Goal: Task Accomplishment & Management: Complete application form

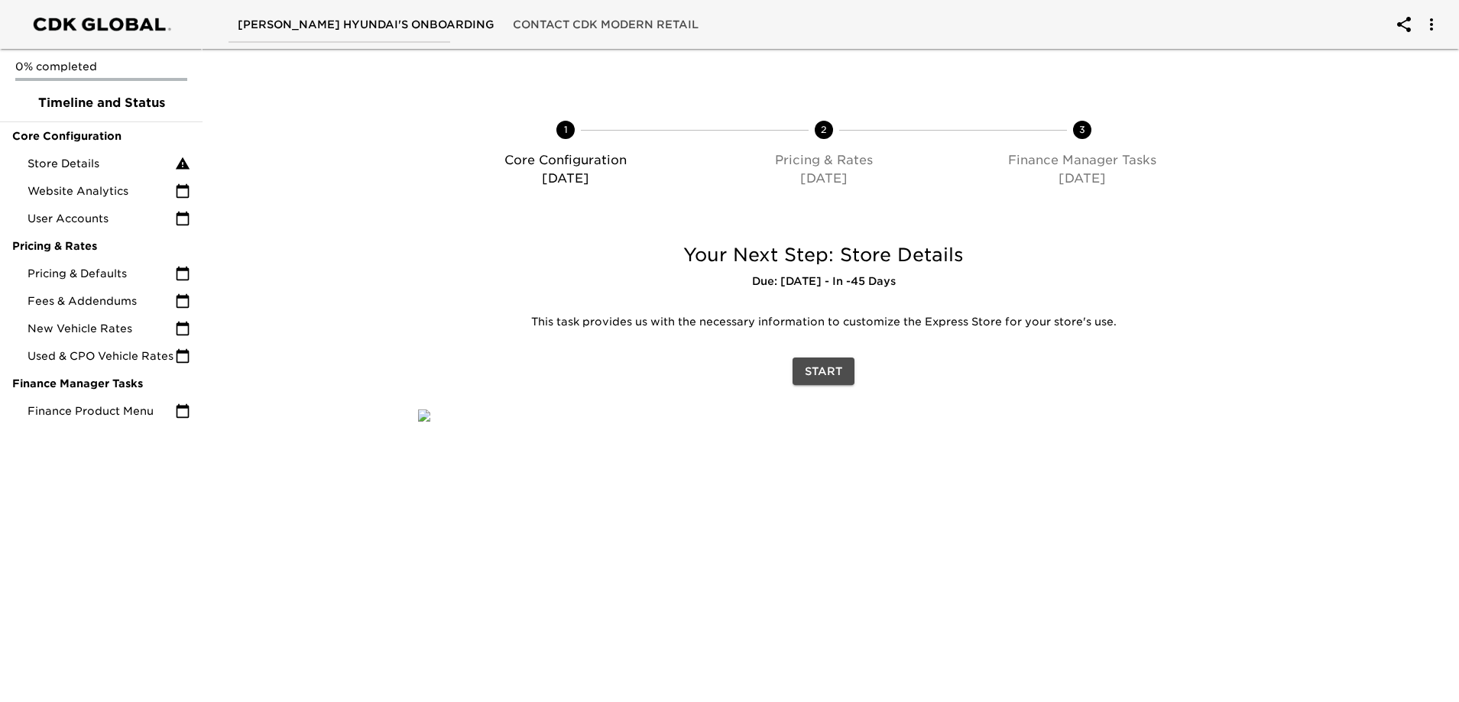
click at [829, 375] on span "Start" at bounding box center [823, 371] width 37 height 19
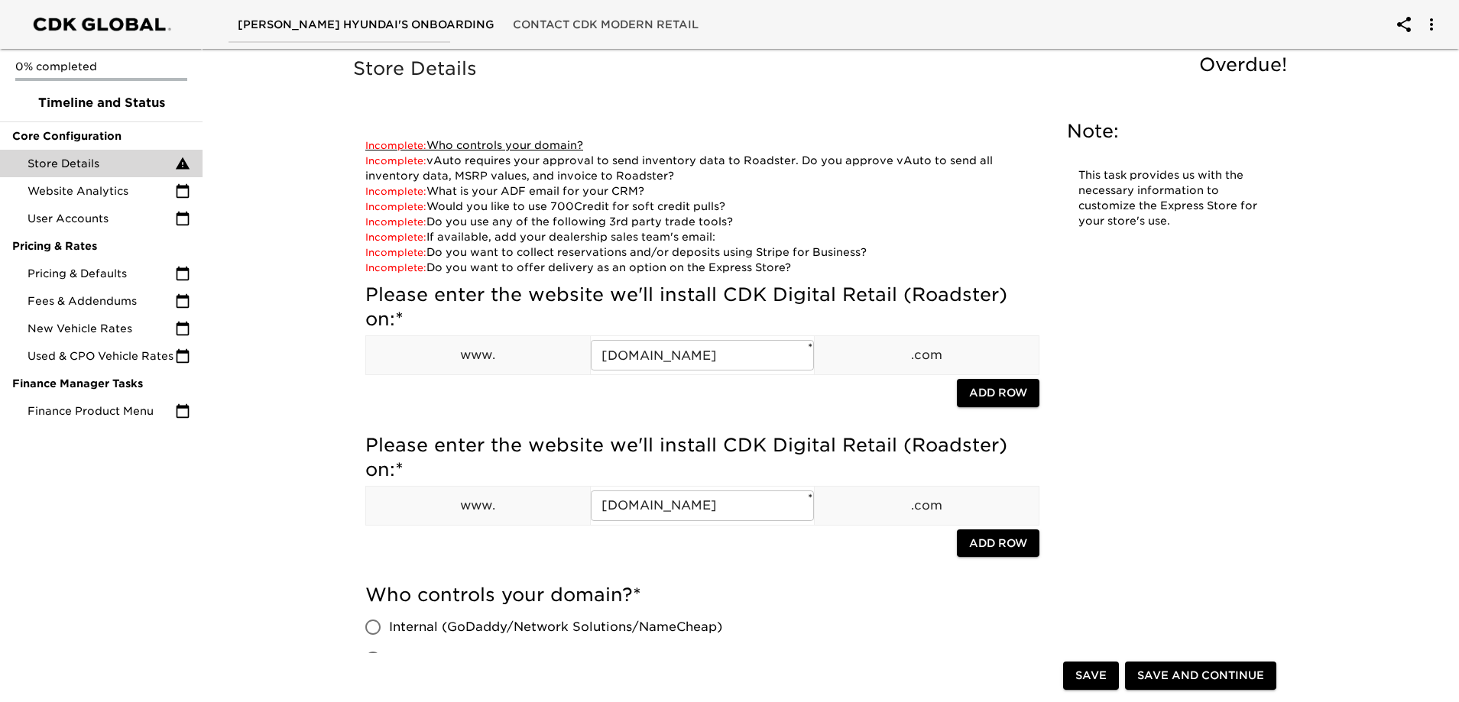
click at [482, 144] on link "Incomplete: Who controls your domain?" at bounding box center [474, 145] width 218 height 12
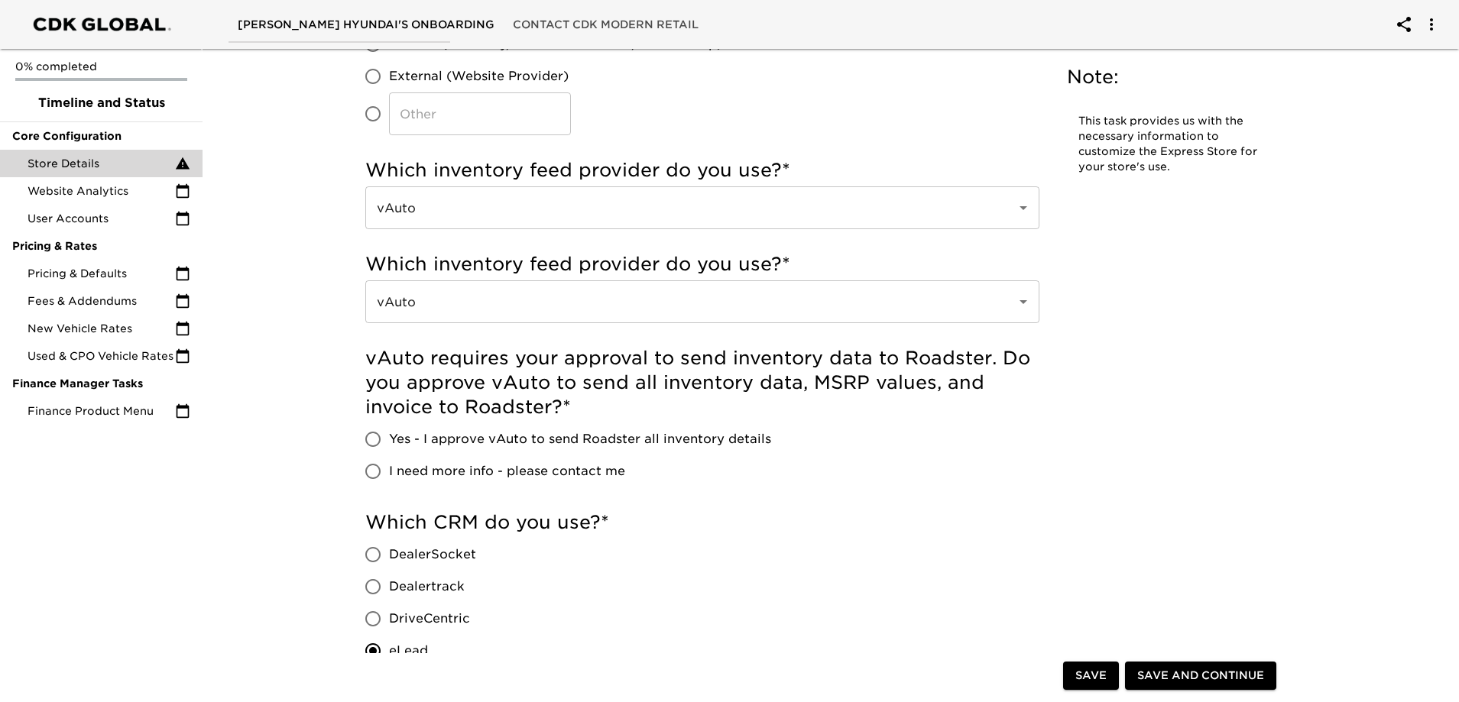
scroll to position [534, 0]
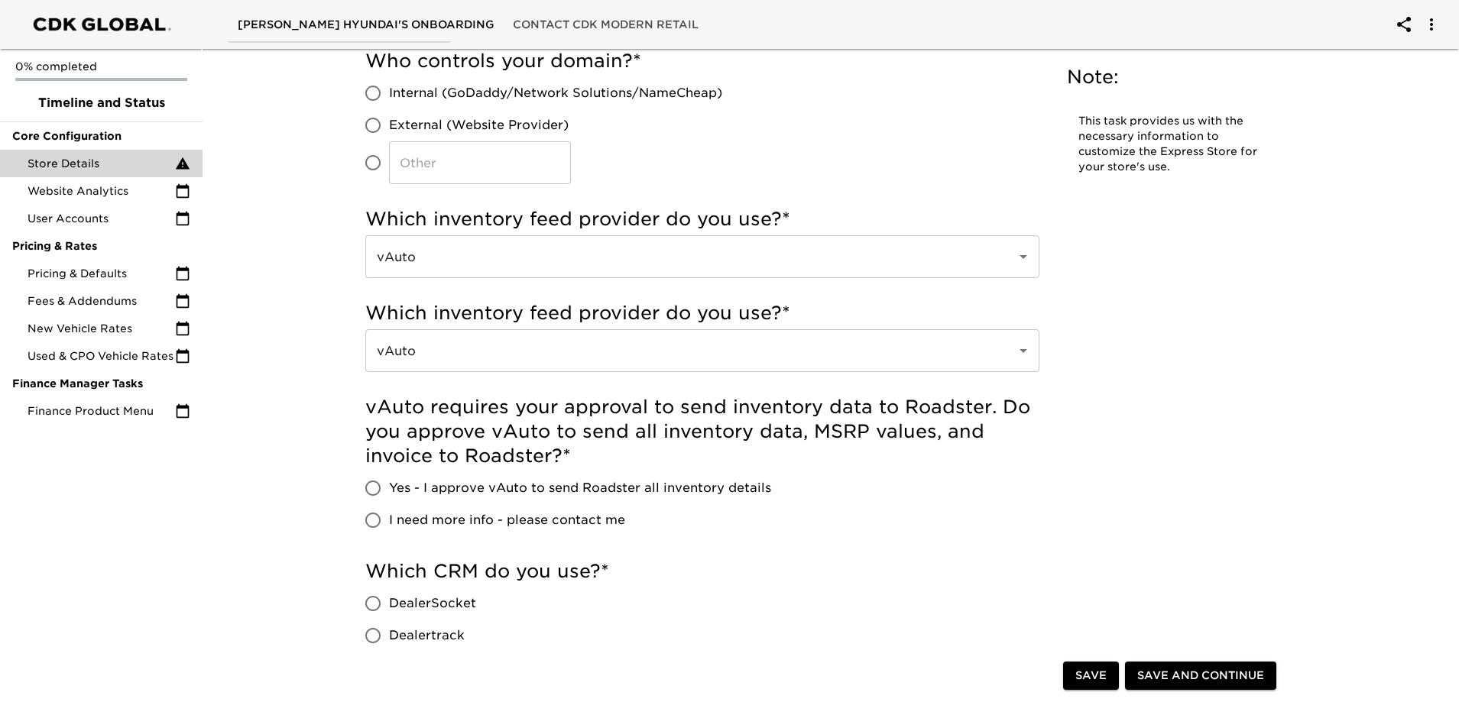
click at [491, 135] on label "External (Website Provider)" at bounding box center [539, 125] width 365 height 32
click at [389, 135] on input "External (Website Provider)" at bounding box center [373, 125] width 32 height 32
radio input "true"
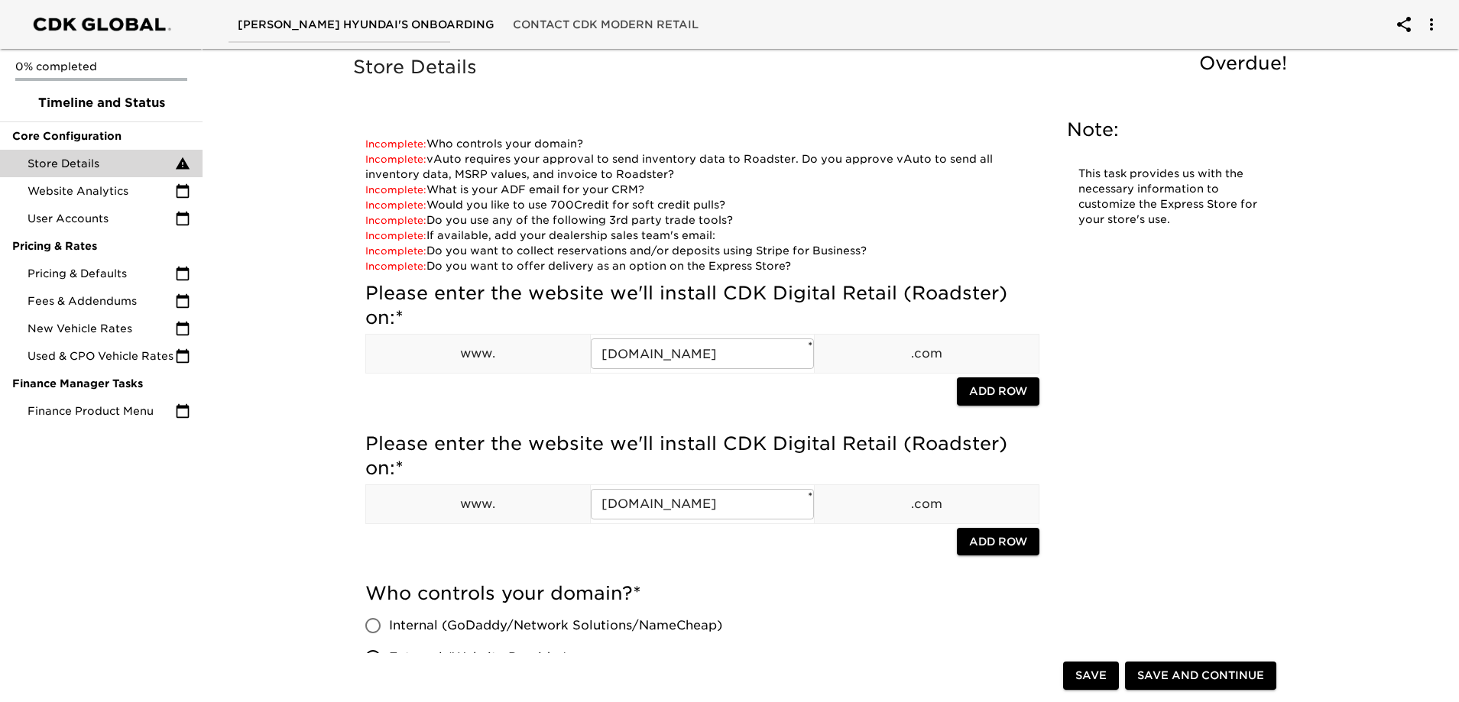
scroll to position [0, 0]
click at [459, 143] on link "Incomplete: Who controls your domain?" at bounding box center [474, 145] width 218 height 12
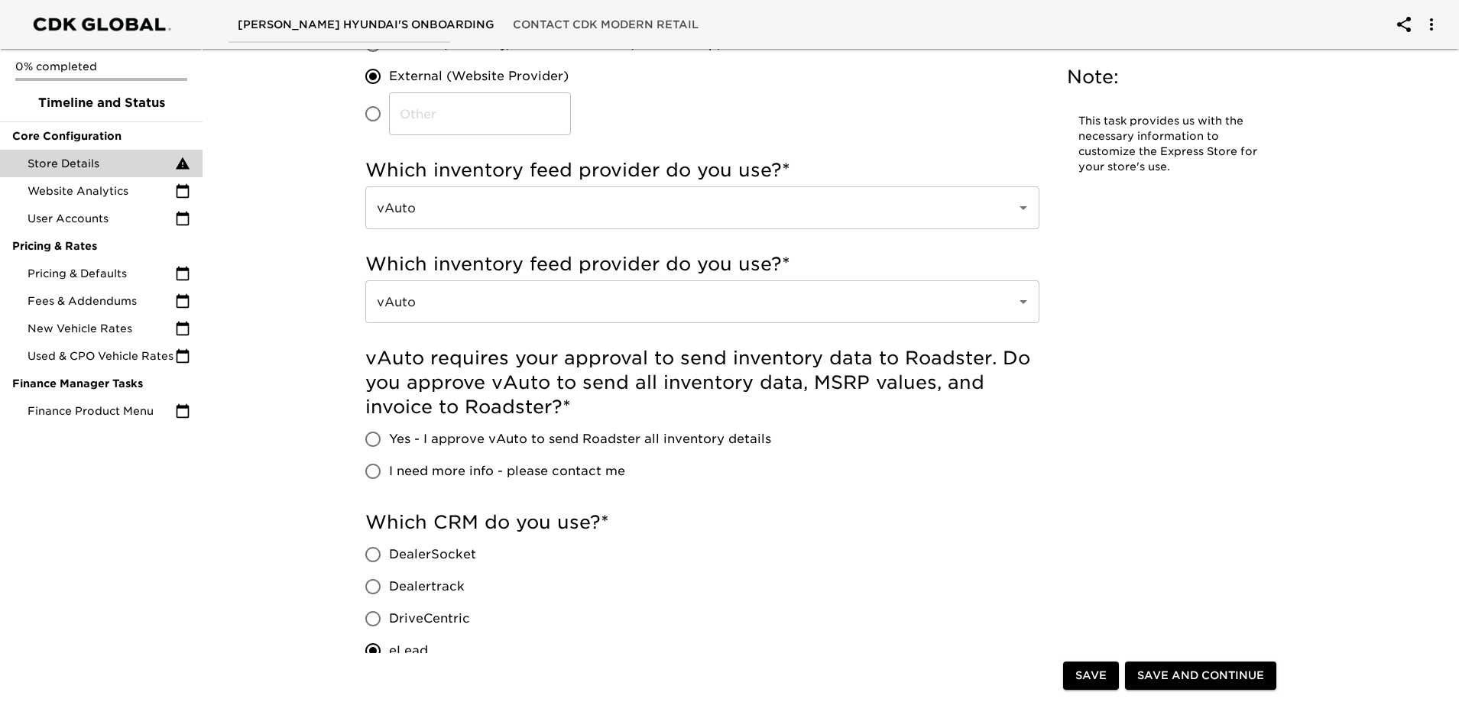
scroll to position [534, 0]
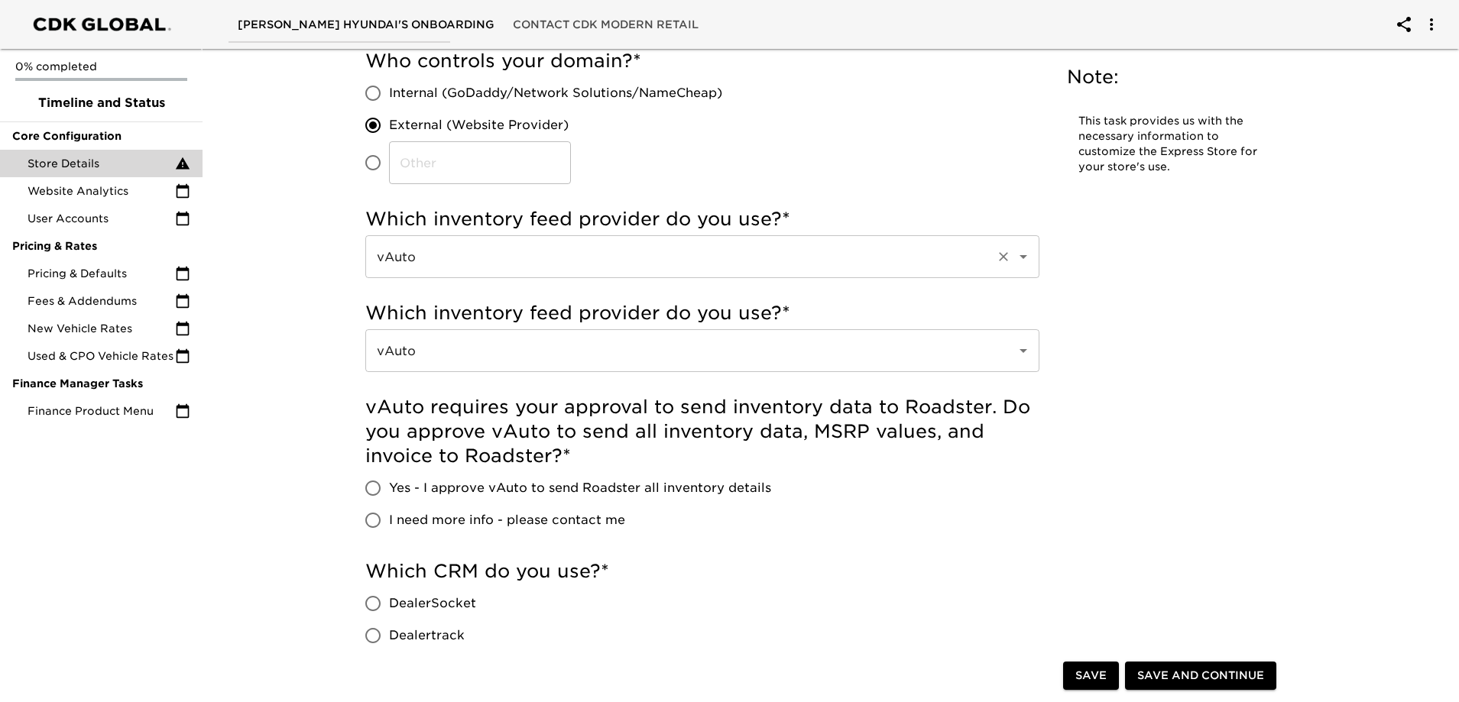
click at [705, 258] on input "vAuto" at bounding box center [681, 256] width 618 height 29
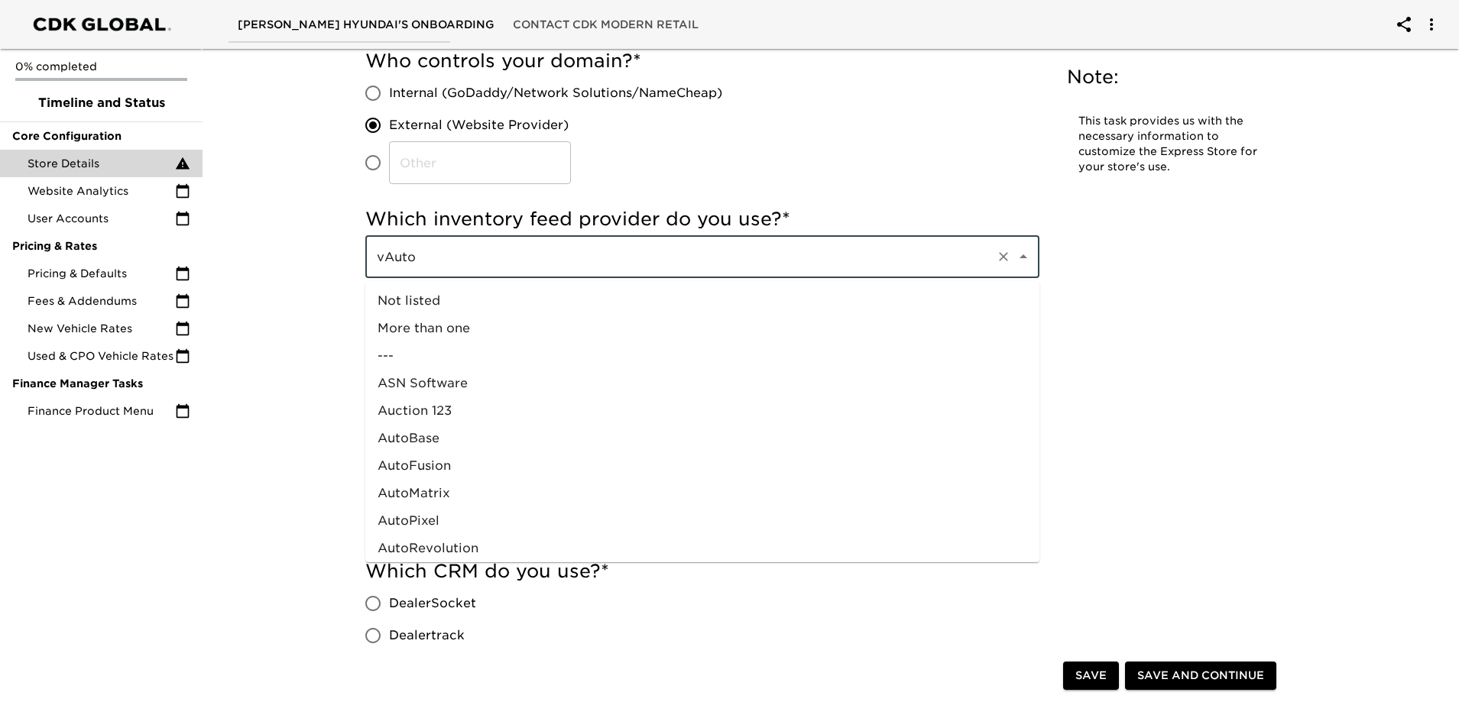
scroll to position [691, 0]
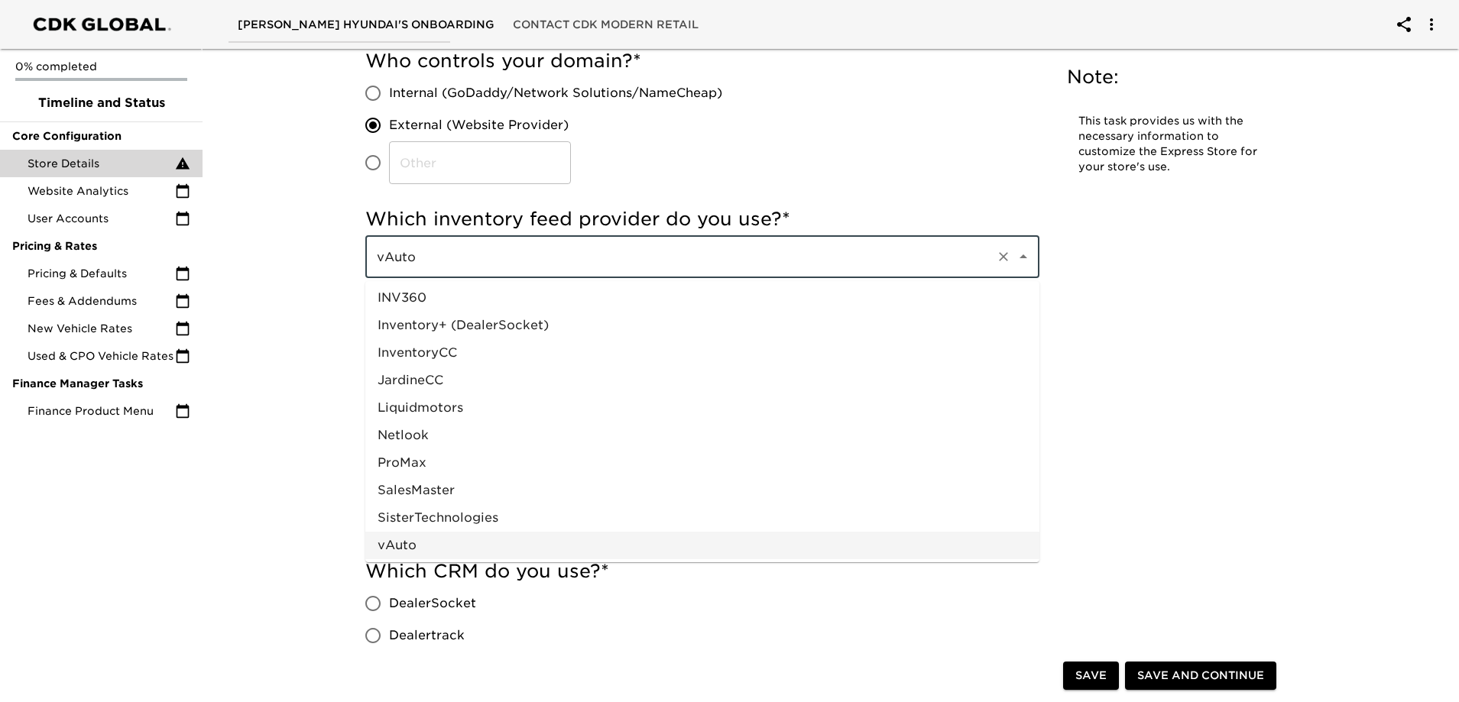
click at [1065, 202] on div "Note: This task provides us with the necessary information to customize the Exp…" at bounding box center [1170, 127] width 231 height 149
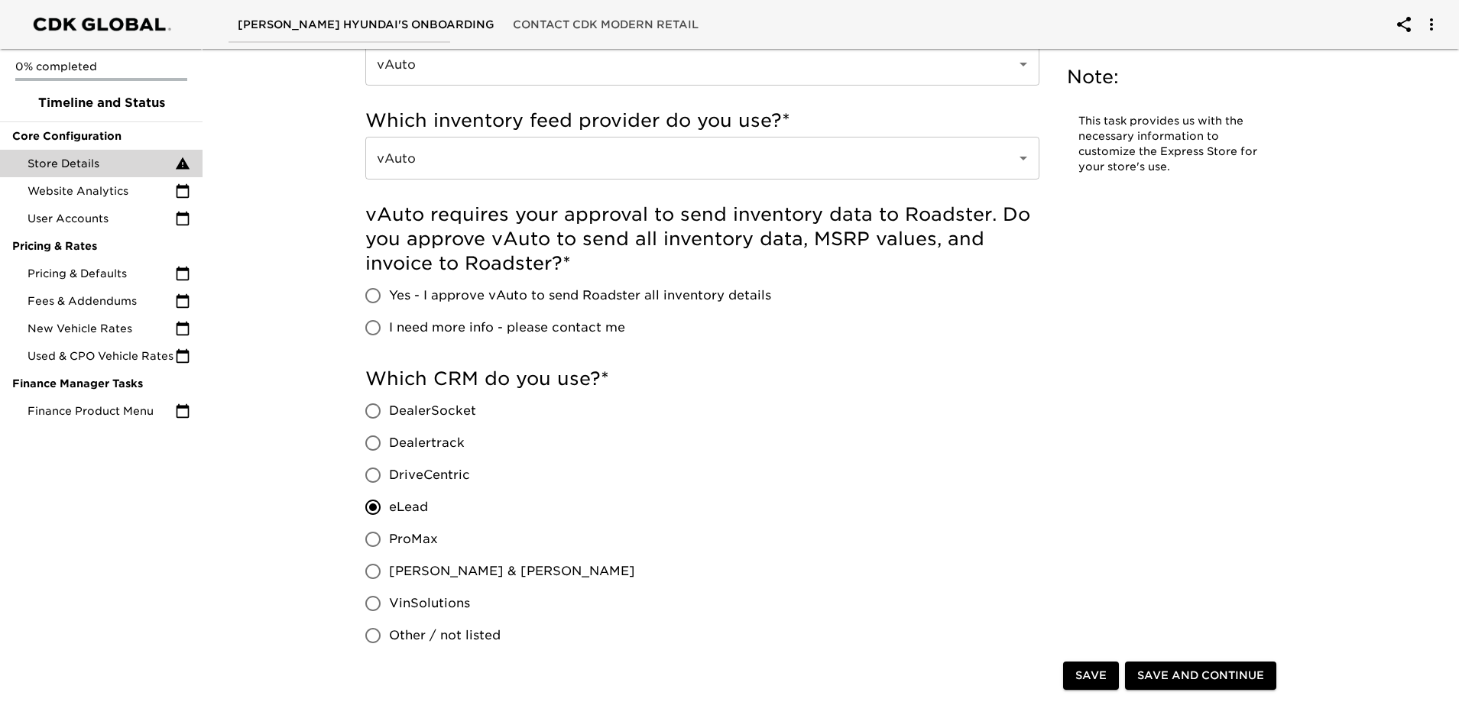
scroll to position [764, 0]
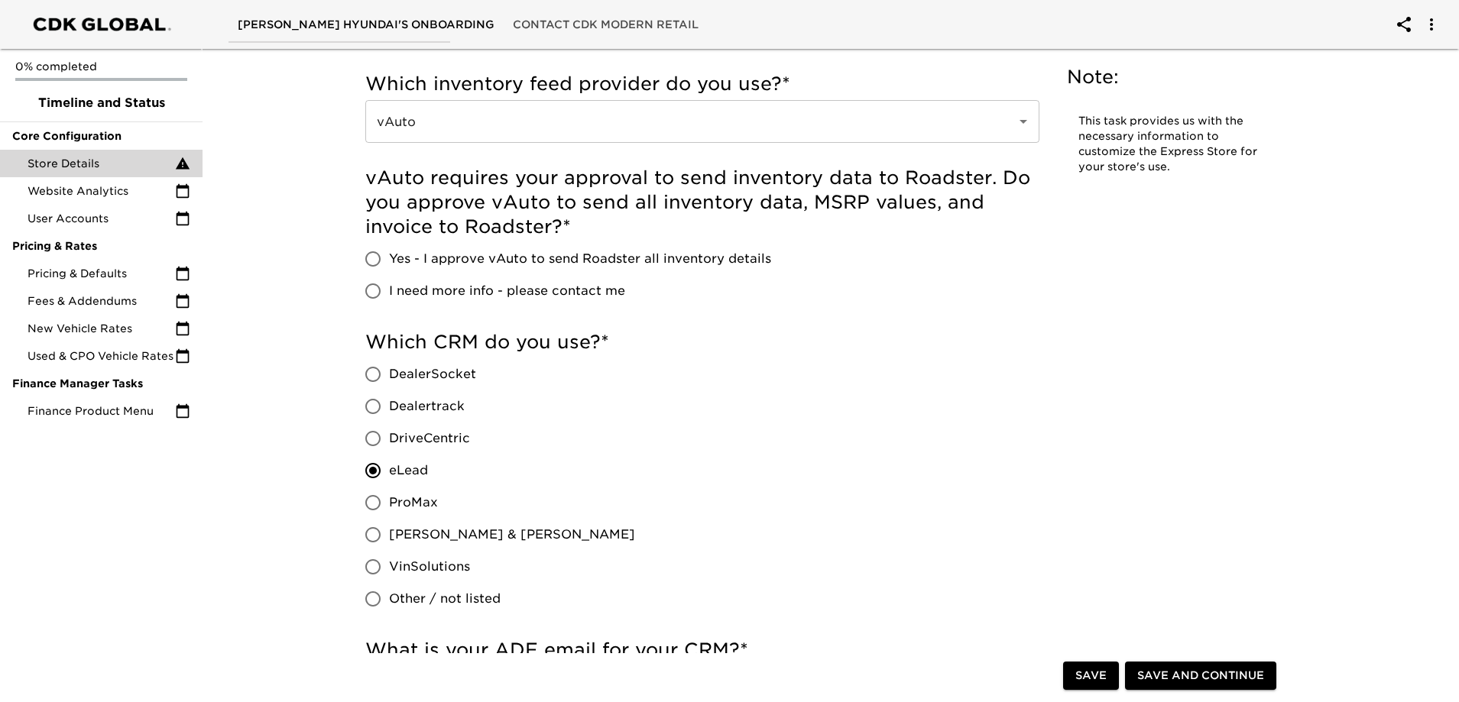
click at [540, 255] on span "Yes - I approve vAuto to send Roadster all inventory details" at bounding box center [580, 259] width 382 height 18
click at [389, 255] on input "Yes - I approve vAuto to send Roadster all inventory details" at bounding box center [373, 259] width 32 height 32
radio input "true"
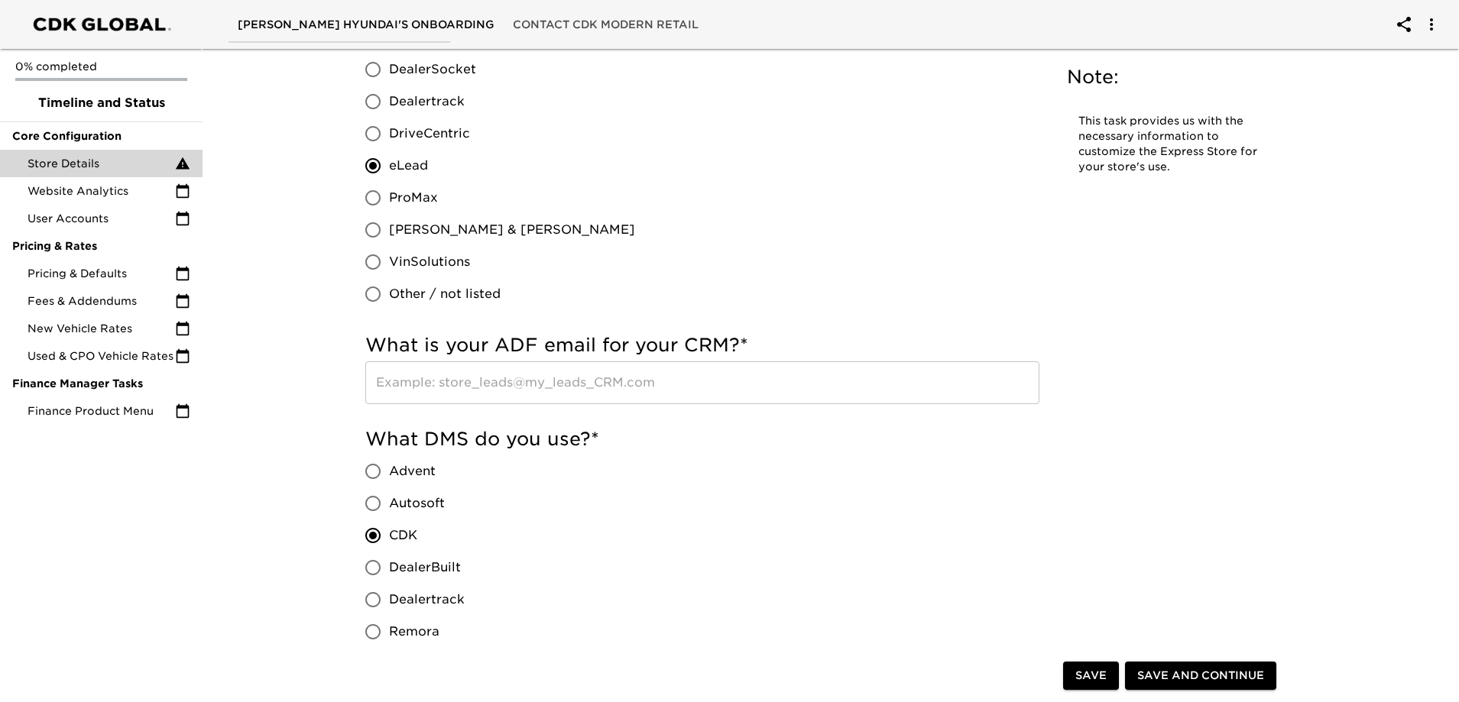
scroll to position [1069, 0]
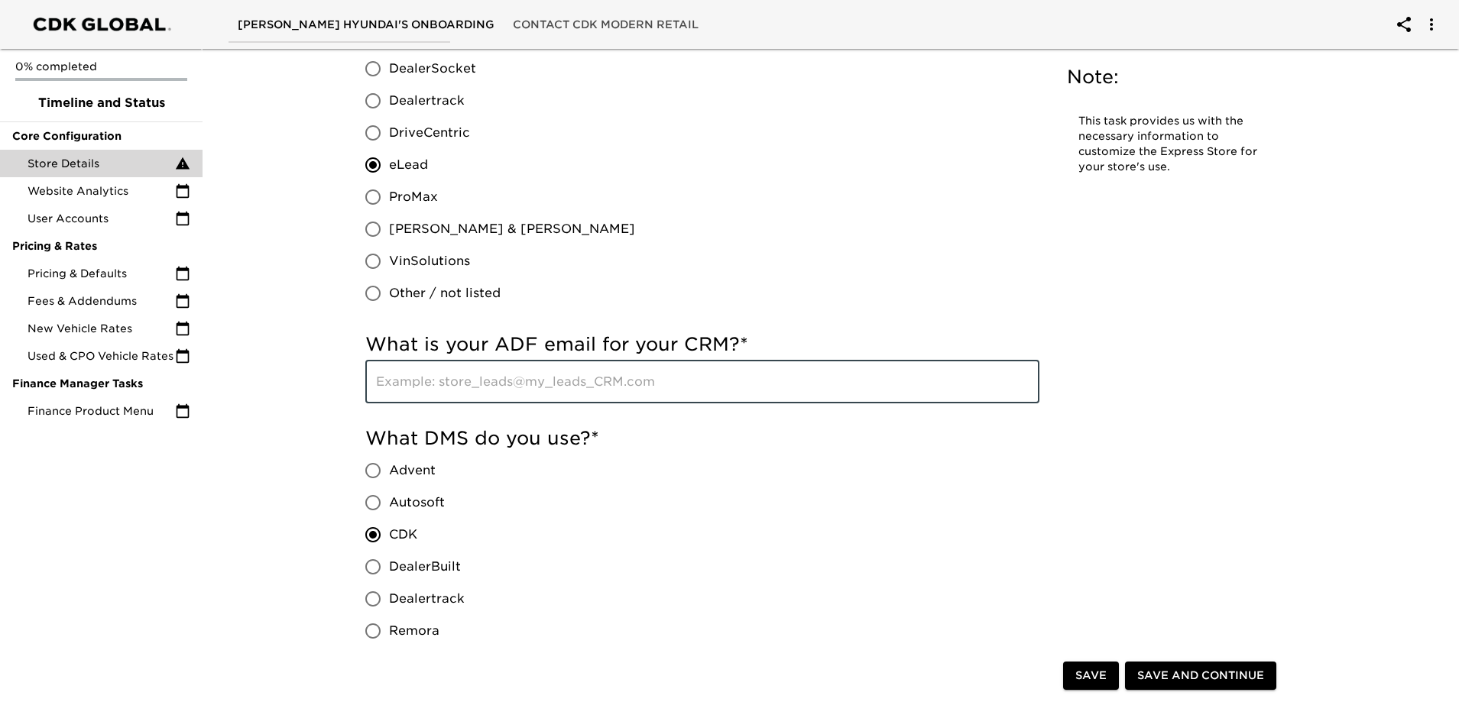
click at [554, 382] on input "text" at bounding box center [702, 382] width 674 height 43
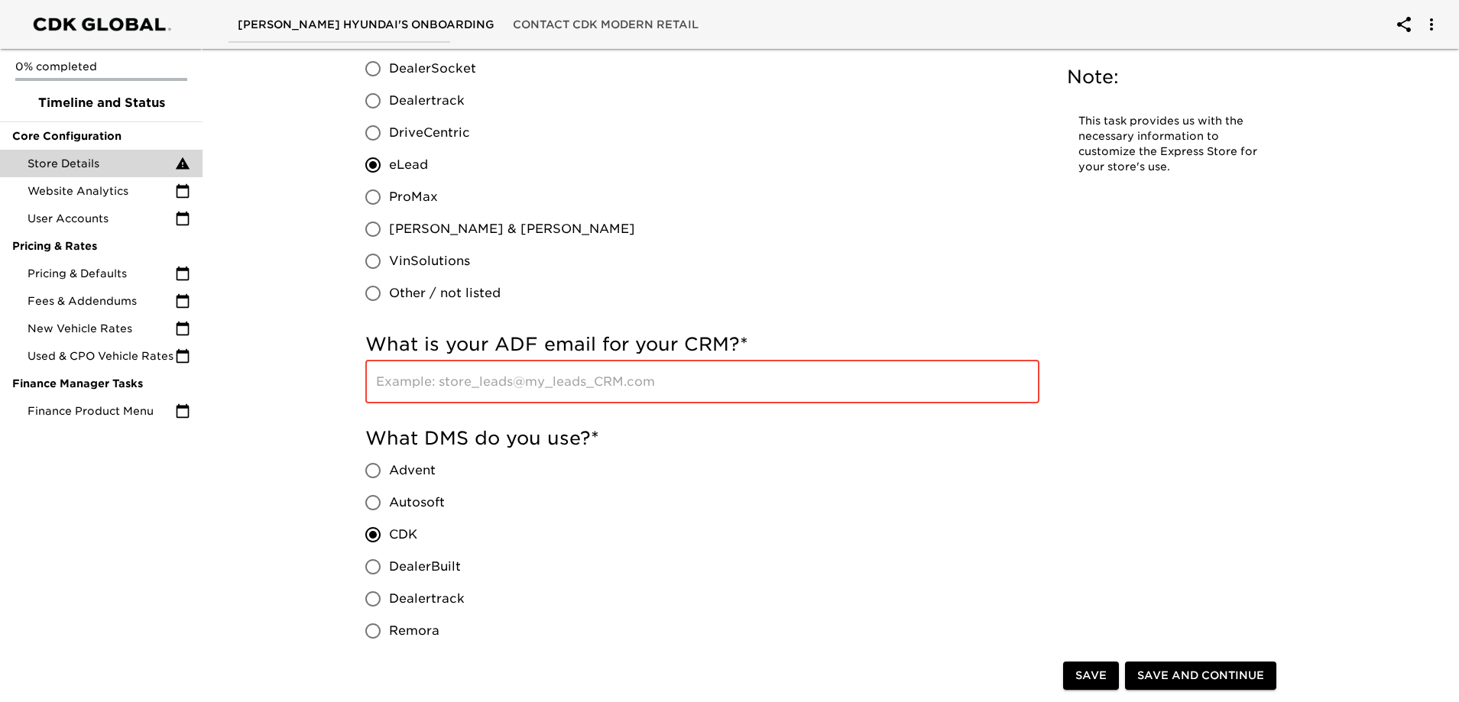
click at [605, 386] on input "text" at bounding box center [702, 382] width 674 height 43
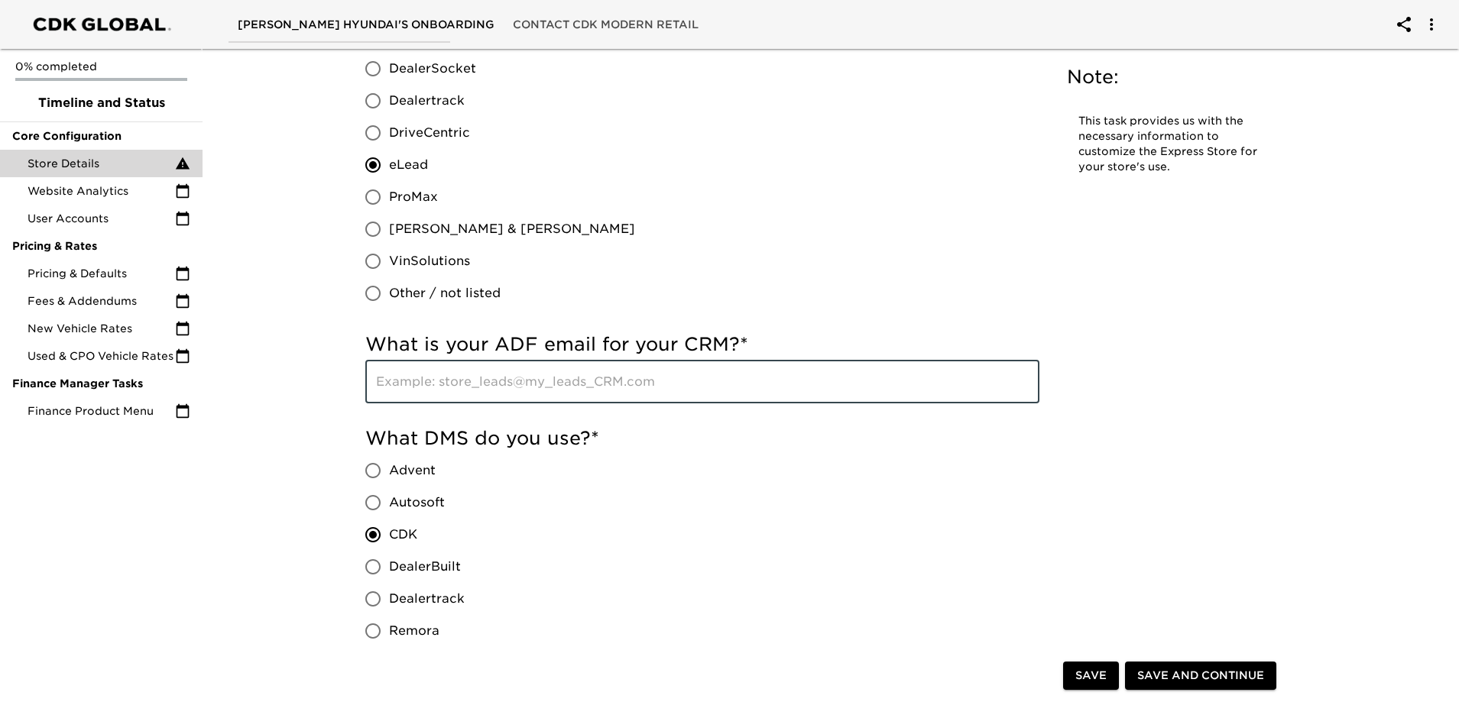
click at [599, 386] on input "text" at bounding box center [702, 382] width 674 height 43
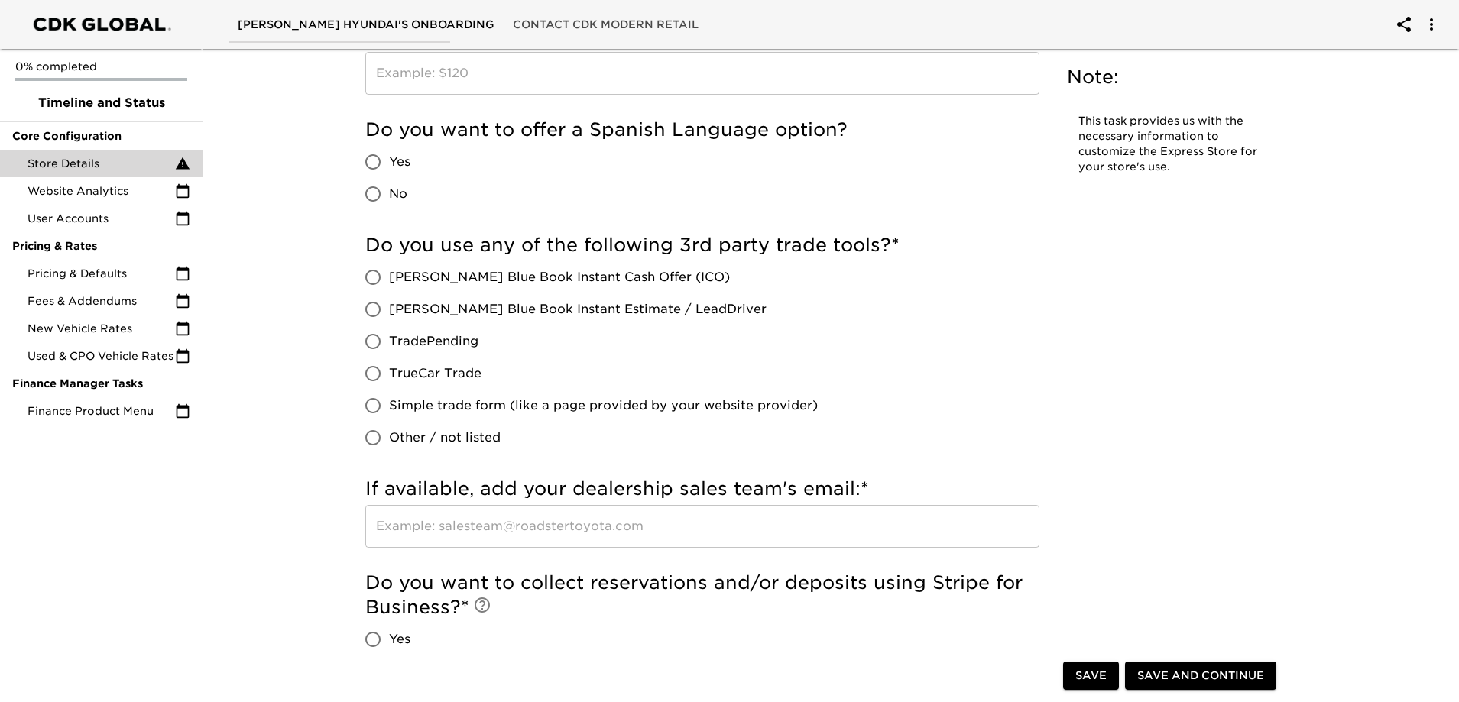
scroll to position [3352, 0]
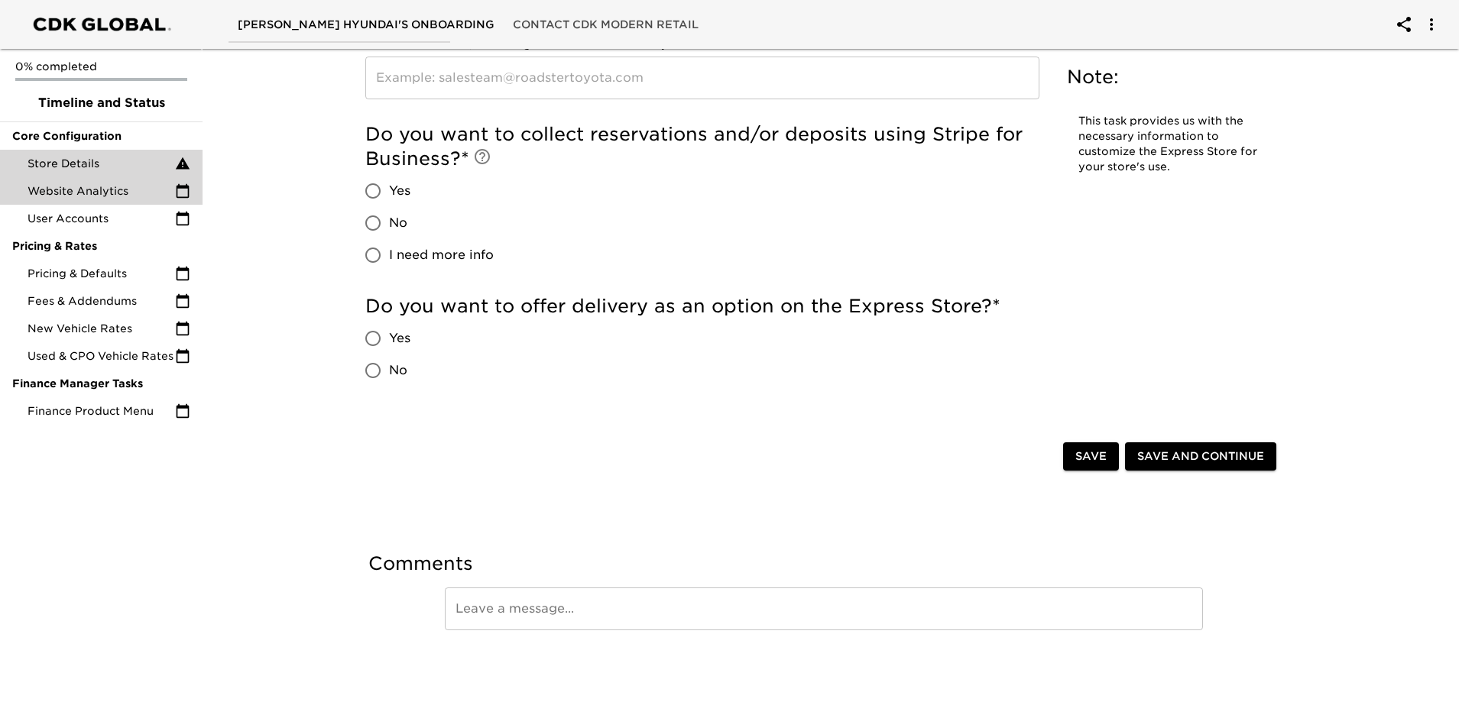
click at [104, 197] on span "Website Analytics" at bounding box center [102, 190] width 148 height 15
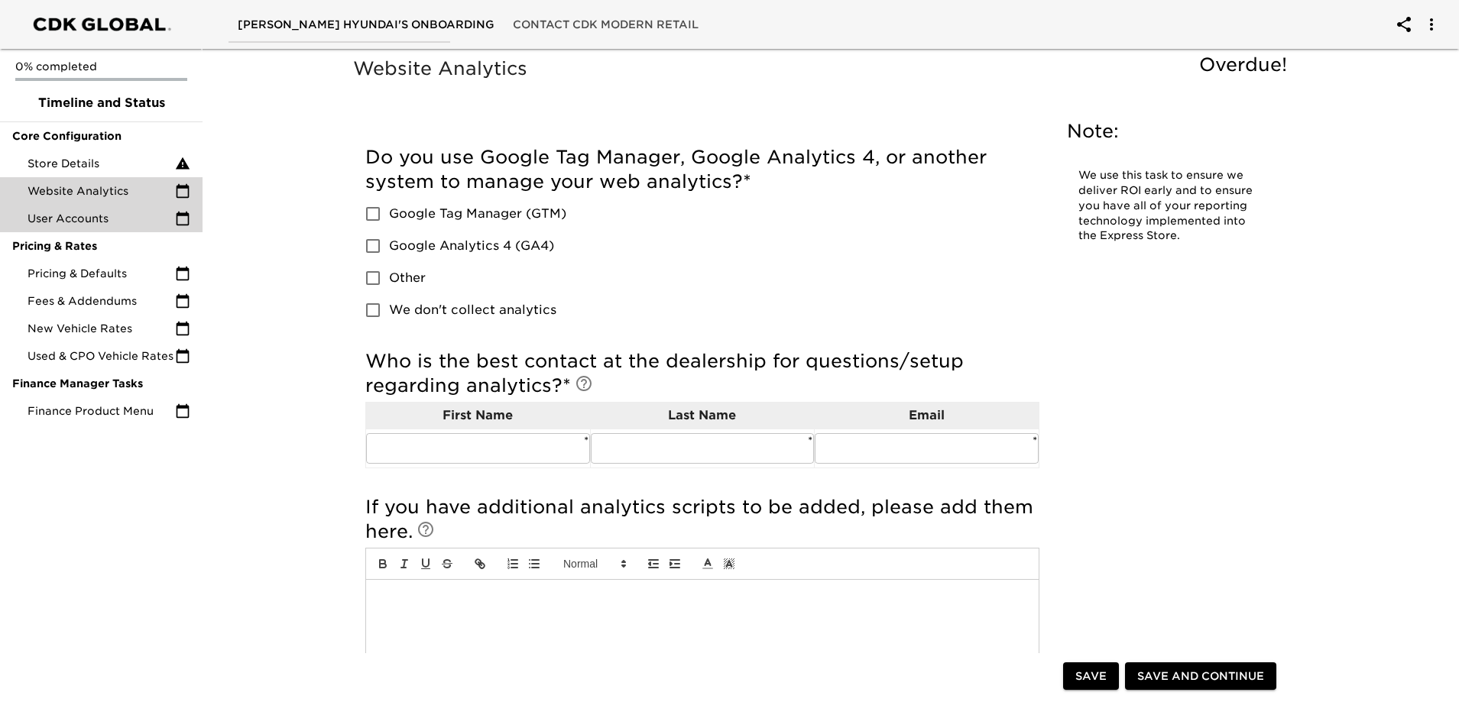
click at [82, 229] on div "User Accounts" at bounding box center [101, 219] width 203 height 28
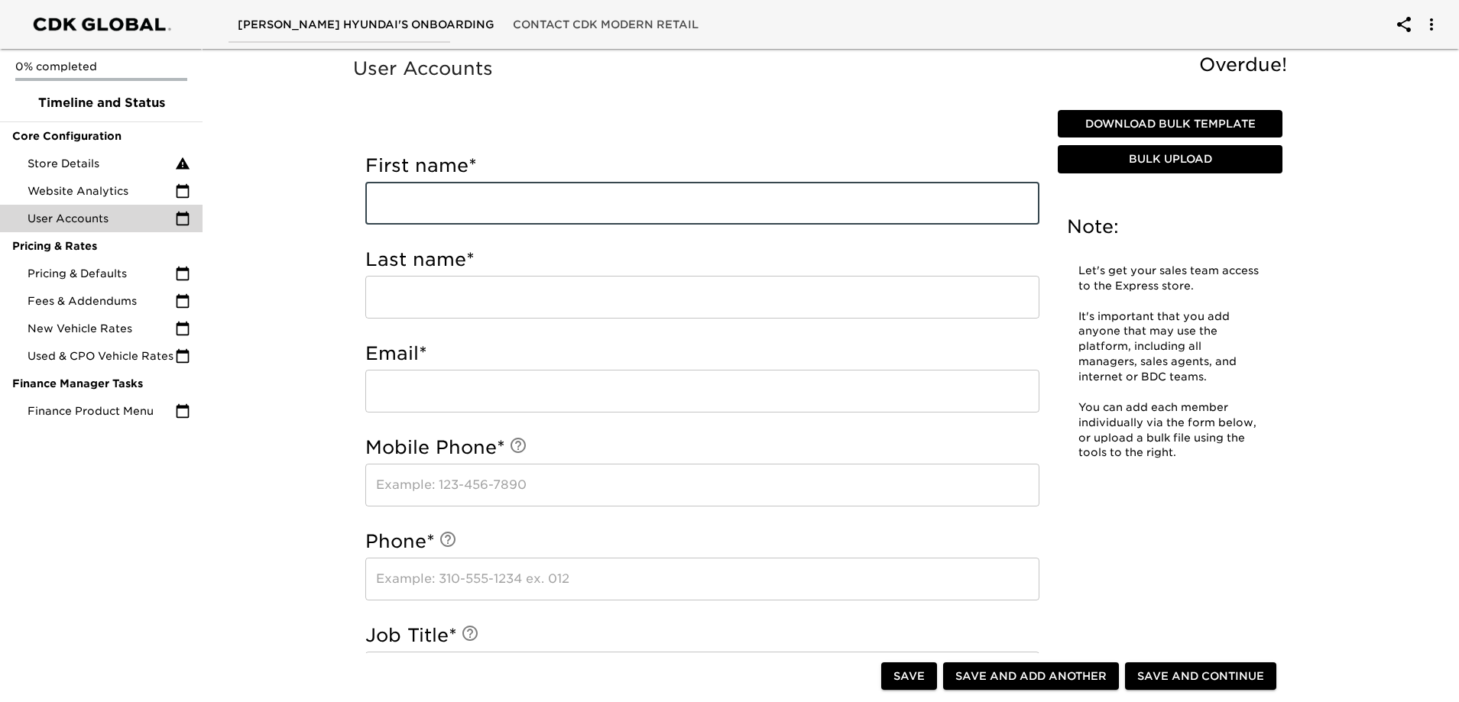
click at [506, 204] on input "text" at bounding box center [702, 203] width 674 height 43
type input "j"
type input "[PERSON_NAME]"
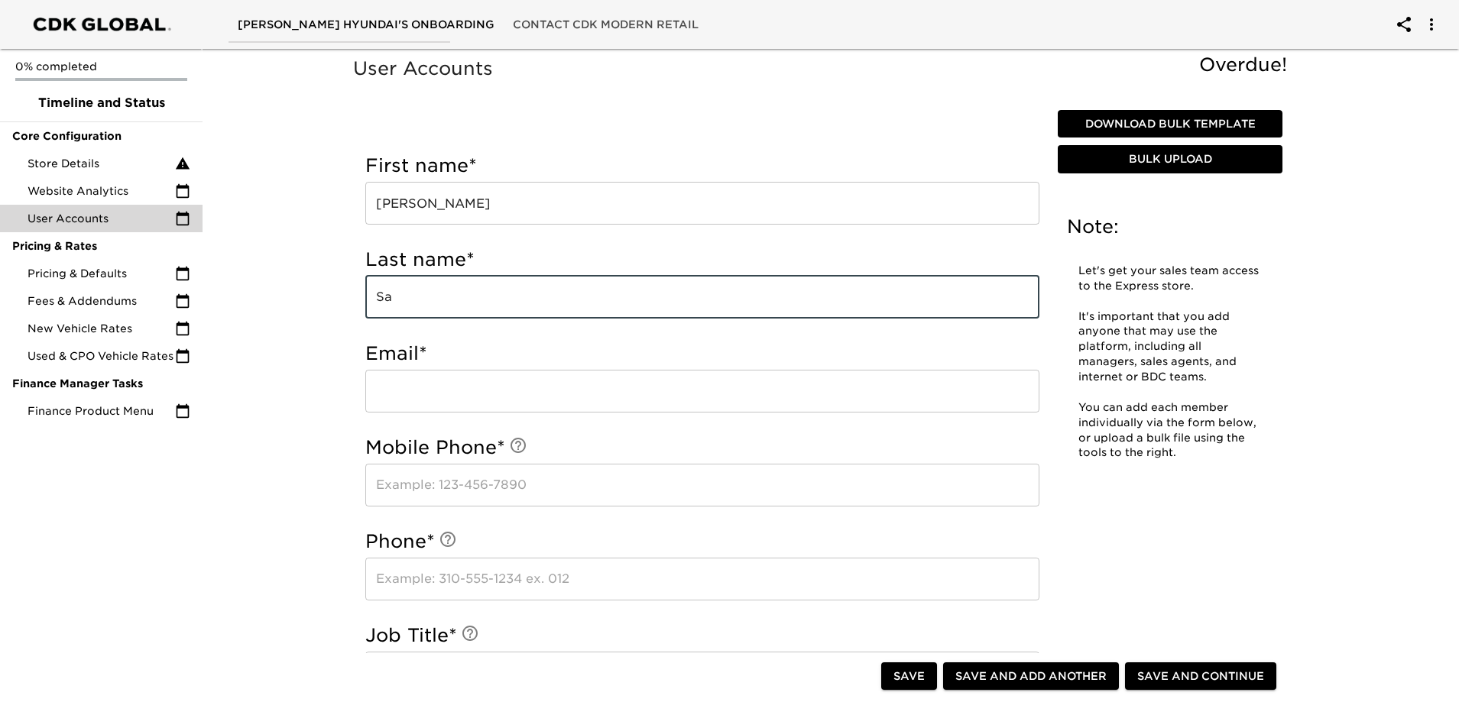
type input "S"
click at [443, 206] on input "[PERSON_NAME]" at bounding box center [702, 203] width 674 height 43
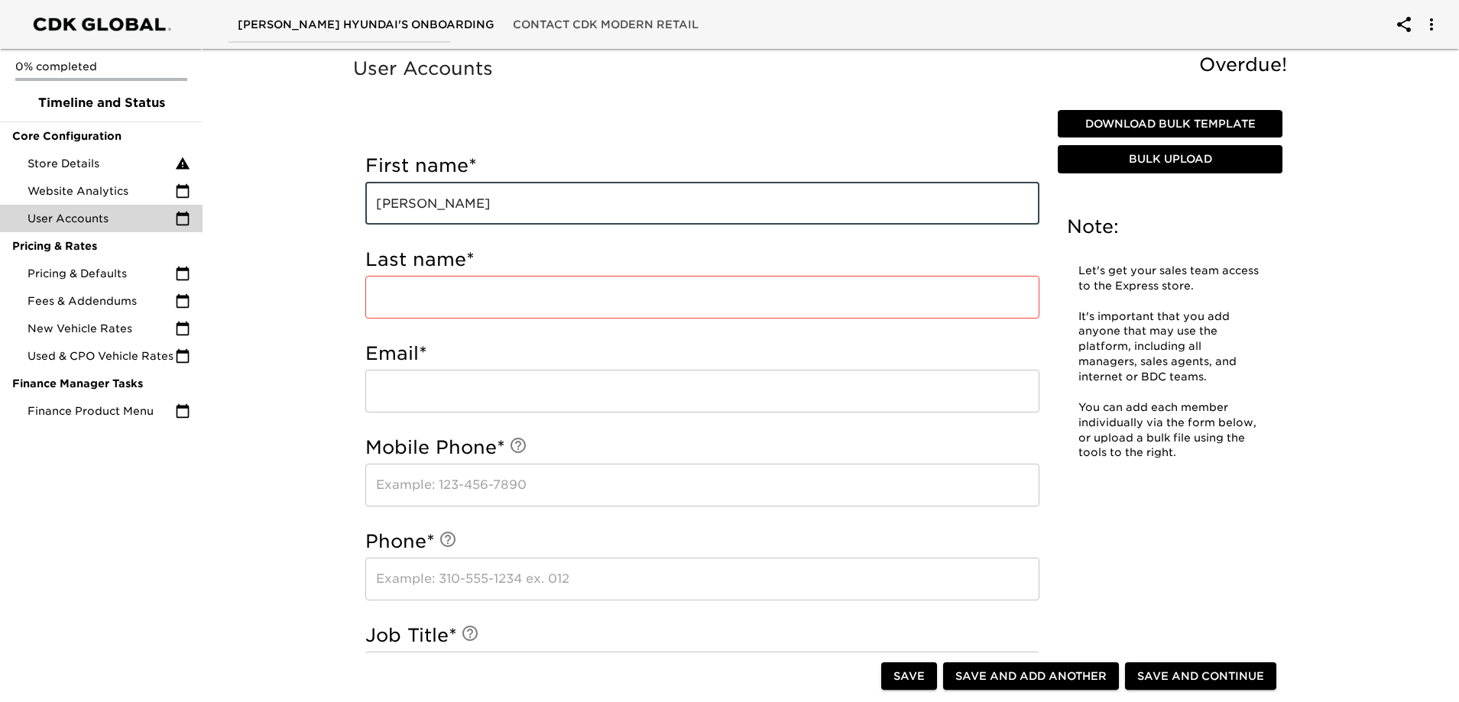
type input "[PERSON_NAME]"
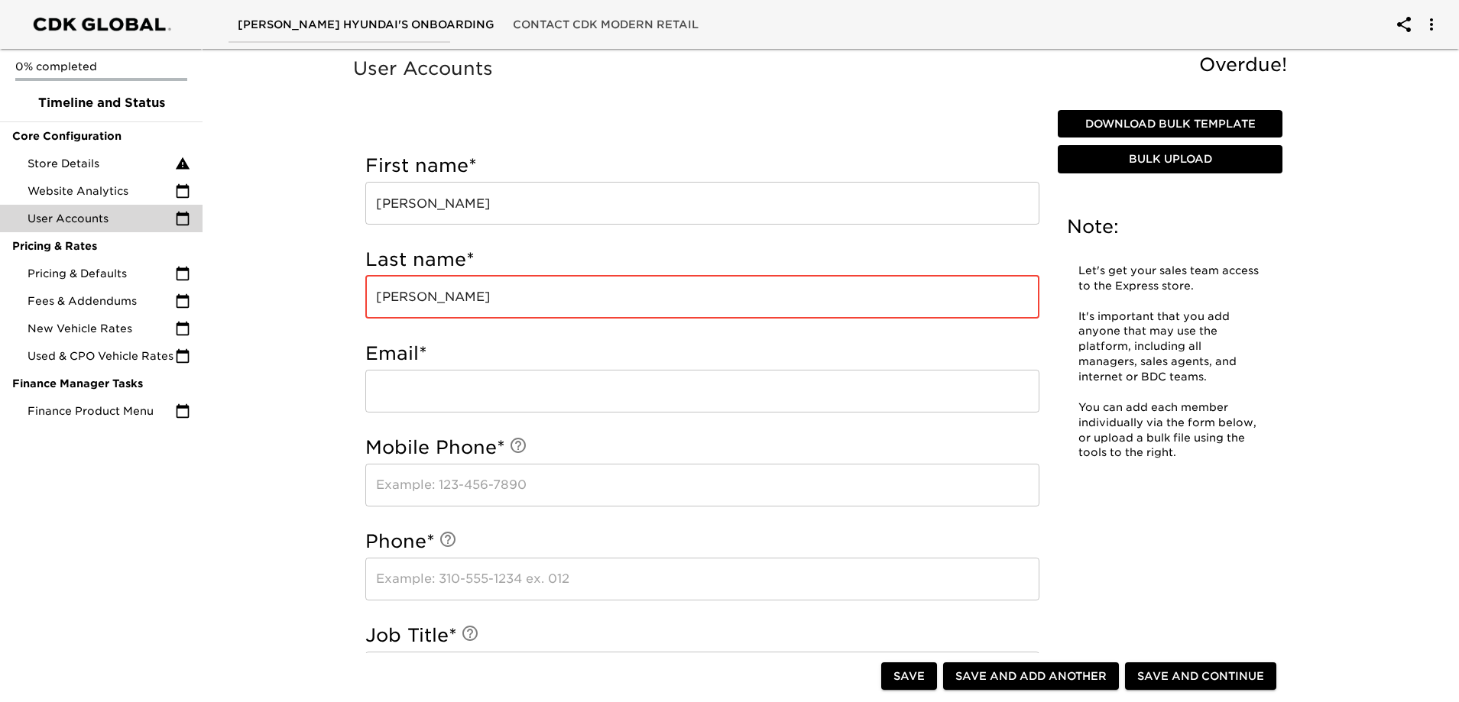
type input "[PERSON_NAME]"
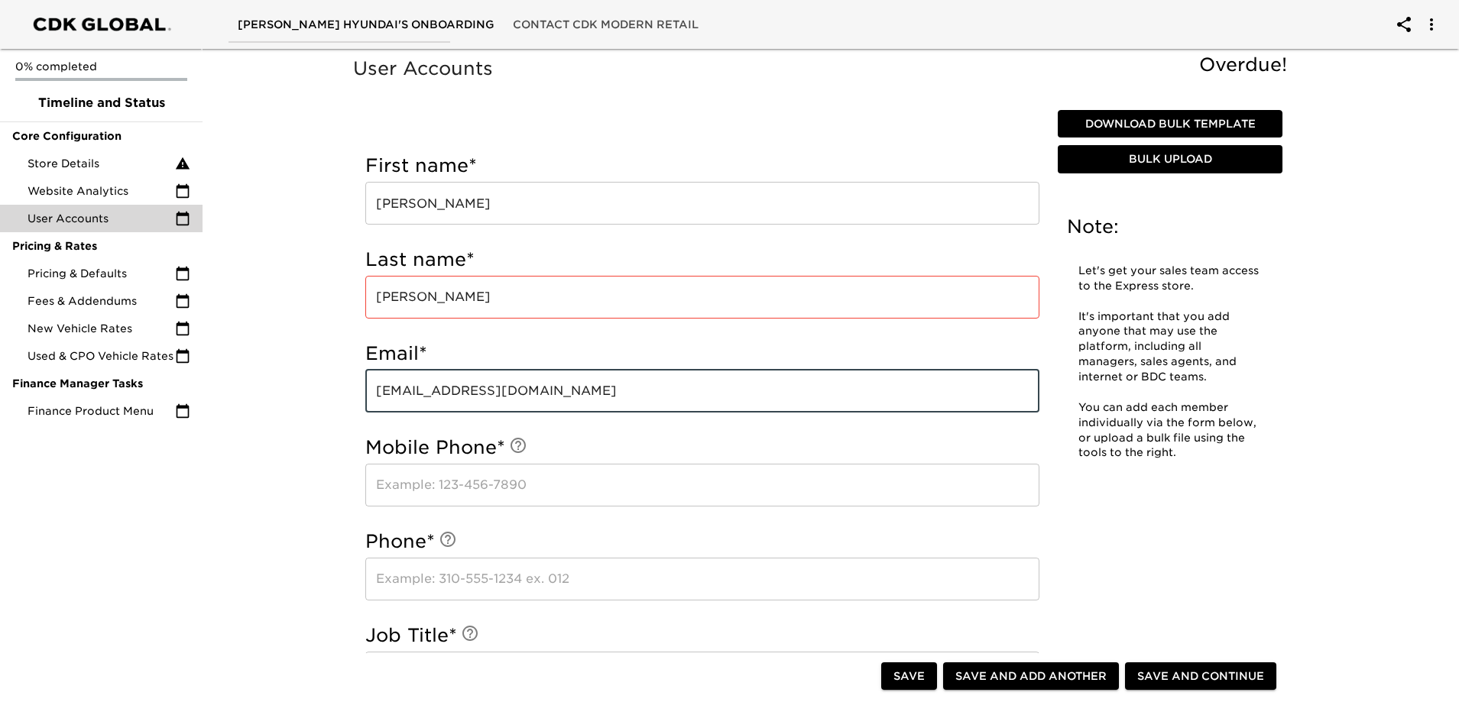
type input "[EMAIL_ADDRESS][DOMAIN_NAME]"
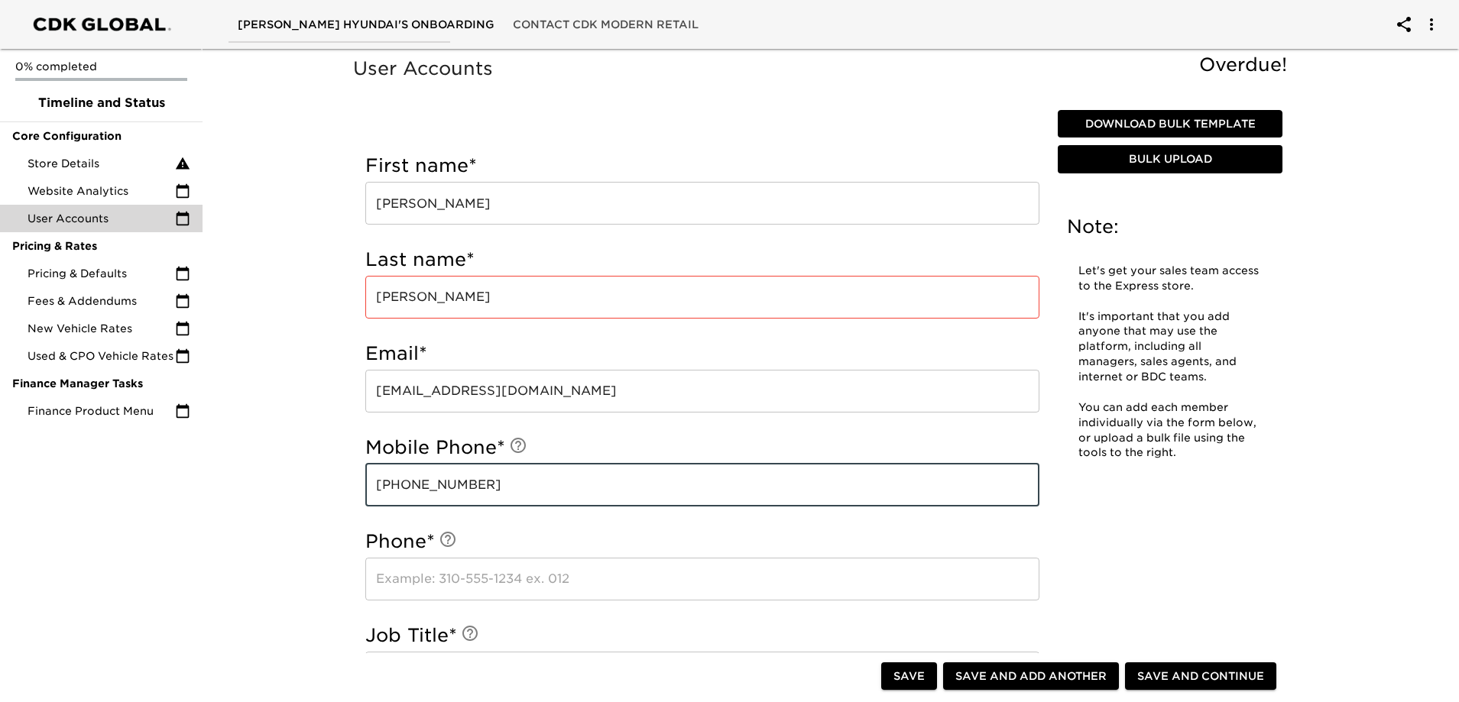
type input "[PHONE_NUMBER]"
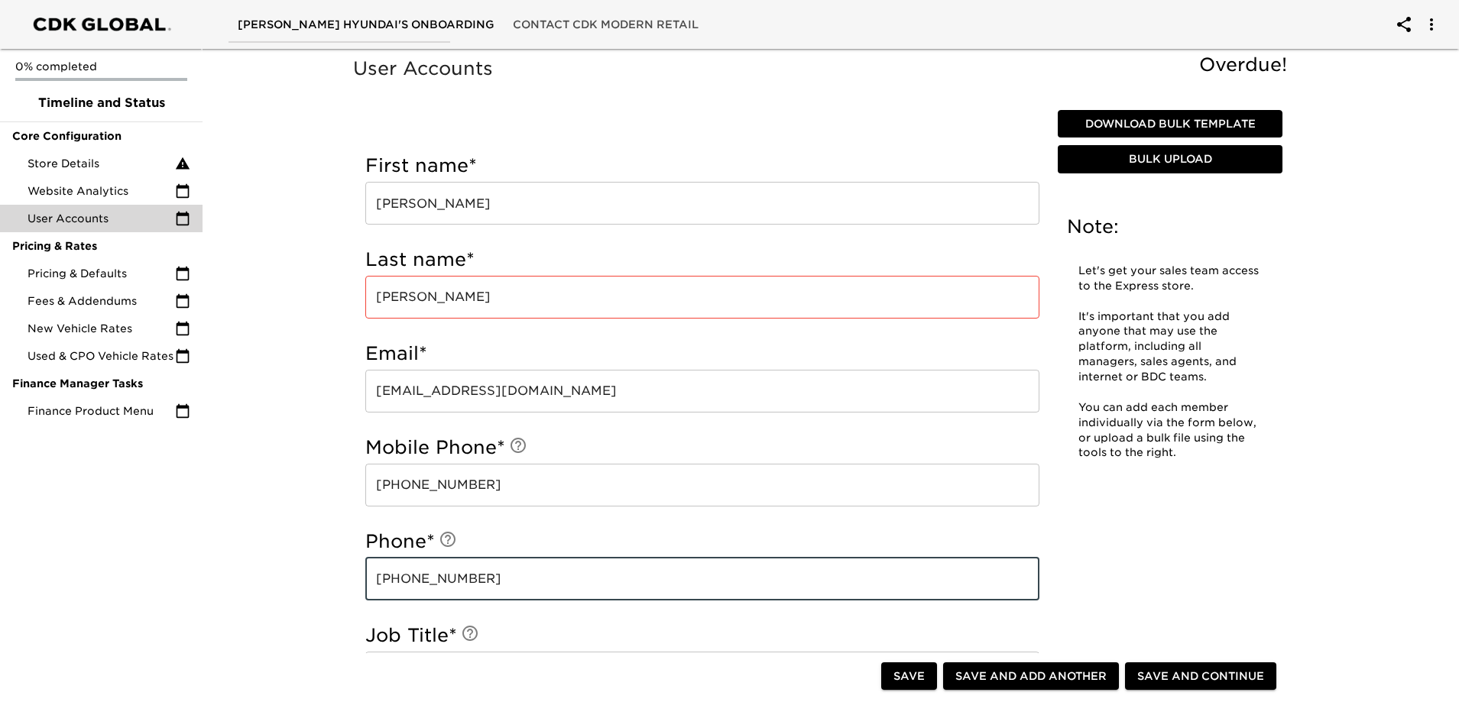
type input "[PHONE_NUMBER]"
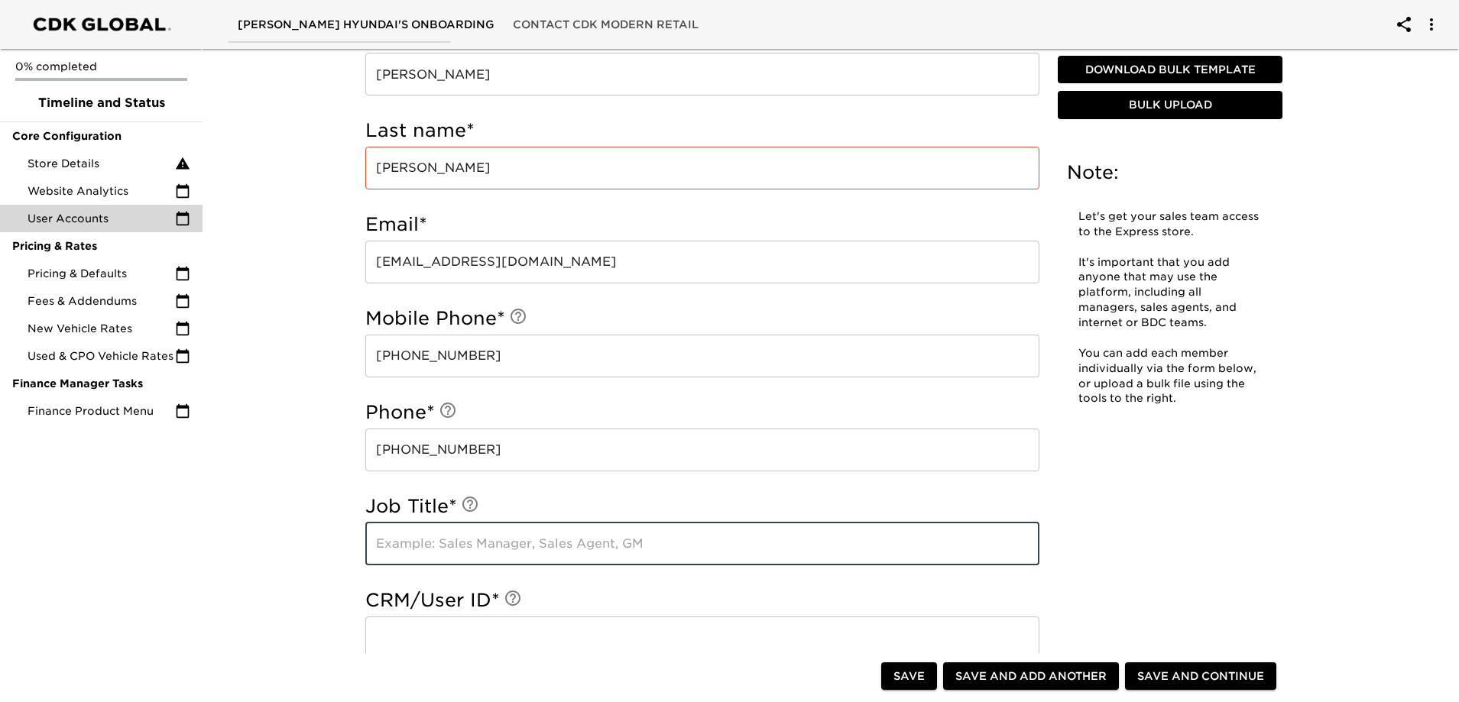
scroll to position [306, 0]
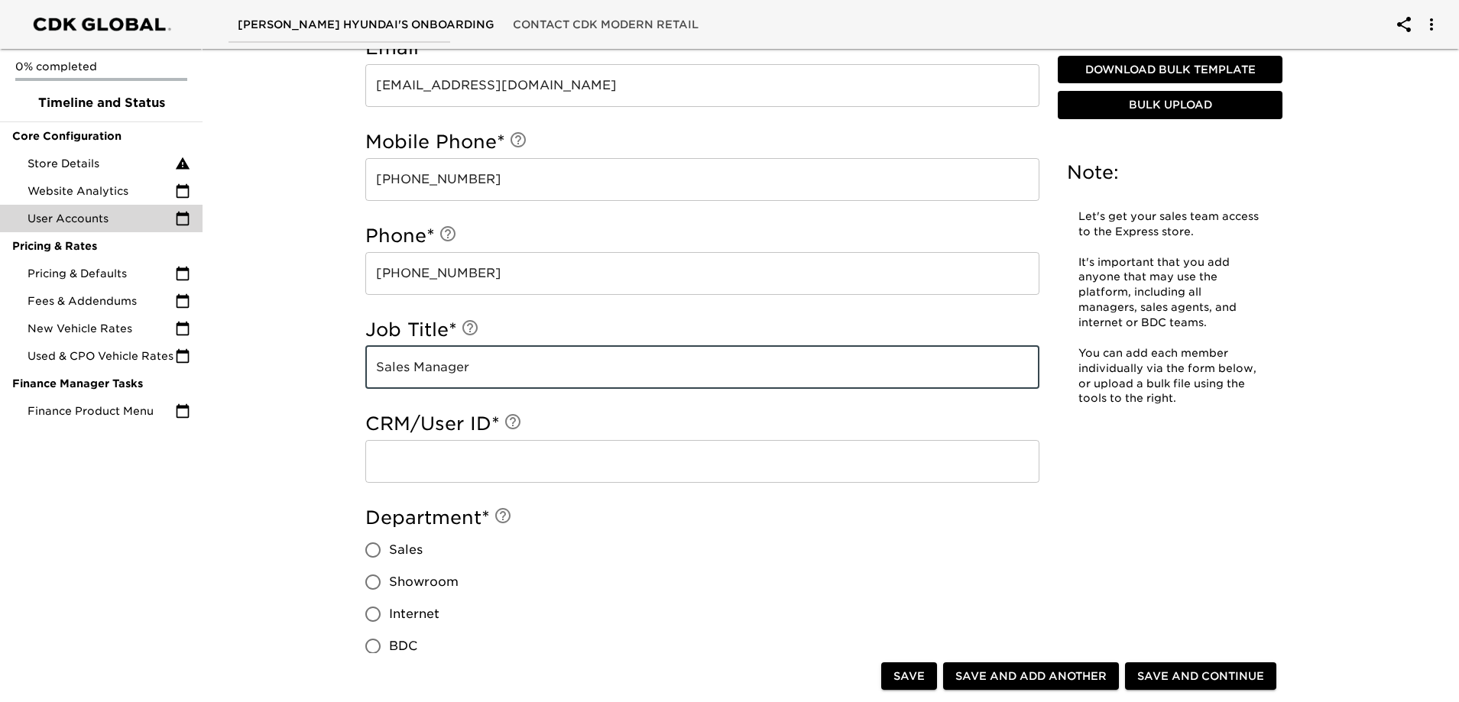
type input "Sales Manager"
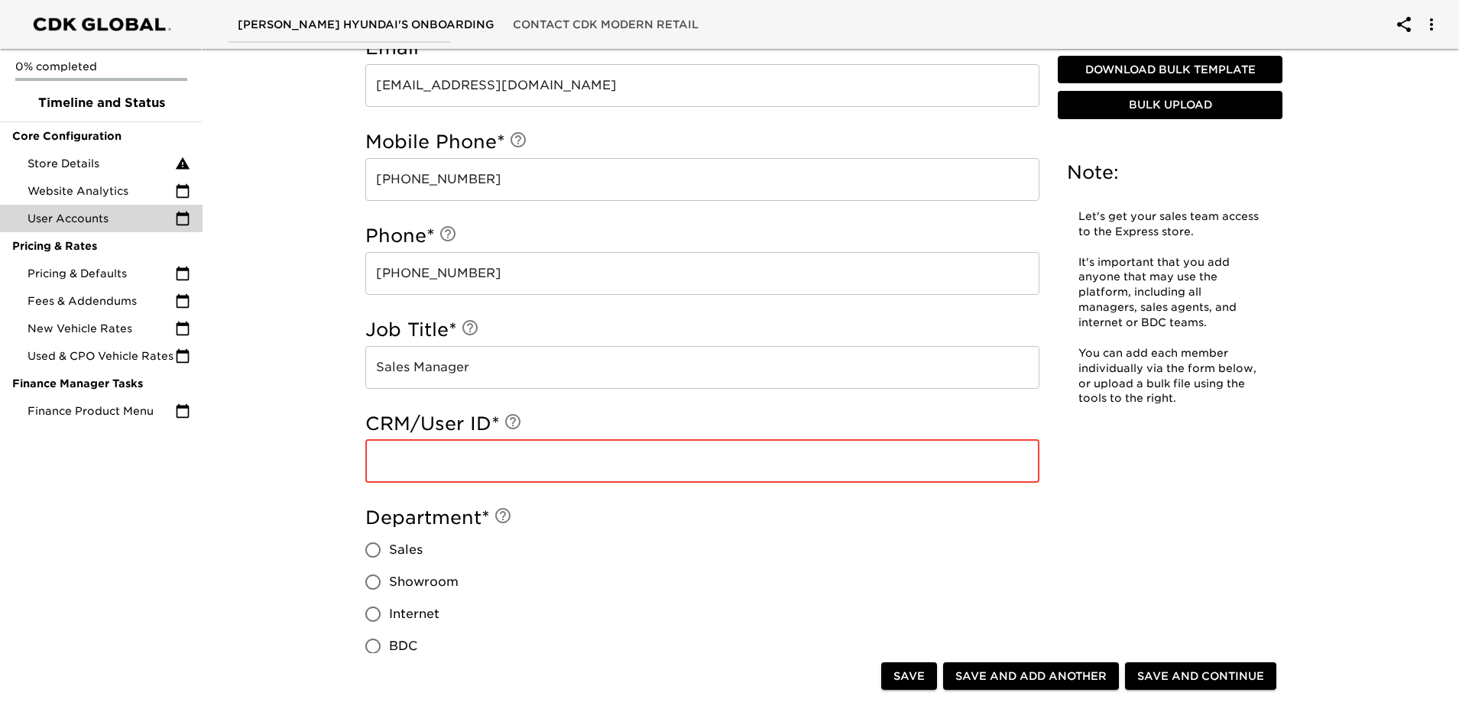
paste input "1831"
type input "1831"
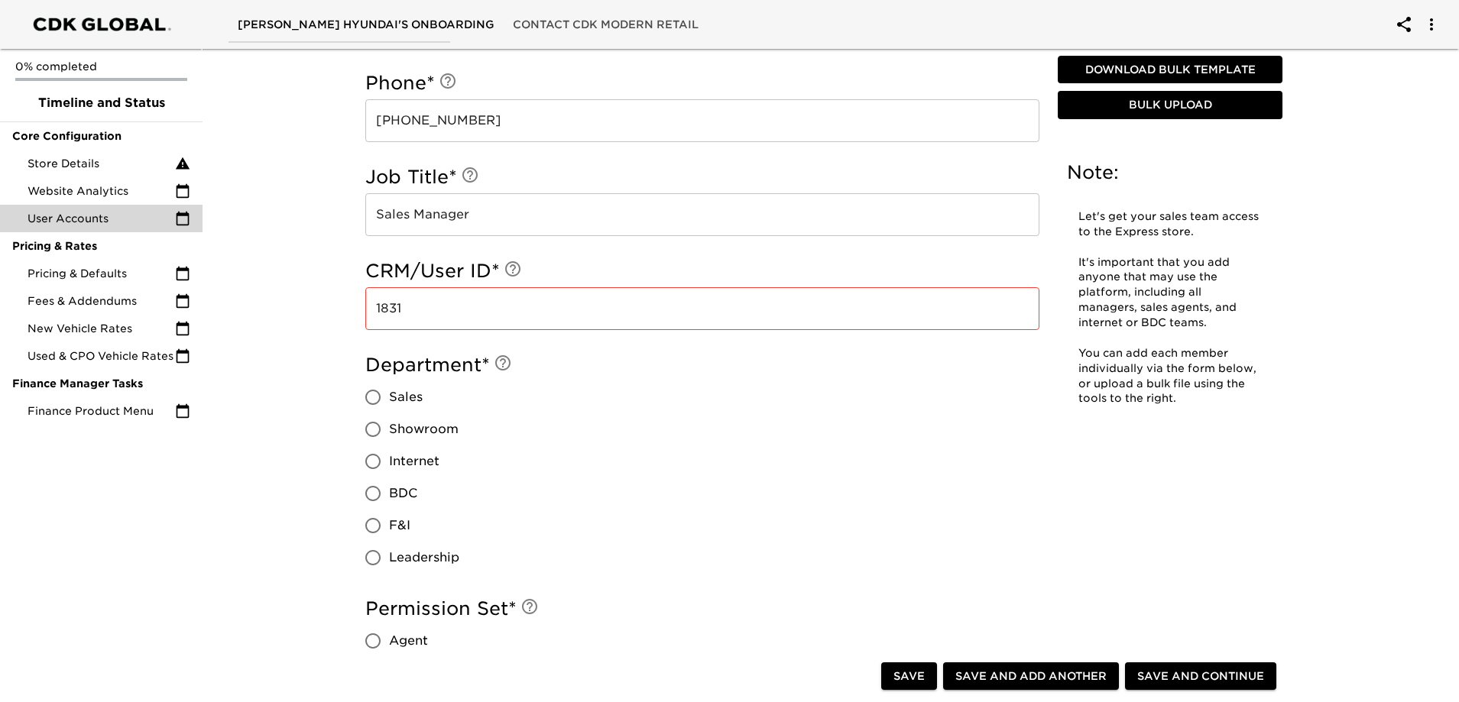
click at [394, 401] on span "Sales" at bounding box center [406, 397] width 34 height 18
click at [389, 401] on input "Sales" at bounding box center [373, 397] width 32 height 32
radio input "true"
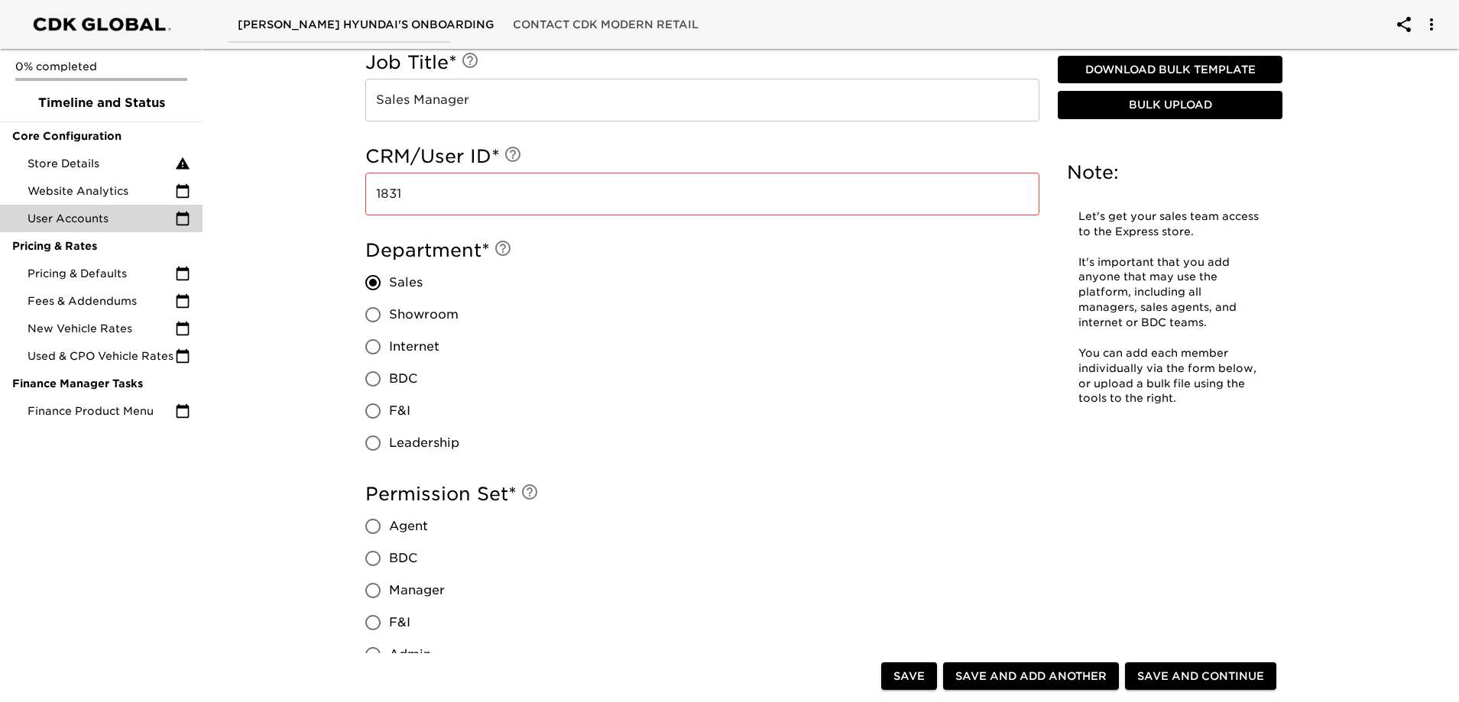
scroll to position [764, 0]
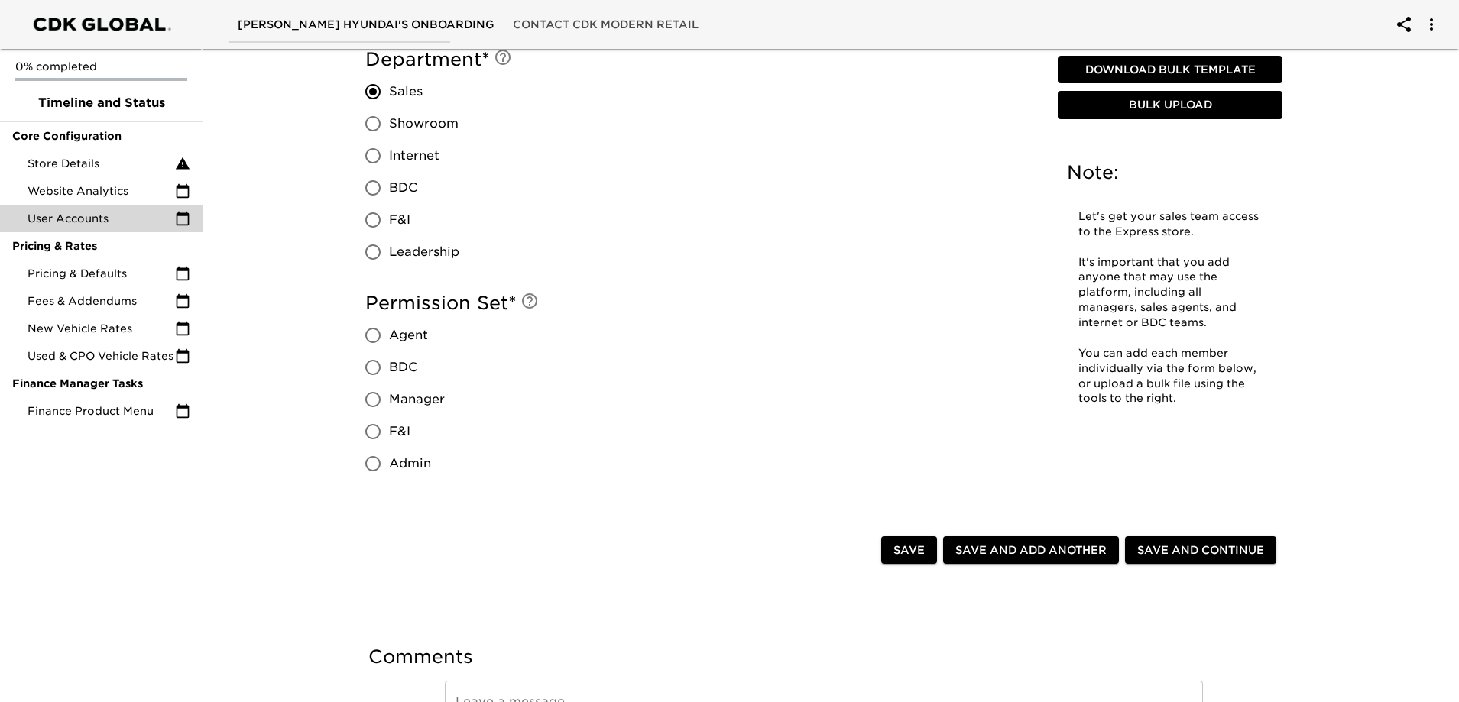
click at [405, 160] on span "Internet" at bounding box center [414, 156] width 50 height 18
click at [389, 160] on input "Internet" at bounding box center [373, 156] width 32 height 32
radio input "true"
click at [409, 80] on label "Sales" at bounding box center [408, 92] width 102 height 32
click at [389, 80] on input "Sales" at bounding box center [373, 92] width 32 height 32
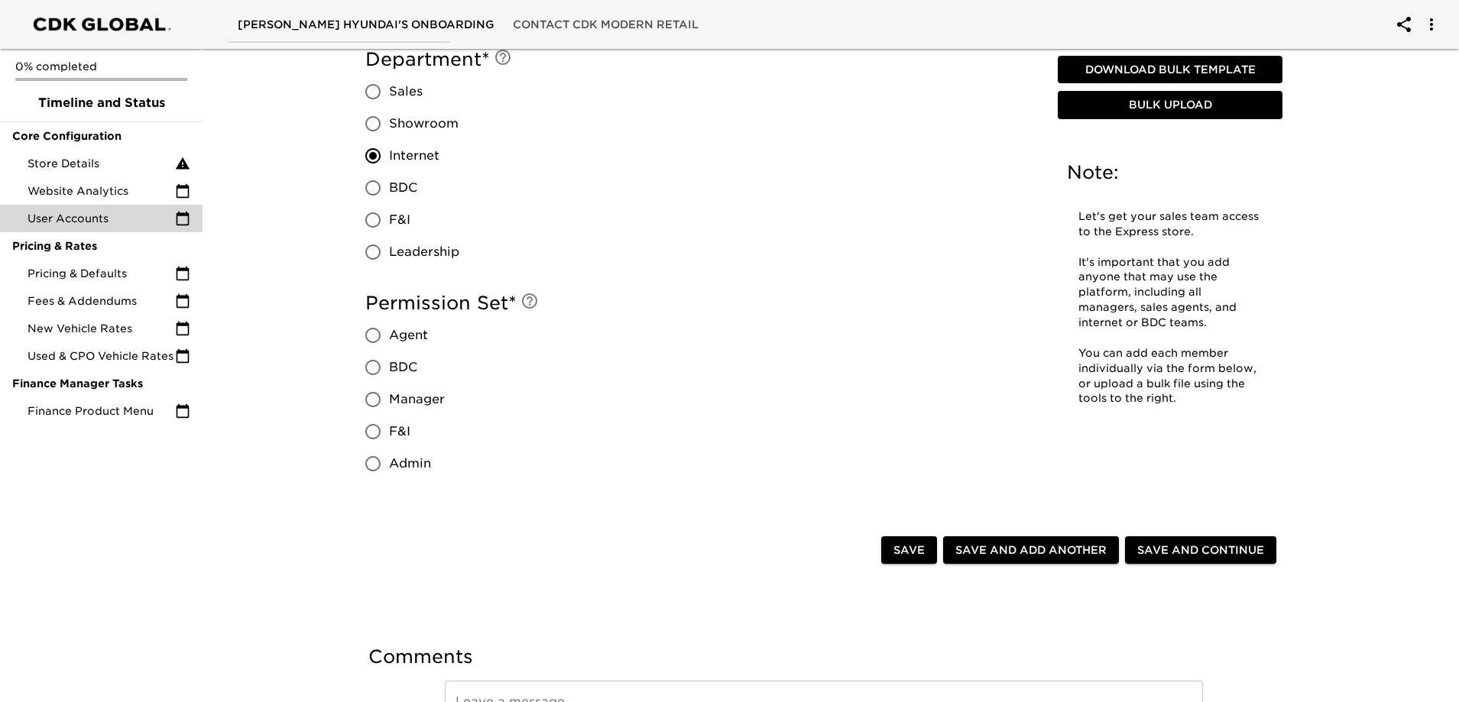
radio input "true"
click at [431, 258] on span "Leadership" at bounding box center [424, 252] width 70 height 18
click at [389, 258] on input "Leadership" at bounding box center [373, 252] width 32 height 32
radio input "true"
click at [417, 469] on span "Admin" at bounding box center [410, 464] width 42 height 18
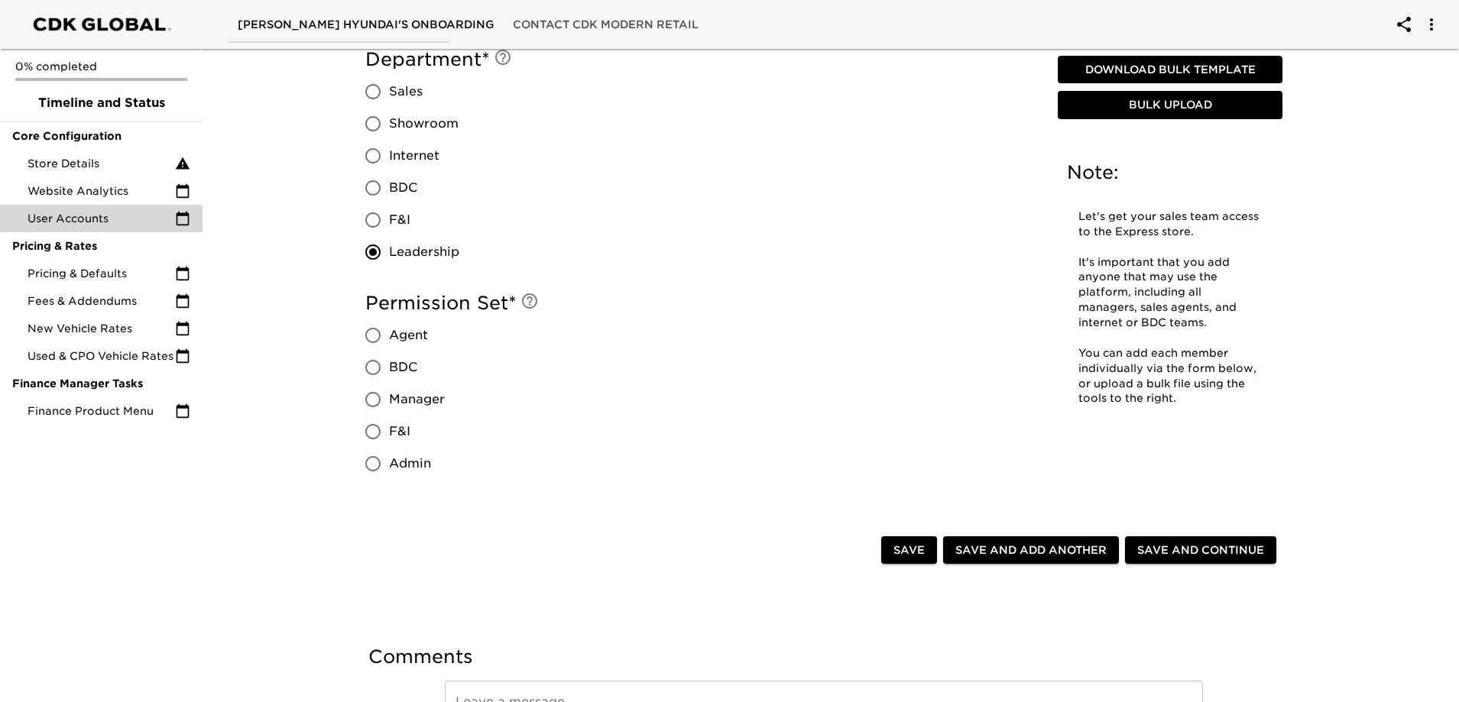
click at [389, 469] on input "Admin" at bounding box center [373, 464] width 32 height 32
radio input "true"
click at [1025, 554] on span "Save and Add Another" at bounding box center [1030, 550] width 151 height 19
radio input "false"
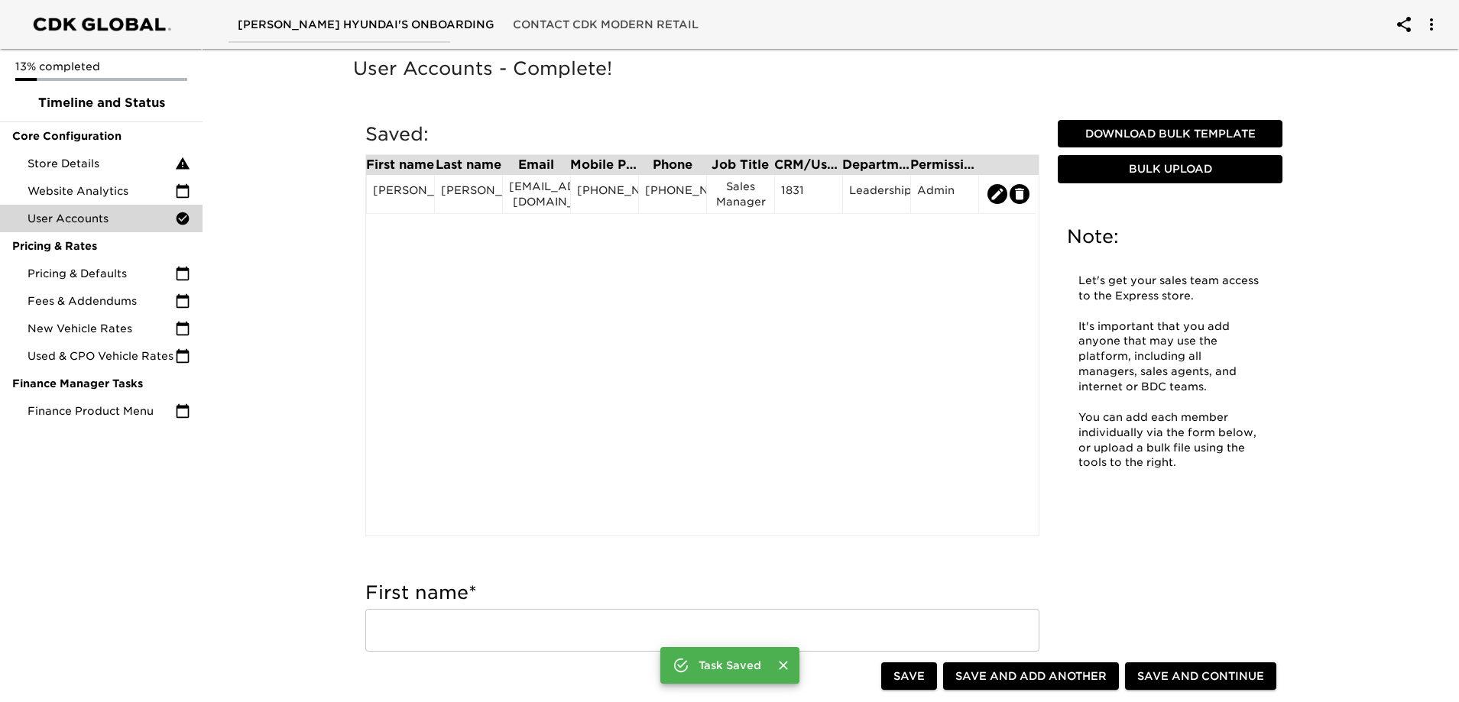
scroll to position [76, 0]
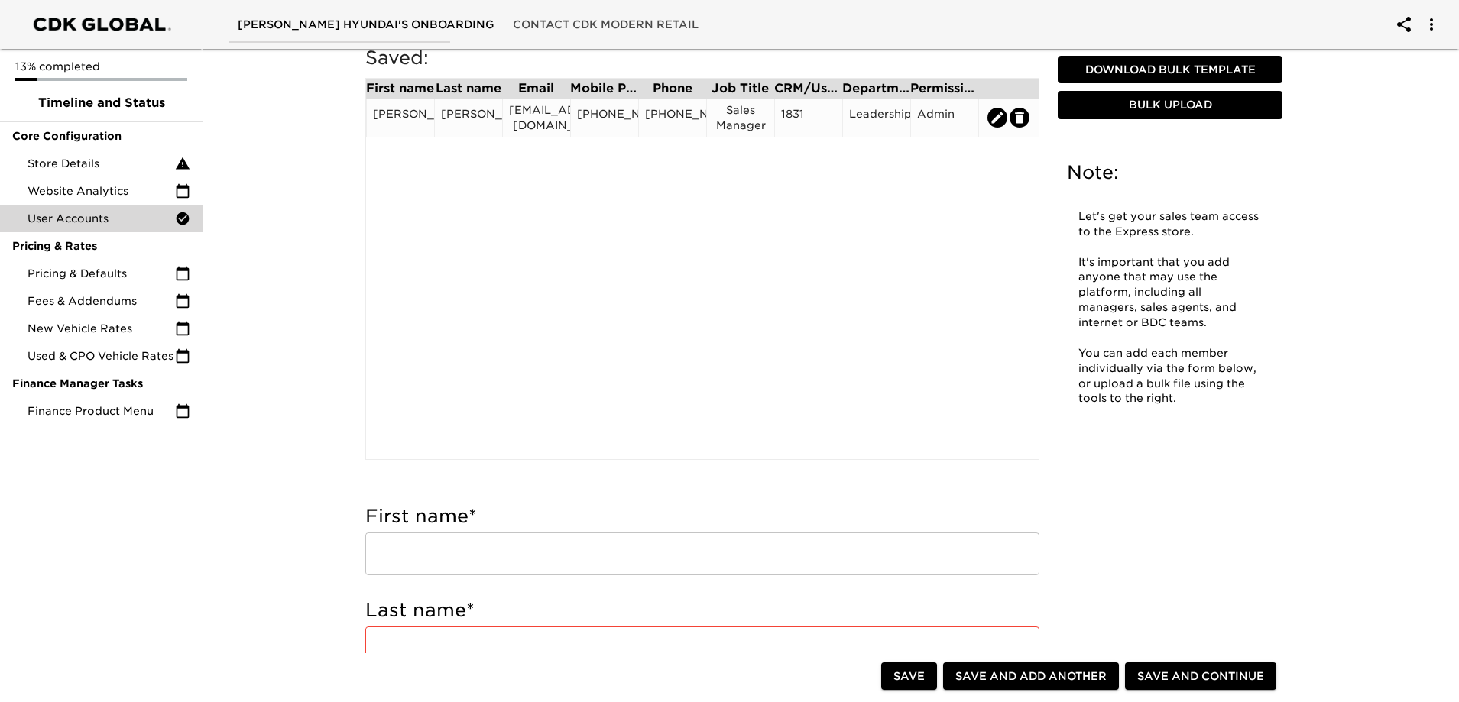
click at [992, 124] on icon "edit" at bounding box center [997, 117] width 15 height 15
type input "[PERSON_NAME]"
type input "[EMAIL_ADDRESS][DOMAIN_NAME]"
type input "[PHONE_NUMBER]"
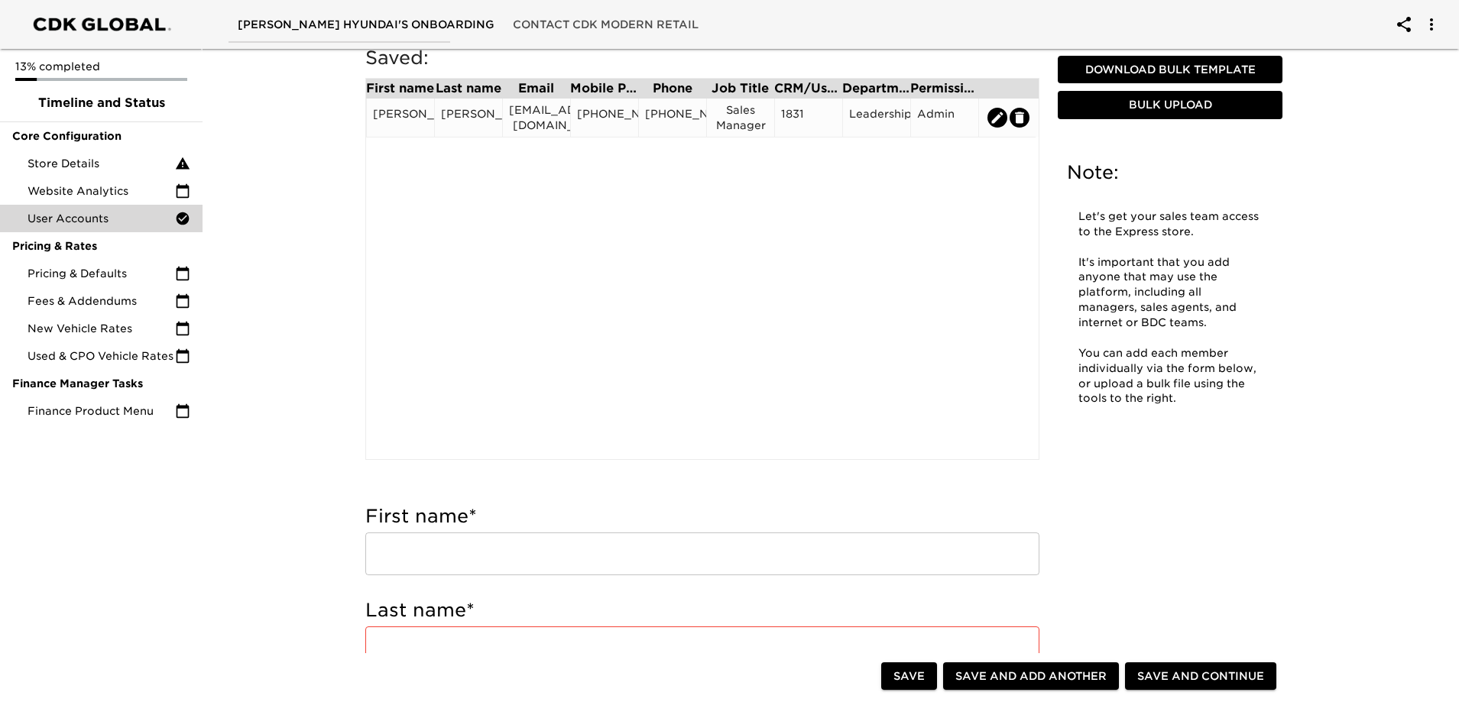
type input "[PHONE_NUMBER]"
type input "Sales Manager"
type input "1831"
radio input "true"
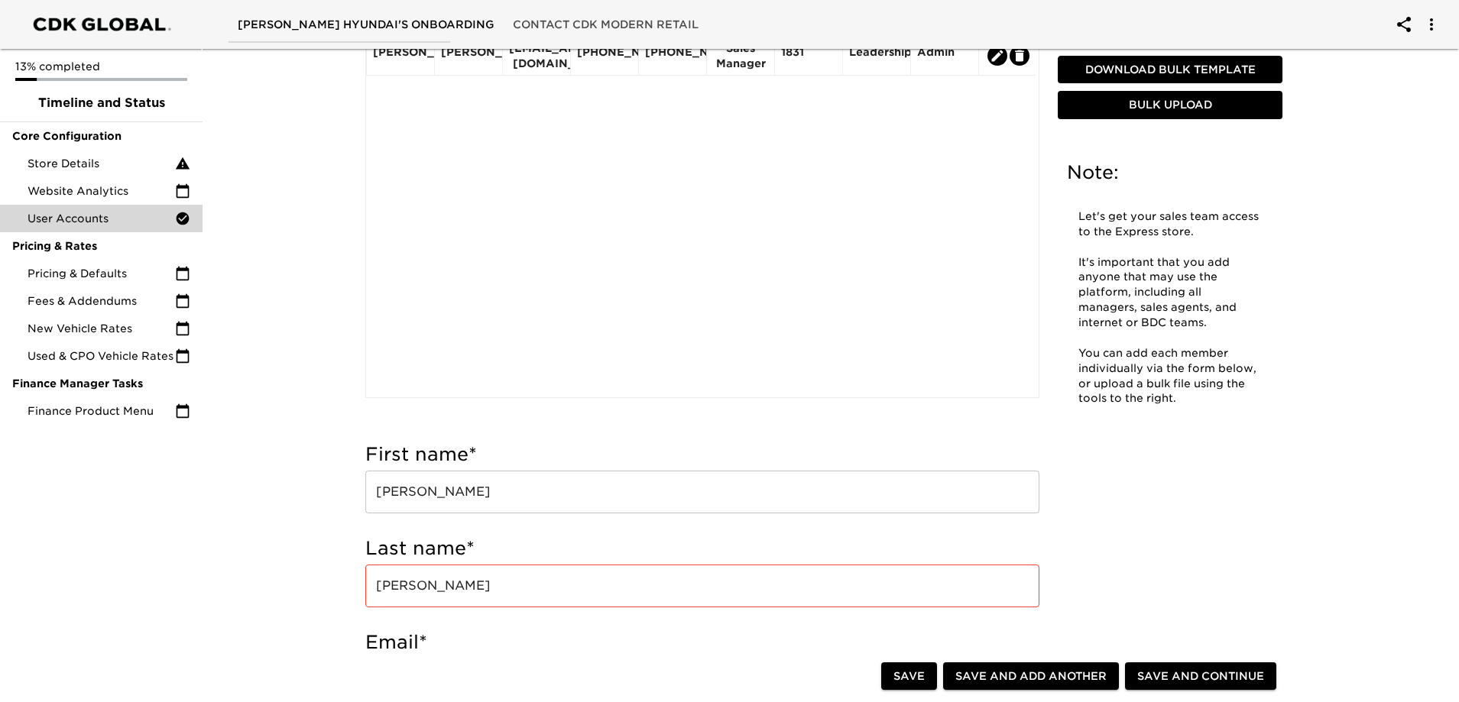
scroll to position [0, 0]
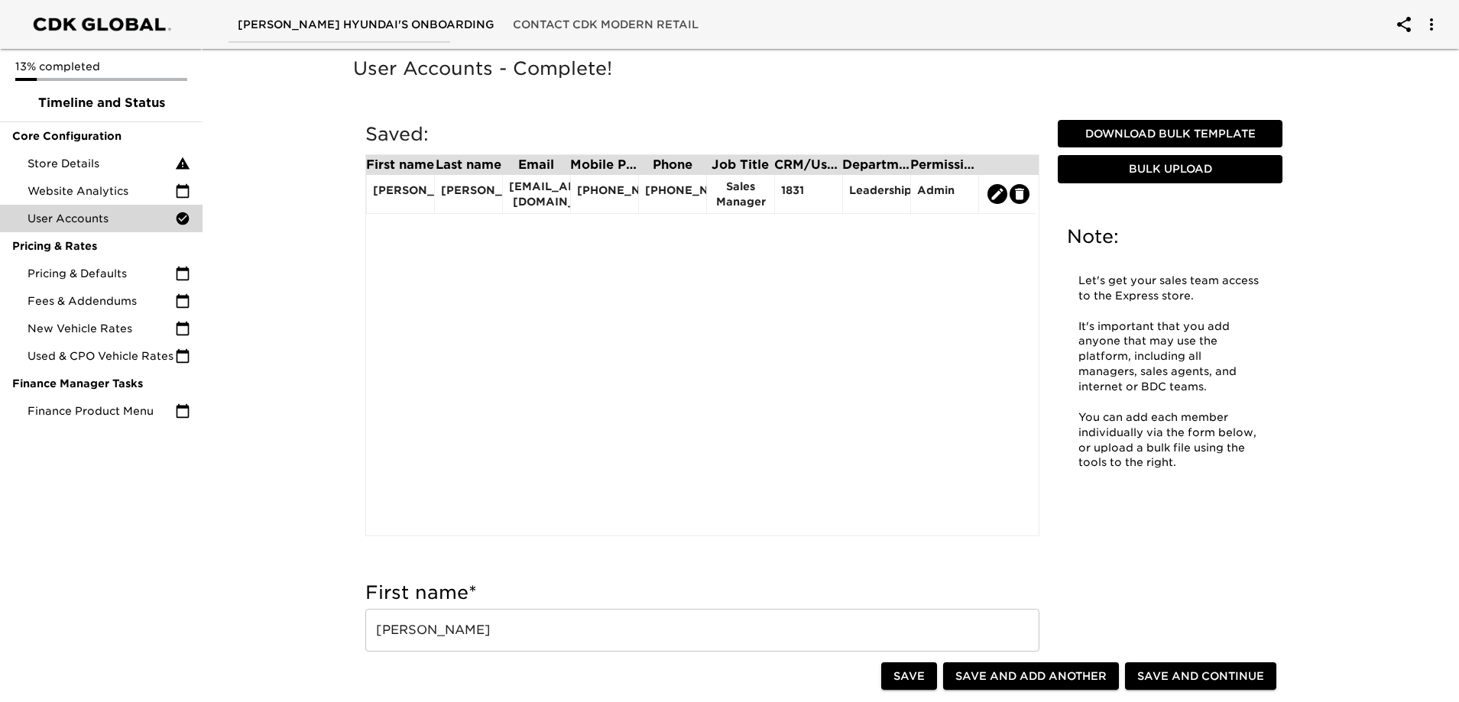
click at [1065, 674] on span "Save and Add Another" at bounding box center [1030, 676] width 151 height 19
radio input "false"
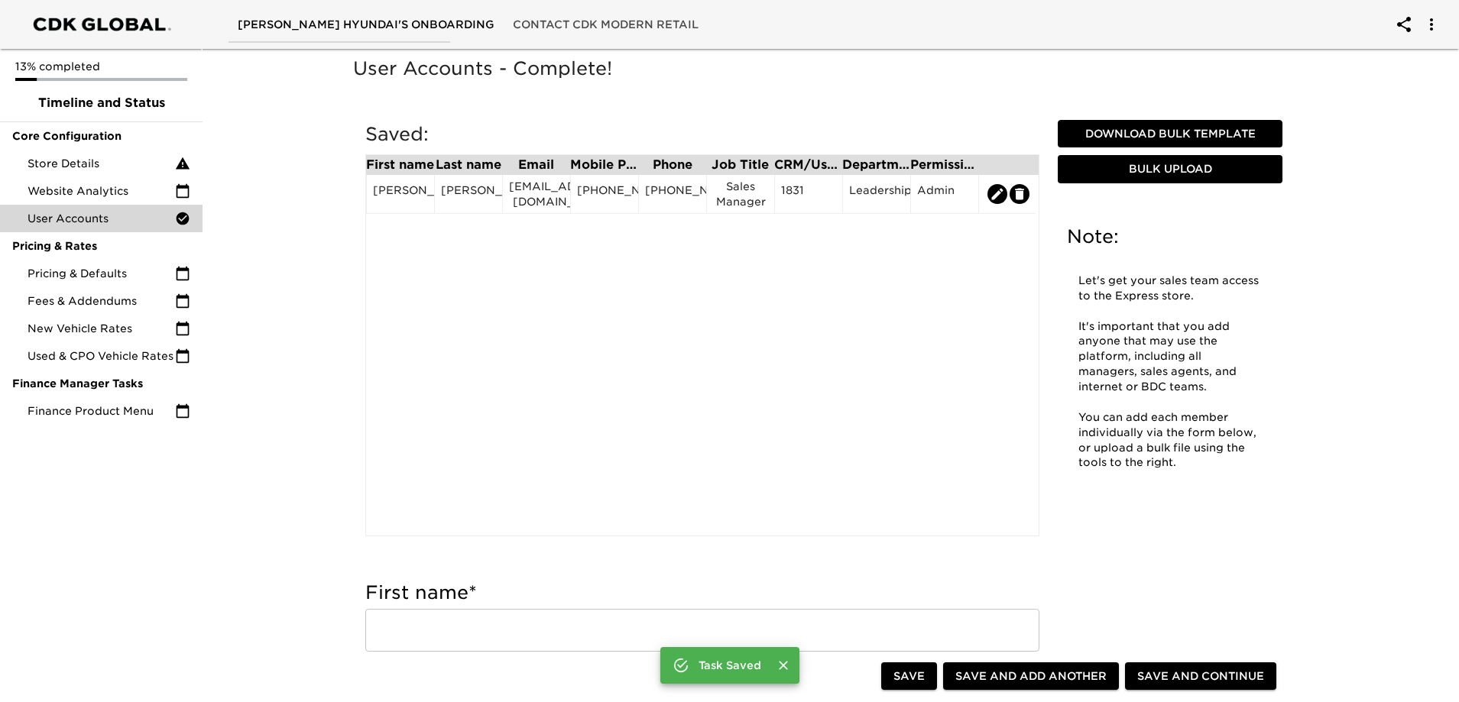
scroll to position [76, 0]
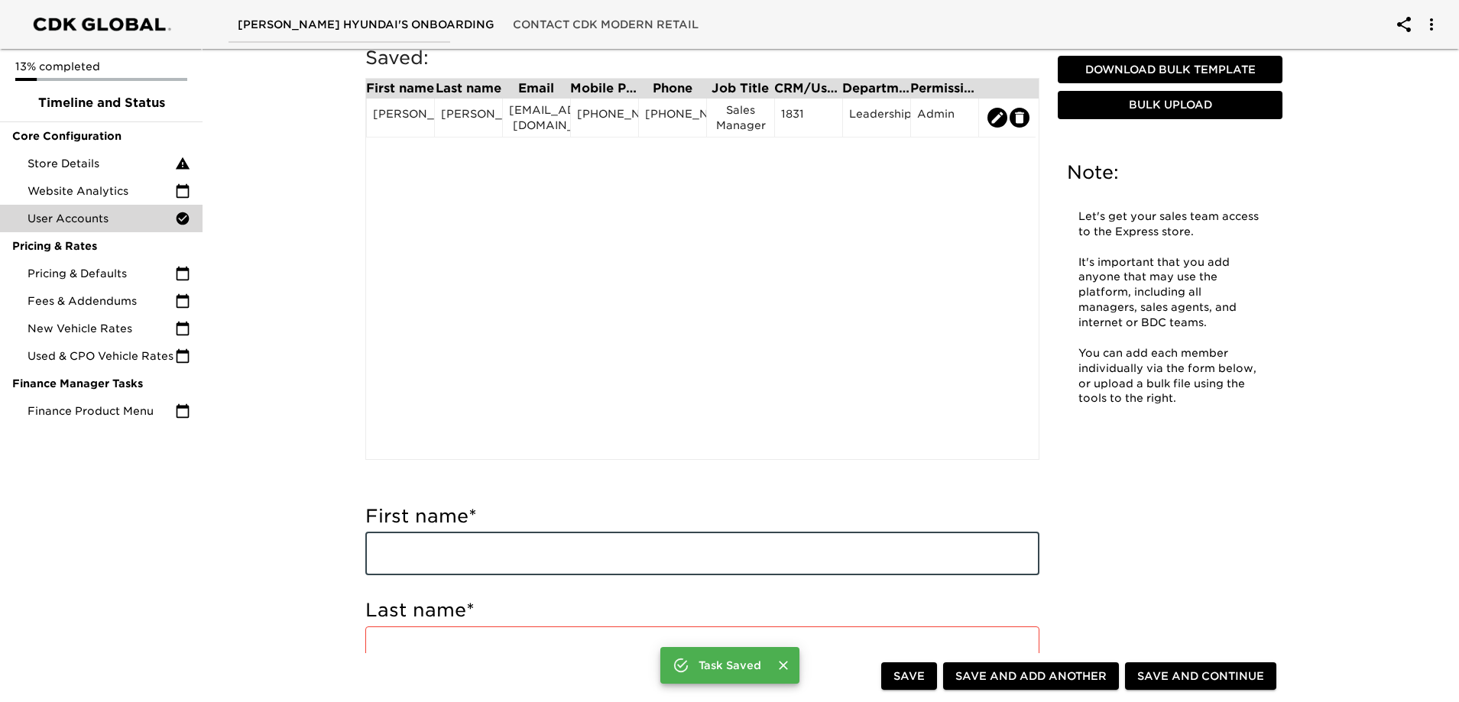
click at [393, 548] on input "text" at bounding box center [702, 554] width 674 height 43
type input "s"
type input "[PERSON_NAME]"
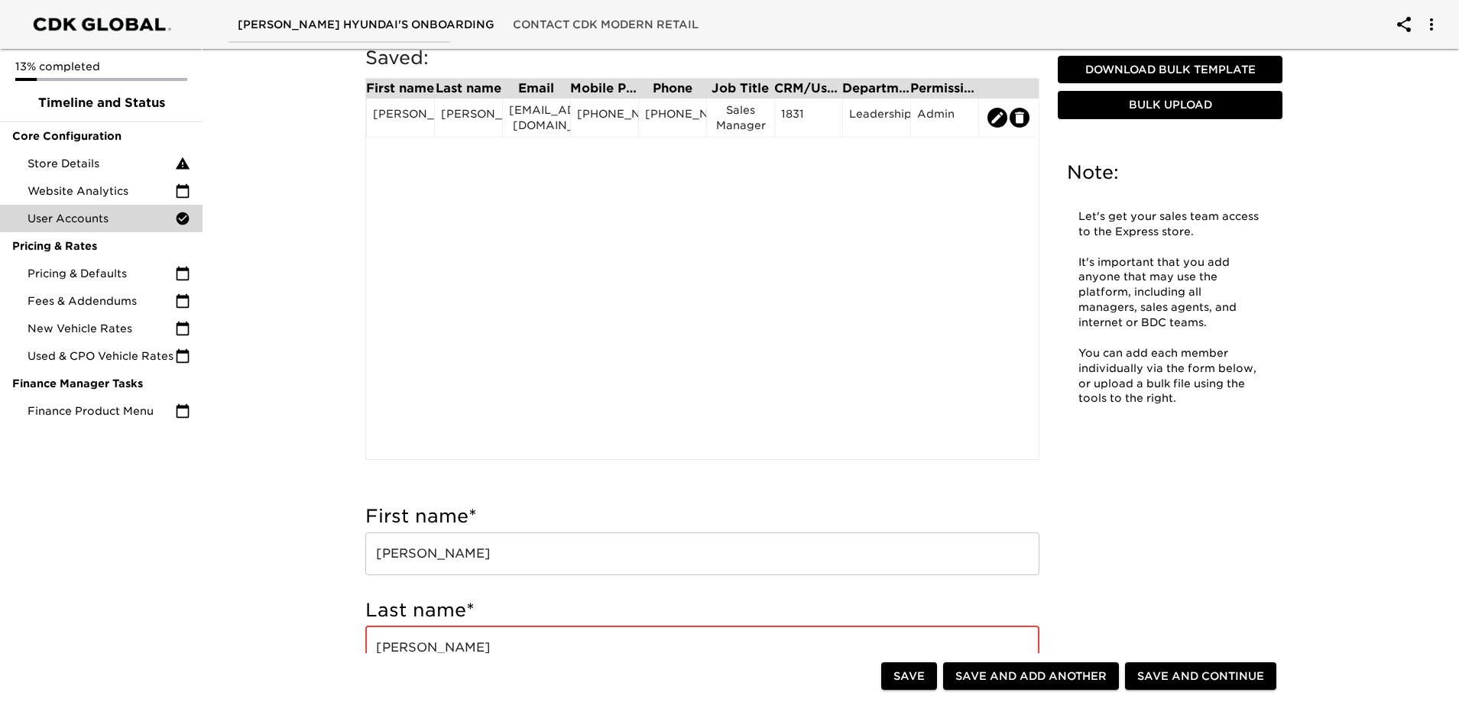
type input "[PERSON_NAME]"
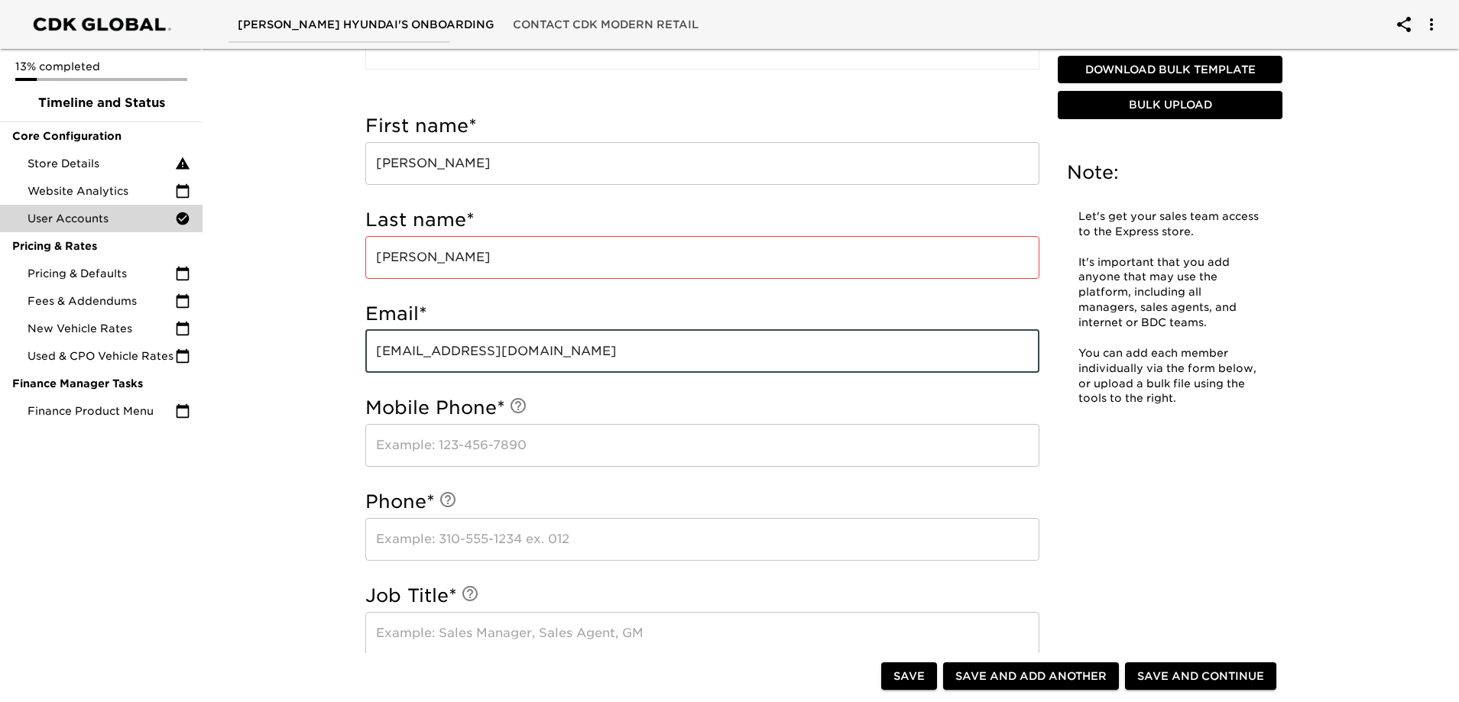
type input "[EMAIL_ADDRESS][DOMAIN_NAME]"
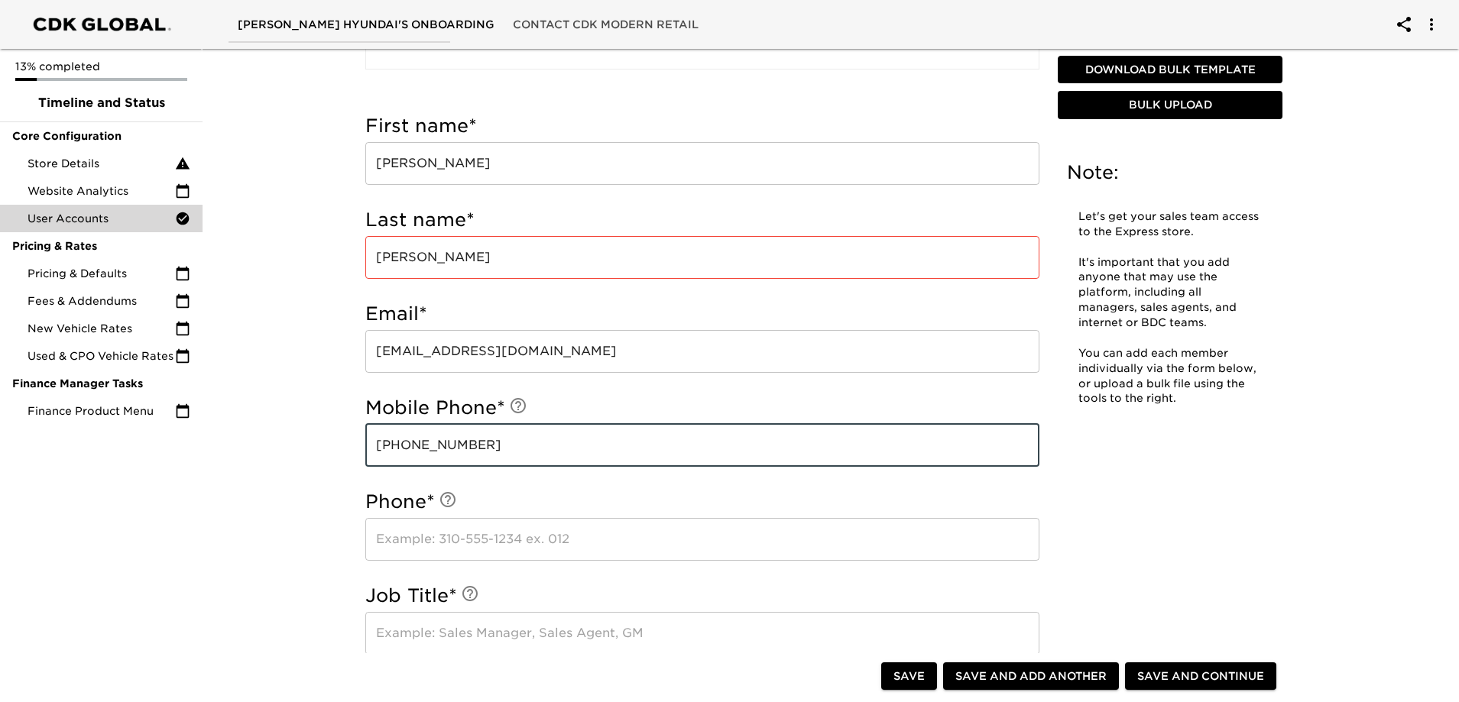
type input "[PHONE_NUMBER]"
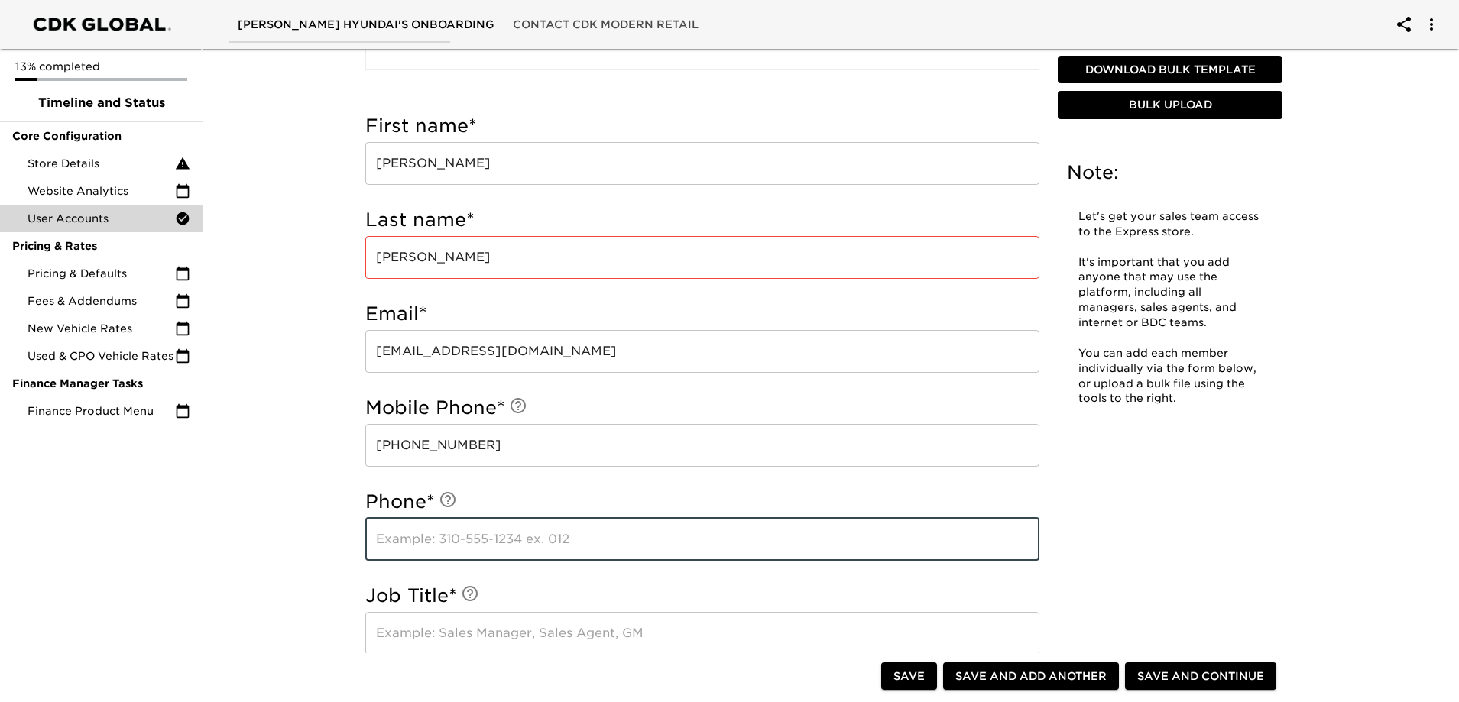
click at [478, 517] on div "Phone * ​" at bounding box center [702, 525] width 674 height 71
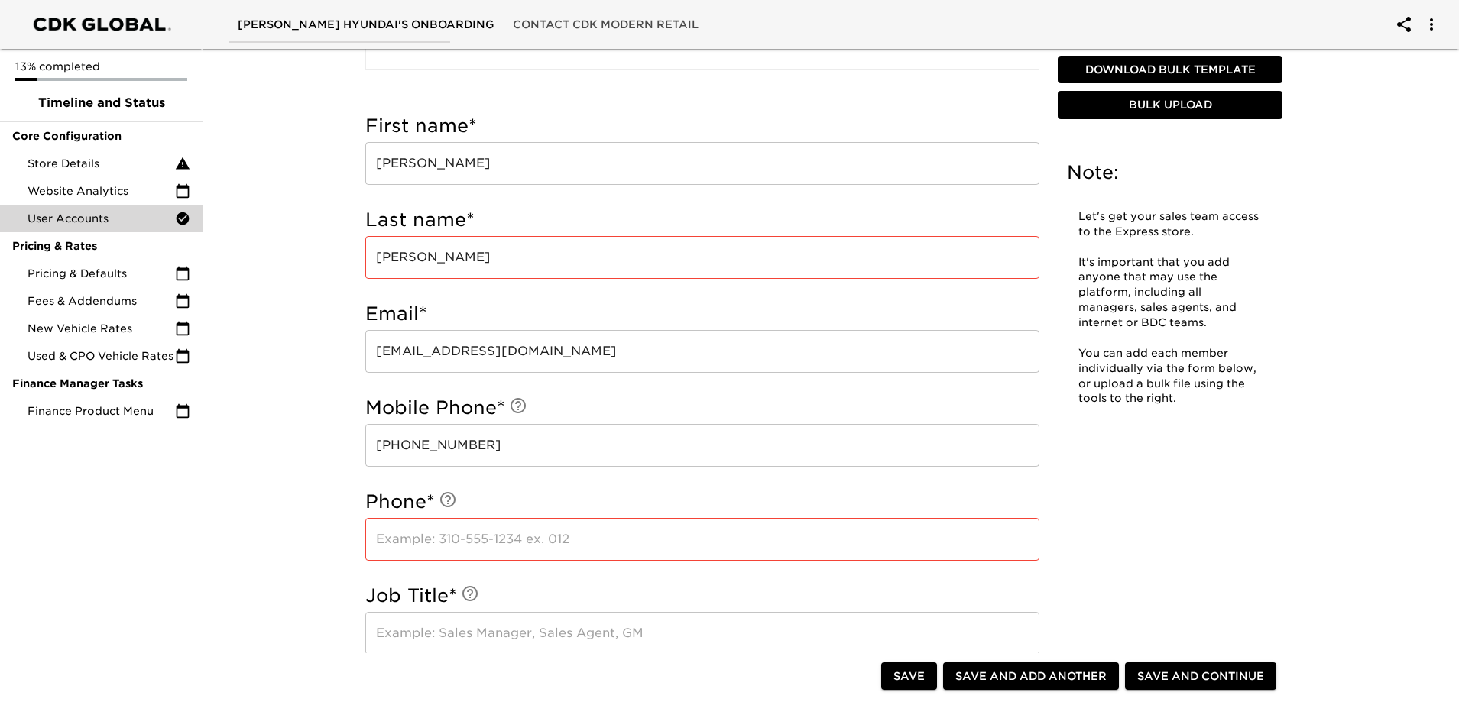
click at [518, 545] on input "text" at bounding box center [702, 539] width 674 height 43
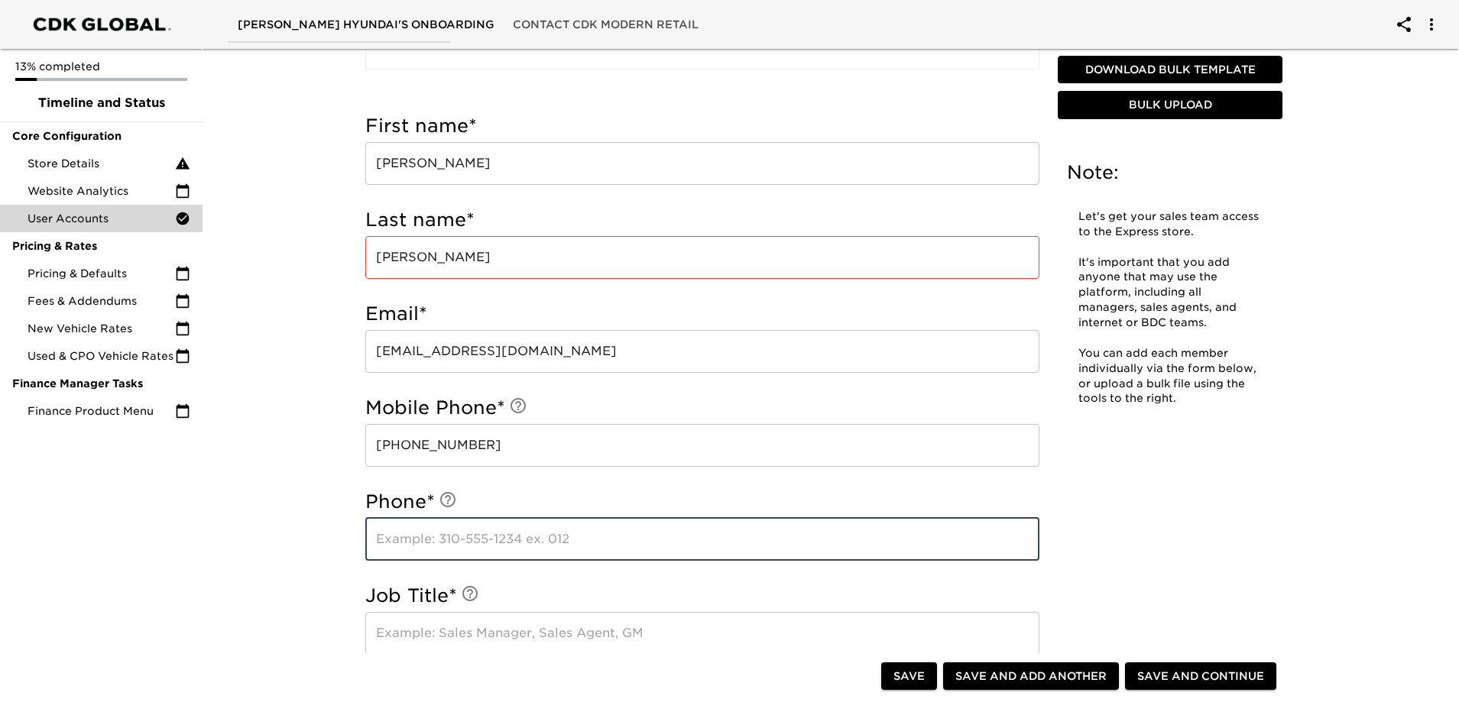
paste input "[PHONE_NUMBER]"
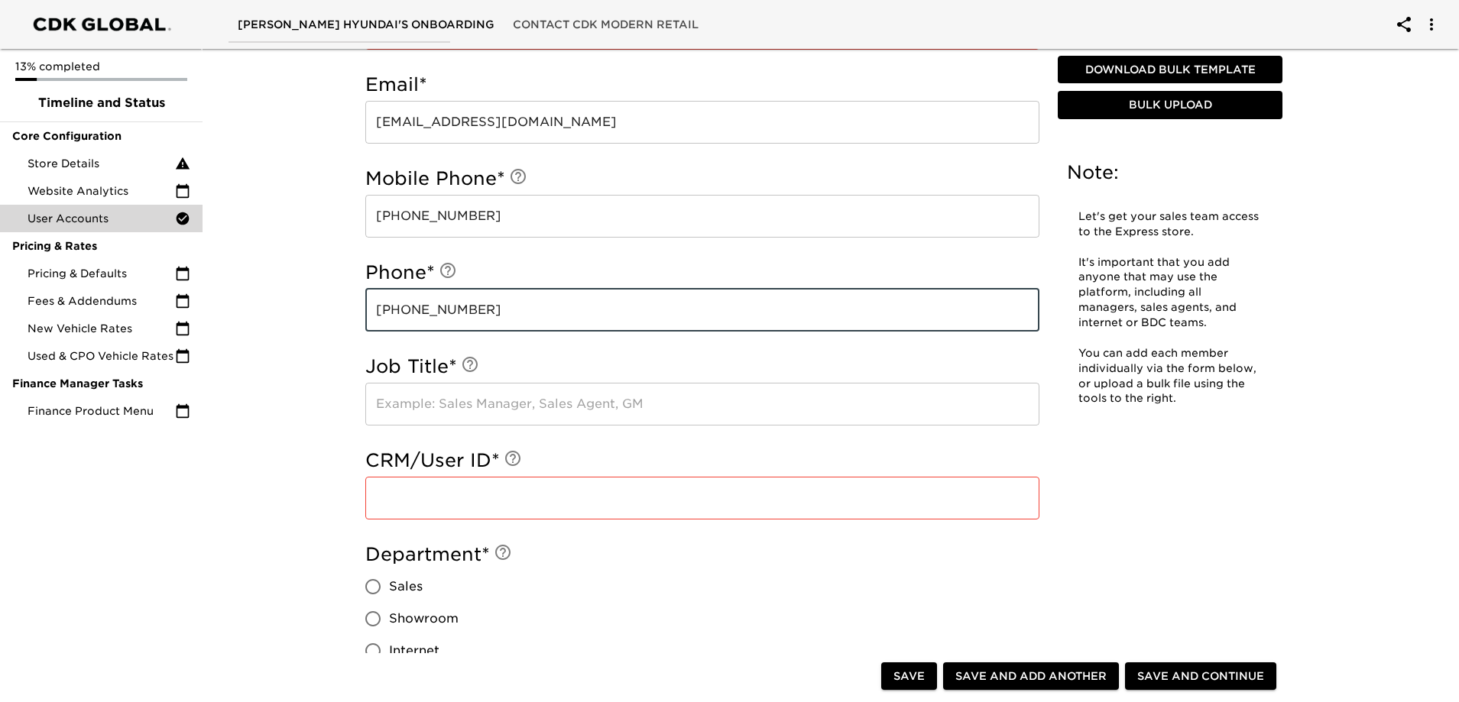
type input "[PHONE_NUMBER]"
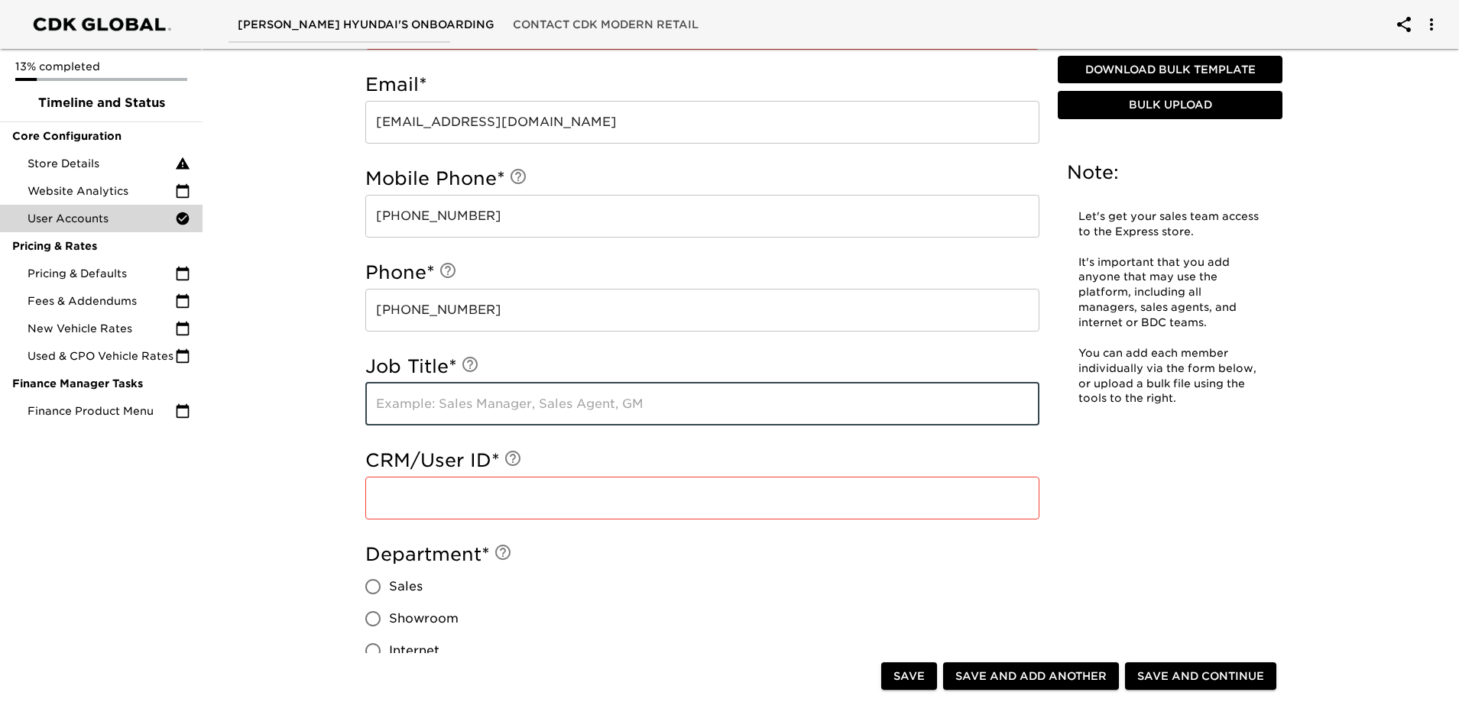
click at [498, 401] on input "text" at bounding box center [702, 404] width 674 height 43
type input "s"
type input "Sales Manager"
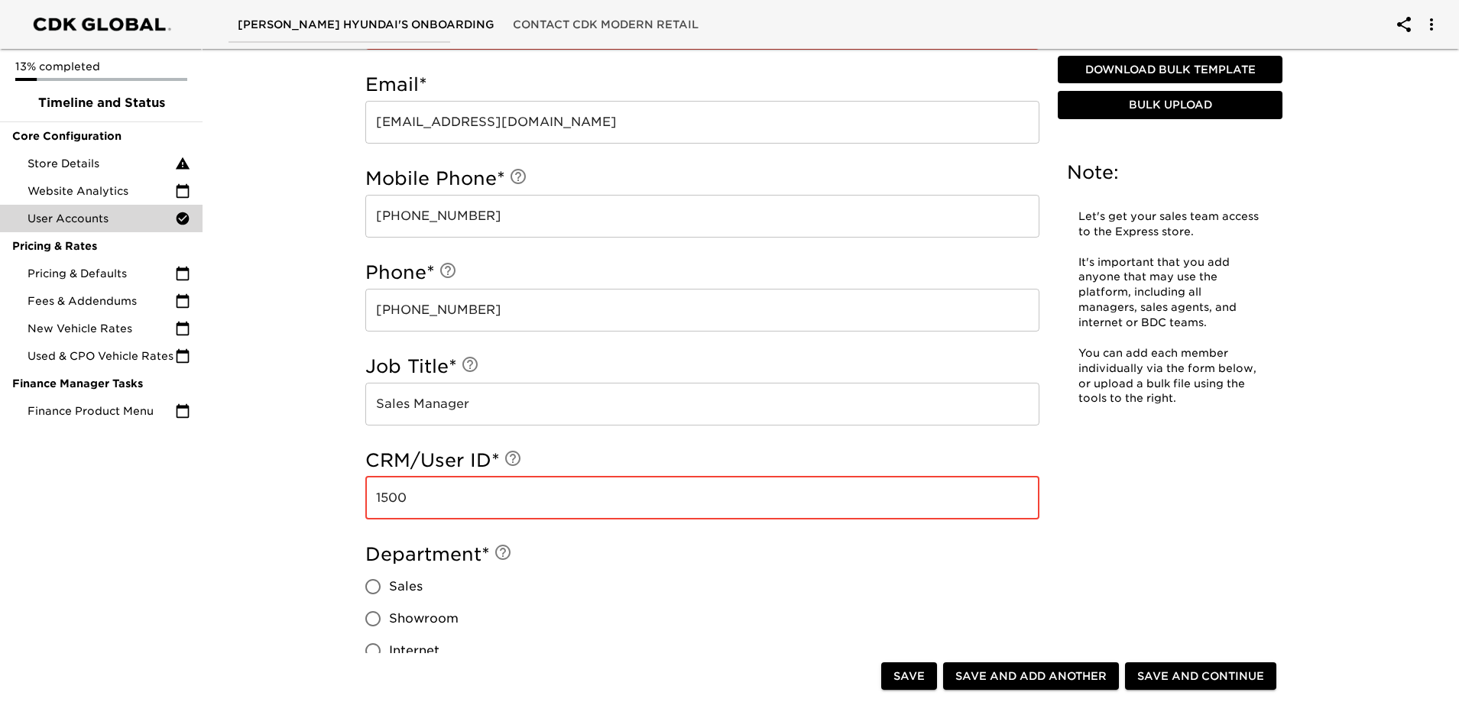
type input "1500"
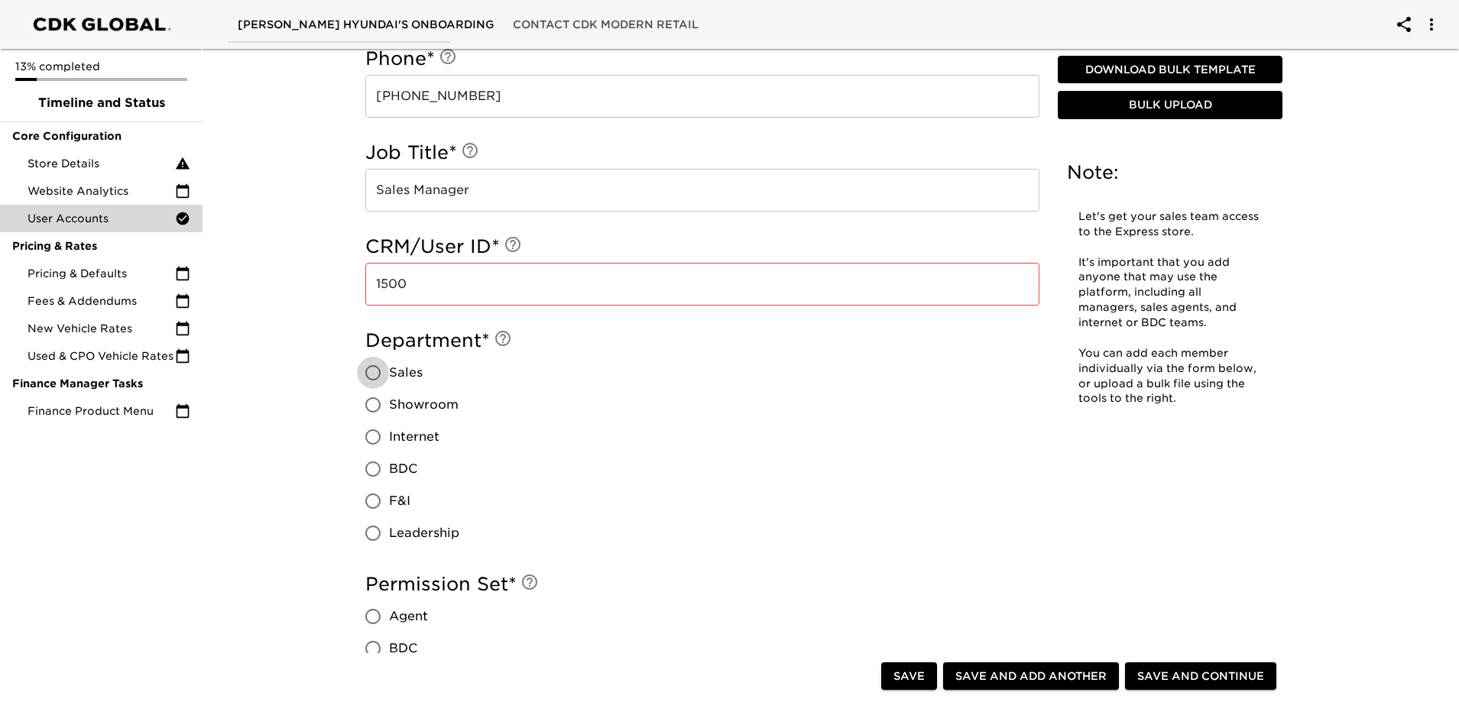
scroll to position [1078, 0]
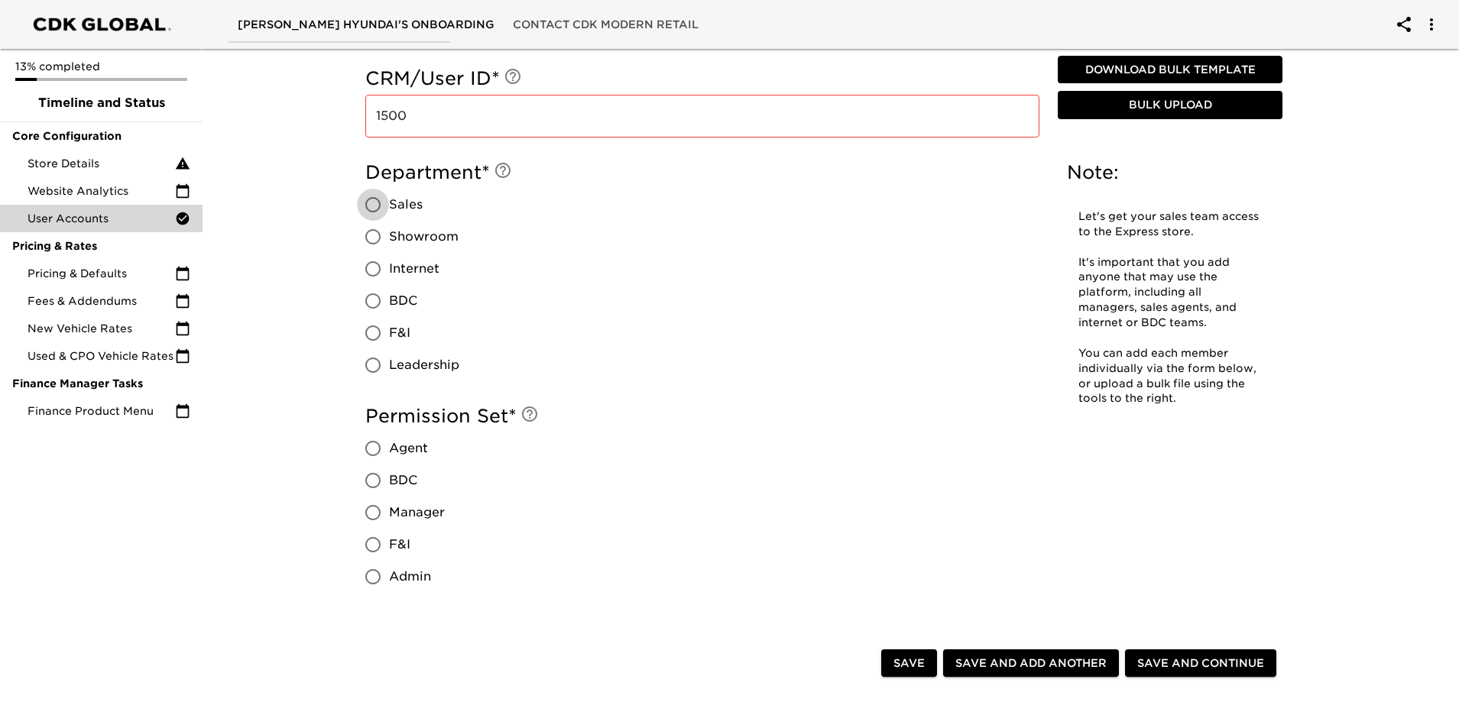
click at [412, 364] on span "Leadership" at bounding box center [424, 365] width 70 height 18
click at [389, 364] on input "Leadership" at bounding box center [373, 365] width 32 height 32
radio input "true"
click at [396, 586] on label "Admin" at bounding box center [401, 577] width 88 height 32
click at [389, 586] on input "Admin" at bounding box center [373, 577] width 32 height 32
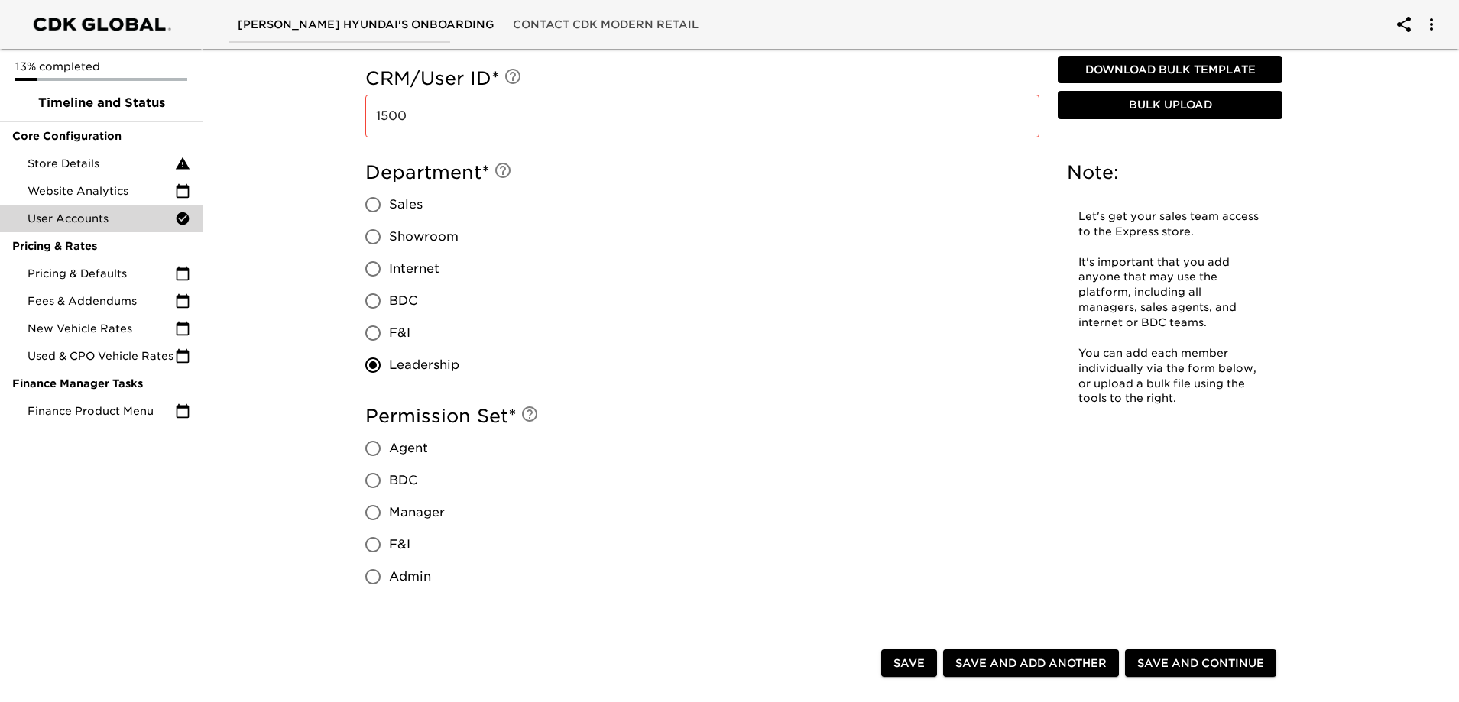
radio input "true"
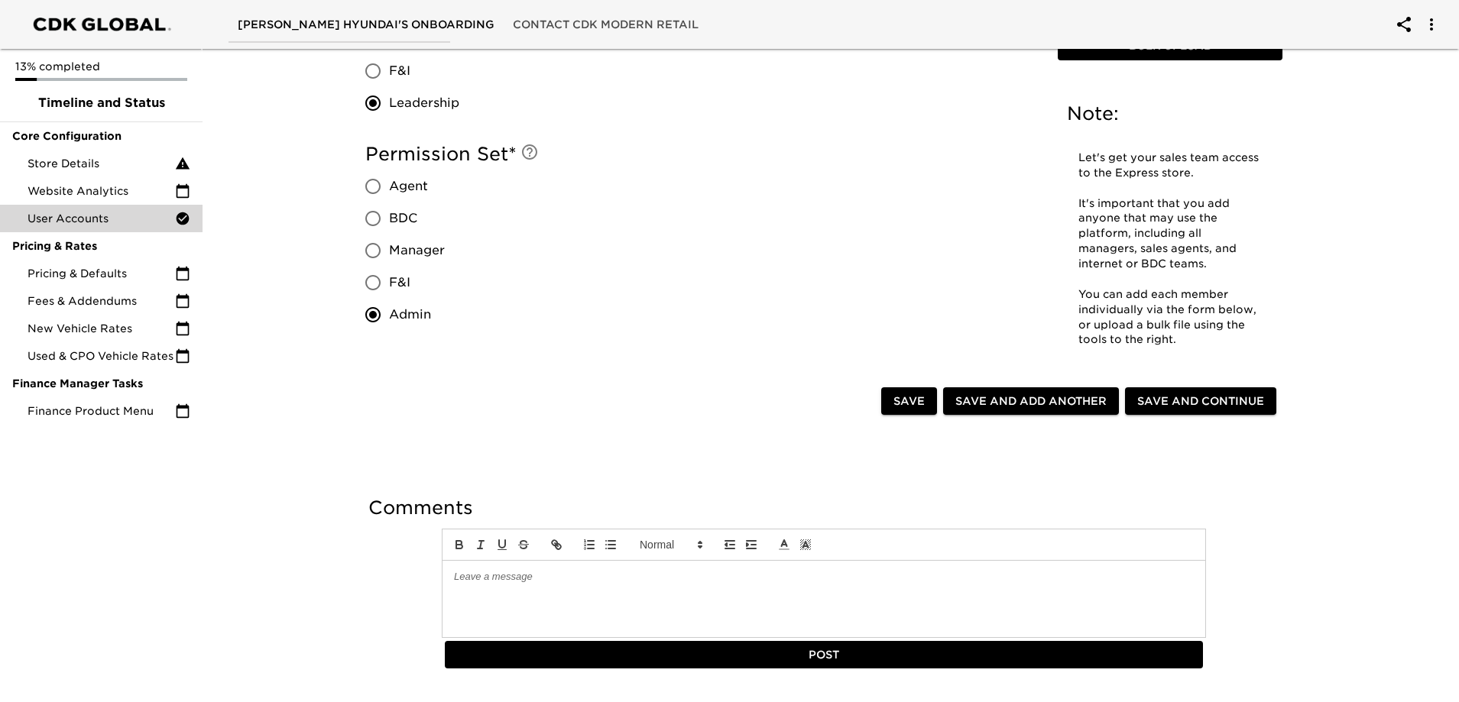
scroll to position [1379, 0]
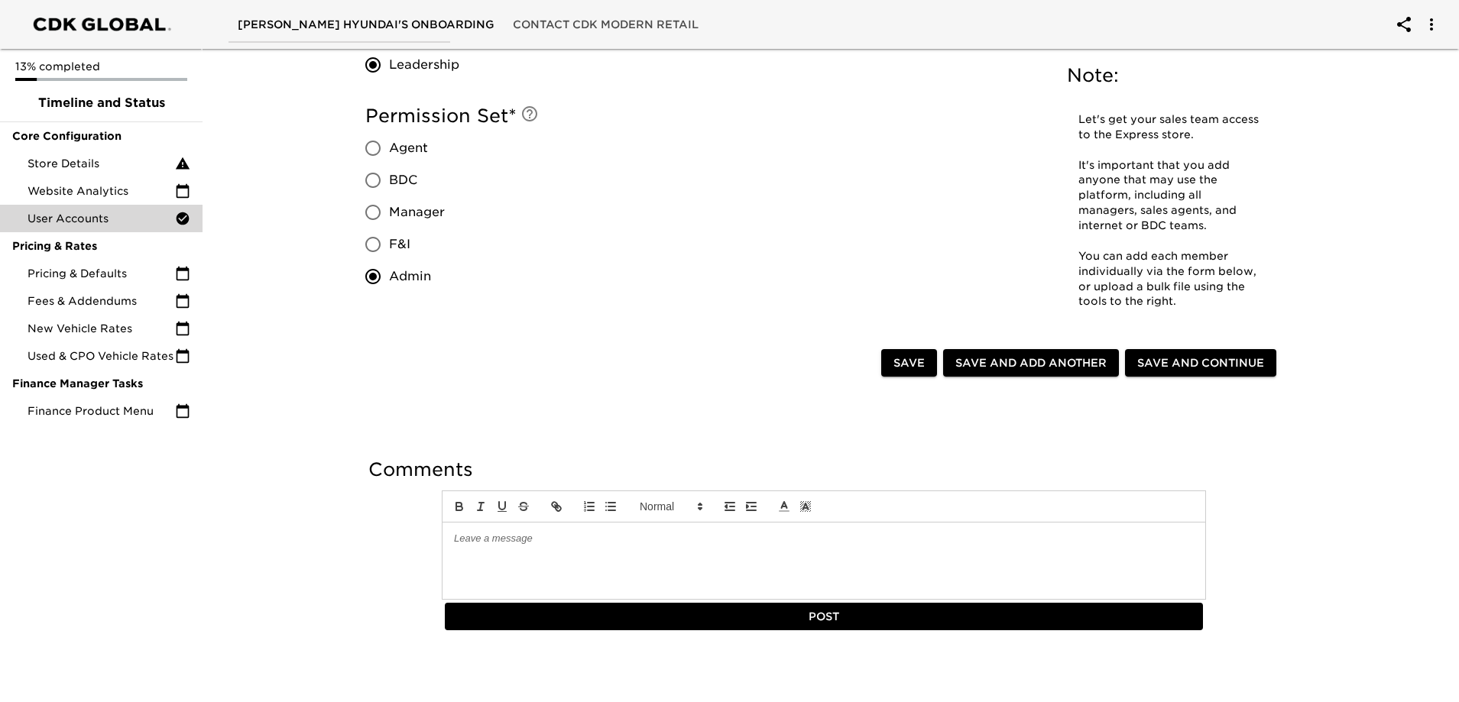
click at [1035, 365] on span "Save and Add Another" at bounding box center [1030, 363] width 151 height 19
radio input "false"
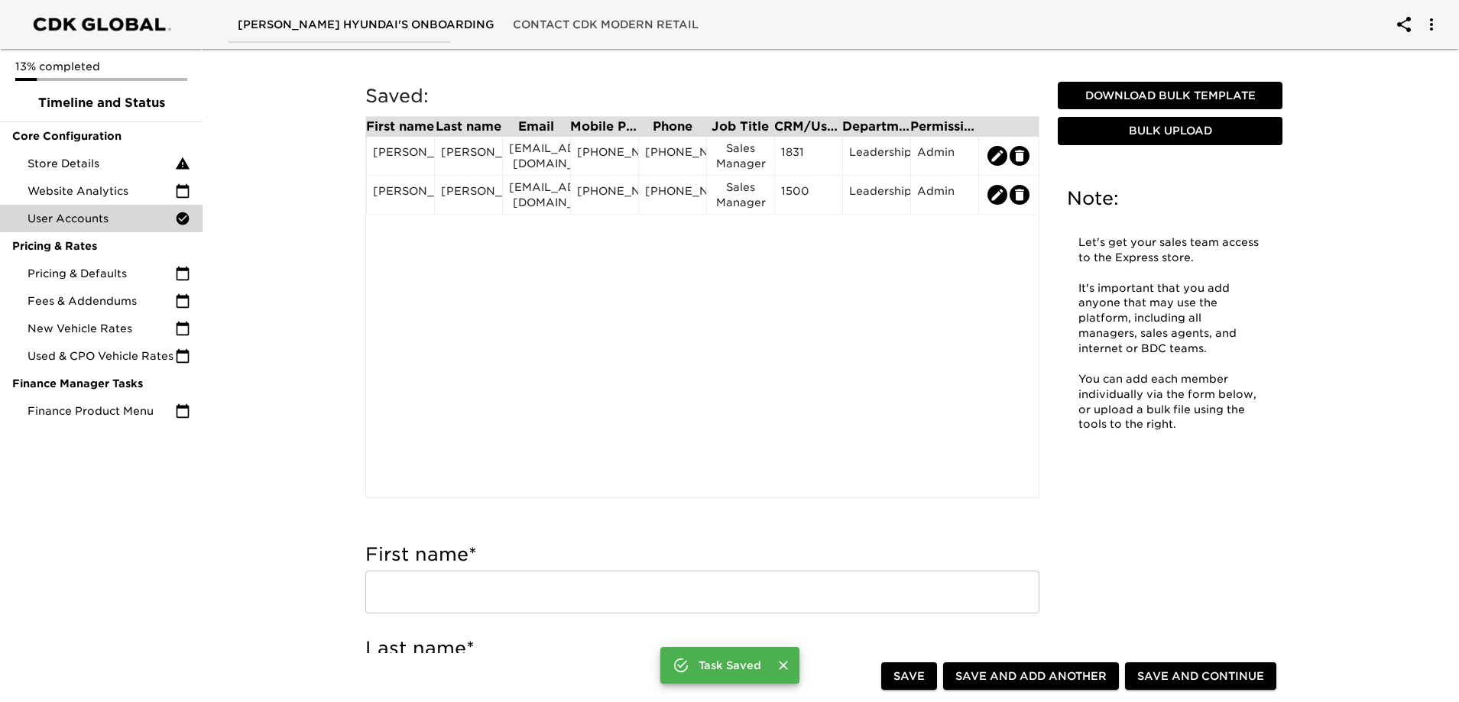
scroll to position [382, 0]
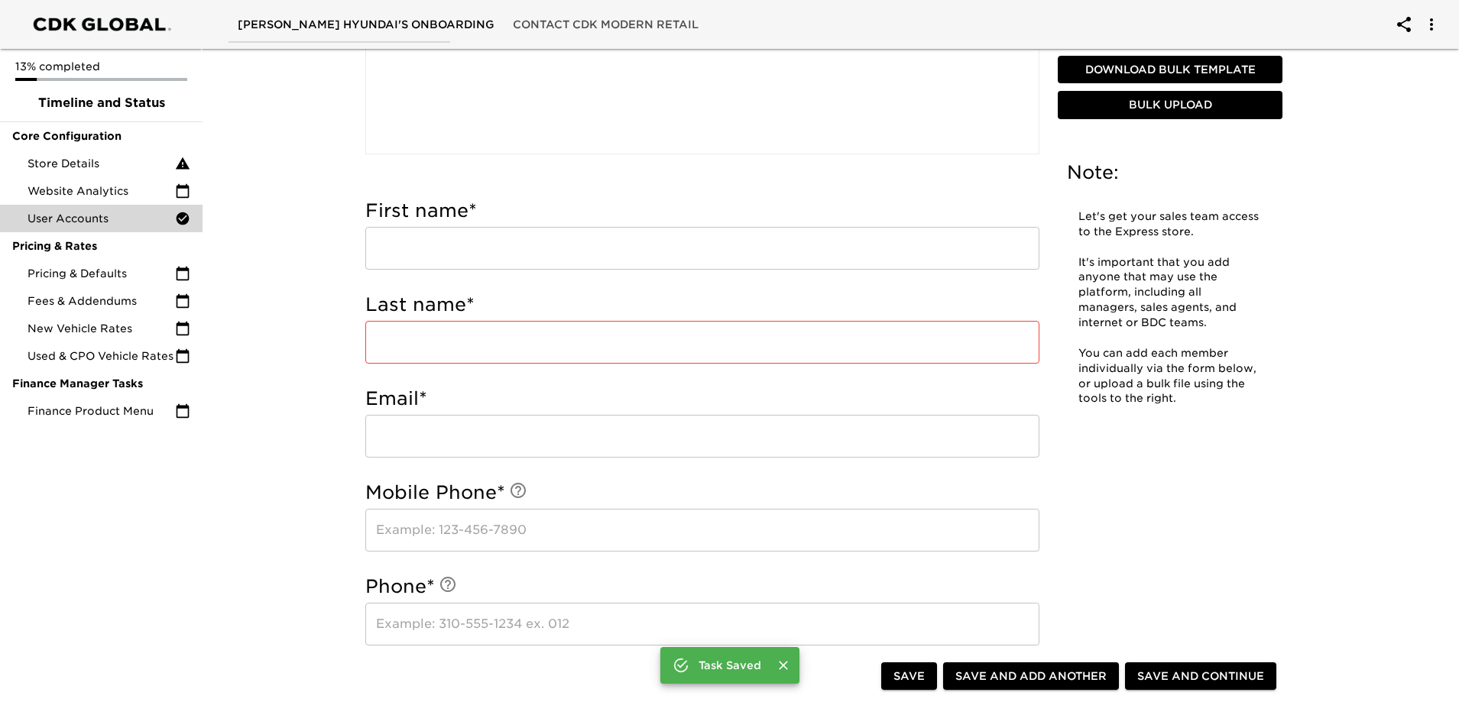
click at [397, 225] on div "First name * ​" at bounding box center [702, 234] width 674 height 71
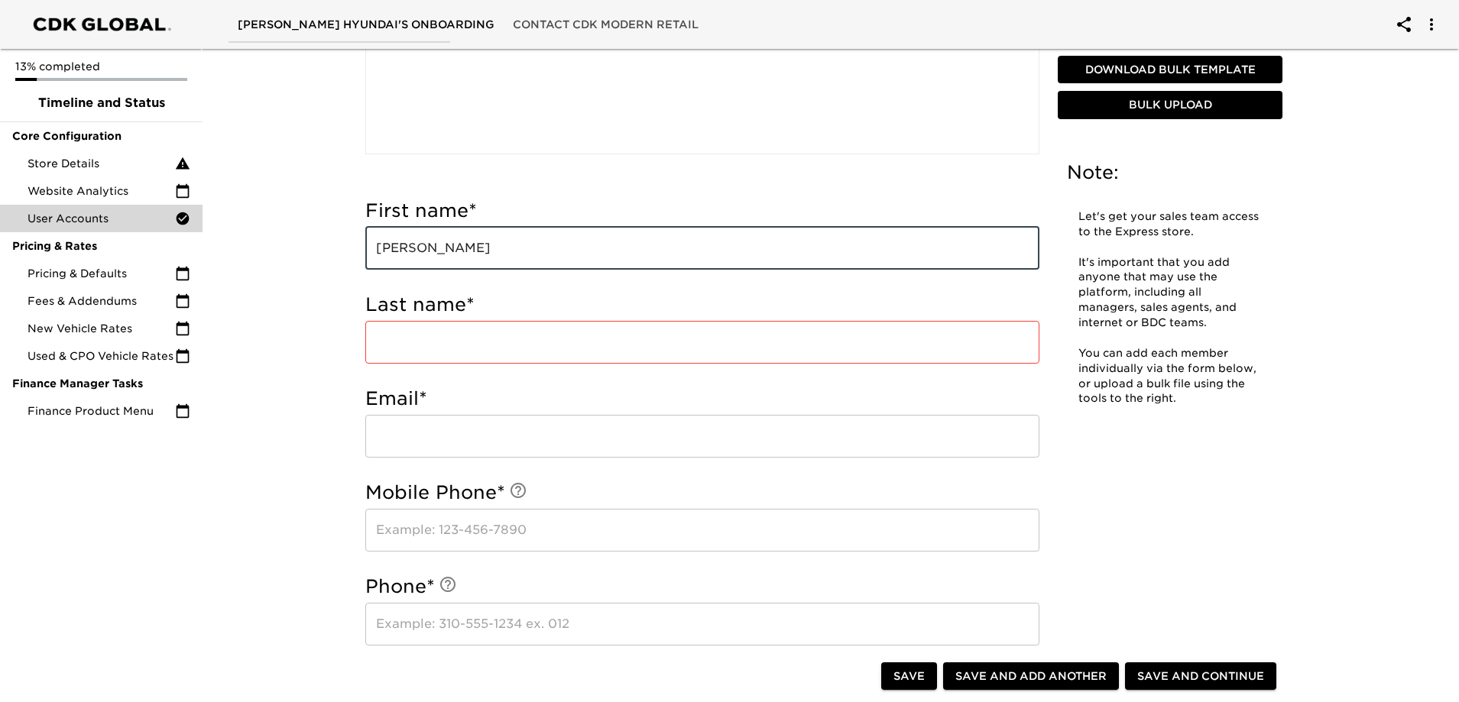
type input "[PERSON_NAME]"
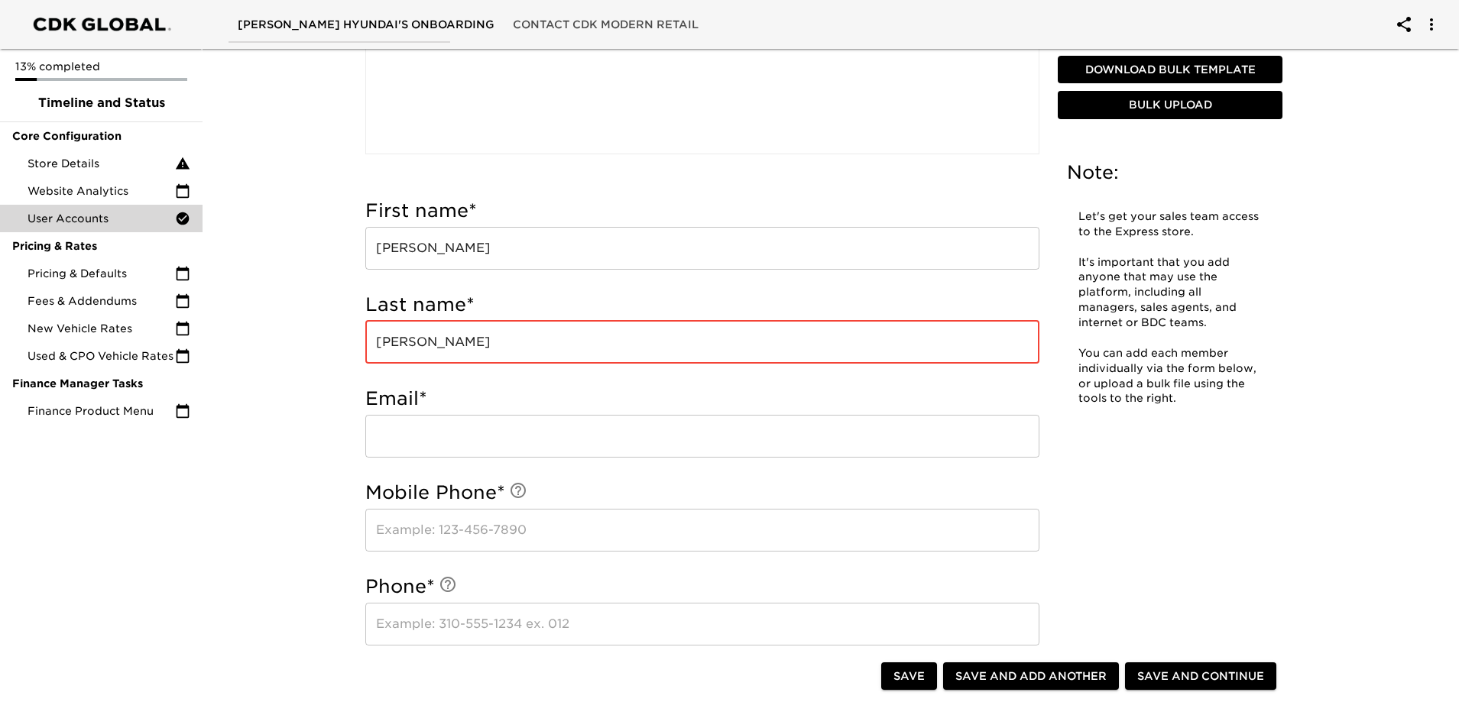
type input "[PERSON_NAME]"
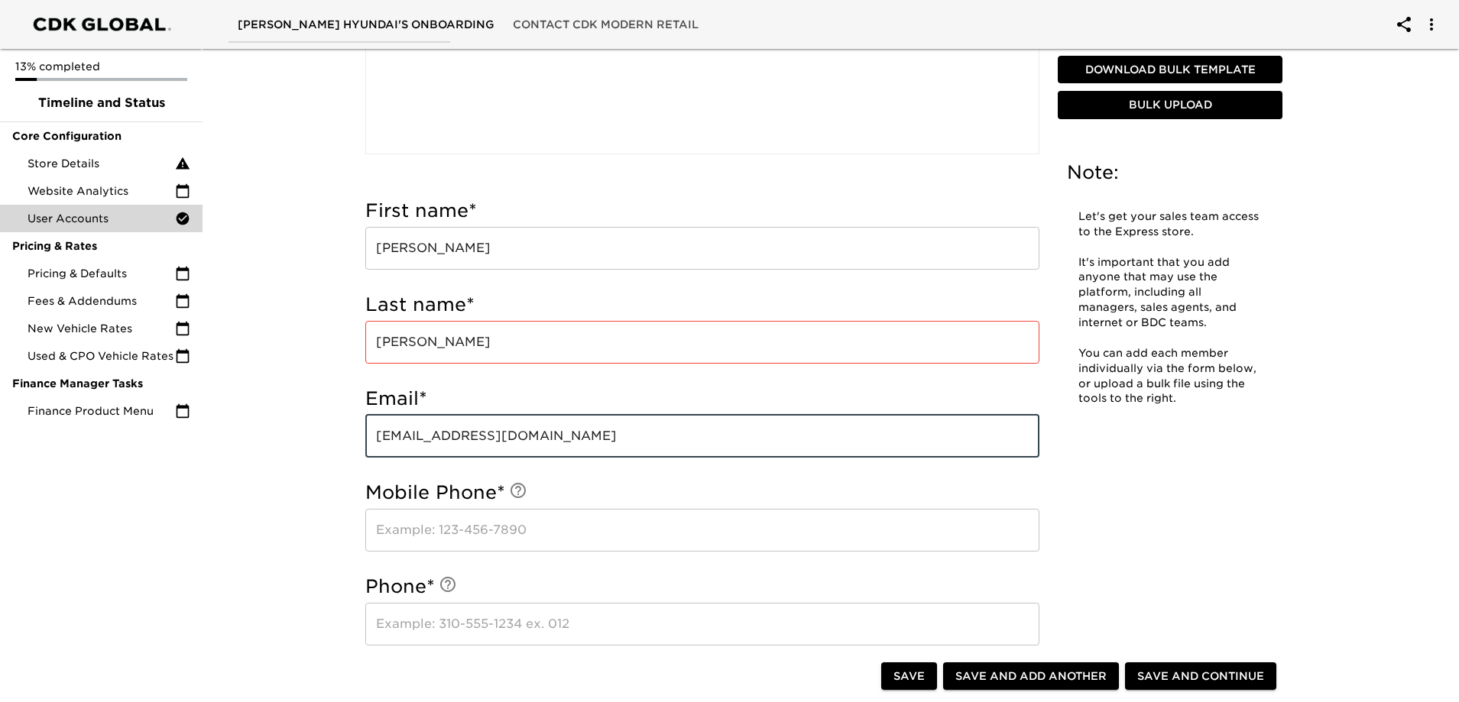
type input "[EMAIL_ADDRESS][DOMAIN_NAME]"
click at [486, 515] on input "text" at bounding box center [702, 530] width 674 height 43
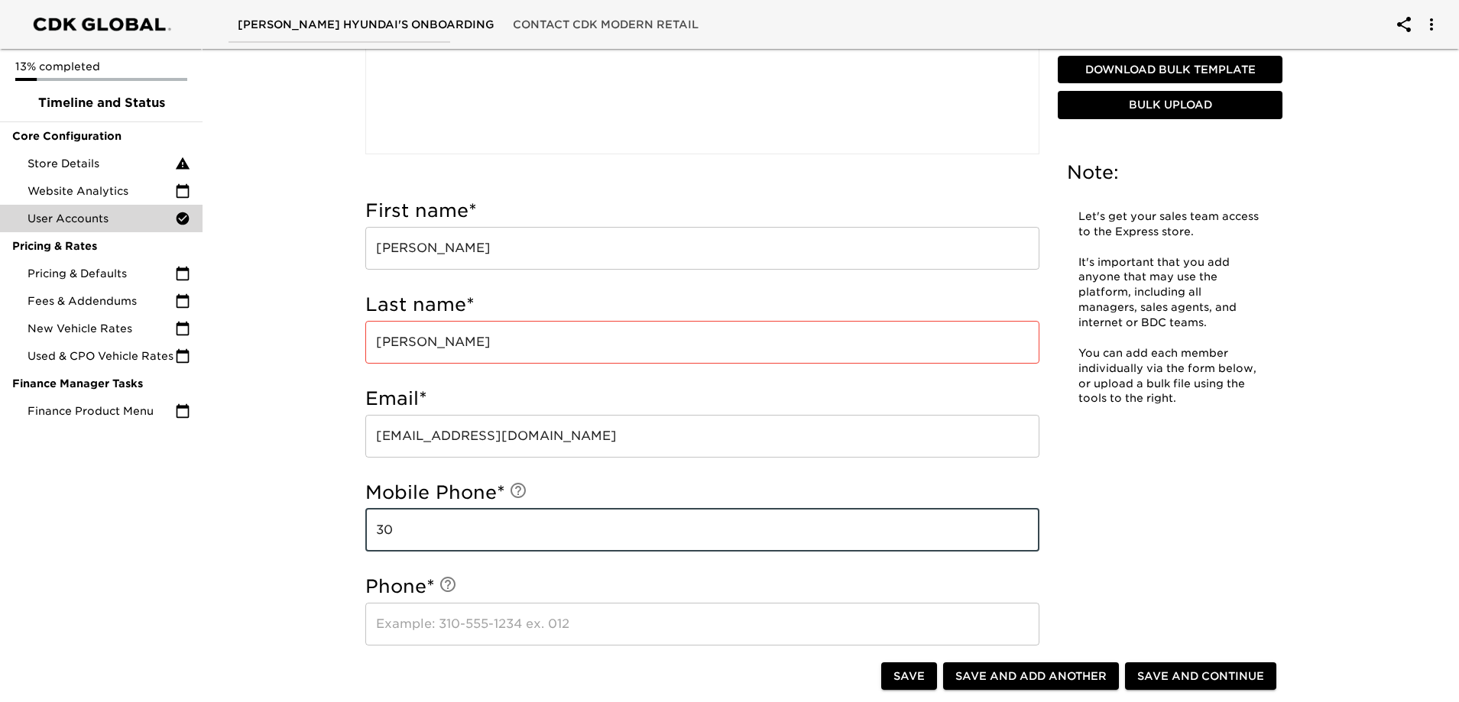
type input "3"
type input "[PHONE_NUMBER]"
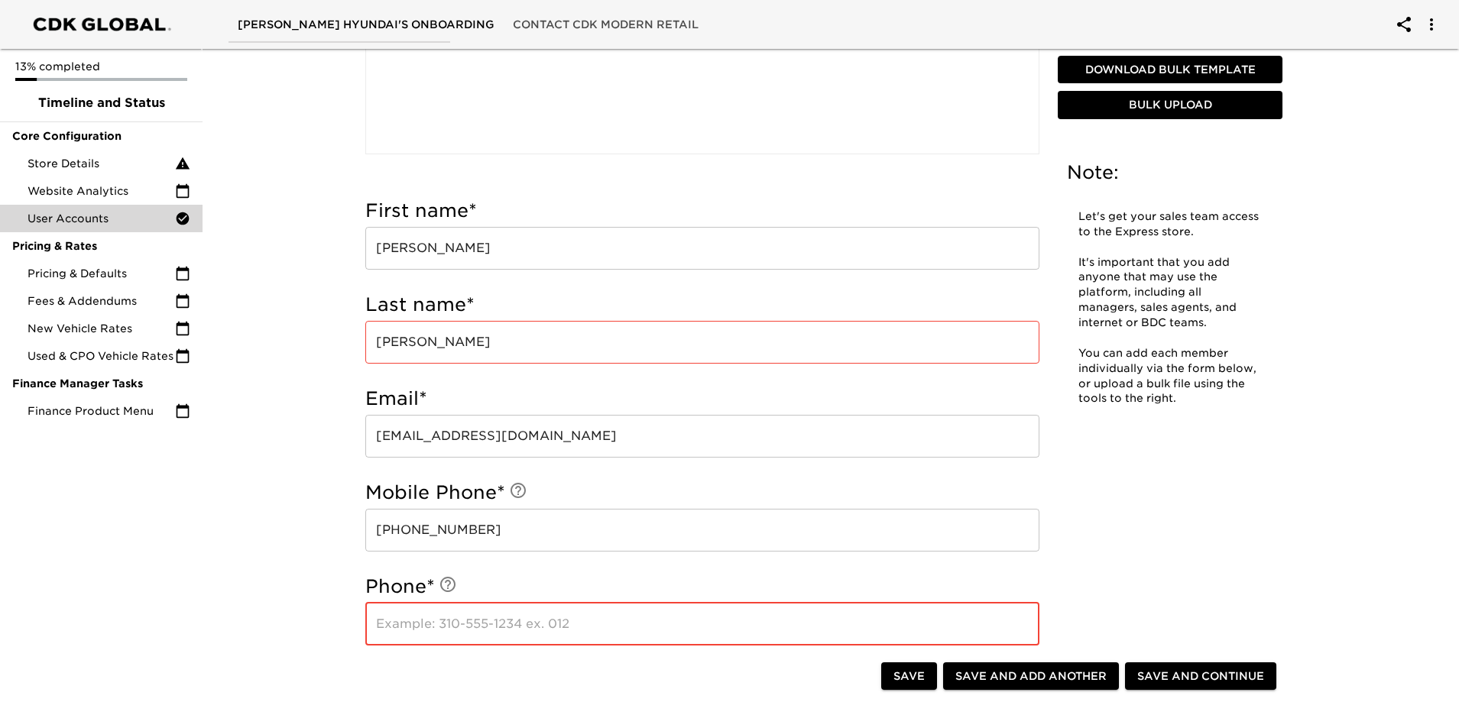
click at [530, 634] on input "text" at bounding box center [702, 624] width 674 height 43
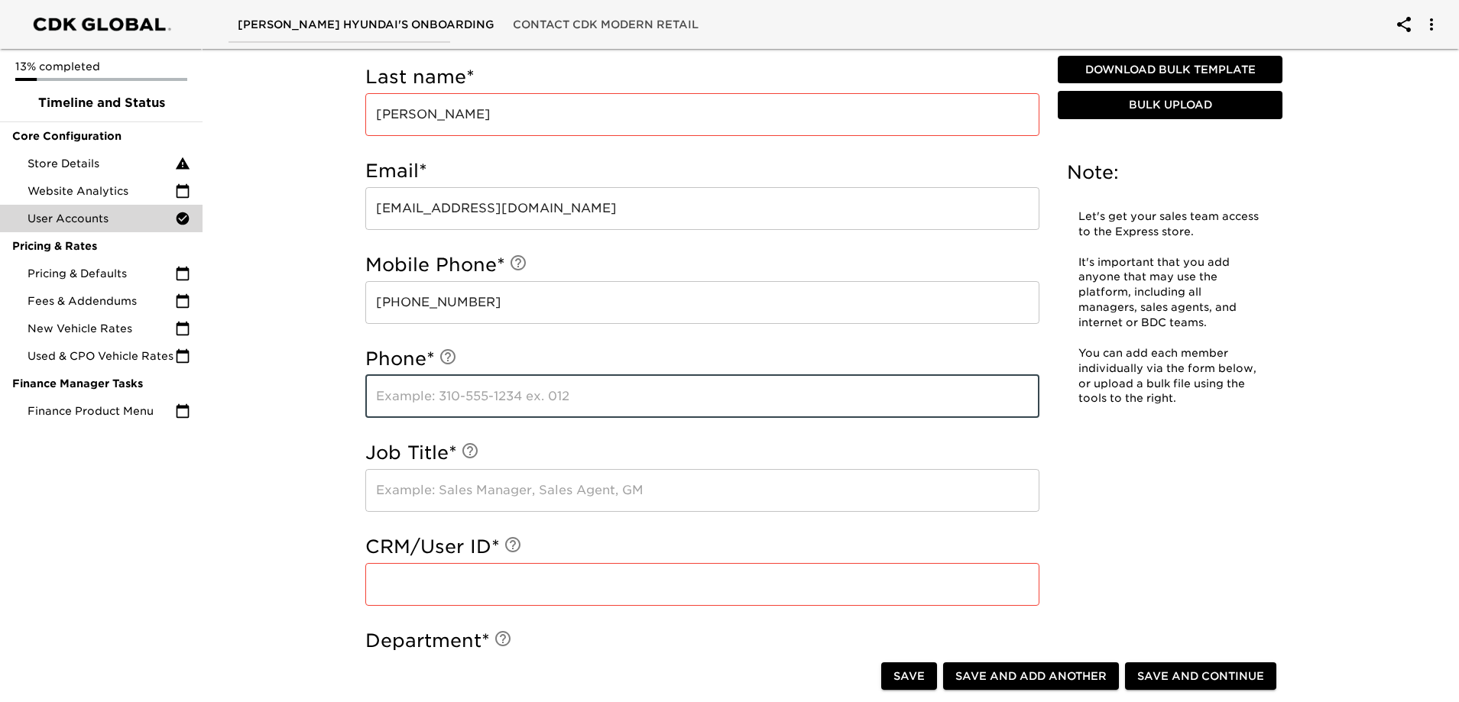
scroll to position [611, 0]
click at [539, 383] on input "text" at bounding box center [702, 395] width 674 height 43
type input "[PHONE_NUMBER]"
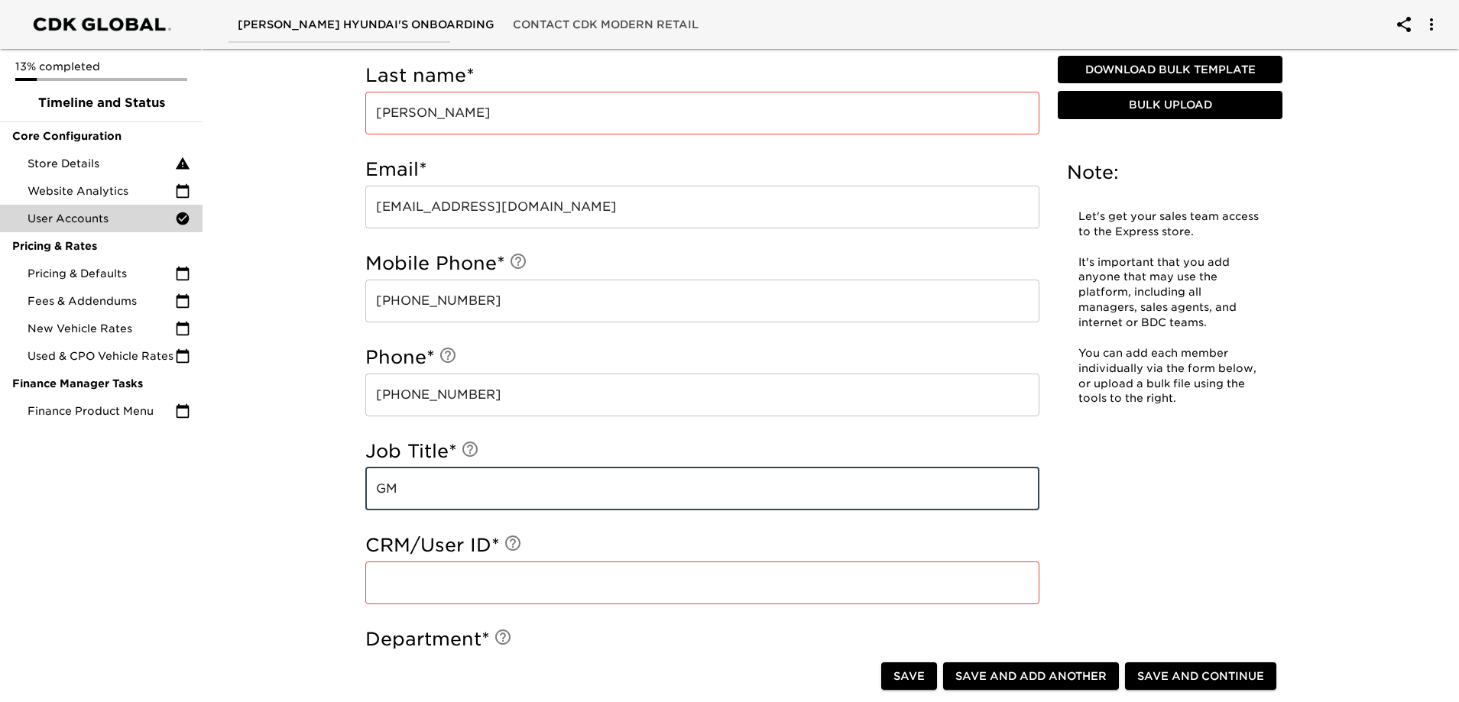
type input "GM"
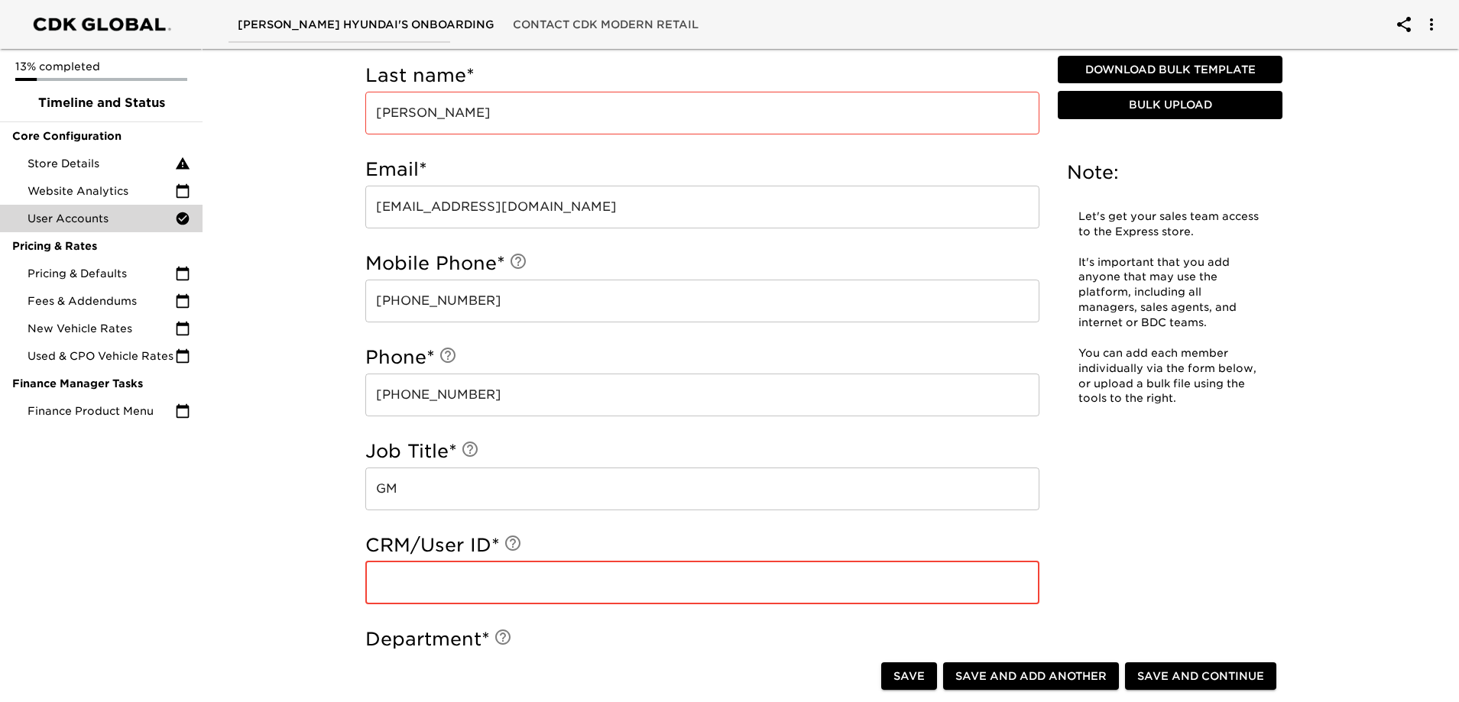
paste input "7830"
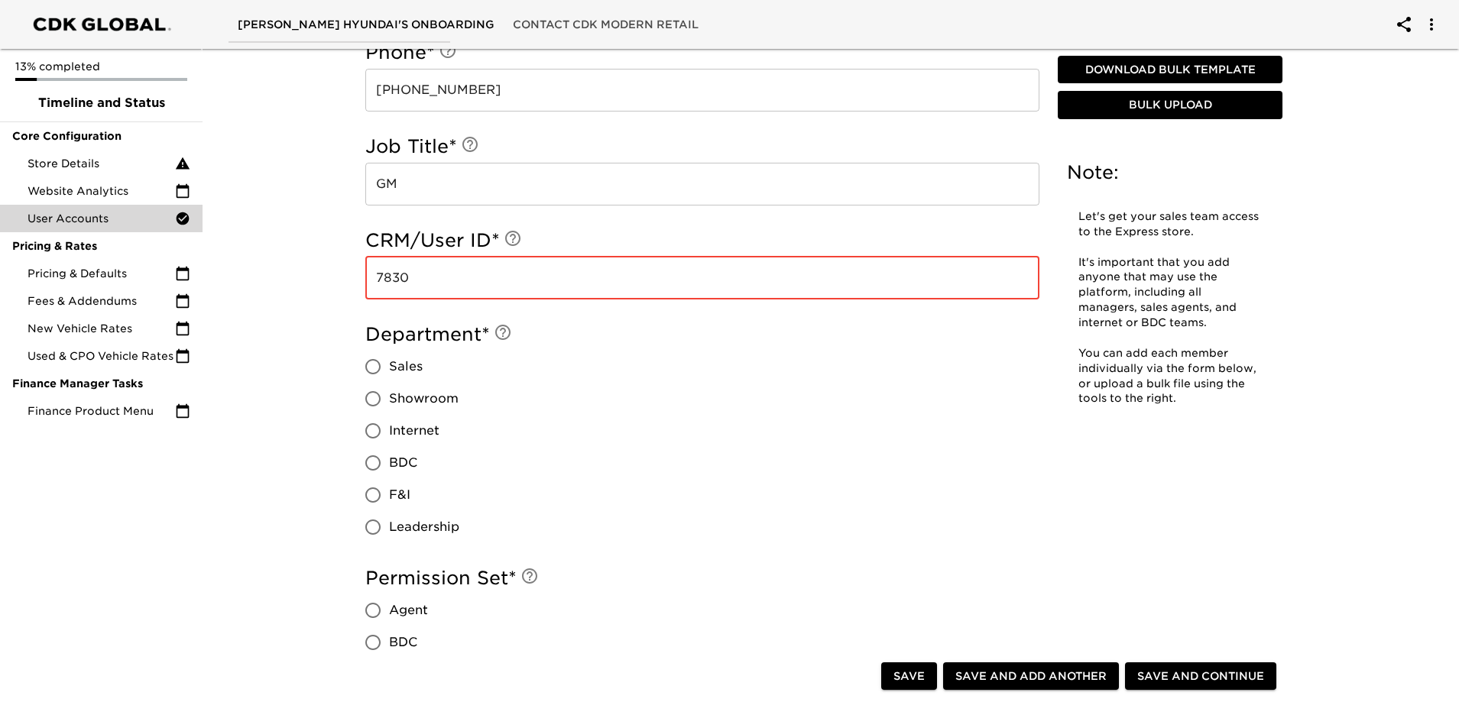
scroll to position [917, 0]
type input "7830"
click at [413, 524] on span "Leadership" at bounding box center [424, 526] width 70 height 18
click at [389, 524] on input "Leadership" at bounding box center [373, 527] width 32 height 32
radio input "true"
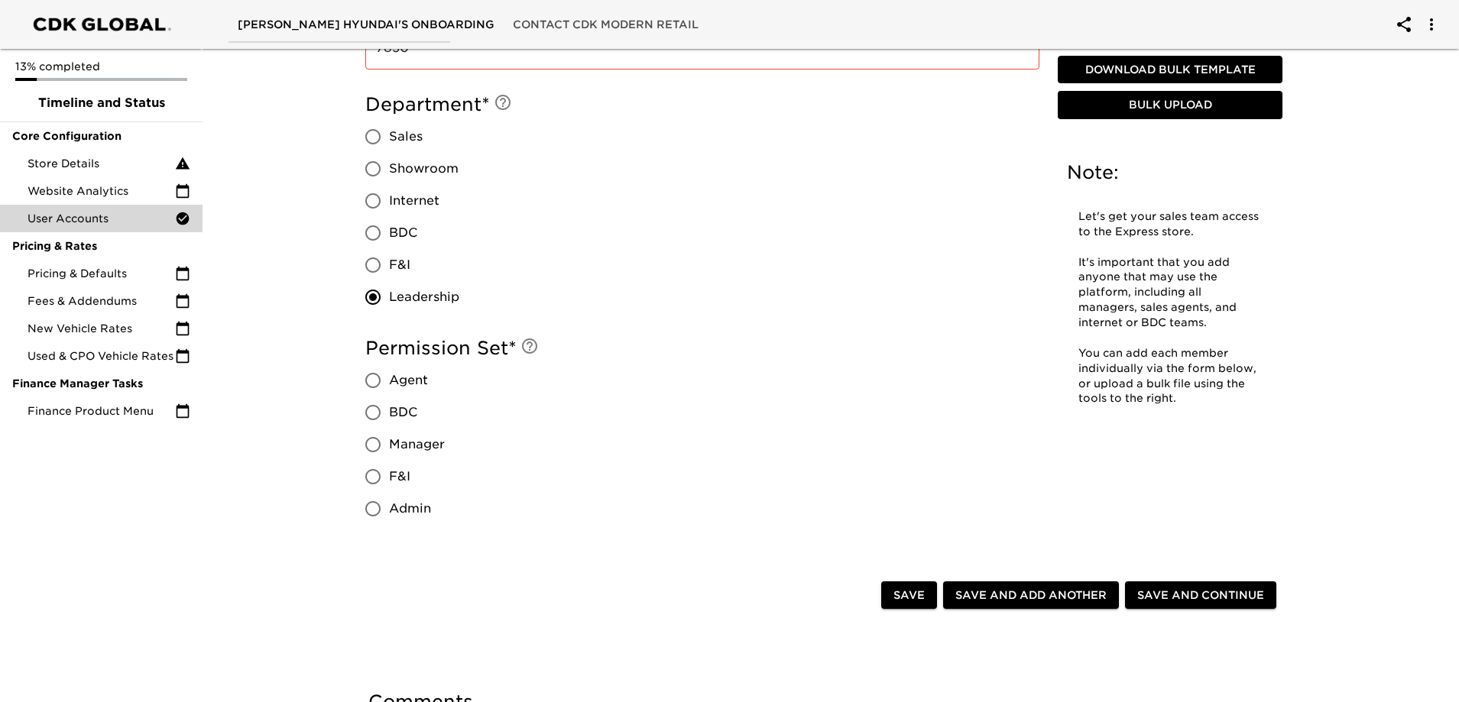
click at [421, 509] on span "Admin" at bounding box center [410, 509] width 42 height 18
click at [389, 509] on input "Admin" at bounding box center [373, 509] width 32 height 32
radio input "true"
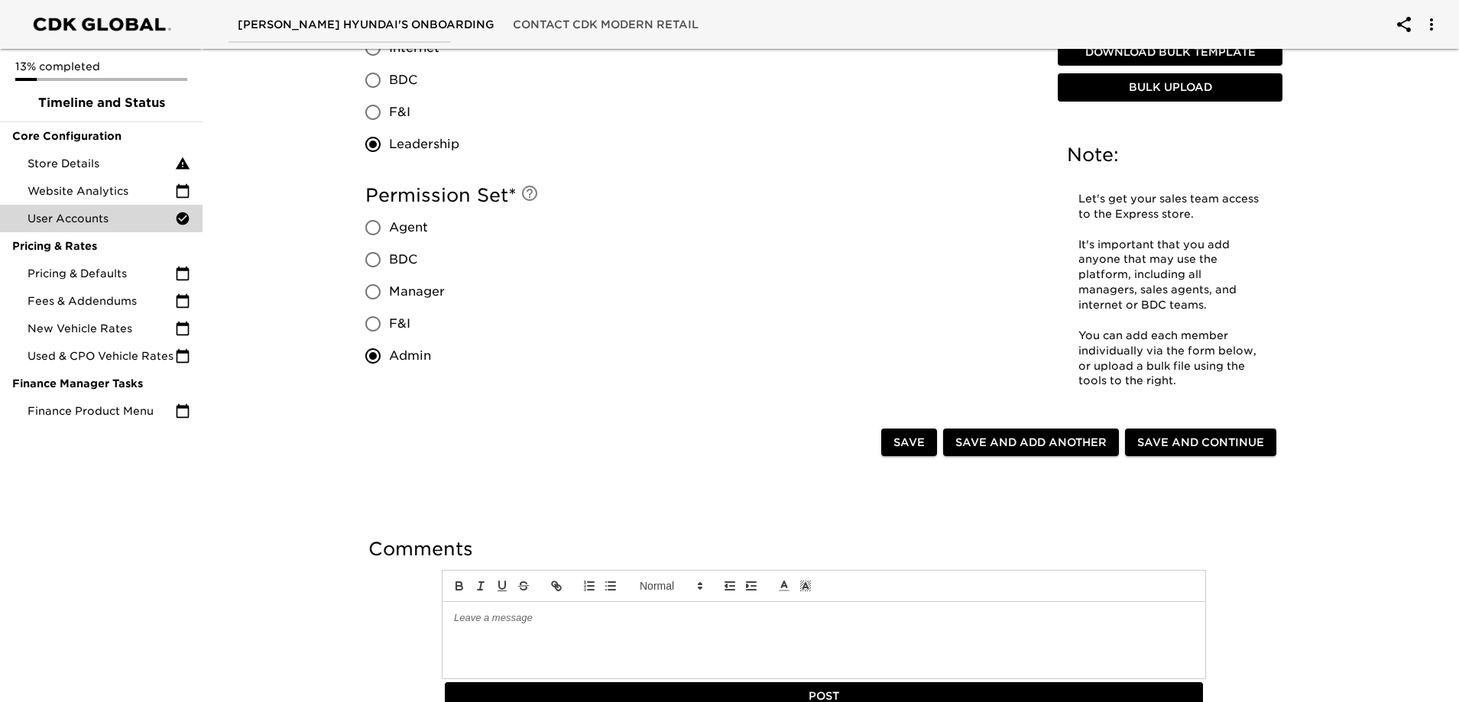
click at [1052, 429] on button "Save and Add Another" at bounding box center [1031, 443] width 176 height 28
radio input "false"
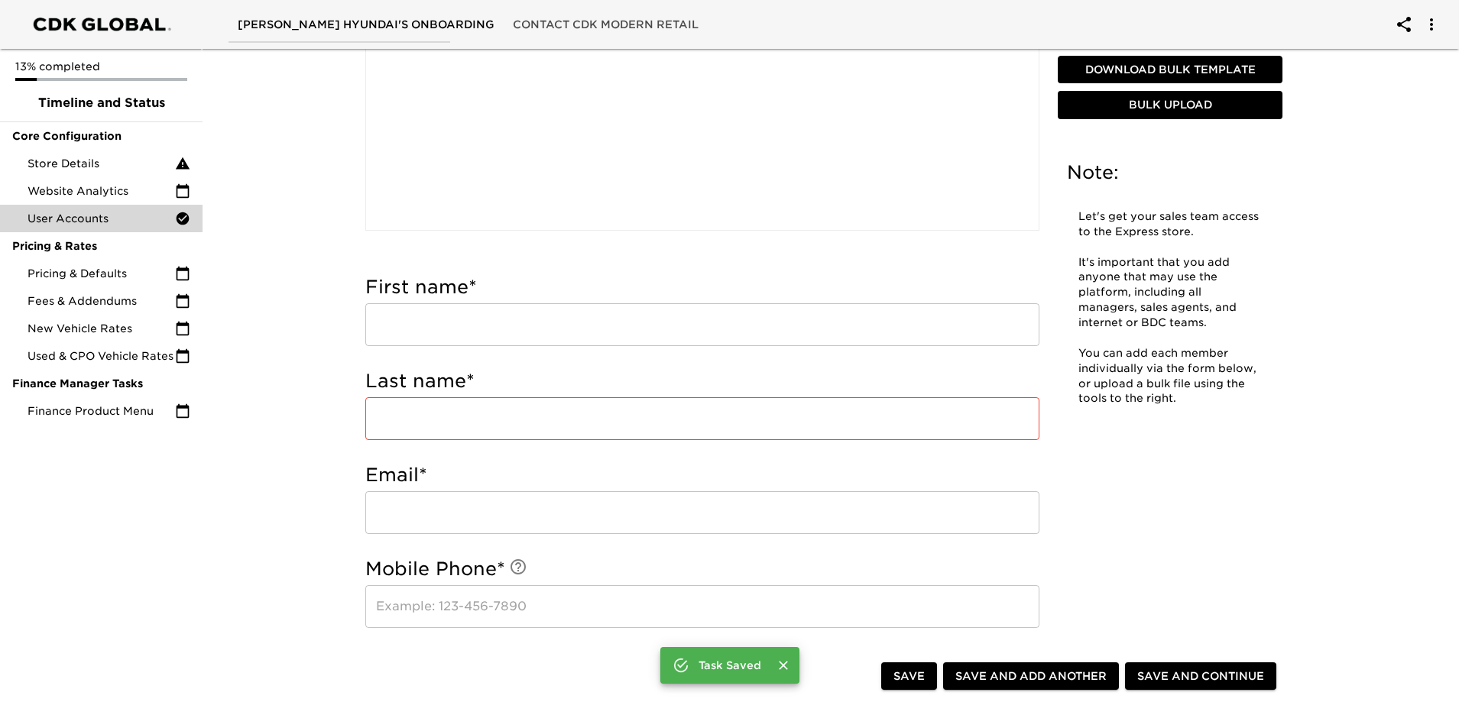
scroll to position [0, 0]
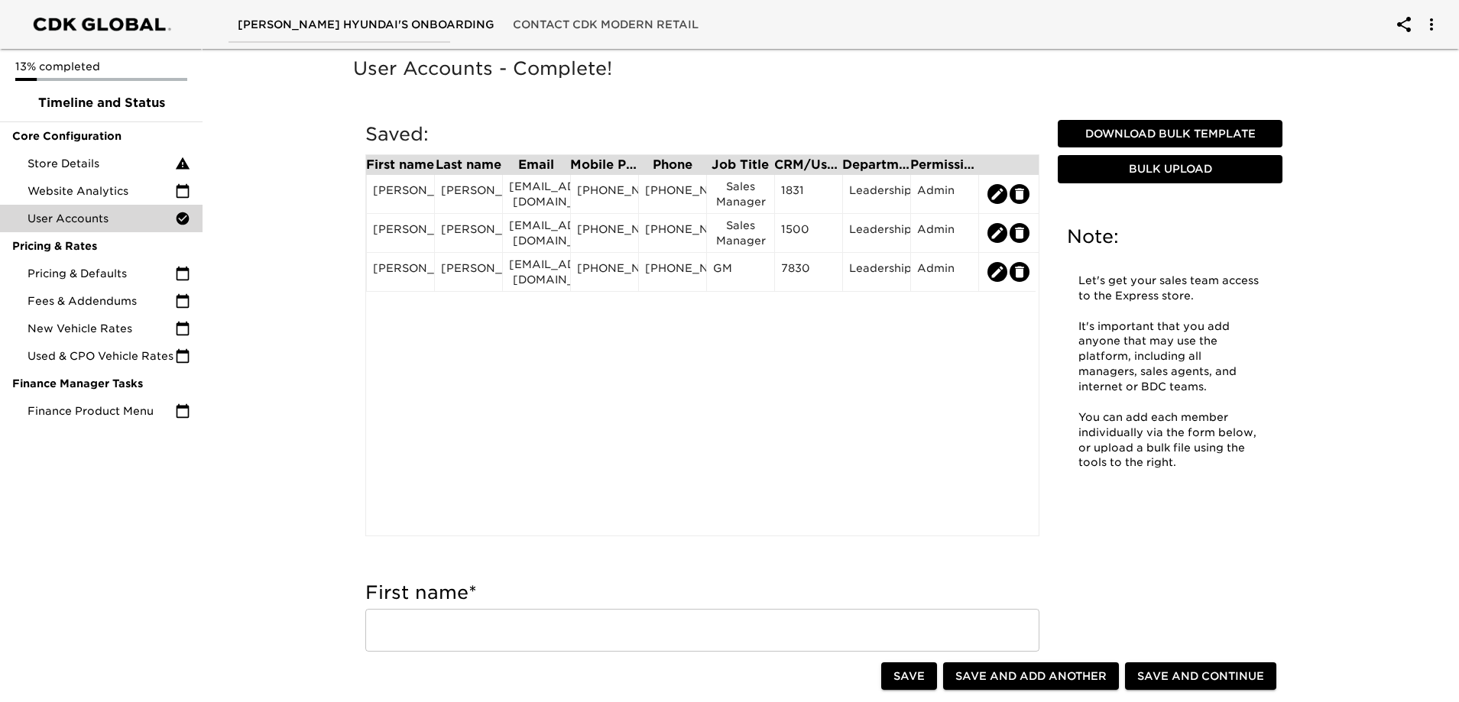
click at [571, 467] on div "First name Last name Email Mobile Phone Phone Job Title CRM/User ID Department …" at bounding box center [702, 345] width 674 height 382
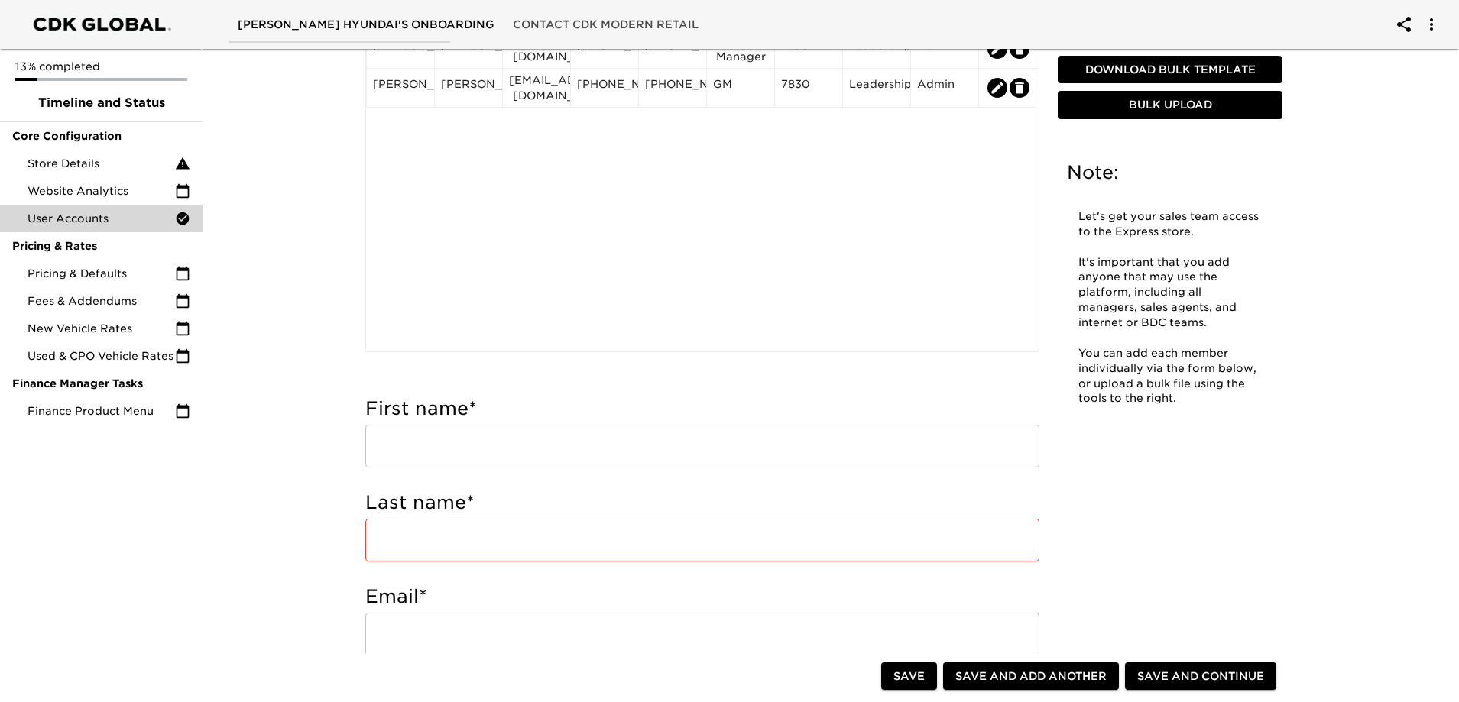
scroll to position [382, 0]
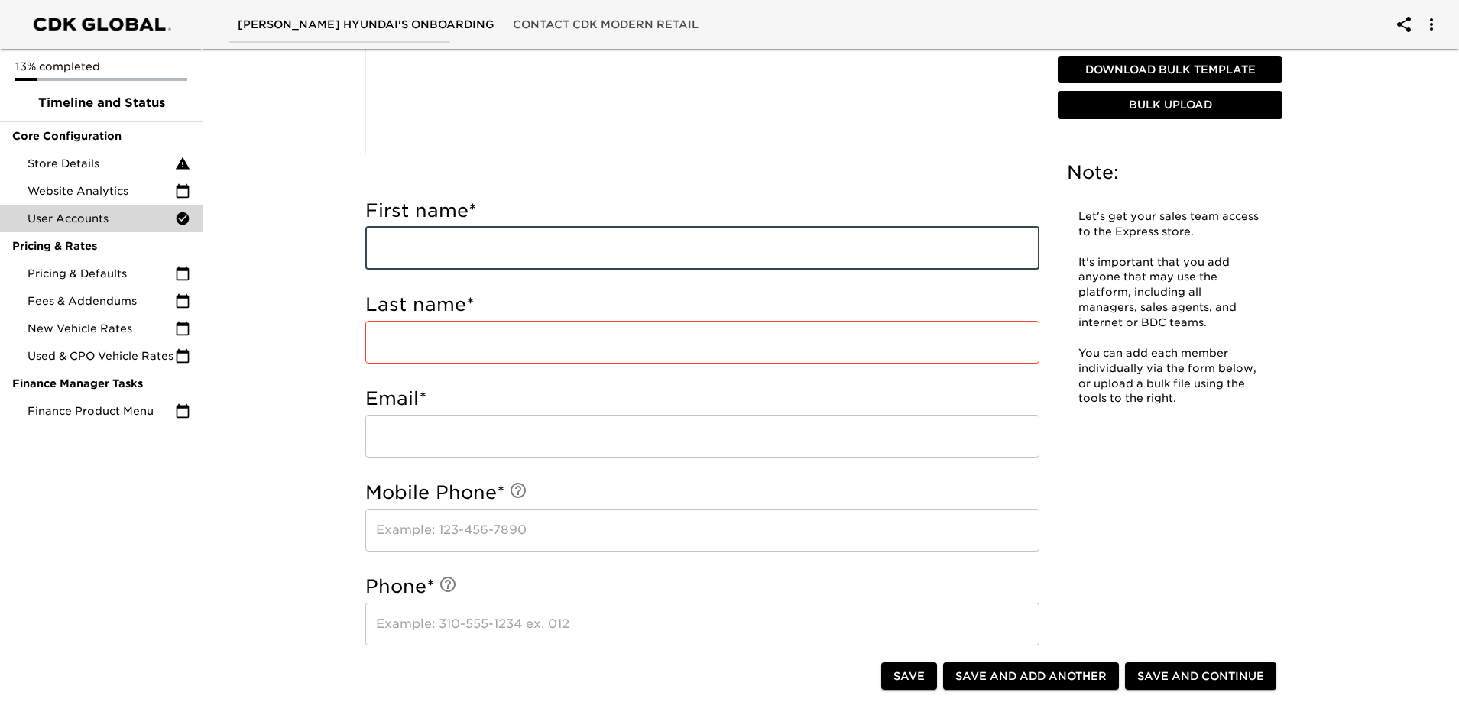
click at [436, 245] on input "text" at bounding box center [702, 248] width 674 height 43
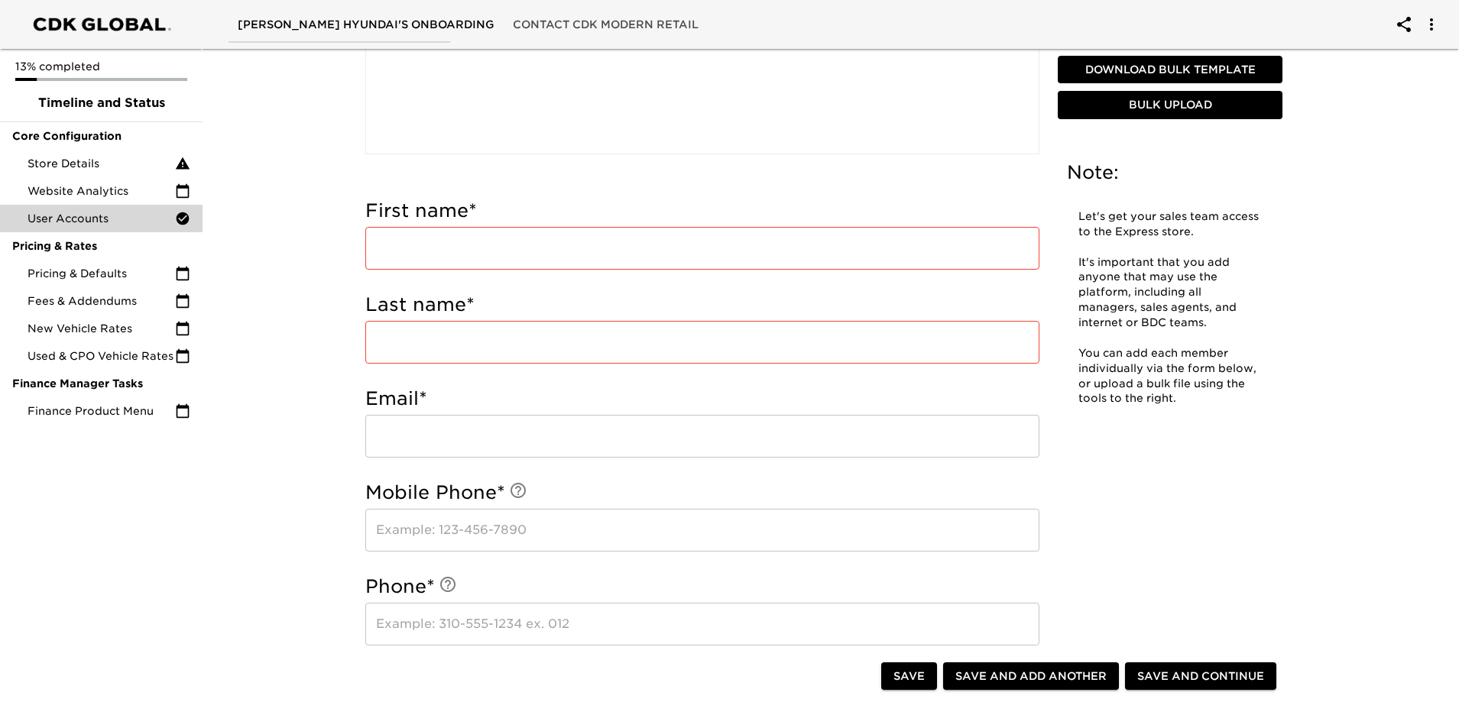
click at [440, 215] on h5 "First name *" at bounding box center [702, 211] width 674 height 24
click at [439, 232] on input "text" at bounding box center [702, 248] width 674 height 43
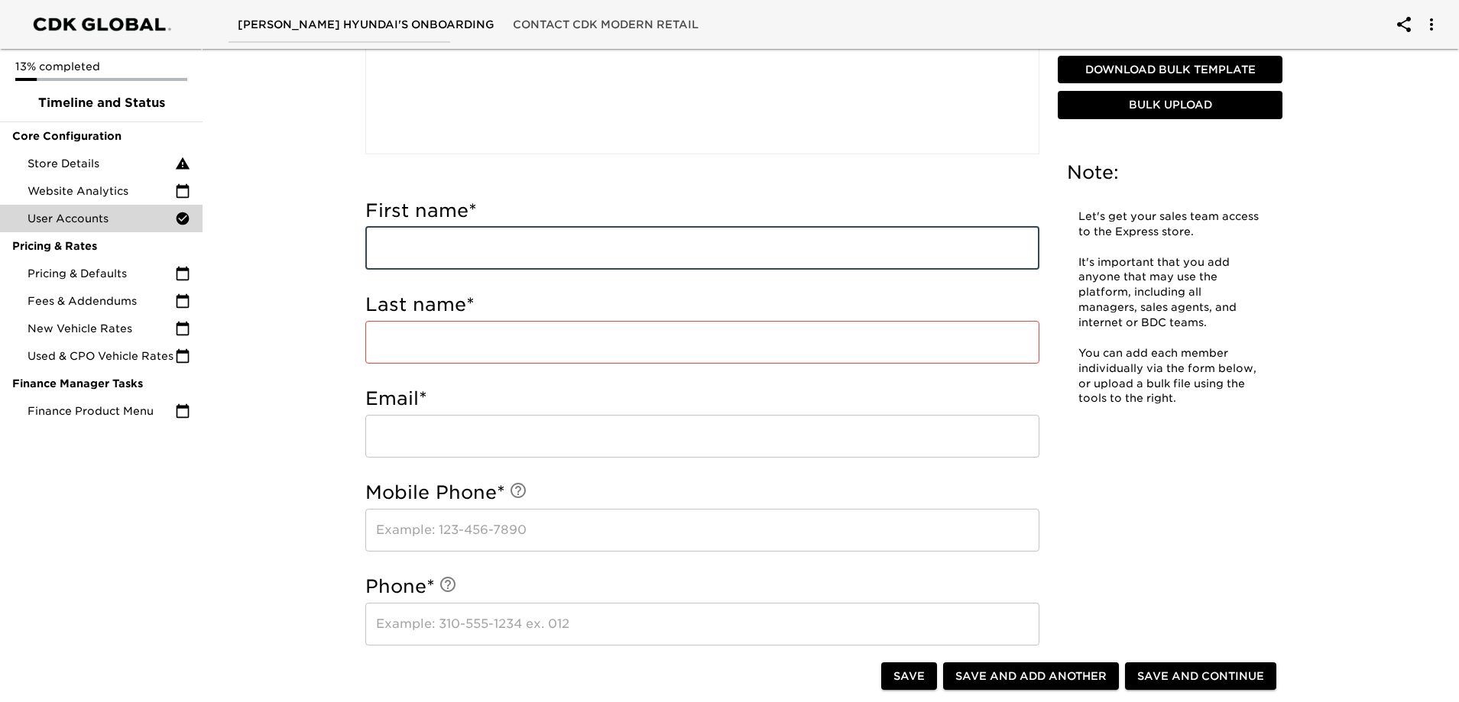
click at [452, 248] on input "text" at bounding box center [702, 248] width 674 height 43
type input "Skylee"
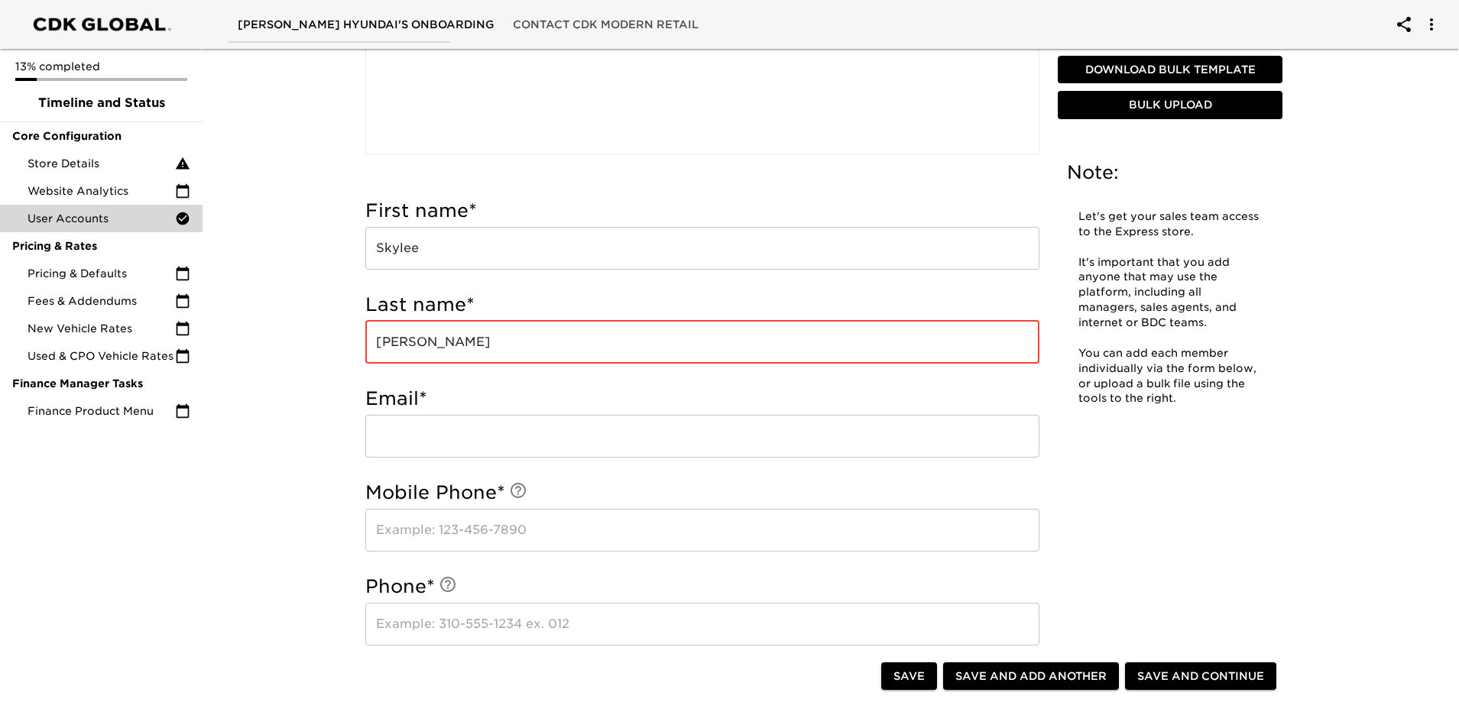
type input "[PERSON_NAME]"
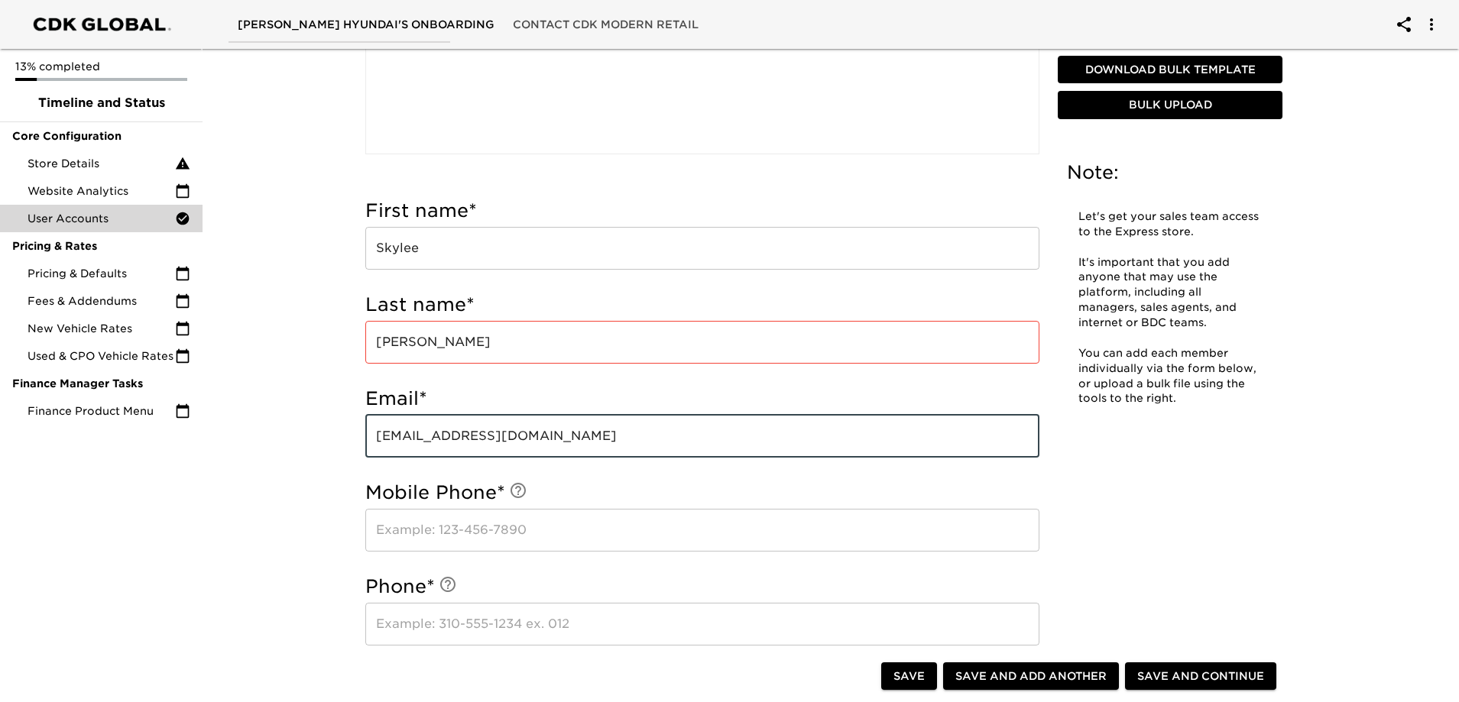
type input "[EMAIL_ADDRESS][DOMAIN_NAME]"
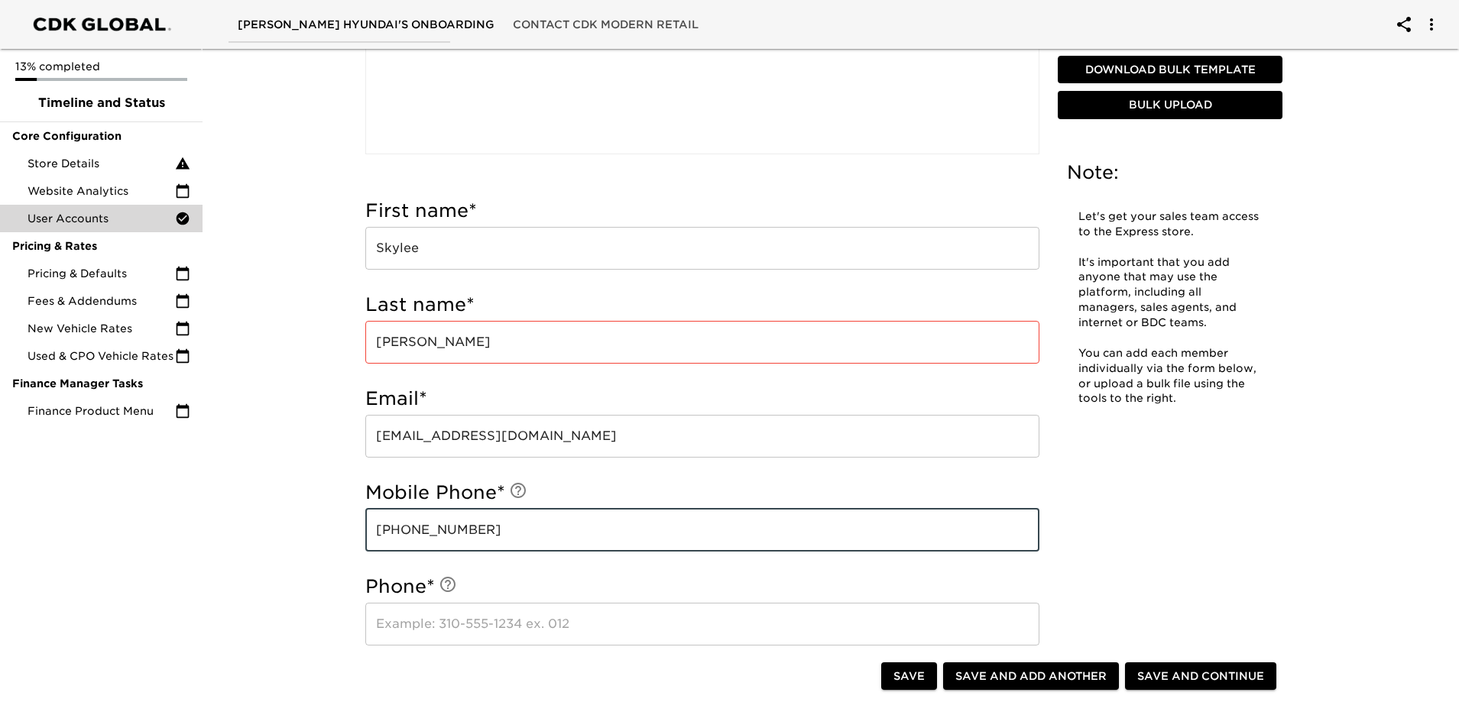
type input "[PHONE_NUMBER]"
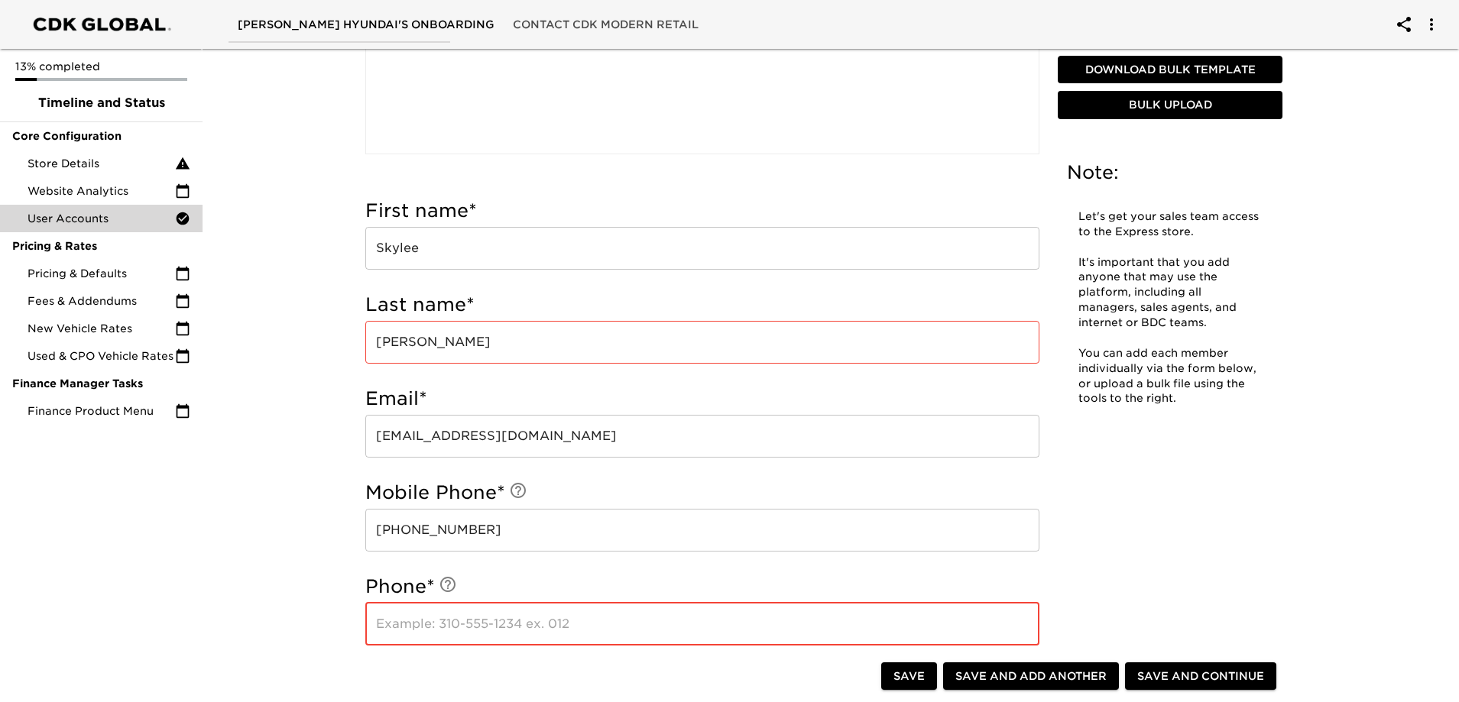
drag, startPoint x: 498, startPoint y: 614, endPoint x: 509, endPoint y: 606, distance: 13.1
click at [498, 614] on input "text" at bounding box center [702, 624] width 674 height 43
paste input "[PHONE_NUMBER]"
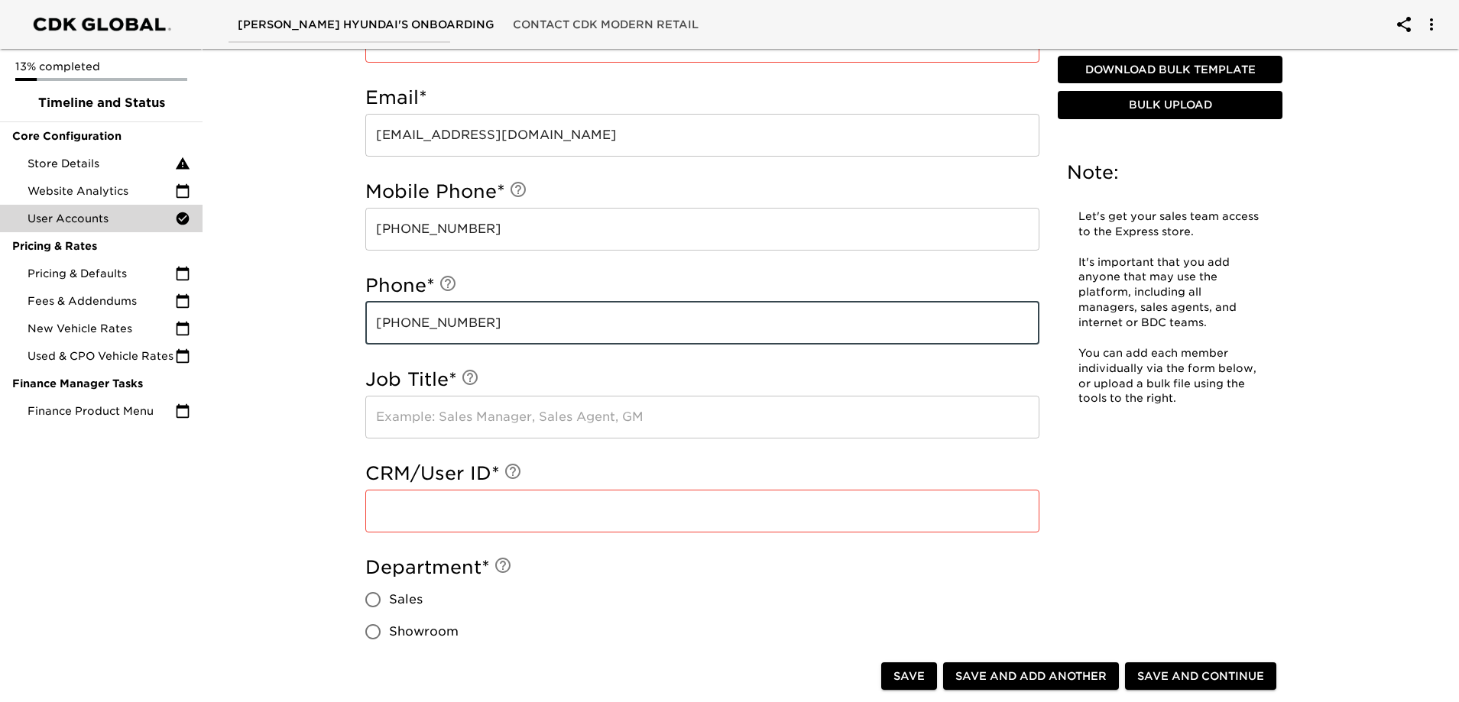
scroll to position [688, 0]
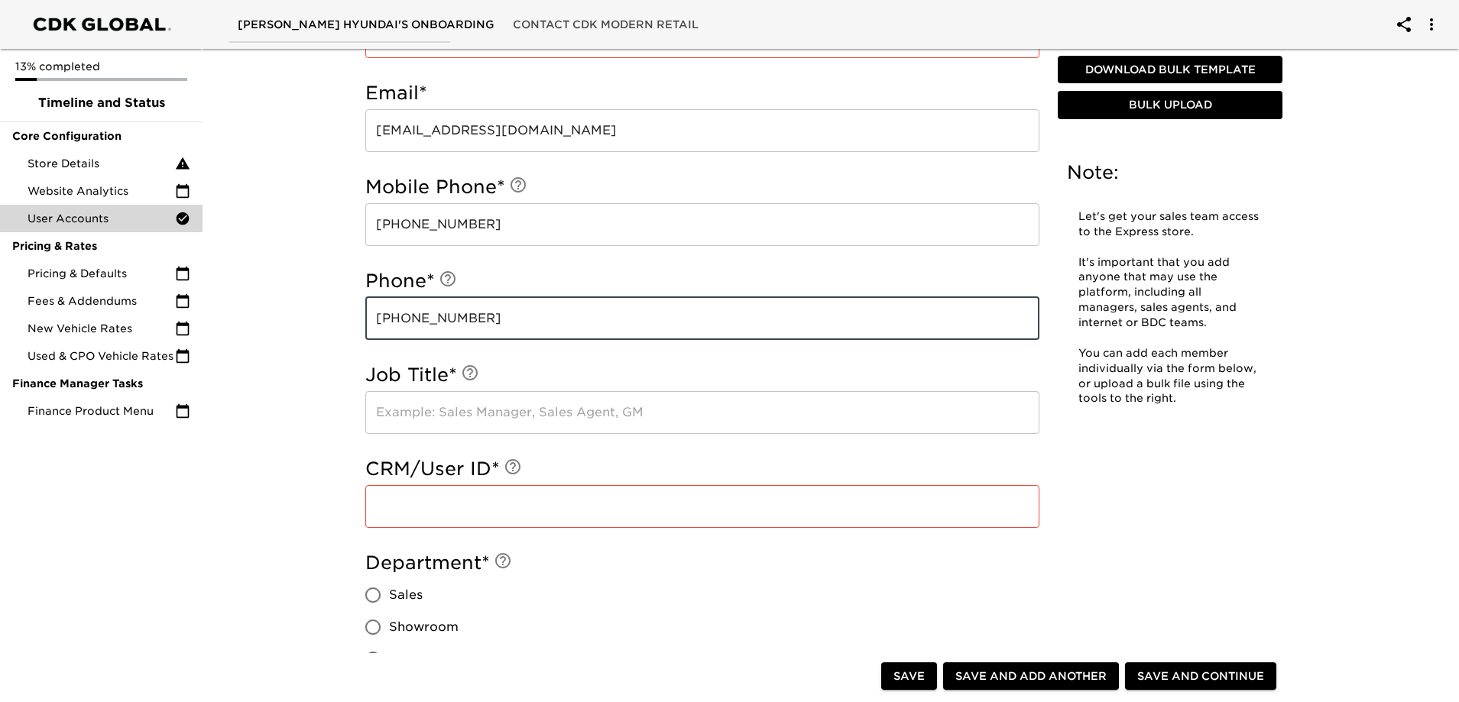
type input "[PHONE_NUMBER]"
click at [305, 390] on div "User Accounts - Complete! Note: Let's get your sales team access to the Express…" at bounding box center [824, 374] width 1263 height 2038
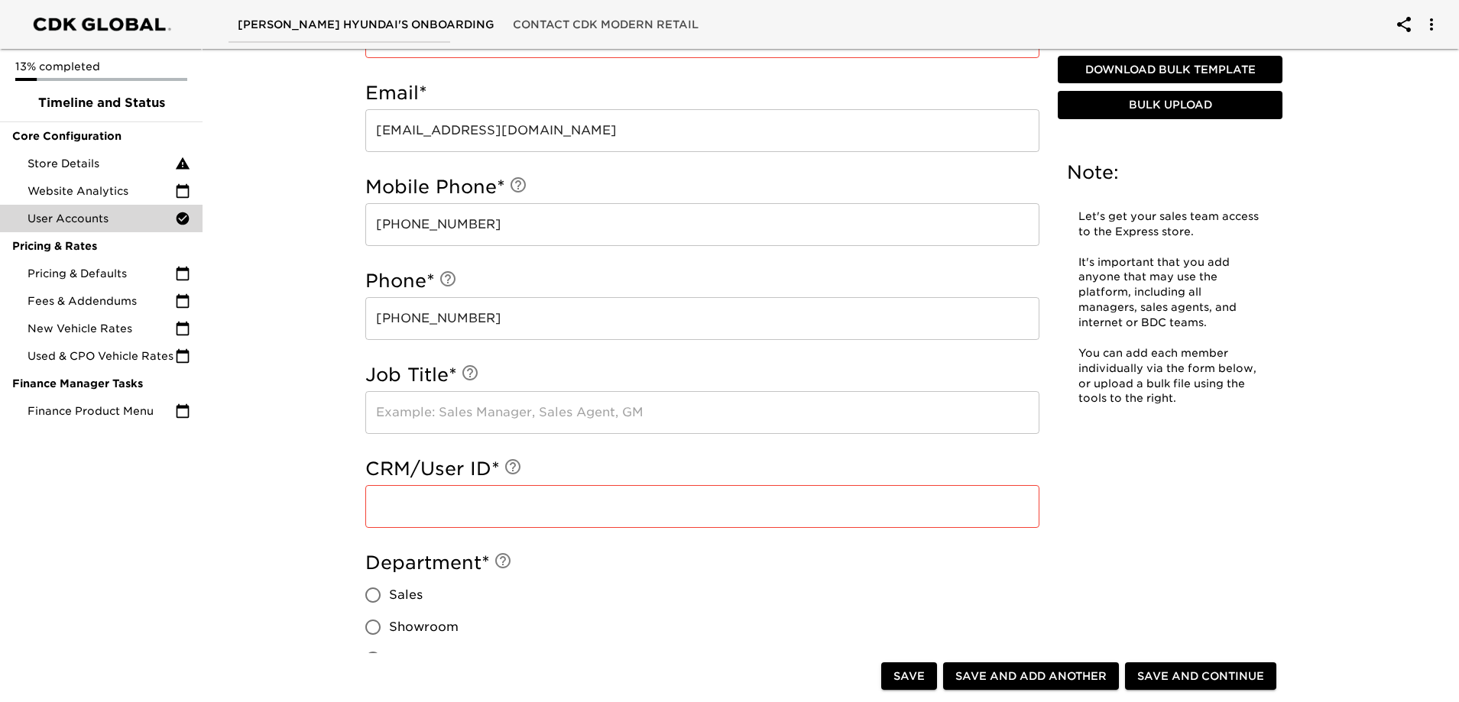
click at [452, 400] on input "text" at bounding box center [702, 412] width 674 height 43
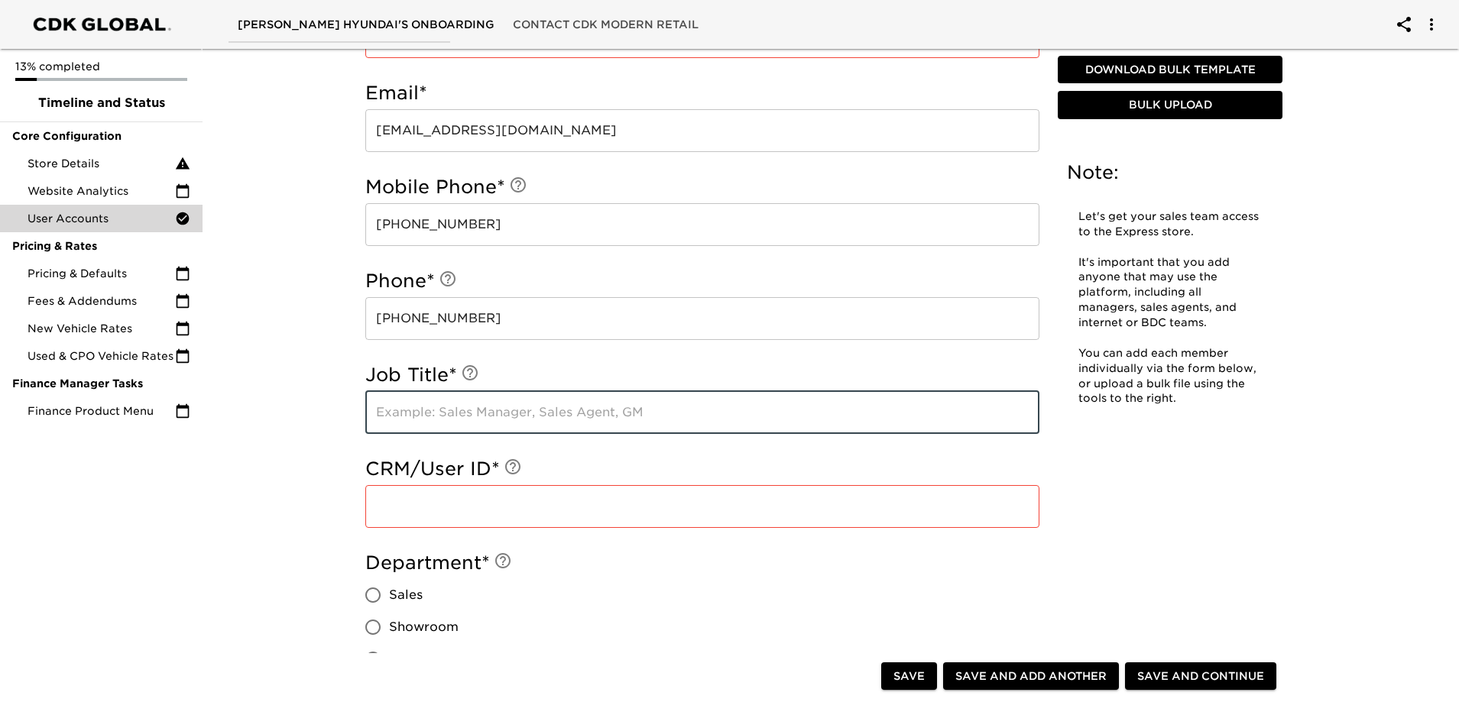
type input "Sales Manager"
click at [431, 507] on input "text" at bounding box center [702, 506] width 674 height 43
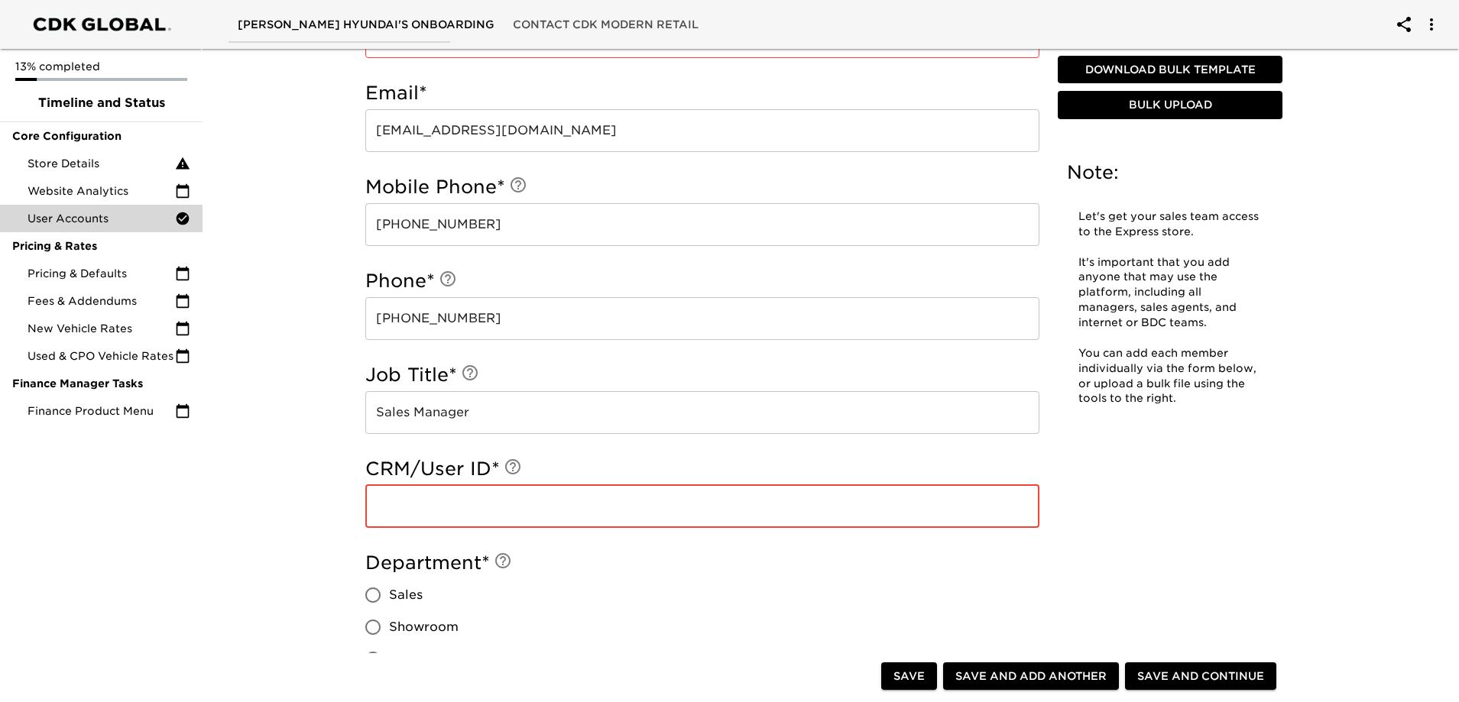
paste input "7185"
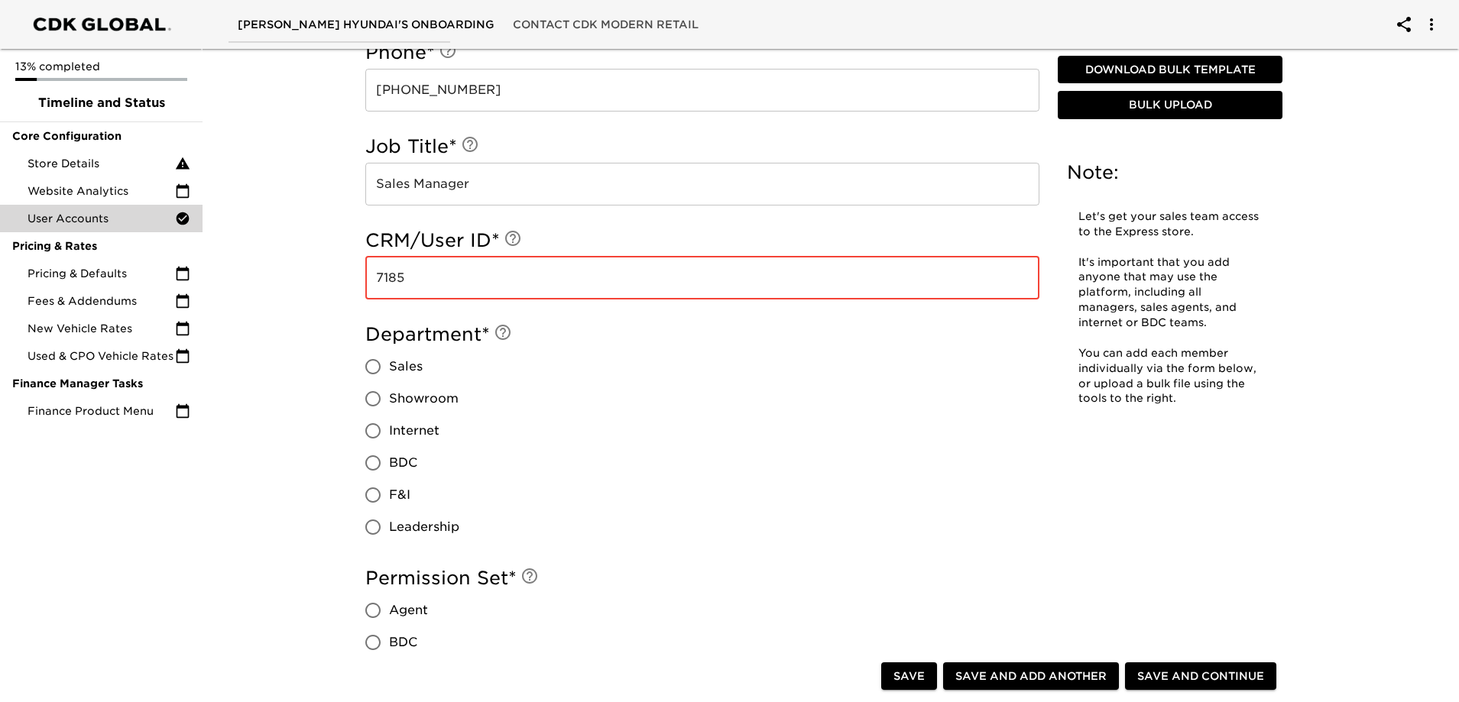
scroll to position [917, 0]
type input "7185"
click at [392, 524] on span "Leadership" at bounding box center [424, 526] width 70 height 18
click at [389, 524] on input "Leadership" at bounding box center [373, 527] width 32 height 32
radio input "true"
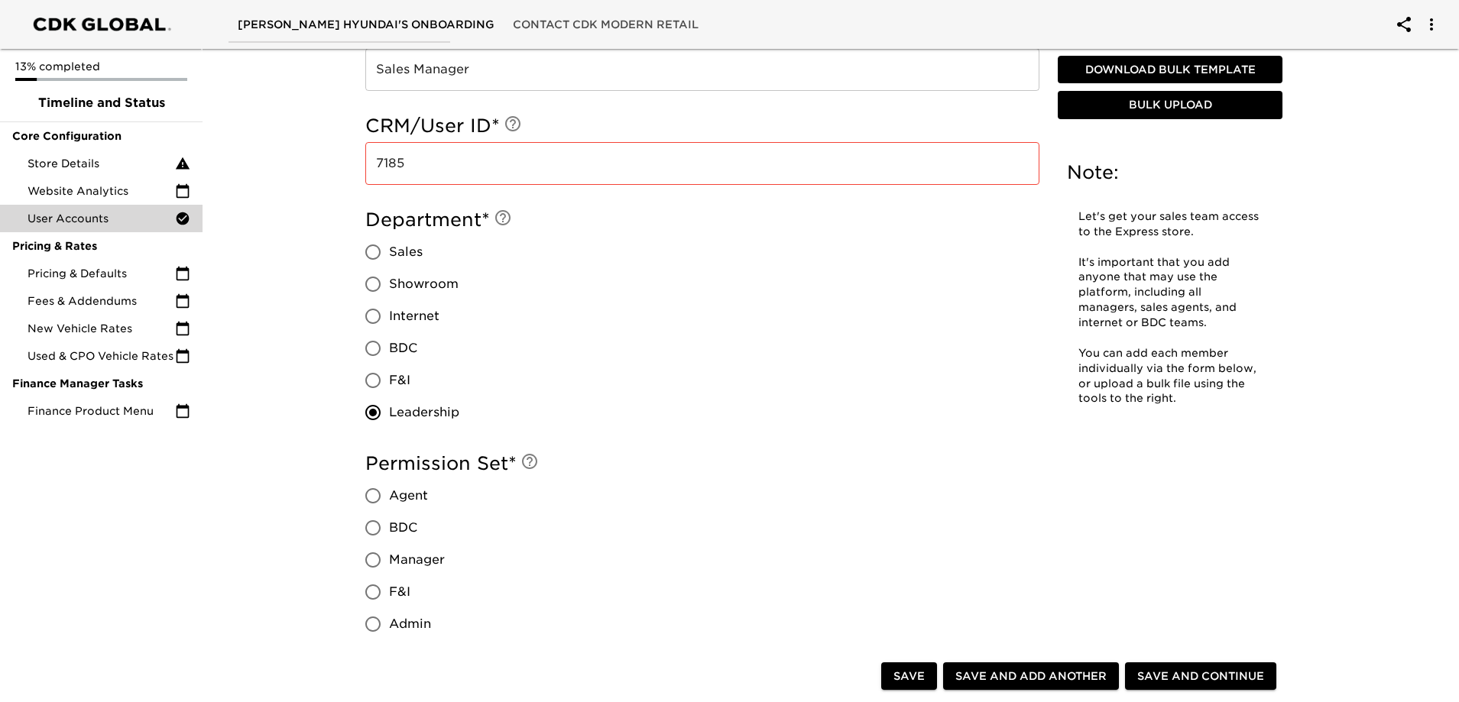
scroll to position [1223, 0]
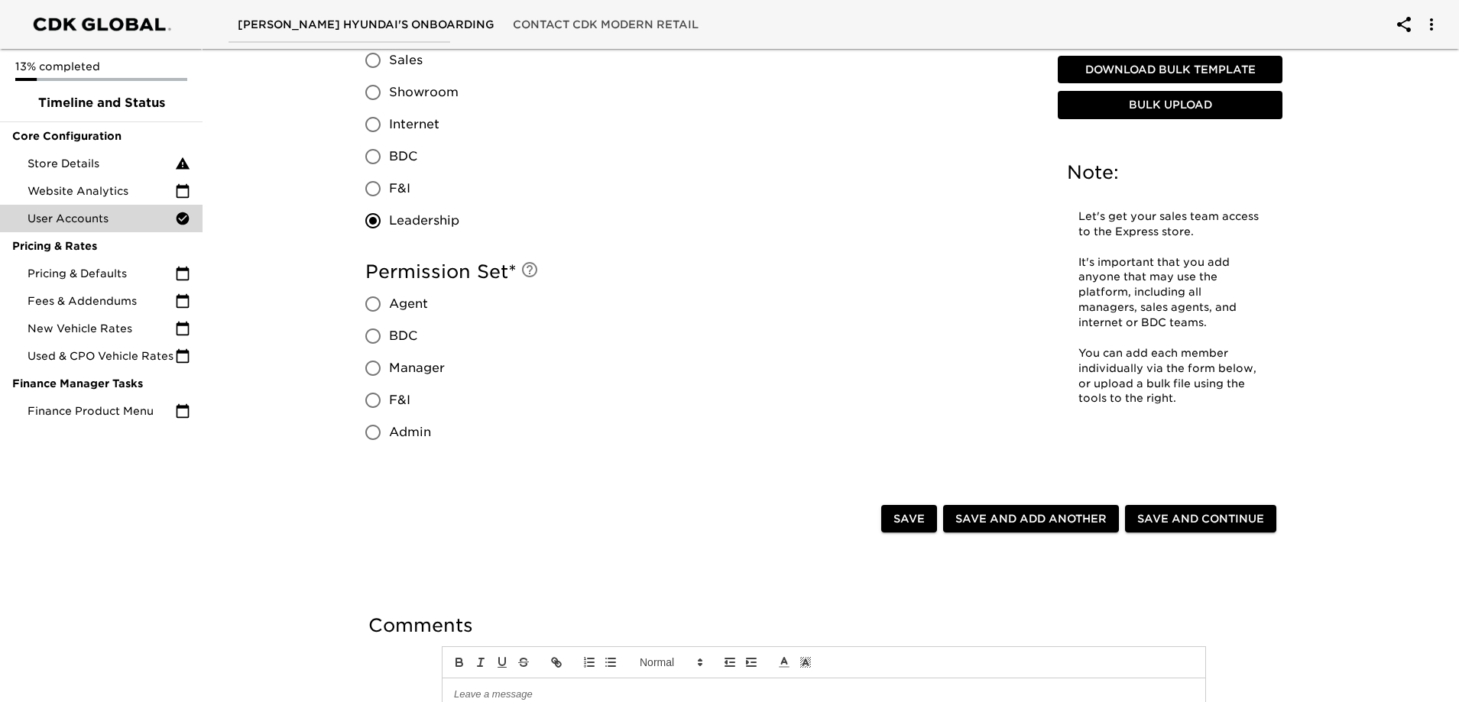
click at [413, 437] on span "Admin" at bounding box center [410, 432] width 42 height 18
click at [389, 437] on input "Admin" at bounding box center [373, 433] width 32 height 32
radio input "true"
click at [1037, 523] on span "Save and Add Another" at bounding box center [1030, 519] width 151 height 19
radio input "false"
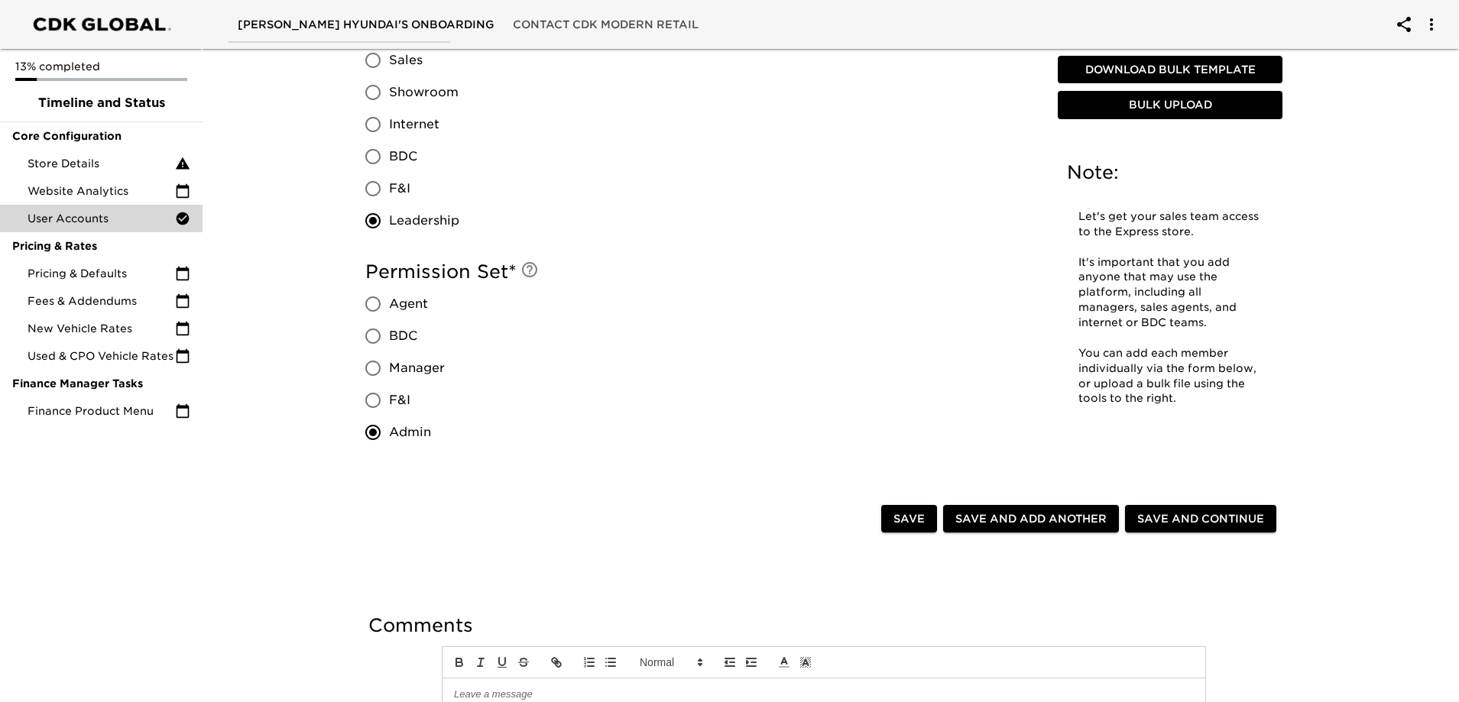
radio input "false"
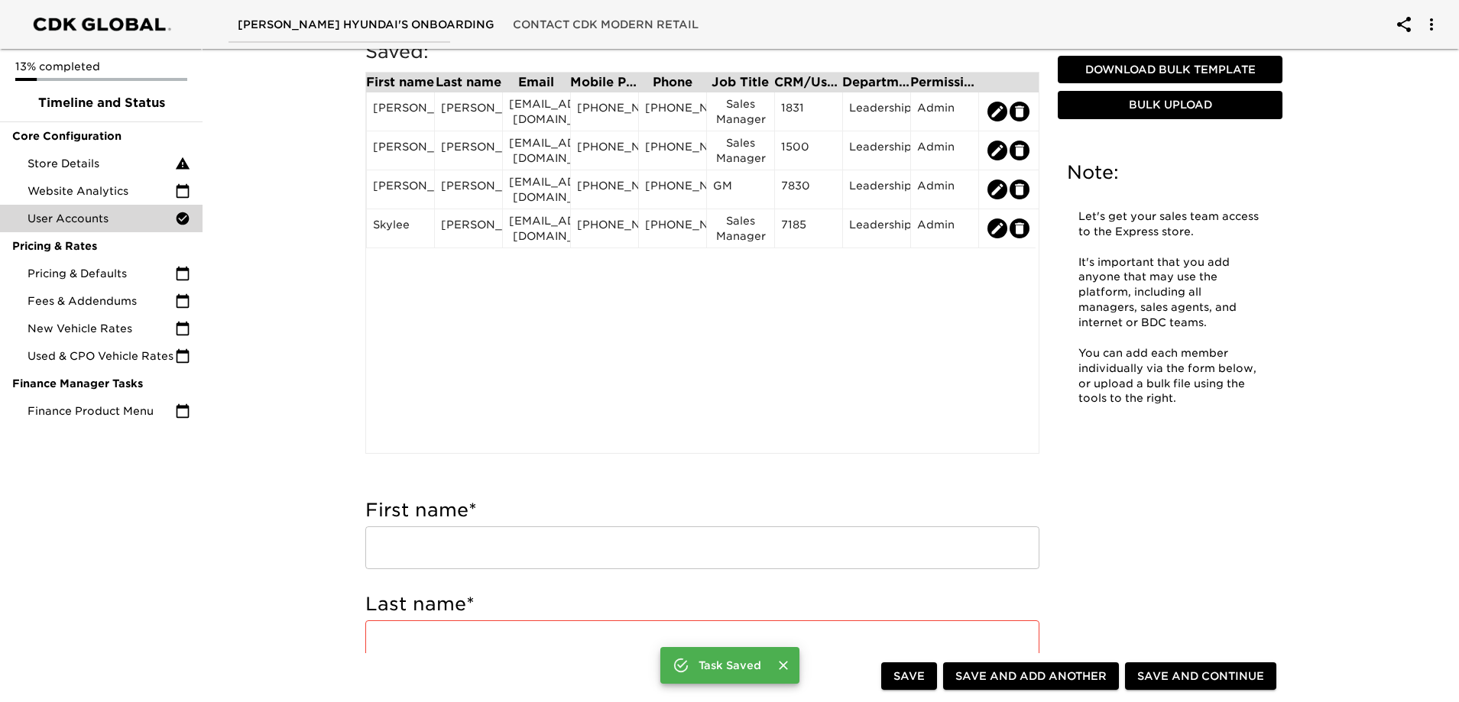
scroll to position [0, 0]
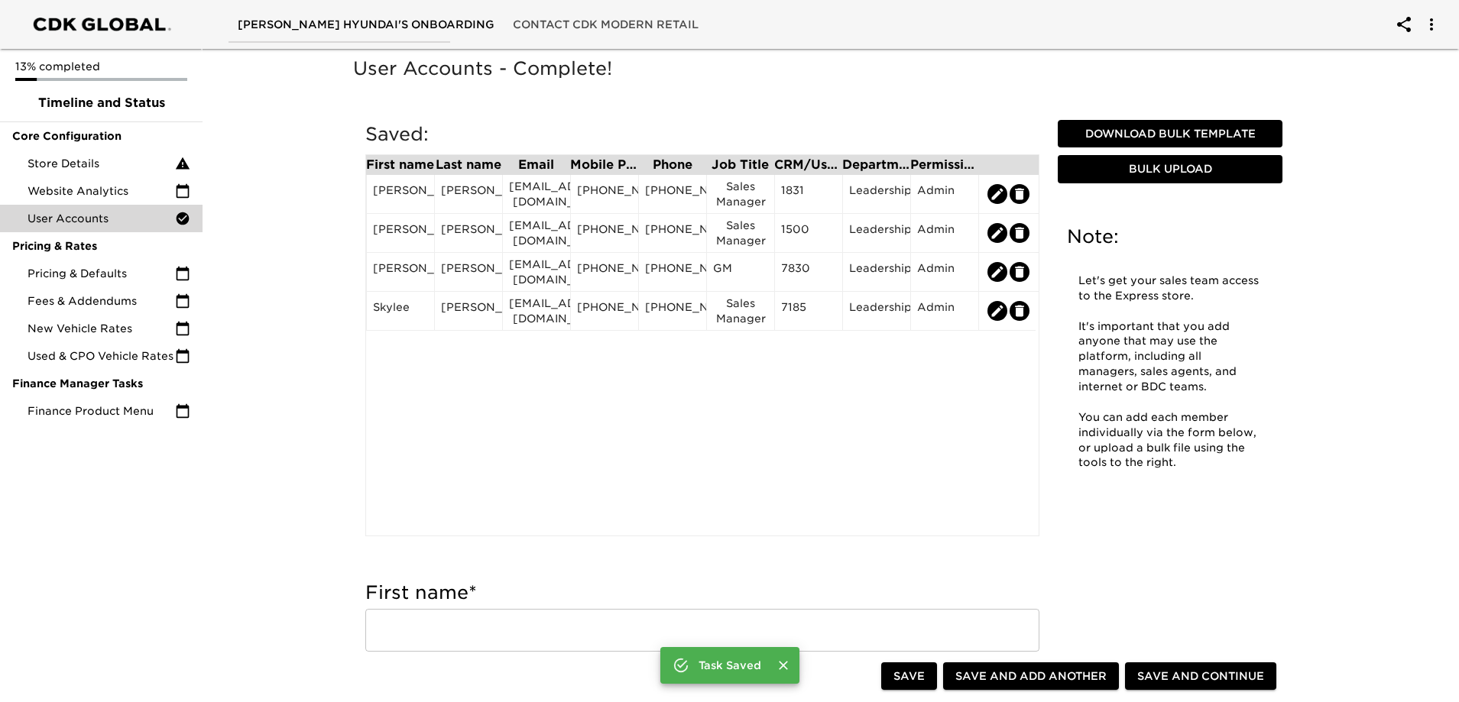
click at [593, 428] on div "First name Last name Email Mobile Phone Phone Job Title CRM/User ID Department …" at bounding box center [702, 345] width 674 height 382
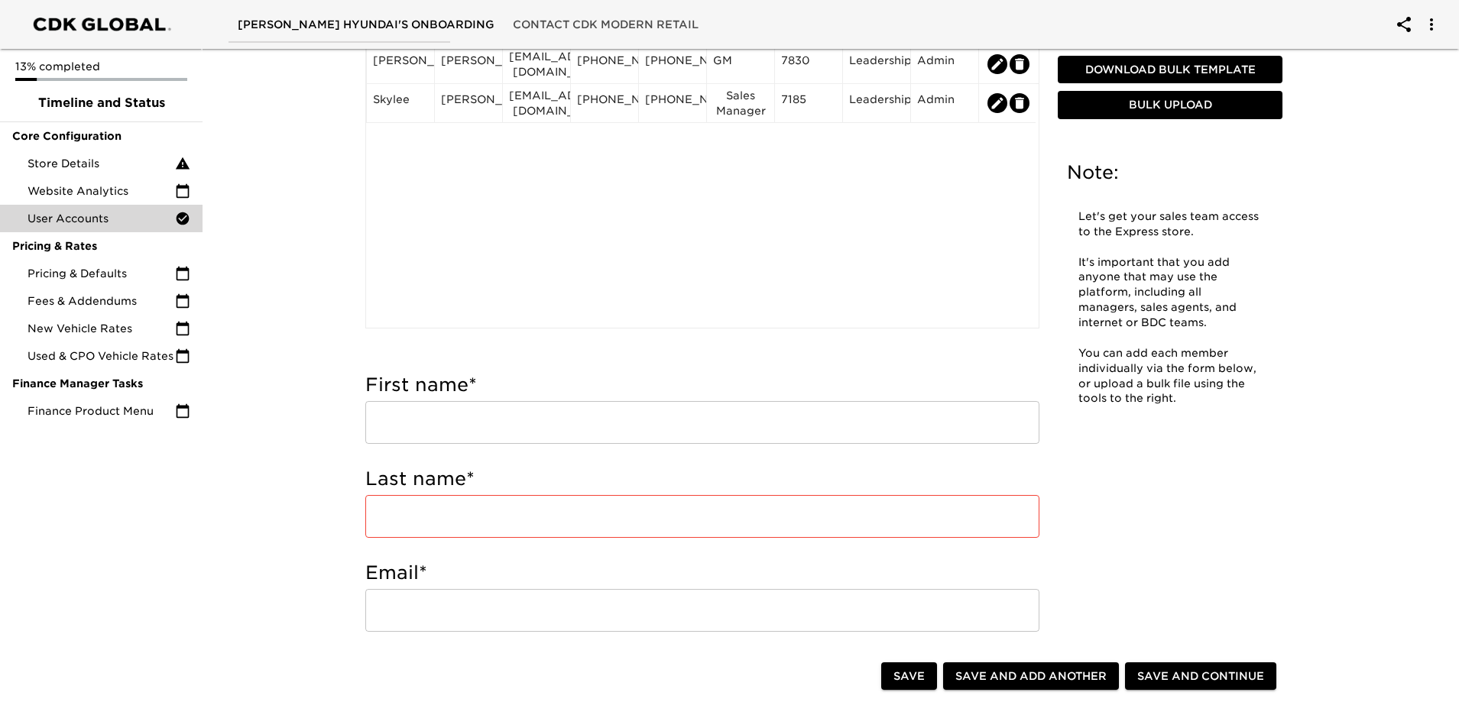
scroll to position [459, 0]
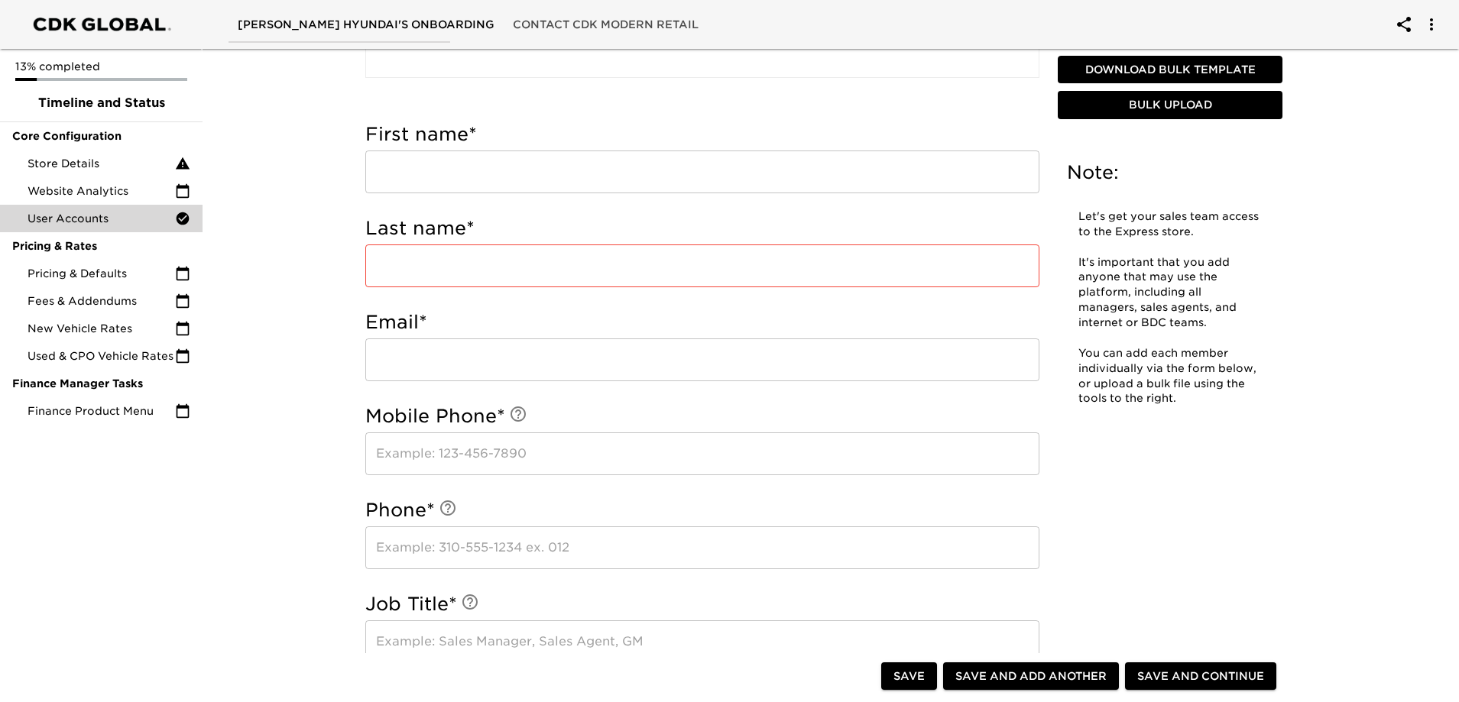
click at [409, 162] on input "text" at bounding box center [702, 172] width 674 height 43
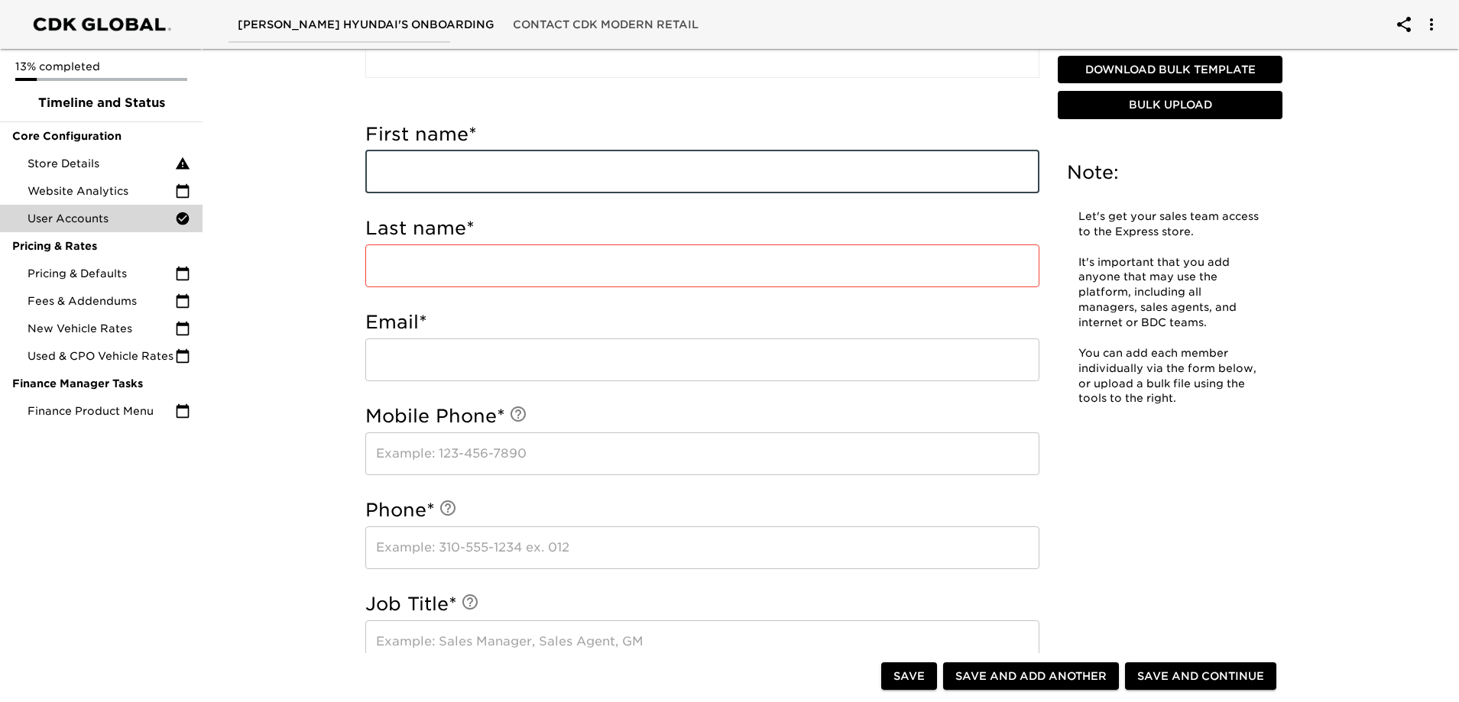
paste input "Shaq"
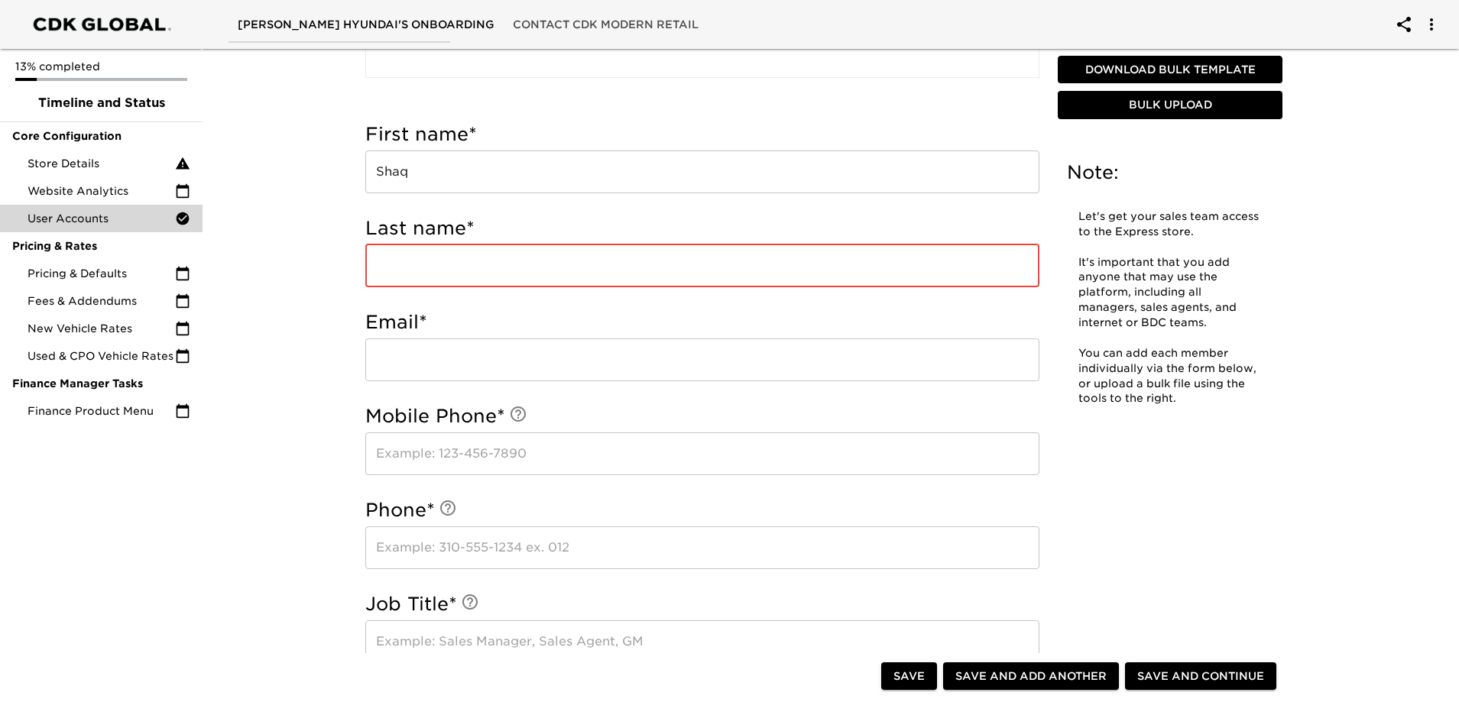
click at [387, 261] on input "text" at bounding box center [702, 266] width 674 height 43
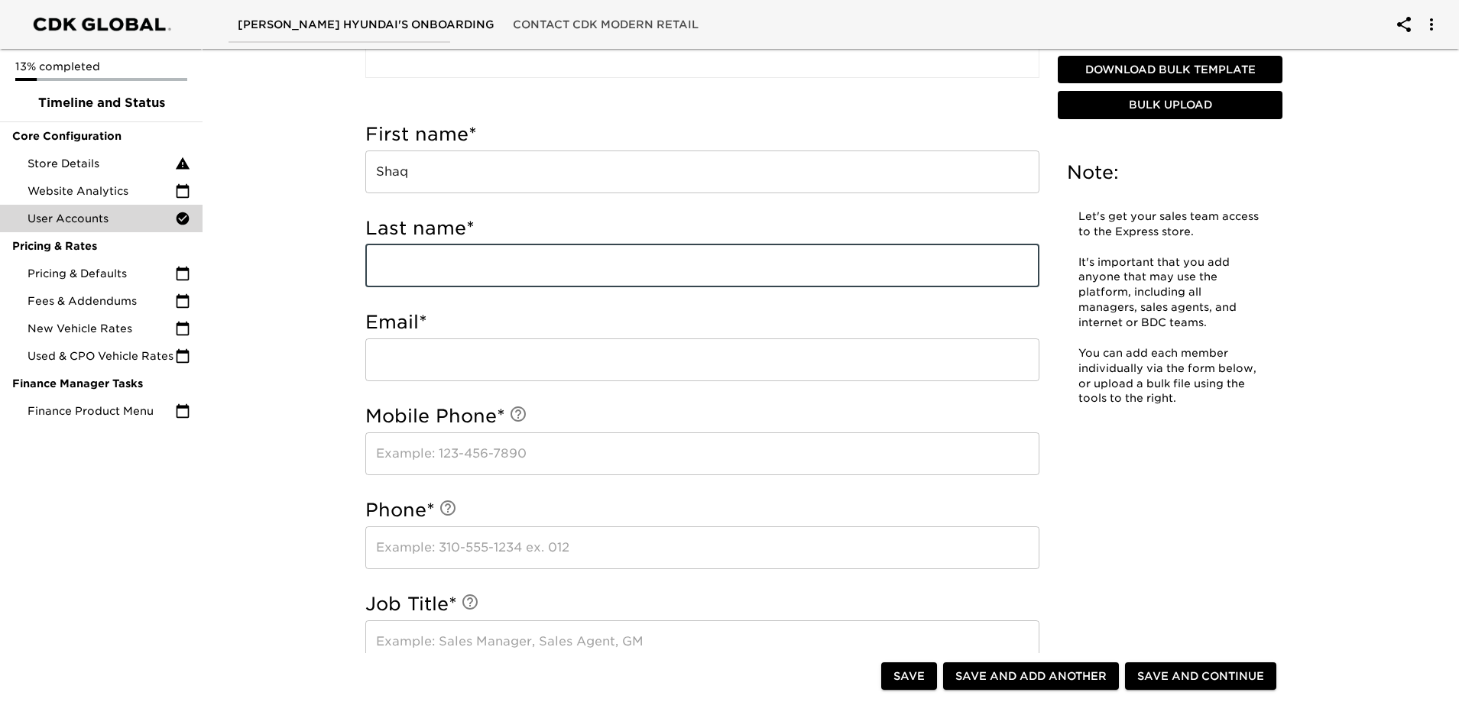
click at [449, 179] on input "Shaq" at bounding box center [702, 172] width 674 height 43
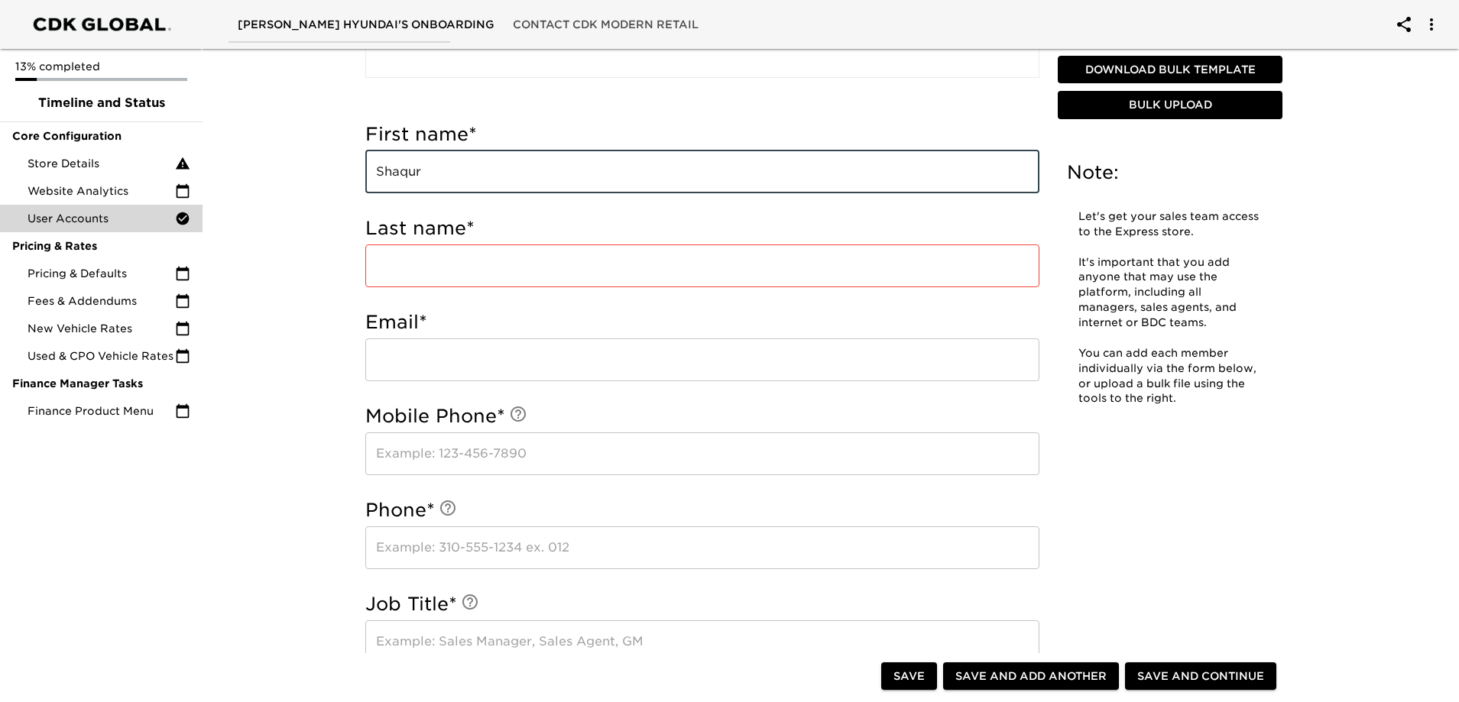
type input "Shaqur"
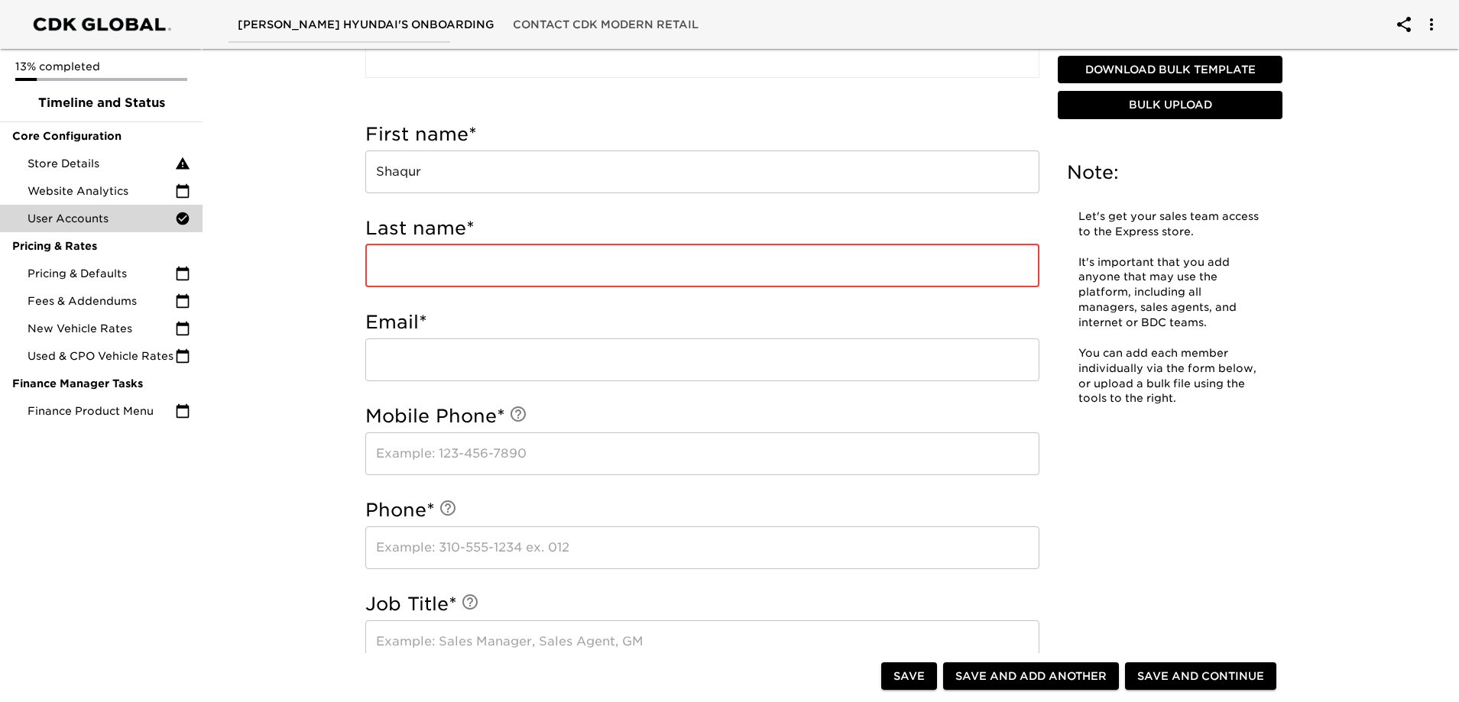
click at [408, 270] on input "text" at bounding box center [702, 266] width 674 height 43
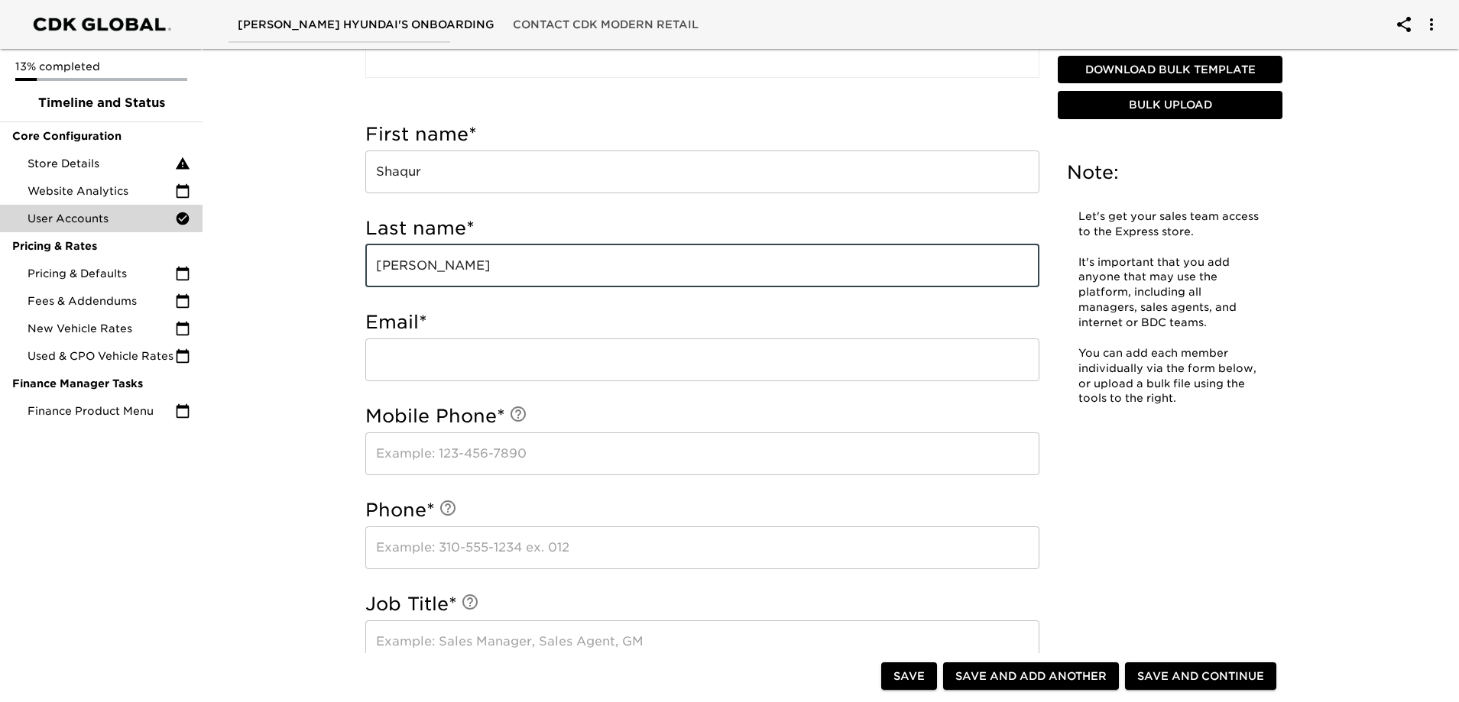
type input "[PERSON_NAME]"
click at [520, 365] on input "email" at bounding box center [702, 360] width 674 height 43
paste input "[EMAIL_ADDRESS][DOMAIN_NAME]"
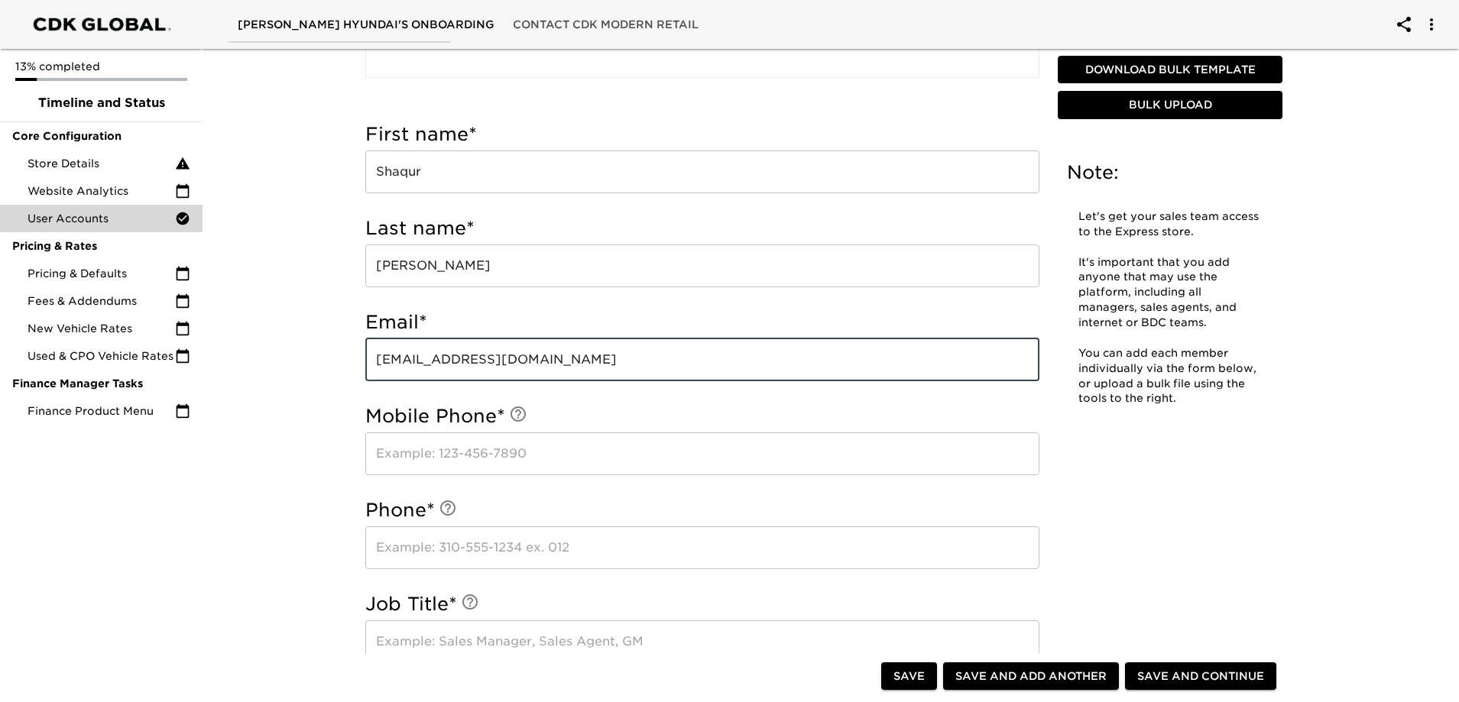
type input "[EMAIL_ADDRESS][DOMAIN_NAME]"
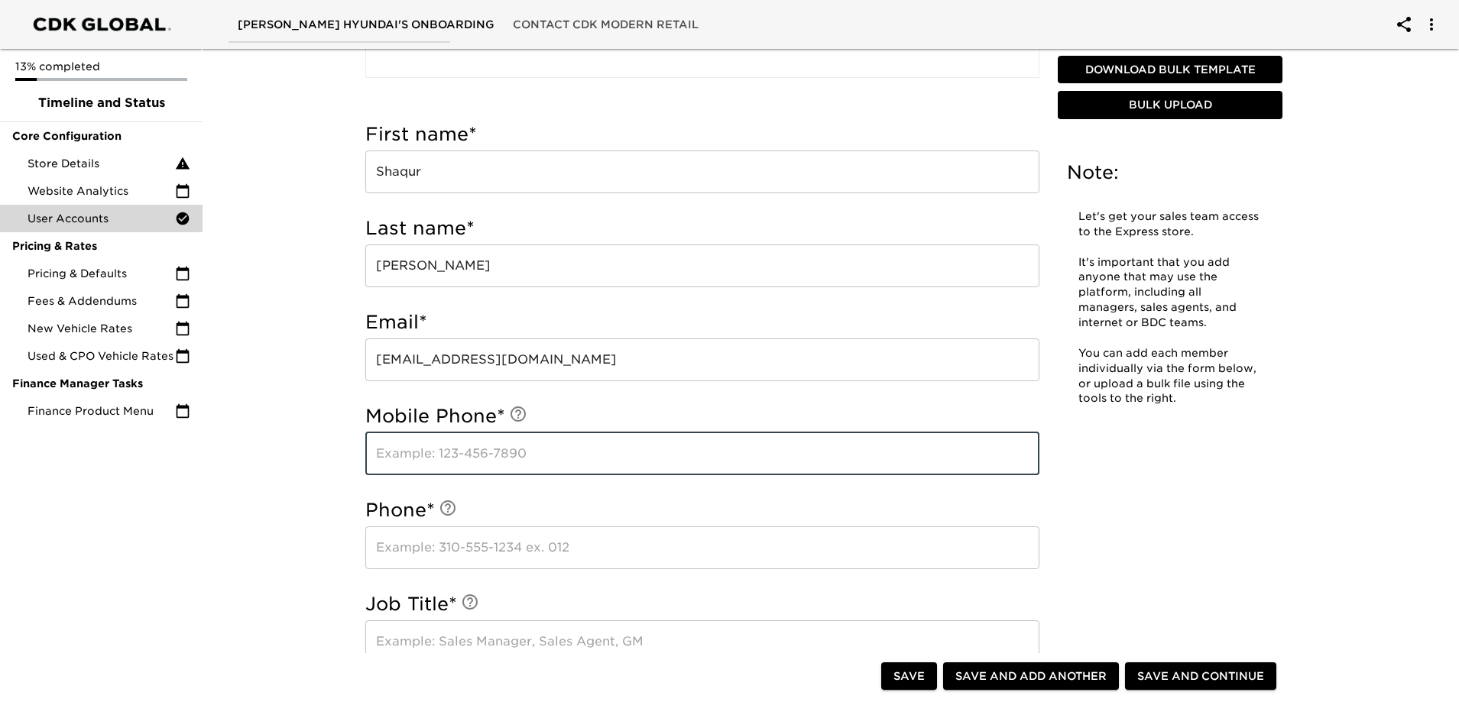
click at [477, 469] on input "text" at bounding box center [702, 454] width 674 height 43
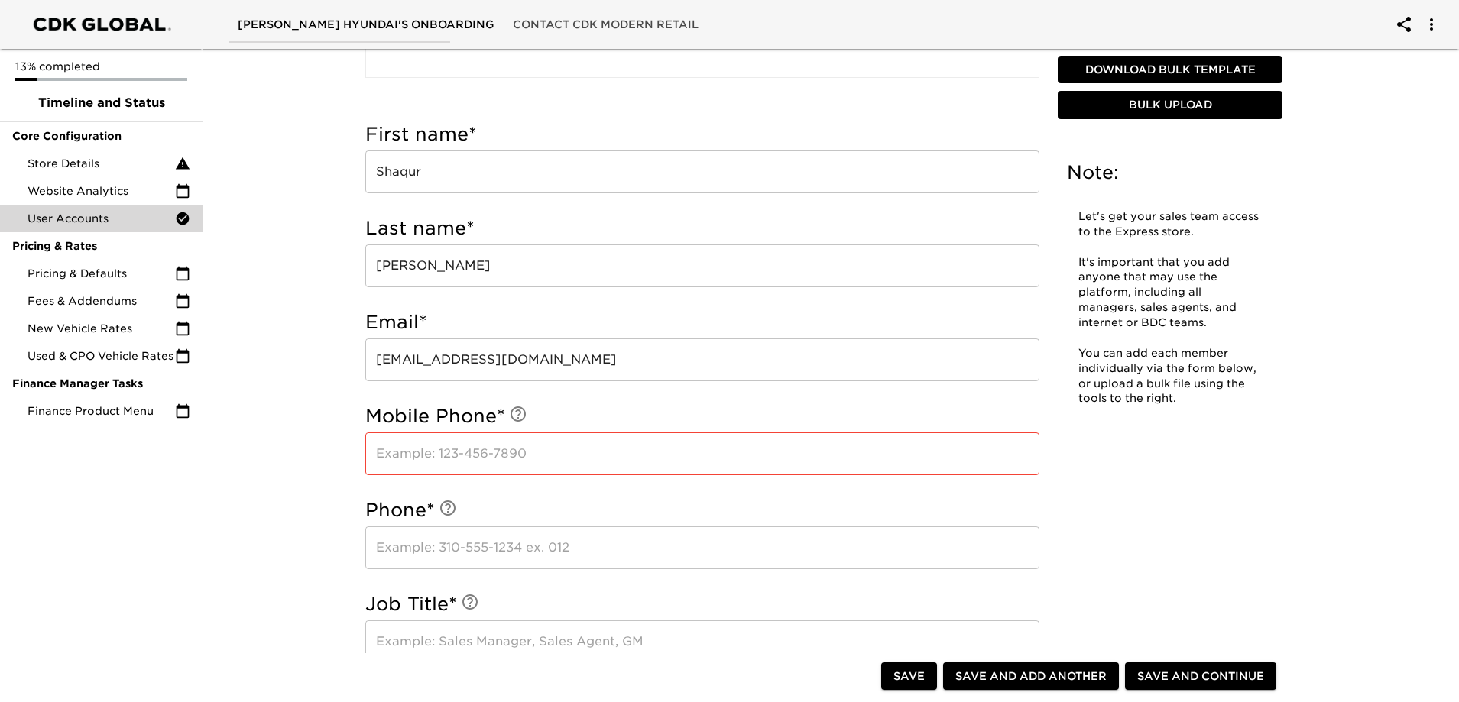
click at [417, 454] on input "text" at bounding box center [702, 454] width 674 height 43
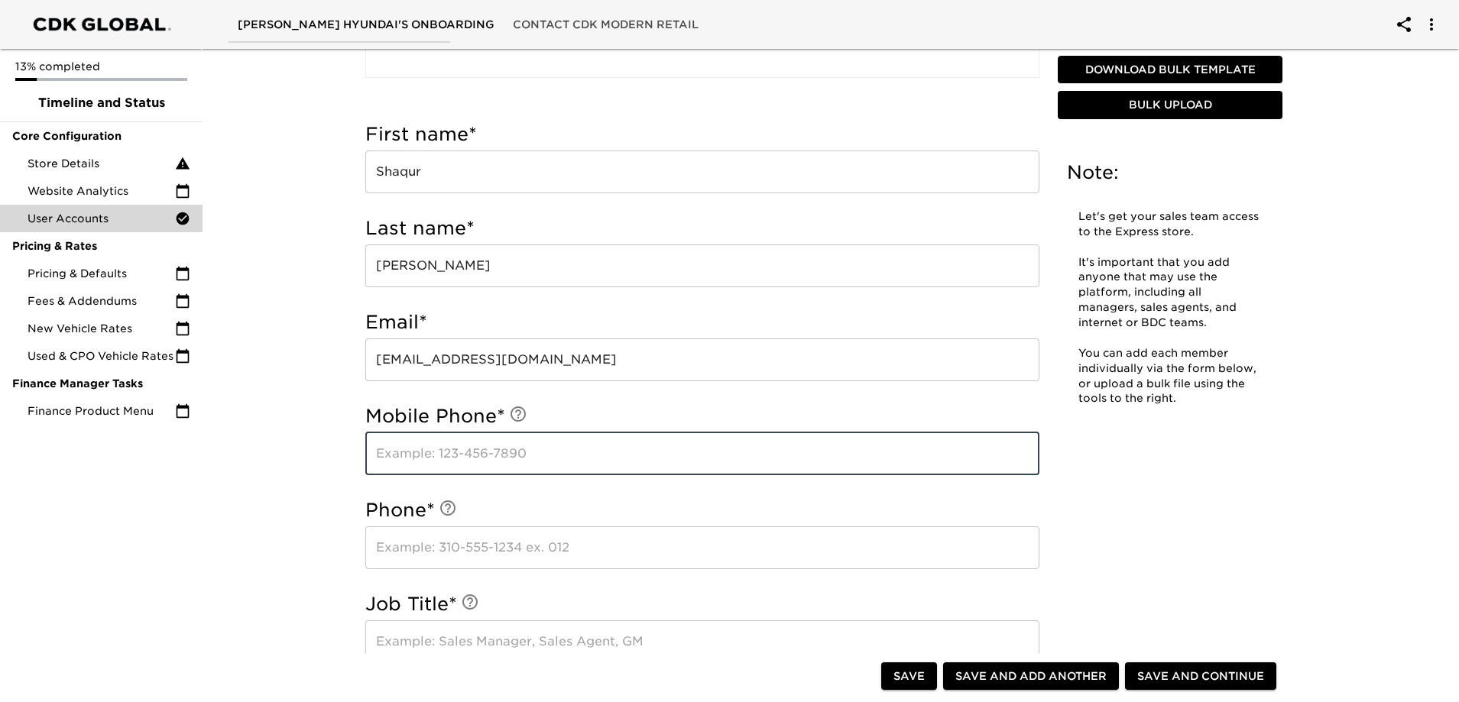
paste input "[PHONE_NUMBER]"
type input "[PHONE_NUMBER]"
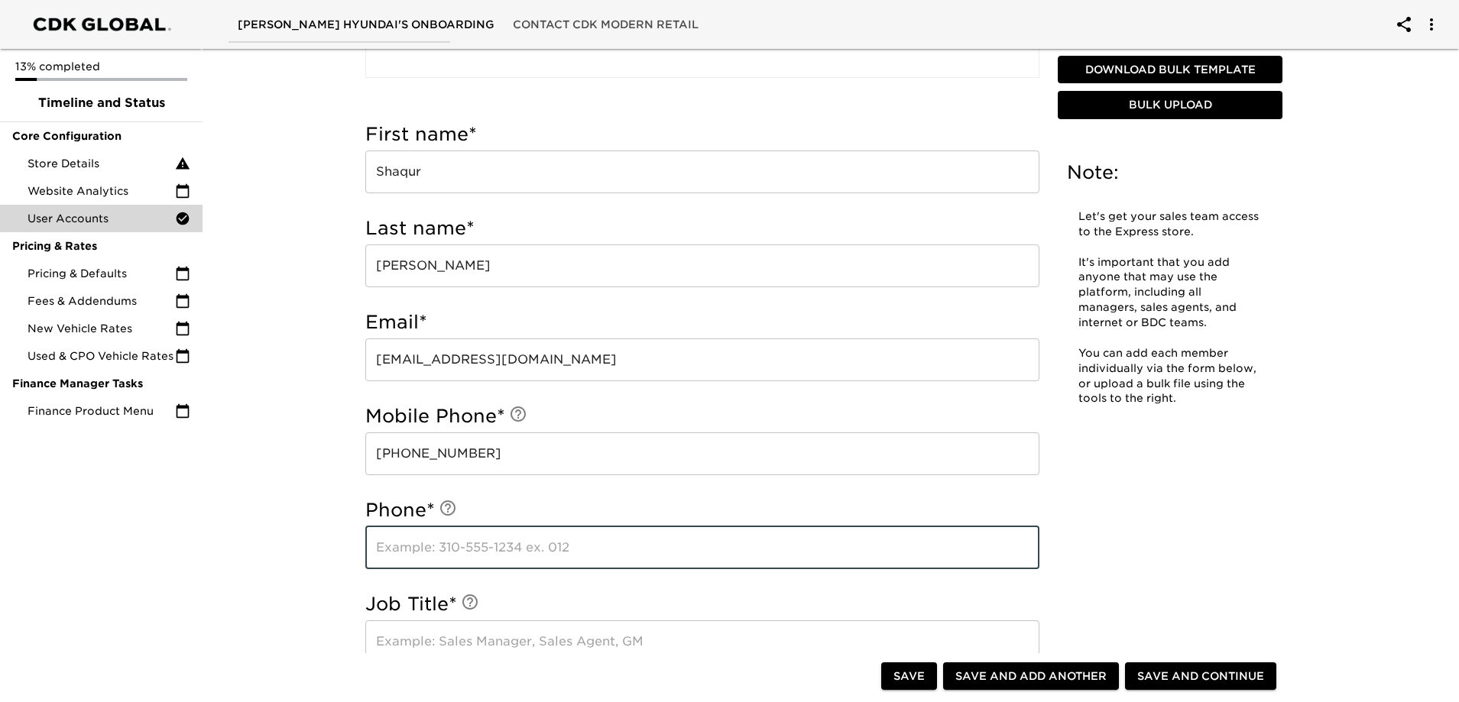
click at [501, 527] on input "text" at bounding box center [702, 548] width 674 height 43
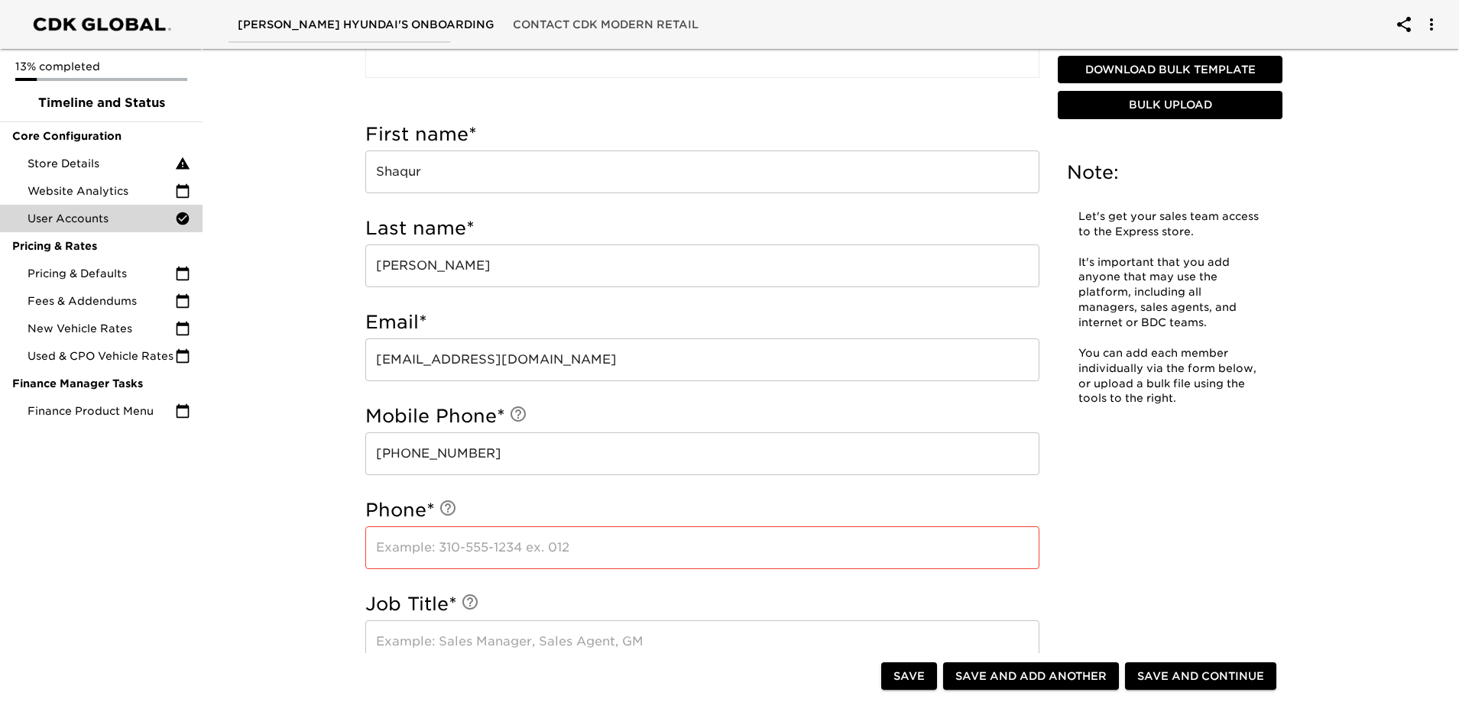
click at [411, 544] on input "text" at bounding box center [702, 548] width 674 height 43
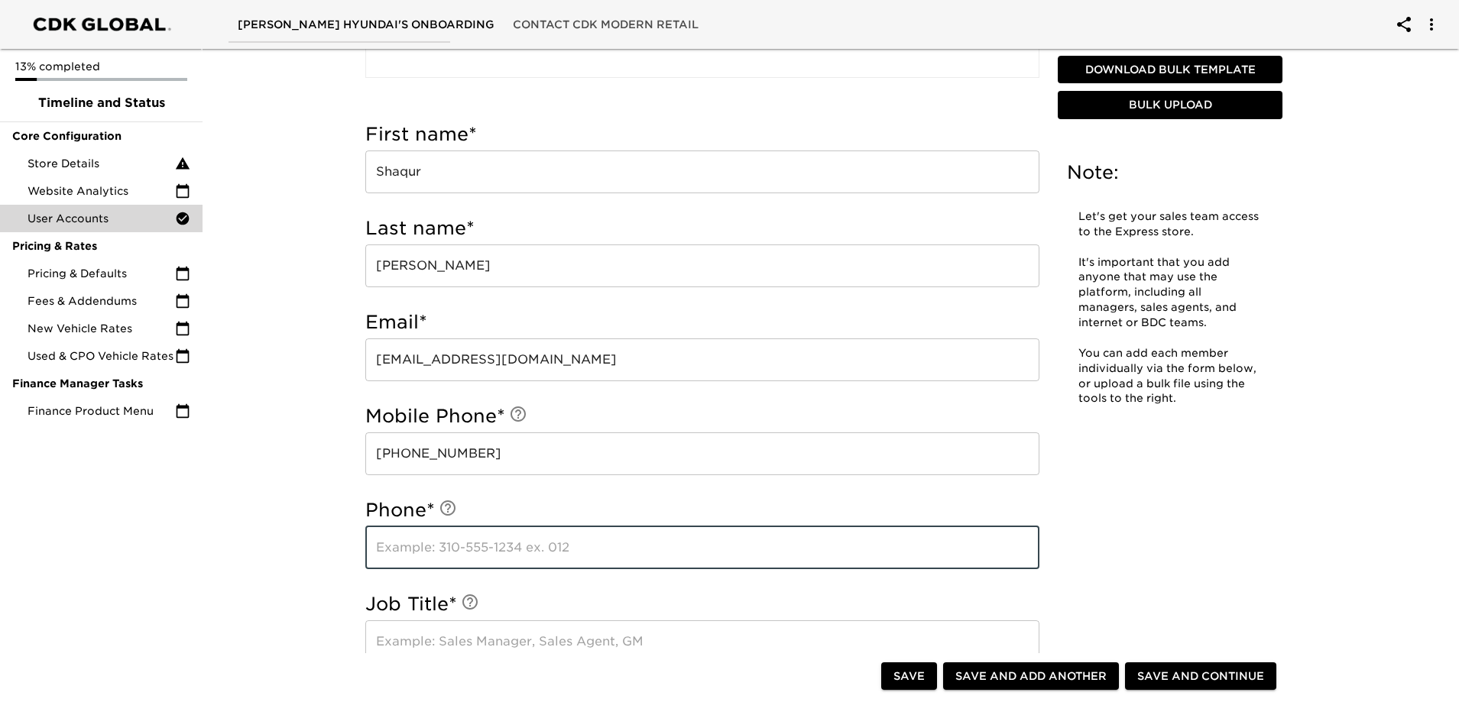
paste input "[PHONE_NUMBER]"
type input "[PHONE_NUMBER]"
click at [769, 495] on div "Phone * [PHONE_NUMBER] ​" at bounding box center [702, 538] width 674 height 94
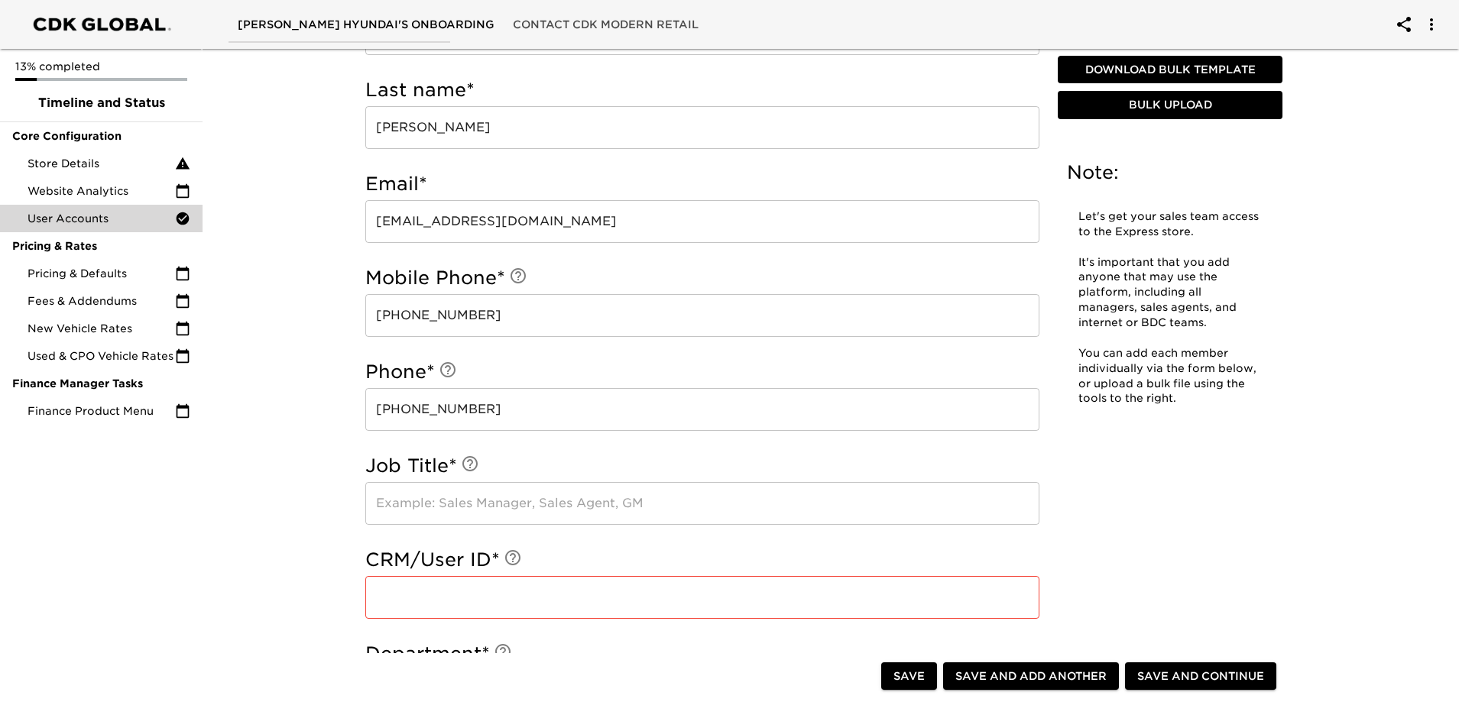
scroll to position [688, 0]
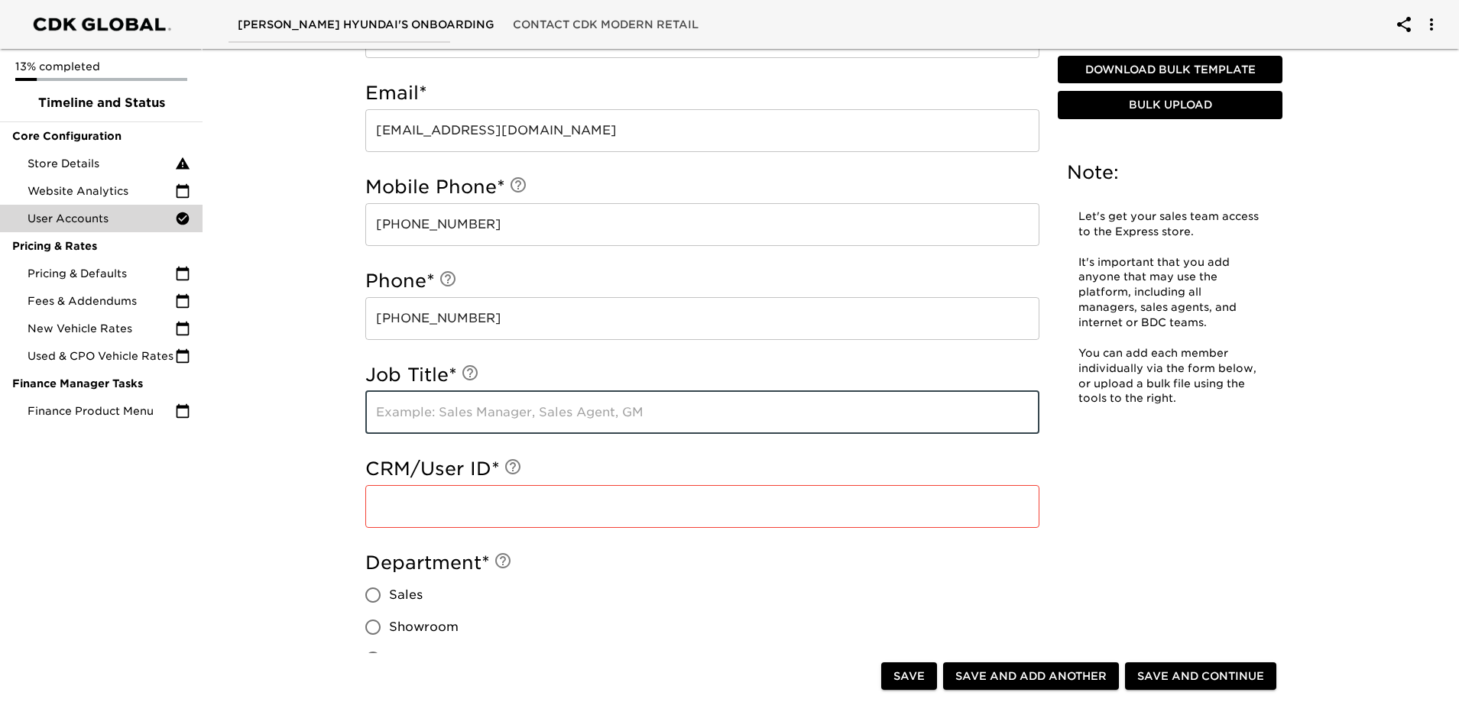
click at [528, 423] on input "text" at bounding box center [702, 412] width 674 height 43
type input "Sales Agent"
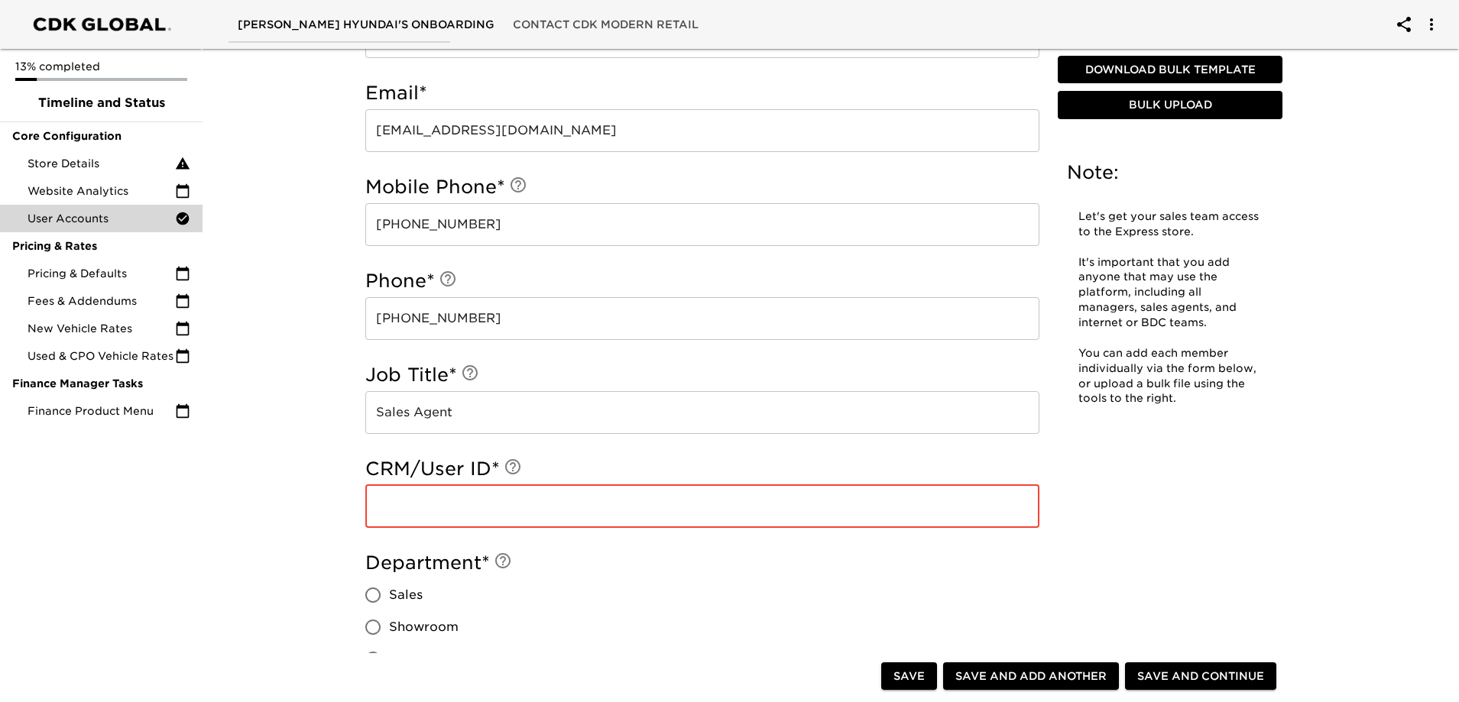
paste input "SO23636"
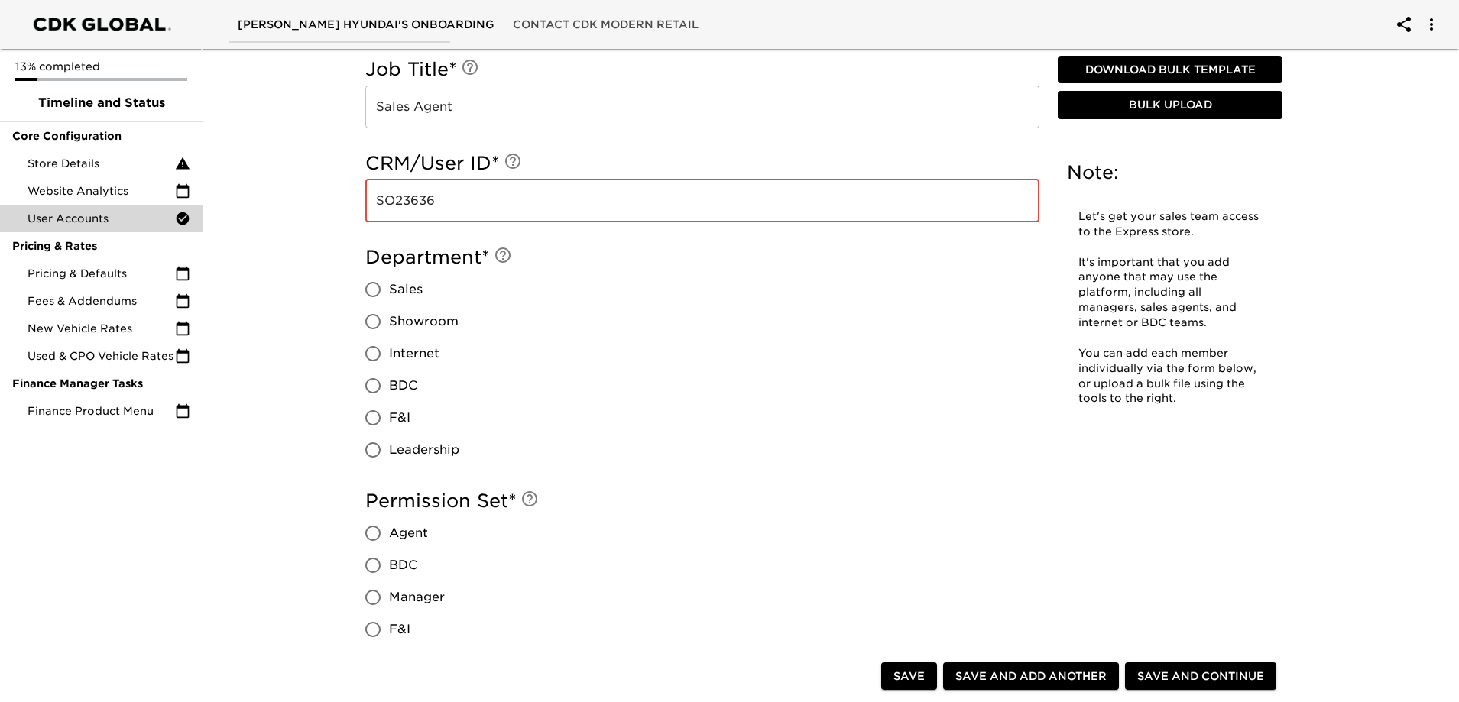
type input "SO23636"
click at [410, 292] on span "Sales" at bounding box center [406, 290] width 34 height 18
click at [389, 292] on input "Sales" at bounding box center [373, 290] width 32 height 32
radio input "true"
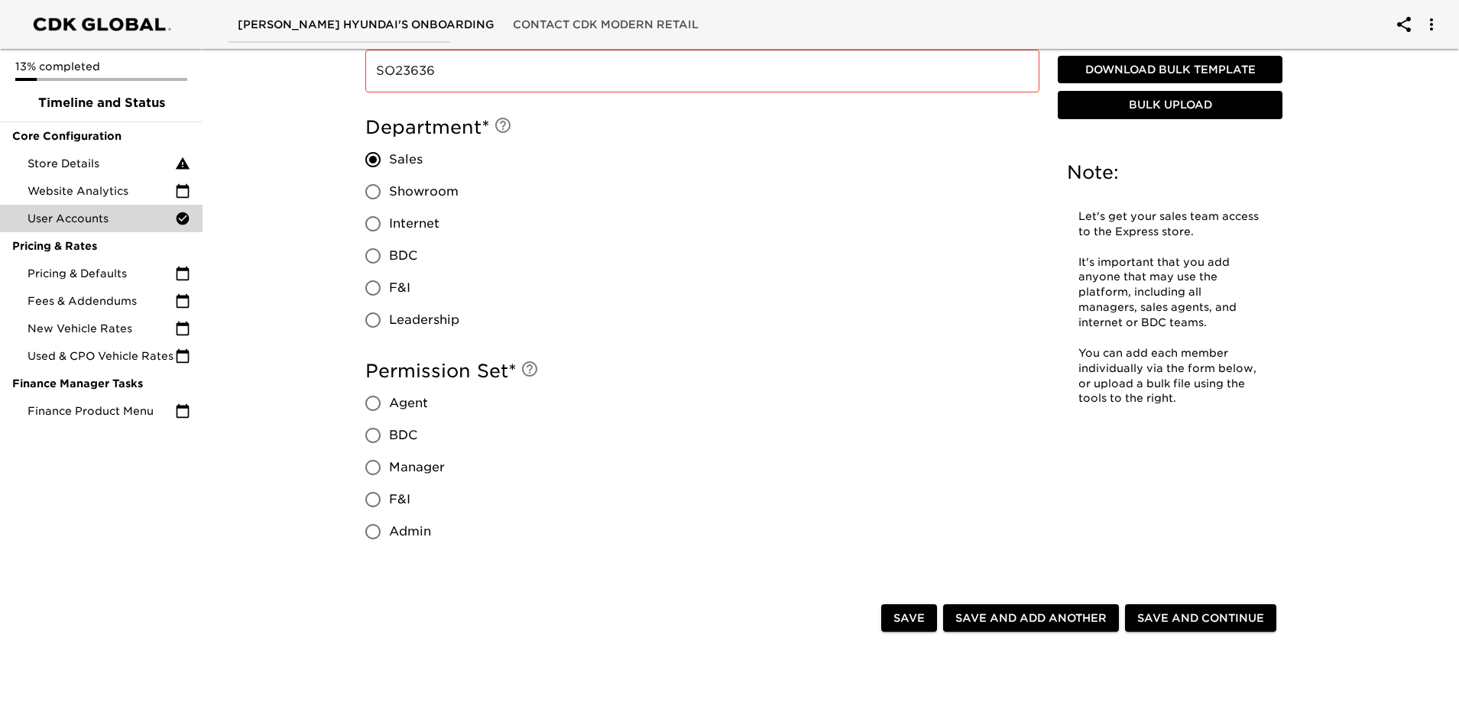
scroll to position [1223, 0]
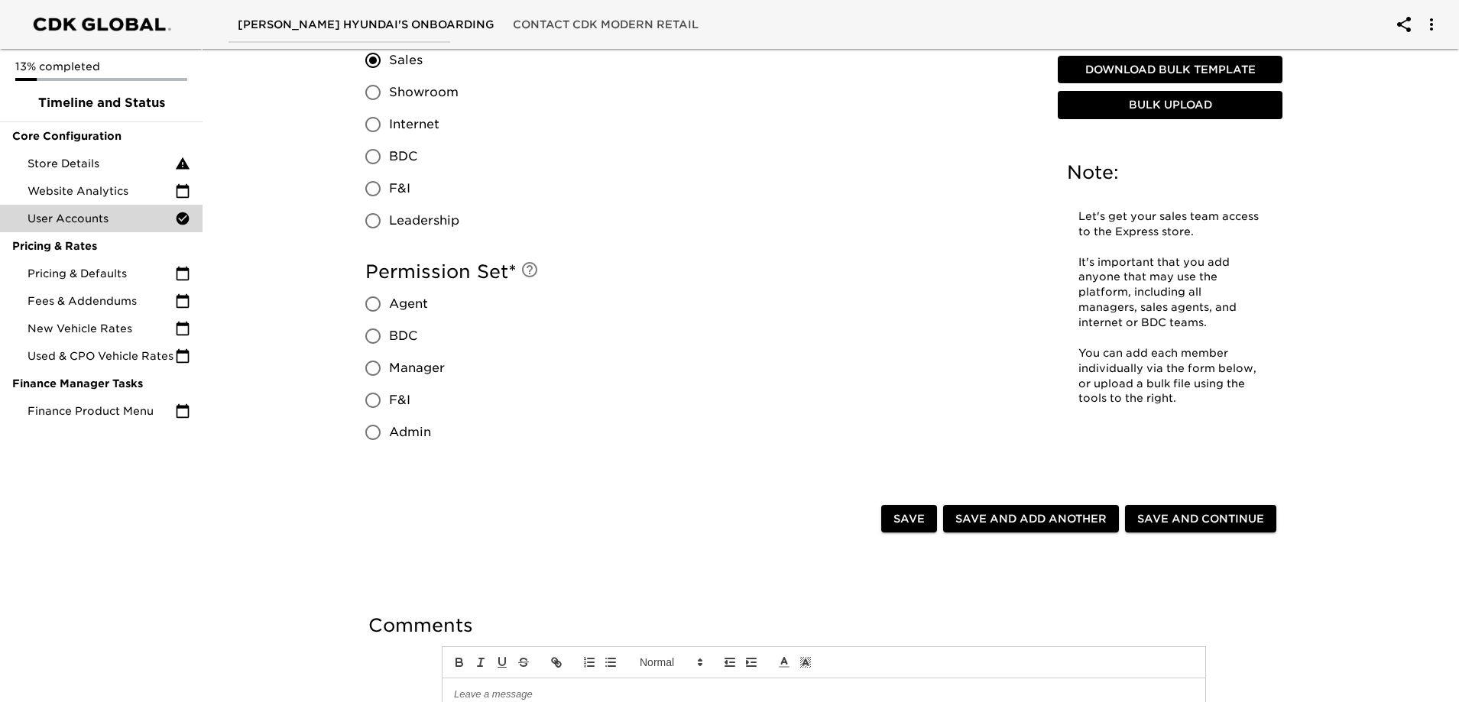
click at [405, 307] on span "Agent" at bounding box center [408, 304] width 39 height 18
click at [389, 307] on input "Agent" at bounding box center [373, 304] width 32 height 32
radio input "true"
drag, startPoint x: 1062, startPoint y: 527, endPoint x: 690, endPoint y: 512, distance: 372.5
click at [1062, 526] on span "Save and Add Another" at bounding box center [1030, 519] width 151 height 19
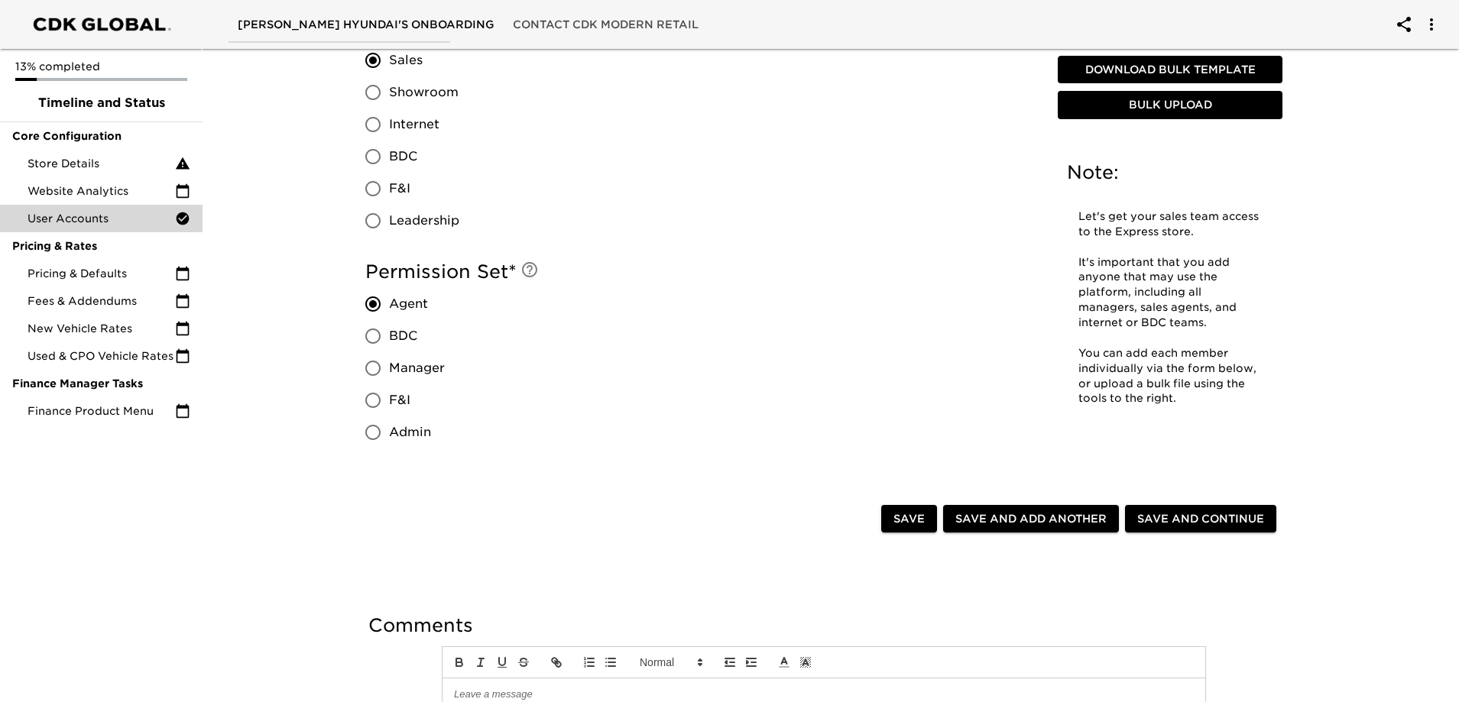
radio input "false"
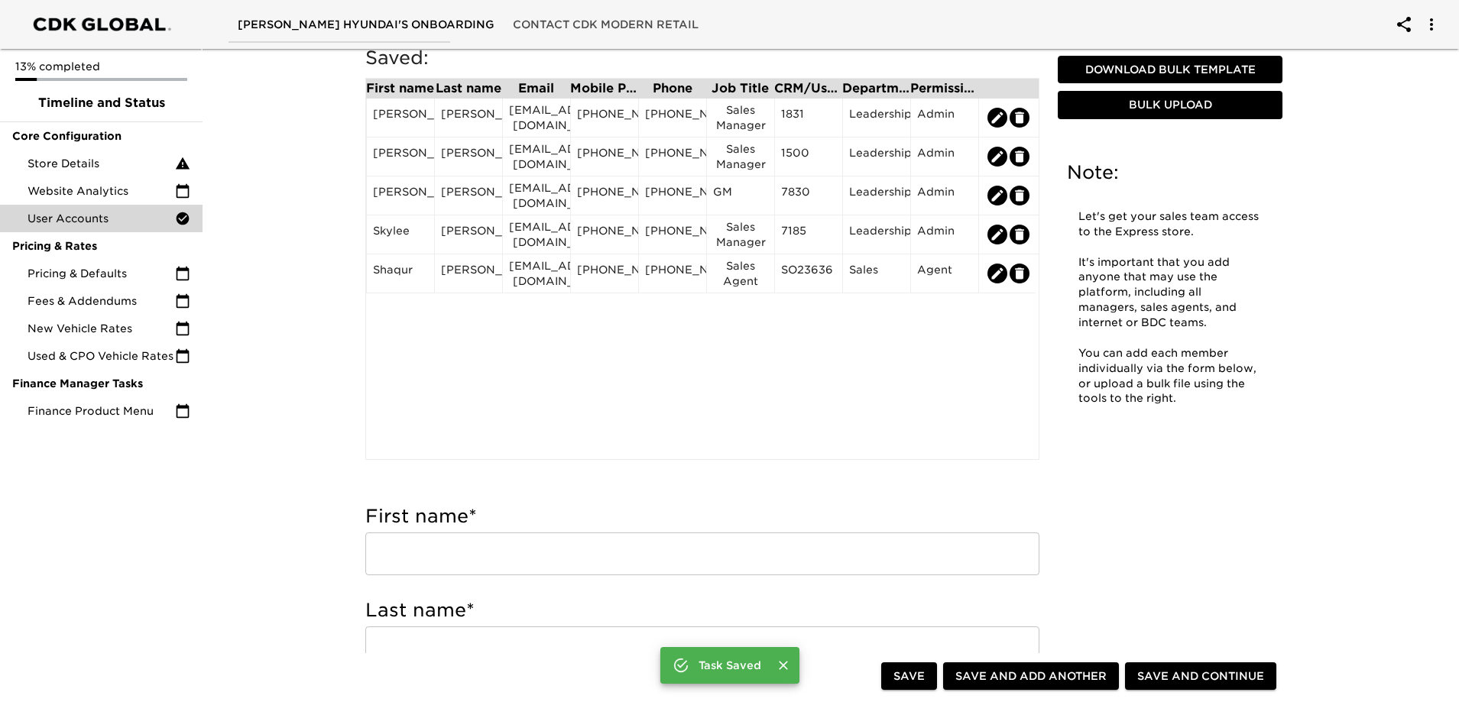
scroll to position [153, 0]
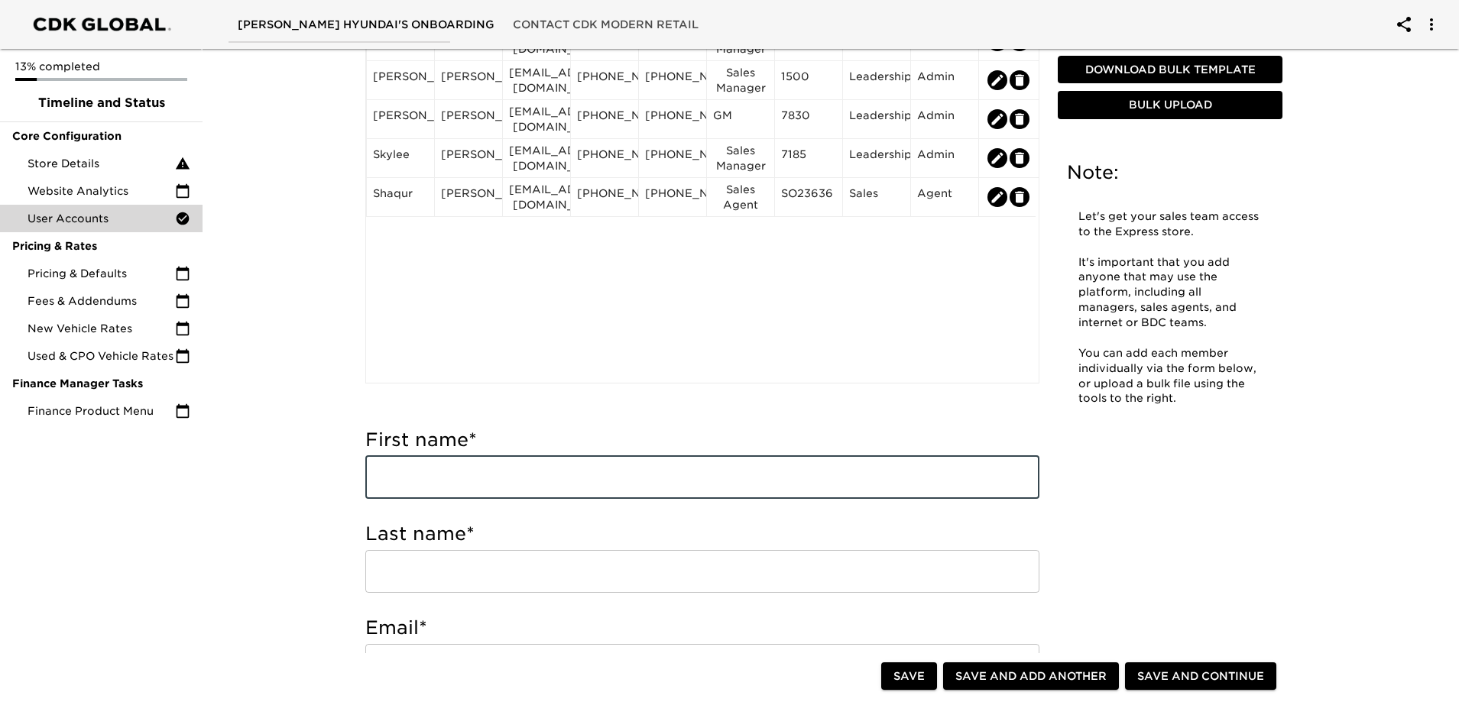
drag, startPoint x: 398, startPoint y: 464, endPoint x: 407, endPoint y: 465, distance: 9.2
click at [398, 464] on input "text" at bounding box center [702, 477] width 674 height 43
type input "[PERSON_NAME]"
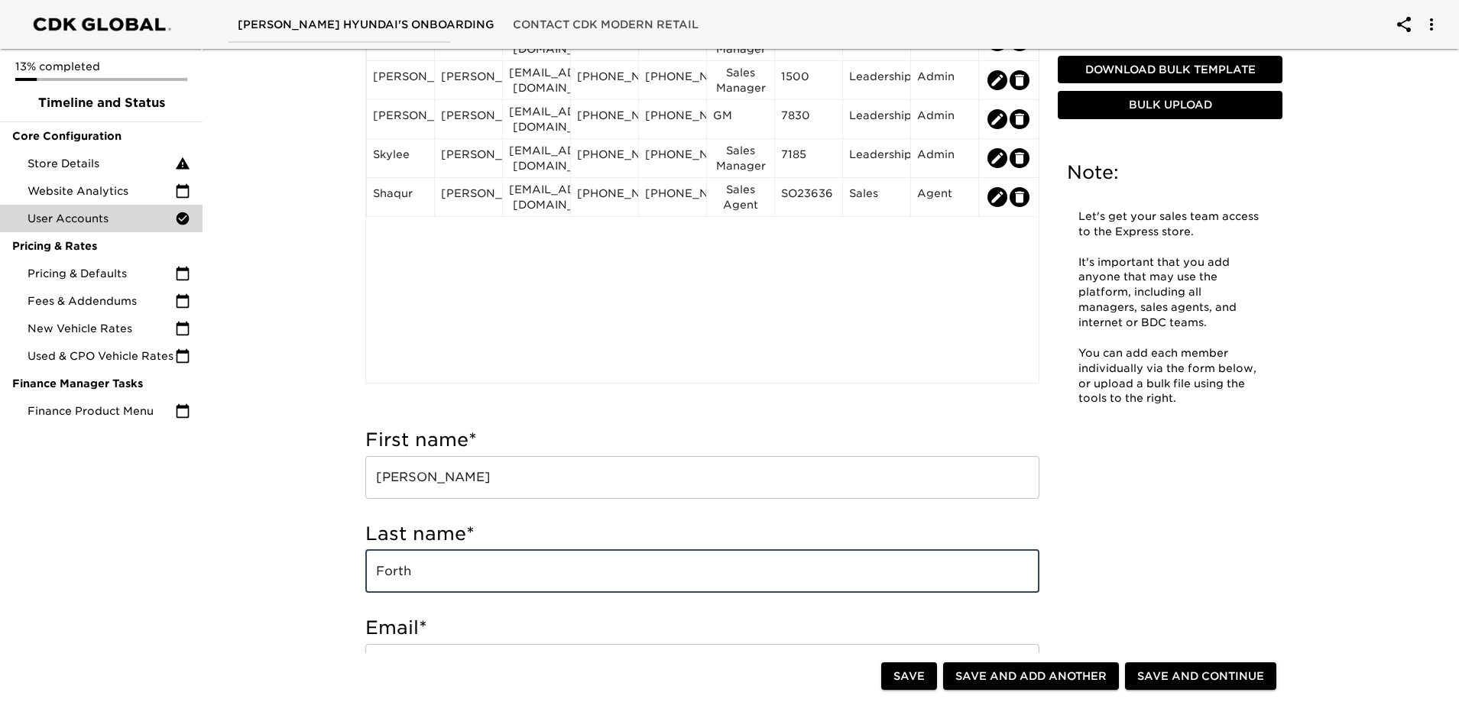
type input "Forth"
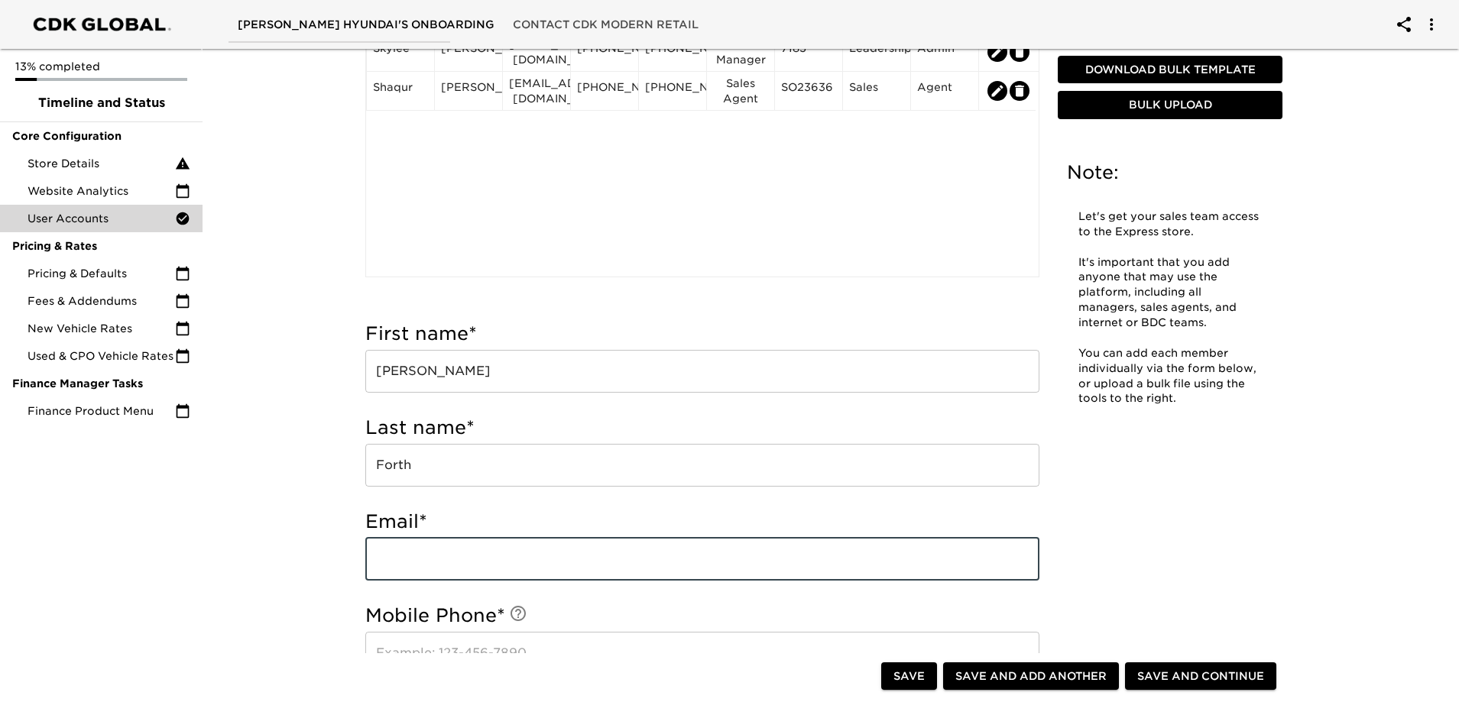
scroll to position [306, 0]
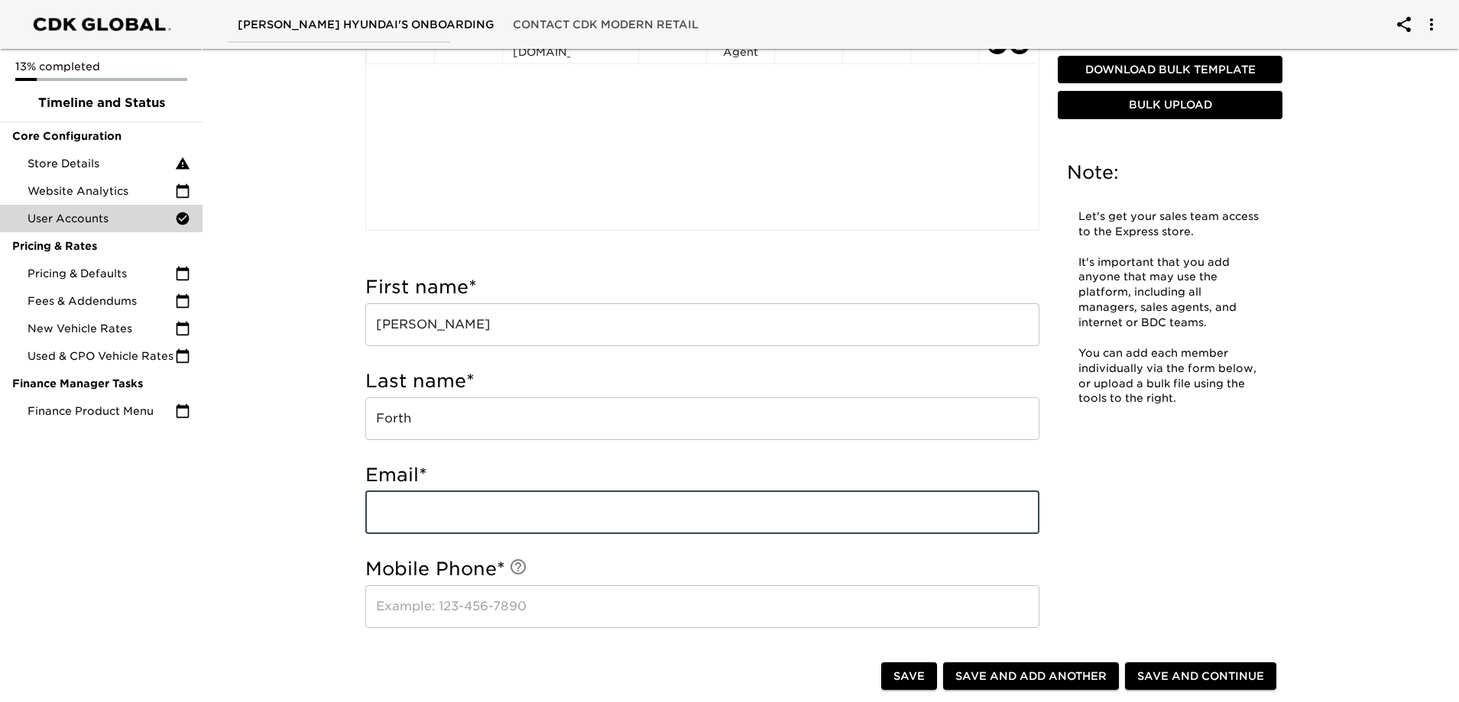
click at [535, 523] on input "email" at bounding box center [702, 512] width 674 height 43
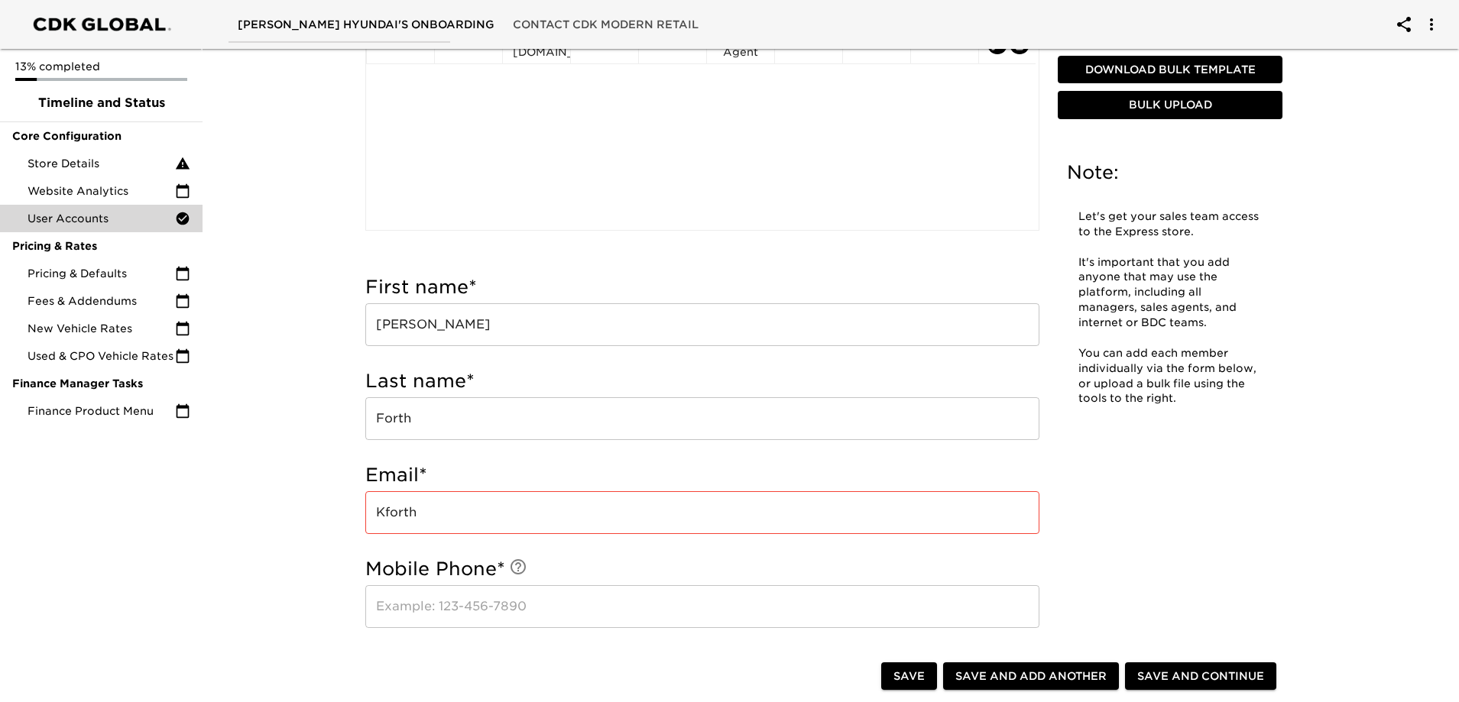
click at [469, 503] on input "Kforth" at bounding box center [702, 512] width 674 height 43
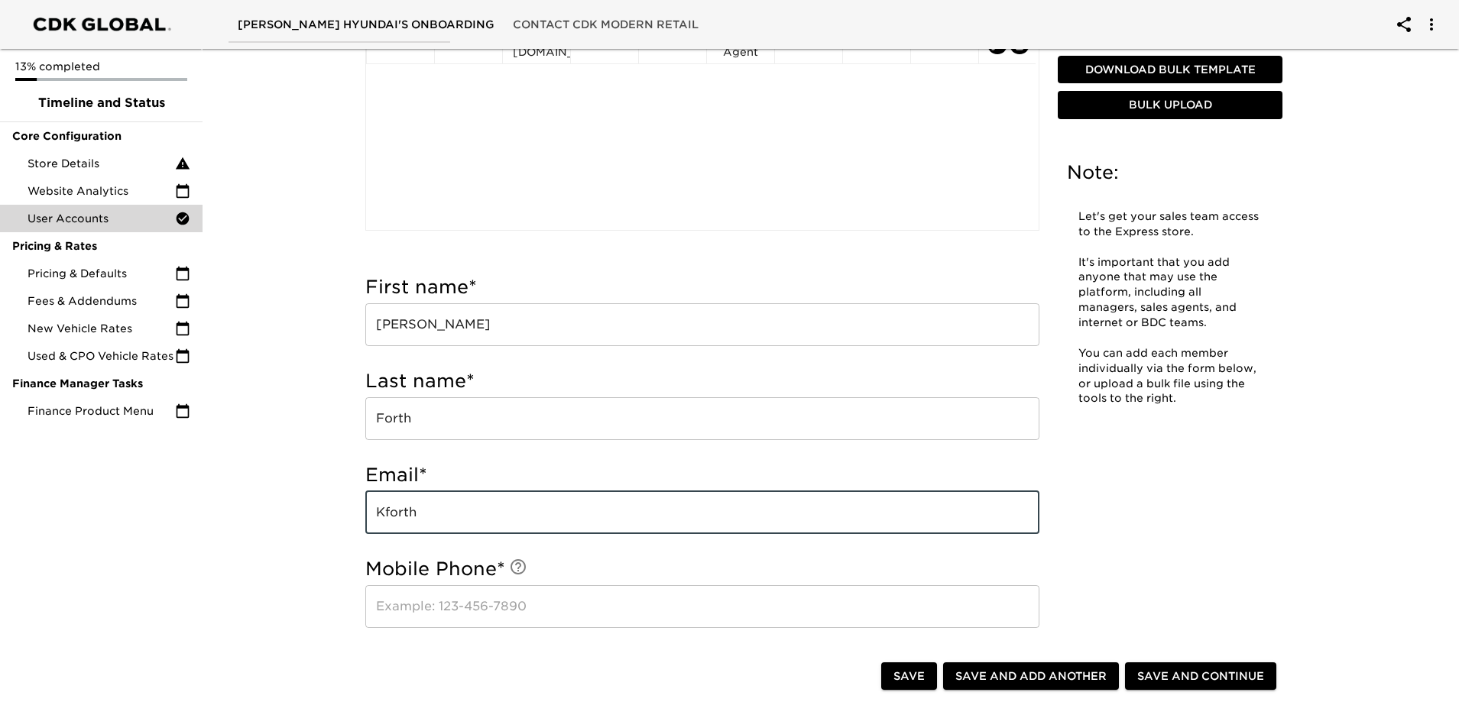
click at [468, 502] on input "Kforth" at bounding box center [702, 512] width 674 height 43
click at [468, 501] on input "Kforth" at bounding box center [702, 512] width 674 height 43
paste input "[PERSON_NAME][EMAIL_ADDRESS][DOMAIN_NAME]"
type input "[PERSON_NAME][EMAIL_ADDRESS][DOMAIN_NAME]"
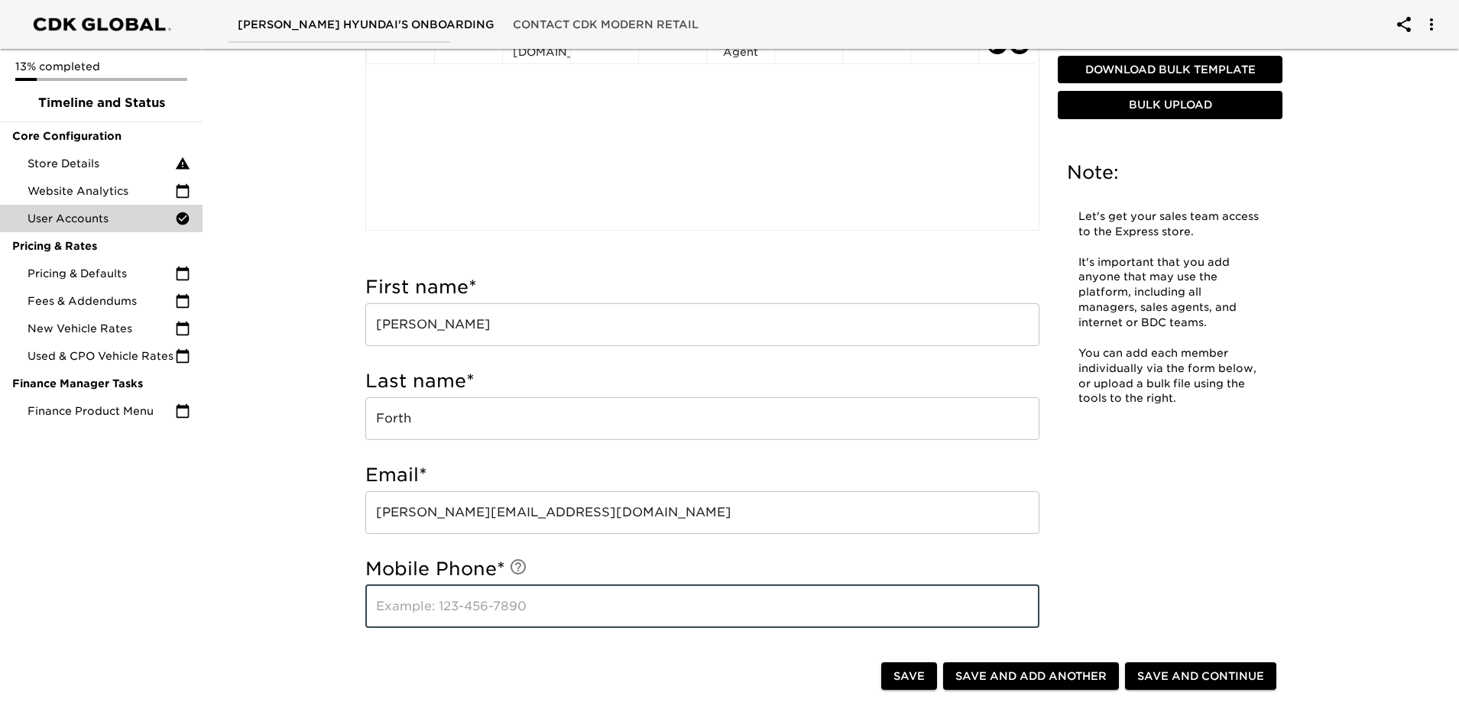
click at [530, 605] on input "text" at bounding box center [702, 606] width 674 height 43
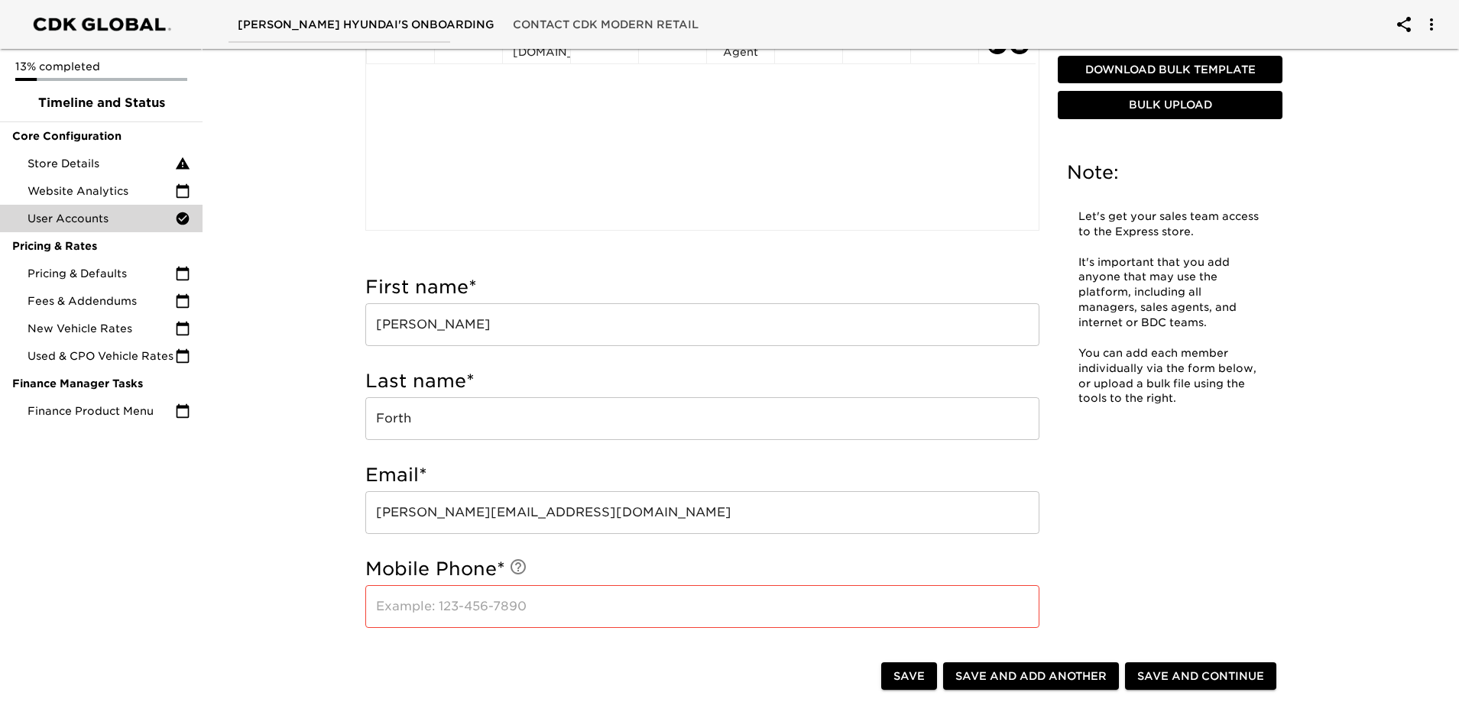
click at [465, 622] on input "text" at bounding box center [702, 606] width 674 height 43
paste input "[PHONE_NUMBER]"
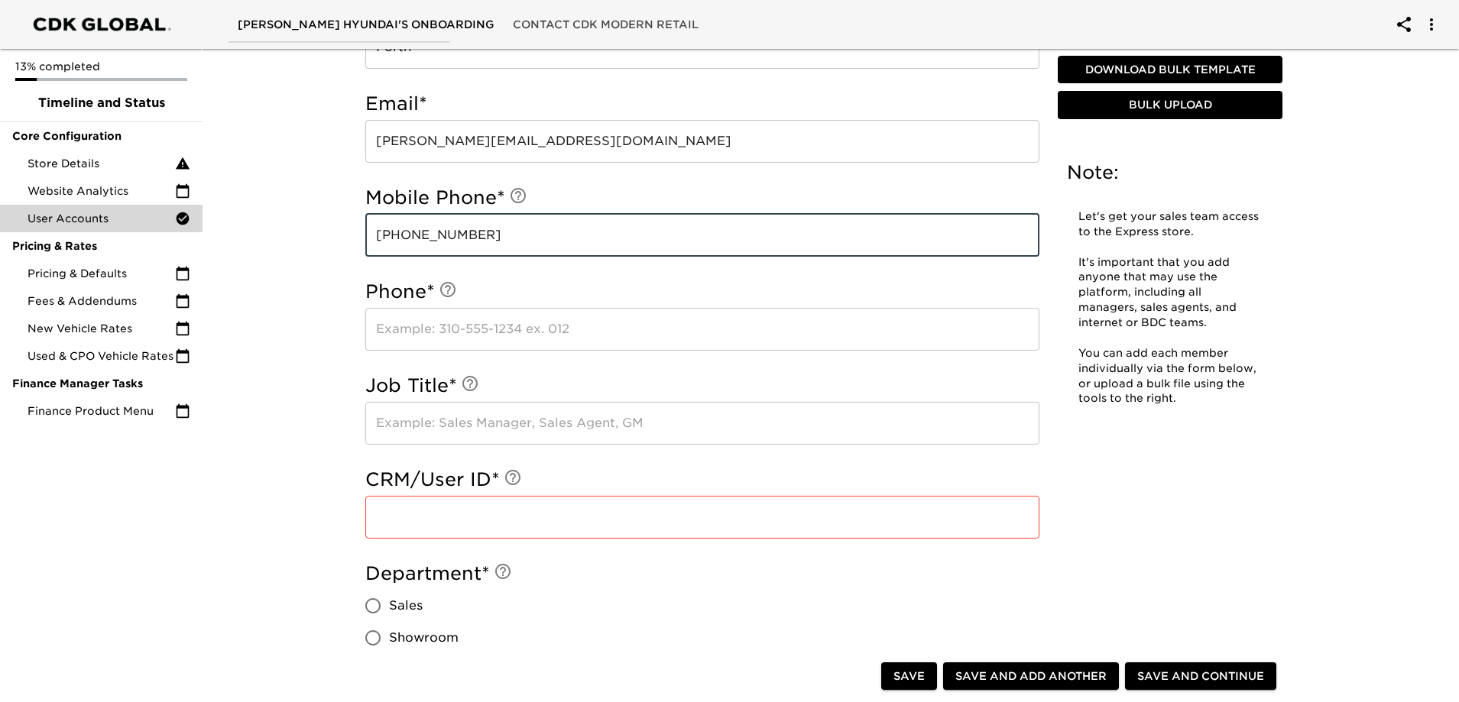
scroll to position [688, 0]
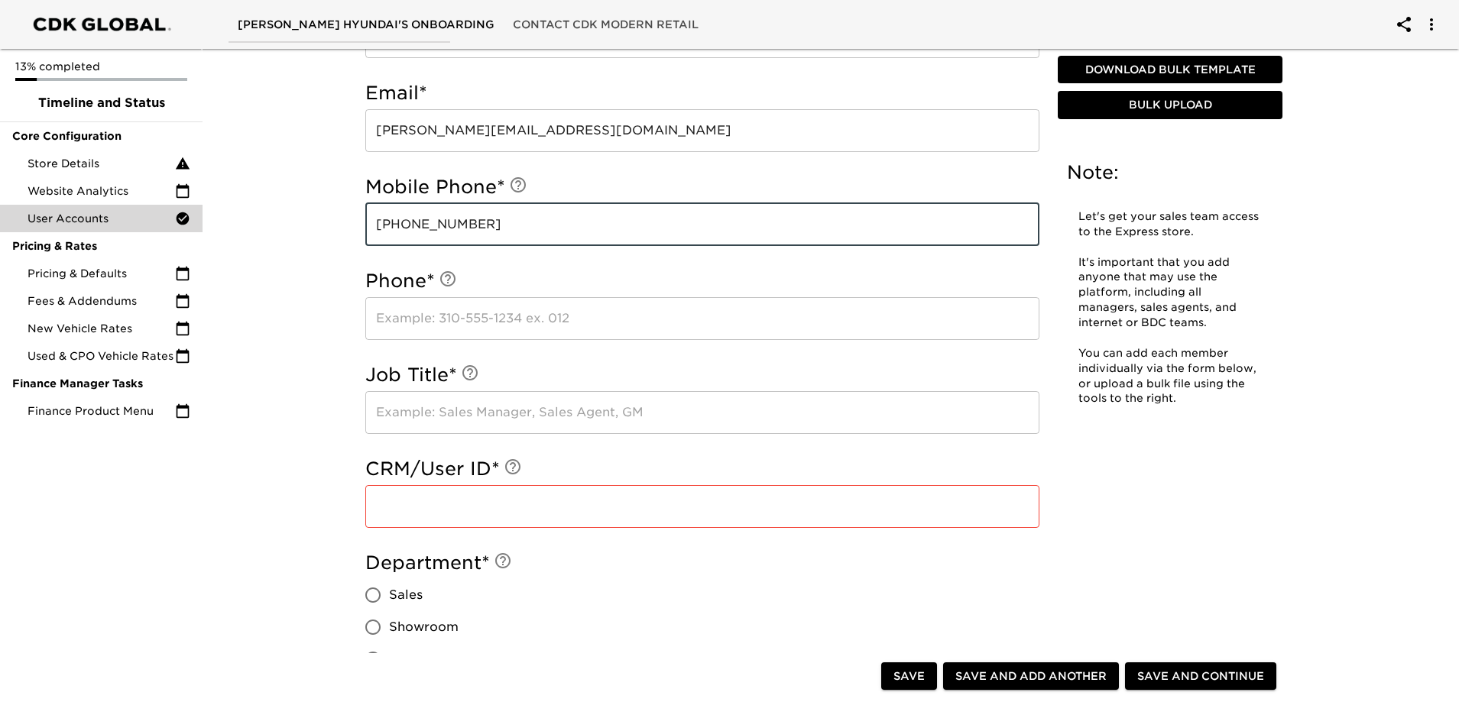
type input "[PHONE_NUMBER]"
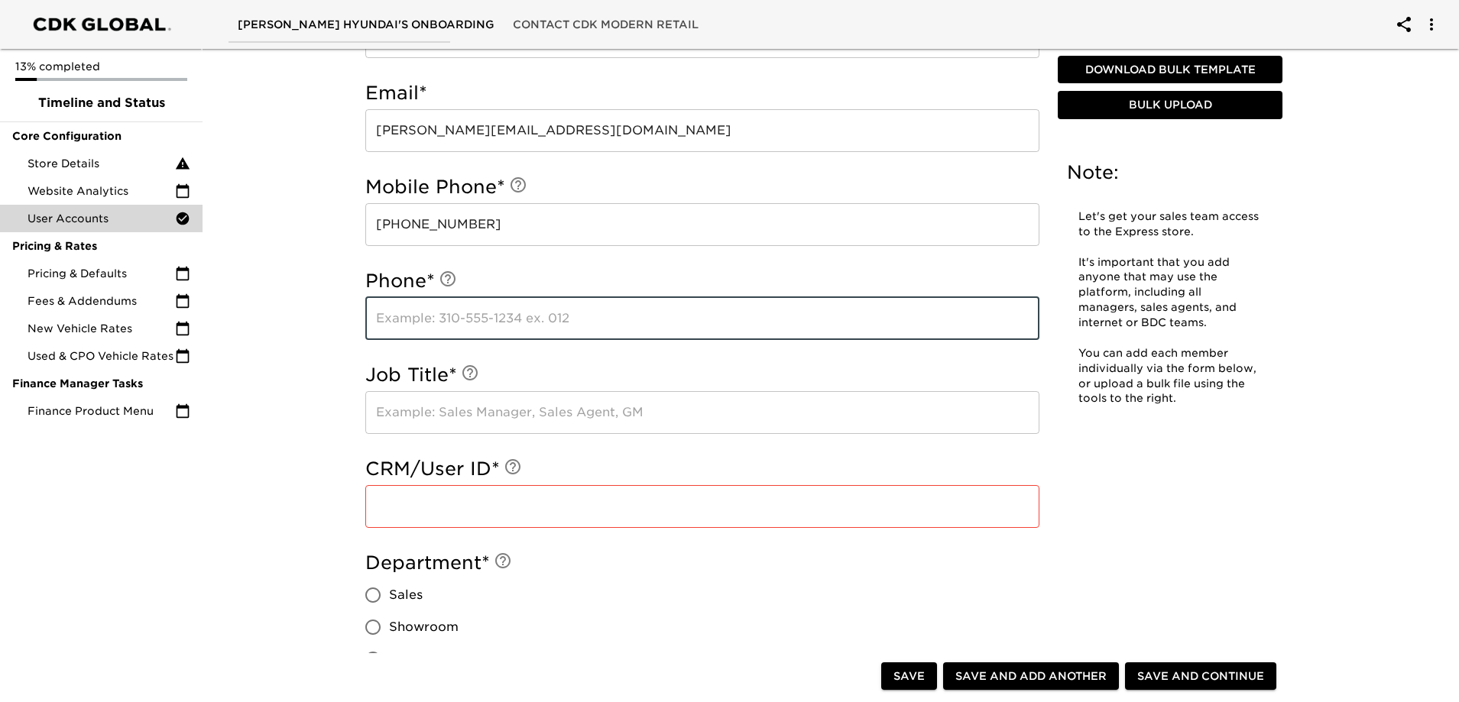
click at [471, 318] on input "text" at bounding box center [702, 318] width 674 height 43
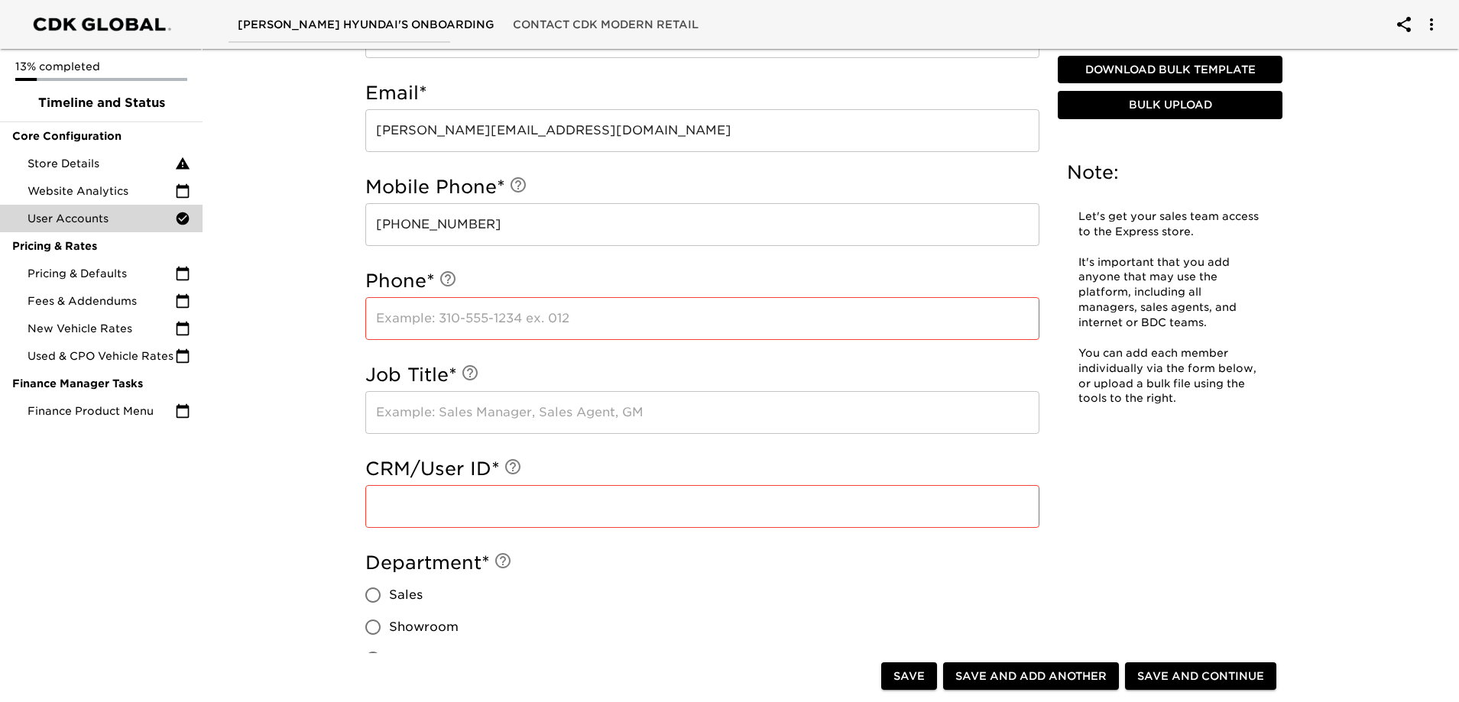
click at [405, 510] on input "text" at bounding box center [702, 506] width 674 height 43
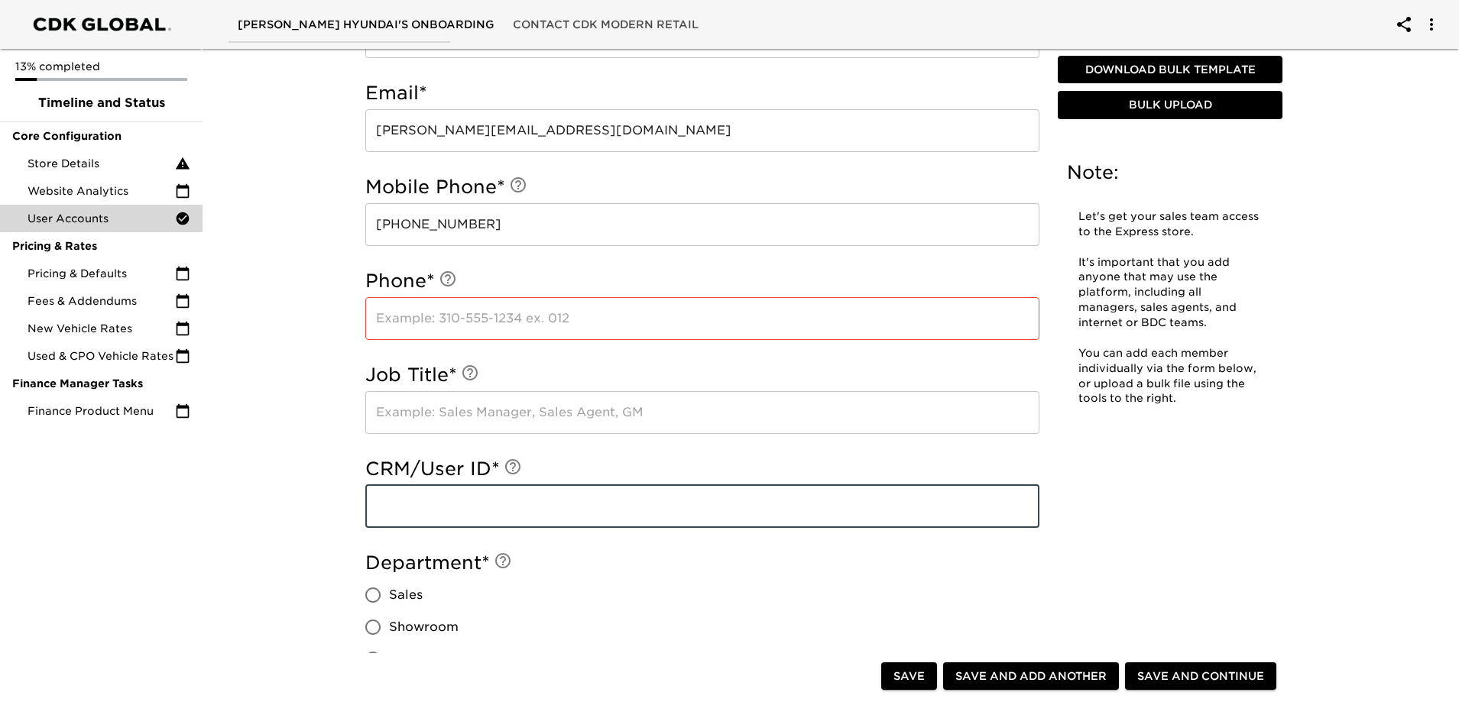
click at [455, 418] on input "text" at bounding box center [702, 412] width 674 height 43
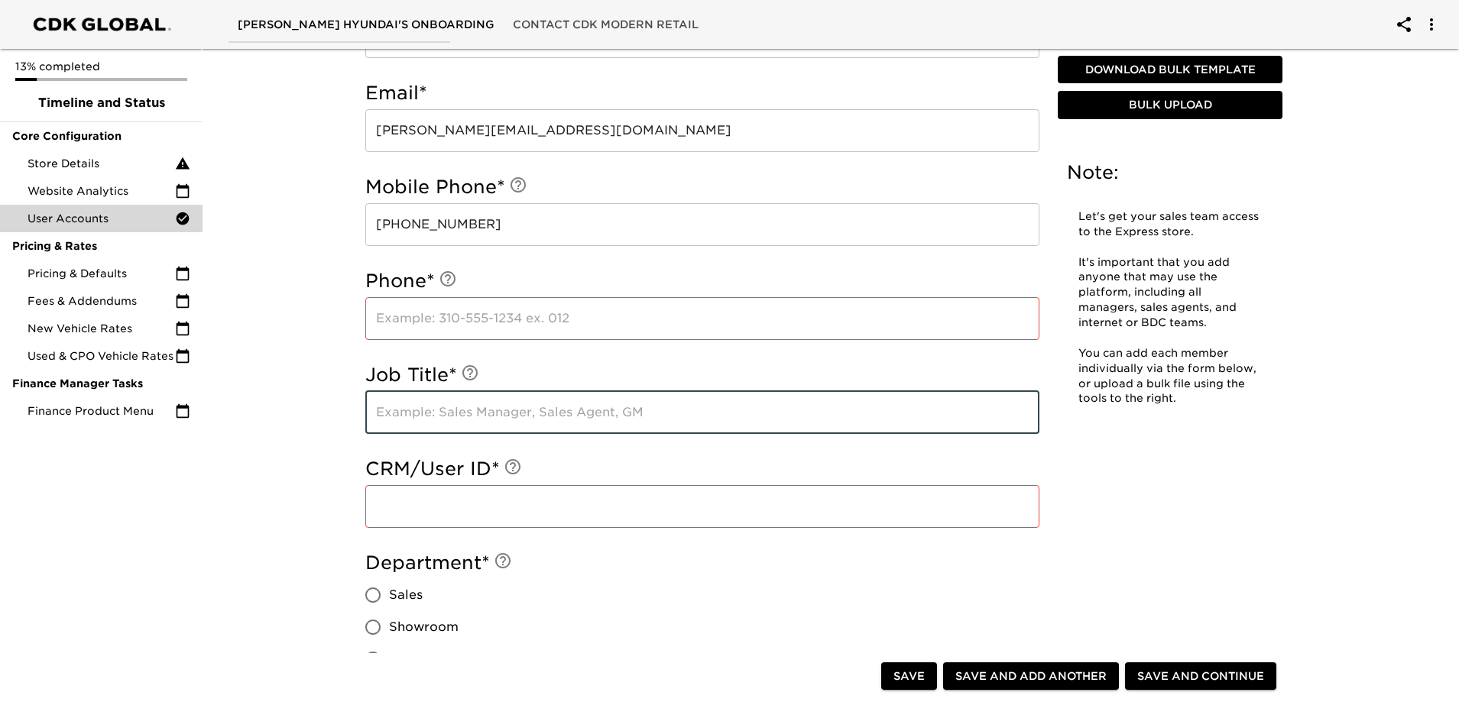
drag, startPoint x: 503, startPoint y: 342, endPoint x: 524, endPoint y: 313, distance: 35.5
click at [503, 342] on div "Phone * ​" at bounding box center [702, 308] width 674 height 94
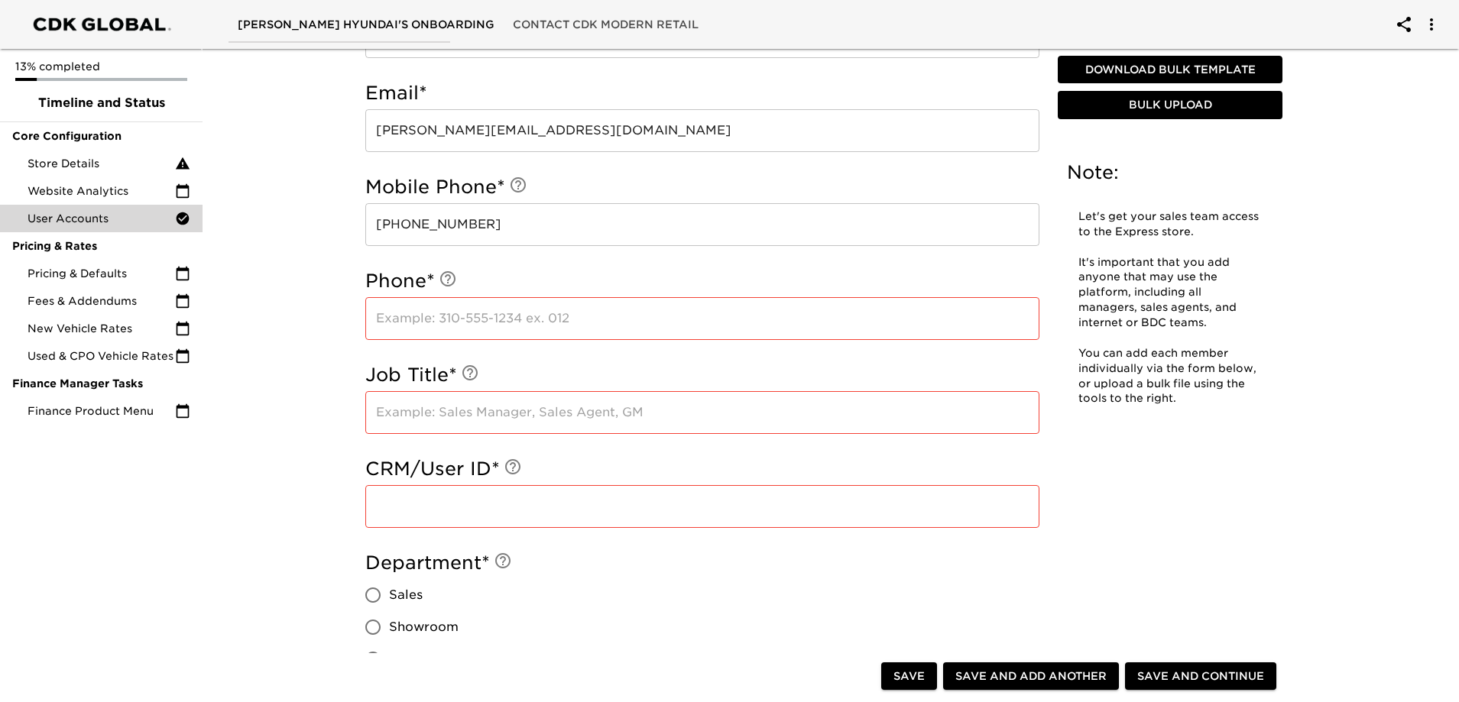
click at [524, 313] on input "text" at bounding box center [702, 318] width 674 height 43
paste input "[PHONE_NUMBER]"
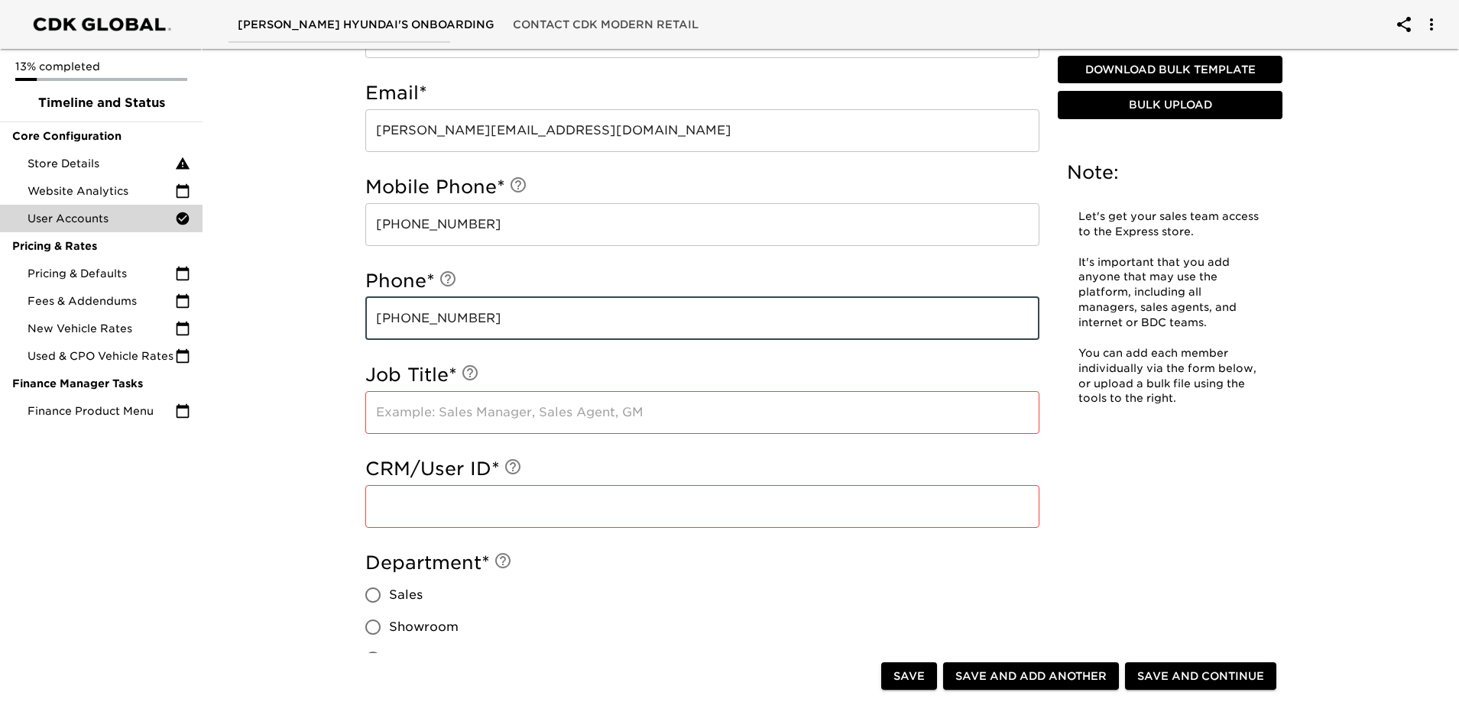
type input "[PHONE_NUMBER]"
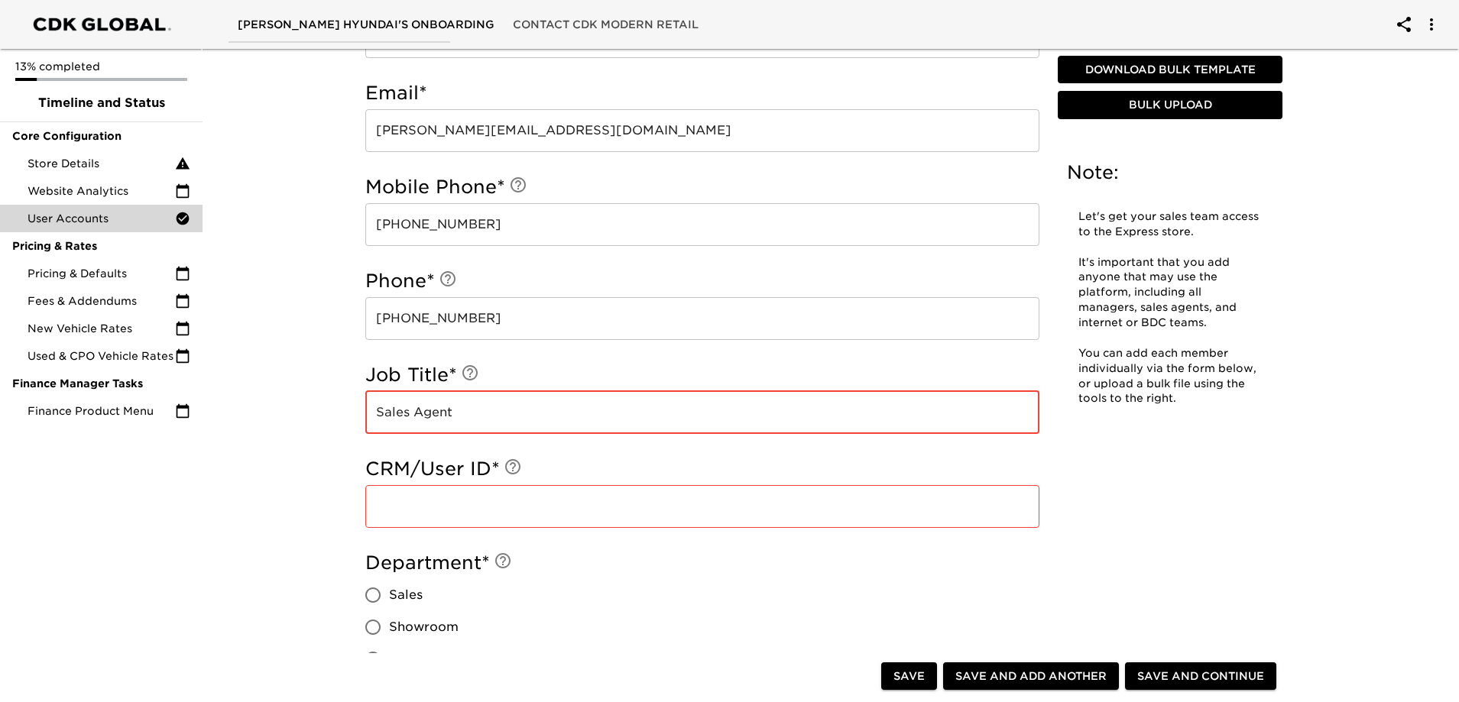
type input "Sales Agent"
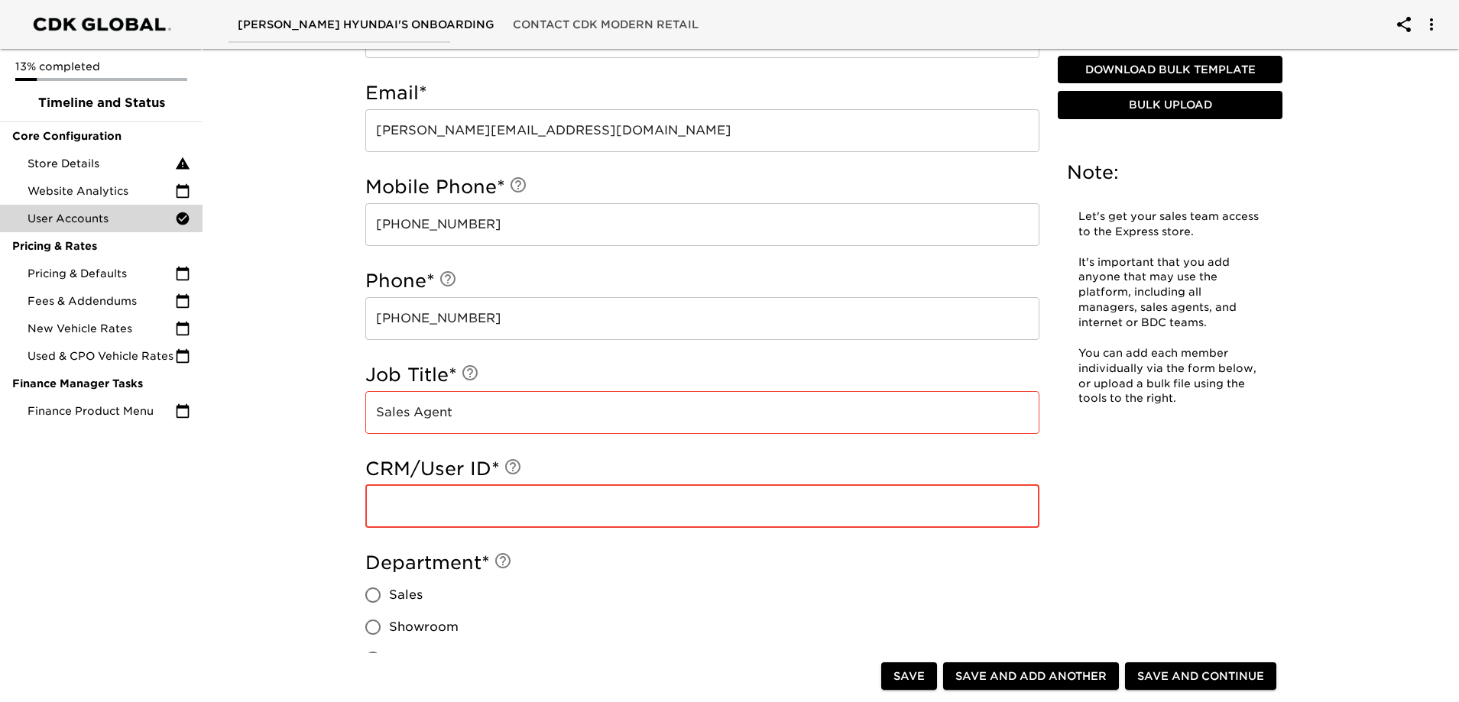
paste input "5377"
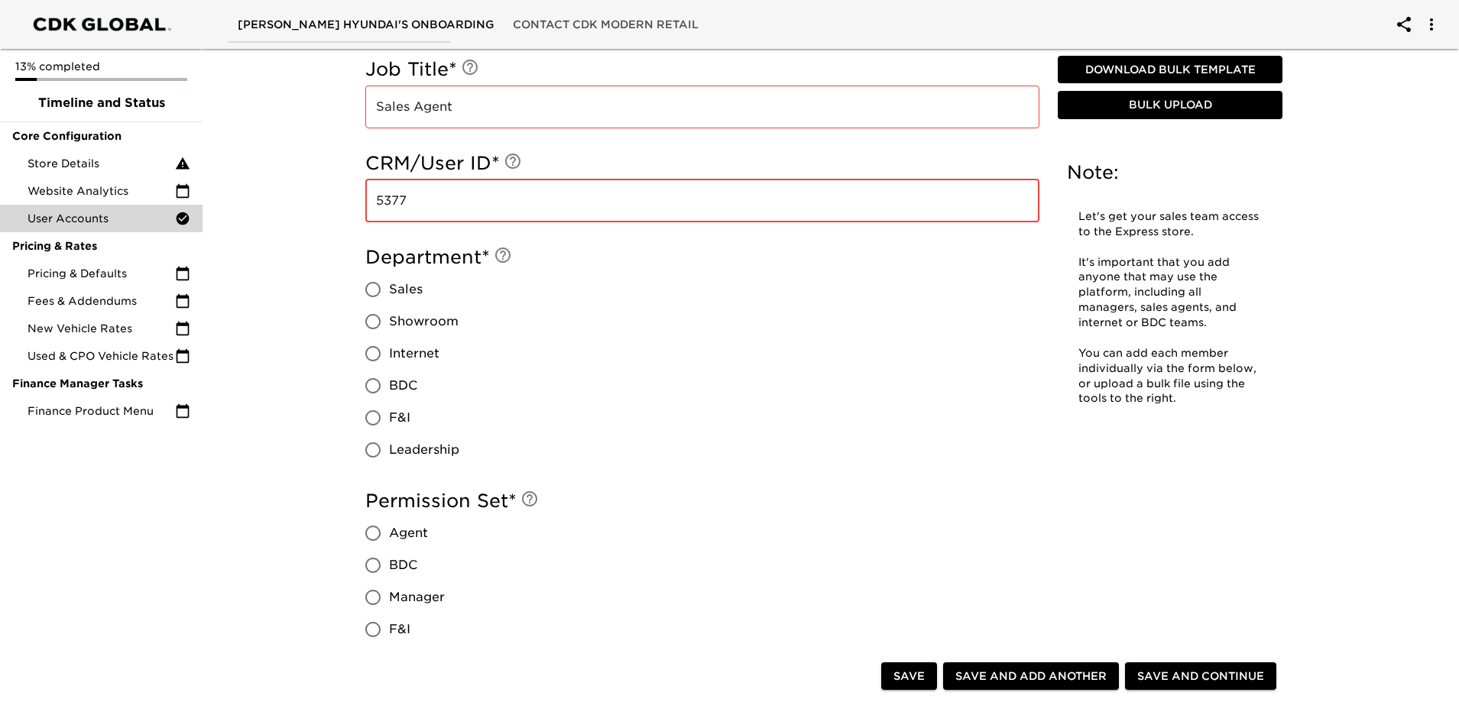
type input "5377"
click at [390, 282] on span "Sales" at bounding box center [406, 290] width 34 height 18
click at [389, 282] on input "Sales" at bounding box center [373, 290] width 32 height 32
radio input "true"
click at [406, 529] on span "Agent" at bounding box center [408, 533] width 39 height 18
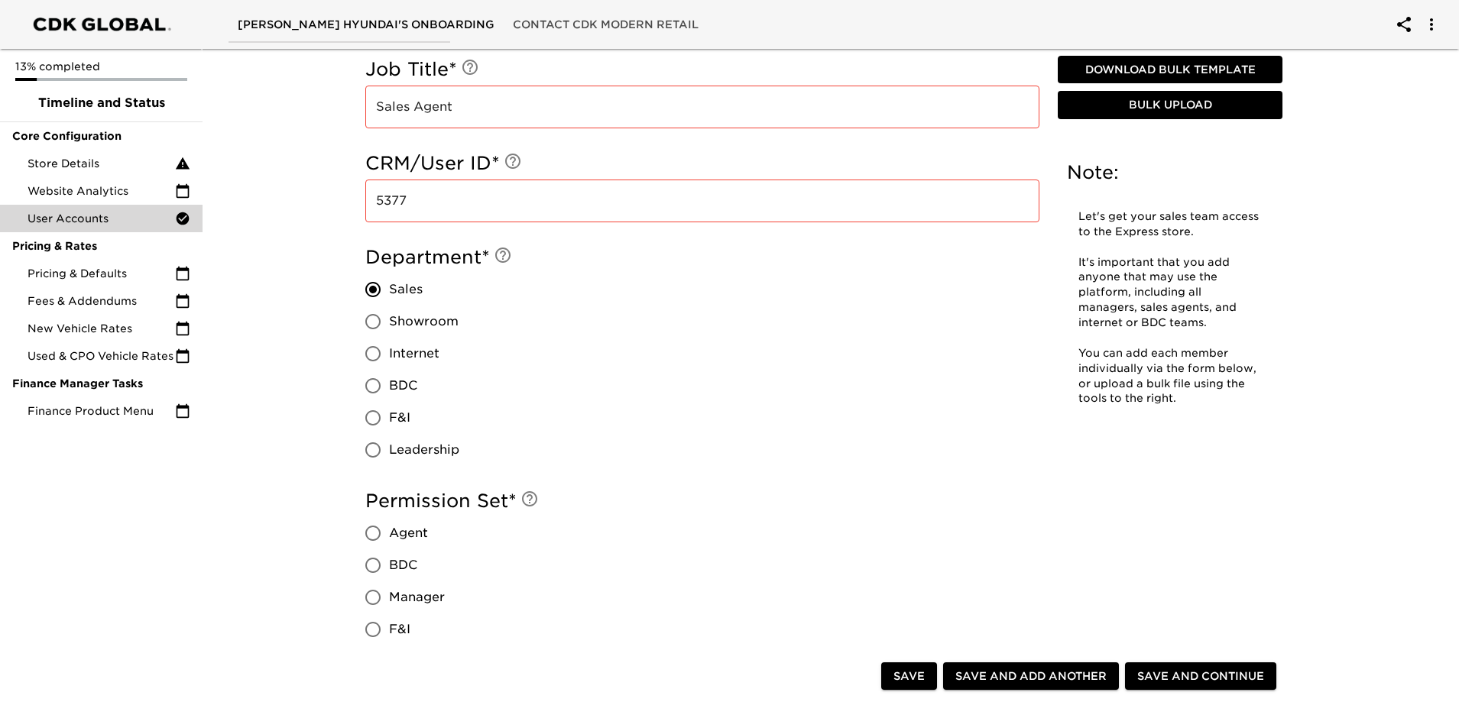
click at [389, 529] on input "Agent" at bounding box center [373, 533] width 32 height 32
radio input "true"
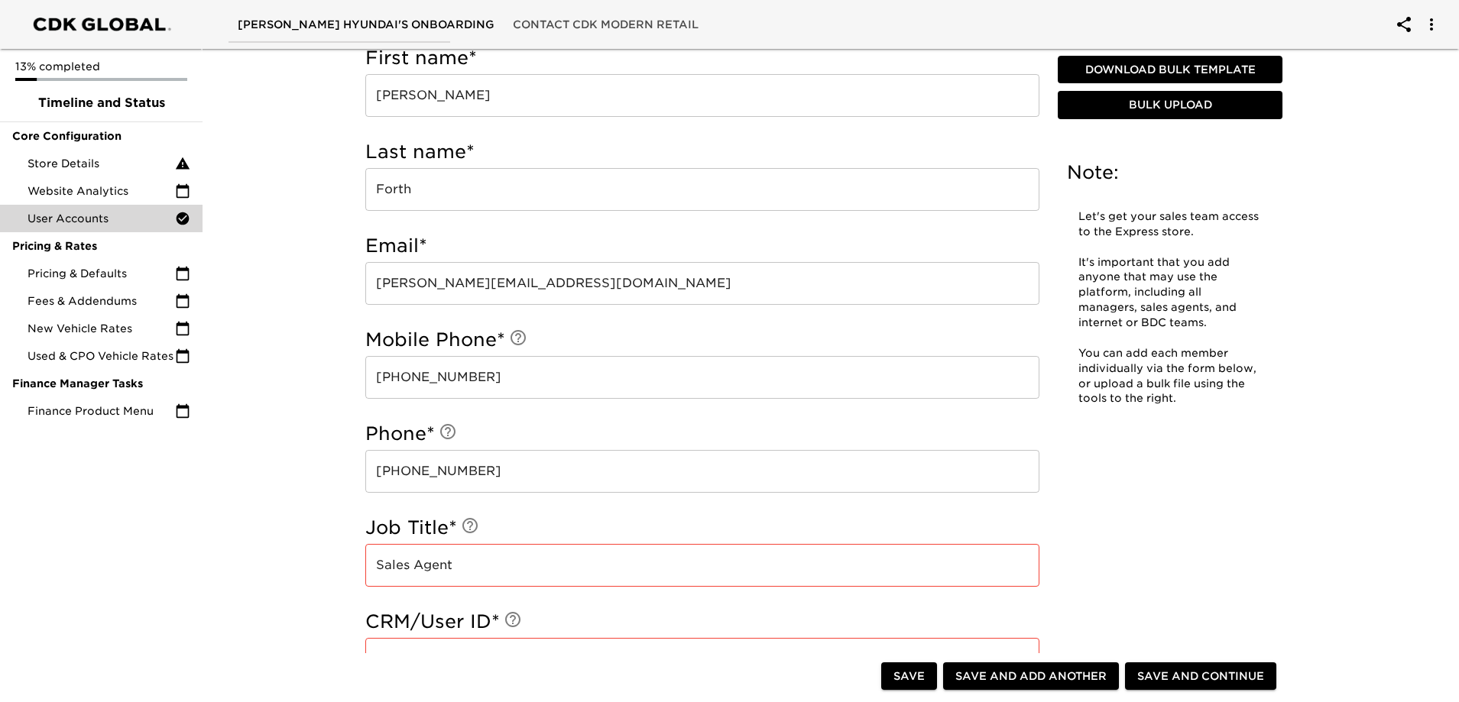
scroll to position [917, 0]
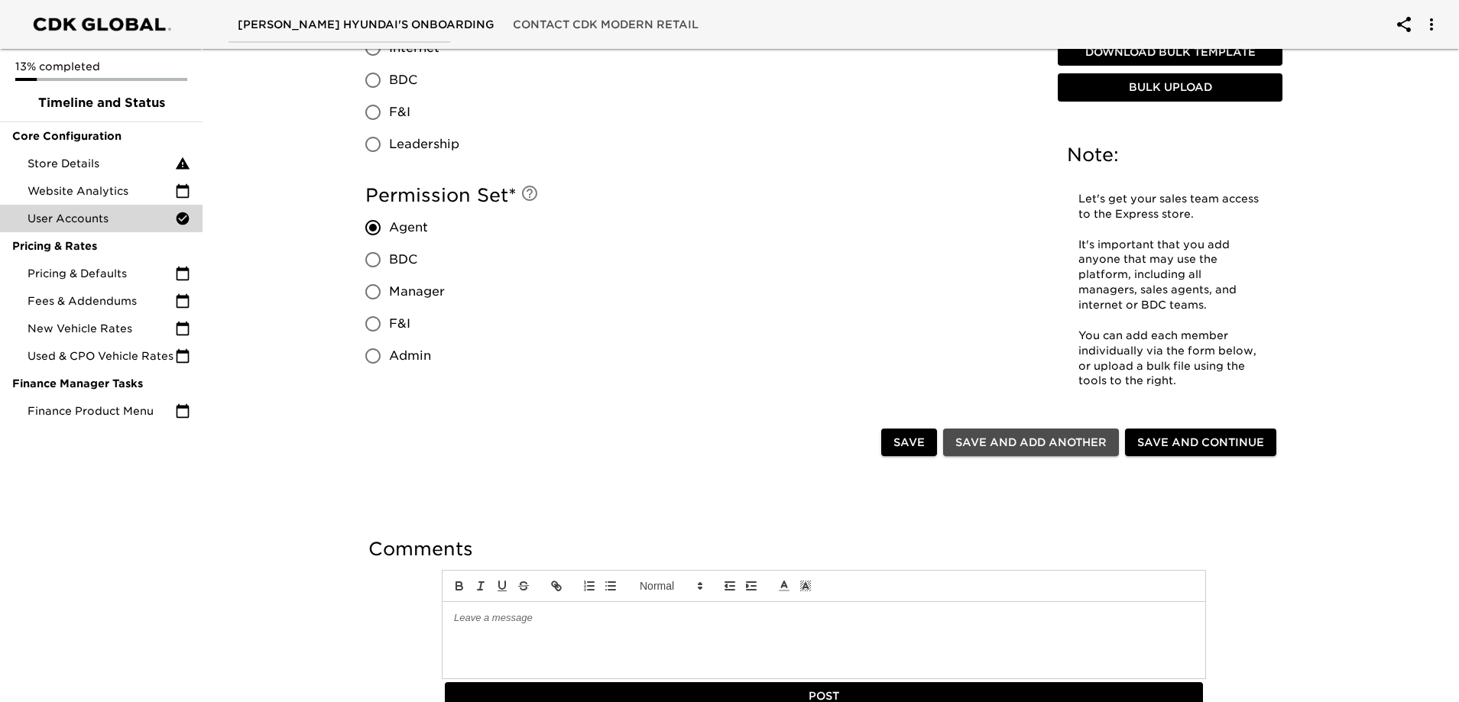
click at [1017, 437] on span "Save and Add Another" at bounding box center [1030, 442] width 151 height 19
radio input "false"
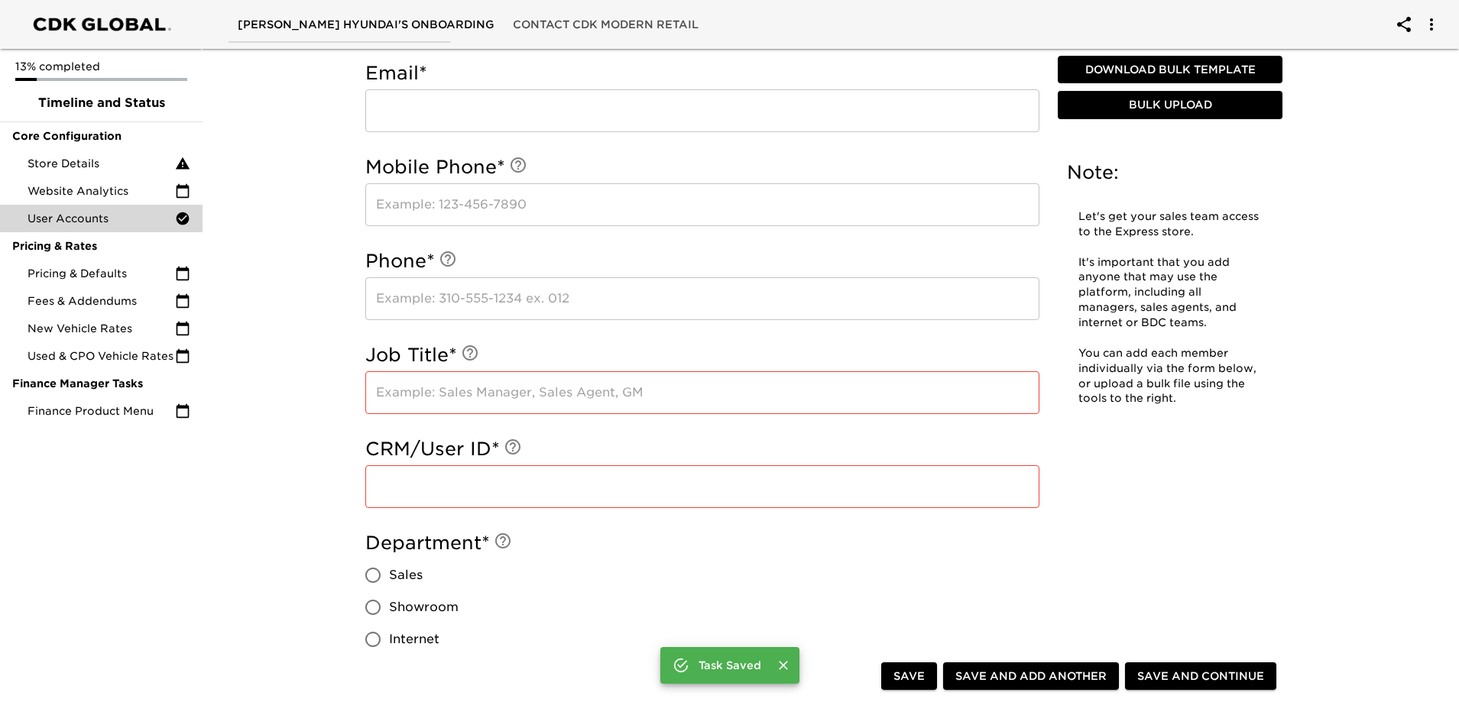
scroll to position [459, 0]
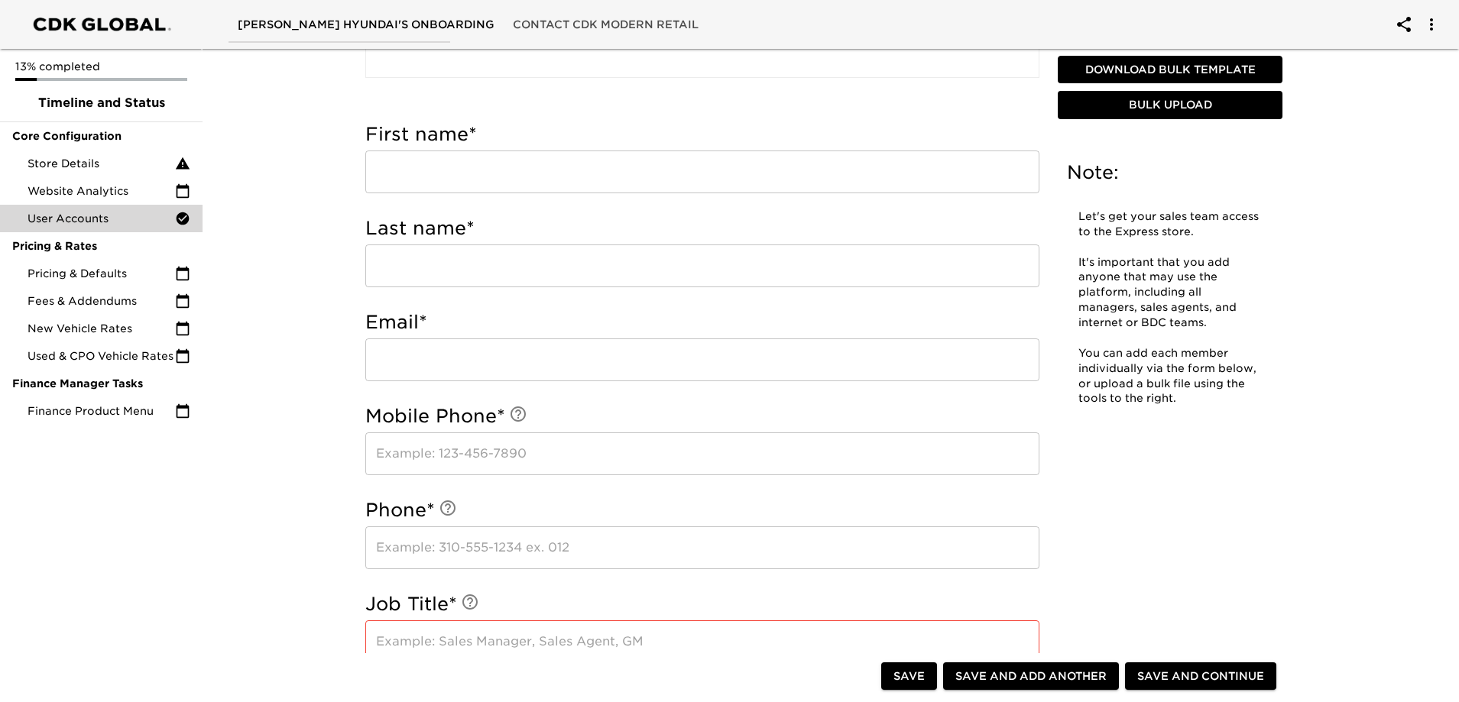
drag, startPoint x: 446, startPoint y: 162, endPoint x: 464, endPoint y: 136, distance: 31.8
click at [447, 157] on input "text" at bounding box center [702, 172] width 674 height 43
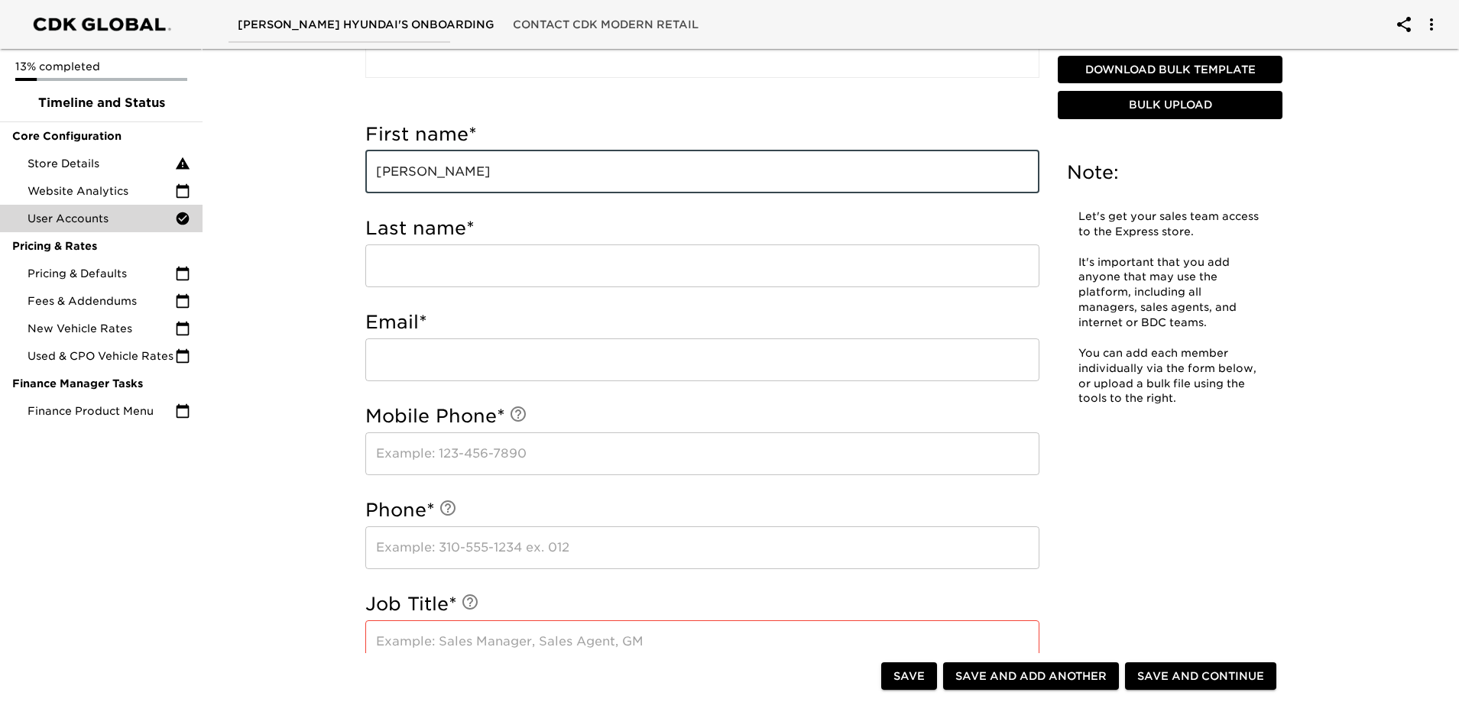
type input "[PERSON_NAME]"
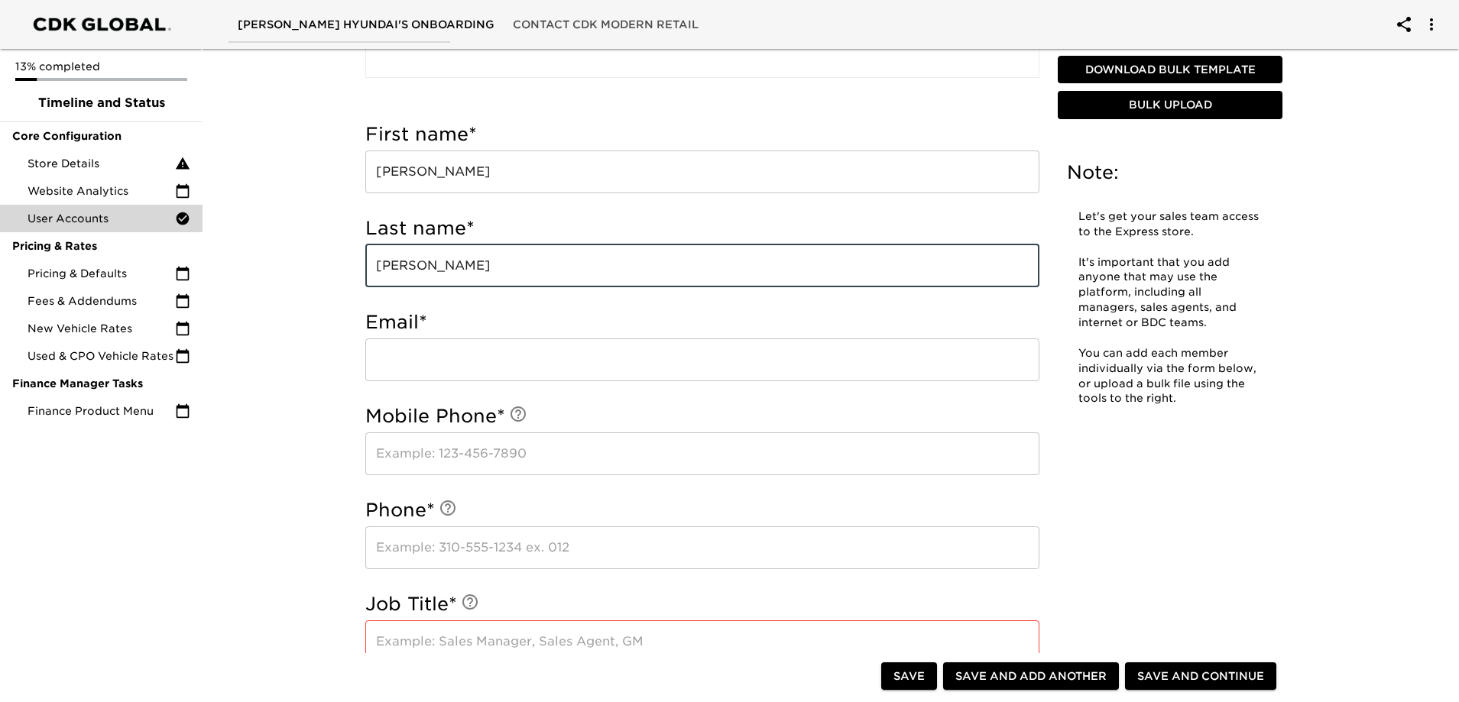
type input "[PERSON_NAME]"
click at [446, 368] on input "email" at bounding box center [702, 360] width 674 height 43
paste input "[PERSON_NAME][EMAIL_ADDRESS][DOMAIN_NAME]"
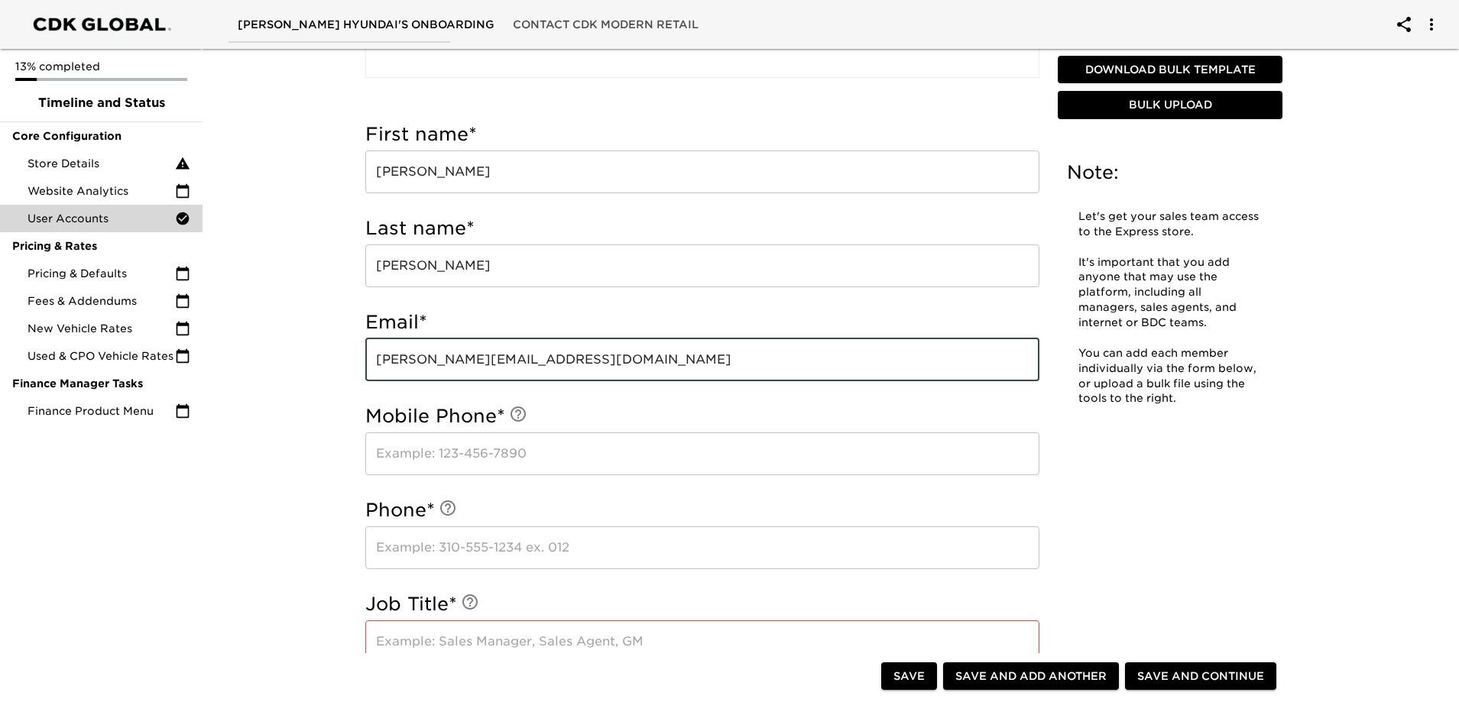
type input "[PERSON_NAME][EMAIL_ADDRESS][DOMAIN_NAME]"
click at [547, 452] on input "text" at bounding box center [702, 454] width 674 height 43
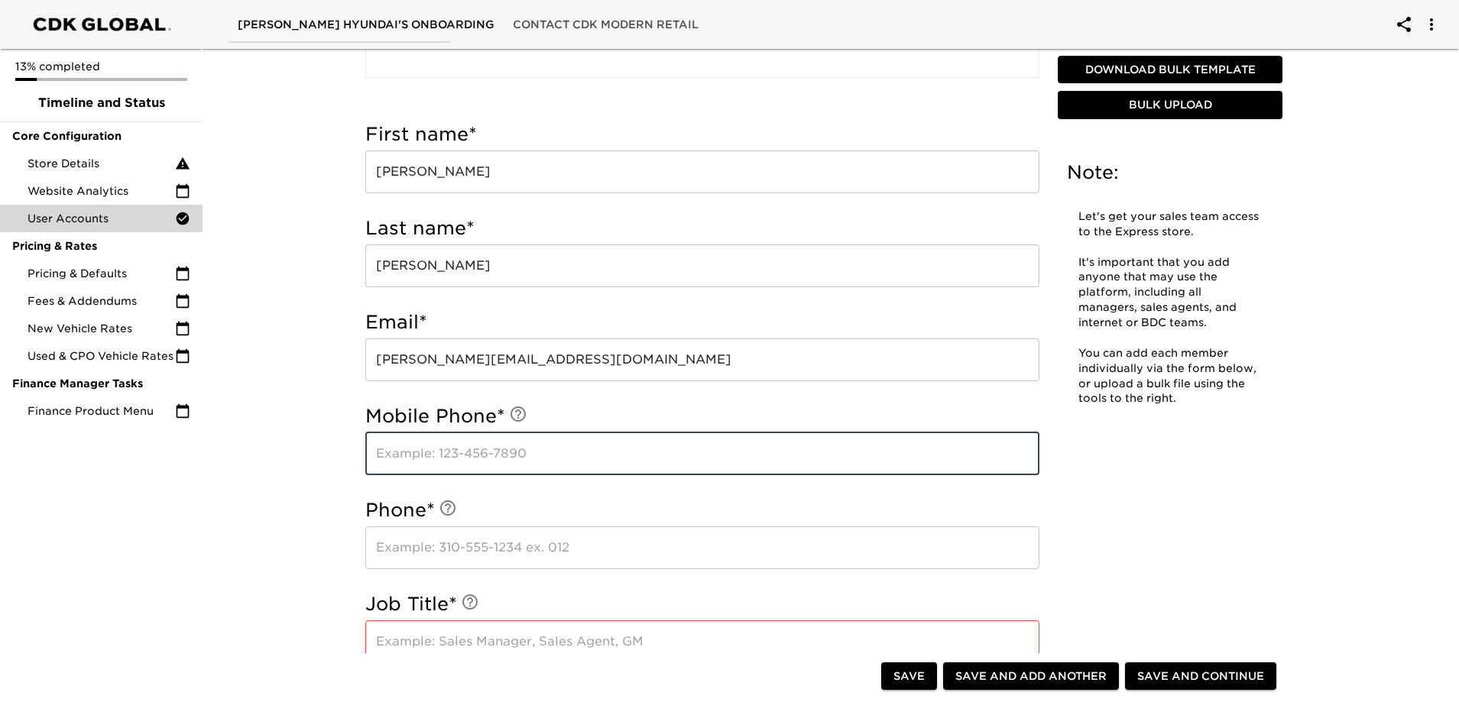
paste input "[PHONE_NUMBER]"
type input "[PHONE_NUMBER]"
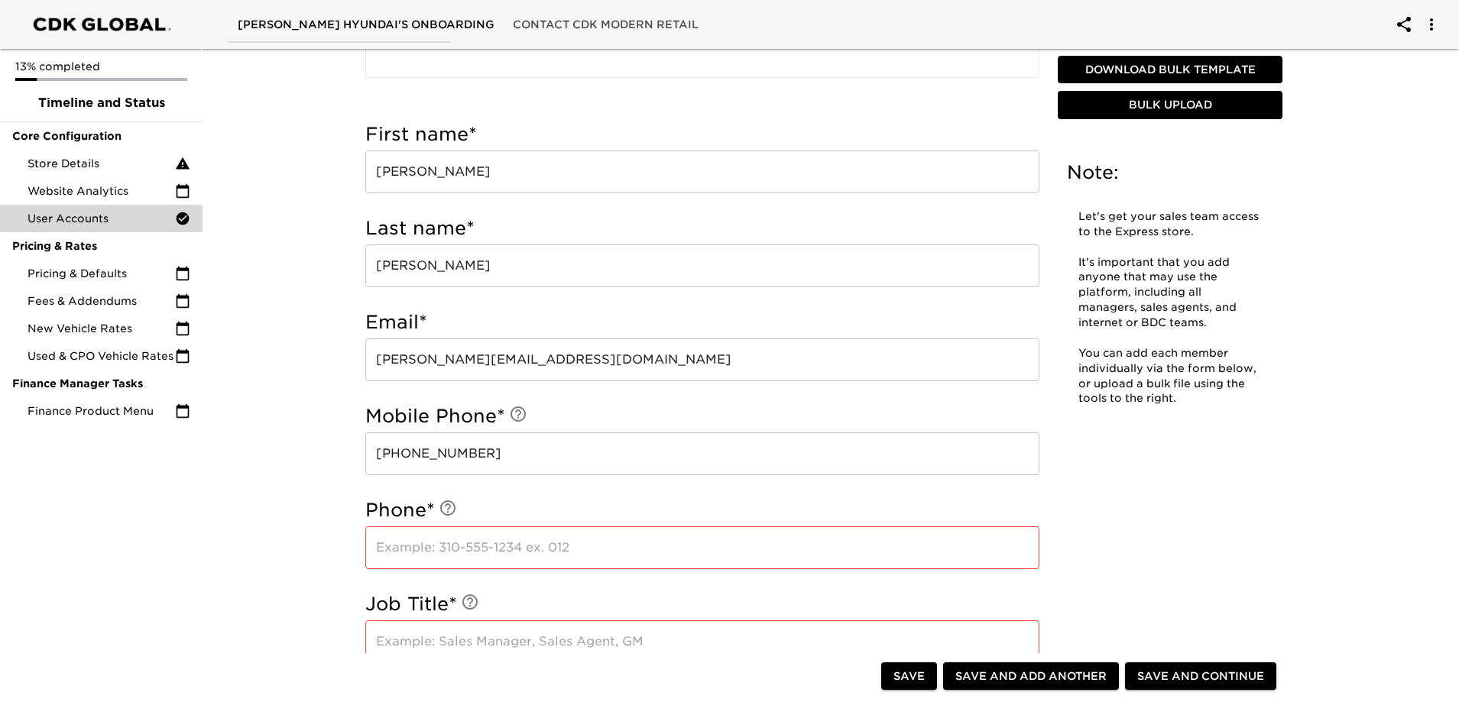
click at [527, 556] on input "text" at bounding box center [702, 548] width 674 height 43
paste input "[PHONE_NUMBER]"
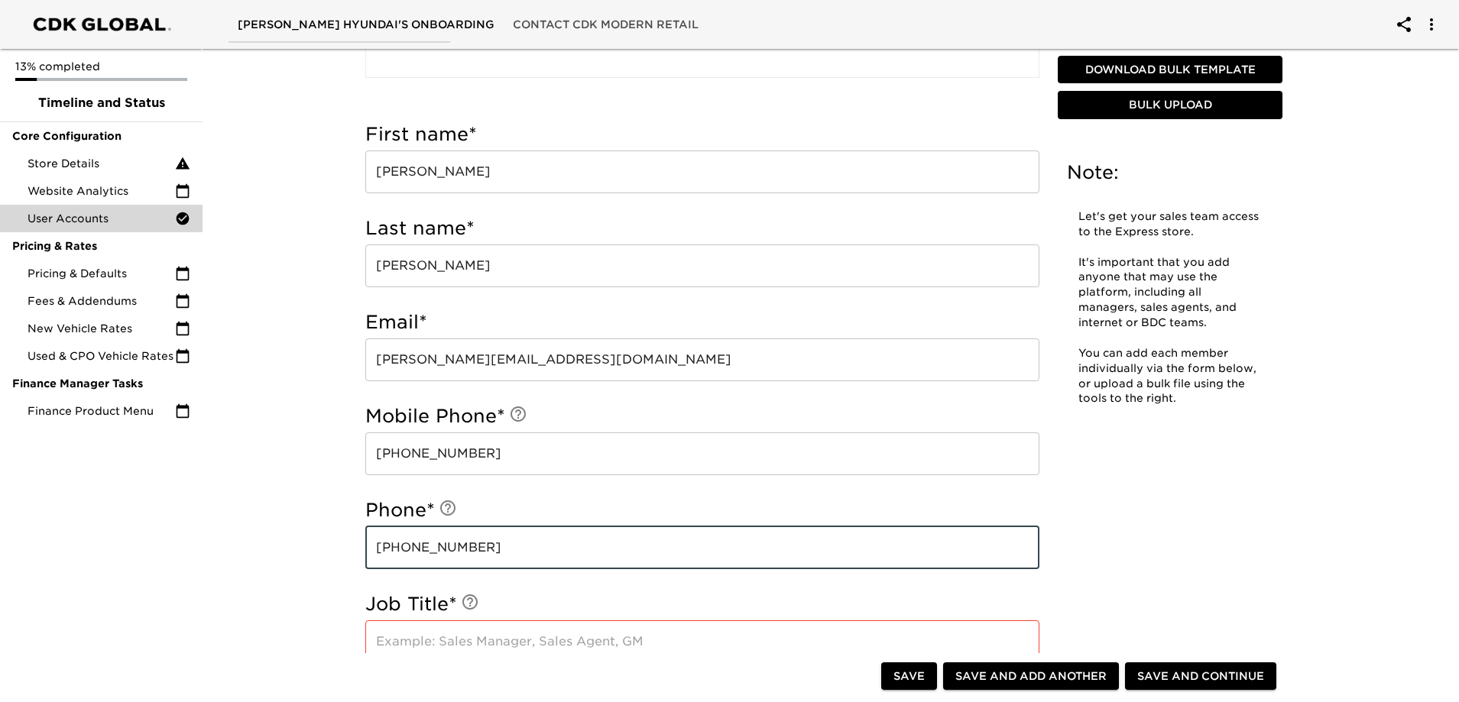
type input "[PHONE_NUMBER]"
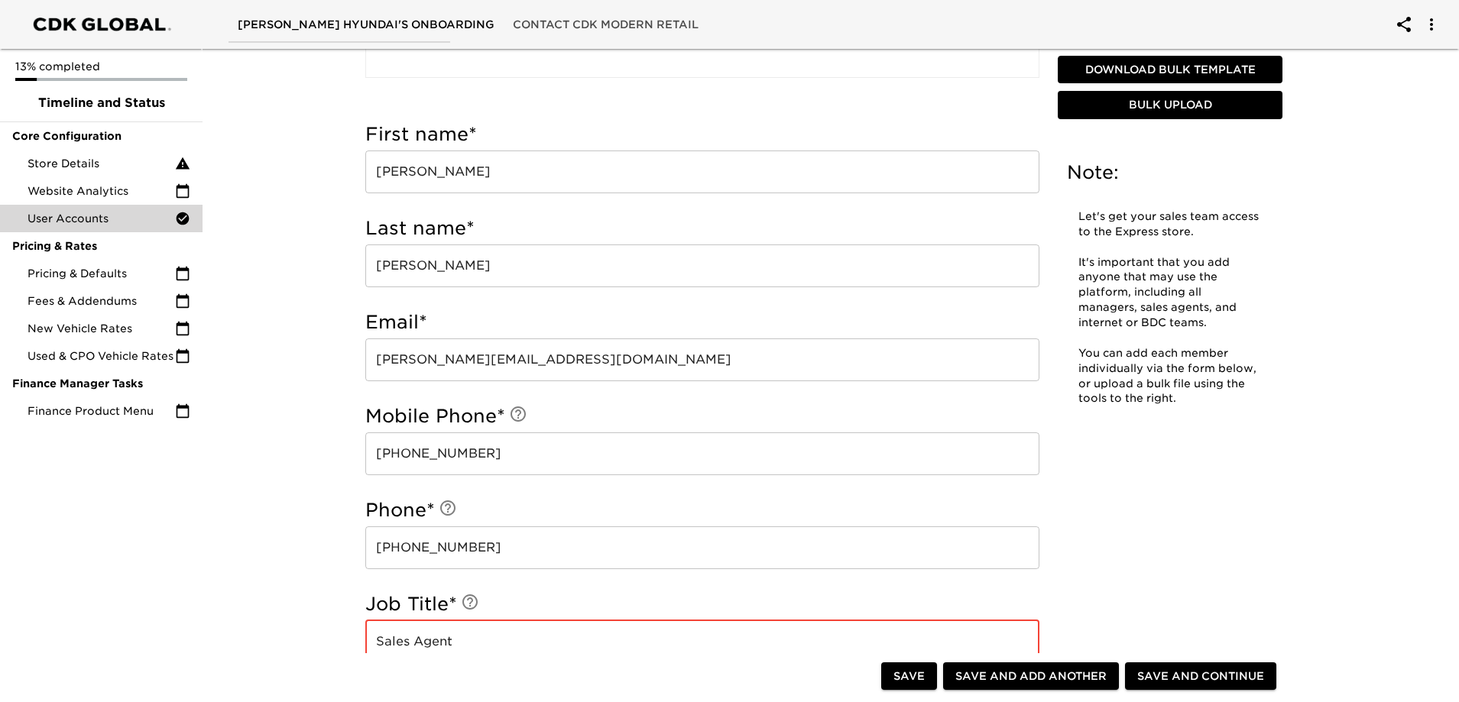
type input "Sales Agent"
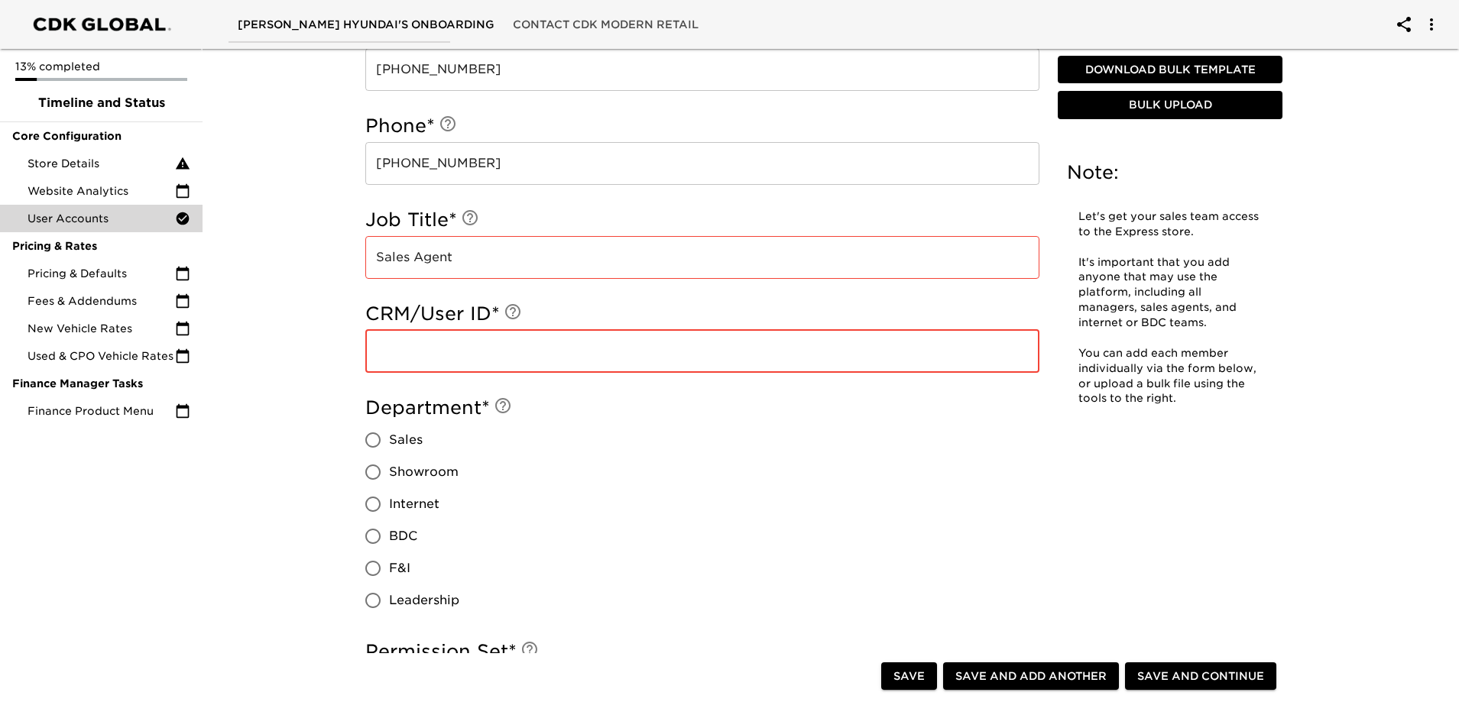
paste input "5102"
type input "5102"
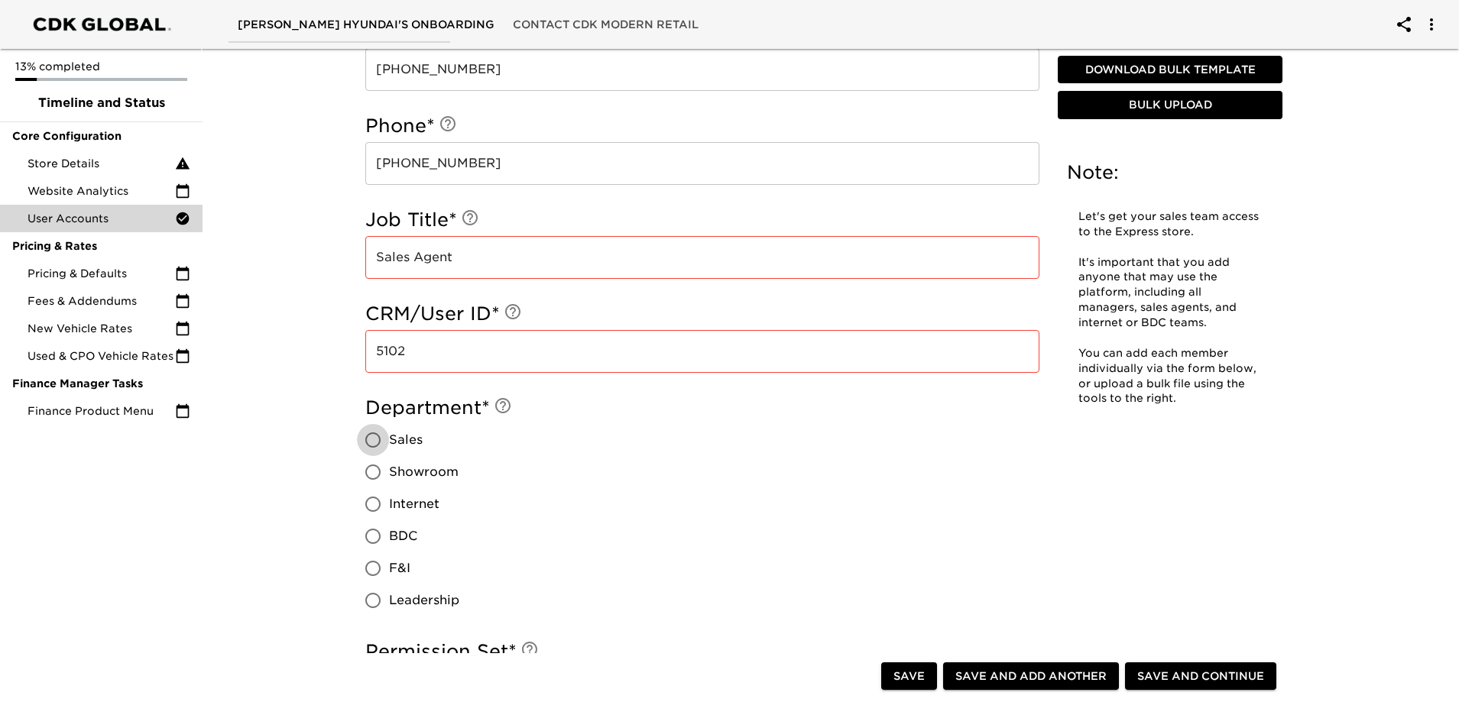
click at [401, 445] on span "Sales" at bounding box center [406, 440] width 34 height 18
click at [389, 445] on input "Sales" at bounding box center [373, 440] width 32 height 32
radio input "true"
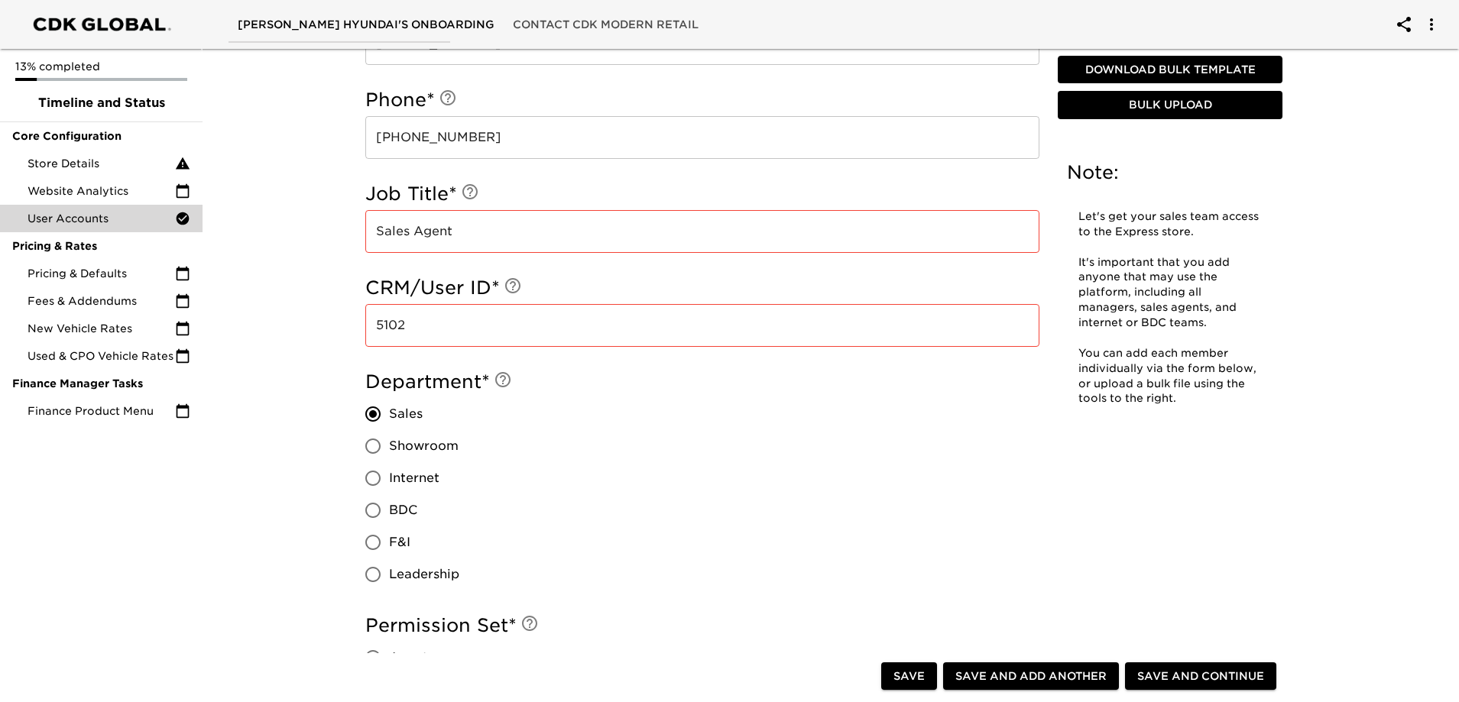
scroll to position [1225, 0]
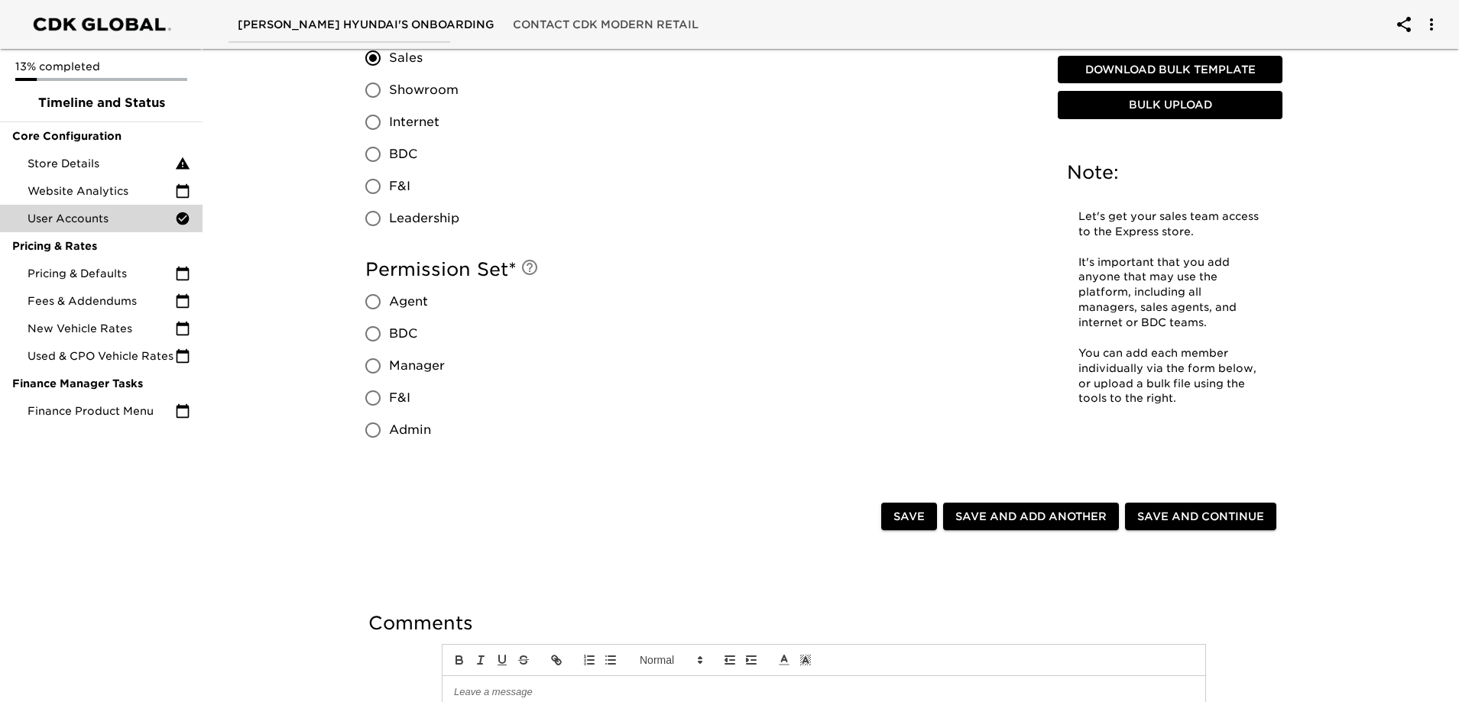
click at [404, 293] on span "Agent" at bounding box center [408, 302] width 39 height 18
click at [389, 292] on input "Agent" at bounding box center [373, 302] width 32 height 32
radio input "true"
click at [1047, 528] on button "Save and Add Another" at bounding box center [1031, 517] width 176 height 28
radio input "false"
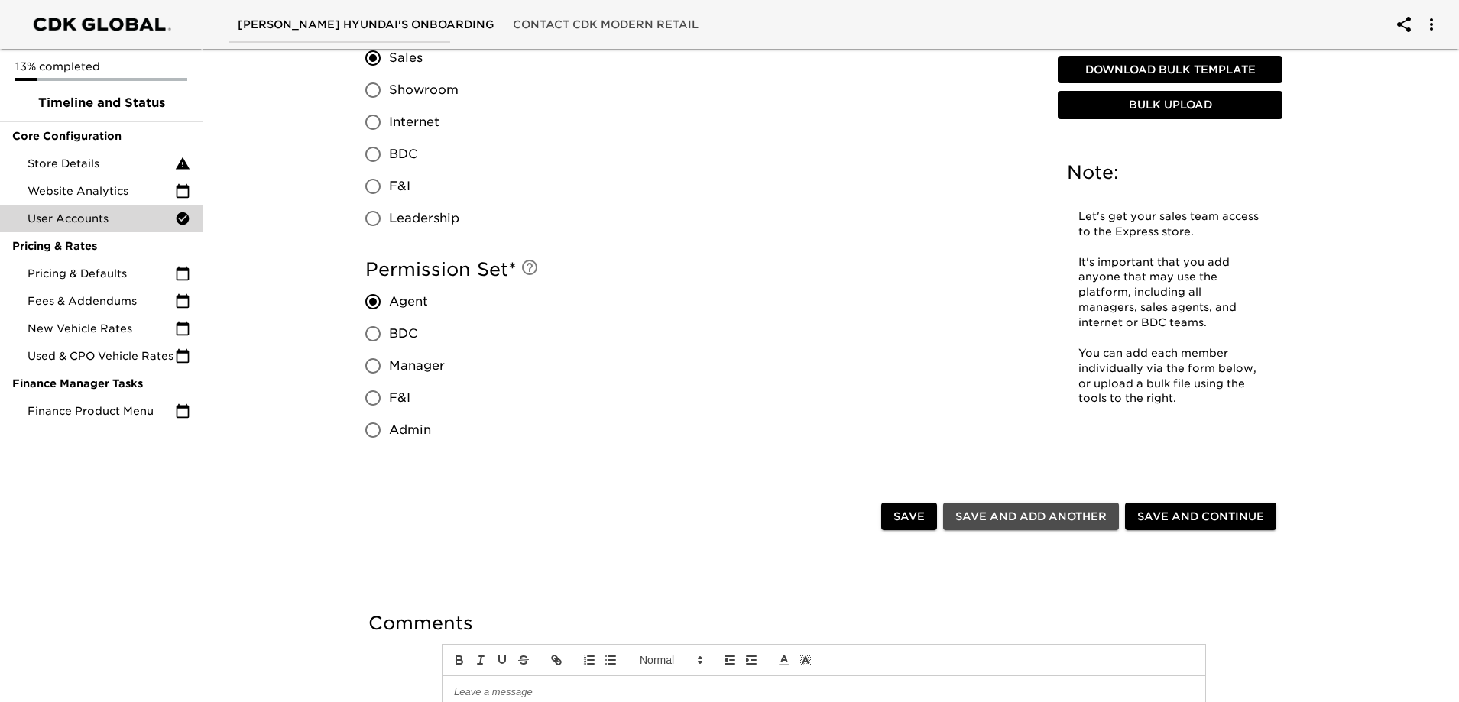
radio input "false"
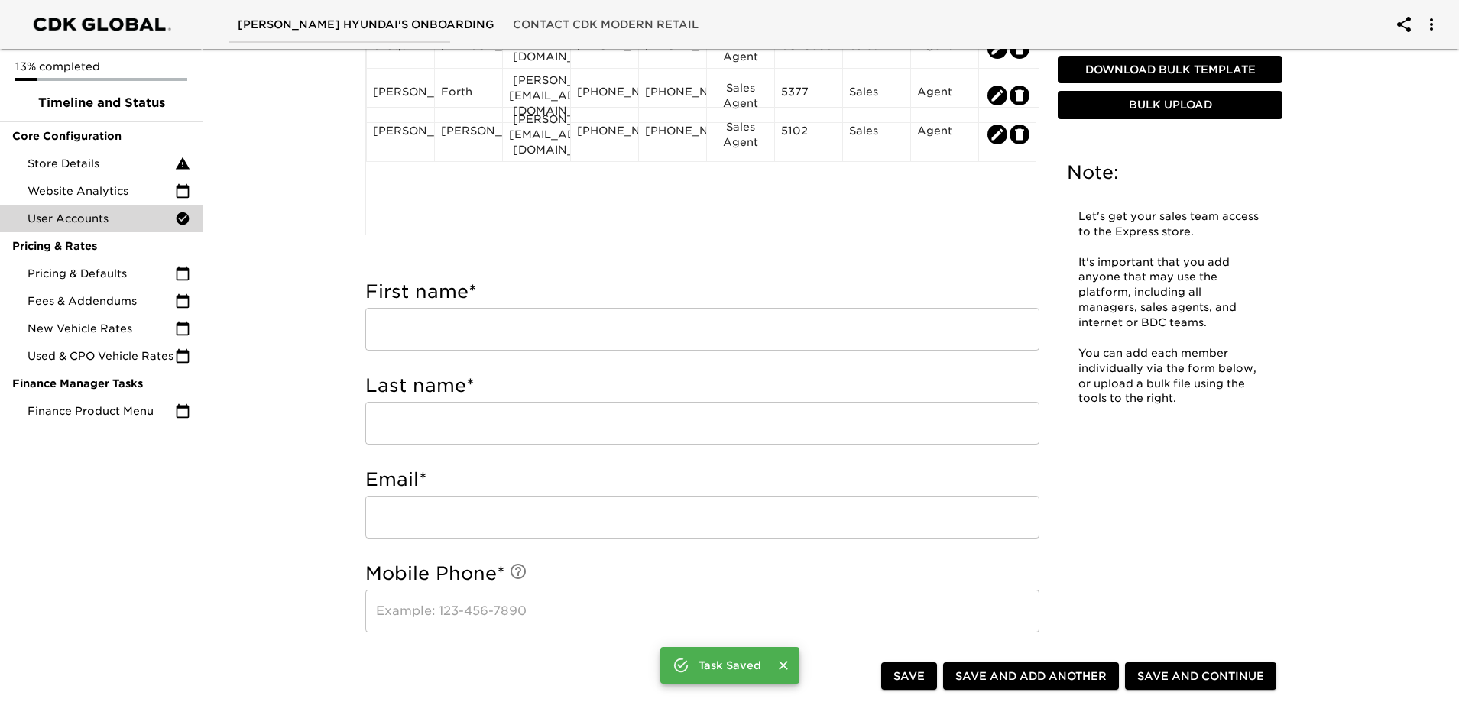
scroll to position [384, 0]
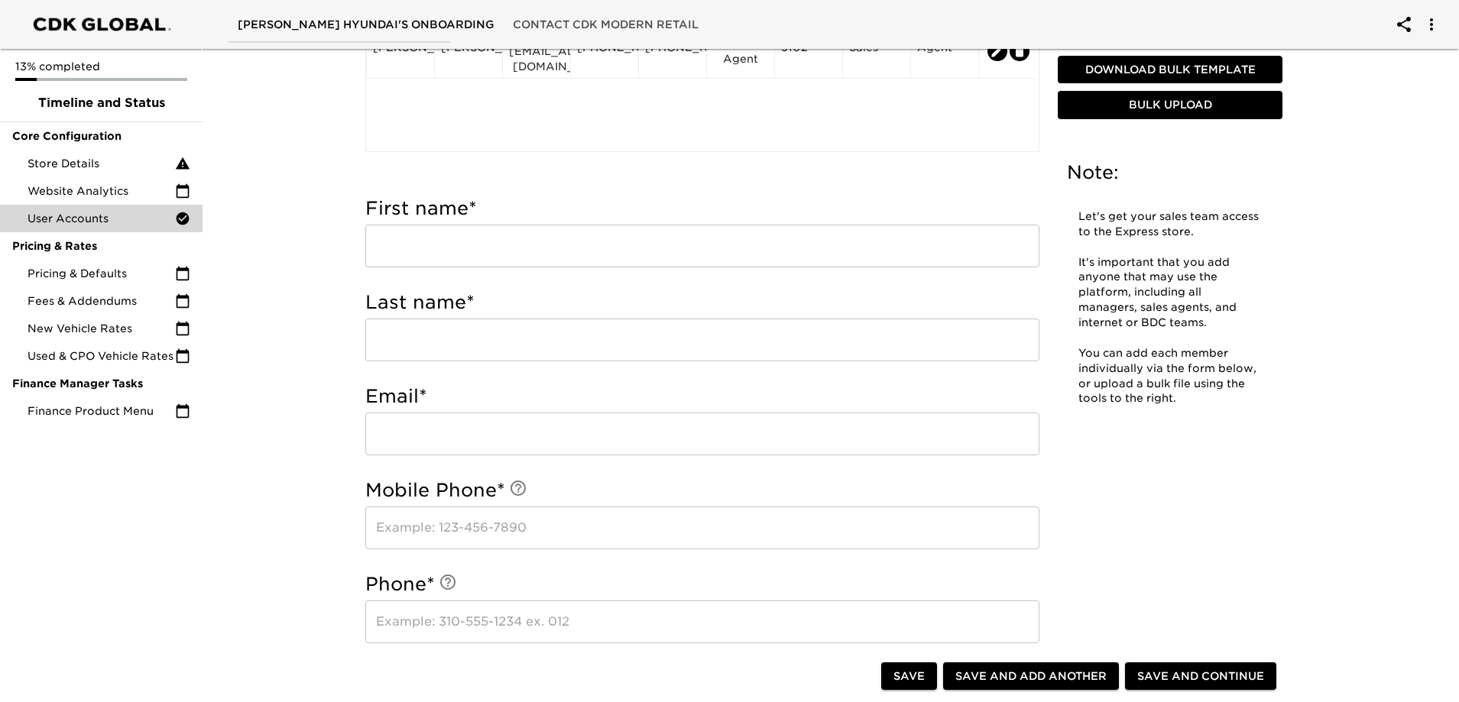
click at [634, 252] on input "text" at bounding box center [702, 246] width 674 height 43
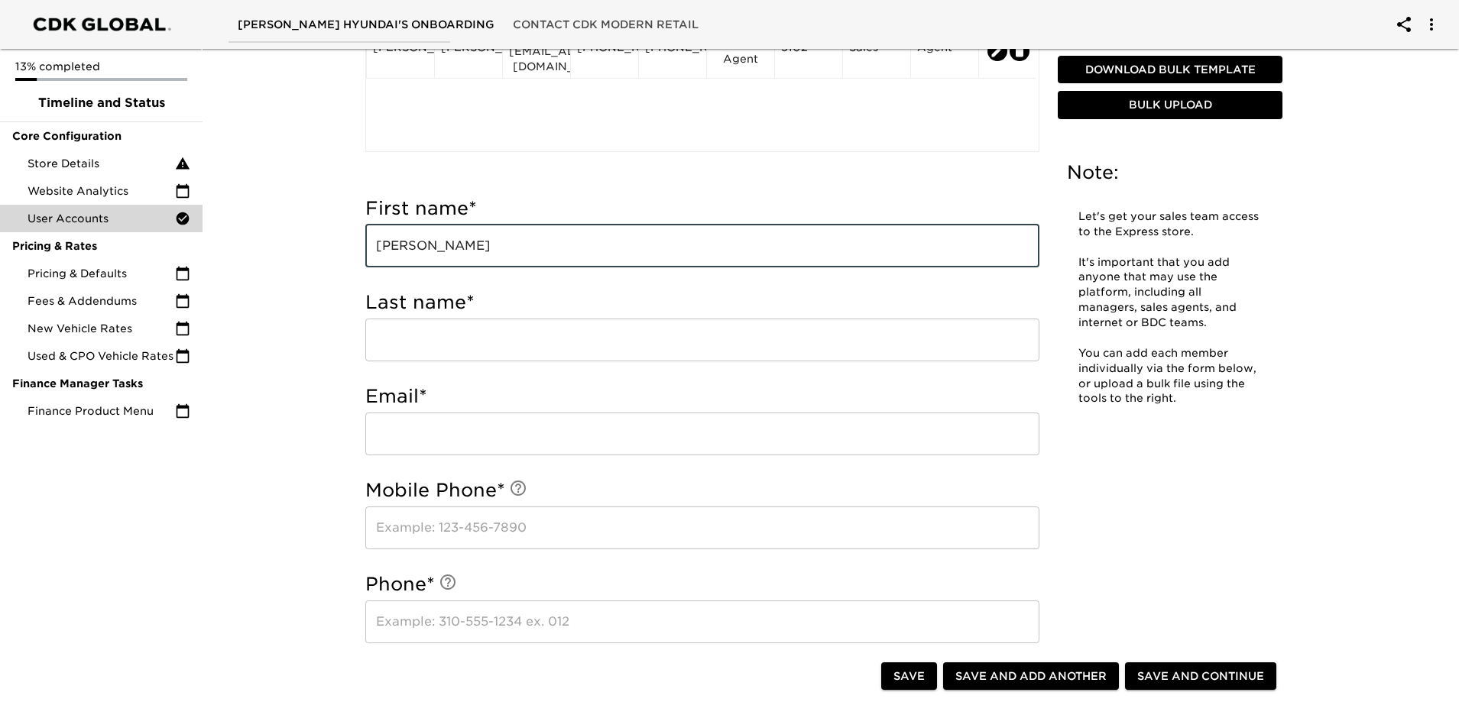
type input "[PERSON_NAME]"
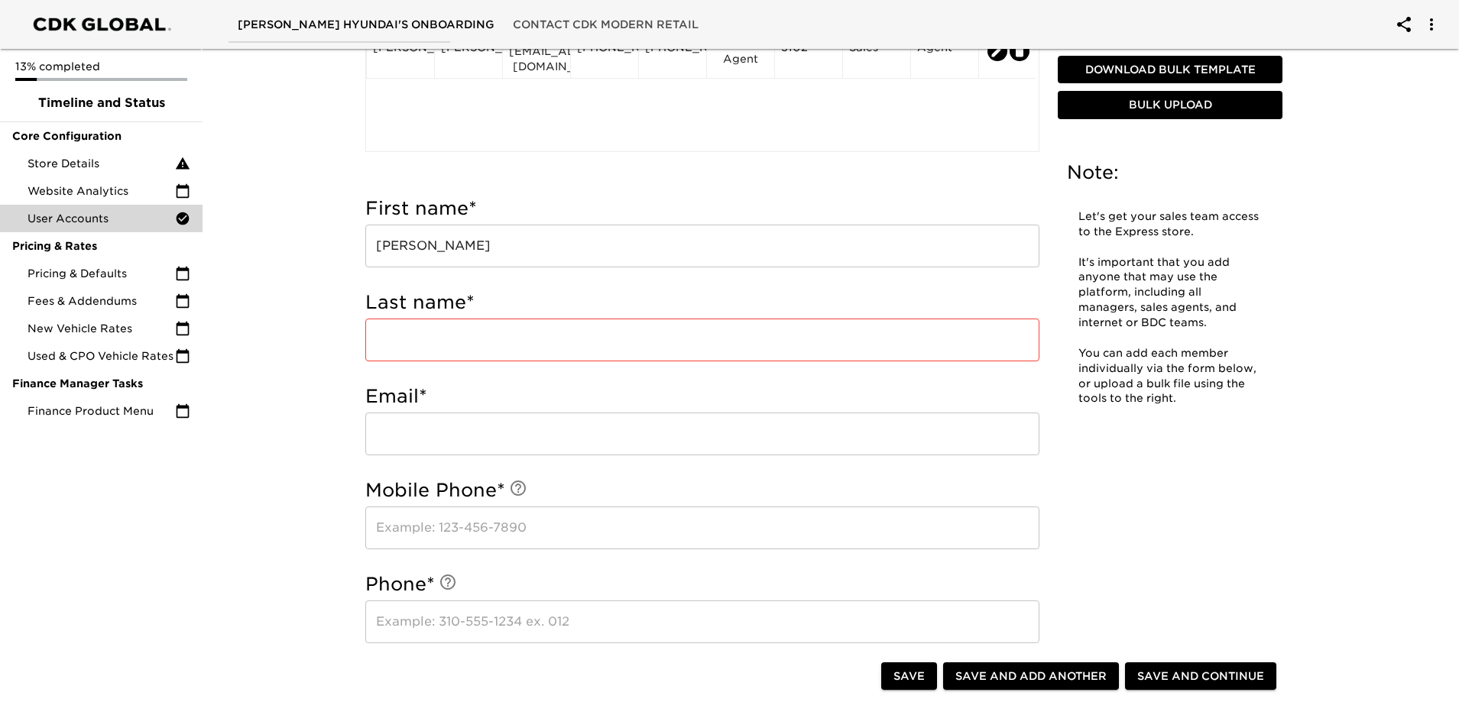
click at [401, 345] on input "text" at bounding box center [702, 340] width 674 height 43
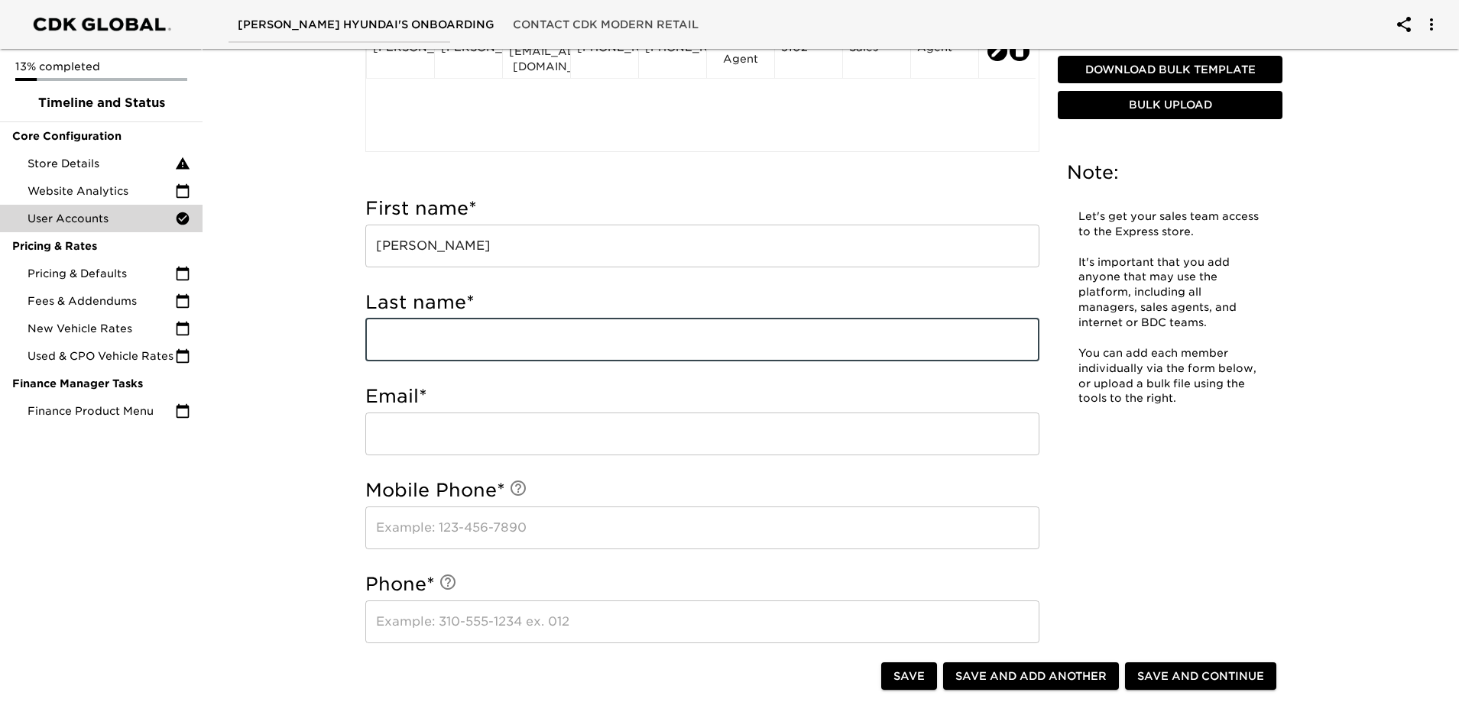
paste input "[PERSON_NAME]"
type input "[PERSON_NAME]"
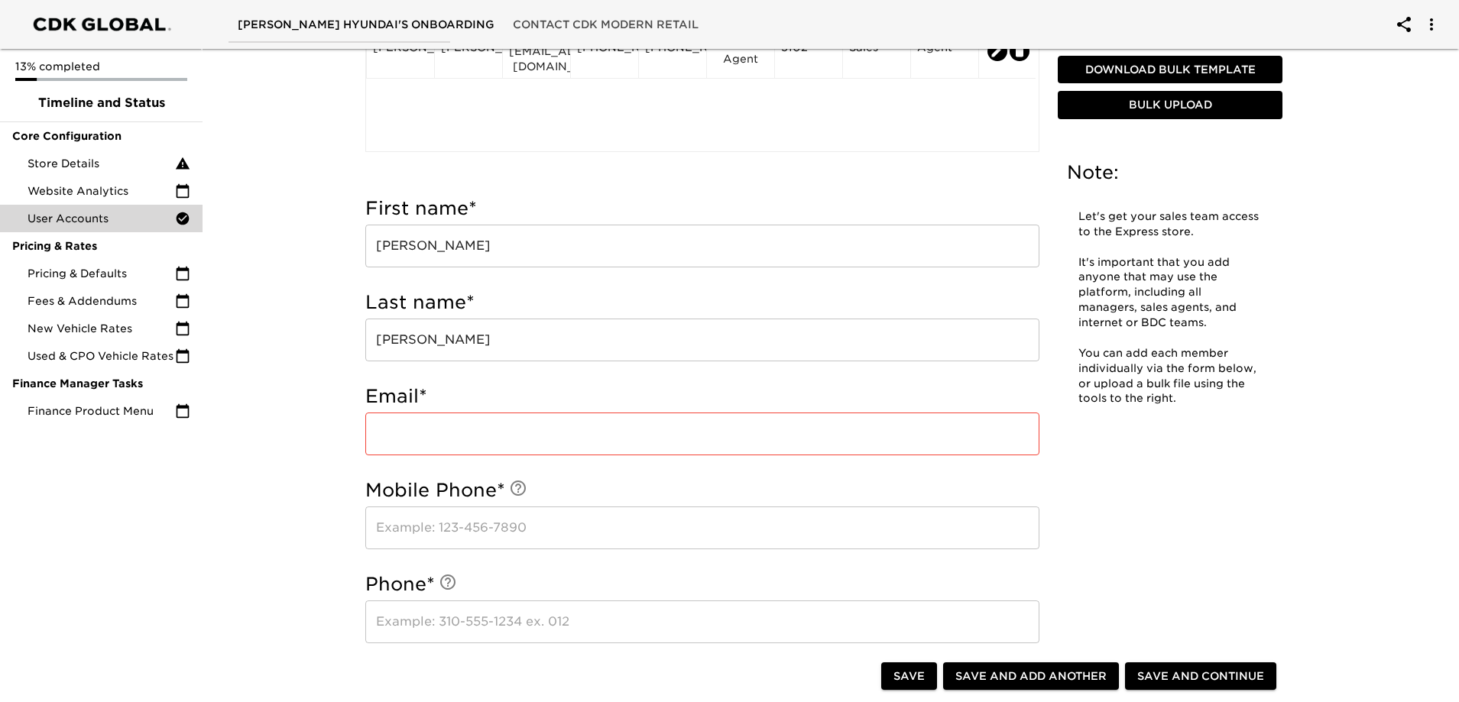
click at [447, 430] on input "email" at bounding box center [702, 434] width 674 height 43
paste input "[EMAIL_ADDRESS][DOMAIN_NAME]"
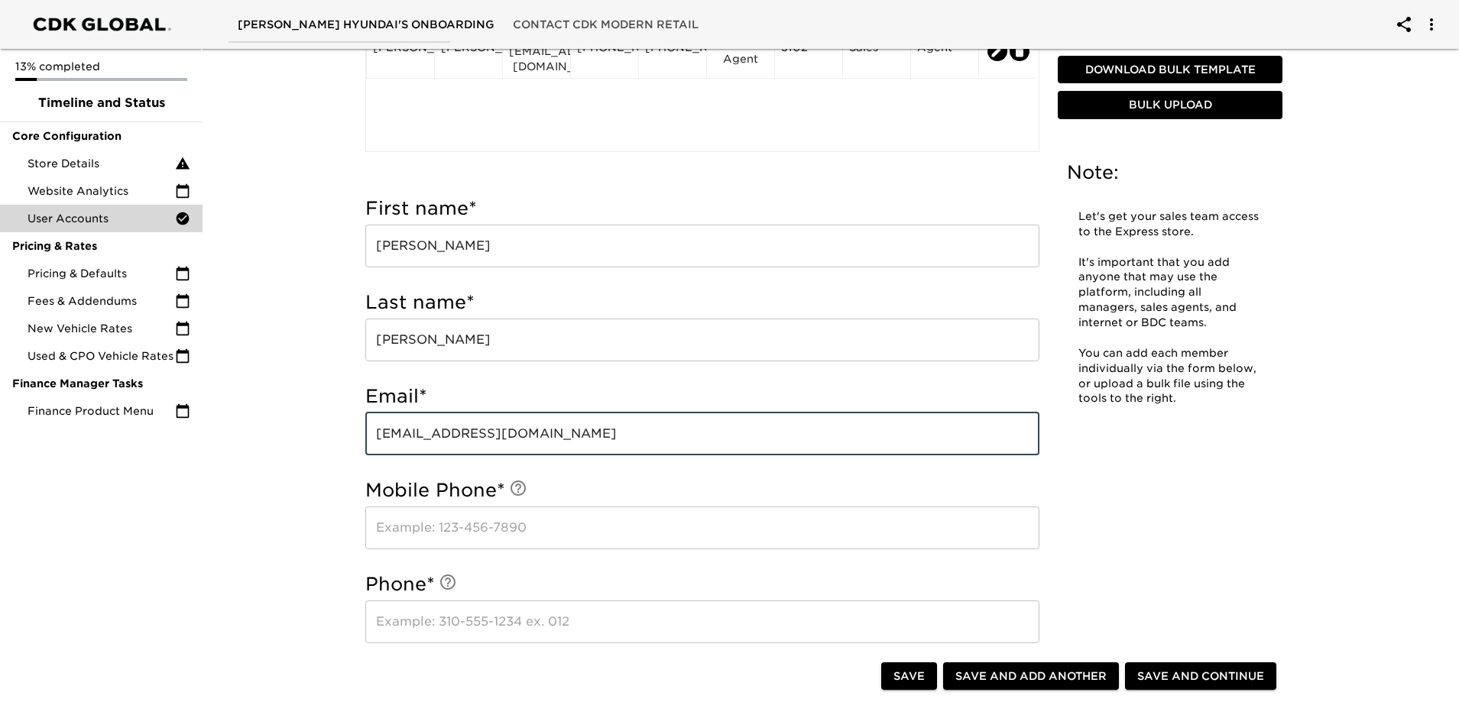
type input "[EMAIL_ADDRESS][DOMAIN_NAME]"
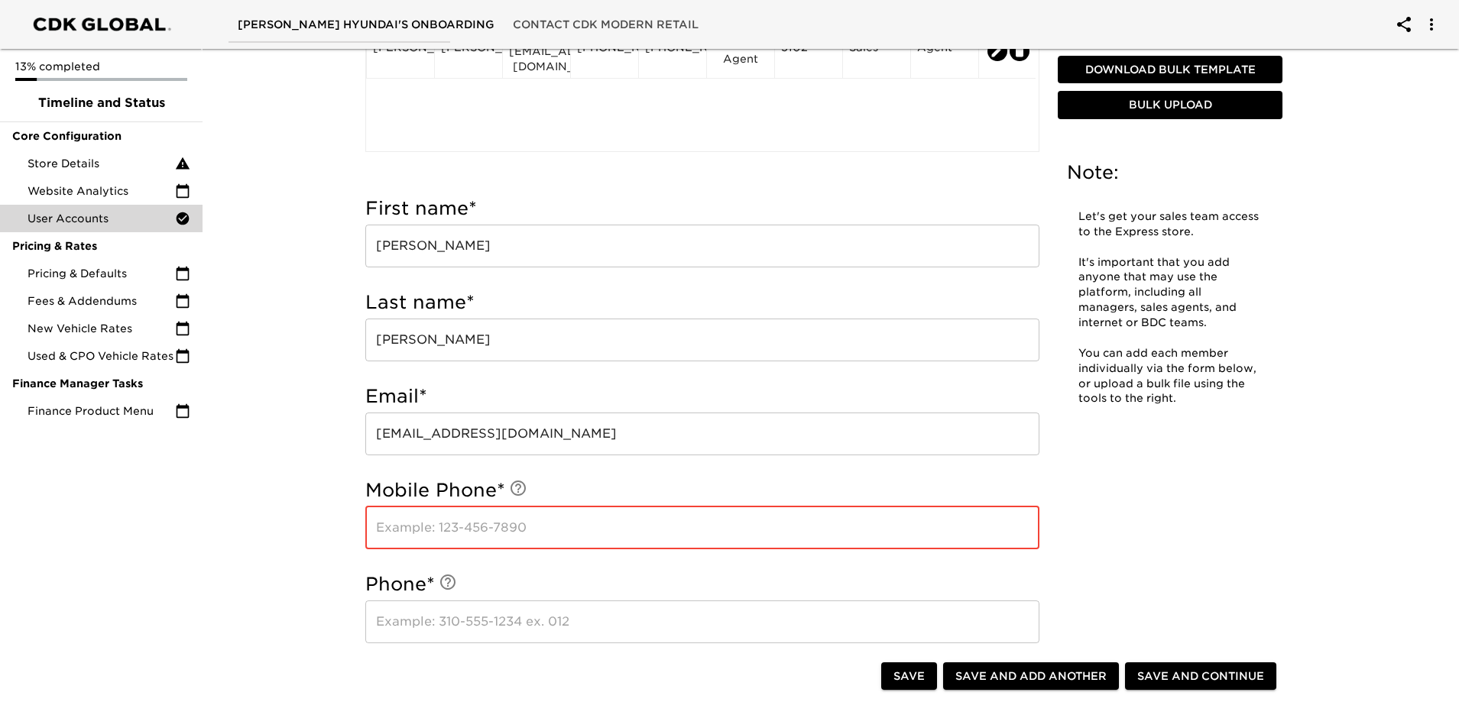
click at [444, 525] on input "text" at bounding box center [702, 528] width 674 height 43
paste input "[PHONE_NUMBER]"
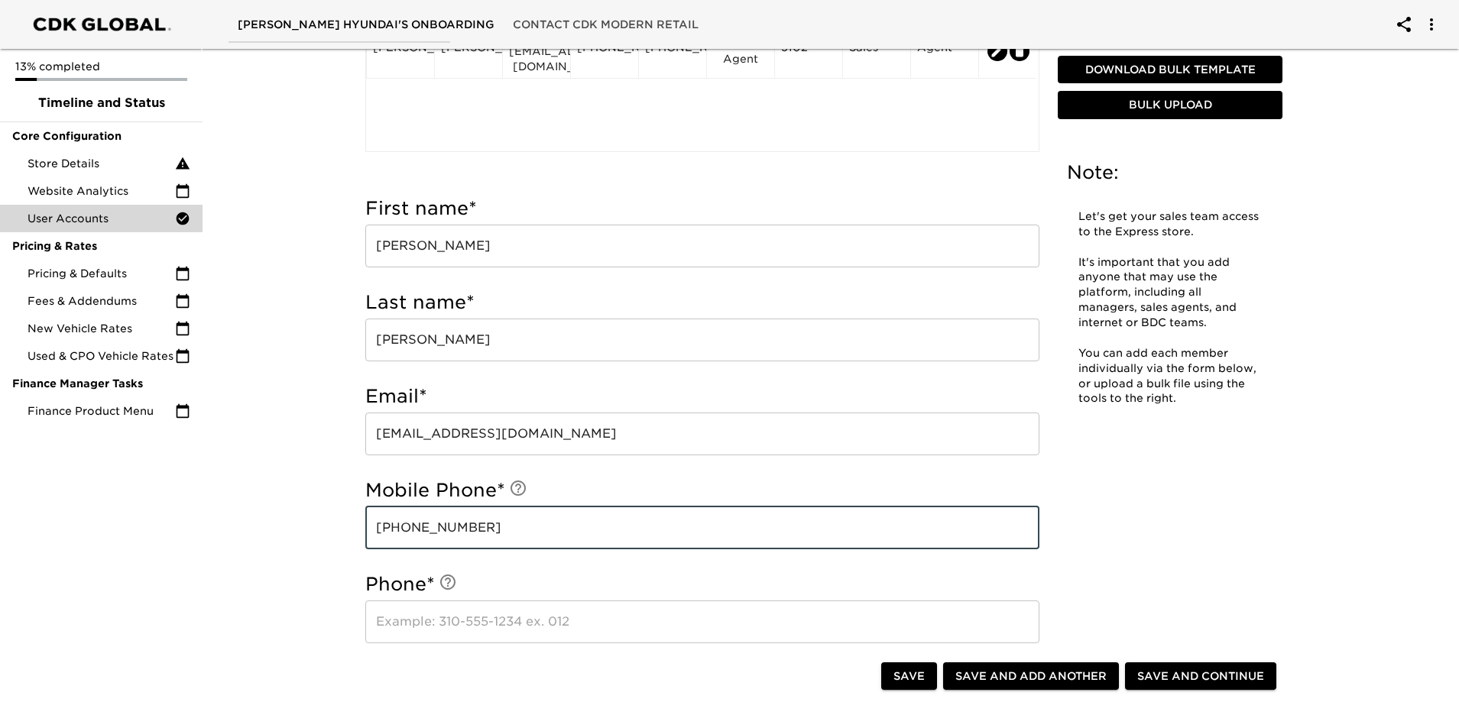
type input "[PHONE_NUMBER]"
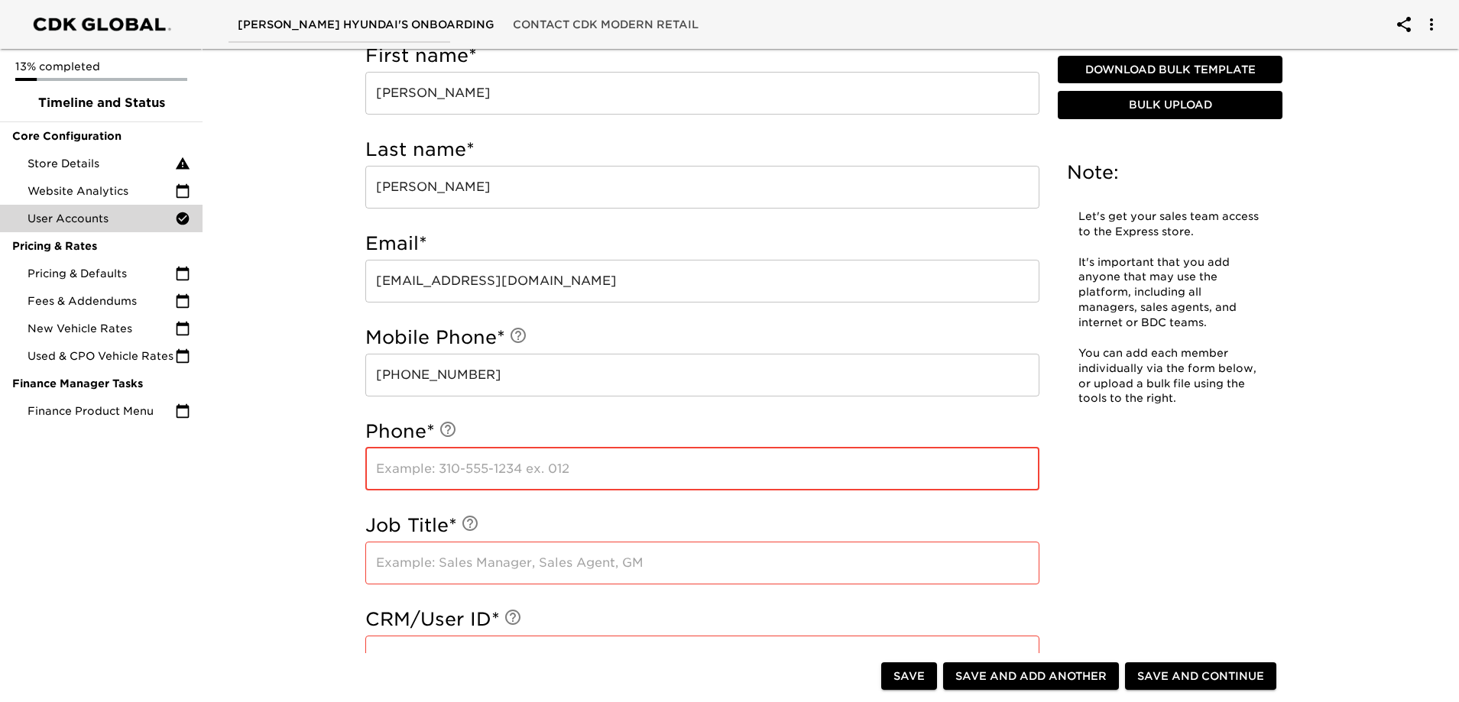
click at [485, 483] on input "text" at bounding box center [702, 469] width 674 height 43
paste input "[PHONE_NUMBER]"
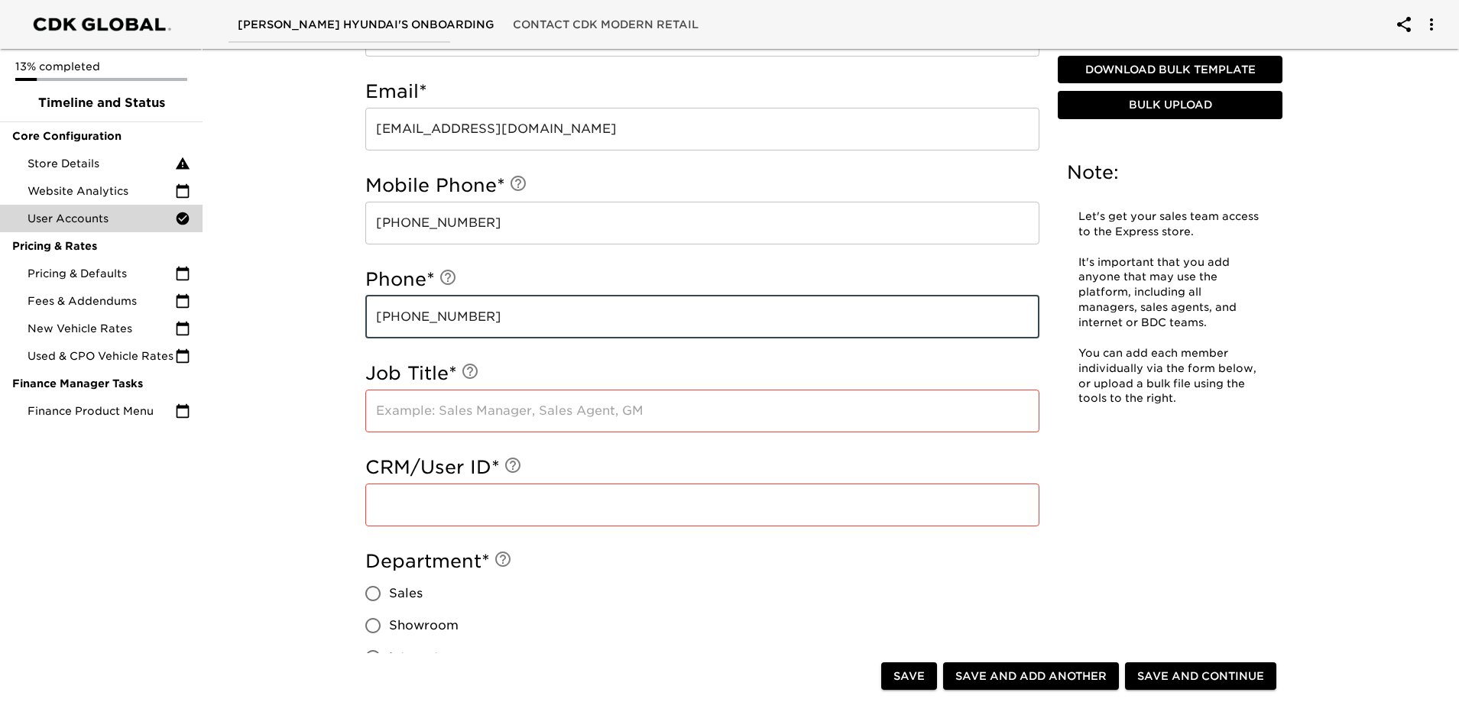
scroll to position [690, 0]
type input "[PHONE_NUMBER]"
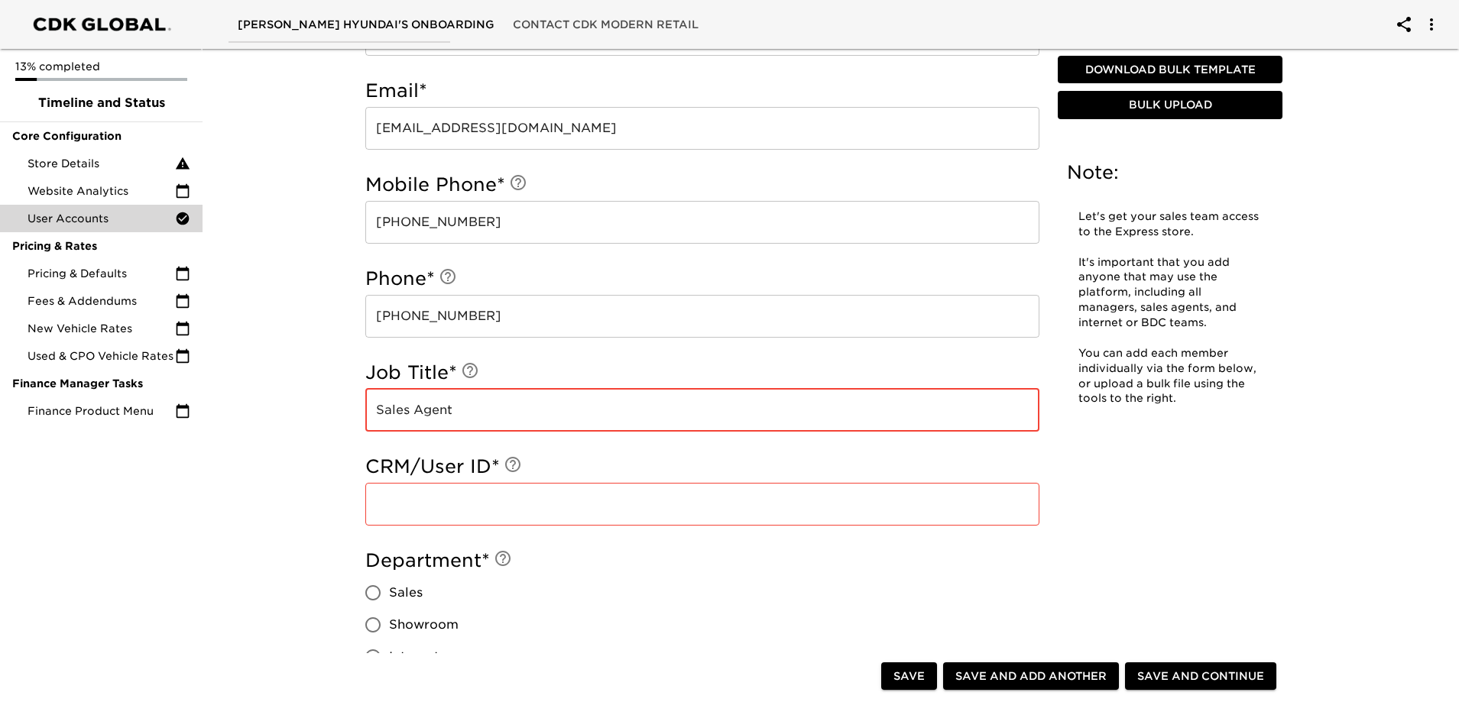
type input "Sales Agent"
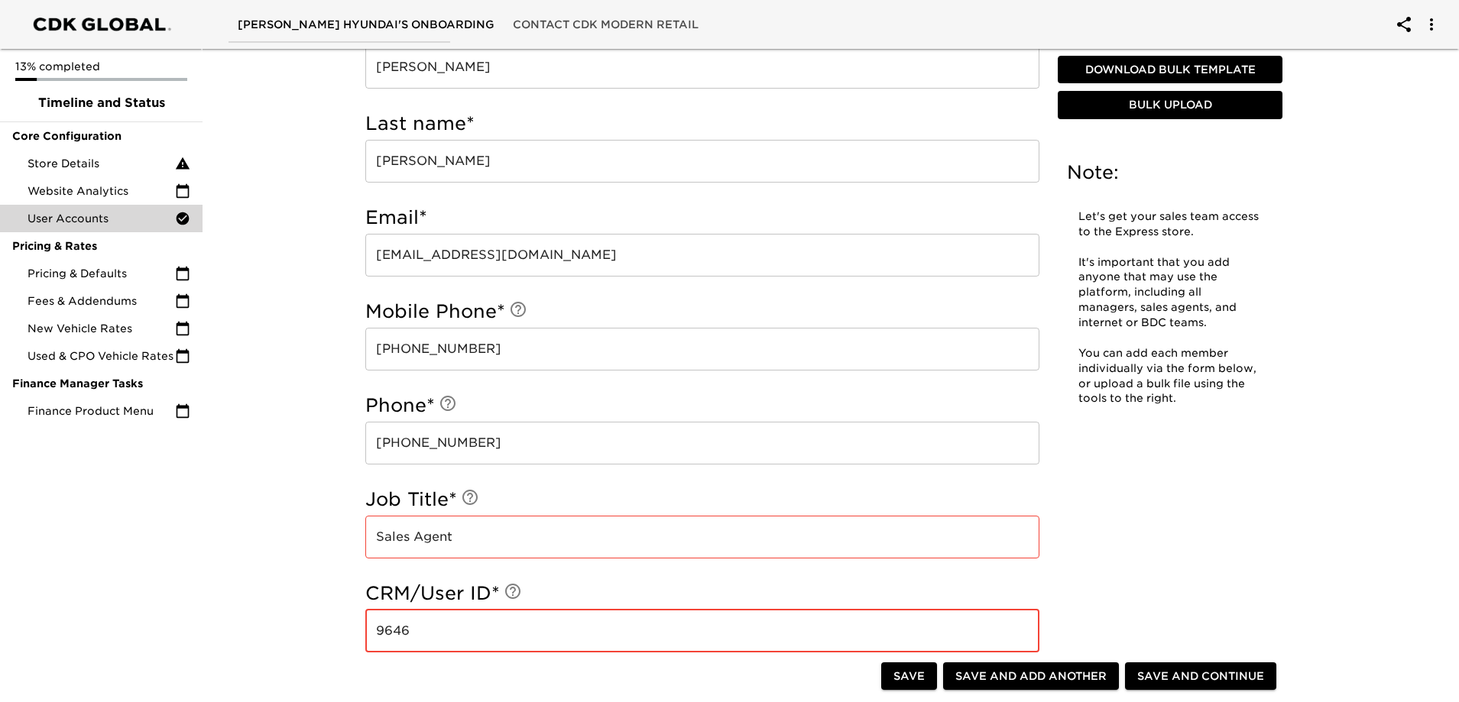
scroll to position [384, 0]
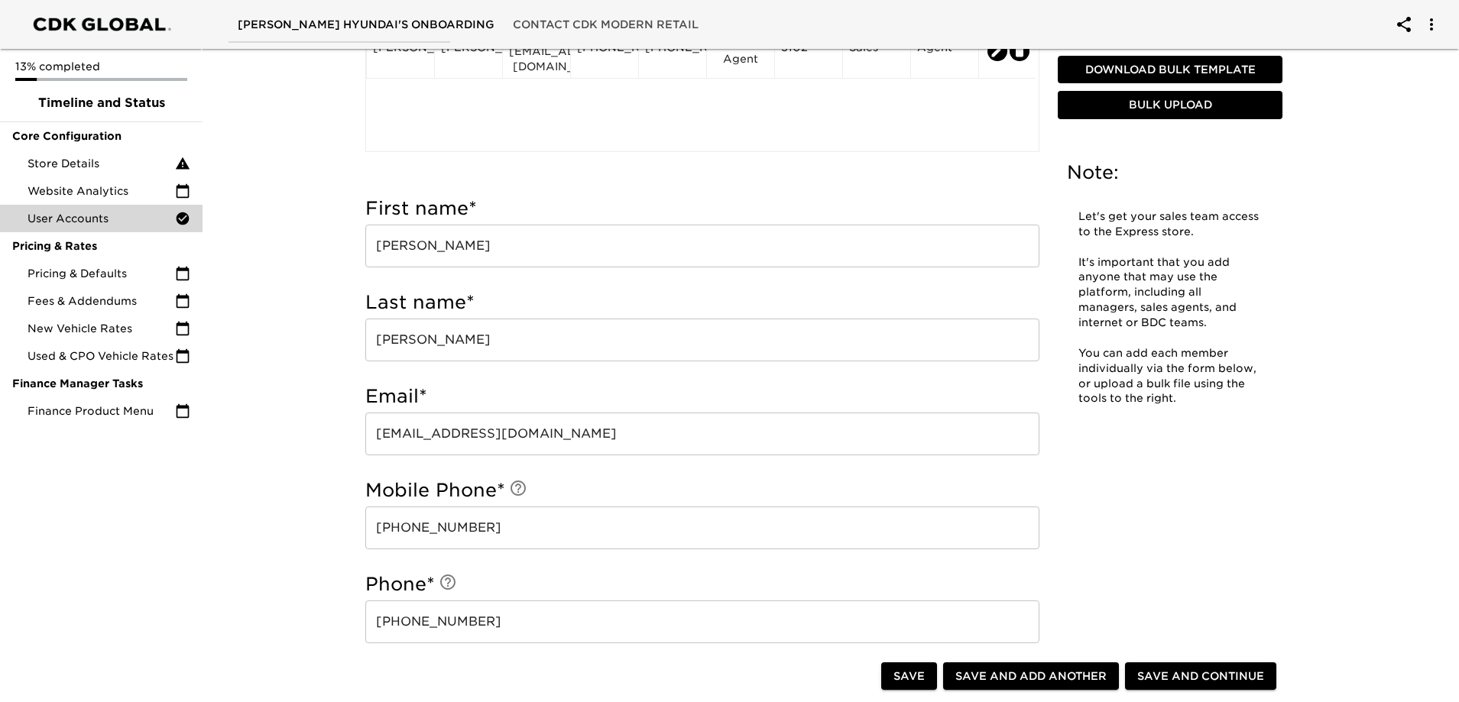
type input "9646"
click at [445, 378] on div "Email * [PERSON_NAME][EMAIL_ADDRESS][DOMAIN_NAME] ​" at bounding box center [702, 424] width 674 height 94
click at [459, 349] on input "[PERSON_NAME]" at bounding box center [702, 340] width 674 height 43
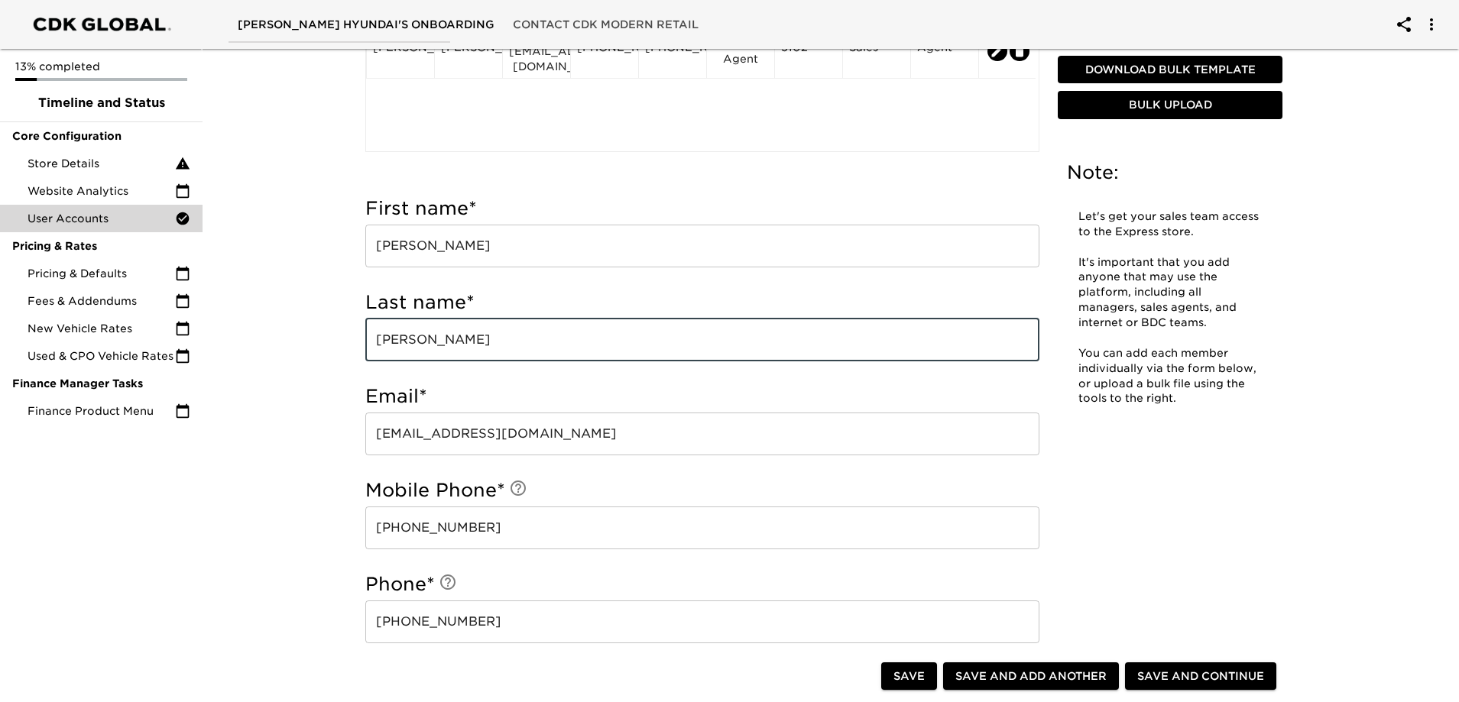
click at [459, 349] on input "[PERSON_NAME]" at bounding box center [702, 340] width 674 height 43
paste input "e"
type input "Fegeley"
click at [256, 490] on div "User Accounts - Complete! Note: Let's get your sales team access to the Express…" at bounding box center [824, 677] width 1263 height 2038
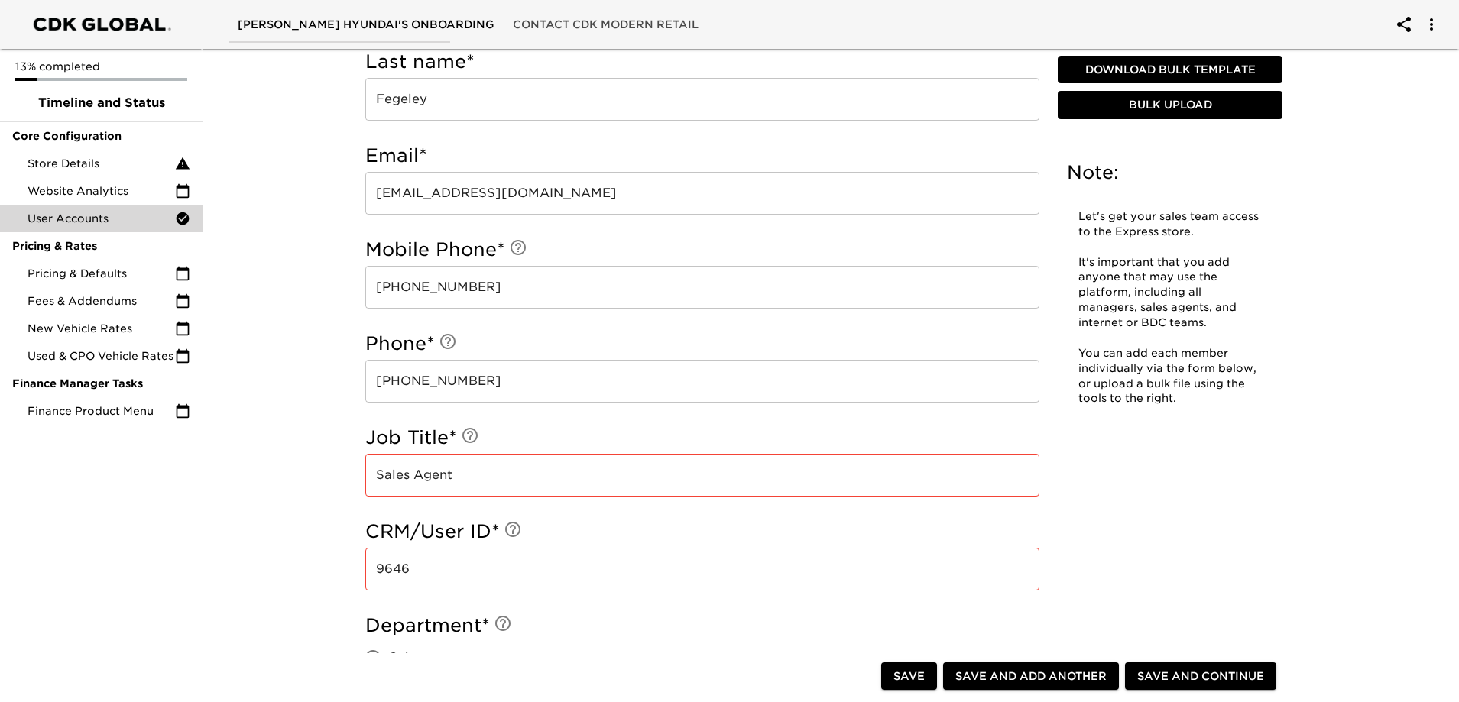
scroll to position [767, 0]
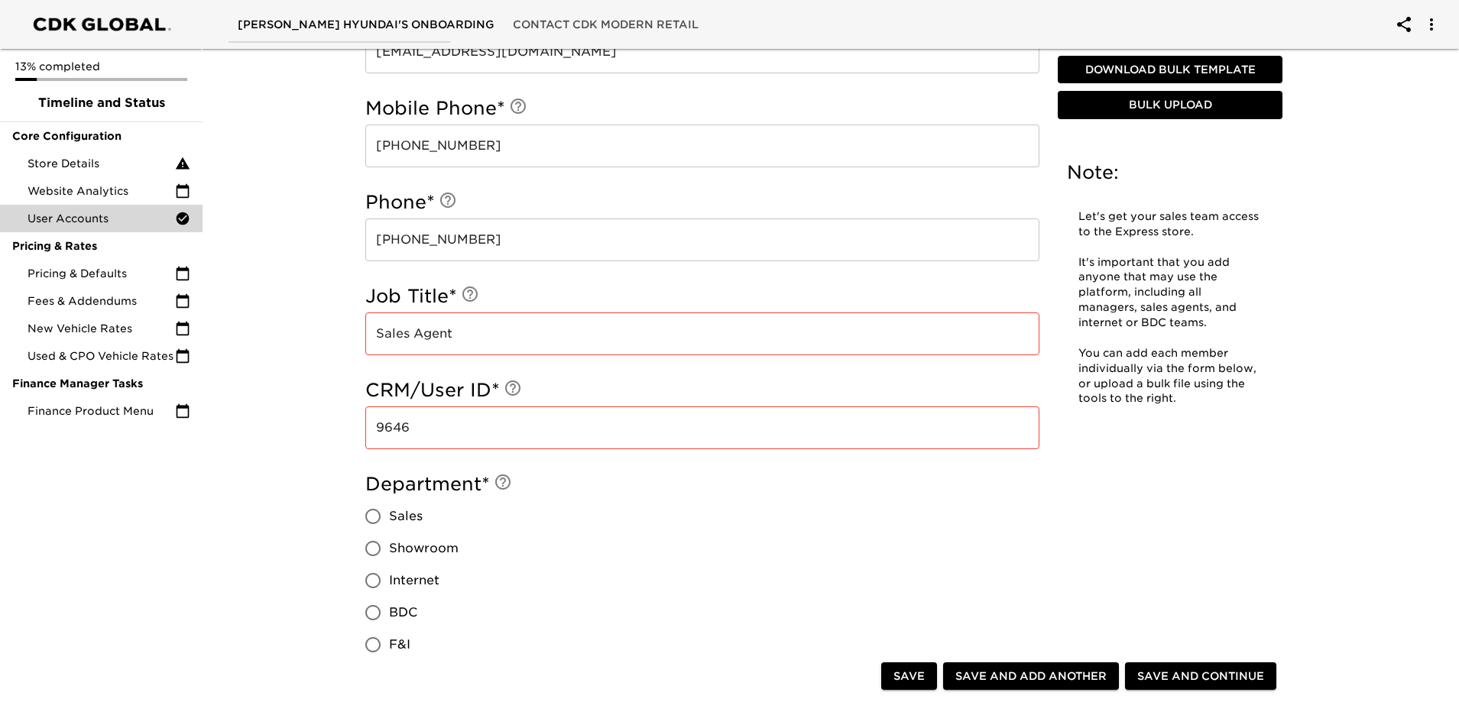
click at [398, 522] on span "Sales" at bounding box center [406, 517] width 34 height 18
click at [389, 522] on input "Sales" at bounding box center [373, 517] width 32 height 32
radio input "true"
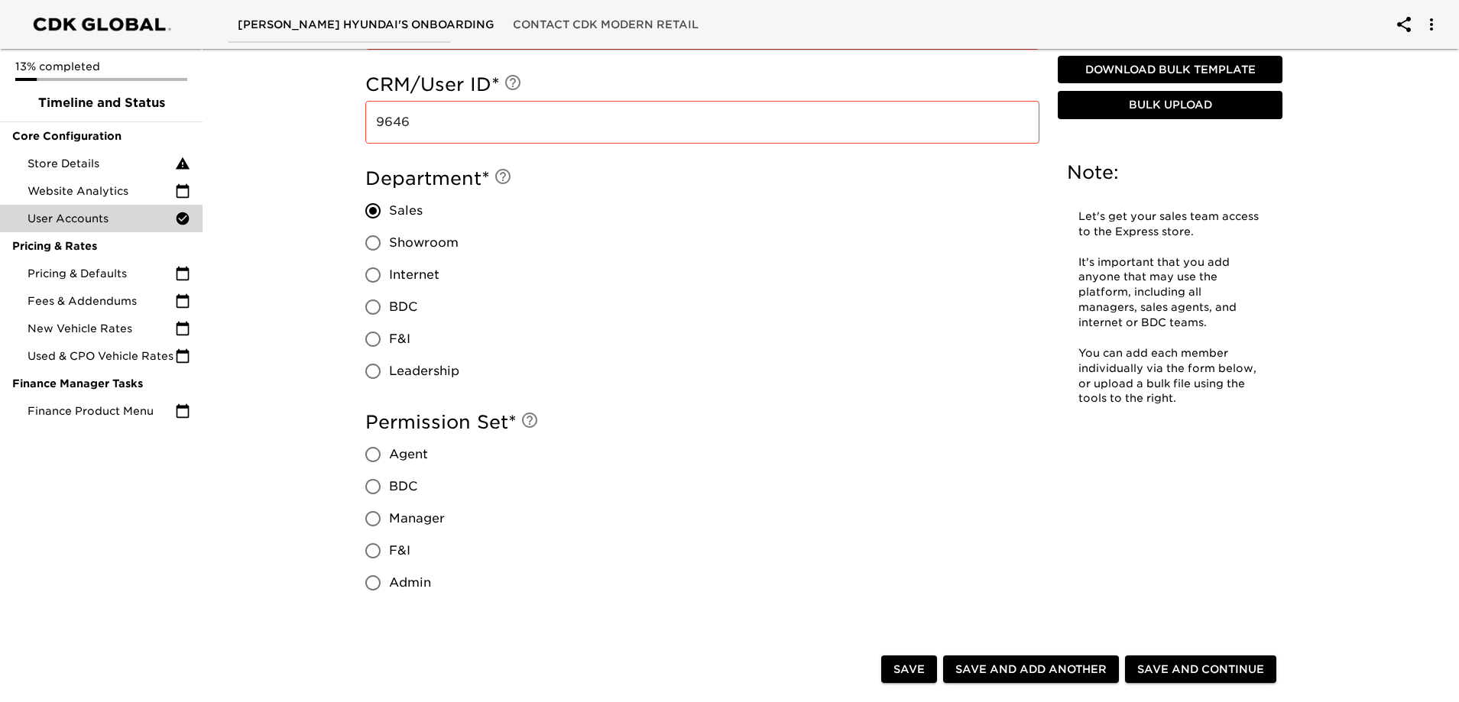
click at [404, 450] on span "Agent" at bounding box center [408, 455] width 39 height 18
click at [389, 450] on input "Agent" at bounding box center [373, 455] width 32 height 32
radio input "true"
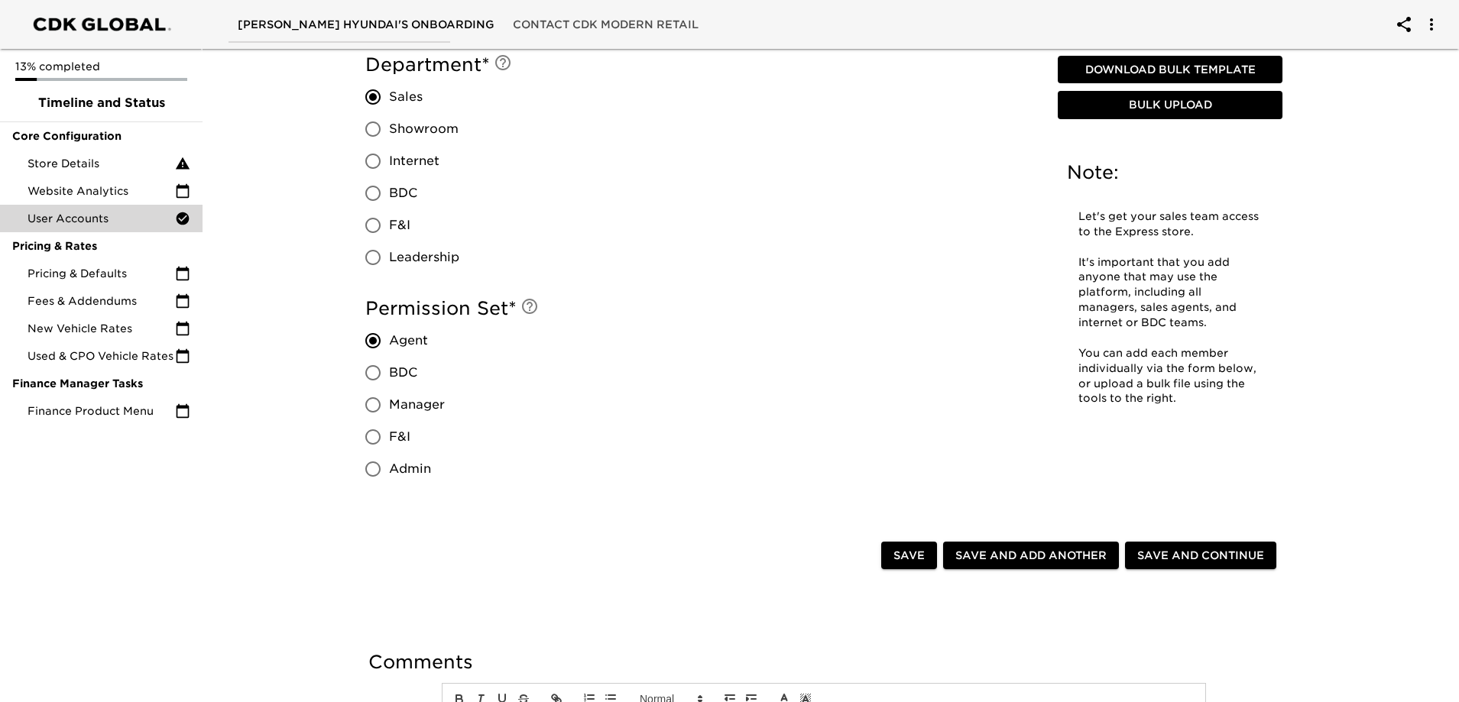
scroll to position [1302, 0]
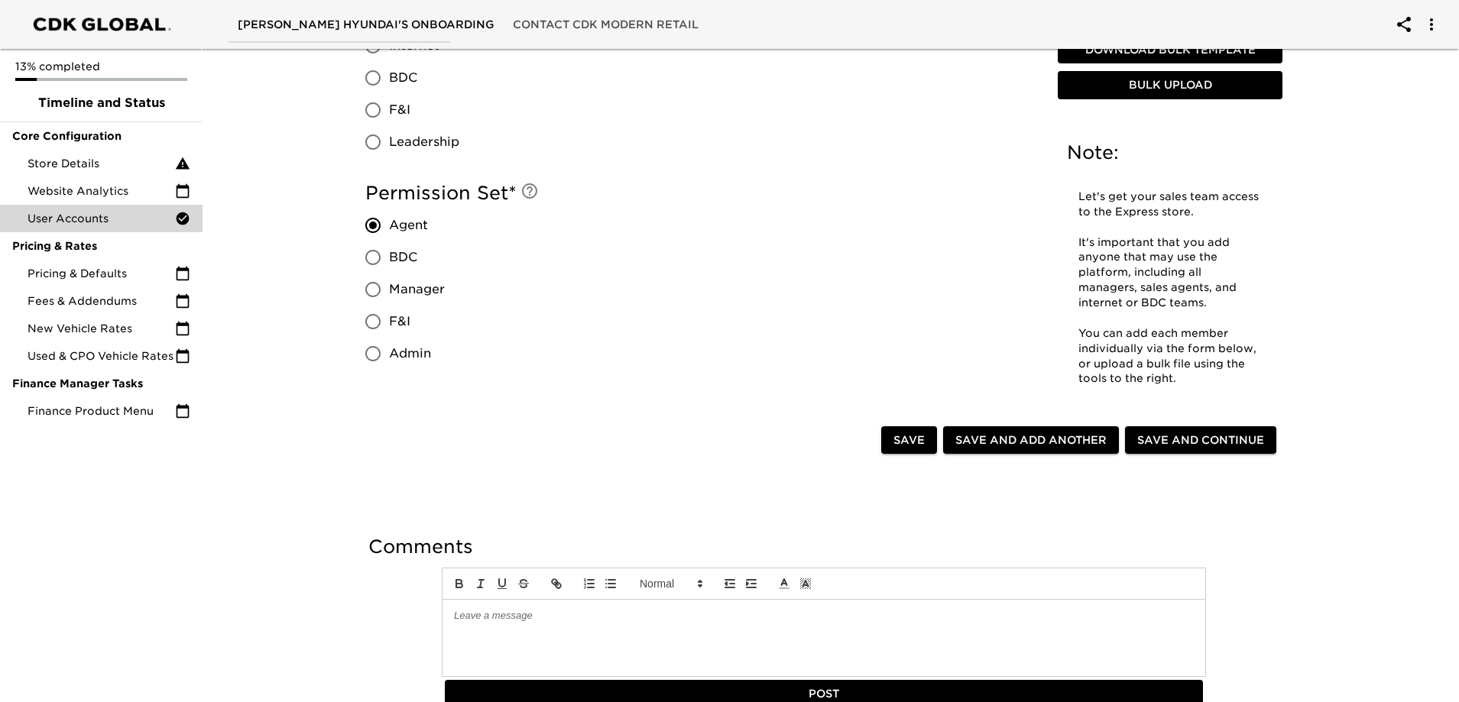
click at [1028, 433] on span "Save and Add Another" at bounding box center [1030, 440] width 151 height 19
radio input "false"
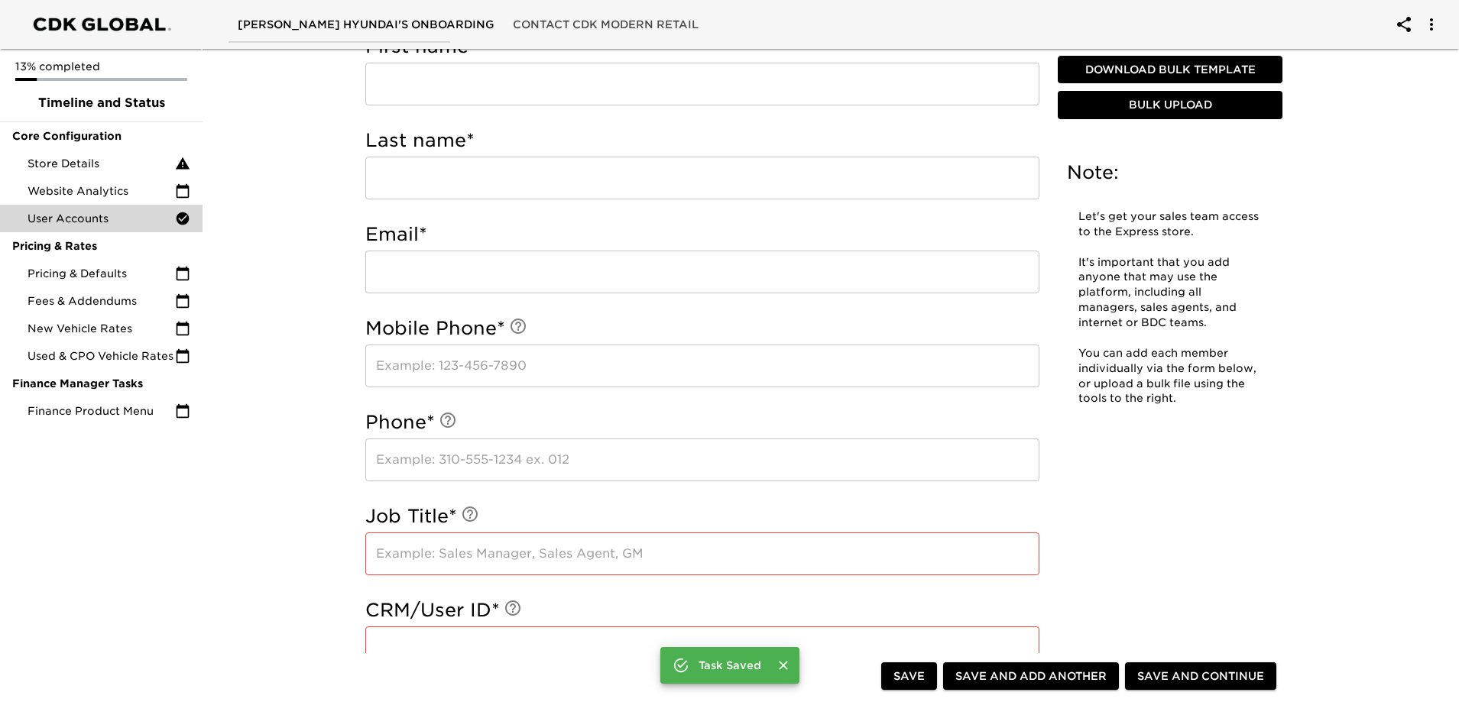
scroll to position [308, 0]
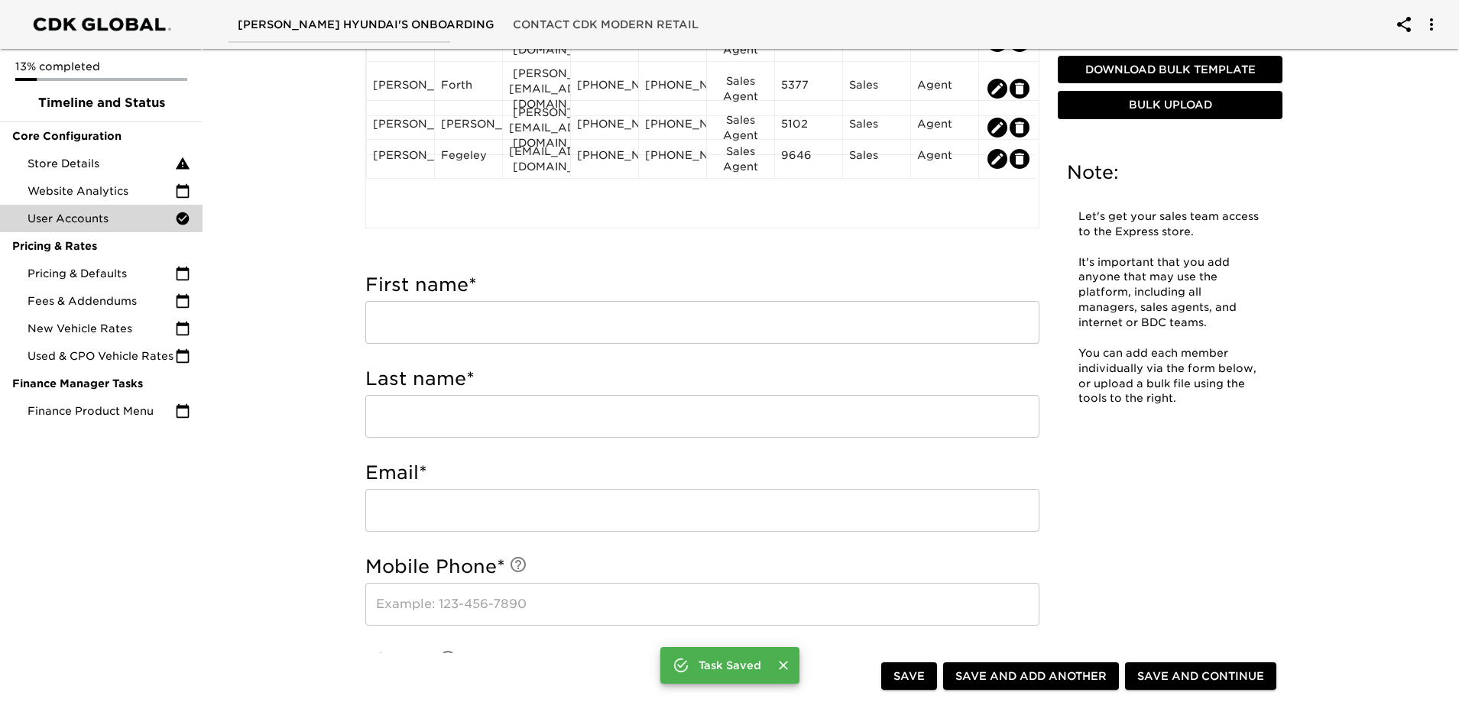
drag, startPoint x: 504, startPoint y: 323, endPoint x: 773, endPoint y: 277, distance: 272.9
click at [504, 323] on input "text" at bounding box center [702, 322] width 674 height 43
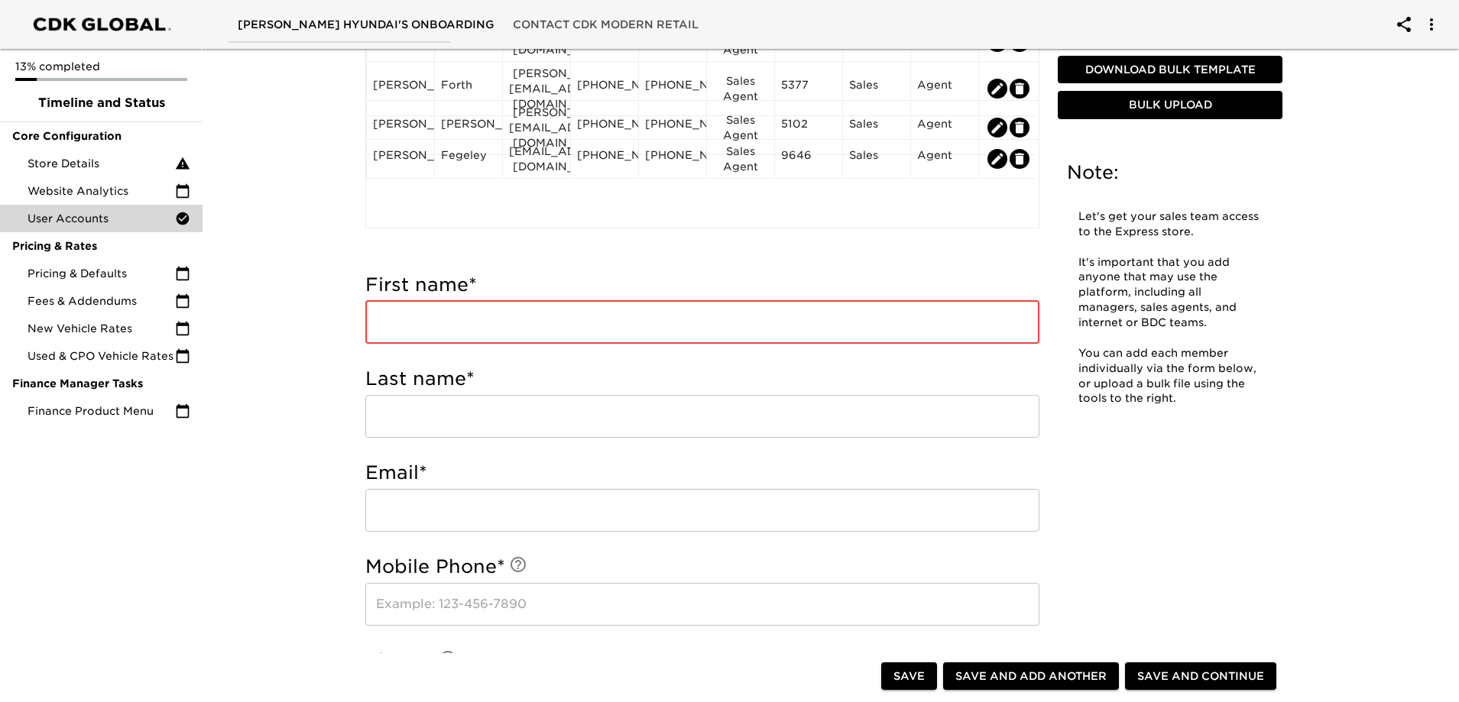
click at [436, 316] on input "text" at bounding box center [702, 322] width 674 height 43
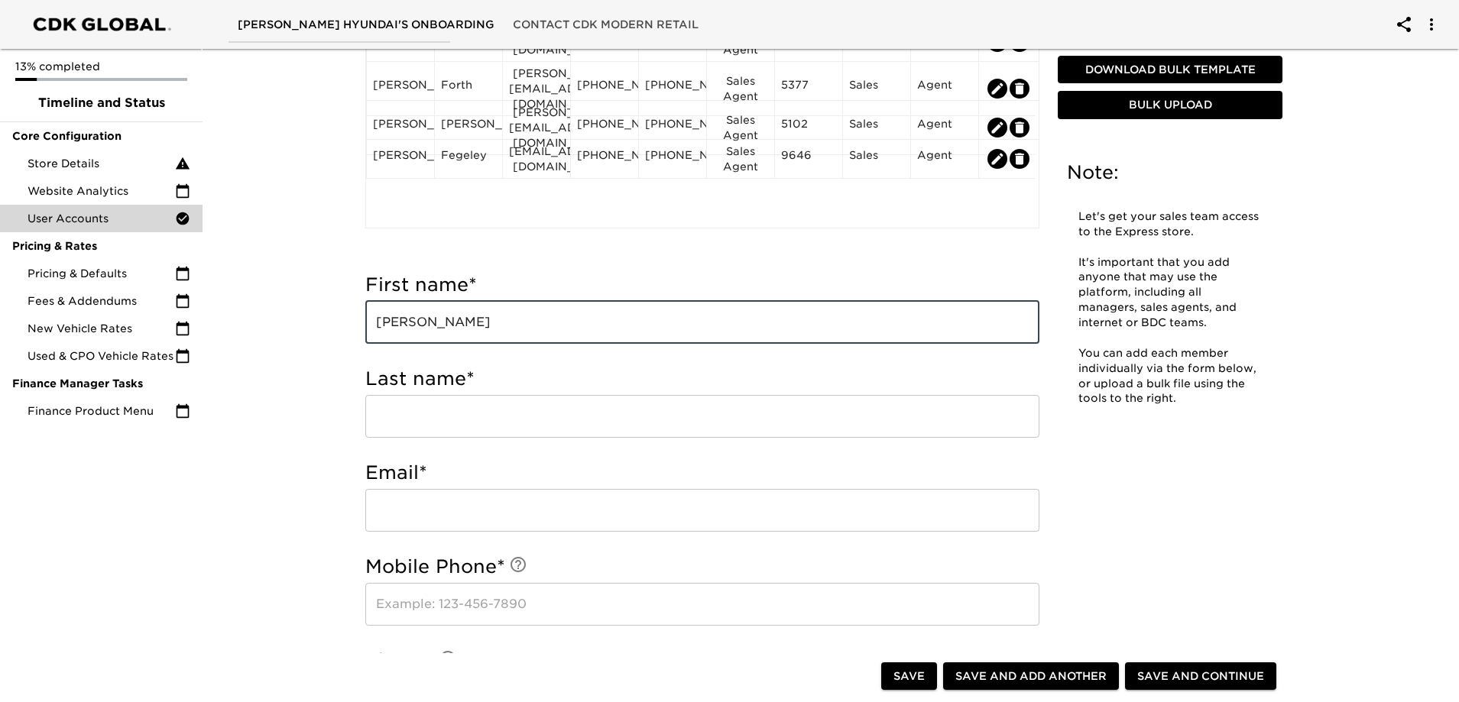
type input "[PERSON_NAME]"
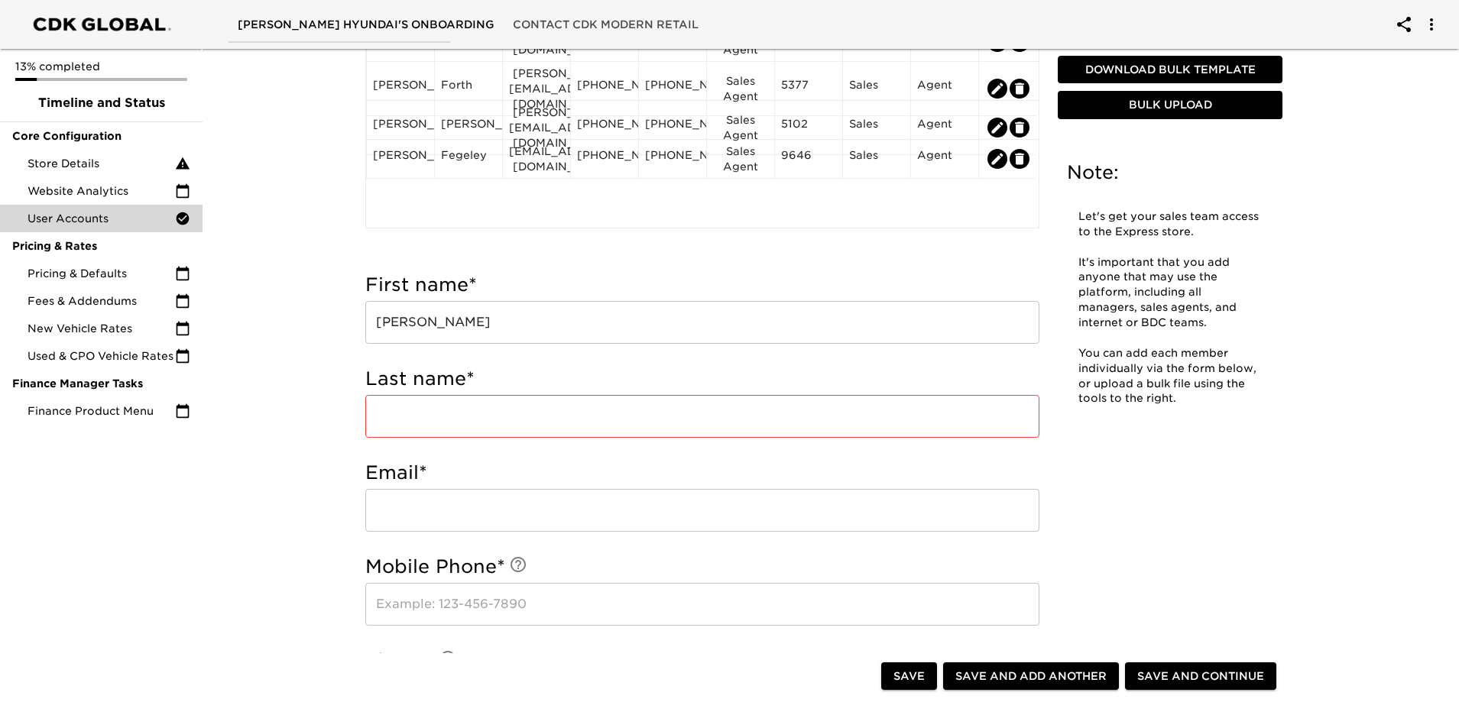
click at [574, 419] on input "text" at bounding box center [702, 416] width 674 height 43
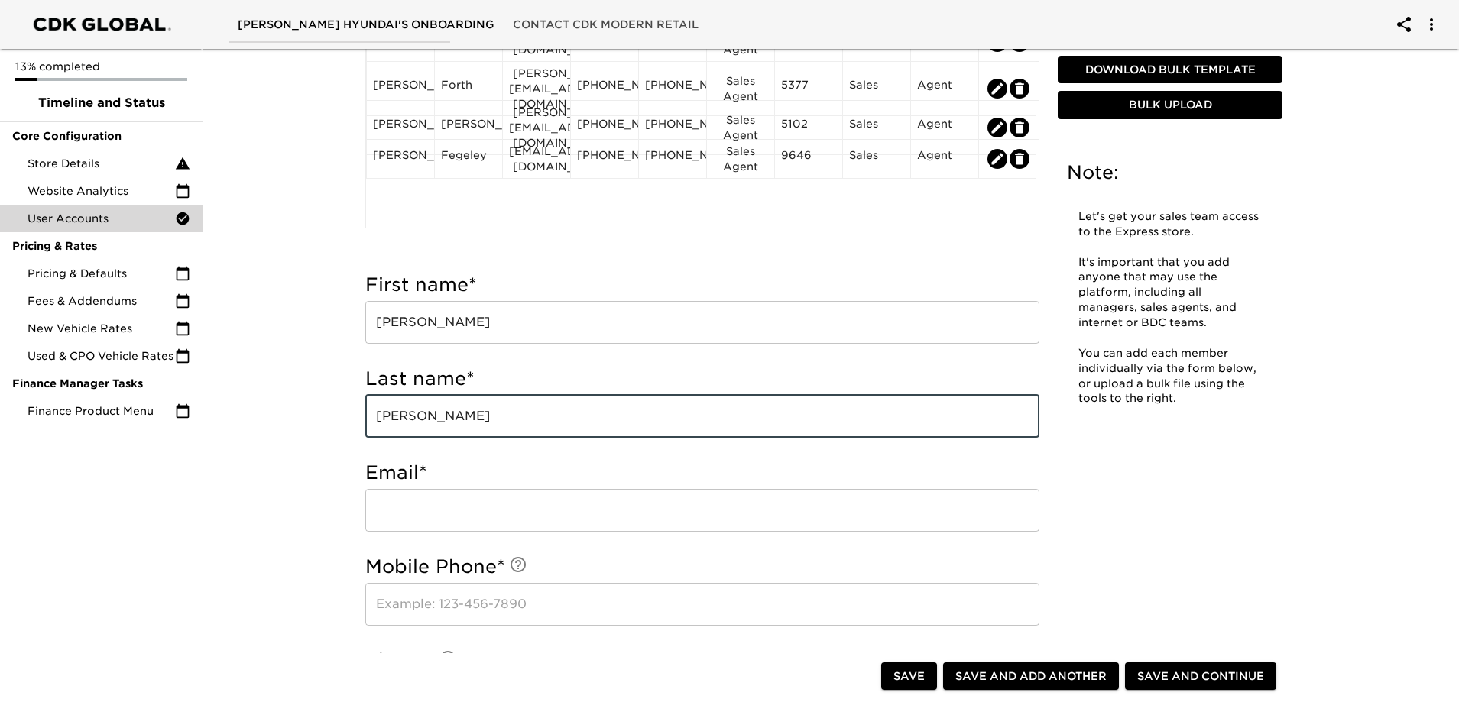
type input "[PERSON_NAME]"
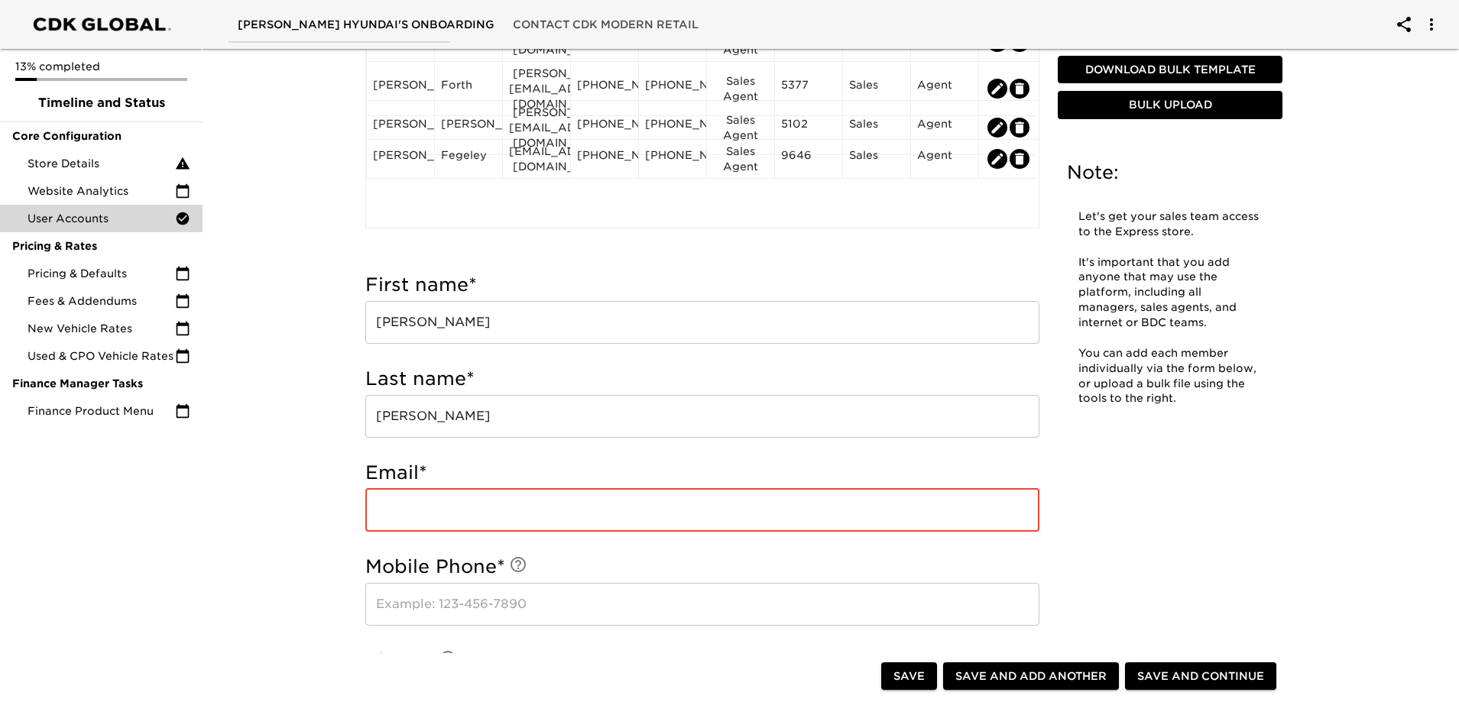
click at [662, 518] on input "email" at bounding box center [702, 510] width 674 height 43
paste input "[EMAIL_ADDRESS][DOMAIN_NAME]"
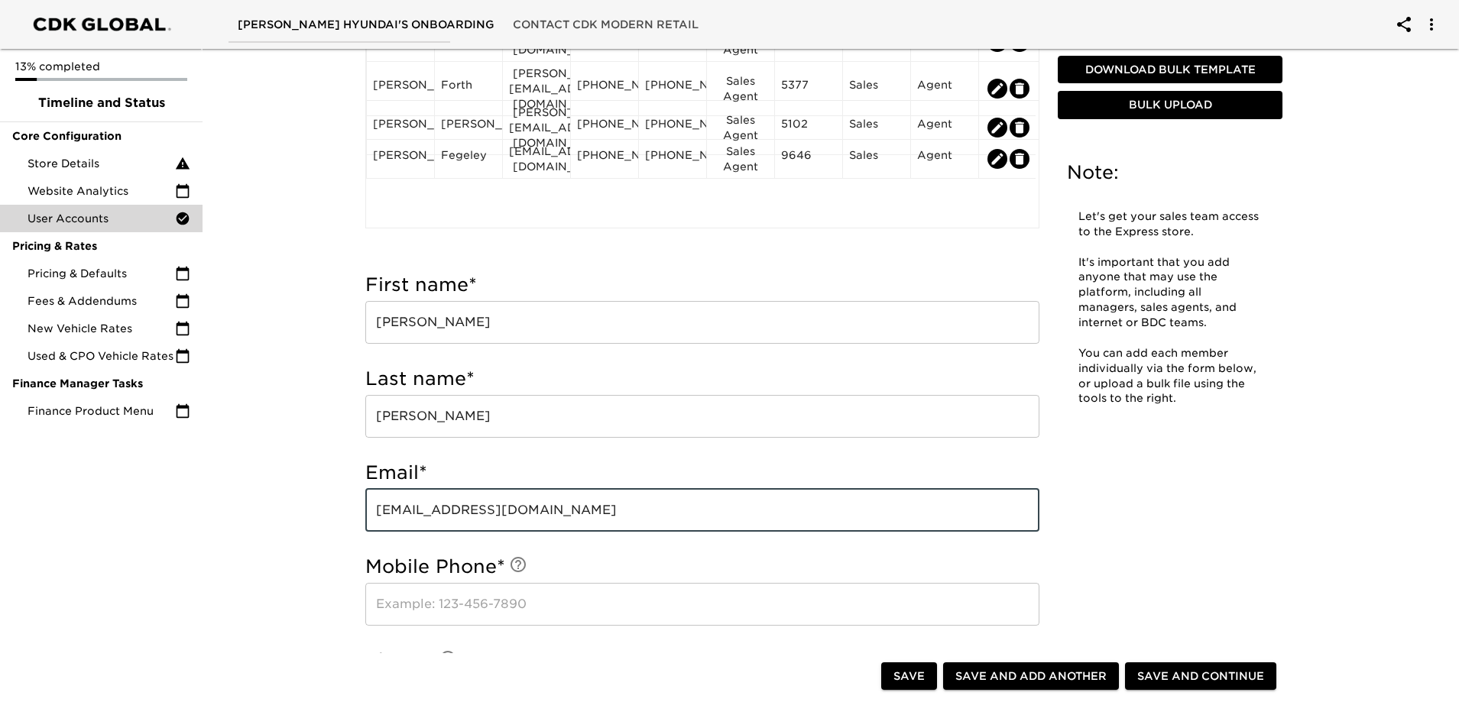
type input "[EMAIL_ADDRESS][DOMAIN_NAME]"
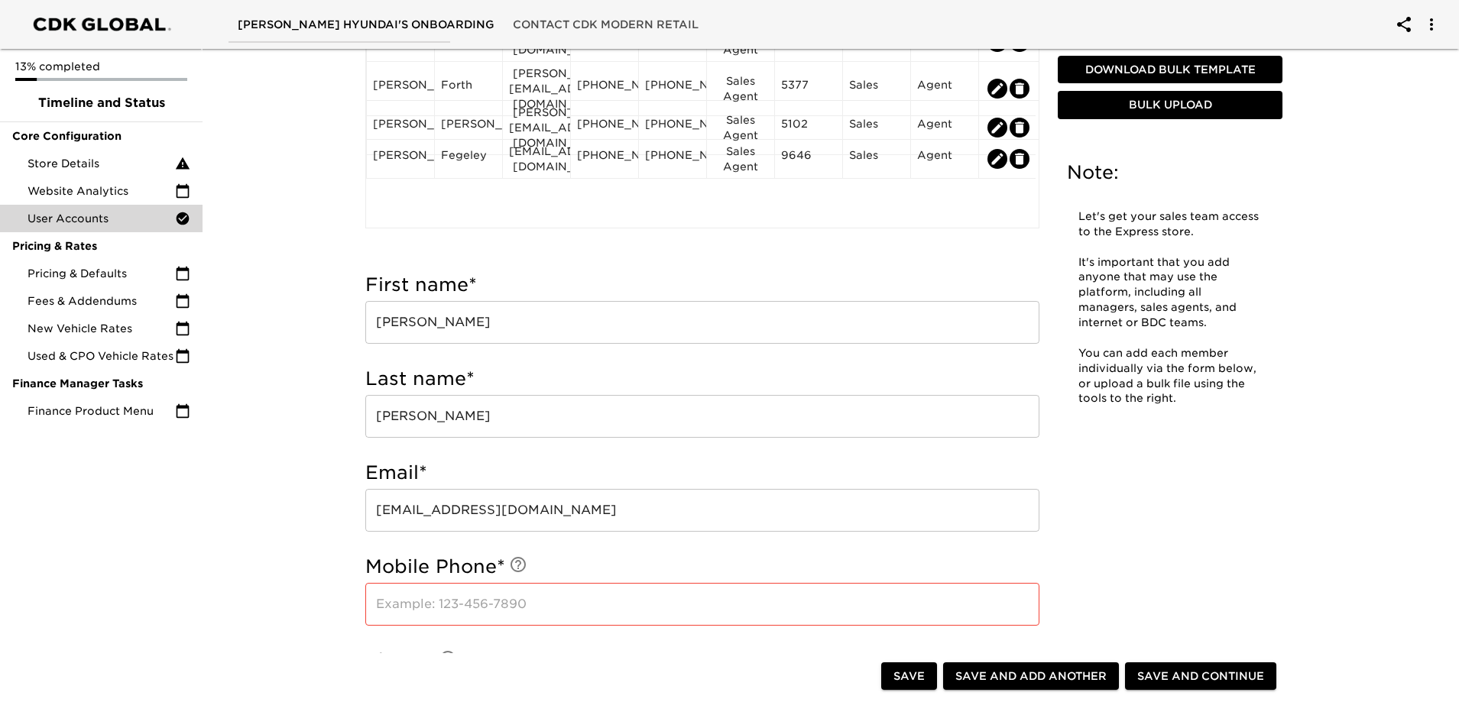
click at [502, 602] on input "text" at bounding box center [702, 604] width 674 height 43
paste input "[PHONE_NUMBER]"
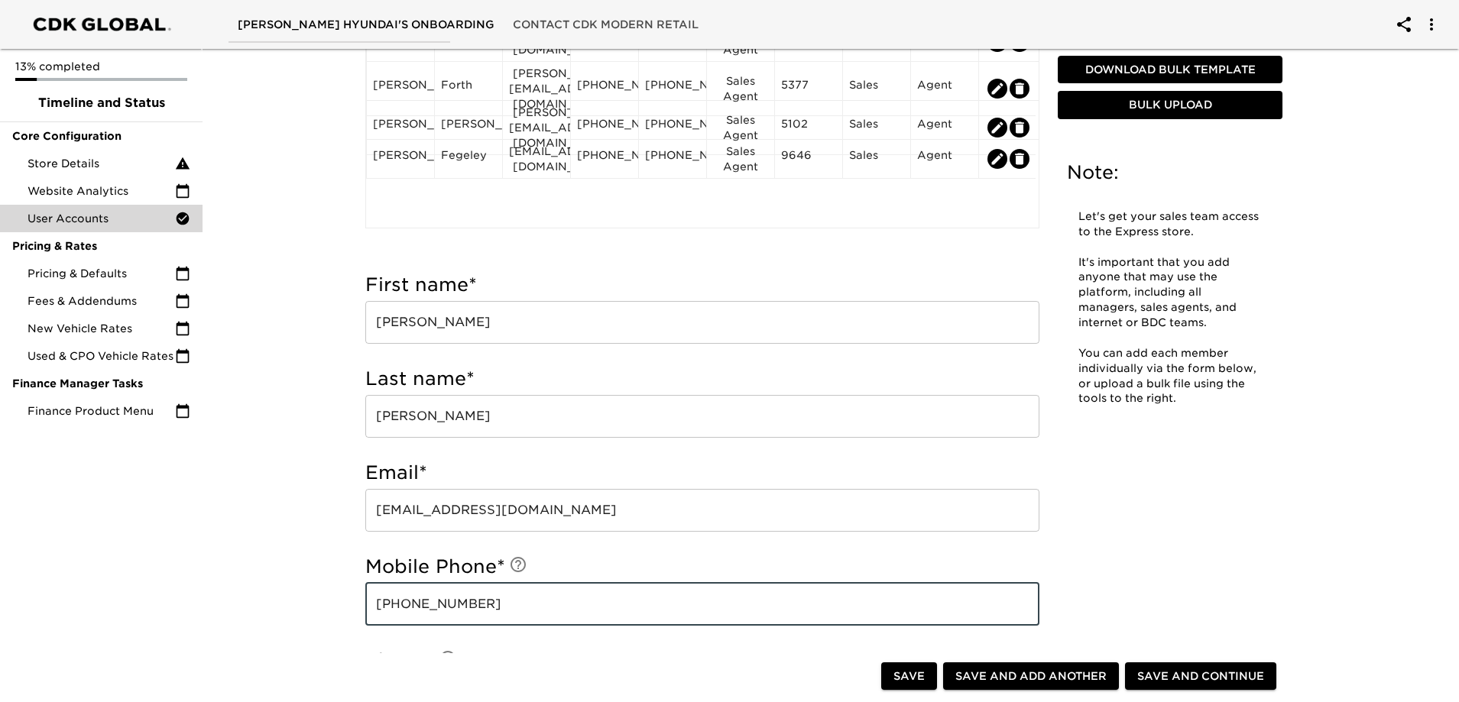
scroll to position [614, 0]
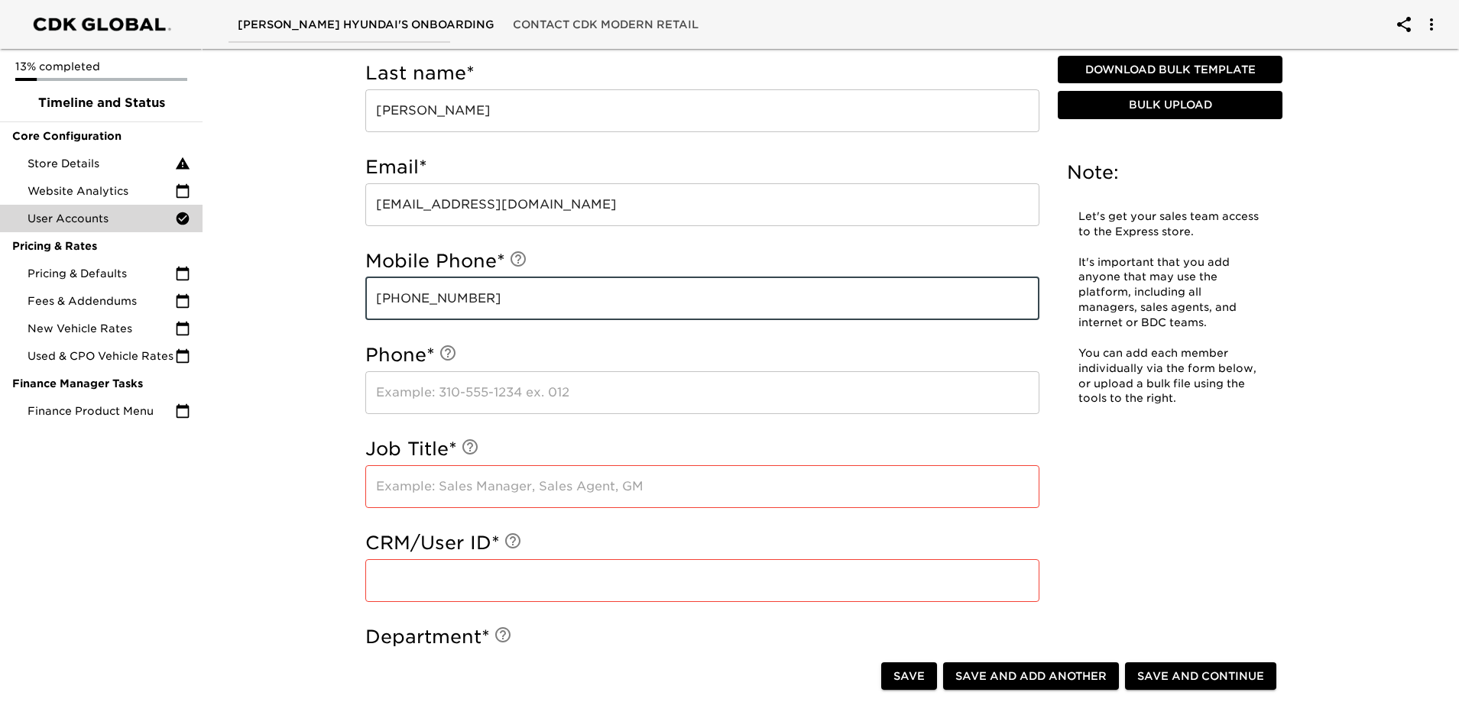
type input "[PHONE_NUMBER]"
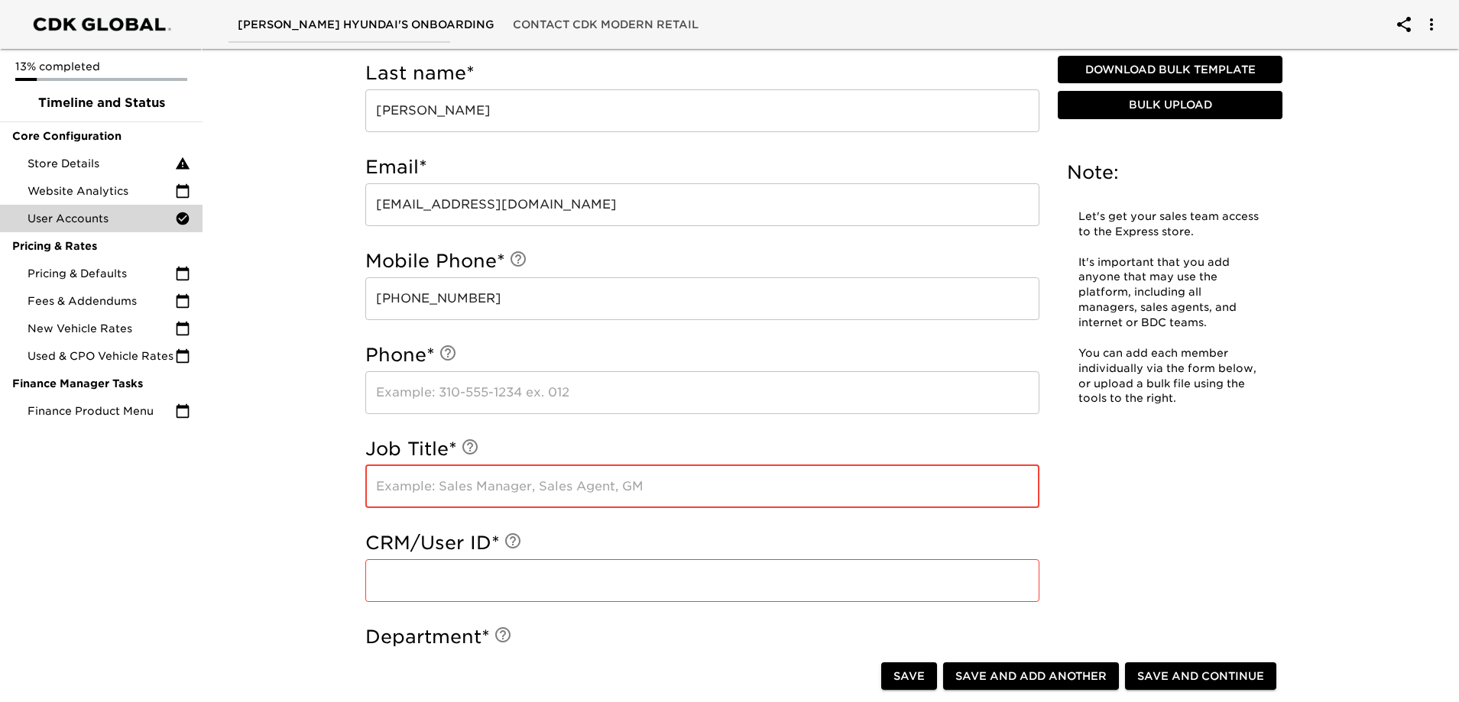
click at [604, 483] on input "text" at bounding box center [702, 486] width 674 height 43
paste input "[PHONE_NUMBER]"
type input "[PHONE_NUMBER]"
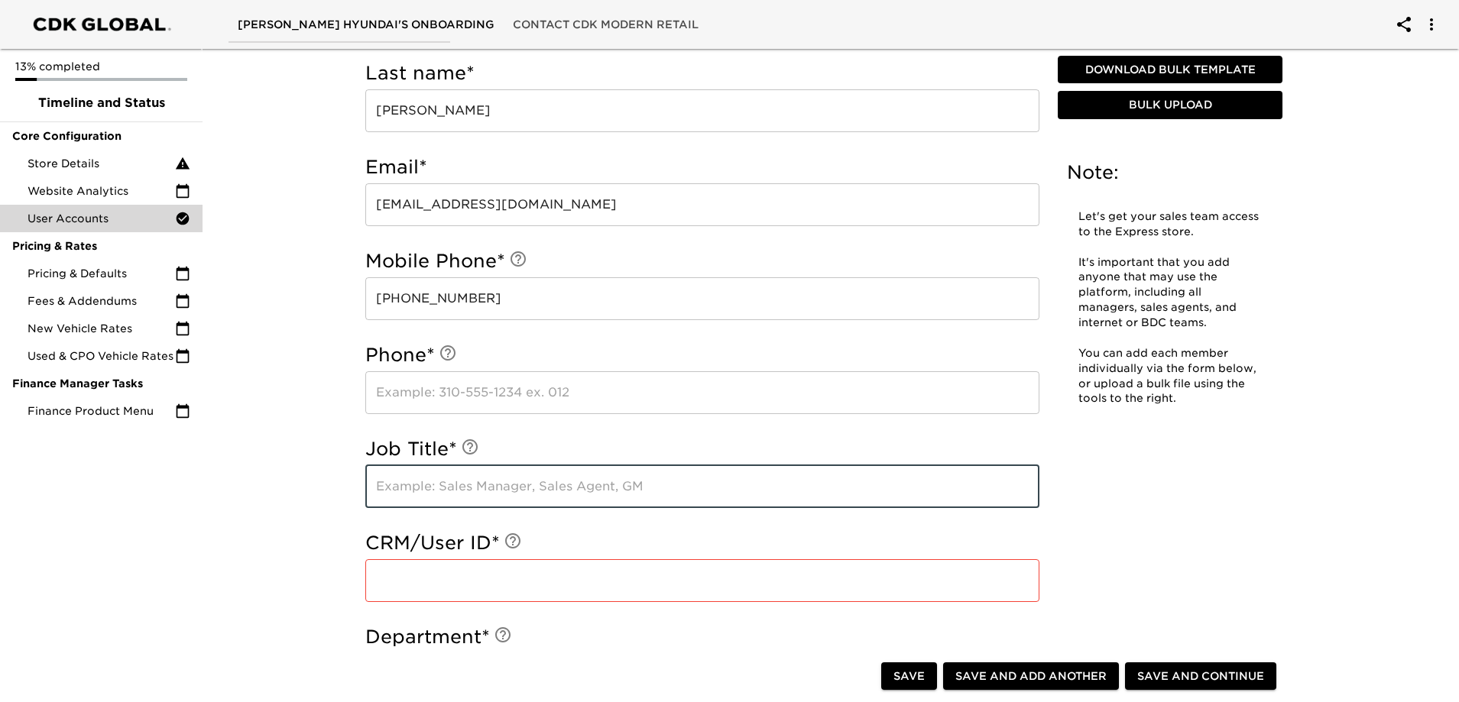
click at [551, 411] on input "text" at bounding box center [702, 392] width 674 height 43
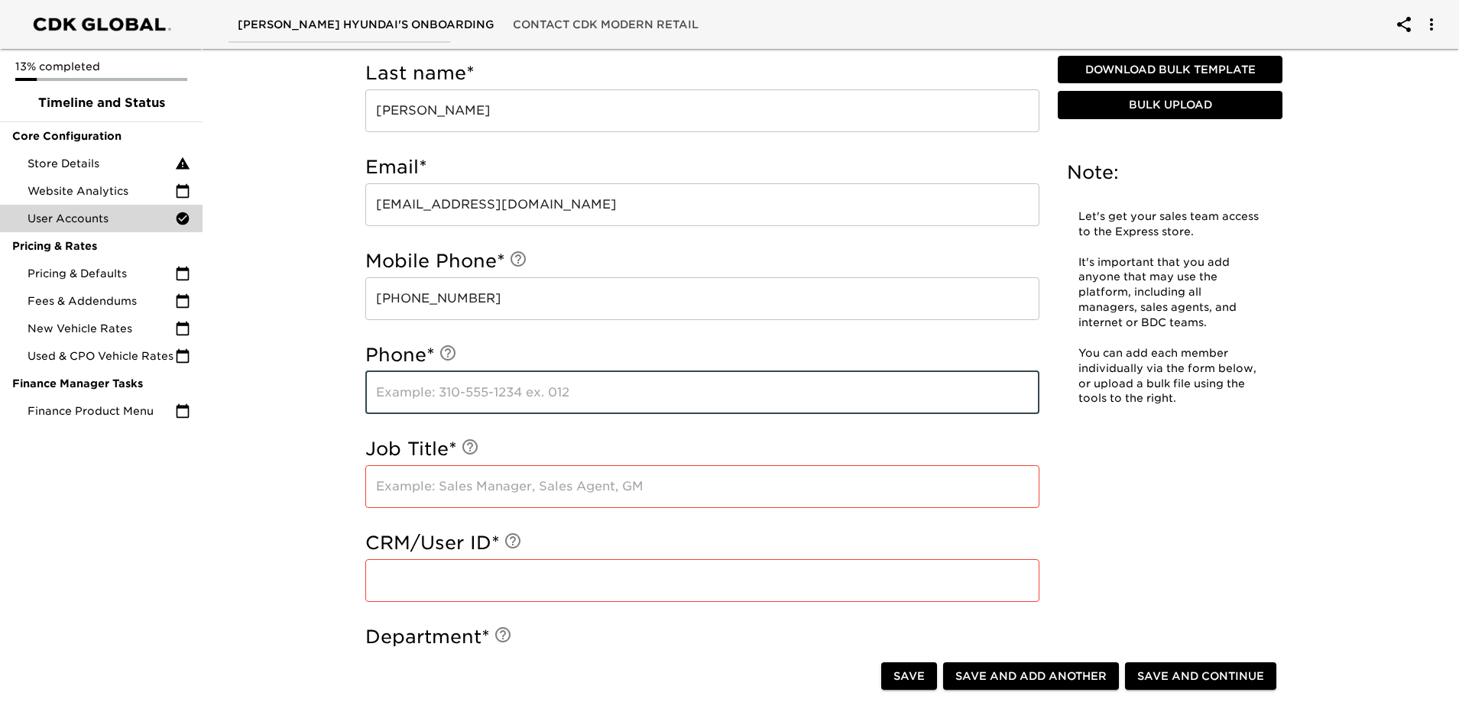
paste input "[PHONE_NUMBER]"
type input "[PHONE_NUMBER]"
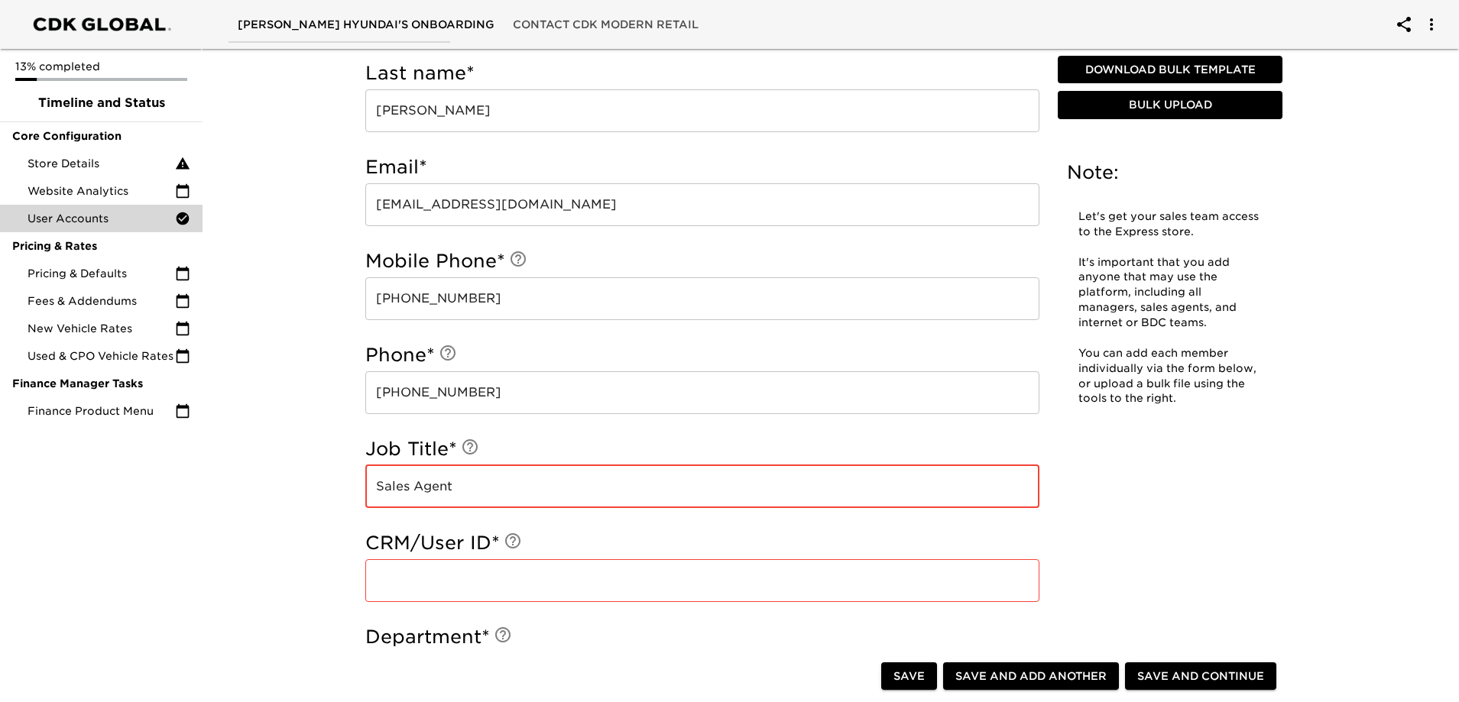
type input "Sales Agent"
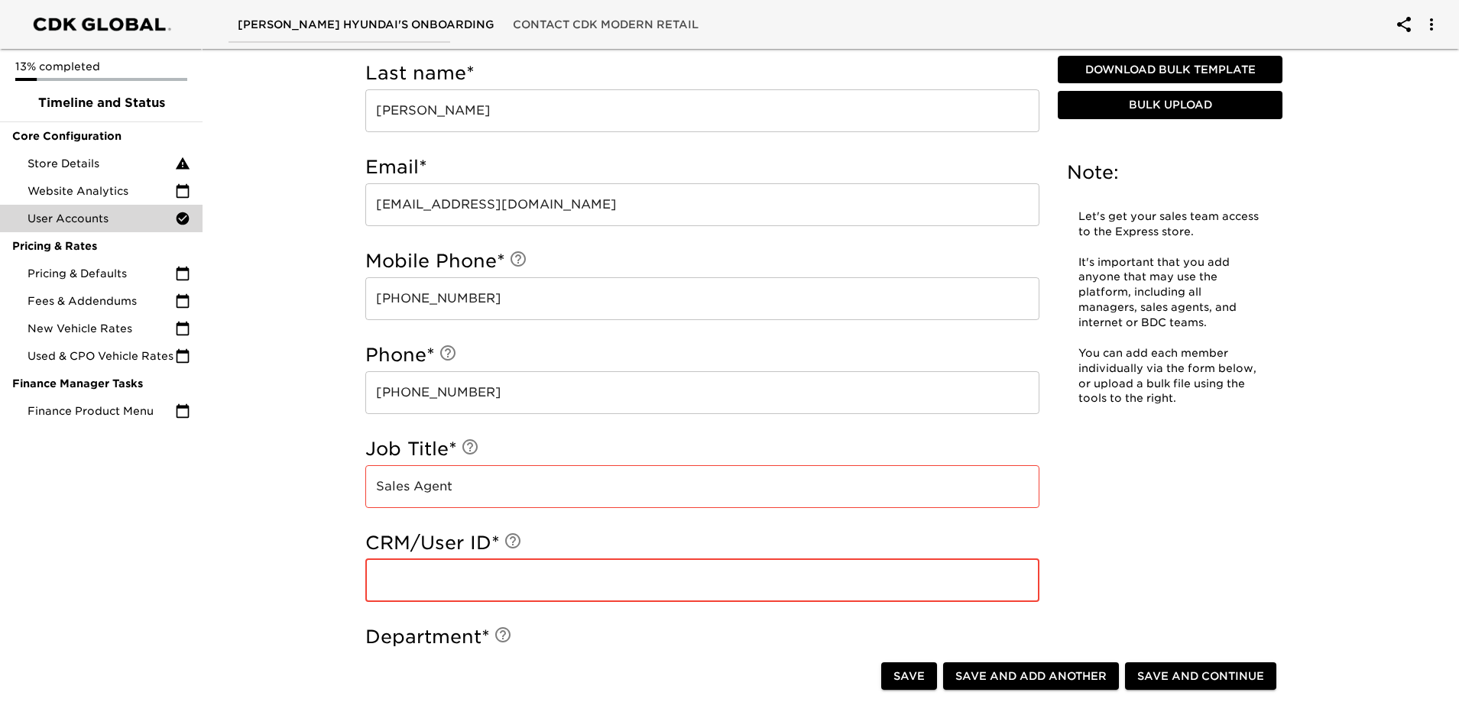
paste input "9477"
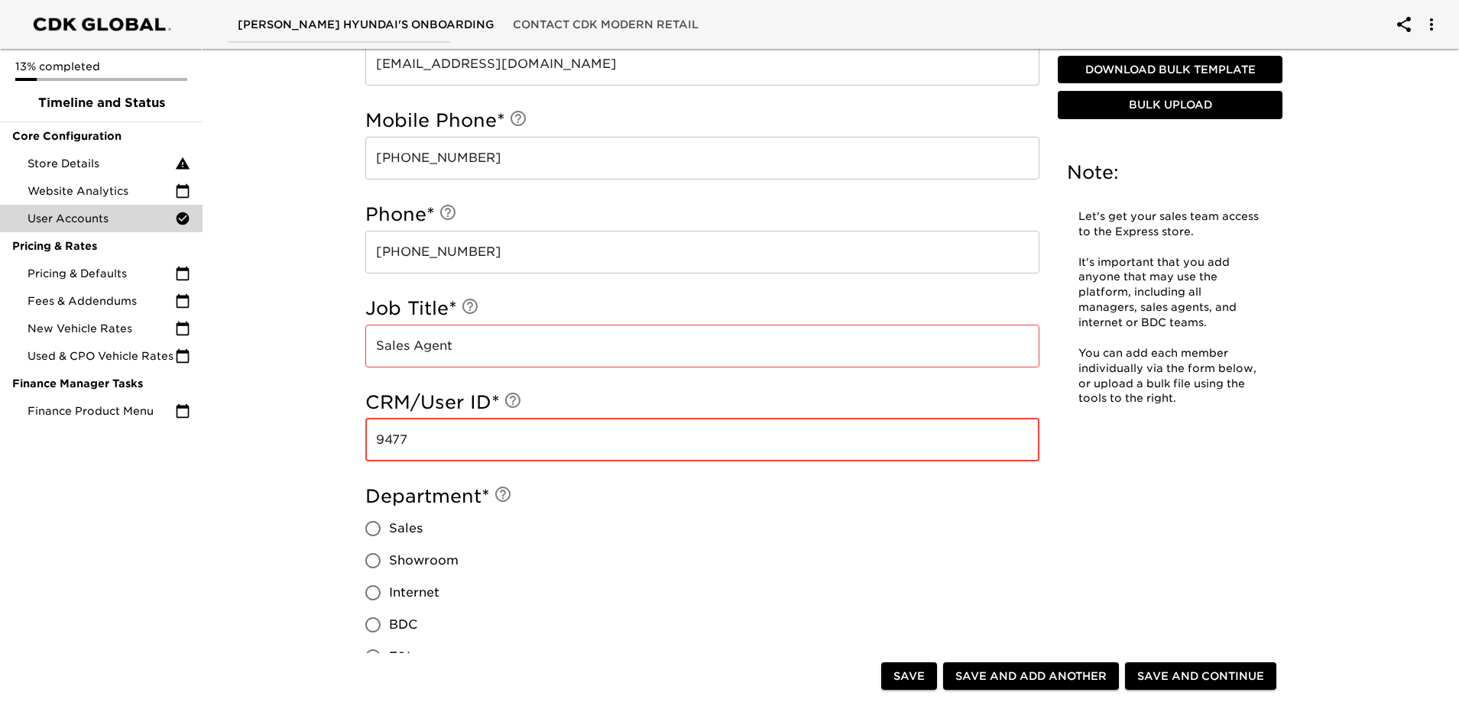
scroll to position [919, 0]
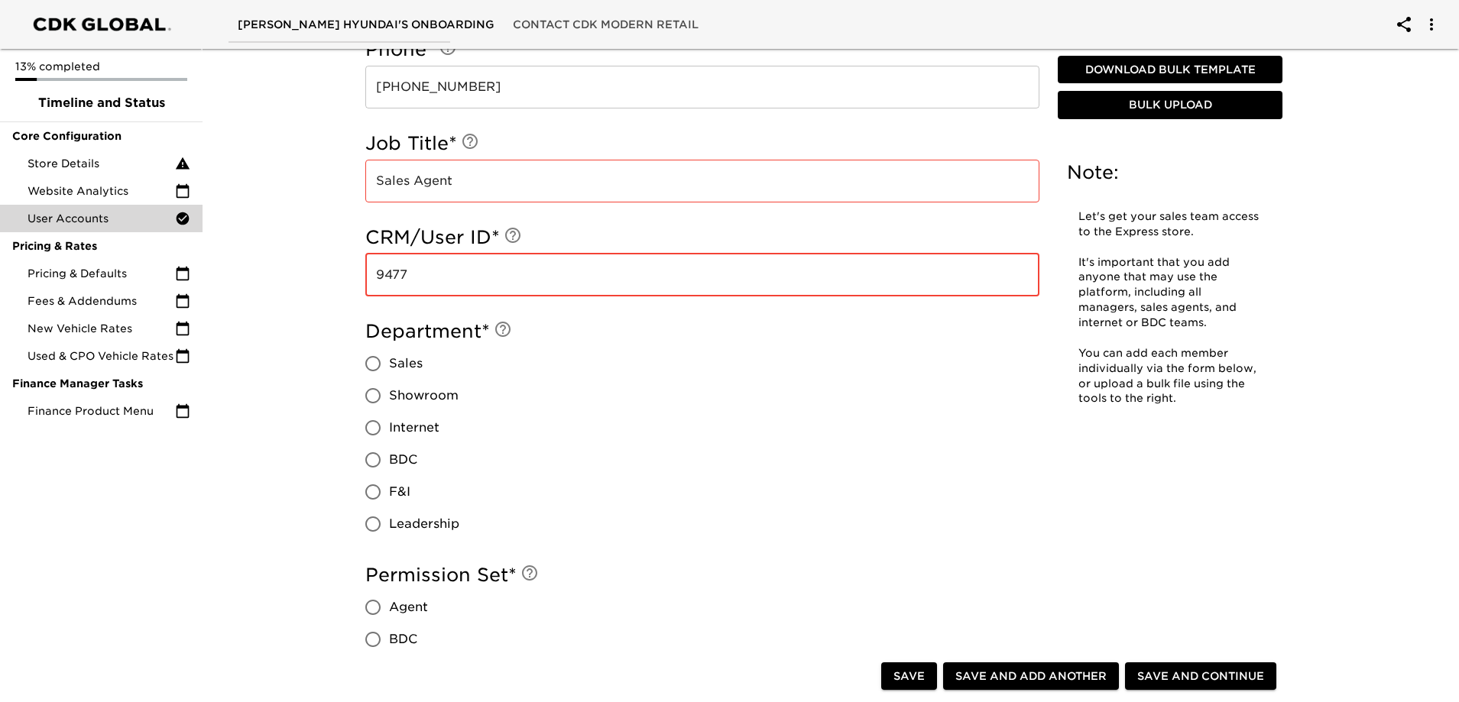
type input "9477"
click at [367, 357] on input "Sales" at bounding box center [373, 364] width 32 height 32
radio input "true"
click at [417, 608] on span "Agent" at bounding box center [408, 607] width 39 height 18
click at [389, 608] on input "Agent" at bounding box center [373, 608] width 32 height 32
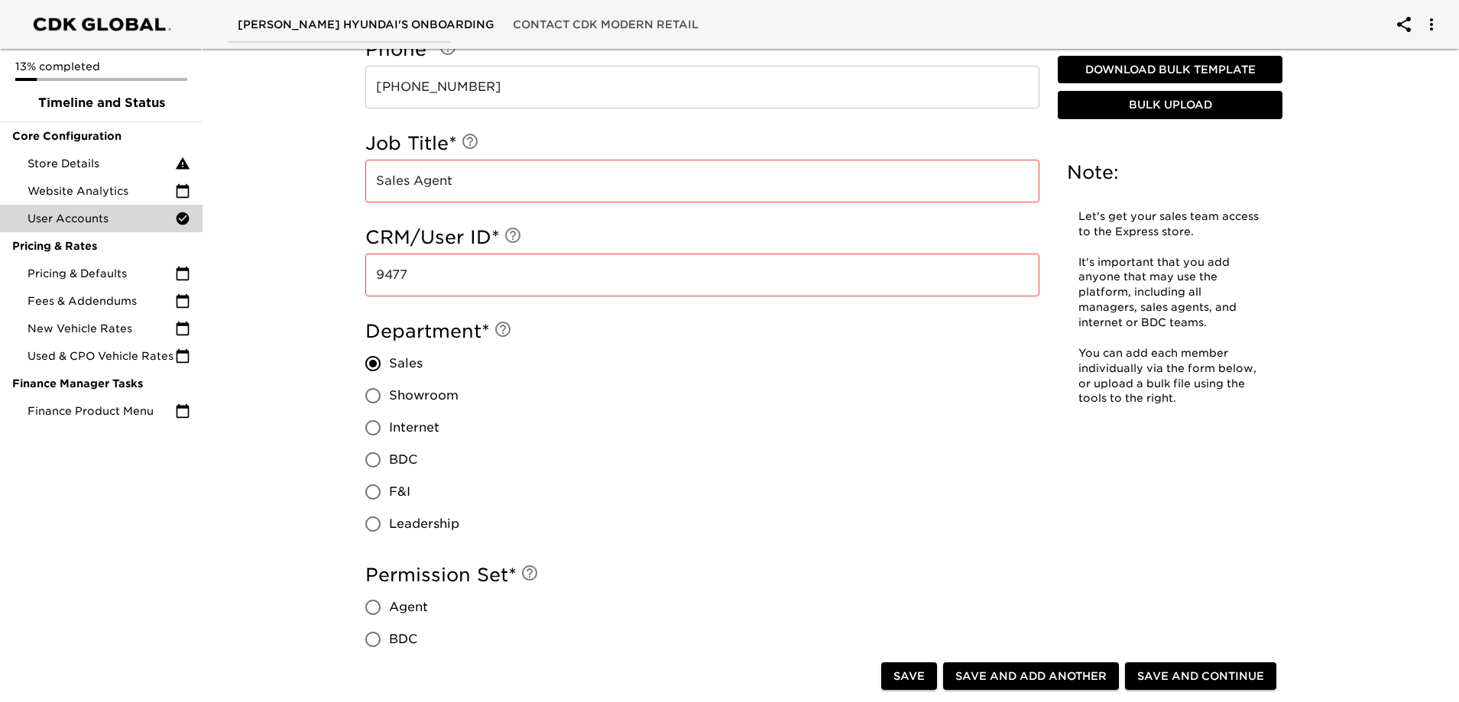
radio input "true"
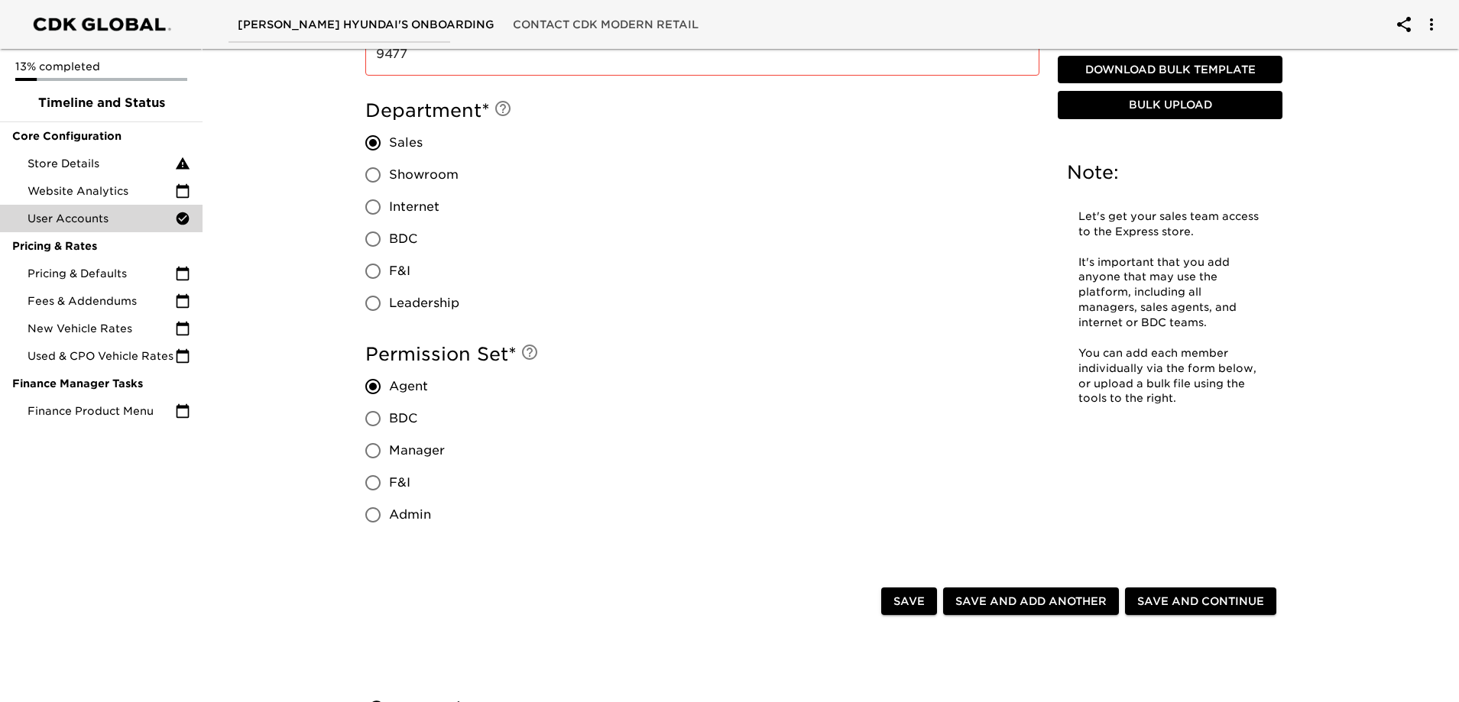
scroll to position [1225, 0]
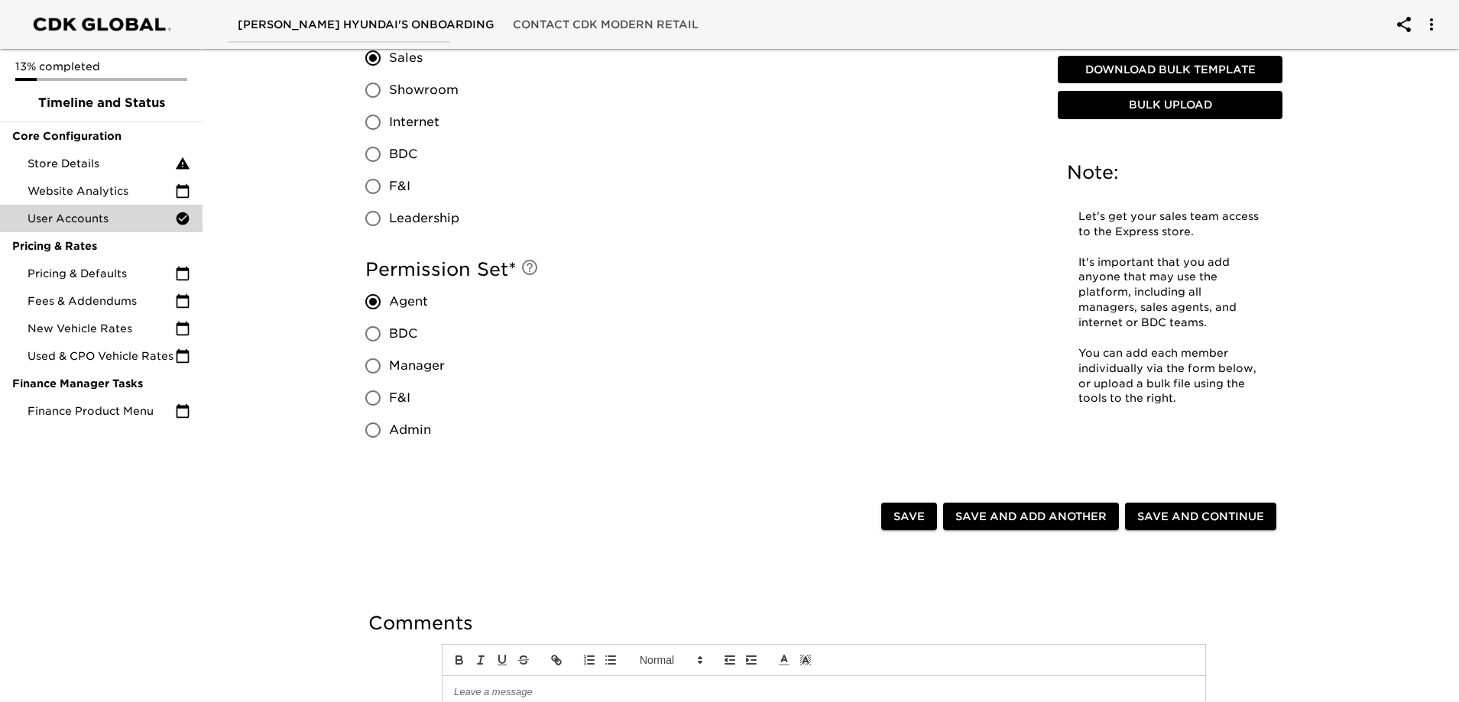
click at [1013, 524] on span "Save and Add Another" at bounding box center [1030, 517] width 151 height 19
radio input "false"
click at [1215, 377] on p "You can add each member individually via the form below, or upload a bulk file …" at bounding box center [1169, 376] width 183 height 61
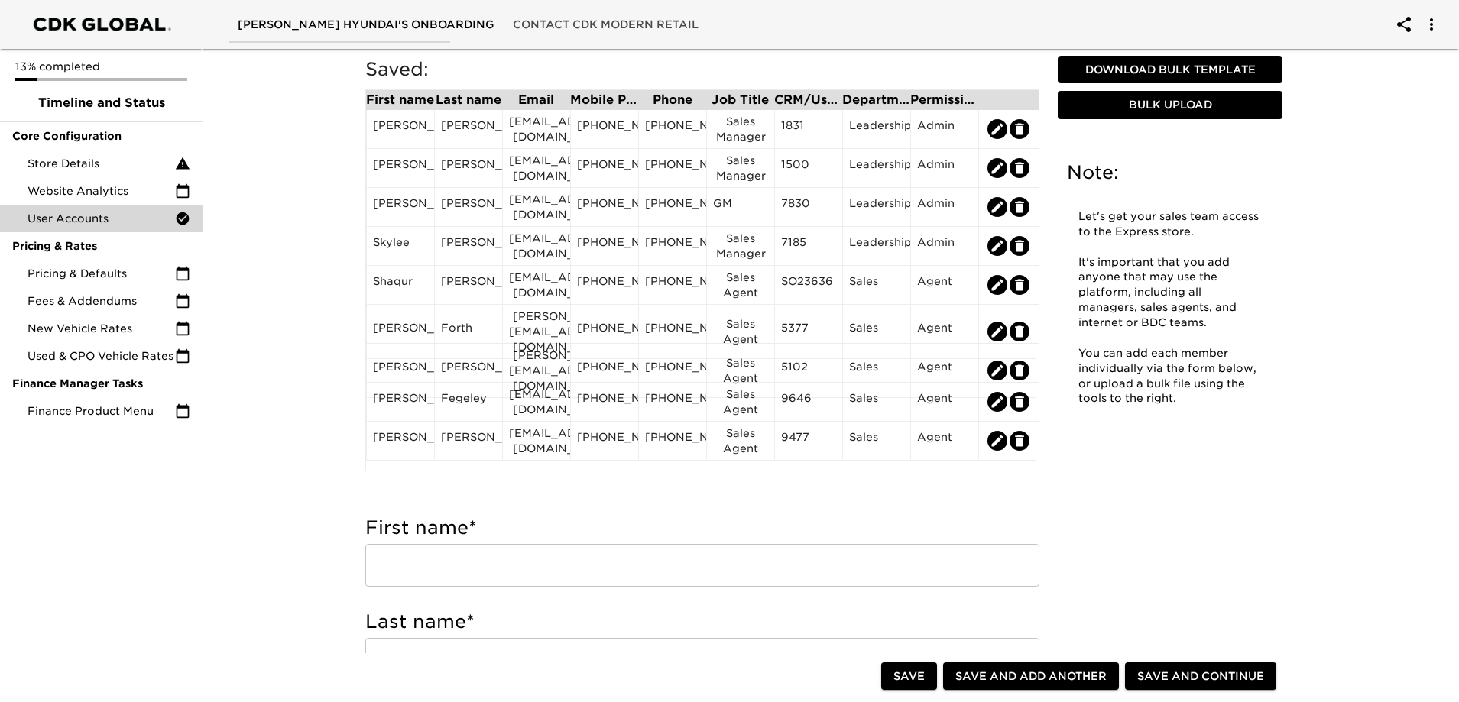
scroll to position [0, 0]
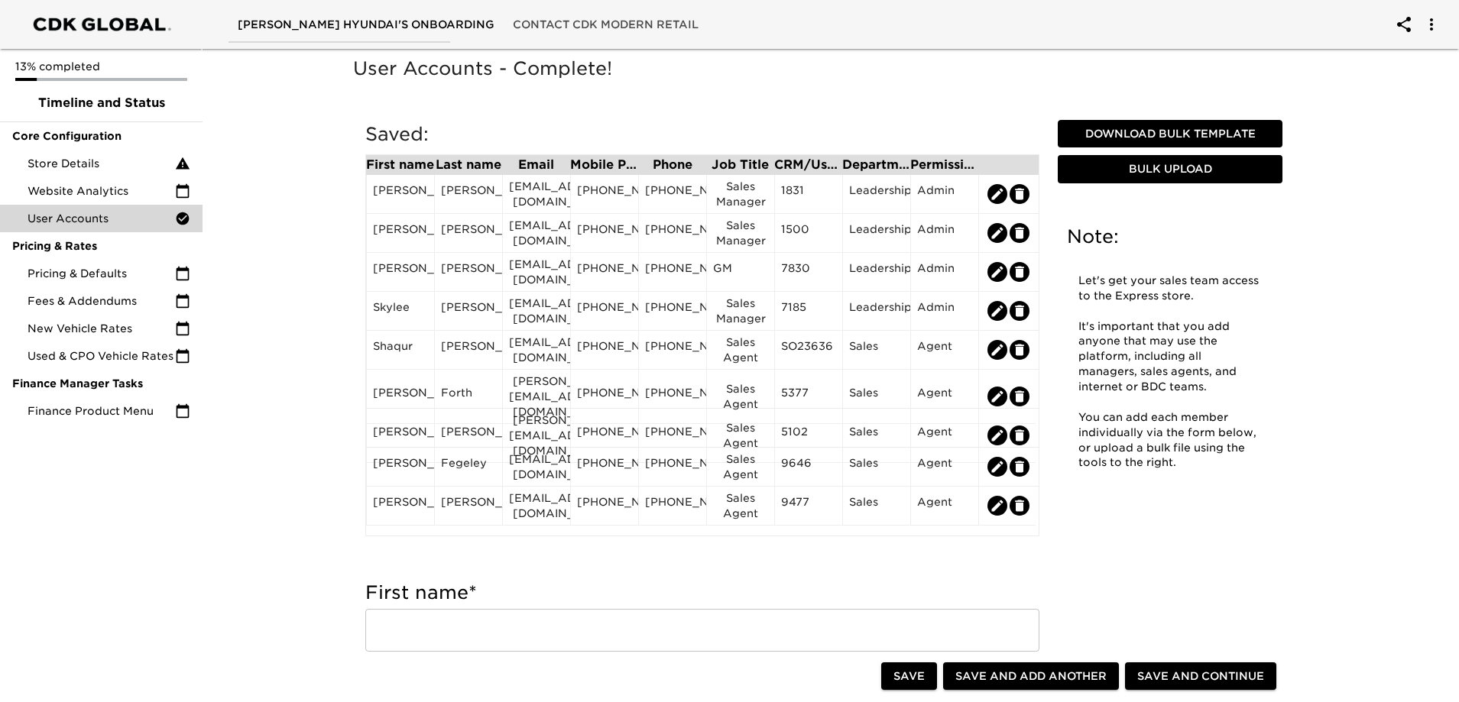
click at [1227, 683] on span "Save and Continue" at bounding box center [1200, 676] width 127 height 19
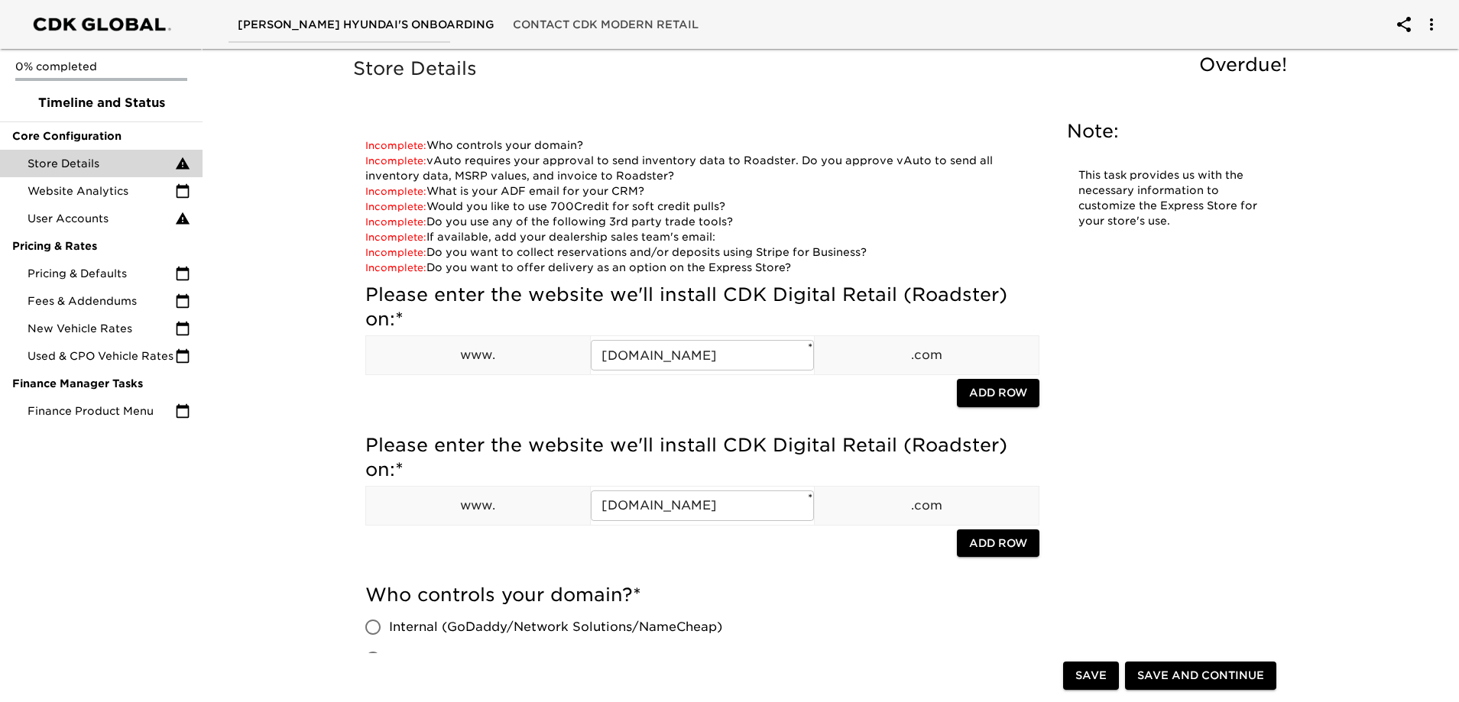
click at [897, 395] on div at bounding box center [661, 394] width 592 height 31
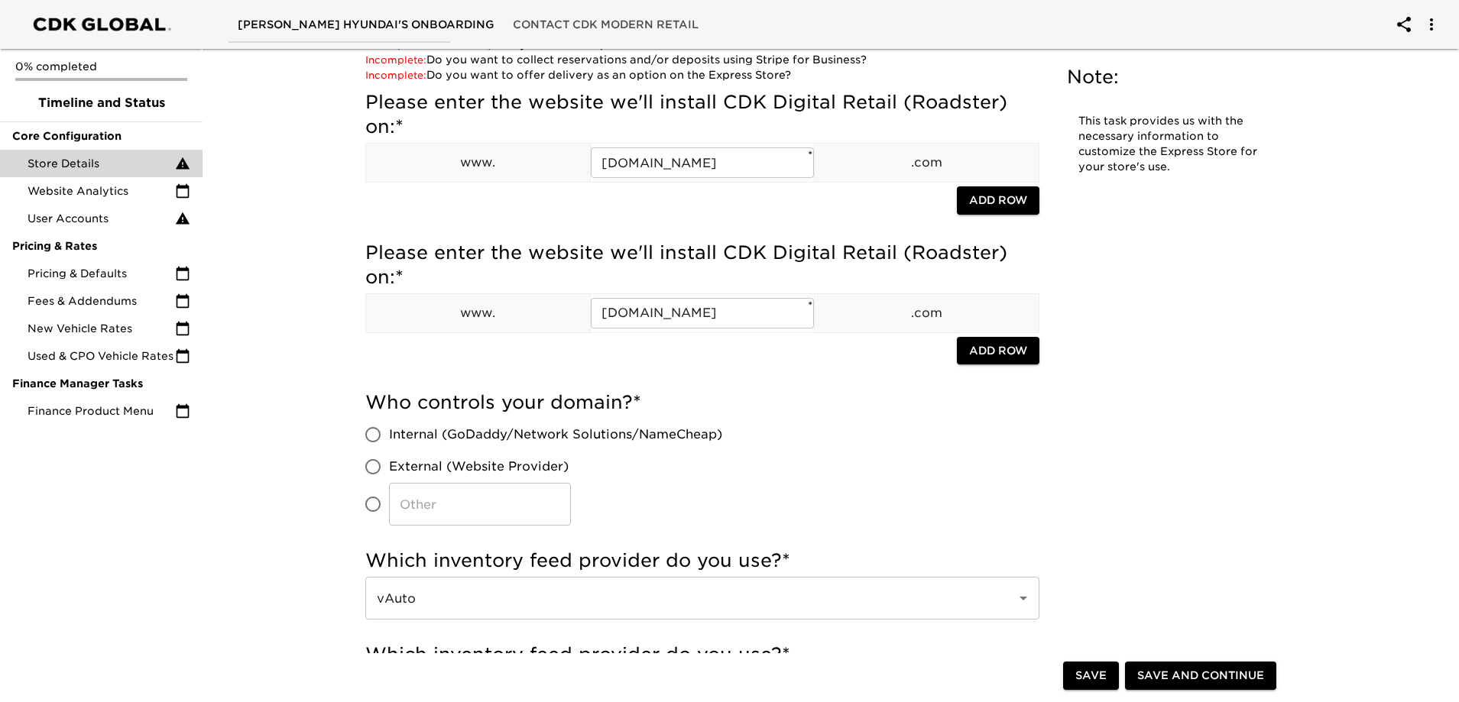
scroll to position [229, 0]
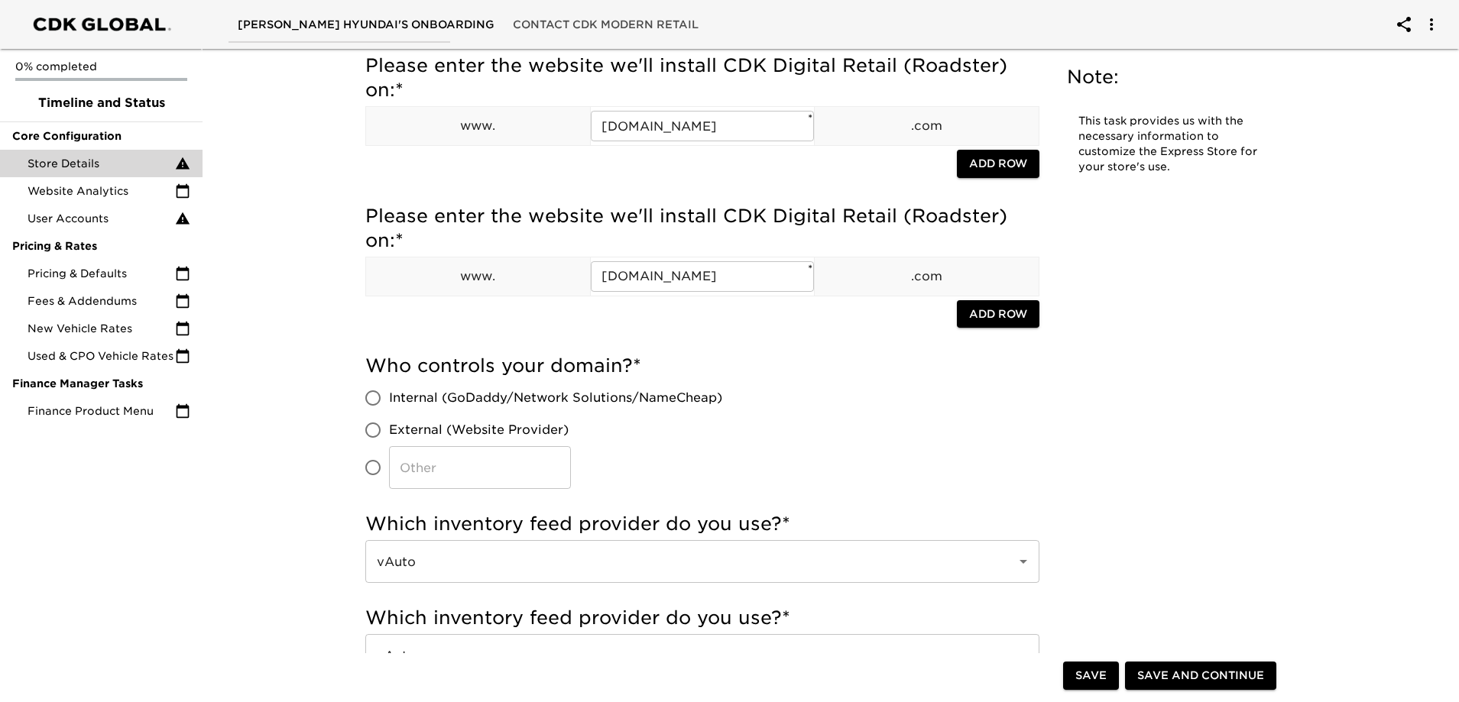
click at [453, 430] on span "External (Website Provider)" at bounding box center [479, 430] width 180 height 18
click at [389, 430] on input "External (Website Provider)" at bounding box center [373, 430] width 32 height 32
radio input "true"
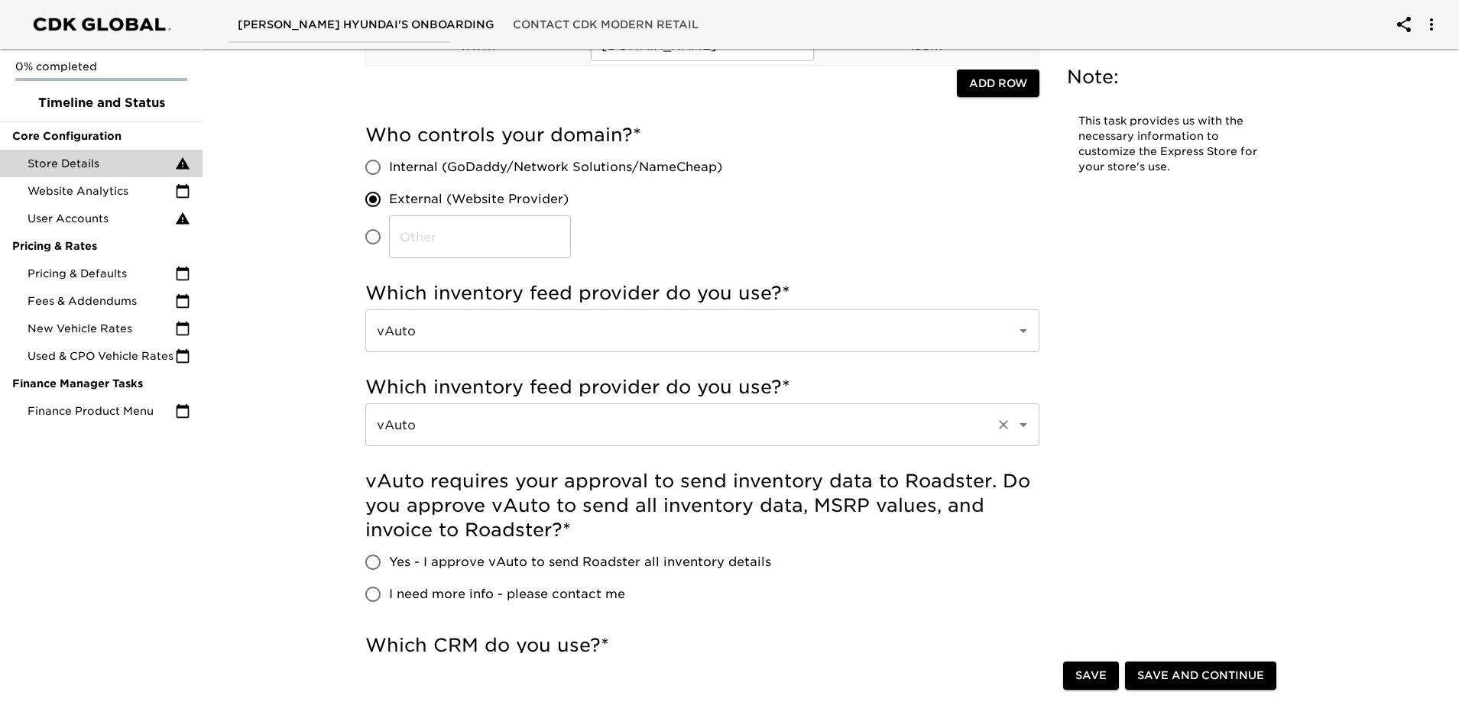
scroll to position [611, 0]
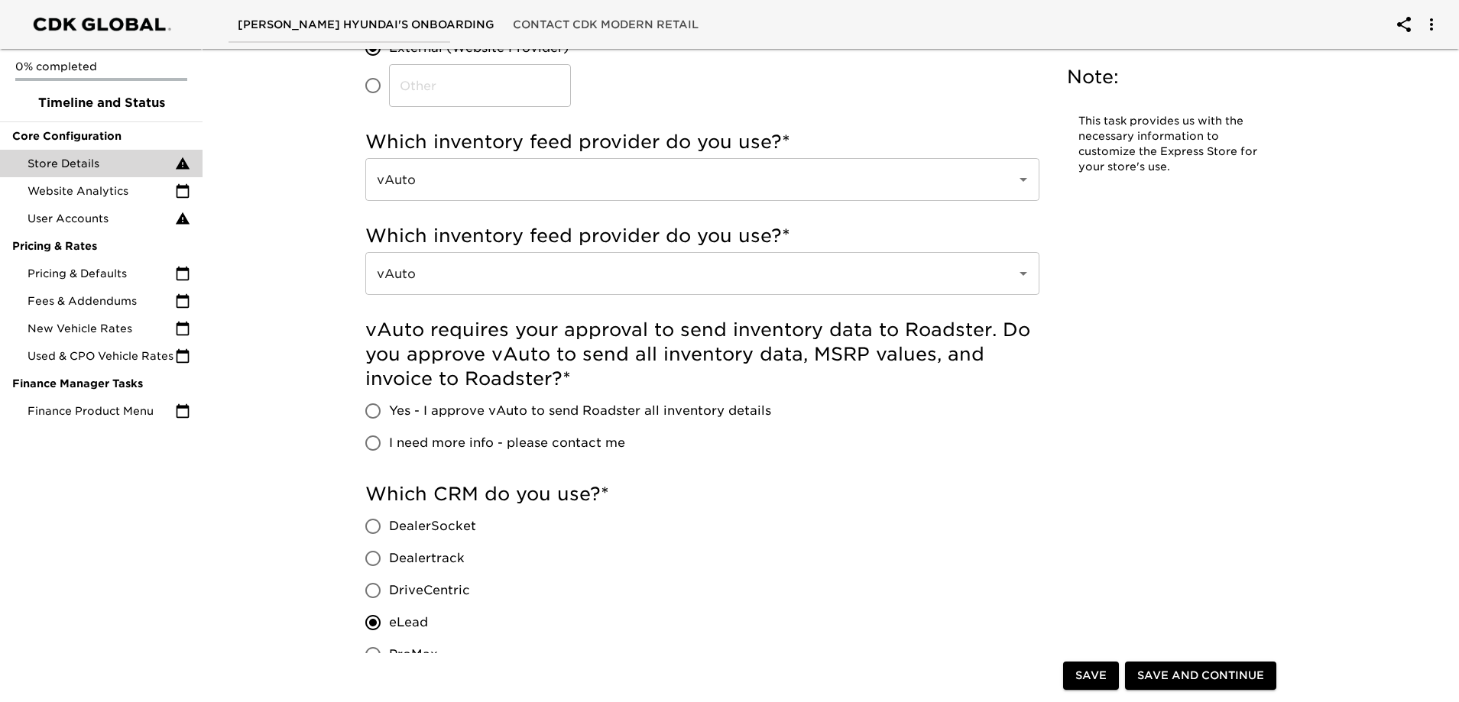
click at [547, 412] on span "Yes - I approve vAuto to send Roadster all inventory details" at bounding box center [580, 411] width 382 height 18
click at [389, 412] on input "Yes - I approve vAuto to send Roadster all inventory details" at bounding box center [373, 411] width 32 height 32
radio input "true"
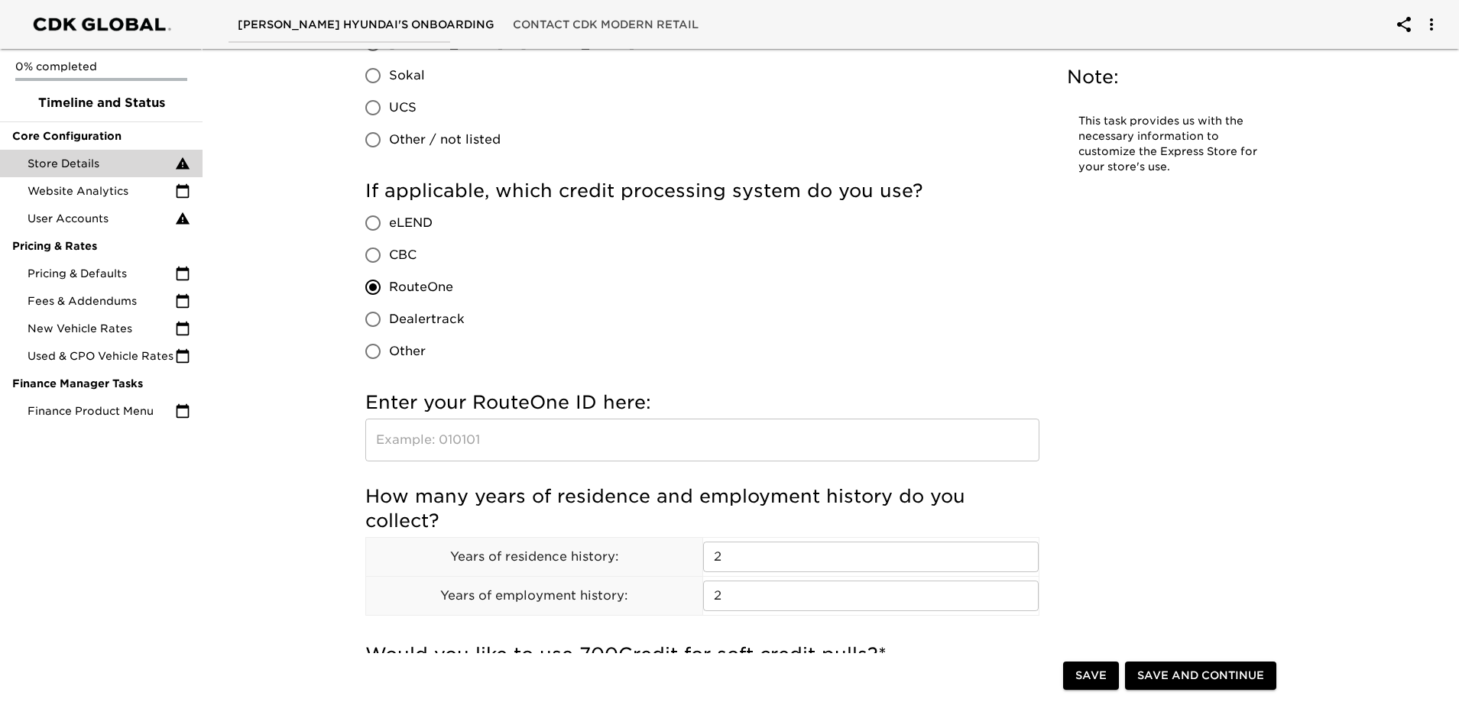
scroll to position [1834, 0]
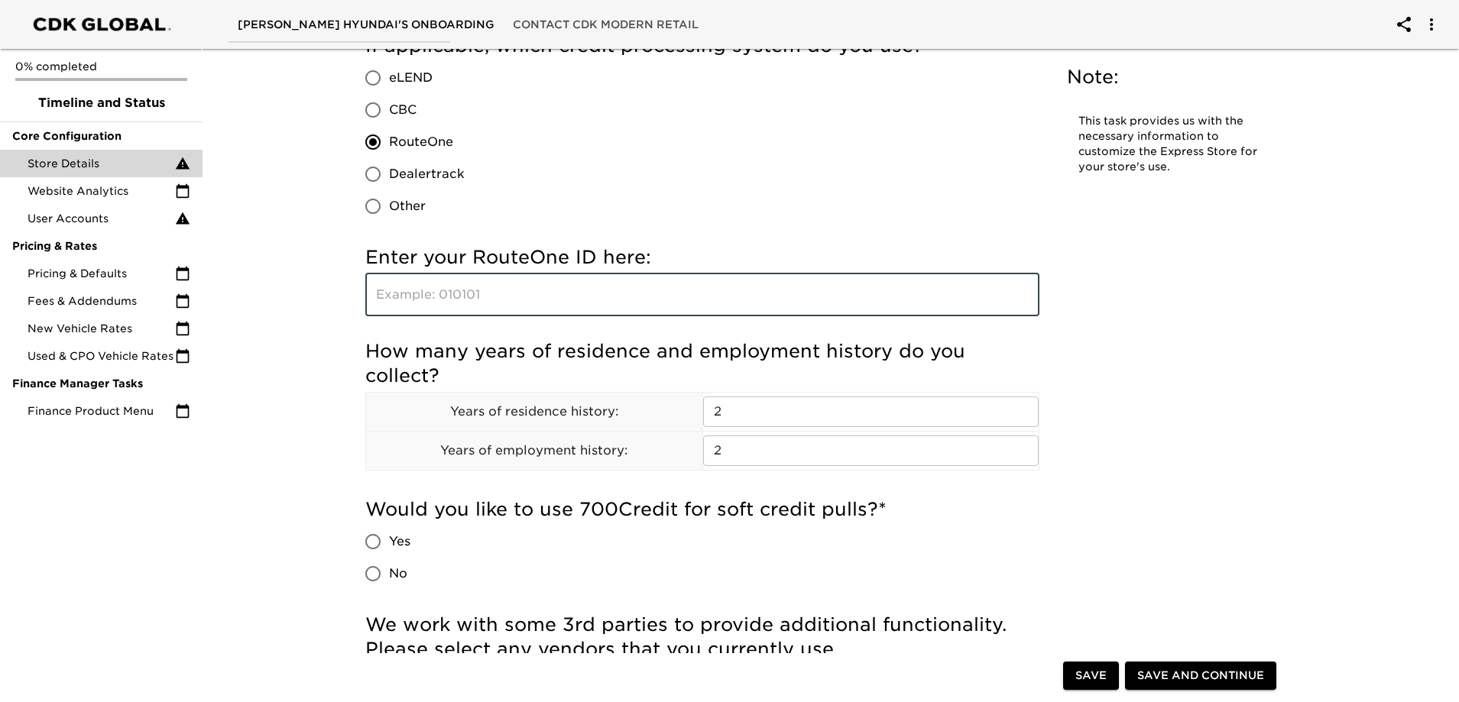
click at [539, 310] on input "text" at bounding box center [702, 295] width 674 height 43
paste input "RS0NQ"
type input "RS0NQ"
click at [653, 232] on div "If applicable, which credit processing system do you use? eLEND CBC RouteOne De…" at bounding box center [702, 132] width 674 height 212
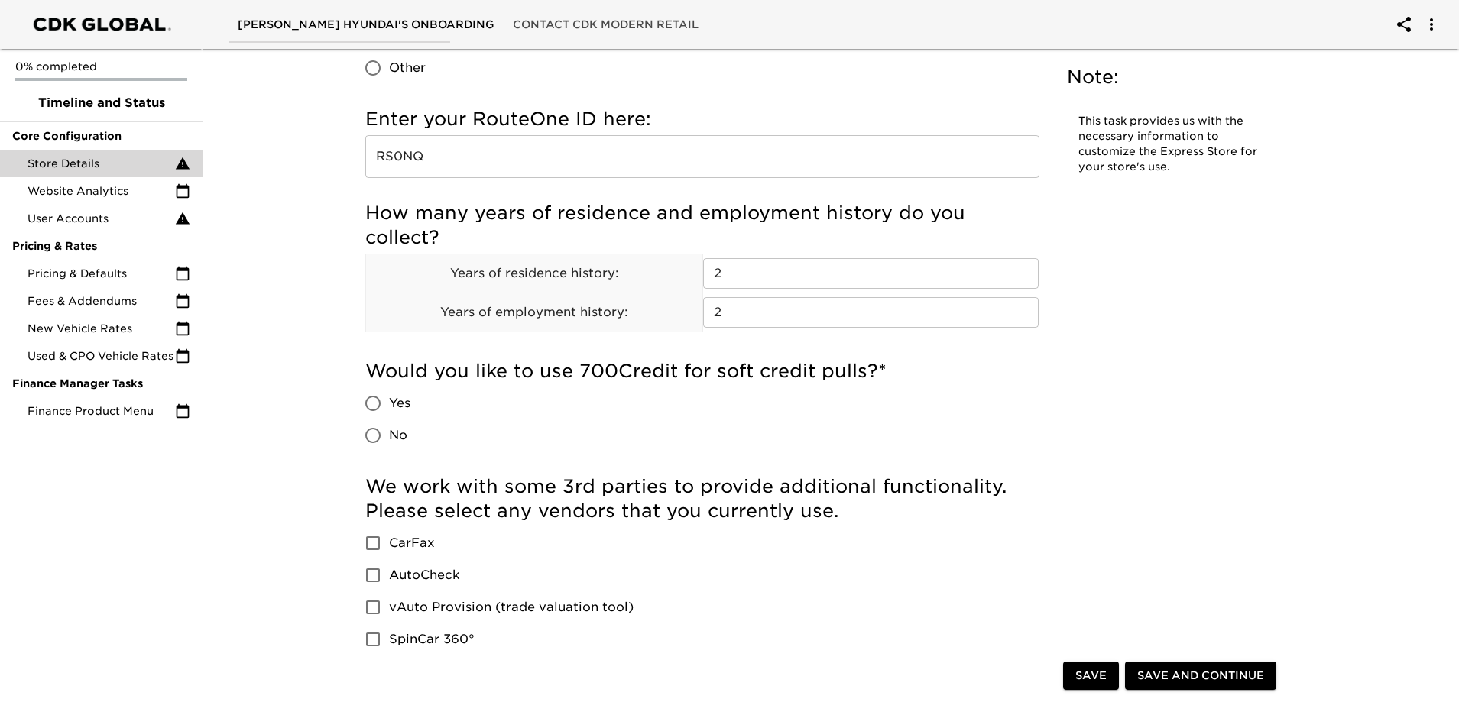
scroll to position [1987, 0]
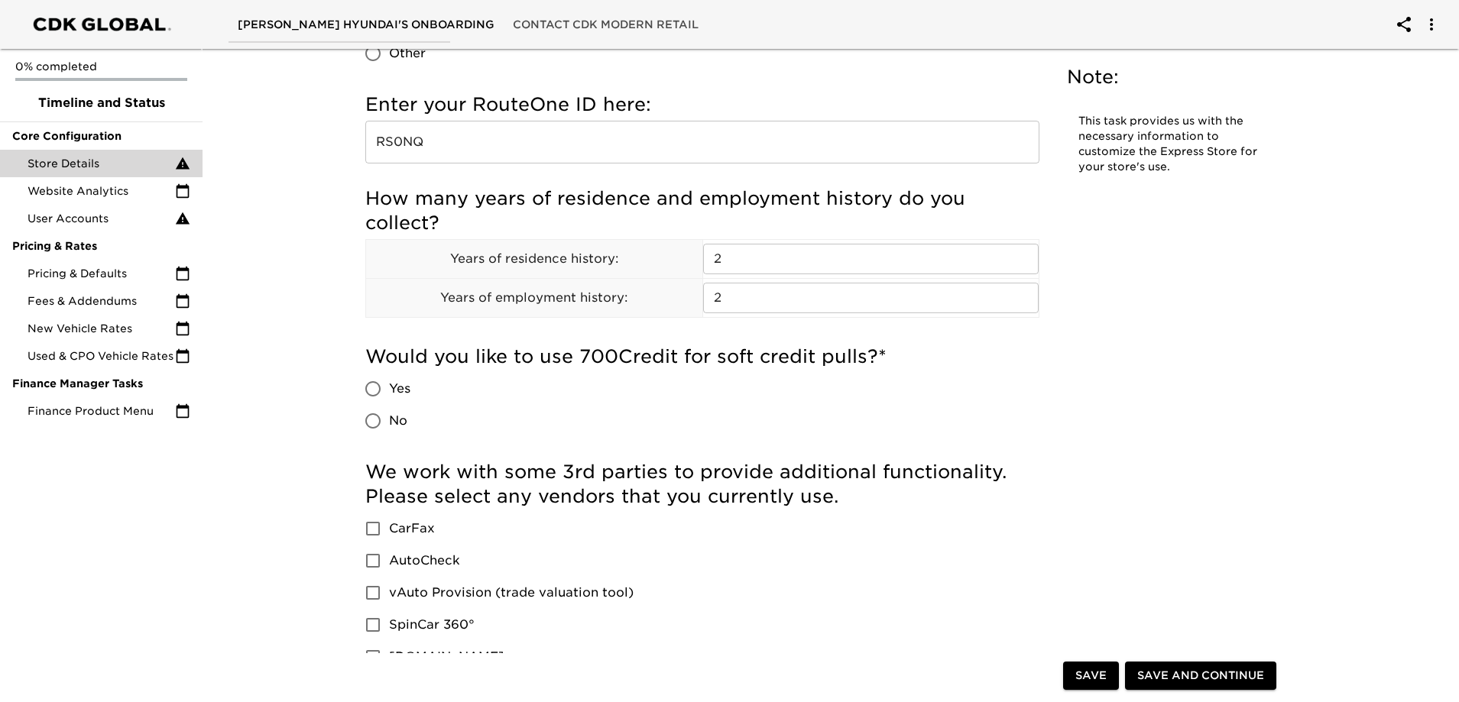
click at [404, 383] on span "Yes" at bounding box center [399, 389] width 21 height 18
click at [389, 383] on input "Yes" at bounding box center [373, 389] width 32 height 32
radio input "true"
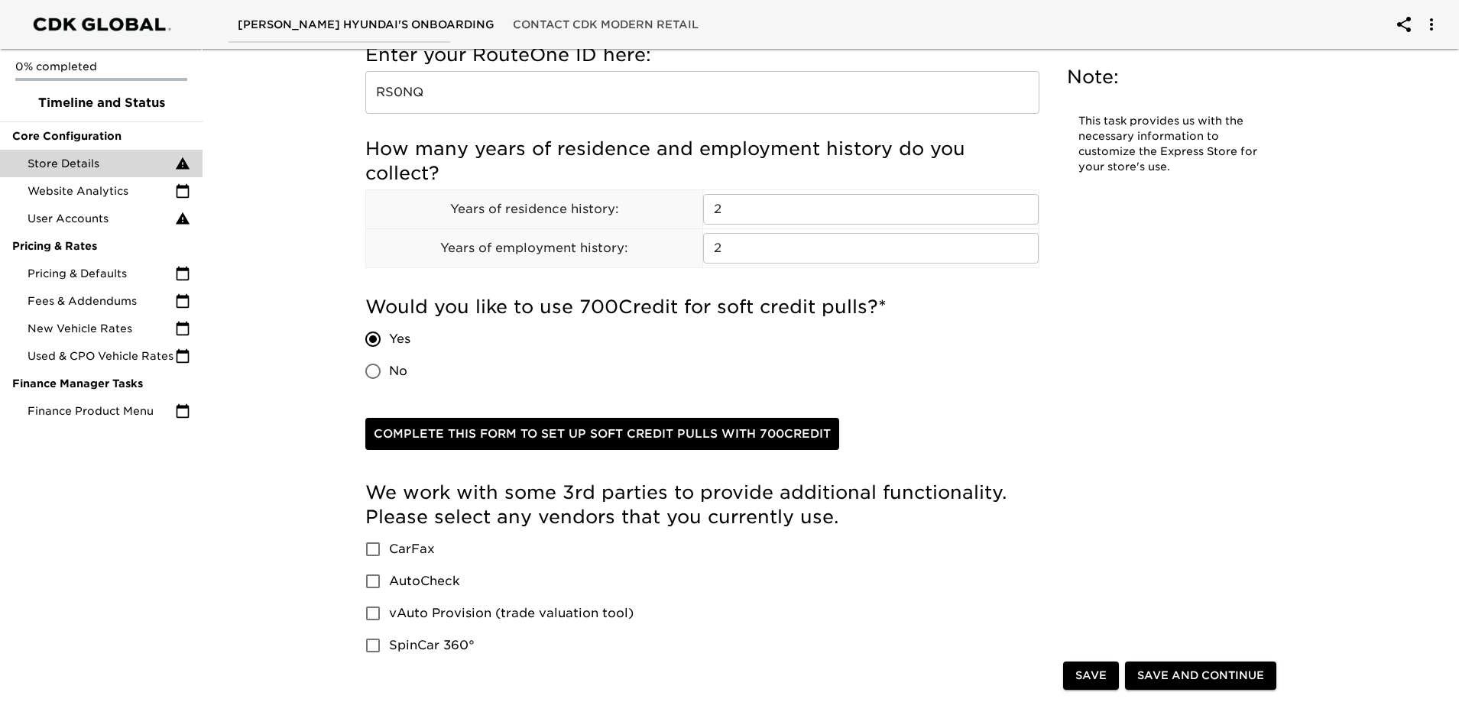
scroll to position [2064, 0]
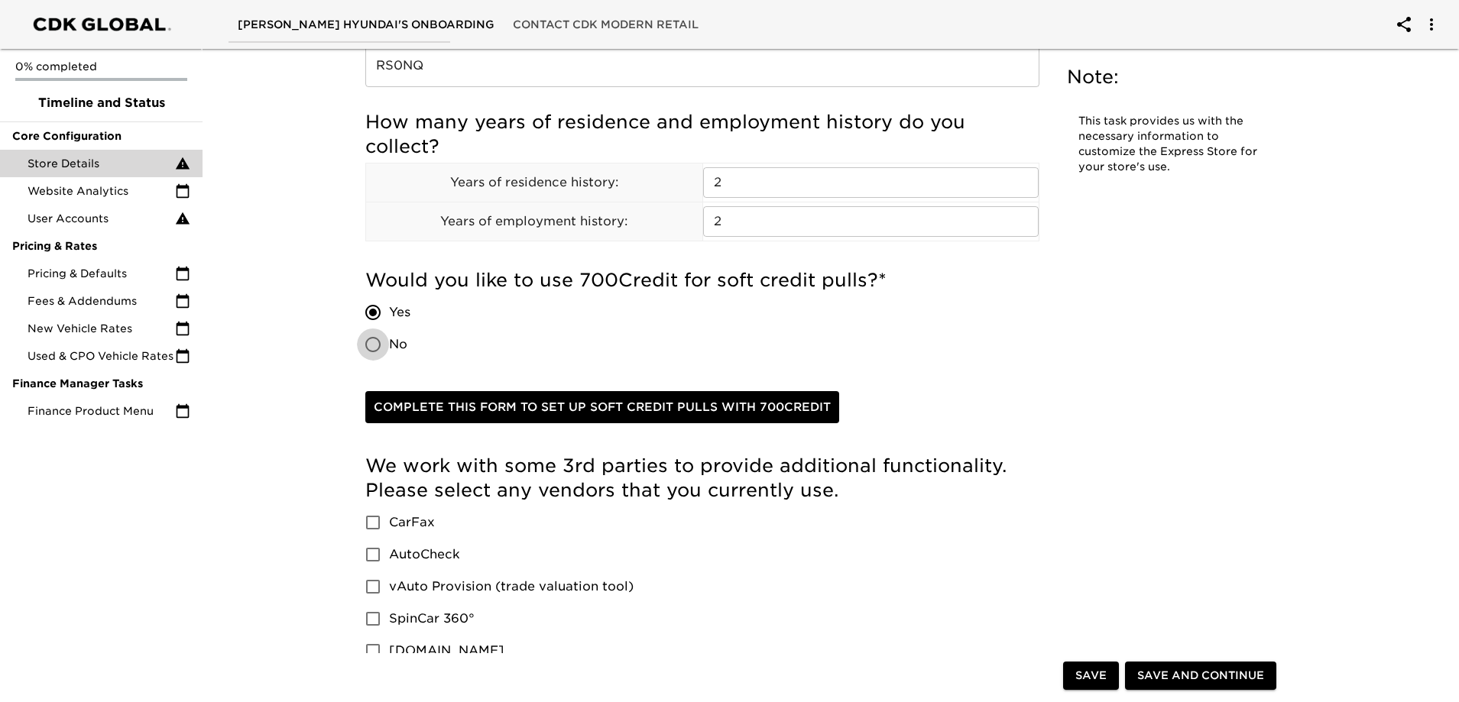
click at [384, 342] on input "No" at bounding box center [373, 345] width 32 height 32
radio input "true"
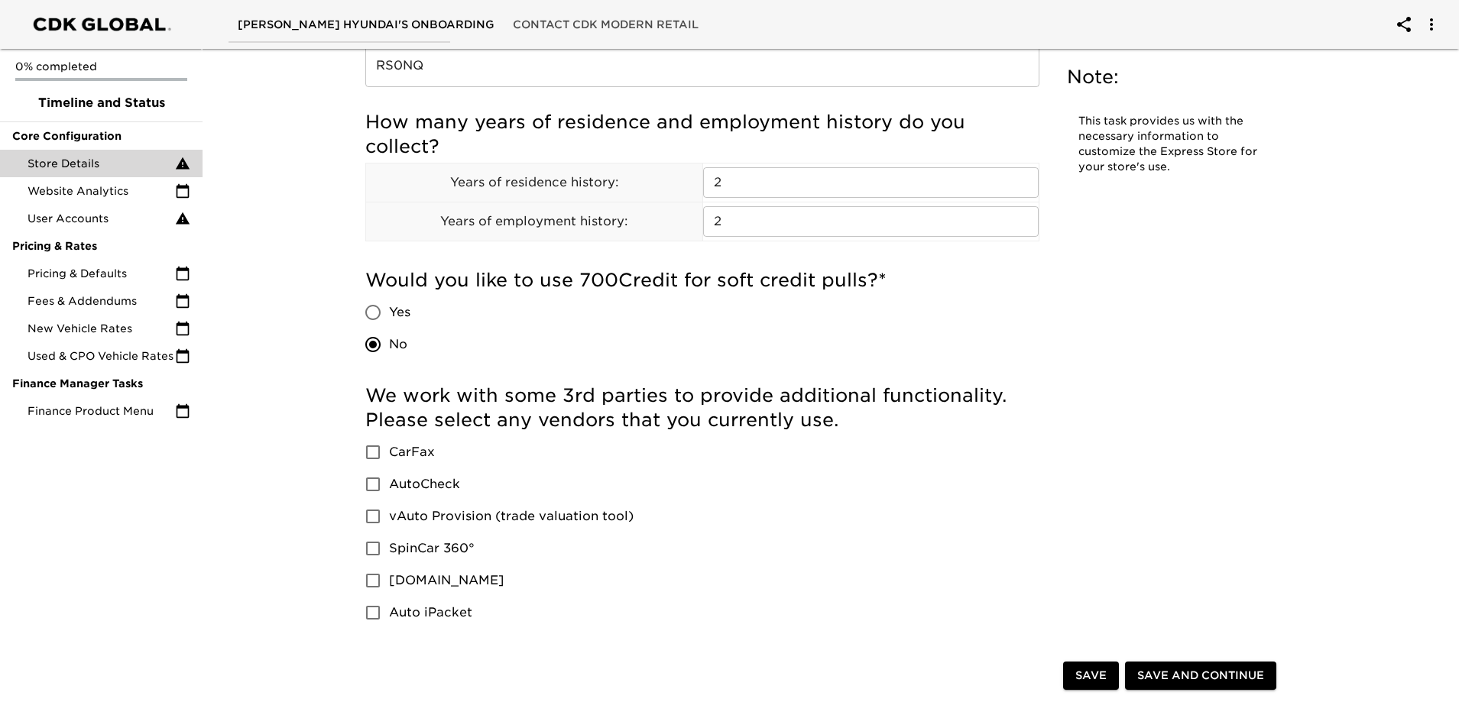
click at [384, 306] on input "Yes" at bounding box center [373, 313] width 32 height 32
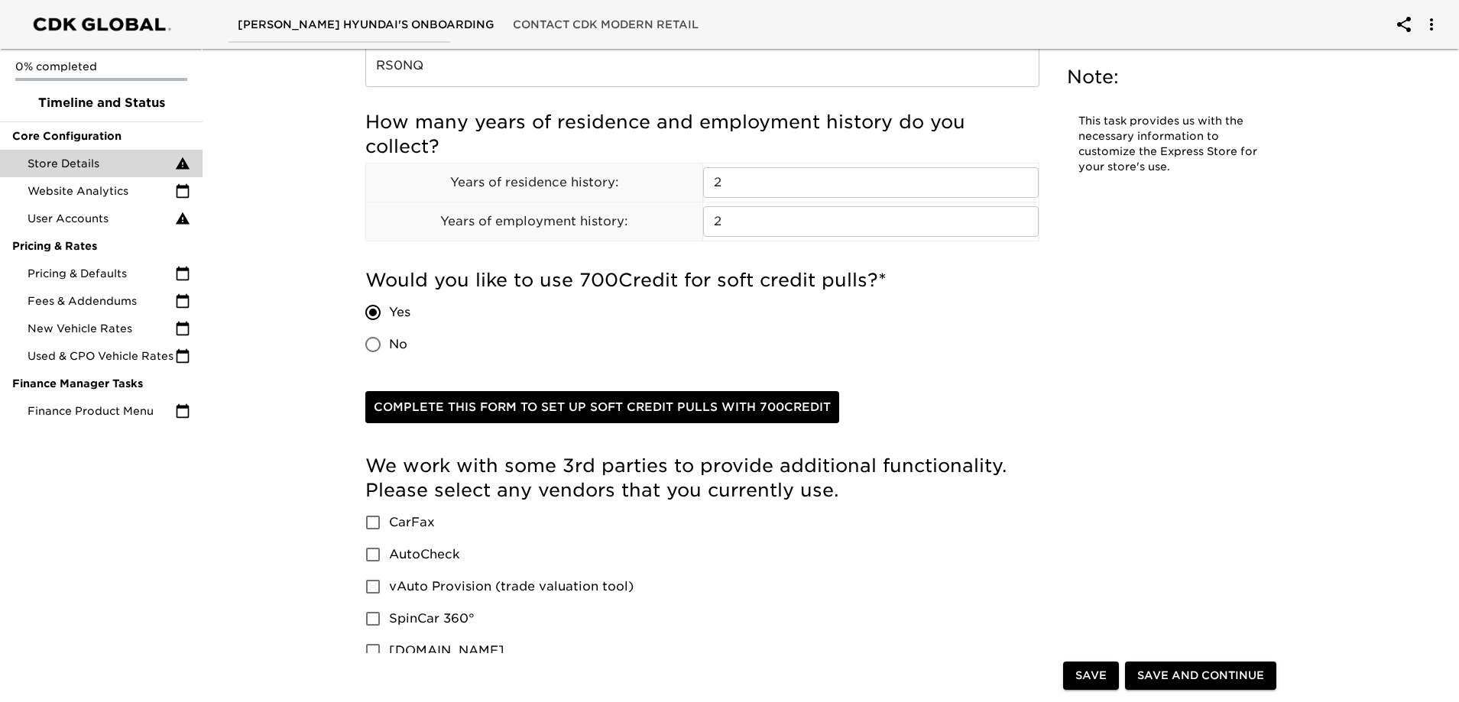
click at [572, 398] on span "Complete this form to set up soft credit pulls with 700Credit" at bounding box center [602, 407] width 457 height 20
click at [402, 342] on span "No" at bounding box center [398, 345] width 18 height 18
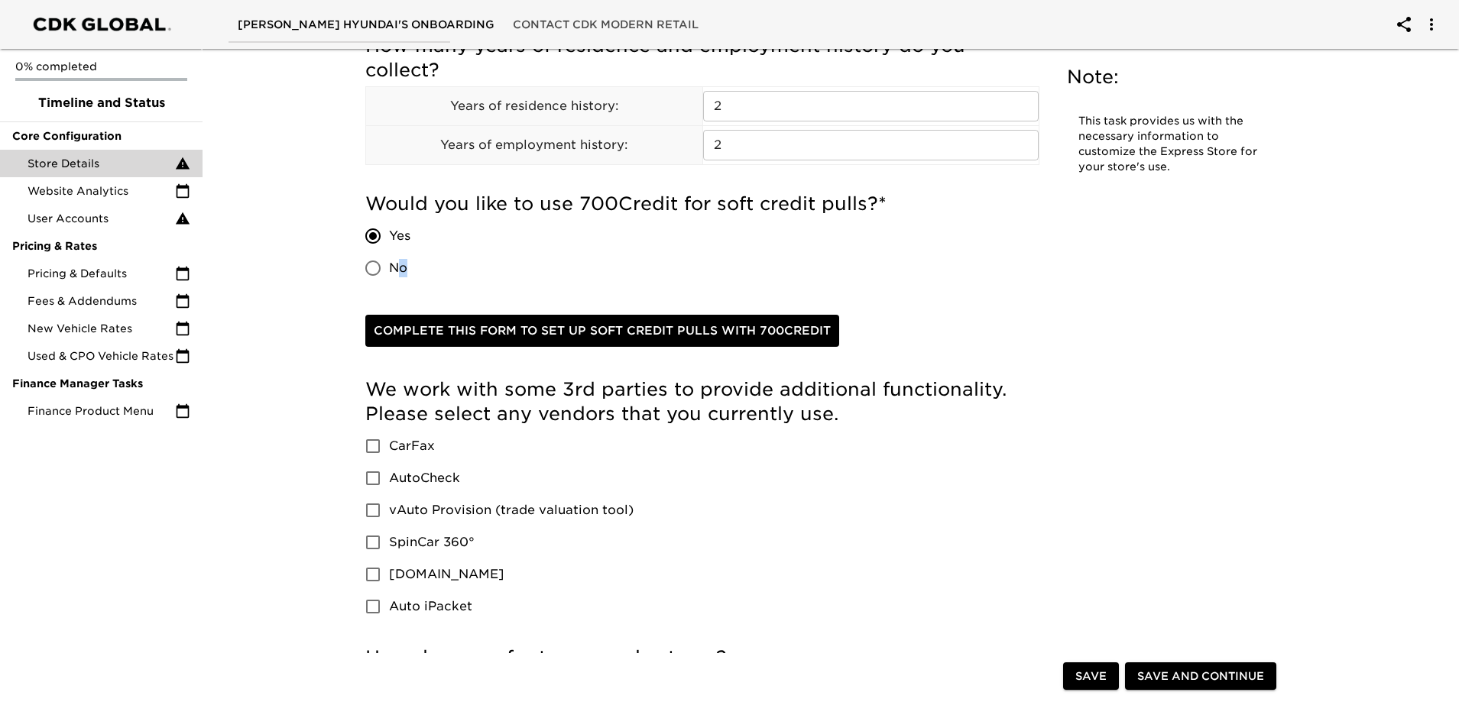
click at [369, 271] on input "No" at bounding box center [373, 268] width 32 height 32
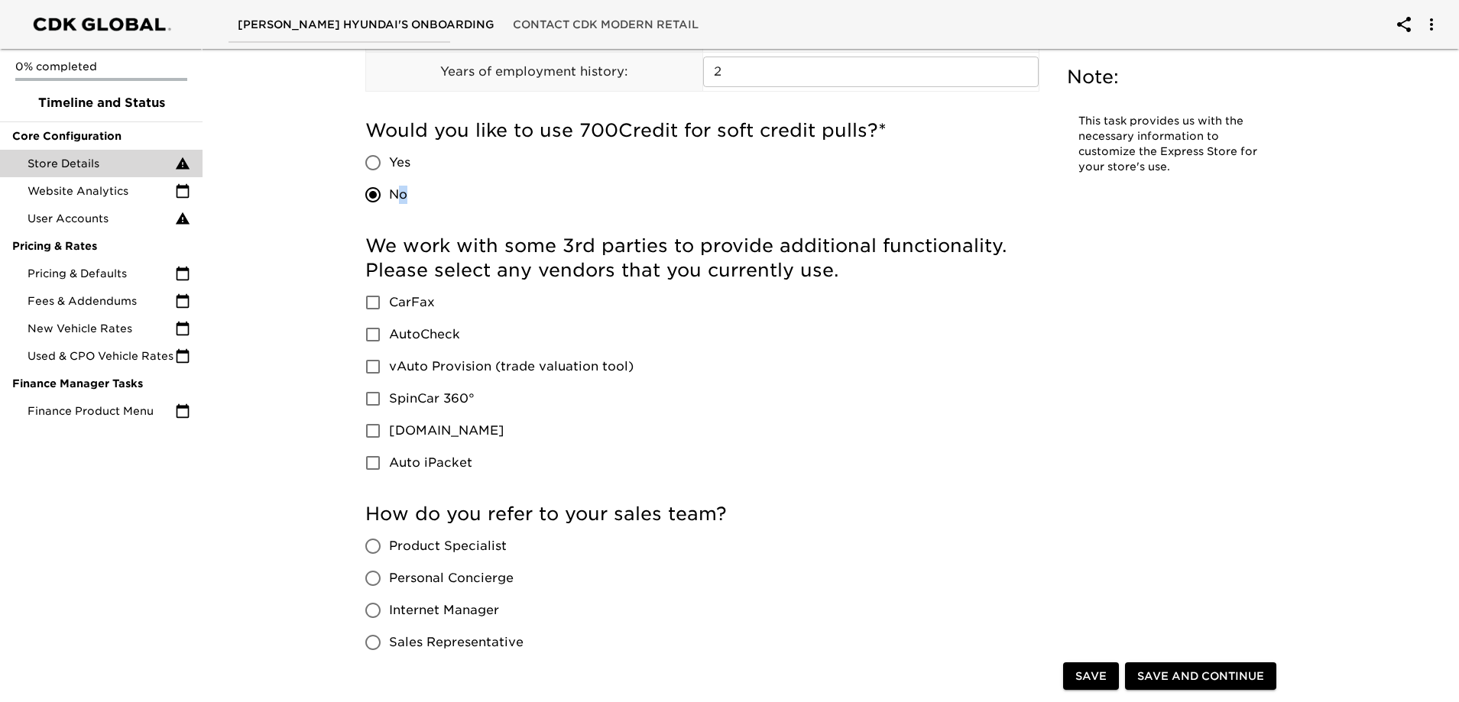
scroll to position [2293, 0]
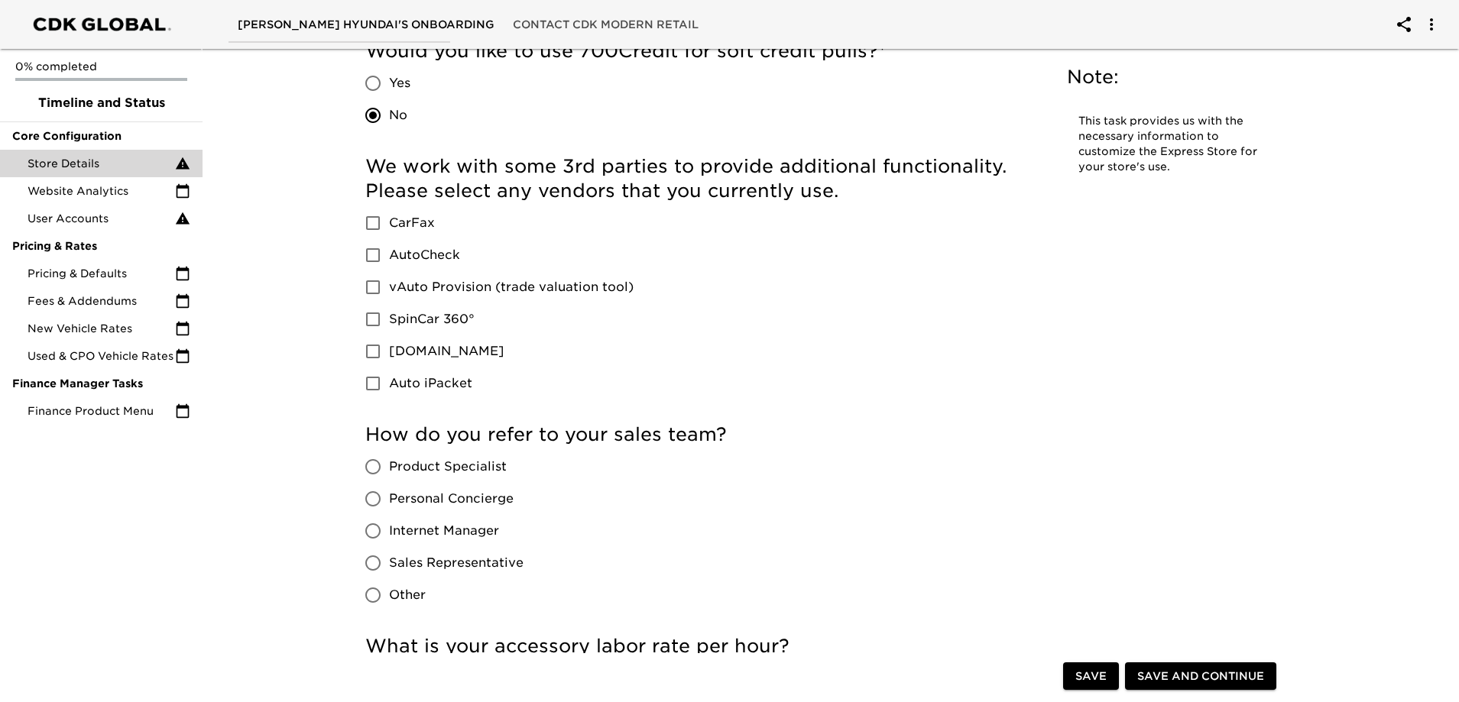
click at [924, 170] on h5 "We work with some 3rd parties to provide additional functionality. Please selec…" at bounding box center [702, 178] width 674 height 49
click at [766, 171] on h5 "We work with some 3rd parties to provide additional functionality. Please selec…" at bounding box center [702, 178] width 674 height 49
click at [766, 170] on h5 "We work with some 3rd parties to provide additional functionality. Please selec…" at bounding box center [702, 178] width 674 height 49
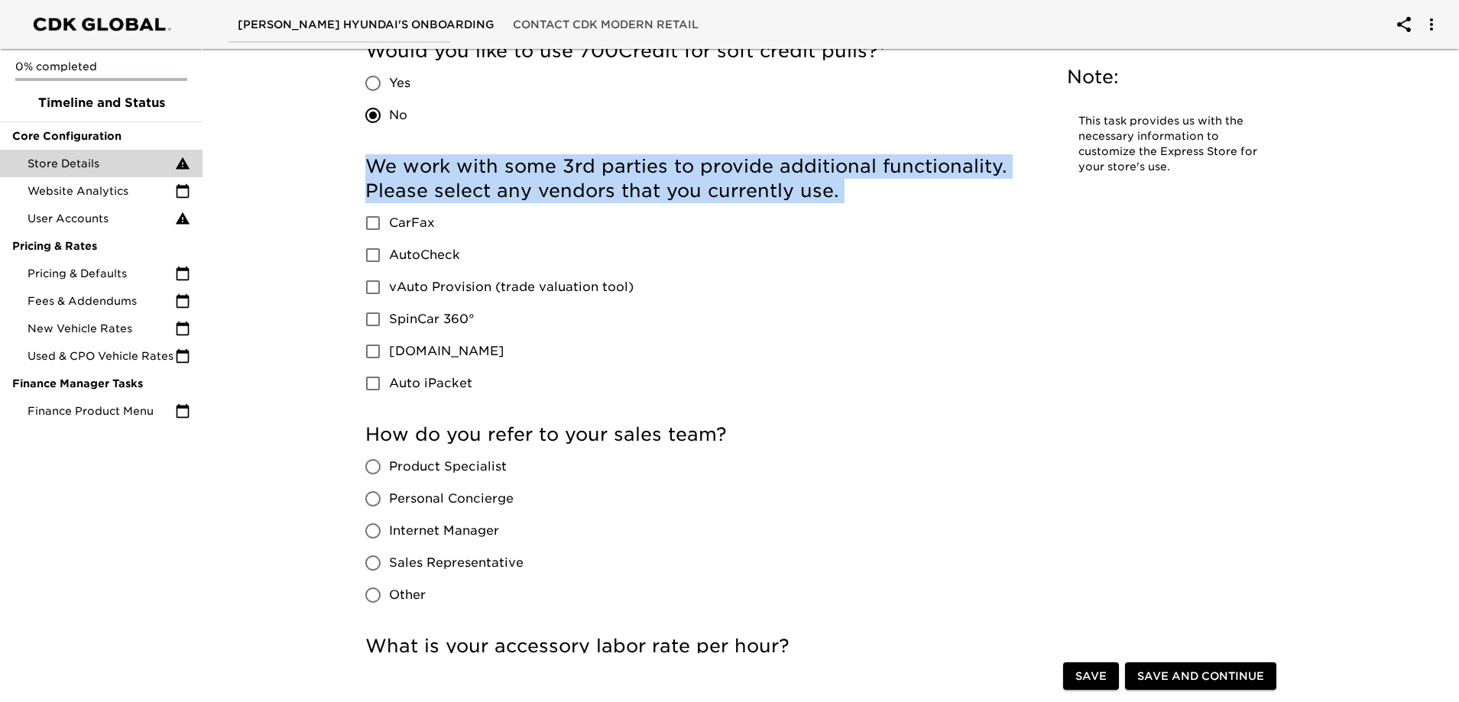
click at [766, 170] on h5 "We work with some 3rd parties to provide additional functionality. Please selec…" at bounding box center [702, 178] width 674 height 49
click at [900, 183] on h5 "We work with some 3rd parties to provide additional functionality. Please selec…" at bounding box center [702, 178] width 674 height 49
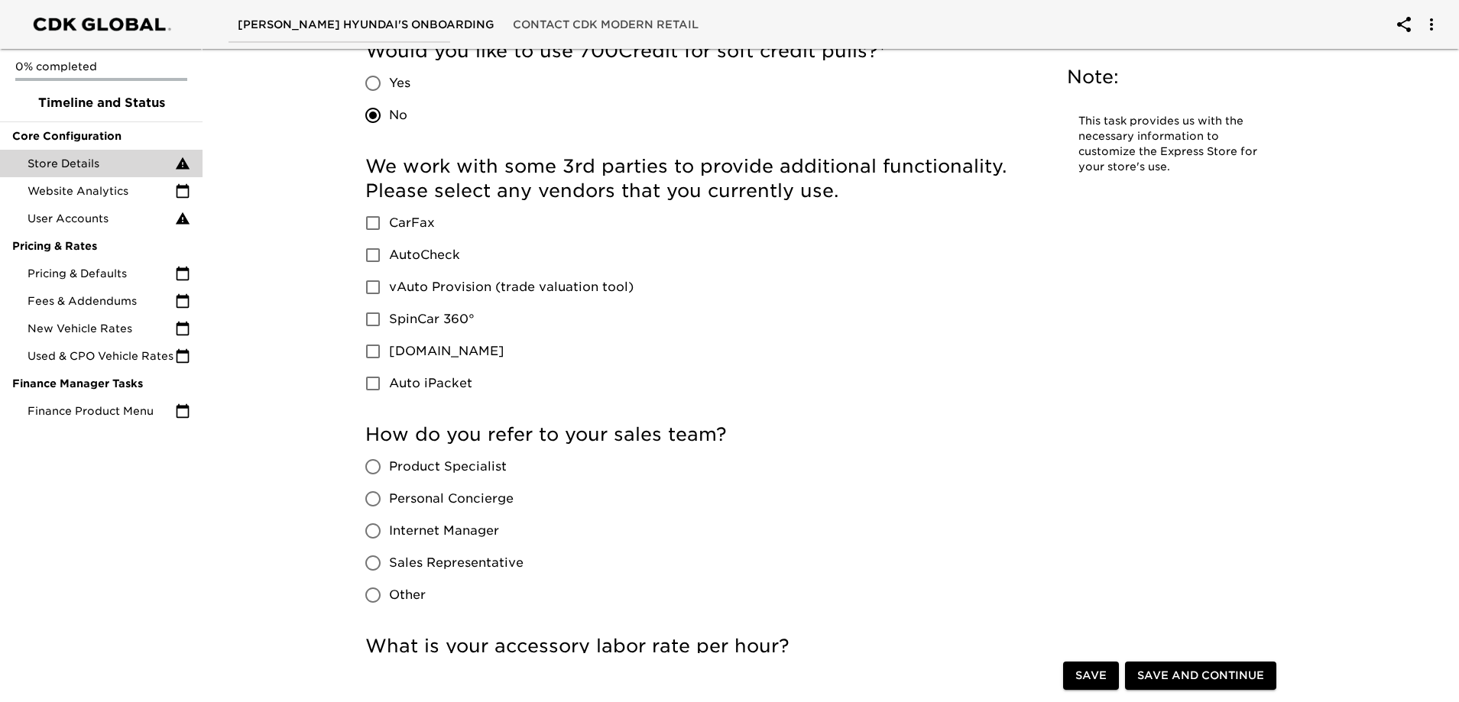
click at [405, 220] on span "CarFax" at bounding box center [412, 223] width 46 height 18
click at [389, 220] on input "CarFax" at bounding box center [373, 223] width 32 height 32
click at [527, 288] on span "vAuto Provision (trade valuation tool)" at bounding box center [511, 287] width 245 height 18
click at [389, 288] on input "vAuto Provision (trade valuation tool)" at bounding box center [373, 287] width 32 height 32
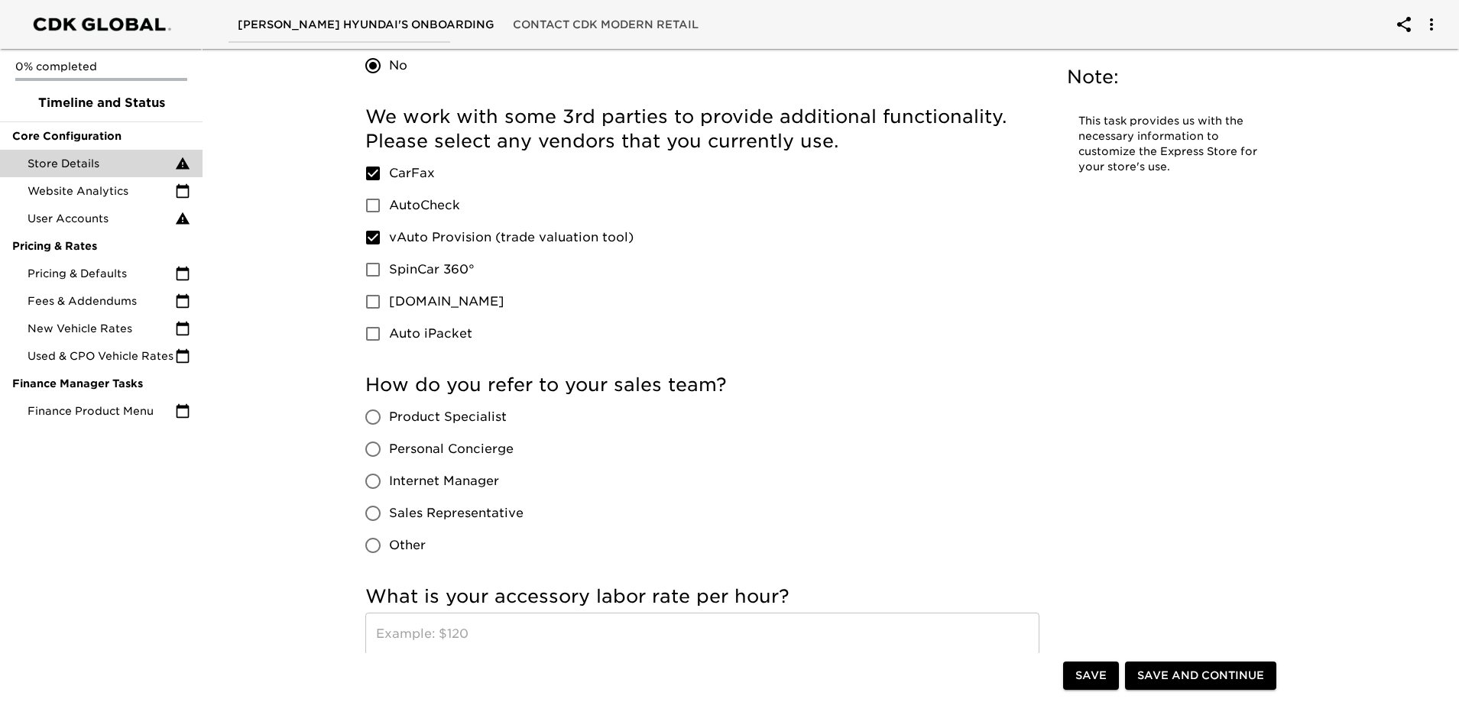
scroll to position [2369, 0]
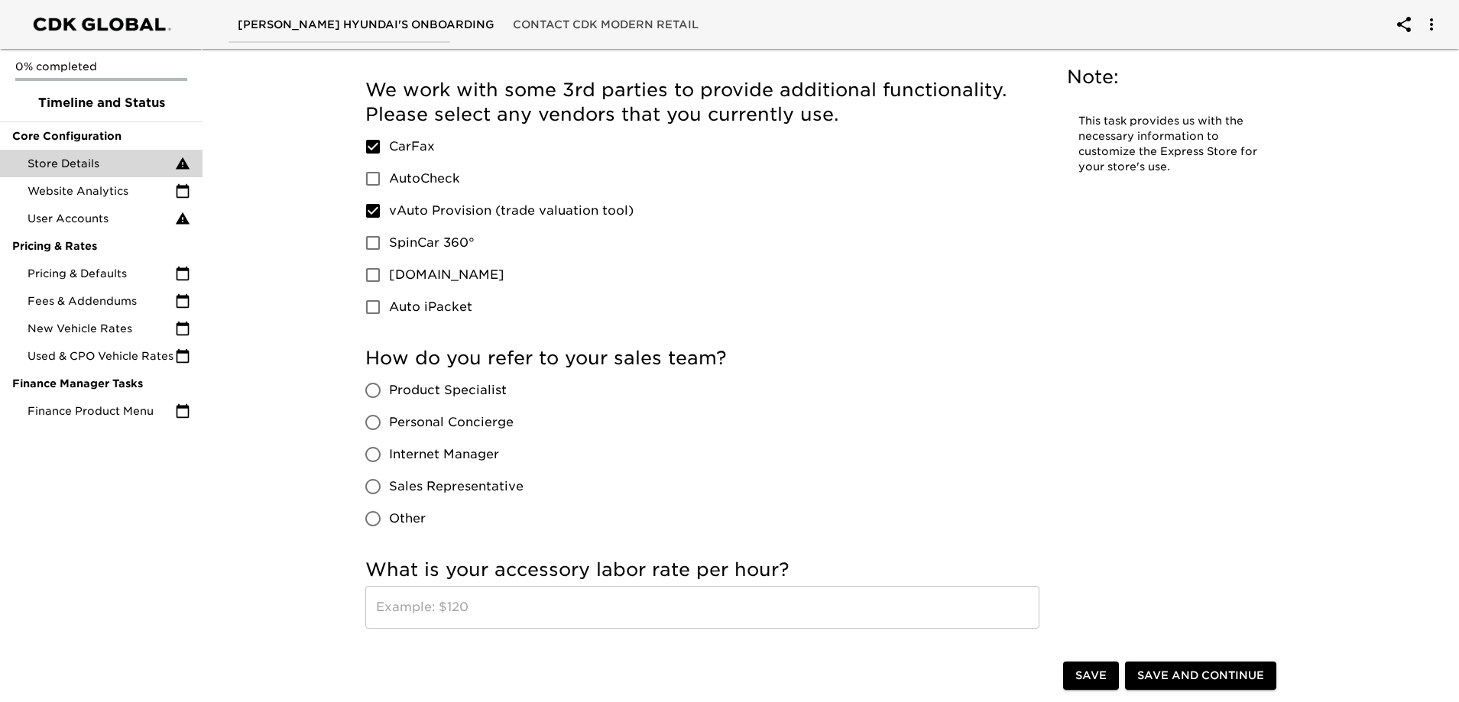
click at [492, 397] on span "Product Specialist" at bounding box center [448, 390] width 118 height 18
click at [389, 397] on input "Product Specialist" at bounding box center [373, 391] width 32 height 32
click at [569, 605] on input "text" at bounding box center [702, 607] width 674 height 43
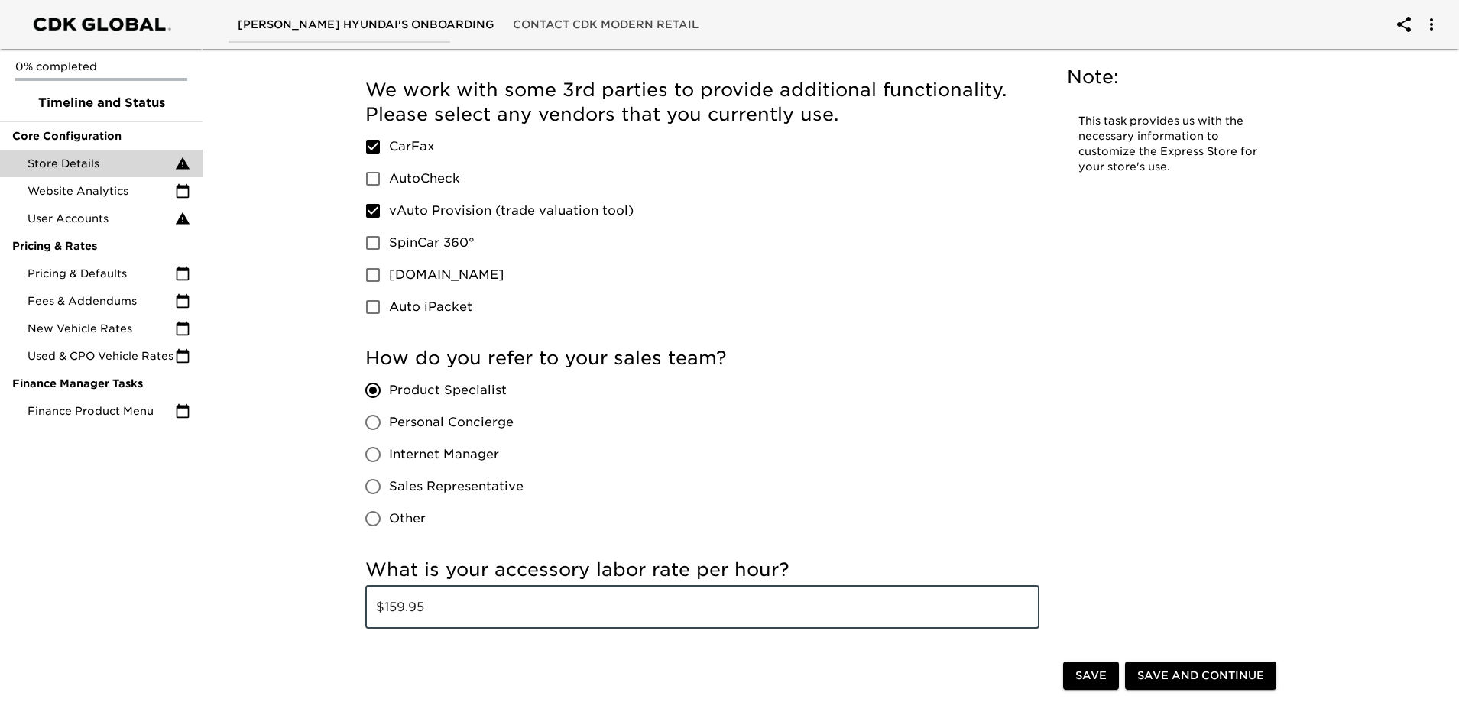
click at [810, 459] on div "How do you refer to your sales team? Product Specialist Personal Concierge Inte…" at bounding box center [702, 440] width 674 height 189
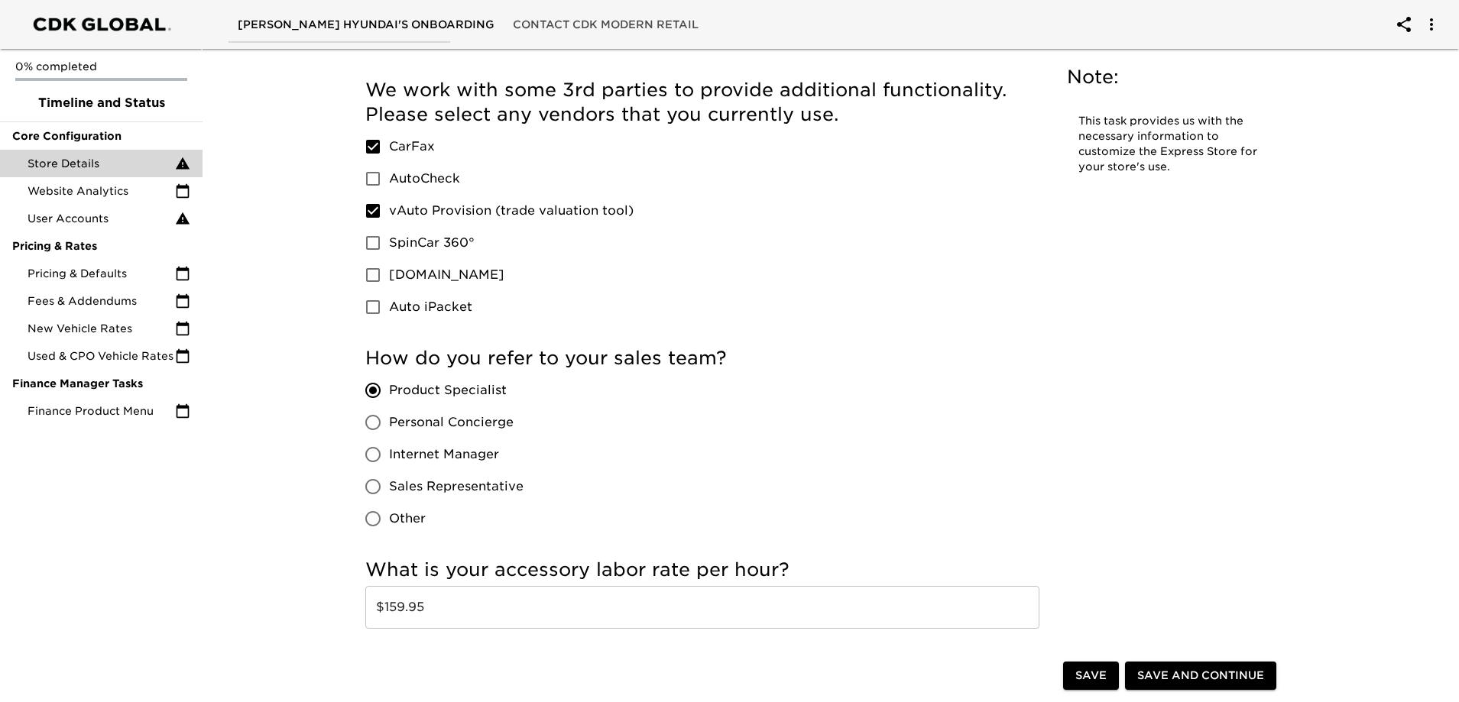
click at [1208, 668] on span "Save and Continue" at bounding box center [1200, 676] width 127 height 19
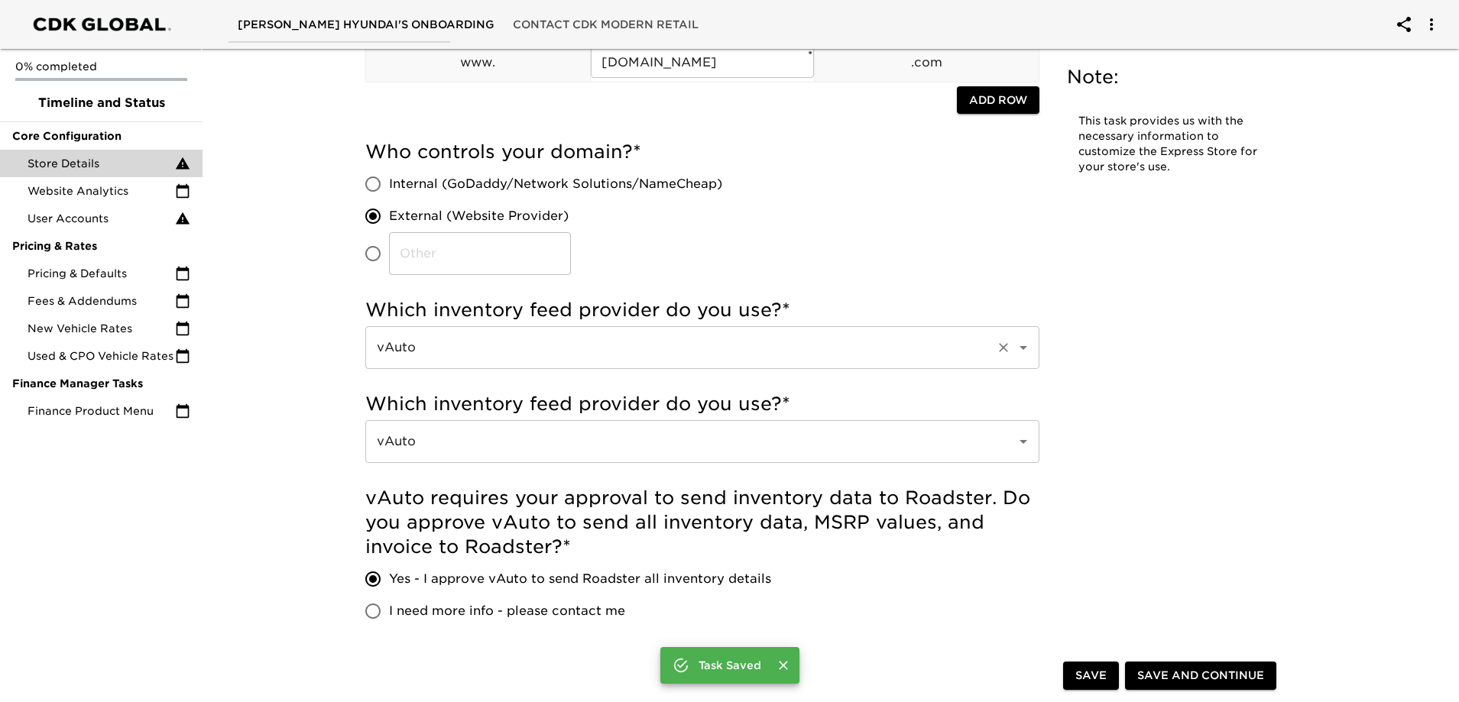
scroll to position [0, 0]
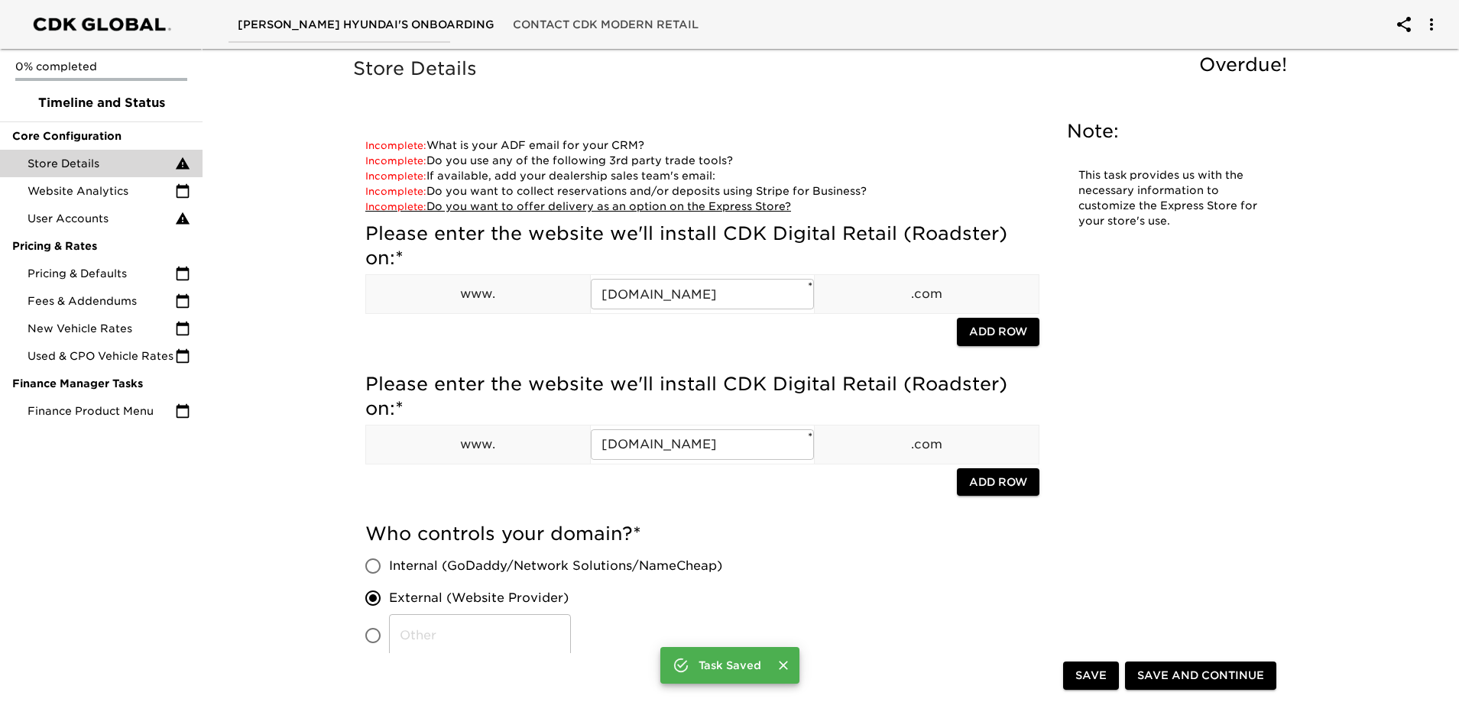
click at [408, 146] on span "Incomplete:" at bounding box center [395, 145] width 61 height 11
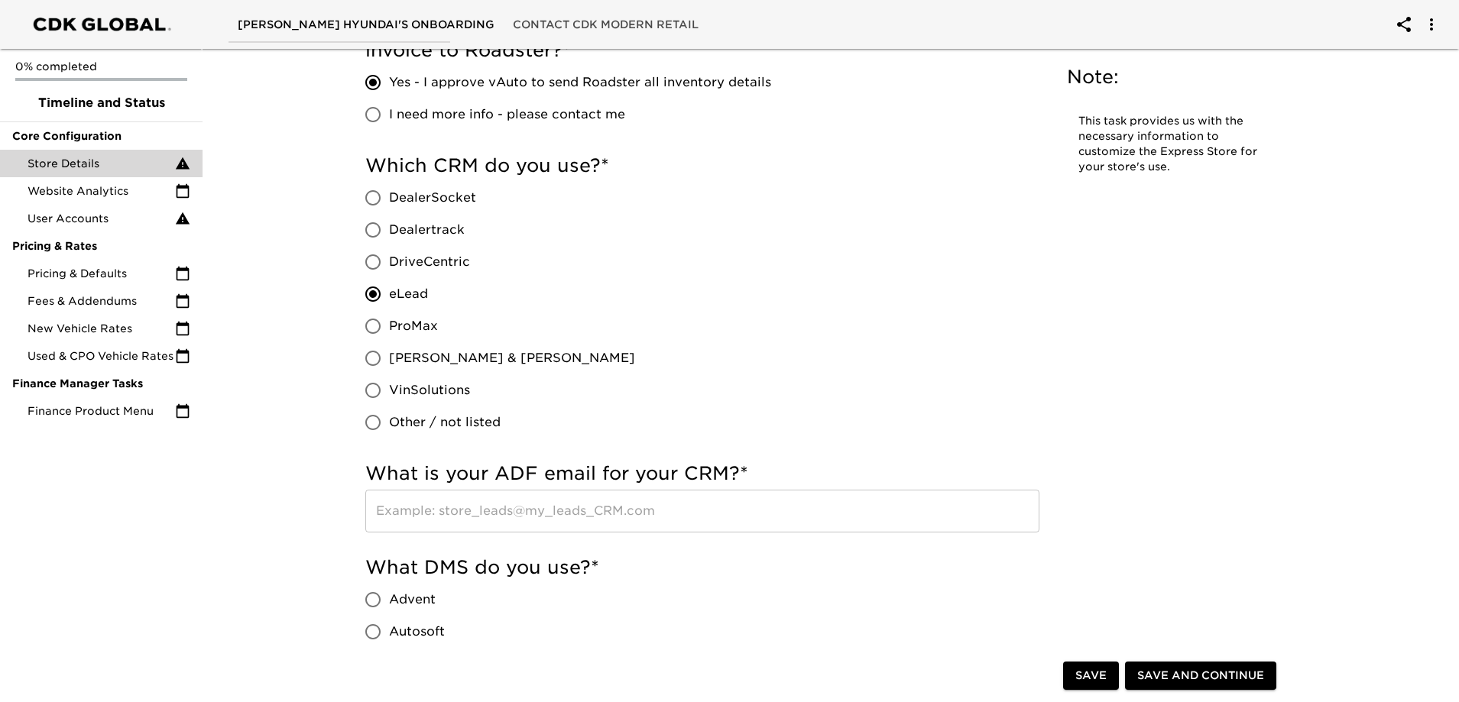
scroll to position [1108, 0]
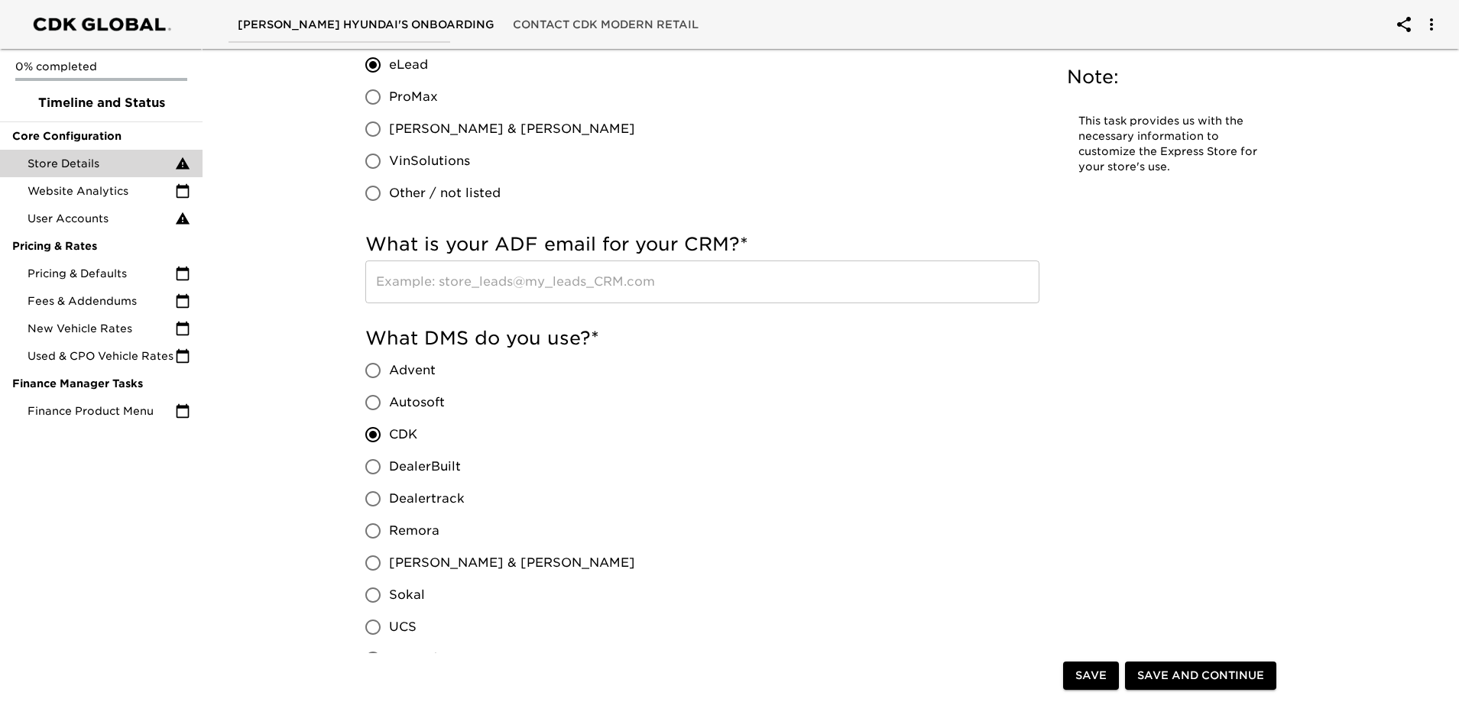
click at [658, 281] on input "text" at bounding box center [702, 282] width 674 height 43
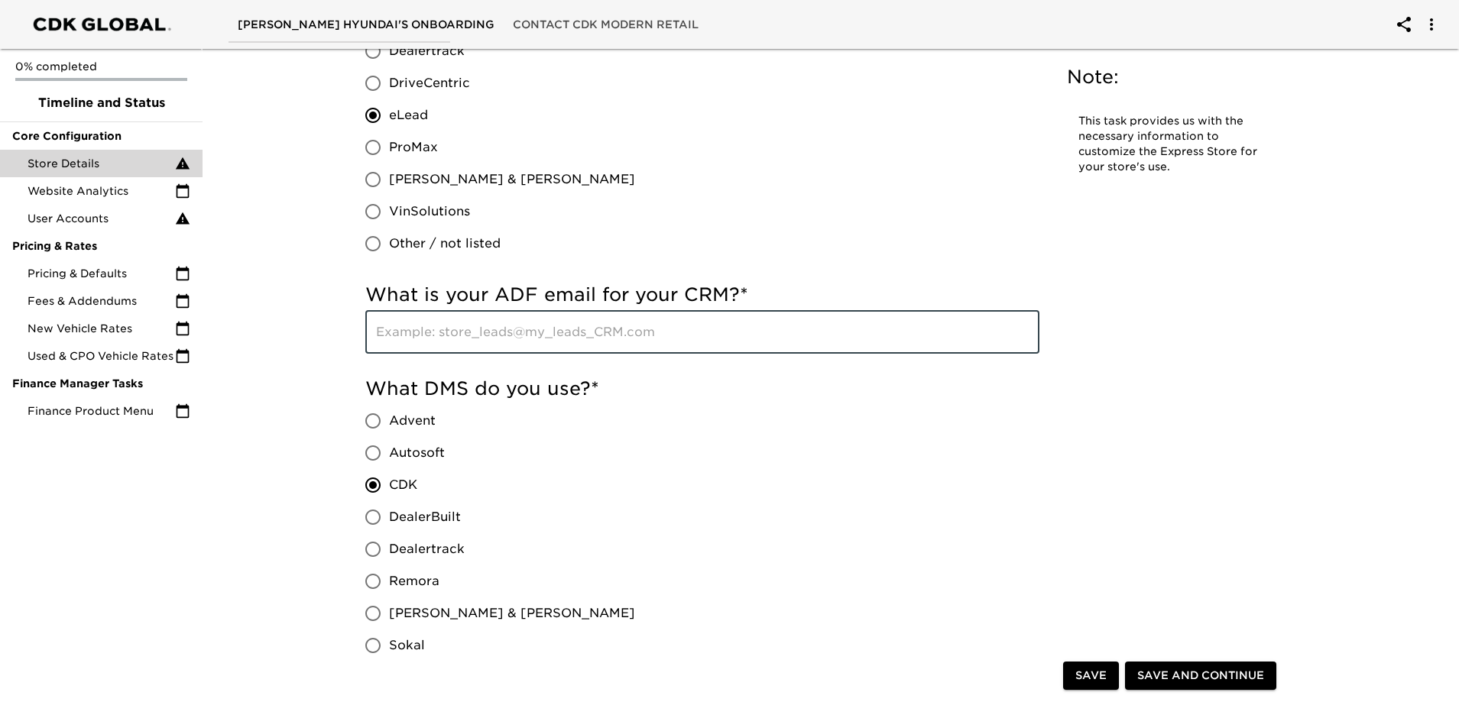
scroll to position [0, 0]
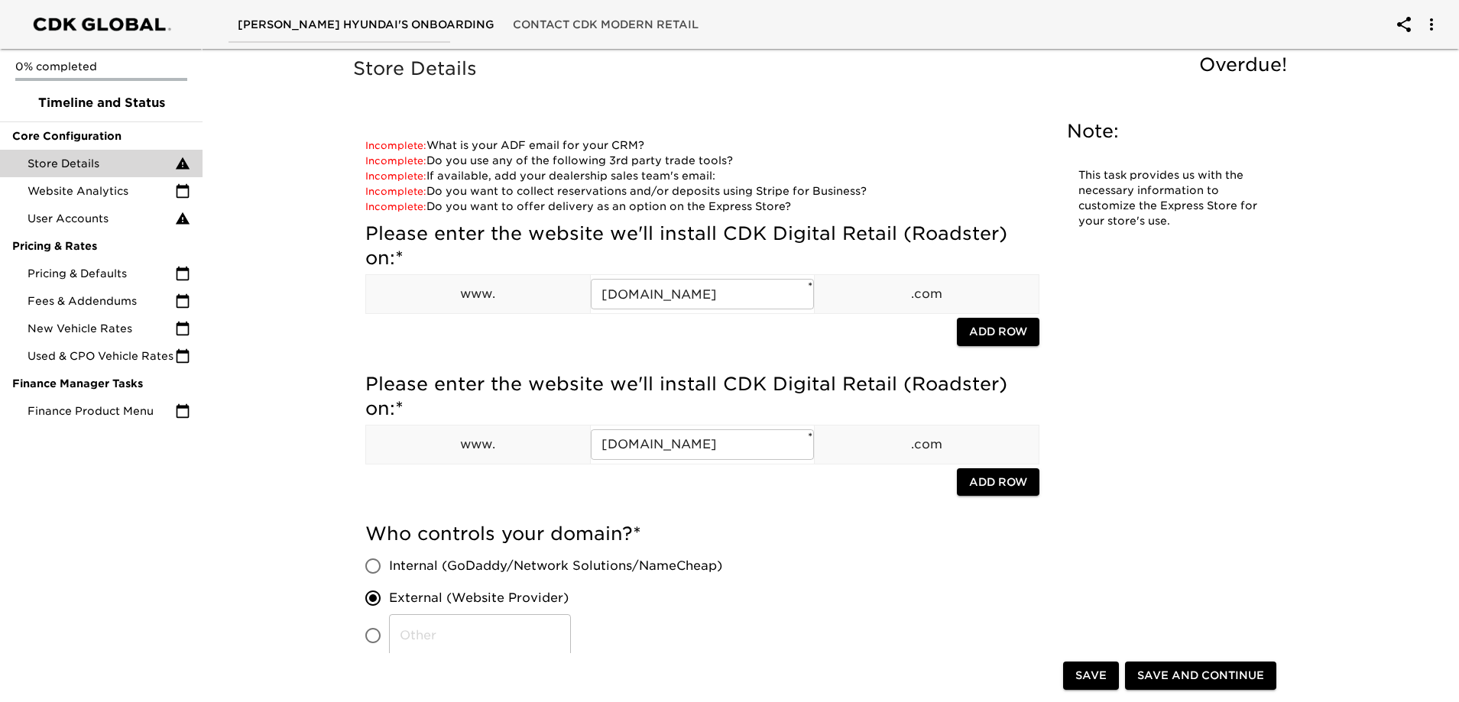
drag, startPoint x: 687, startPoint y: 182, endPoint x: 670, endPoint y: 92, distance: 91.1
click at [535, 159] on link "Incomplete: Do you use any of the following 3rd party trade tools?" at bounding box center [549, 160] width 368 height 12
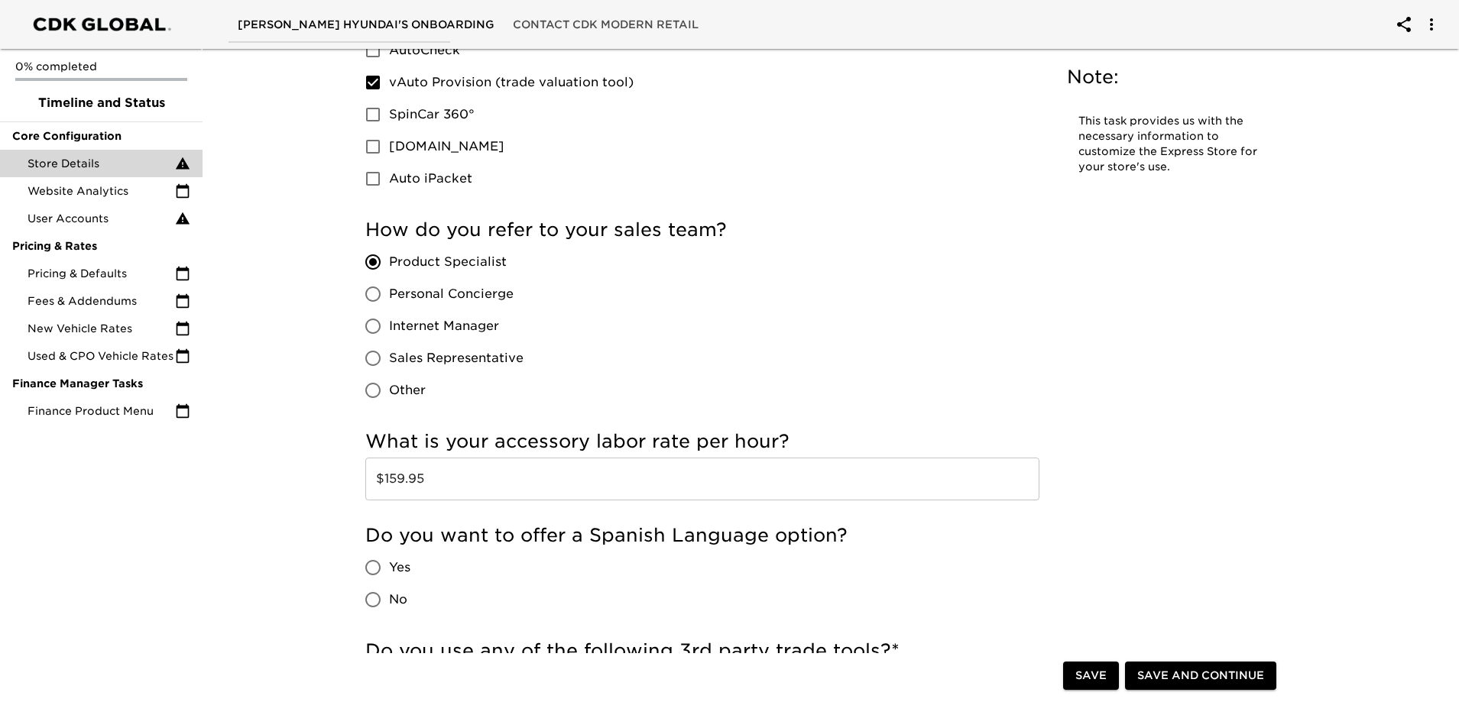
scroll to position [2488, 0]
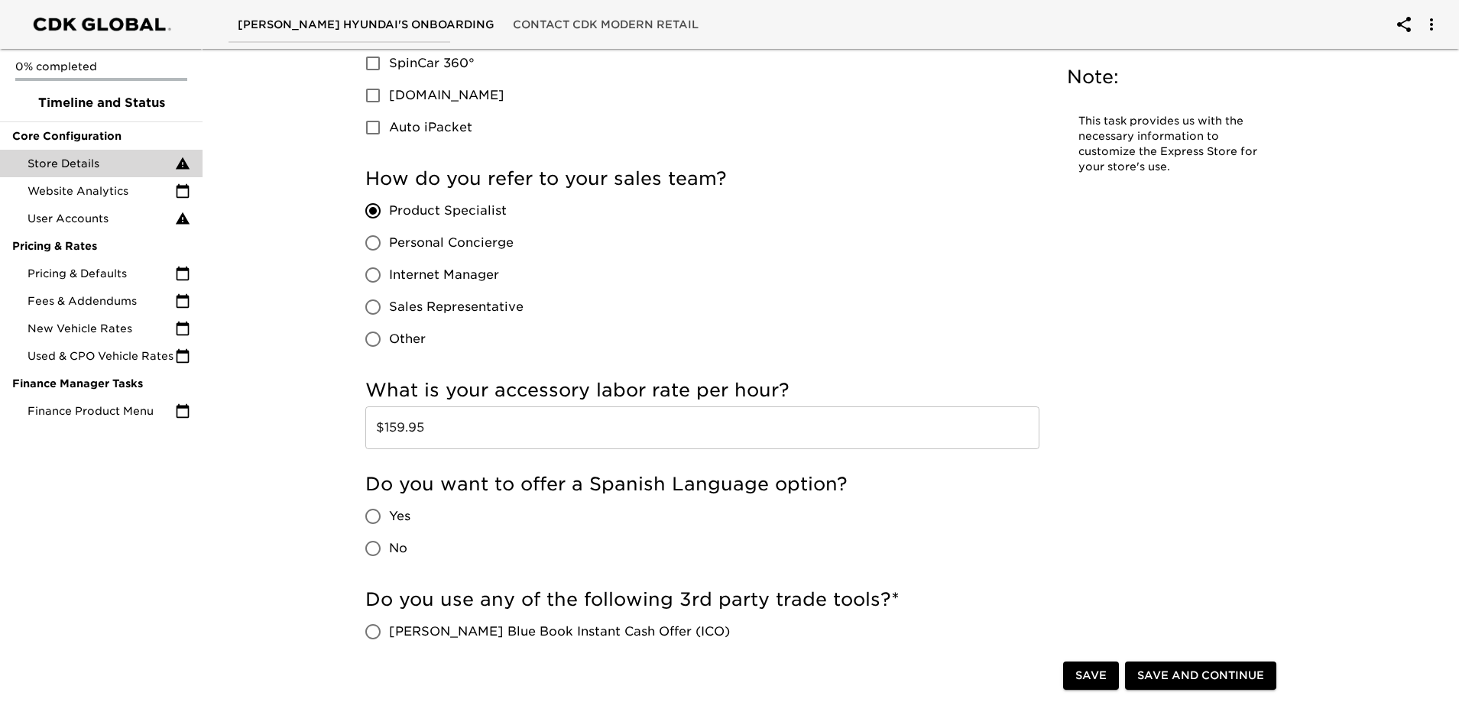
click at [485, 625] on span "[PERSON_NAME] Blue Book Instant Cash Offer (ICO)" at bounding box center [559, 632] width 341 height 18
click at [389, 625] on input "[PERSON_NAME] Blue Book Instant Cash Offer (ICO)" at bounding box center [373, 632] width 32 height 32
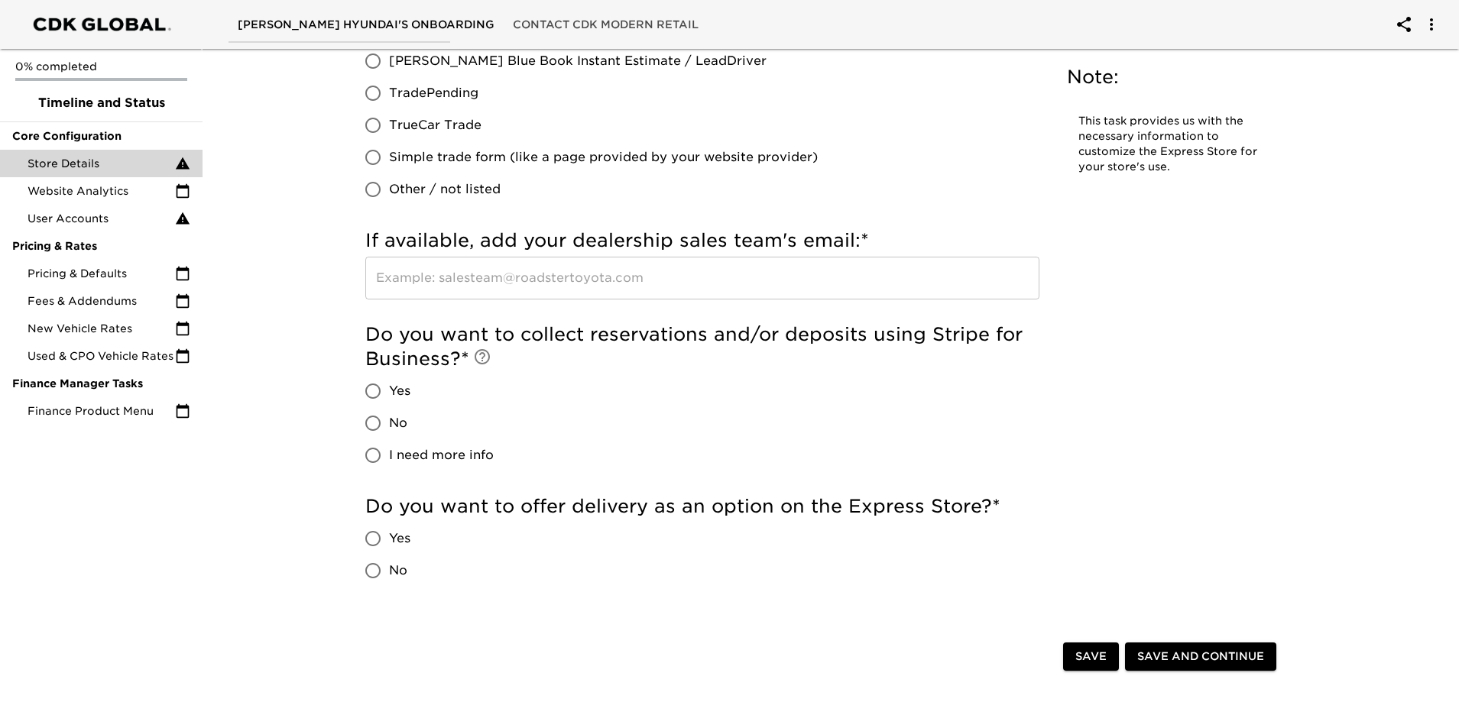
scroll to position [3099, 0]
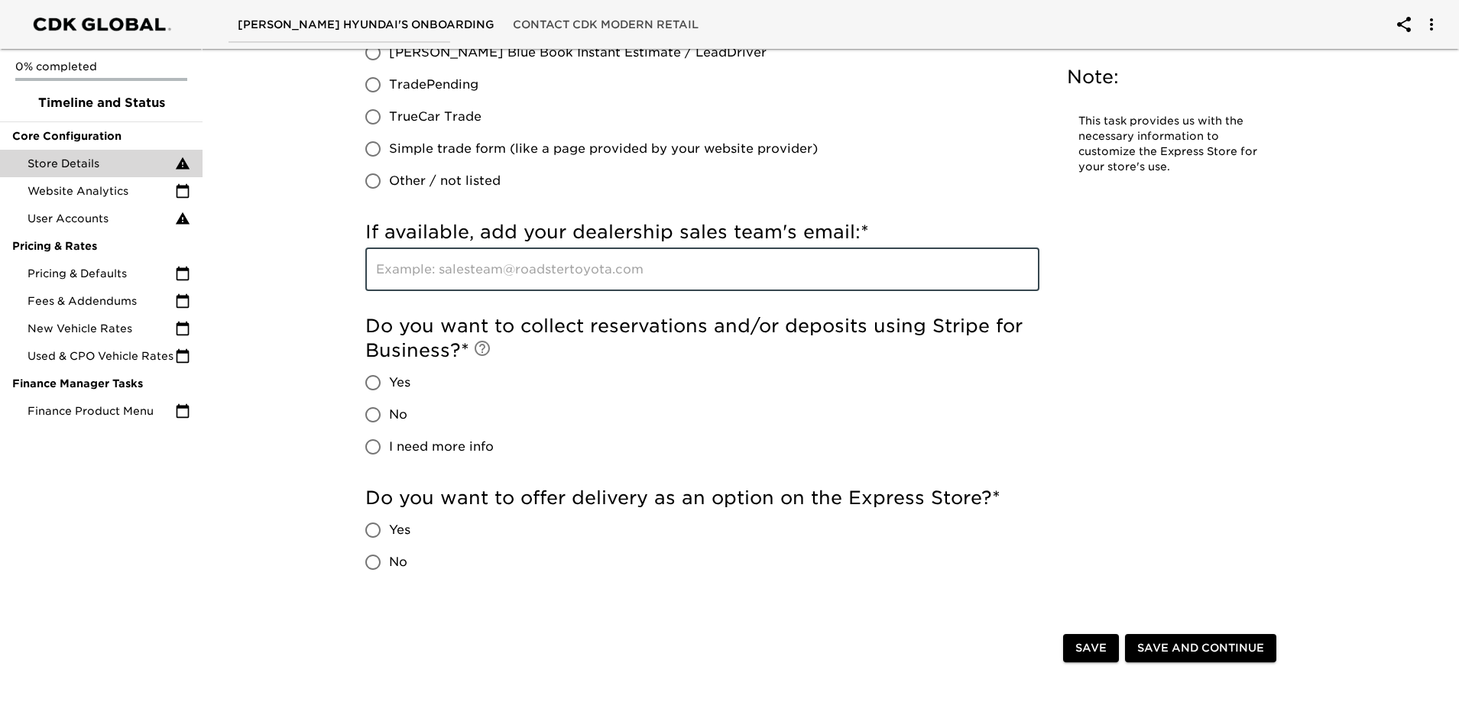
click at [489, 287] on input "text" at bounding box center [702, 269] width 674 height 43
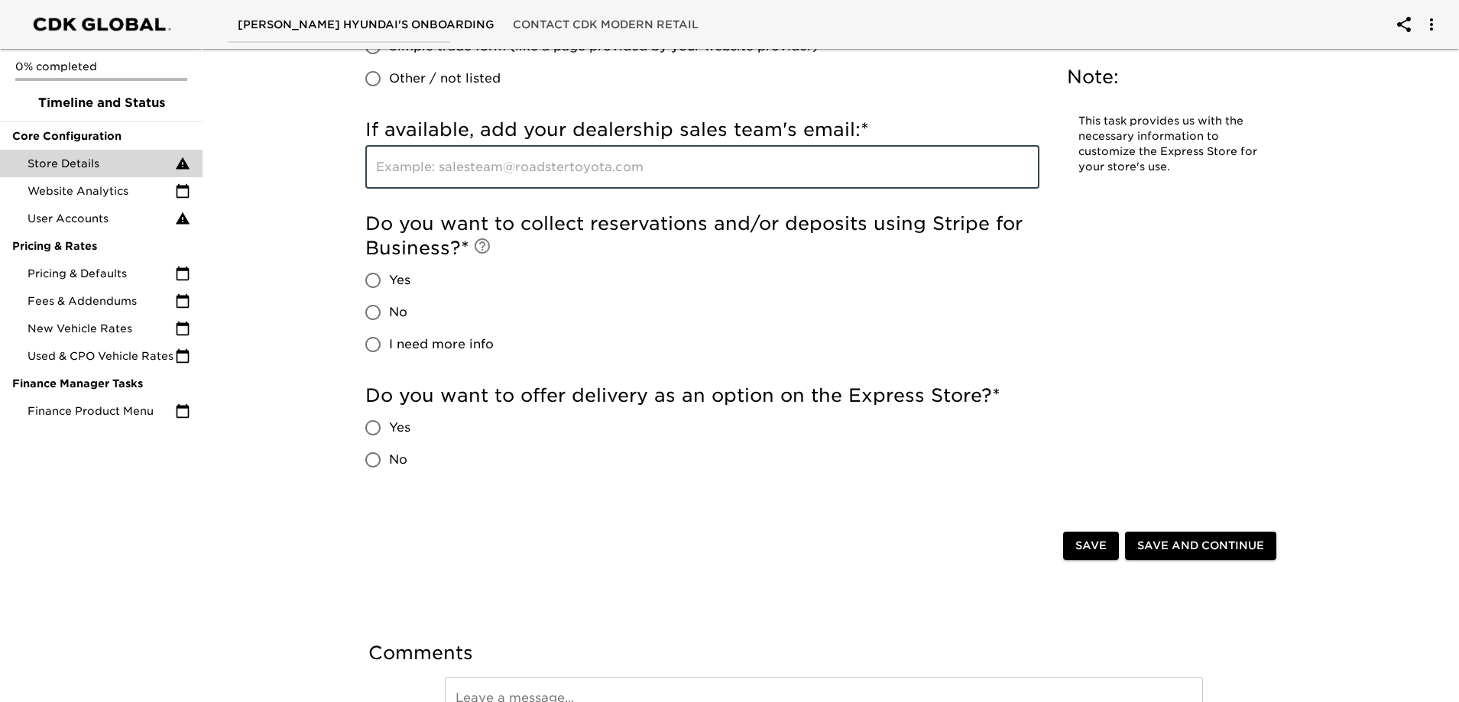
scroll to position [3176, 0]
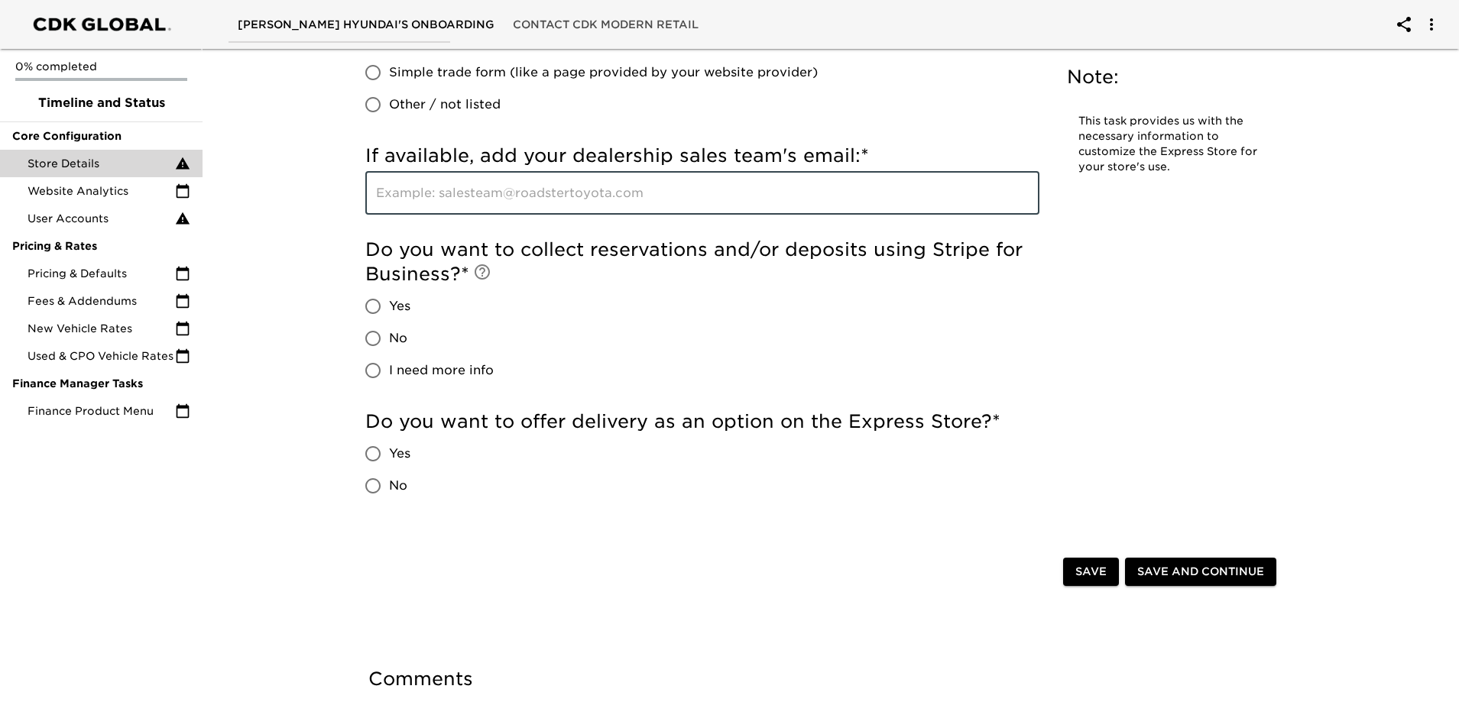
click at [637, 252] on h5 "Do you want to collect reservations and/or deposits using Stripe for Business? *" at bounding box center [702, 262] width 674 height 49
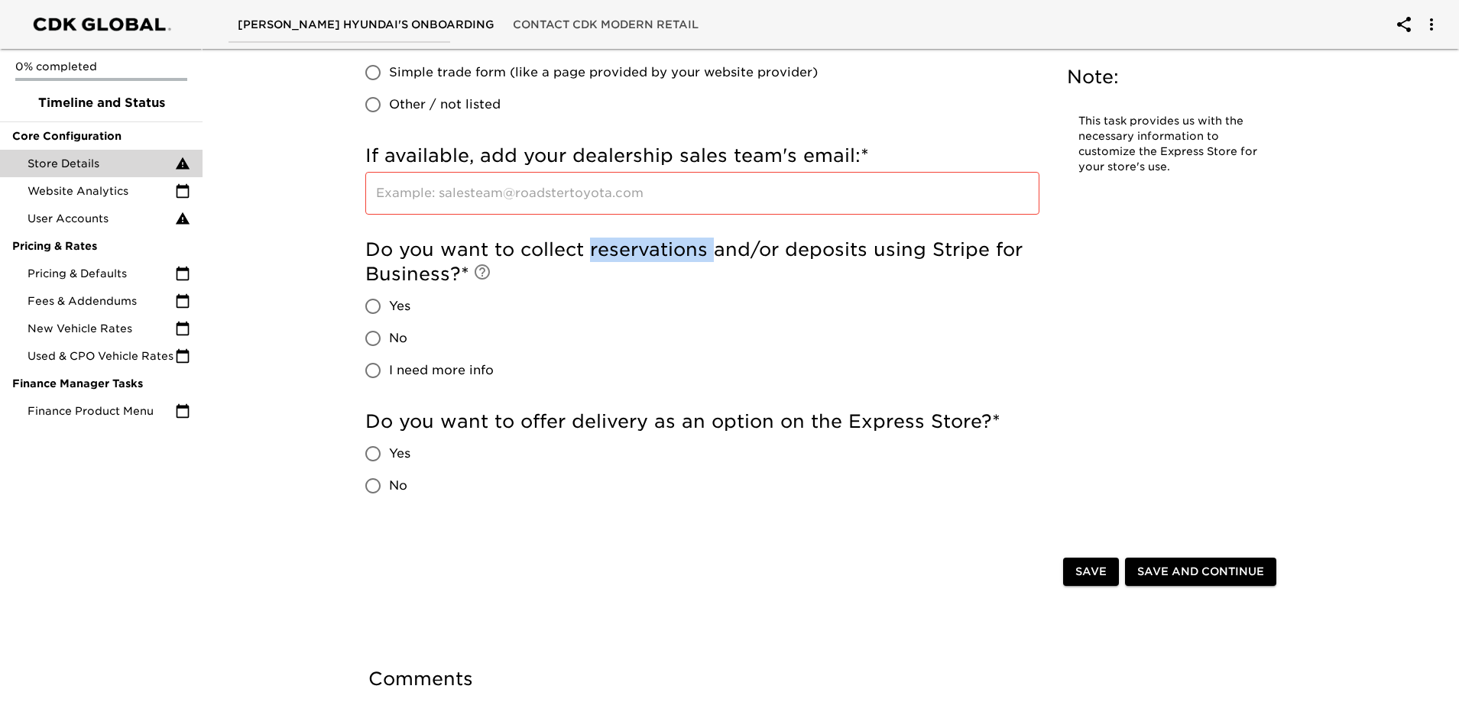
click at [637, 252] on h5 "Do you want to collect reservations and/or deposits using Stripe for Business? *" at bounding box center [702, 262] width 674 height 49
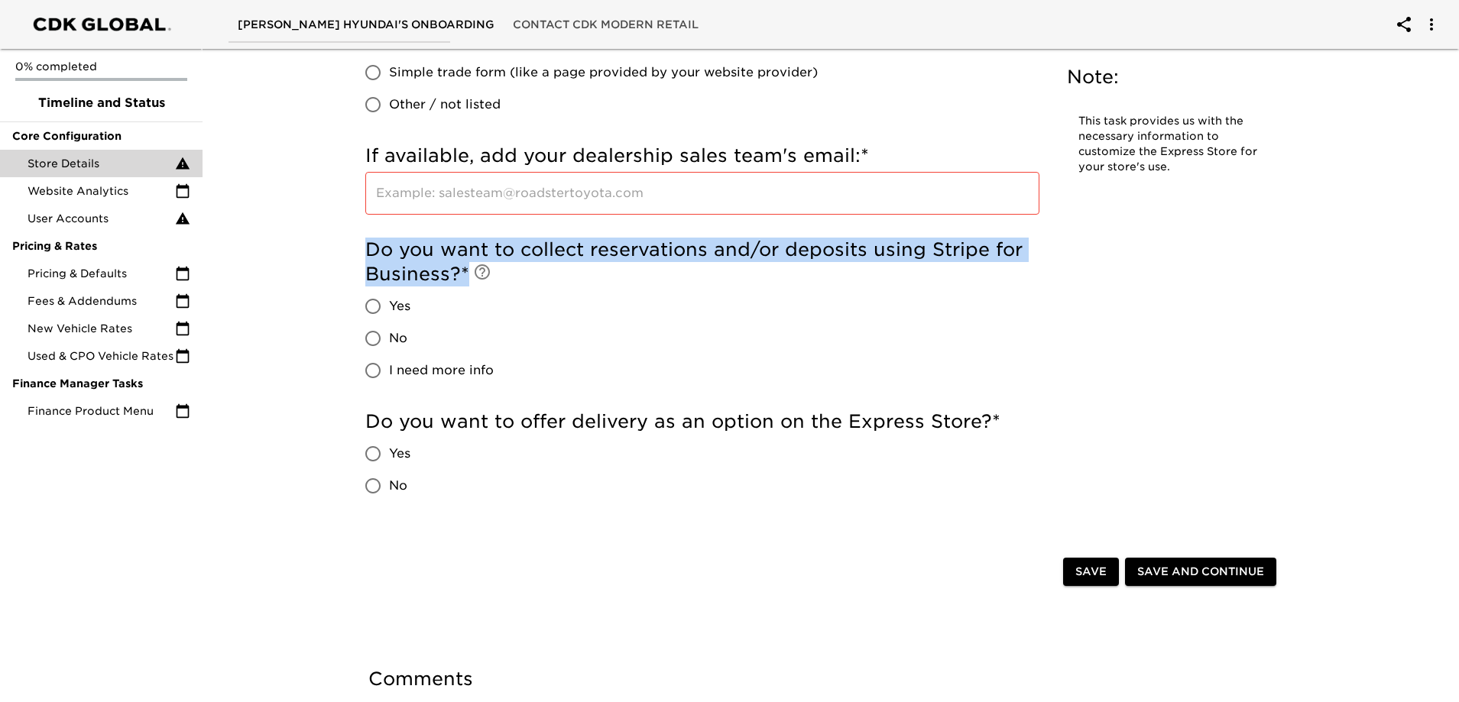
click at [637, 252] on h5 "Do you want to collect reservations and/or deposits using Stripe for Business? *" at bounding box center [702, 262] width 674 height 49
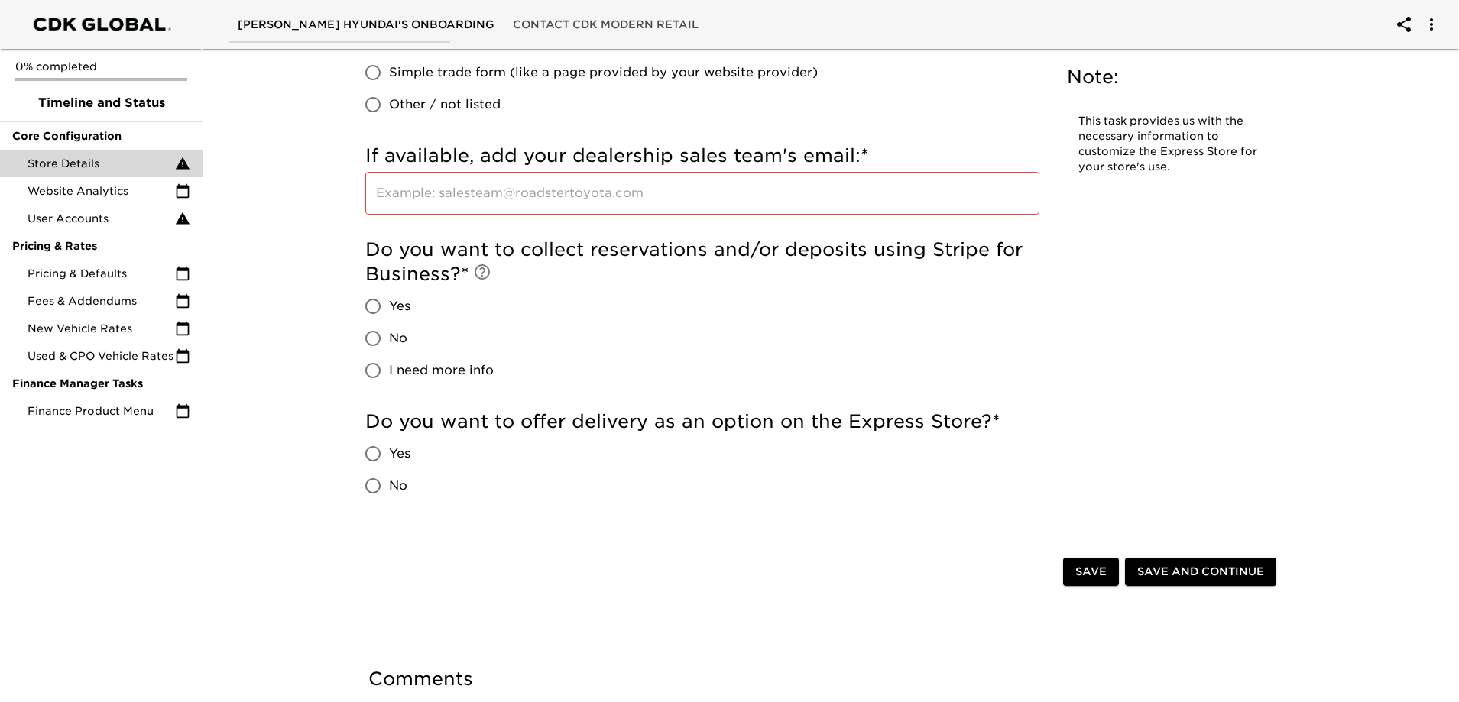
click at [733, 264] on h5 "Do you want to collect reservations and/or deposits using Stripe for Business? *" at bounding box center [702, 262] width 674 height 49
click at [390, 337] on span "No" at bounding box center [398, 338] width 18 height 18
click at [389, 337] on input "No" at bounding box center [373, 339] width 32 height 32
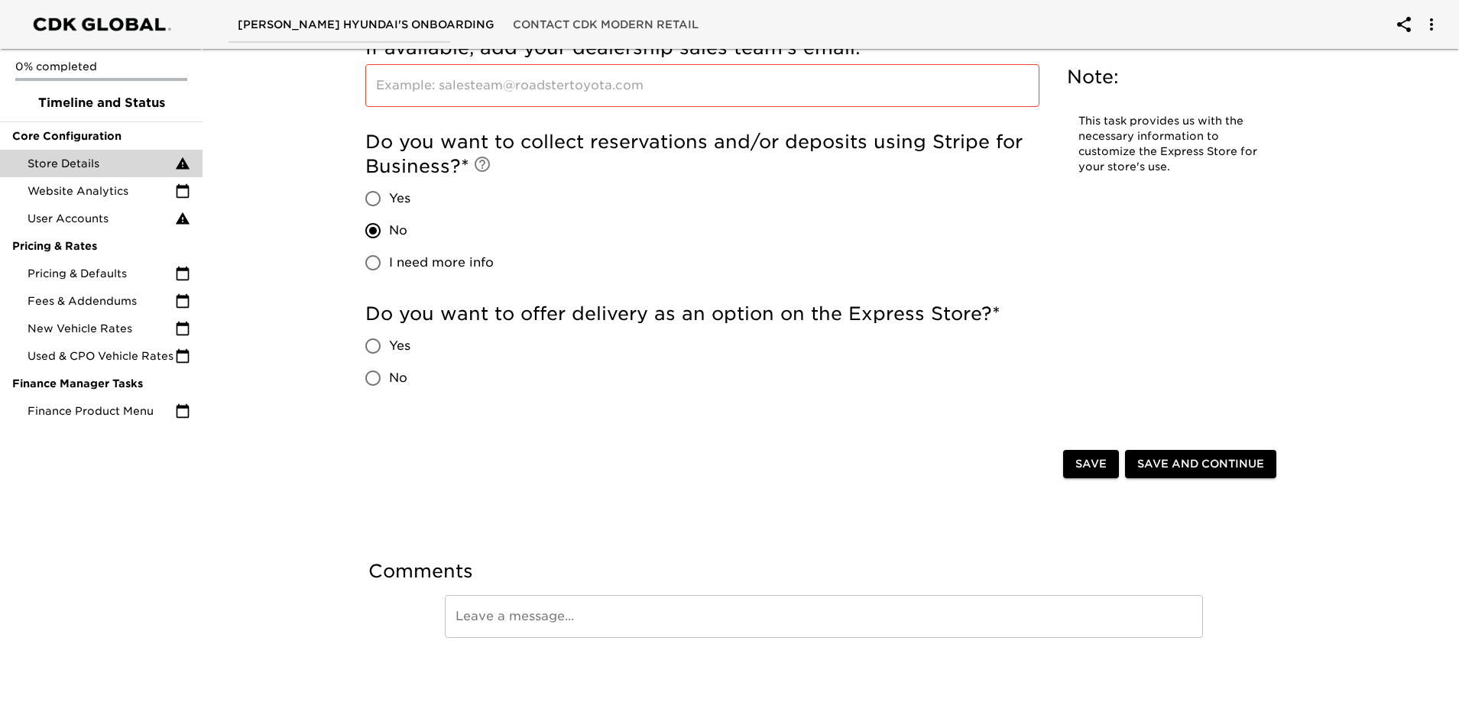
scroll to position [3291, 0]
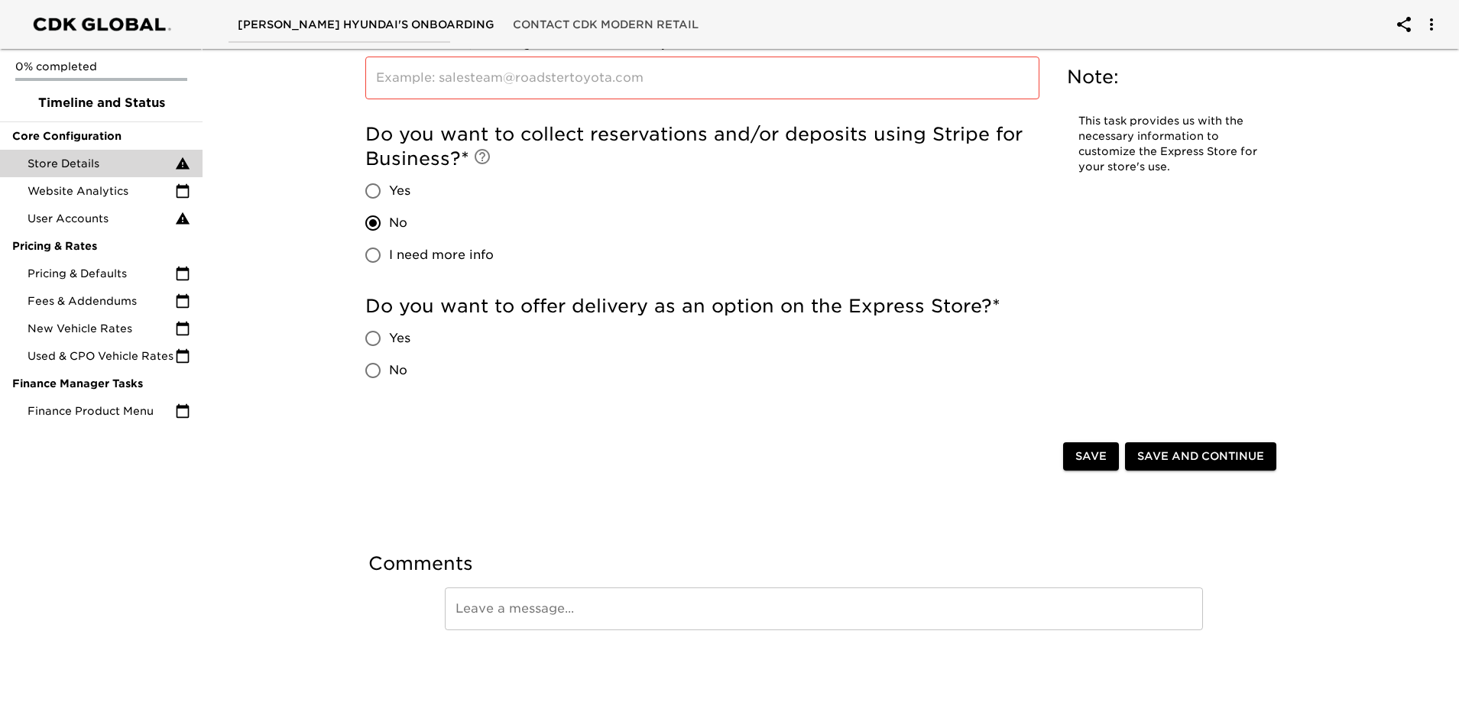
click at [398, 343] on span "Yes" at bounding box center [399, 338] width 21 height 18
click at [389, 343] on input "Yes" at bounding box center [373, 339] width 32 height 32
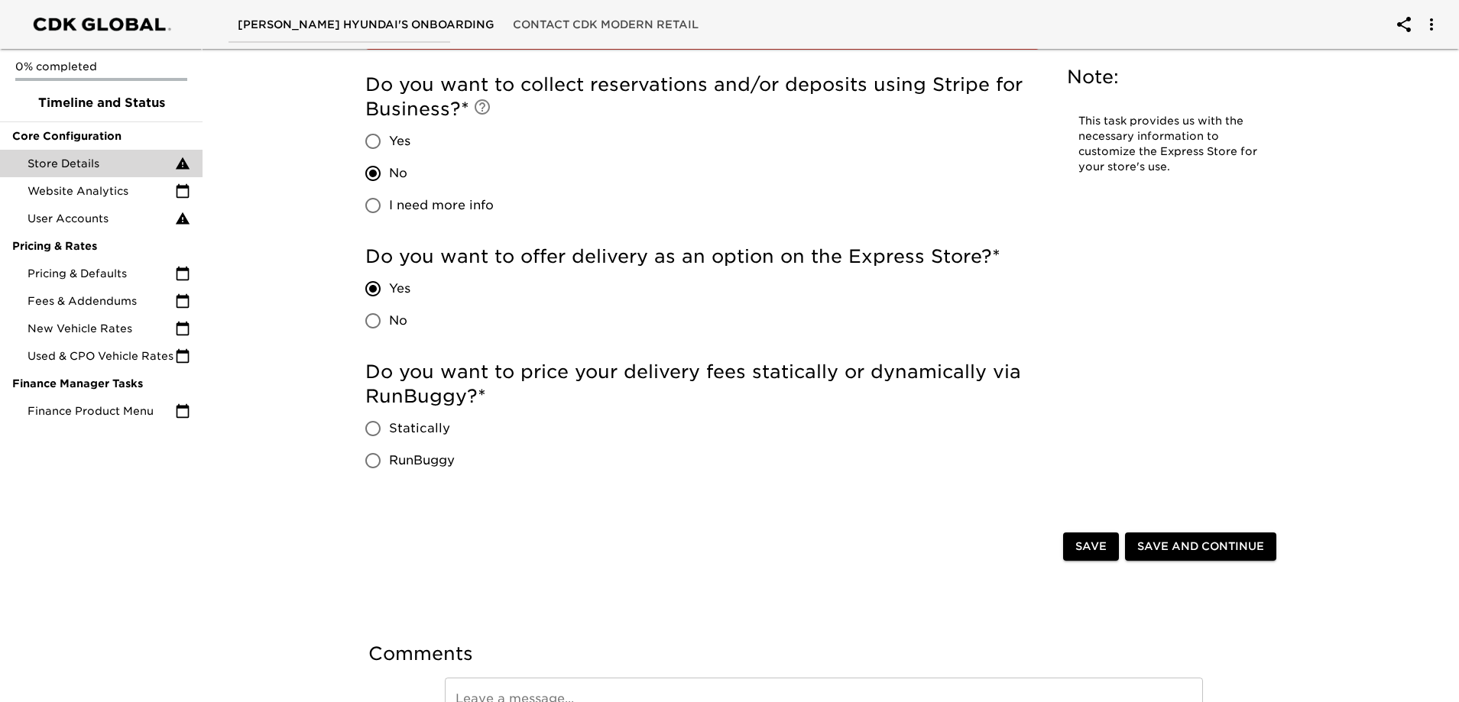
scroll to position [3383, 0]
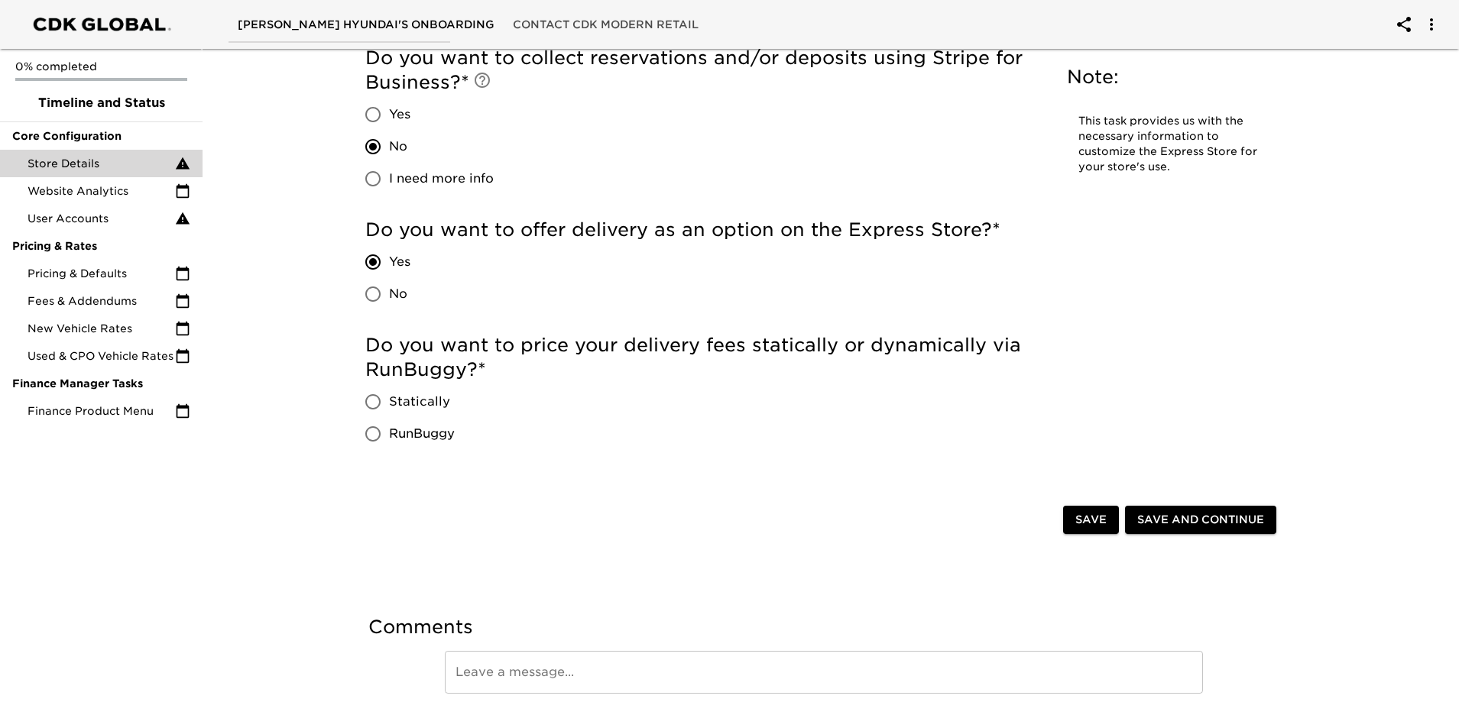
click at [436, 400] on span "Statically" at bounding box center [419, 402] width 61 height 18
click at [389, 400] on input "Statically" at bounding box center [373, 402] width 32 height 32
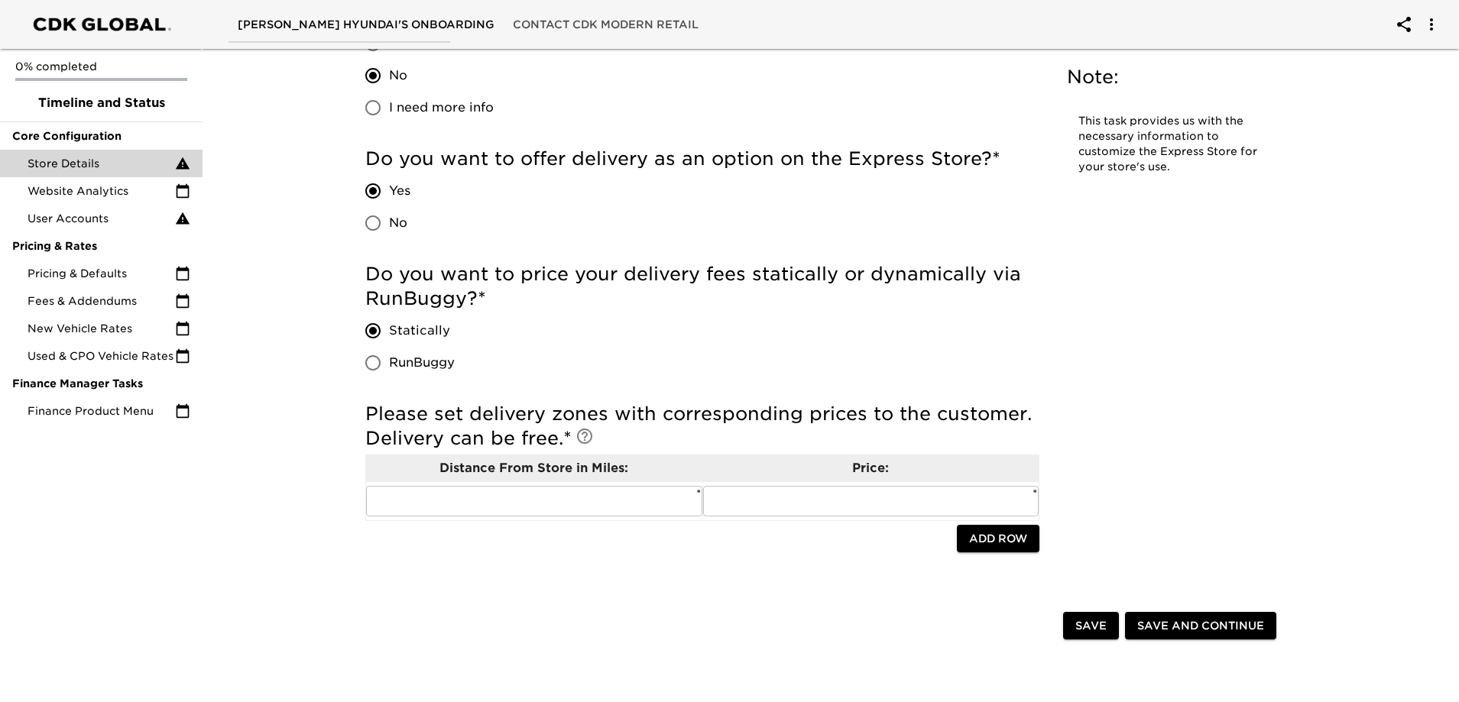
scroll to position [3551, 0]
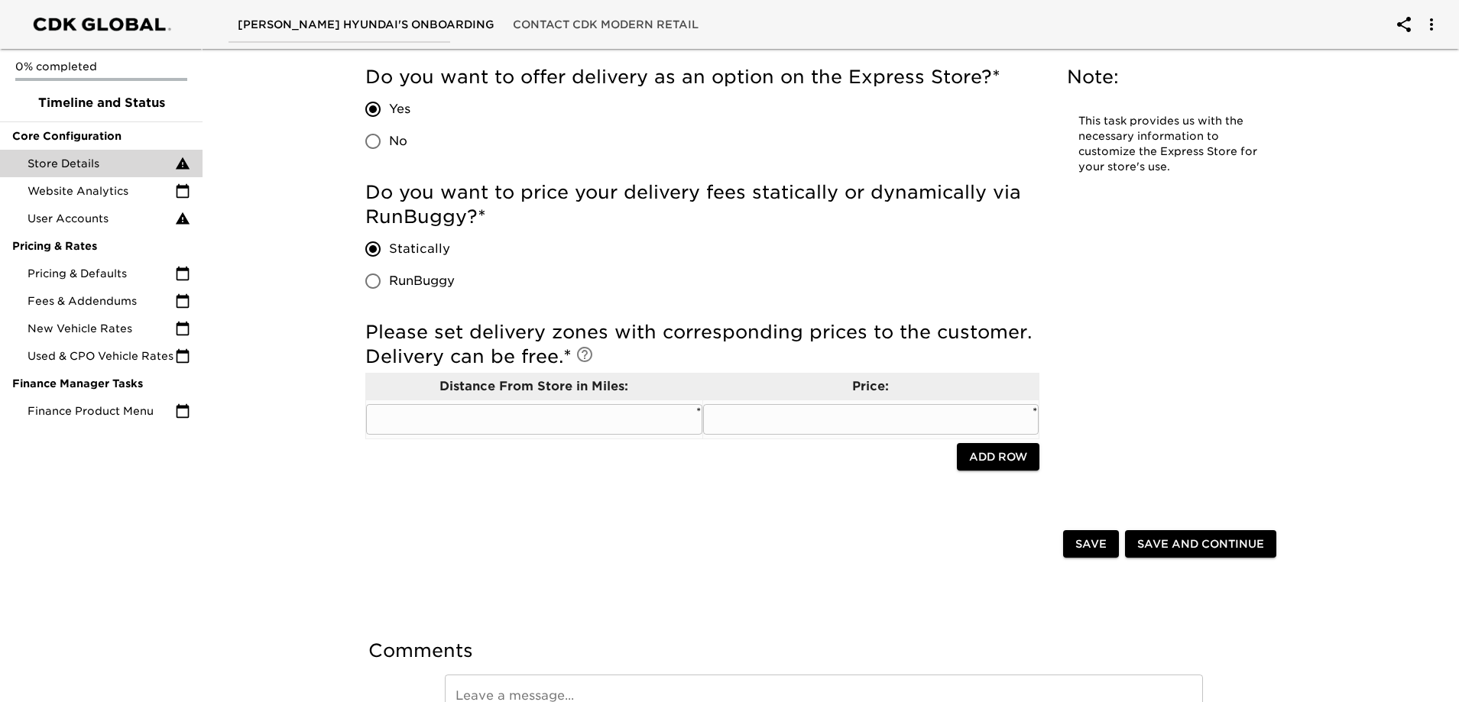
click at [621, 411] on input "text" at bounding box center [534, 419] width 336 height 31
click at [589, 397] on td "Distance From Store in Miles:" at bounding box center [534, 386] width 337 height 27
click at [569, 413] on input "50" at bounding box center [534, 419] width 336 height 31
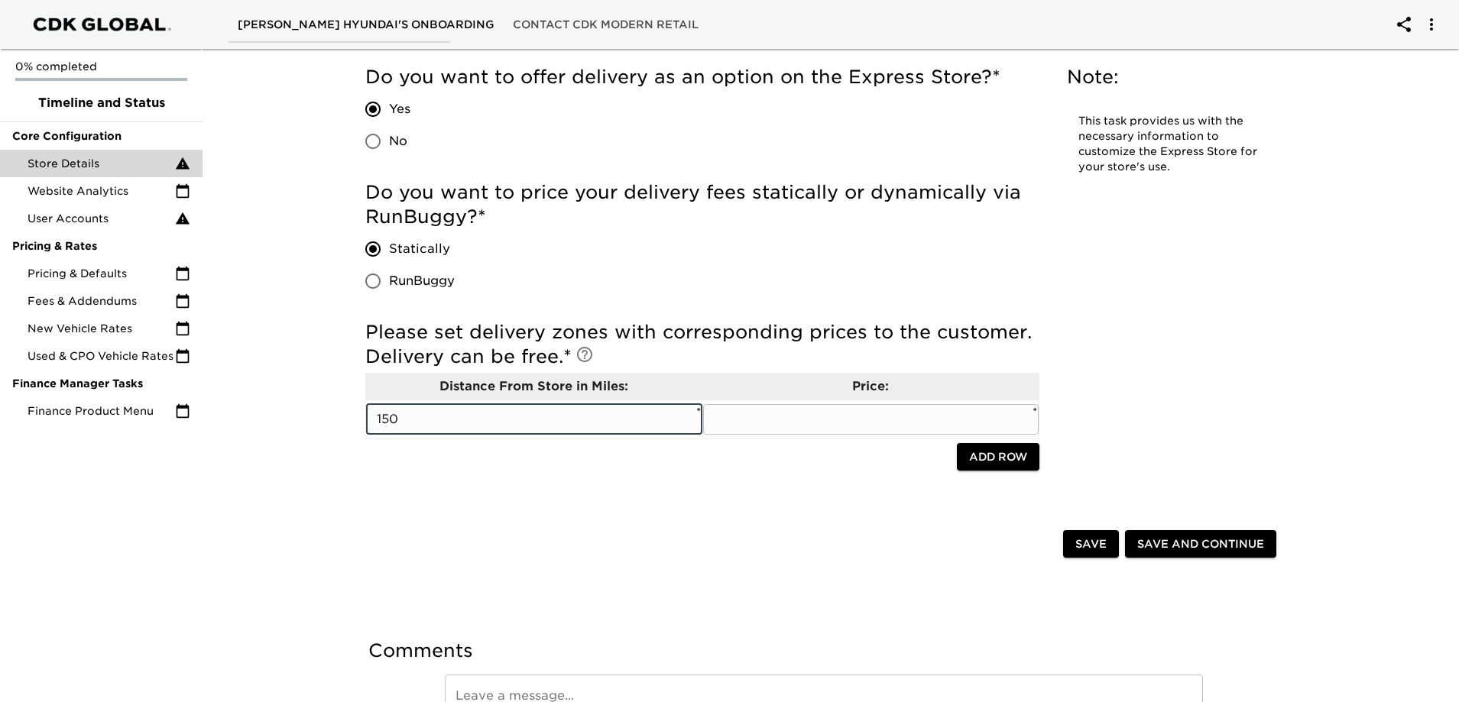
click at [780, 433] on input "text" at bounding box center [871, 419] width 336 height 31
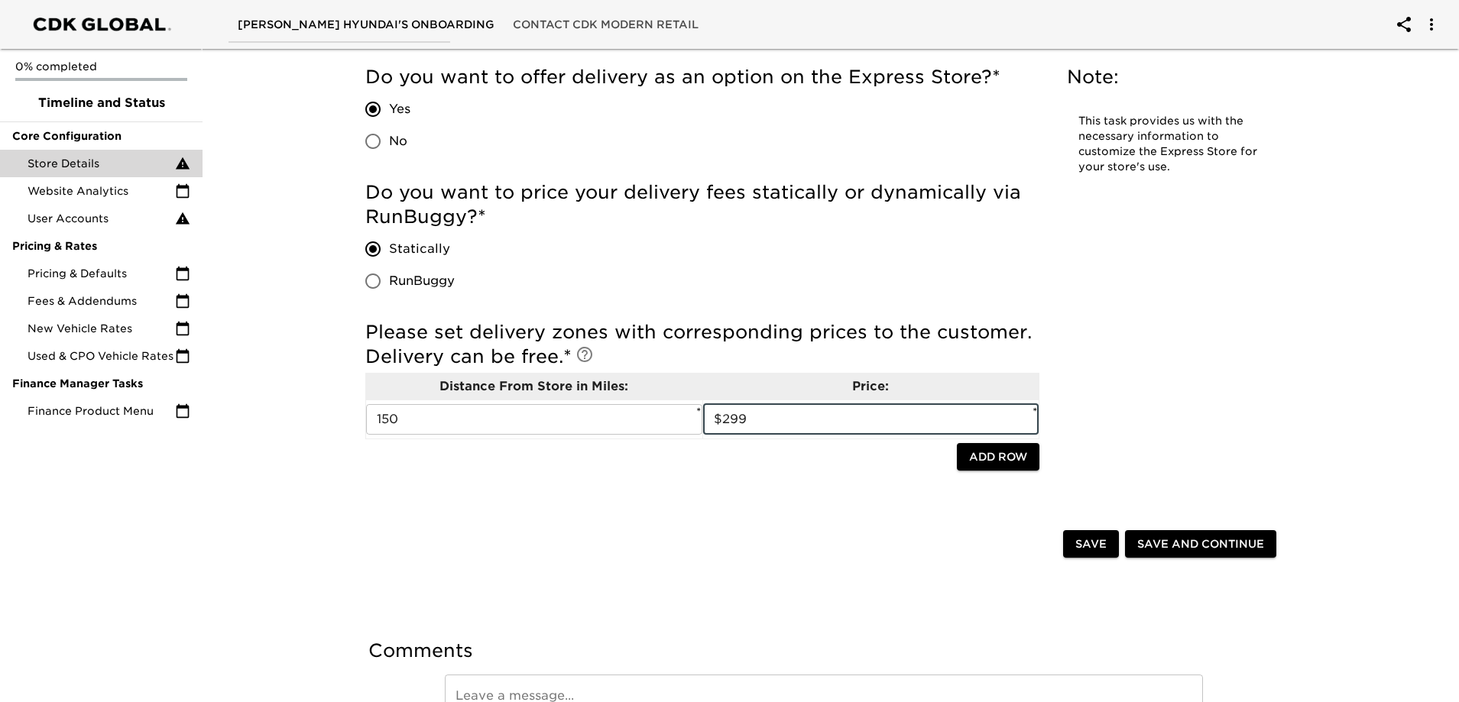
drag, startPoint x: 772, startPoint y: 415, endPoint x: 724, endPoint y: 423, distance: 48.8
click at [724, 423] on input "$299" at bounding box center [871, 419] width 336 height 31
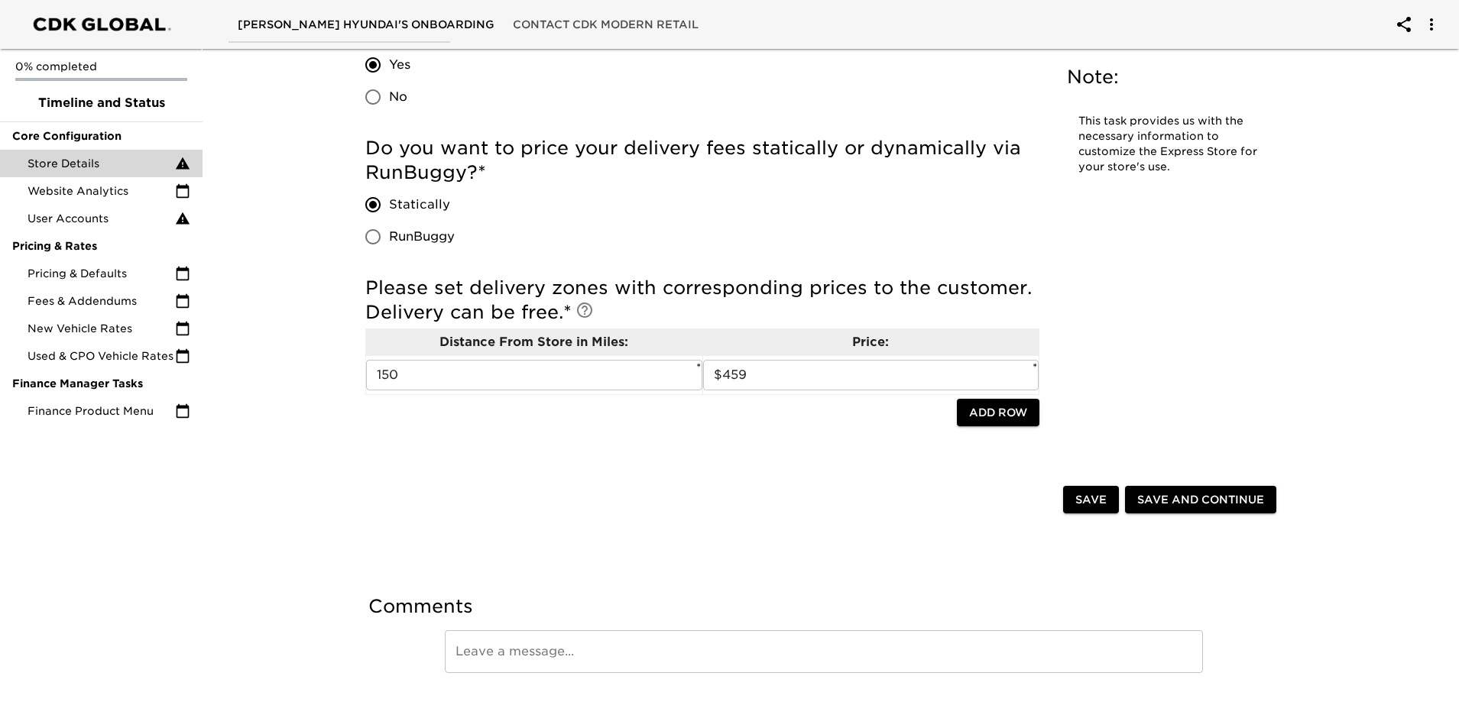
scroll to position [3638, 0]
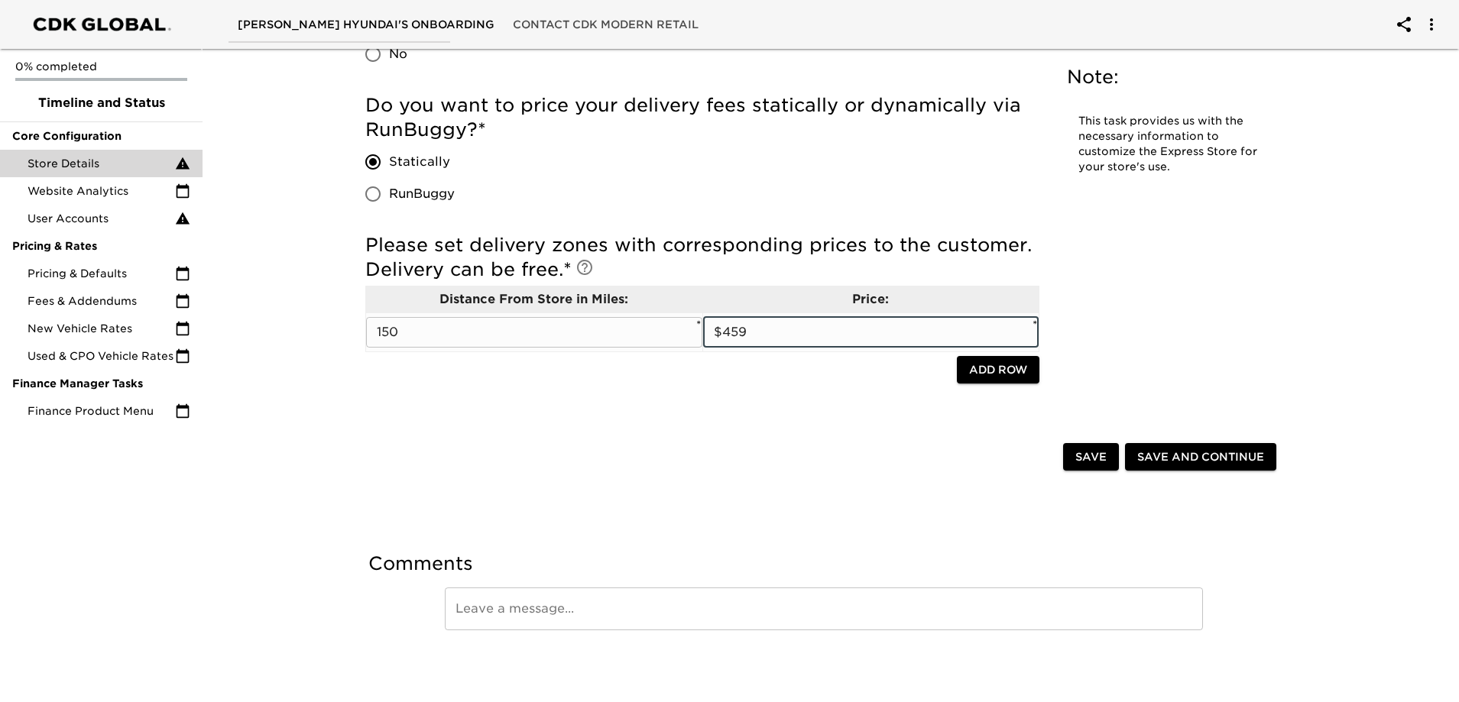
drag, startPoint x: 786, startPoint y: 337, endPoint x: 723, endPoint y: 332, distance: 62.8
click at [723, 332] on input "$459" at bounding box center [871, 332] width 336 height 31
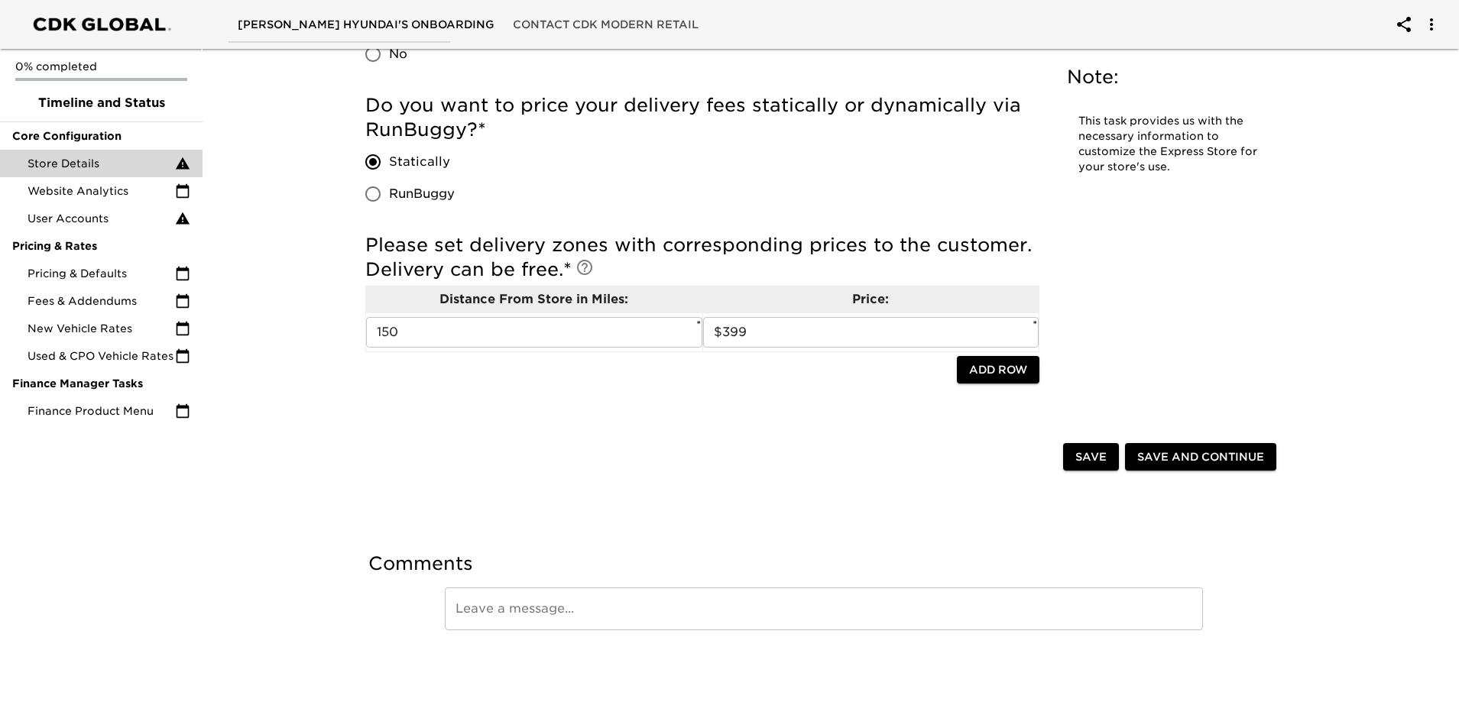
click at [1194, 456] on span "Save and Continue" at bounding box center [1200, 457] width 127 height 19
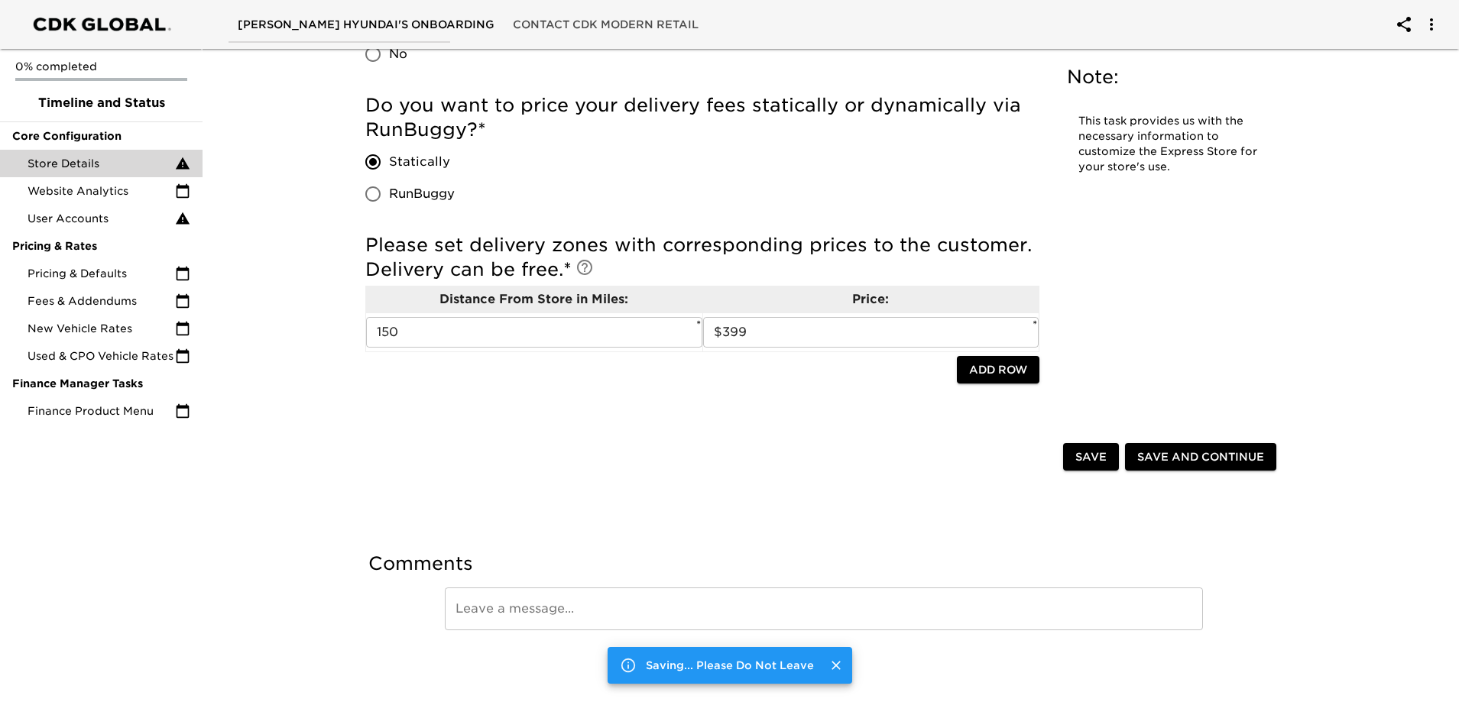
scroll to position [0, 0]
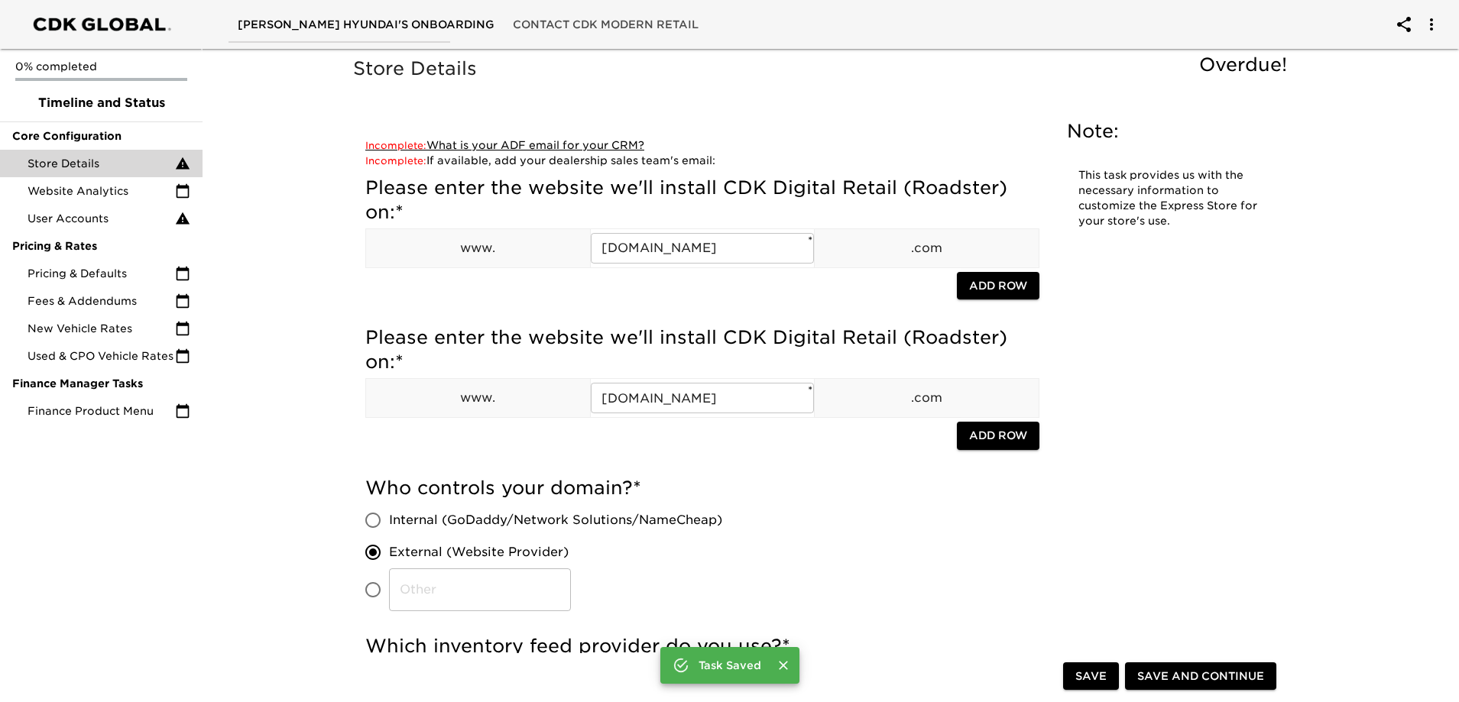
click at [418, 145] on span "Incomplete:" at bounding box center [395, 145] width 61 height 11
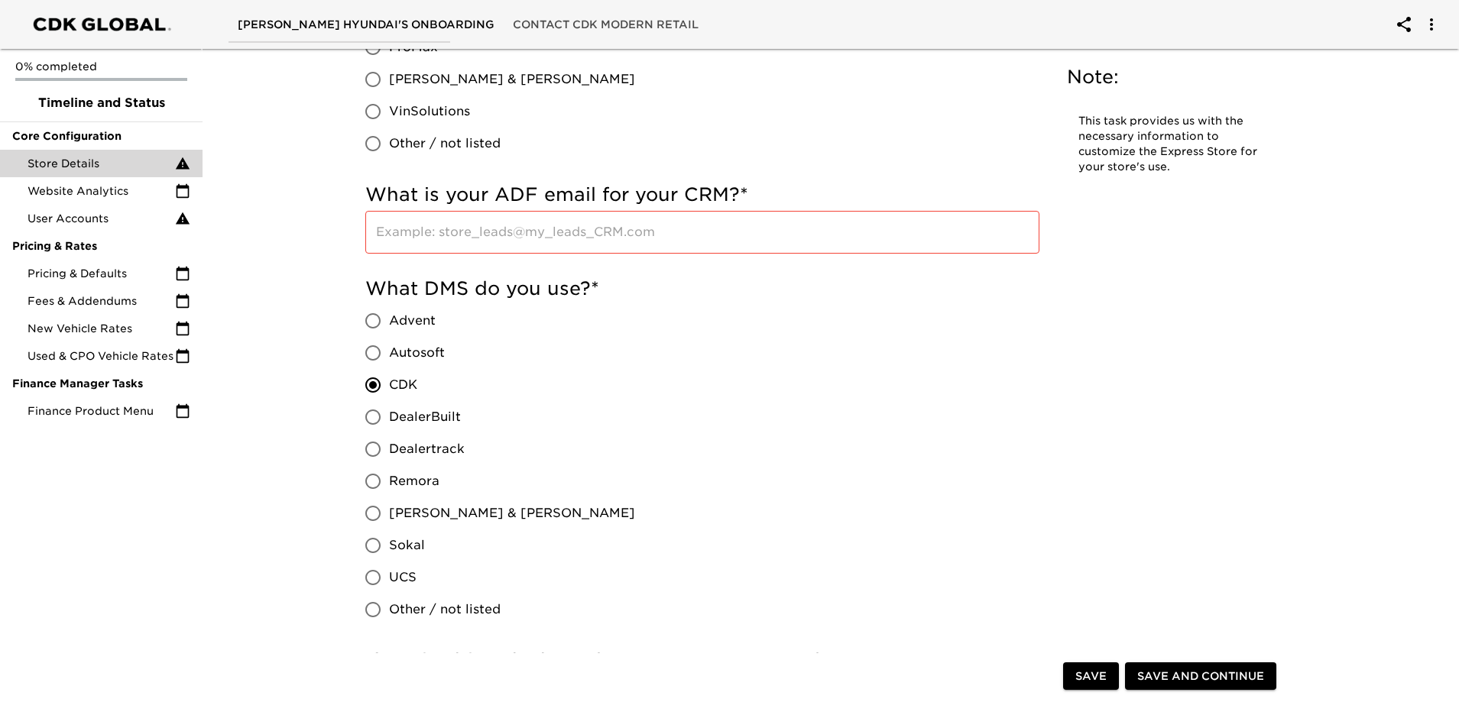
scroll to position [1111, 0]
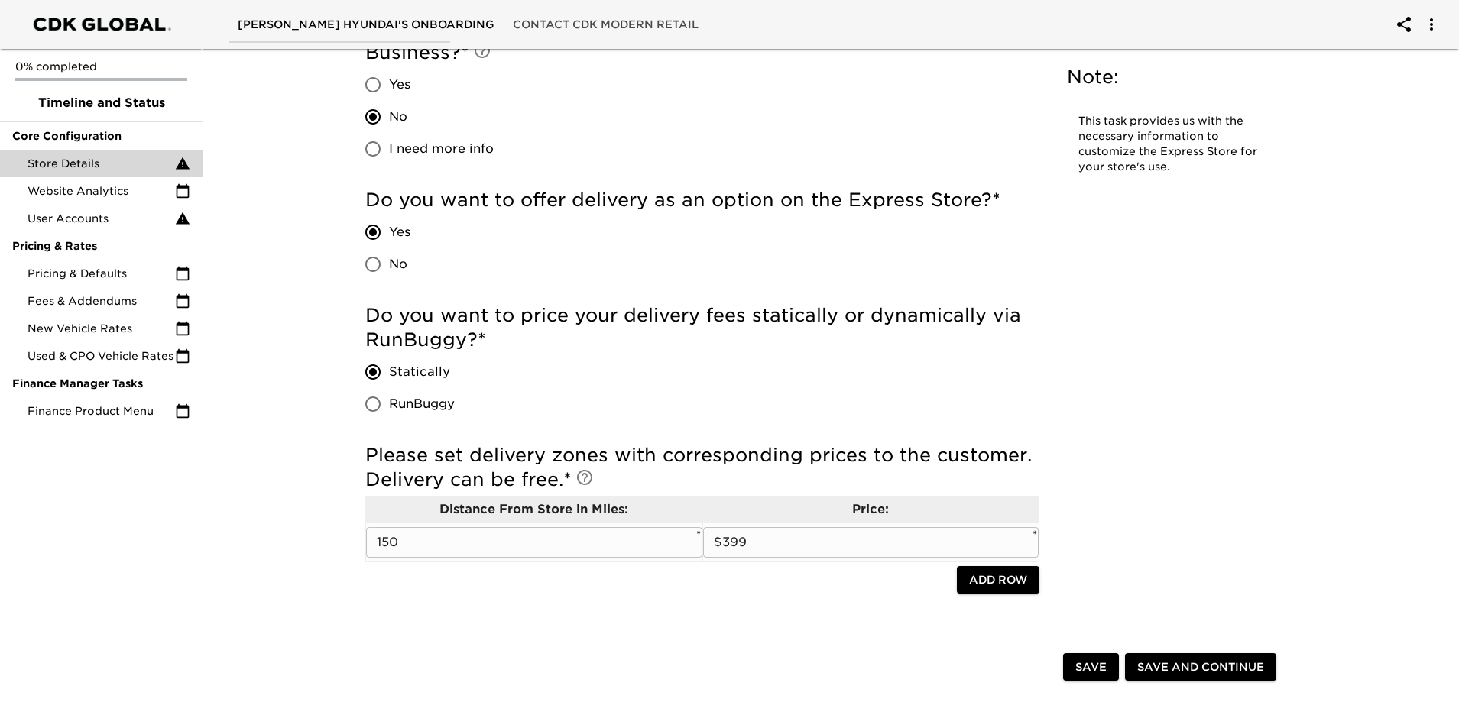
scroll to position [3404, 0]
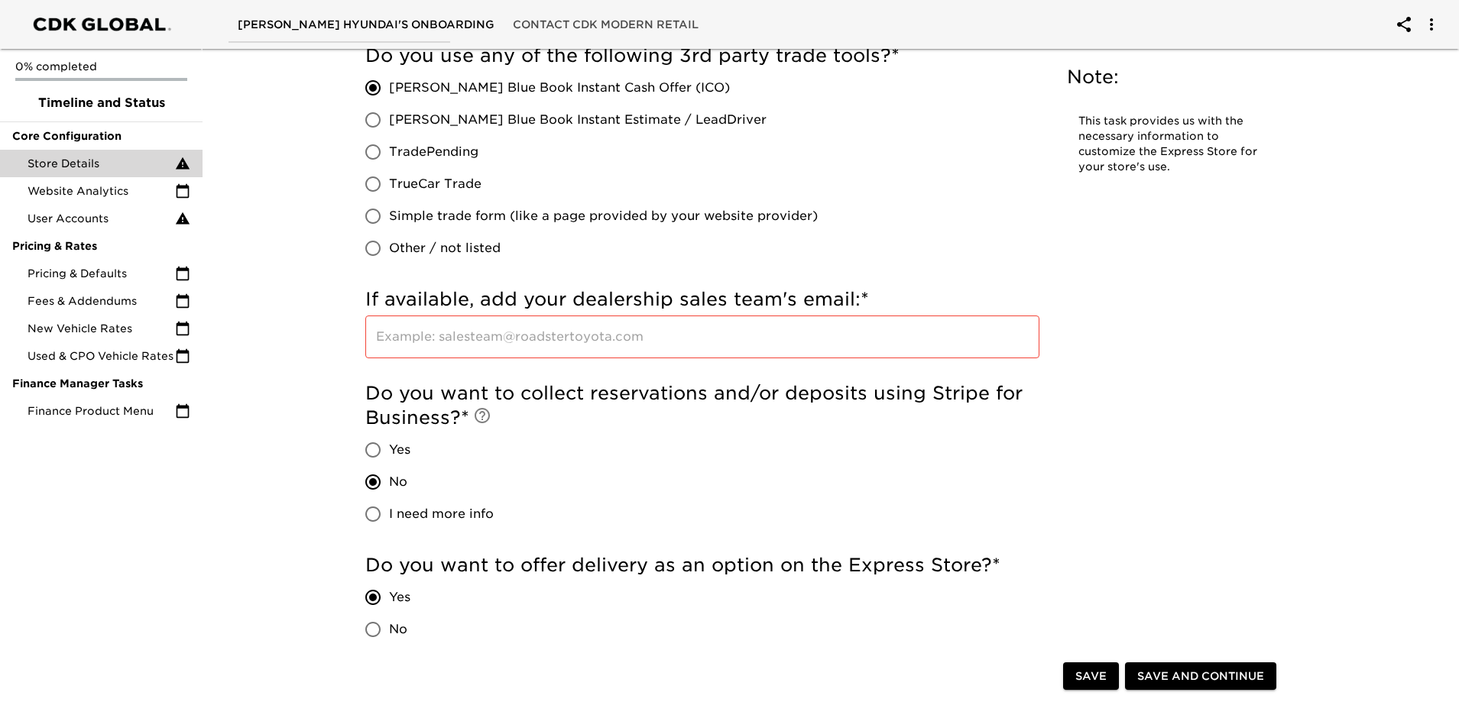
drag, startPoint x: 571, startPoint y: 592, endPoint x: 547, endPoint y: 336, distance: 257.9
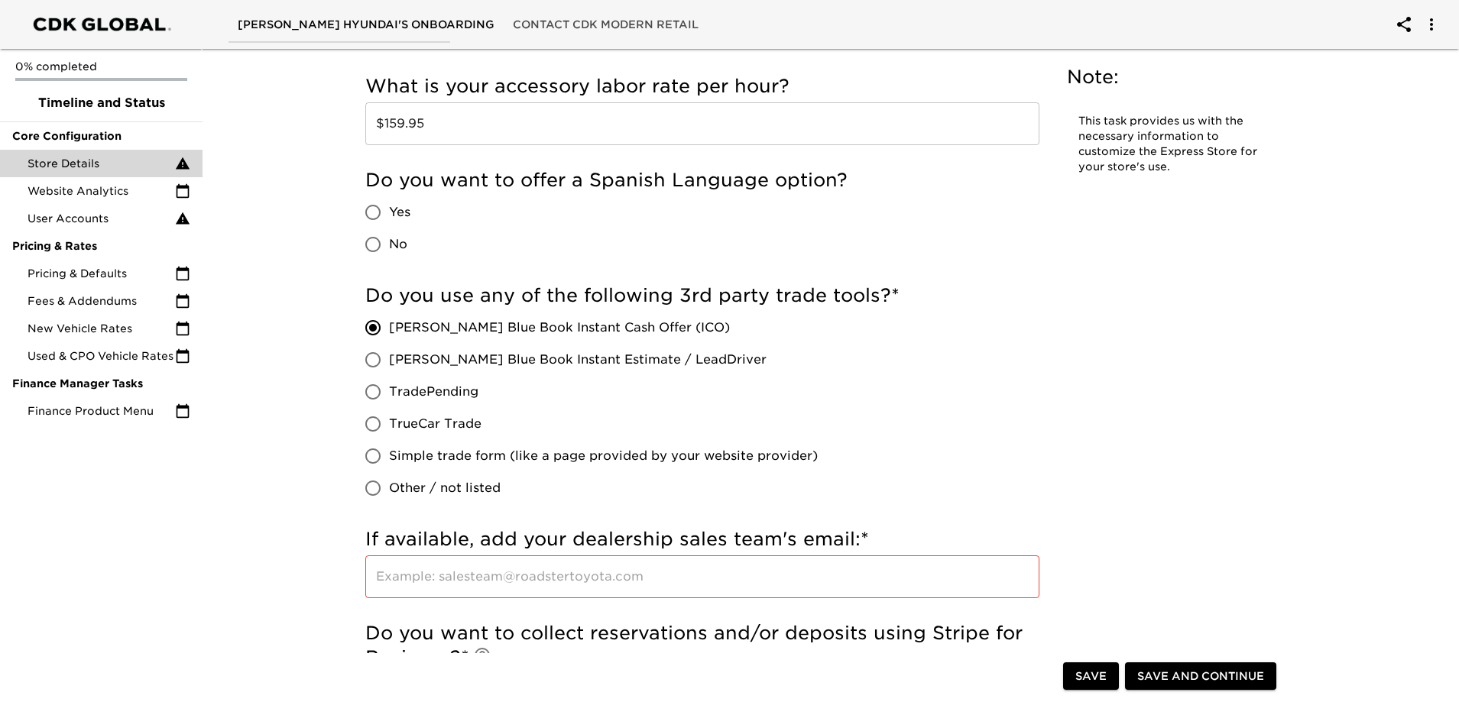
scroll to position [2898, 0]
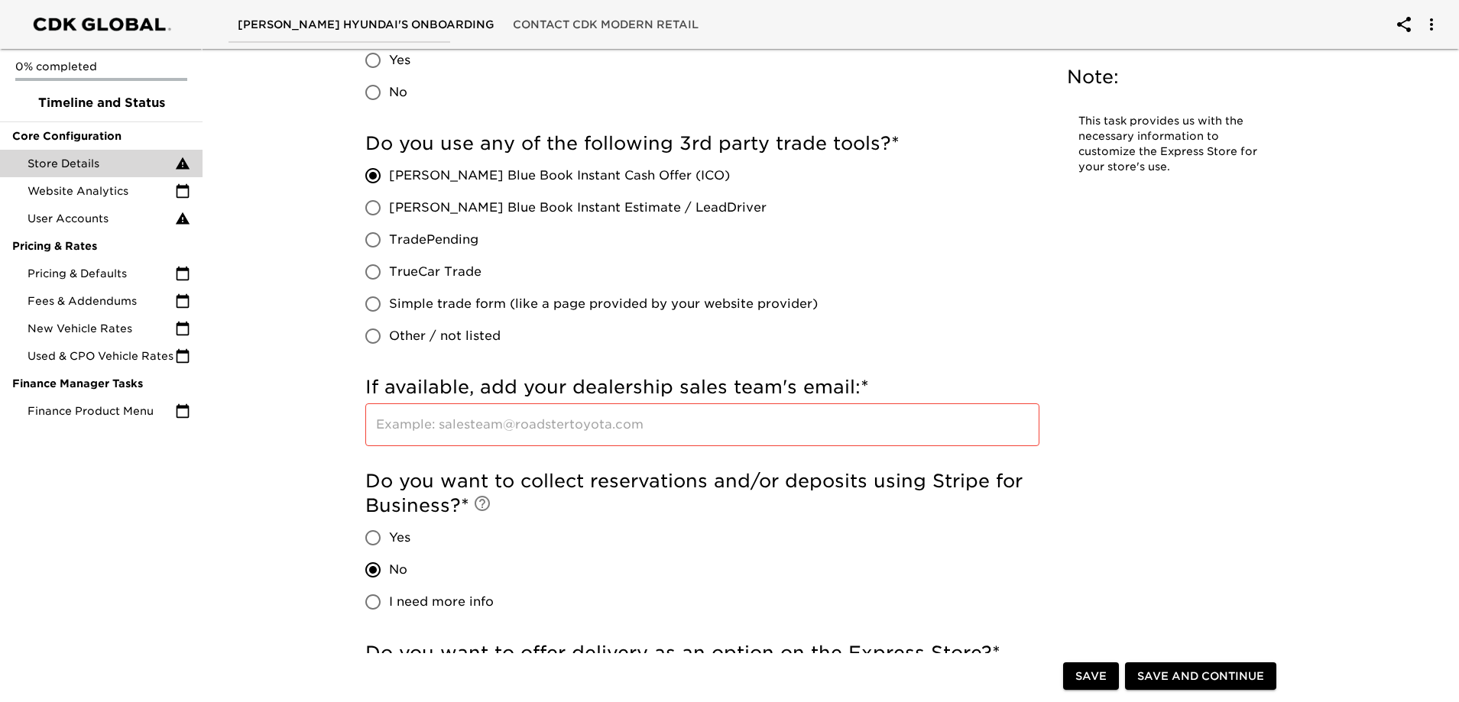
click at [636, 429] on input "text" at bounding box center [702, 425] width 674 height 43
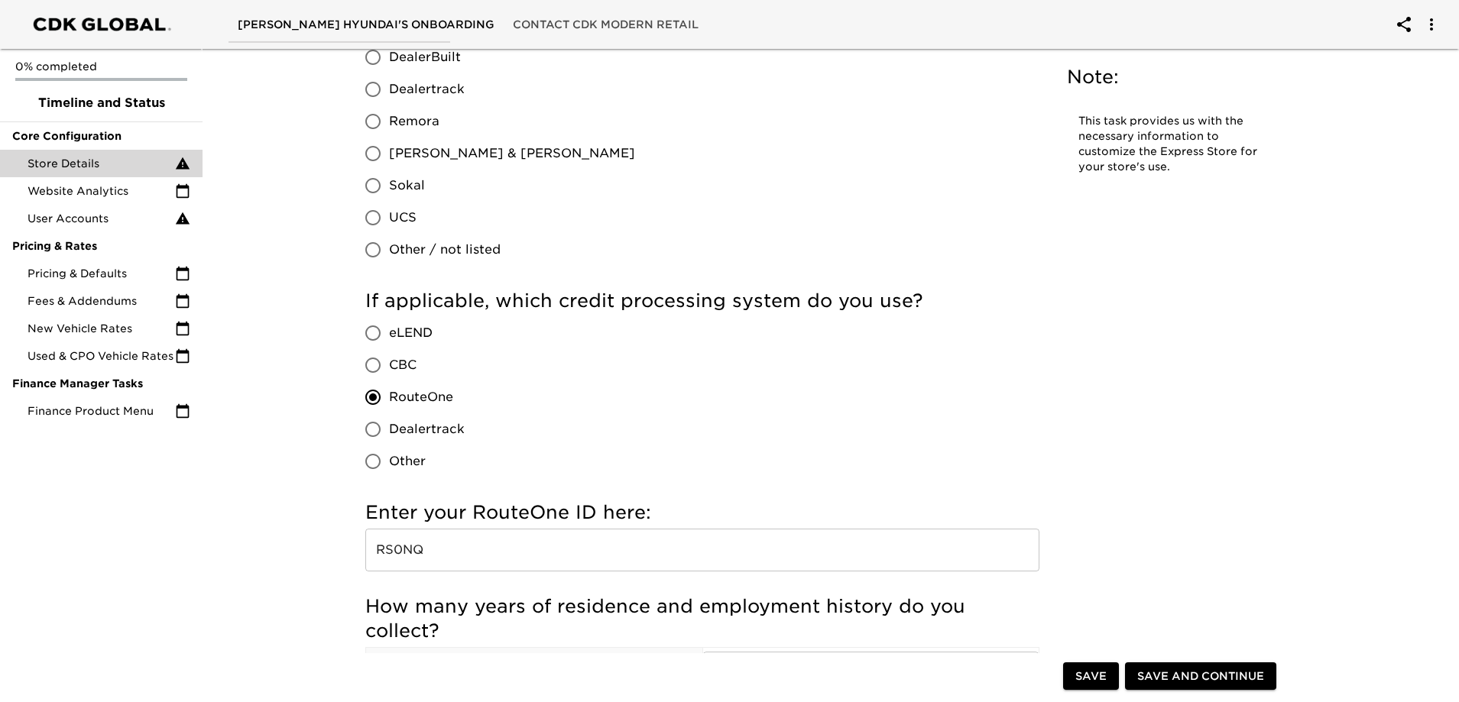
drag, startPoint x: 676, startPoint y: 522, endPoint x: 472, endPoint y: 111, distance: 459.1
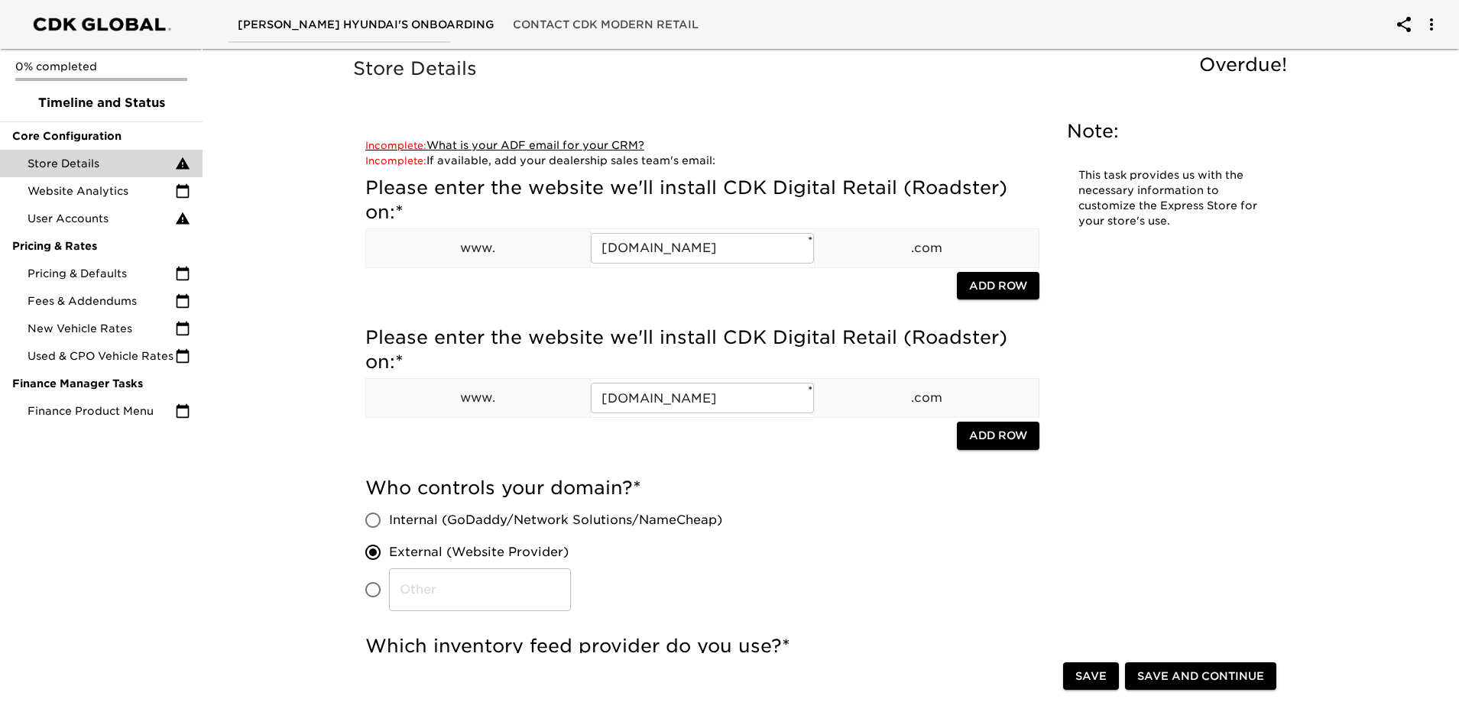
click at [557, 143] on link "Incomplete: What is your ADF email for your CRM?" at bounding box center [504, 145] width 279 height 12
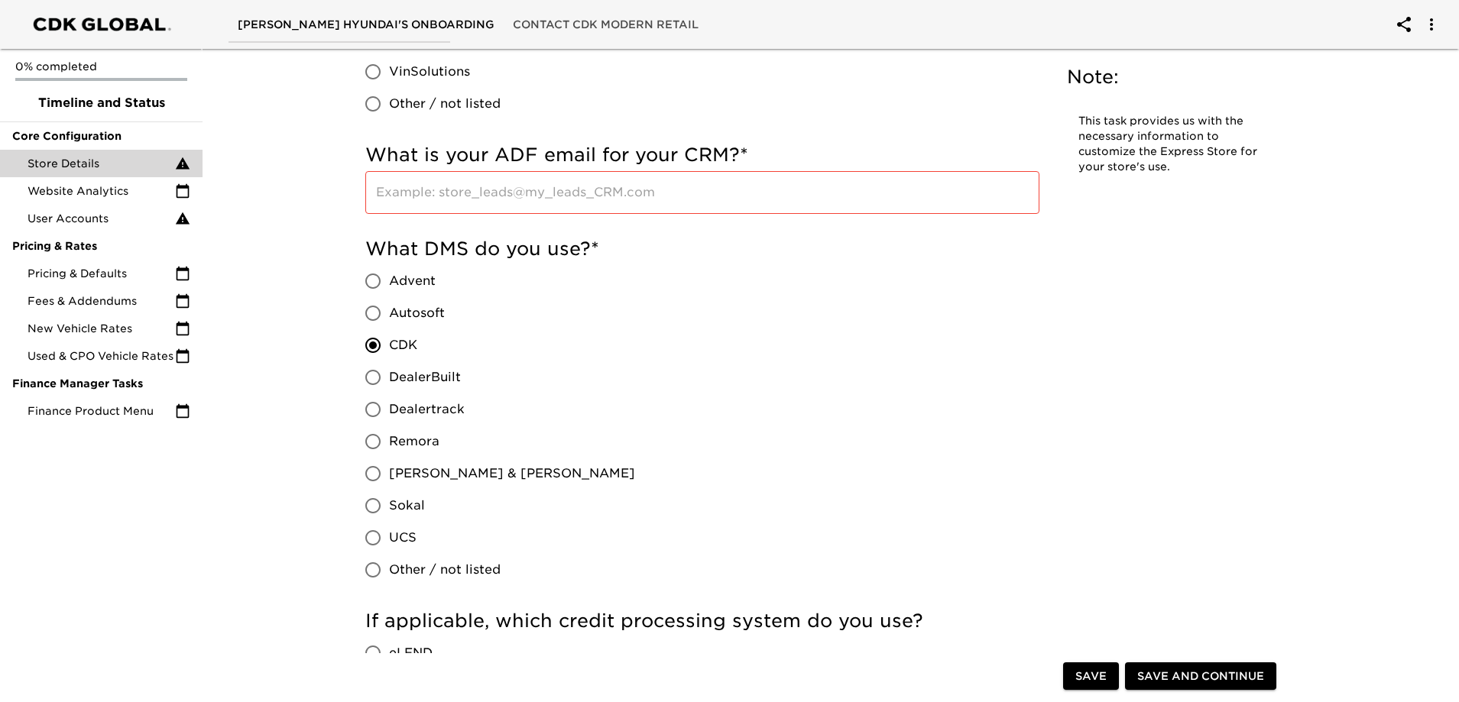
scroll to position [1017, 0]
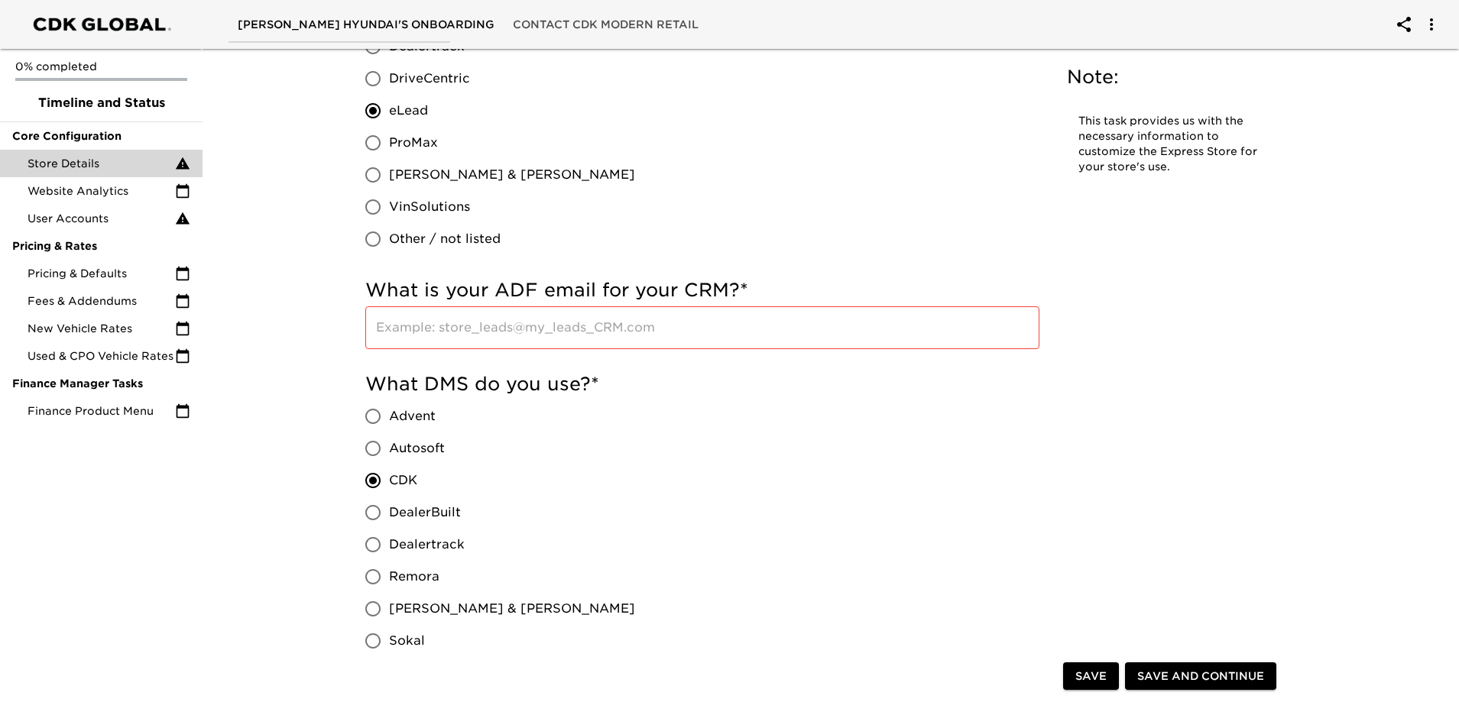
click at [637, 336] on input "text" at bounding box center [702, 327] width 674 height 43
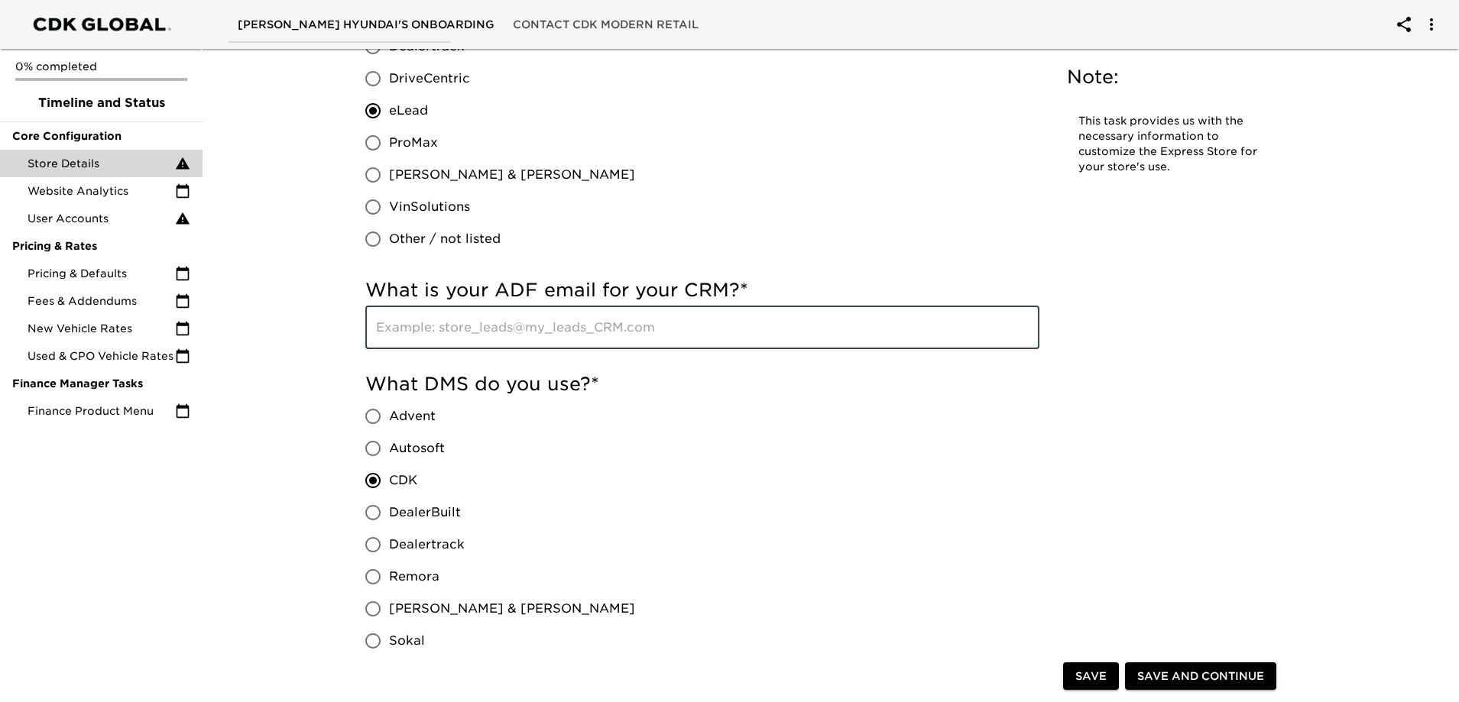
scroll to position [787, 0]
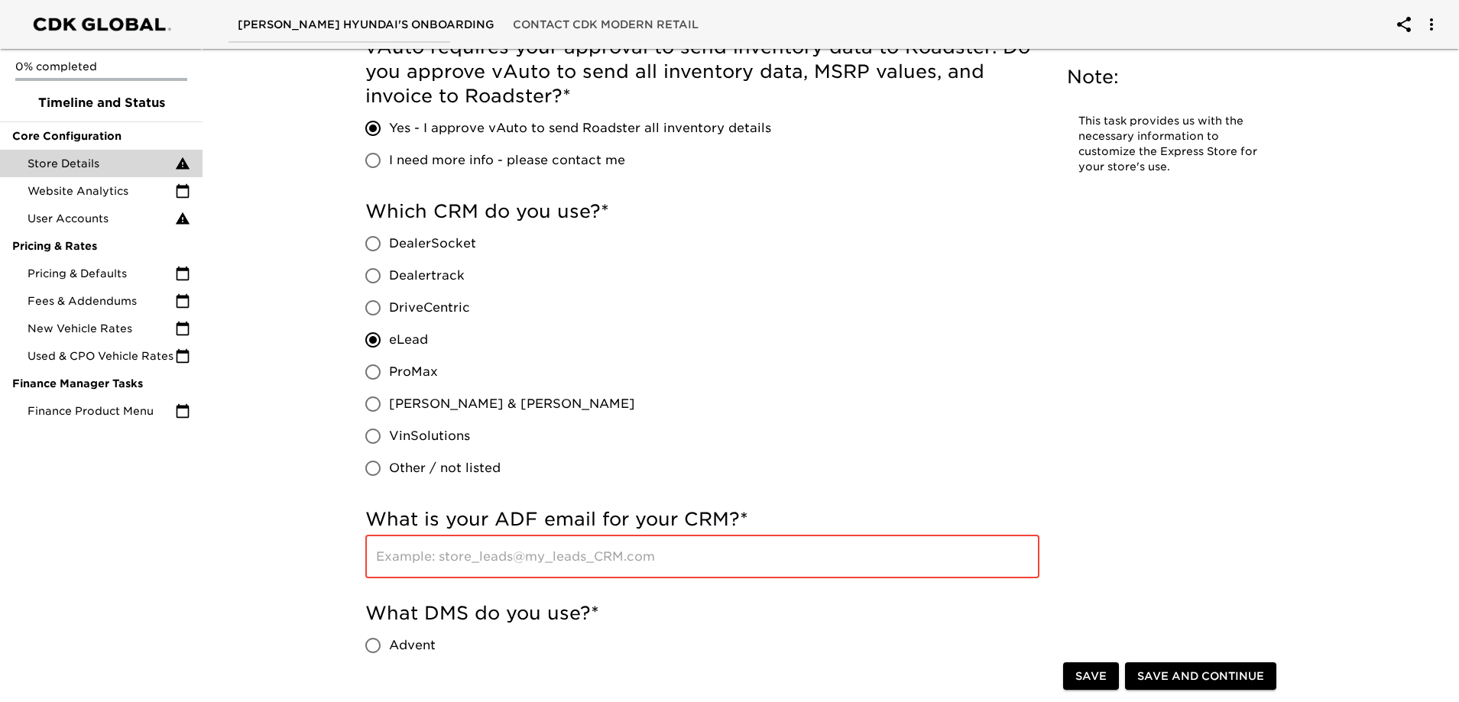
paste input "[DOMAIN_NAME]"
click at [908, 475] on div "Which CRM do you use? * DealerSocket Dealertrack DriveCentric eLead ProMax [PER…" at bounding box center [702, 341] width 674 height 285
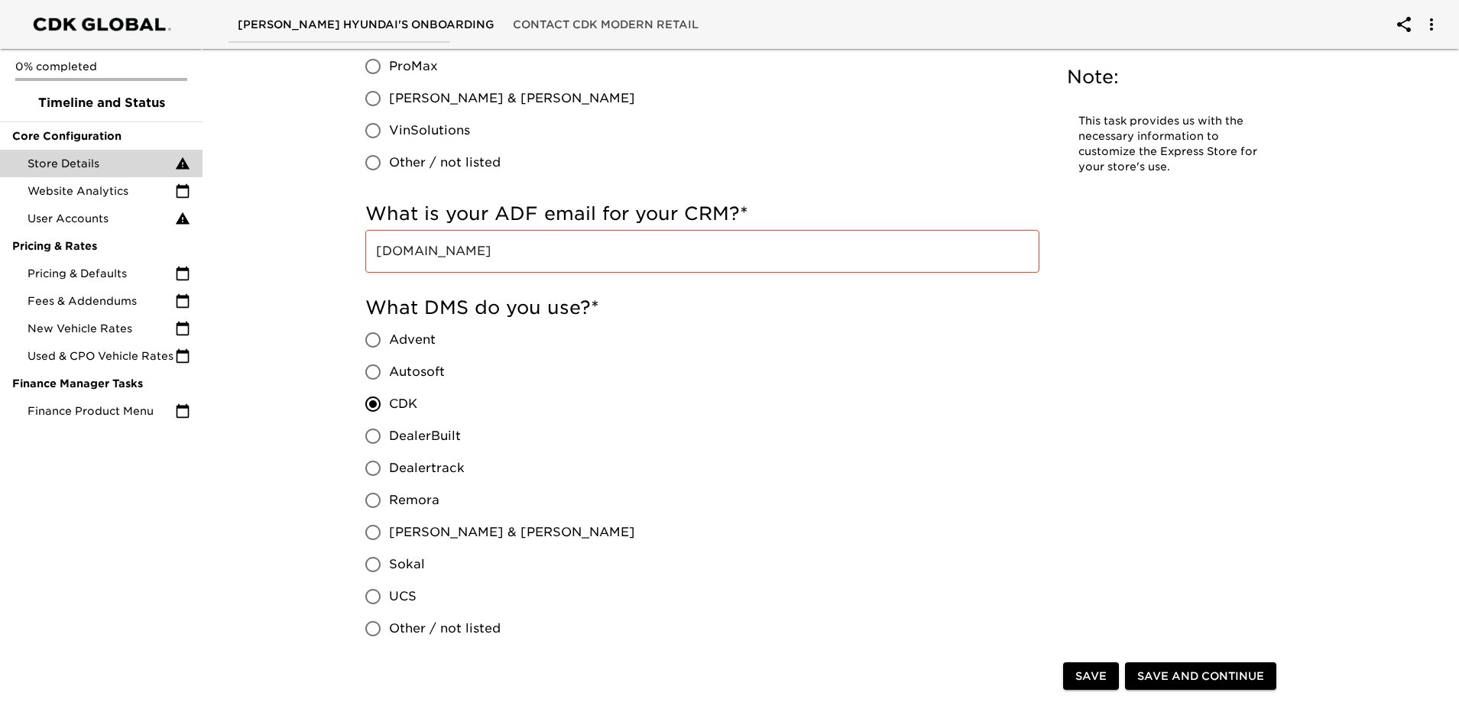
click at [372, 255] on input "[DOMAIN_NAME]" at bounding box center [702, 251] width 674 height 43
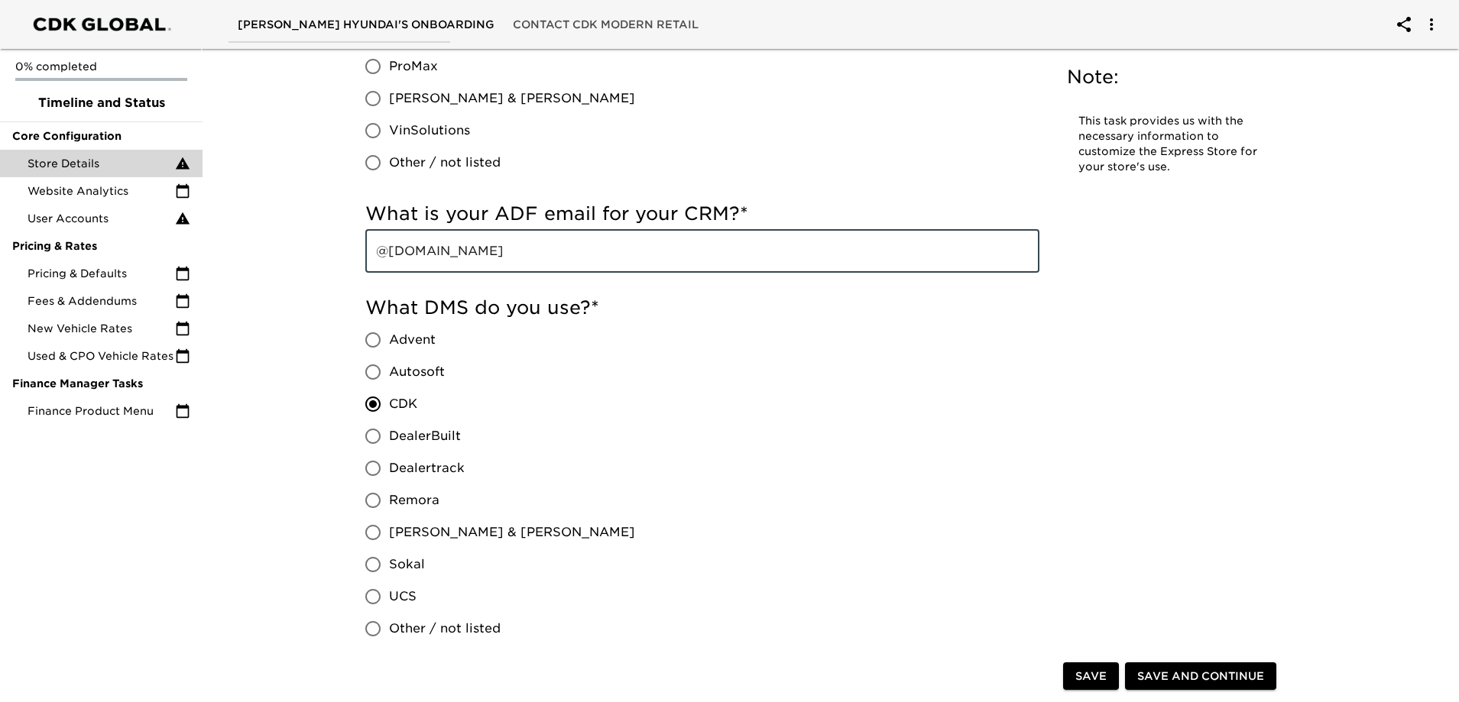
click at [654, 225] on h5 "What is your ADF email for your CRM? *" at bounding box center [702, 214] width 674 height 24
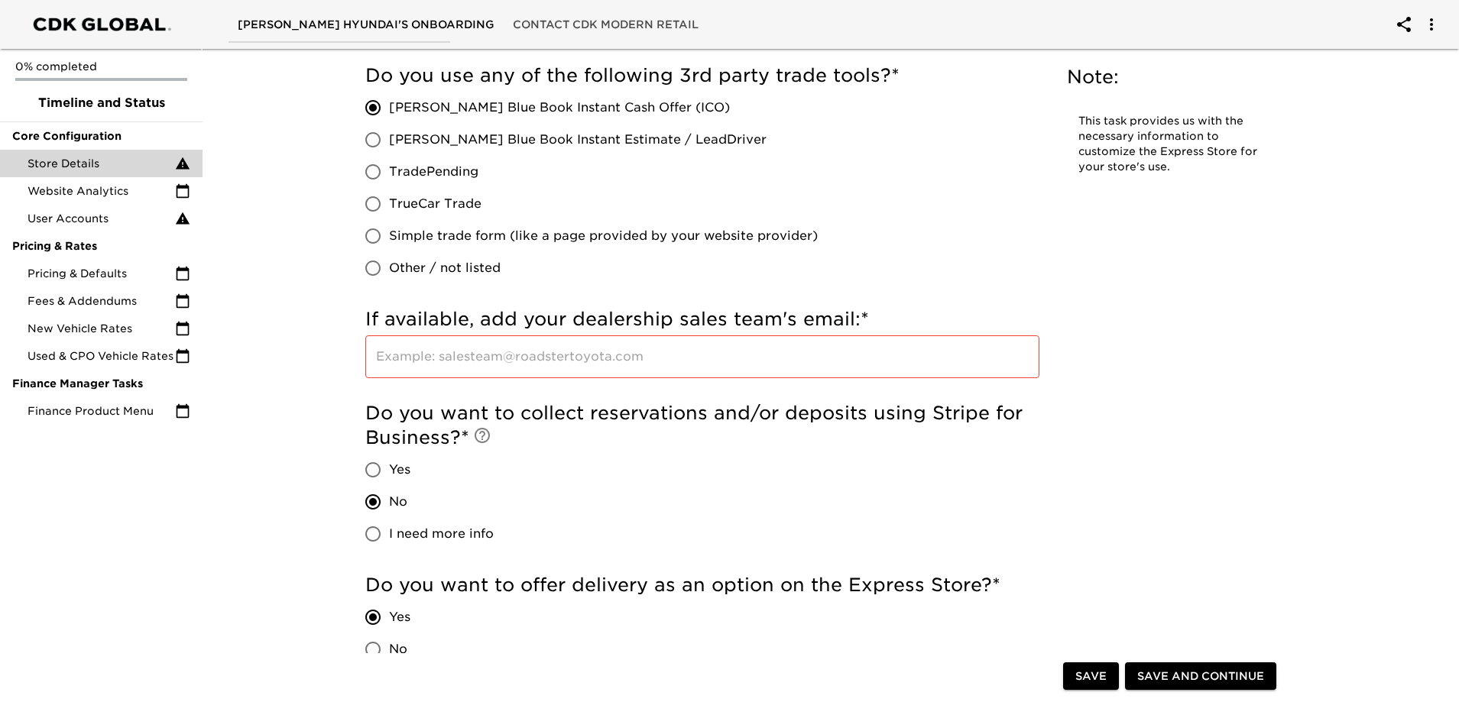
scroll to position [3080, 0]
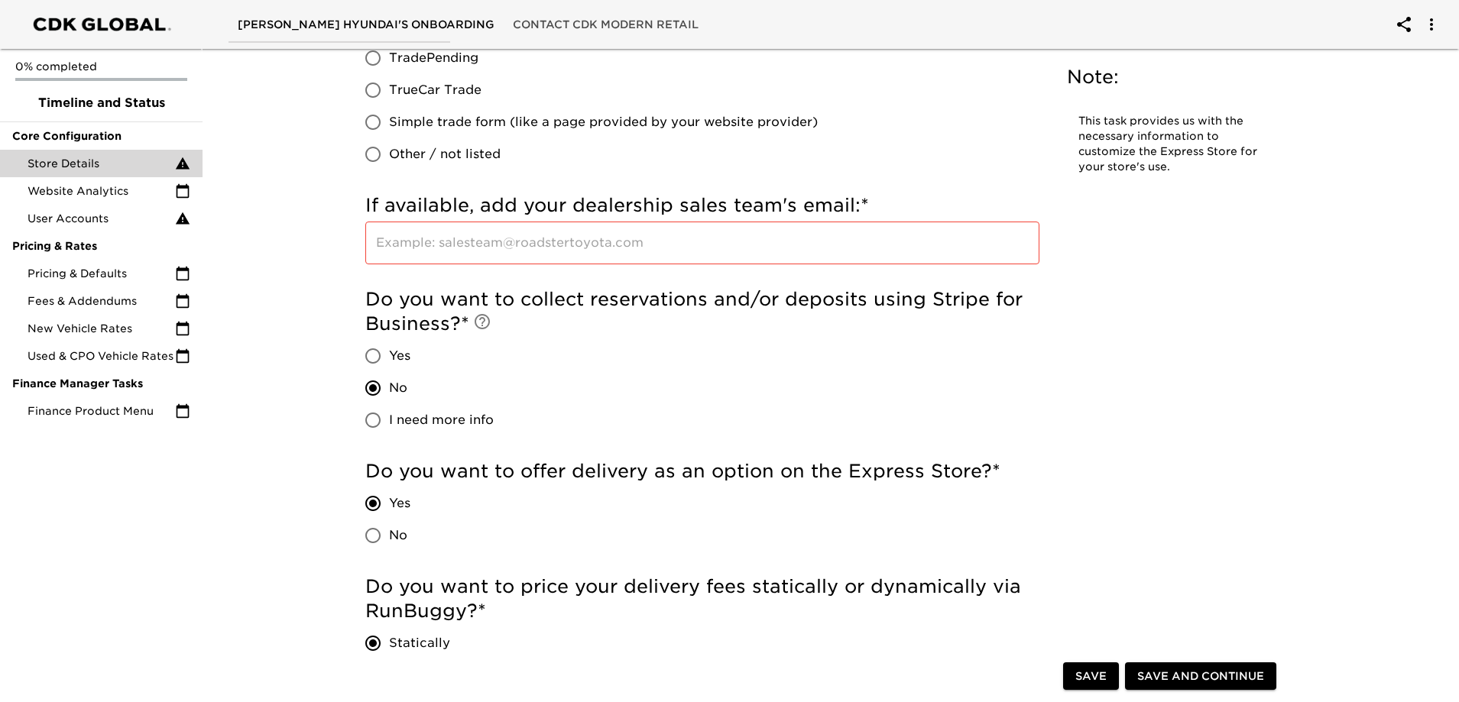
click at [628, 225] on input "text" at bounding box center [702, 243] width 674 height 43
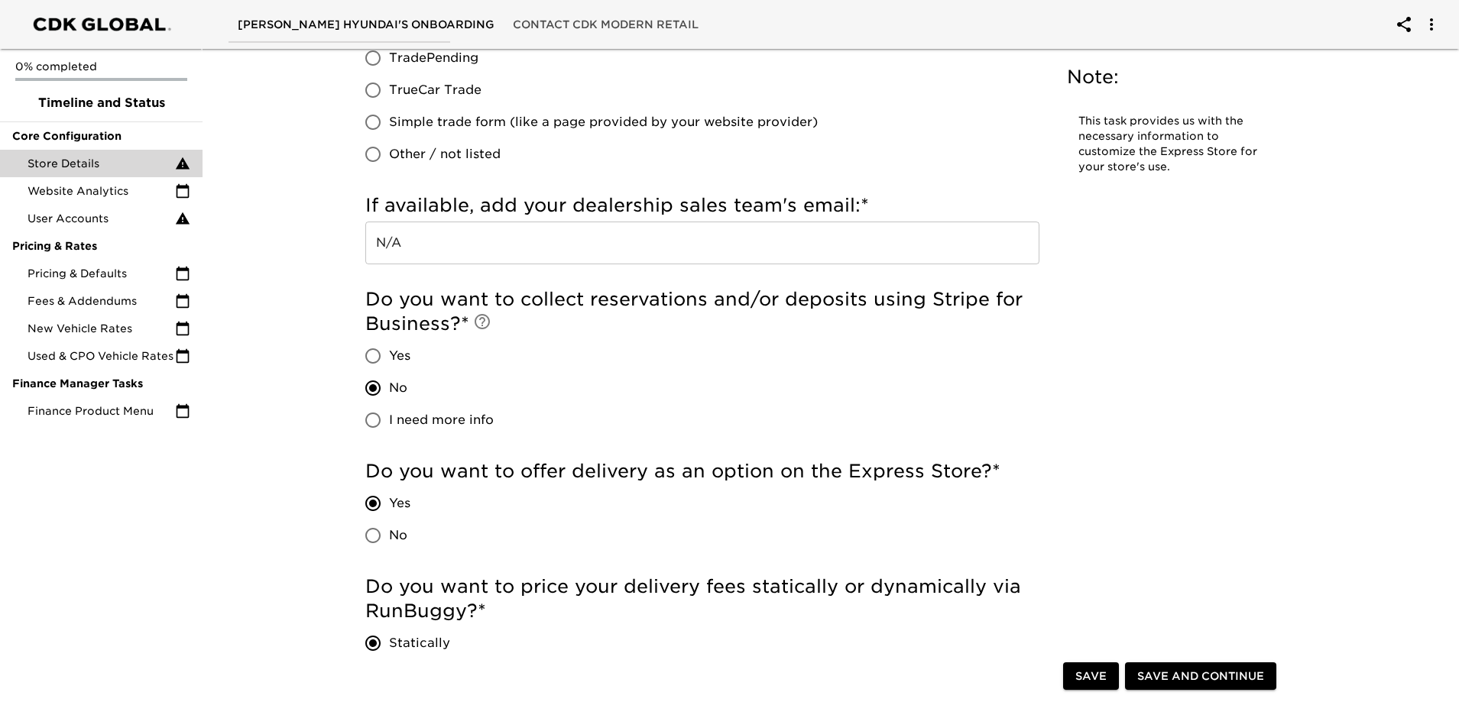
click at [1183, 679] on span "Save and Continue" at bounding box center [1200, 676] width 127 height 19
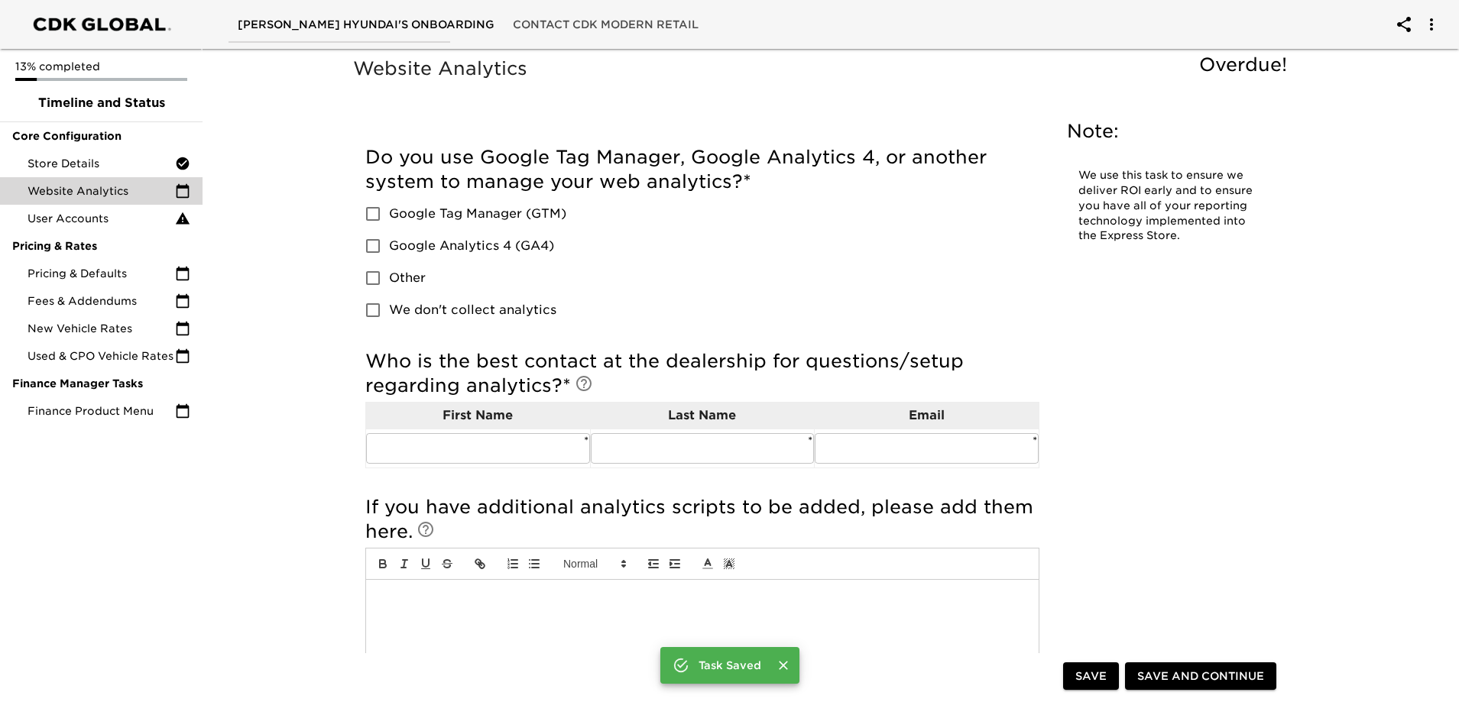
click at [735, 255] on div "Do you use Google Tag Manager, Google Analytics 4, or another system to manage …" at bounding box center [702, 235] width 674 height 181
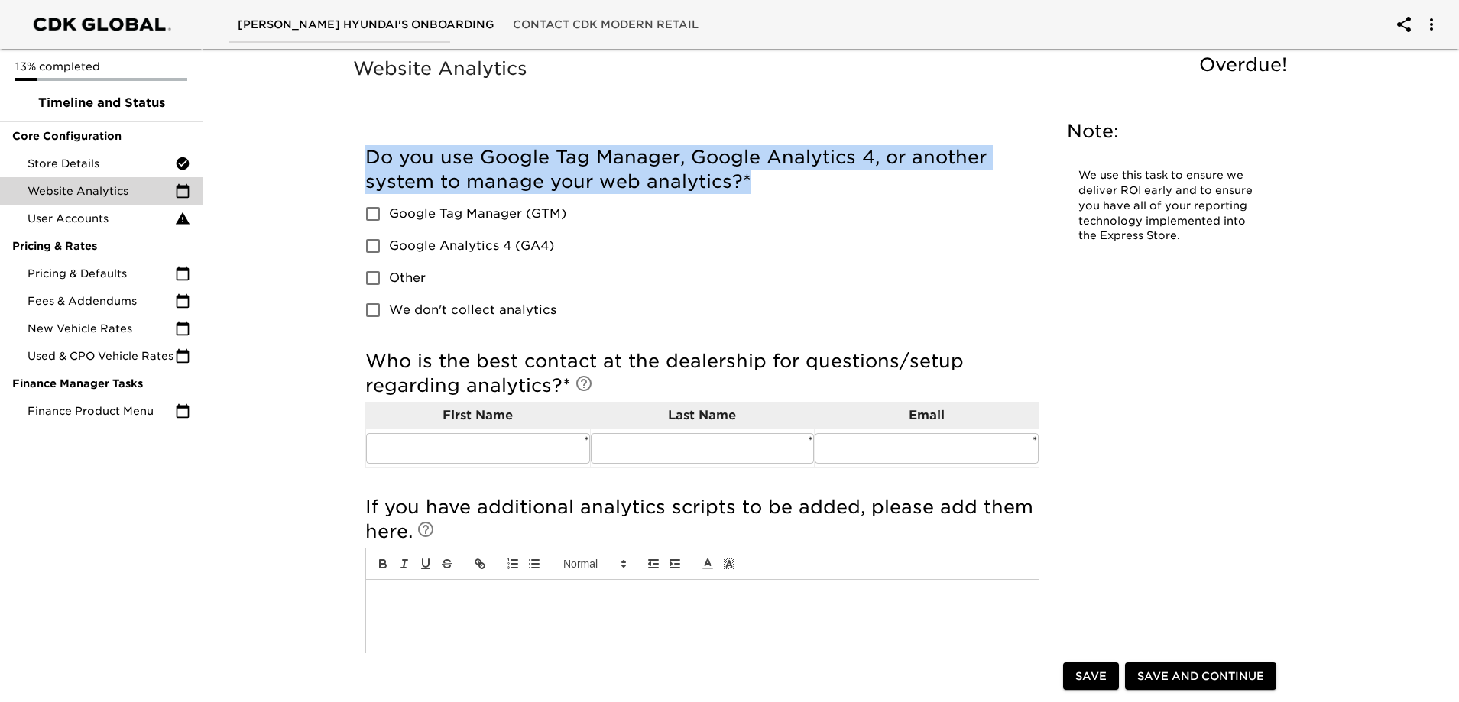
drag, startPoint x: 763, startPoint y: 190, endPoint x: 370, endPoint y: 137, distance: 396.5
click at [370, 138] on div "Do you use Google Tag Manager, Google Analytics 4, or another system to manage …" at bounding box center [702, 240] width 674 height 204
click at [875, 176] on h5 "Do you use Google Tag Manager, Google Analytics 4, or another system to manage …" at bounding box center [702, 169] width 674 height 49
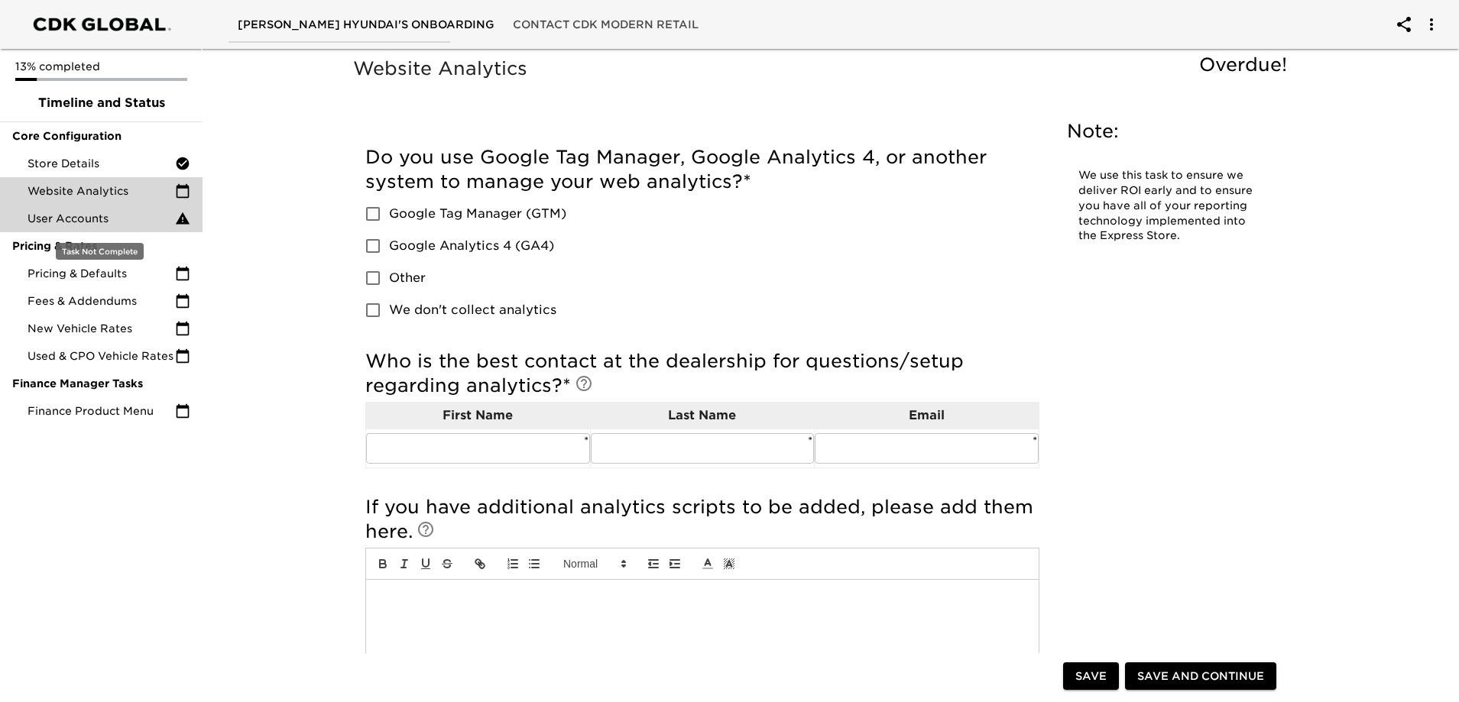
click at [76, 212] on span "User Accounts" at bounding box center [102, 218] width 148 height 15
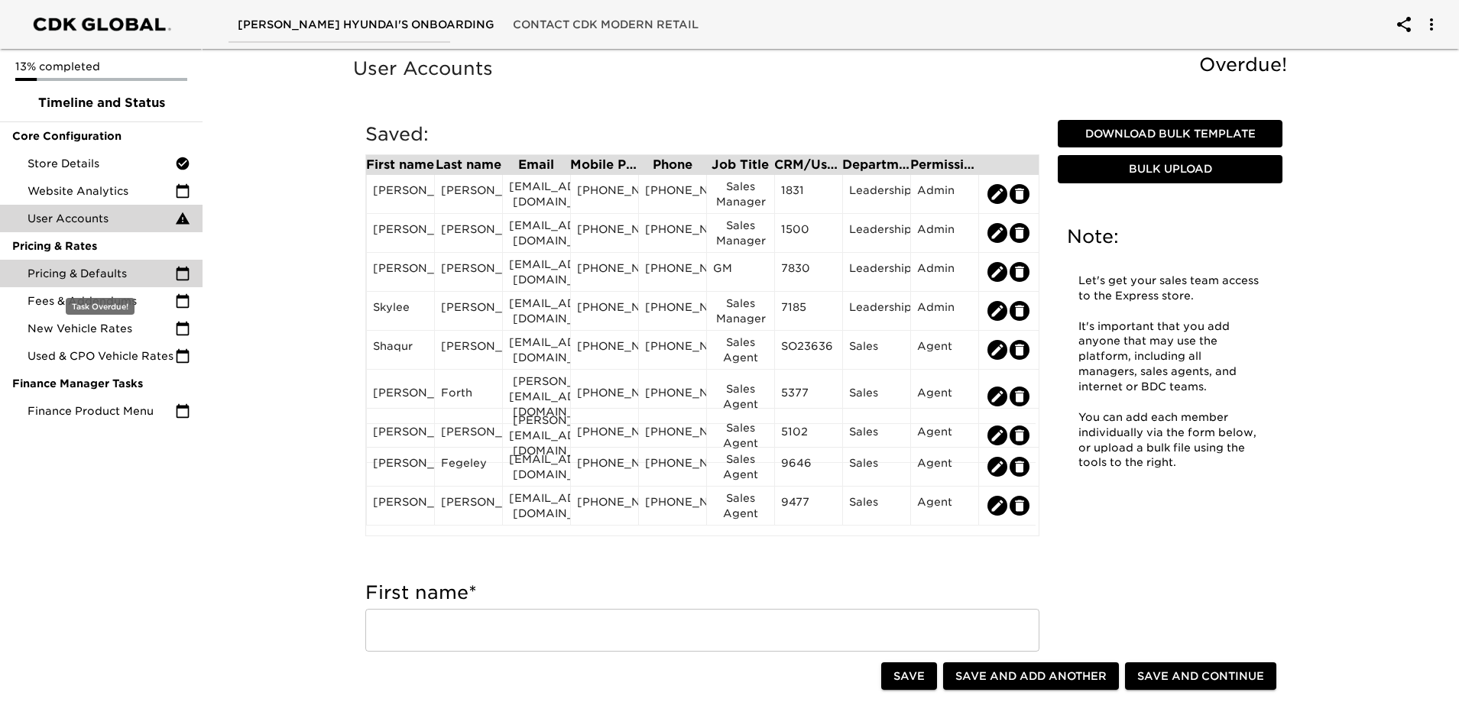
click at [121, 280] on span "Pricing & Defaults" at bounding box center [102, 273] width 148 height 15
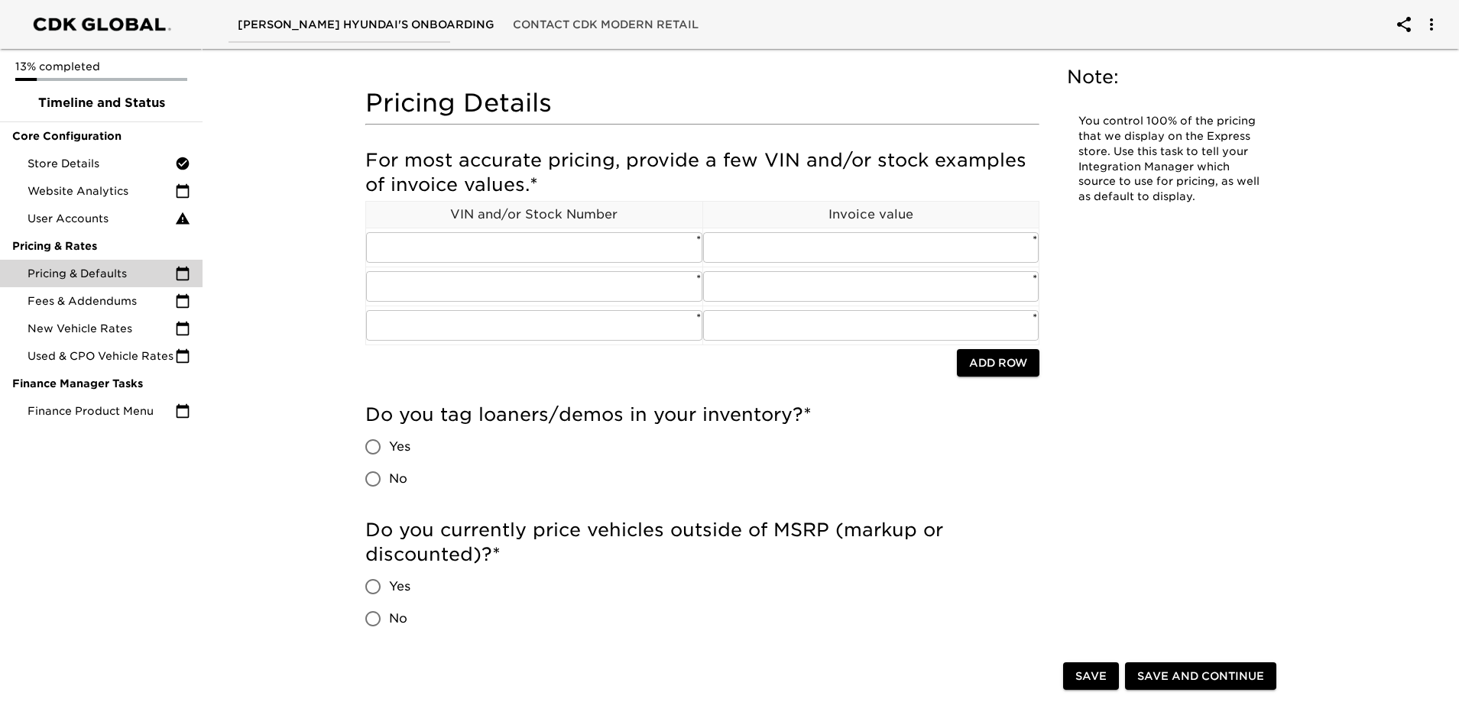
scroll to position [153, 0]
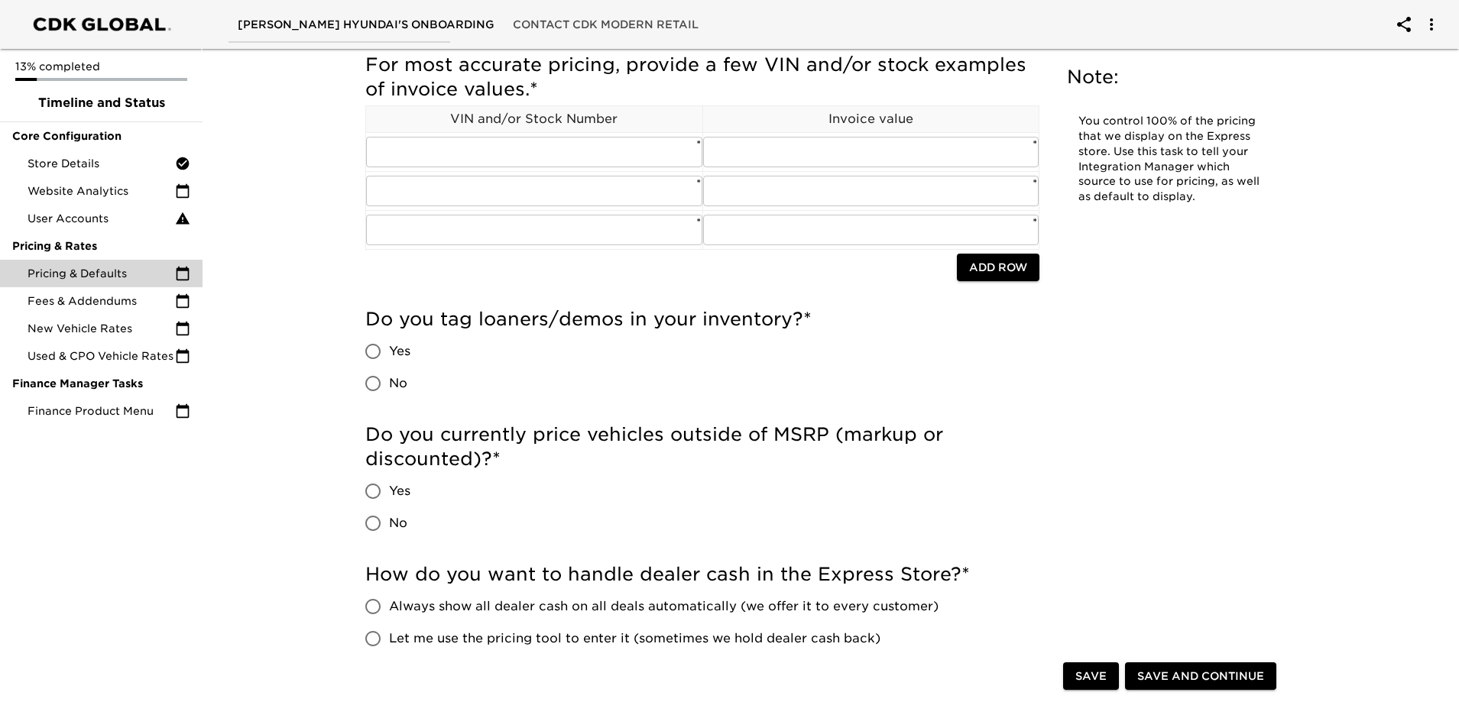
click at [394, 346] on span "Yes" at bounding box center [399, 351] width 21 height 18
click at [389, 346] on input "Yes" at bounding box center [373, 352] width 32 height 32
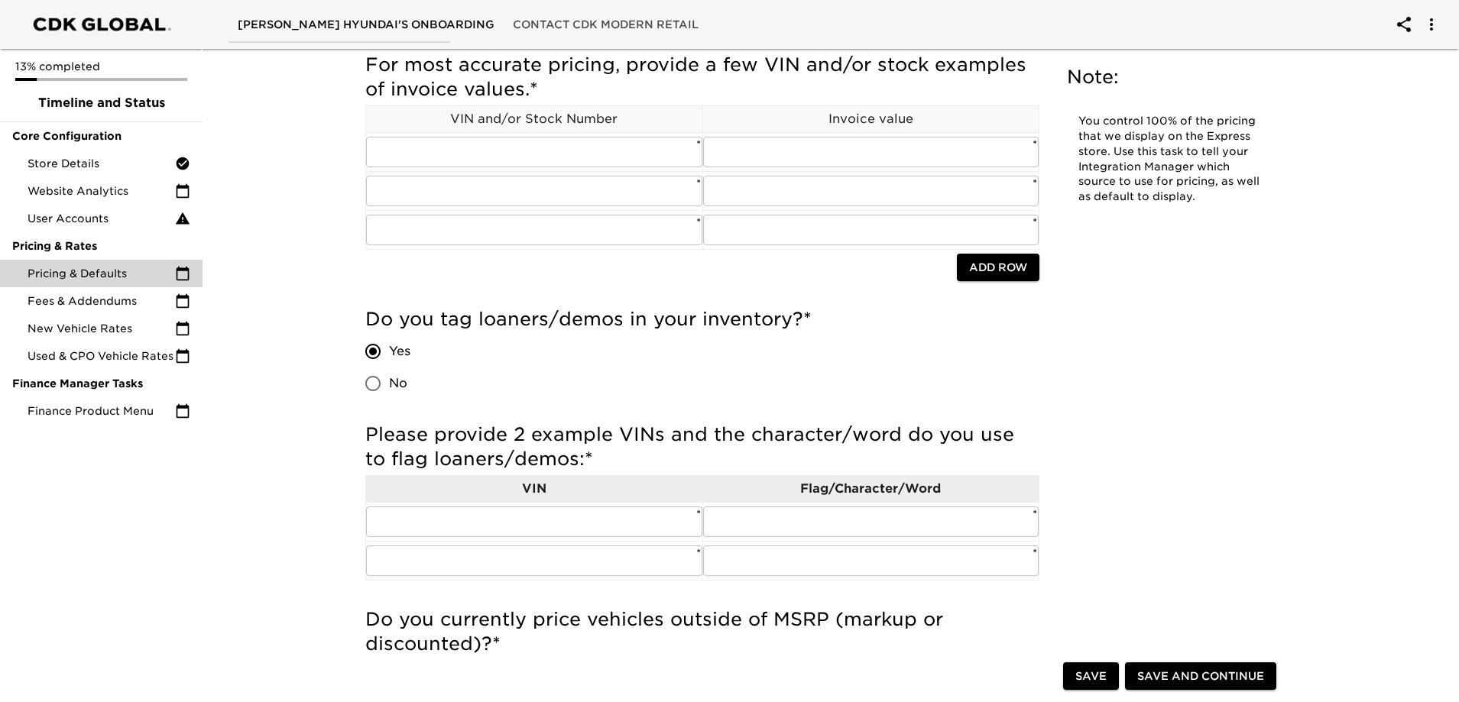
click at [386, 384] on input "No" at bounding box center [373, 384] width 32 height 32
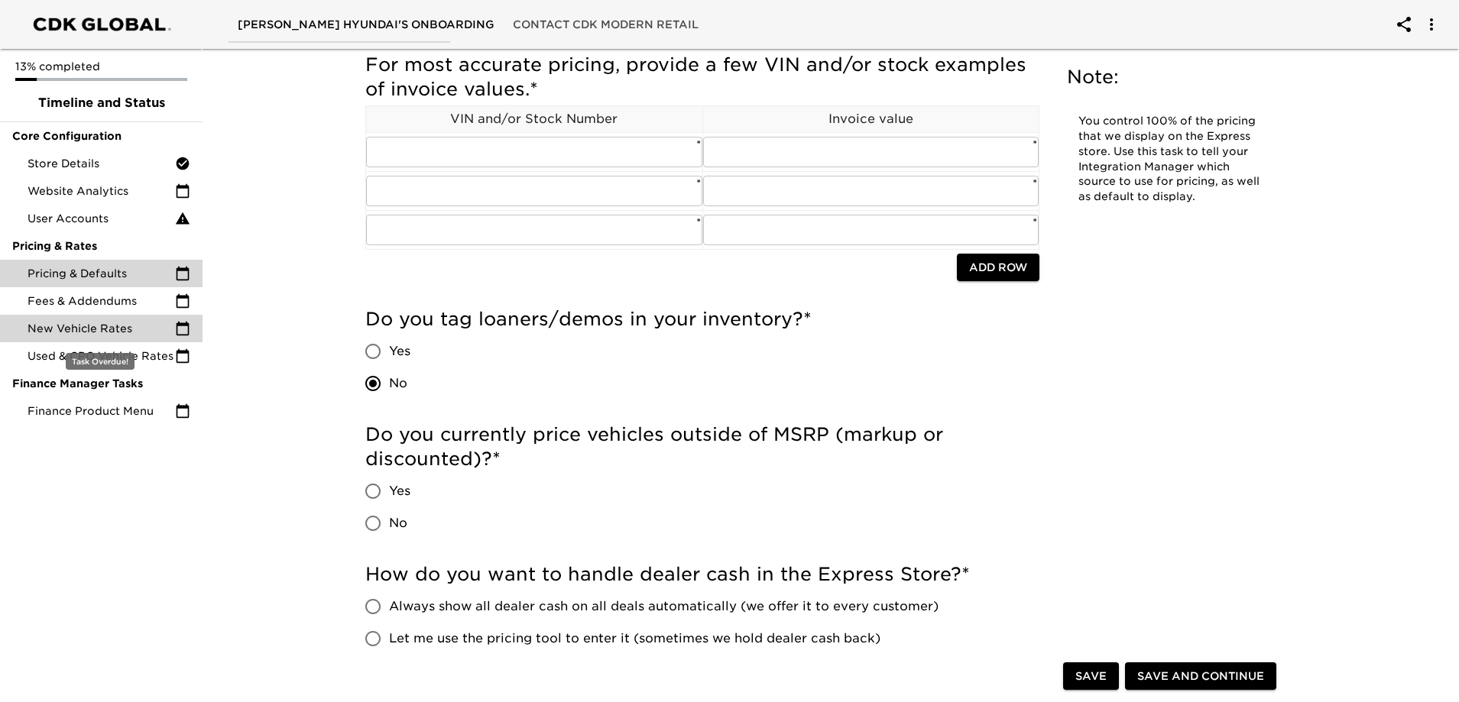
click at [116, 332] on span "New Vehicle Rates" at bounding box center [102, 328] width 148 height 15
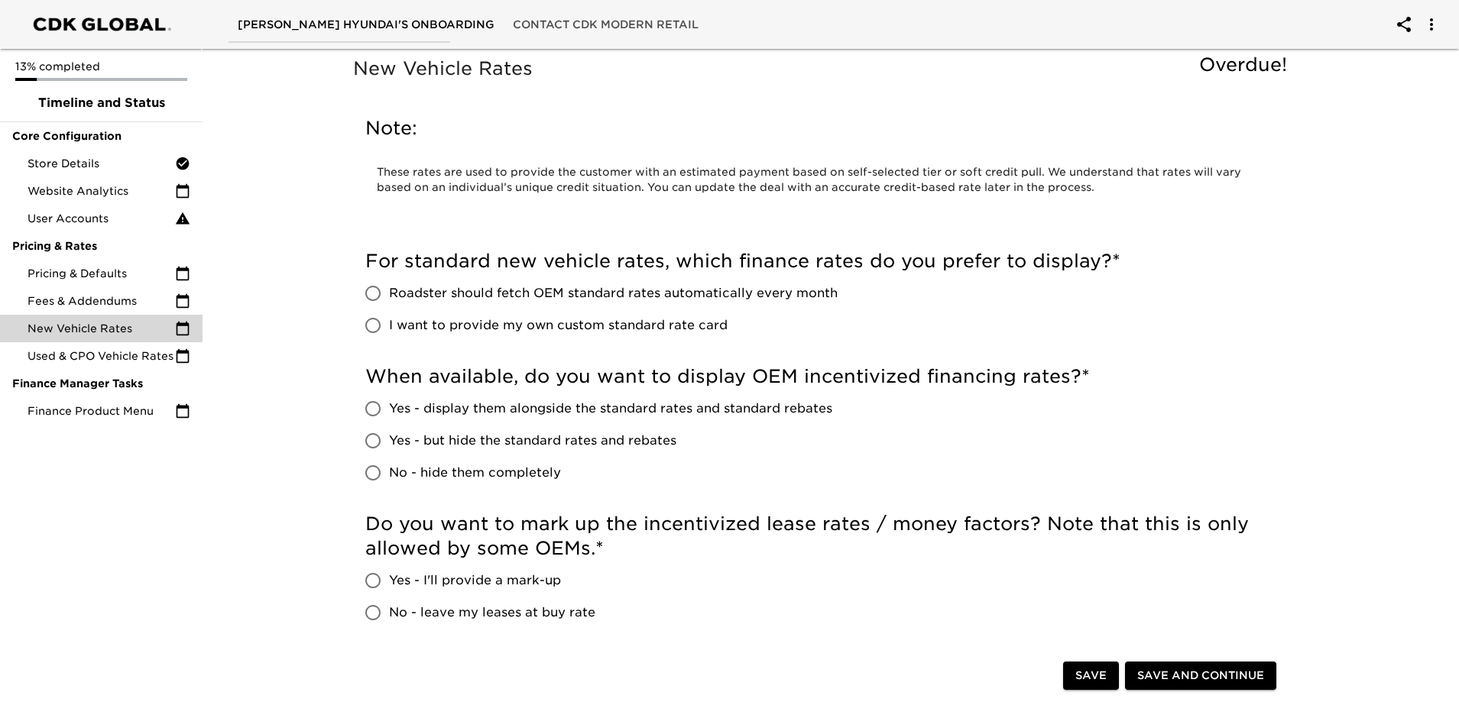
click at [738, 291] on span "Roadster should fetch OEM standard rates automatically every month" at bounding box center [613, 293] width 449 height 18
click at [389, 291] on input "Roadster should fetch OEM standard rates automatically every month" at bounding box center [373, 293] width 32 height 32
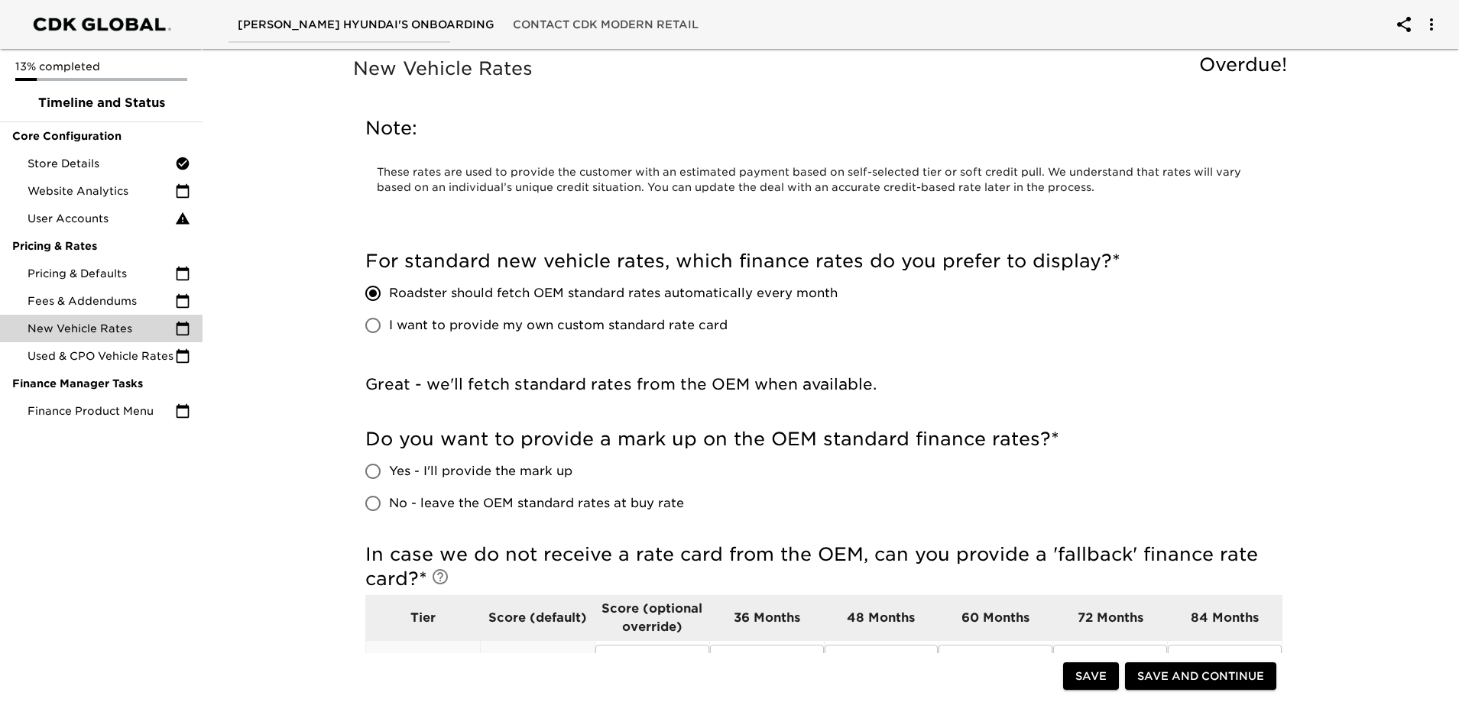
drag, startPoint x: 505, startPoint y: 474, endPoint x: 563, endPoint y: 477, distance: 57.4
click at [505, 473] on span "Yes - I'll provide the mark up" at bounding box center [480, 471] width 183 height 18
click at [389, 473] on input "Yes - I'll provide the mark up" at bounding box center [373, 472] width 32 height 32
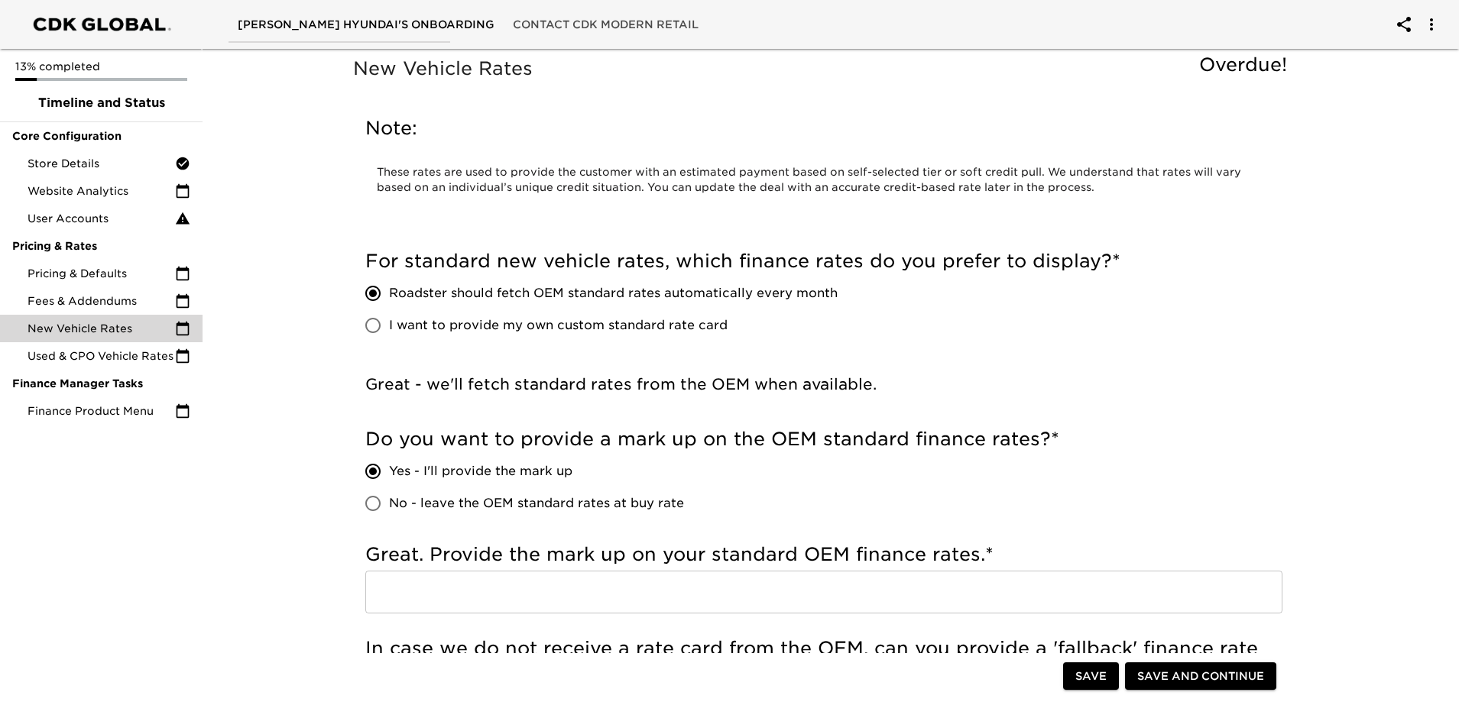
click at [602, 506] on span "No - leave the OEM standard rates at buy rate" at bounding box center [536, 504] width 295 height 18
click at [389, 506] on input "No - leave the OEM standard rates at buy rate" at bounding box center [373, 504] width 32 height 32
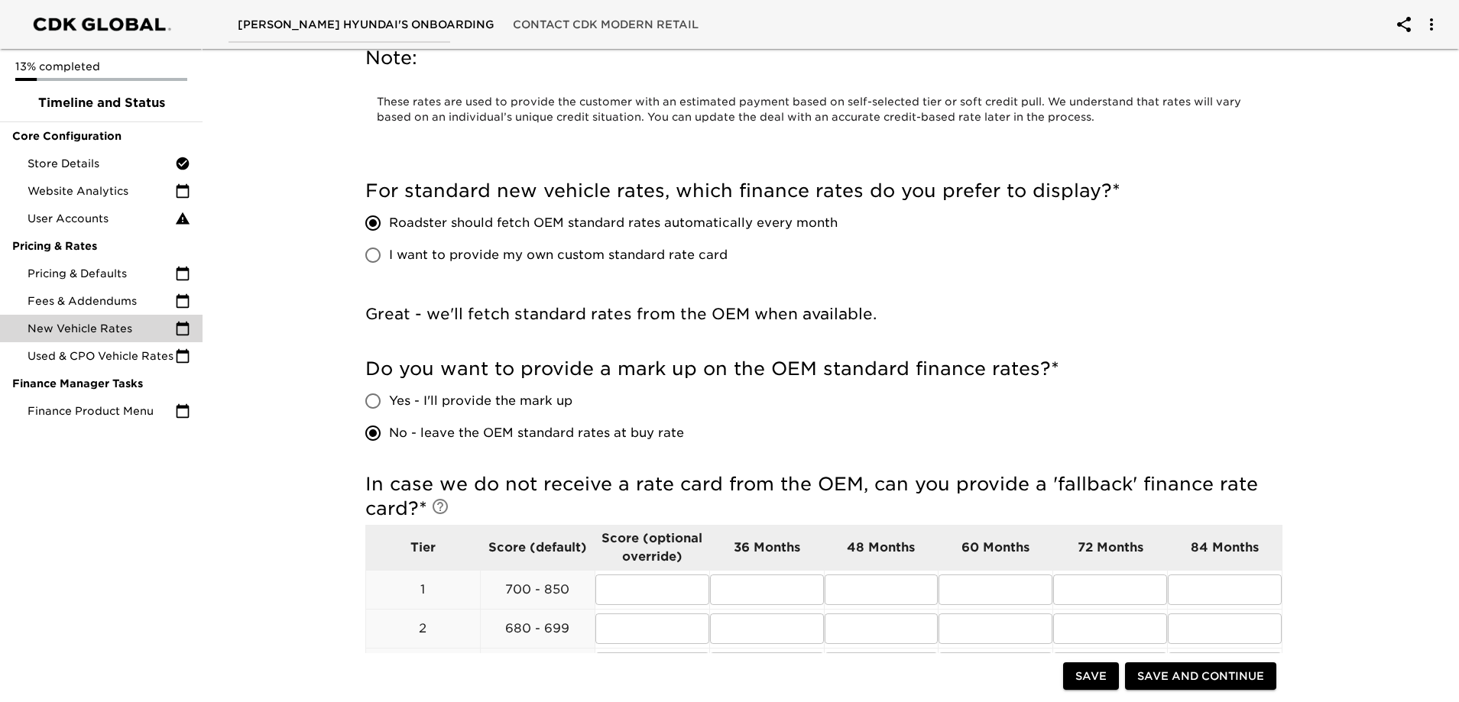
scroll to position [153, 0]
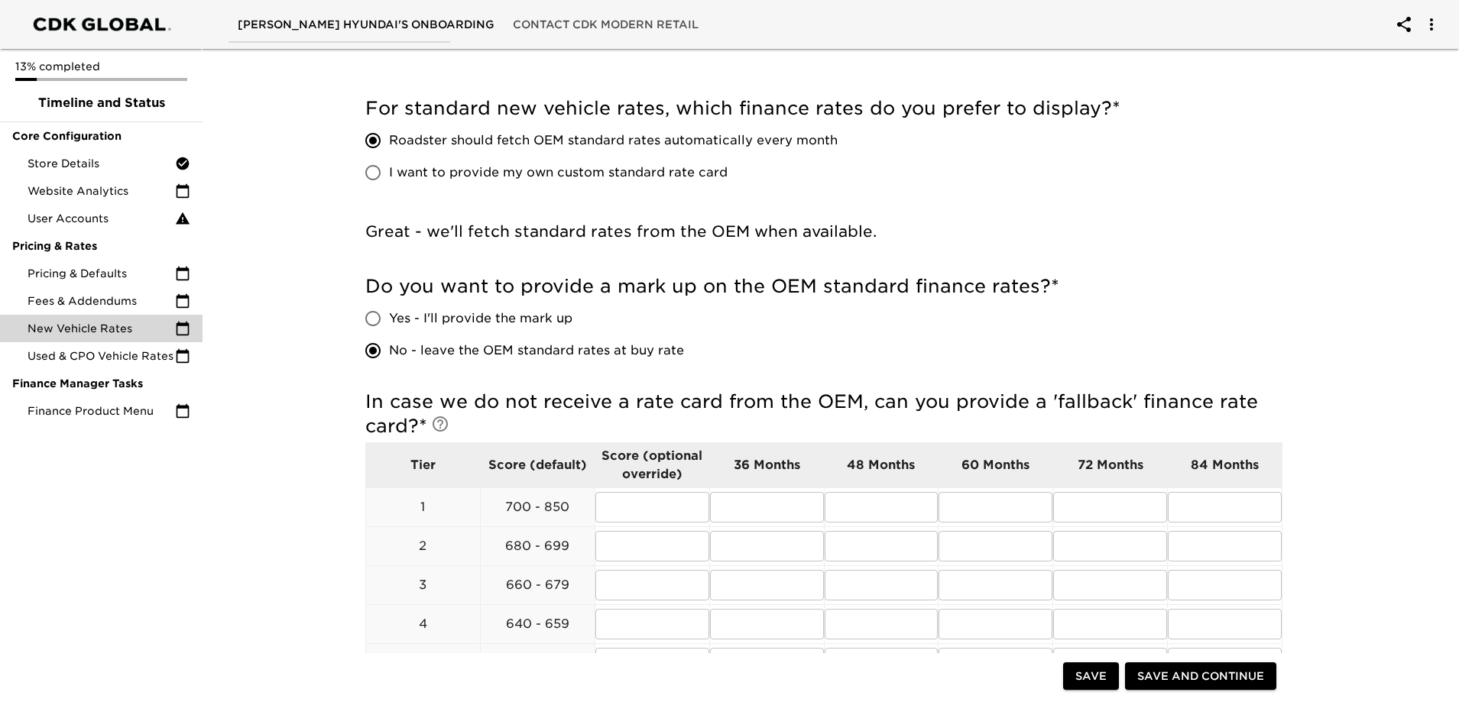
click at [512, 319] on span "Yes - I'll provide the mark up" at bounding box center [480, 319] width 183 height 18
click at [389, 319] on input "Yes - I'll provide the mark up" at bounding box center [373, 319] width 32 height 32
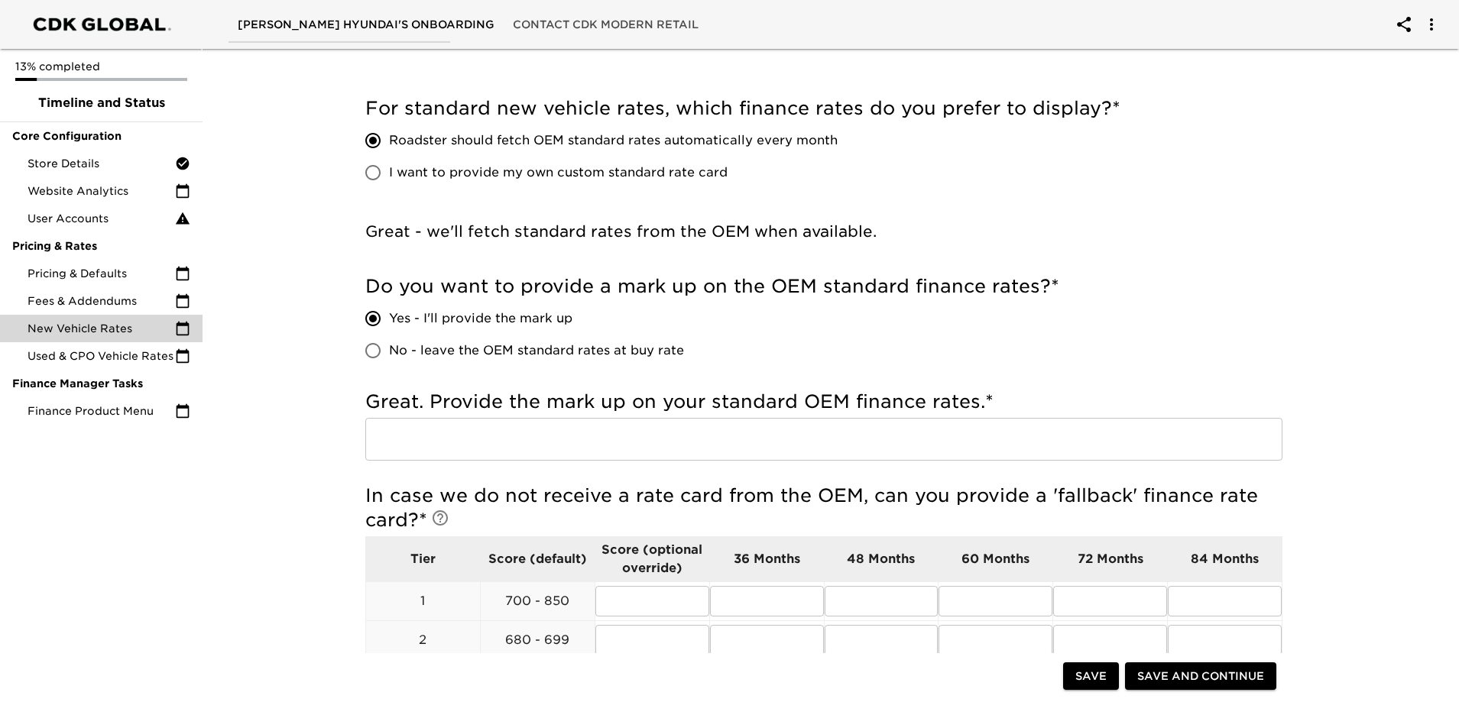
click at [563, 427] on input "text" at bounding box center [823, 439] width 917 height 43
click at [951, 344] on div "Do you want to provide a mark up on the OEM standard finance rates? * Yes - I'l…" at bounding box center [823, 320] width 917 height 92
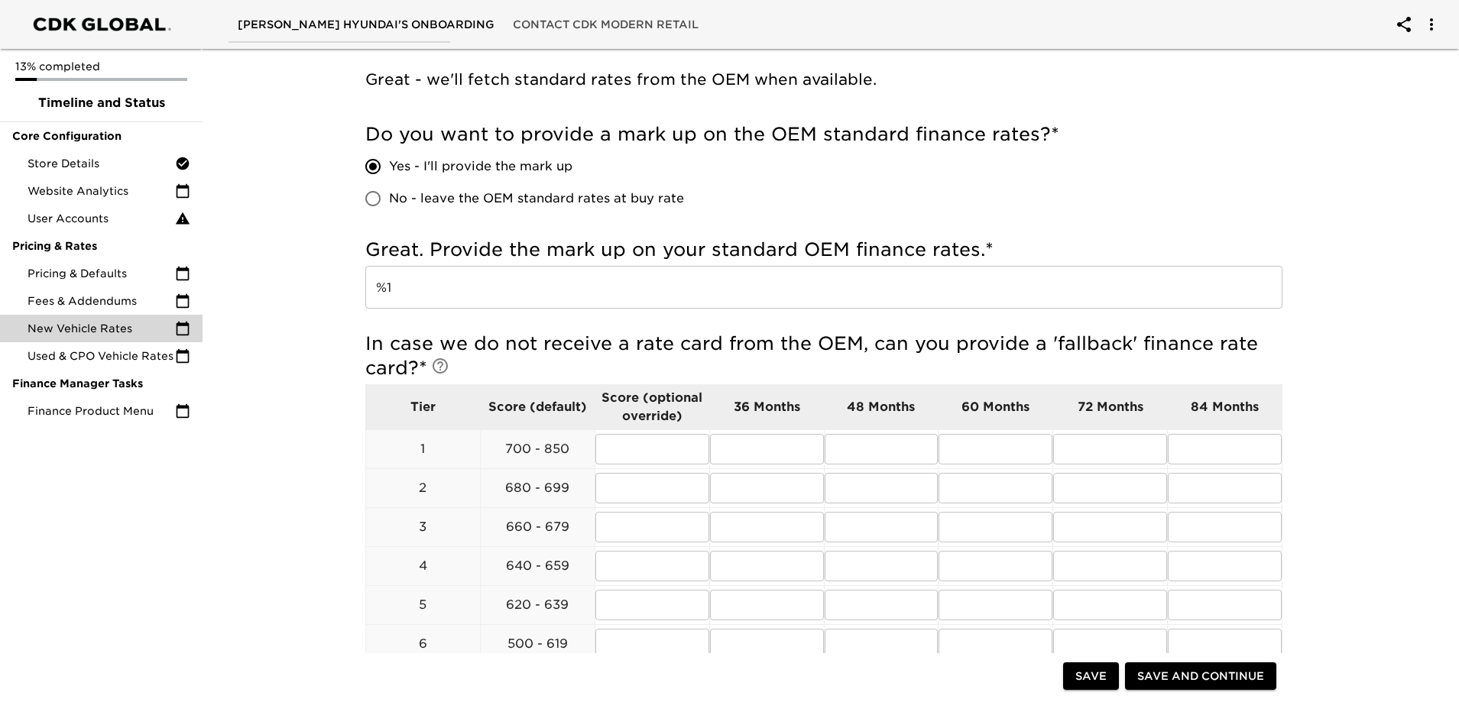
scroll to position [306, 0]
click at [725, 292] on input "%1" at bounding box center [823, 286] width 917 height 43
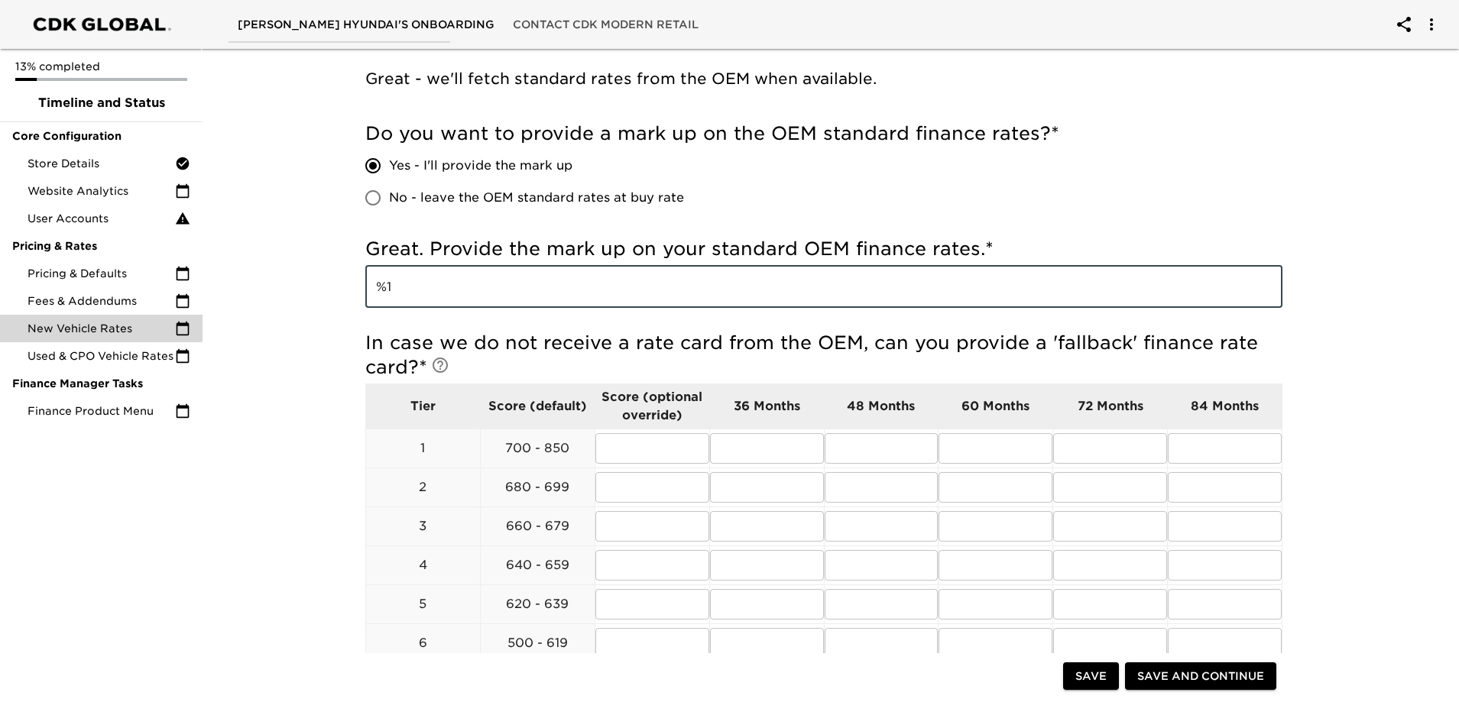
click at [991, 206] on div "Do you want to provide a mark up on the OEM standard finance rates? * Yes - I'l…" at bounding box center [823, 168] width 917 height 92
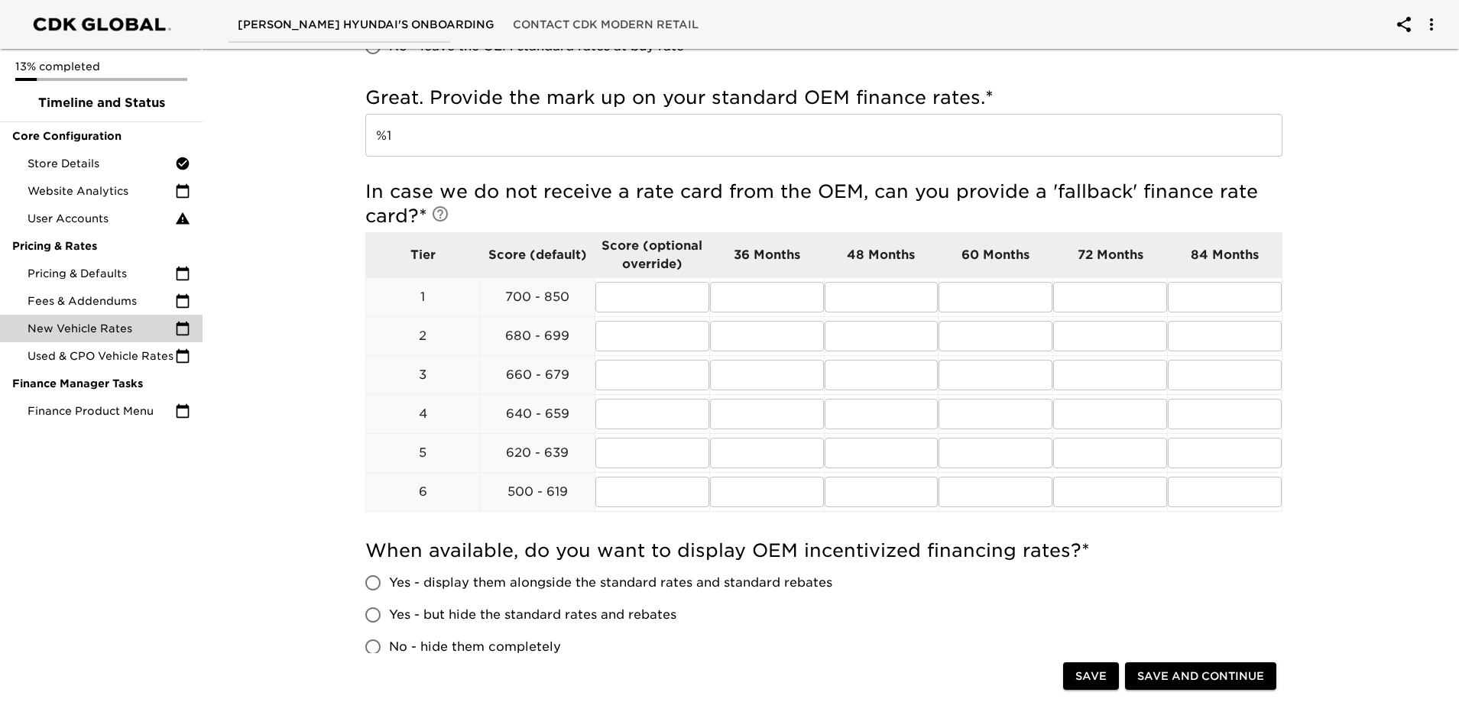
scroll to position [459, 0]
click at [656, 297] on input "text" at bounding box center [652, 296] width 114 height 31
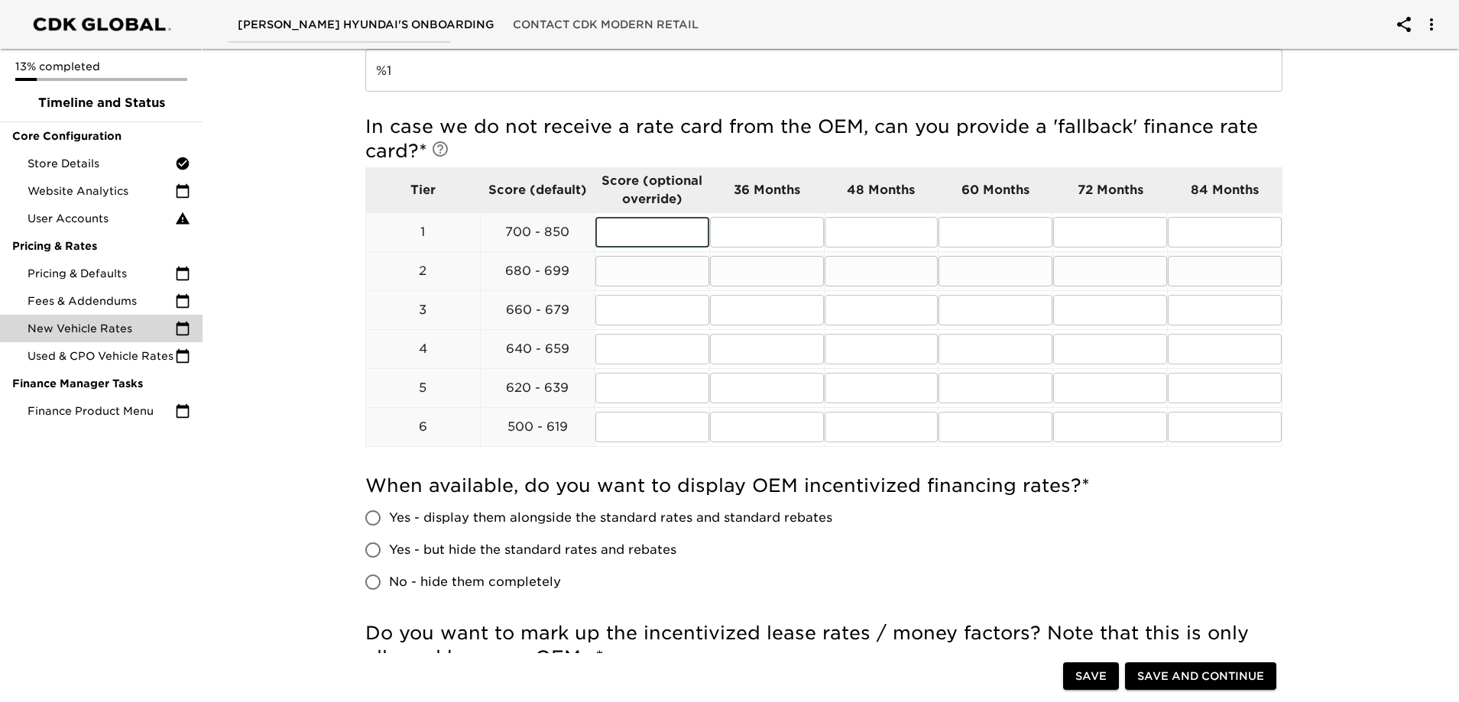
scroll to position [611, 0]
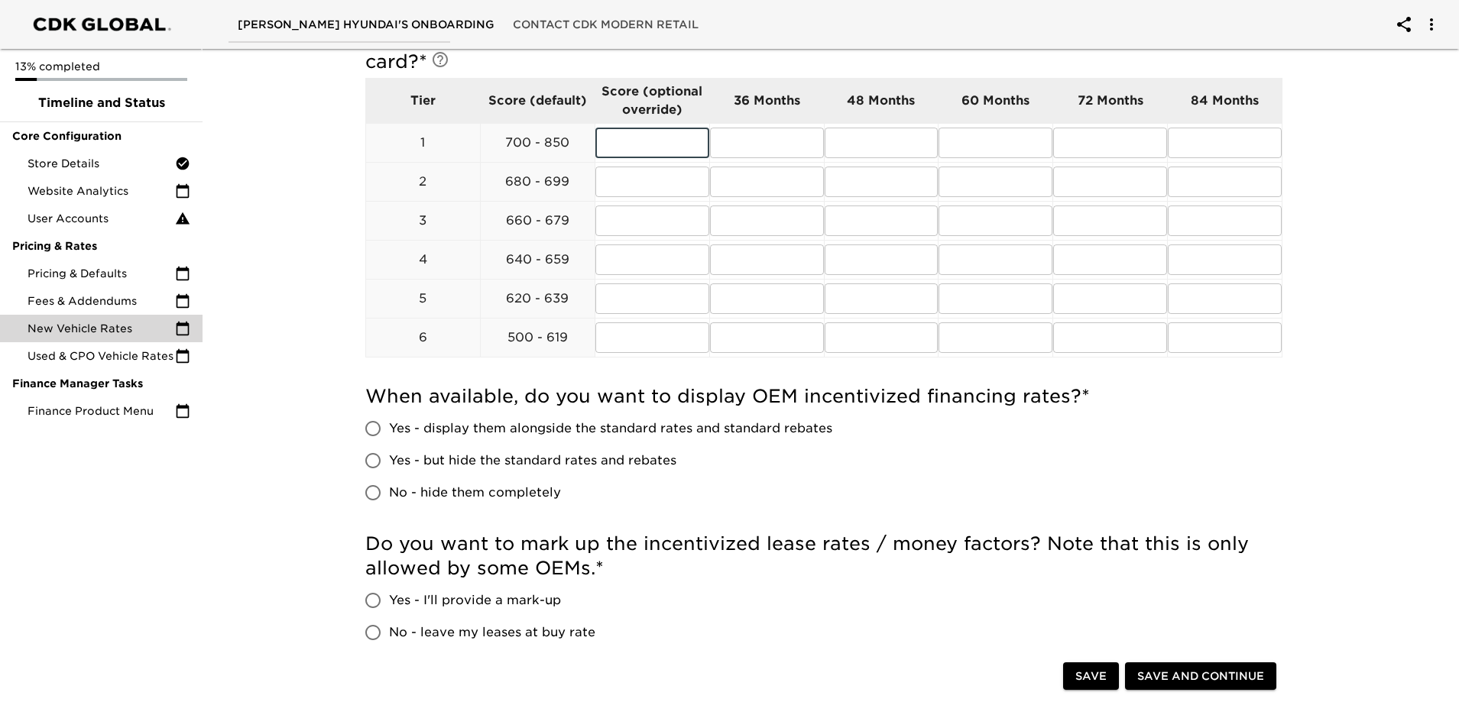
click at [460, 436] on span "Yes - display them alongside the standard rates and standard rebates" at bounding box center [610, 429] width 443 height 18
click at [389, 436] on input "Yes - display them alongside the standard rates and standard rebates" at bounding box center [373, 429] width 32 height 32
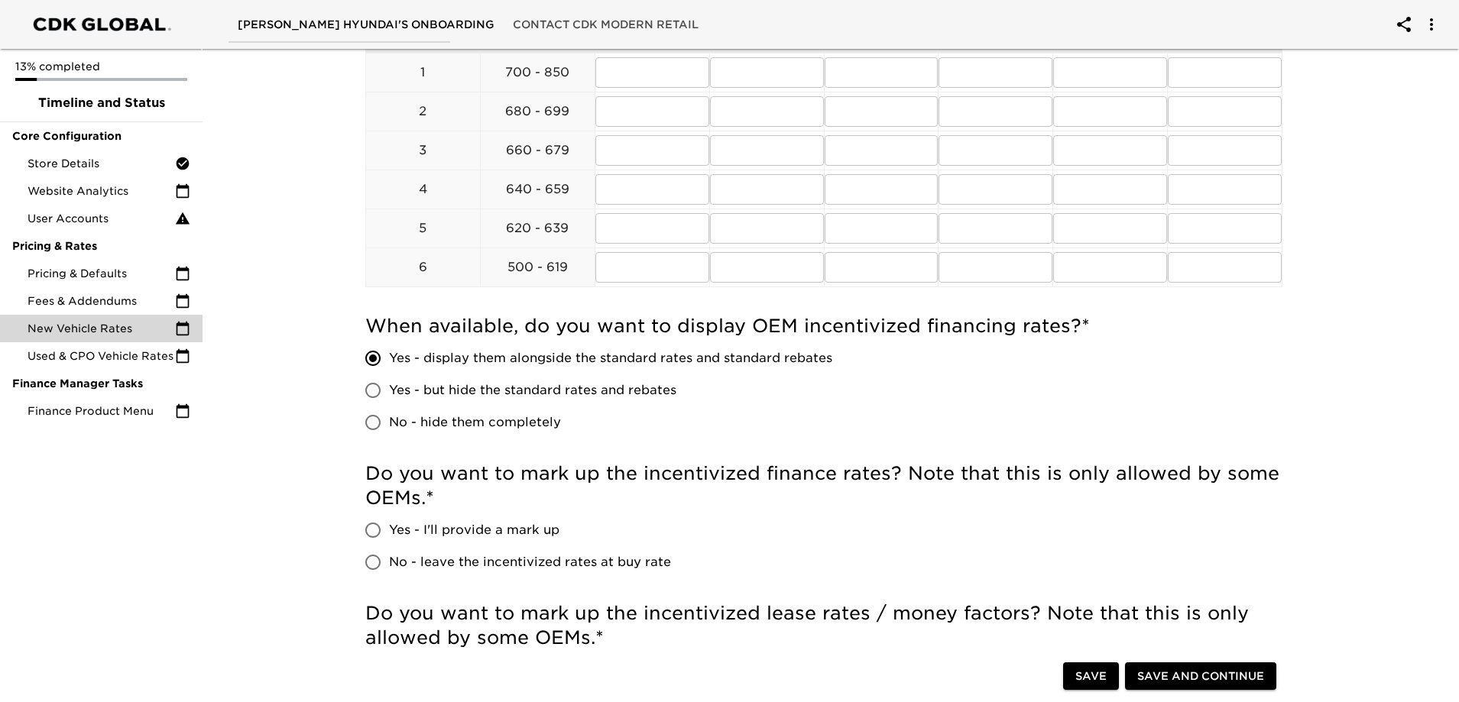
scroll to position [764, 0]
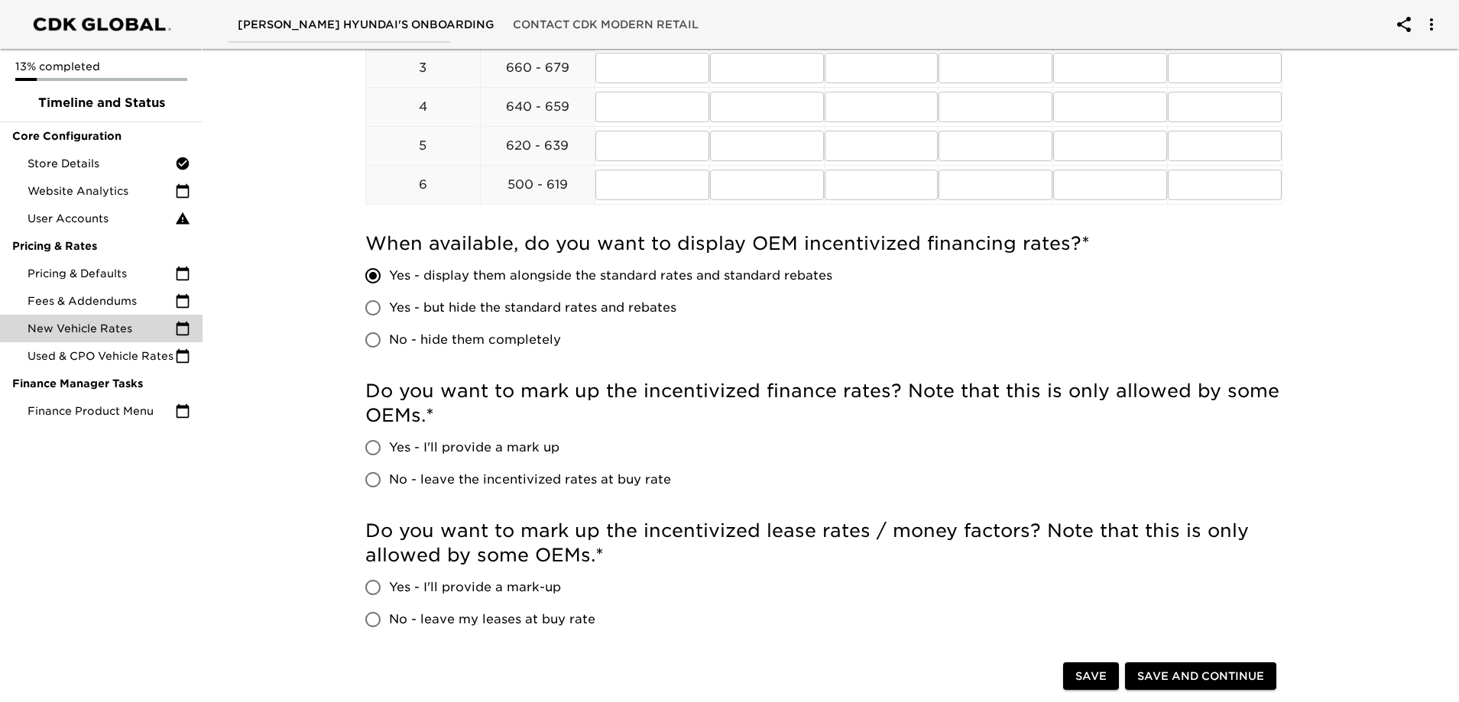
click at [433, 481] on span "No - leave the incentivized rates at buy rate" at bounding box center [530, 480] width 282 height 18
click at [389, 481] on input "No - leave the incentivized rates at buy rate" at bounding box center [373, 480] width 32 height 32
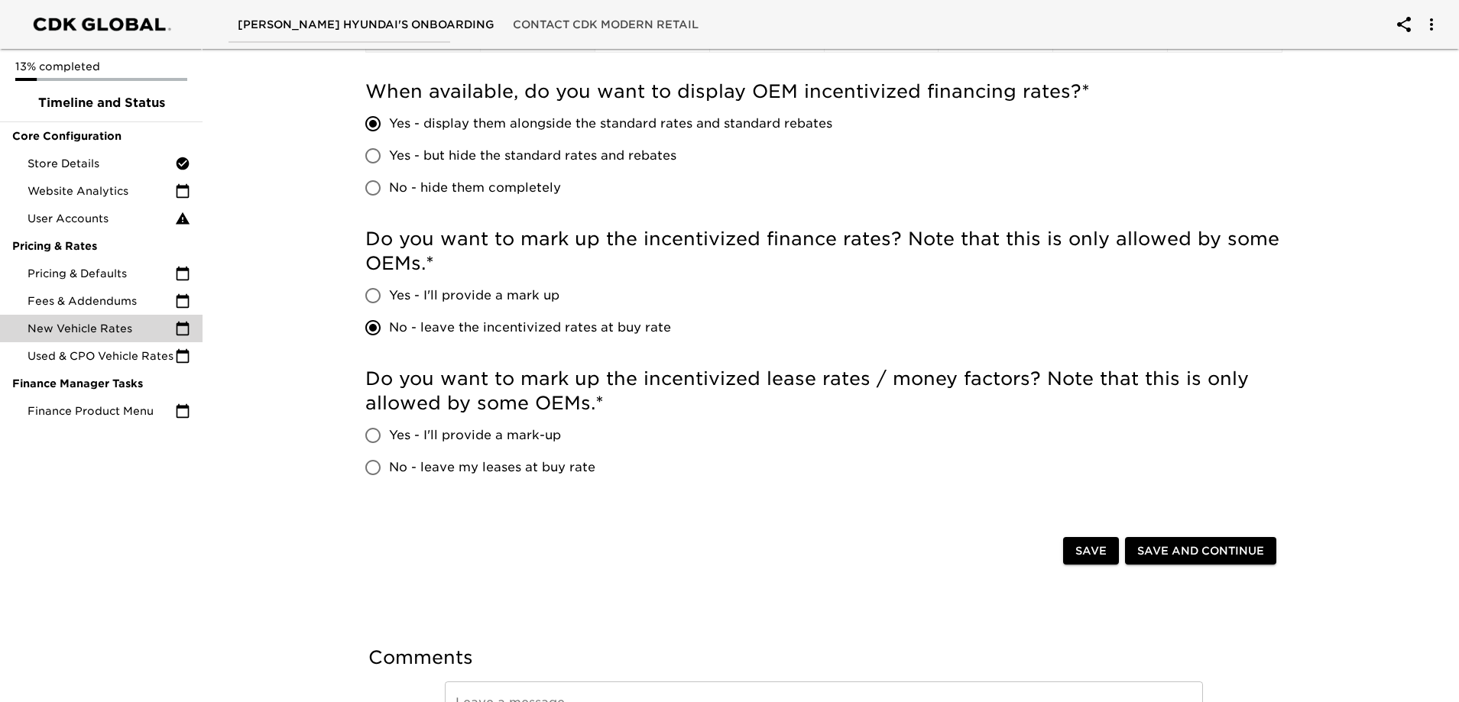
scroll to position [917, 0]
click at [491, 434] on span "Yes - I'll provide a mark-up" at bounding box center [475, 435] width 172 height 18
click at [389, 434] on input "Yes - I'll provide a mark-up" at bounding box center [373, 435] width 32 height 32
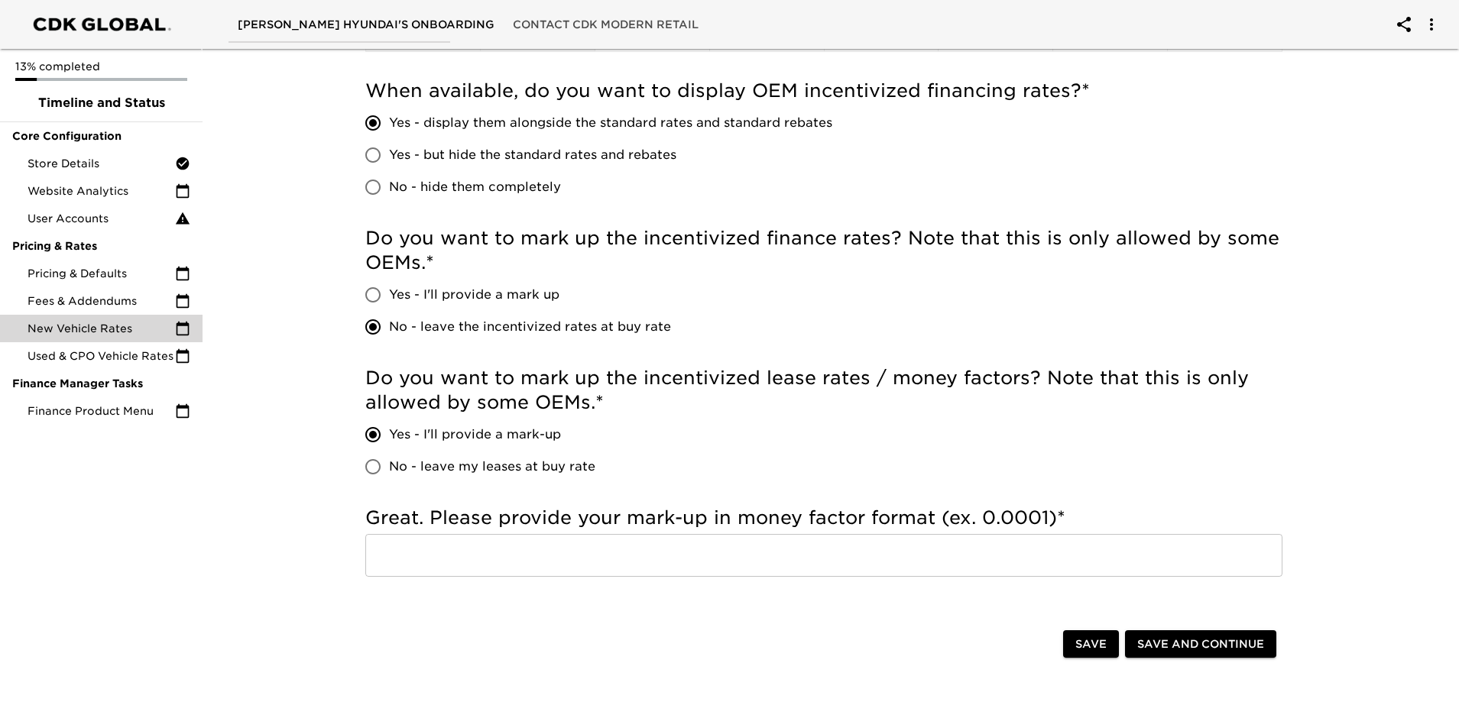
click at [550, 572] on input "text" at bounding box center [823, 555] width 917 height 43
click at [682, 423] on div "Do you want to mark up the incentivized lease rates / money factors? Note that …" at bounding box center [823, 424] width 917 height 117
click at [1175, 640] on span "Save and Continue" at bounding box center [1200, 644] width 127 height 19
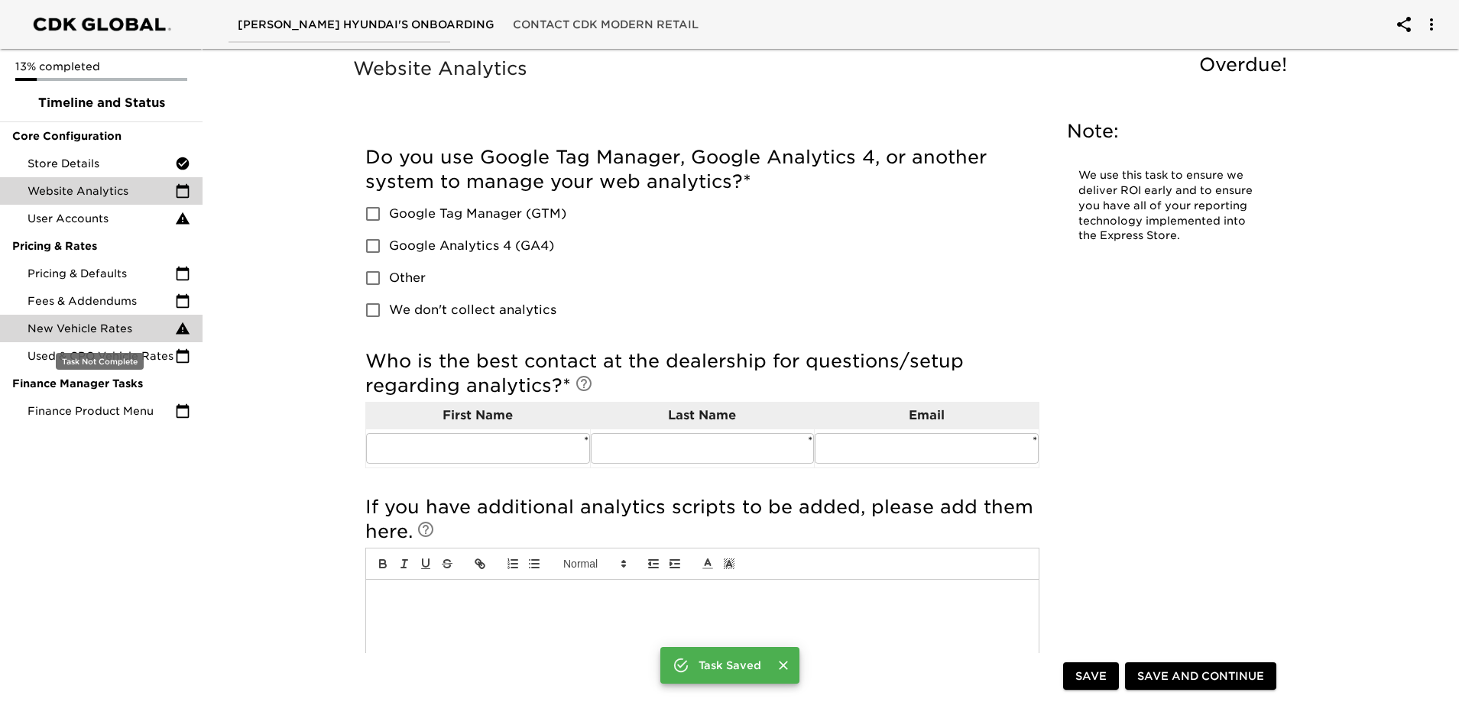
click at [128, 324] on span "New Vehicle Rates" at bounding box center [102, 328] width 148 height 15
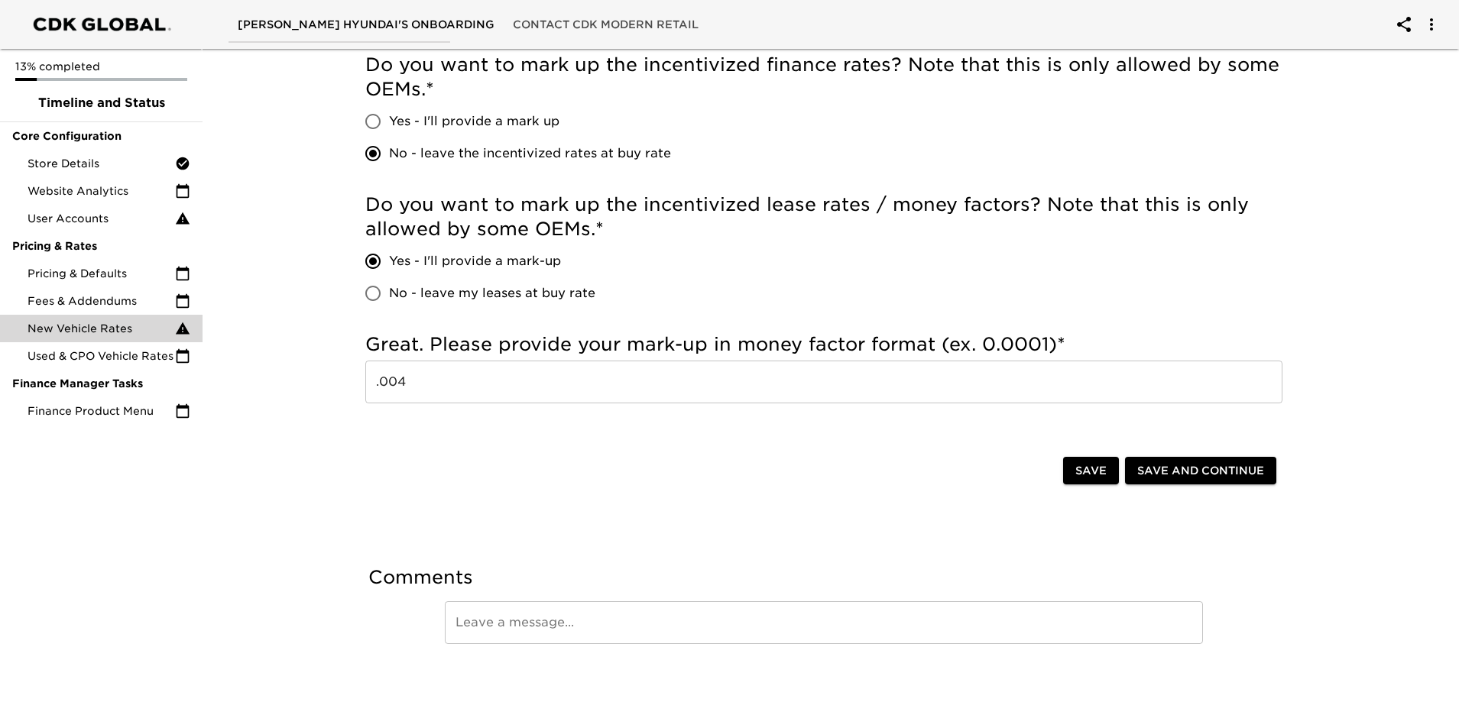
scroll to position [1120, 0]
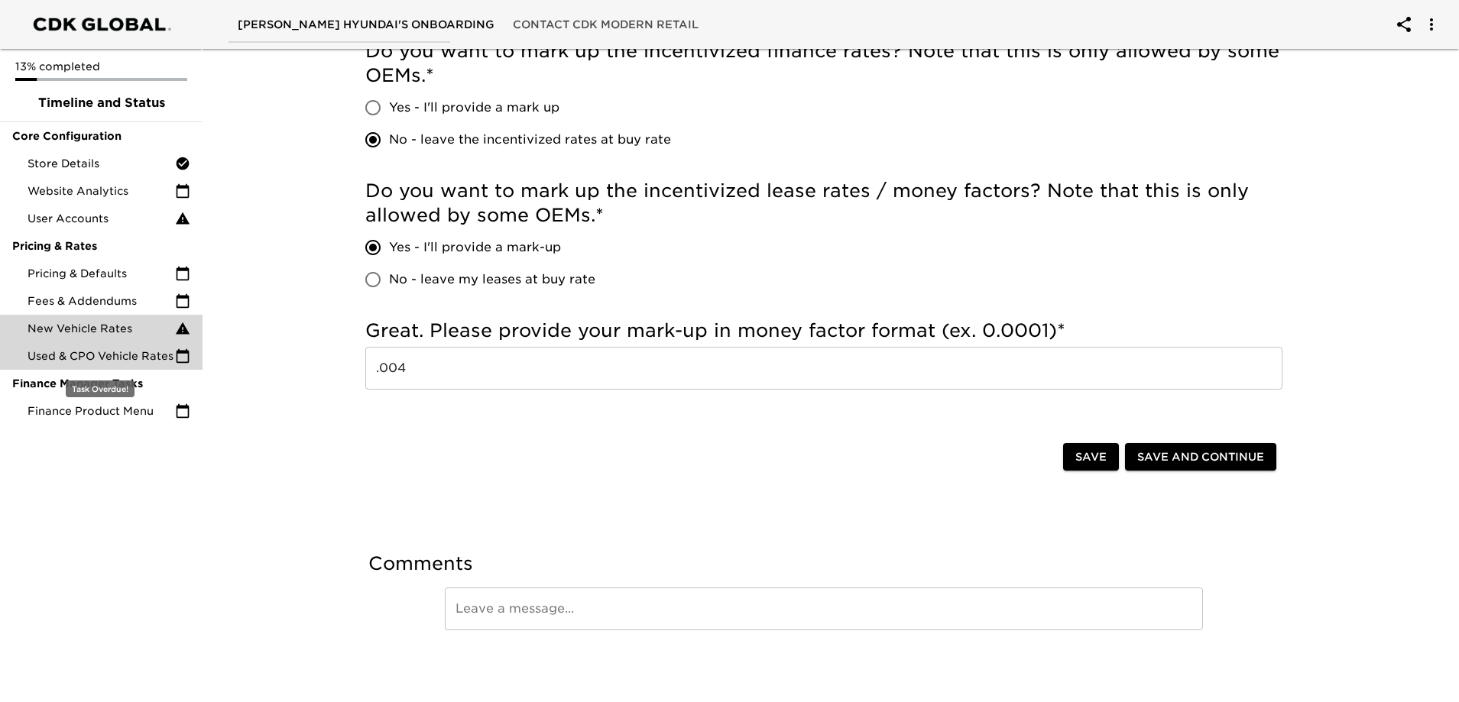
click at [118, 364] on span "Used & CPO Vehicle Rates" at bounding box center [102, 356] width 148 height 15
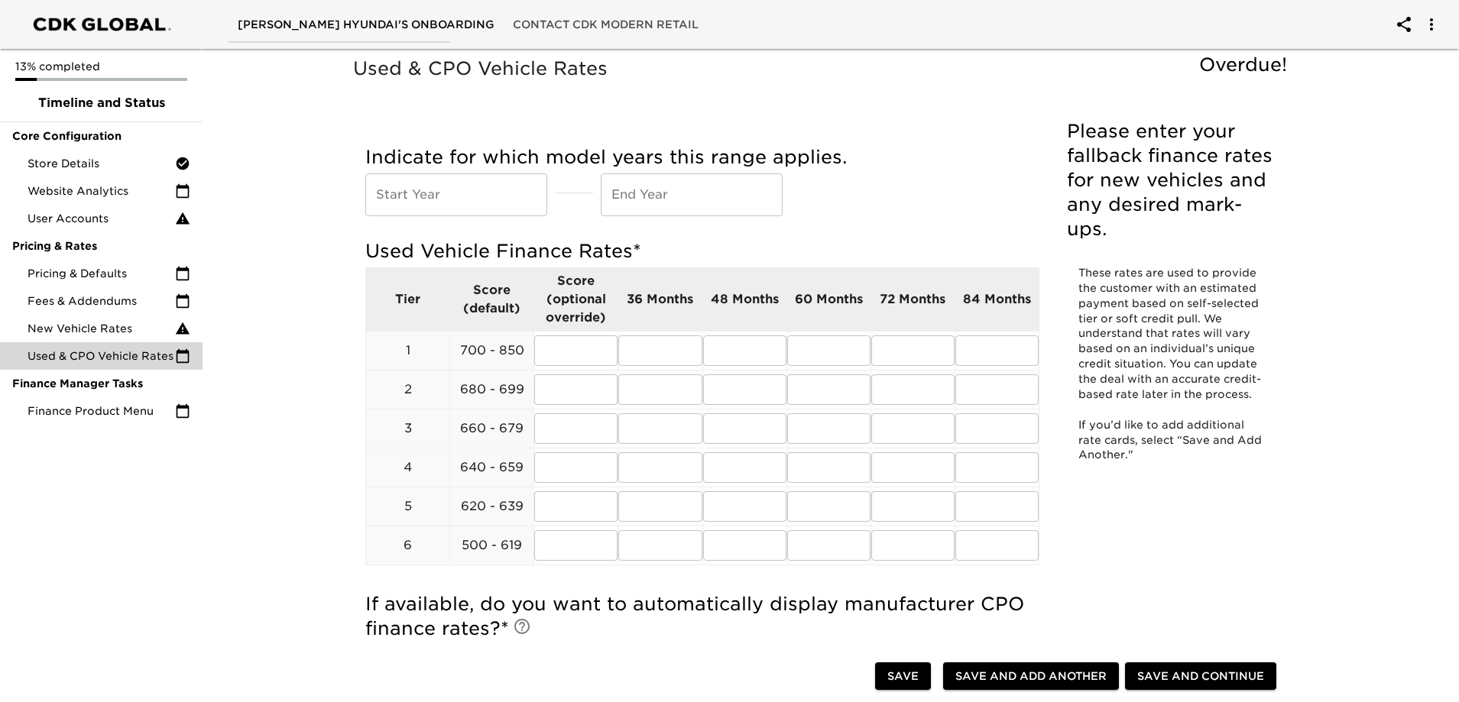
click at [446, 192] on input "text" at bounding box center [456, 194] width 182 height 43
click at [701, 198] on input "text" at bounding box center [692, 194] width 182 height 43
click at [579, 350] on input "text" at bounding box center [575, 351] width 83 height 31
click at [560, 342] on input "9.99" at bounding box center [575, 351] width 83 height 31
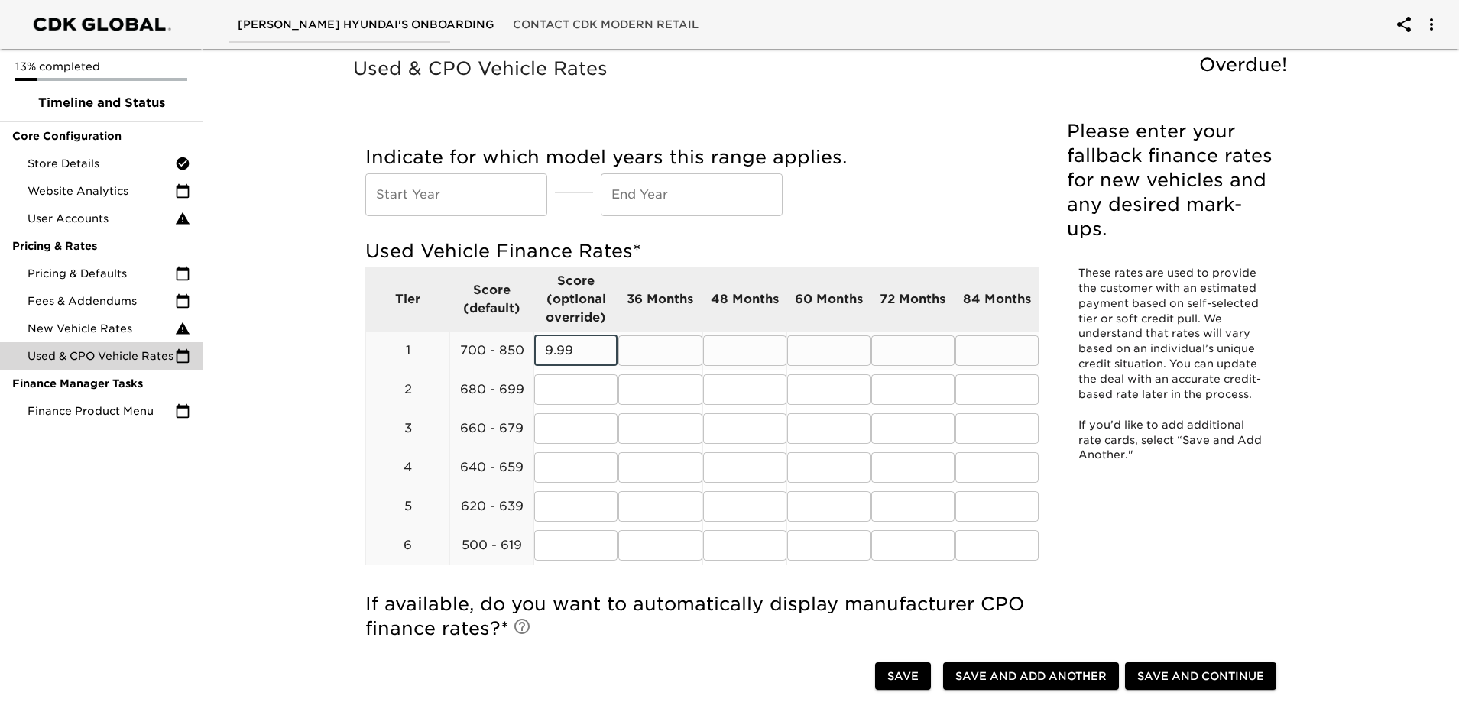
click at [560, 342] on input "9.99" at bounding box center [575, 351] width 83 height 31
click at [906, 347] on input "text" at bounding box center [912, 351] width 83 height 31
click at [906, 347] on input "9.99" at bounding box center [912, 351] width 83 height 31
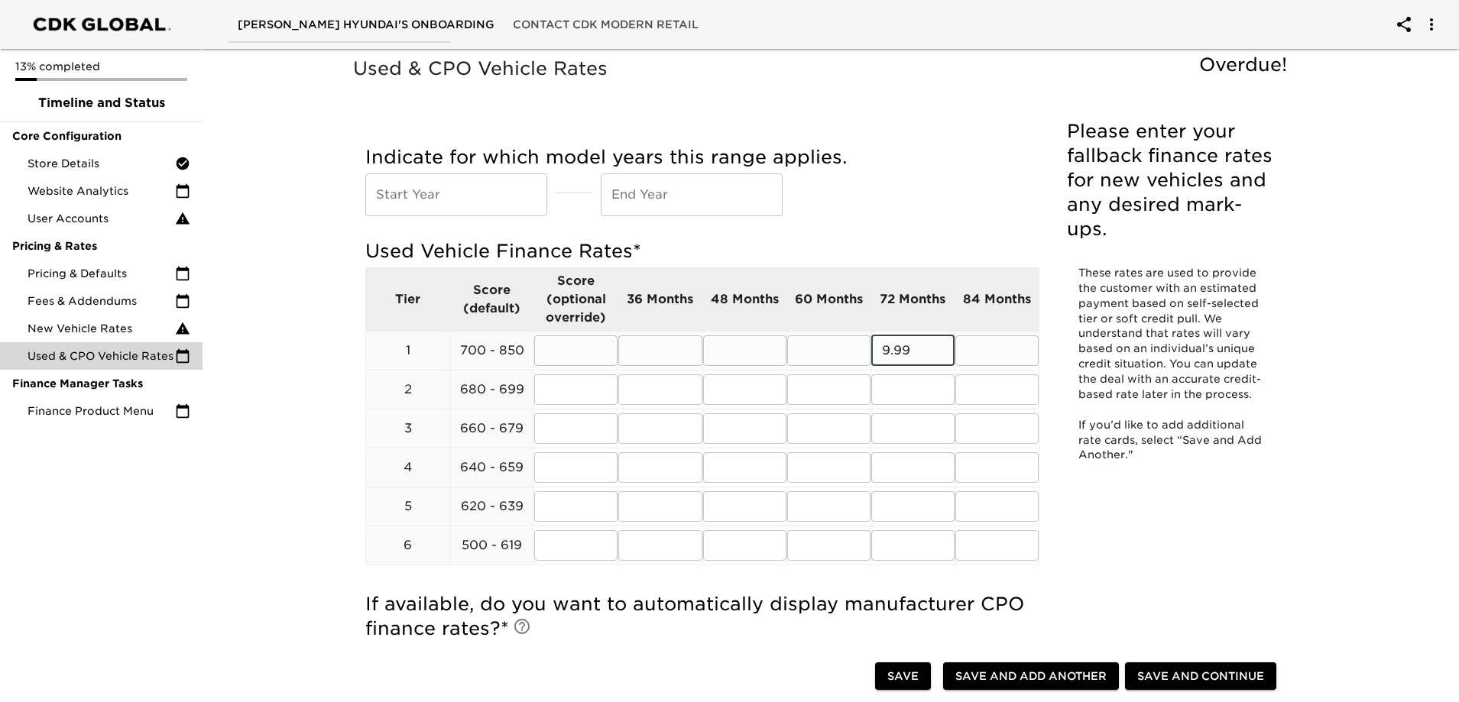
click at [682, 362] on input "text" at bounding box center [659, 351] width 83 height 31
paste input "9.99"
click at [747, 356] on input "text" at bounding box center [744, 351] width 83 height 31
paste input "9.99"
drag, startPoint x: 832, startPoint y: 356, endPoint x: 858, endPoint y: 355, distance: 26.0
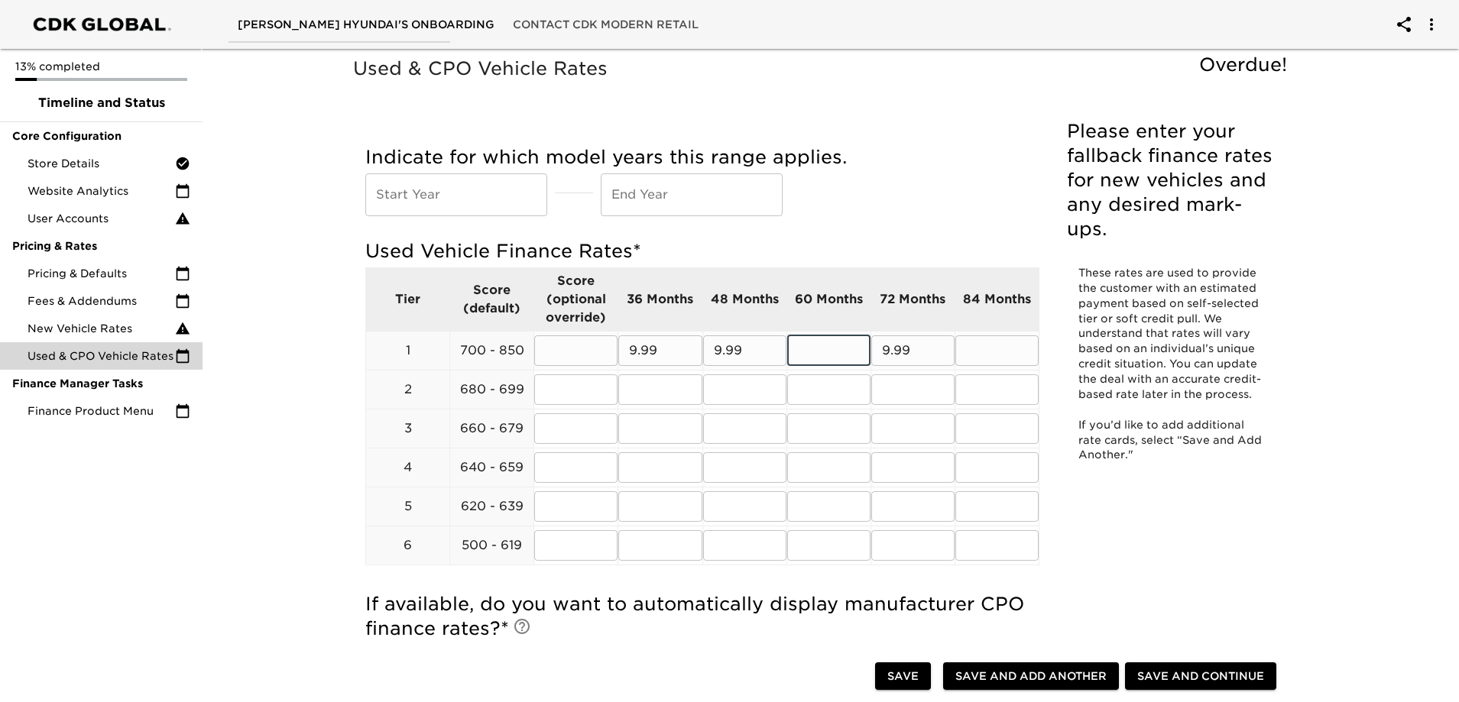
click at [834, 356] on input "text" at bounding box center [828, 351] width 83 height 31
paste input "9.99"
click at [1001, 353] on input "text" at bounding box center [996, 351] width 83 height 31
paste input "9.99"
click at [653, 393] on input "text" at bounding box center [659, 390] width 83 height 31
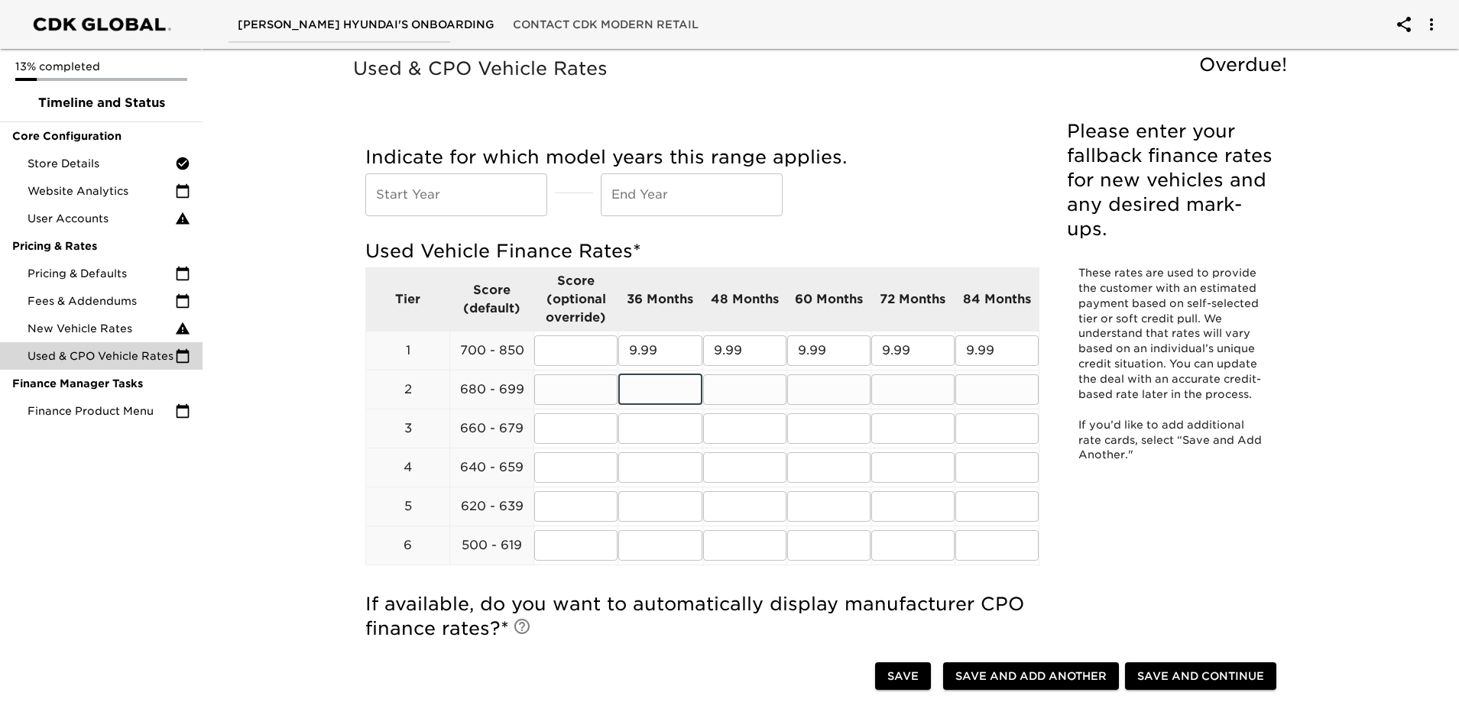
paste input "9.99"
click at [753, 401] on input "text" at bounding box center [744, 390] width 83 height 31
paste input "9.99"
click at [822, 394] on input "text" at bounding box center [828, 390] width 83 height 31
paste input "9.99"
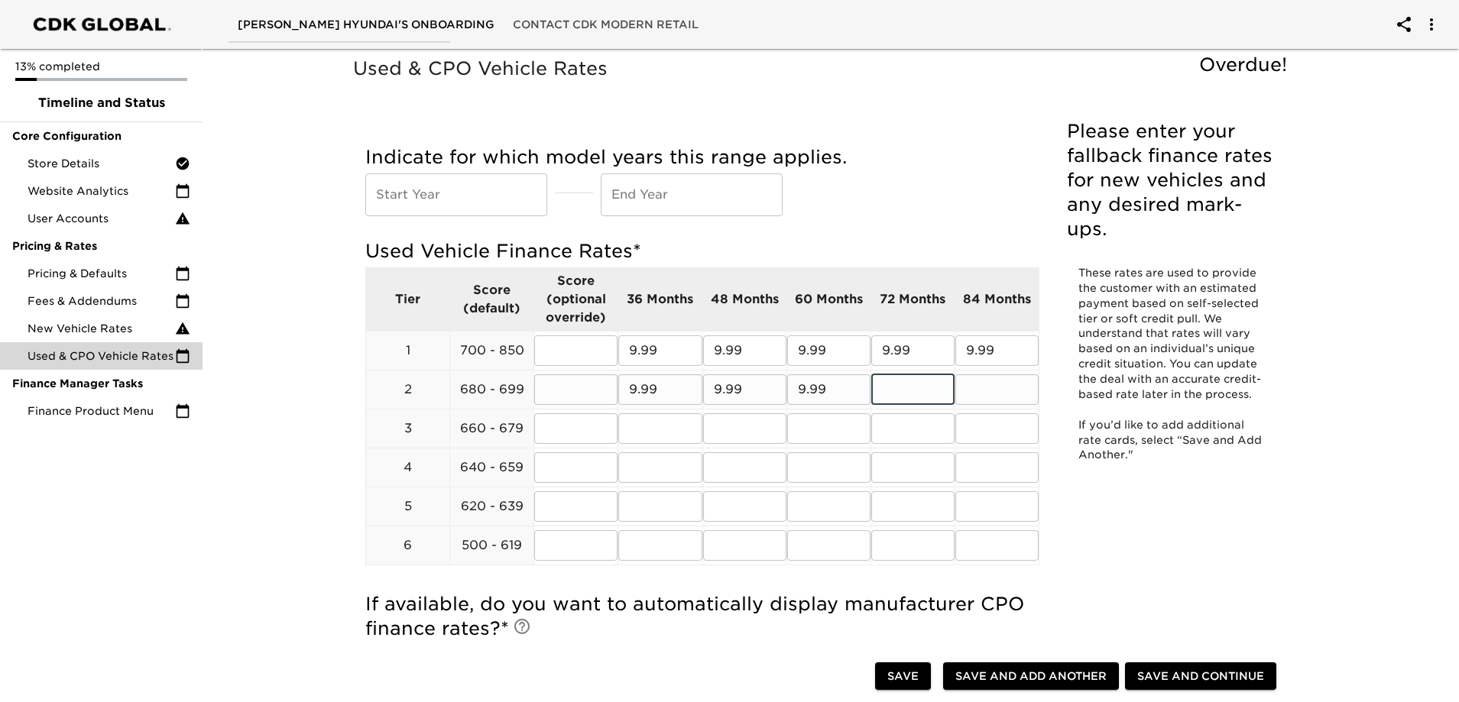
click at [903, 393] on input "text" at bounding box center [912, 390] width 83 height 31
paste input "9.99"
click at [1006, 392] on input "text" at bounding box center [996, 390] width 83 height 31
paste input "9.99"
click at [679, 430] on input "text" at bounding box center [659, 428] width 83 height 31
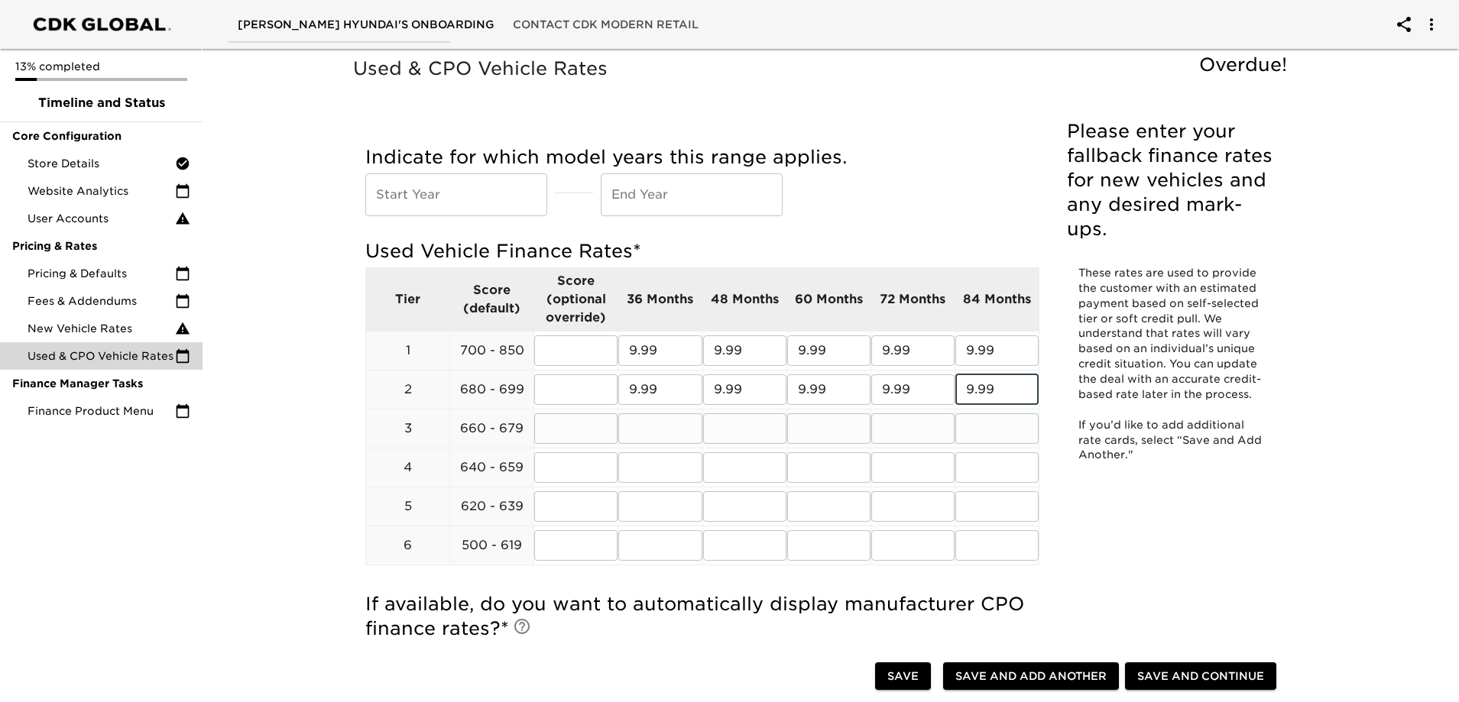
paste input "9.99"
drag, startPoint x: 747, startPoint y: 430, endPoint x: 768, endPoint y: 434, distance: 21.1
click at [747, 429] on input "text" at bounding box center [744, 428] width 83 height 31
paste input "9.99"
click at [838, 424] on input "text" at bounding box center [828, 428] width 83 height 31
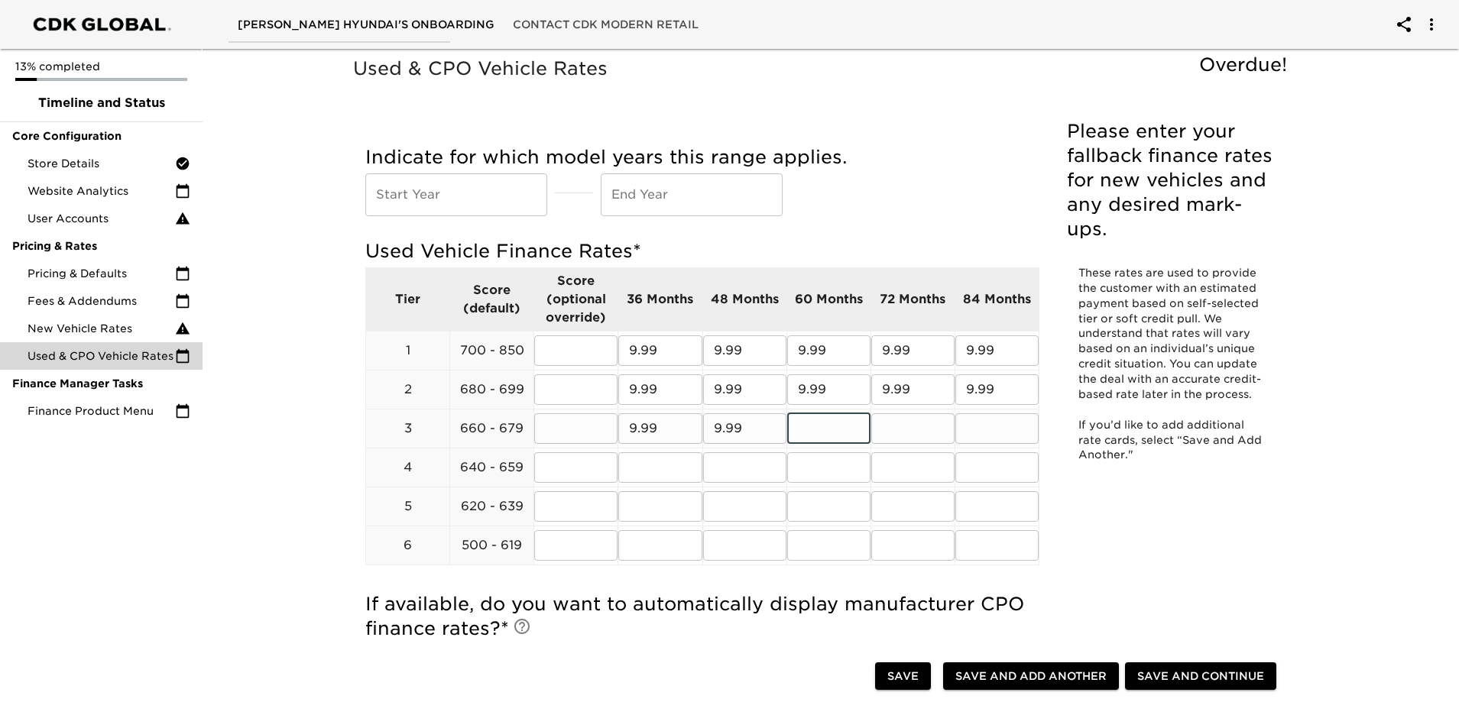
paste input "9.99"
click at [948, 423] on input "text" at bounding box center [912, 428] width 83 height 31
paste input "9.99"
click at [994, 425] on input "text" at bounding box center [996, 428] width 83 height 31
paste input "9.99"
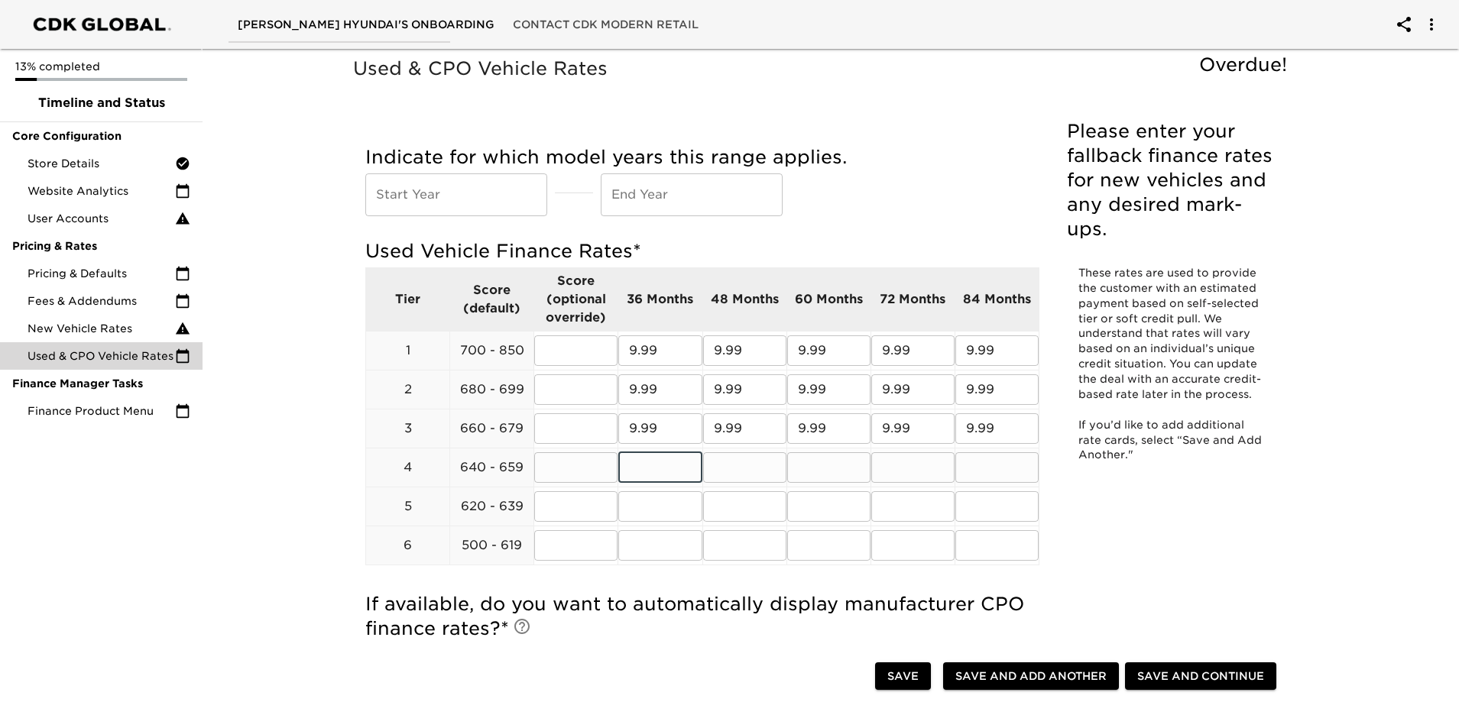
click at [653, 475] on input "text" at bounding box center [659, 467] width 83 height 31
paste input "9.99"
click at [761, 467] on input "text" at bounding box center [744, 467] width 83 height 31
paste input "9.99"
click at [854, 467] on input "text" at bounding box center [828, 467] width 83 height 31
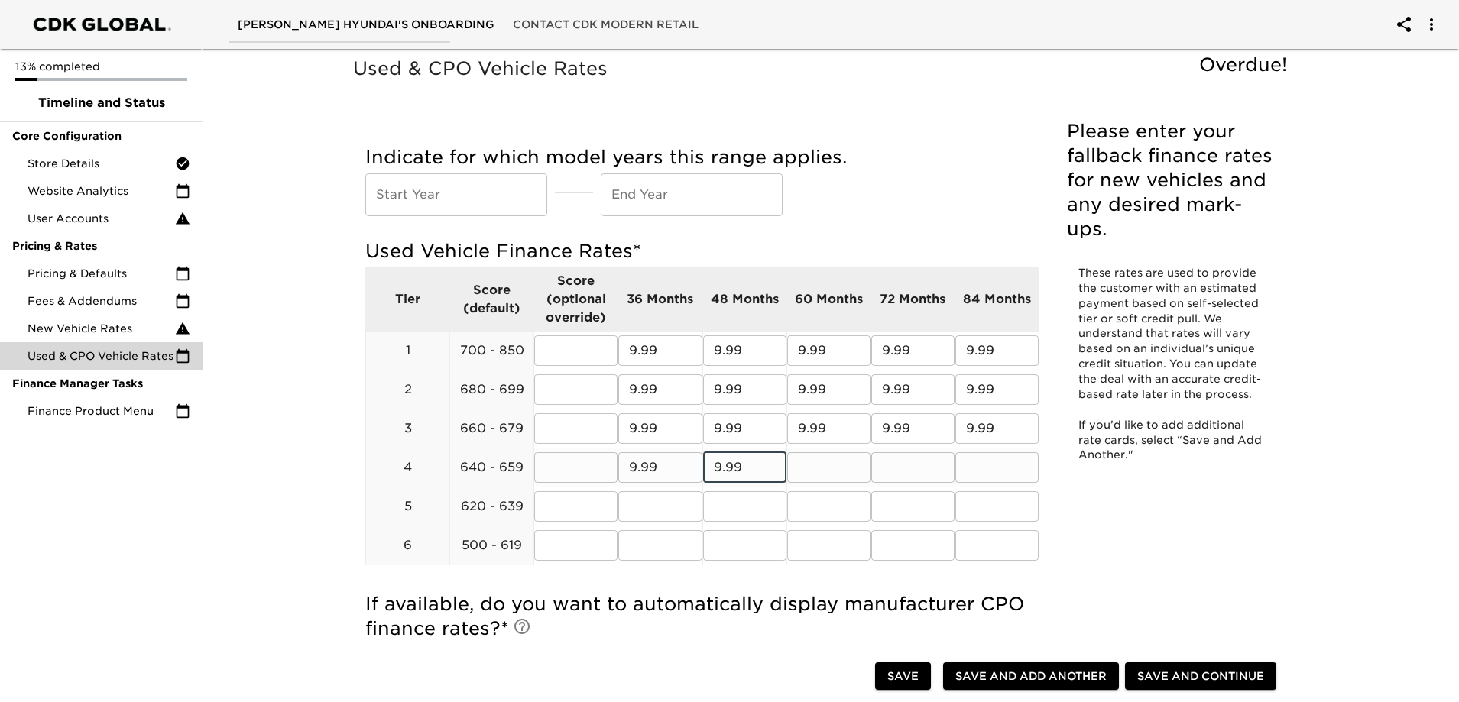
paste input "9.99"
click at [941, 465] on input "text" at bounding box center [912, 467] width 83 height 31
paste input "9.99"
click at [985, 467] on input "text" at bounding box center [996, 467] width 83 height 31
paste input "9.99"
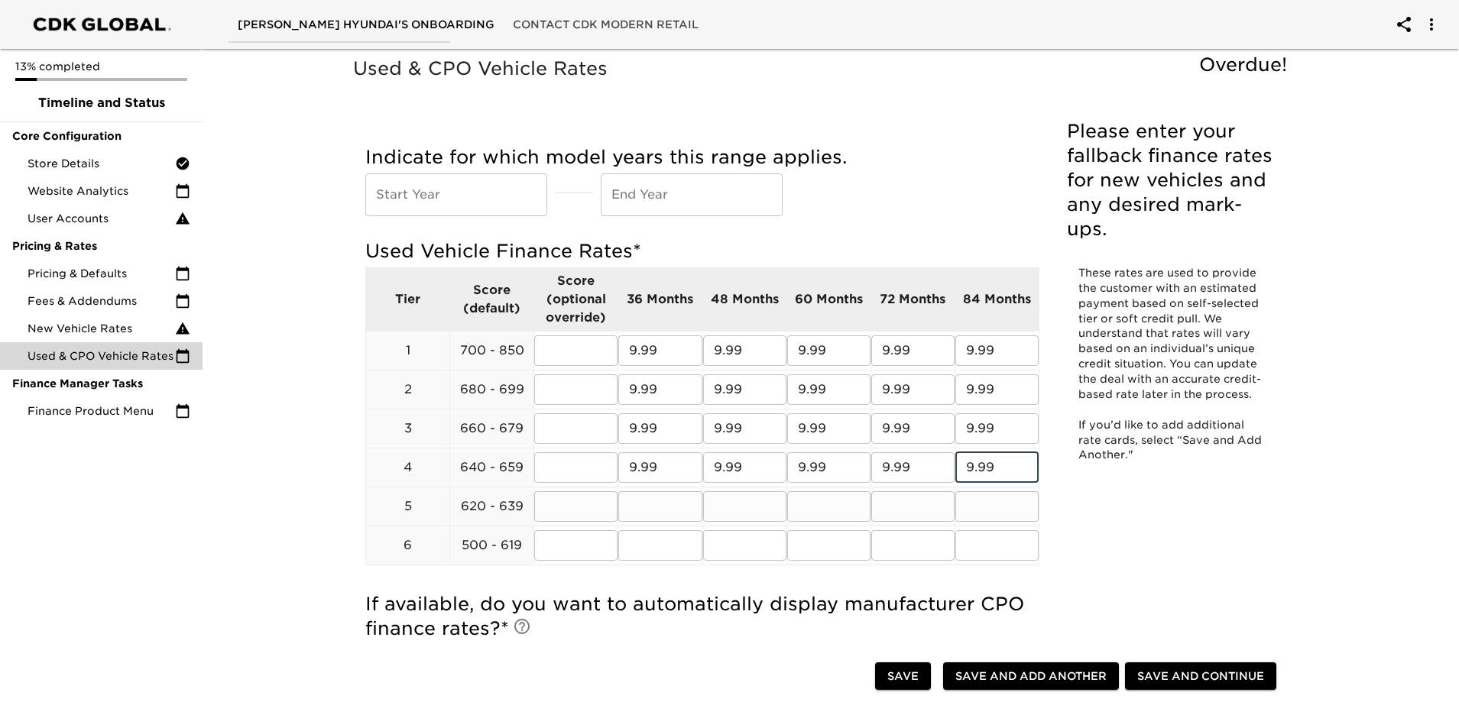
click at [637, 504] on input "text" at bounding box center [659, 506] width 83 height 31
paste input "9.99"
click at [745, 504] on input "text" at bounding box center [744, 506] width 83 height 31
paste input "9.99"
click at [819, 507] on input "text" at bounding box center [828, 506] width 83 height 31
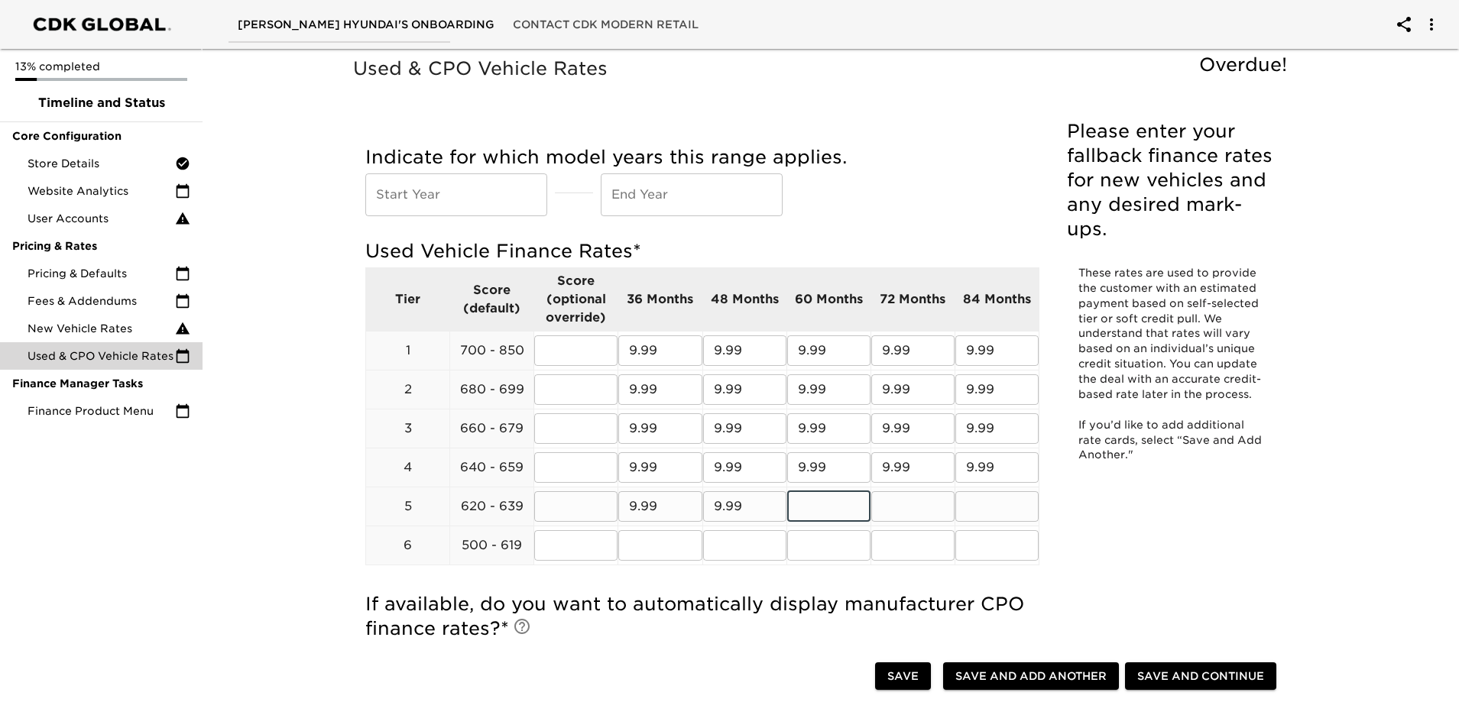
paste input "9.99"
click at [946, 508] on input "text" at bounding box center [912, 506] width 83 height 31
paste input "9.99"
click at [979, 503] on input "text" at bounding box center [996, 506] width 83 height 31
paste input "9.99"
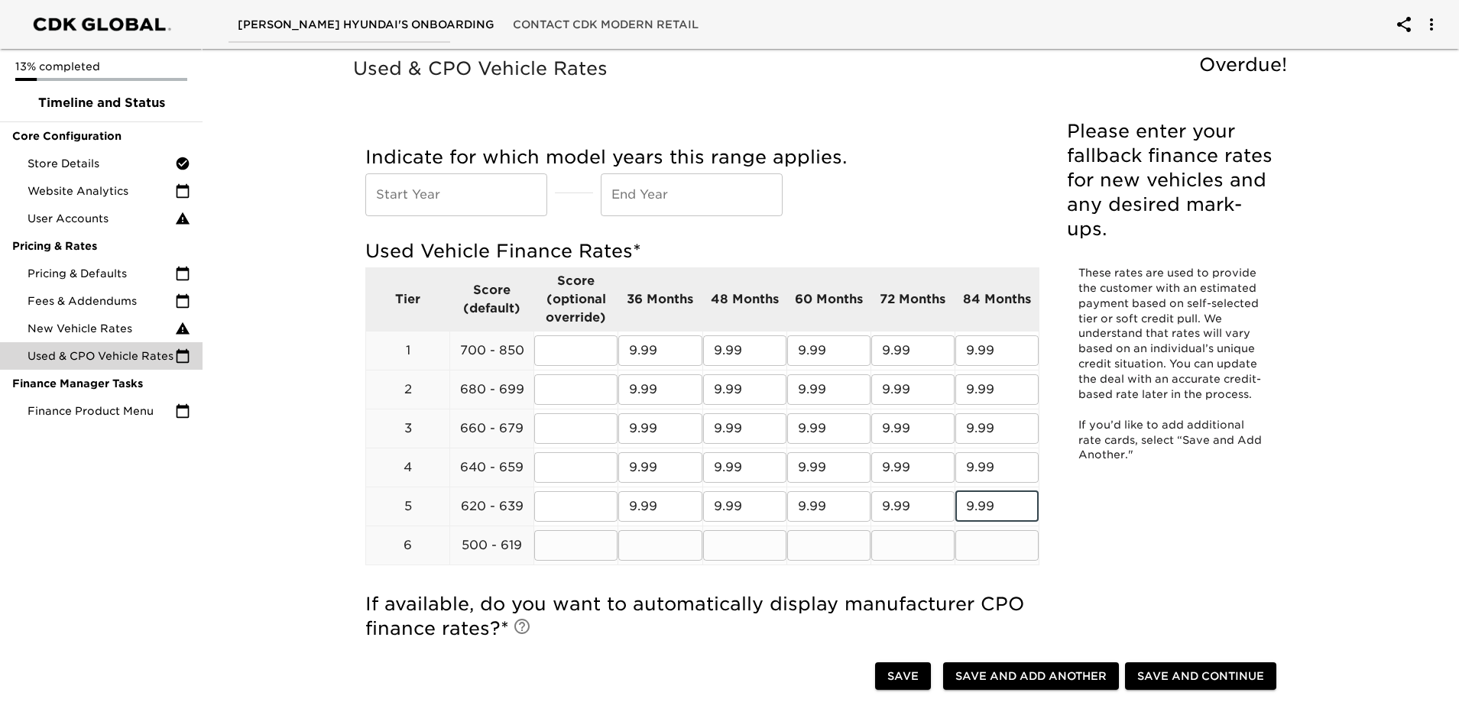
click at [665, 550] on input "text" at bounding box center [659, 545] width 83 height 31
paste input "9.99"
click at [731, 543] on input "text" at bounding box center [744, 545] width 83 height 31
paste input "9.99"
click at [835, 545] on input "text" at bounding box center [828, 545] width 83 height 31
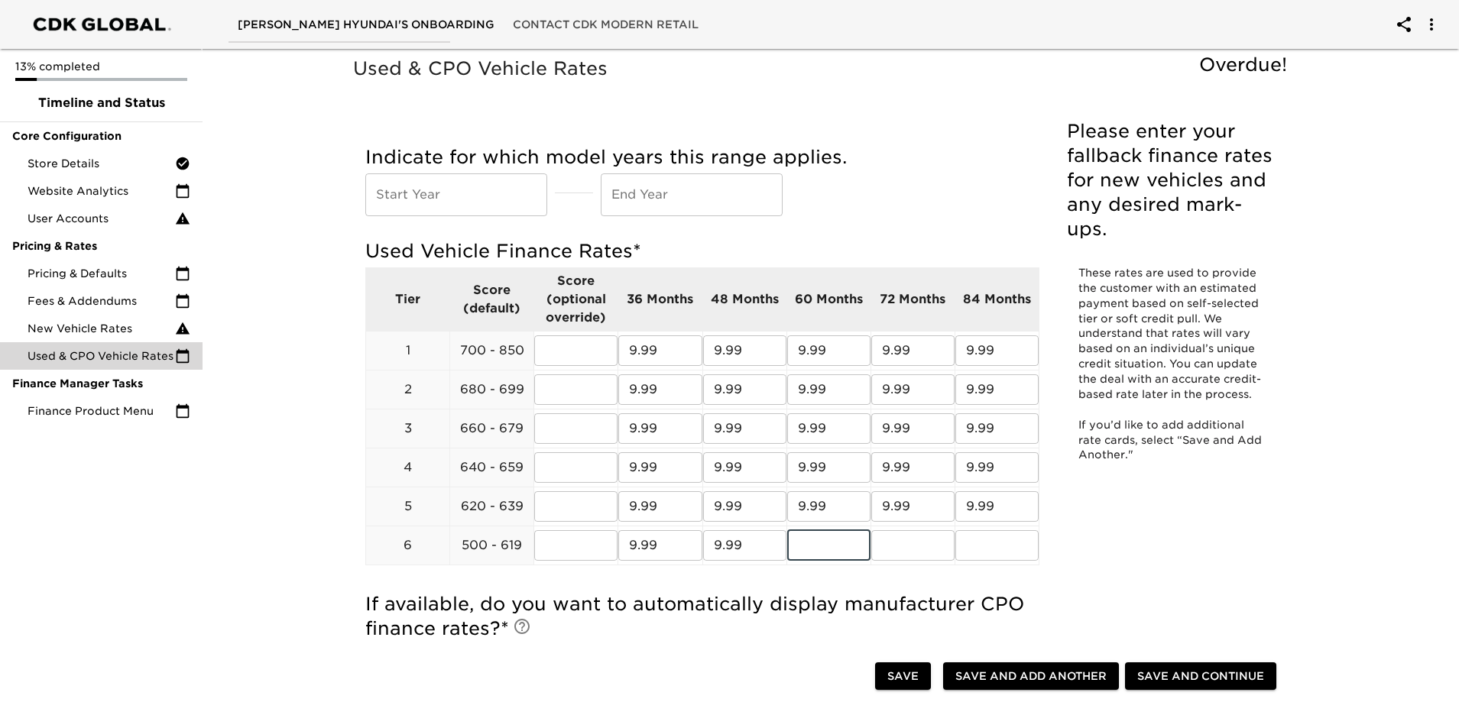
paste input "9.99"
click at [953, 534] on div at bounding box center [956, 417] width 8 height 298
paste input "9.99"
click at [905, 547] on input "text" at bounding box center [912, 545] width 83 height 31
click at [822, 550] on input "9.999.99" at bounding box center [828, 545] width 83 height 31
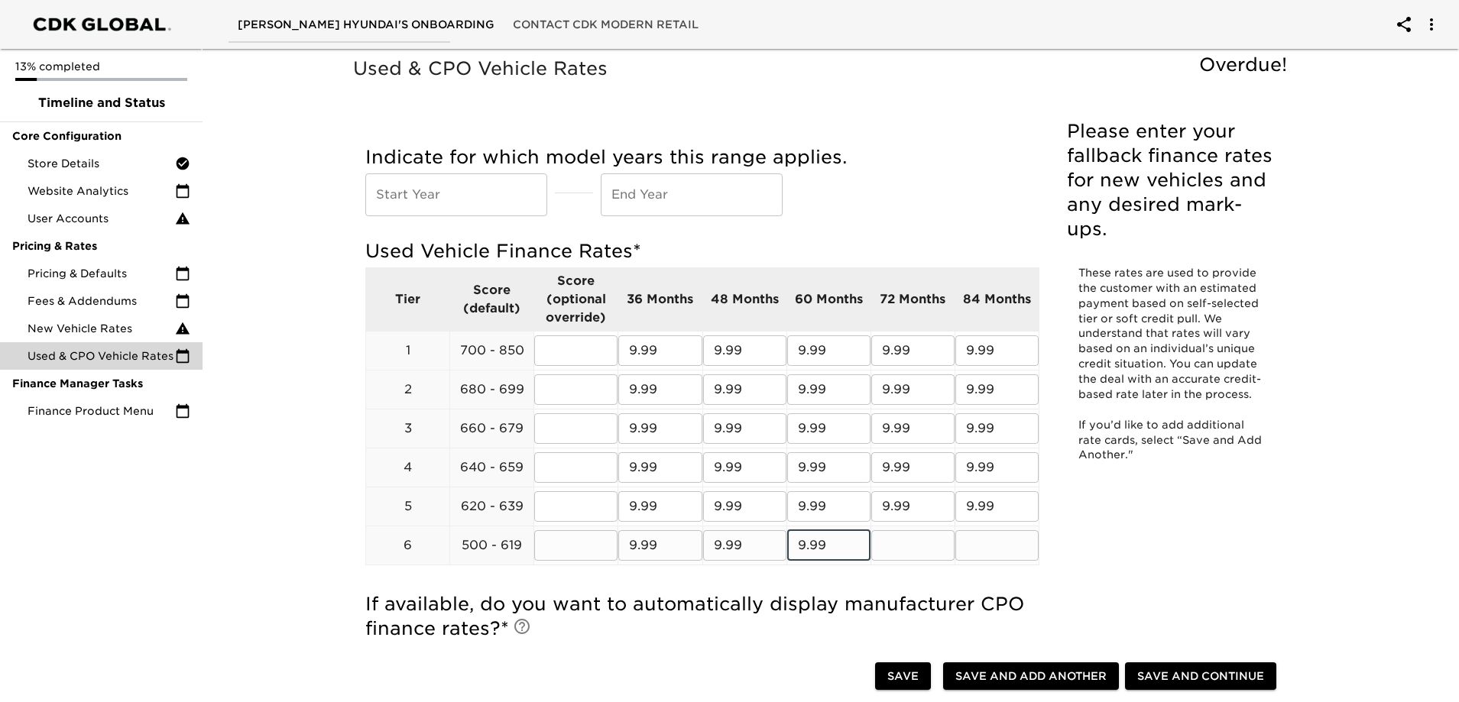
click at [896, 553] on input "text" at bounding box center [912, 545] width 83 height 31
paste input "9.99"
click at [980, 543] on input "text" at bounding box center [996, 545] width 83 height 31
paste input "9.99"
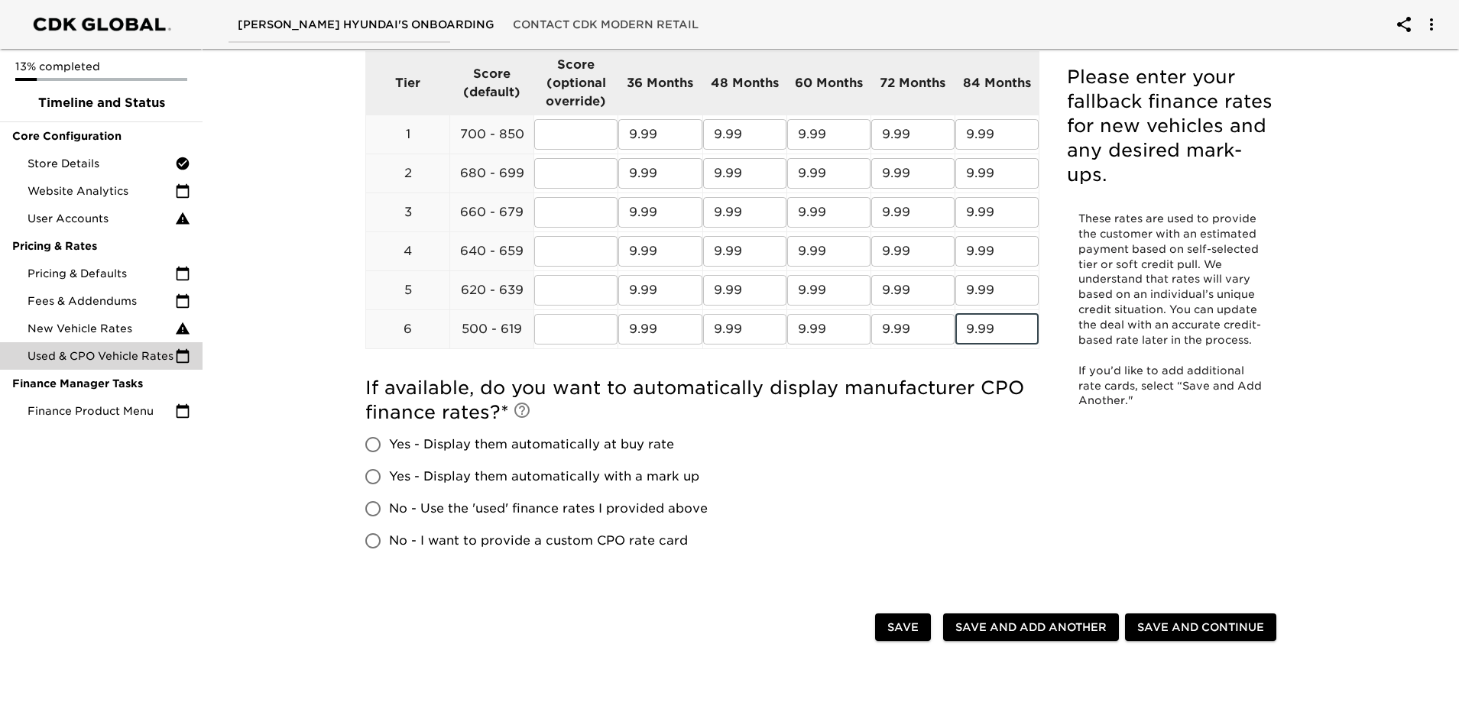
scroll to position [306, 0]
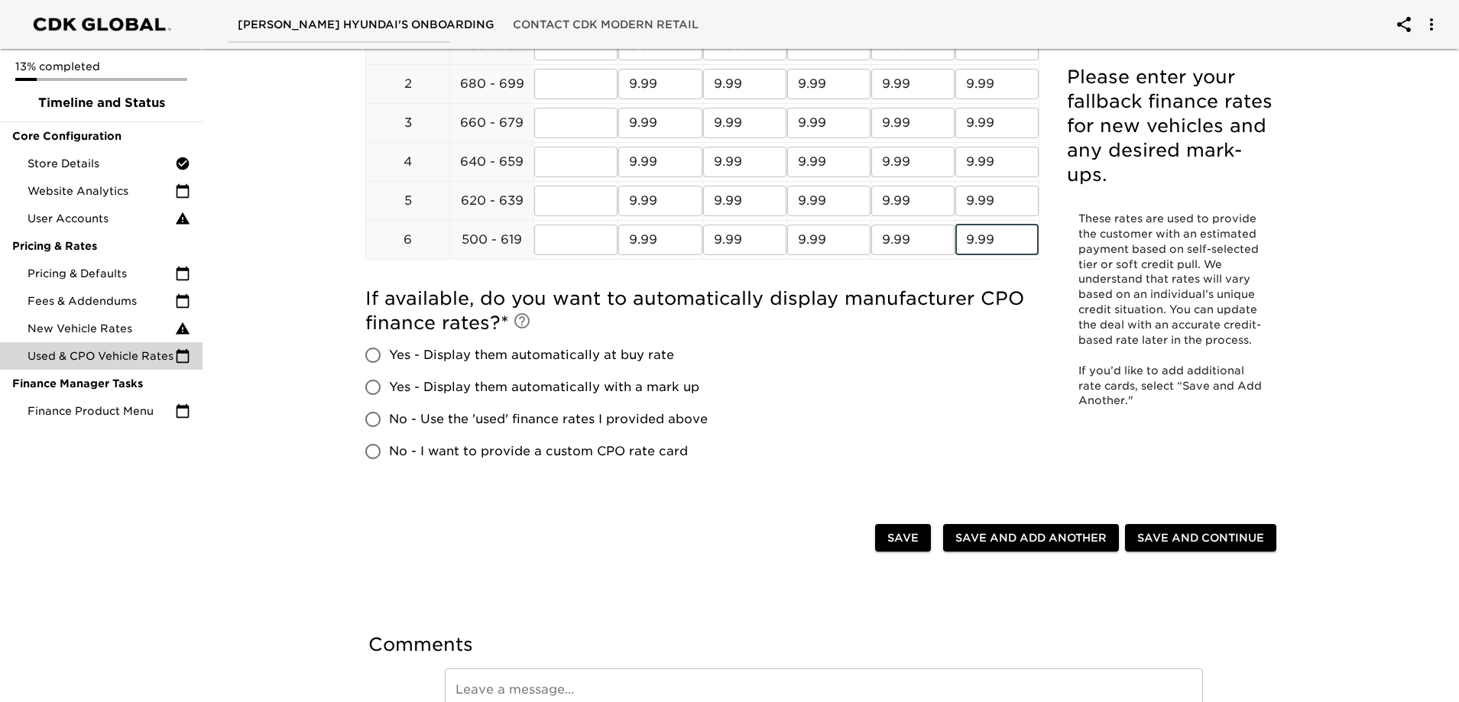
click at [449, 424] on span "No - Use the 'used' finance rates I provided above" at bounding box center [548, 419] width 319 height 18
click at [389, 424] on input "No - Use the 'used' finance rates I provided above" at bounding box center [373, 420] width 32 height 32
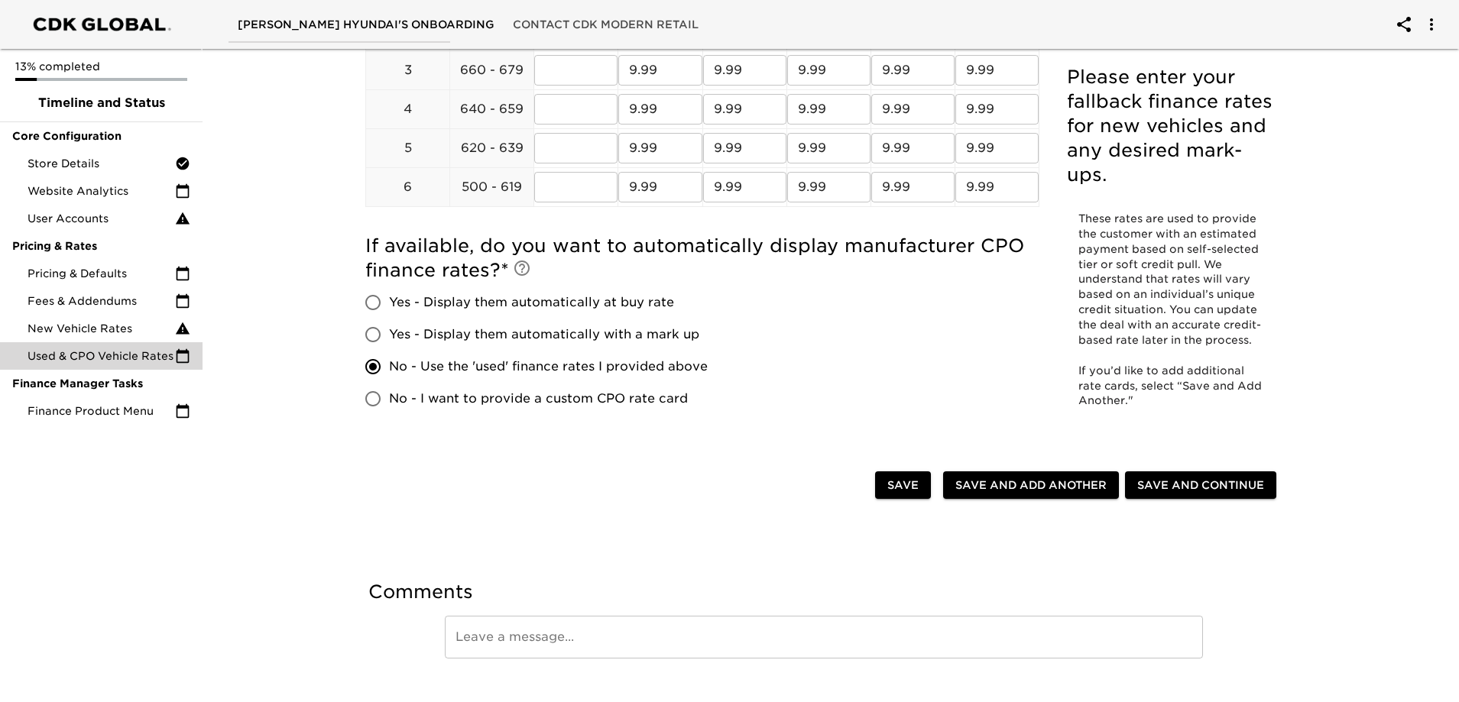
scroll to position [387, 0]
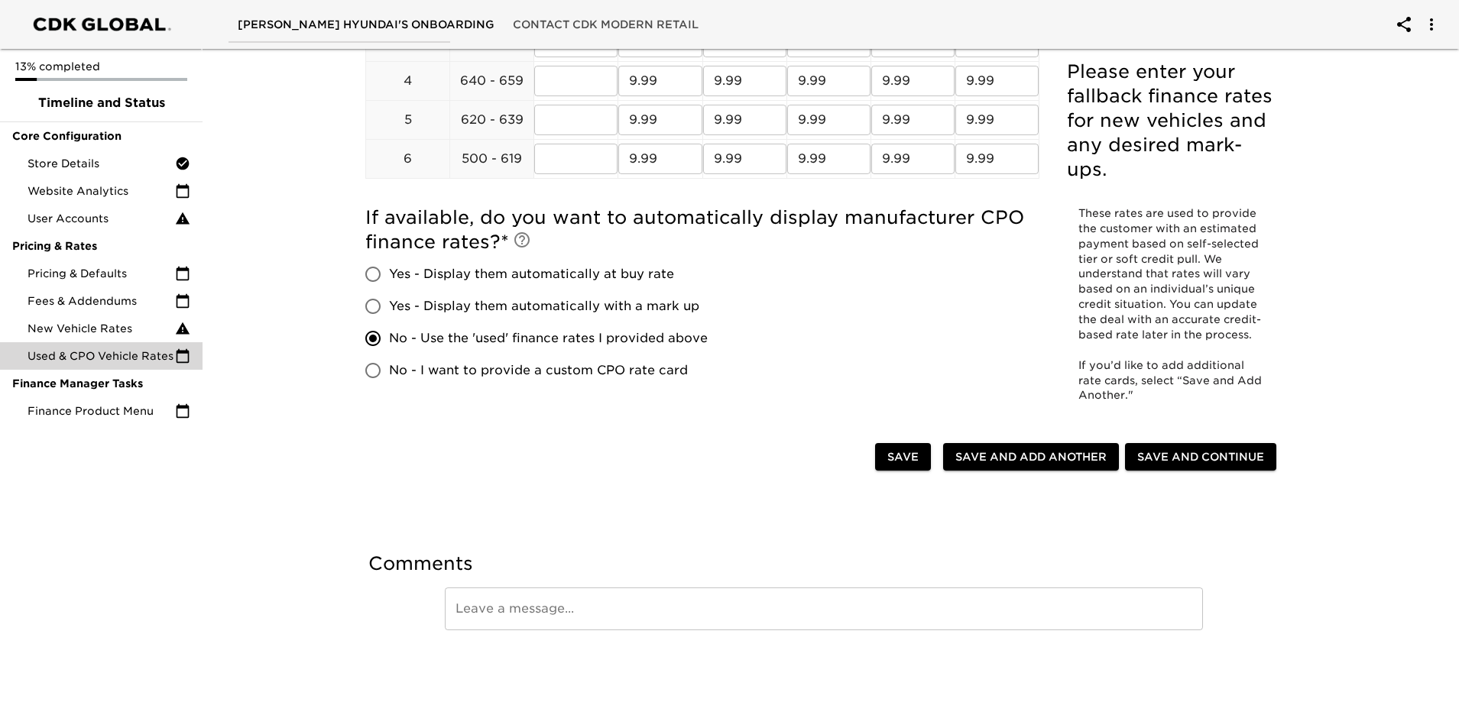
drag, startPoint x: 633, startPoint y: 472, endPoint x: 686, endPoint y: 475, distance: 53.6
click at [632, 470] on div at bounding box center [623, 458] width 504 height 31
click at [1215, 462] on span "Save and Continue" at bounding box center [1200, 457] width 127 height 19
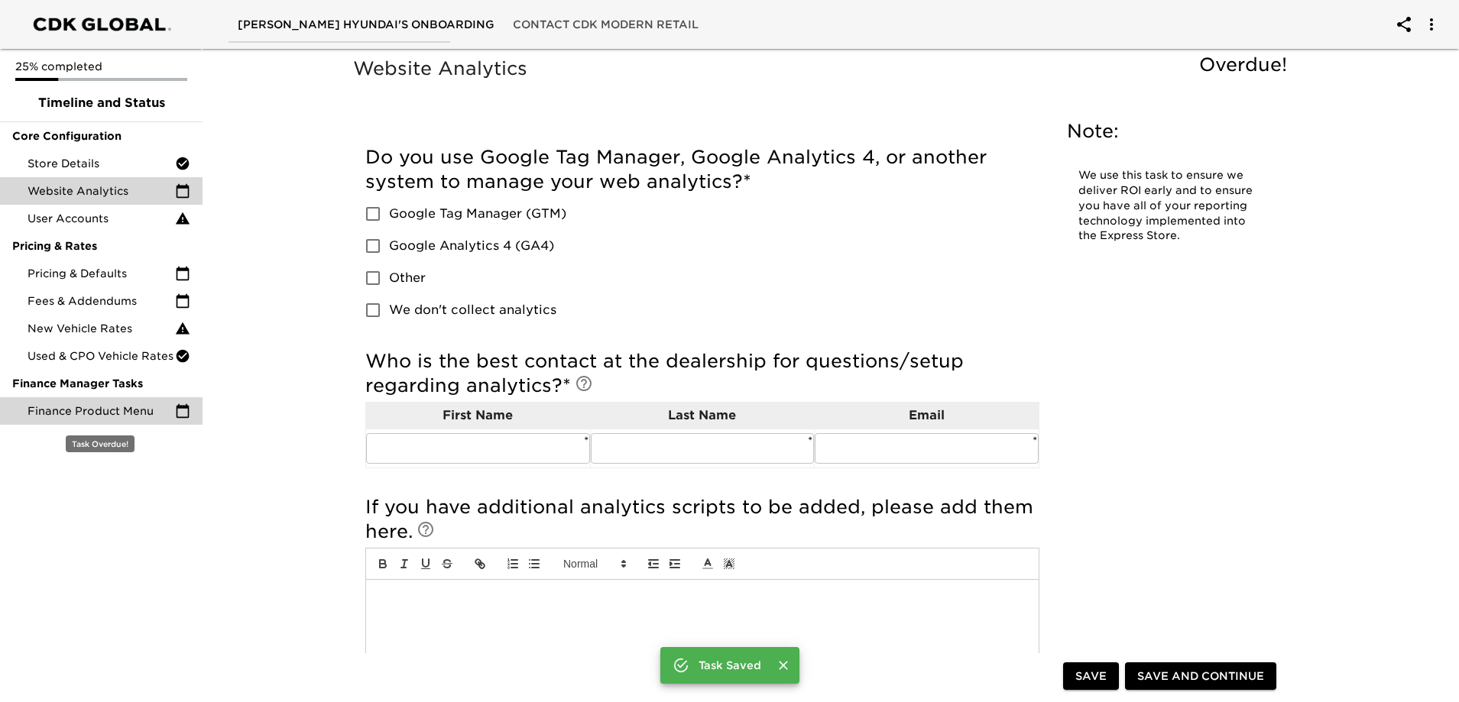
click at [74, 415] on span "Finance Product Menu" at bounding box center [102, 411] width 148 height 15
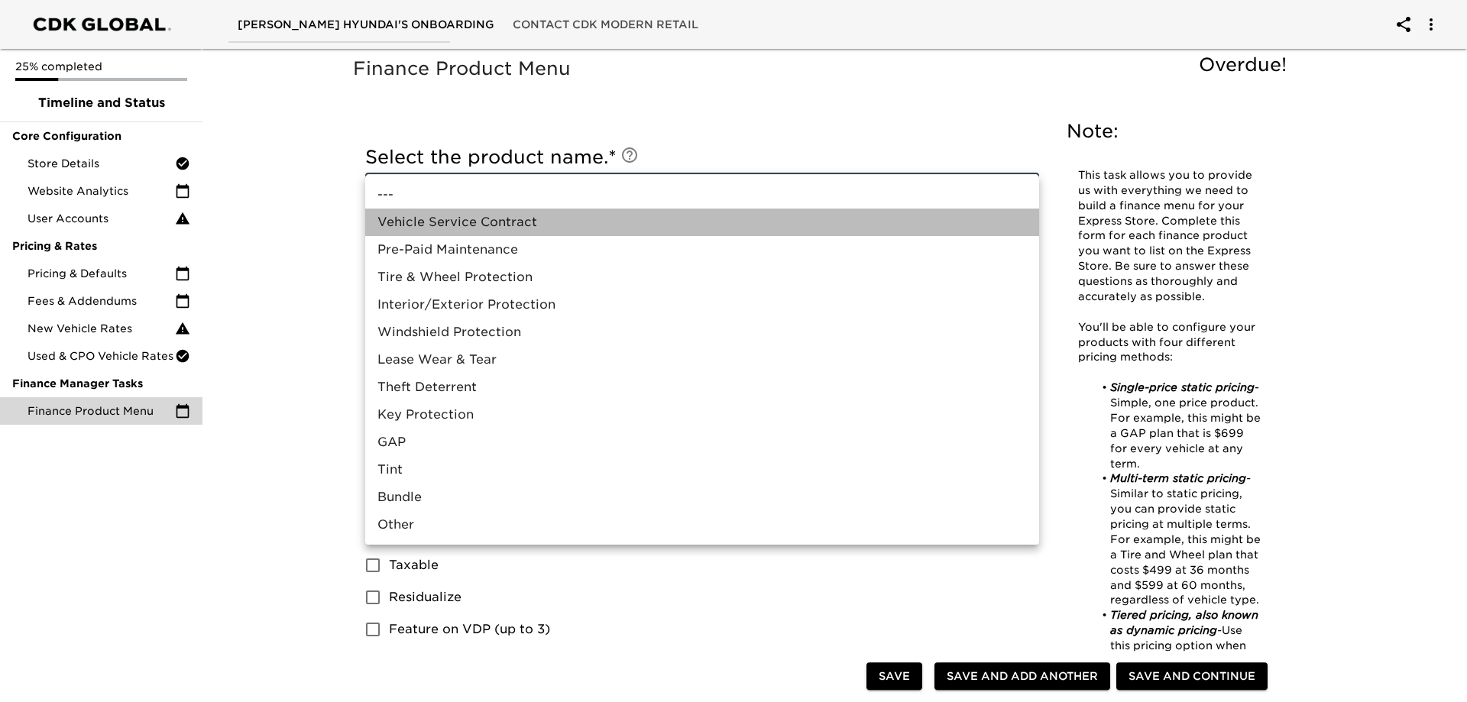
drag, startPoint x: 481, startPoint y: 226, endPoint x: 471, endPoint y: 258, distance: 33.6
click at [482, 226] on li "Vehicle Service Contract" at bounding box center [702, 223] width 674 height 28
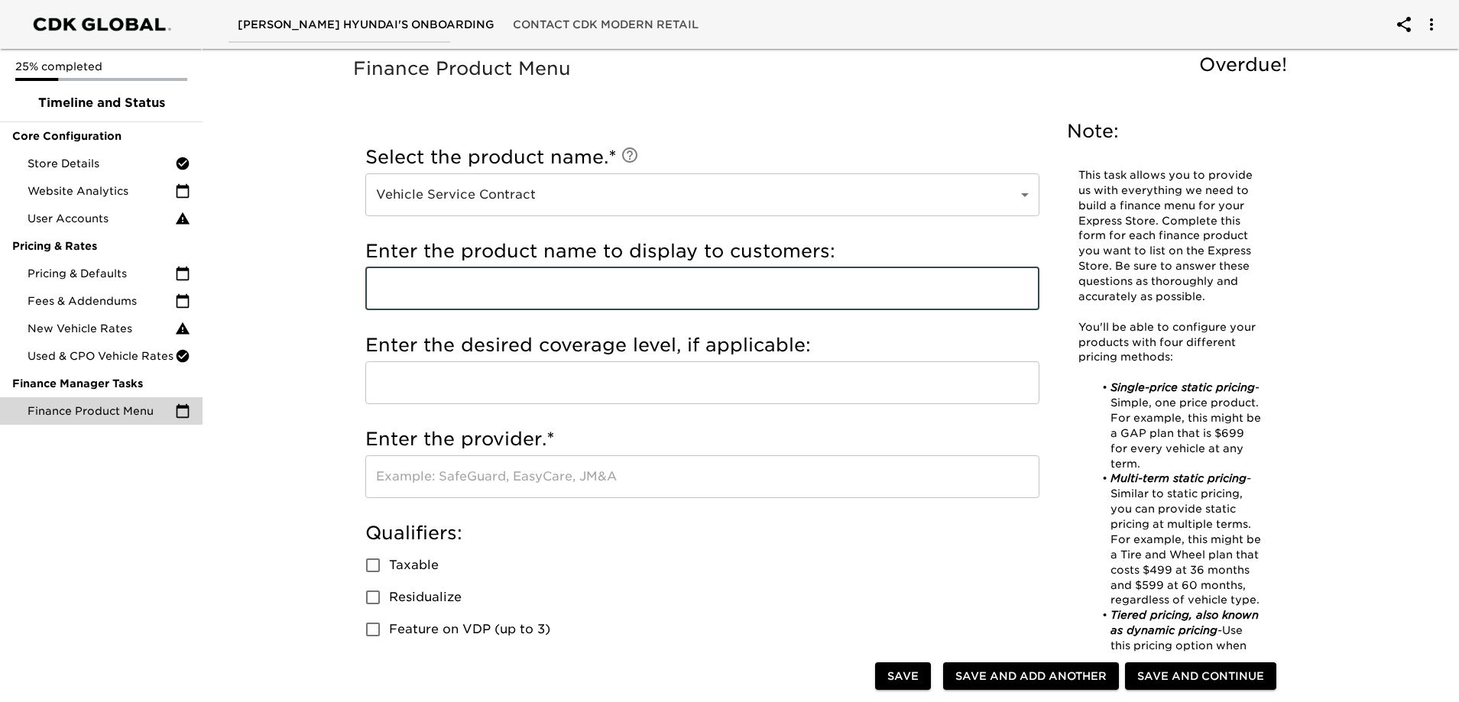
click at [441, 284] on input "text" at bounding box center [702, 289] width 674 height 43
click at [805, 294] on input "text" at bounding box center [702, 289] width 674 height 43
click at [726, 277] on input "text" at bounding box center [702, 289] width 674 height 43
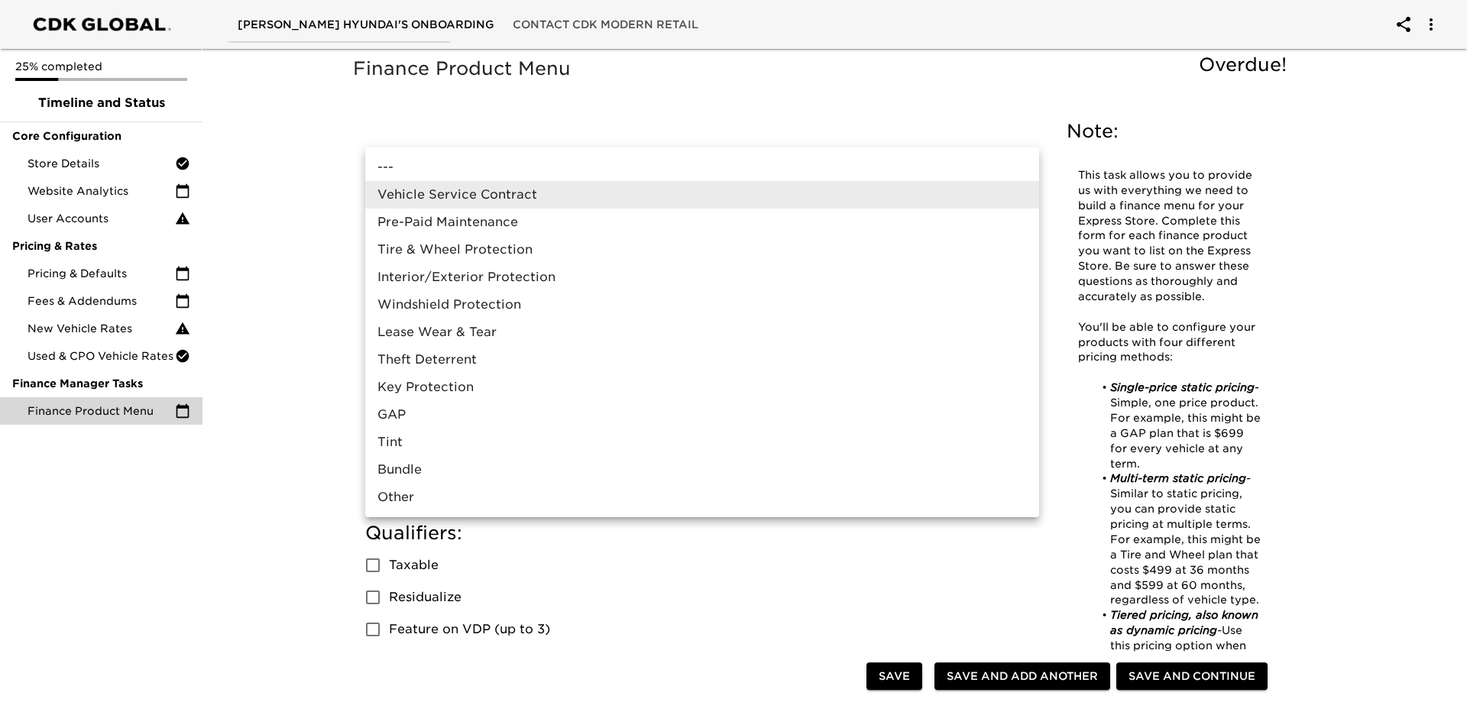
click at [579, 186] on li "Vehicle Service Contract" at bounding box center [702, 195] width 674 height 28
click at [443, 255] on li "Tire & Wheel Protection" at bounding box center [702, 250] width 674 height 28
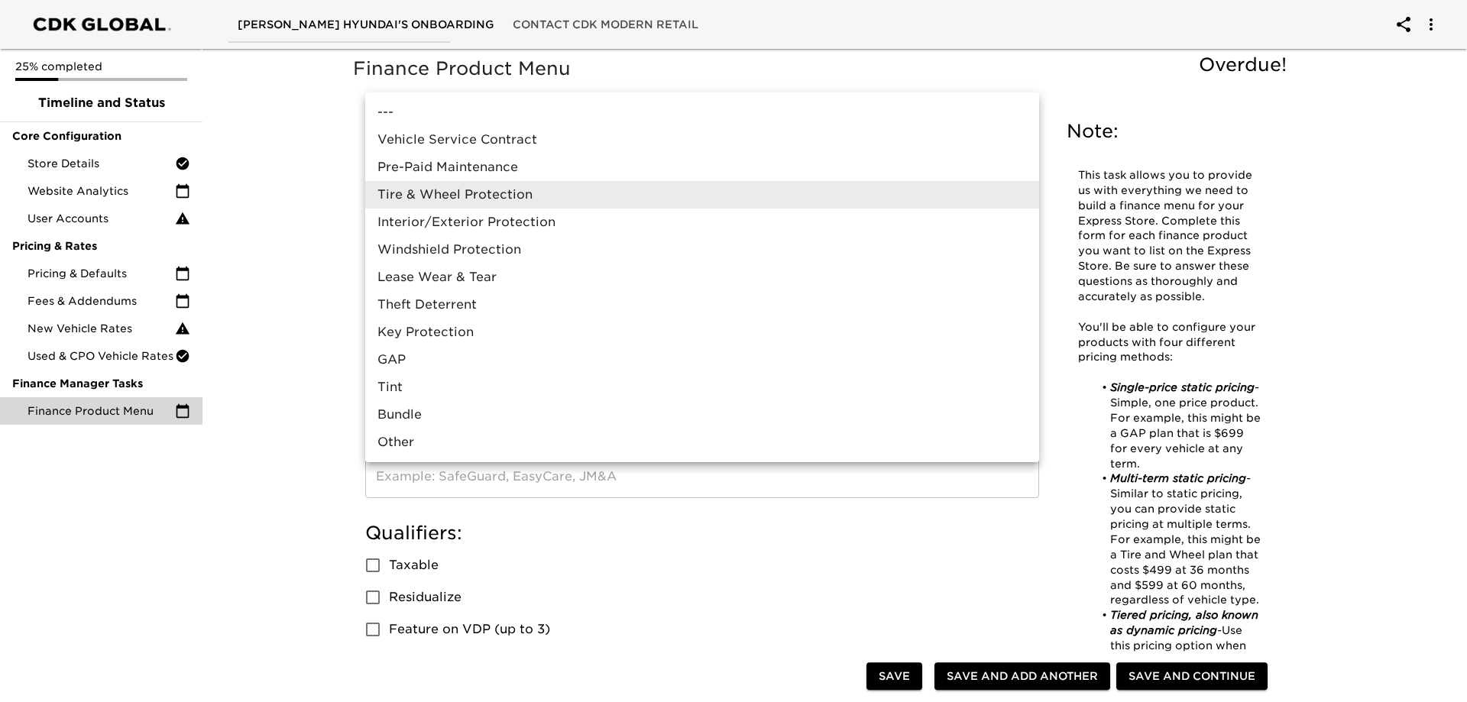
click at [488, 144] on li "Vehicle Service Contract" at bounding box center [702, 140] width 674 height 28
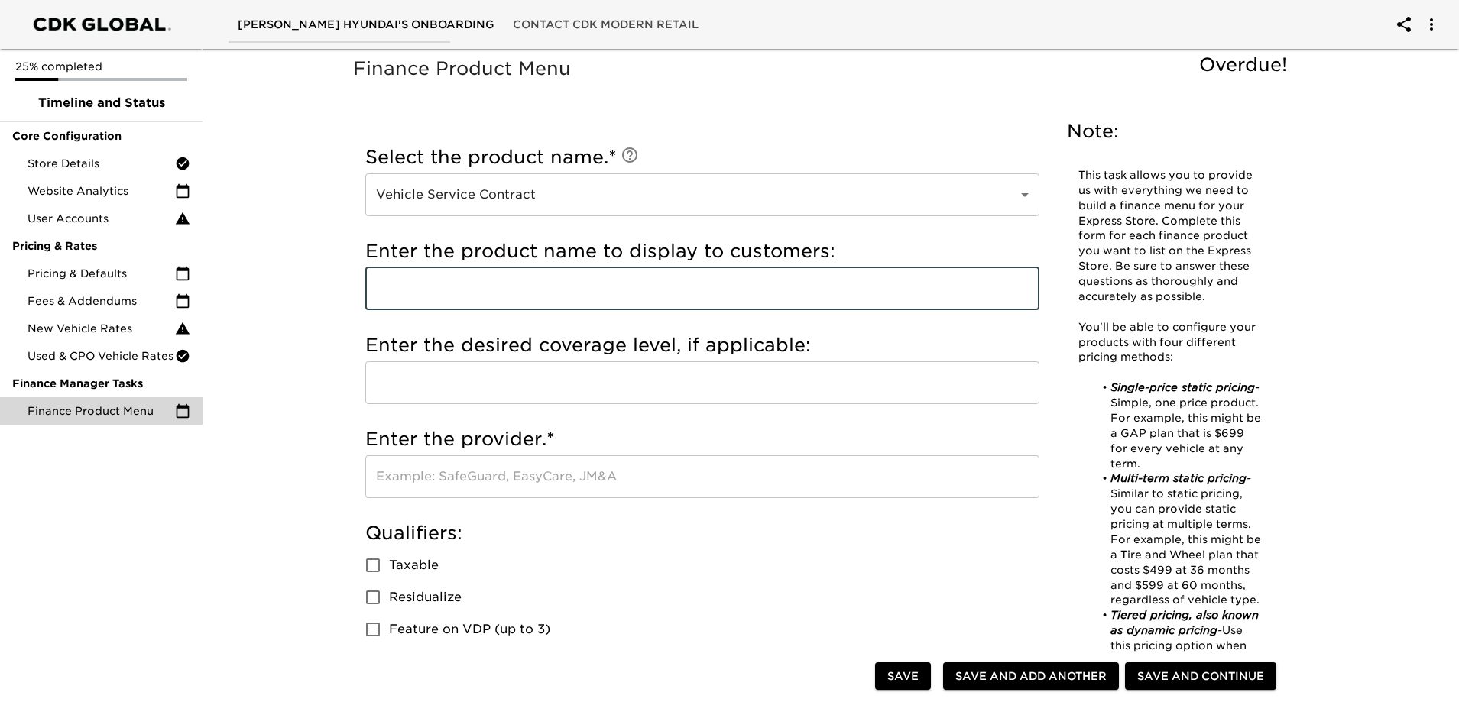
click at [437, 281] on input "text" at bounding box center [702, 289] width 674 height 43
click at [529, 285] on input "text" at bounding box center [702, 289] width 674 height 43
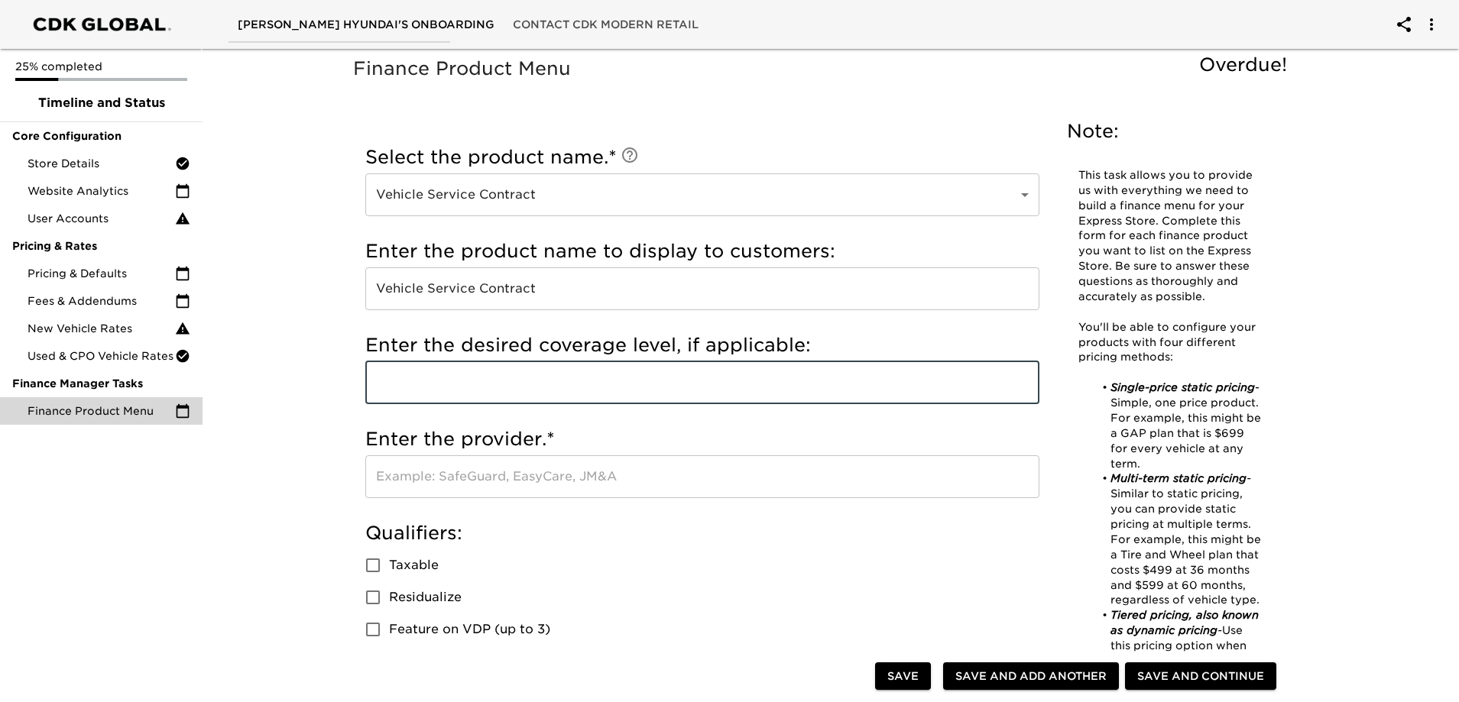
drag, startPoint x: 501, startPoint y: 389, endPoint x: 611, endPoint y: 364, distance: 113.7
click at [501, 388] on input "text" at bounding box center [702, 383] width 674 height 43
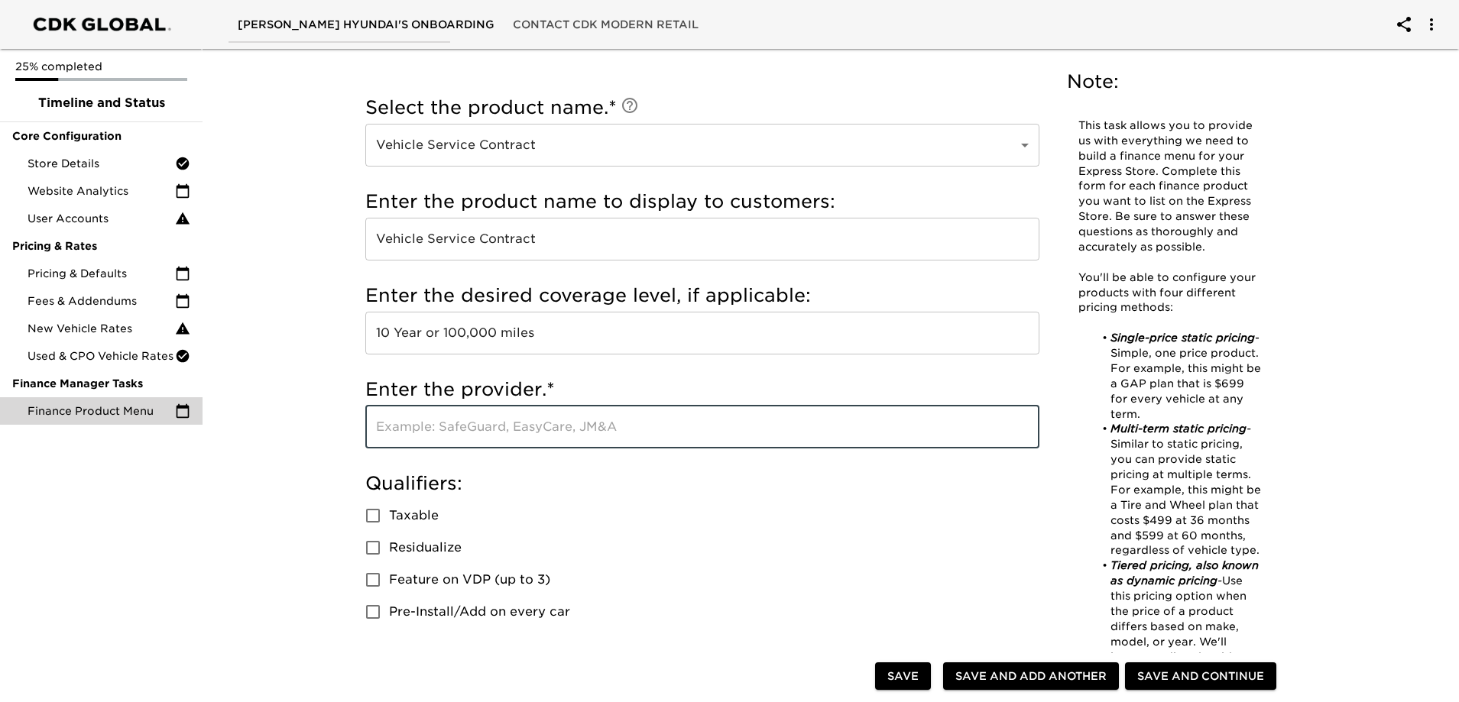
scroll to position [76, 0]
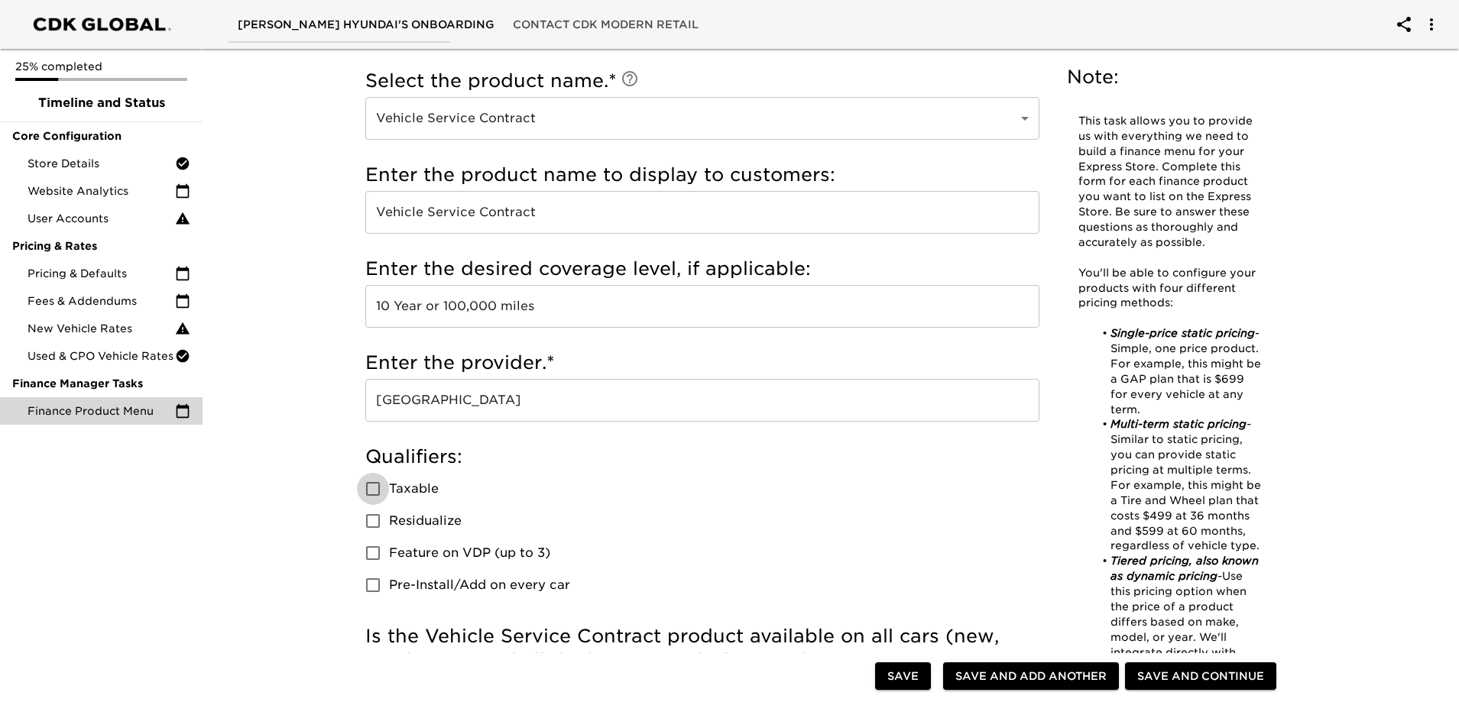
click at [421, 493] on span "Taxable" at bounding box center [414, 489] width 50 height 18
click at [389, 493] on input "Taxable" at bounding box center [373, 489] width 32 height 32
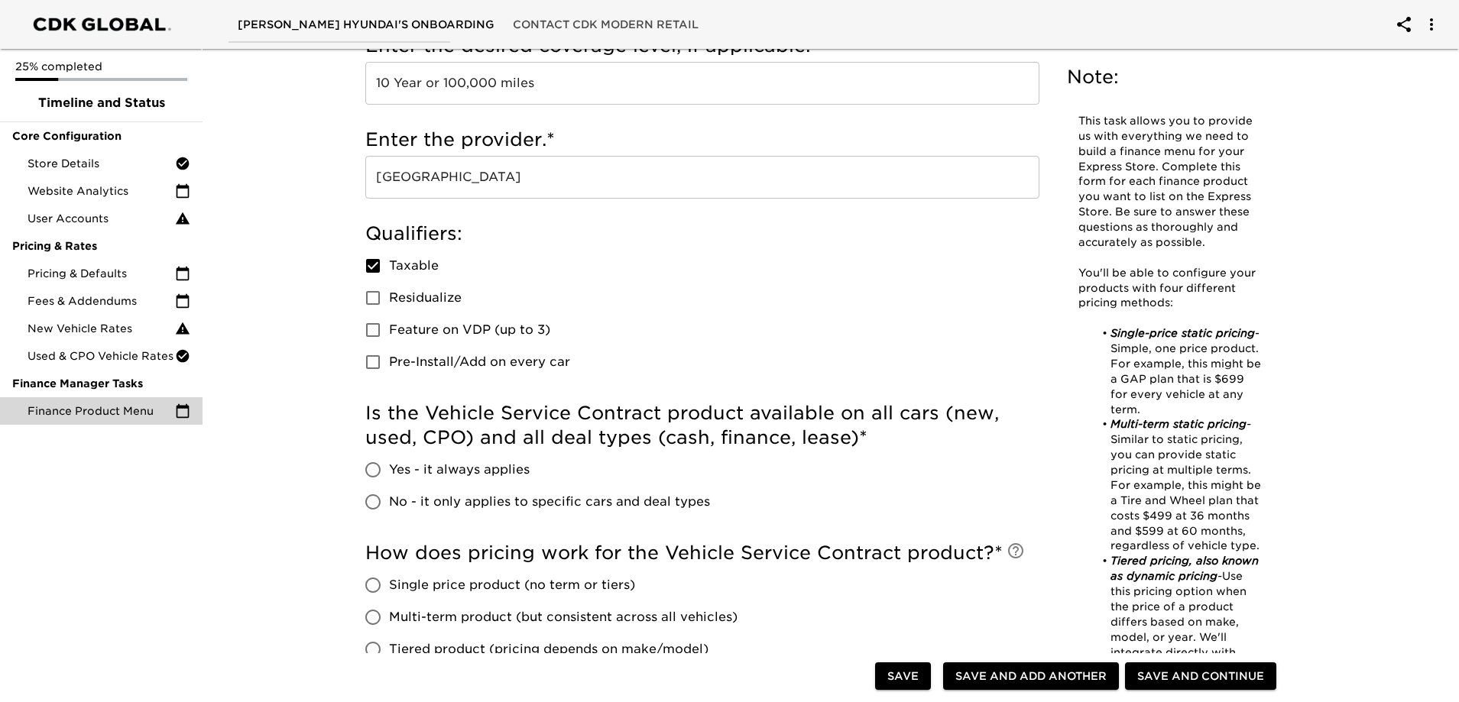
scroll to position [306, 0]
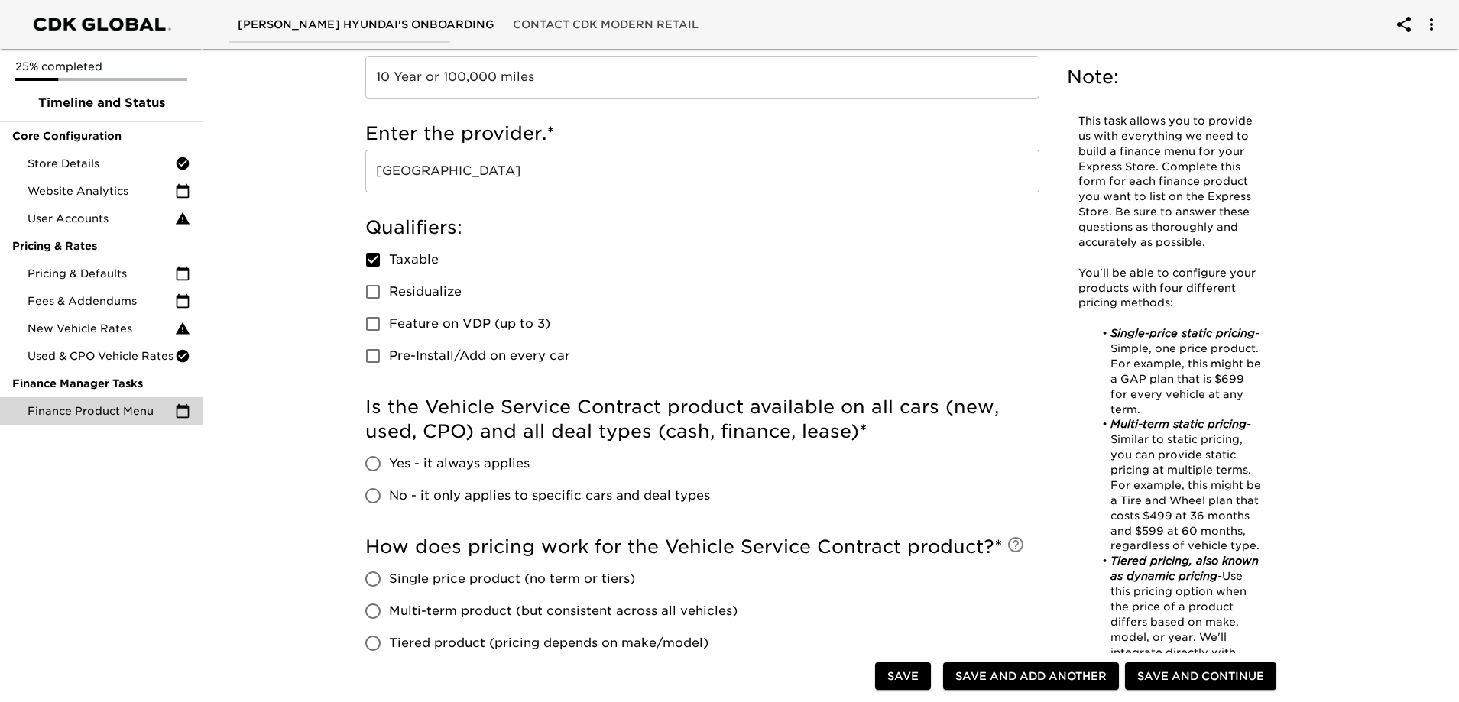
click at [475, 320] on span "Feature on VDP (up to 3)" at bounding box center [469, 324] width 161 height 18
click at [389, 320] on input "Feature on VDP (up to 3)" at bounding box center [373, 324] width 32 height 32
click at [562, 417] on h5 "Is the Vehicle Service Contract product available on all cars (new, used, CPO) …" at bounding box center [702, 419] width 674 height 49
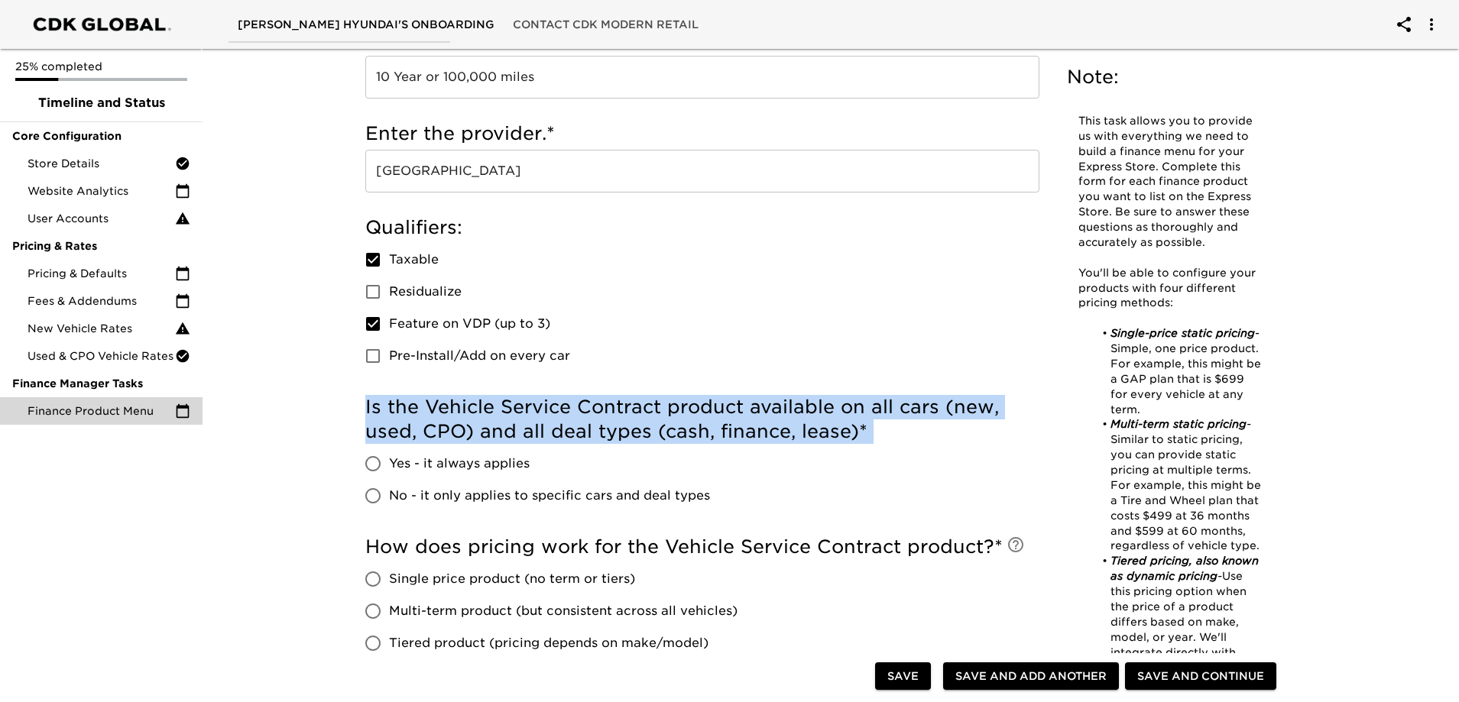
click at [562, 417] on h5 "Is the Vehicle Service Contract product available on all cars (new, used, CPO) …" at bounding box center [702, 419] width 674 height 49
click at [737, 413] on h5 "Is the Vehicle Service Contract product available on all cars (new, used, CPO) …" at bounding box center [702, 419] width 674 height 49
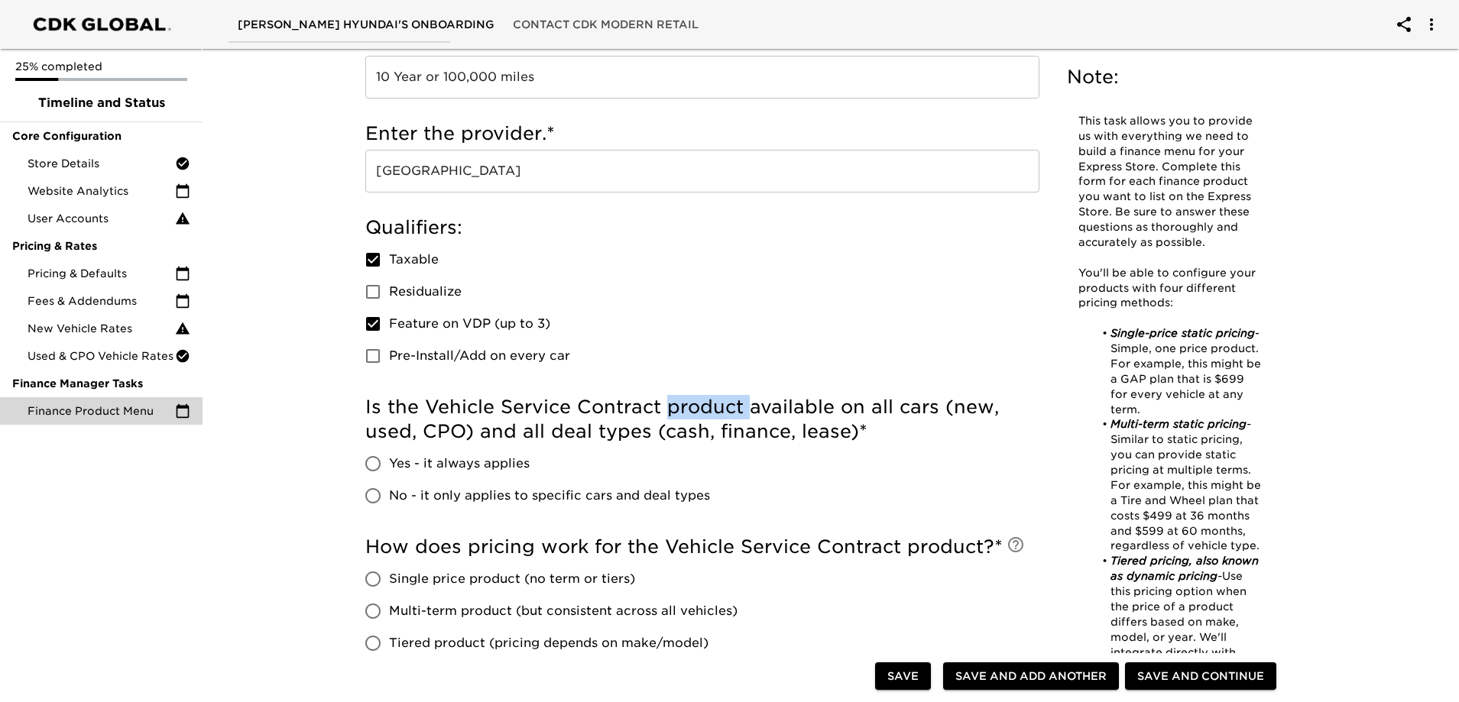
click at [737, 413] on h5 "Is the Vehicle Service Contract product available on all cars (new, used, CPO) …" at bounding box center [702, 419] width 674 height 49
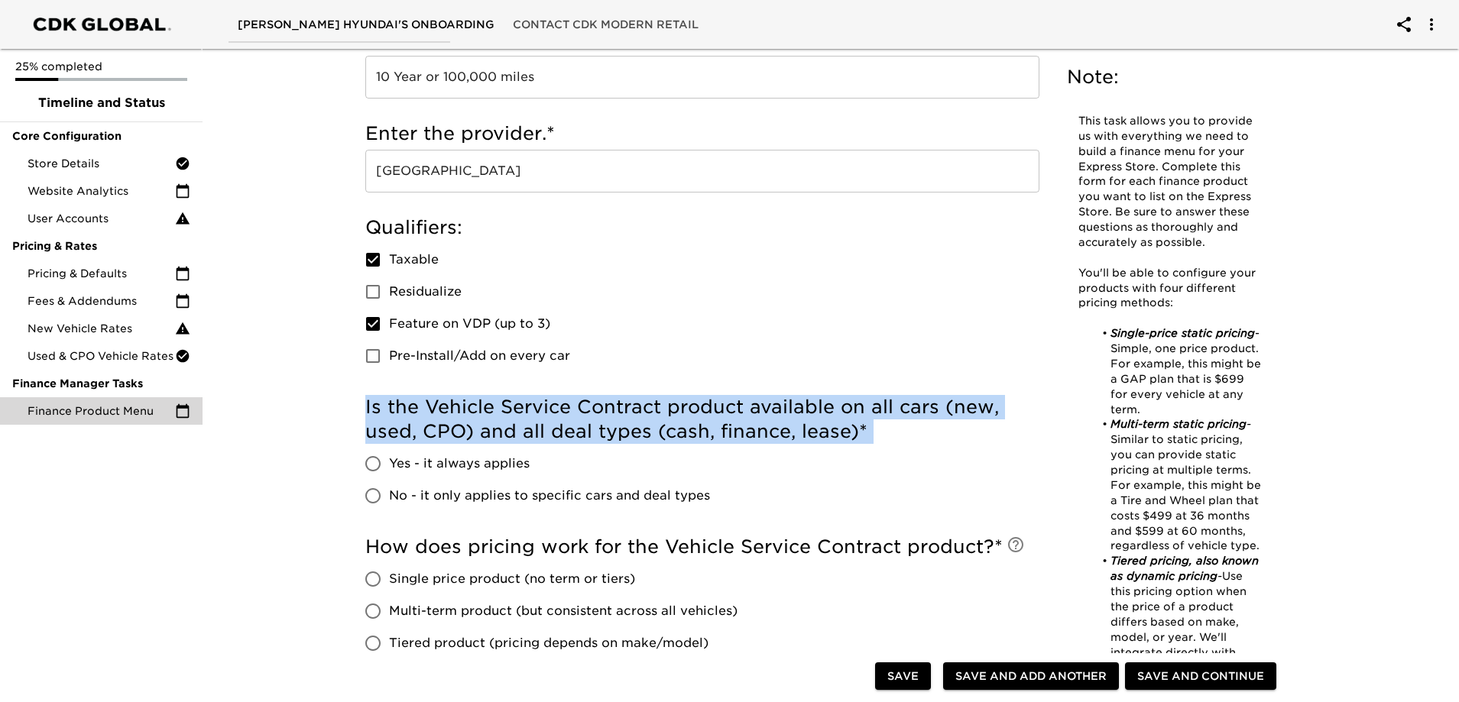
click at [737, 413] on h5 "Is the Vehicle Service Contract product available on all cars (new, used, CPO) …" at bounding box center [702, 419] width 674 height 49
click at [825, 422] on h5 "Is the Vehicle Service Contract product available on all cars (new, used, CPO) …" at bounding box center [702, 419] width 674 height 49
click at [825, 423] on h5 "Is the Vehicle Service Contract product available on all cars (new, used, CPO) …" at bounding box center [702, 419] width 674 height 49
click at [911, 425] on h5 "Is the Vehicle Service Contract product available on all cars (new, used, CPO) …" at bounding box center [702, 419] width 674 height 49
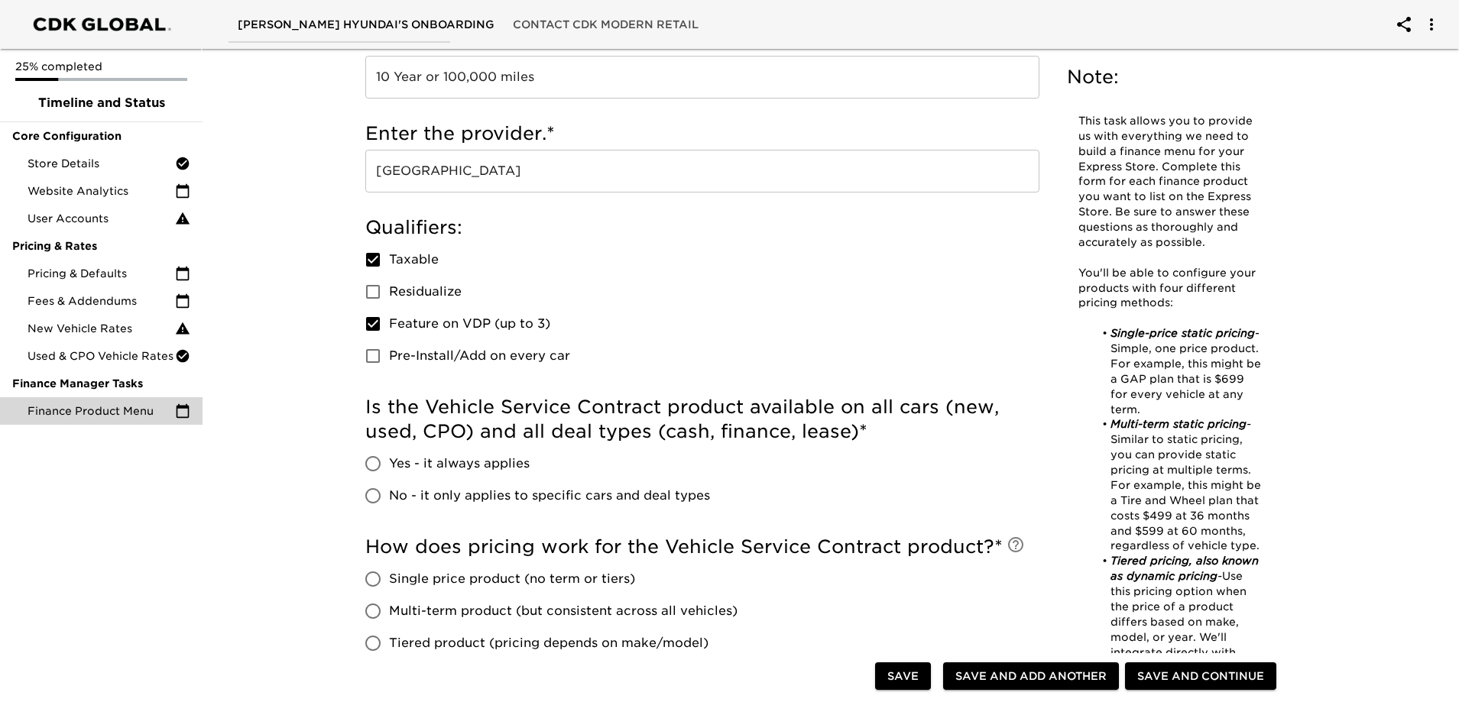
click at [911, 425] on h5 "Is the Vehicle Service Contract product available on all cars (new, used, CPO) …" at bounding box center [702, 419] width 674 height 49
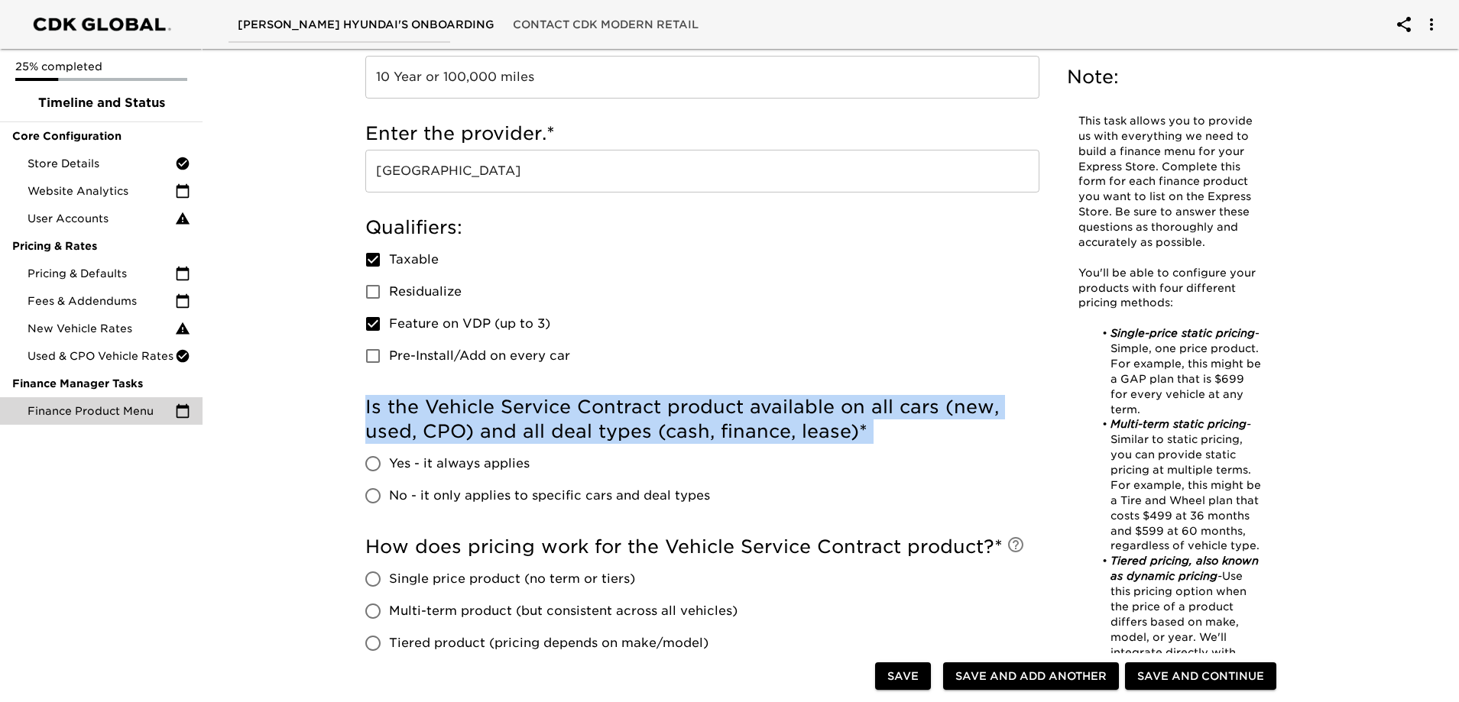
click at [911, 425] on h5 "Is the Vehicle Service Contract product available on all cars (new, used, CPO) …" at bounding box center [702, 419] width 674 height 49
click at [968, 430] on h5 "Is the Vehicle Service Contract product available on all cars (new, used, CPO) …" at bounding box center [702, 419] width 674 height 49
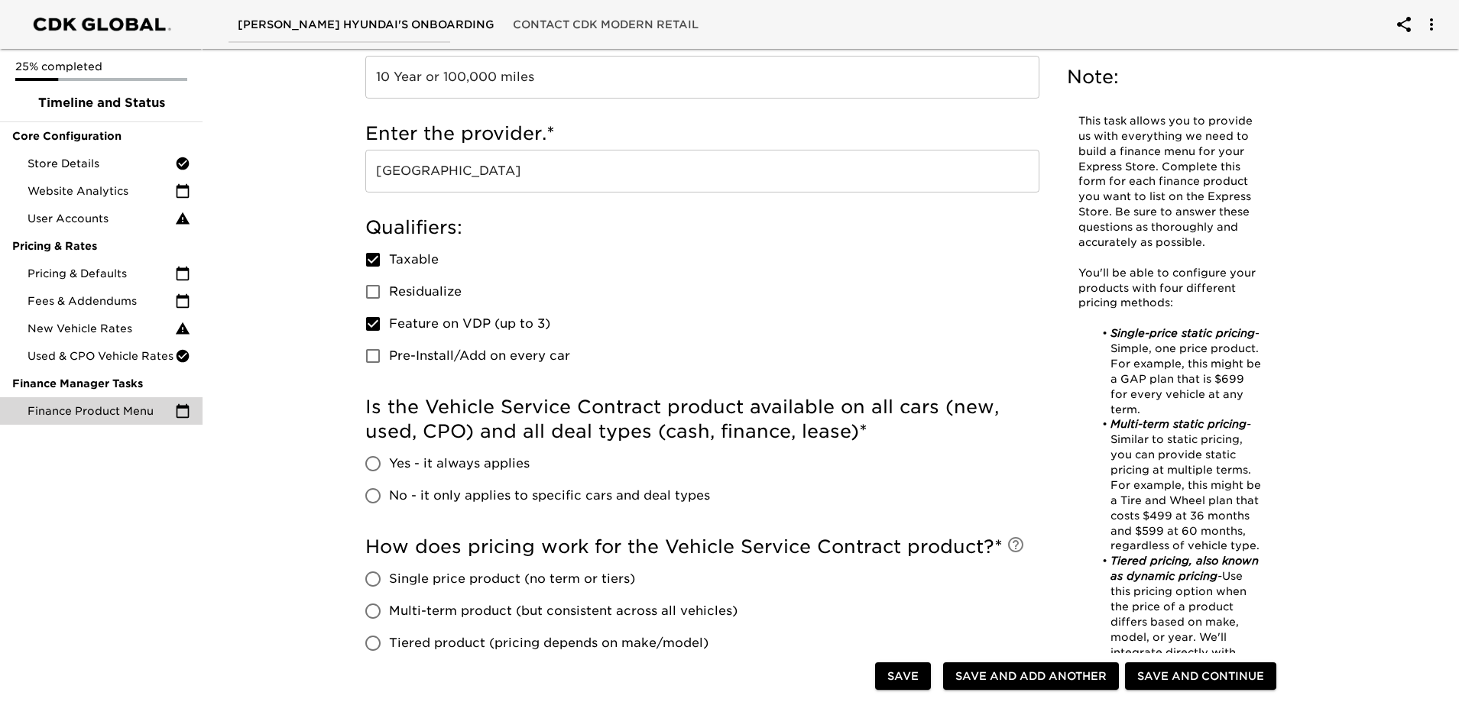
click at [512, 503] on span "No - it only applies to specific cars and deal types" at bounding box center [549, 496] width 321 height 18
click at [389, 503] on input "No - it only applies to specific cars and deal types" at bounding box center [373, 496] width 32 height 32
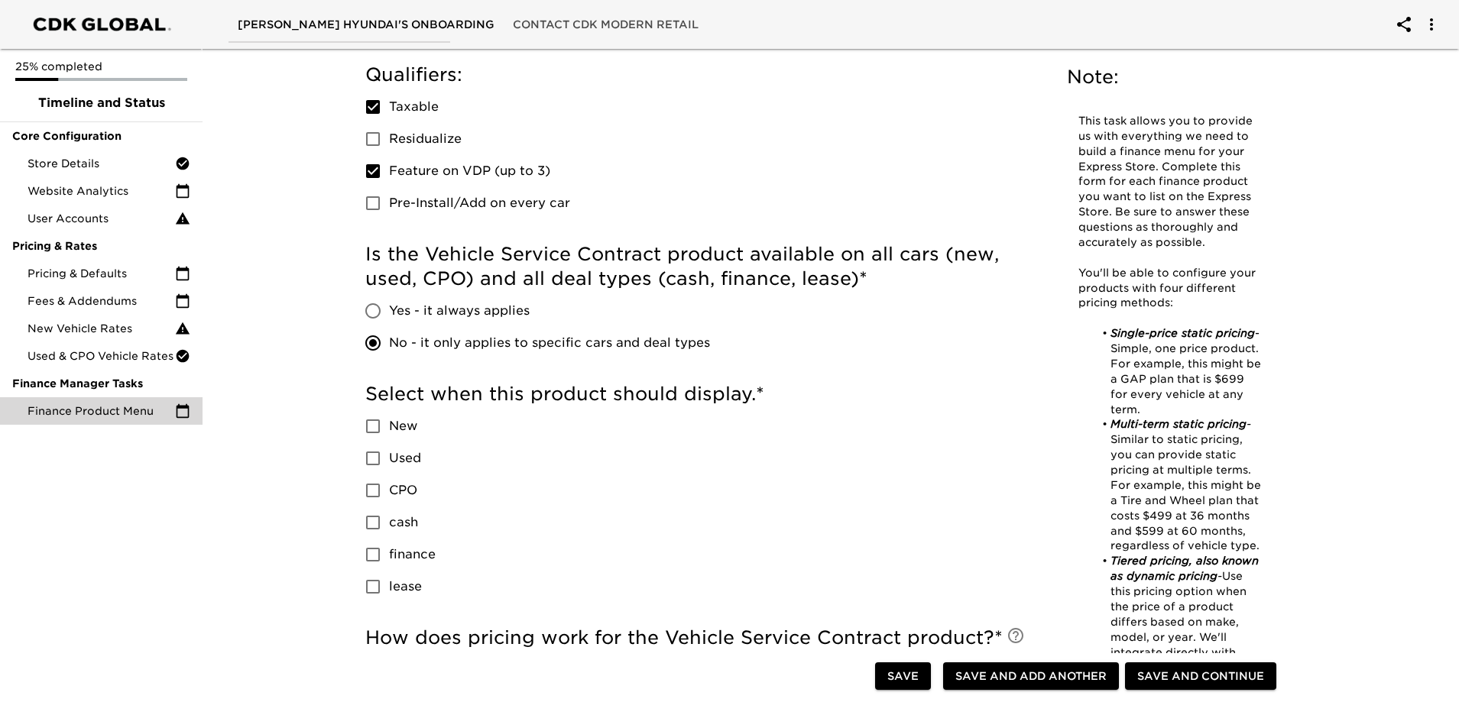
click at [412, 430] on span "New" at bounding box center [403, 426] width 28 height 18
click at [389, 430] on input "New" at bounding box center [373, 426] width 32 height 32
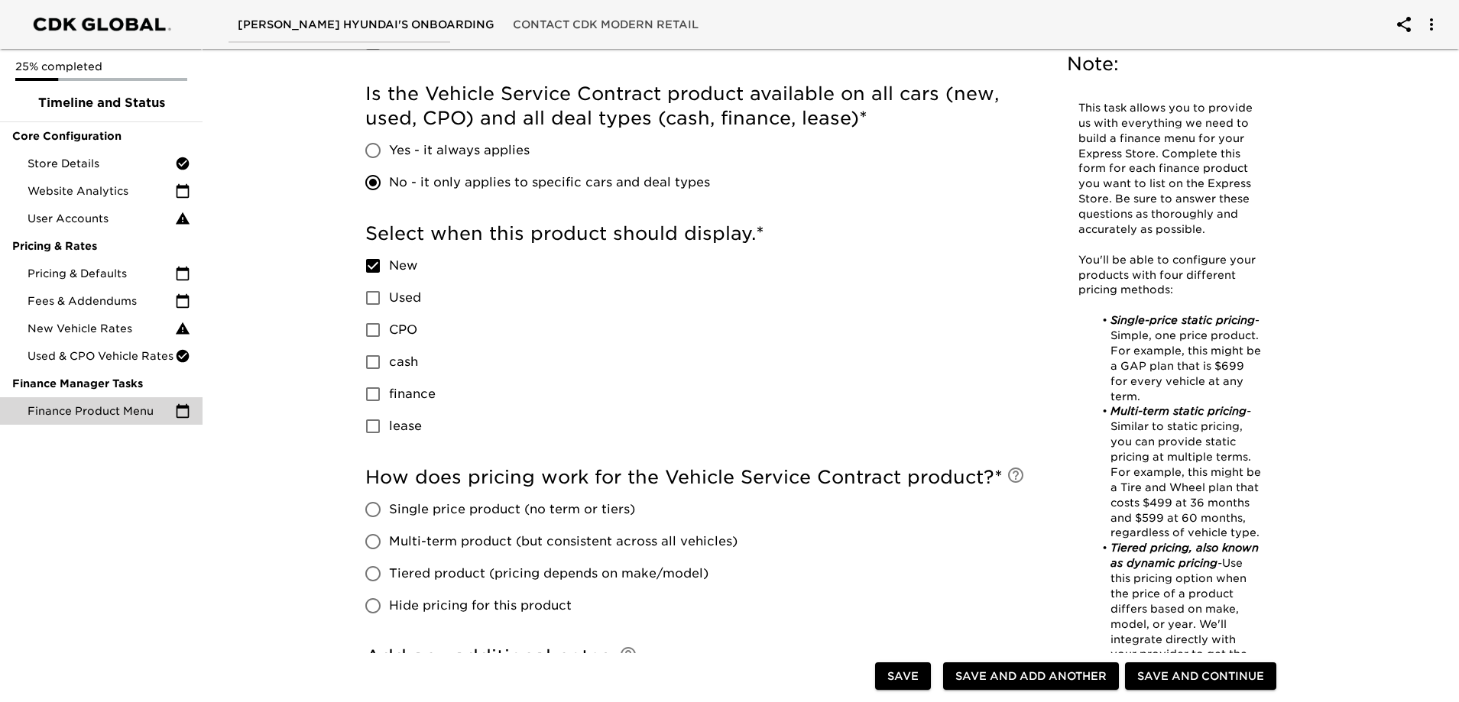
scroll to position [764, 0]
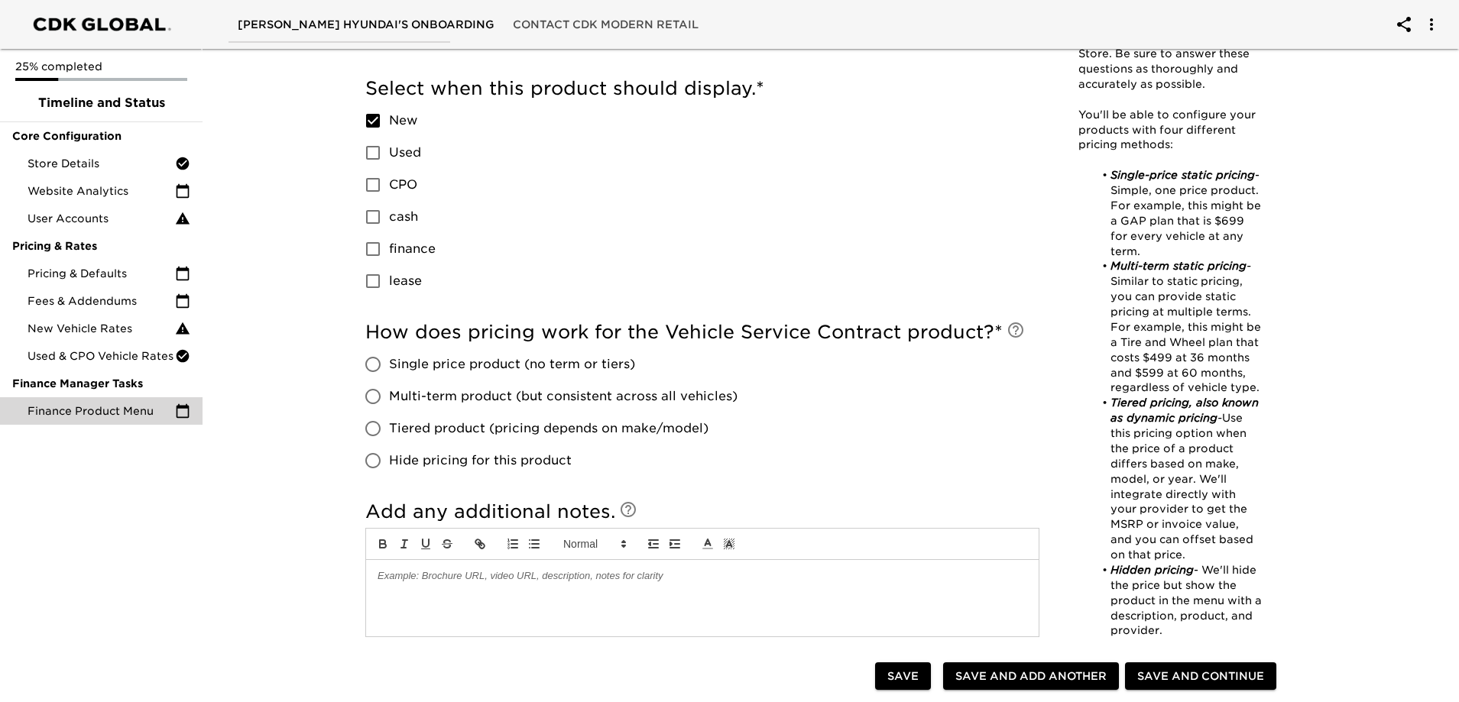
click at [603, 332] on h5 "How does pricing work for the Vehicle Service Contract product? *" at bounding box center [702, 332] width 674 height 24
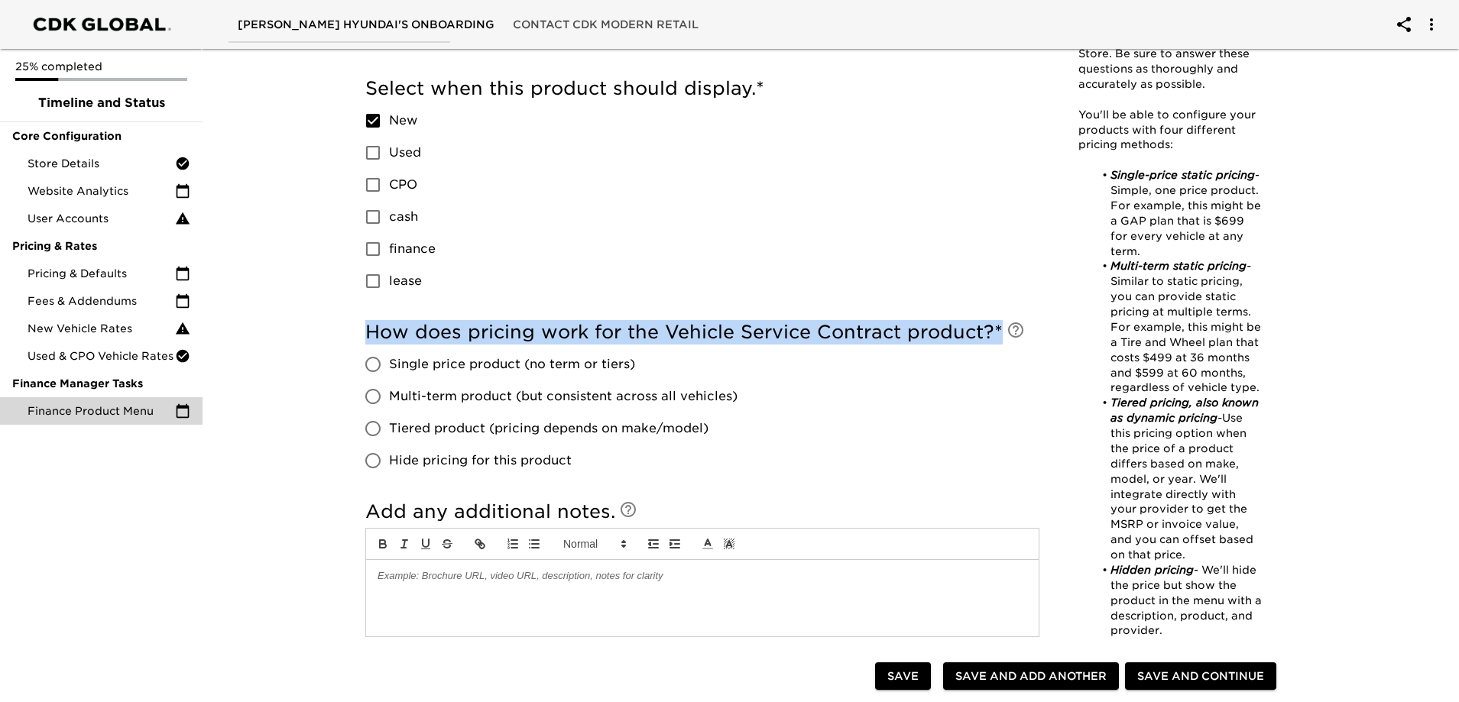
click at [603, 332] on h5 "How does pricing work for the Vehicle Service Contract product? *" at bounding box center [702, 332] width 674 height 24
click at [832, 329] on h5 "How does pricing work for the Vehicle Service Contract product? *" at bounding box center [702, 332] width 674 height 24
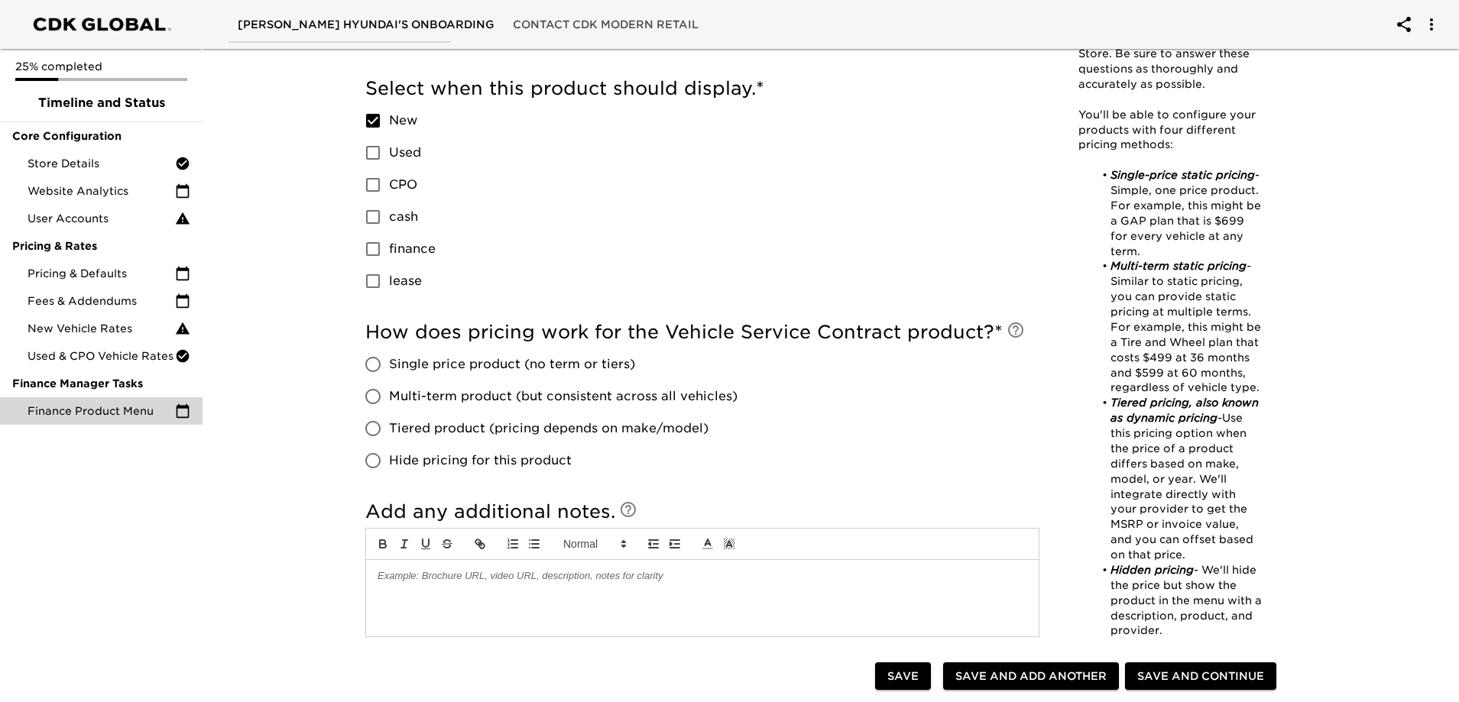
click at [574, 399] on span "Multi-term product (but consistent across all vehicles)" at bounding box center [563, 397] width 349 height 18
click at [389, 399] on input "Multi-term product (but consistent across all vehicles)" at bounding box center [373, 397] width 32 height 32
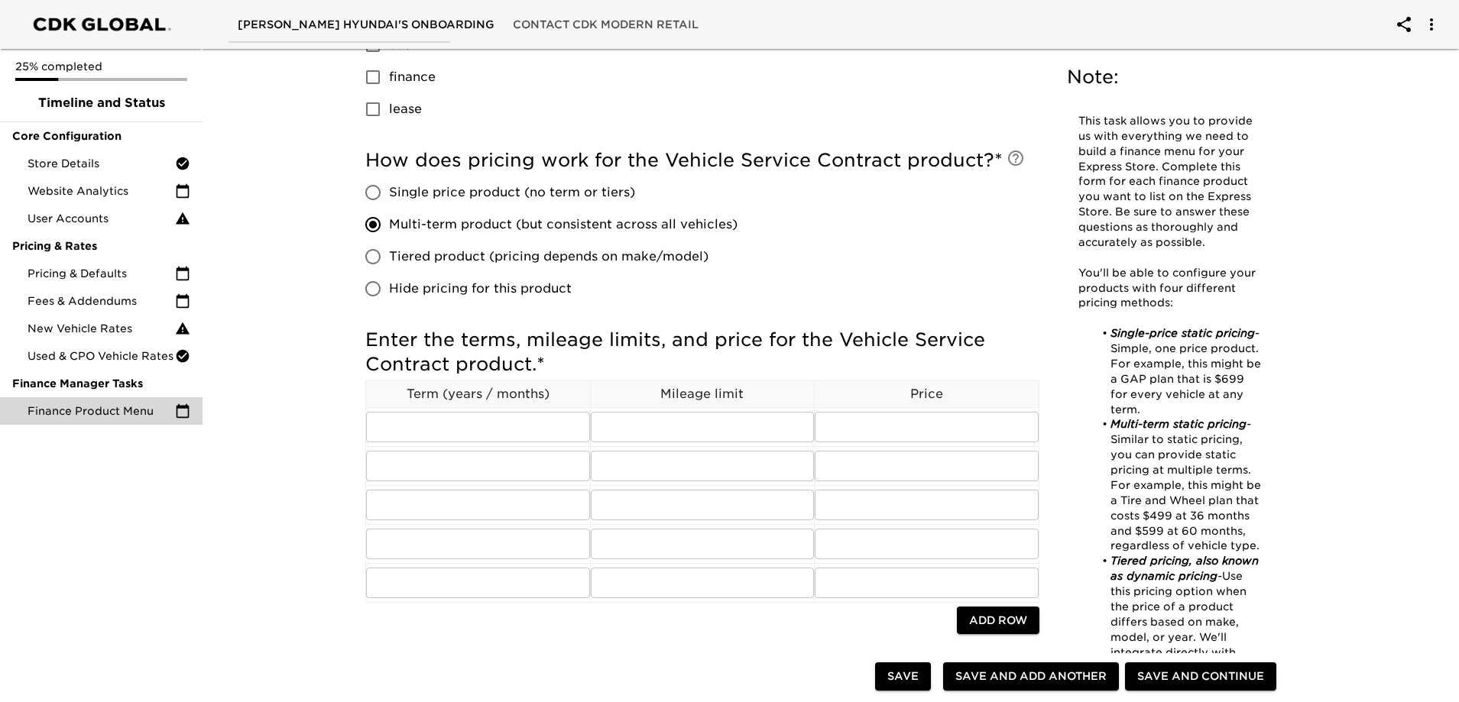
scroll to position [841, 0]
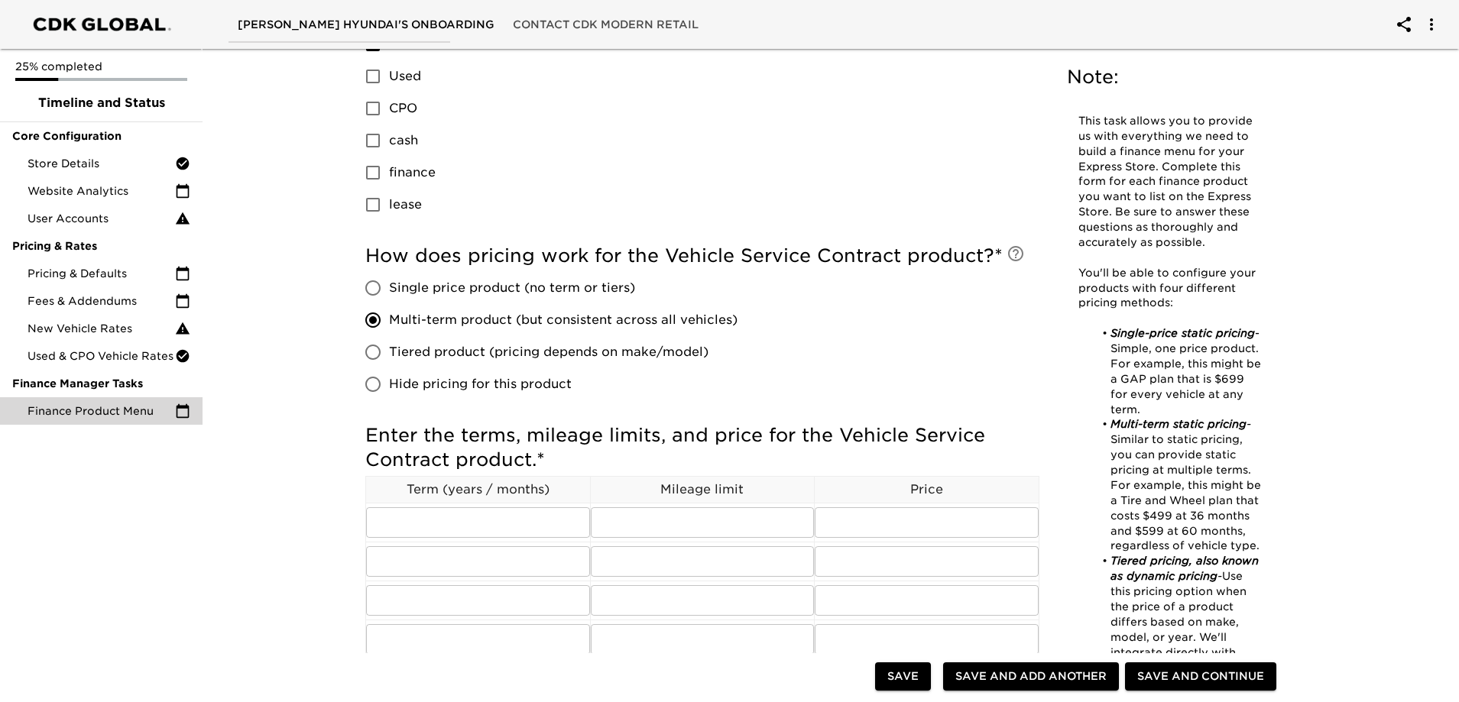
click at [519, 326] on span "Multi-term product (but consistent across all vehicles)" at bounding box center [563, 320] width 349 height 18
click at [389, 326] on input "Multi-term product (but consistent across all vehicles)" at bounding box center [373, 320] width 32 height 32
click at [490, 352] on span "Tiered product (pricing depends on make/model)" at bounding box center [548, 352] width 319 height 18
click at [389, 352] on input "Tiered product (pricing depends on make/model)" at bounding box center [373, 352] width 32 height 32
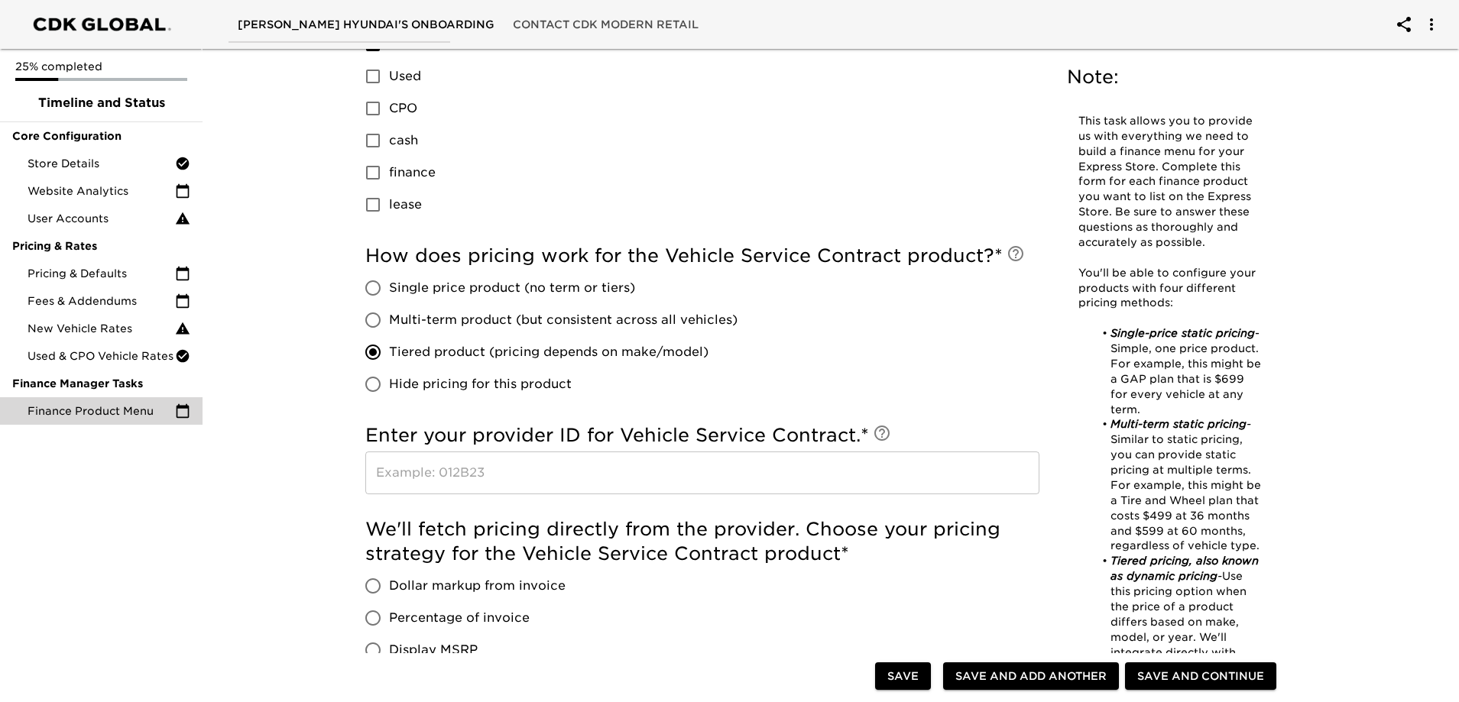
click at [538, 482] on input "text" at bounding box center [702, 473] width 674 height 43
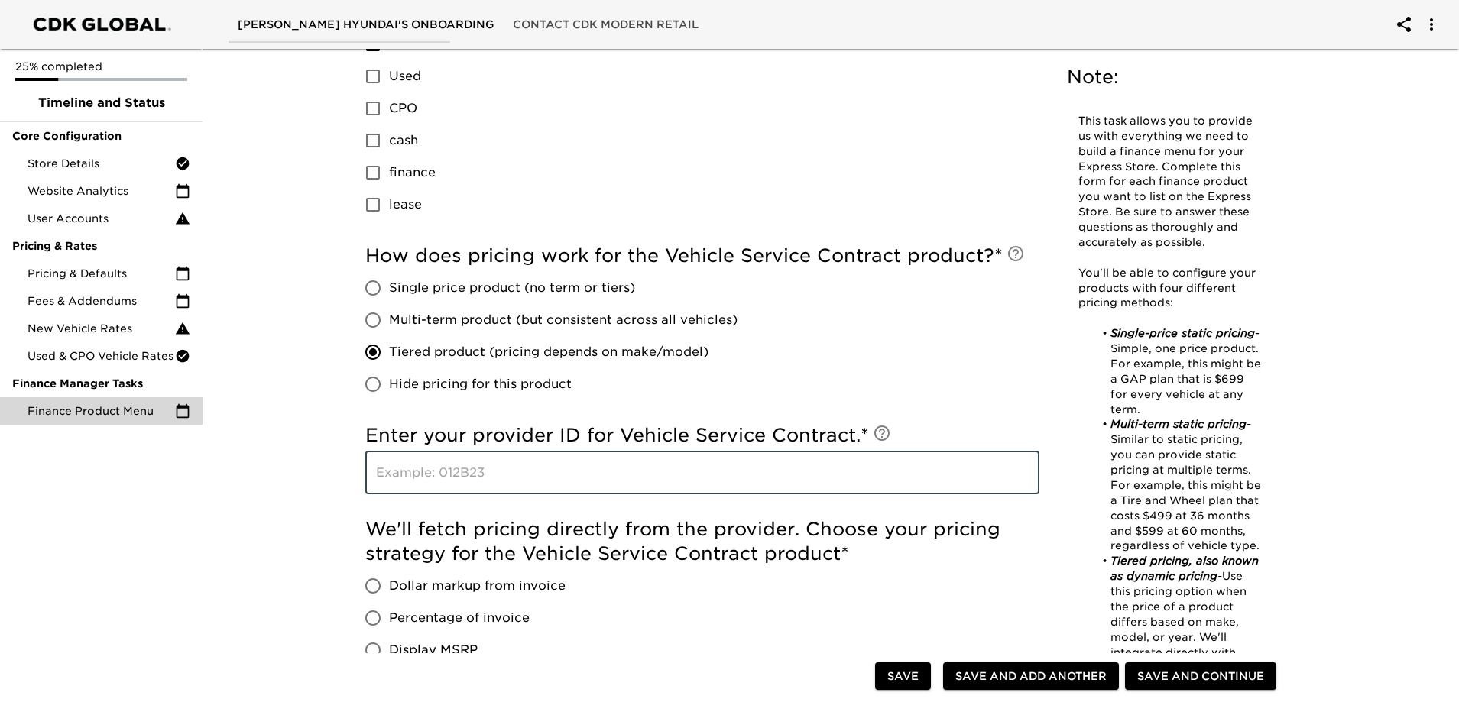
click at [488, 296] on span "Single price product (no term or tiers)" at bounding box center [512, 288] width 246 height 18
click at [389, 296] on input "Single price product (no term or tiers)" at bounding box center [373, 288] width 32 height 32
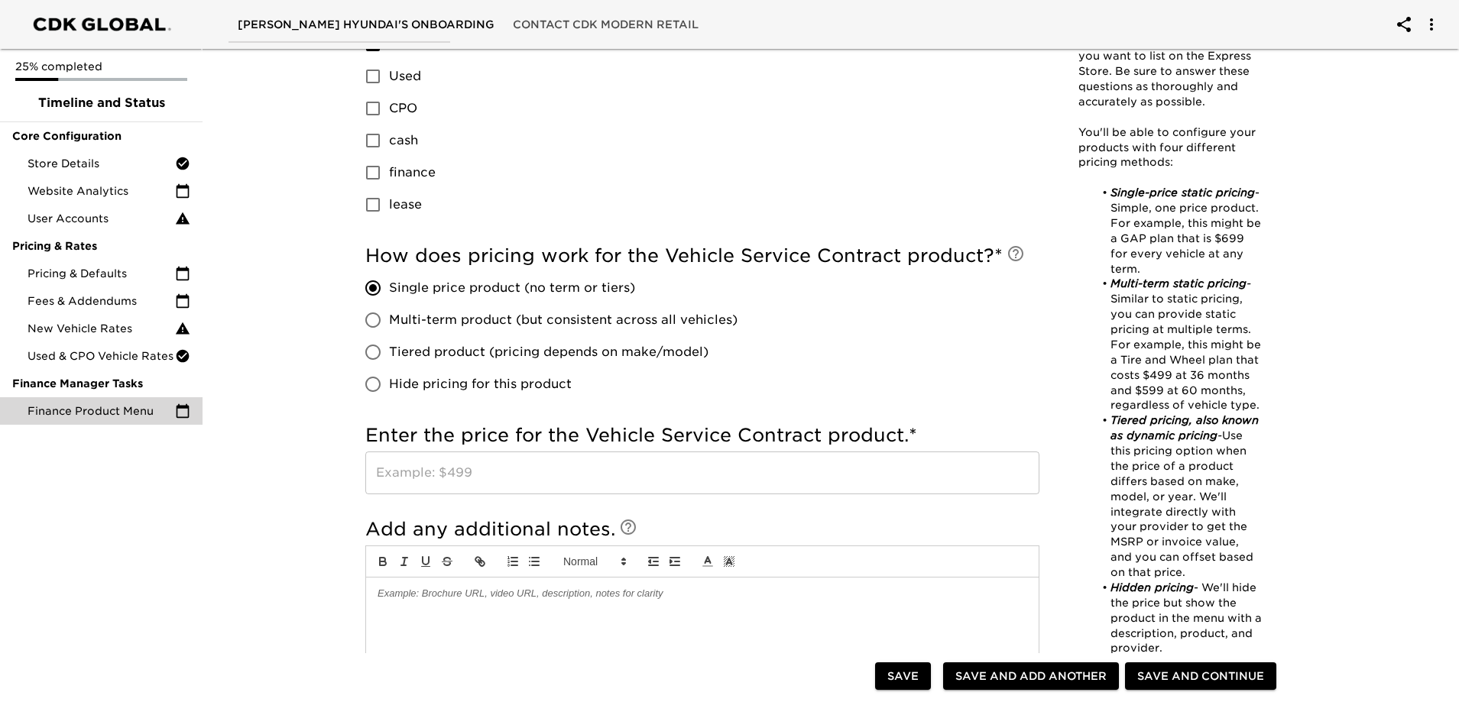
click at [490, 463] on input "text" at bounding box center [702, 473] width 674 height 43
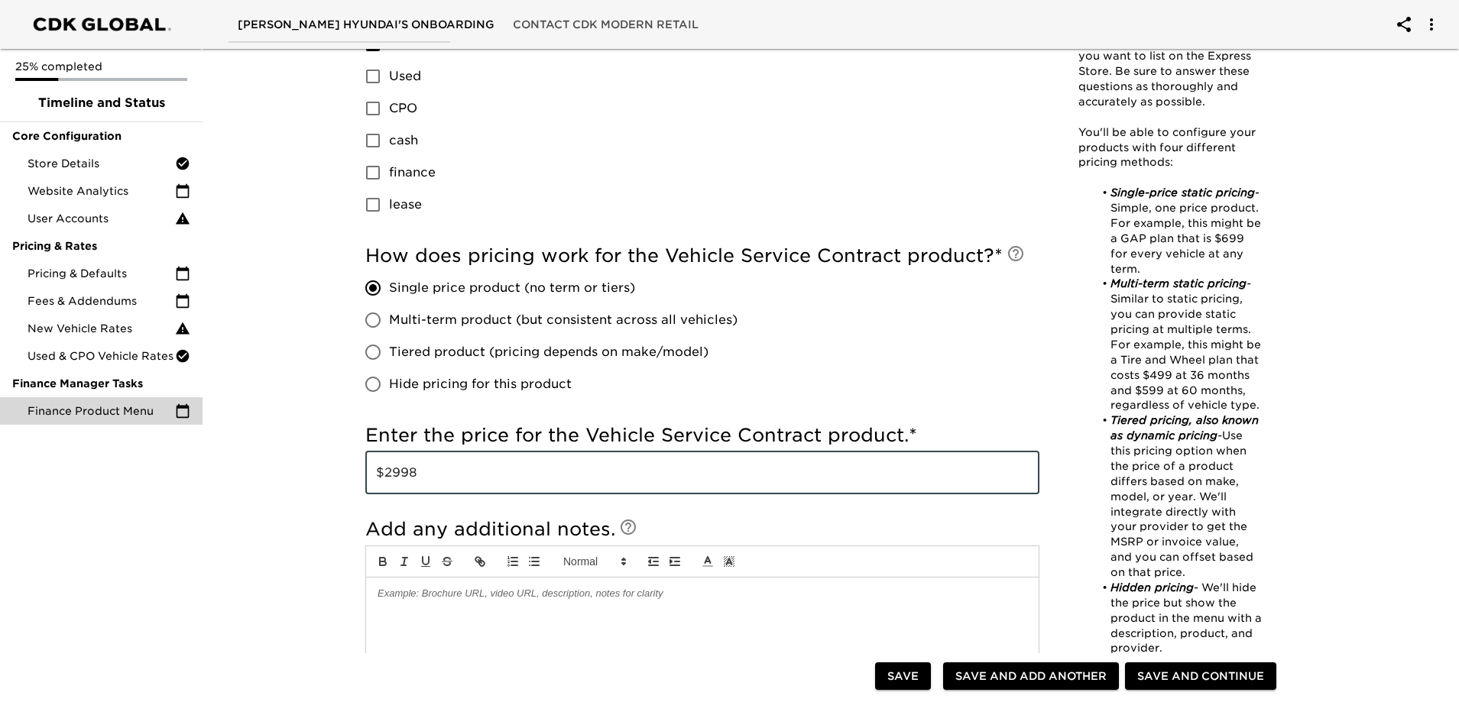
click at [917, 382] on div "How does pricing work for the Vehicle Service Contract product? * Single price …" at bounding box center [702, 322] width 674 height 157
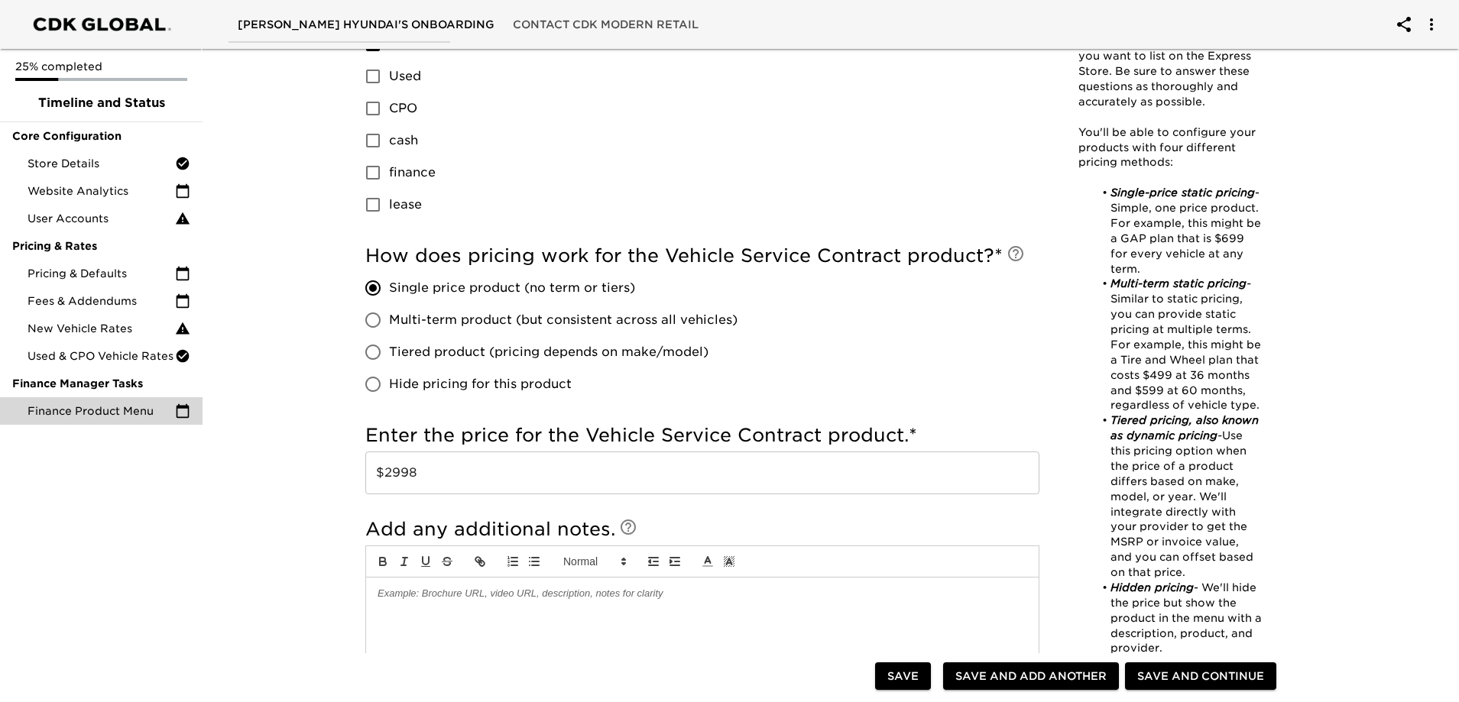
scroll to position [1070, 0]
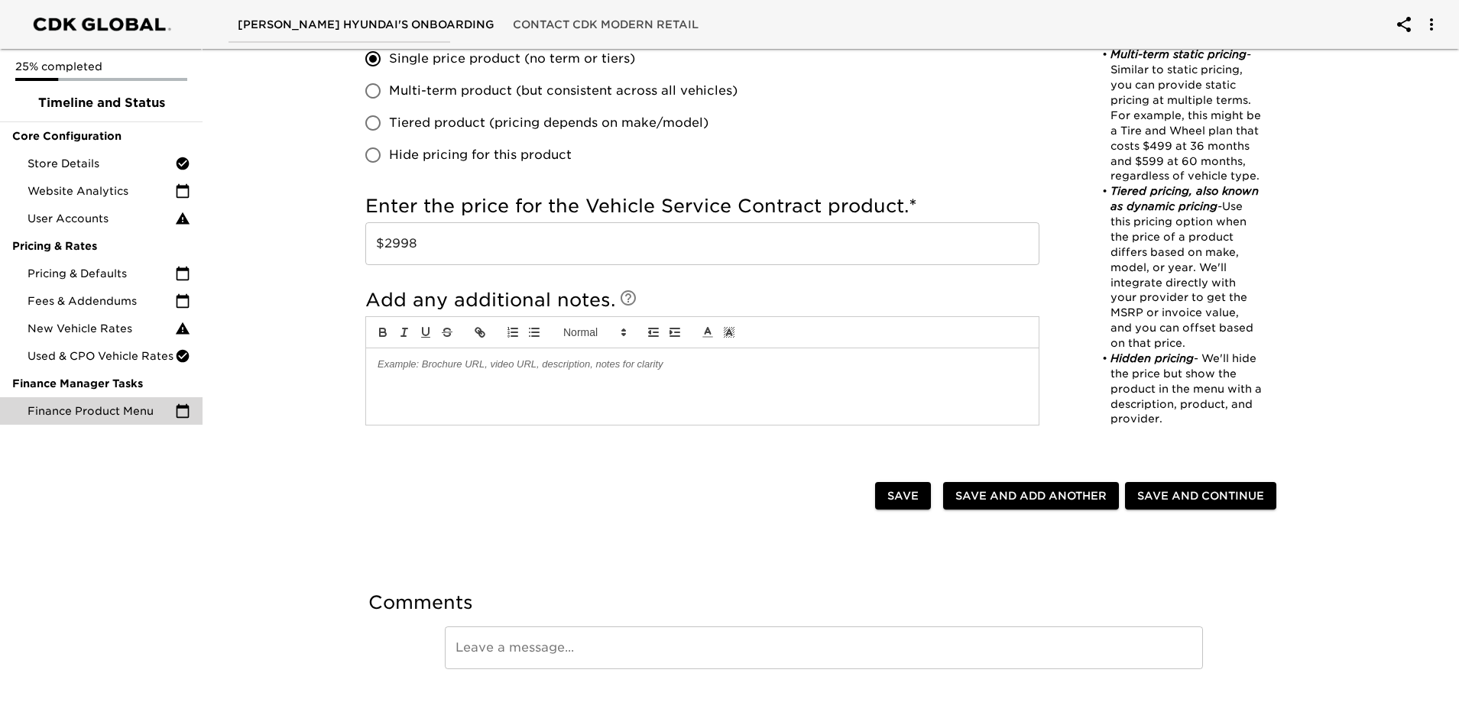
click at [476, 393] on div at bounding box center [702, 387] width 673 height 76
click at [472, 499] on div at bounding box center [623, 497] width 504 height 31
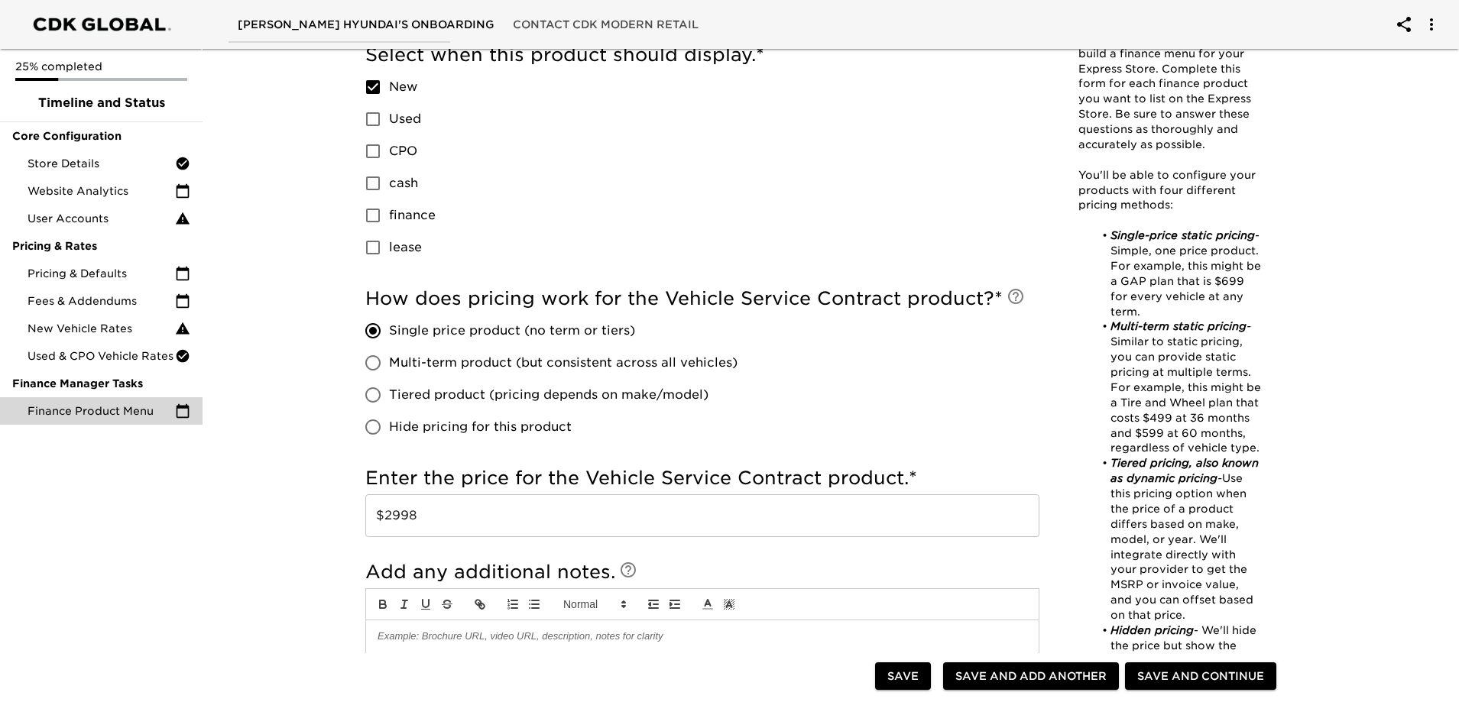
scroll to position [803, 0]
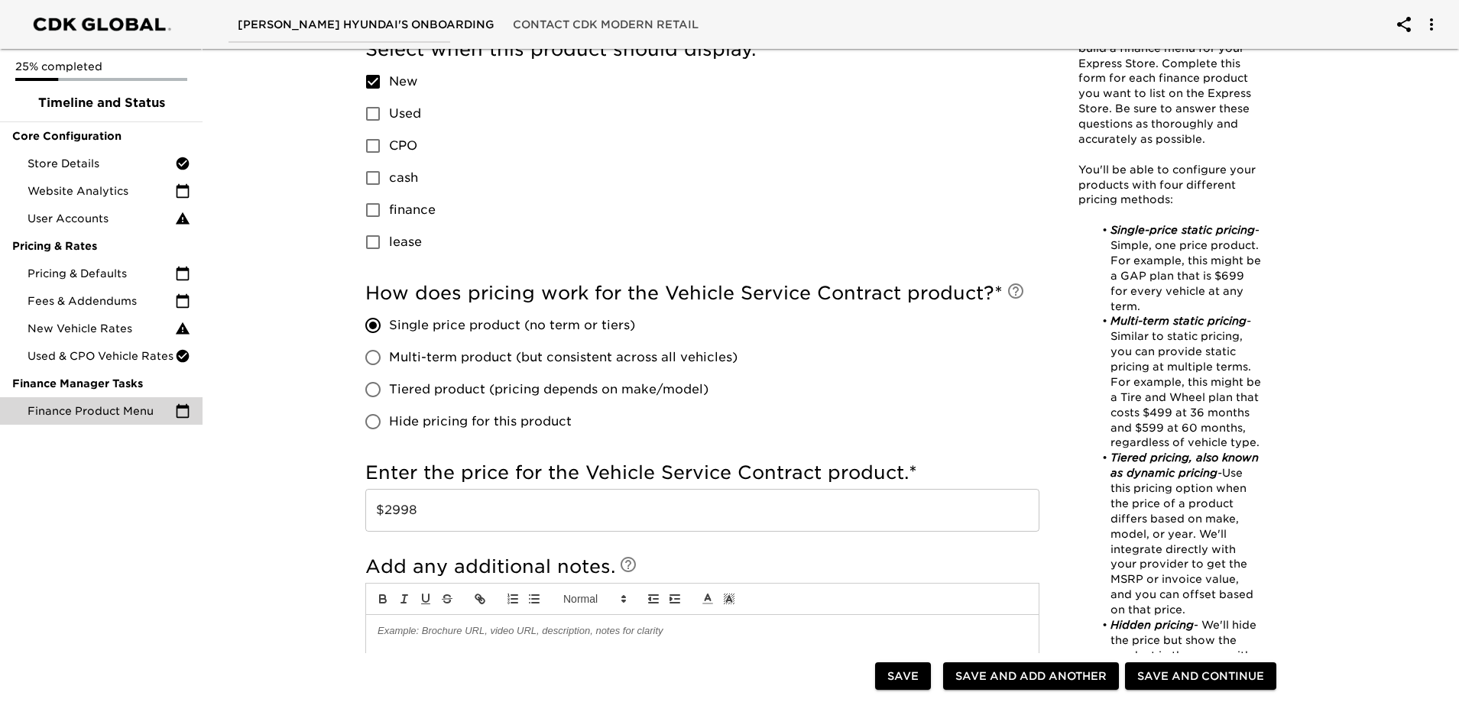
click at [579, 497] on input "$2998" at bounding box center [702, 510] width 674 height 43
click at [869, 417] on div "How does pricing work for the Vehicle Service Contract product? * Single price …" at bounding box center [702, 359] width 674 height 157
click at [166, 335] on span "New Vehicle Rates" at bounding box center [102, 328] width 148 height 15
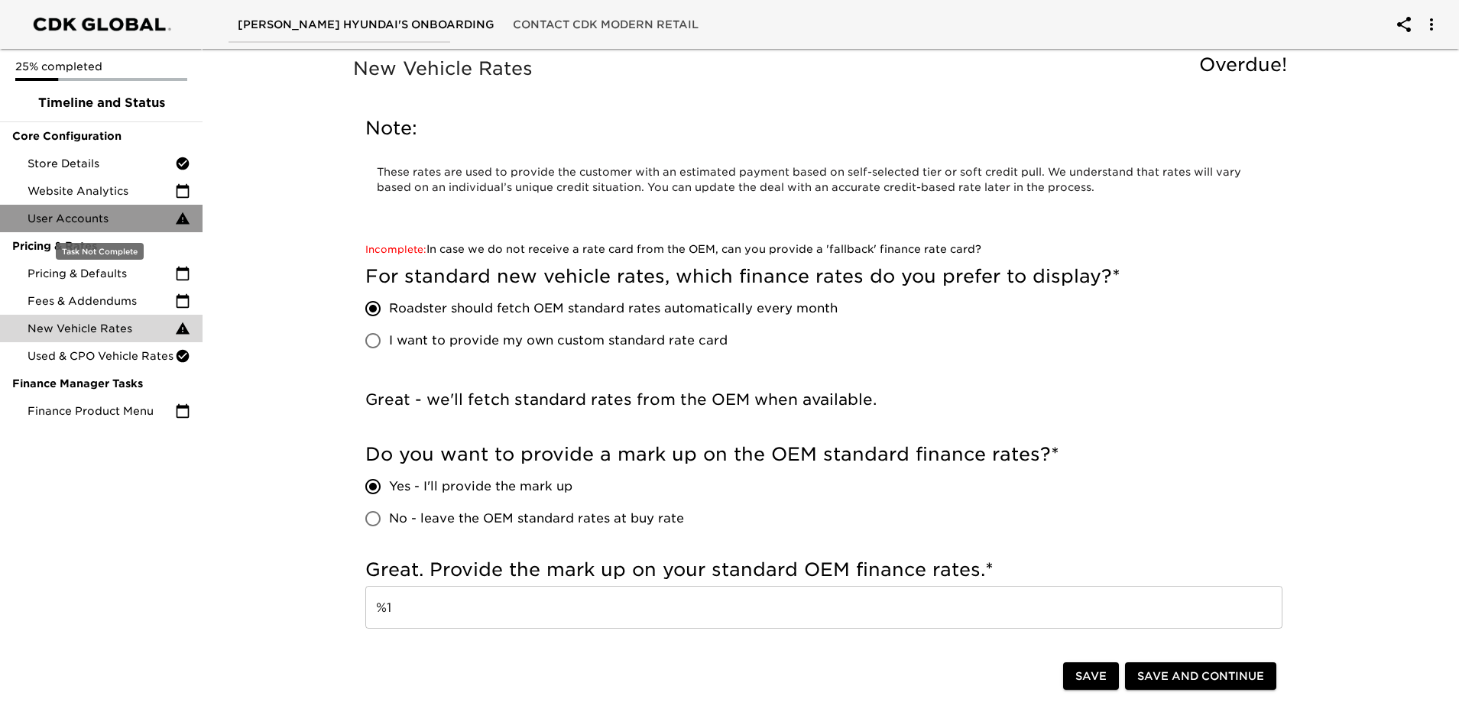
click at [91, 221] on span "User Accounts" at bounding box center [102, 218] width 148 height 15
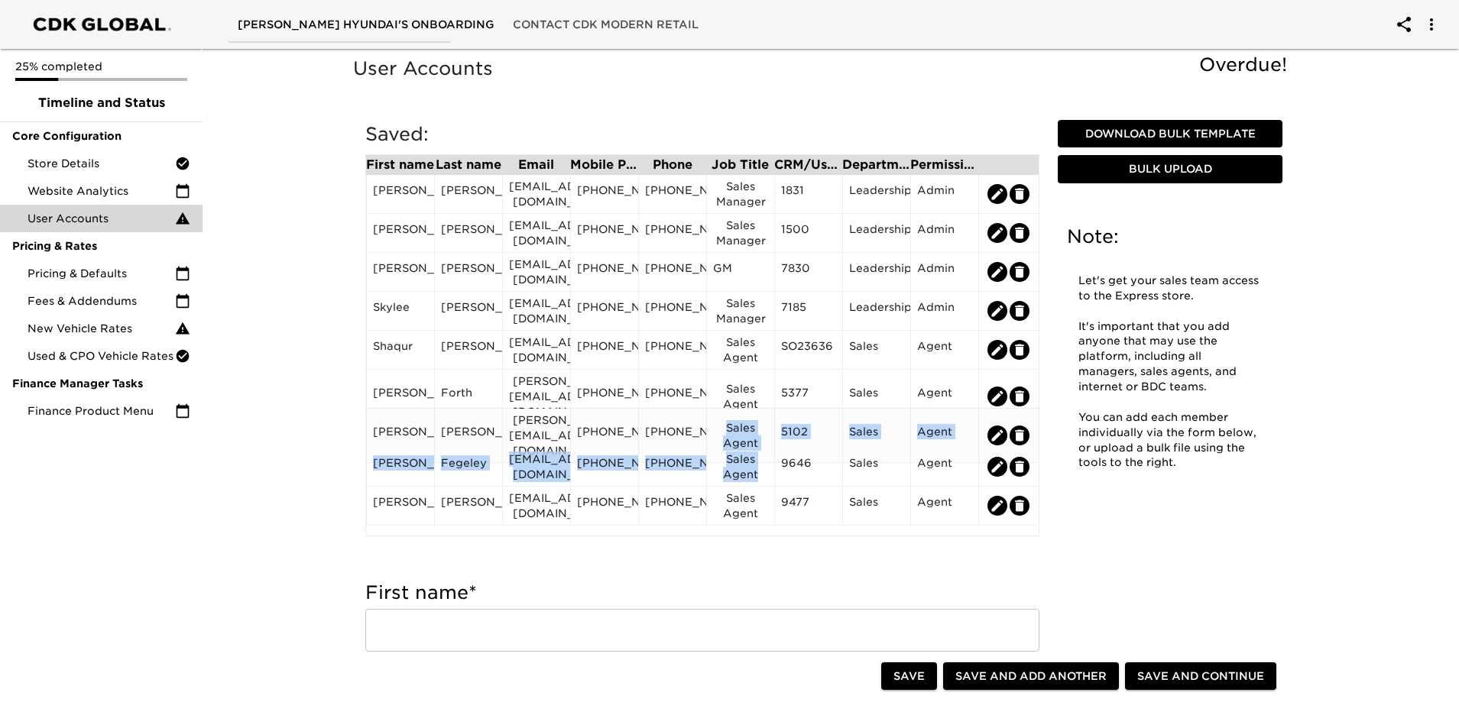
drag, startPoint x: 771, startPoint y: 482, endPoint x: 694, endPoint y: 427, distance: 94.8
click at [366, 186] on div "[PERSON_NAME] [PERSON_NAME][EMAIL_ADDRESS][DOMAIN_NAME] [PHONE_NUMBER] [PHONE_N…" at bounding box center [366, 186] width 0 height 0
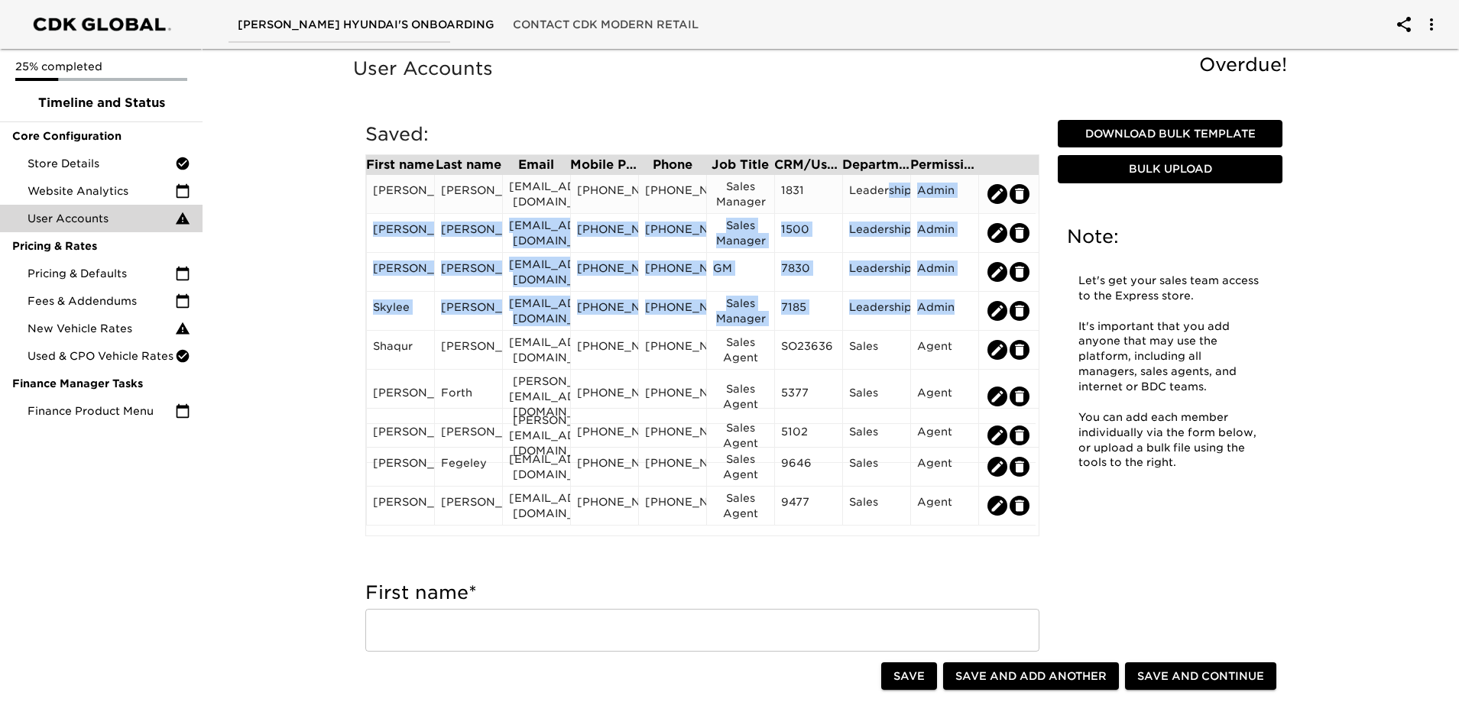
drag, startPoint x: 951, startPoint y: 314, endPoint x: 889, endPoint y: 207, distance: 123.6
click at [366, 186] on div "[PERSON_NAME] [PERSON_NAME][EMAIL_ADDRESS][DOMAIN_NAME] [PHONE_NUMBER] [PHONE_N…" at bounding box center [366, 186] width 0 height 0
click at [891, 311] on div "Leadership" at bounding box center [876, 311] width 55 height 23
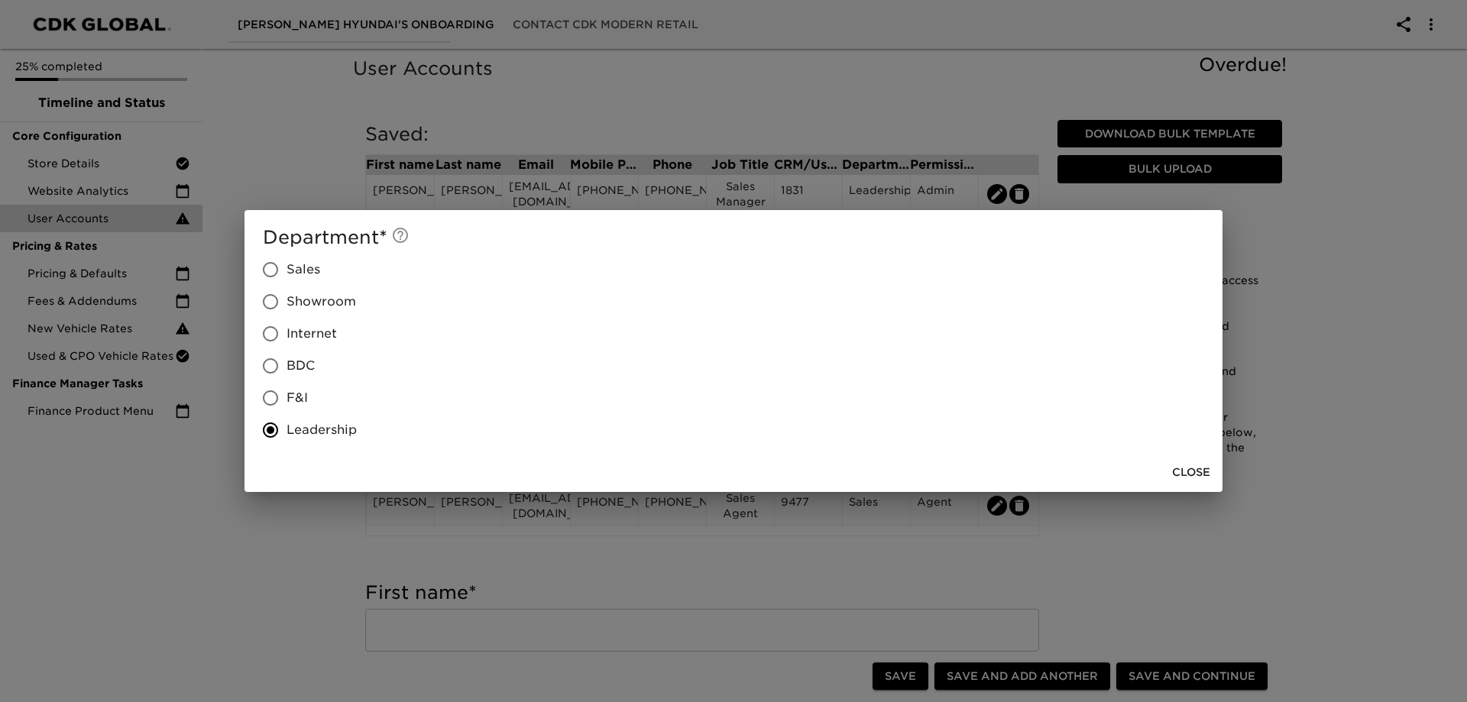
click at [1417, 194] on div "Department * Sales Showroom Internet BDC F&I Leadership Close" at bounding box center [733, 351] width 1467 height 702
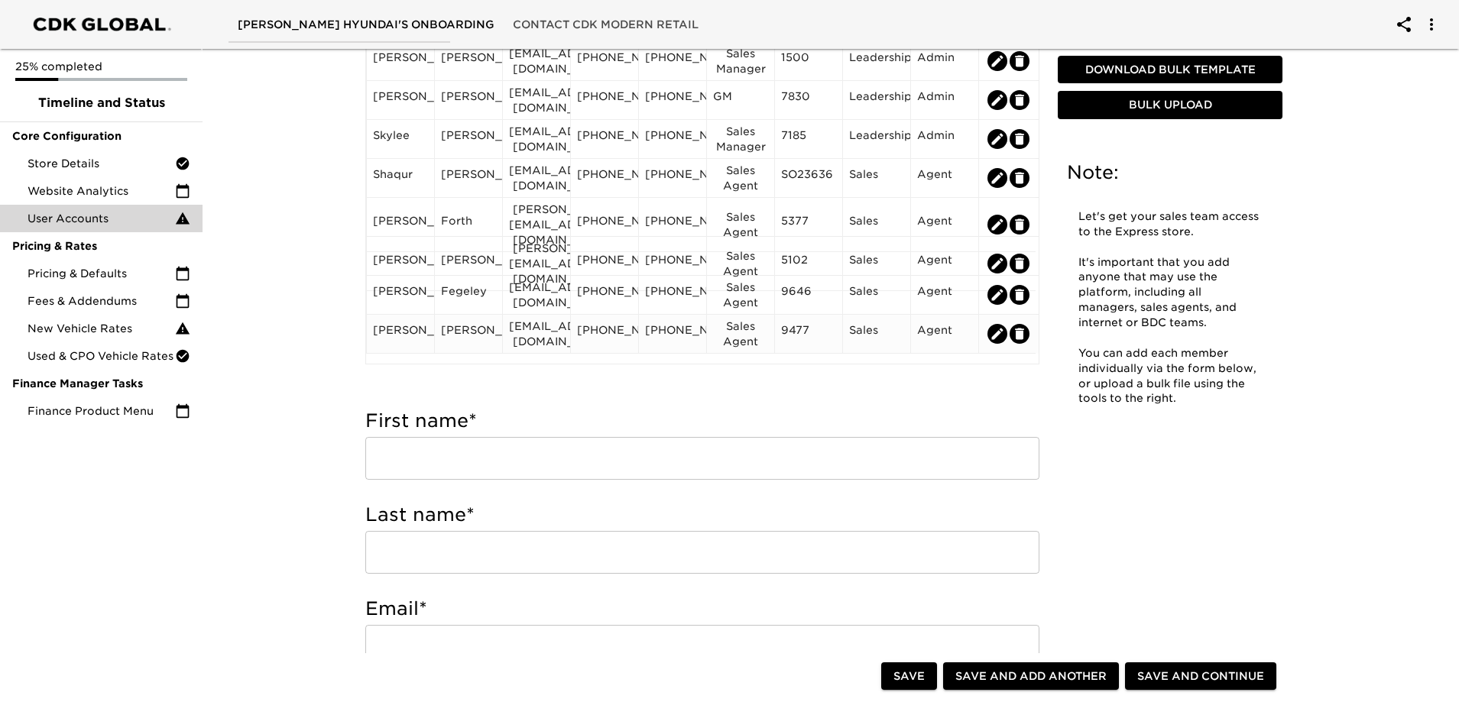
scroll to position [306, 0]
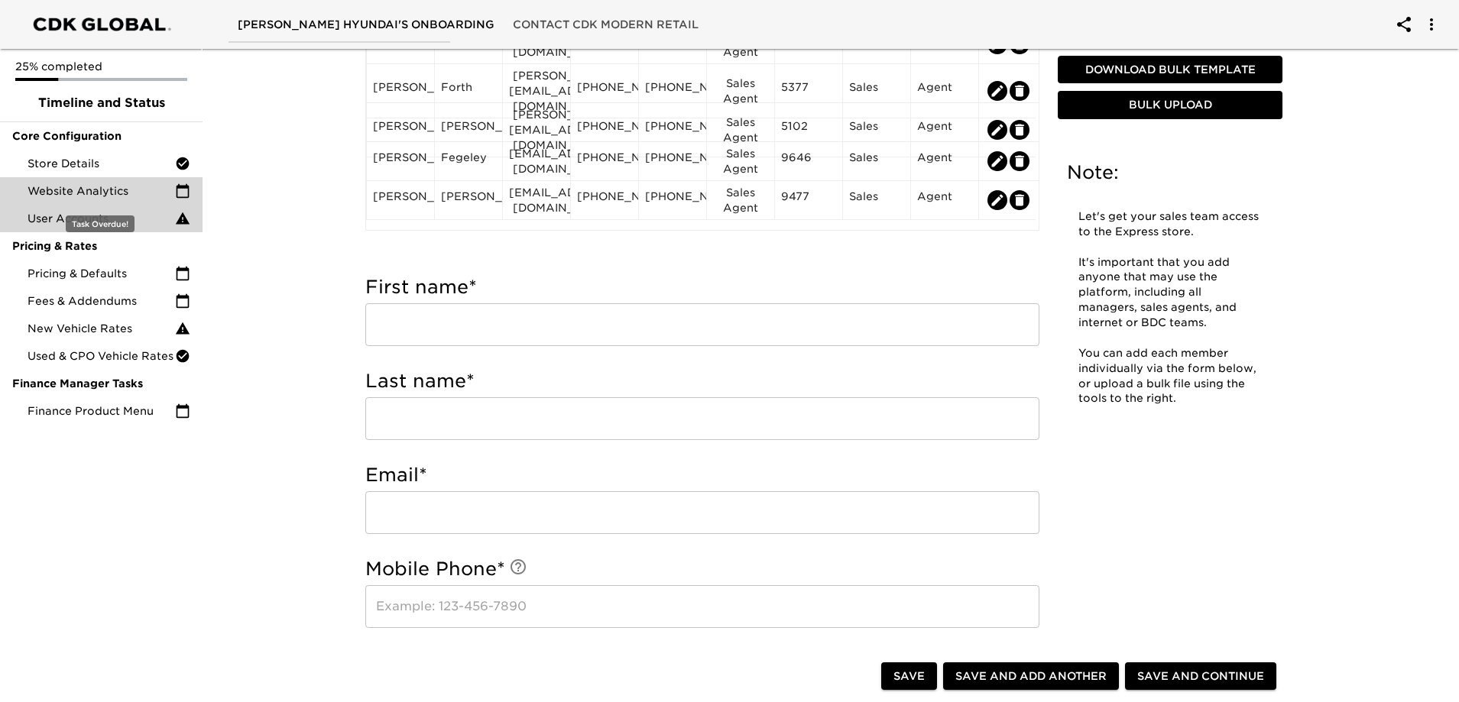
click at [83, 188] on span "Website Analytics" at bounding box center [102, 190] width 148 height 15
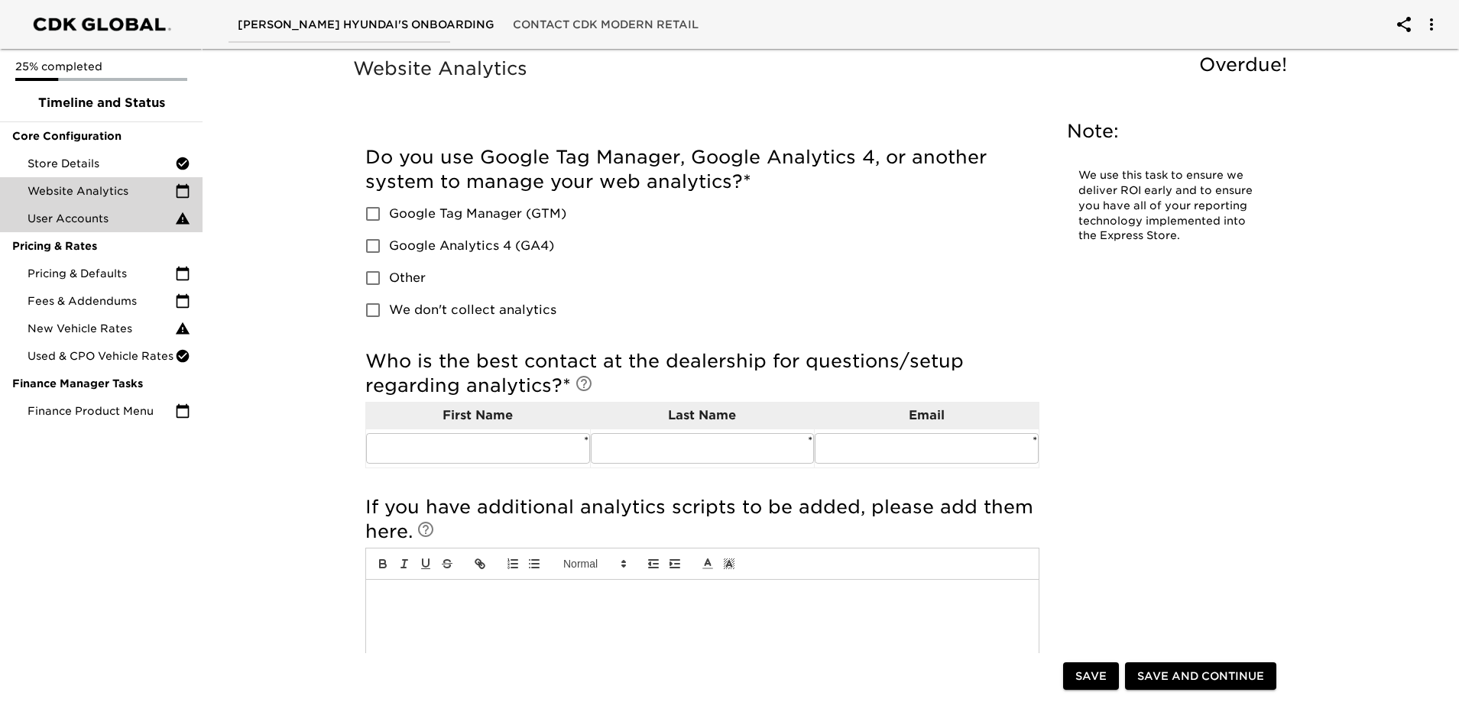
click at [86, 211] on div "User Accounts" at bounding box center [101, 219] width 203 height 28
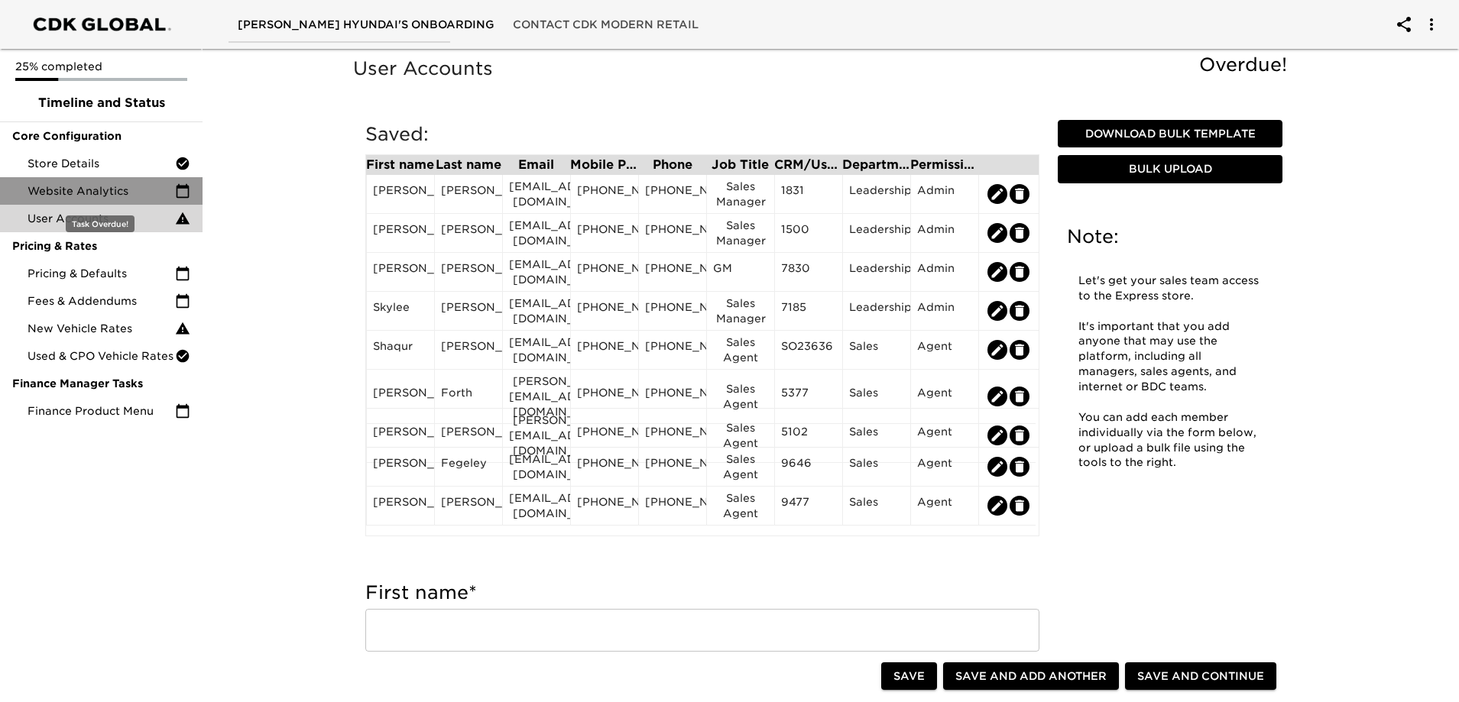
click at [101, 192] on span "Website Analytics" at bounding box center [102, 190] width 148 height 15
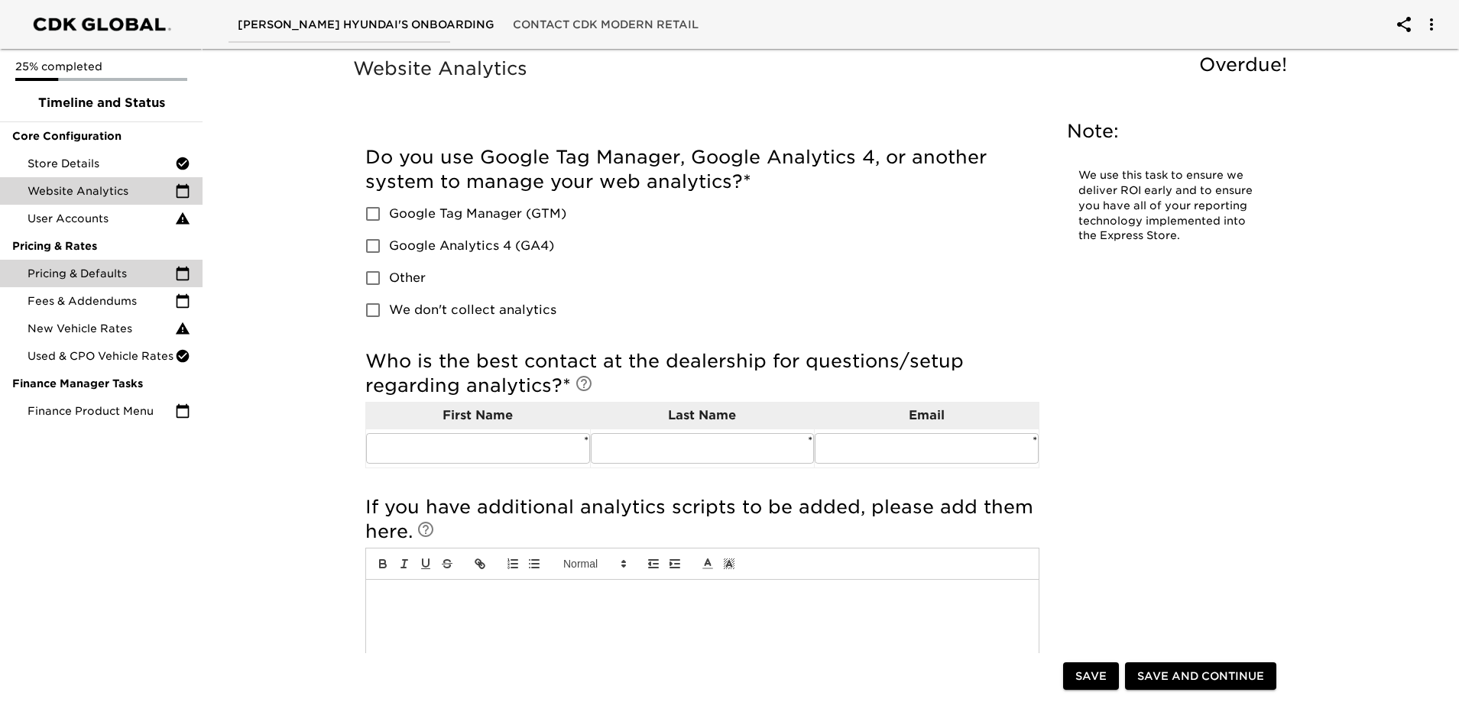
click at [151, 281] on span "Pricing & Defaults" at bounding box center [102, 273] width 148 height 15
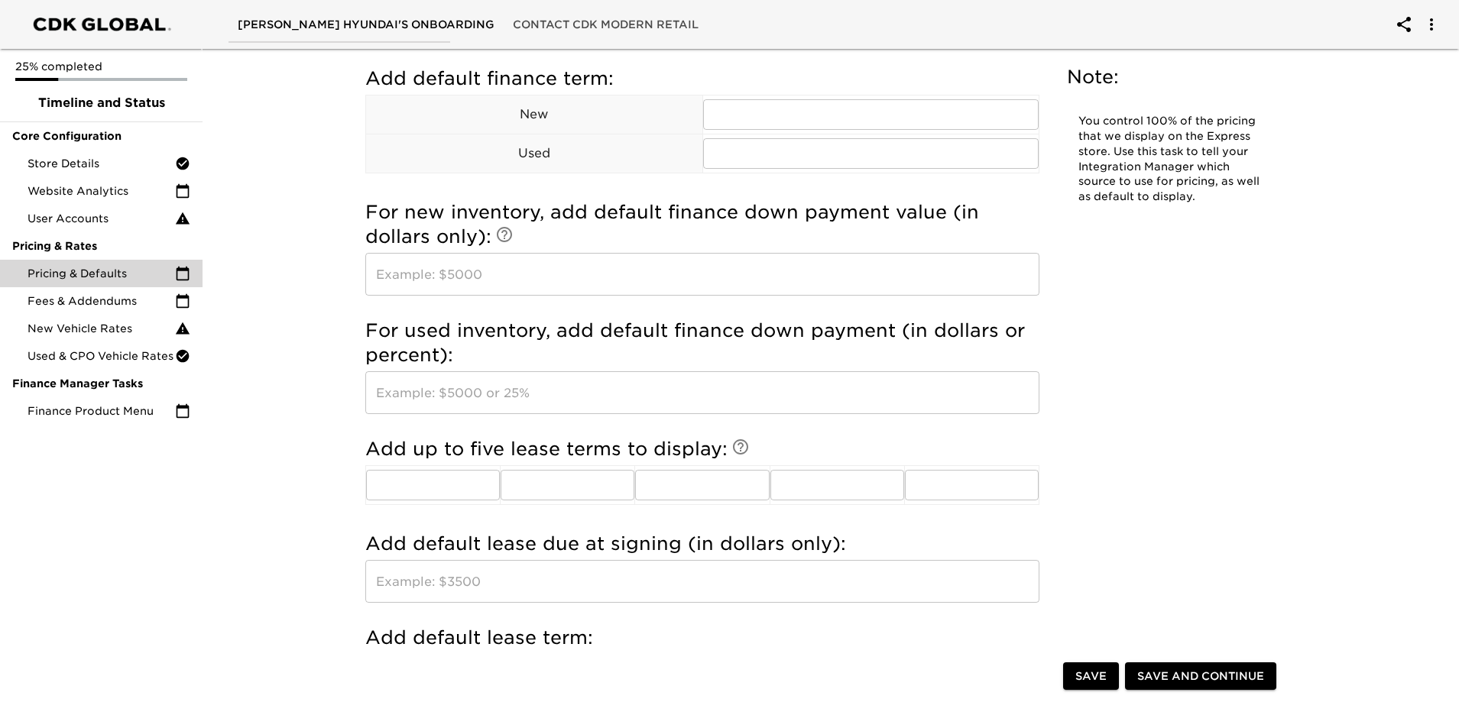
scroll to position [1299, 0]
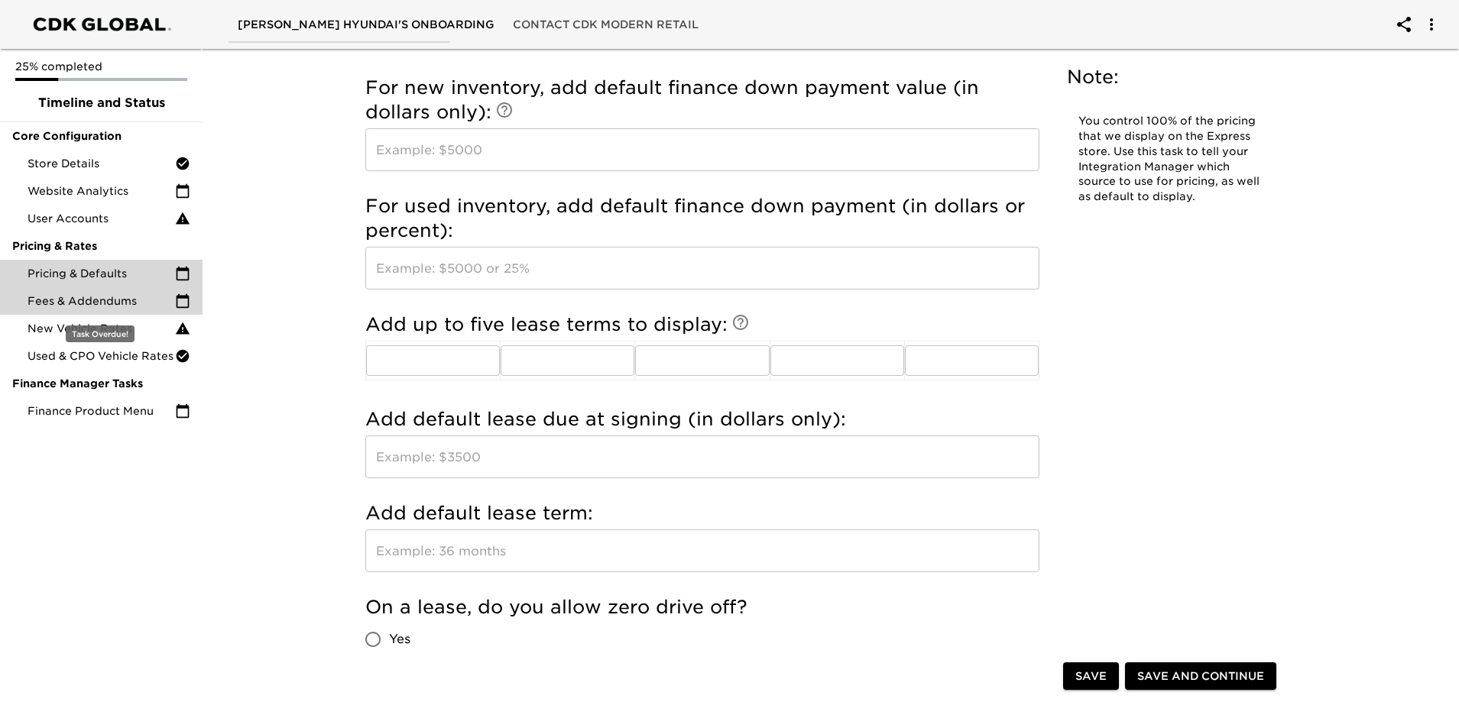
click at [78, 300] on span "Fees & Addendums" at bounding box center [102, 300] width 148 height 15
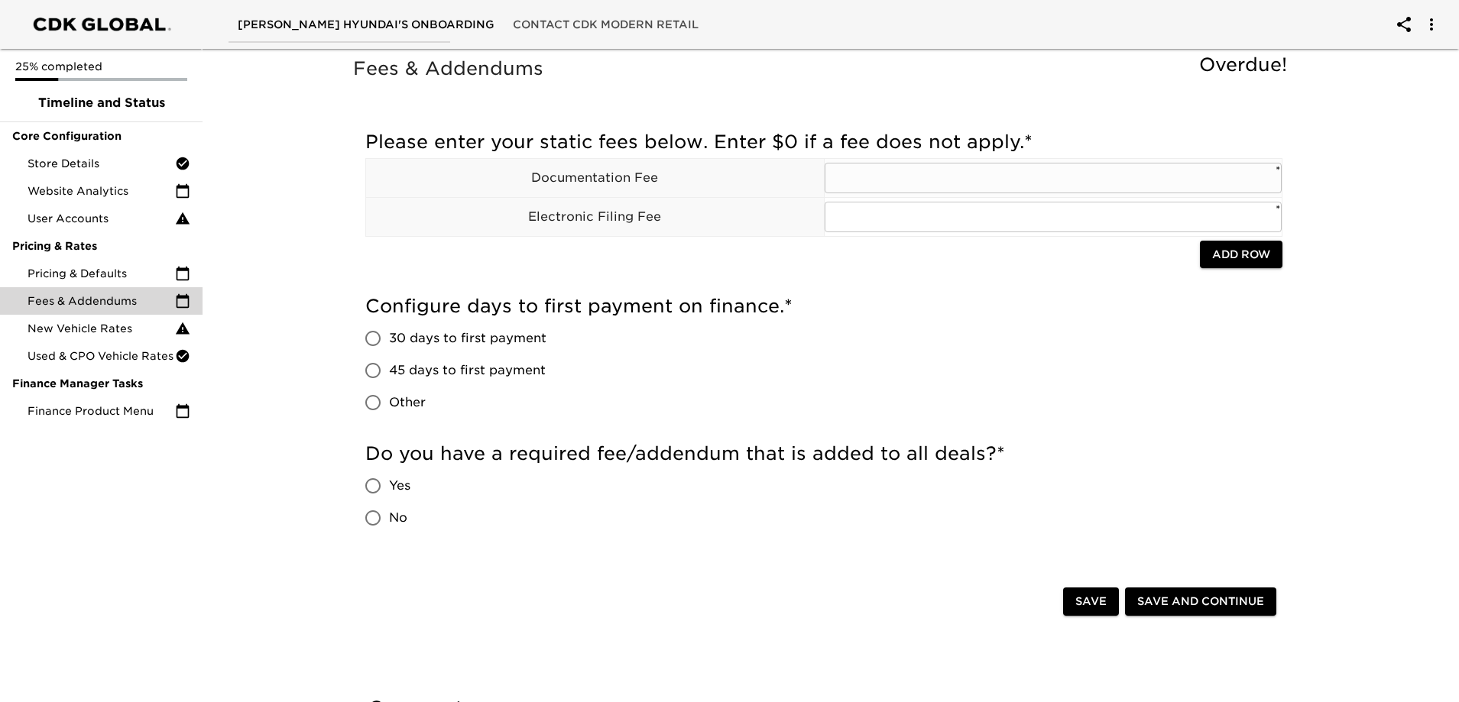
click at [923, 177] on input "text" at bounding box center [1054, 178] width 458 height 31
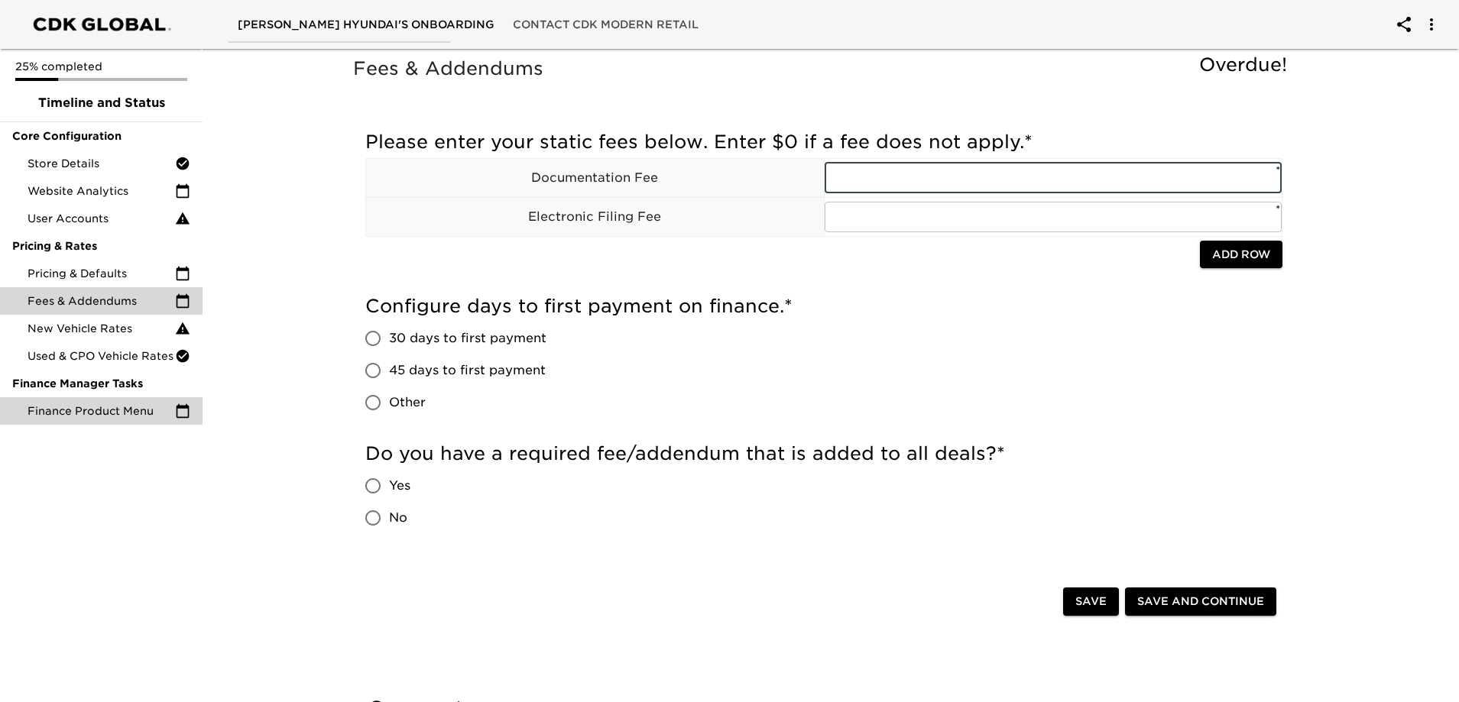
click at [86, 401] on div "Finance Product Menu" at bounding box center [101, 411] width 203 height 28
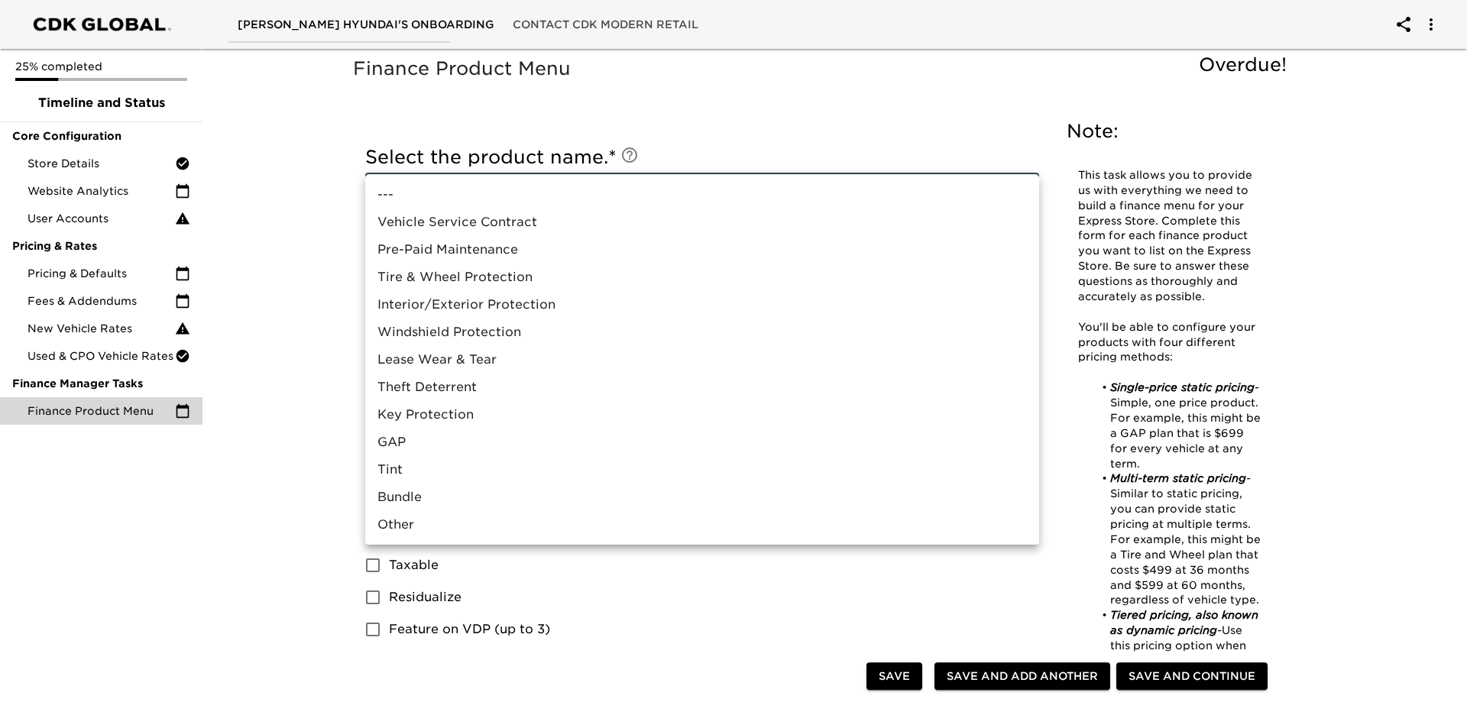
drag, startPoint x: 238, startPoint y: 329, endPoint x: 258, endPoint y: 334, distance: 20.6
click at [240, 330] on div at bounding box center [733, 351] width 1467 height 702
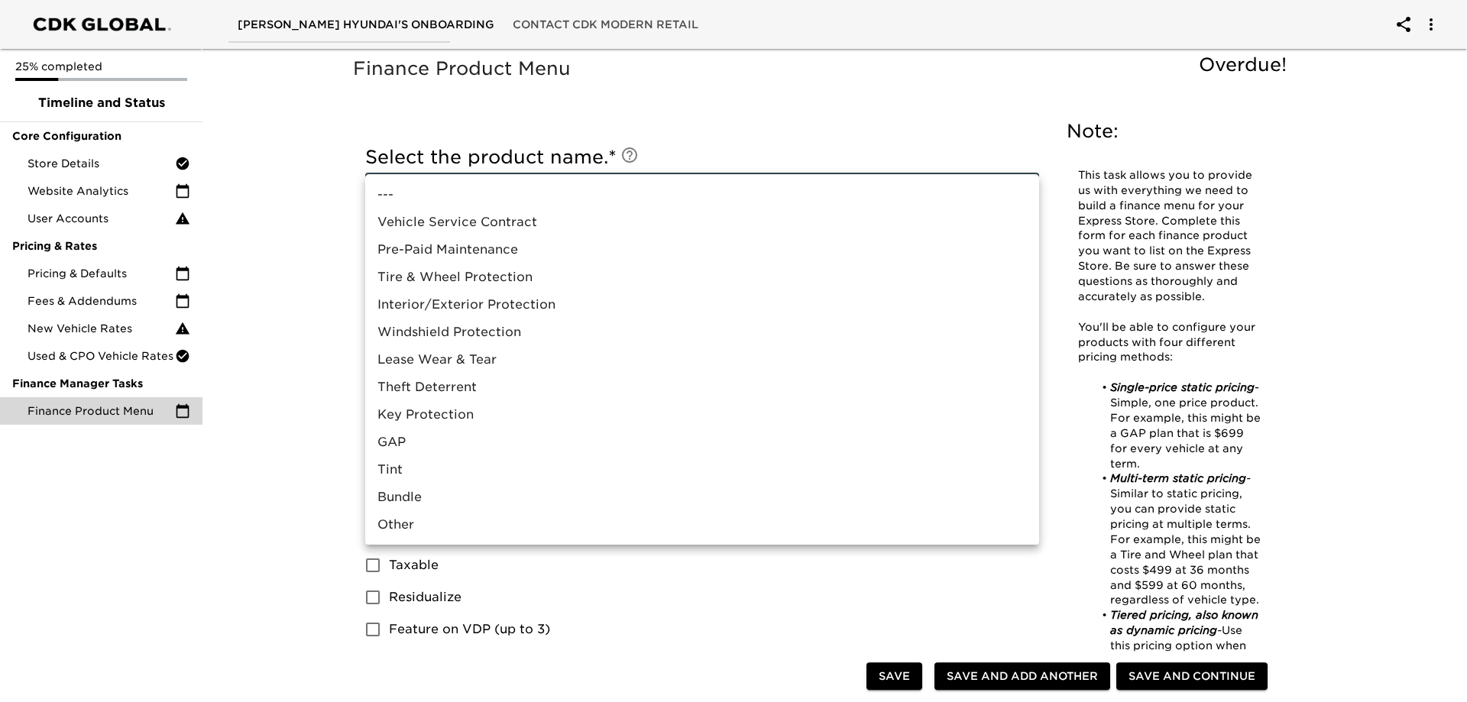
click at [479, 221] on li "Vehicle Service Contract" at bounding box center [702, 223] width 674 height 28
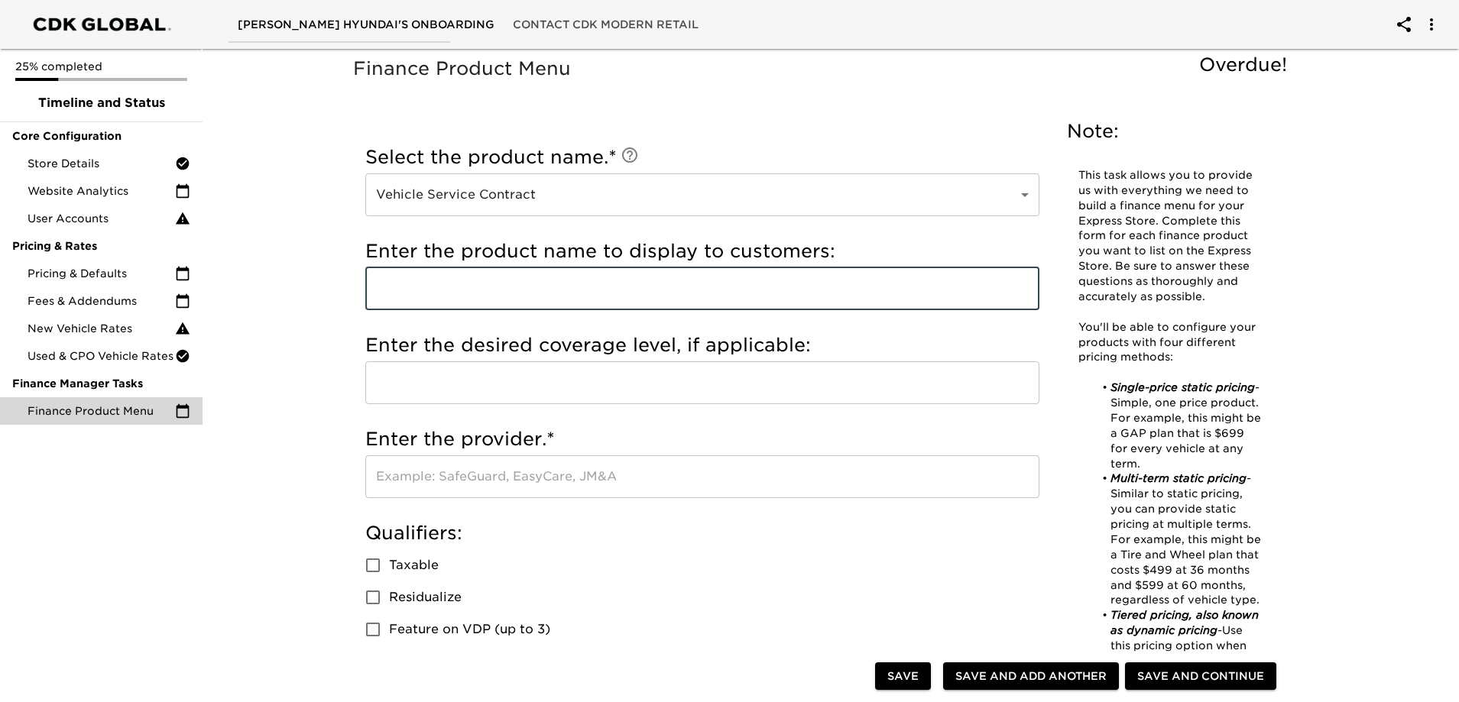
click at [473, 300] on input "text" at bounding box center [702, 289] width 674 height 43
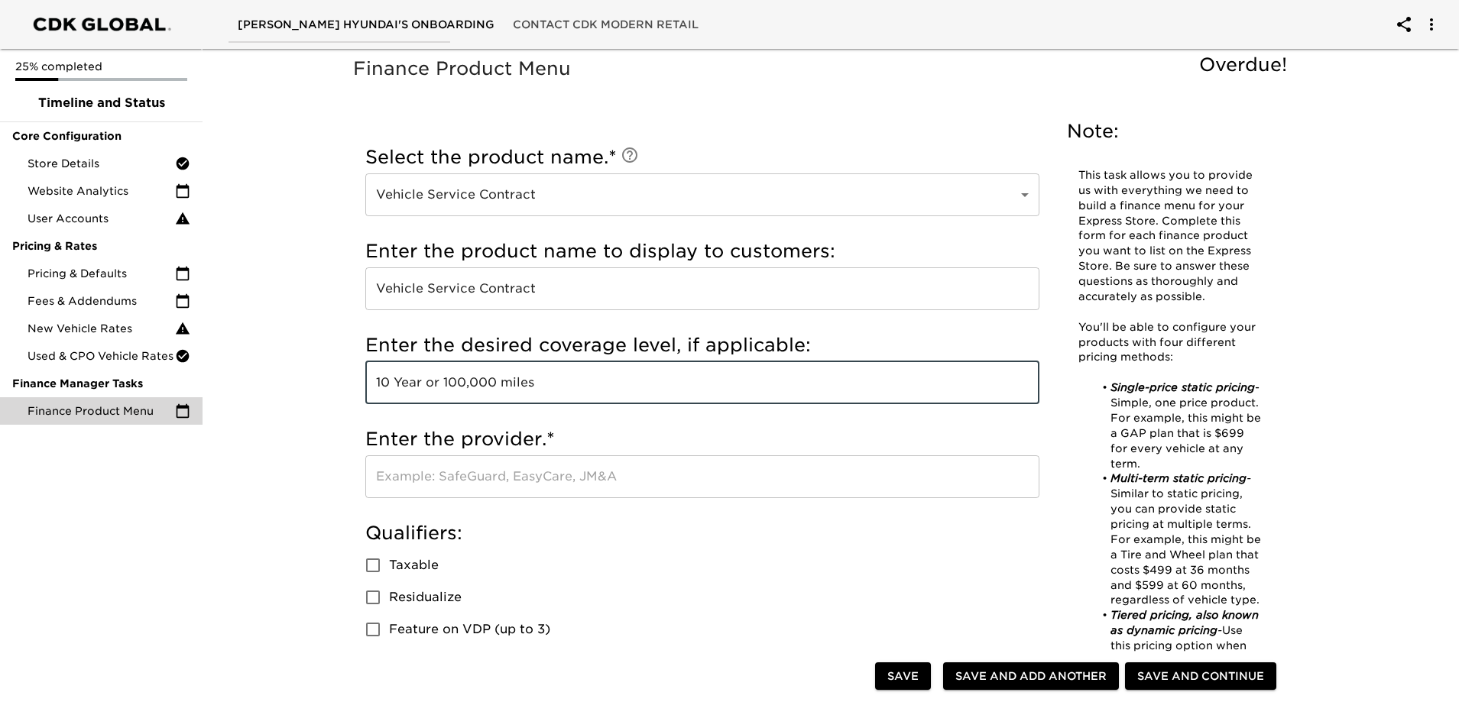
click at [504, 463] on input "text" at bounding box center [702, 477] width 674 height 43
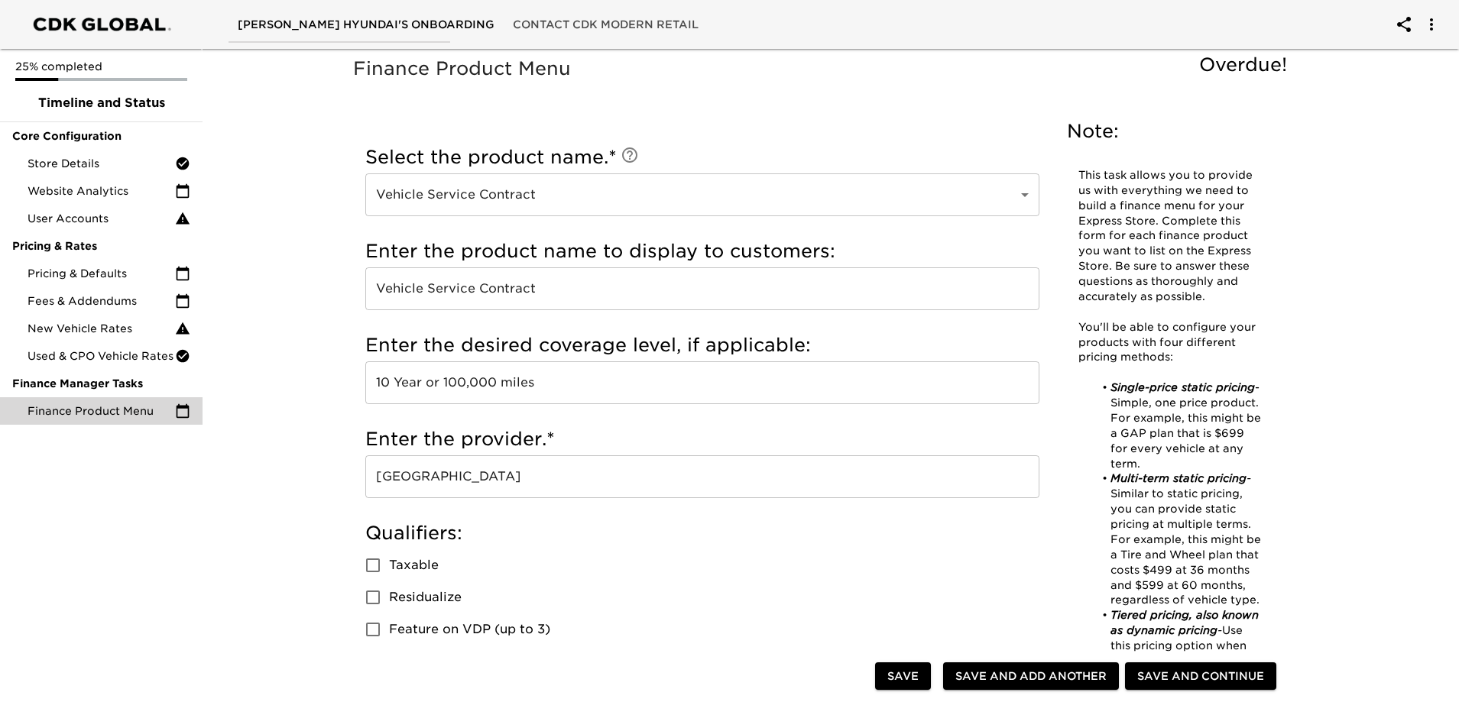
click at [395, 572] on span "Taxable" at bounding box center [414, 565] width 50 height 18
click at [389, 572] on input "Taxable" at bounding box center [373, 566] width 32 height 32
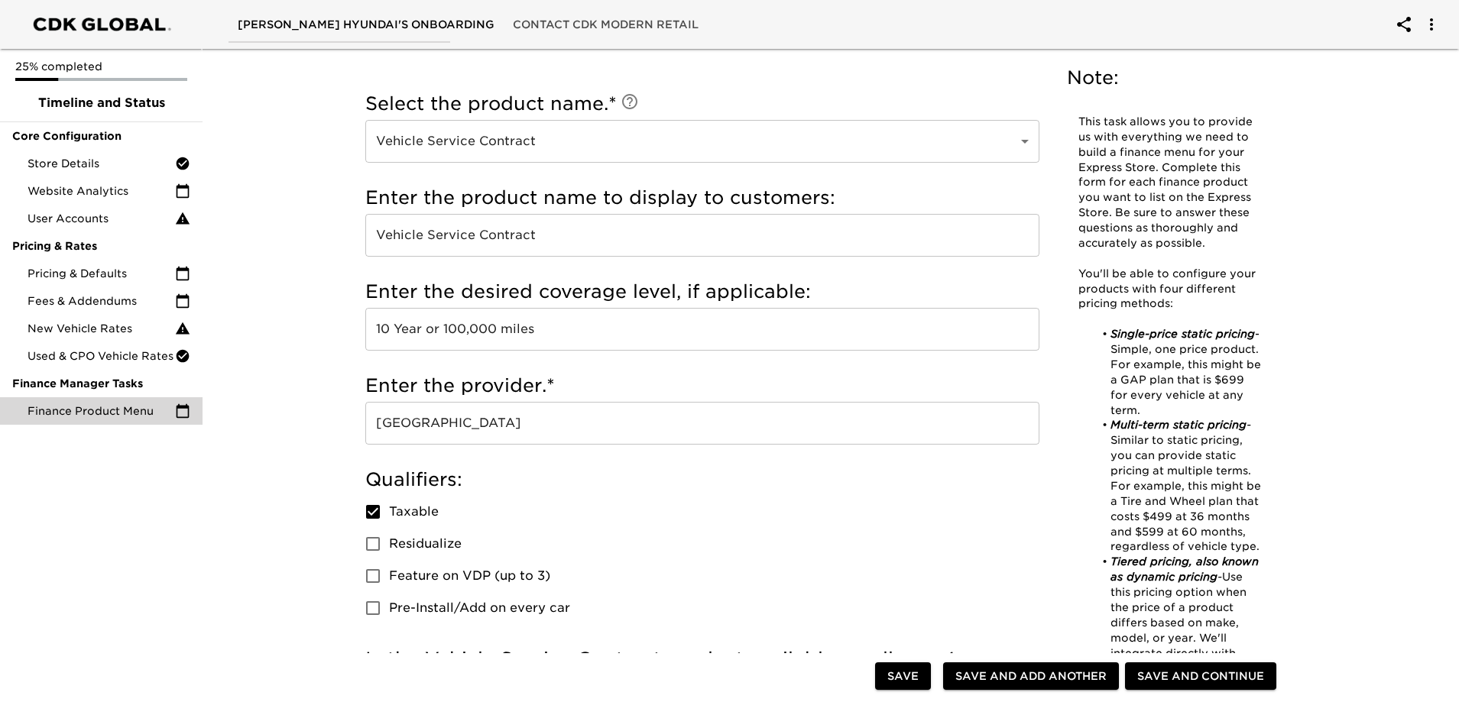
scroll to position [153, 0]
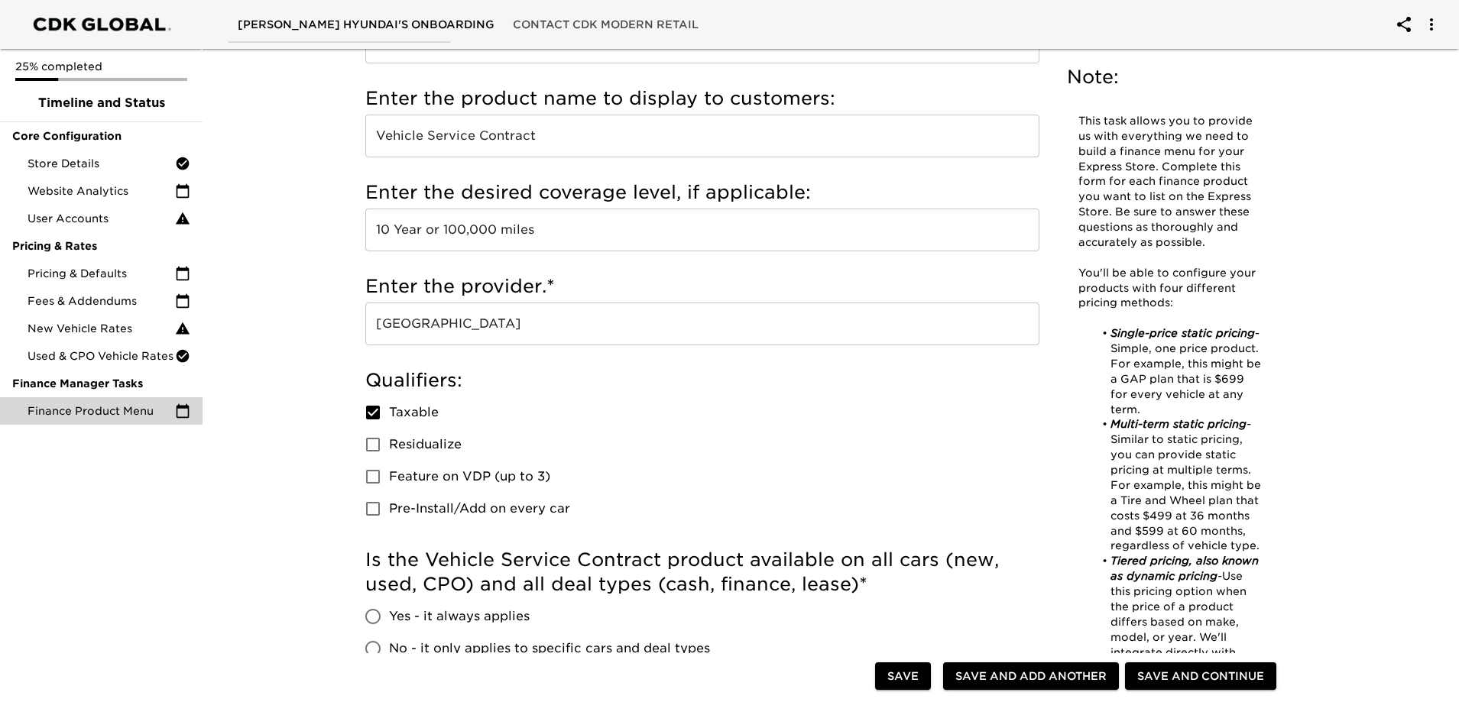
click at [504, 471] on span "Feature on VDP (up to 3)" at bounding box center [469, 477] width 161 height 18
click at [389, 471] on input "Feature on VDP (up to 3)" at bounding box center [373, 477] width 32 height 32
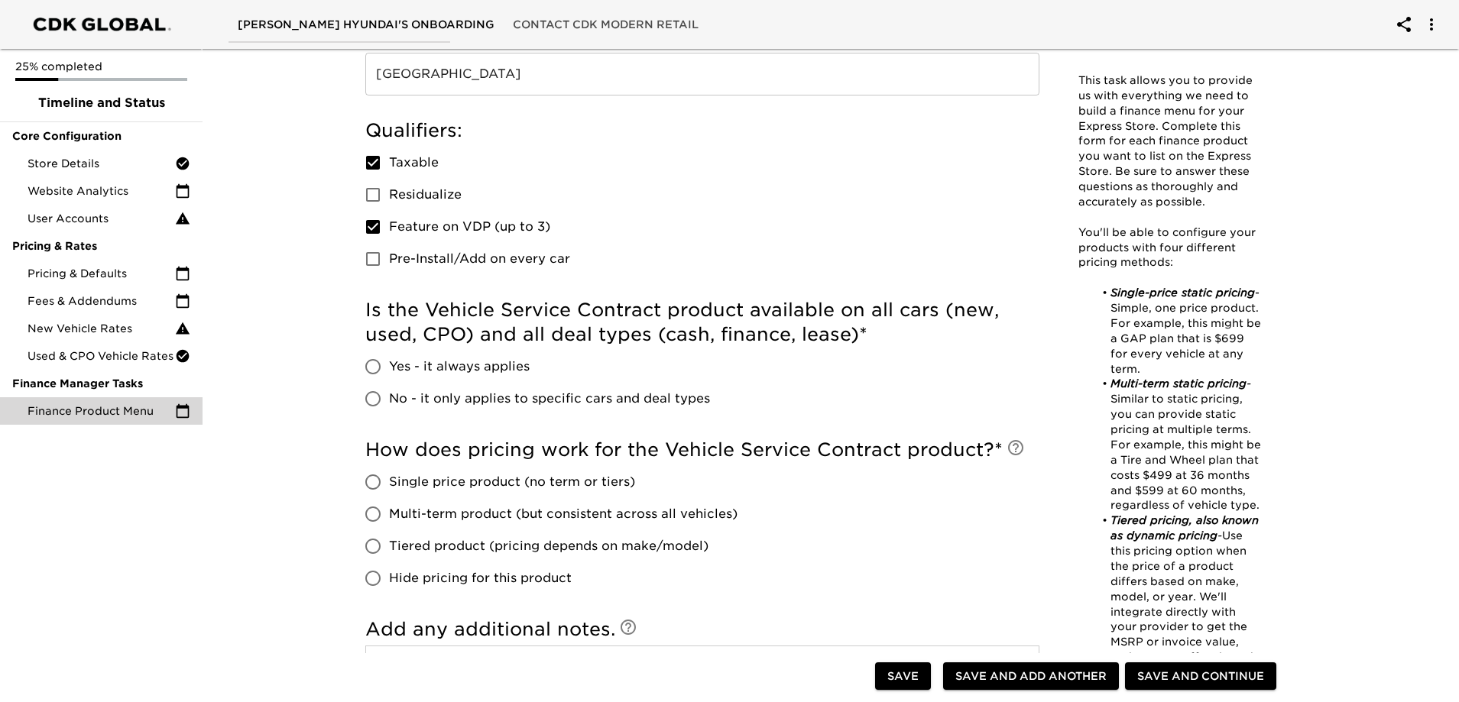
scroll to position [535, 0]
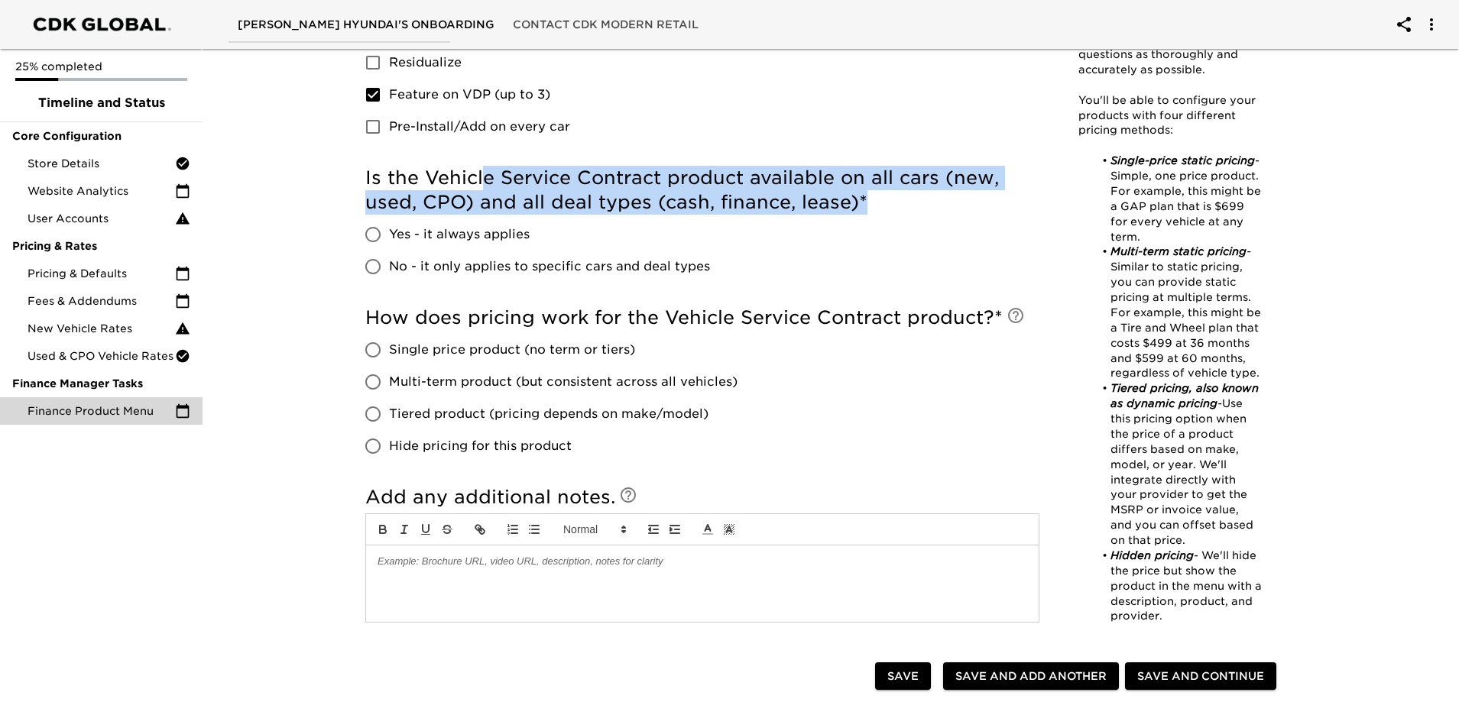
drag, startPoint x: 482, startPoint y: 183, endPoint x: 906, endPoint y: 192, distance: 424.3
click at [906, 192] on h5 "Is the Vehicle Service Contract product available on all cars (new, used, CPO) …" at bounding box center [702, 190] width 674 height 49
click at [922, 215] on div "Is the Vehicle Service Contract product available on all cars (new, used, CPO) …" at bounding box center [702, 224] width 674 height 117
click at [454, 268] on span "No - it only applies to specific cars and deal types" at bounding box center [549, 267] width 321 height 18
click at [389, 268] on input "No - it only applies to specific cars and deal types" at bounding box center [373, 267] width 32 height 32
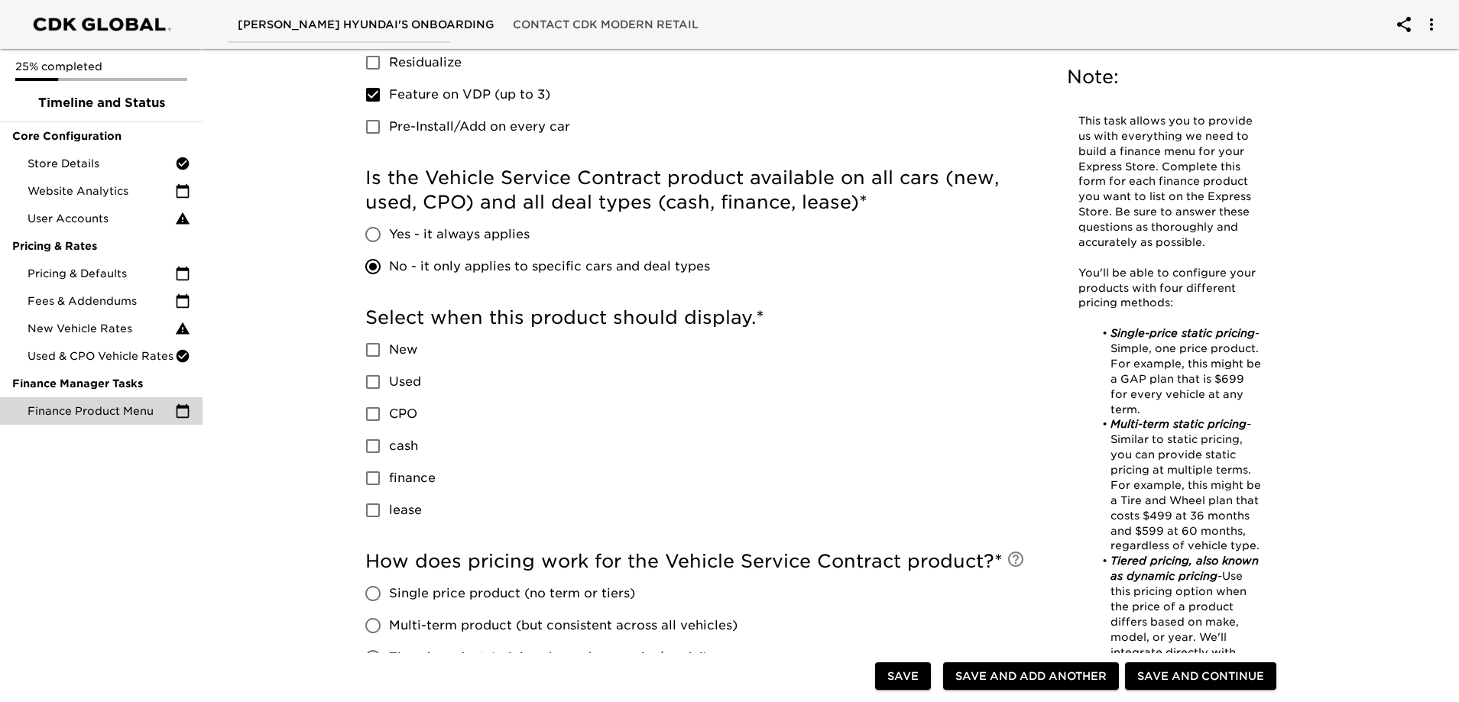
click at [406, 351] on span "New" at bounding box center [403, 350] width 28 height 18
click at [389, 351] on input "New" at bounding box center [373, 350] width 32 height 32
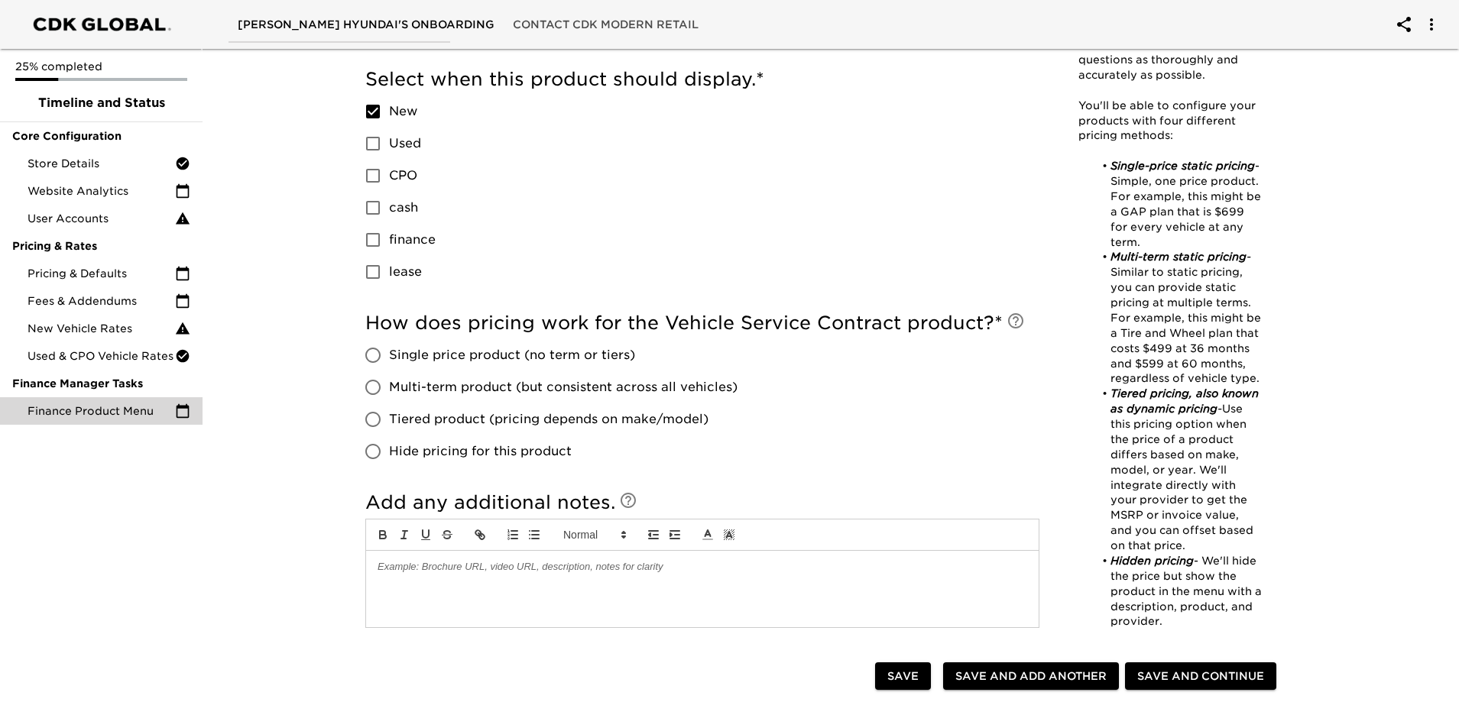
scroll to position [688, 0]
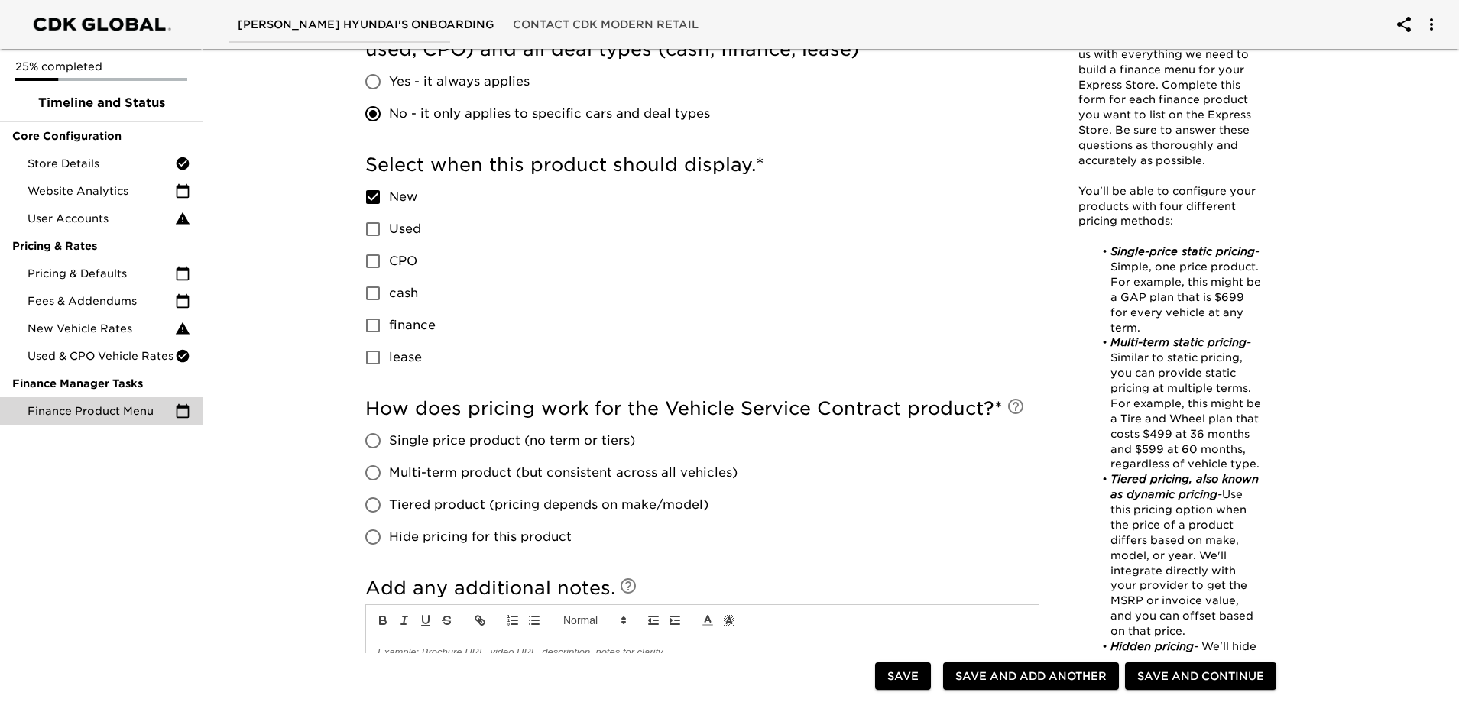
click at [411, 318] on span "finance" at bounding box center [412, 325] width 47 height 18
click at [389, 318] on input "finance" at bounding box center [373, 326] width 32 height 32
click at [394, 199] on span "New" at bounding box center [403, 197] width 28 height 18
click at [389, 199] on input "New" at bounding box center [373, 197] width 32 height 32
click at [410, 327] on span "finance" at bounding box center [412, 325] width 47 height 18
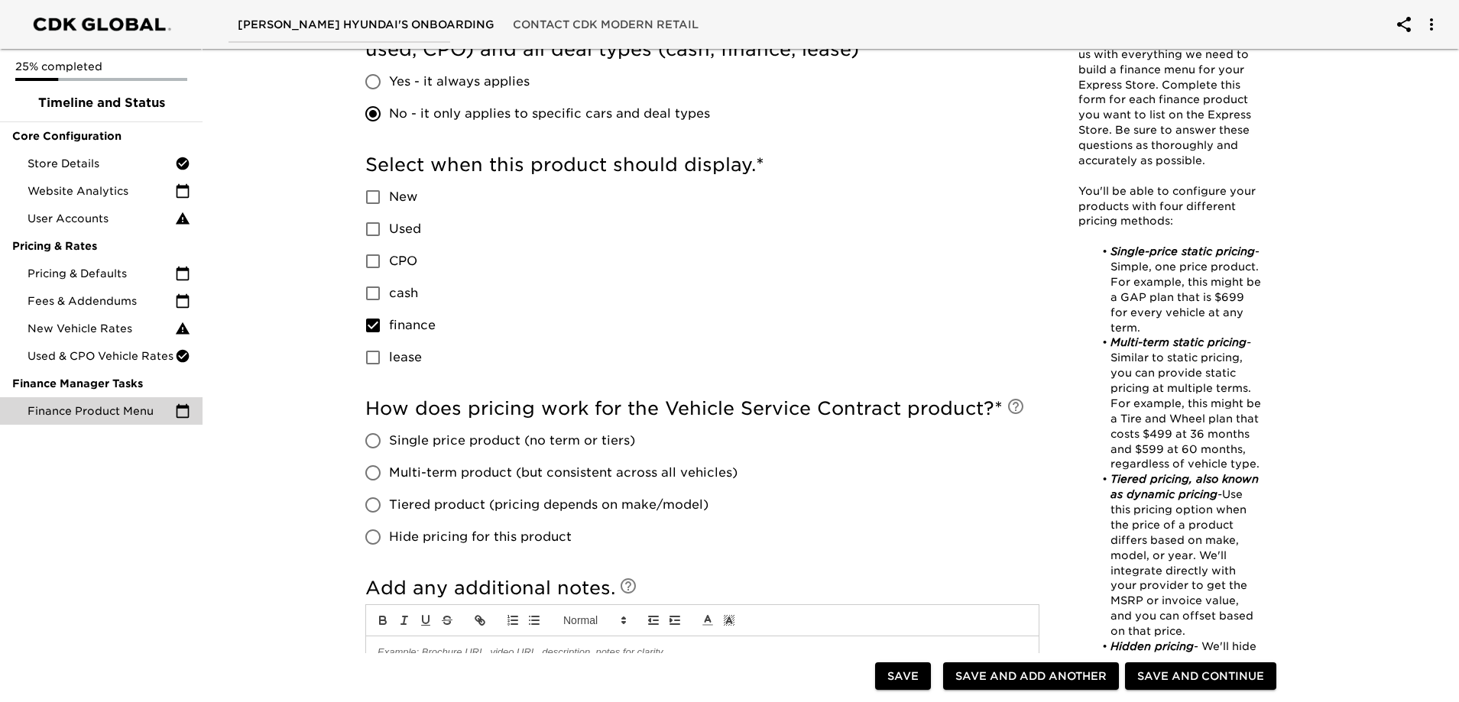
click at [389, 327] on input "finance" at bounding box center [373, 326] width 32 height 32
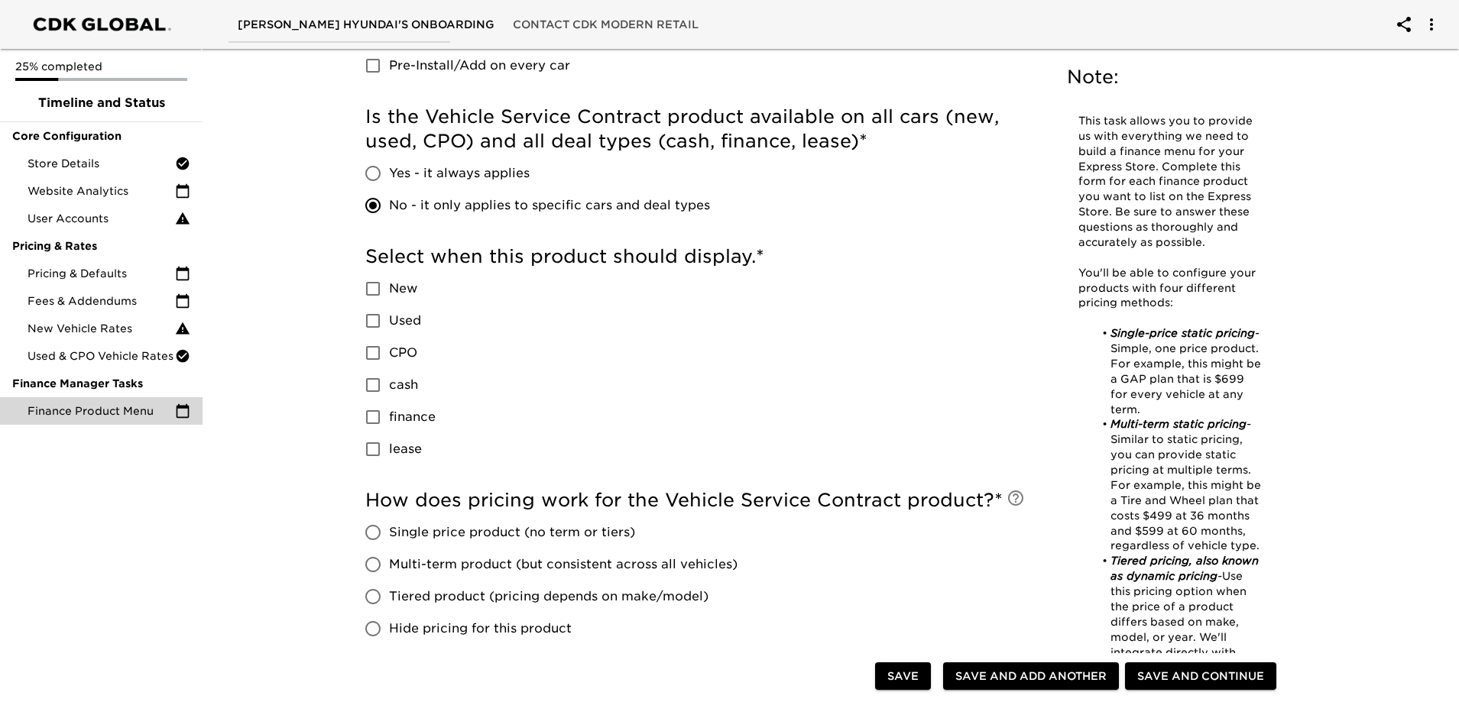
scroll to position [459, 0]
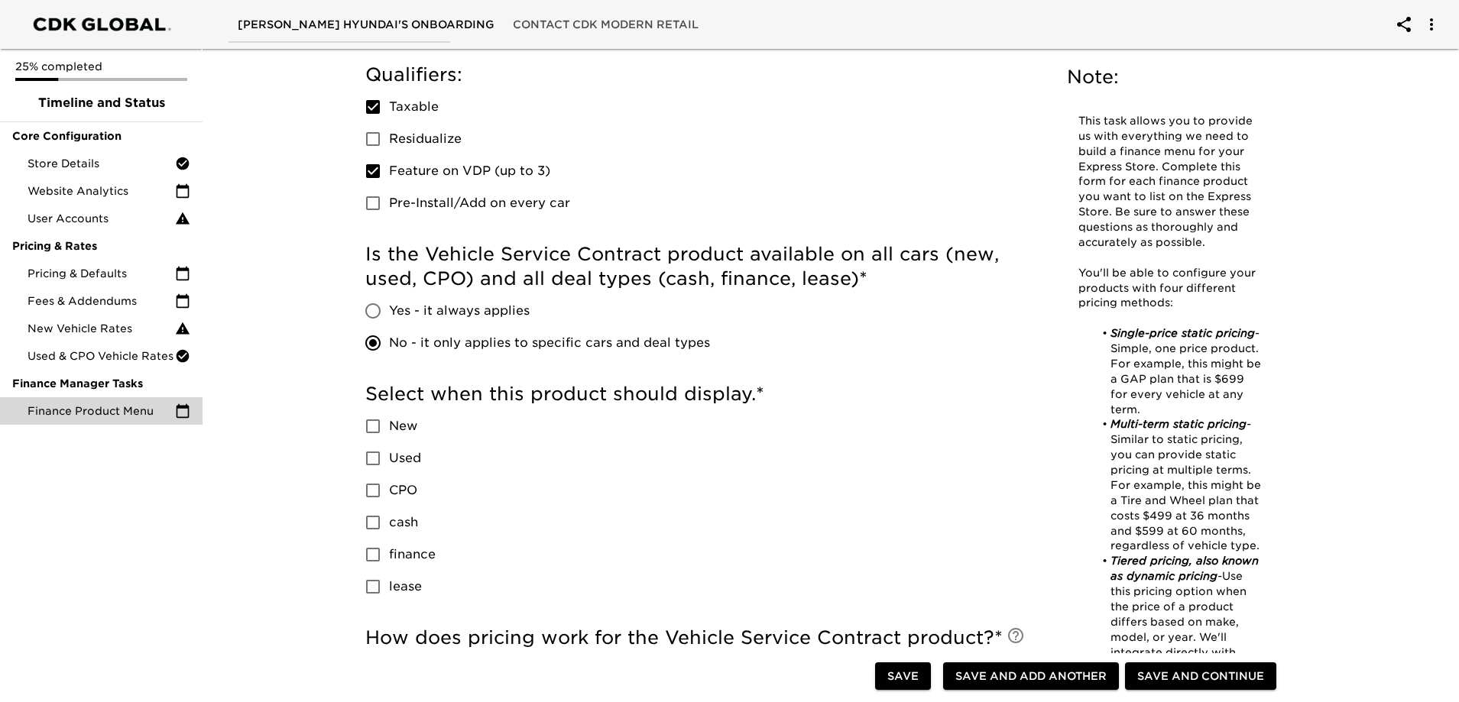
click at [392, 429] on span "New" at bounding box center [403, 426] width 28 height 18
click at [389, 429] on input "New" at bounding box center [373, 426] width 32 height 32
click at [391, 500] on label "CPO" at bounding box center [396, 491] width 79 height 32
click at [389, 500] on input "CPO" at bounding box center [373, 491] width 32 height 32
click at [397, 431] on span "New" at bounding box center [403, 426] width 28 height 18
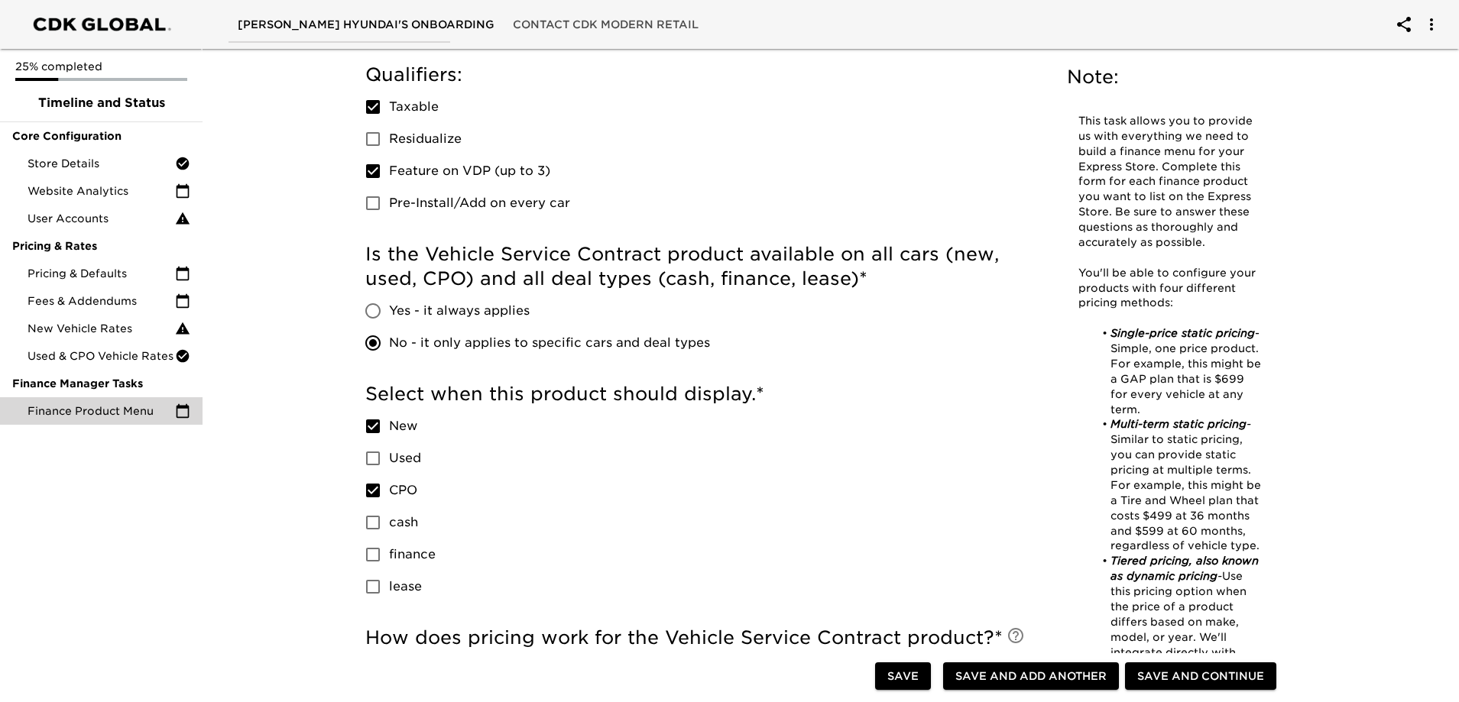
click at [389, 431] on input "New" at bounding box center [373, 426] width 32 height 32
click at [397, 485] on span "CPO" at bounding box center [403, 491] width 28 height 18
click at [389, 485] on input "CPO" at bounding box center [373, 491] width 32 height 32
click at [427, 305] on span "Yes - it always applies" at bounding box center [459, 311] width 141 height 18
click at [389, 305] on input "Yes - it always applies" at bounding box center [373, 311] width 32 height 32
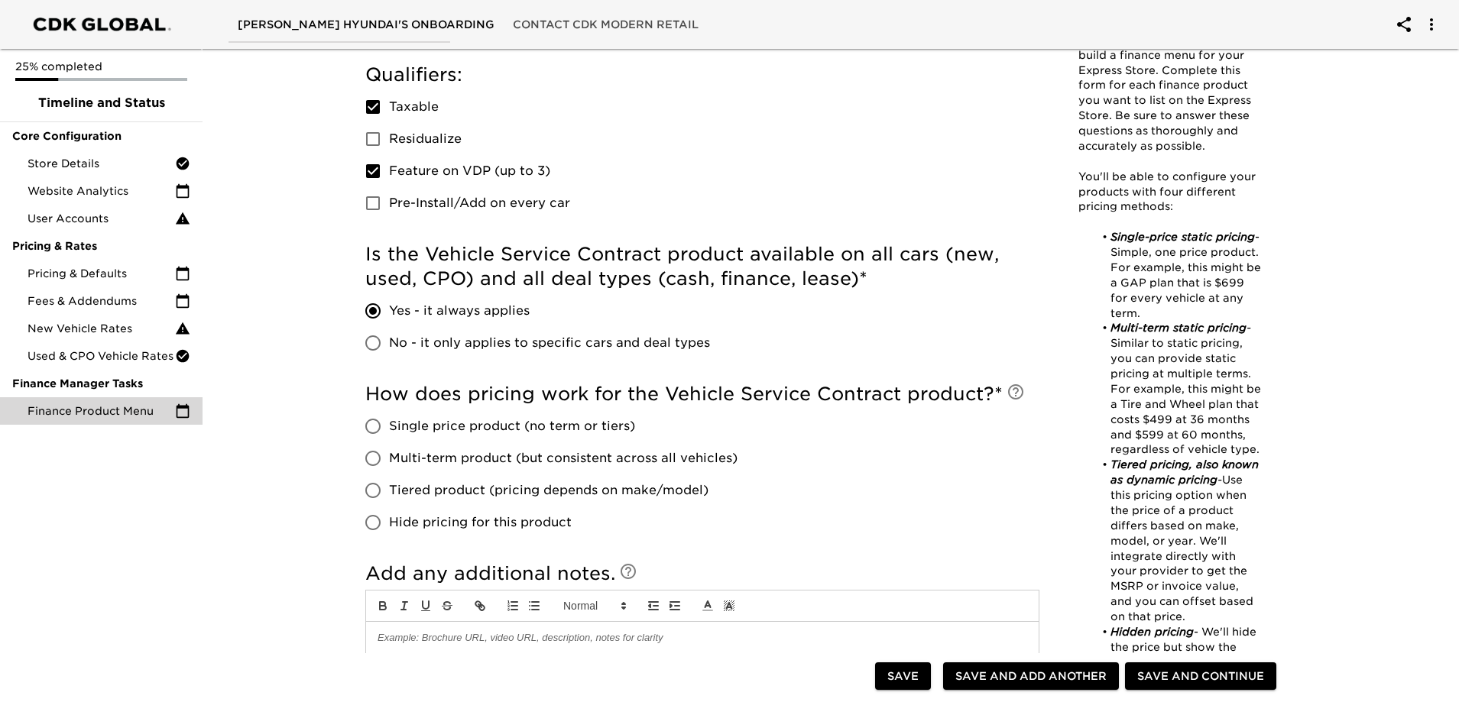
click at [646, 195] on div "Qualifiers: Taxable Residualize Feature on VDP (up to 3) Pre-Install/Add on eve…" at bounding box center [702, 141] width 674 height 157
click at [435, 337] on span "No - it only applies to specific cars and deal types" at bounding box center [549, 343] width 321 height 18
click at [389, 337] on input "No - it only applies to specific cars and deal types" at bounding box center [373, 343] width 32 height 32
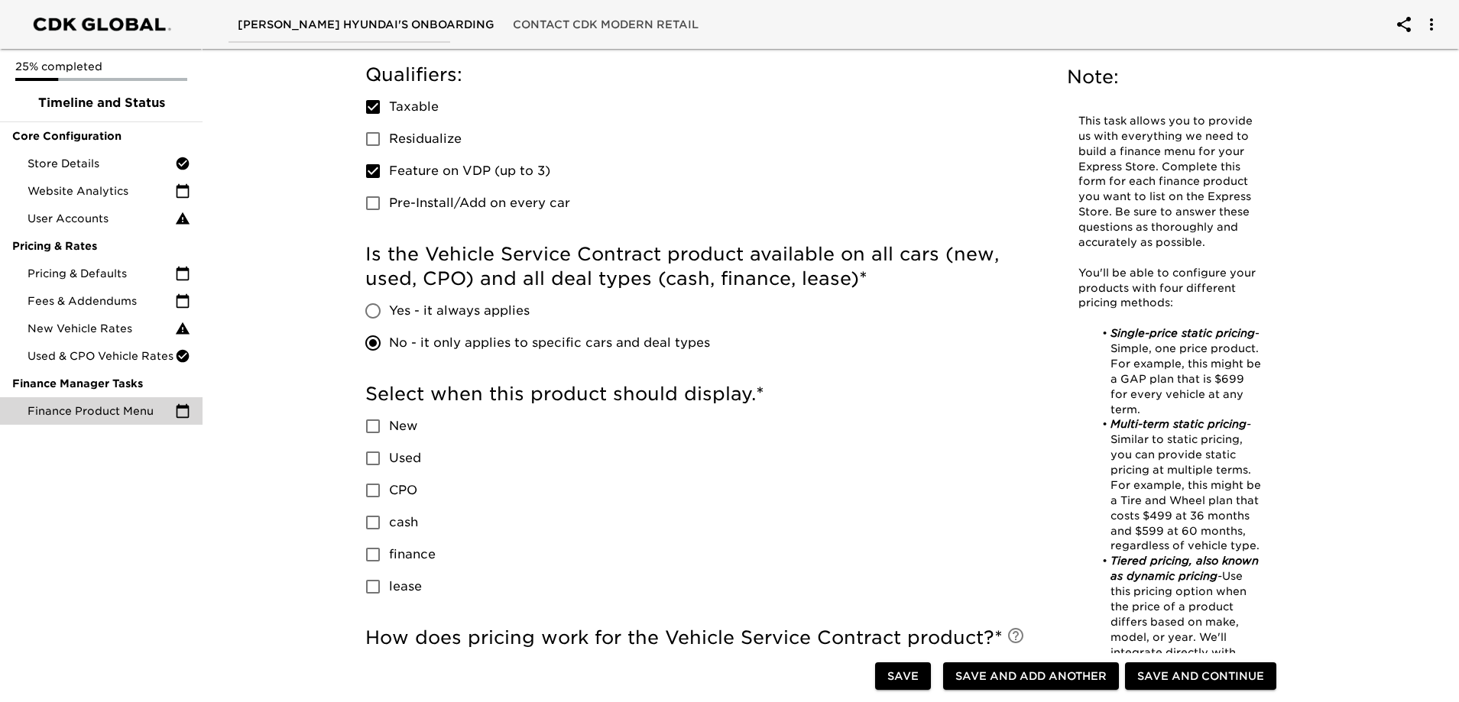
click at [431, 310] on span "Yes - it always applies" at bounding box center [459, 311] width 141 height 18
click at [389, 310] on input "Yes - it always applies" at bounding box center [373, 311] width 32 height 32
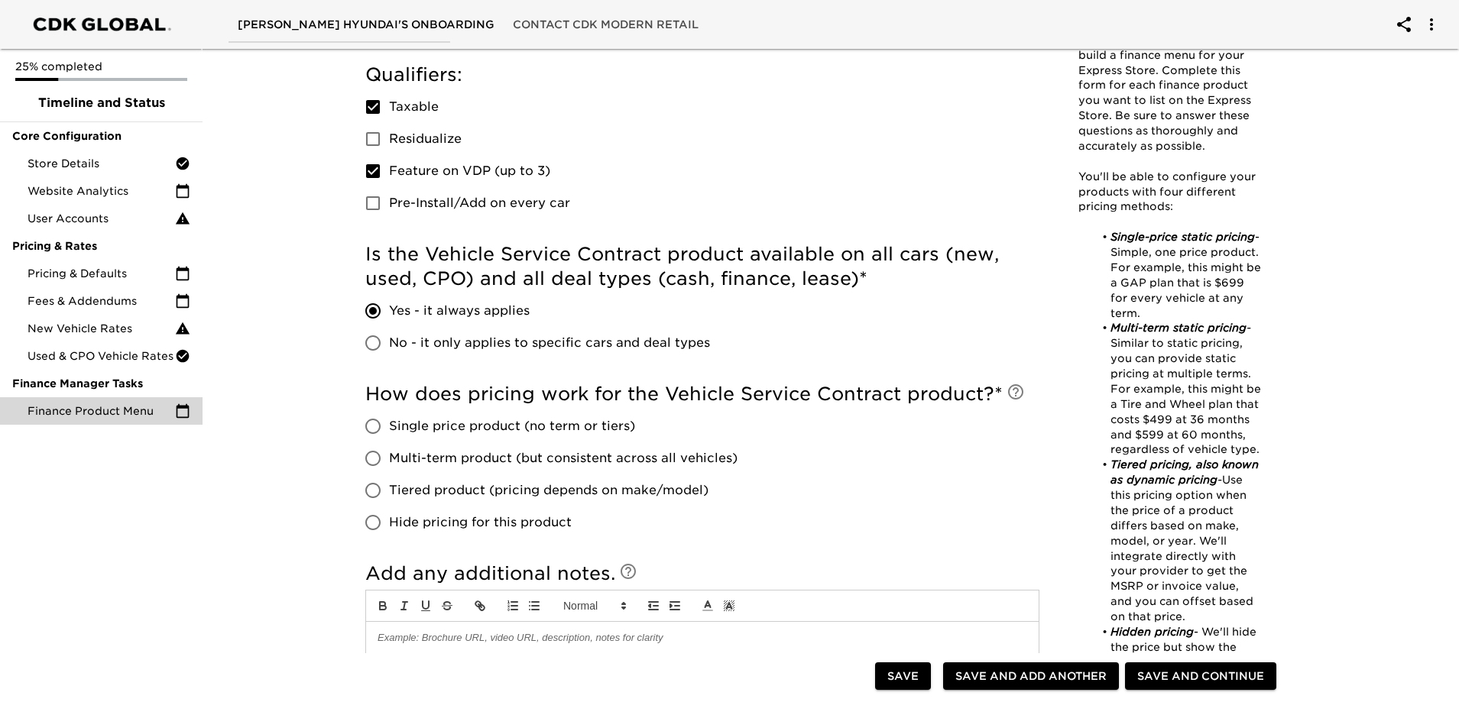
click at [448, 488] on span "Tiered product (pricing depends on make/model)" at bounding box center [548, 491] width 319 height 18
click at [389, 488] on input "Tiered product (pricing depends on make/model)" at bounding box center [373, 491] width 32 height 32
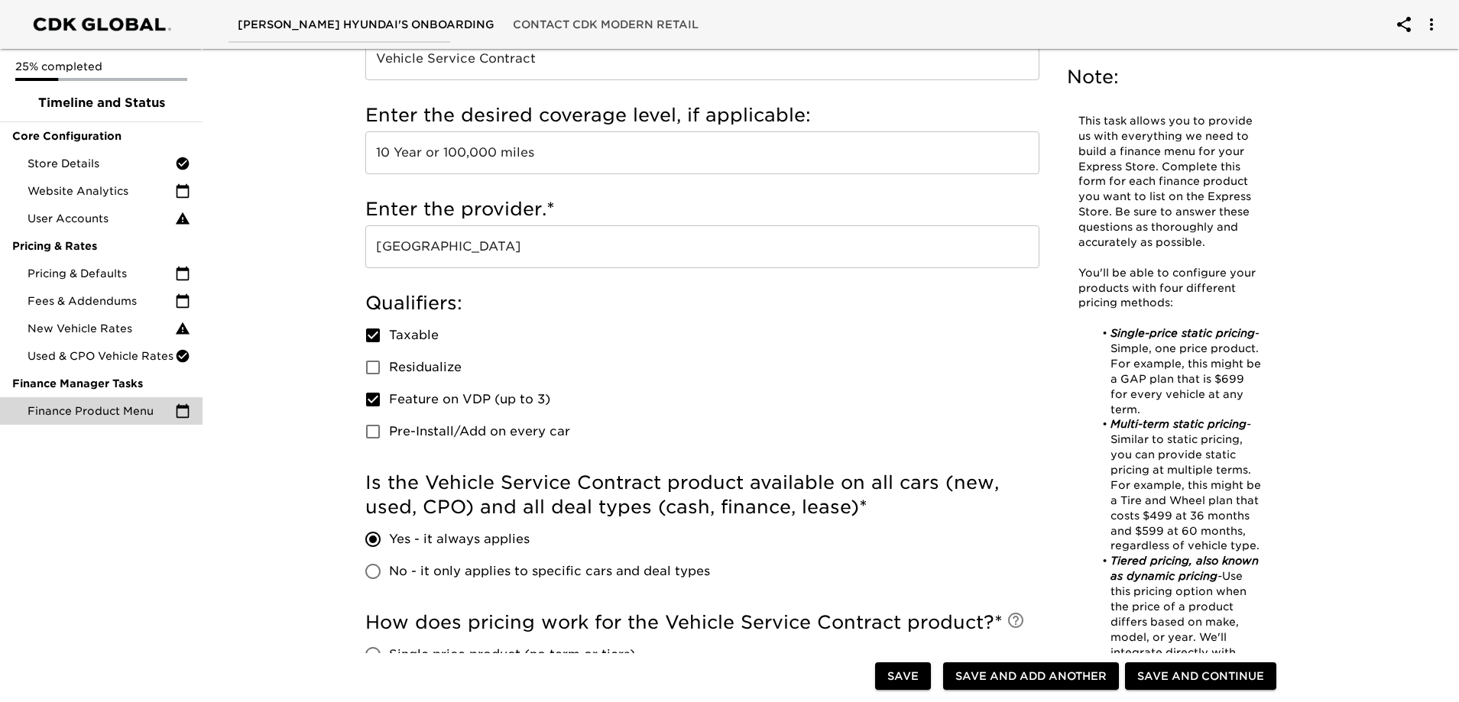
scroll to position [229, 0]
click at [414, 575] on span "No - it only applies to specific cars and deal types" at bounding box center [549, 572] width 321 height 18
click at [389, 575] on input "No - it only applies to specific cars and deal types" at bounding box center [373, 572] width 32 height 32
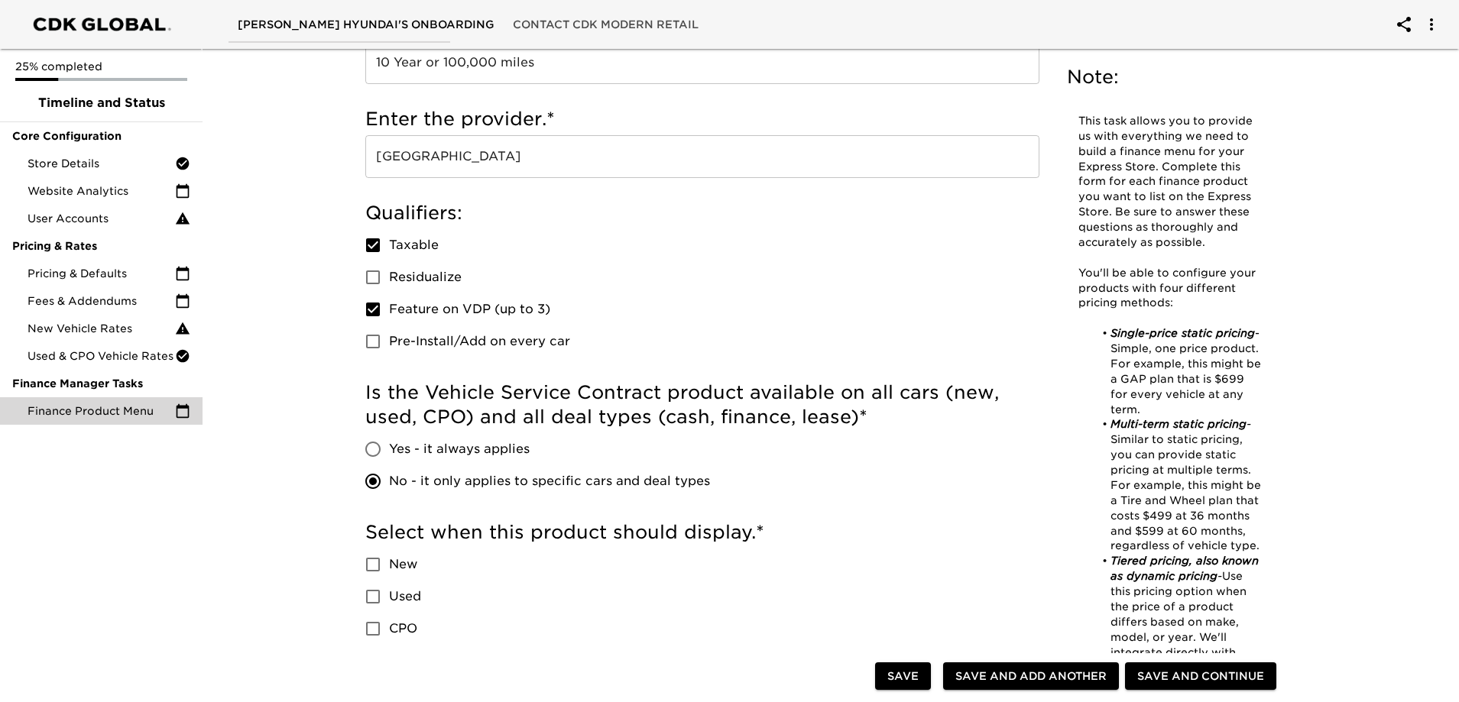
scroll to position [459, 0]
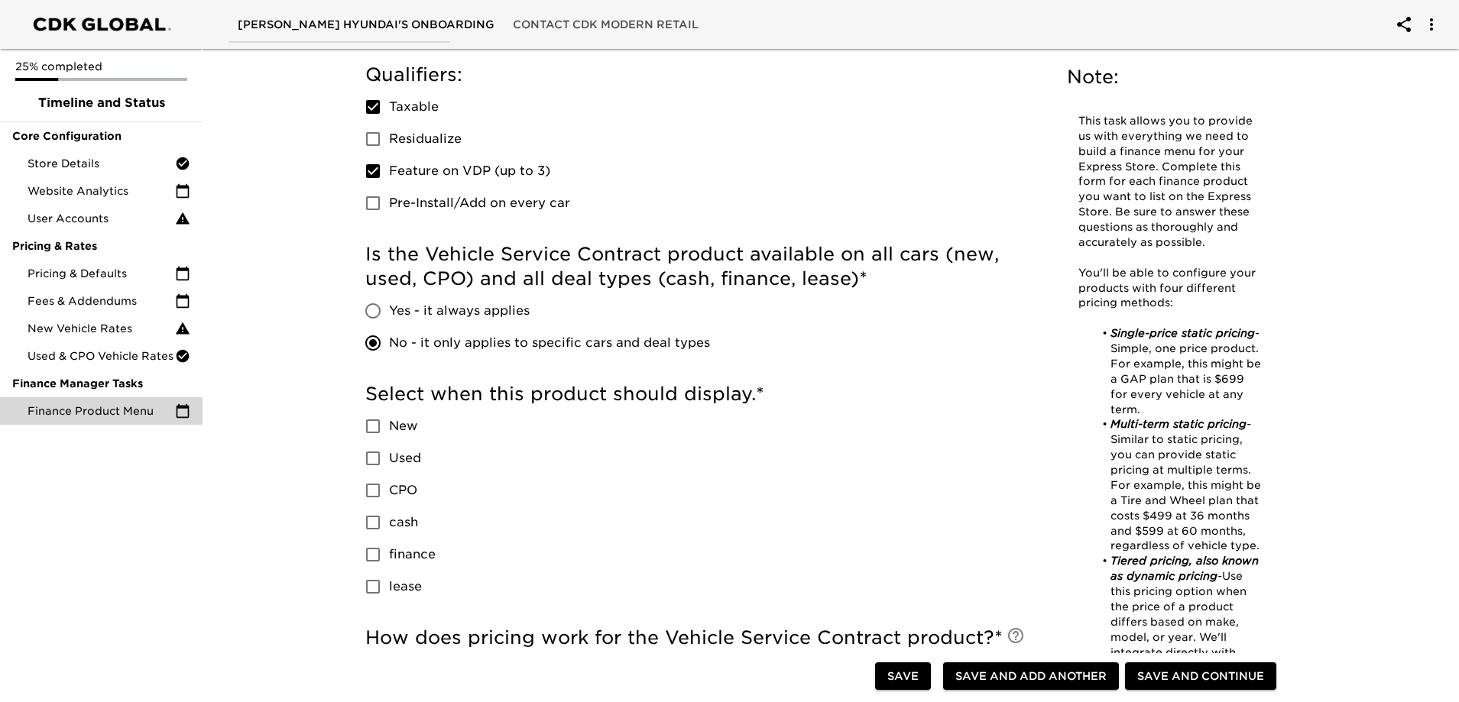
click at [396, 433] on span "New" at bounding box center [403, 426] width 28 height 18
click at [389, 433] on input "New" at bounding box center [373, 426] width 32 height 32
drag, startPoint x: 393, startPoint y: 495, endPoint x: 466, endPoint y: 533, distance: 82.4
click at [394, 495] on span "CPO" at bounding box center [403, 491] width 28 height 18
click at [389, 495] on input "CPO" at bounding box center [373, 491] width 32 height 32
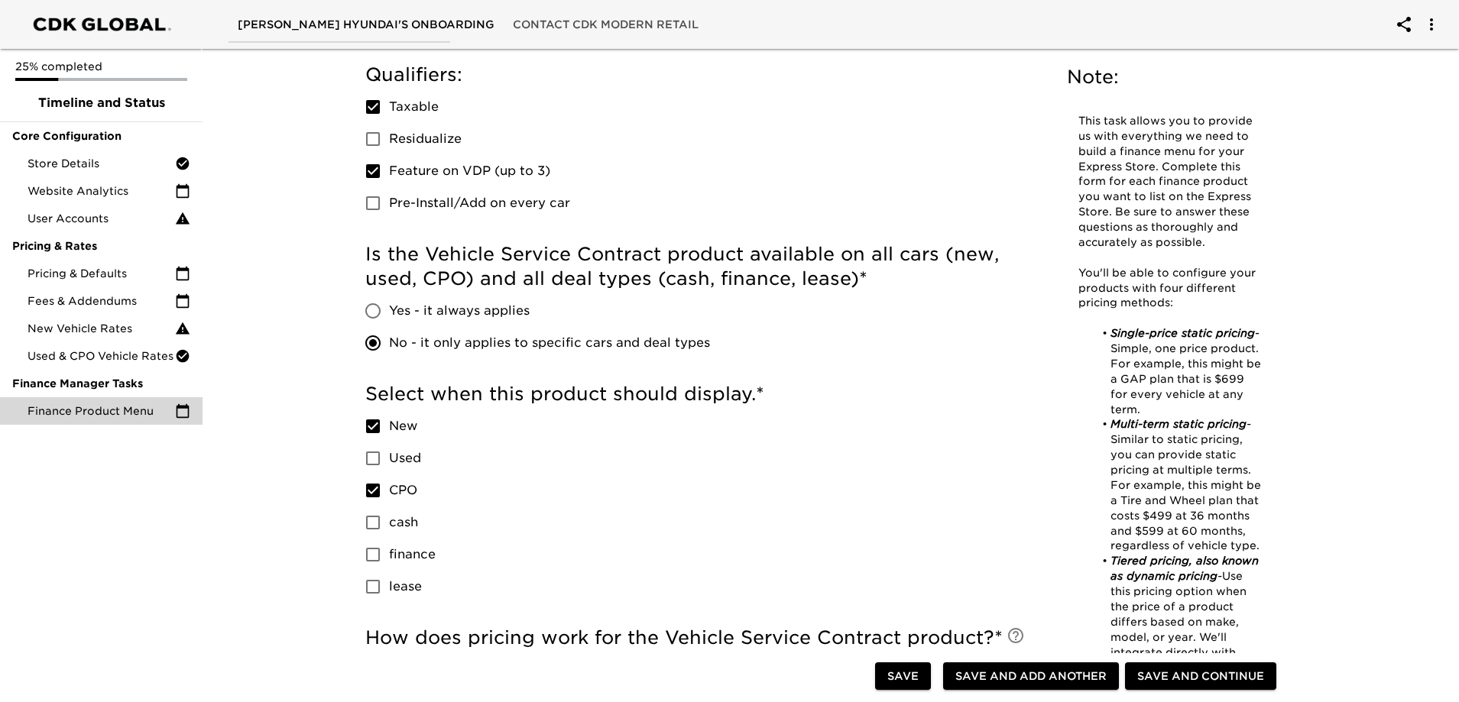
click at [396, 512] on label "cash" at bounding box center [396, 523] width 79 height 32
click at [389, 512] on input "cash" at bounding box center [373, 523] width 32 height 32
click at [397, 549] on span "finance" at bounding box center [412, 555] width 47 height 18
click at [389, 549] on input "finance" at bounding box center [373, 555] width 32 height 32
click at [398, 581] on span "lease" at bounding box center [405, 587] width 33 height 18
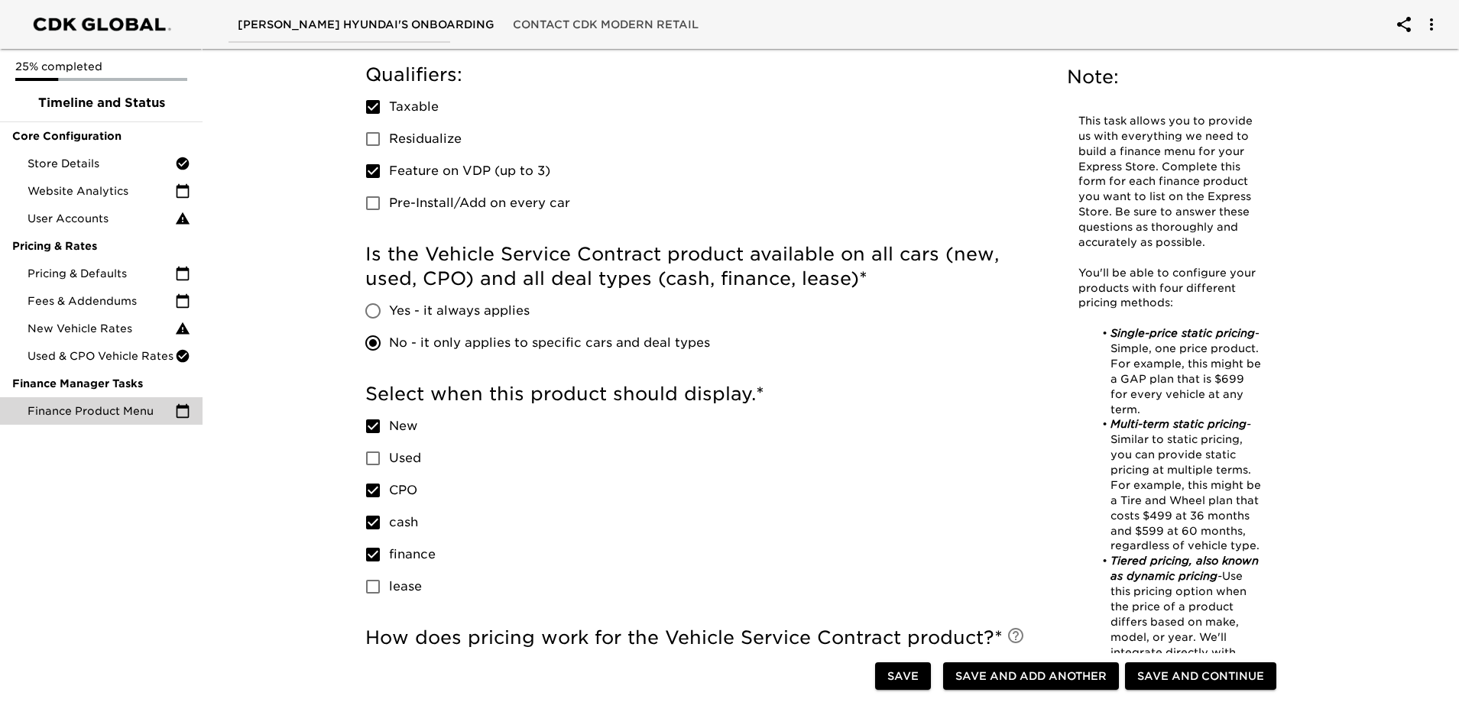
click at [389, 581] on input "lease" at bounding box center [373, 587] width 32 height 32
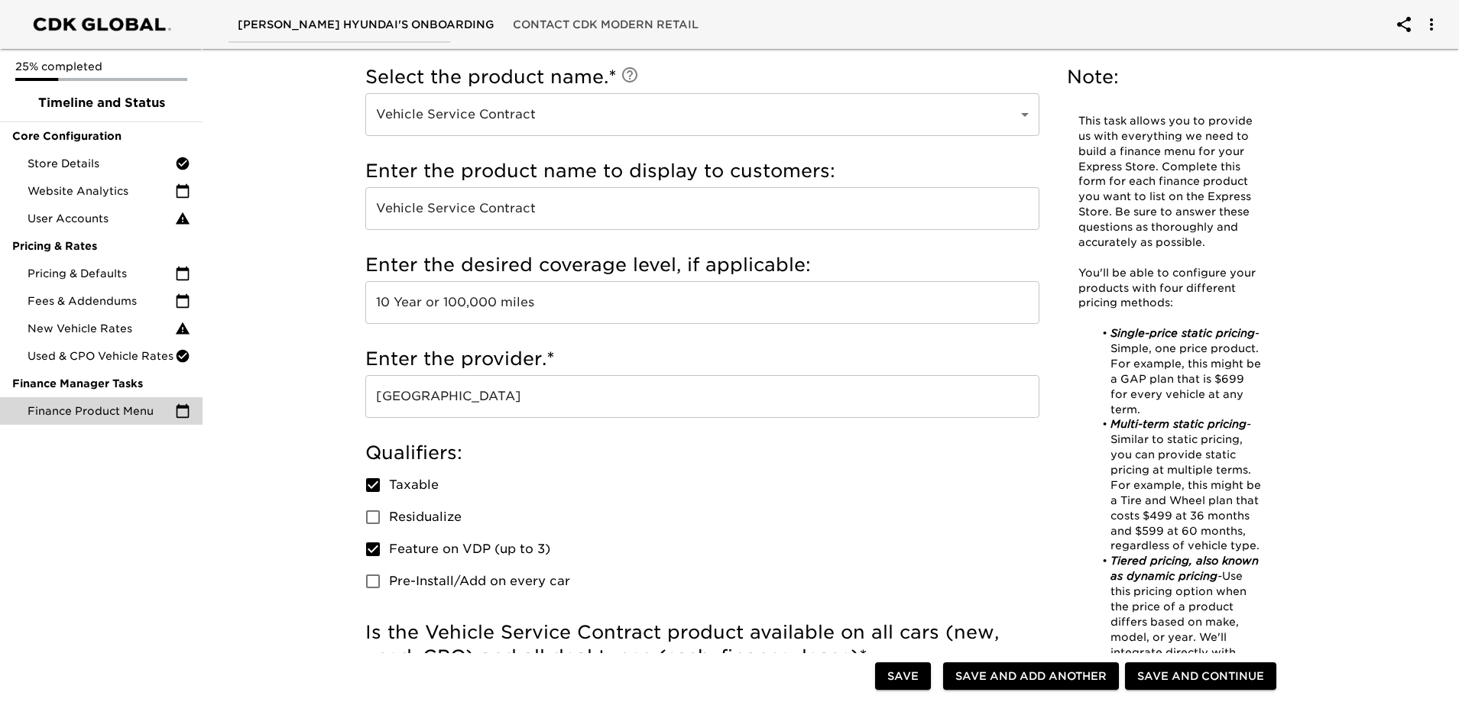
scroll to position [0, 0]
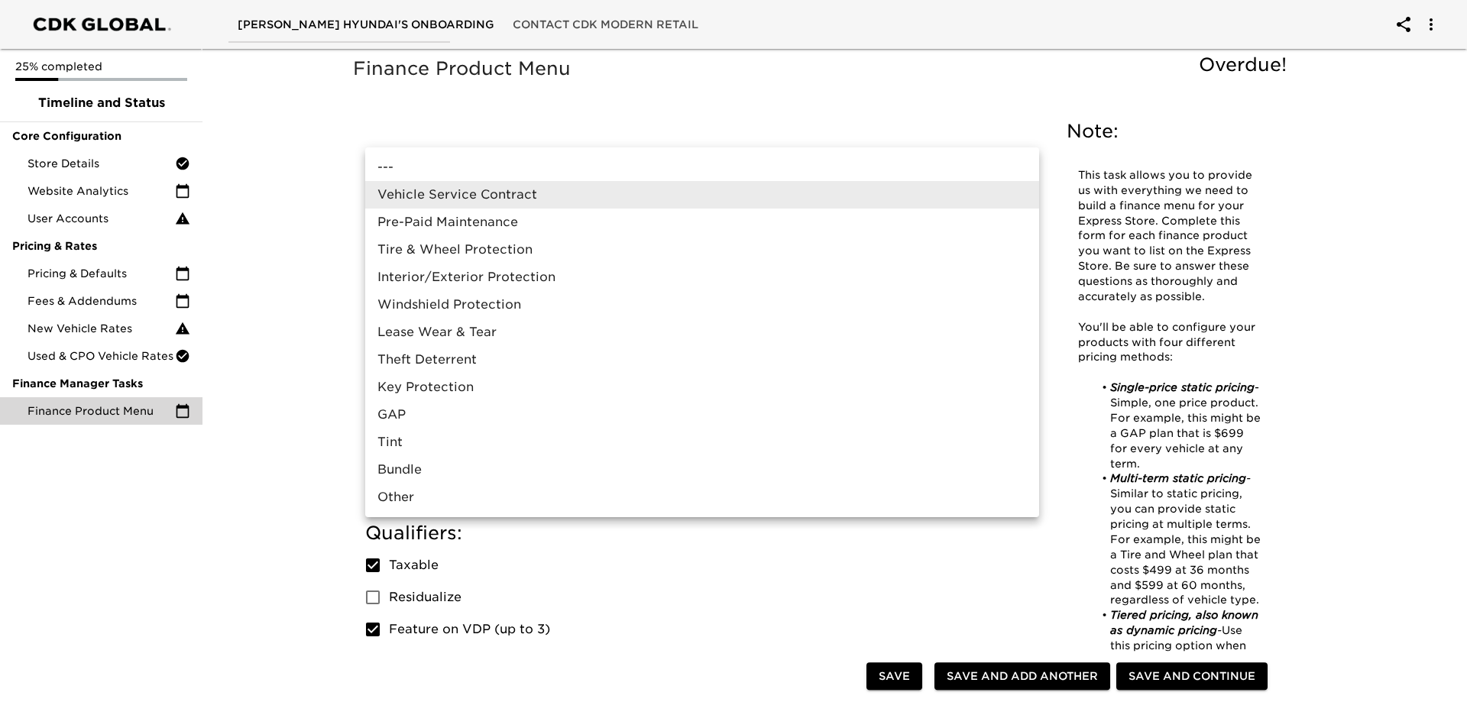
click at [739, 129] on div at bounding box center [733, 351] width 1467 height 702
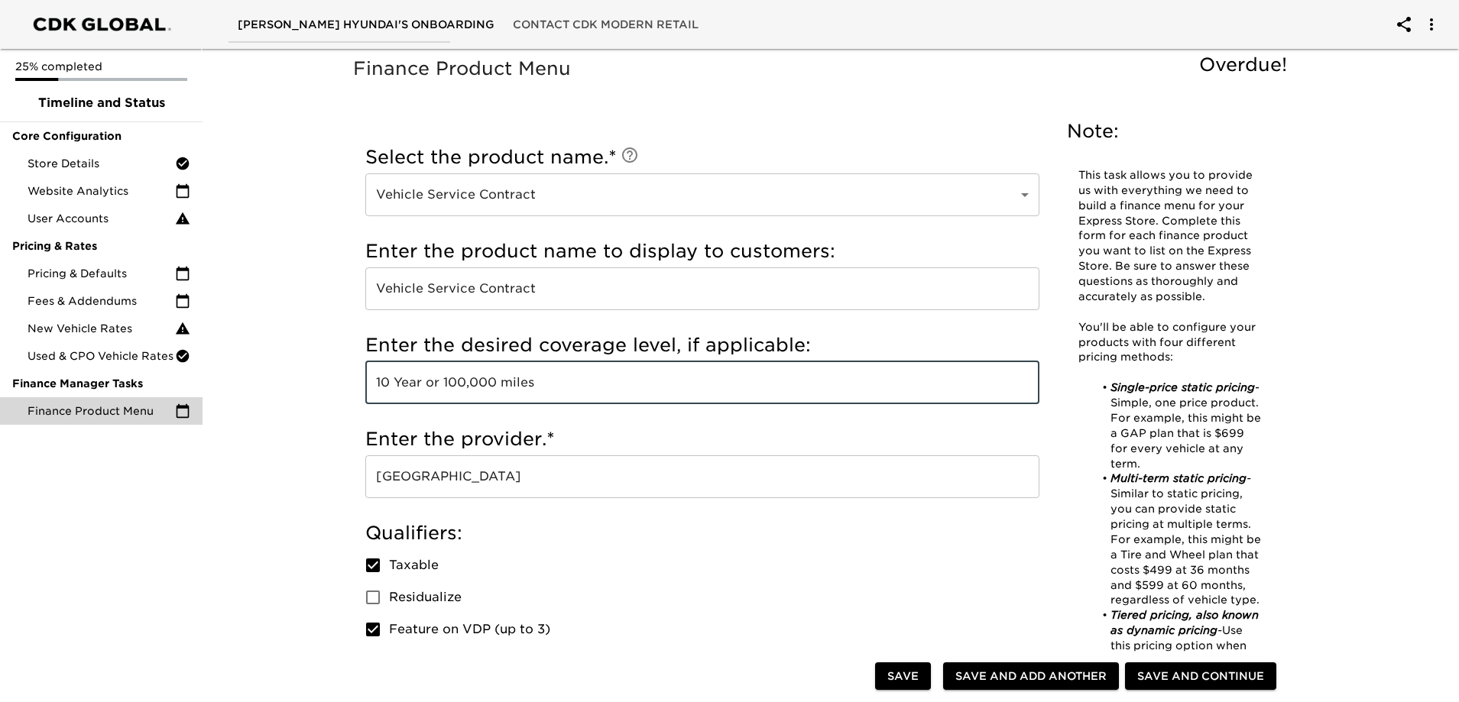
click at [663, 388] on input "10 Year or 100,000 miles" at bounding box center [702, 383] width 674 height 43
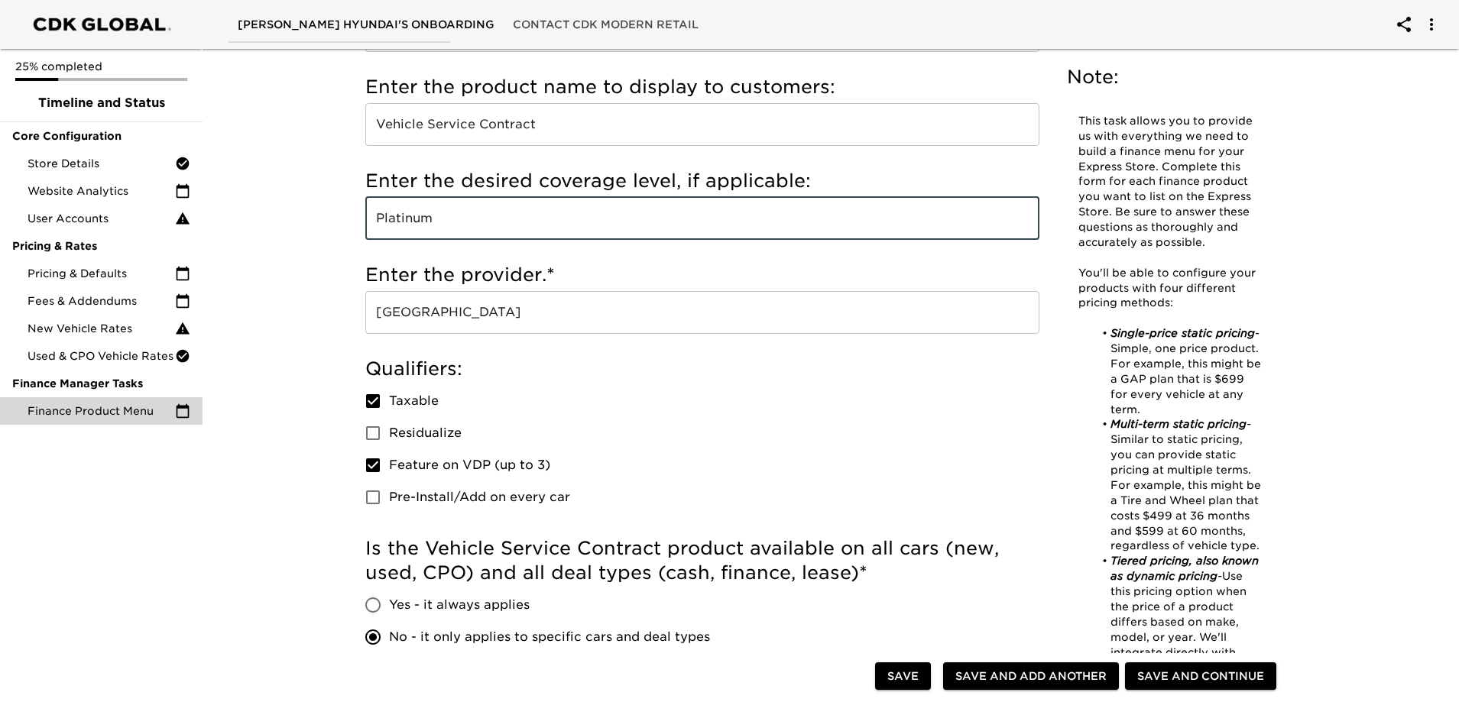
scroll to position [76, 0]
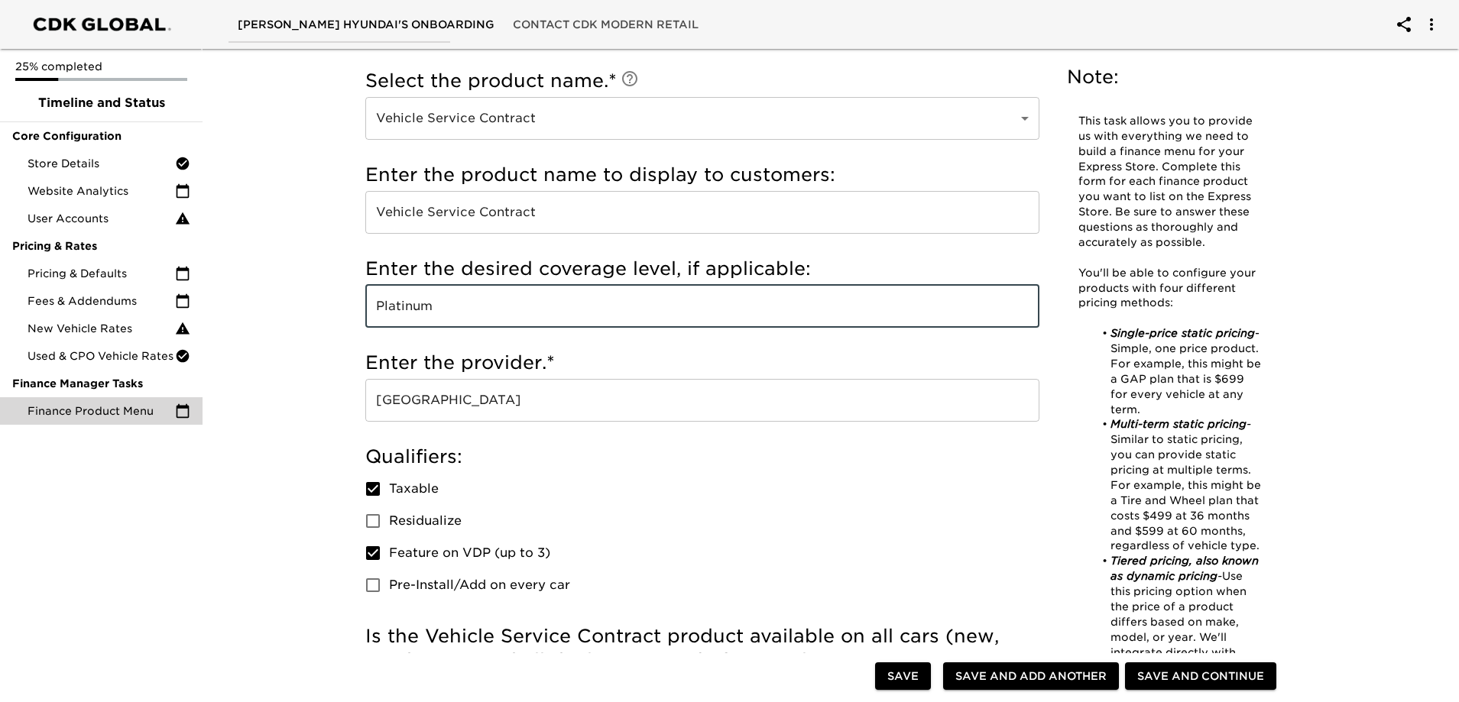
click at [705, 257] on h5 "Enter the desired coverage level, if applicable:" at bounding box center [702, 269] width 674 height 24
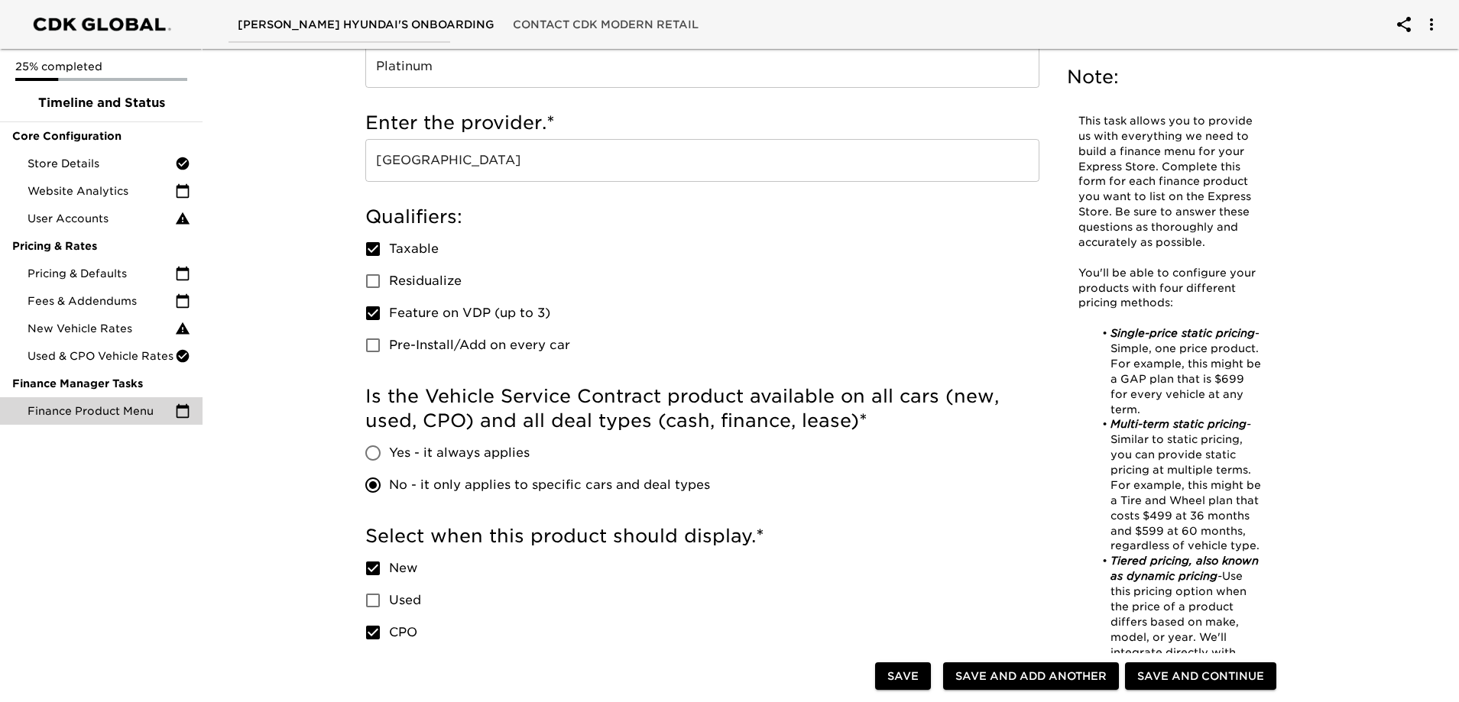
scroll to position [459, 0]
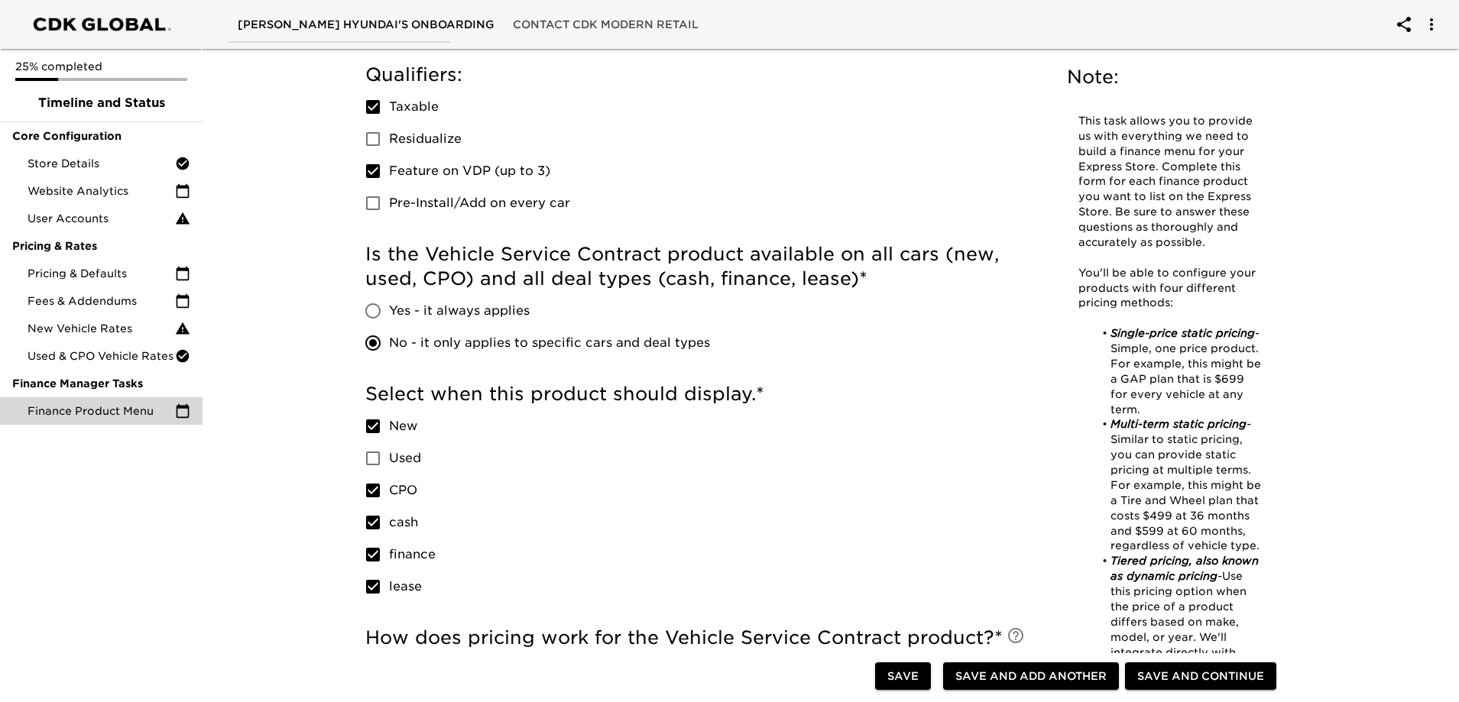
click at [407, 459] on span "Used" at bounding box center [405, 458] width 32 height 18
click at [389, 459] on input "Used" at bounding box center [373, 459] width 32 height 32
click at [468, 318] on span "Yes - it always applies" at bounding box center [459, 311] width 141 height 18
click at [389, 318] on input "Yes - it always applies" at bounding box center [373, 311] width 32 height 32
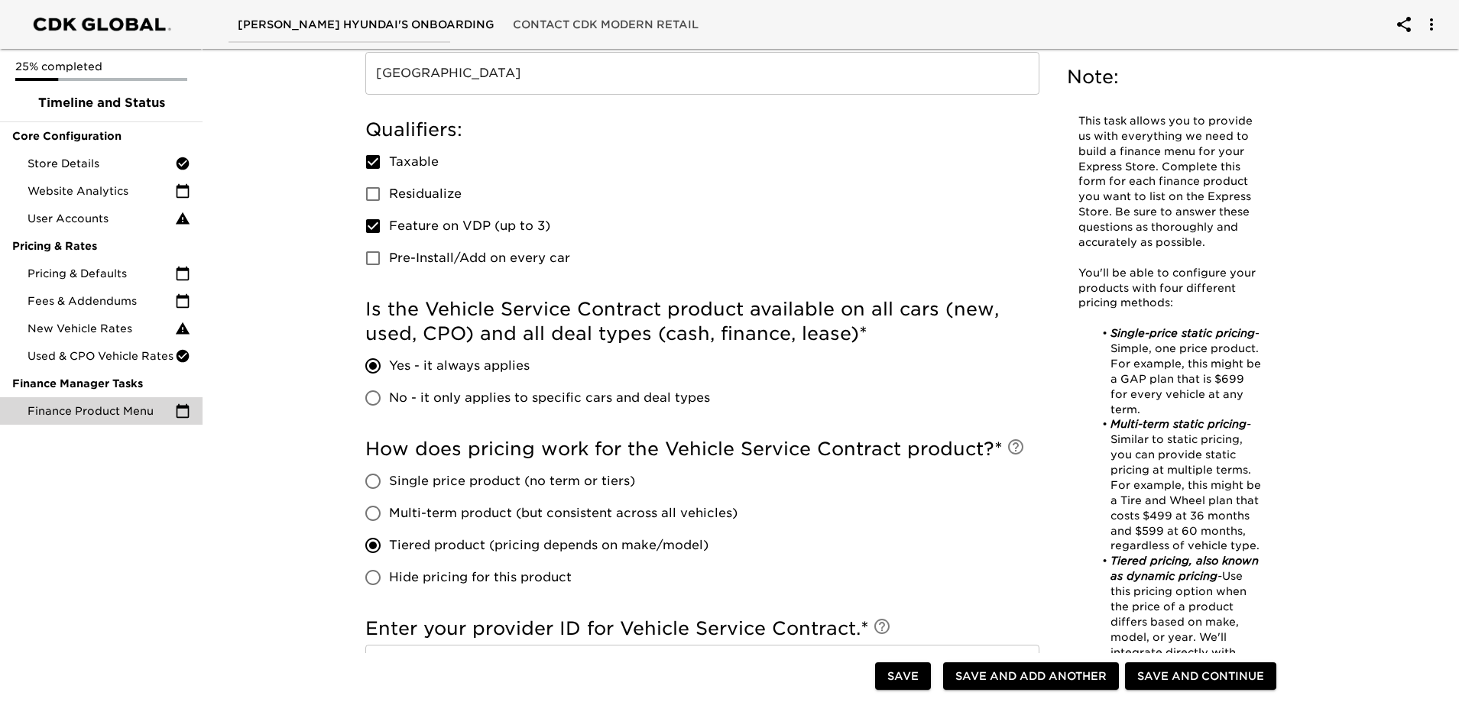
scroll to position [535, 0]
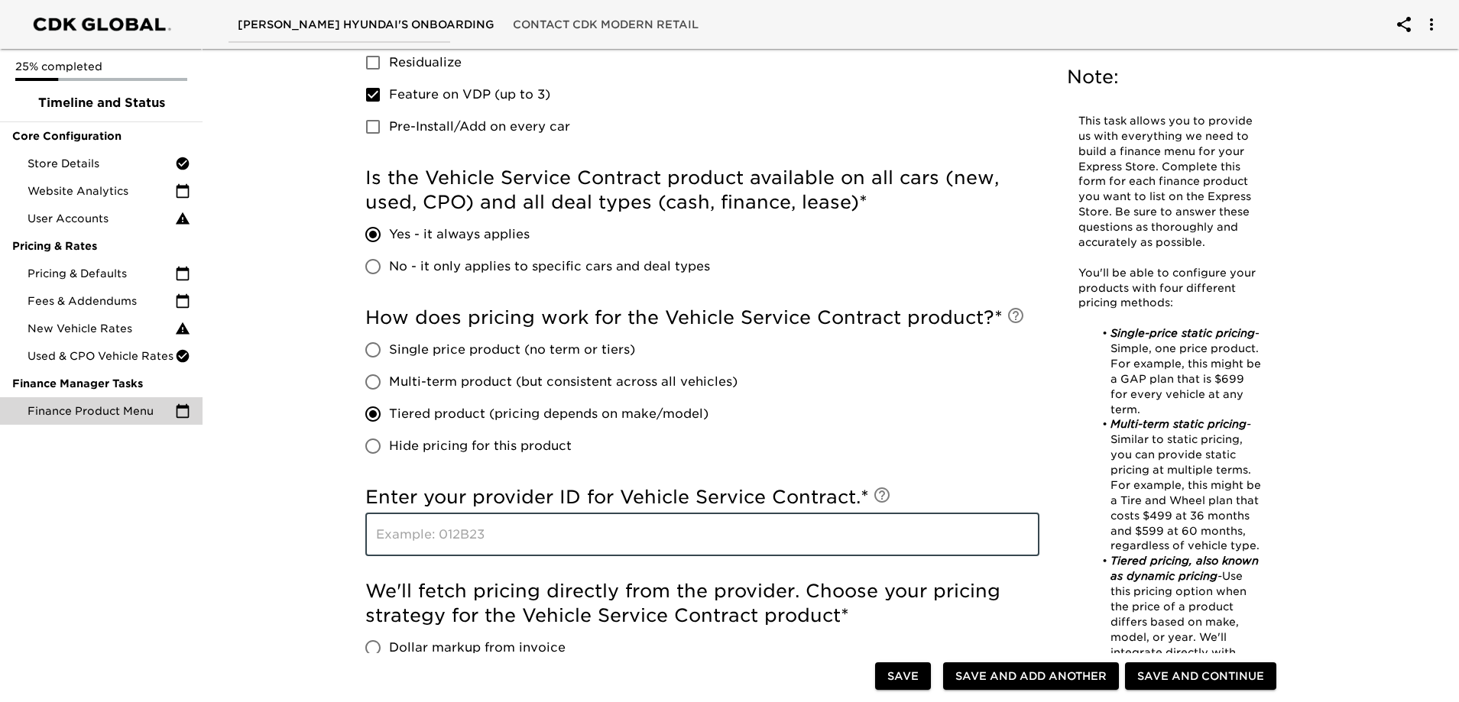
click at [467, 530] on input "text" at bounding box center [702, 535] width 674 height 43
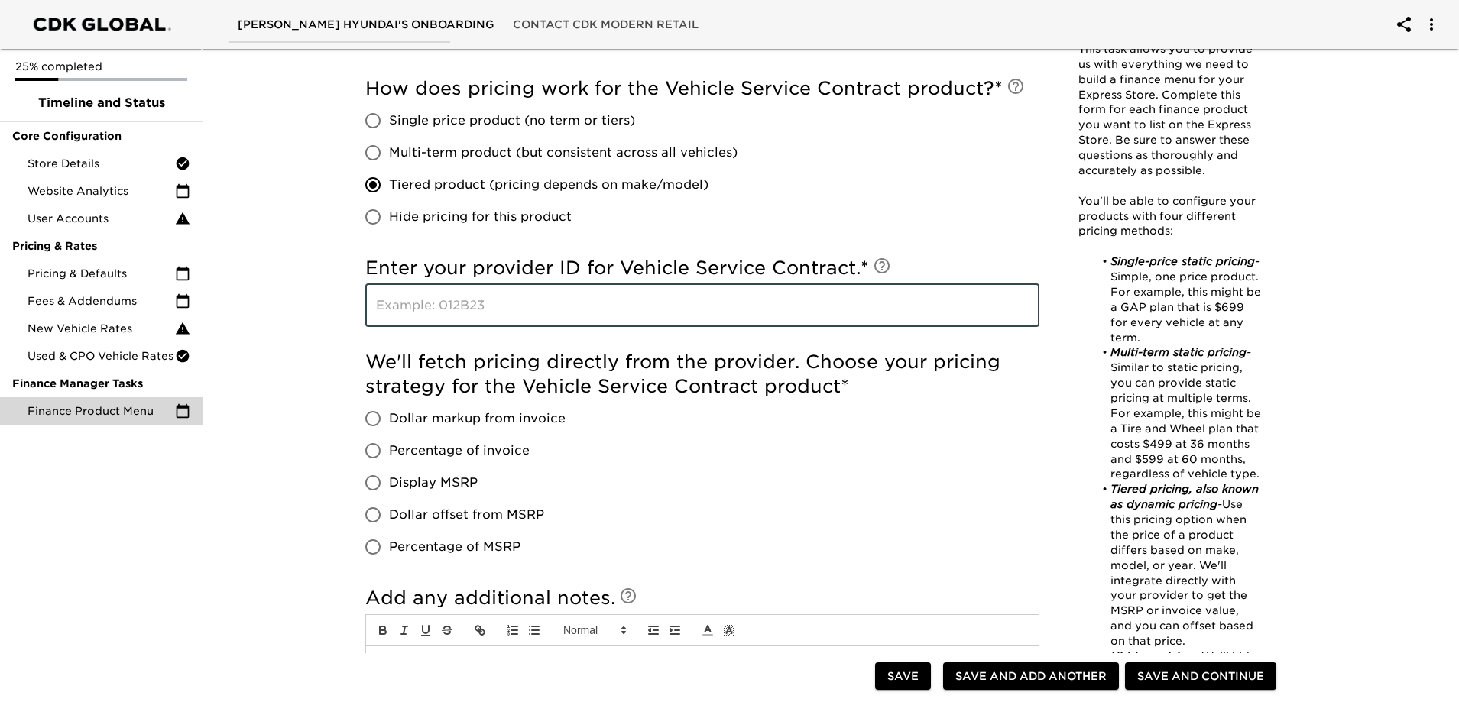
scroll to position [688, 0]
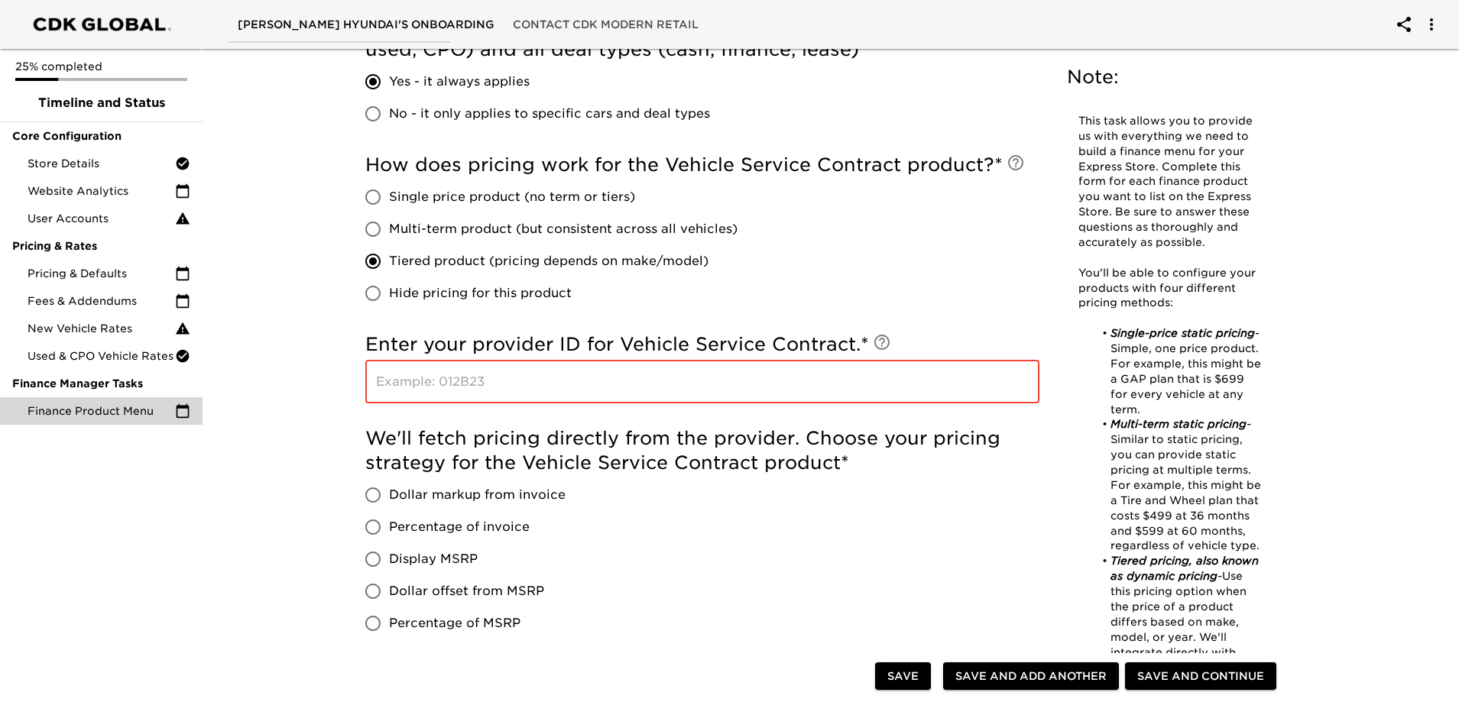
click at [592, 380] on input "text" at bounding box center [702, 382] width 674 height 43
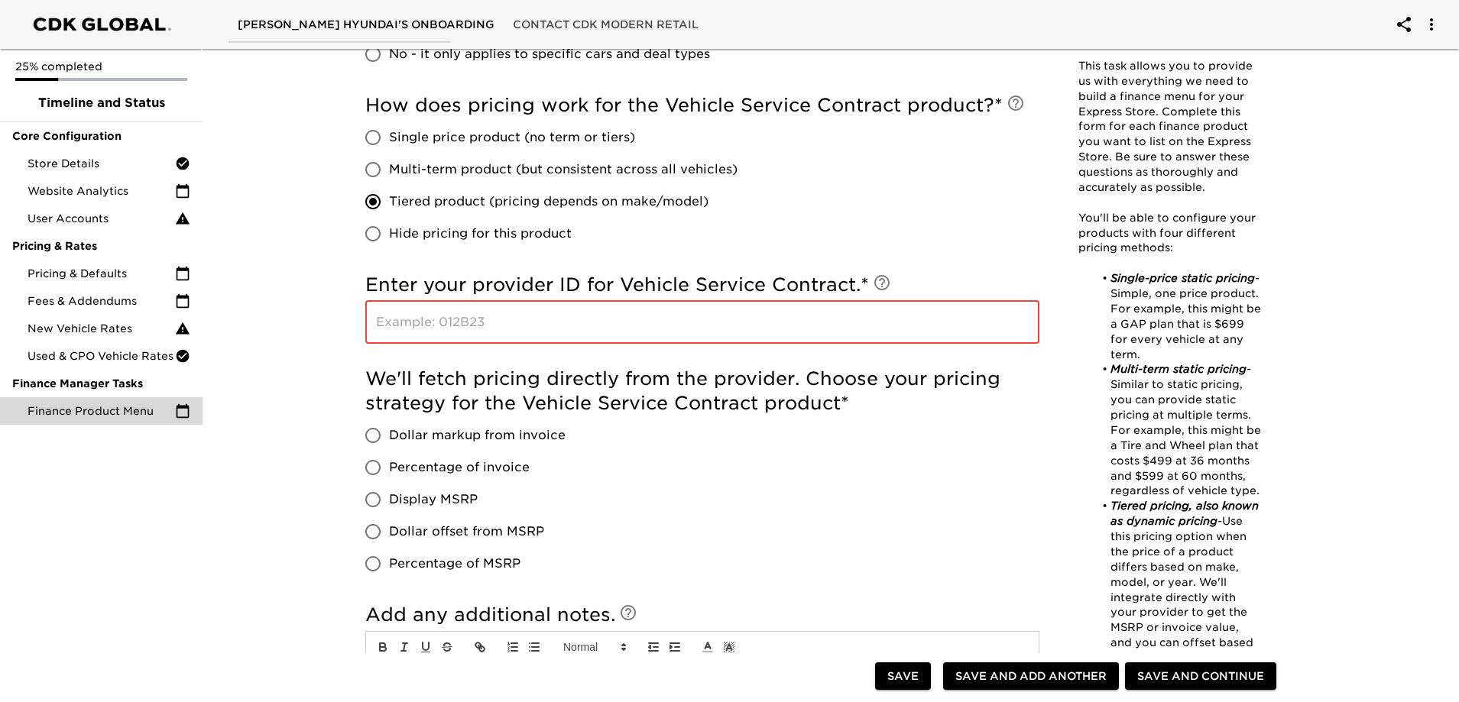
scroll to position [841, 0]
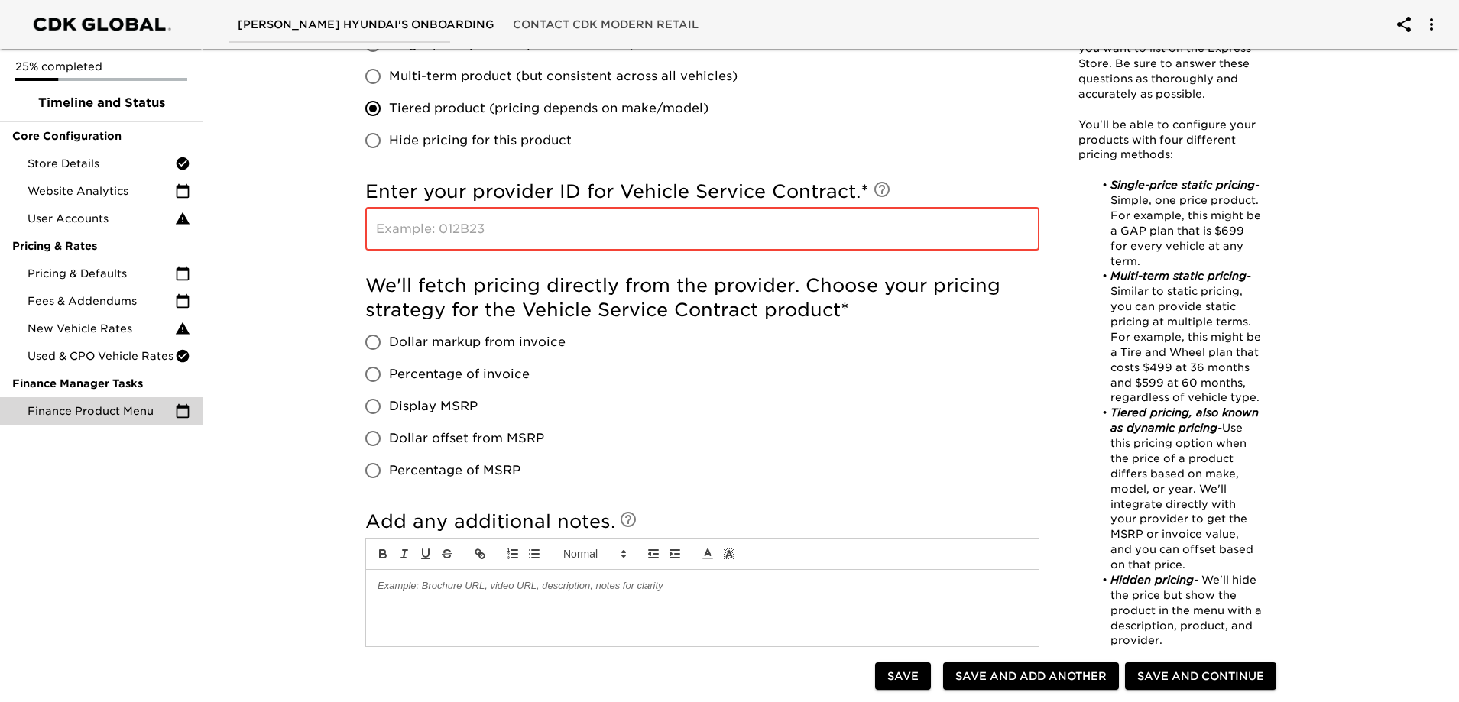
click at [473, 474] on span "Percentage of MSRP" at bounding box center [454, 471] width 131 height 18
click at [389, 474] on input "Percentage of MSRP" at bounding box center [373, 471] width 32 height 32
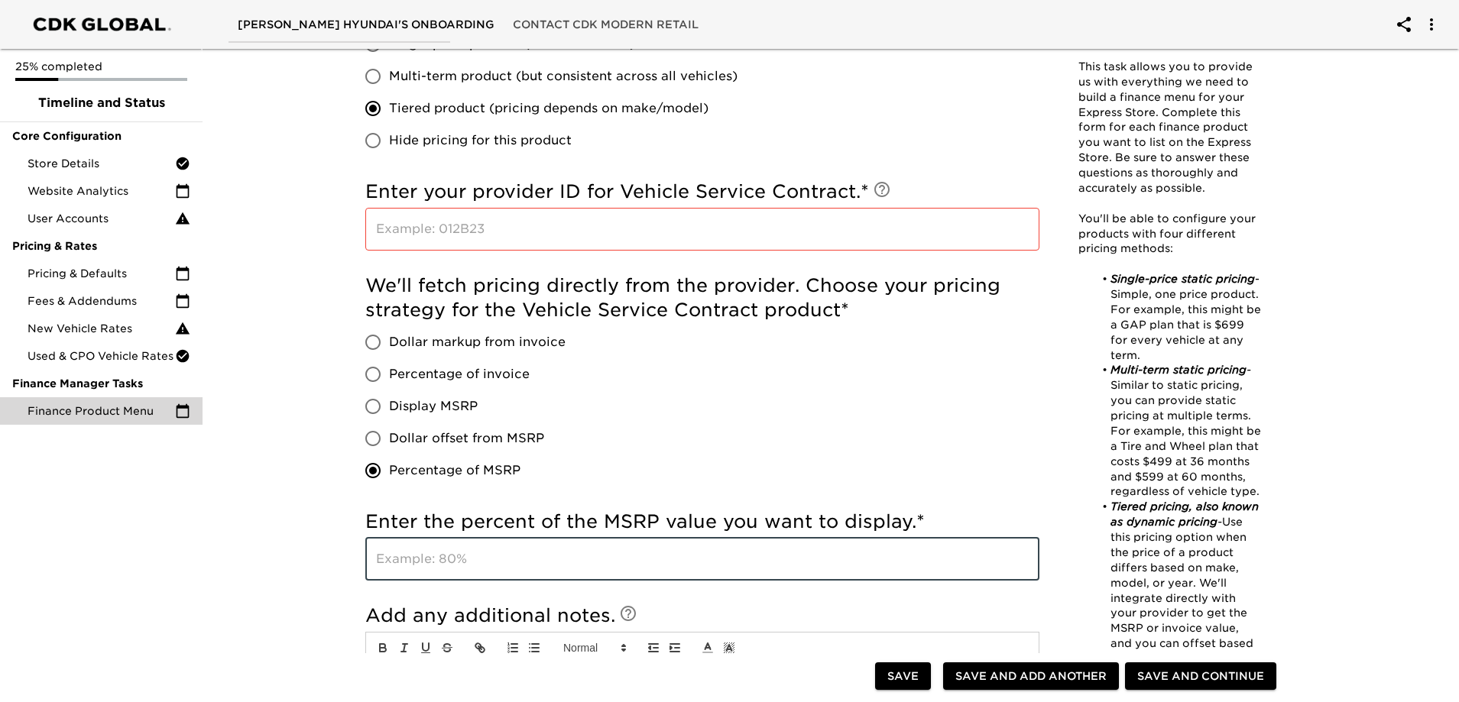
click at [602, 548] on input "text" at bounding box center [702, 559] width 674 height 43
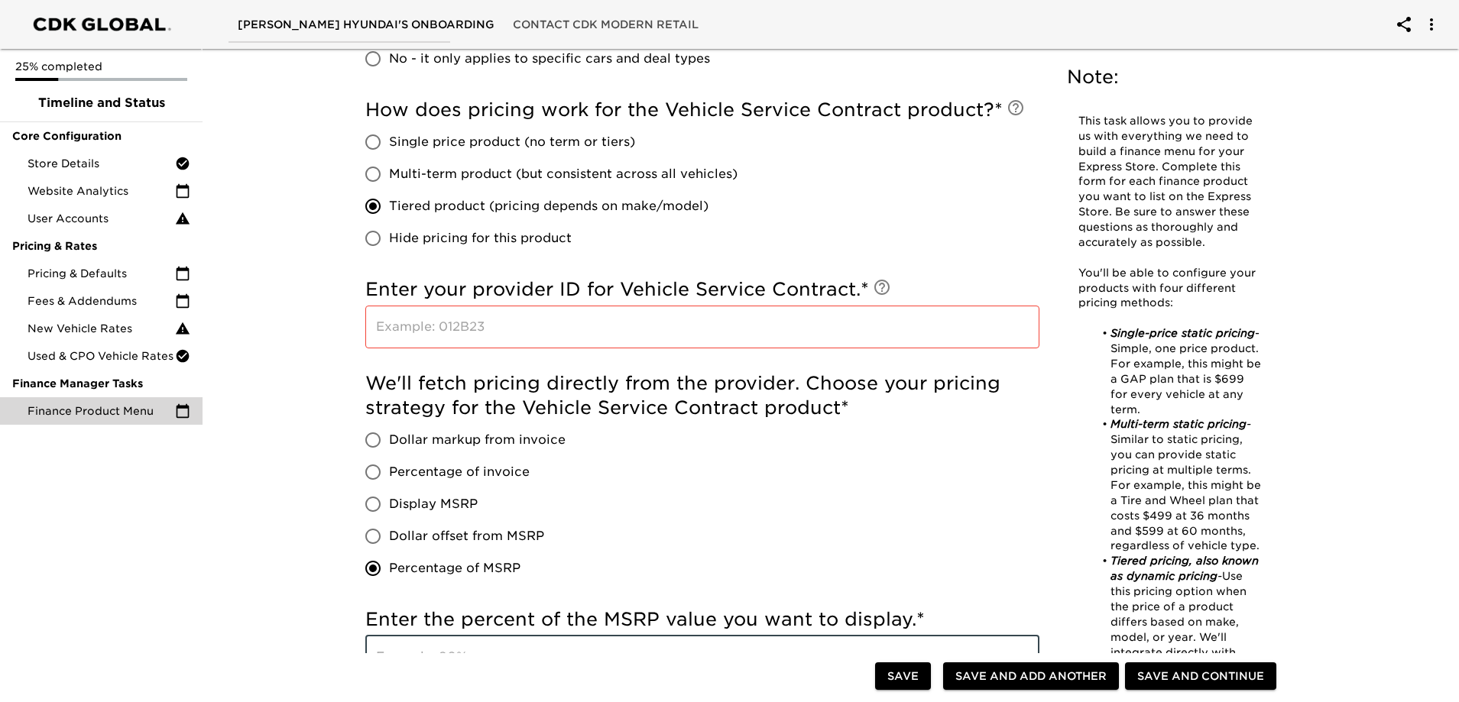
scroll to position [764, 0]
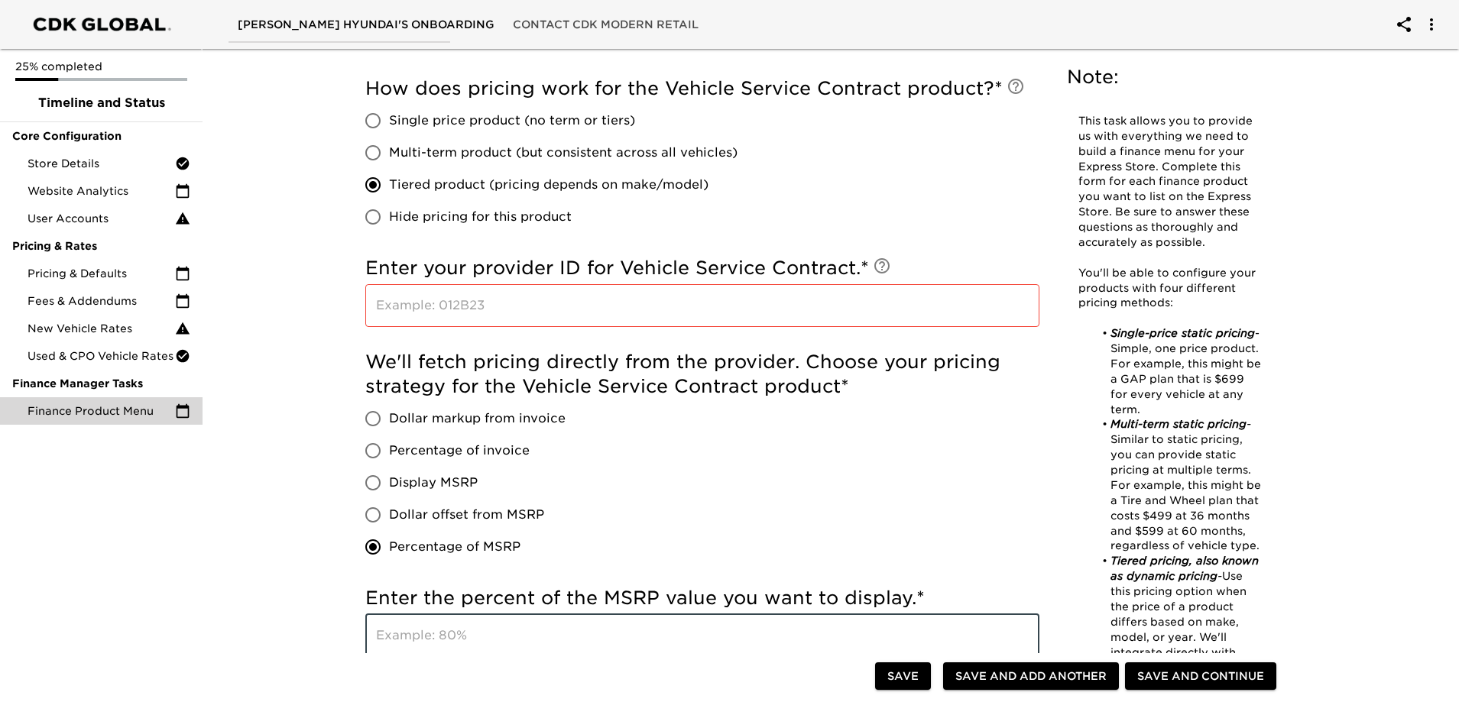
click at [468, 414] on span "Dollar markup from invoice" at bounding box center [477, 419] width 177 height 18
click at [389, 414] on input "Dollar markup from invoice" at bounding box center [373, 419] width 32 height 32
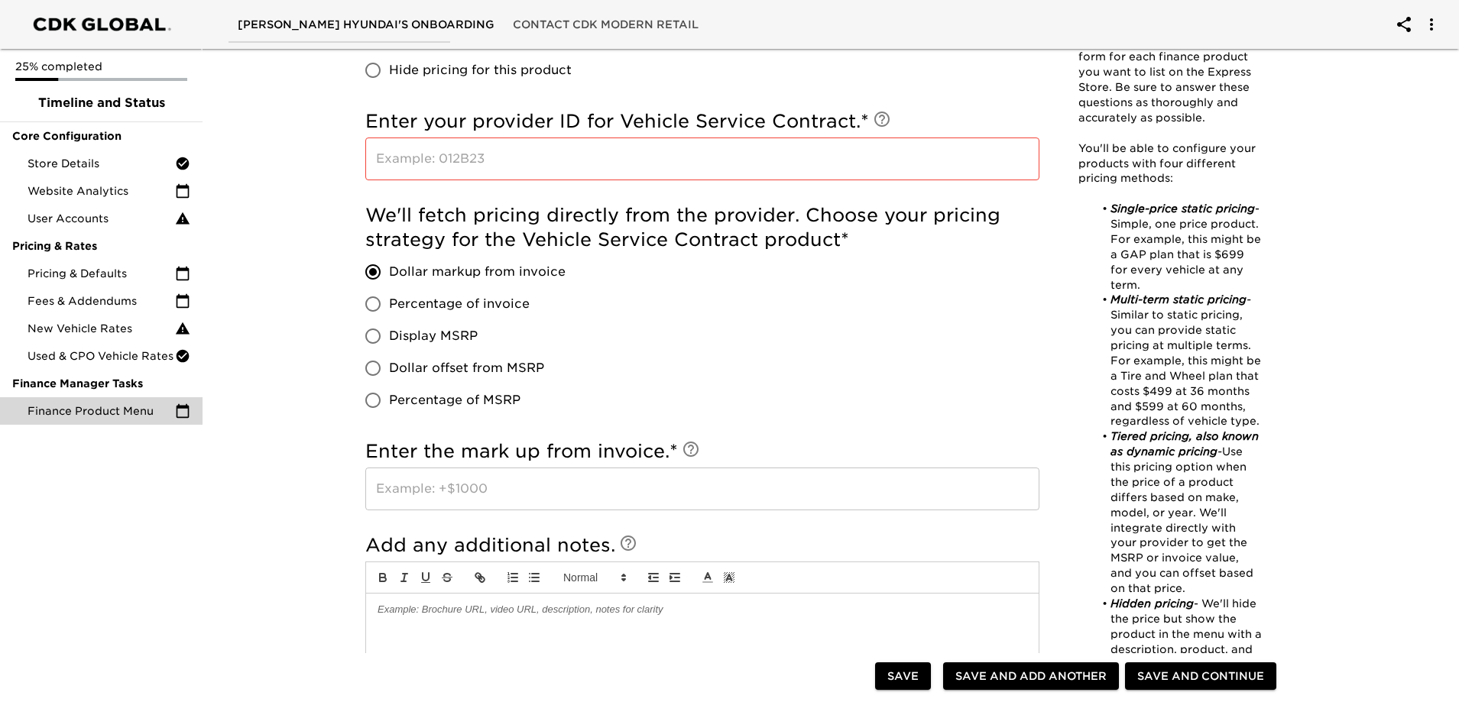
scroll to position [917, 0]
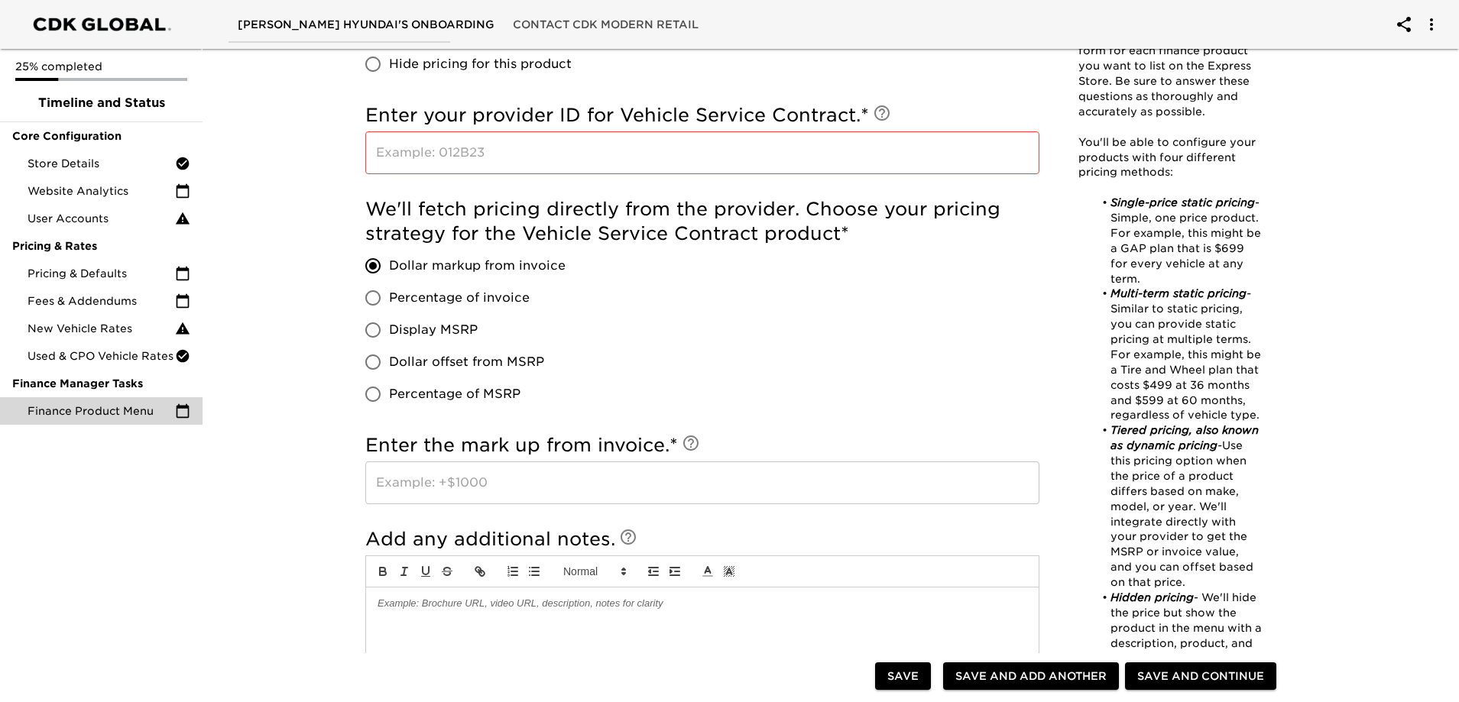
drag, startPoint x: 508, startPoint y: 494, endPoint x: 525, endPoint y: 488, distance: 18.4
click at [508, 493] on input "text" at bounding box center [702, 483] width 674 height 43
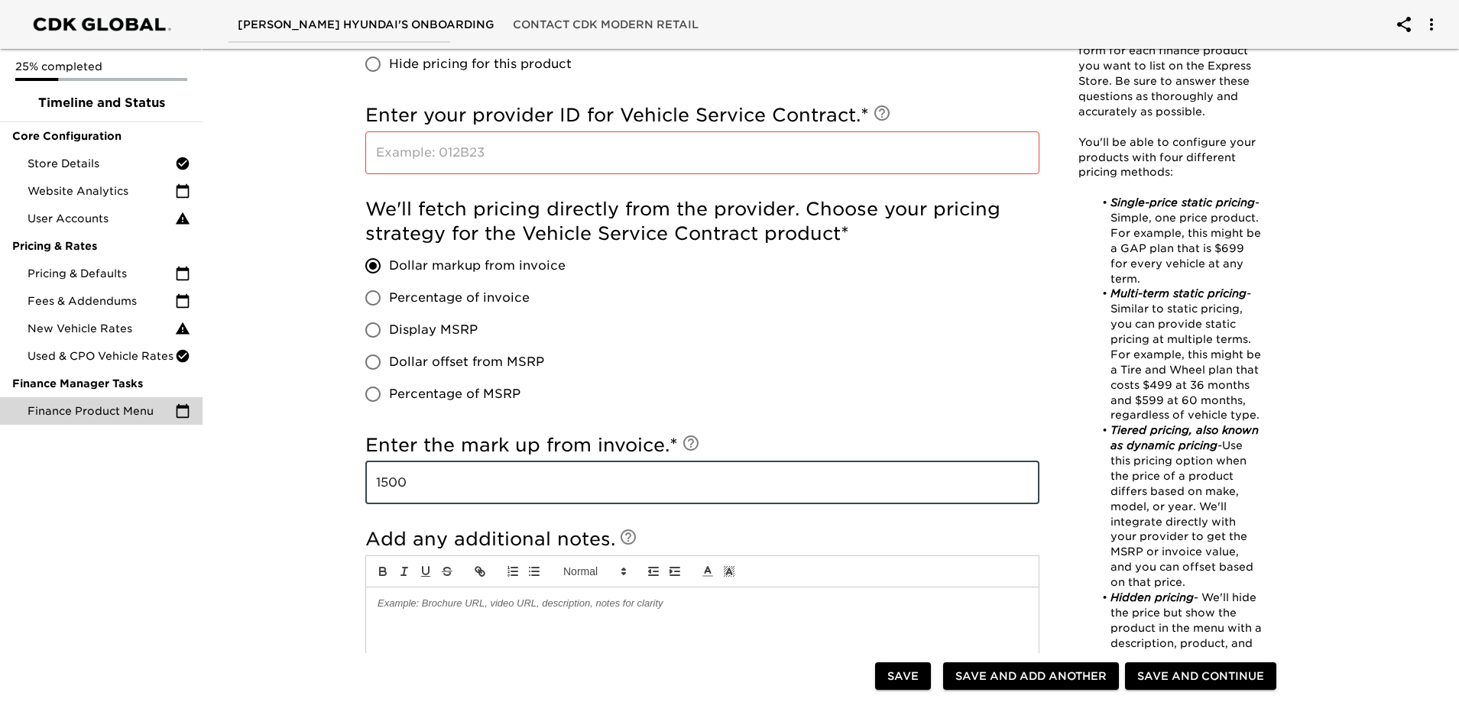
click at [794, 364] on div "We'll fetch pricing directly from the provider. Choose your pricing strategy fo…" at bounding box center [702, 303] width 674 height 213
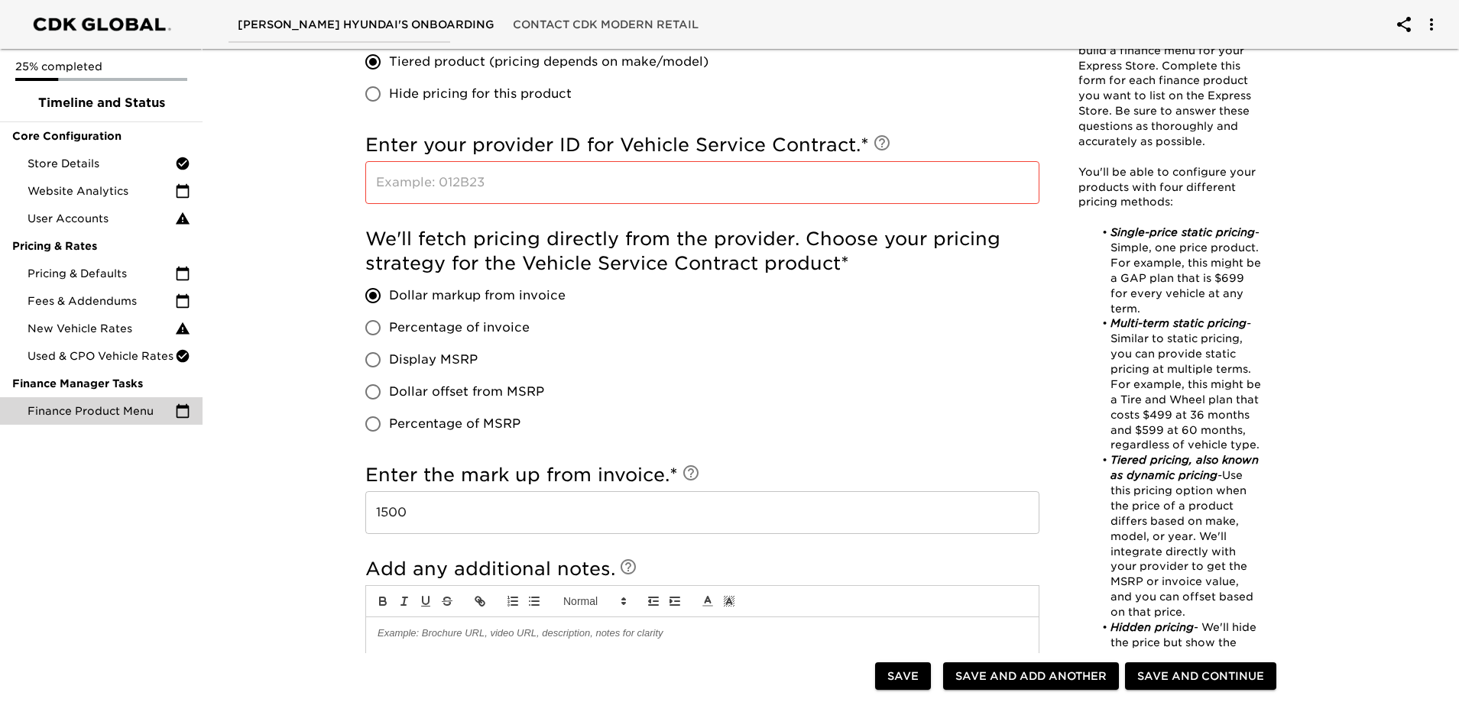
scroll to position [764, 0]
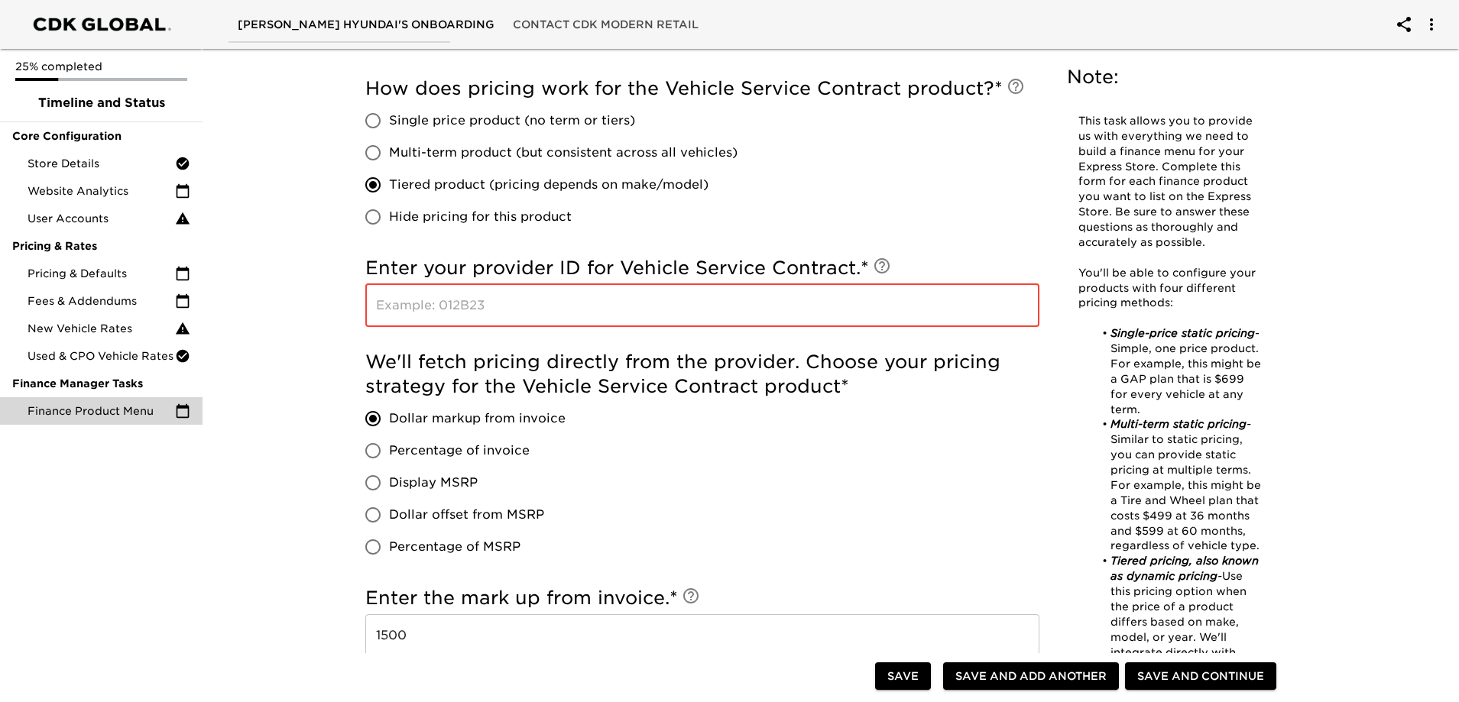
click at [611, 316] on input "text" at bounding box center [702, 305] width 674 height 43
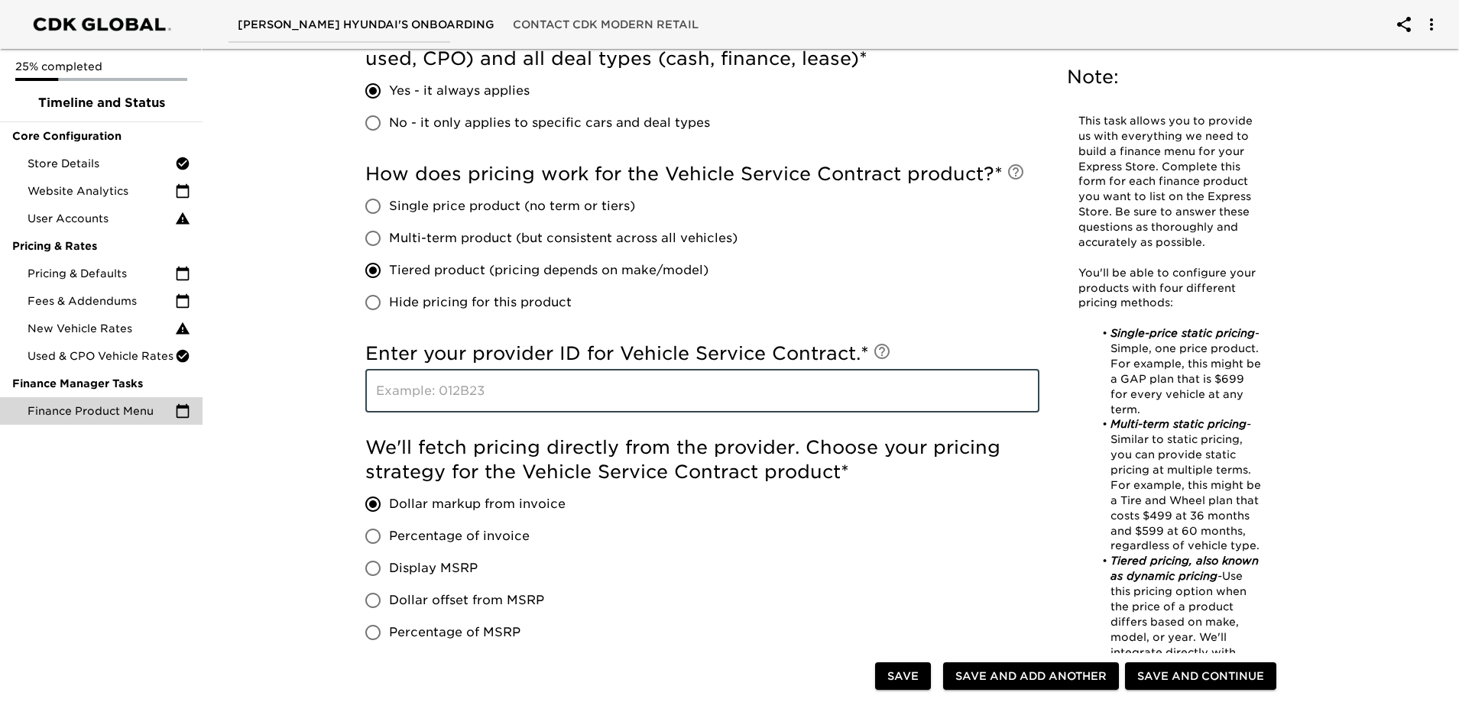
scroll to position [688, 0]
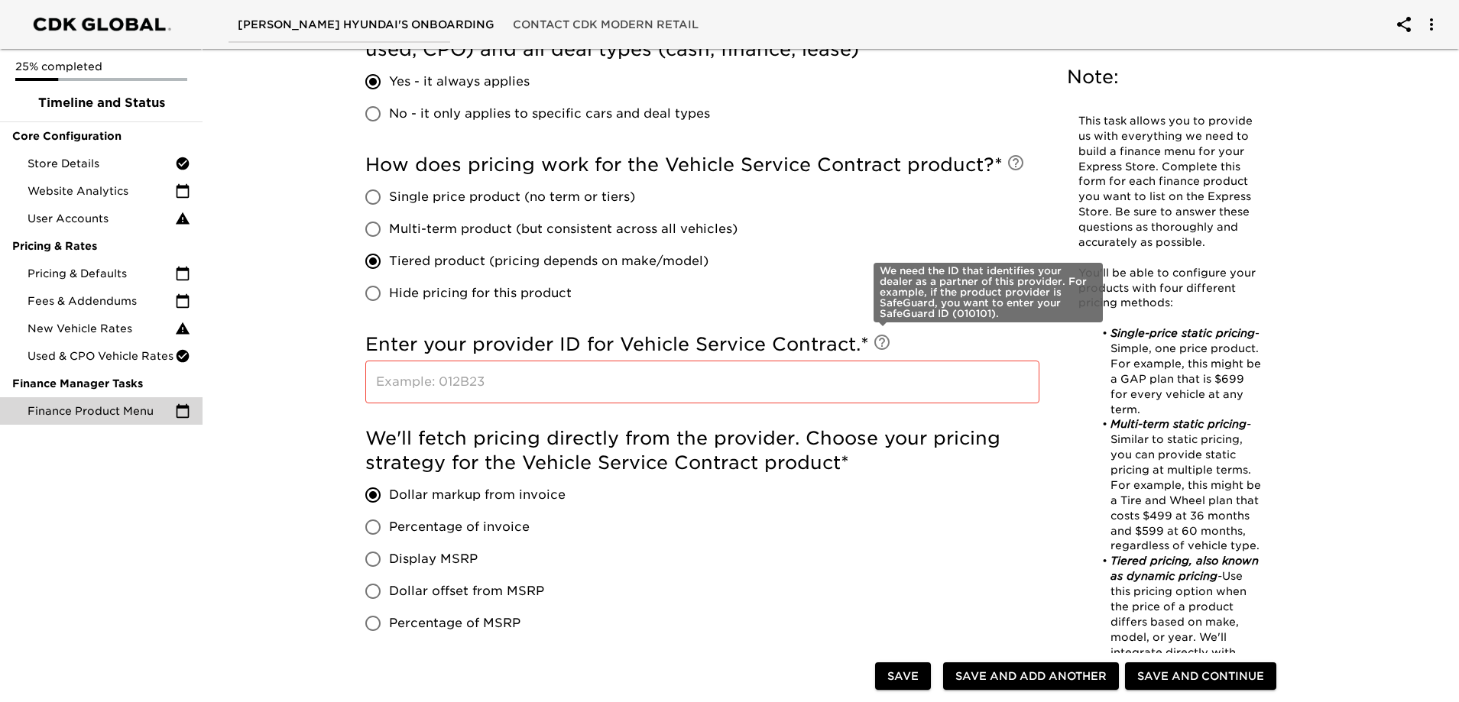
click at [881, 343] on icon at bounding box center [882, 342] width 18 height 18
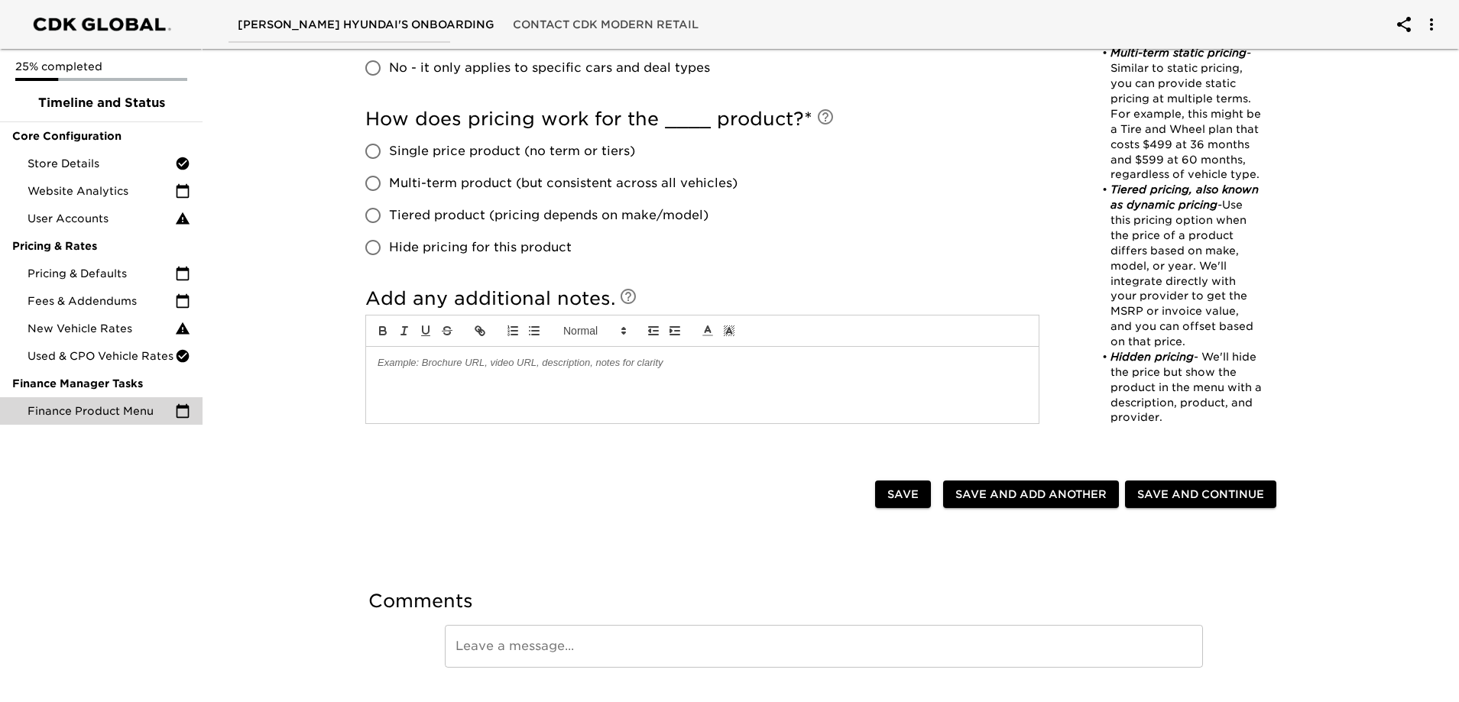
scroll to position [771, 0]
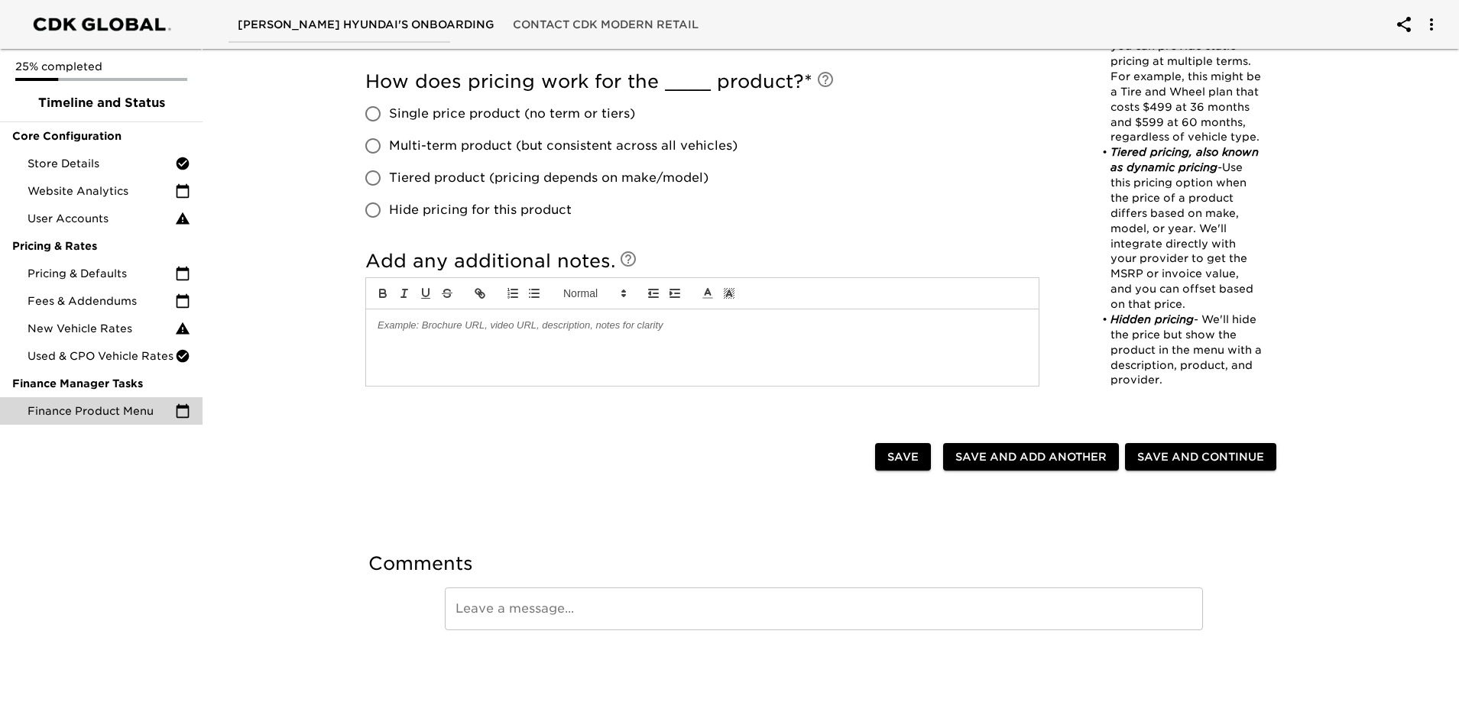
click at [662, 457] on div at bounding box center [623, 458] width 504 height 31
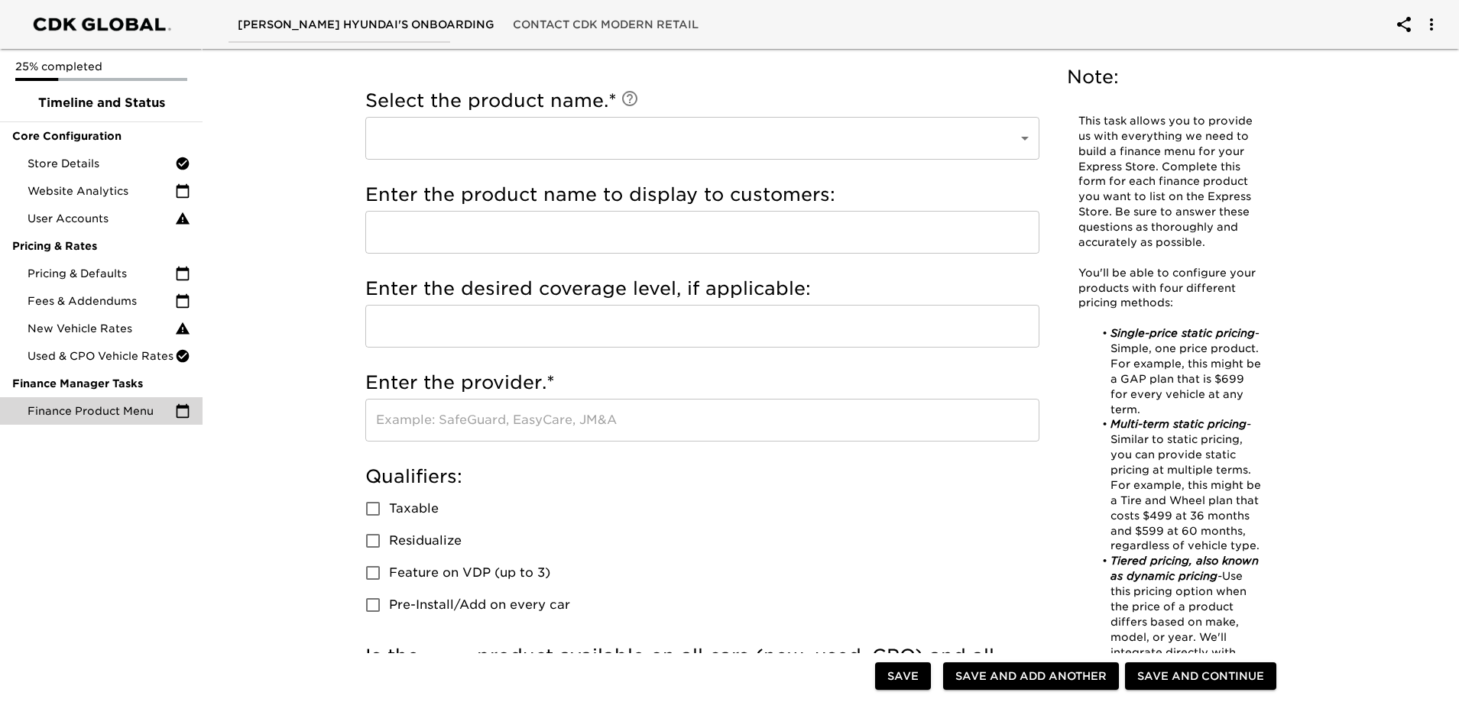
scroll to position [0, 0]
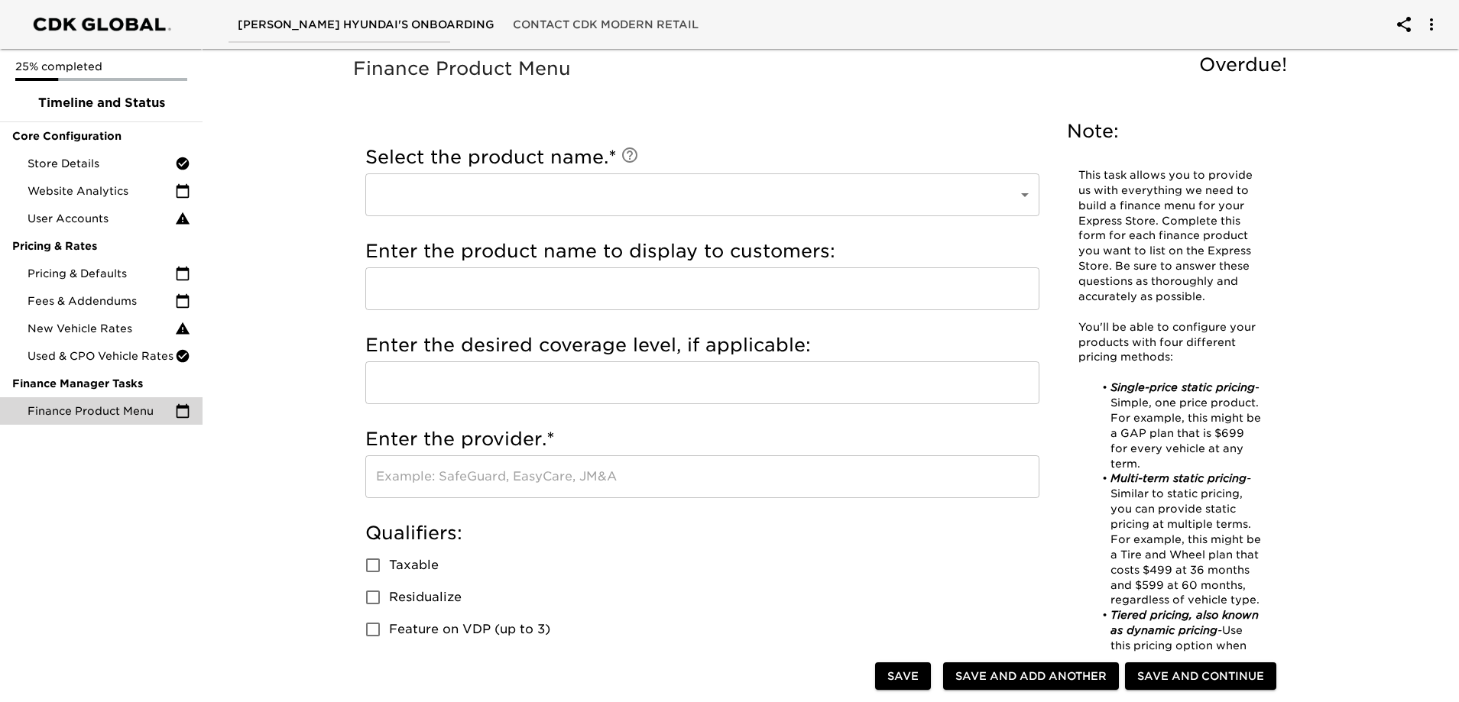
drag, startPoint x: 533, startPoint y: 221, endPoint x: 543, endPoint y: 202, distance: 21.5
click at [540, 207] on div "Select the product name. * ​ ​" at bounding box center [702, 185] width 674 height 94
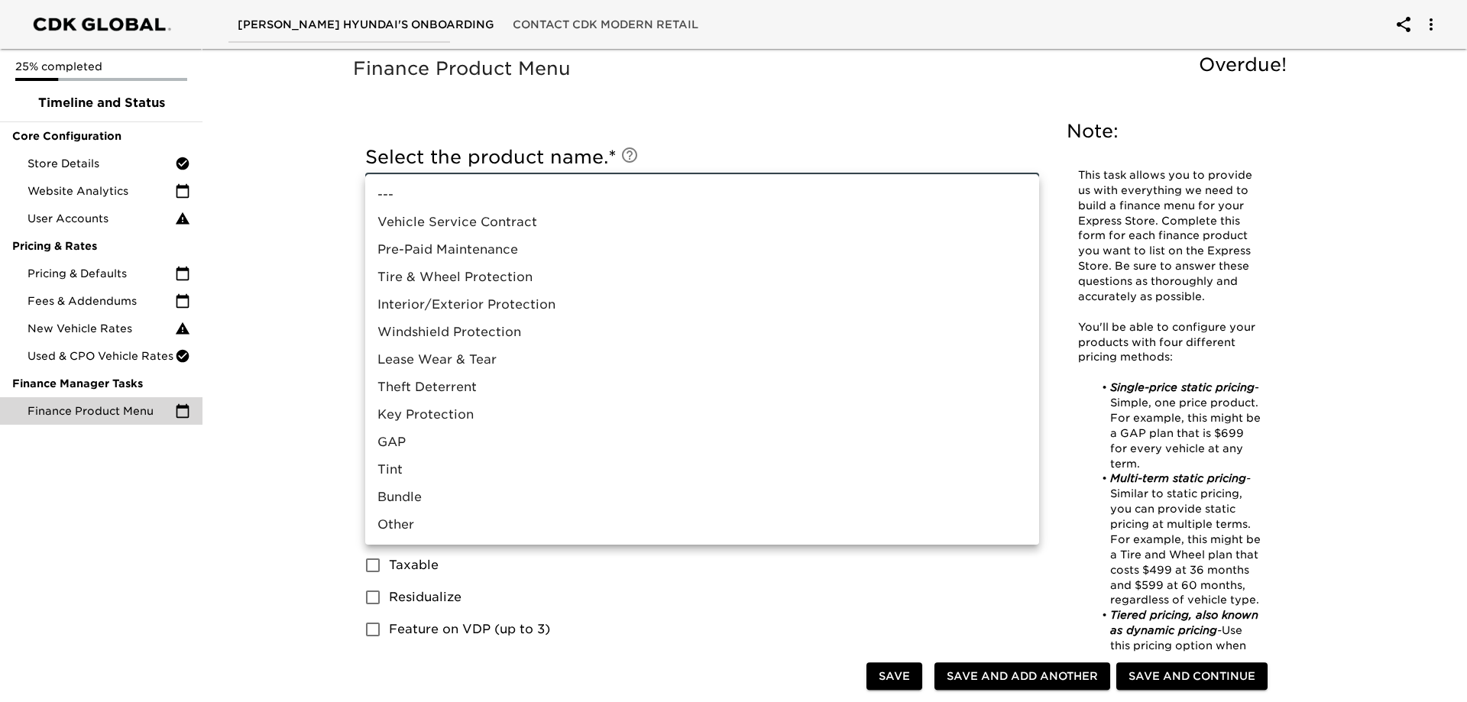
click at [535, 229] on li "Vehicle Service Contract" at bounding box center [702, 223] width 674 height 28
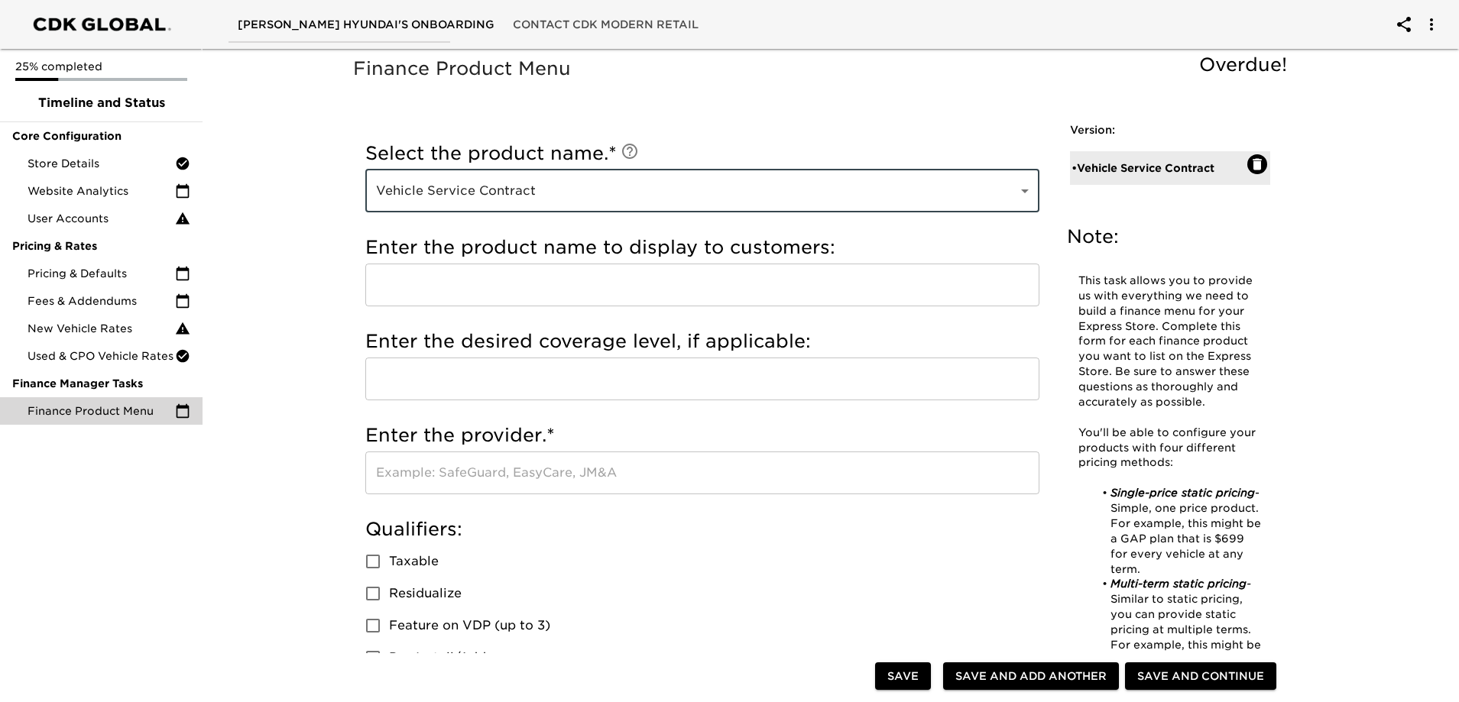
click at [495, 269] on input "text" at bounding box center [702, 285] width 674 height 43
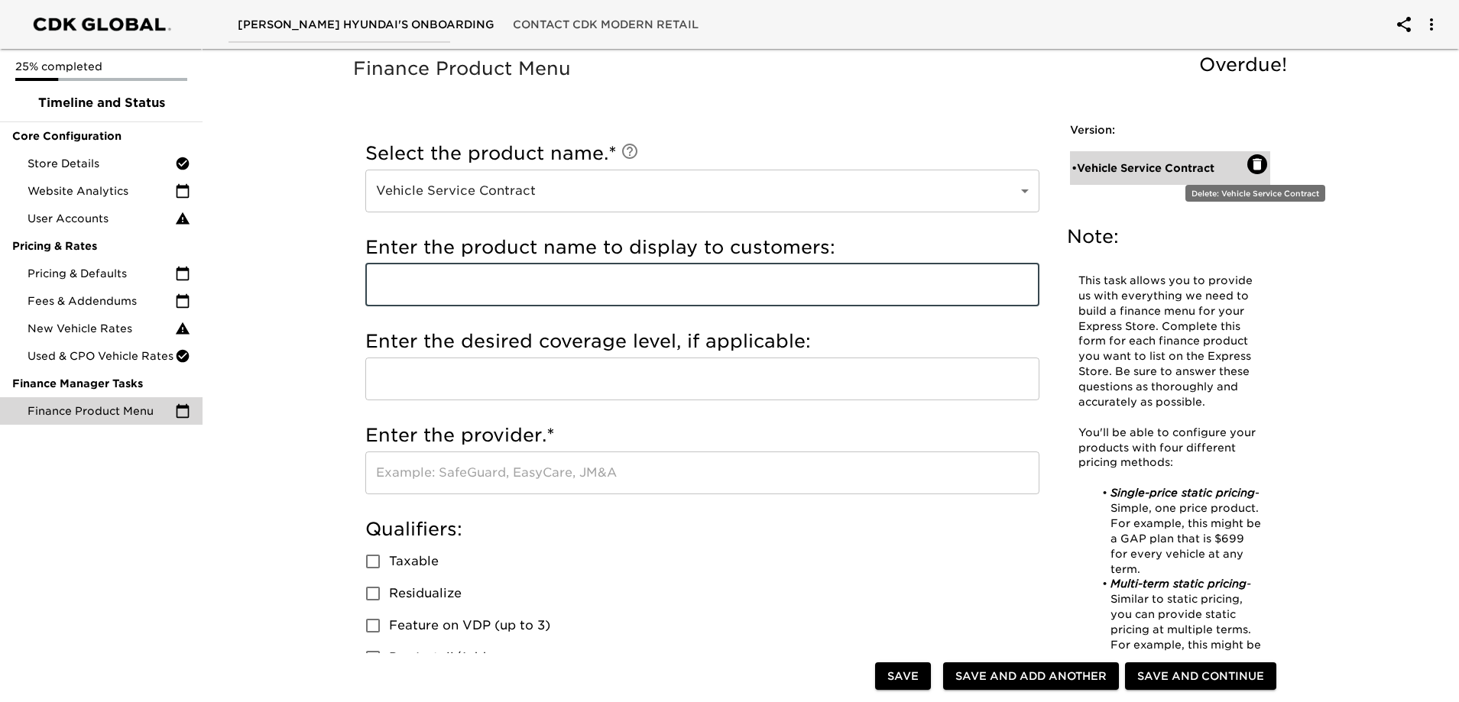
click at [1252, 163] on icon "button" at bounding box center [1257, 164] width 15 height 15
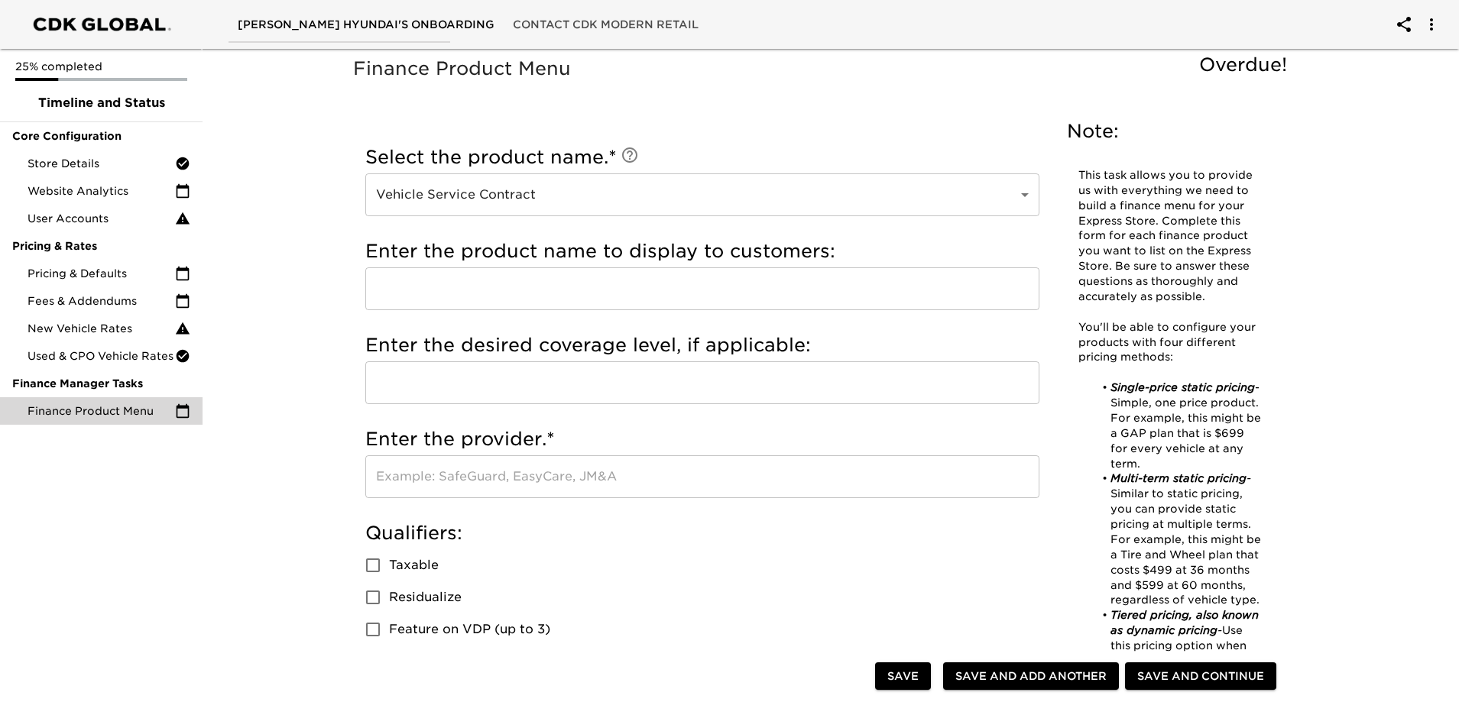
click at [135, 264] on div "Pricing & Defaults" at bounding box center [101, 274] width 203 height 28
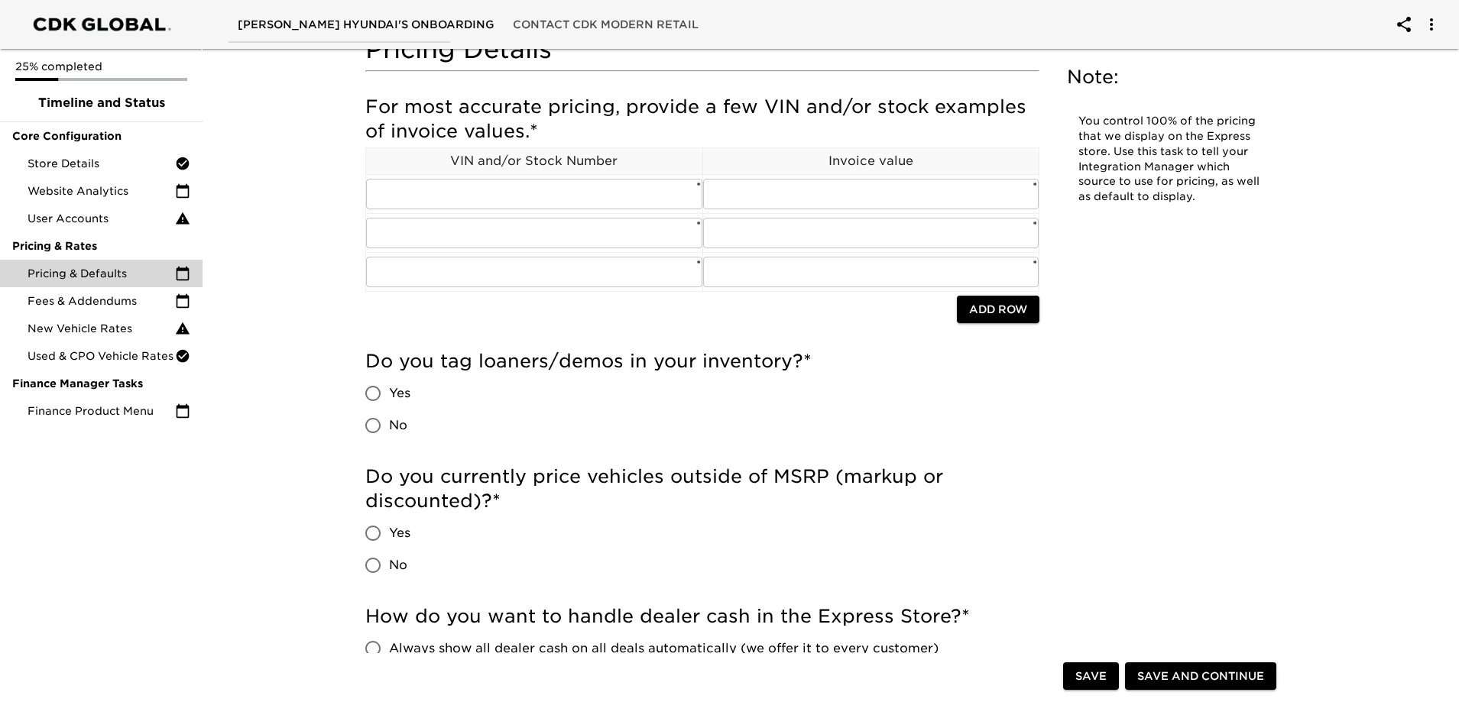
scroll to position [306, 0]
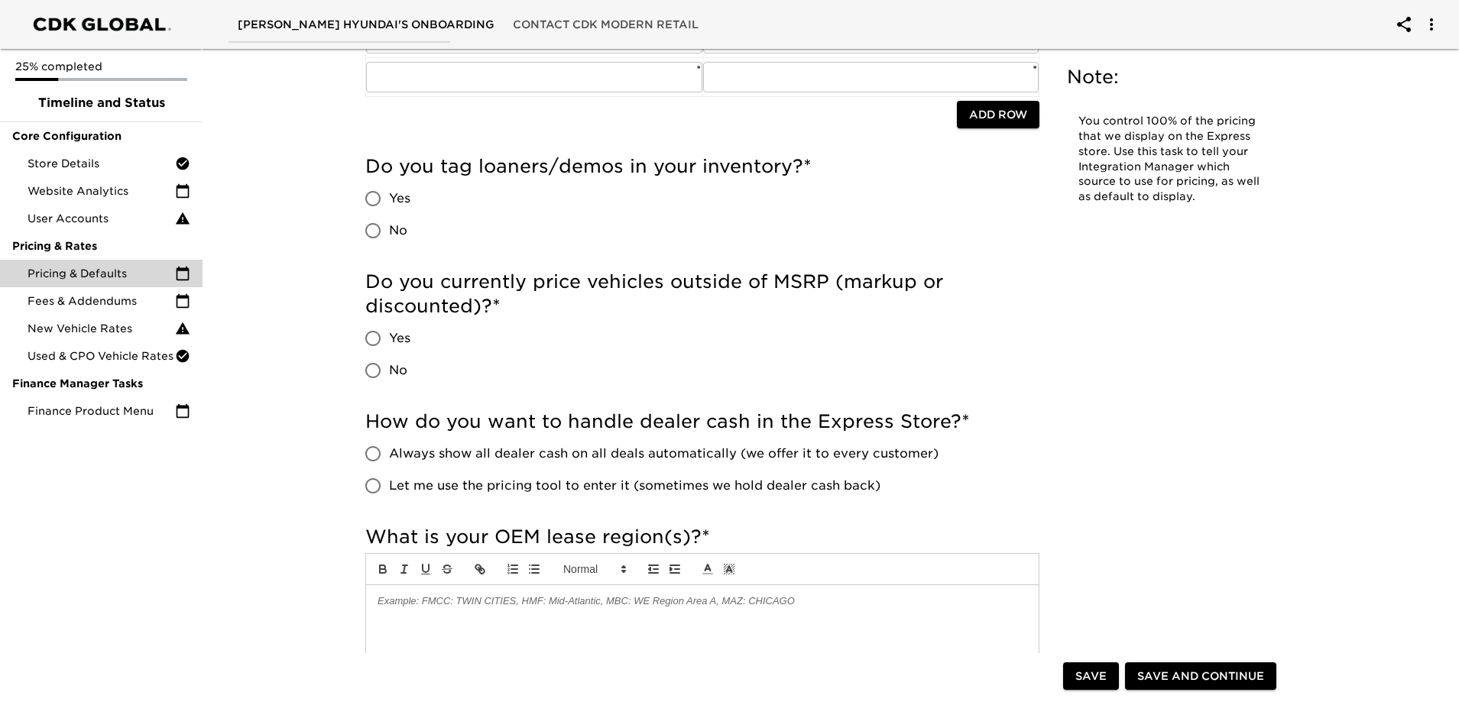
click at [370, 237] on input "No" at bounding box center [373, 231] width 32 height 32
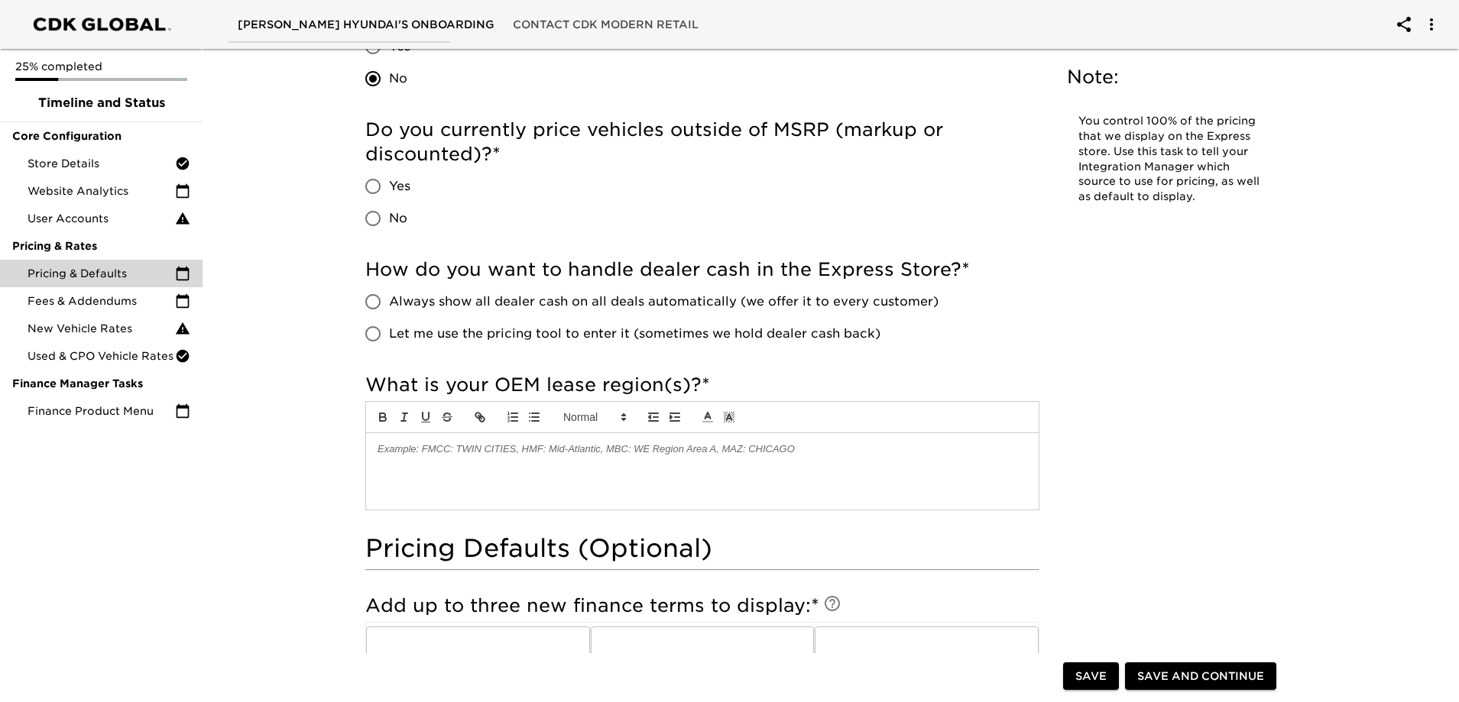
scroll to position [459, 0]
click at [377, 185] on input "Yes" at bounding box center [373, 186] width 32 height 32
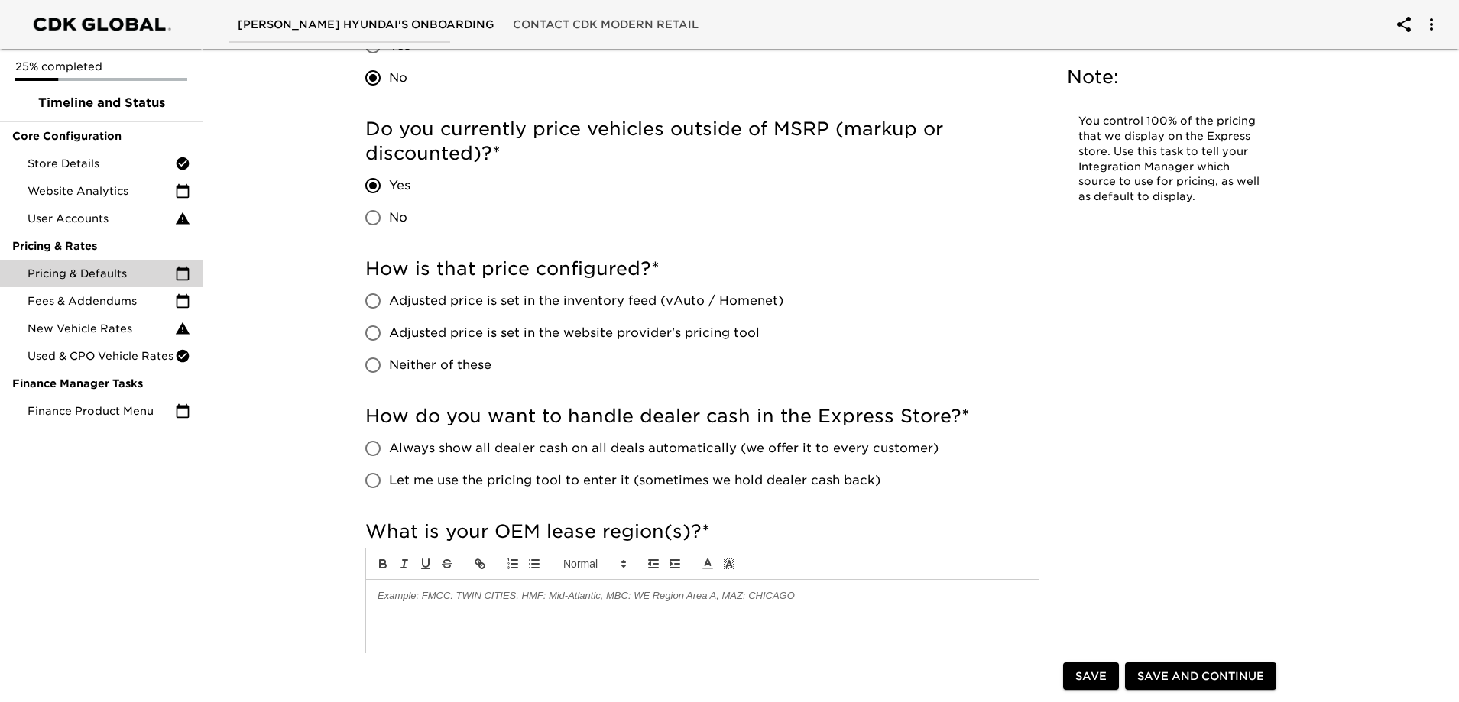
click at [546, 297] on span "Adjusted price is set in the inventory feed (vAuto / Homenet)" at bounding box center [586, 301] width 394 height 18
click at [389, 297] on input "Adjusted price is set in the inventory feed (vAuto / Homenet)" at bounding box center [373, 301] width 32 height 32
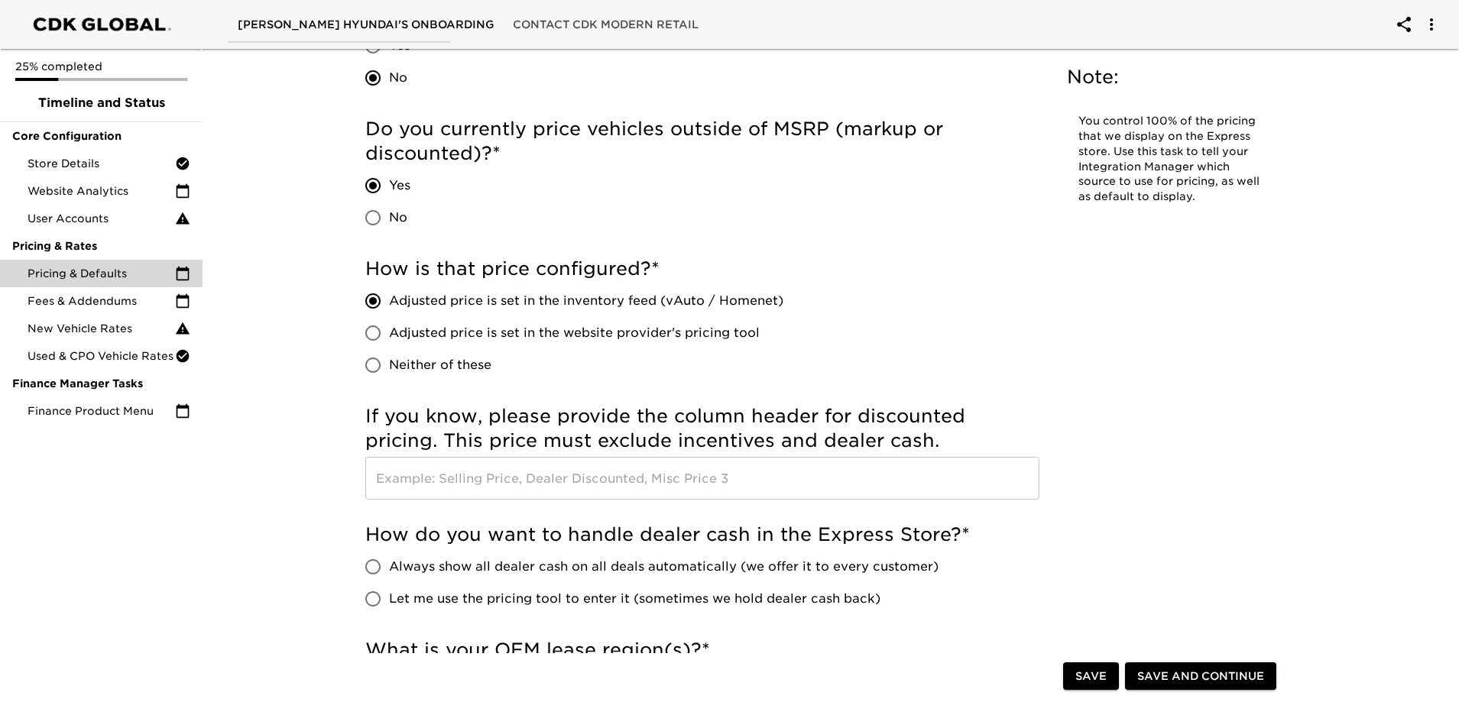
click at [617, 491] on input "text" at bounding box center [702, 478] width 674 height 43
click at [634, 483] on input "text" at bounding box center [702, 478] width 674 height 43
click at [666, 491] on input "text" at bounding box center [702, 478] width 674 height 43
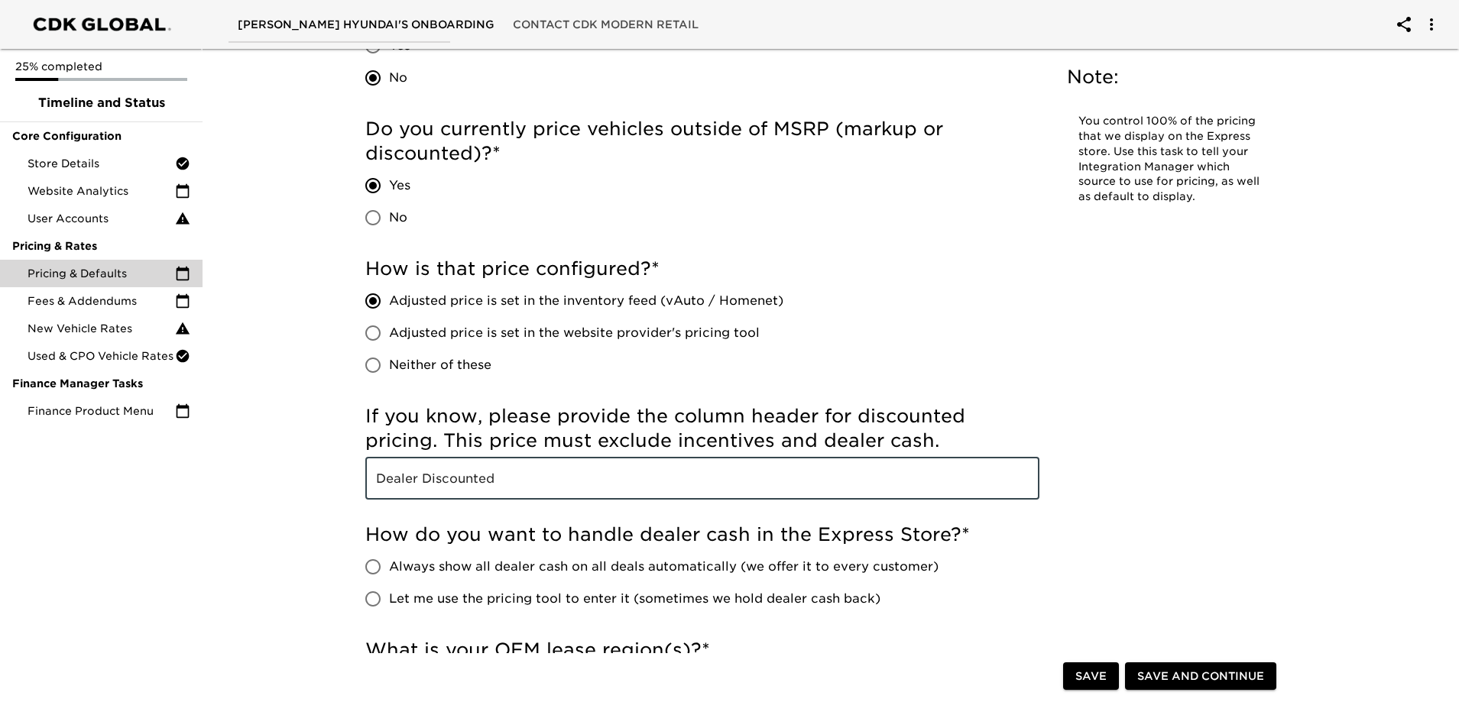
click at [819, 352] on div "How is that price configured? * Adjusted price is set in the inventory feed (vA…" at bounding box center [702, 319] width 674 height 125
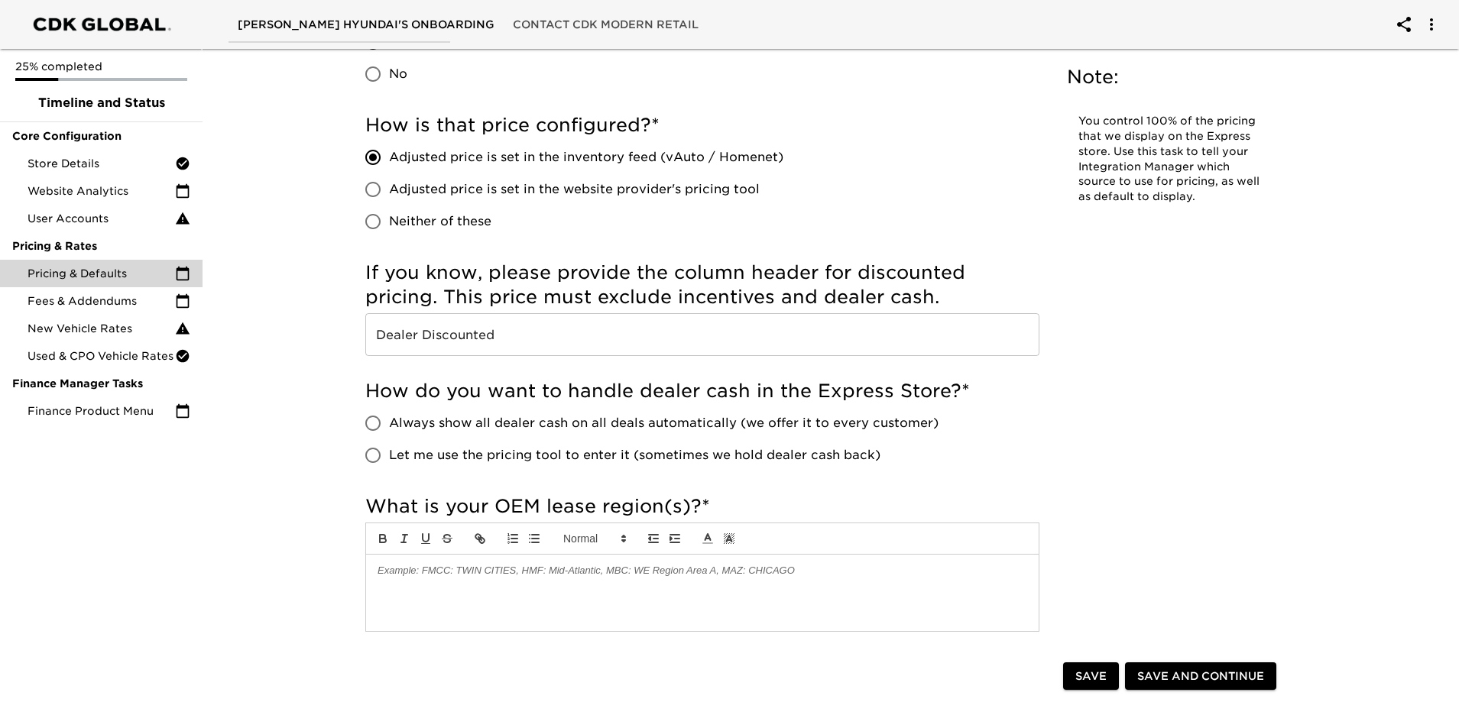
scroll to position [688, 0]
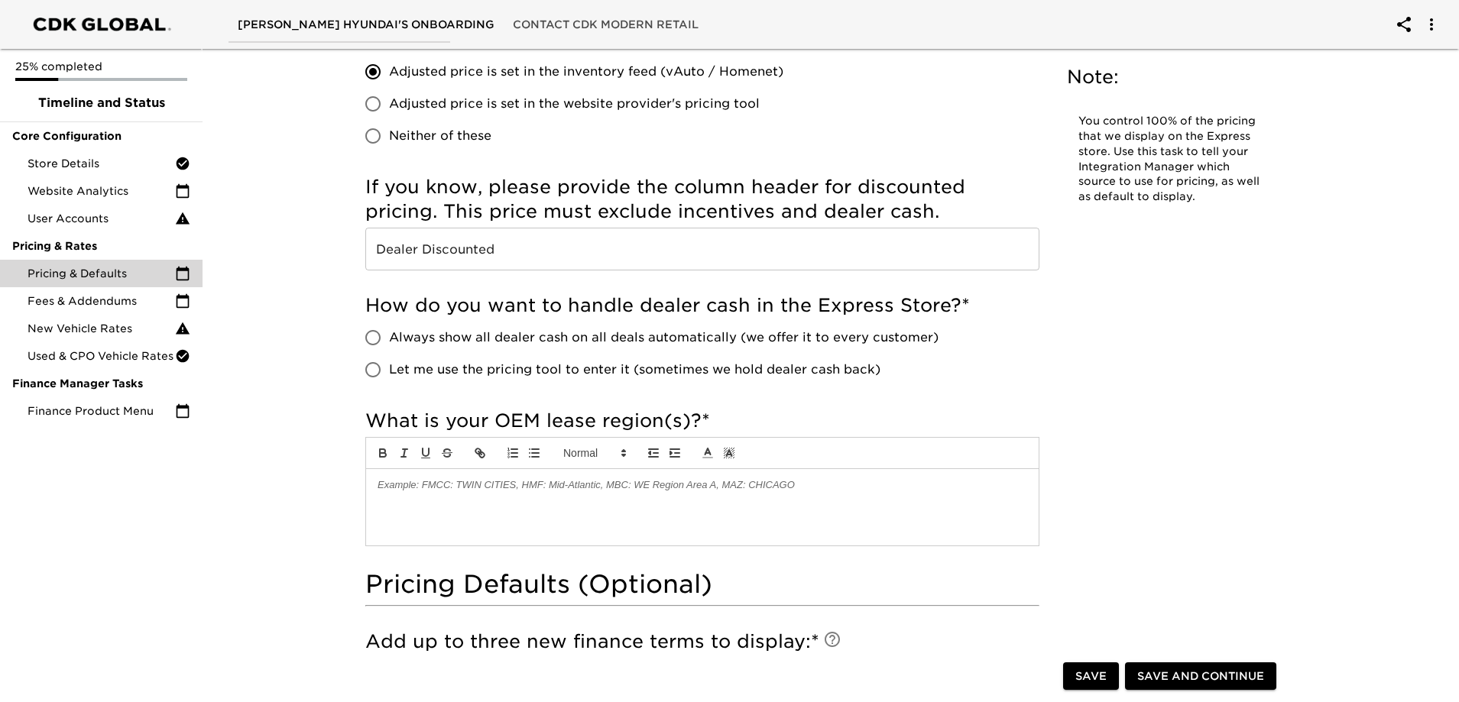
click at [494, 345] on span "Always show all dealer cash on all deals automatically (we offer it to every cu…" at bounding box center [664, 338] width 550 height 18
click at [389, 345] on input "Always show all dealer cash on all deals automatically (we offer it to every cu…" at bounding box center [373, 338] width 32 height 32
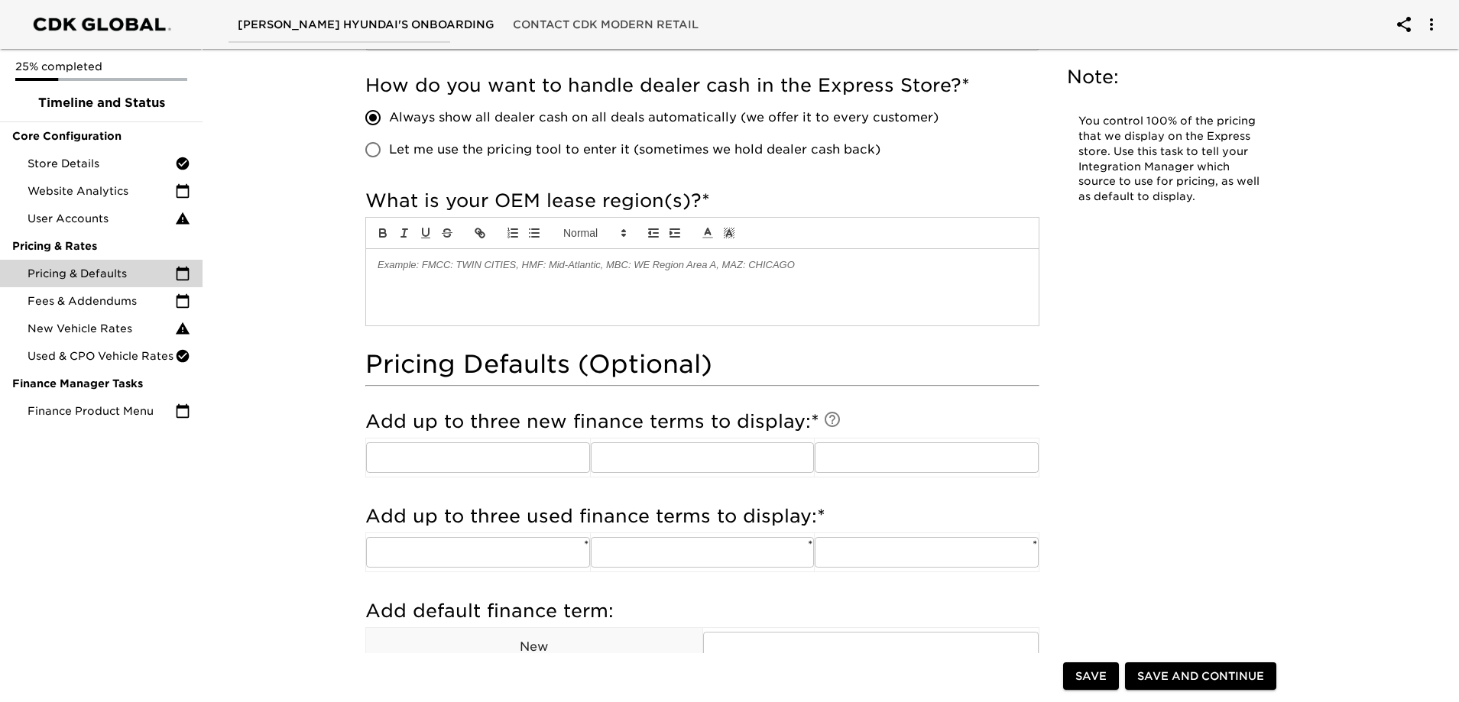
scroll to position [917, 0]
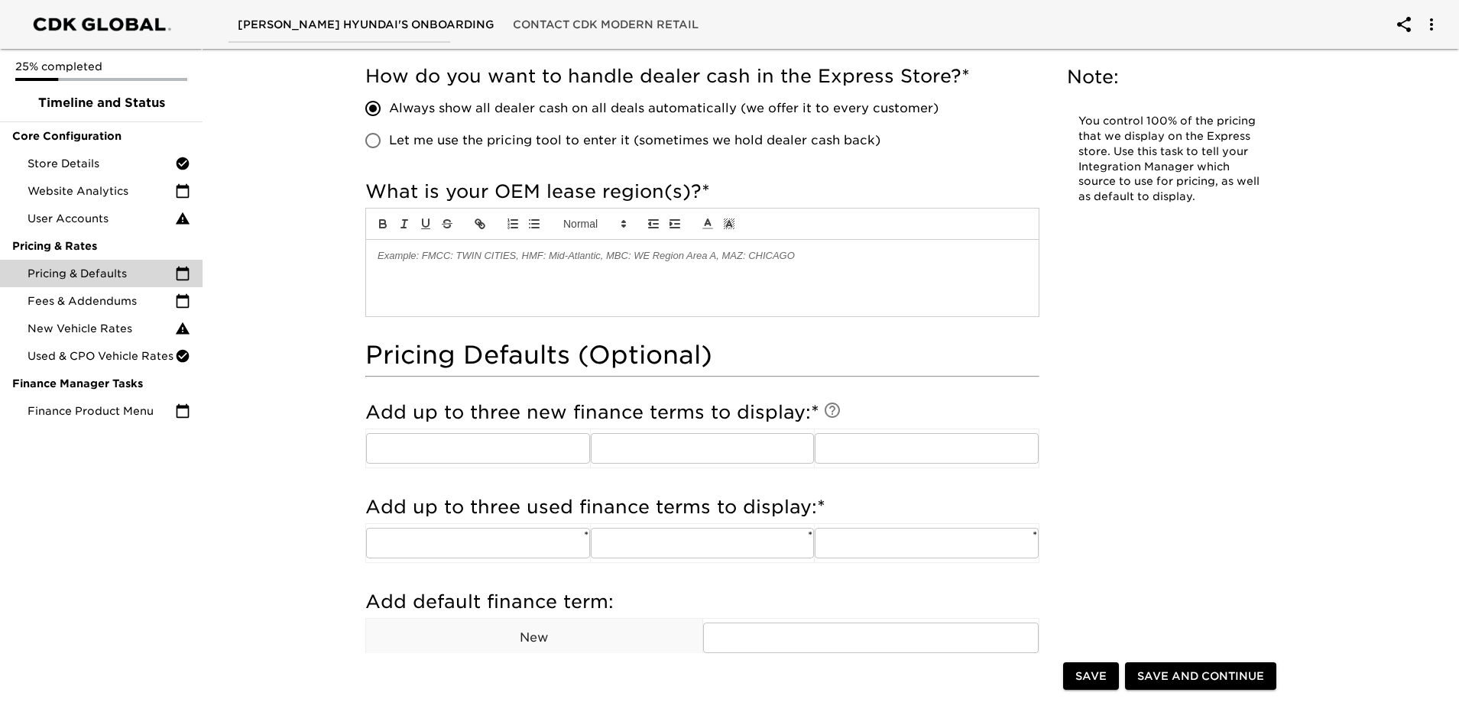
click at [565, 303] on div at bounding box center [702, 278] width 673 height 76
click at [590, 280] on div at bounding box center [702, 278] width 673 height 76
click at [556, 277] on div at bounding box center [702, 278] width 673 height 76
click at [1334, 388] on div "Pricing & Defaults Overdue! Note: You control 100% of the pricing that we displ…" at bounding box center [824, 389] width 1263 height 2526
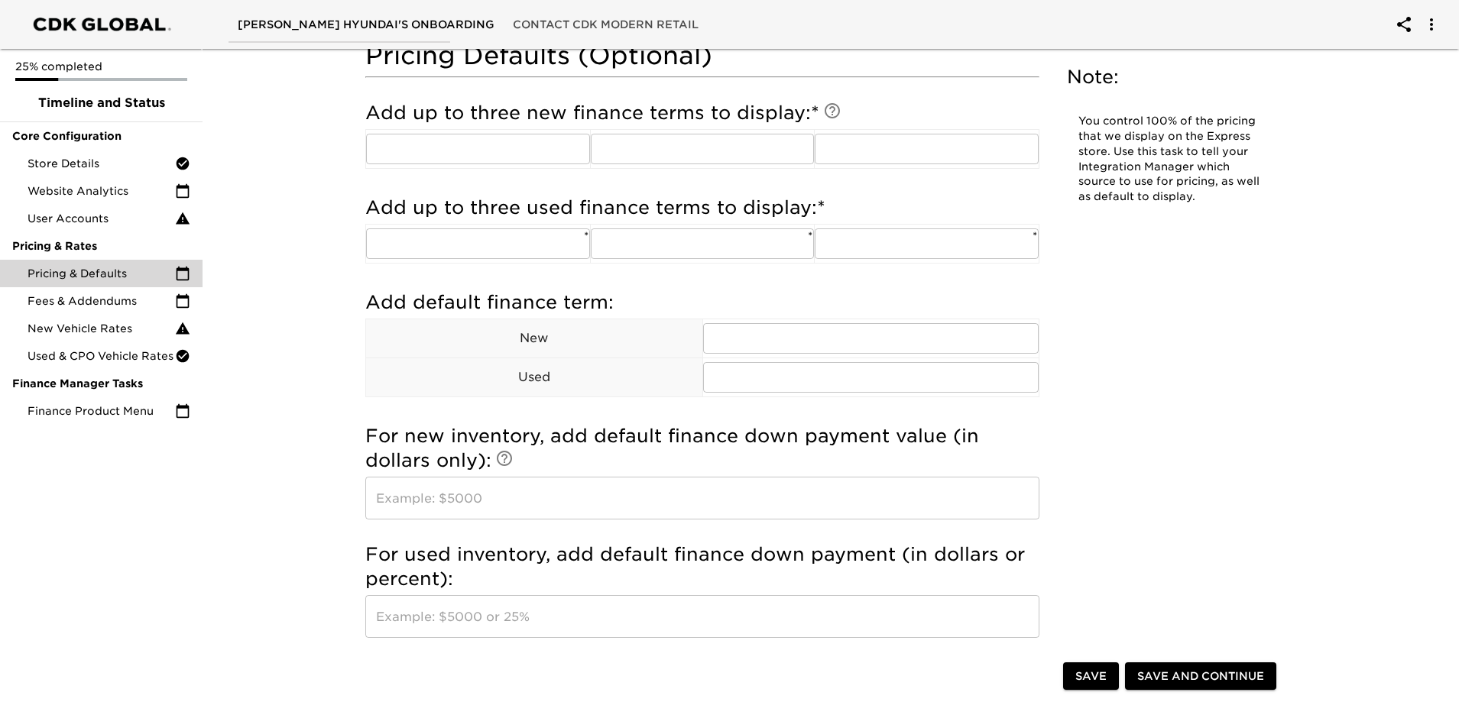
scroll to position [1223, 0]
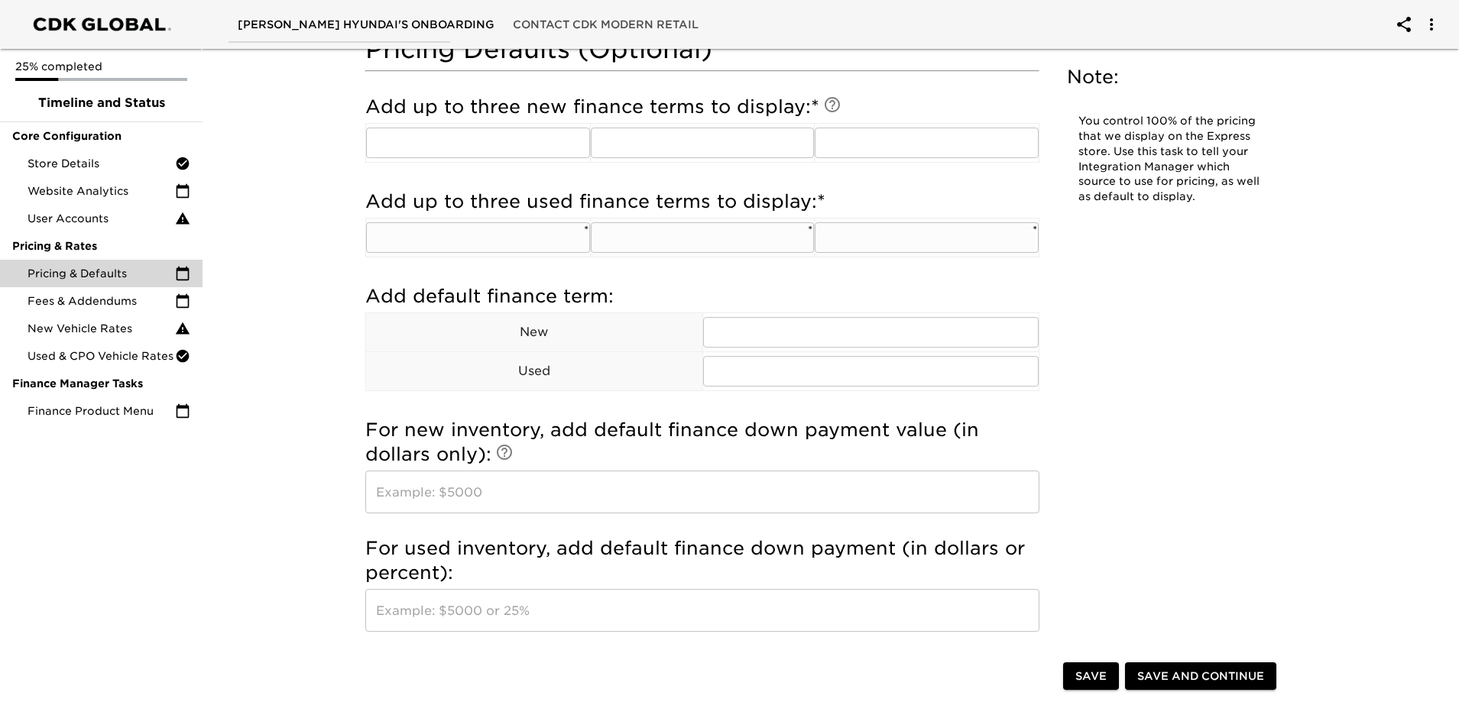
click at [546, 242] on input "text" at bounding box center [478, 237] width 224 height 31
click at [733, 242] on input "text" at bounding box center [703, 237] width 224 height 31
click at [877, 238] on input "text" at bounding box center [927, 237] width 224 height 31
click at [683, 274] on div "Add up to three used finance terms to display: * ​ * ​ * ​ *" at bounding box center [702, 229] width 674 height 95
click at [542, 147] on input "text" at bounding box center [478, 143] width 224 height 31
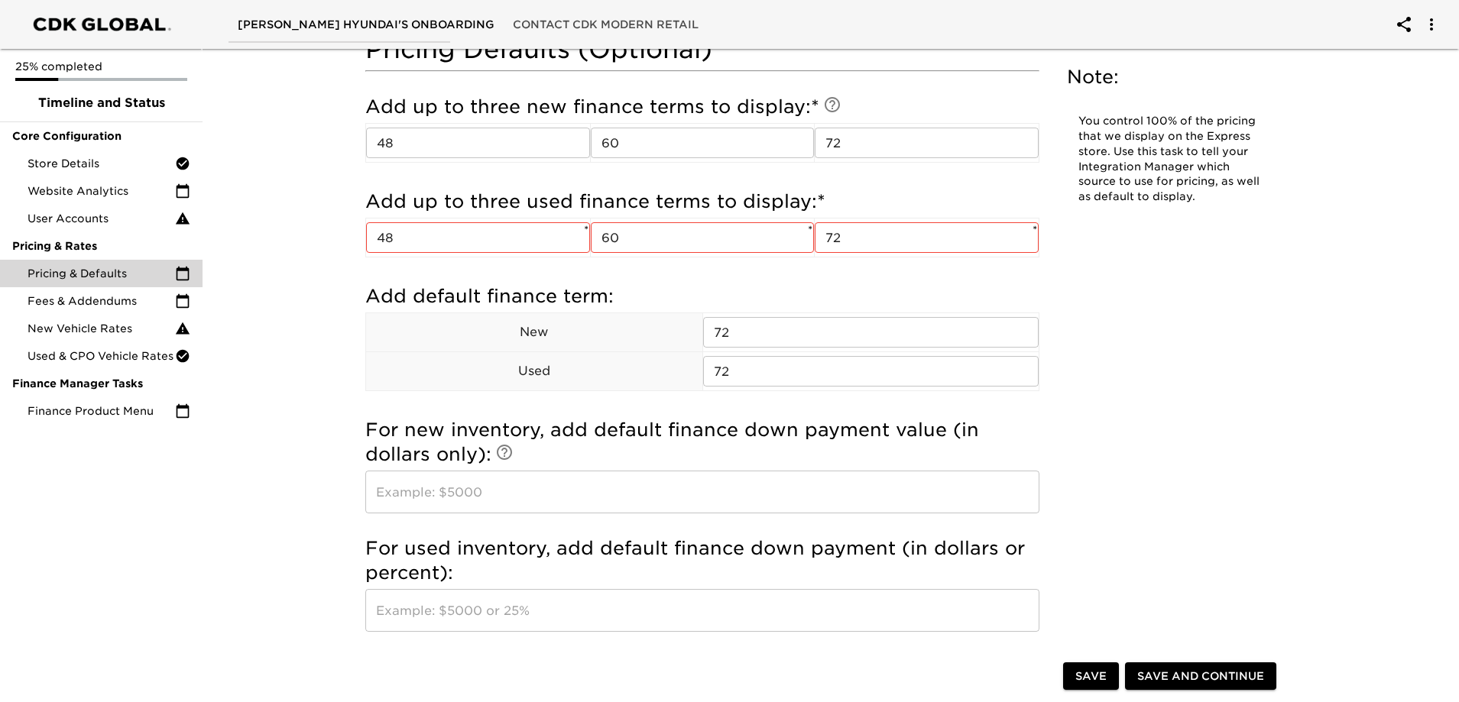
click at [603, 437] on h5 "For new inventory, add default finance down payment value (in dollars only):" at bounding box center [702, 442] width 674 height 49
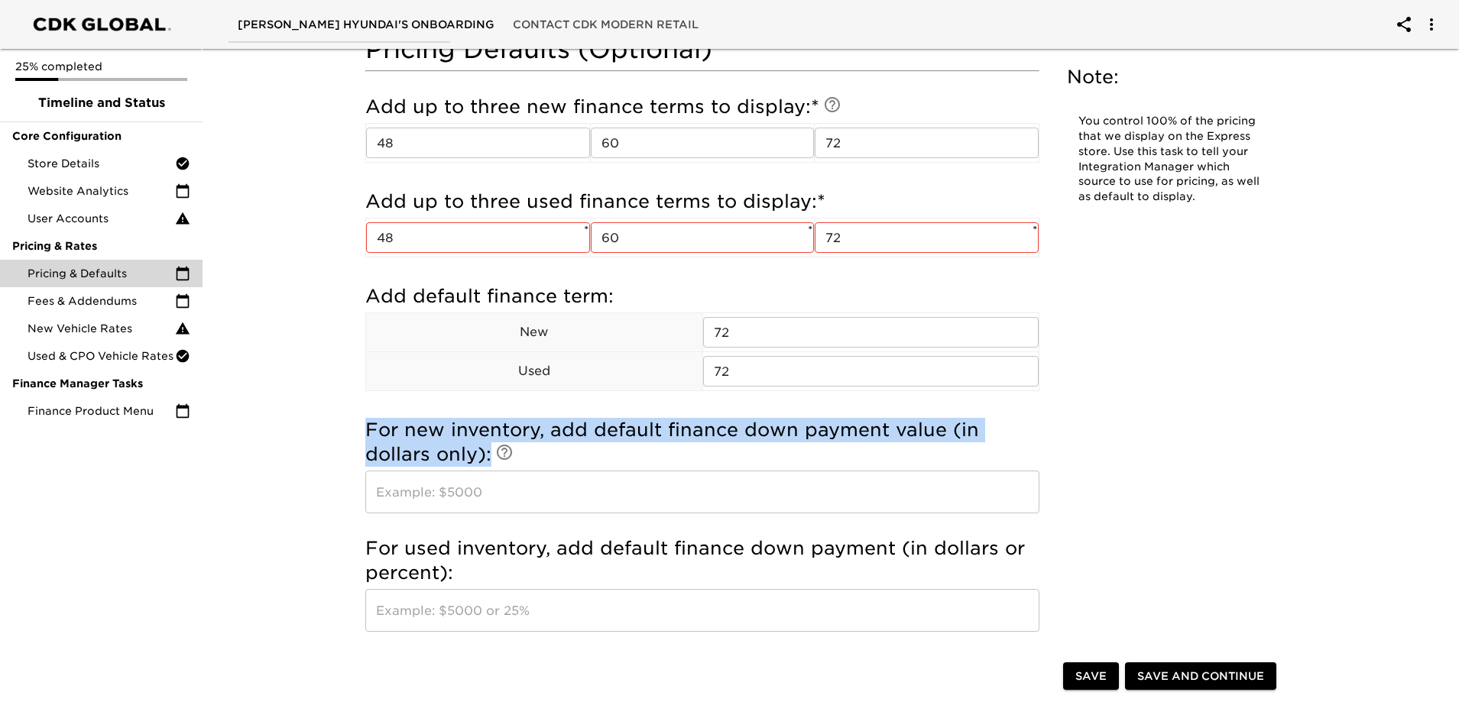
click at [603, 437] on h5 "For new inventory, add default finance down payment value (in dollars only):" at bounding box center [702, 442] width 674 height 49
click at [748, 426] on h5 "For new inventory, add default finance down payment value (in dollars only):" at bounding box center [702, 442] width 674 height 49
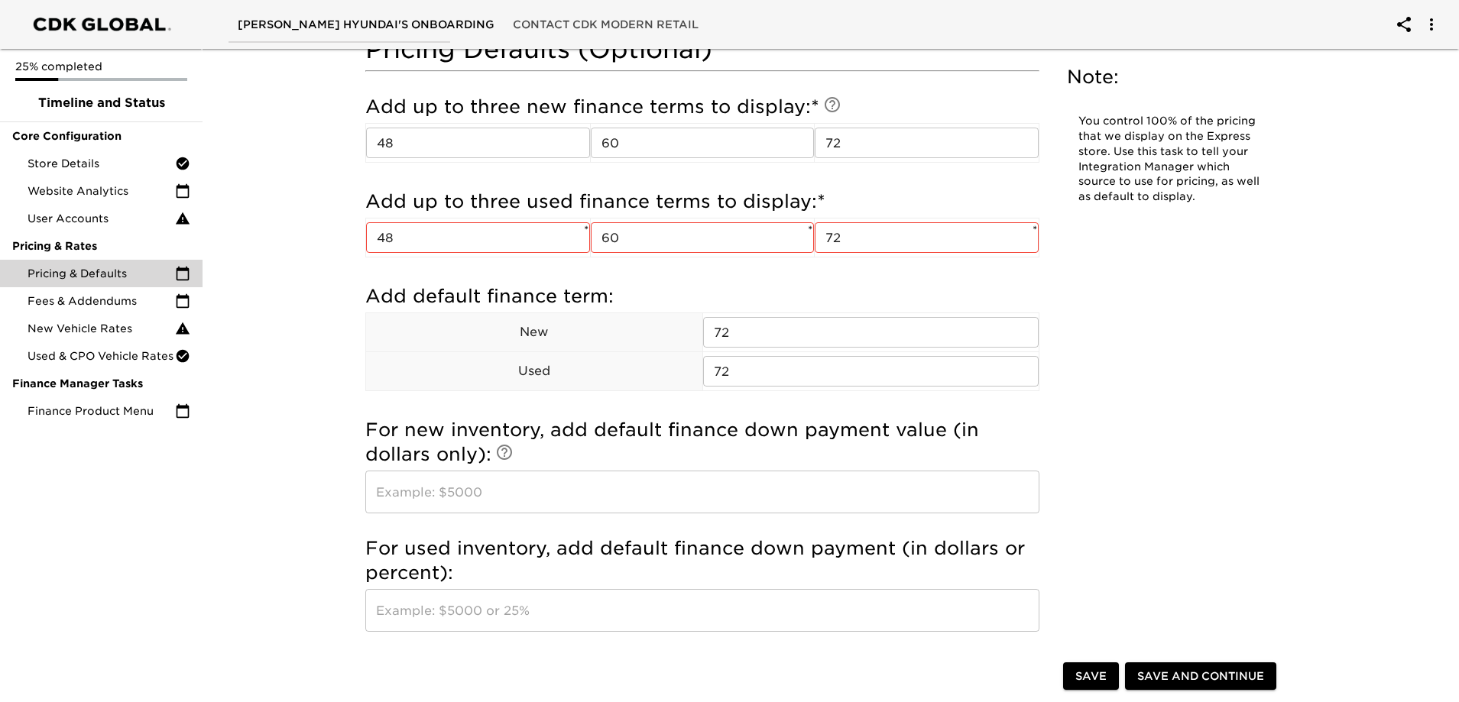
click at [624, 477] on input "text" at bounding box center [702, 492] width 674 height 43
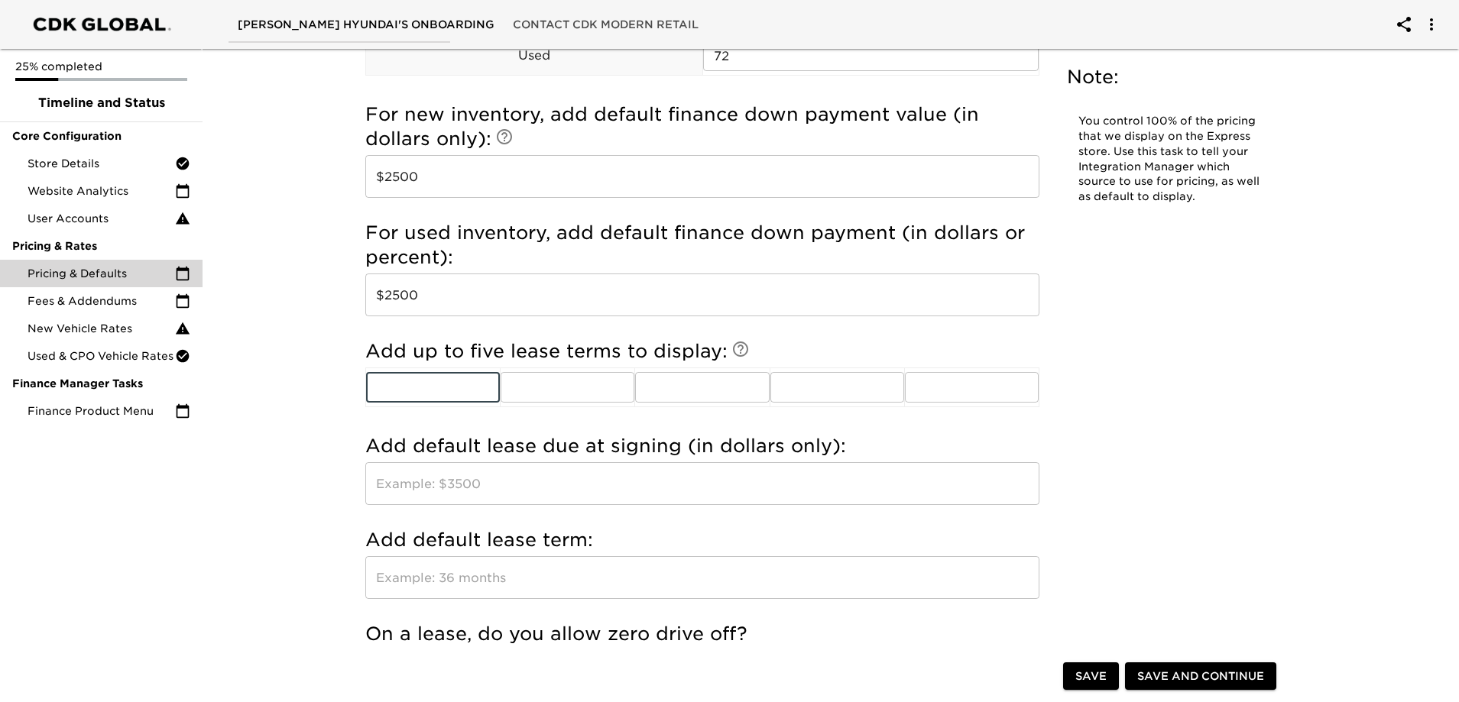
scroll to position [1545, 0]
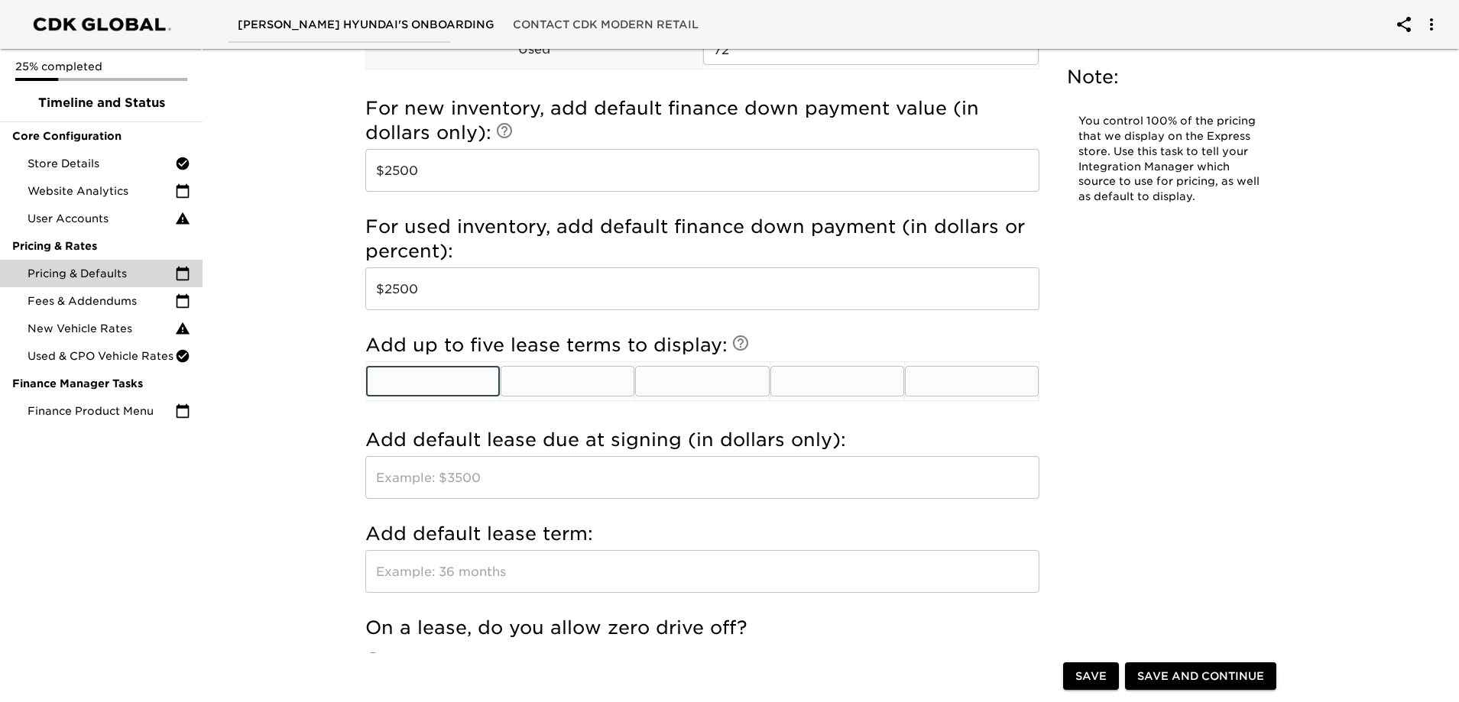
click at [465, 398] on td "​" at bounding box center [433, 381] width 135 height 39
click at [474, 382] on input "text" at bounding box center [433, 381] width 134 height 31
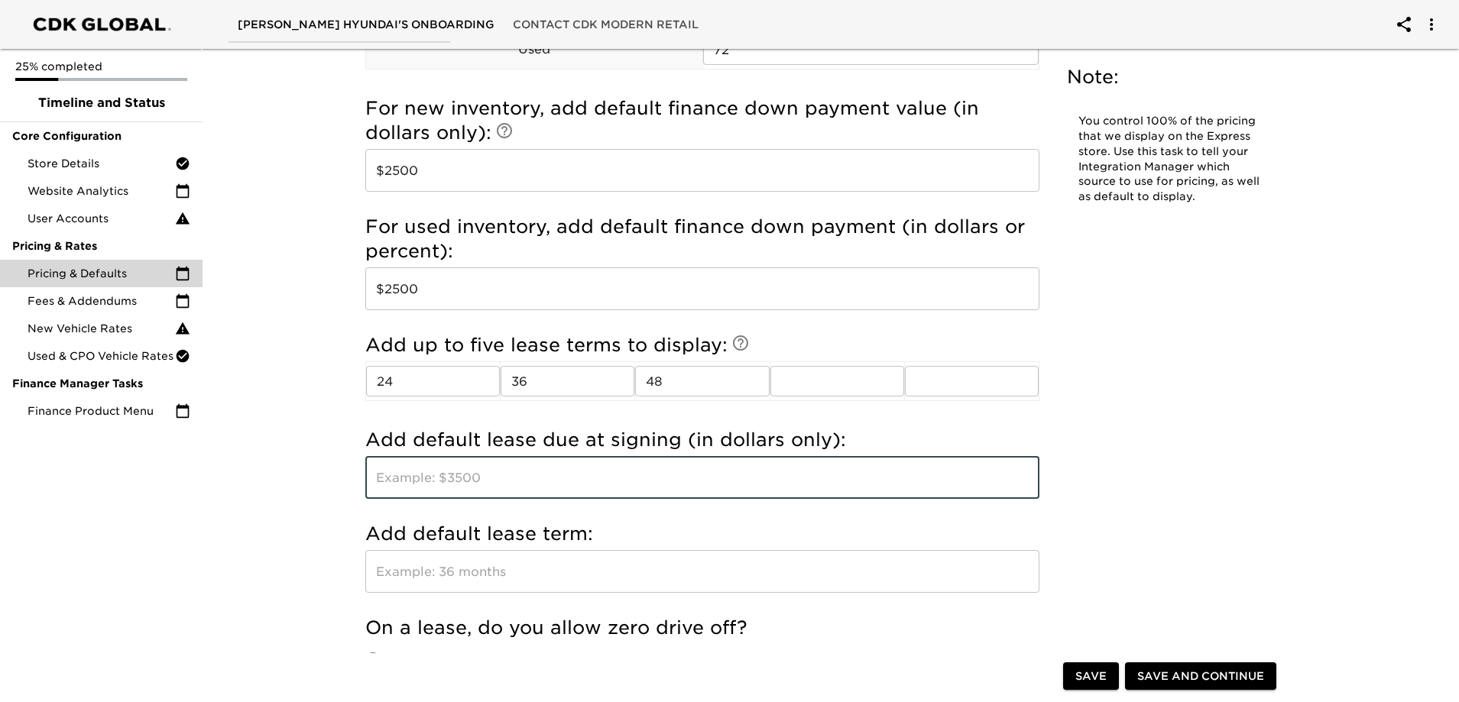
click at [632, 461] on input "text" at bounding box center [702, 477] width 674 height 43
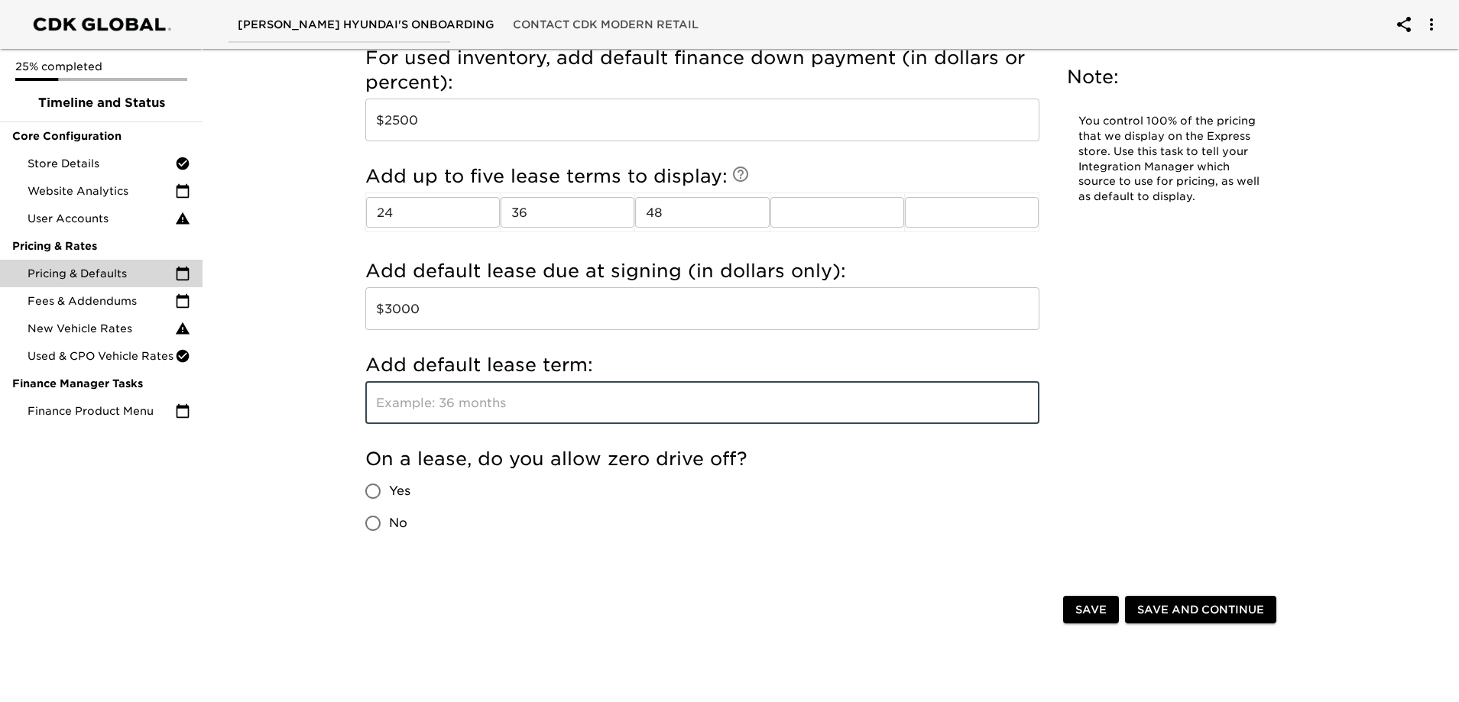
scroll to position [1774, 0]
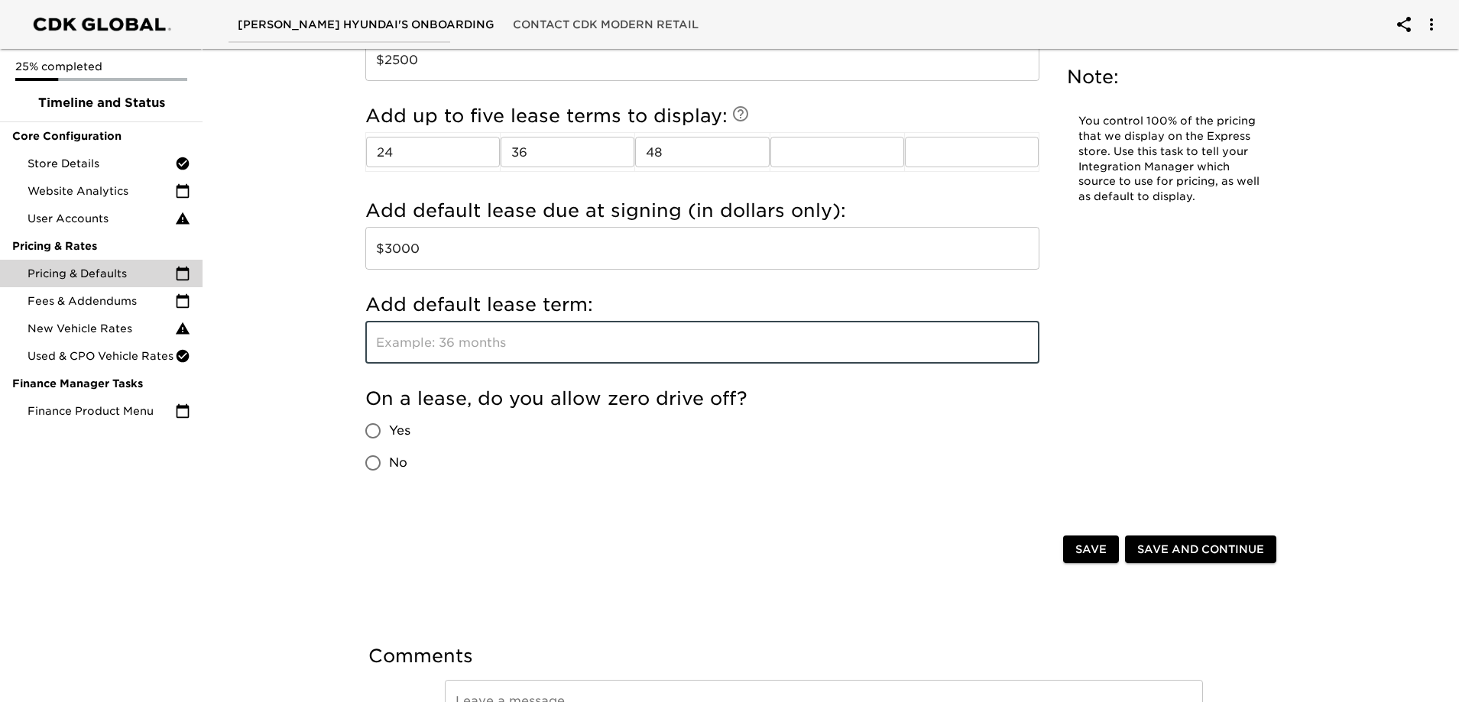
click at [462, 345] on input "text" at bounding box center [702, 342] width 674 height 43
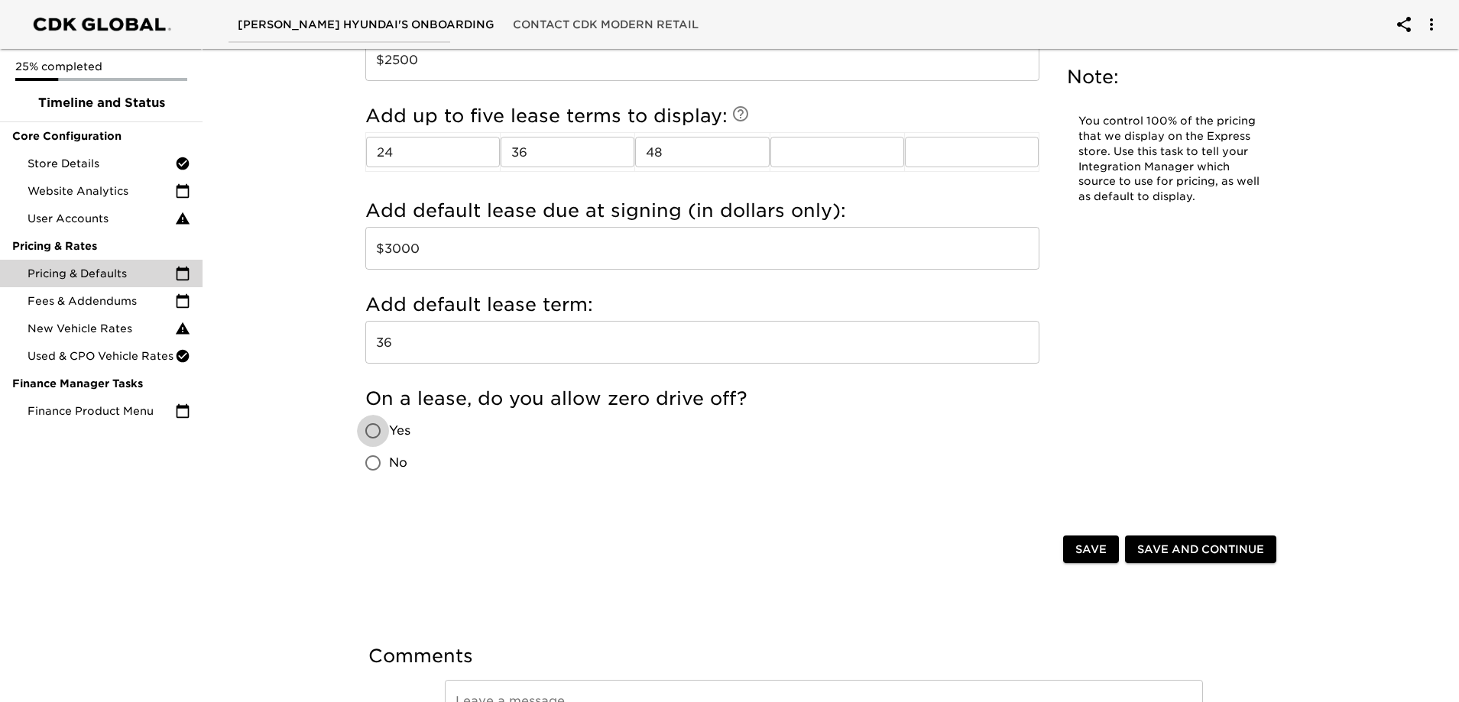
click at [397, 430] on span "Yes" at bounding box center [399, 431] width 21 height 18
click at [389, 430] on input "Yes" at bounding box center [373, 431] width 32 height 32
click at [383, 465] on input "No" at bounding box center [373, 463] width 32 height 32
click at [595, 393] on h5 "On a lease, do you allow zero drive off?" at bounding box center [702, 399] width 674 height 24
click at [595, 392] on h5 "On a lease, do you allow zero drive off?" at bounding box center [702, 399] width 674 height 24
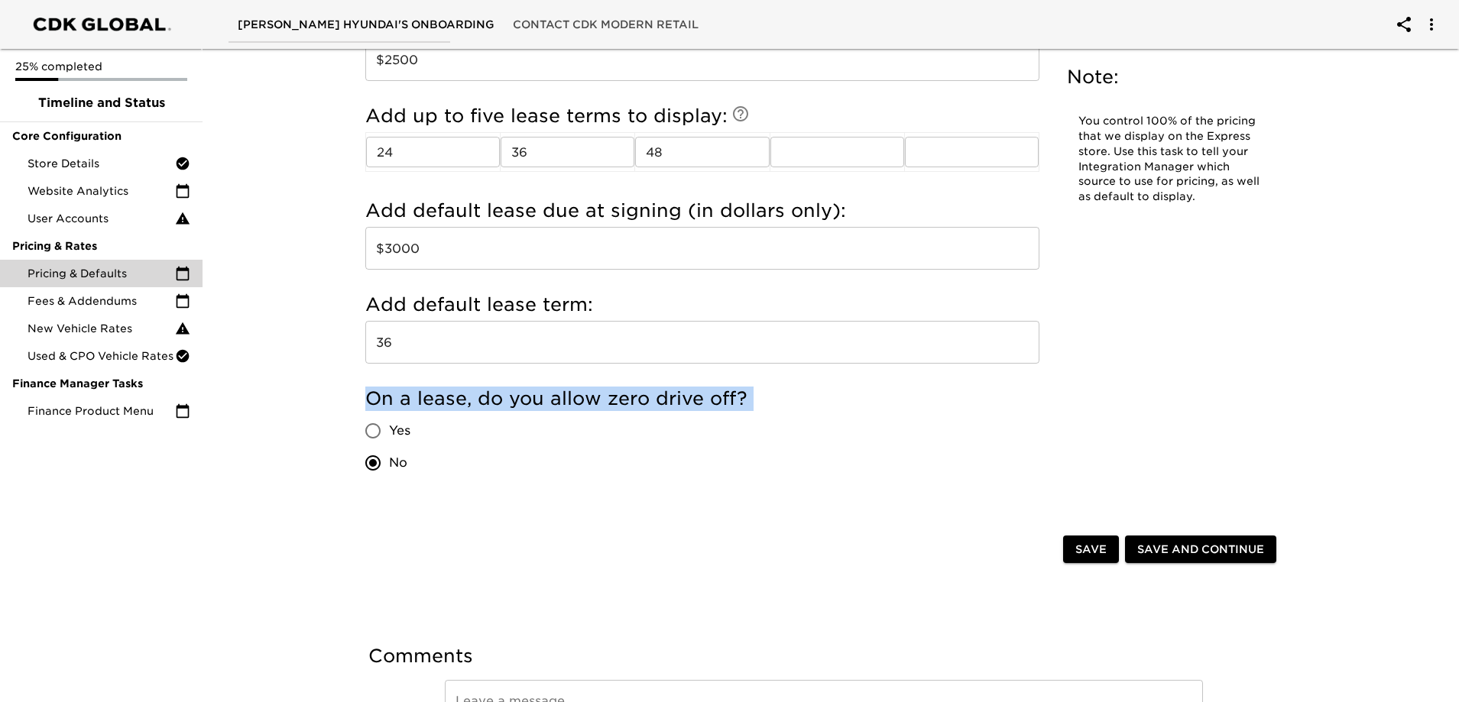
drag, startPoint x: 595, startPoint y: 392, endPoint x: 605, endPoint y: 388, distance: 10.3
click at [596, 392] on h5 "On a lease, do you allow zero drive off?" at bounding box center [702, 399] width 674 height 24
click at [828, 405] on h5 "On a lease, do you allow zero drive off?" at bounding box center [702, 399] width 674 height 24
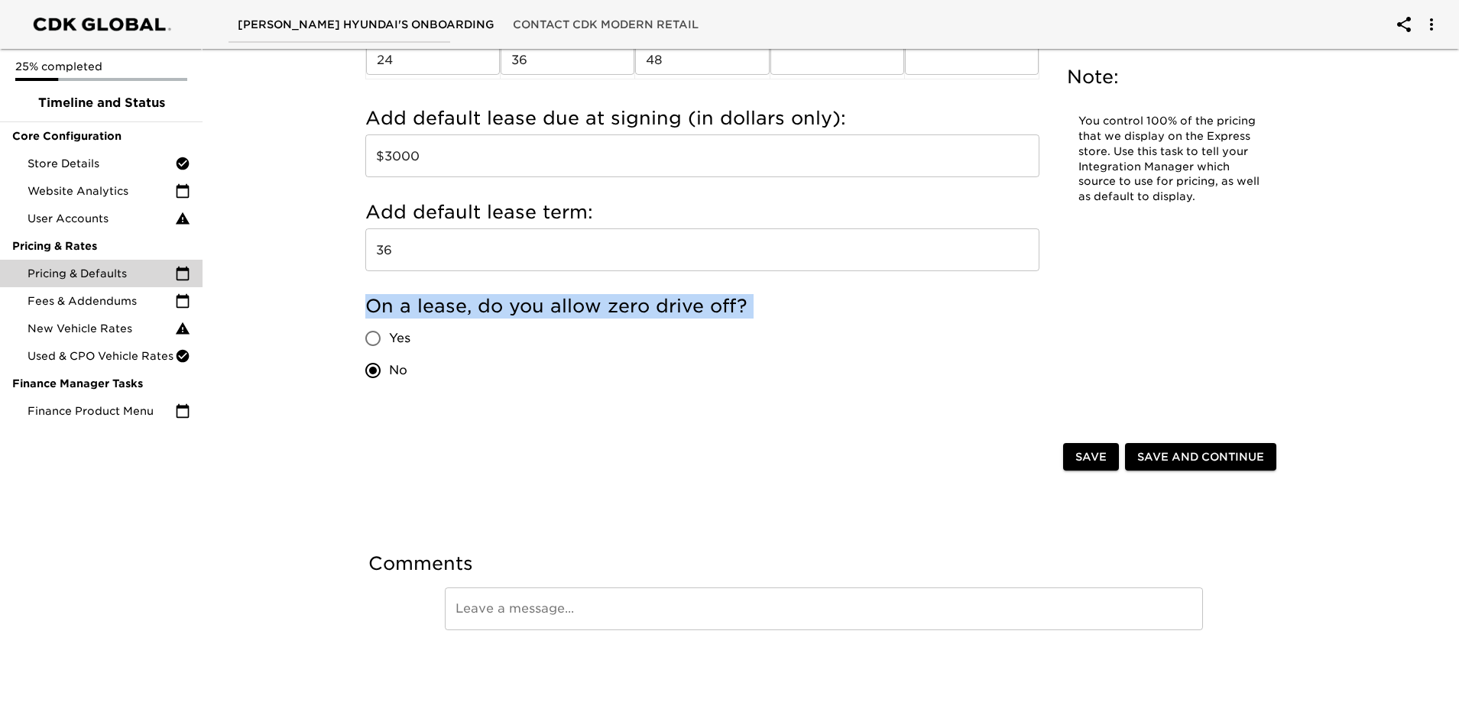
click at [673, 307] on h5 "On a lease, do you allow zero drive off?" at bounding box center [702, 306] width 674 height 24
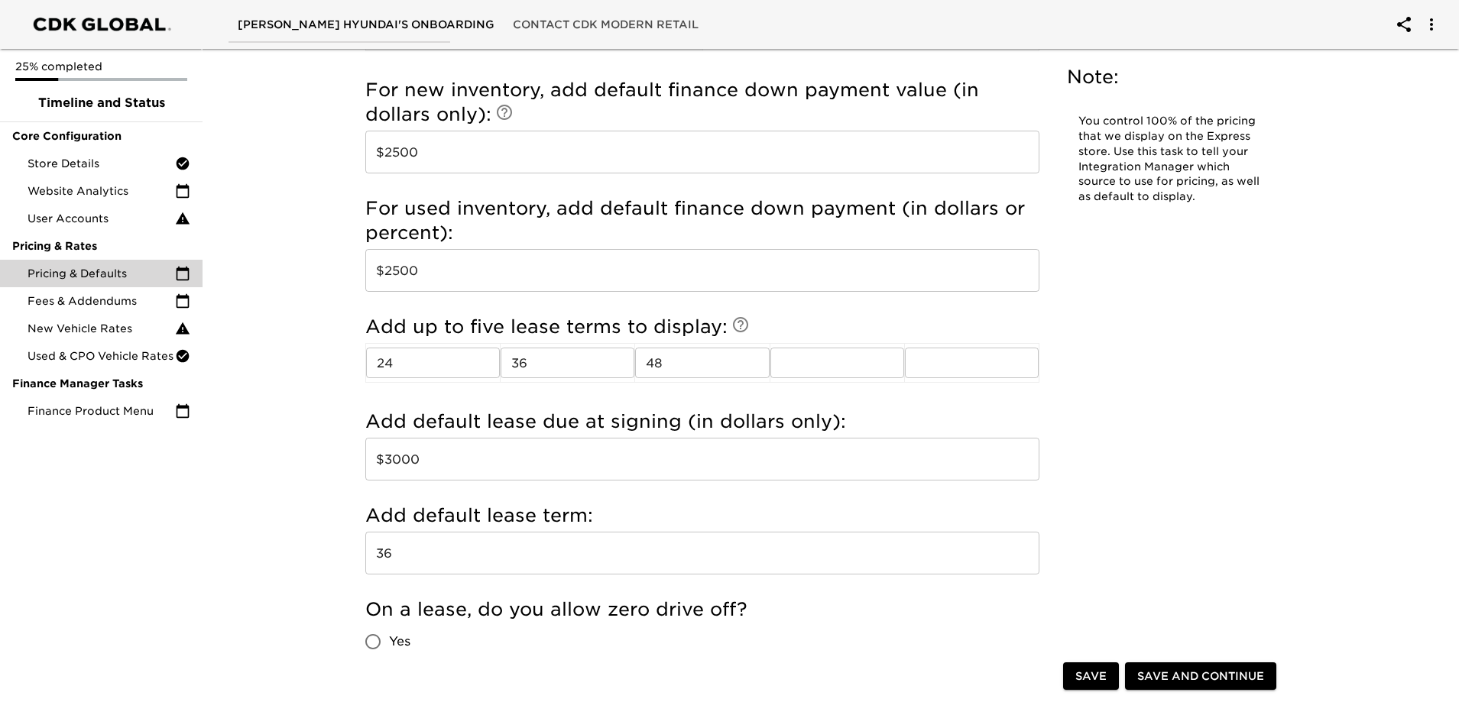
scroll to position [1561, 0]
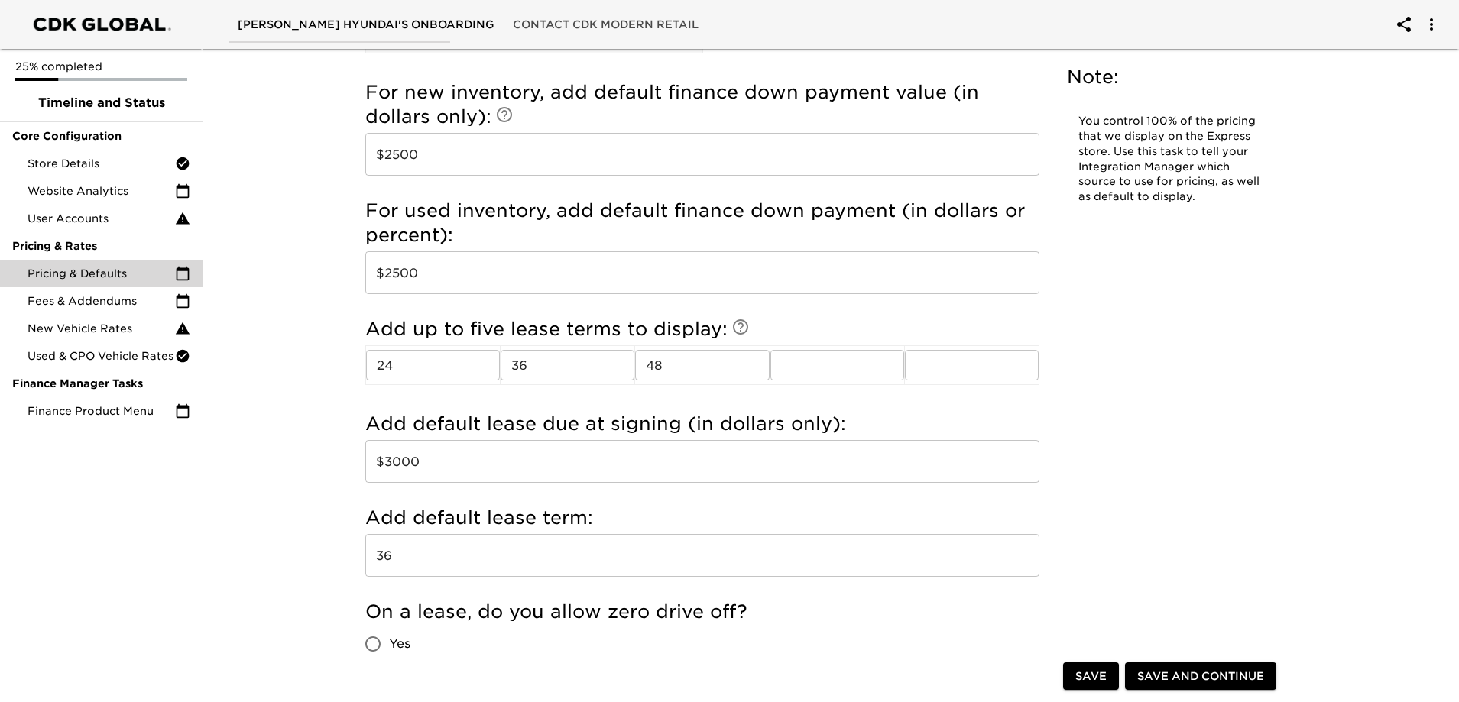
click at [481, 478] on input "$3000" at bounding box center [702, 461] width 674 height 43
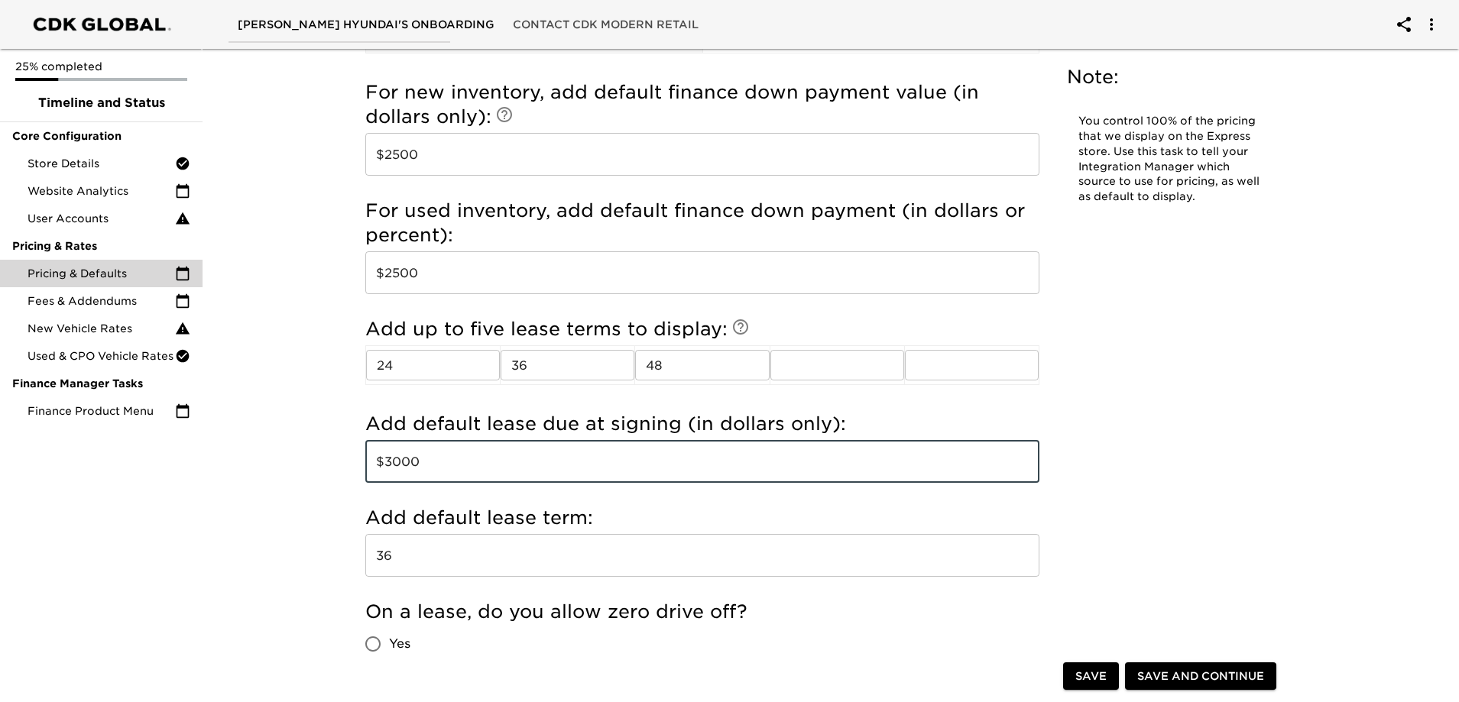
click at [481, 478] on input "$3000" at bounding box center [702, 461] width 674 height 43
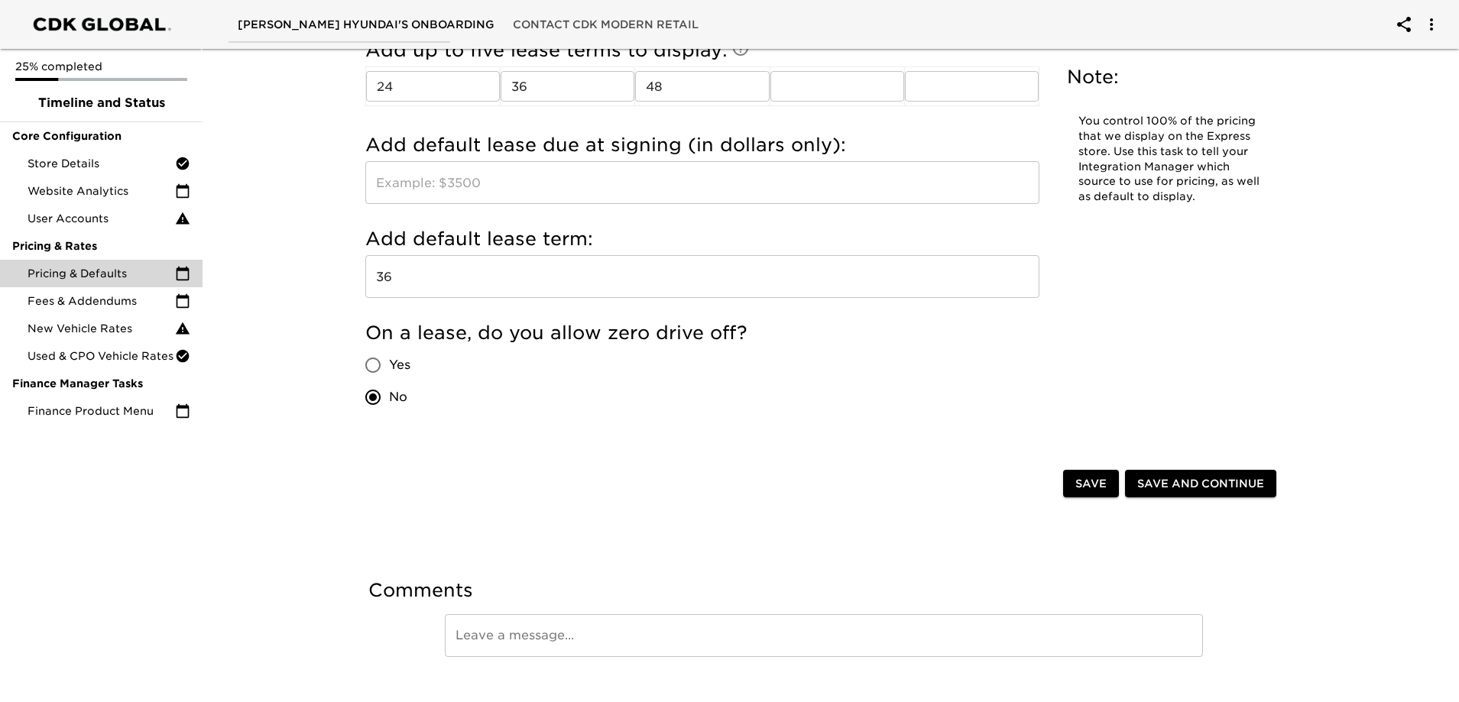
scroll to position [1866, 0]
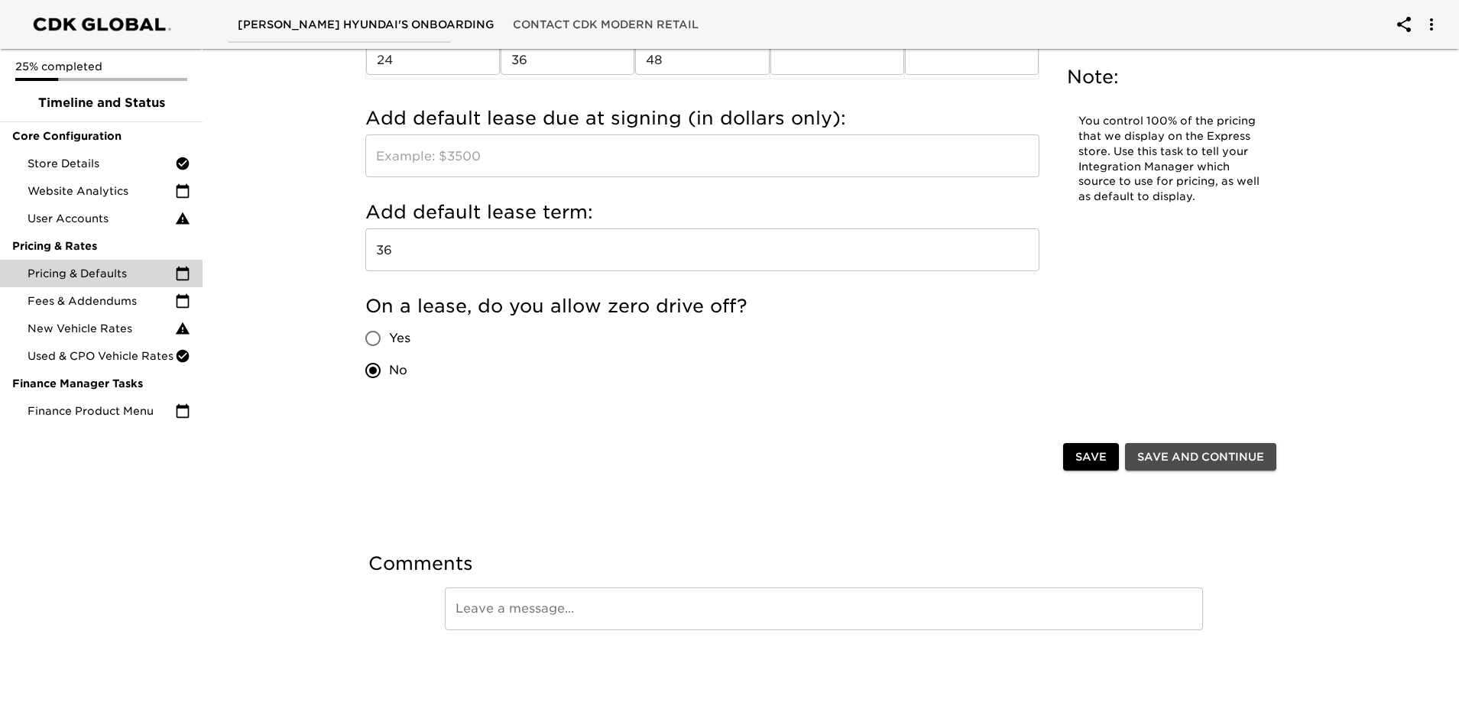
click at [1263, 457] on span "Save and Continue" at bounding box center [1200, 457] width 127 height 19
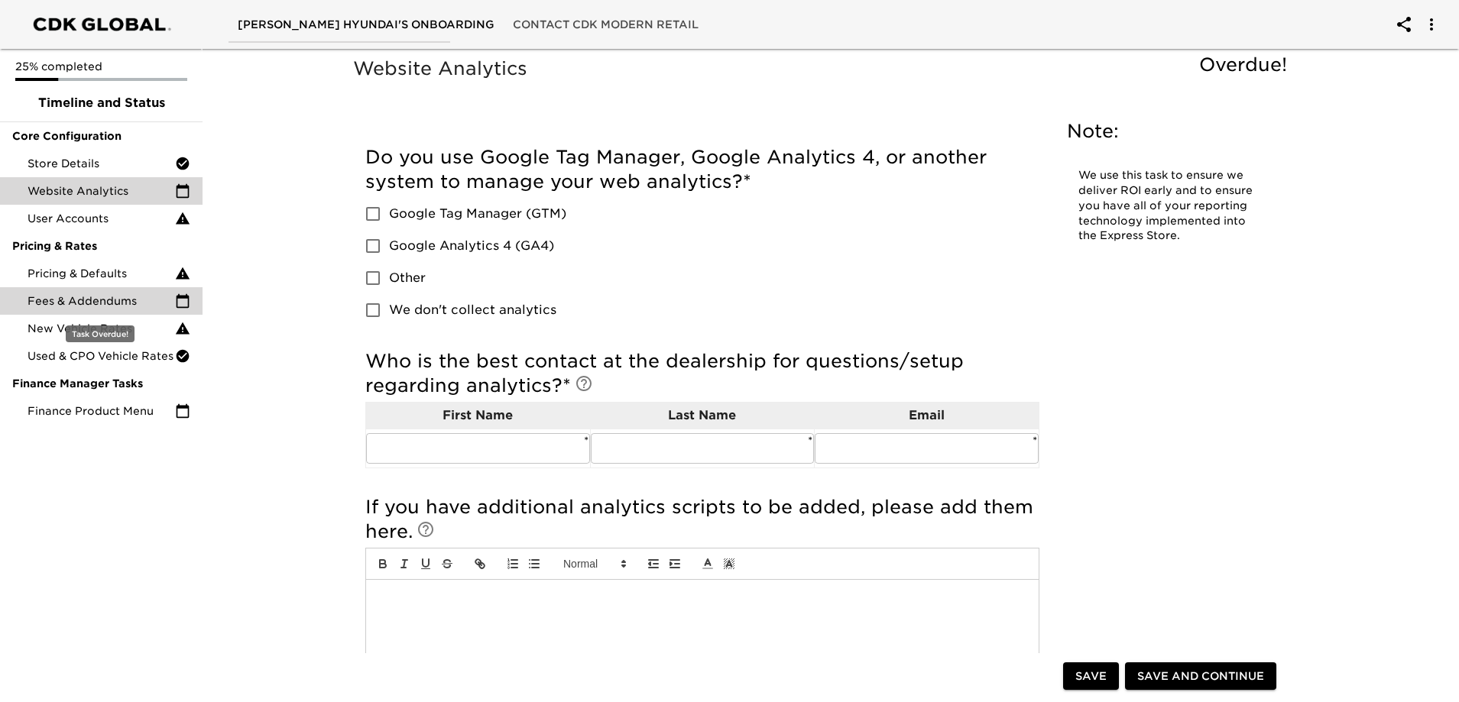
click at [77, 294] on span "Fees & Addendums" at bounding box center [102, 300] width 148 height 15
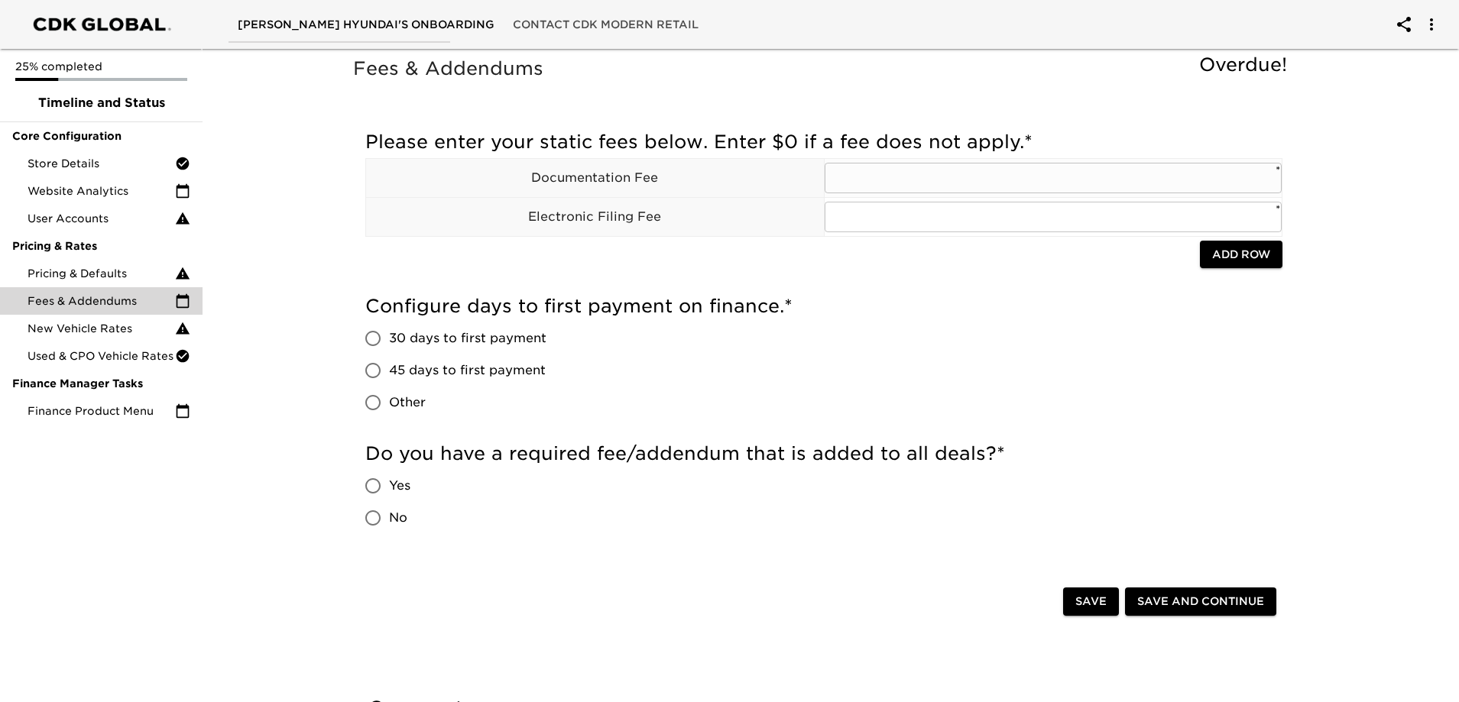
click at [892, 187] on input "text" at bounding box center [1054, 178] width 458 height 31
click at [1227, 256] on span "Add Row" at bounding box center [1241, 254] width 58 height 19
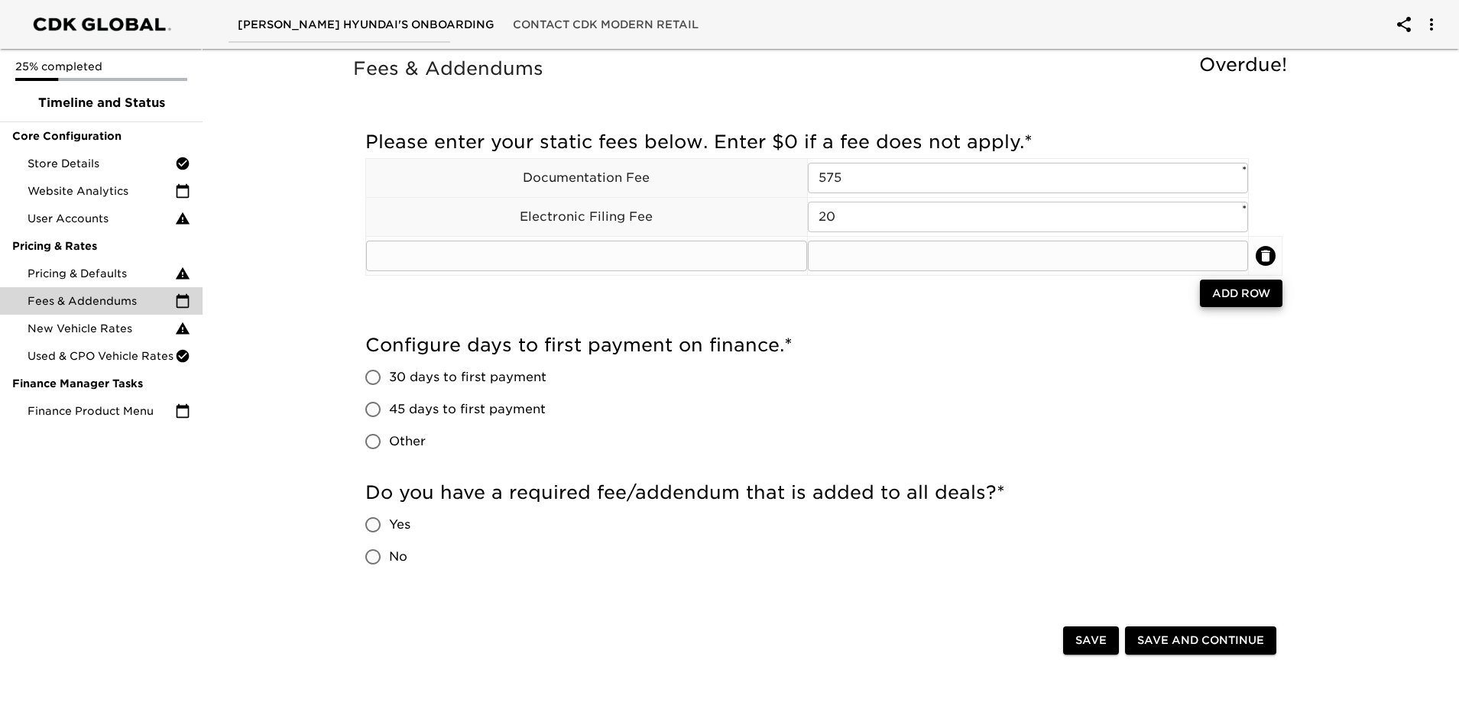
click at [923, 246] on input "text" at bounding box center [1028, 256] width 441 height 31
click at [723, 242] on input "text" at bounding box center [586, 256] width 441 height 31
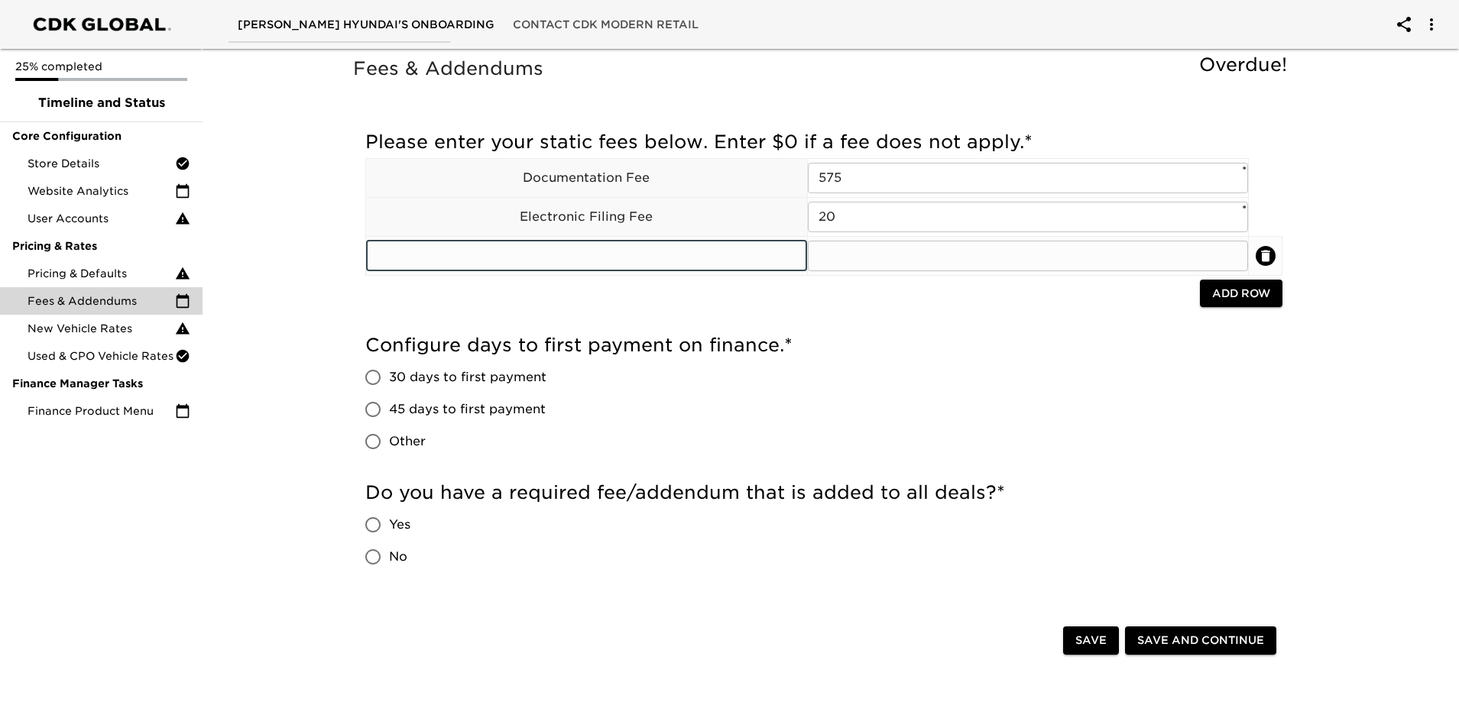
click at [696, 264] on input "text" at bounding box center [586, 256] width 441 height 31
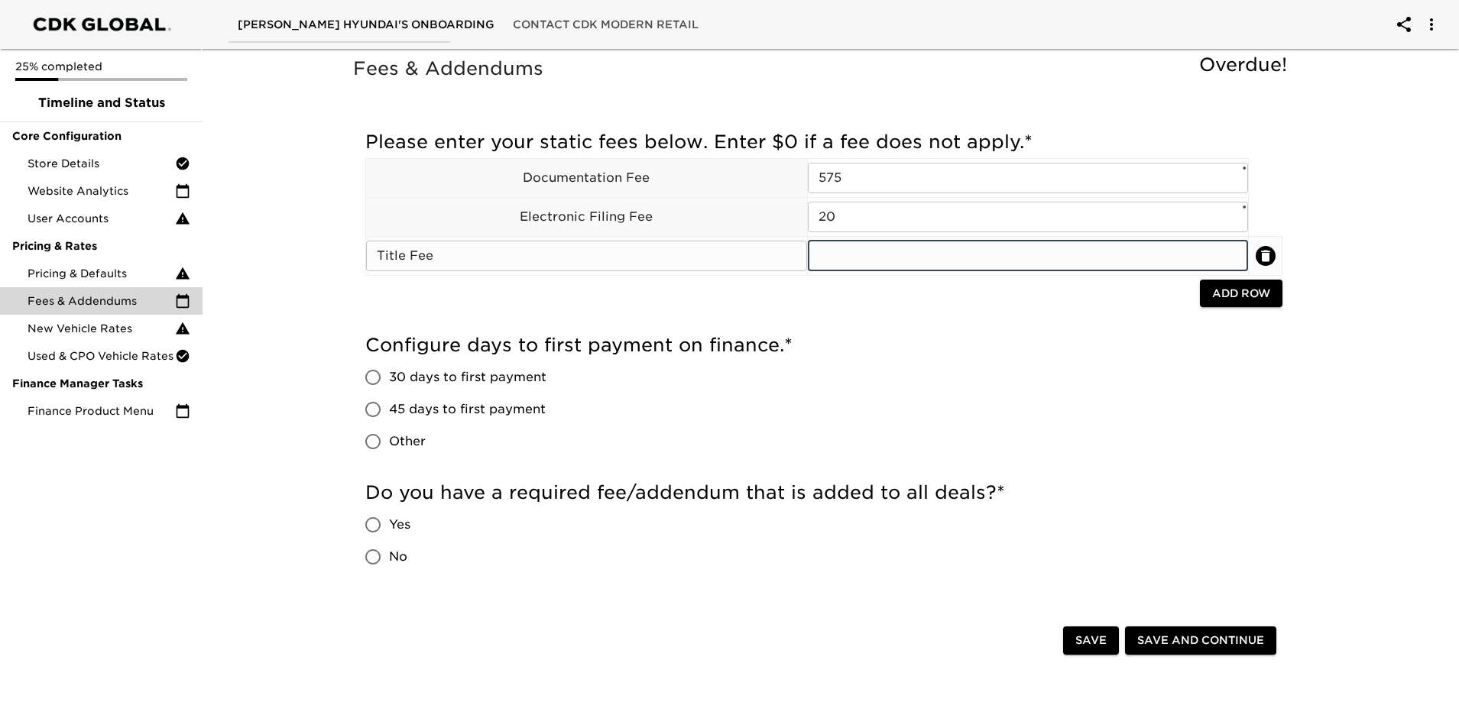
click at [971, 259] on input "text" at bounding box center [1028, 256] width 441 height 31
click at [1091, 447] on div "Configure days to first payment on finance. * 30 days to first payment 45 days …" at bounding box center [823, 395] width 917 height 125
click at [837, 254] on input "text" at bounding box center [1028, 256] width 441 height 31
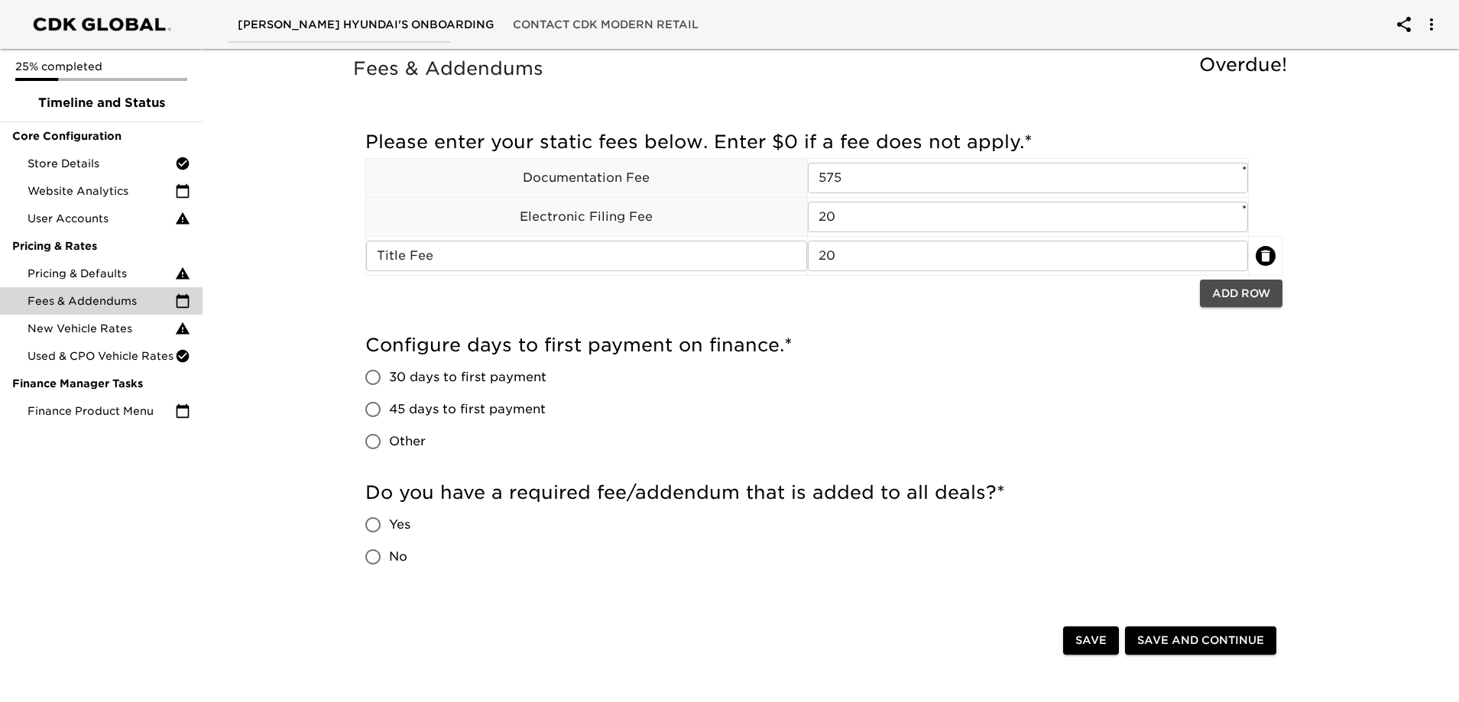
click at [1225, 304] on button "Add Row" at bounding box center [1241, 294] width 83 height 28
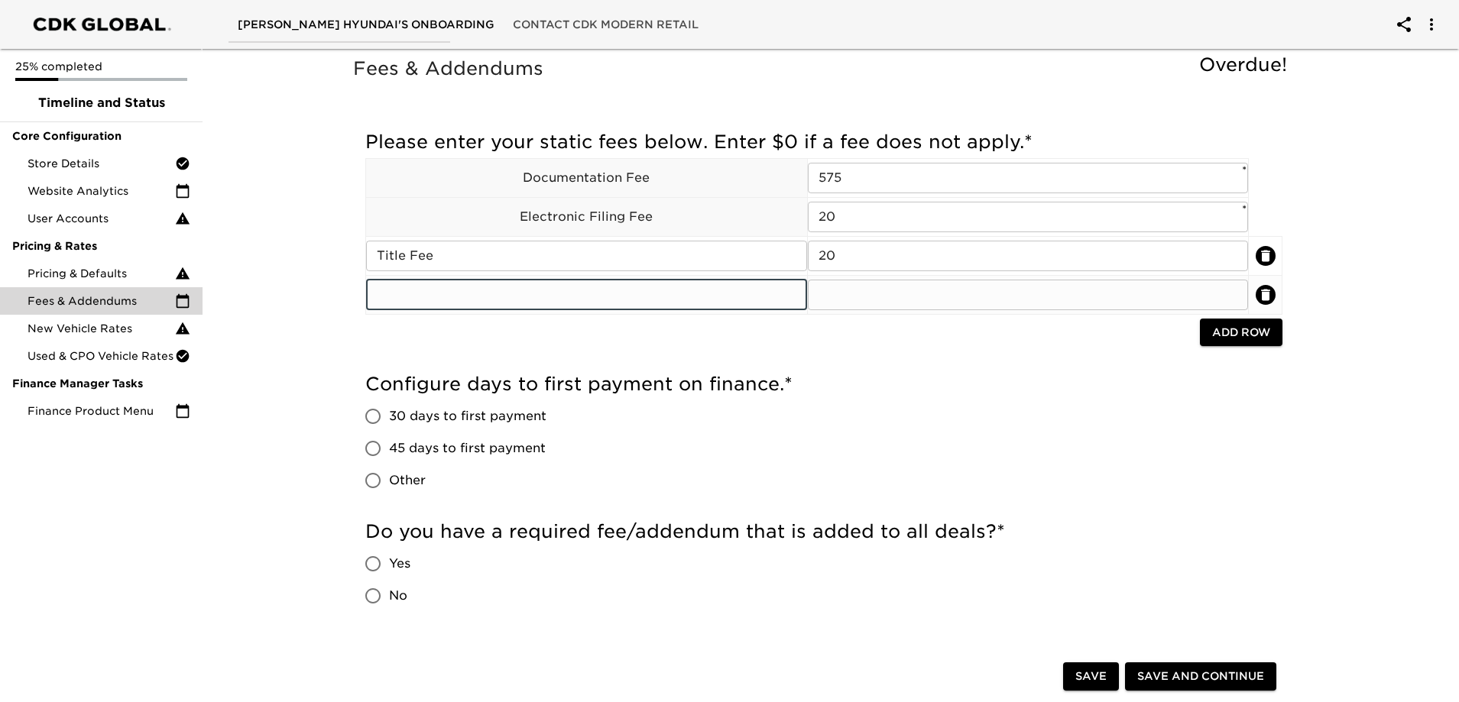
click at [650, 285] on input "text" at bounding box center [586, 295] width 441 height 31
click at [923, 345] on div at bounding box center [782, 334] width 835 height 31
drag, startPoint x: 467, startPoint y: 311, endPoint x: 475, endPoint y: 316, distance: 8.9
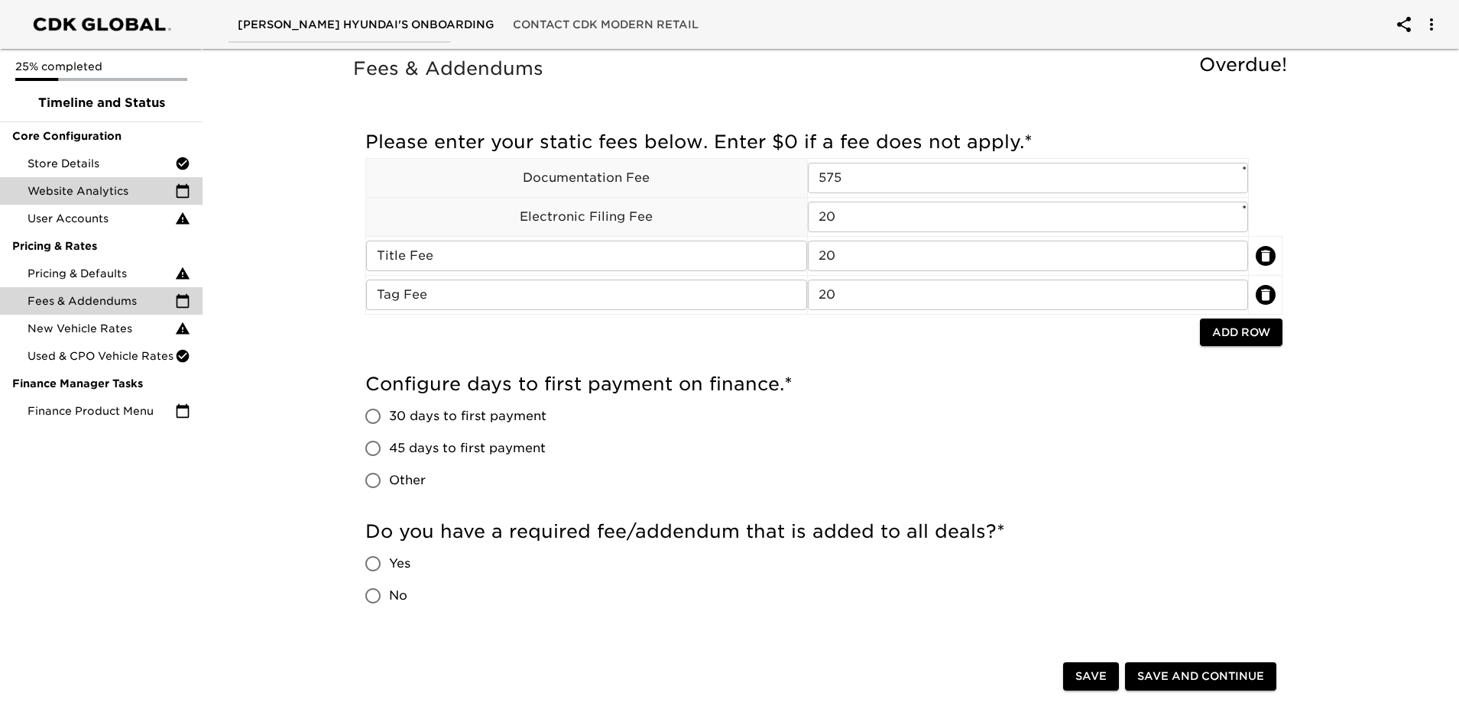
drag, startPoint x: 475, startPoint y: 316, endPoint x: 128, endPoint y: 193, distance: 367.9
click at [128, 193] on span "Website Analytics" at bounding box center [102, 190] width 148 height 15
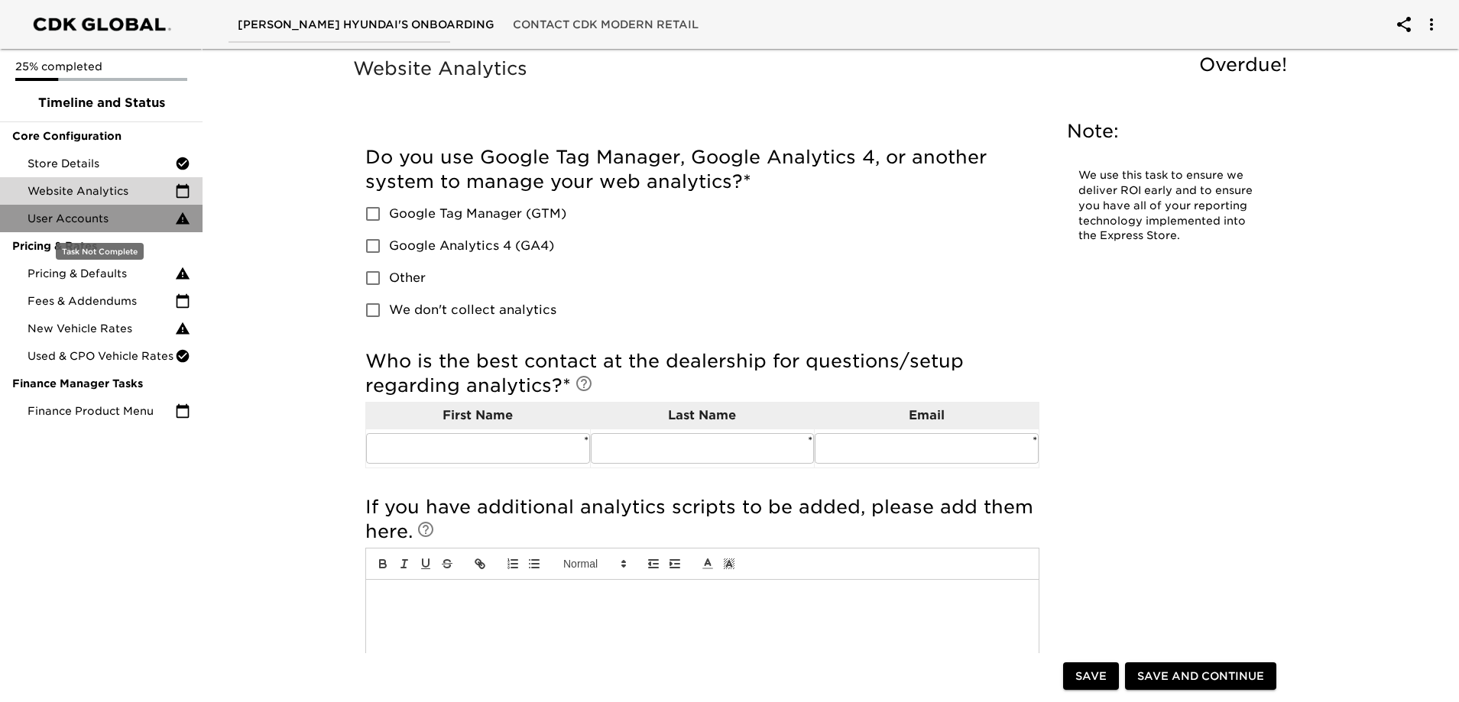
click at [118, 221] on span "User Accounts" at bounding box center [102, 218] width 148 height 15
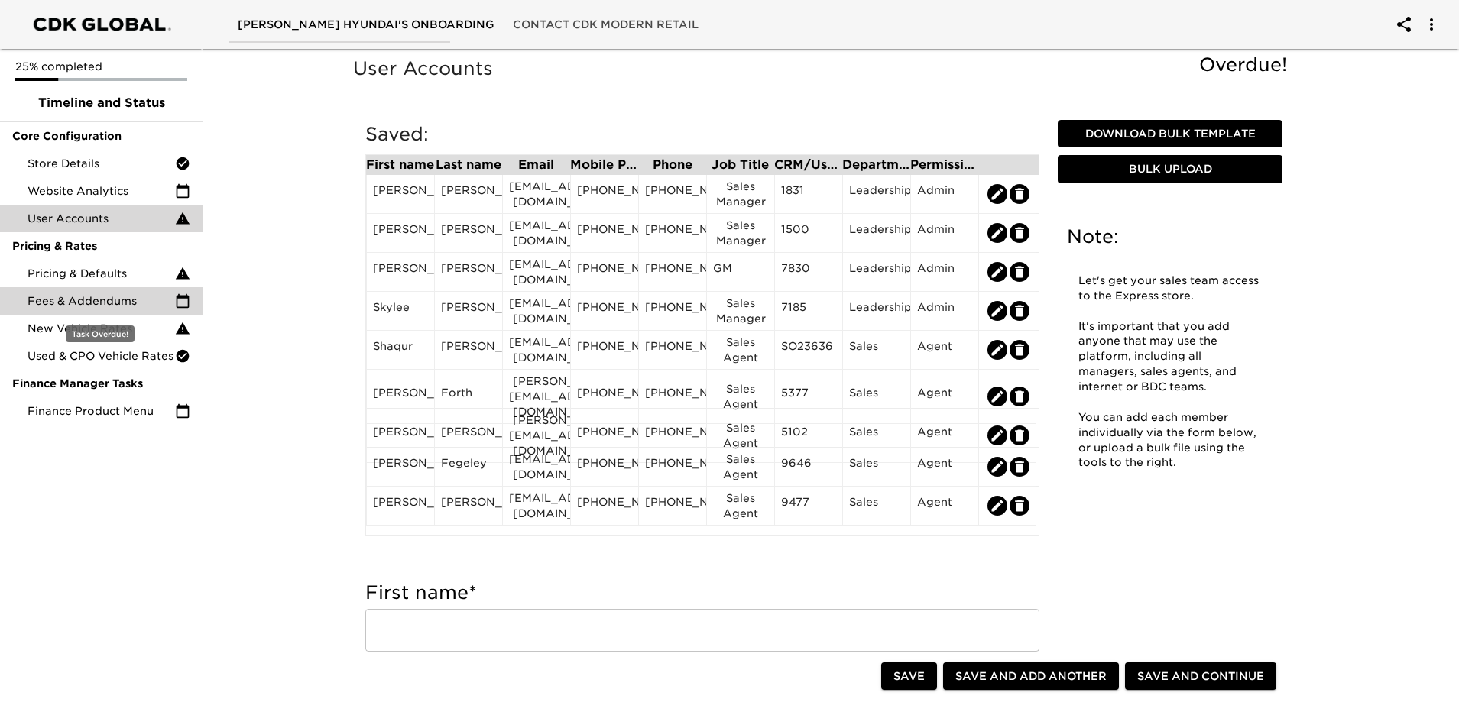
click at [135, 304] on span "Fees & Addendums" at bounding box center [102, 300] width 148 height 15
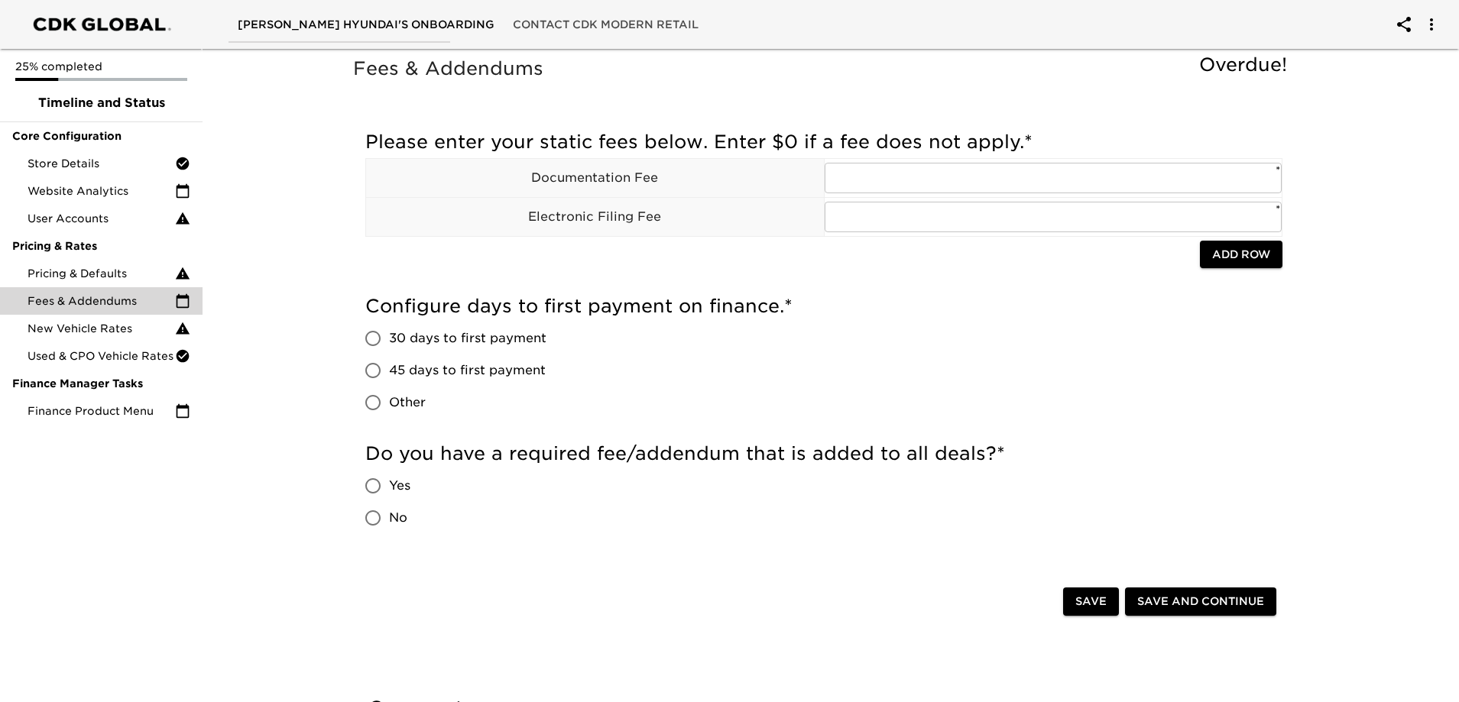
click at [482, 365] on span "45 days to first payment" at bounding box center [467, 371] width 157 height 18
click at [389, 365] on input "45 days to first payment" at bounding box center [373, 371] width 32 height 32
click at [939, 172] on input "text" at bounding box center [1054, 178] width 458 height 31
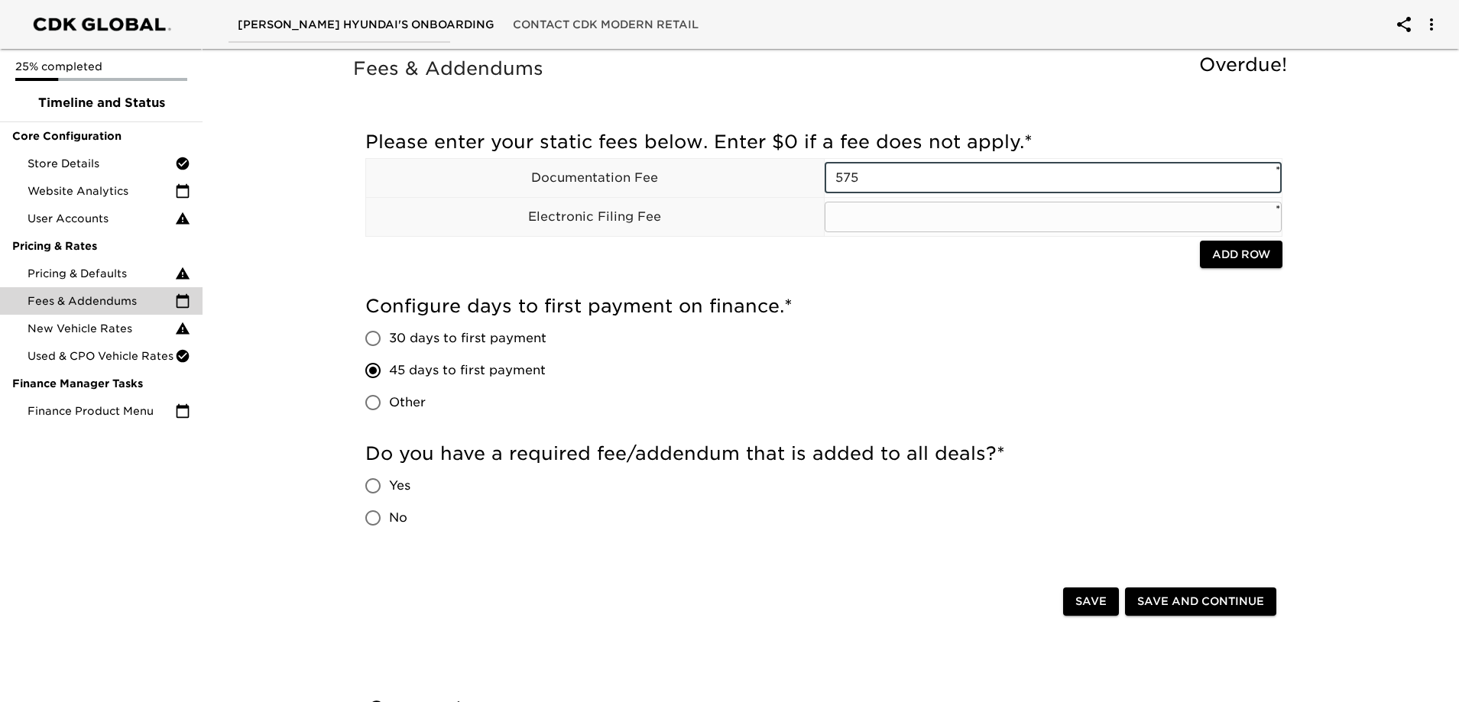
click at [923, 222] on input "text" at bounding box center [1054, 217] width 458 height 31
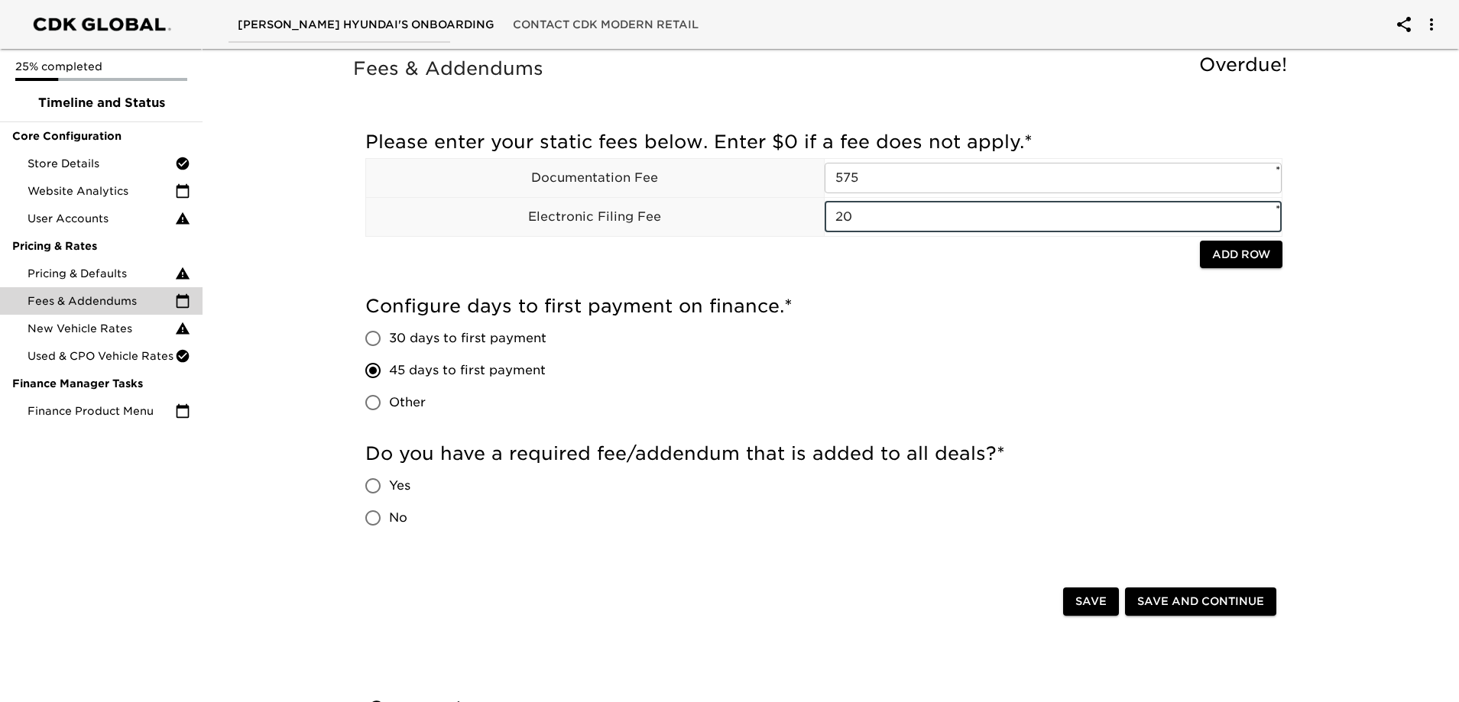
click at [1096, 315] on h5 "Configure days to first payment on finance. *" at bounding box center [823, 306] width 917 height 24
click at [393, 483] on span "Yes" at bounding box center [399, 486] width 21 height 18
click at [389, 483] on input "Yes" at bounding box center [373, 486] width 32 height 32
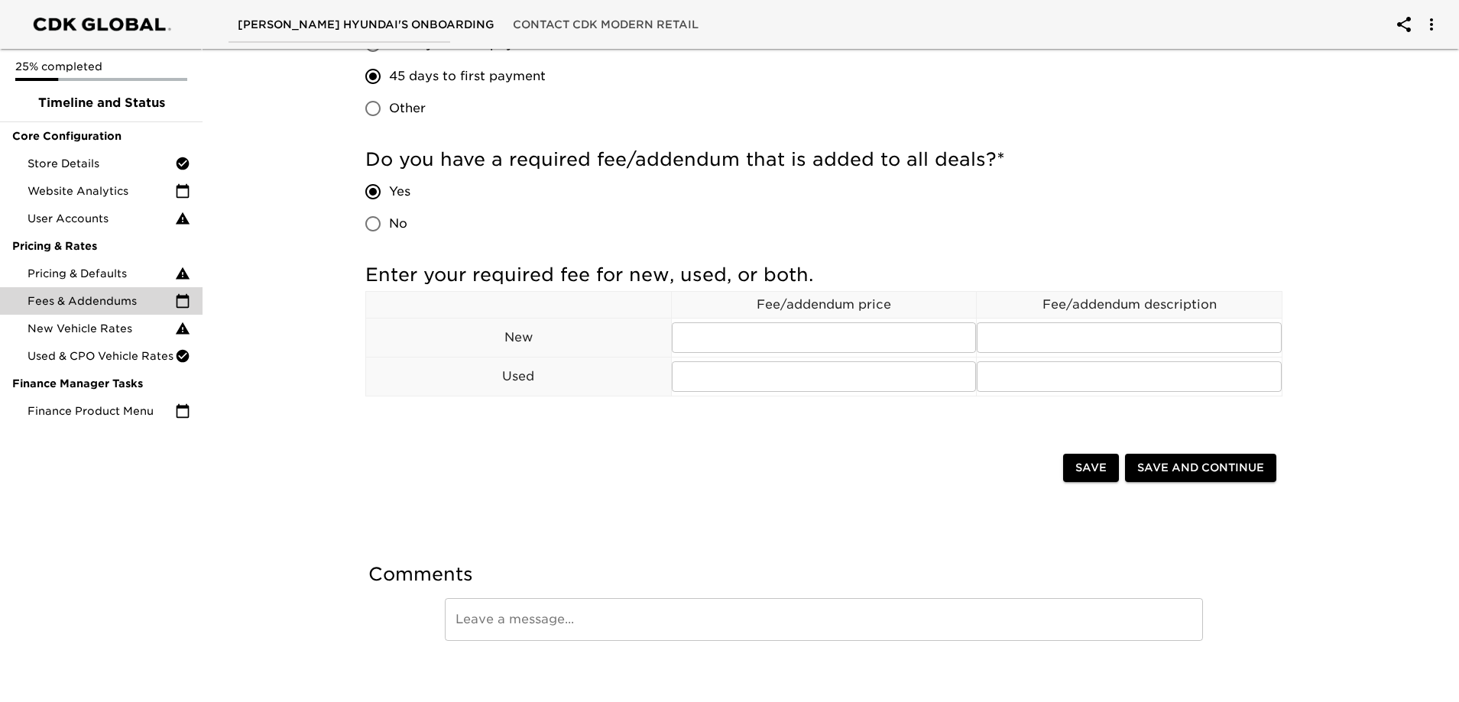
scroll to position [305, 0]
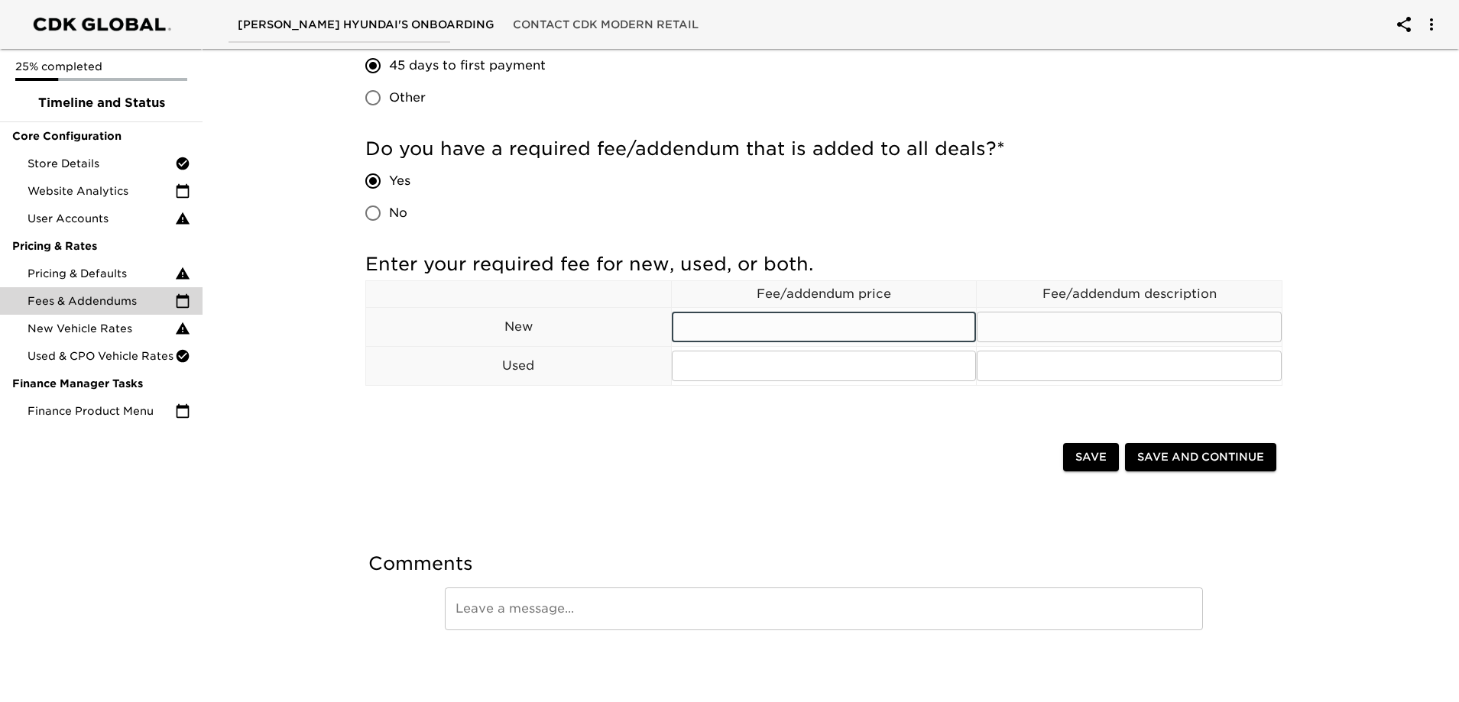
click at [783, 312] on input "text" at bounding box center [824, 327] width 305 height 31
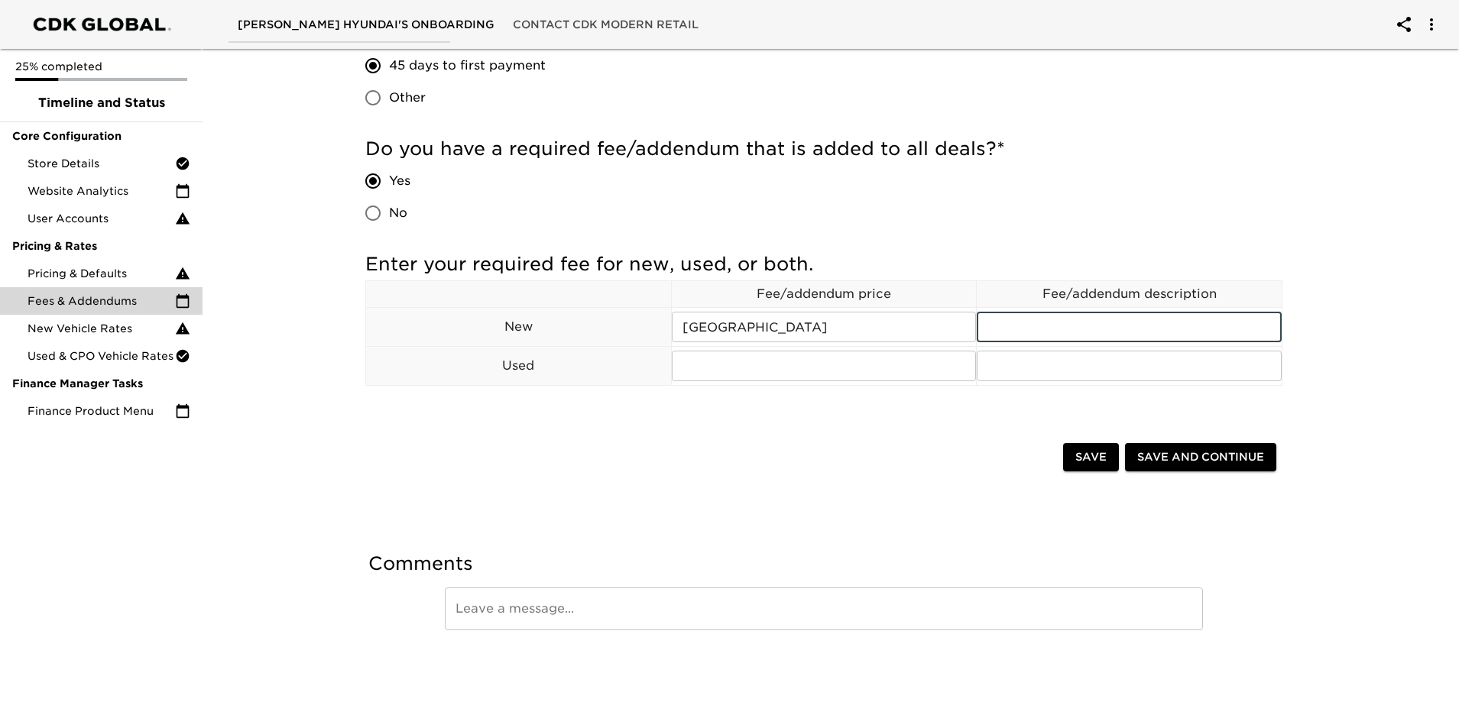
click at [386, 212] on input "No" at bounding box center [373, 213] width 32 height 32
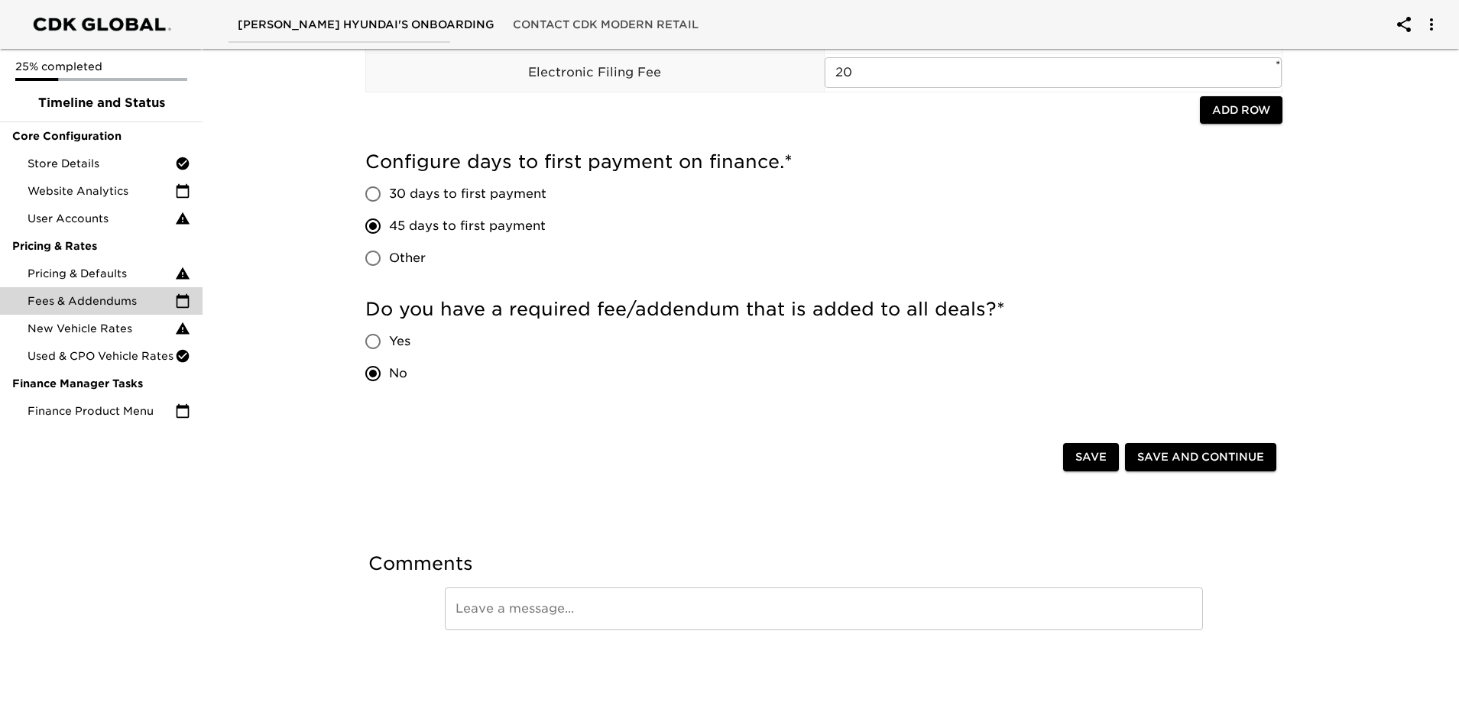
scroll to position [0, 0]
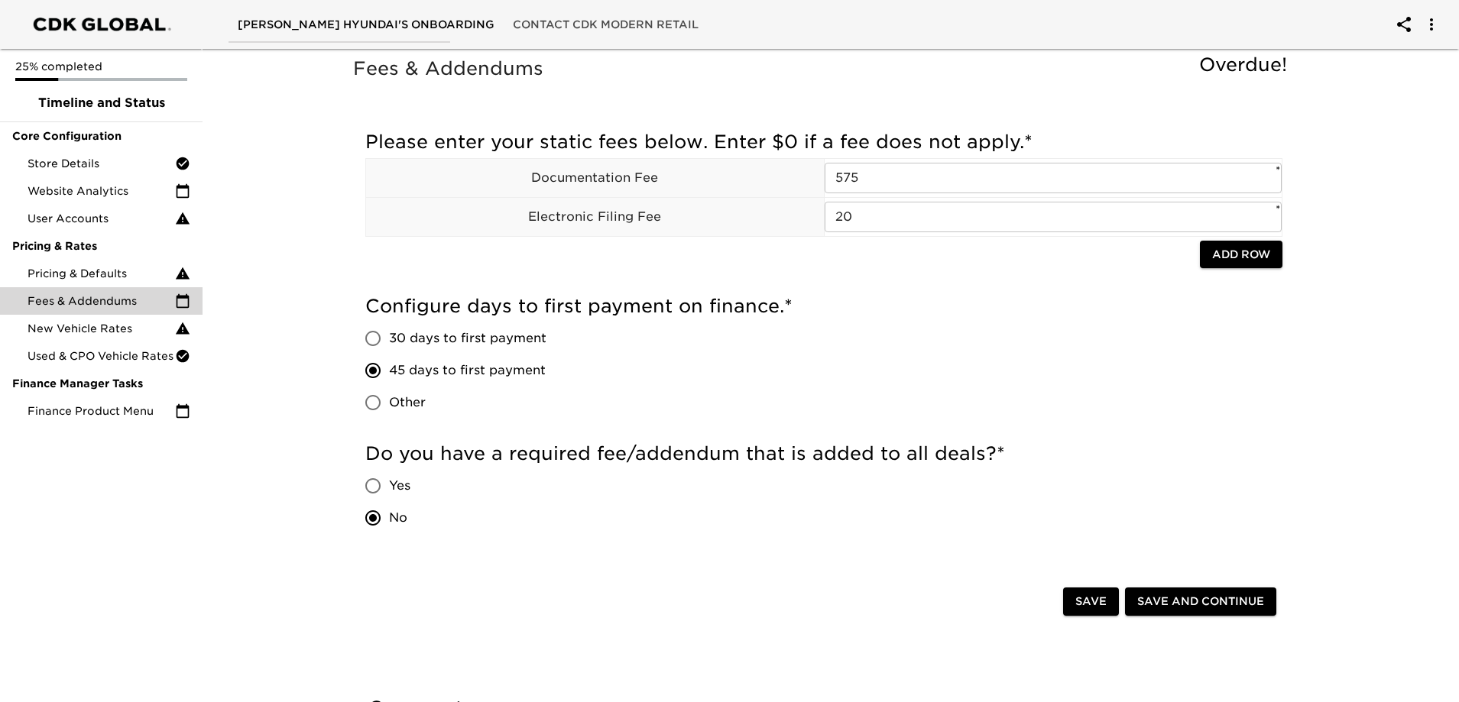
click at [1230, 266] on button "Add Row" at bounding box center [1241, 255] width 83 height 28
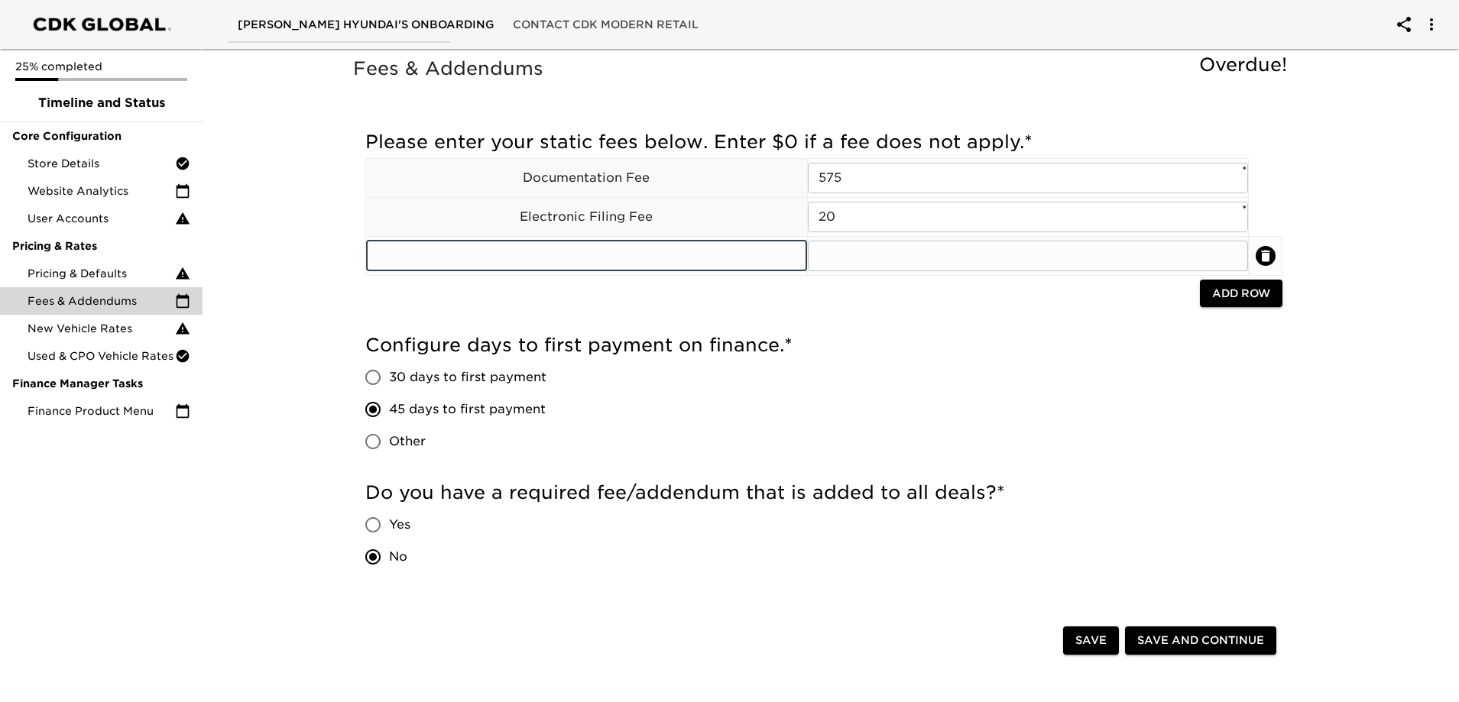
click at [695, 253] on input "text" at bounding box center [586, 256] width 441 height 31
click at [1273, 255] on icon "delete" at bounding box center [1265, 255] width 15 height 15
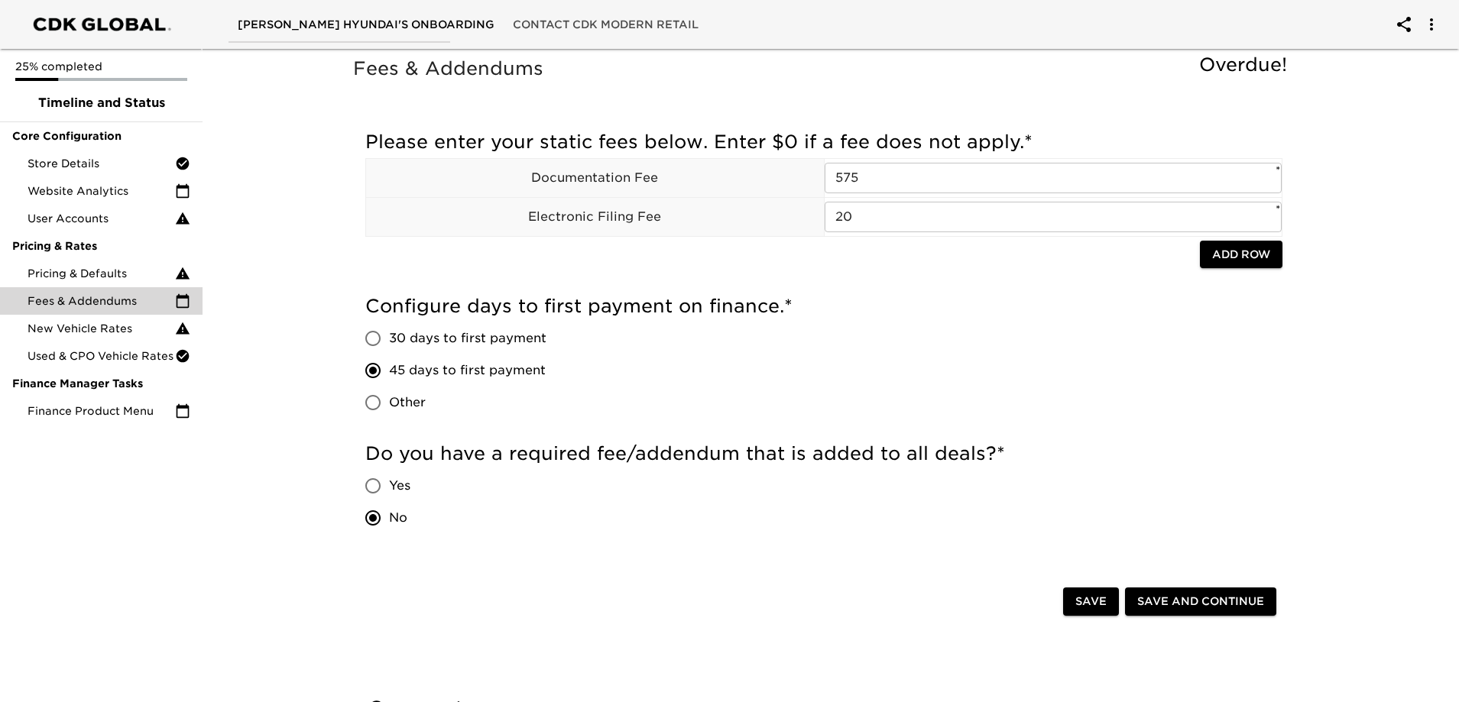
click at [1216, 250] on span "Add Row" at bounding box center [1241, 254] width 58 height 19
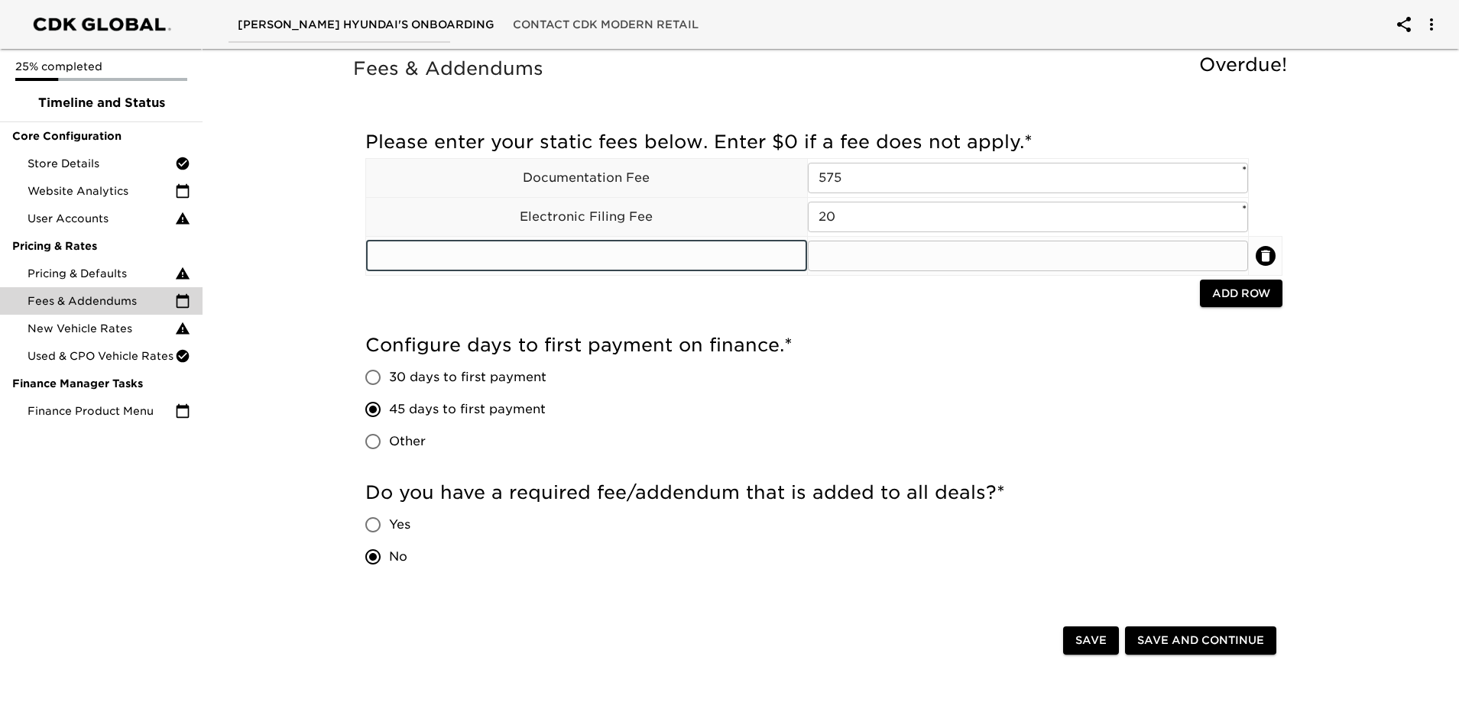
click at [630, 260] on input "text" at bounding box center [586, 256] width 441 height 31
click at [437, 261] on input "text" at bounding box center [586, 256] width 441 height 31
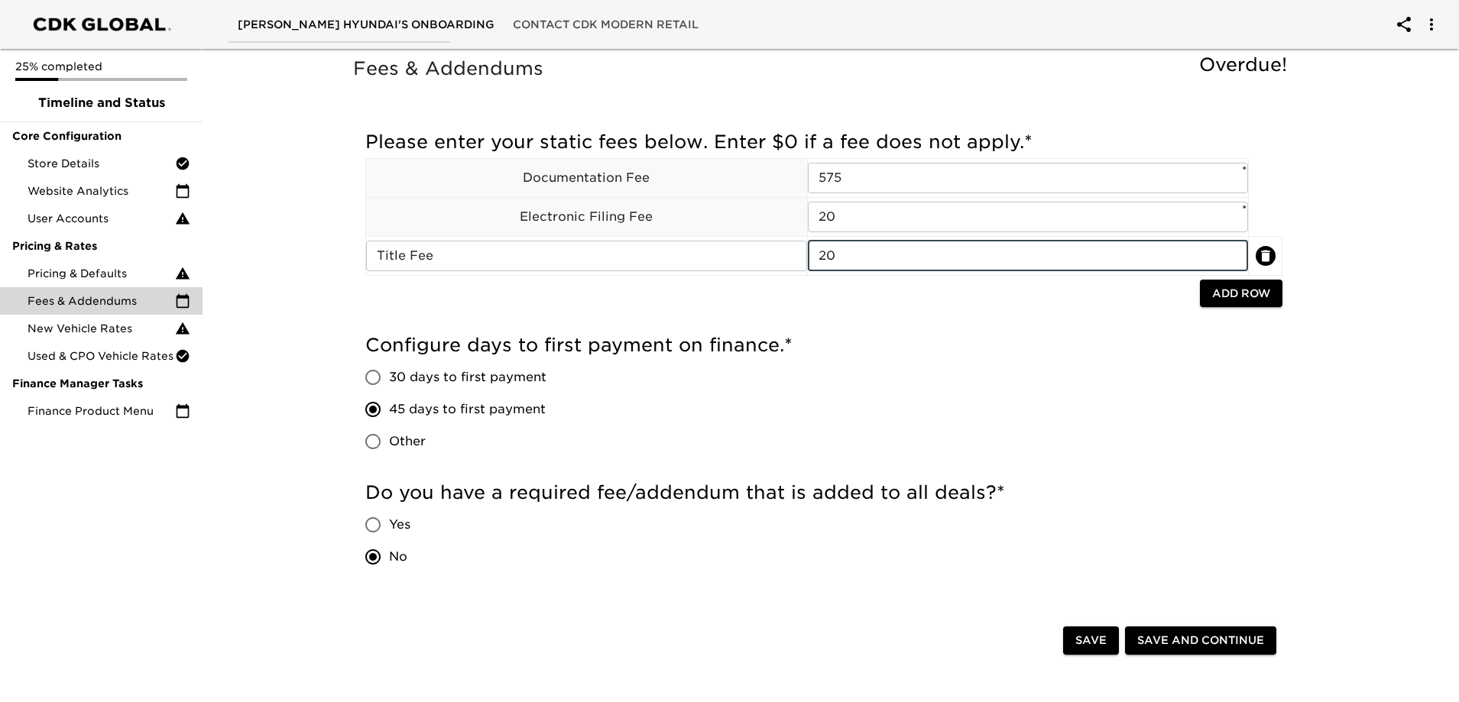
click at [1263, 297] on span "Add Row" at bounding box center [1241, 293] width 58 height 19
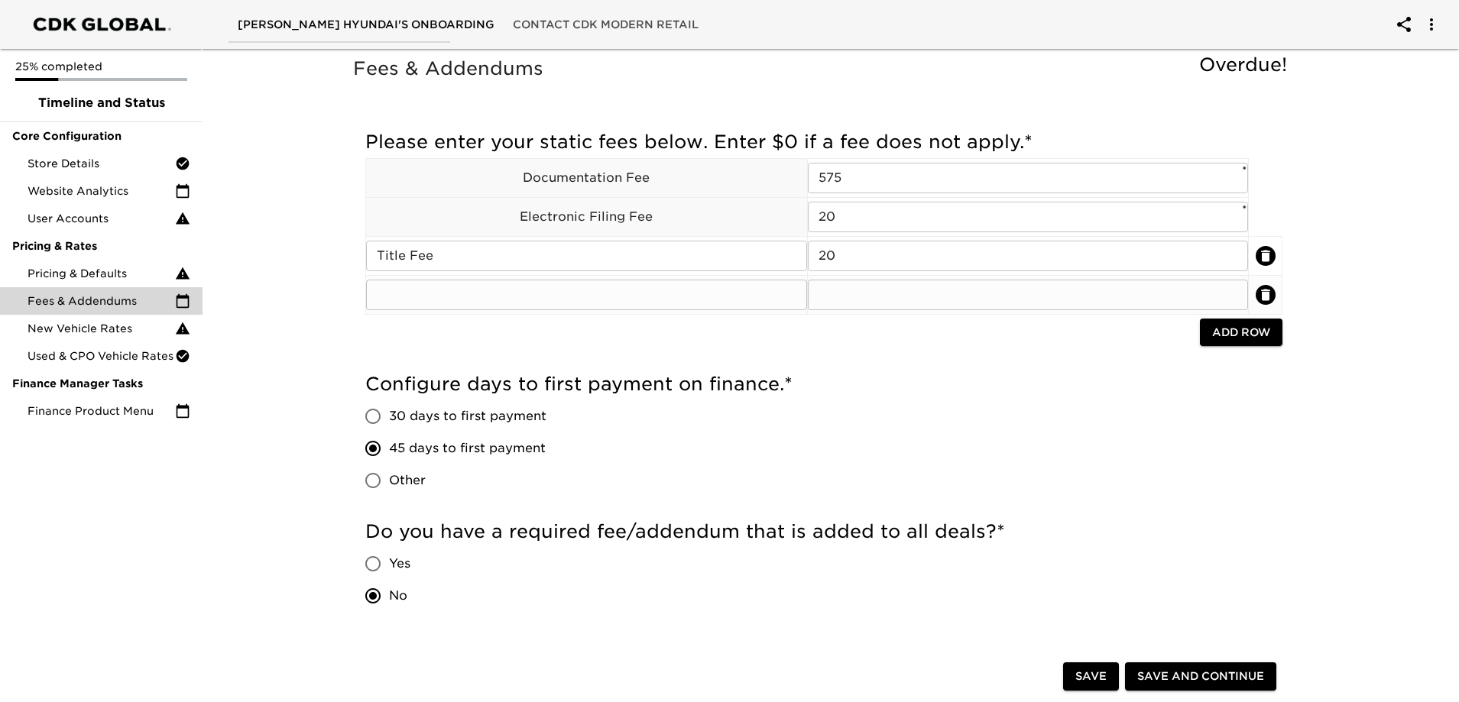
click at [663, 281] on input "text" at bounding box center [586, 295] width 441 height 31
click at [1244, 344] on button "Add Row" at bounding box center [1241, 333] width 83 height 28
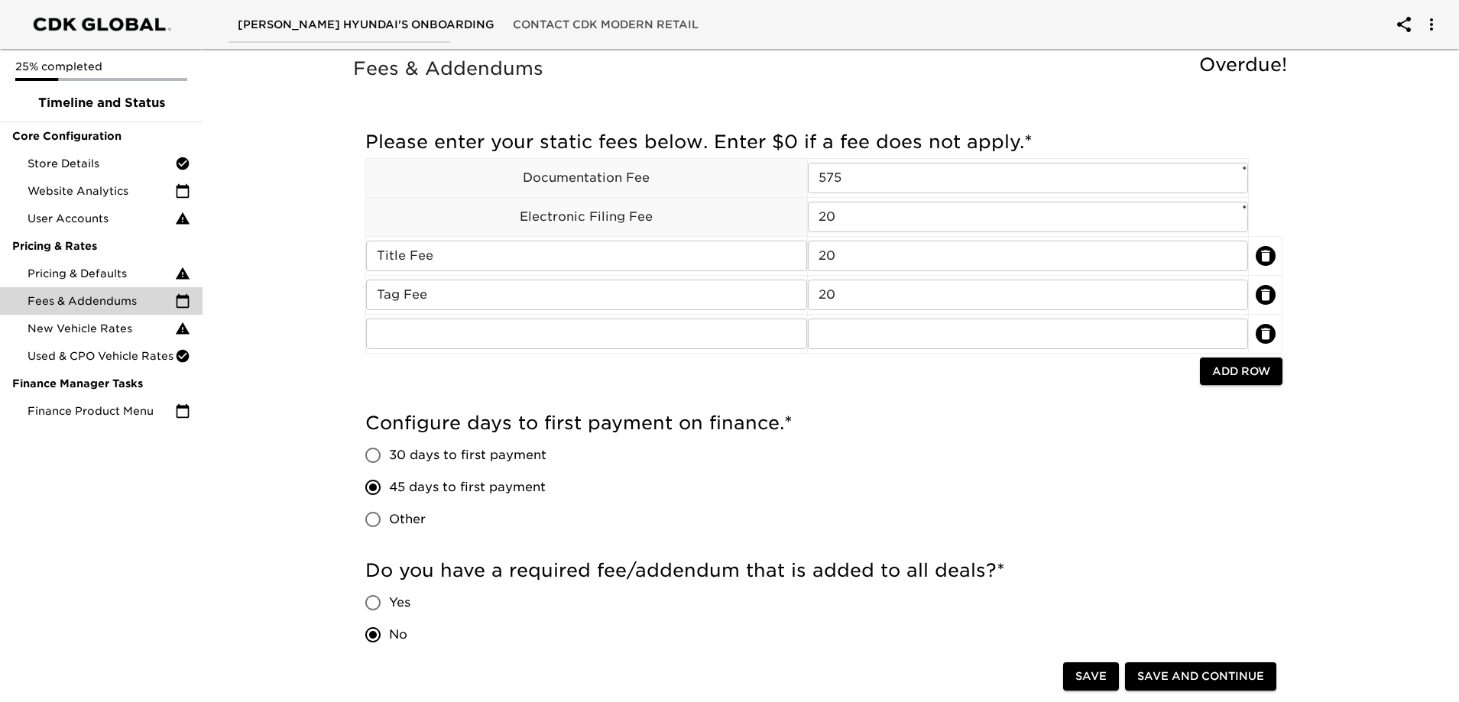
click at [602, 358] on div at bounding box center [782, 373] width 835 height 31
drag, startPoint x: 601, startPoint y: 352, endPoint x: 585, endPoint y: 348, distance: 15.8
click at [602, 352] on td "​" at bounding box center [587, 333] width 442 height 39
click at [585, 348] on input "text" at bounding box center [586, 334] width 441 height 31
click at [1143, 476] on div "Configure days to first payment on finance. * 30 days to first payment 45 days …" at bounding box center [823, 473] width 917 height 125
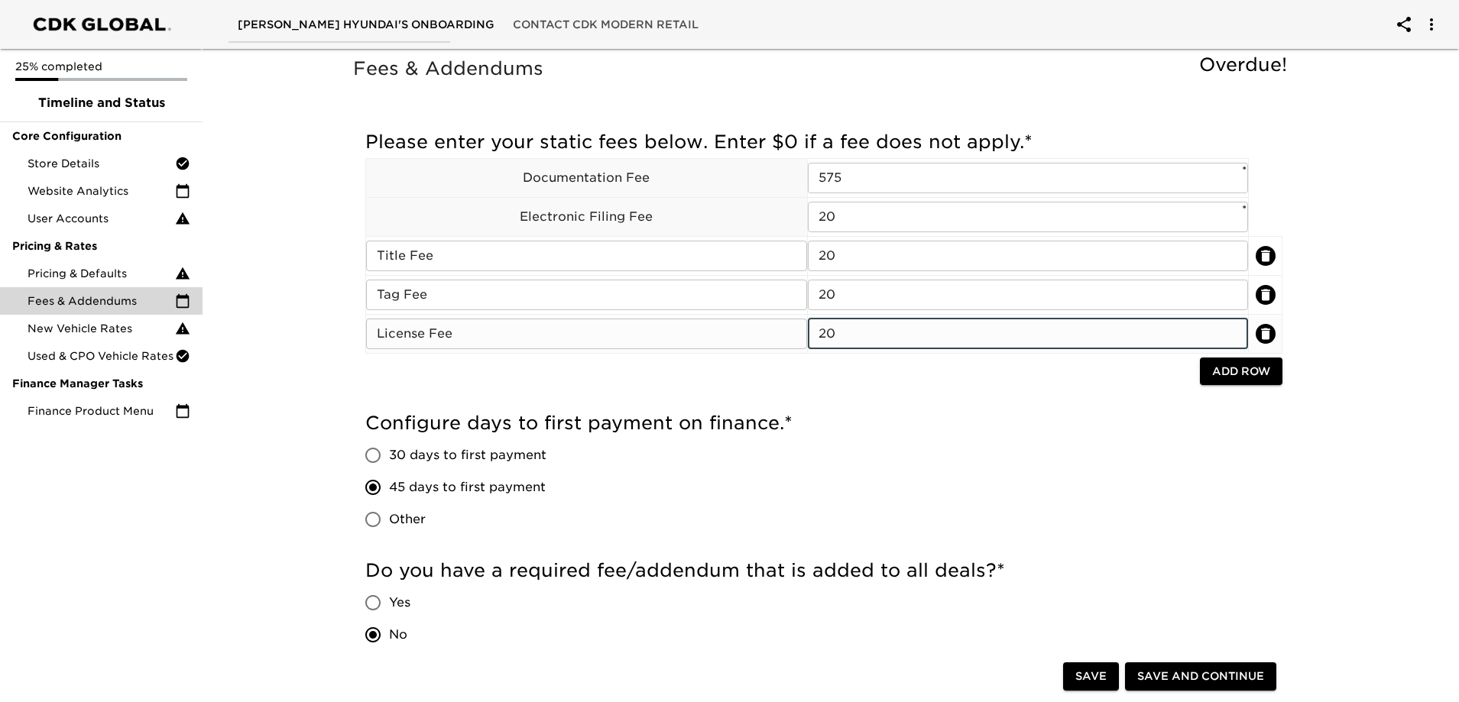
click at [877, 340] on input "20" at bounding box center [1028, 334] width 441 height 31
click at [955, 416] on h5 "Configure days to first payment on finance. *" at bounding box center [823, 423] width 917 height 24
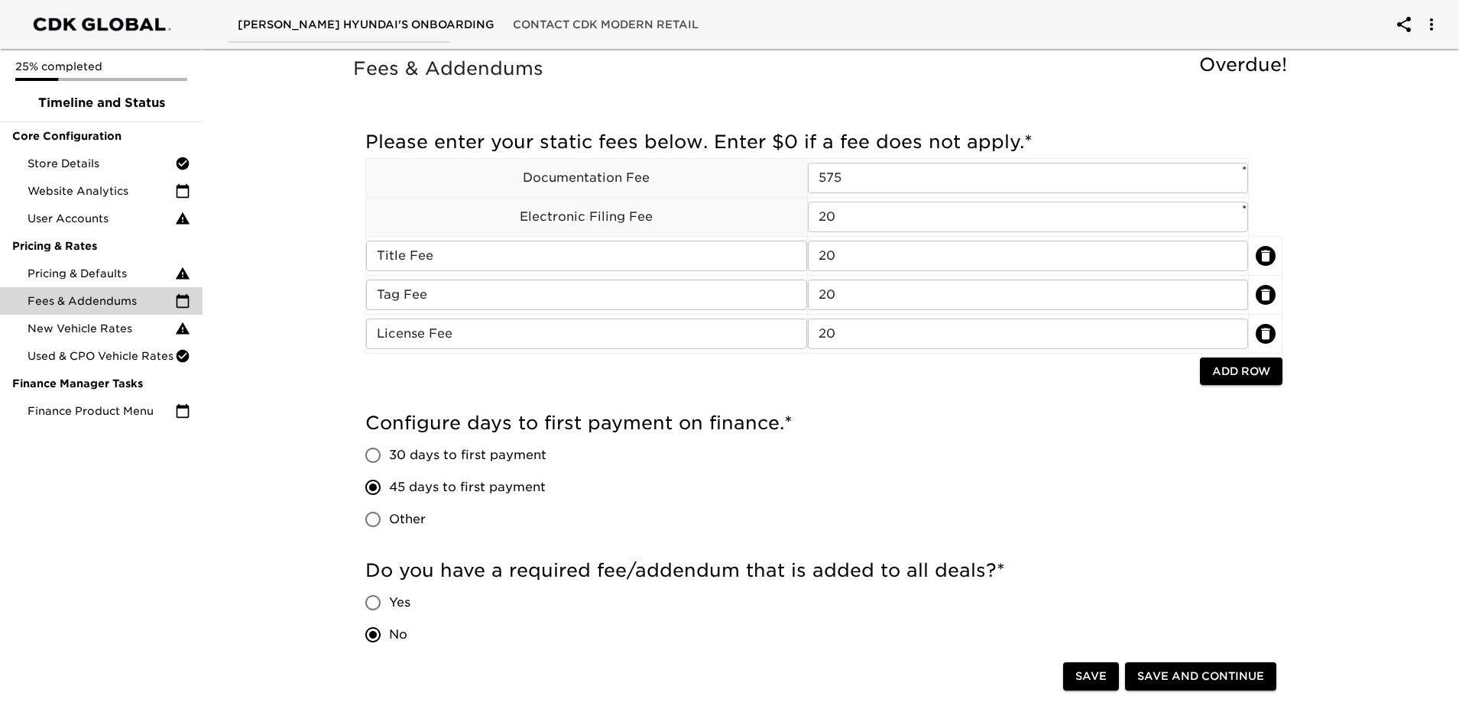
click at [1071, 442] on div "Configure days to first payment on finance. * 30 days to first payment 45 days …" at bounding box center [823, 473] width 917 height 125
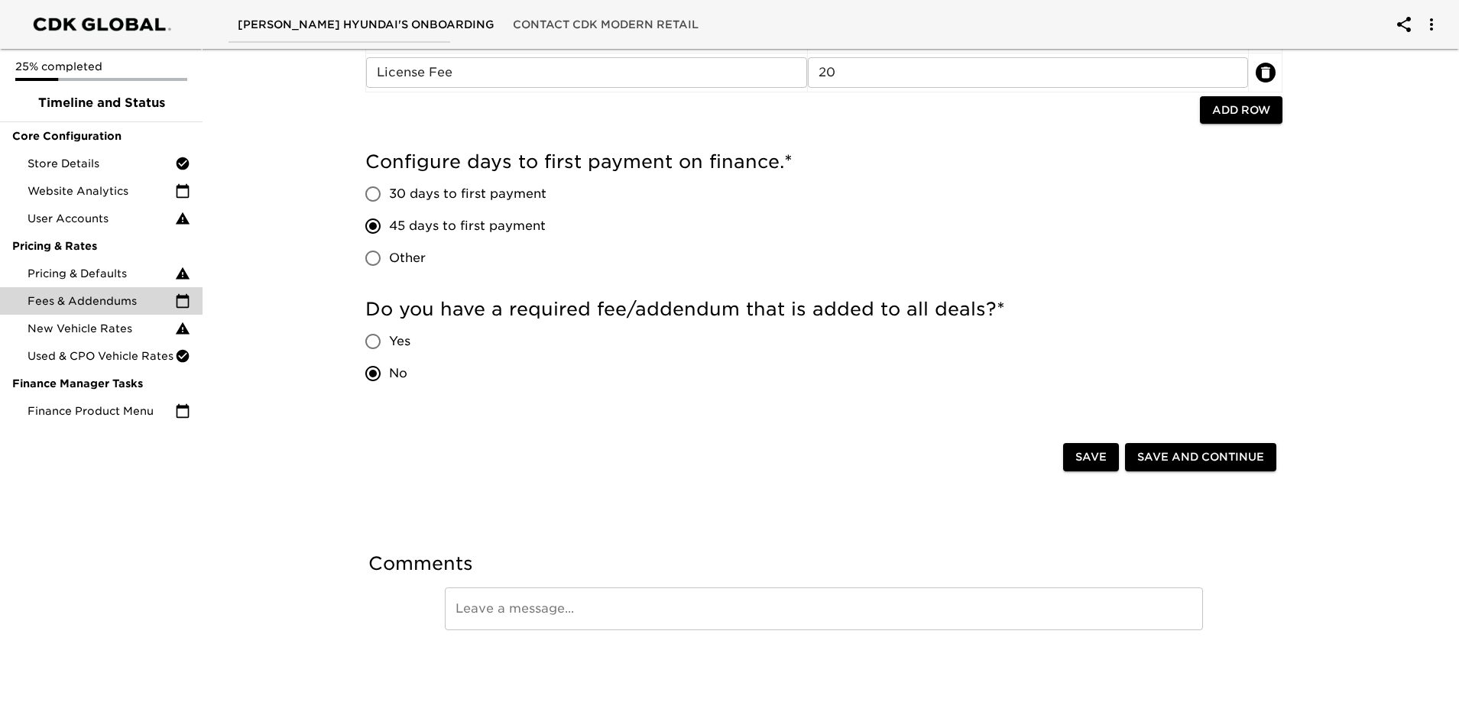
click at [808, 537] on div "Comments Leave a message... Leave a message..." at bounding box center [824, 593] width 942 height 112
click at [1220, 452] on span "Save and Continue" at bounding box center [1200, 457] width 127 height 19
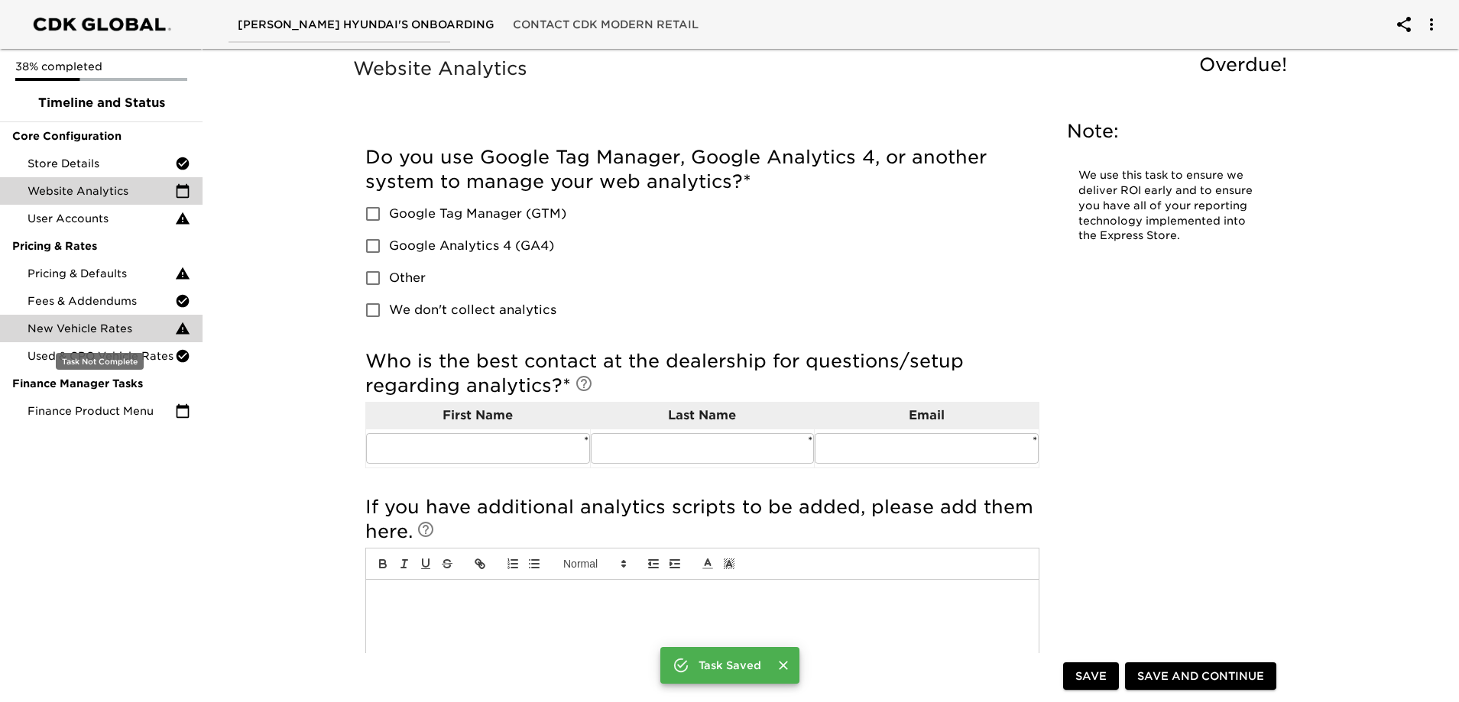
click at [113, 330] on span "New Vehicle Rates" at bounding box center [102, 328] width 148 height 15
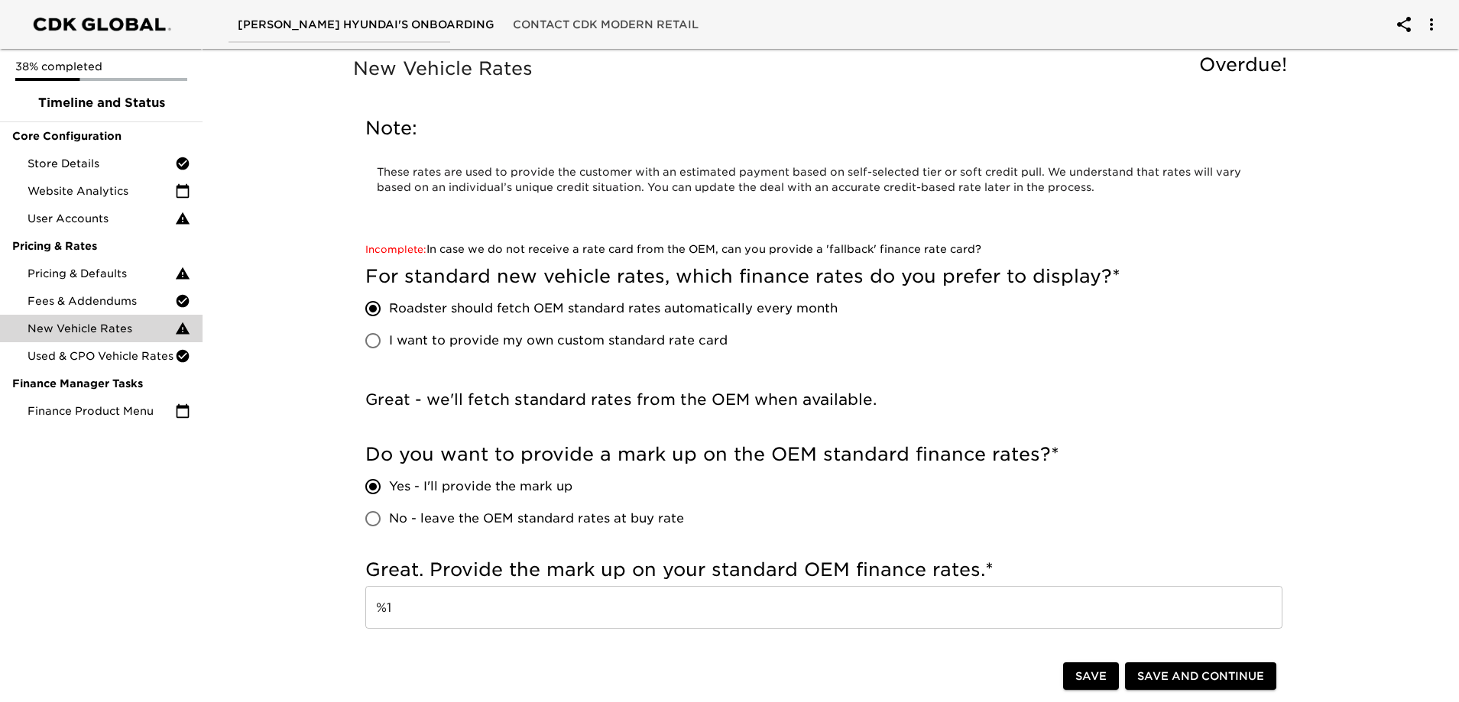
scroll to position [459, 0]
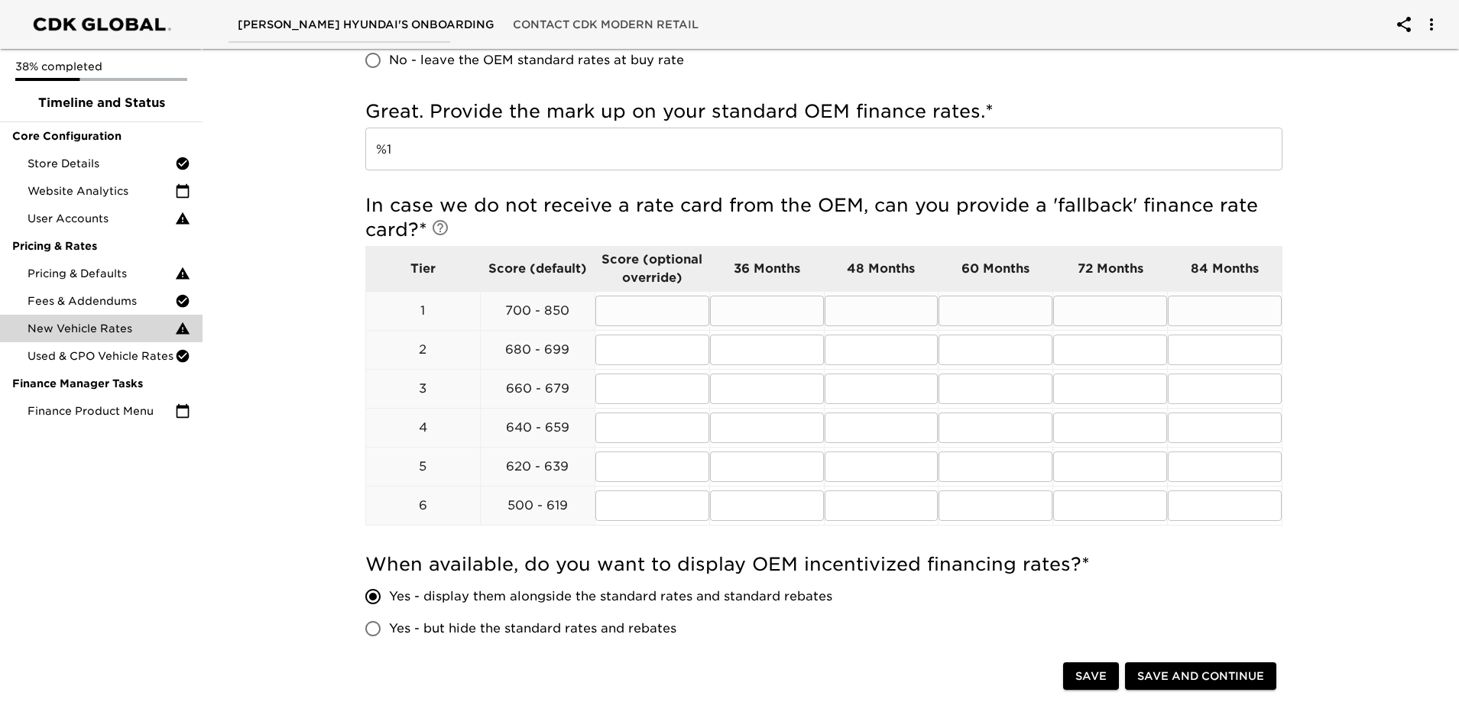
click at [754, 311] on input "text" at bounding box center [767, 311] width 114 height 31
click at [752, 307] on input "8.99" at bounding box center [767, 311] width 114 height 31
click at [867, 315] on input "text" at bounding box center [882, 311] width 114 height 31
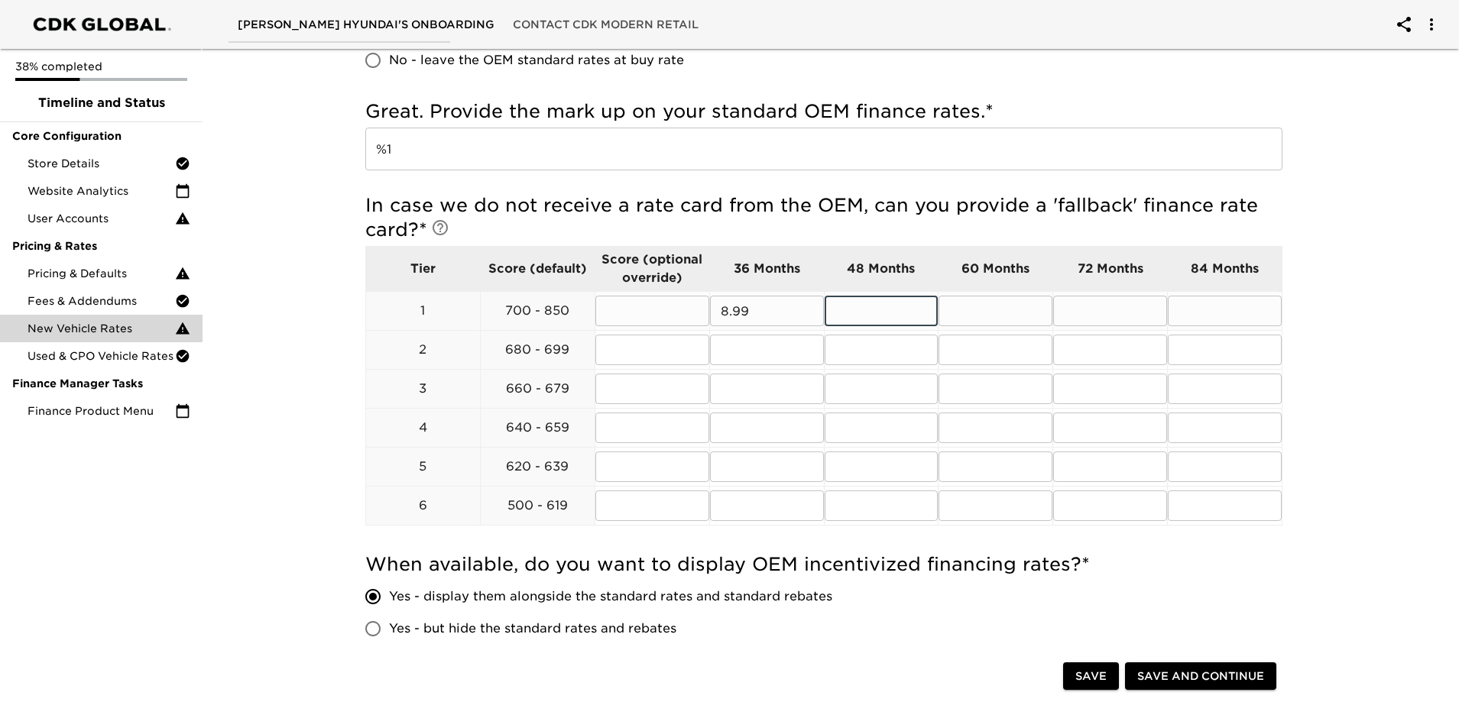
paste input "8.99"
drag, startPoint x: 976, startPoint y: 310, endPoint x: 1108, endPoint y: 316, distance: 132.4
click at [978, 310] on input "text" at bounding box center [996, 311] width 114 height 31
paste input "8.99"
click at [1111, 314] on input "text" at bounding box center [1110, 311] width 114 height 31
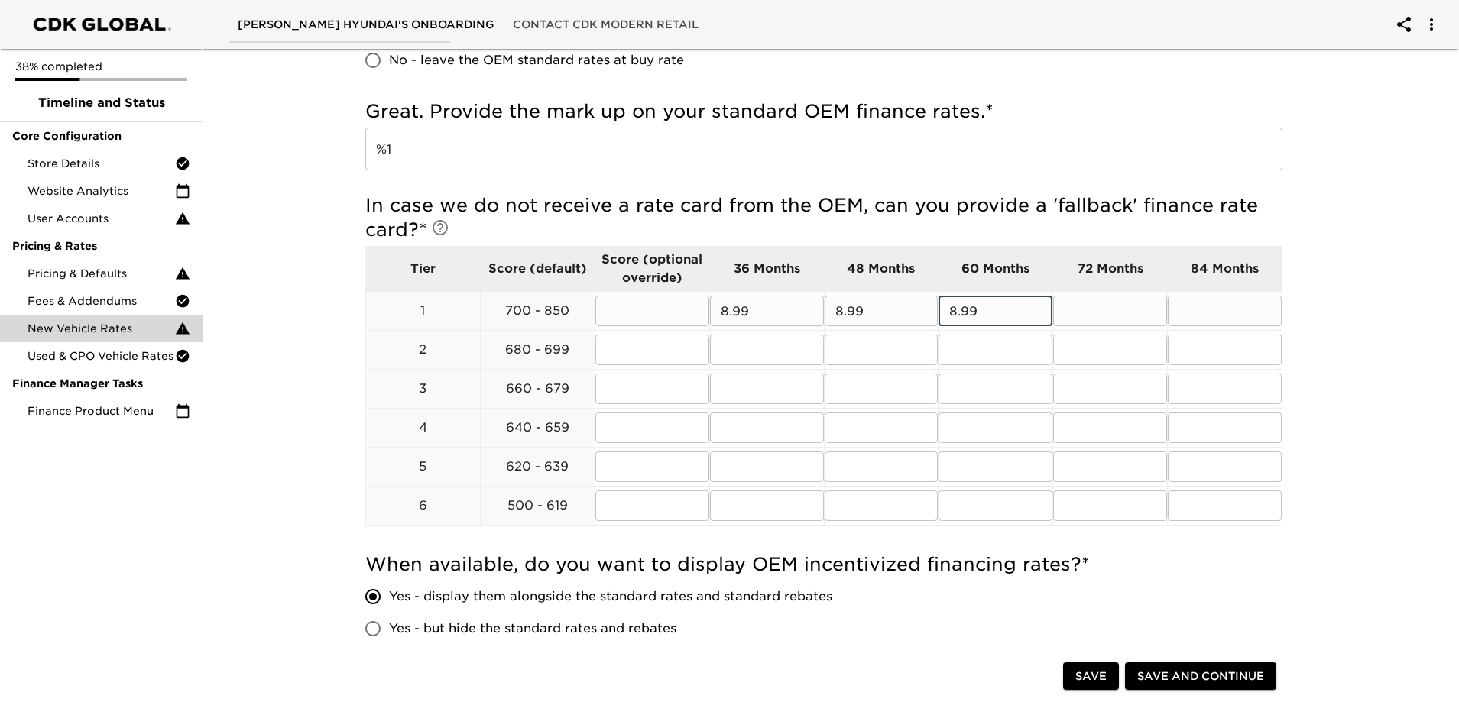
paste input "8.99"
click at [1206, 309] on input "text" at bounding box center [1225, 311] width 114 height 31
paste input "8.99"
drag, startPoint x: 1224, startPoint y: 363, endPoint x: 1085, endPoint y: 363, distance: 138.3
click at [1215, 363] on input "text" at bounding box center [1225, 350] width 114 height 31
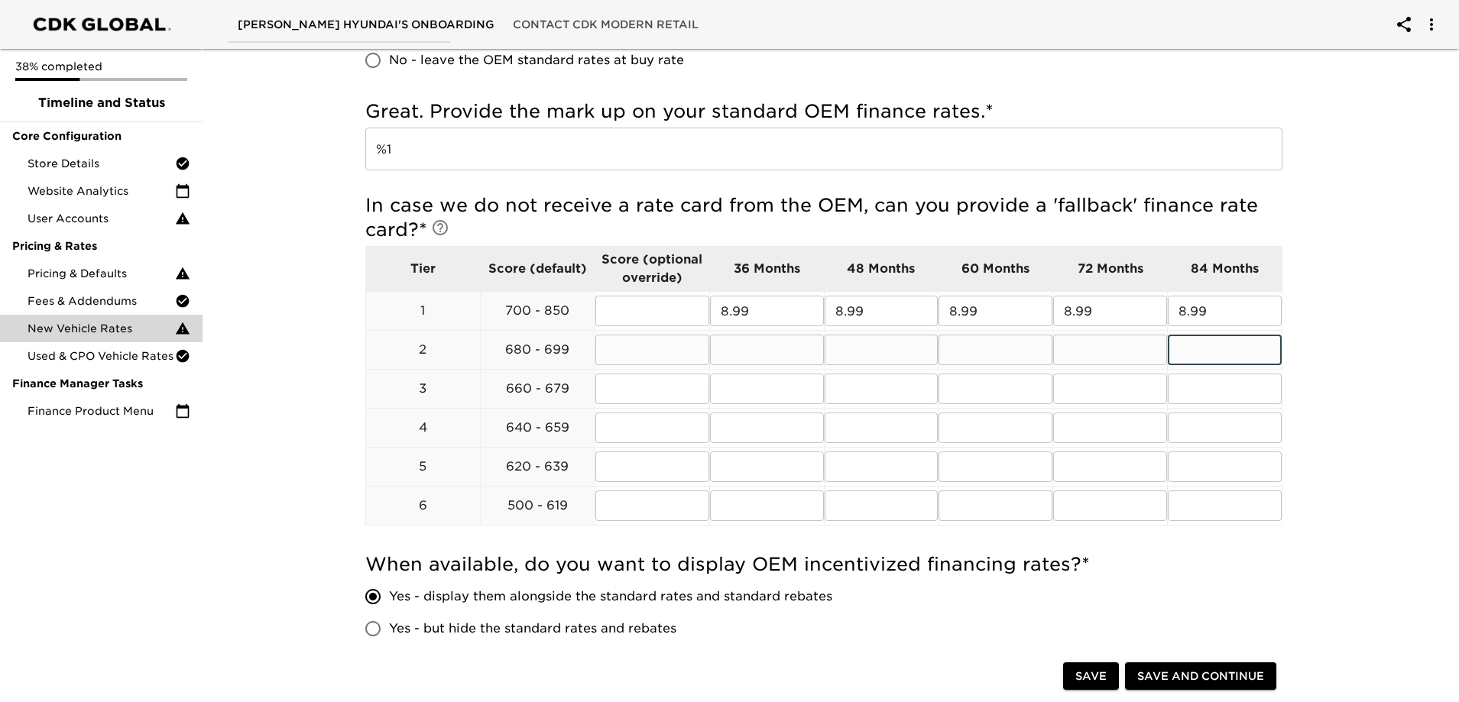
paste input "8.99"
click at [1088, 360] on input "text" at bounding box center [1110, 350] width 114 height 31
paste input "8.99"
click at [1010, 351] on input "text" at bounding box center [996, 350] width 114 height 31
paste input "8.99"
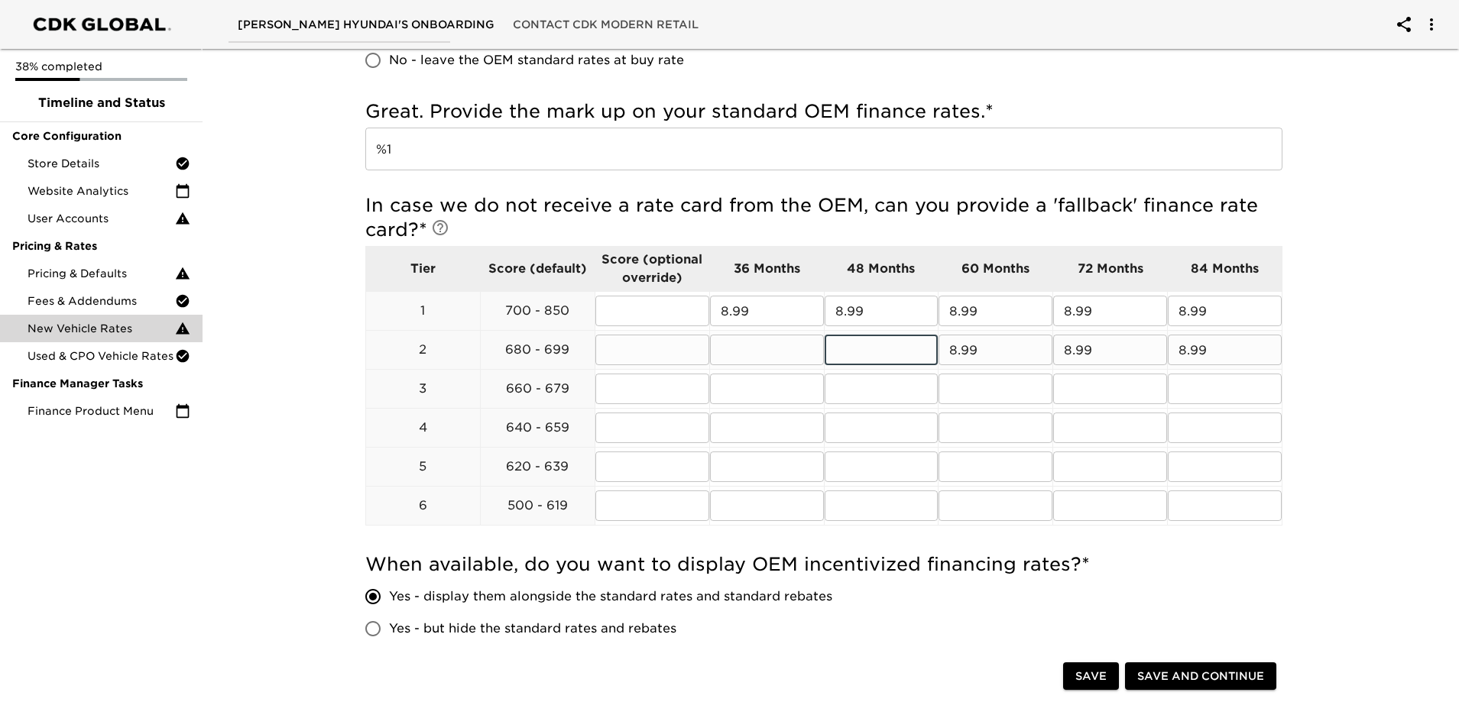
click at [855, 349] on input "text" at bounding box center [882, 350] width 114 height 31
paste input "8.99"
click at [754, 345] on input "text" at bounding box center [767, 350] width 114 height 31
paste input "8.99"
drag, startPoint x: 745, startPoint y: 396, endPoint x: 796, endPoint y: 394, distance: 51.2
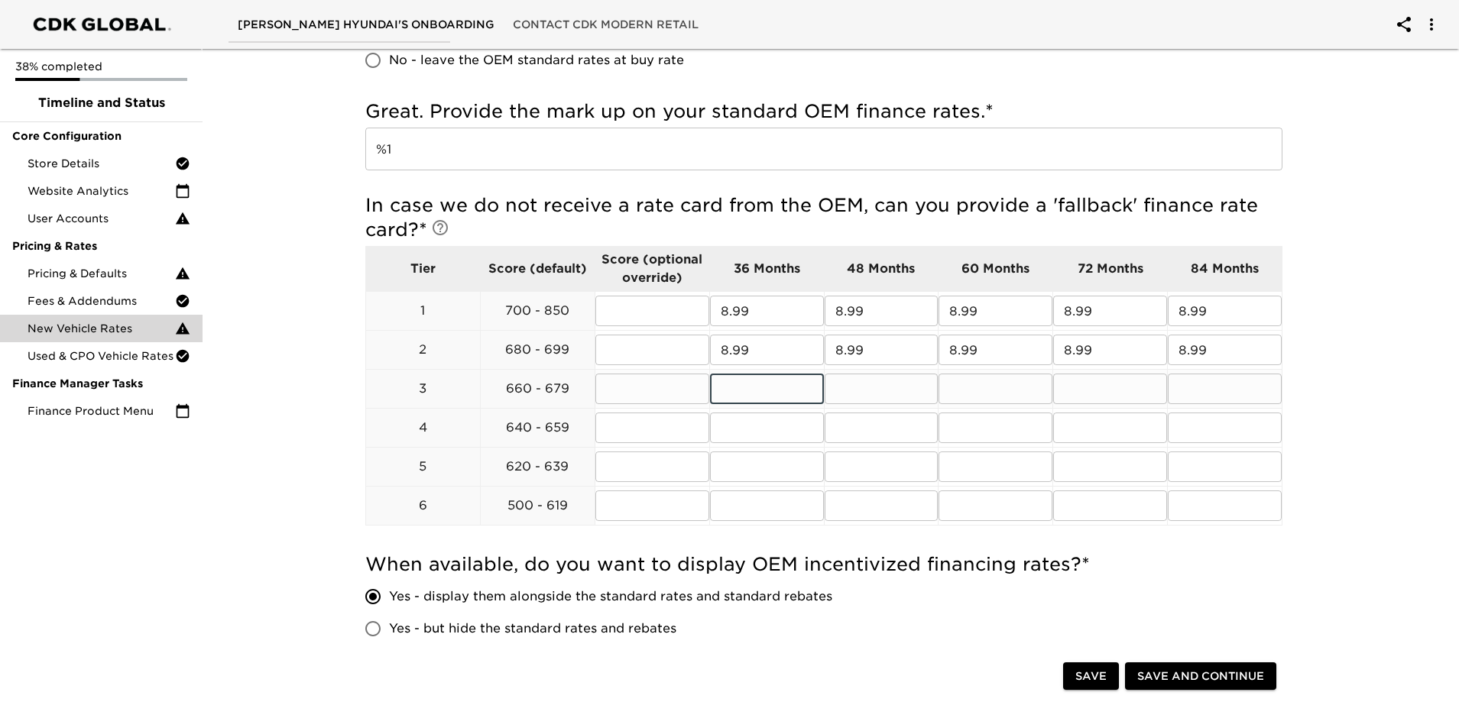
click at [746, 396] on input "text" at bounding box center [767, 389] width 114 height 31
paste input "8.99"
click at [874, 401] on input "text" at bounding box center [882, 389] width 114 height 31
paste input "8.99"
click at [1029, 410] on td "​" at bounding box center [996, 428] width 115 height 39
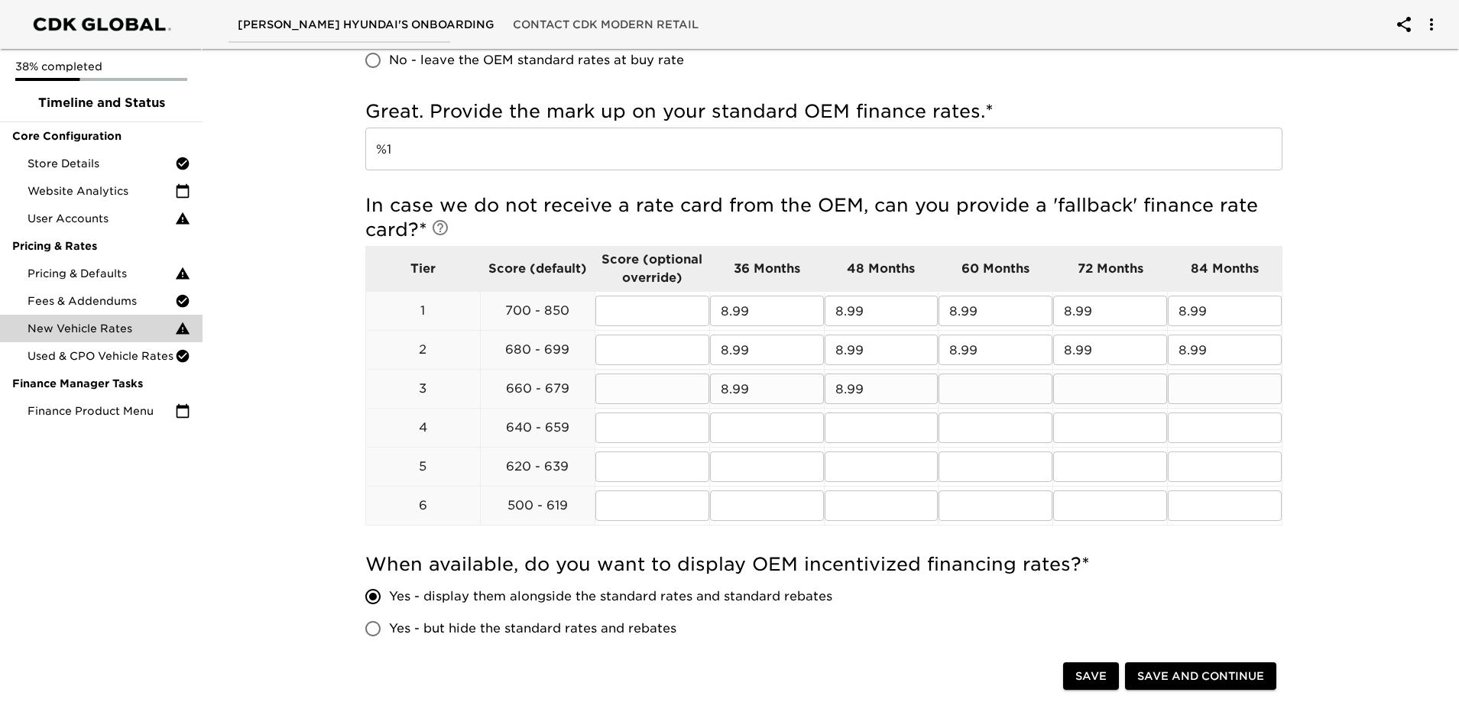
click at [1020, 394] on input "text" at bounding box center [996, 389] width 114 height 31
paste input "8.99"
click at [1127, 399] on input "text" at bounding box center [1110, 389] width 114 height 31
paste input "8.99"
click at [1204, 395] on input "text" at bounding box center [1225, 389] width 114 height 31
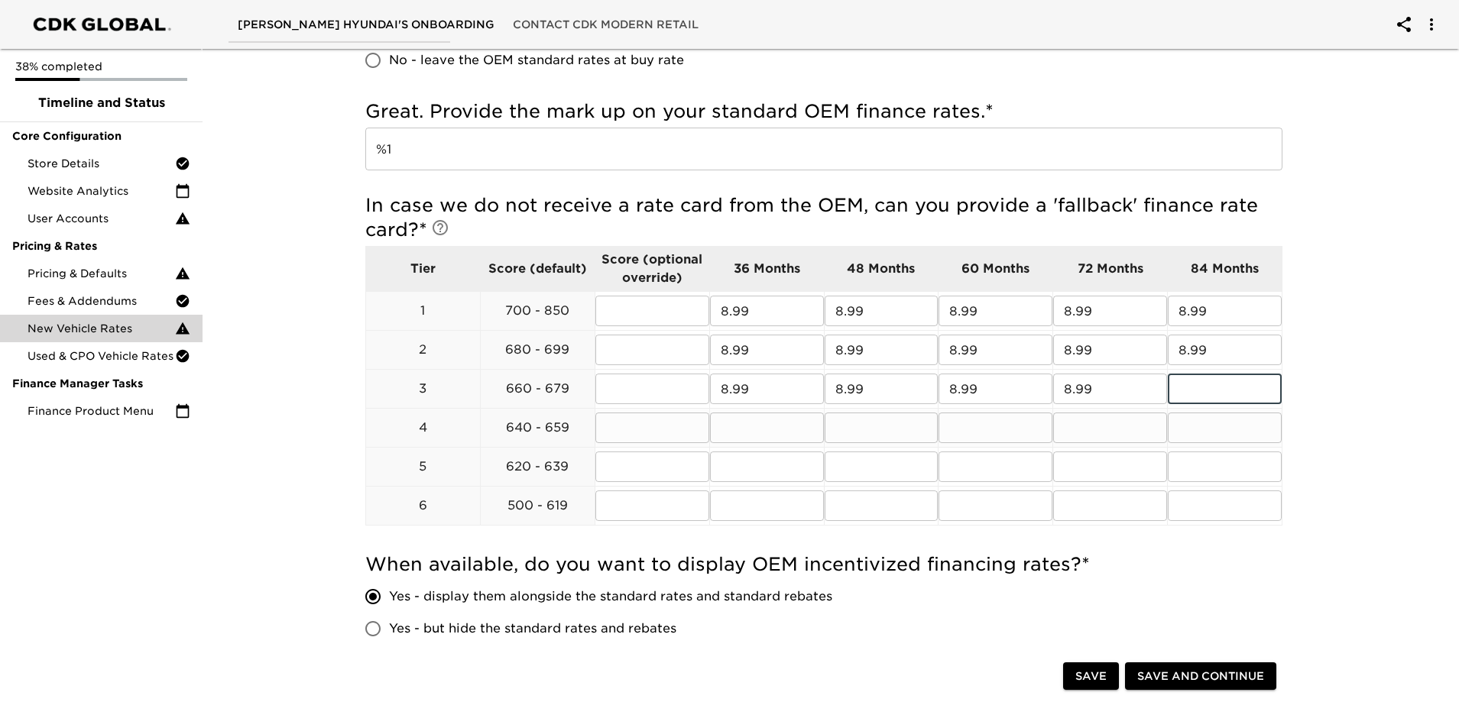
paste input "8.99"
click at [1211, 430] on input "text" at bounding box center [1225, 428] width 114 height 31
paste input "8.99"
click at [1070, 429] on input "text" at bounding box center [1110, 428] width 114 height 31
paste input "8.99"
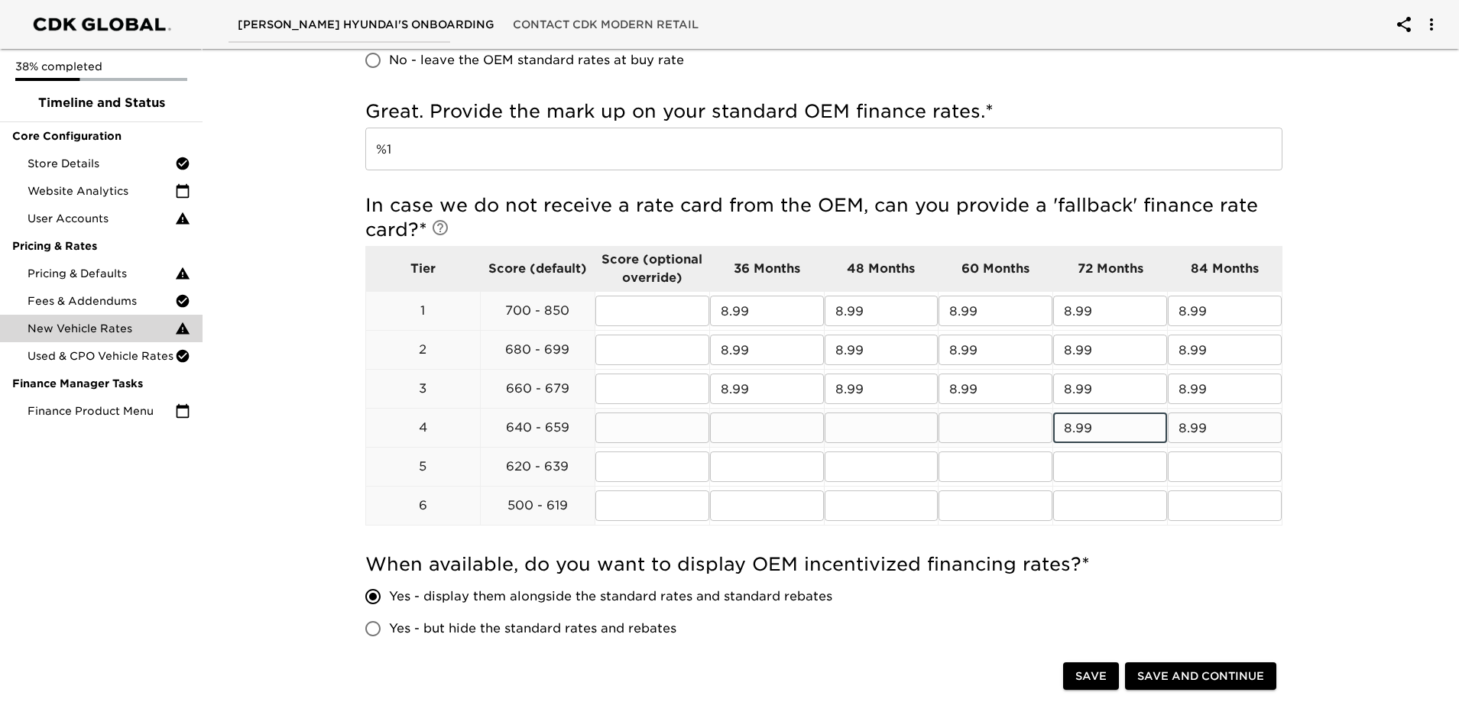
click at [975, 433] on input "text" at bounding box center [996, 428] width 114 height 31
paste input "8.99"
click at [905, 430] on input "text" at bounding box center [882, 428] width 114 height 31
paste input "8.99"
click at [731, 426] on input "text" at bounding box center [767, 428] width 114 height 31
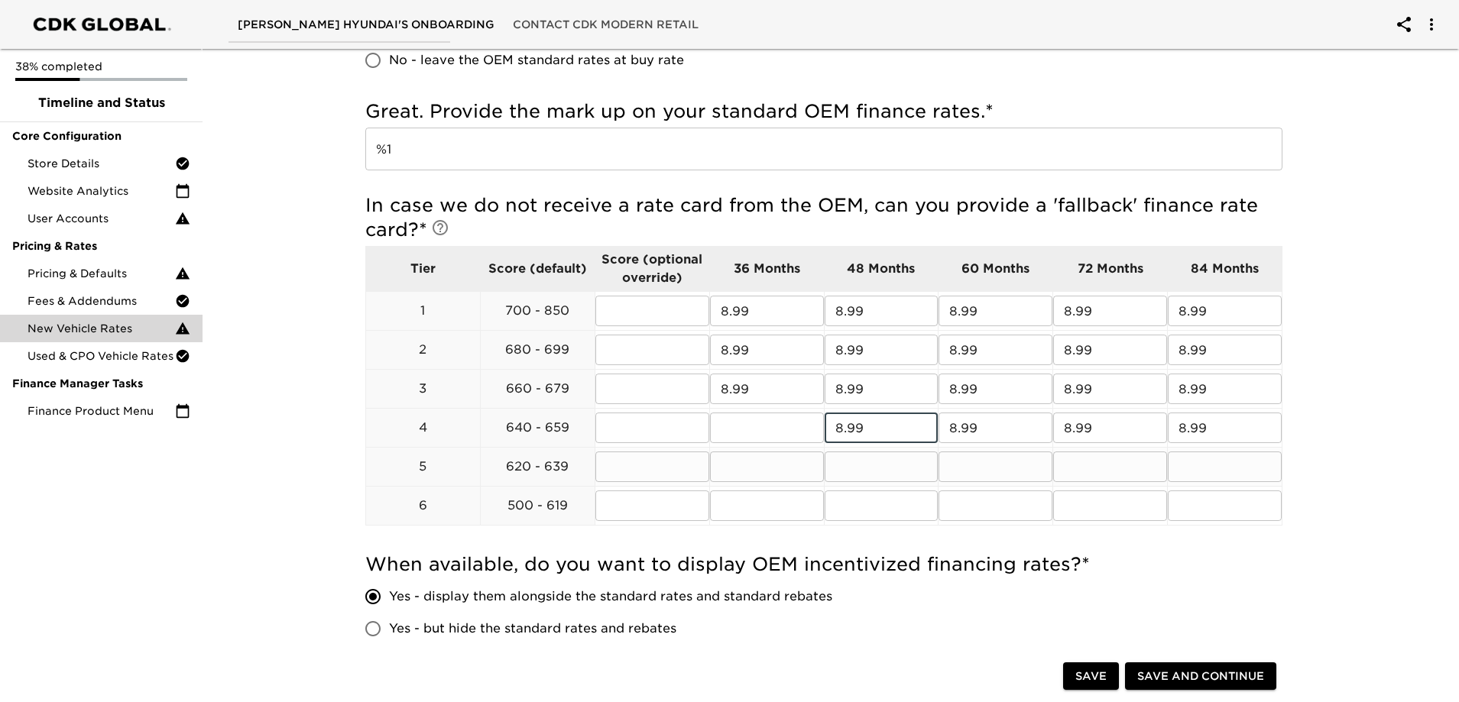
paste input "8.99"
click at [746, 477] on input "text" at bounding box center [767, 467] width 114 height 31
paste input "8.99"
click at [877, 473] on input "text" at bounding box center [882, 467] width 114 height 31
paste input "8.99"
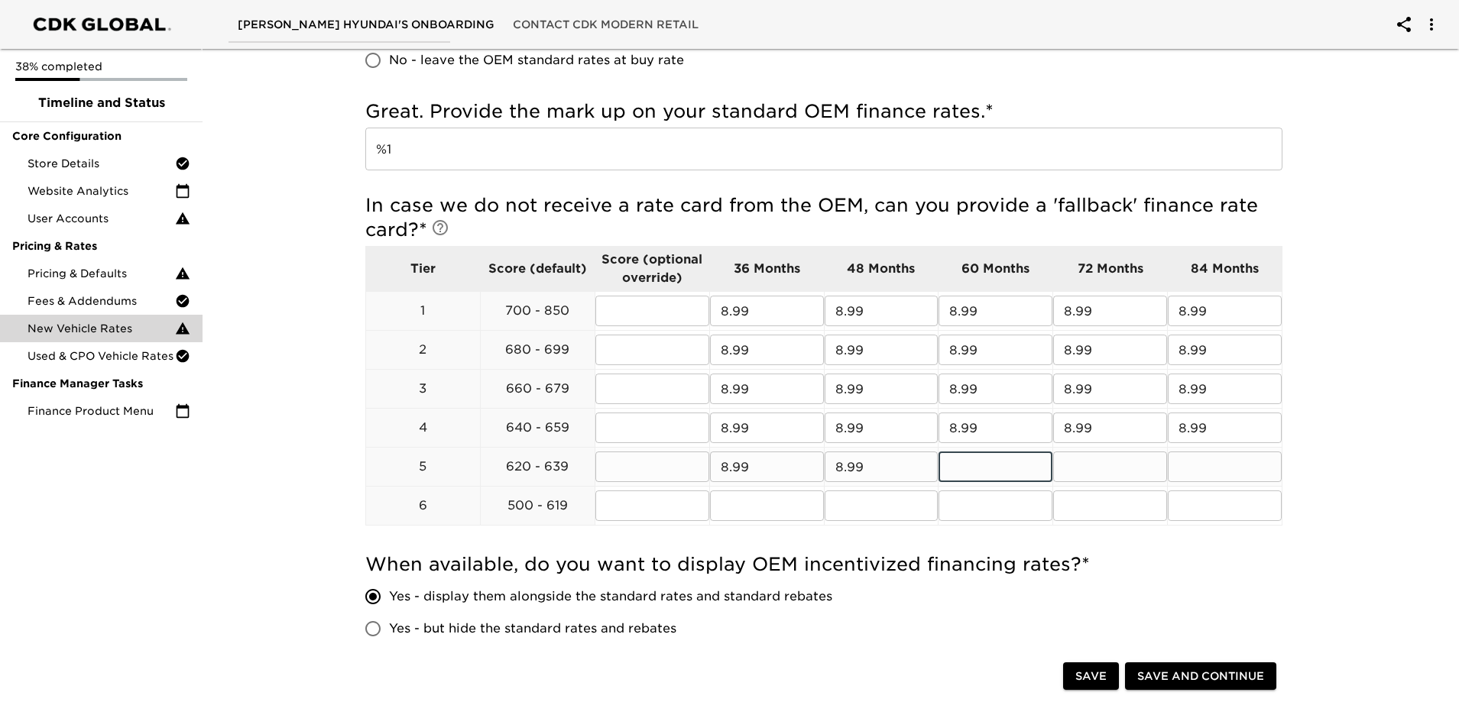
click at [1017, 467] on input "text" at bounding box center [996, 467] width 114 height 31
paste input "8.99"
click at [1133, 466] on input "text" at bounding box center [1110, 467] width 114 height 31
paste input "8.99"
click at [1231, 468] on input "text" at bounding box center [1225, 467] width 114 height 31
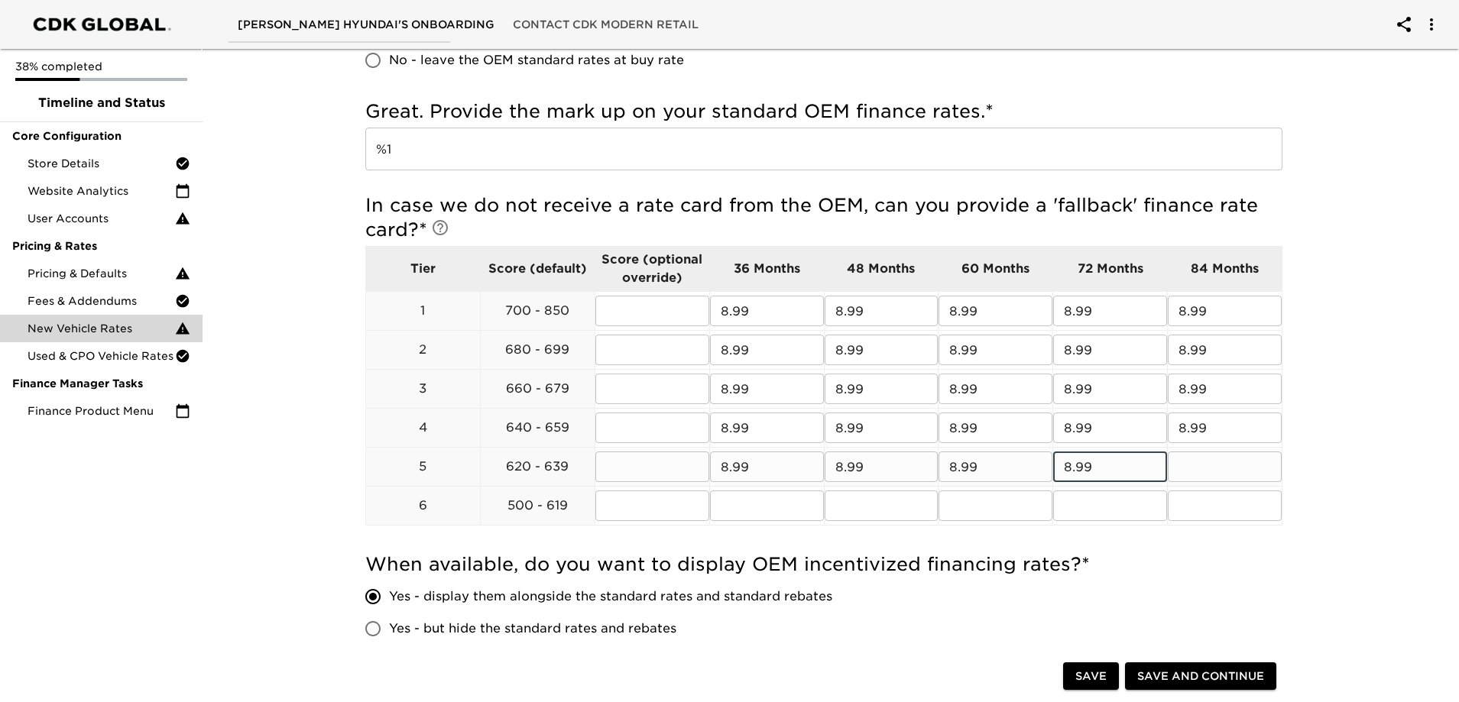
paste input "8.99"
click at [1221, 513] on input "text" at bounding box center [1225, 506] width 114 height 31
paste input "8.99"
drag, startPoint x: 1101, startPoint y: 502, endPoint x: 1074, endPoint y: 507, distance: 27.9
click at [1101, 502] on input "text" at bounding box center [1110, 506] width 114 height 31
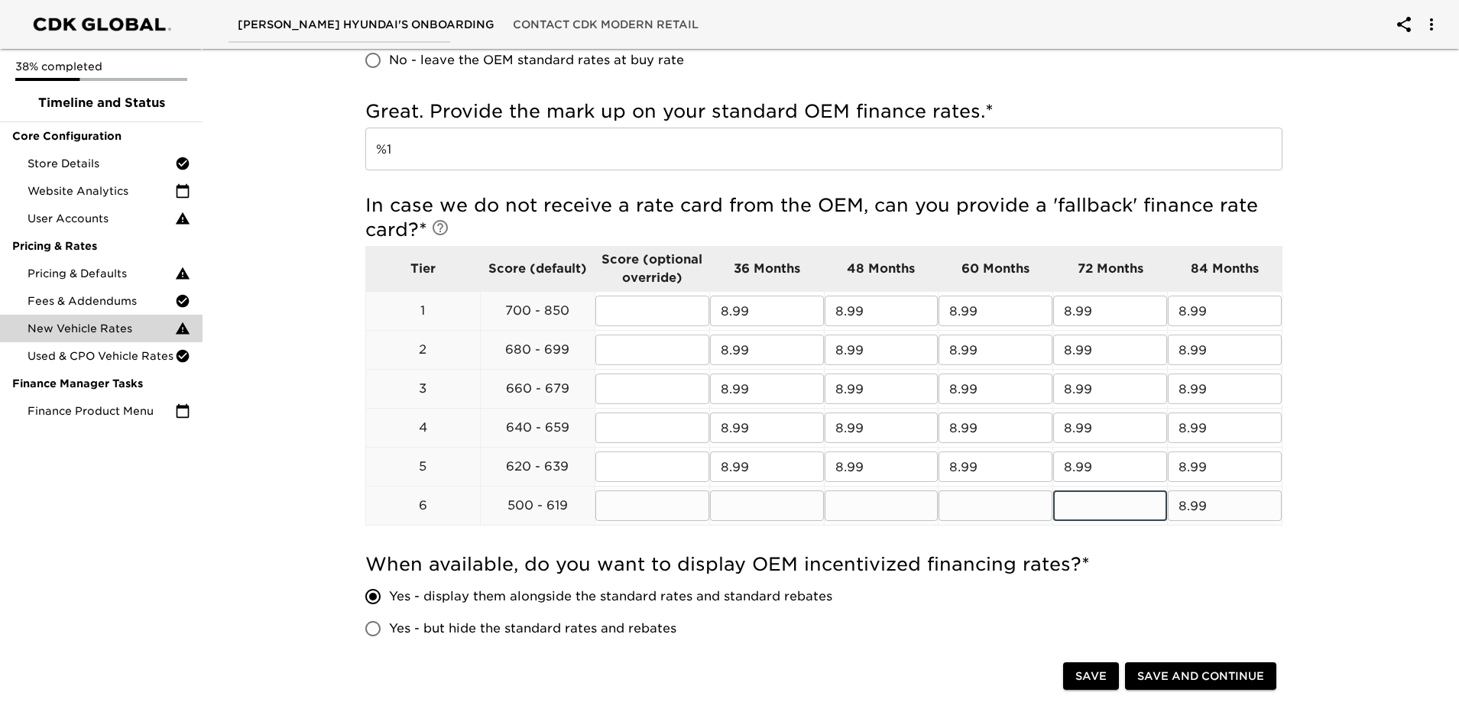
paste input "8.99"
click at [992, 513] on input "text" at bounding box center [996, 506] width 114 height 31
paste input "8.99"
click at [878, 499] on input "text" at bounding box center [882, 506] width 114 height 31
paste input "8.99"
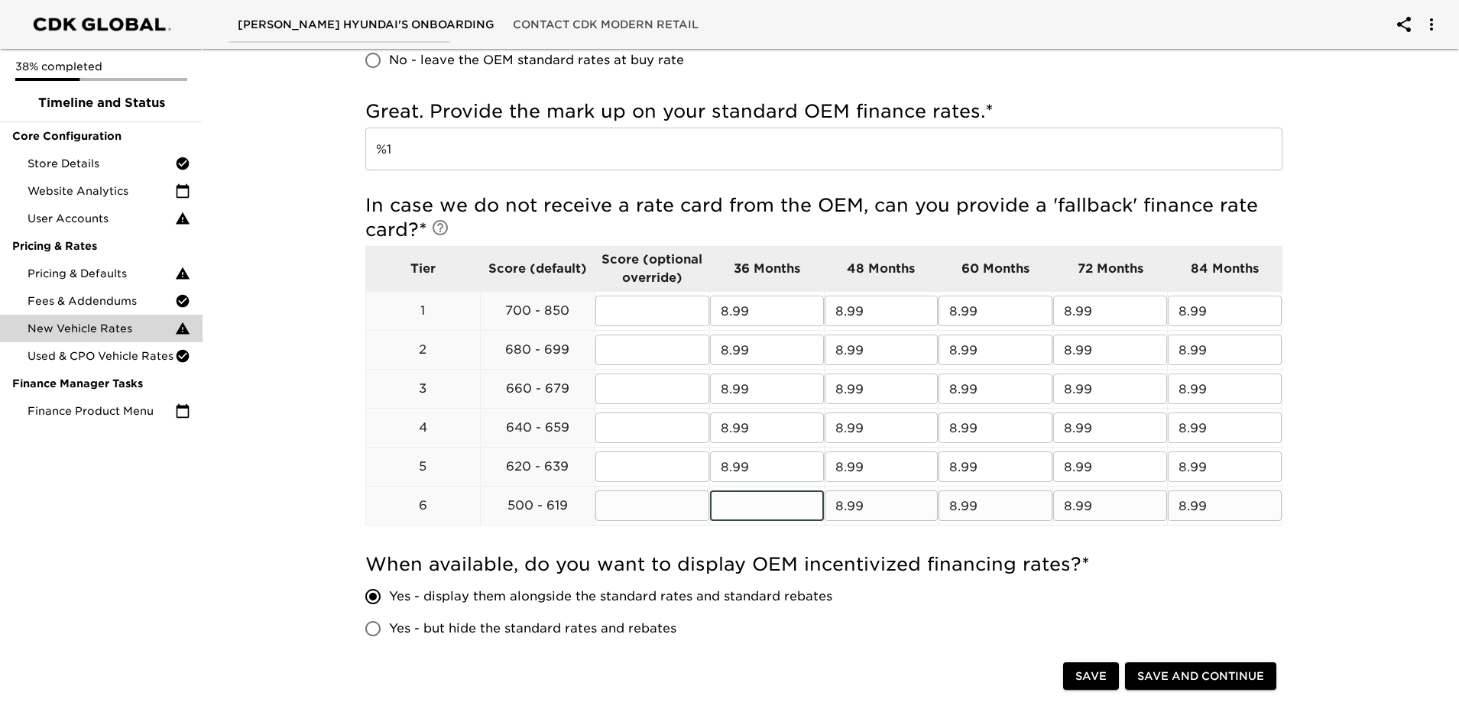
click at [758, 505] on input "text" at bounding box center [767, 506] width 114 height 31
paste input "8.99"
click at [740, 603] on span "Yes - display them alongside the standard rates and standard rebates" at bounding box center [610, 597] width 443 height 18
click at [389, 603] on input "Yes - display them alongside the standard rates and standard rebates" at bounding box center [373, 597] width 32 height 32
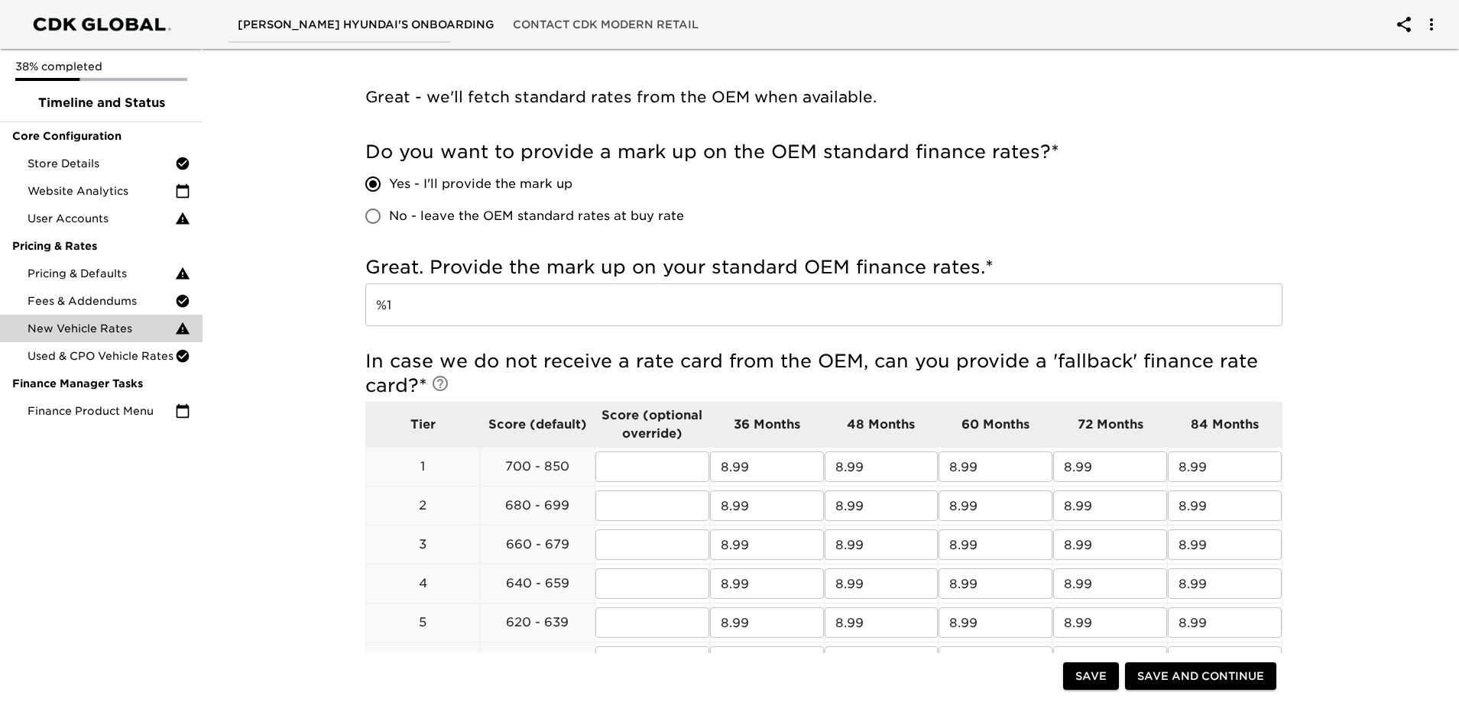
scroll to position [306, 0]
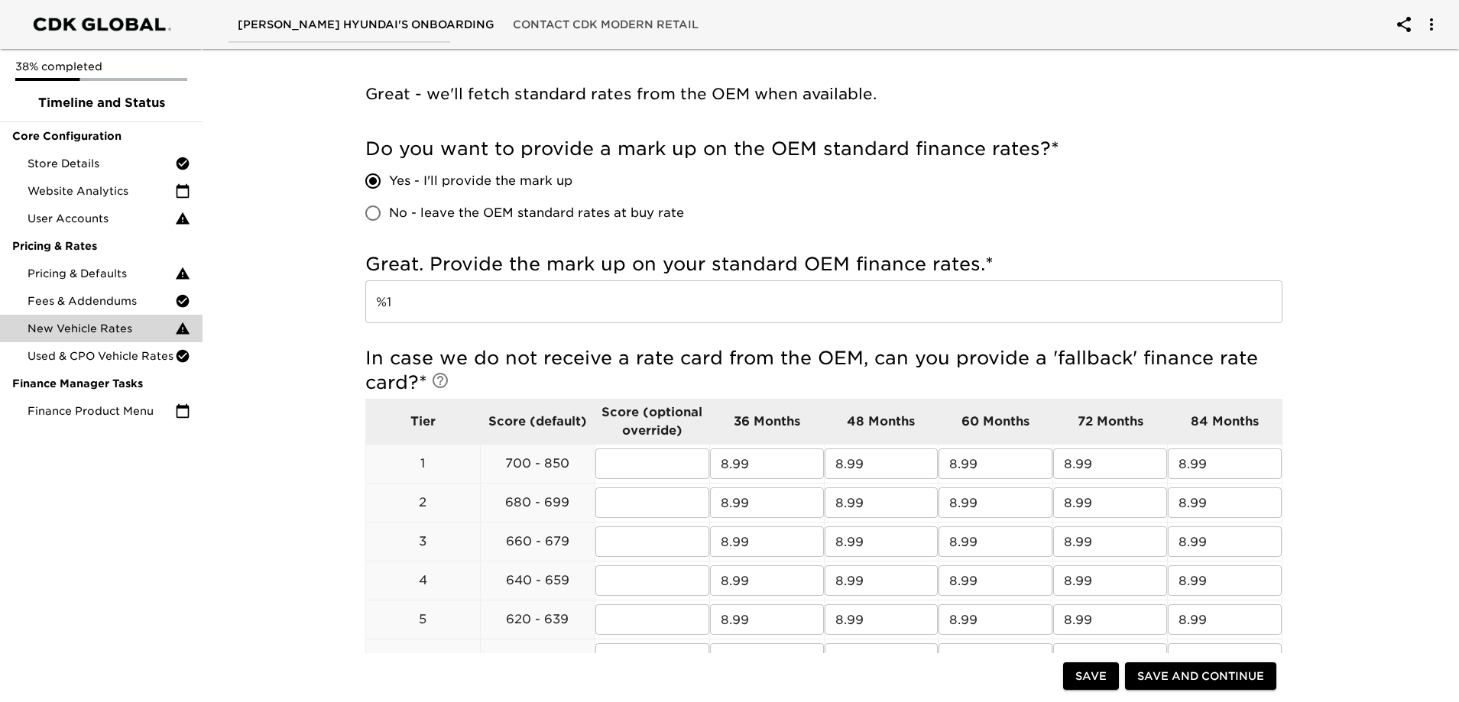
click at [227, 497] on div "New Vehicle Rates Overdue! Note: These rates are used to provide the customer w…" at bounding box center [824, 626] width 1263 height 1779
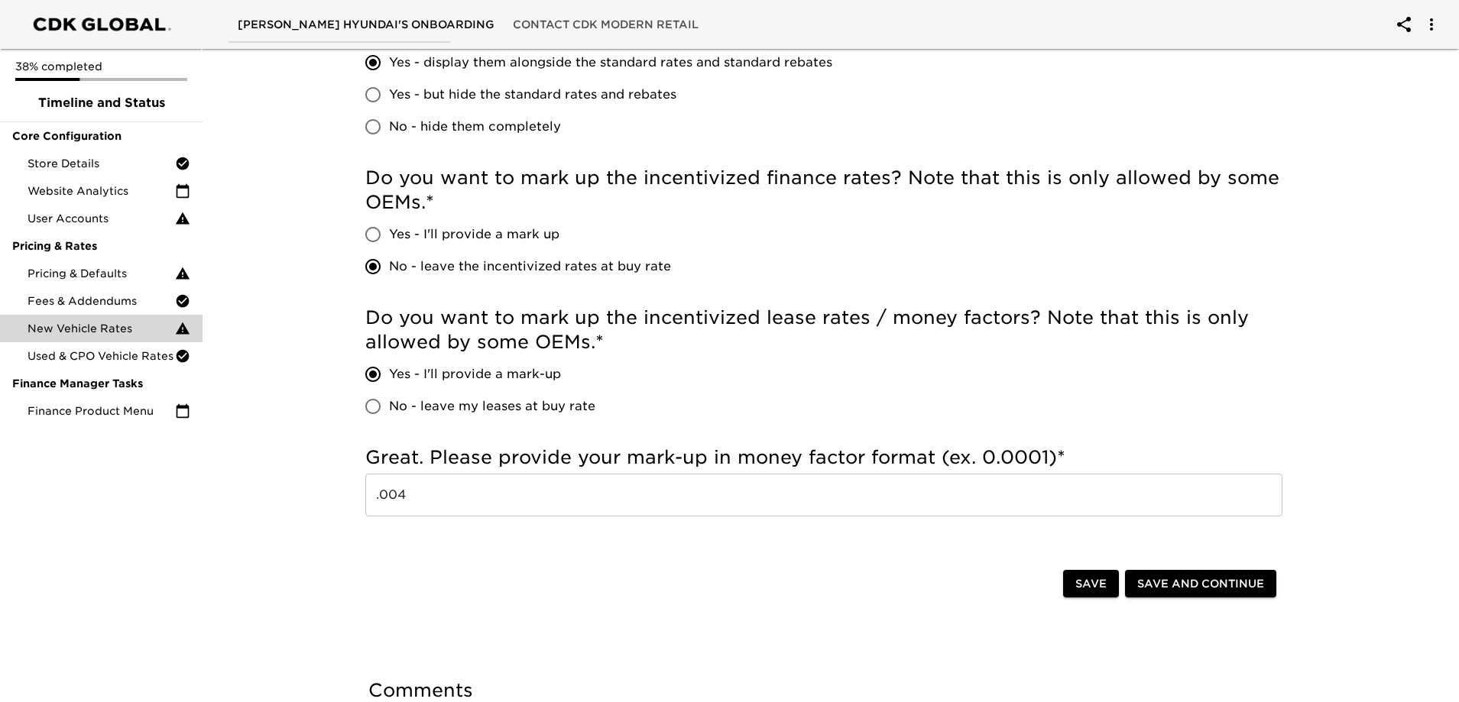
scroll to position [994, 0]
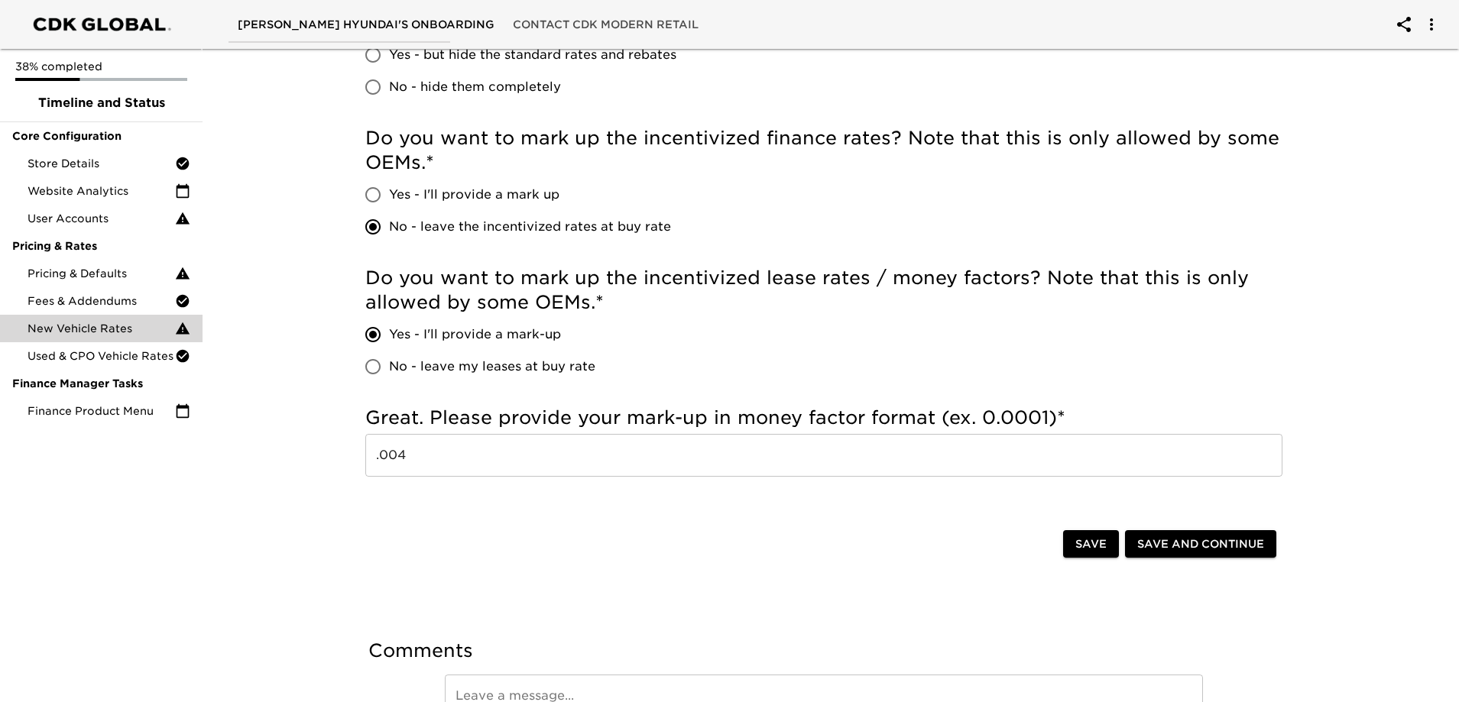
scroll to position [1120, 0]
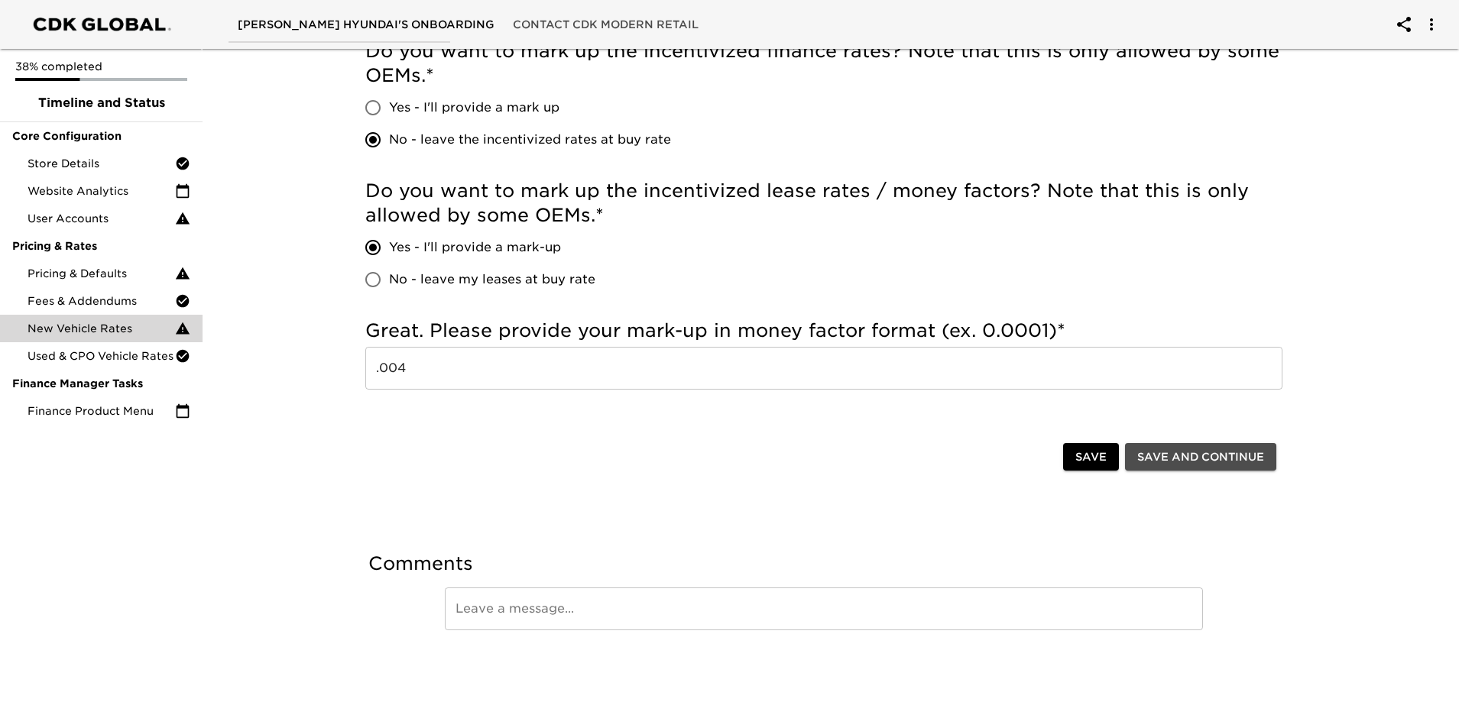
click at [1247, 456] on span "Save and Continue" at bounding box center [1200, 457] width 127 height 19
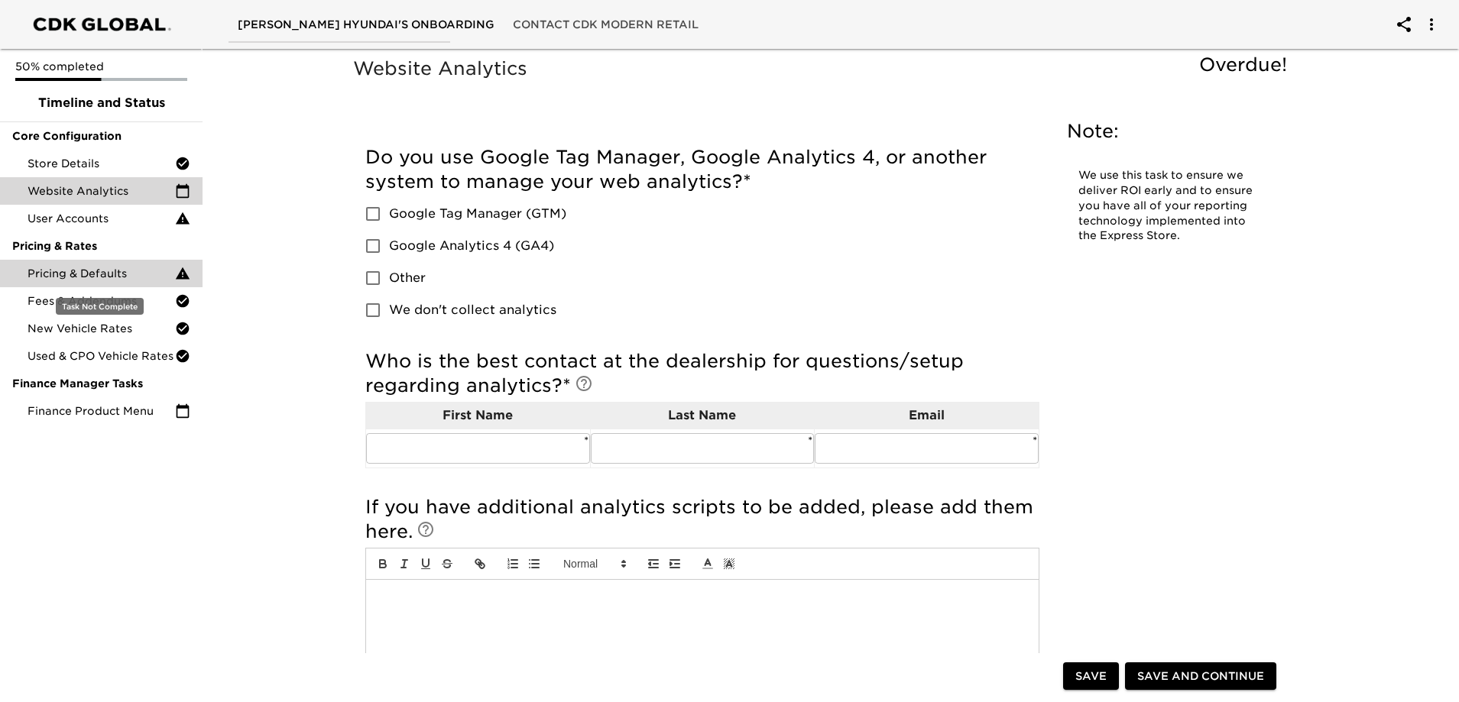
click at [160, 283] on div "Pricing & Defaults" at bounding box center [101, 274] width 203 height 28
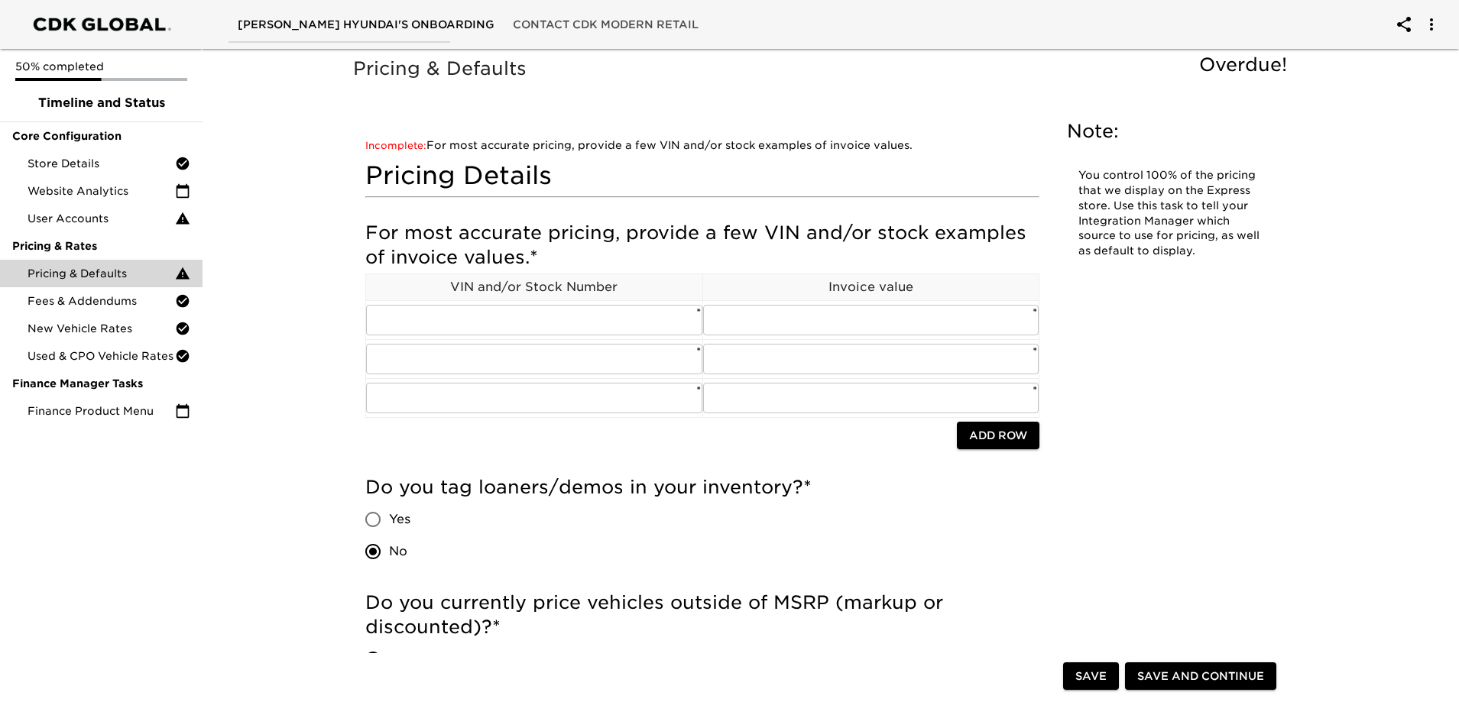
drag, startPoint x: 718, startPoint y: 515, endPoint x: 561, endPoint y: 1, distance: 537.7
click at [511, 327] on input "text" at bounding box center [534, 320] width 336 height 31
paste input "[US_VEHICLE_IDENTIFICATION_NUMBER]"
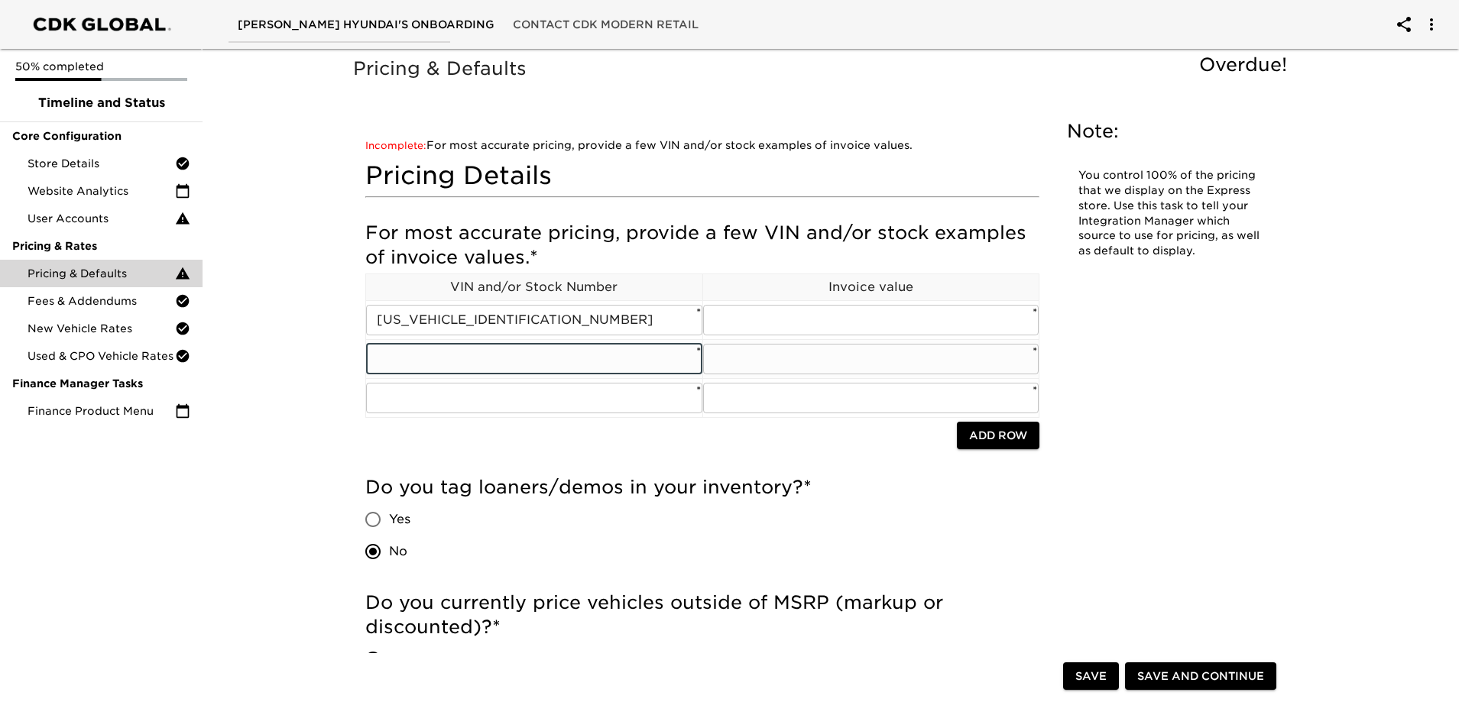
click at [529, 364] on input "text" at bounding box center [534, 359] width 336 height 31
paste input "[US_VEHICLE_IDENTIFICATION_NUMBER]"
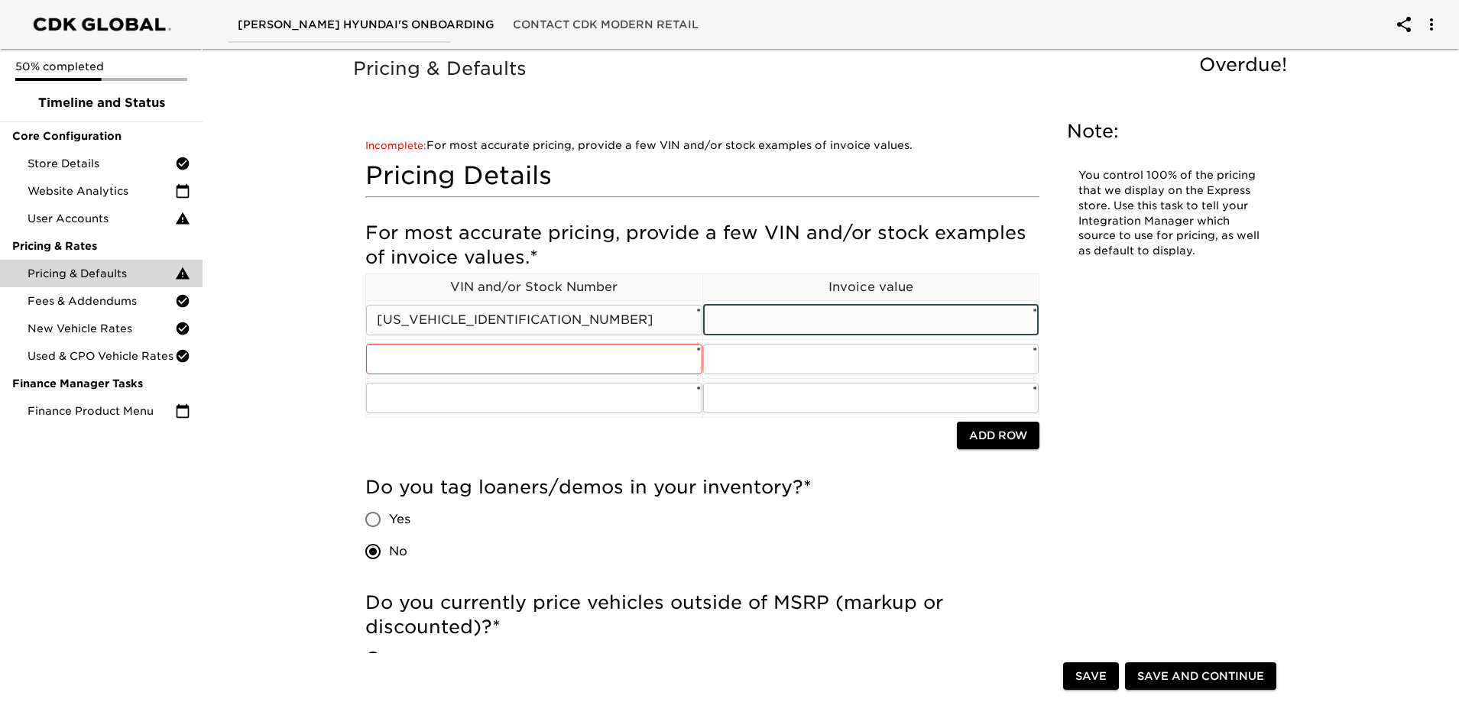
click at [754, 319] on input "text" at bounding box center [871, 320] width 336 height 31
click at [785, 312] on input "text" at bounding box center [871, 320] width 336 height 31
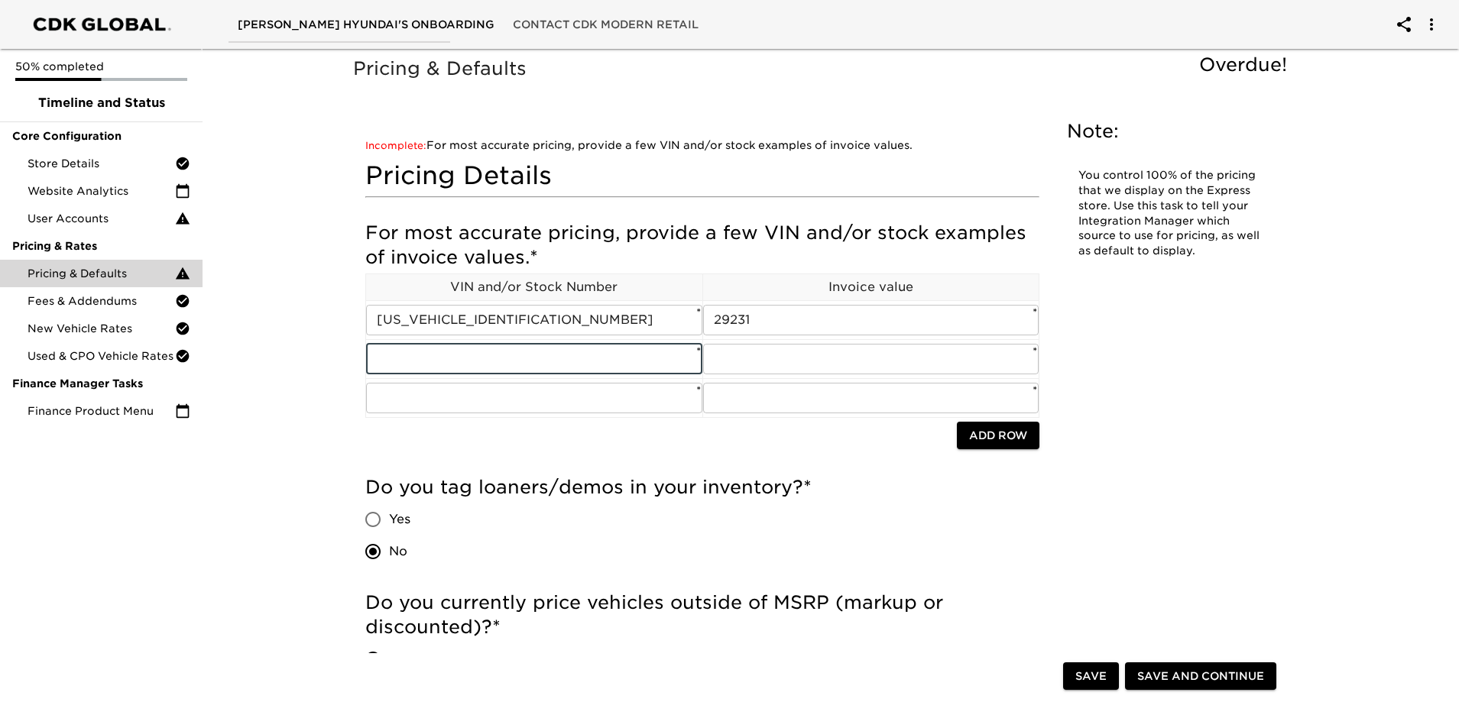
click at [670, 262] on h5 "For most accurate pricing, provide a few VIN and/or stock examples of invoice v…" at bounding box center [702, 245] width 674 height 49
click at [530, 350] on input "text" at bounding box center [534, 359] width 336 height 31
paste input "[US_VEHICLE_IDENTIFICATION_NUMBER]"
click at [573, 349] on input "[US_VEHICLE_IDENTIFICATION_NUMBER]" at bounding box center [534, 359] width 336 height 31
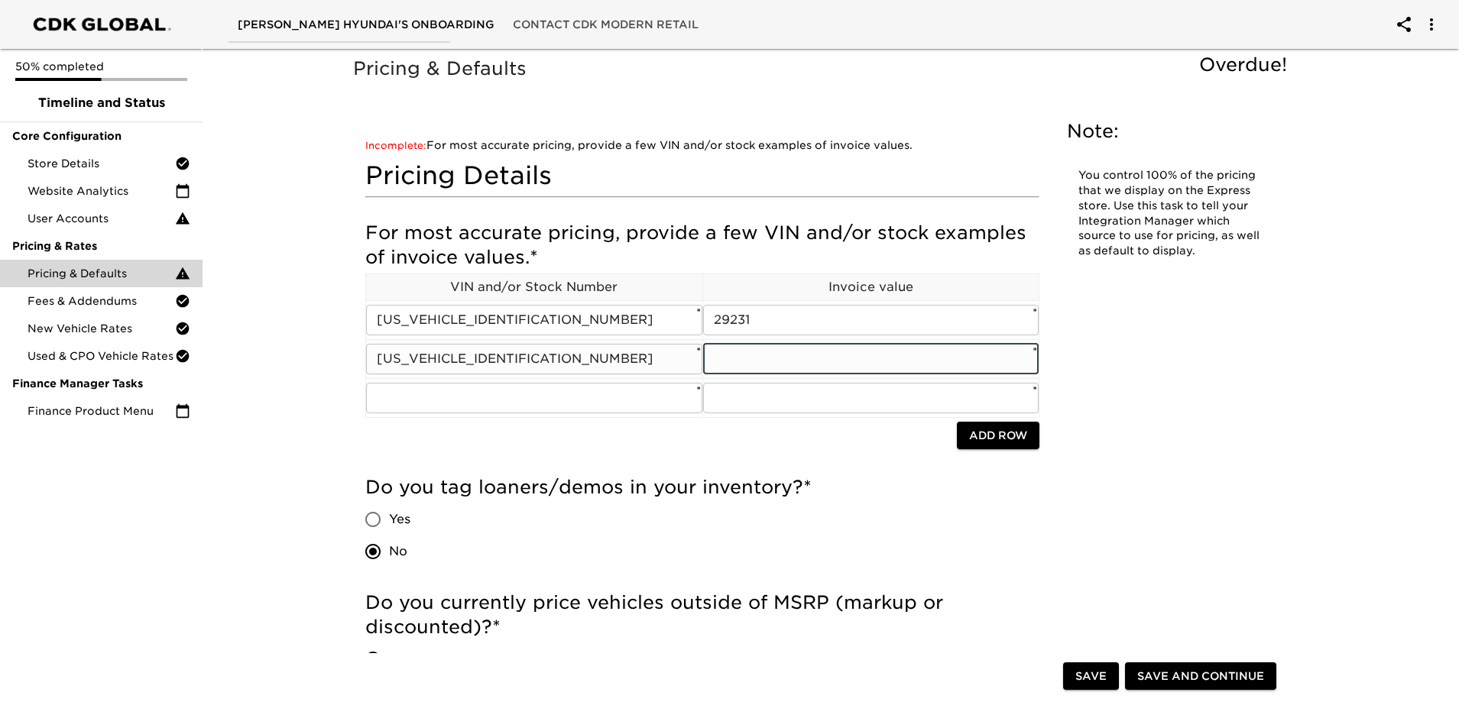
click at [728, 356] on input "text" at bounding box center [871, 359] width 336 height 31
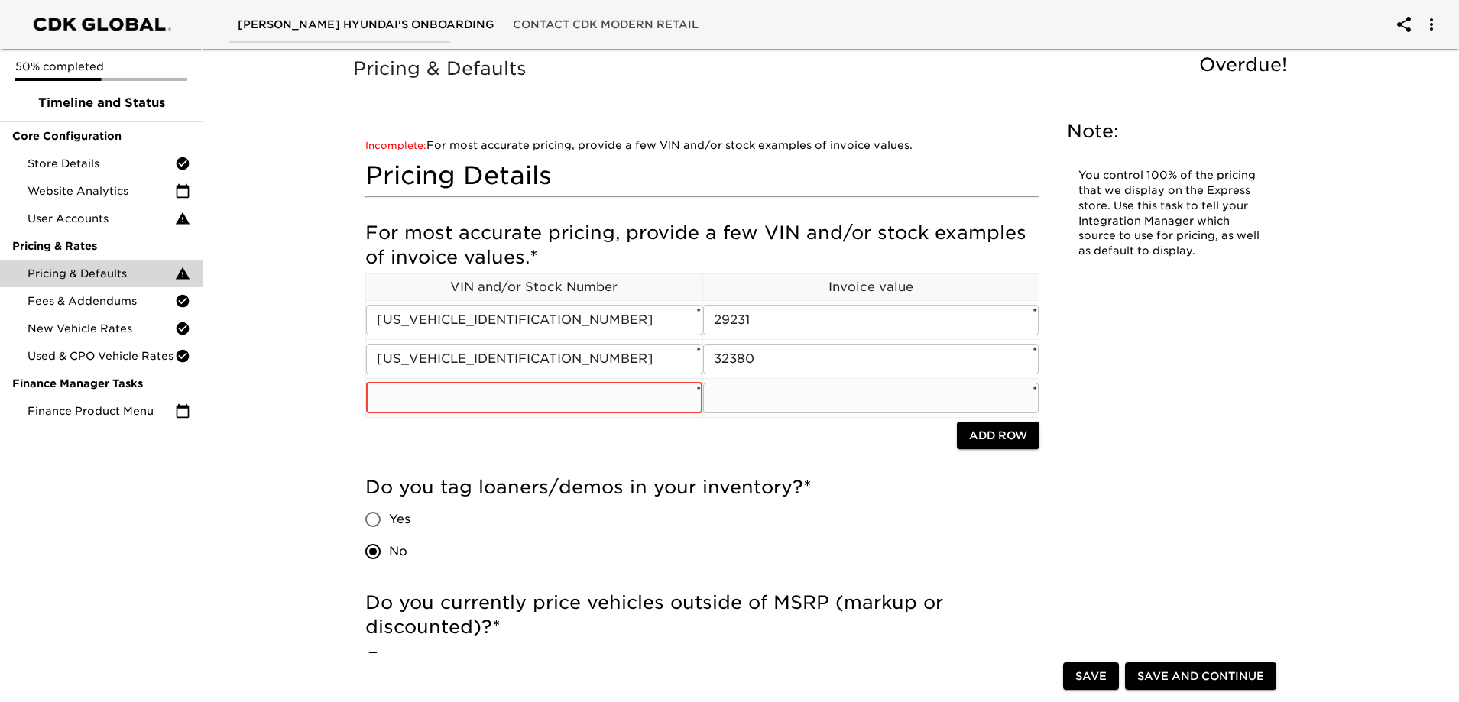
click at [506, 403] on input "text" at bounding box center [534, 398] width 336 height 31
paste input "[US_VEHICLE_IDENTIFICATION_NUMBER]"
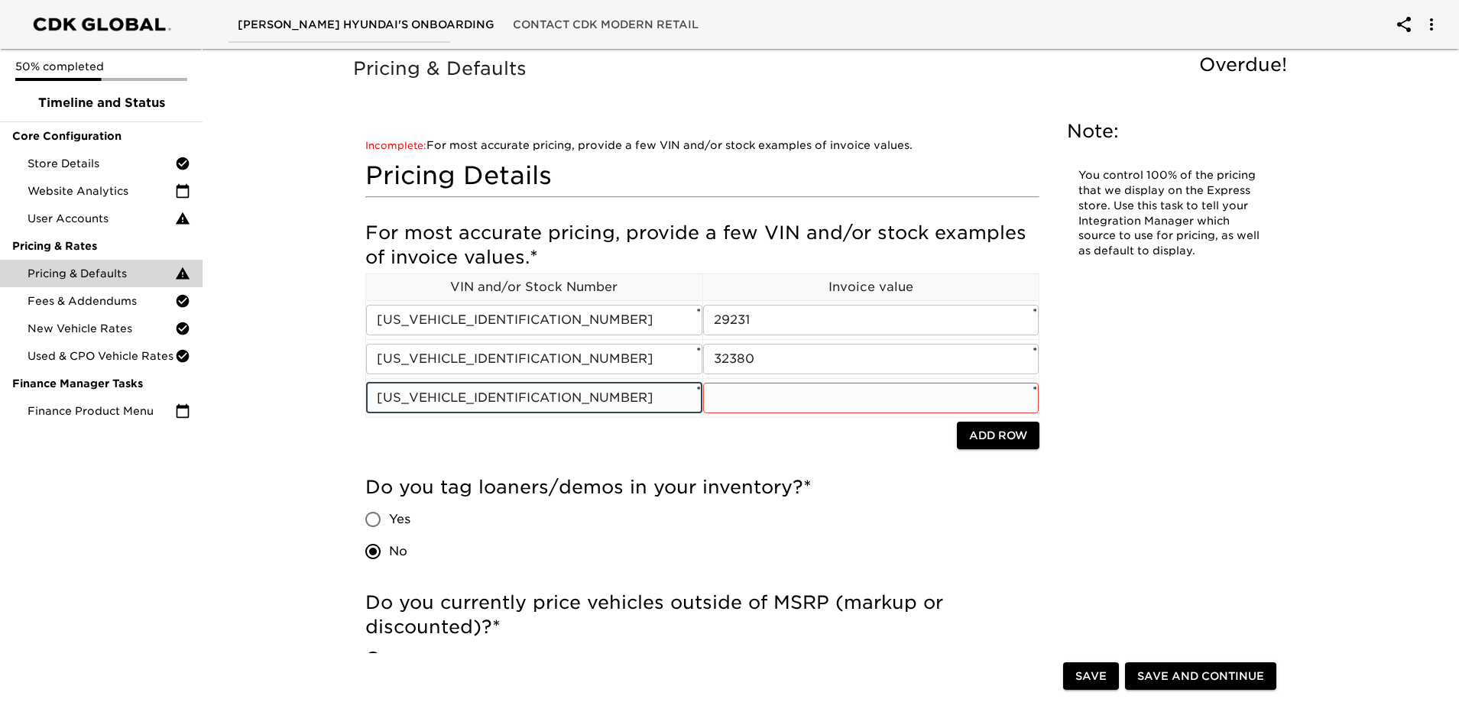
click at [609, 397] on input "[US_VEHICLE_IDENTIFICATION_NUMBER]" at bounding box center [534, 398] width 336 height 31
paste input "text"
click at [792, 413] on td "​ *" at bounding box center [870, 397] width 337 height 39
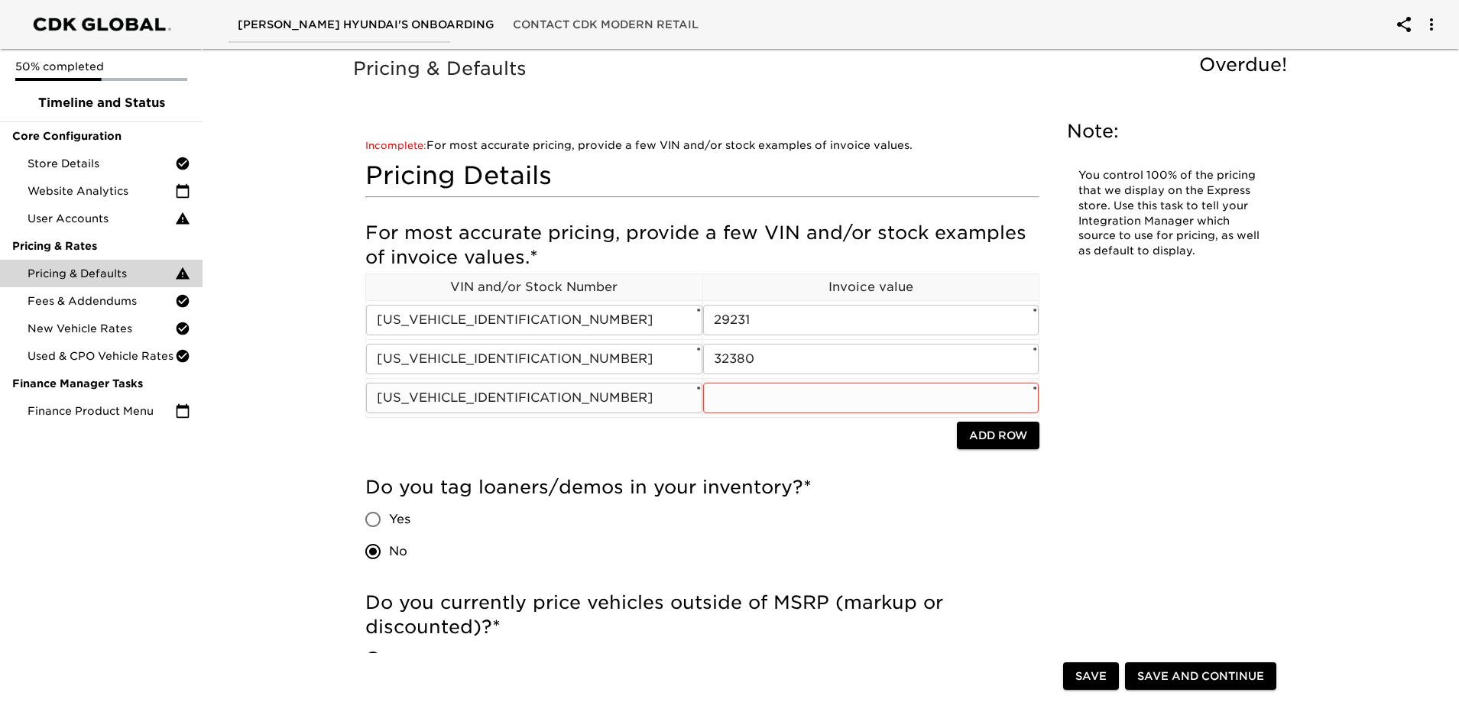
click at [792, 407] on input "text" at bounding box center [871, 398] width 336 height 31
click at [763, 483] on h5 "Do you tag loaners/demos in your inventory? *" at bounding box center [702, 487] width 674 height 24
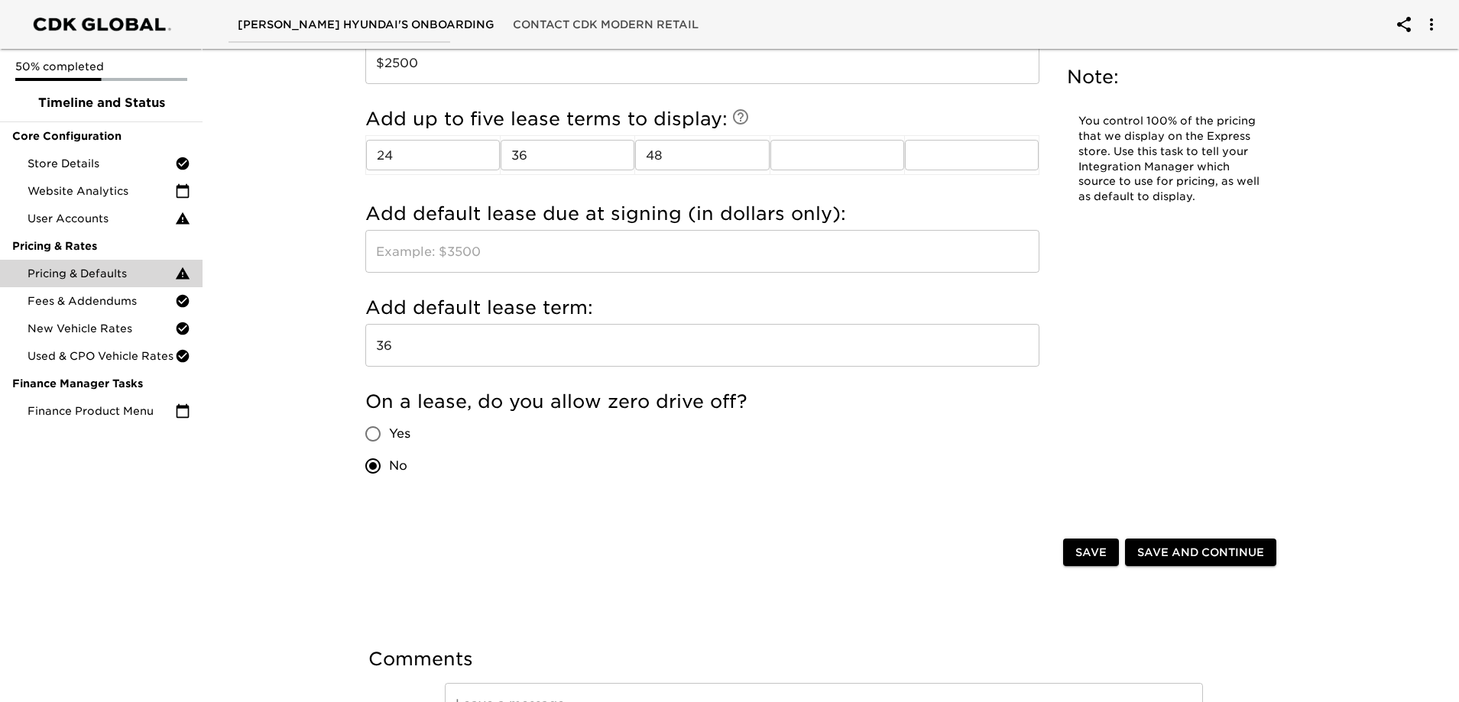
scroll to position [1882, 0]
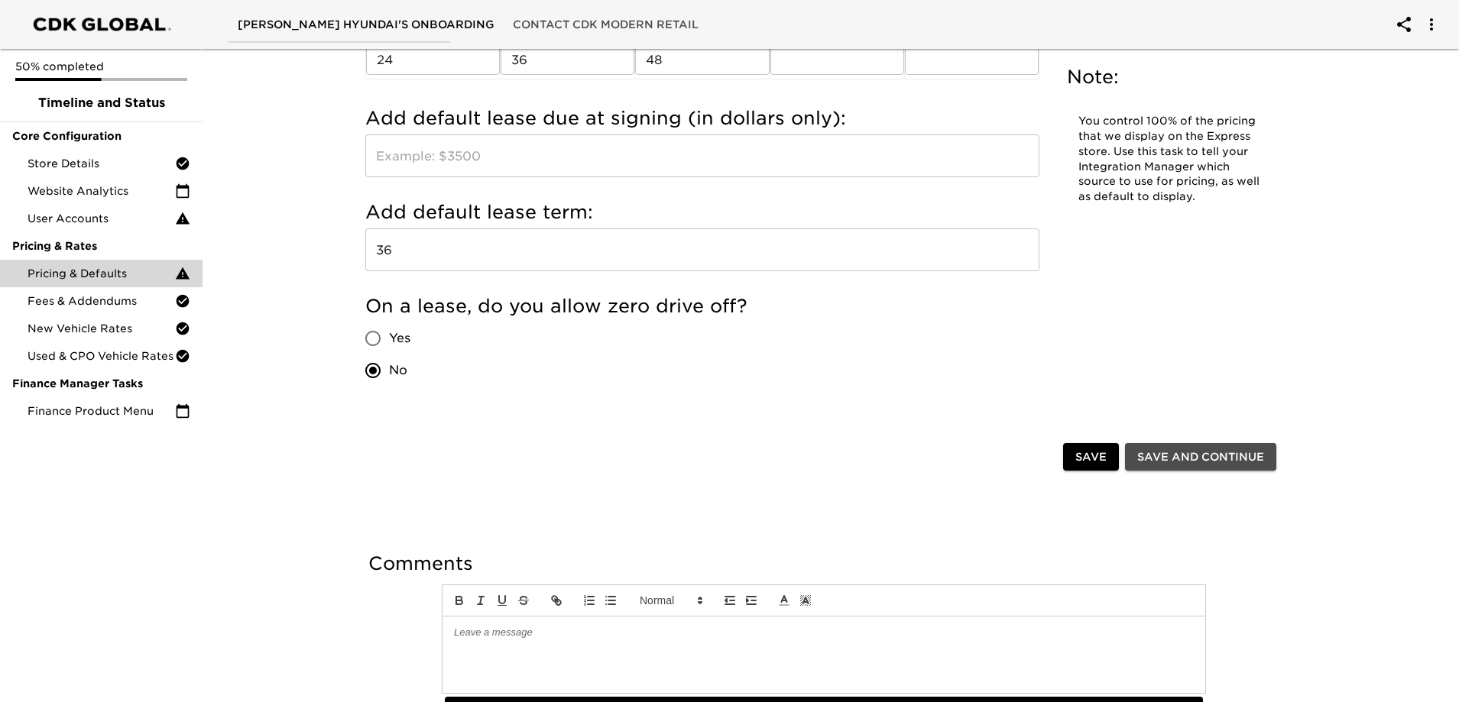
click at [1224, 449] on span "Save and Continue" at bounding box center [1200, 457] width 127 height 19
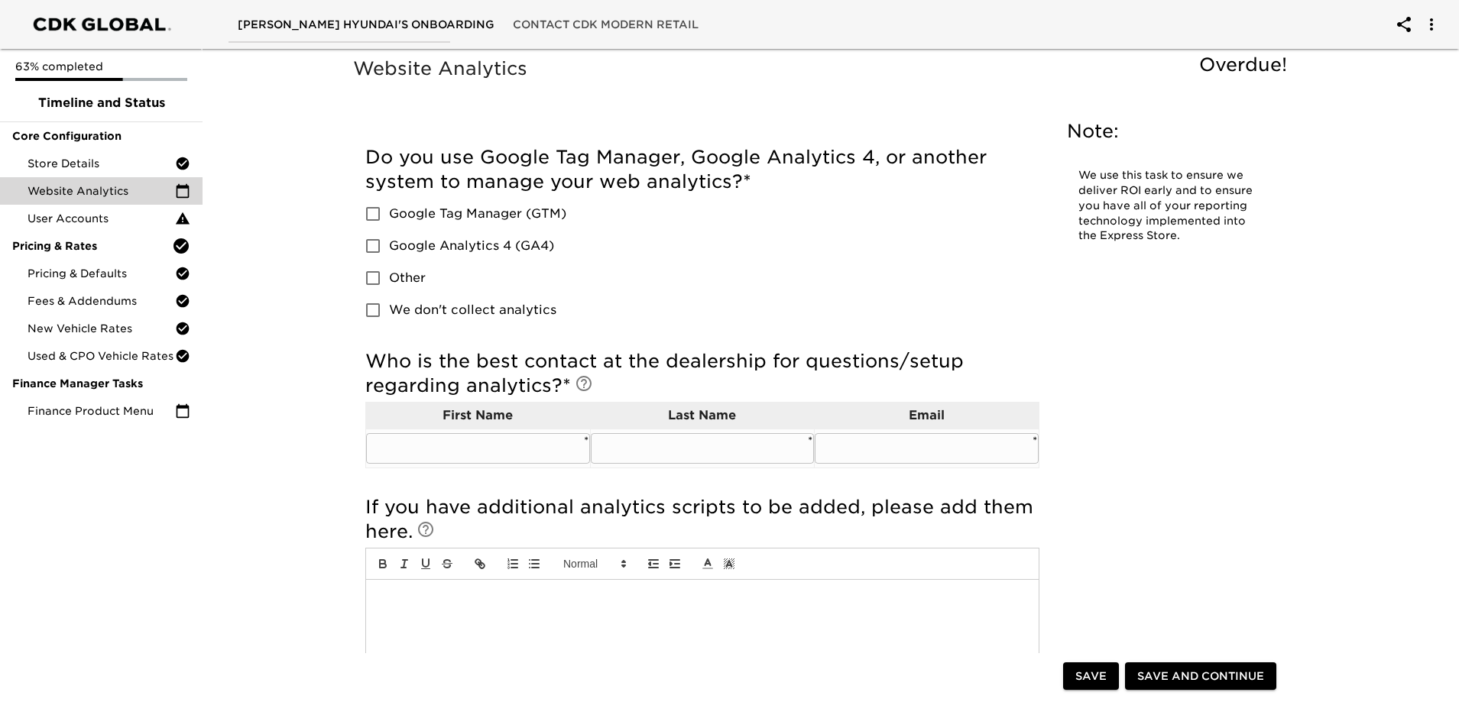
click at [488, 443] on input "text" at bounding box center [478, 448] width 224 height 31
click at [569, 151] on h5 "Do you use Google Tag Manager, Google Analytics 4, or another system to manage …" at bounding box center [702, 169] width 674 height 49
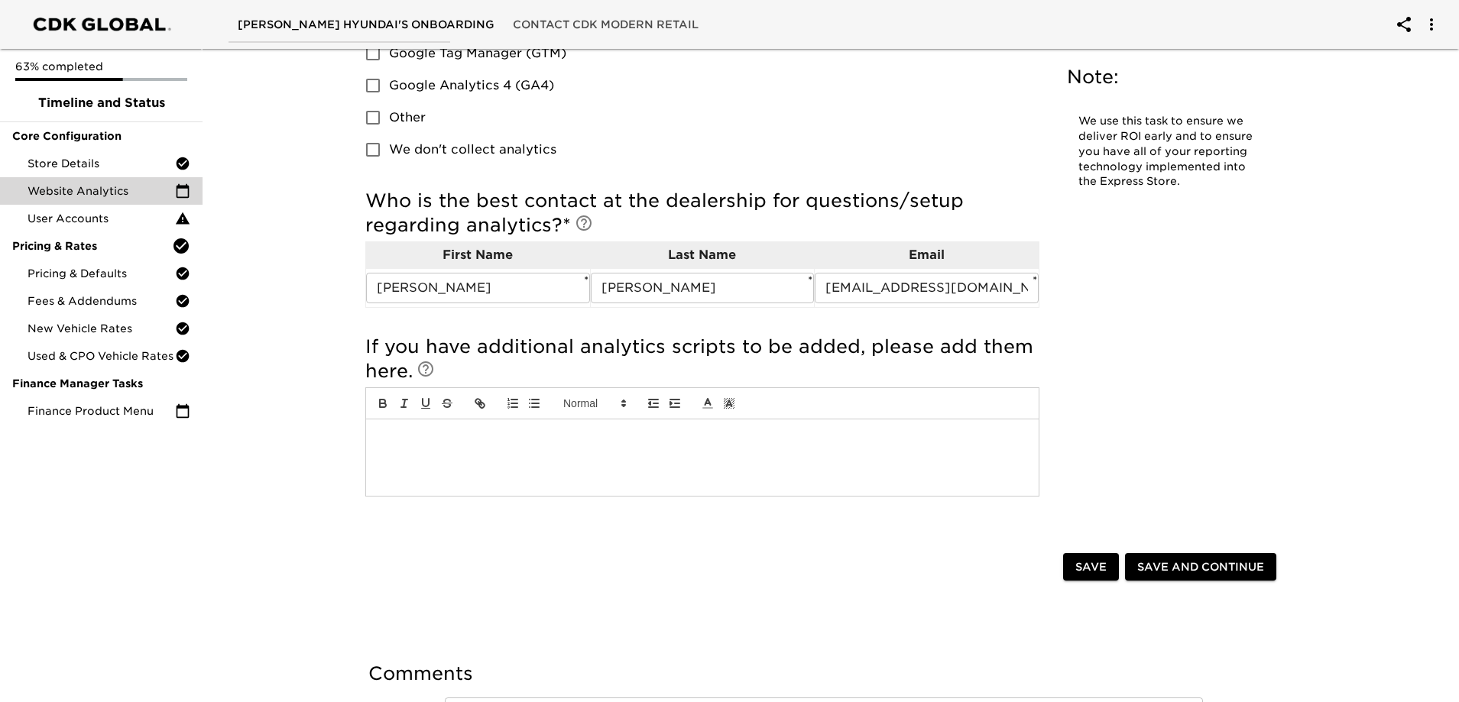
scroll to position [271, 0]
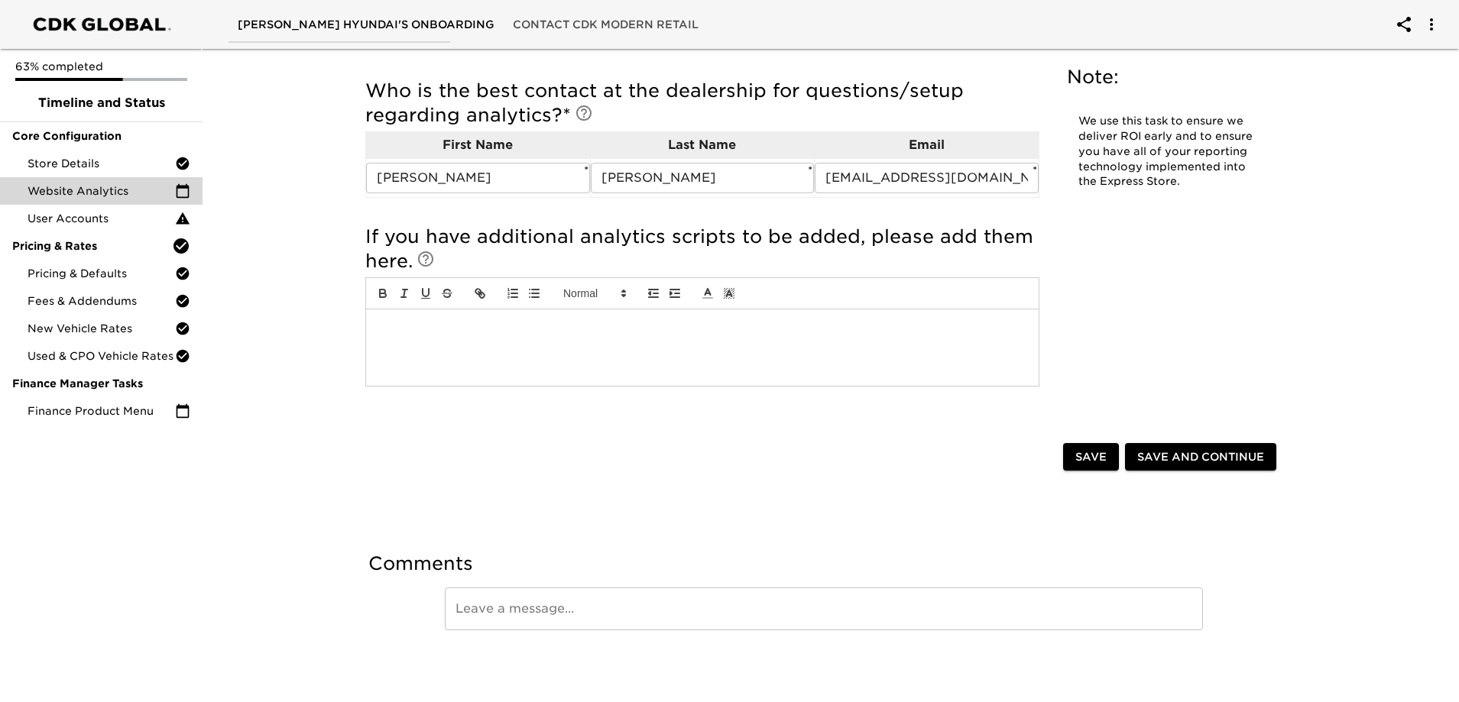
click at [652, 366] on div at bounding box center [702, 348] width 673 height 76
click at [1131, 450] on button "Save and Continue" at bounding box center [1200, 457] width 151 height 28
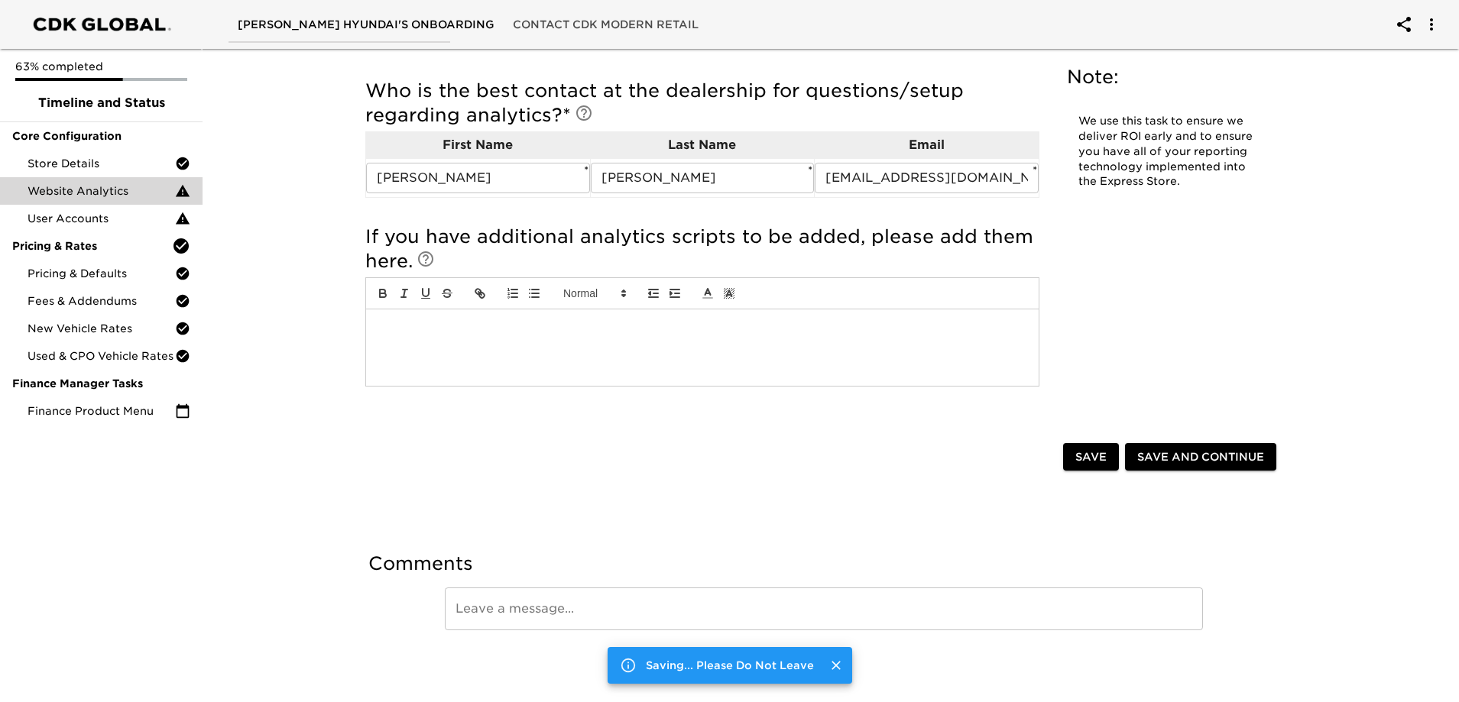
scroll to position [0, 0]
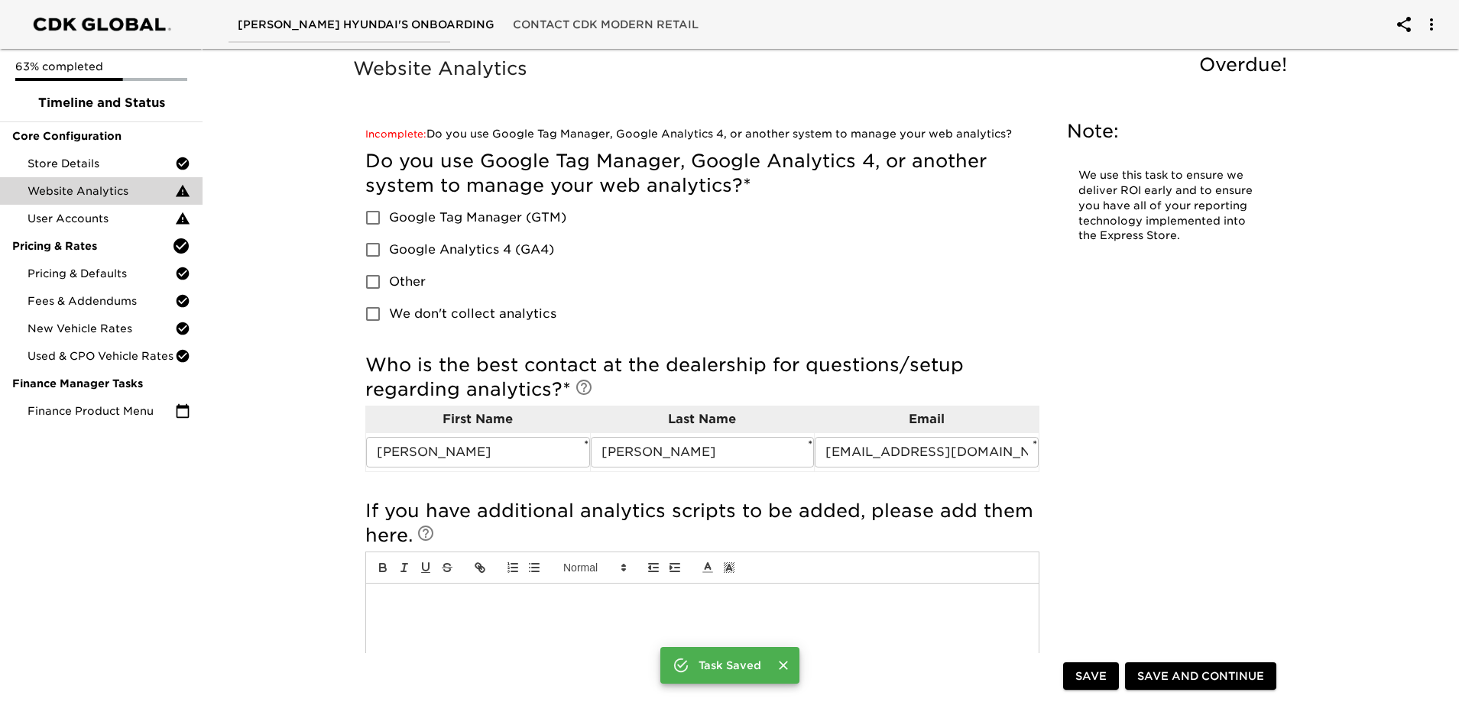
click at [100, 426] on ul "63% completed Timeline and Status Core Configuration Store Details Website Anal…" at bounding box center [101, 240] width 203 height 382
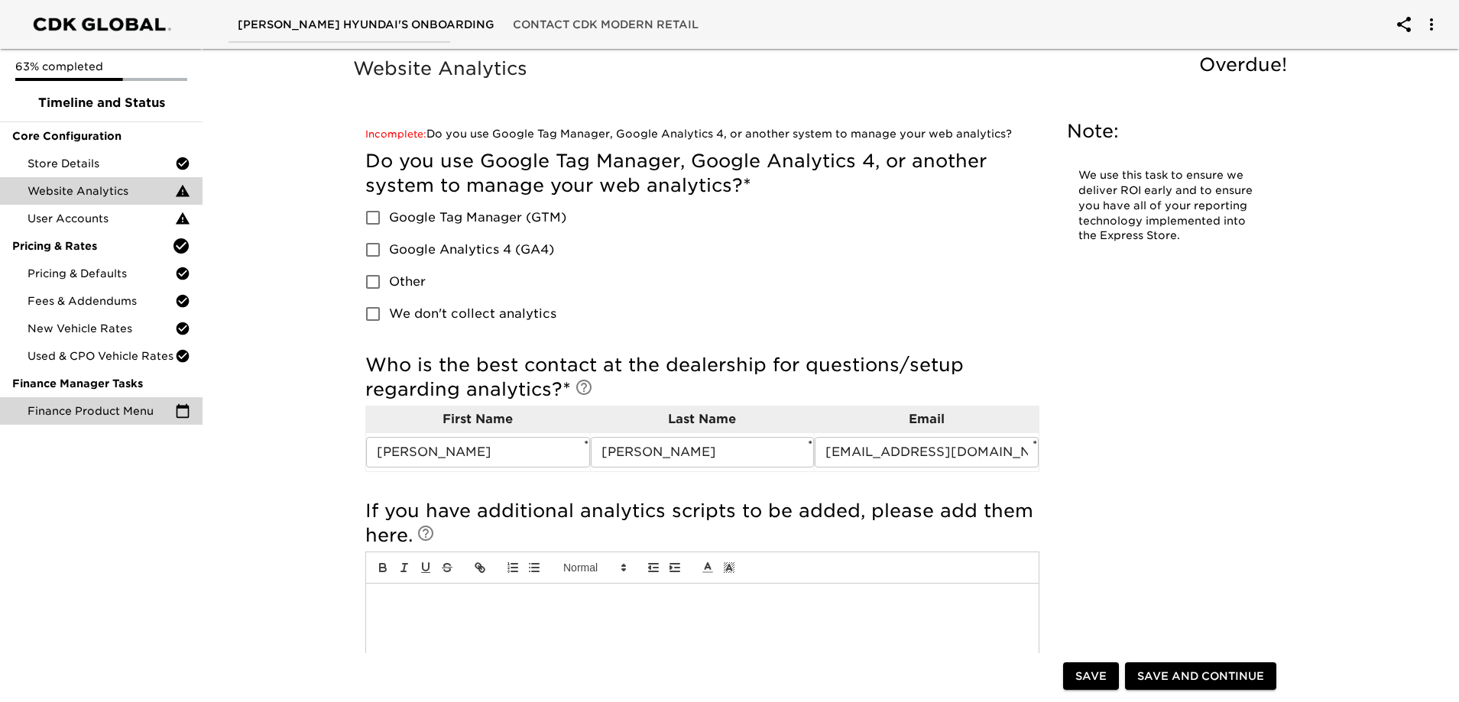
click at [112, 413] on span "Finance Product Menu" at bounding box center [102, 411] width 148 height 15
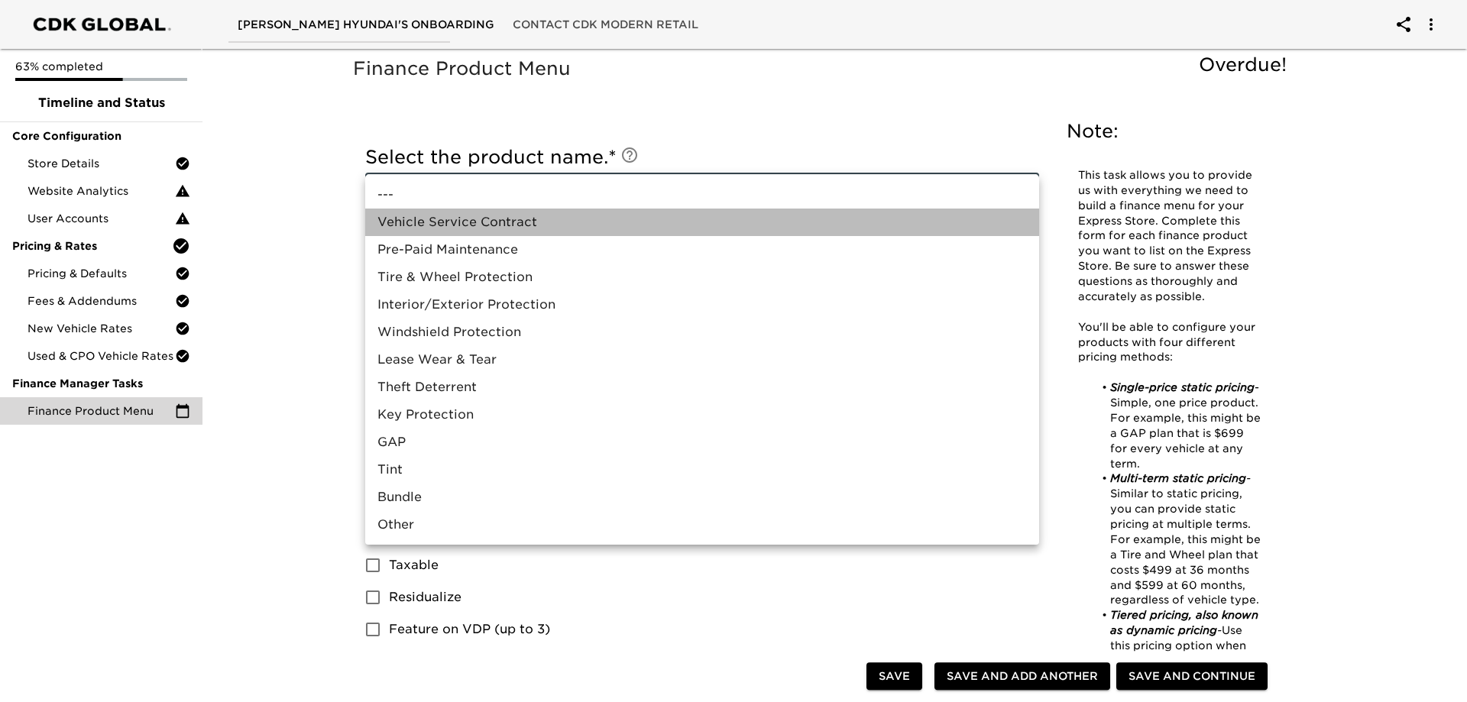
click at [477, 229] on li "Vehicle Service Contract" at bounding box center [702, 223] width 674 height 28
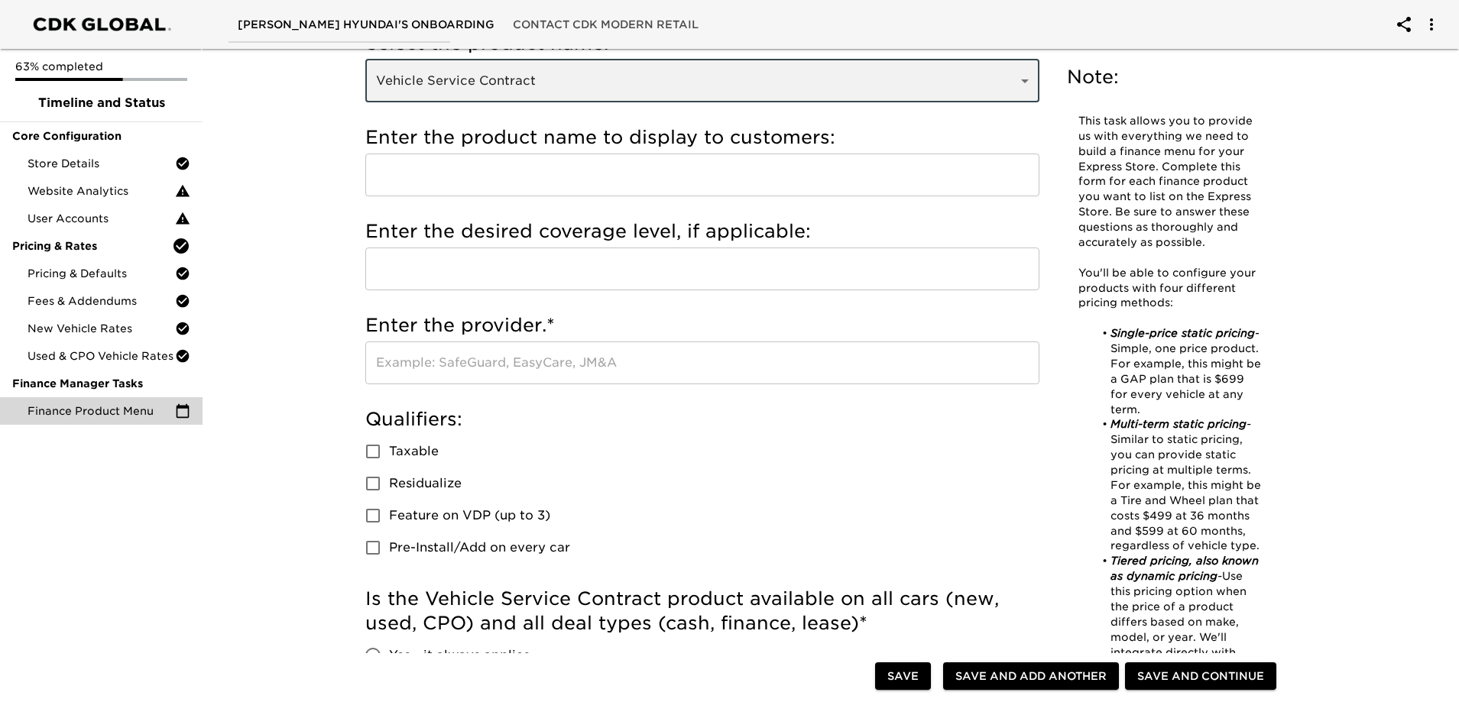
scroll to position [229, 0]
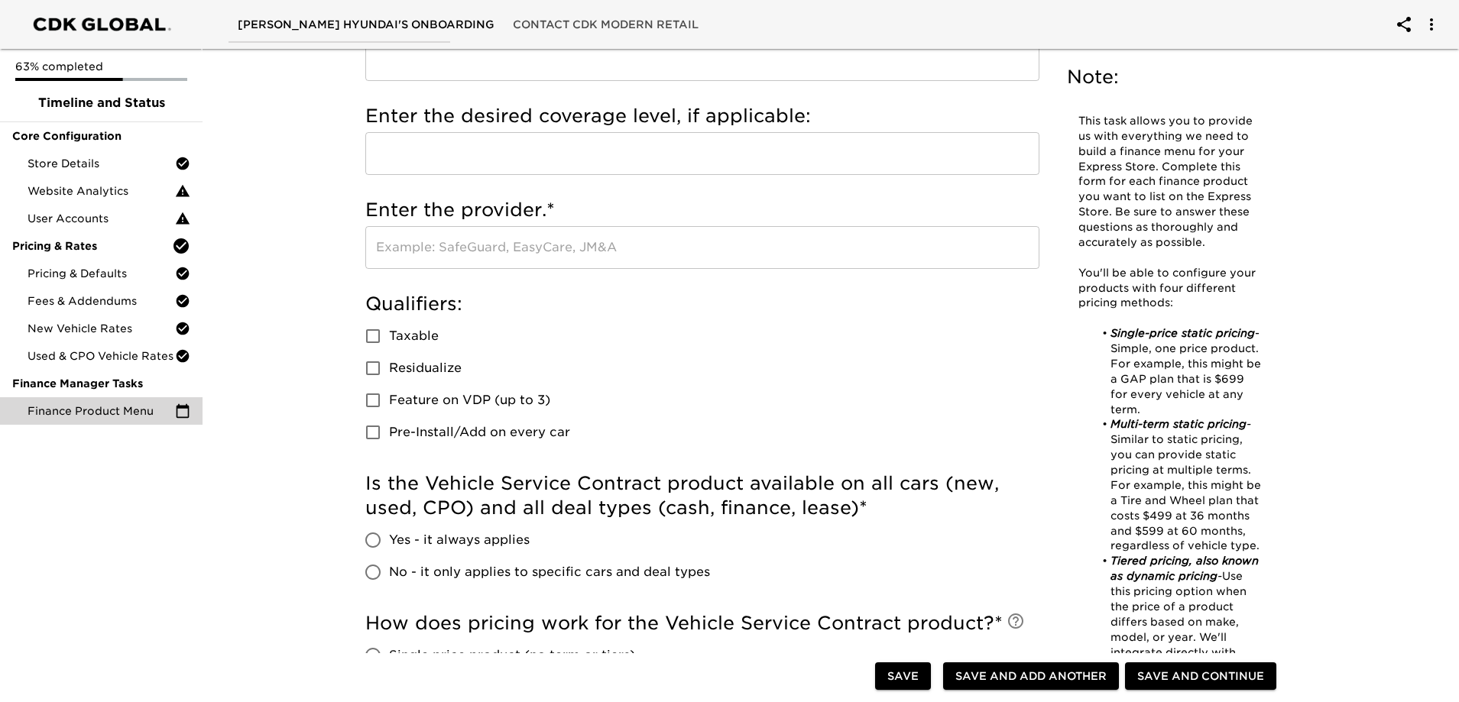
click at [492, 258] on input "text" at bounding box center [702, 247] width 674 height 43
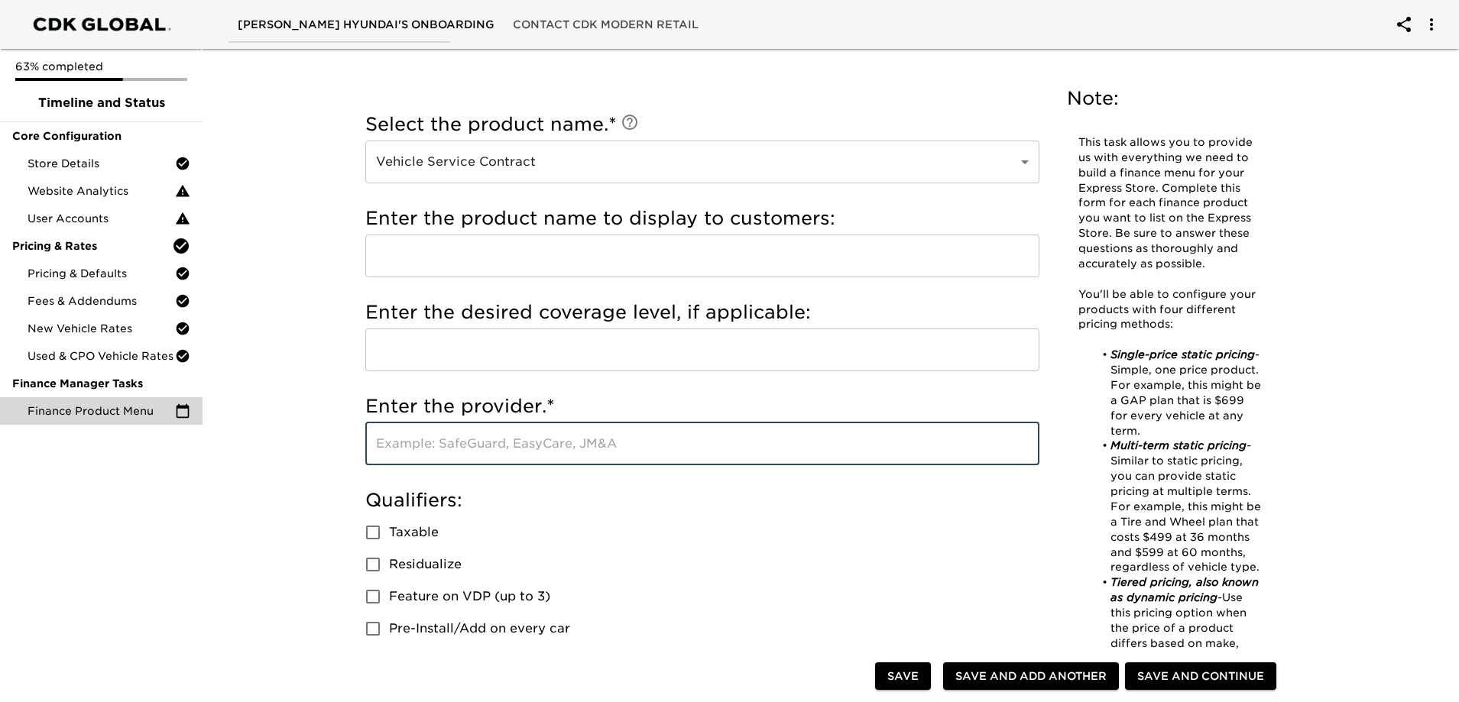
scroll to position [0, 0]
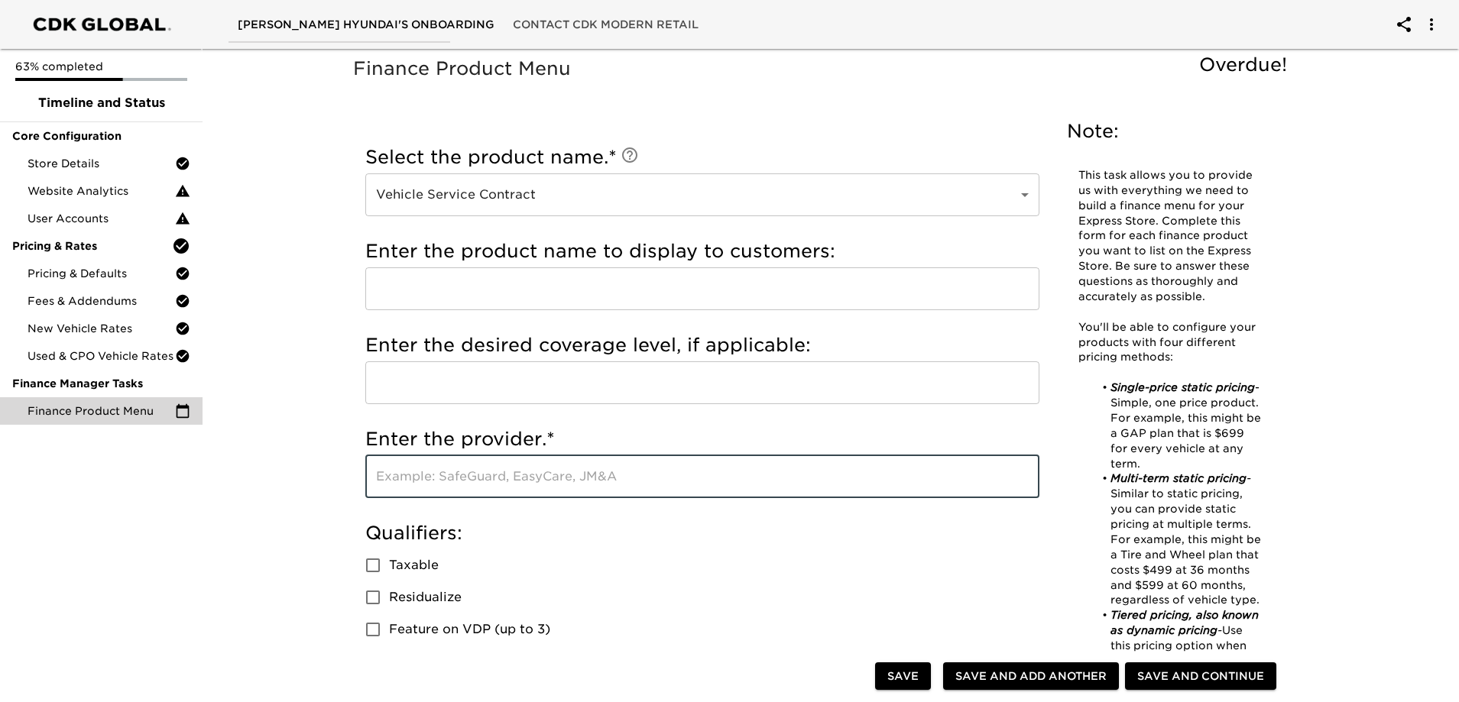
click at [483, 277] on input "text" at bounding box center [702, 289] width 674 height 43
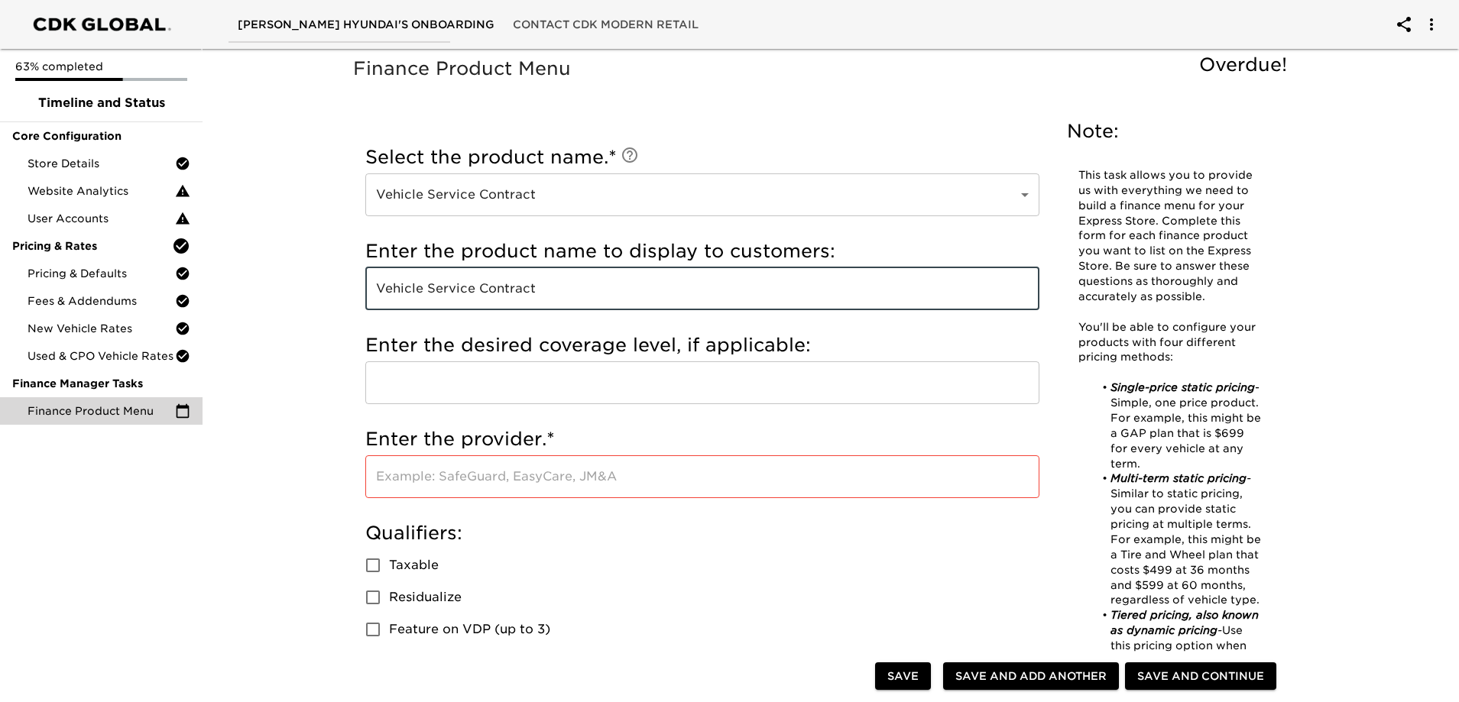
click at [439, 397] on input "text" at bounding box center [702, 383] width 674 height 43
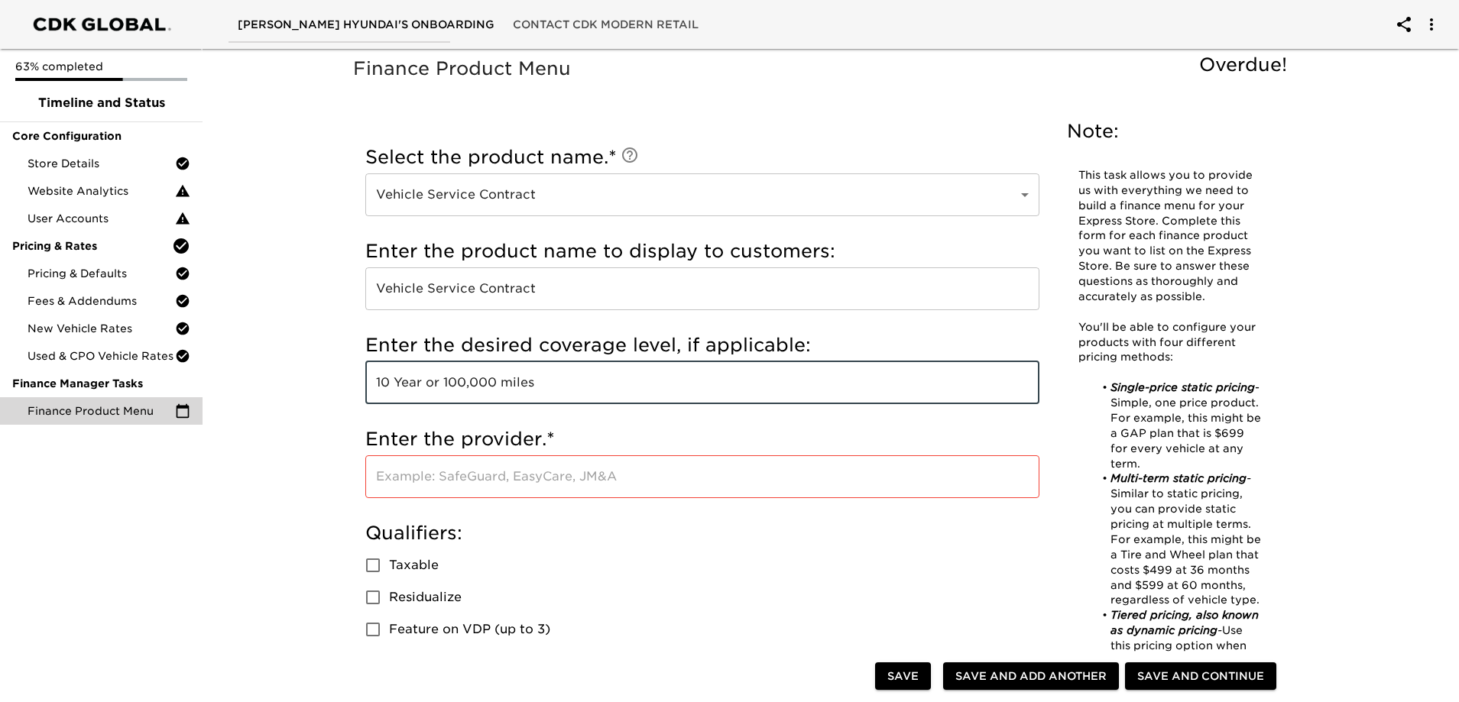
click at [439, 474] on input "text" at bounding box center [702, 477] width 674 height 43
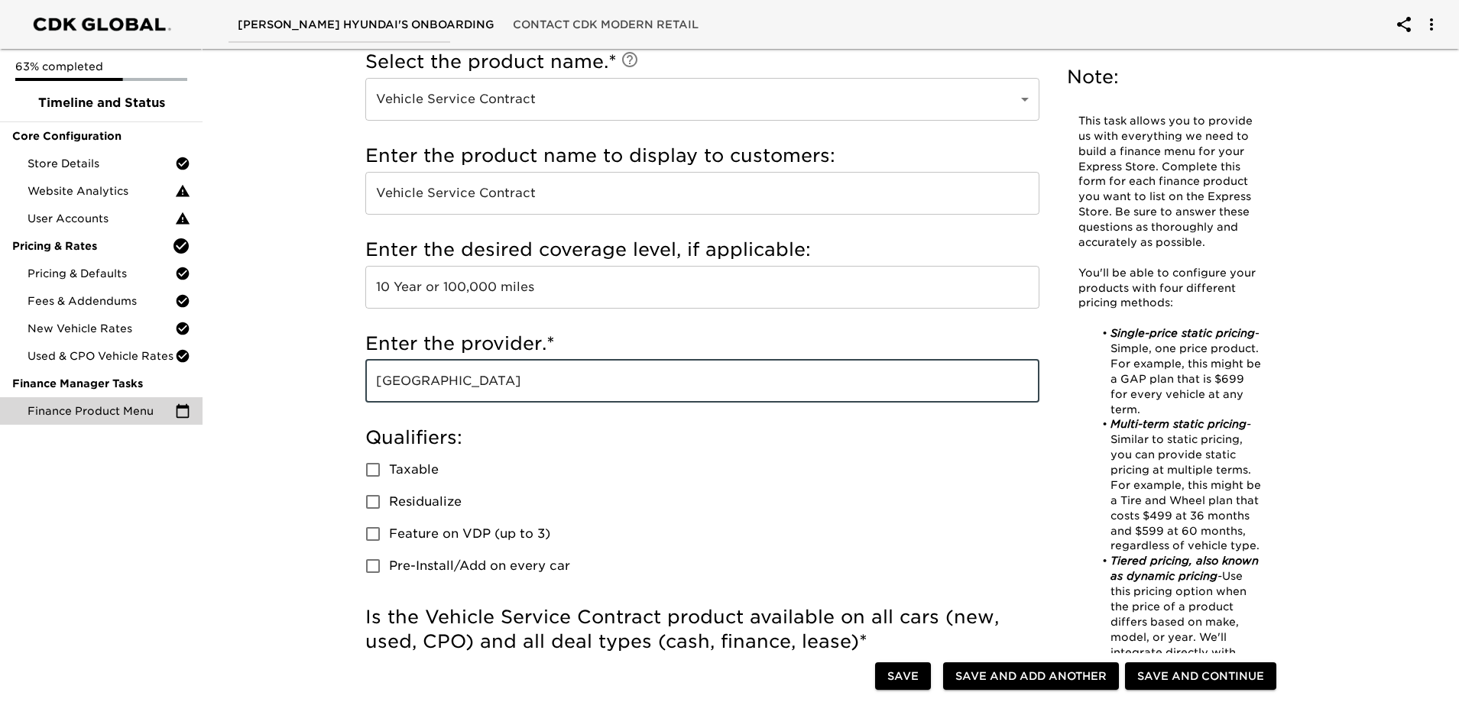
scroll to position [229, 0]
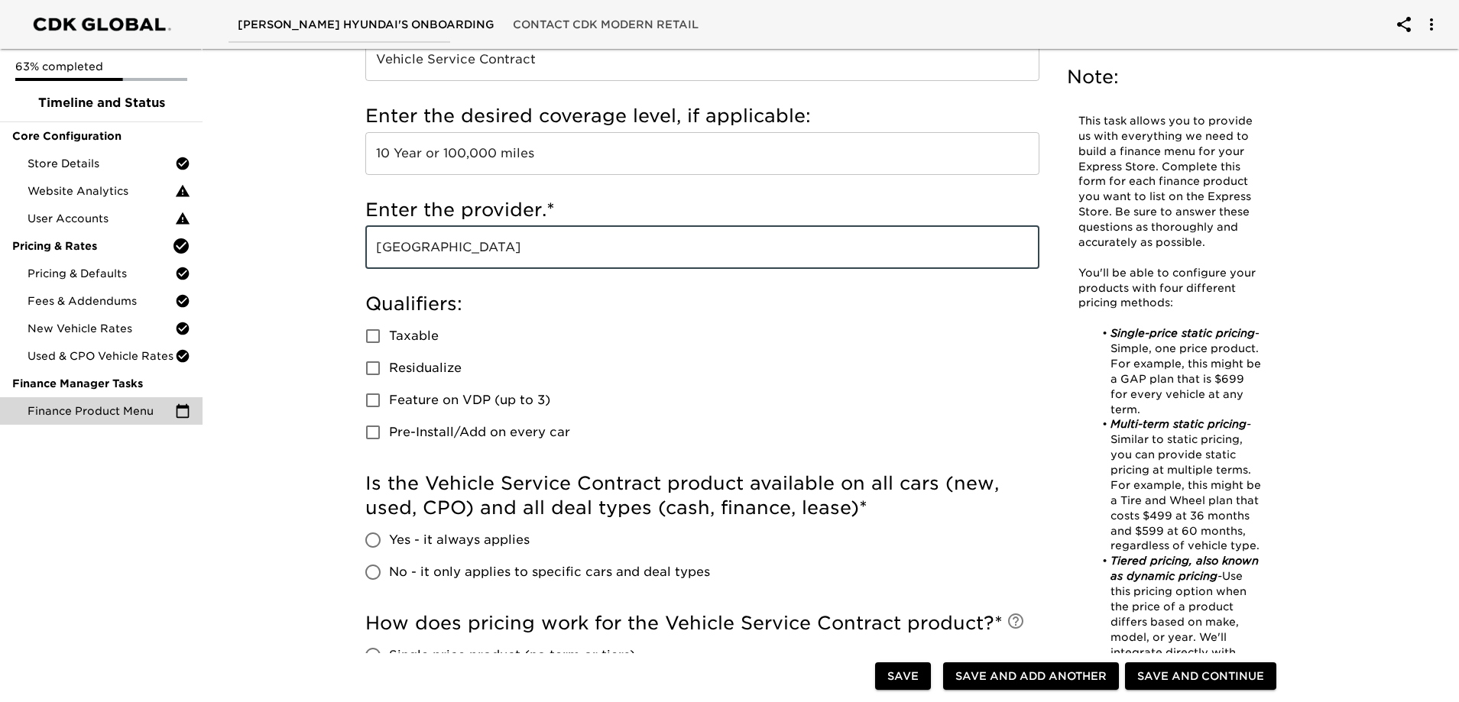
click at [410, 336] on span "Taxable" at bounding box center [414, 336] width 50 height 18
click at [389, 336] on input "Taxable" at bounding box center [373, 336] width 32 height 32
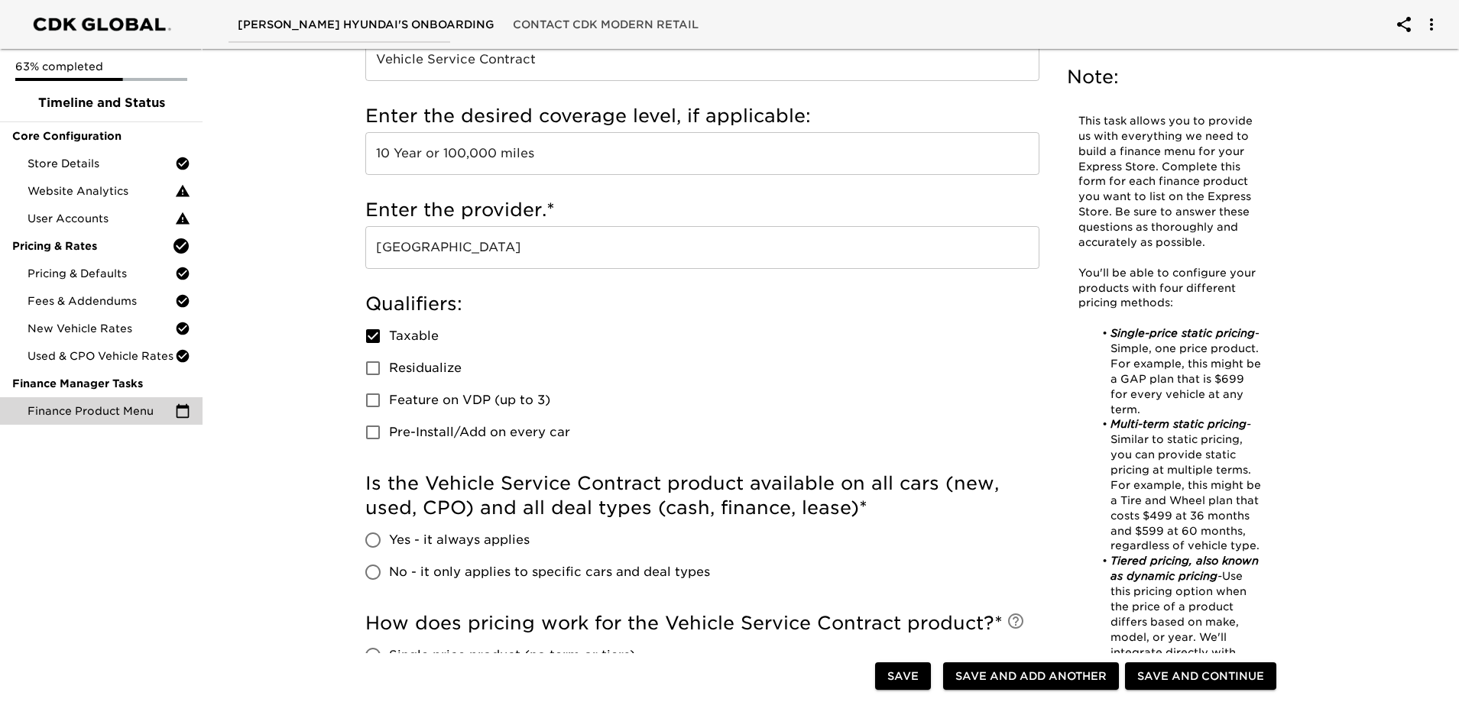
click at [455, 399] on span "Feature on VDP (up to 3)" at bounding box center [469, 400] width 161 height 18
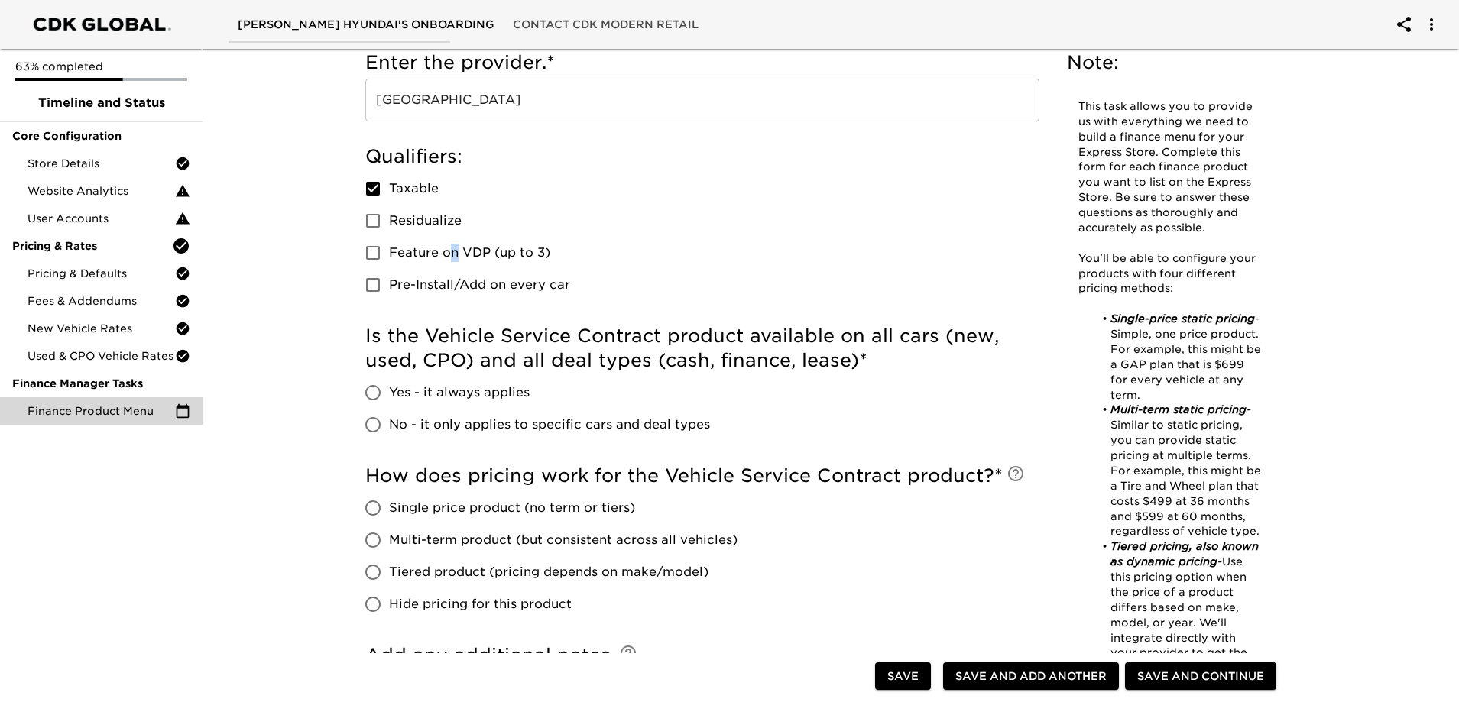
scroll to position [535, 0]
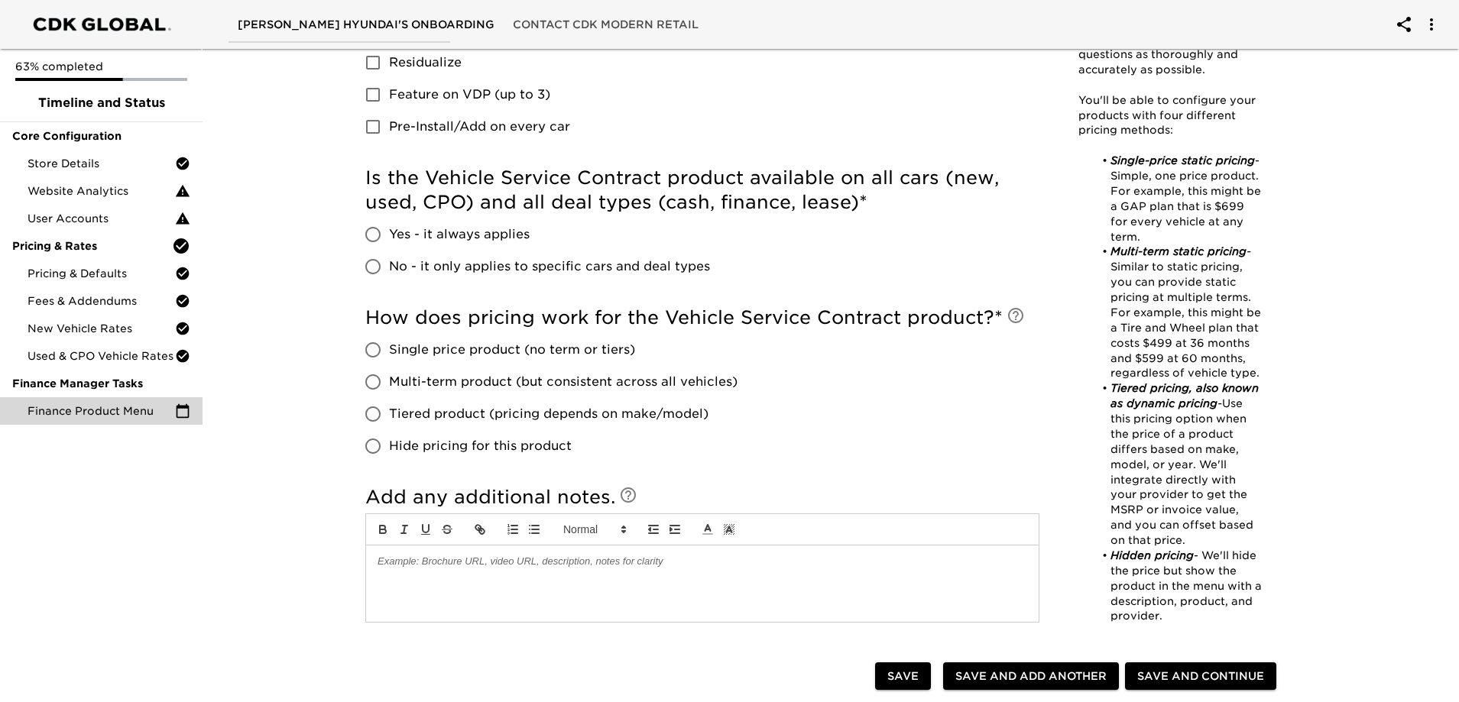
click at [491, 99] on span "Feature on VDP (up to 3)" at bounding box center [469, 95] width 161 height 18
click at [389, 99] on input "Feature on VDP (up to 3)" at bounding box center [373, 95] width 32 height 32
click at [409, 417] on span "Tiered product (pricing depends on make/model)" at bounding box center [548, 414] width 319 height 18
click at [389, 417] on input "Tiered product (pricing depends on make/model)" at bounding box center [373, 414] width 32 height 32
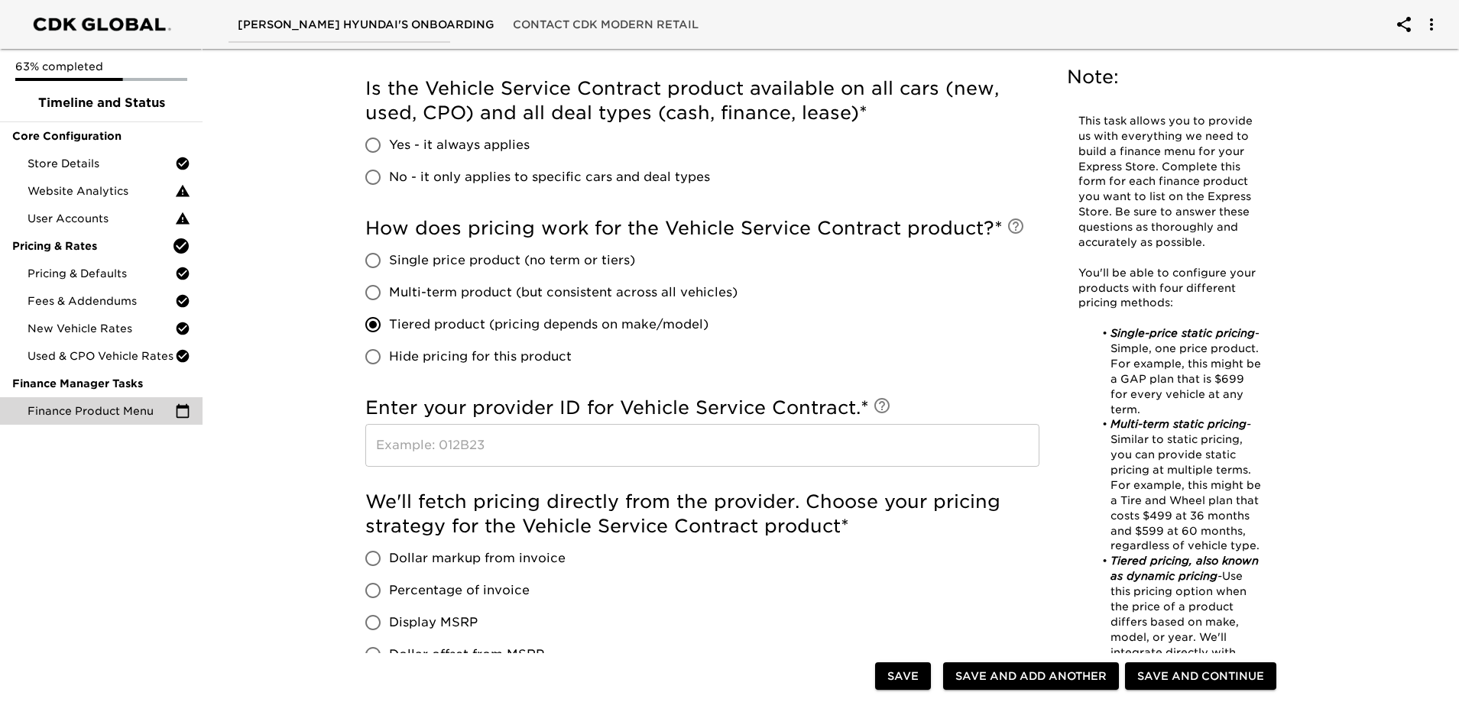
scroll to position [688, 0]
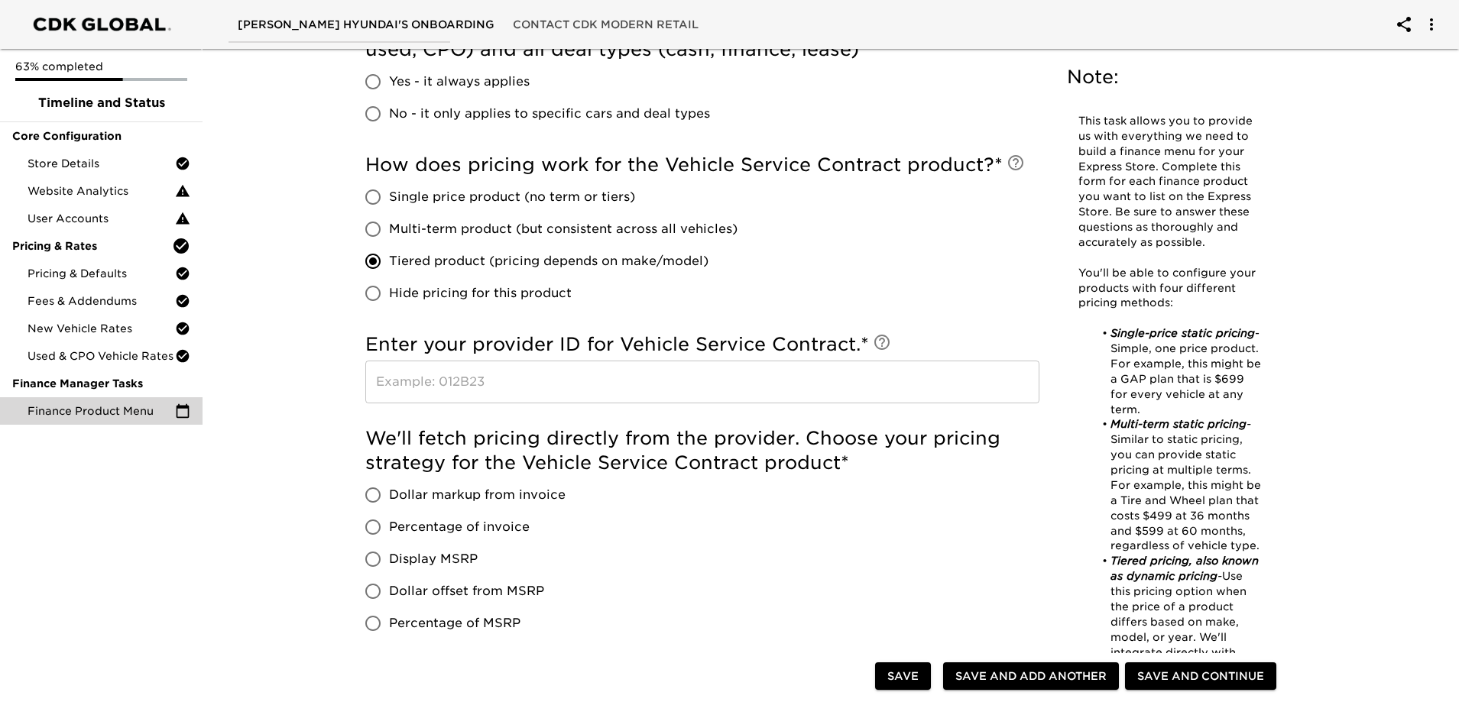
click at [448, 393] on input "text" at bounding box center [702, 382] width 674 height 43
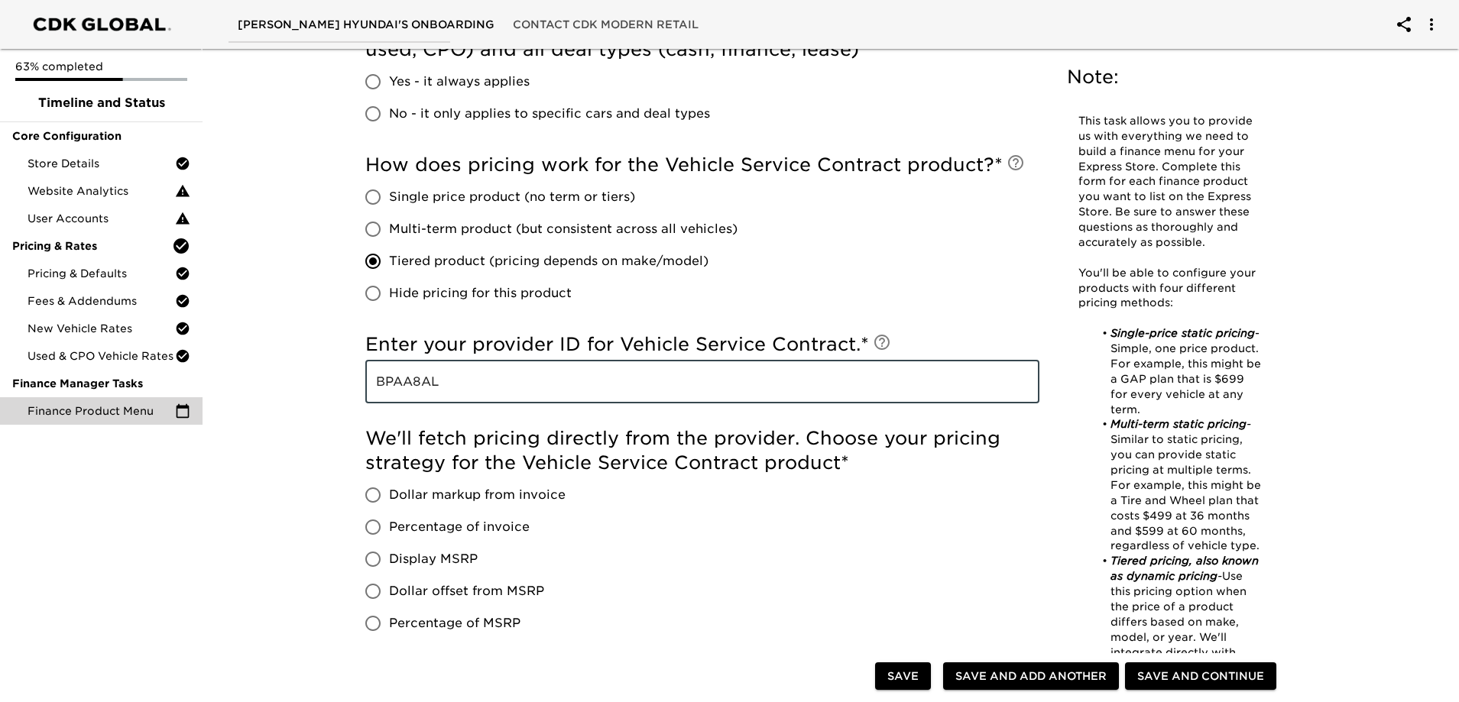
click at [464, 486] on span "Dollar markup from invoice" at bounding box center [477, 495] width 177 height 18
click at [389, 485] on input "Dollar markup from invoice" at bounding box center [373, 495] width 32 height 32
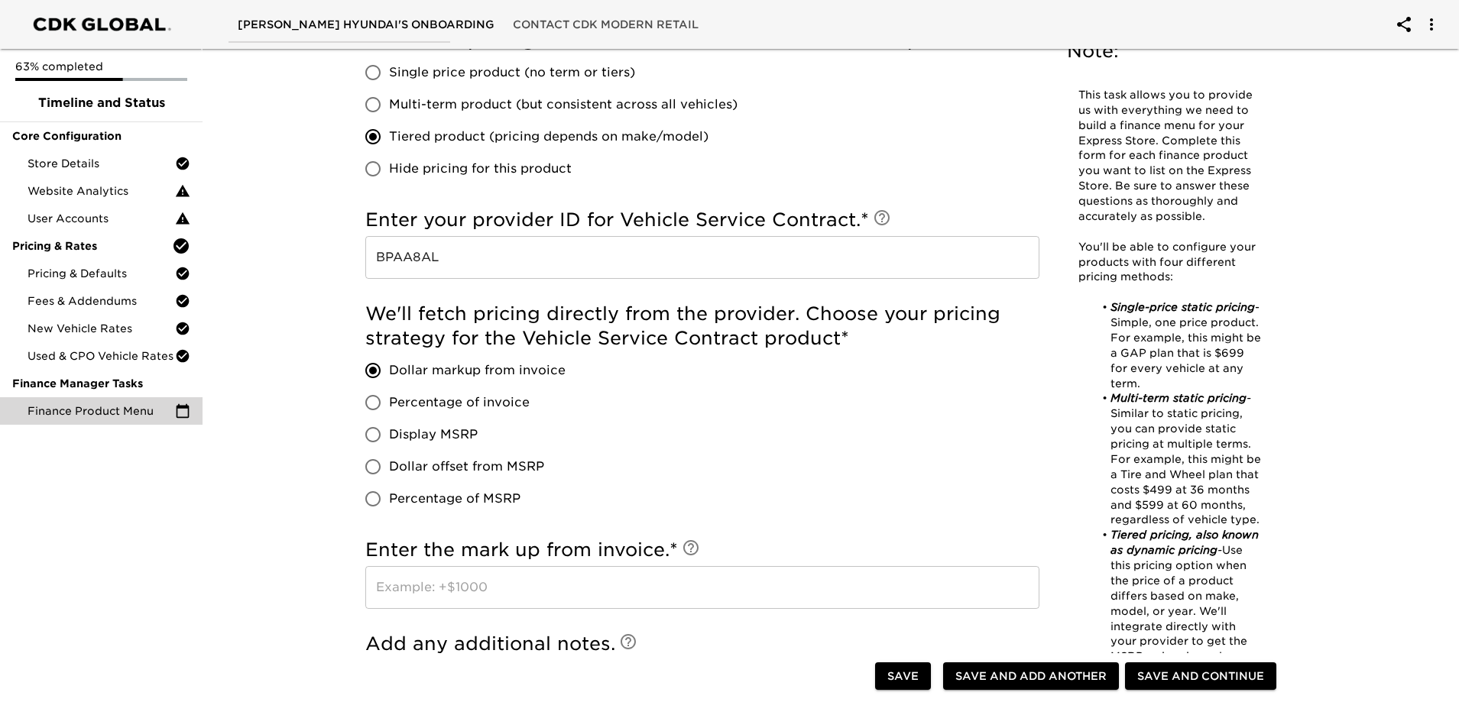
scroll to position [917, 0]
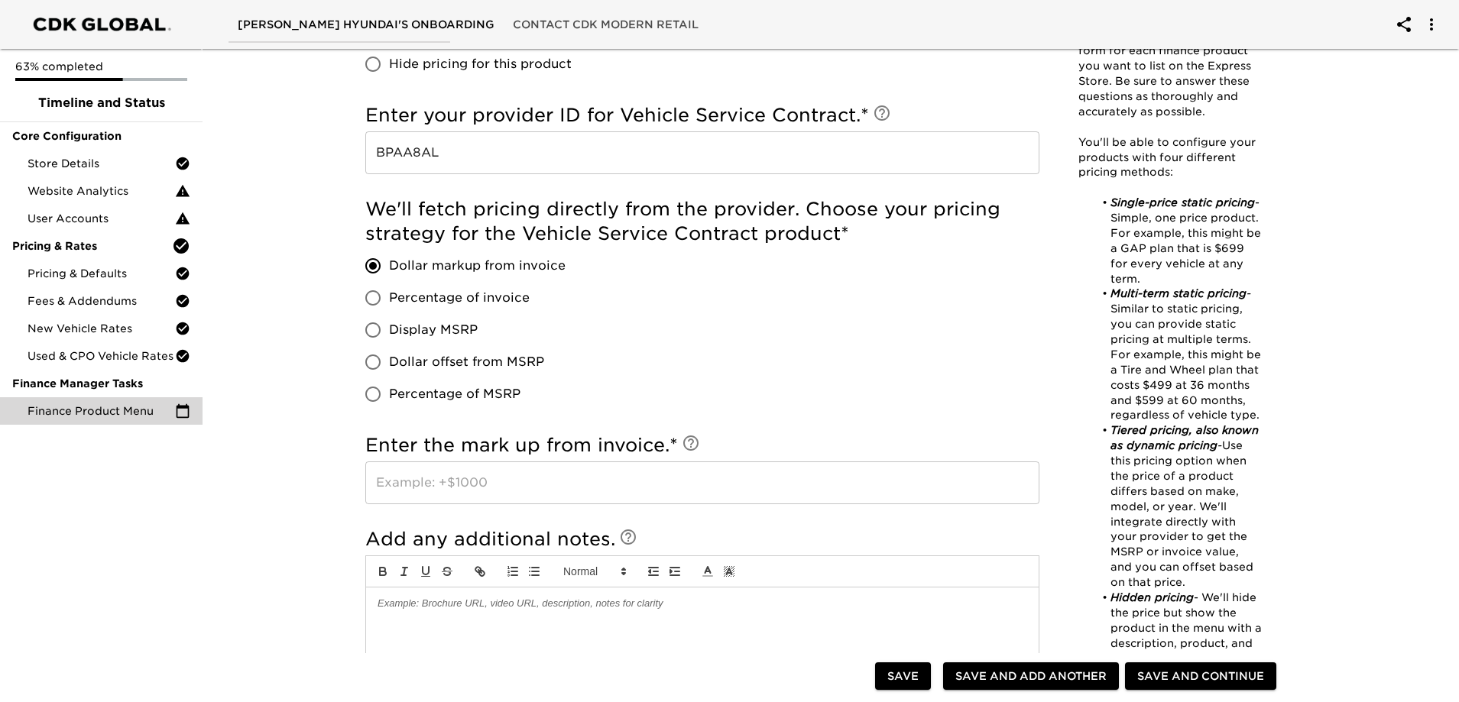
click at [491, 464] on input "text" at bounding box center [702, 483] width 674 height 43
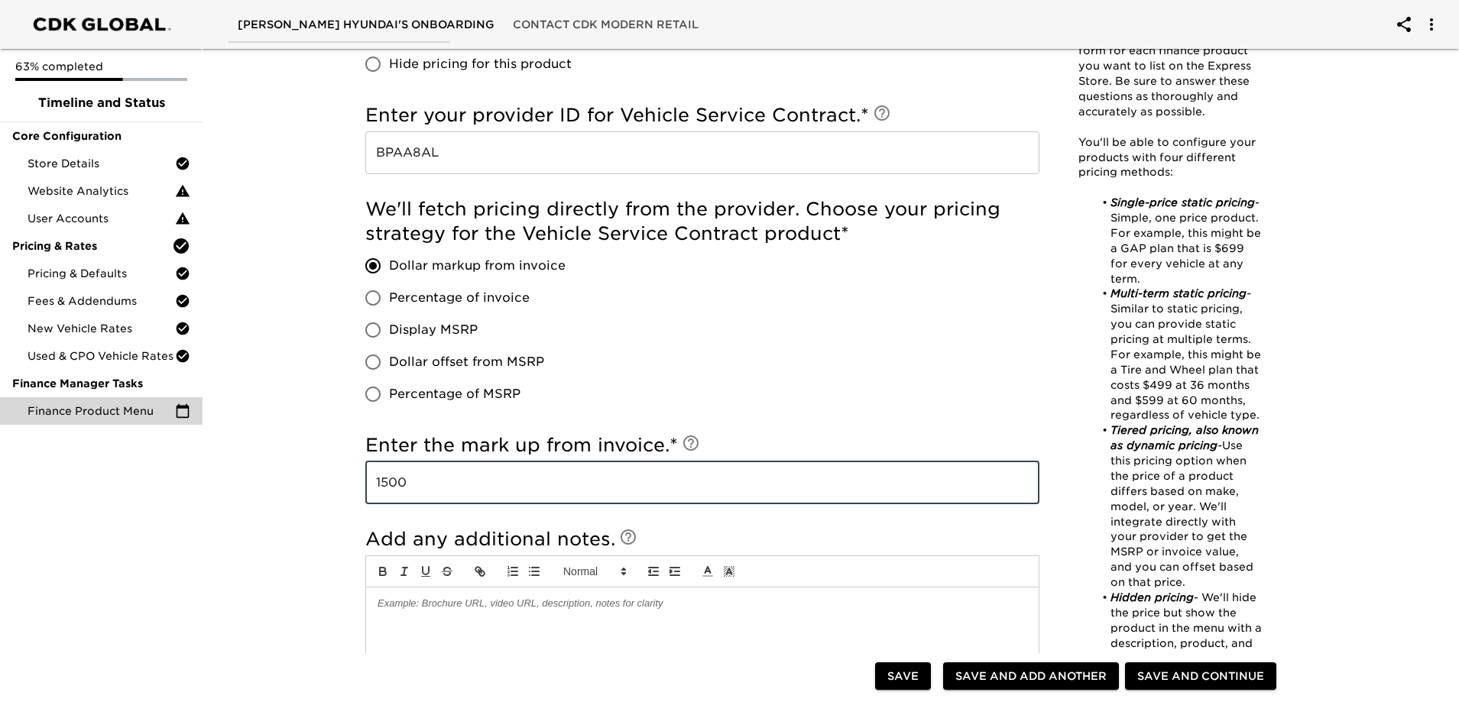
click at [376, 481] on input "1500" at bounding box center [702, 483] width 674 height 43
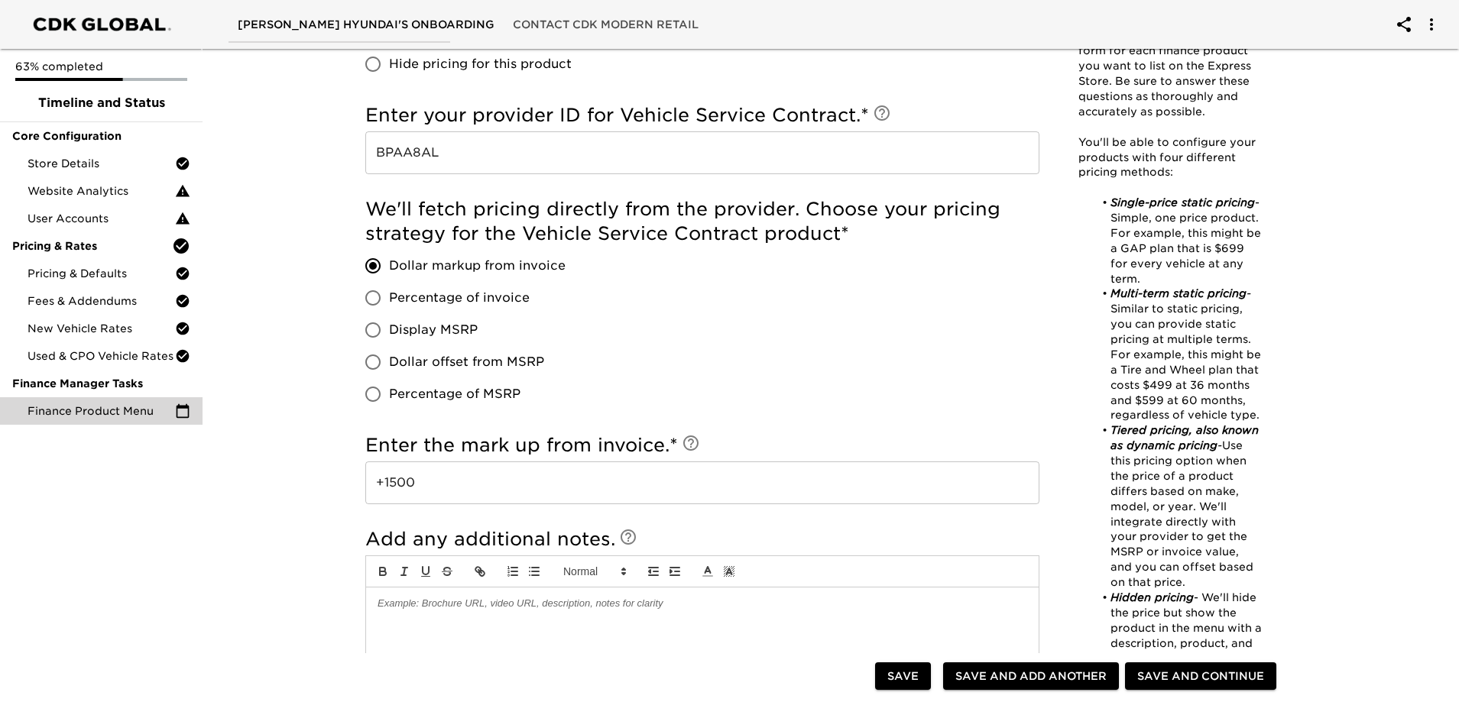
click at [875, 387] on div "We'll fetch pricing directly from the provider. Choose your pricing strategy fo…" at bounding box center [702, 303] width 674 height 213
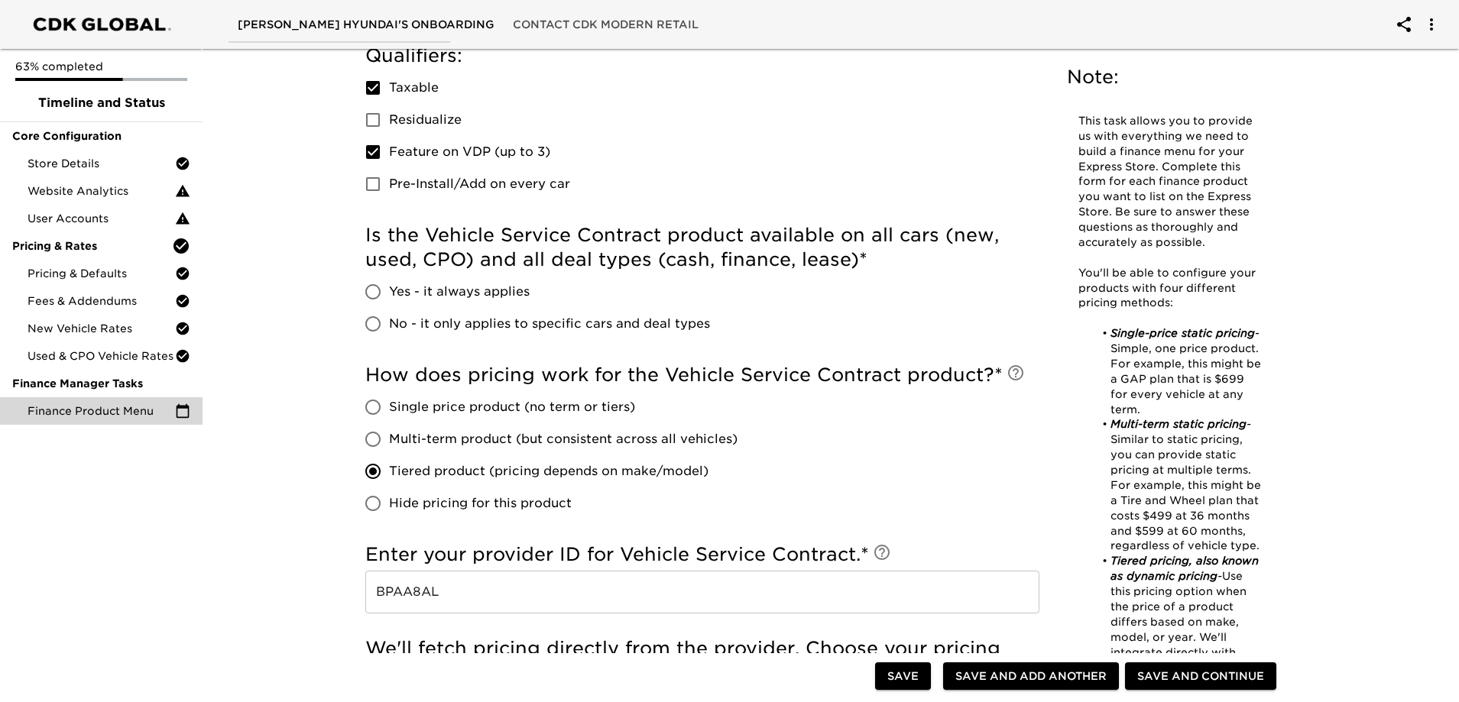
scroll to position [459, 0]
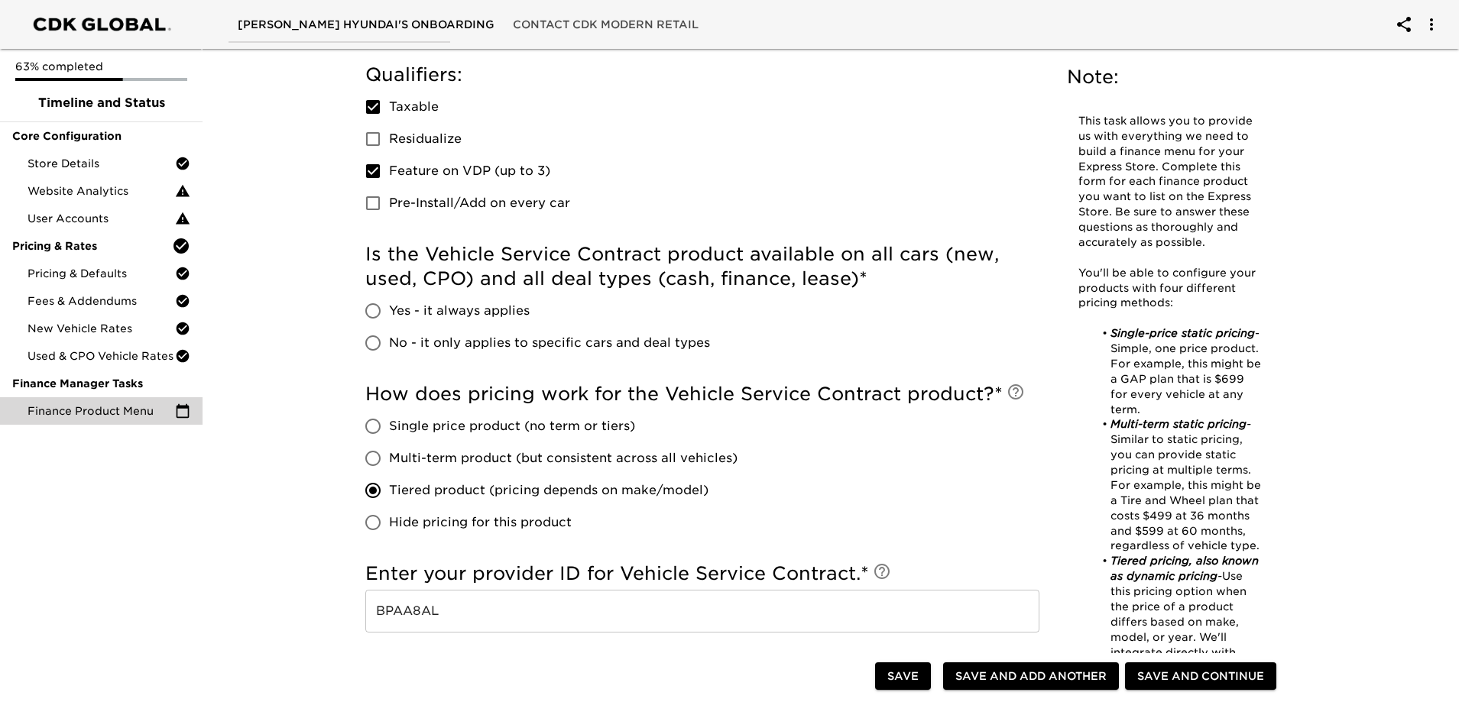
click at [434, 316] on span "Yes - it always applies" at bounding box center [459, 311] width 141 height 18
click at [389, 316] on input "Yes - it always applies" at bounding box center [373, 311] width 32 height 32
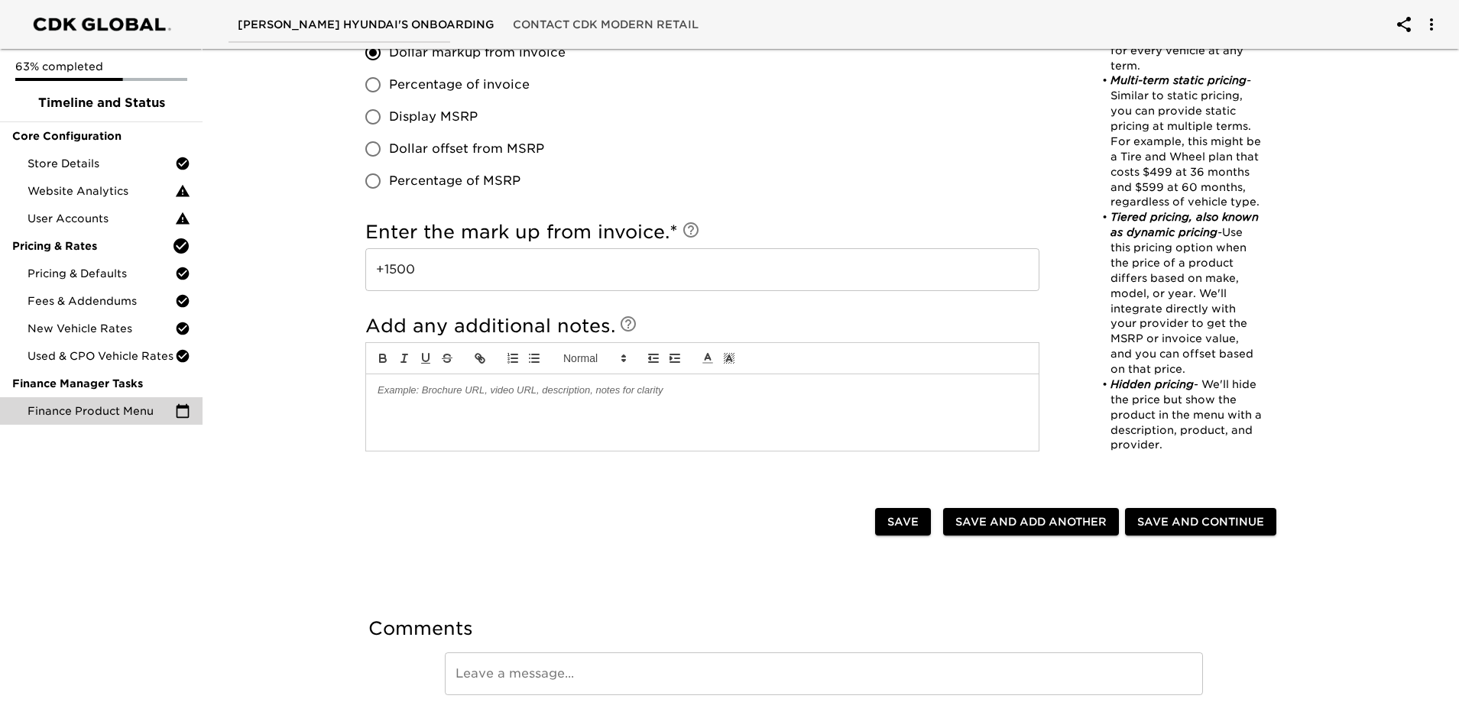
scroll to position [1195, 0]
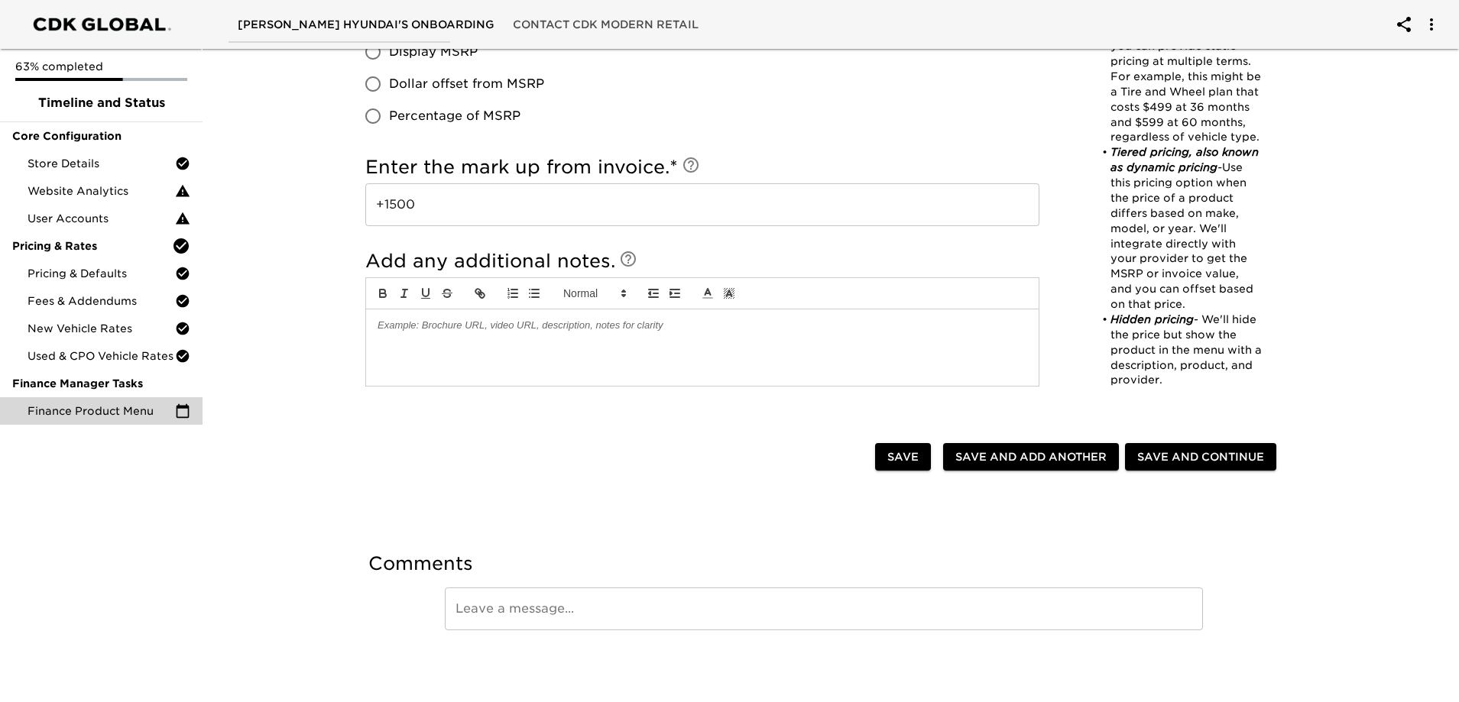
click at [1046, 462] on span "Save and Add Another" at bounding box center [1030, 457] width 151 height 19
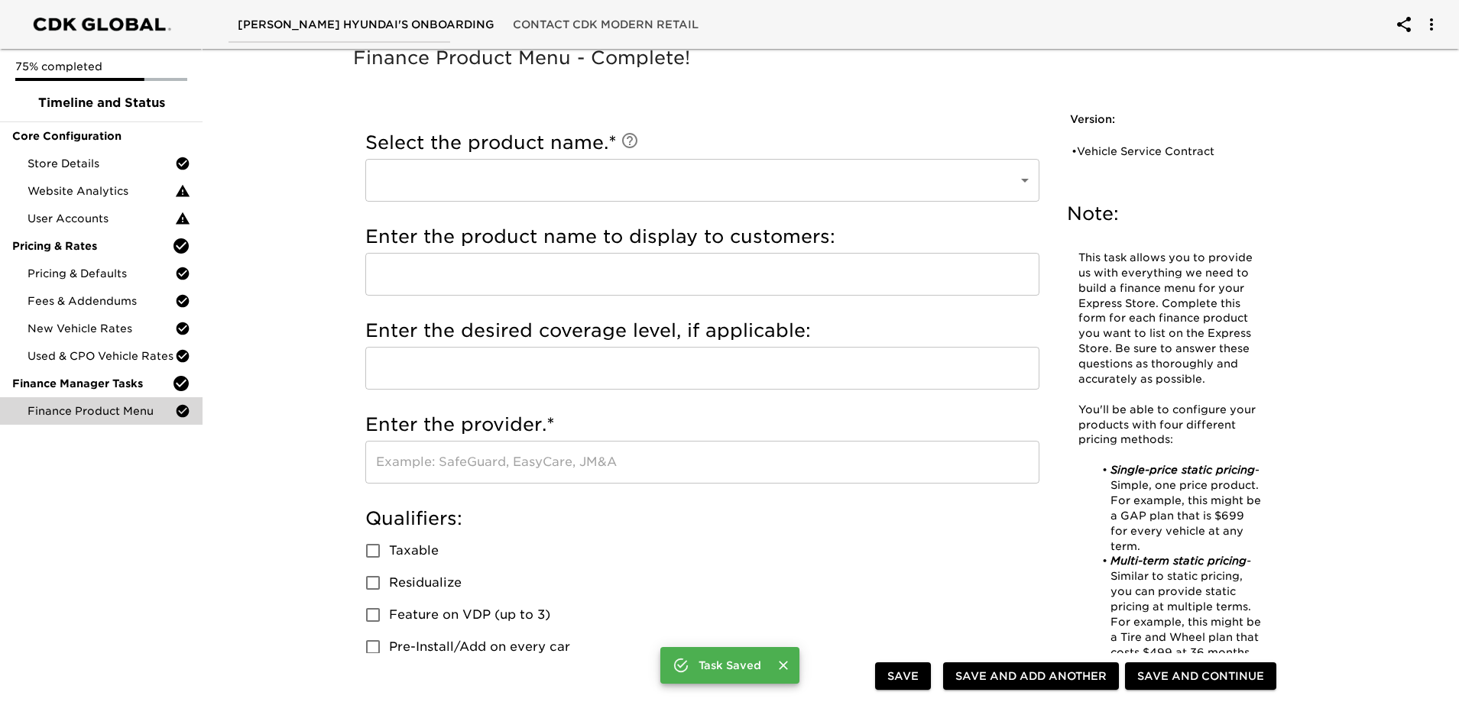
scroll to position [0, 0]
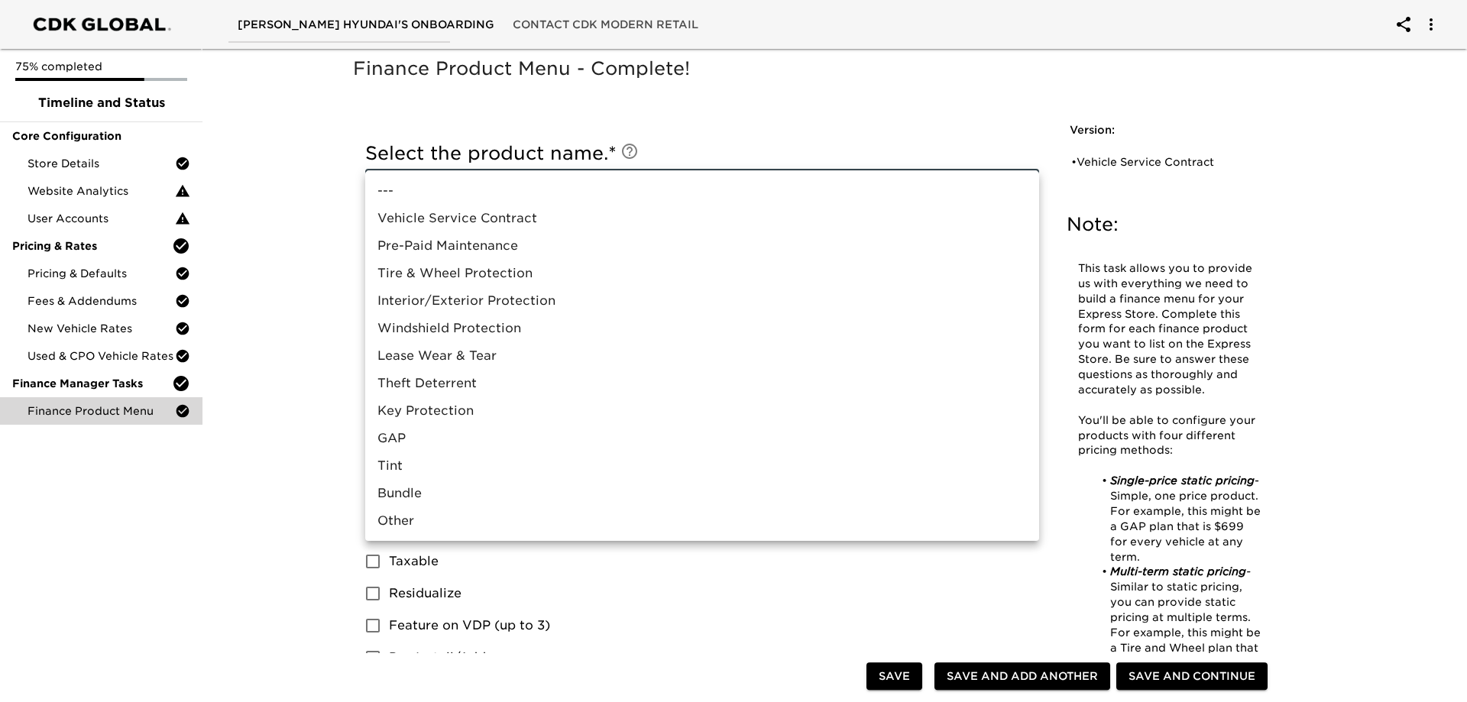
click at [481, 248] on li "Pre-Paid Maintenance" at bounding box center [702, 246] width 674 height 28
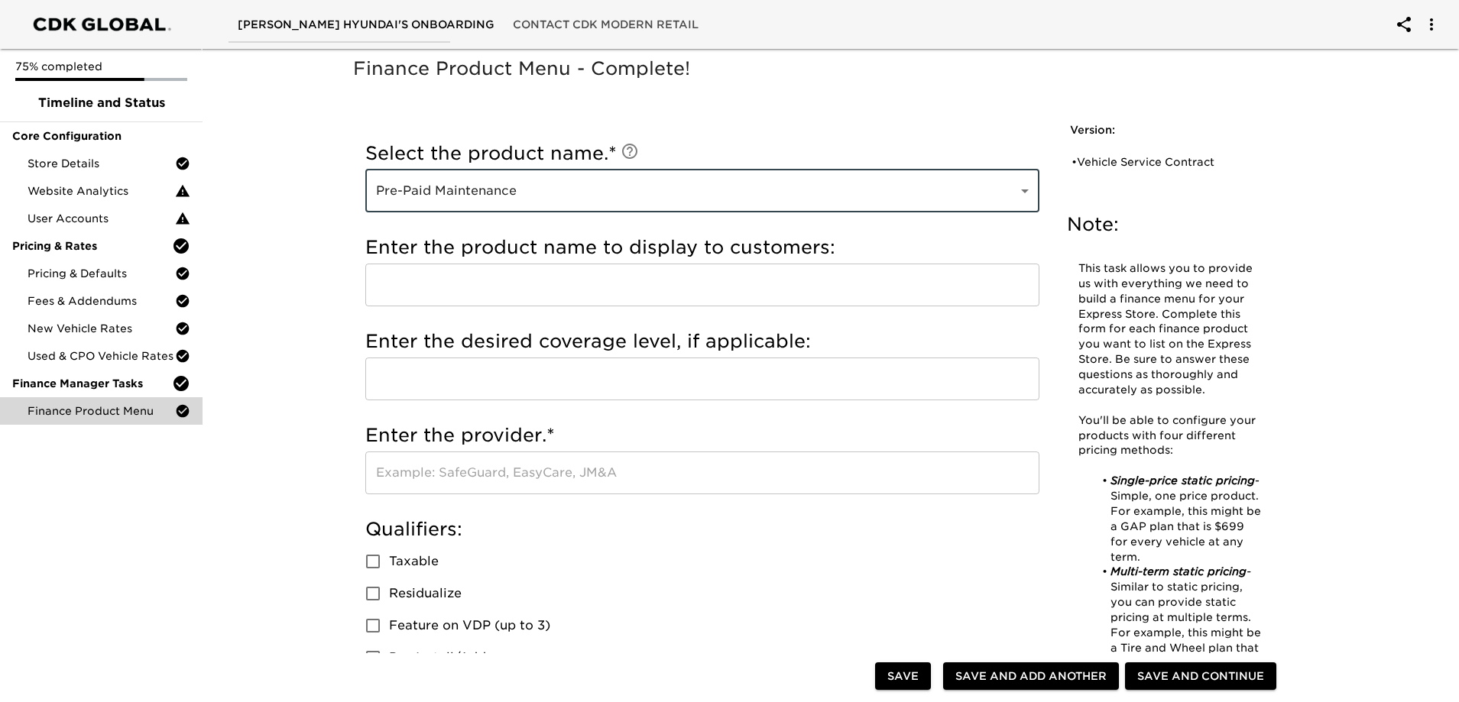
click at [425, 277] on input "text" at bounding box center [702, 285] width 674 height 43
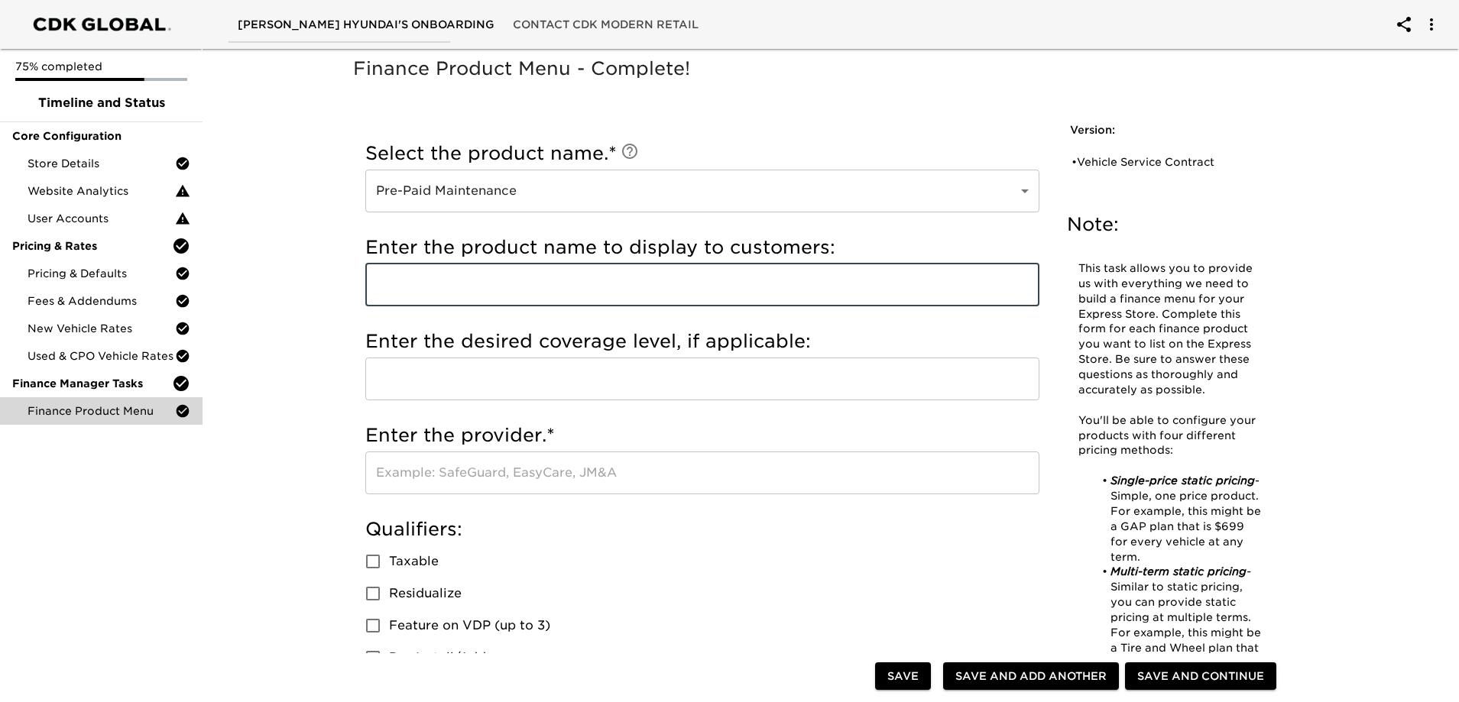
click at [466, 283] on input "text" at bounding box center [702, 285] width 674 height 43
click at [491, 285] on input "text" at bounding box center [702, 285] width 674 height 43
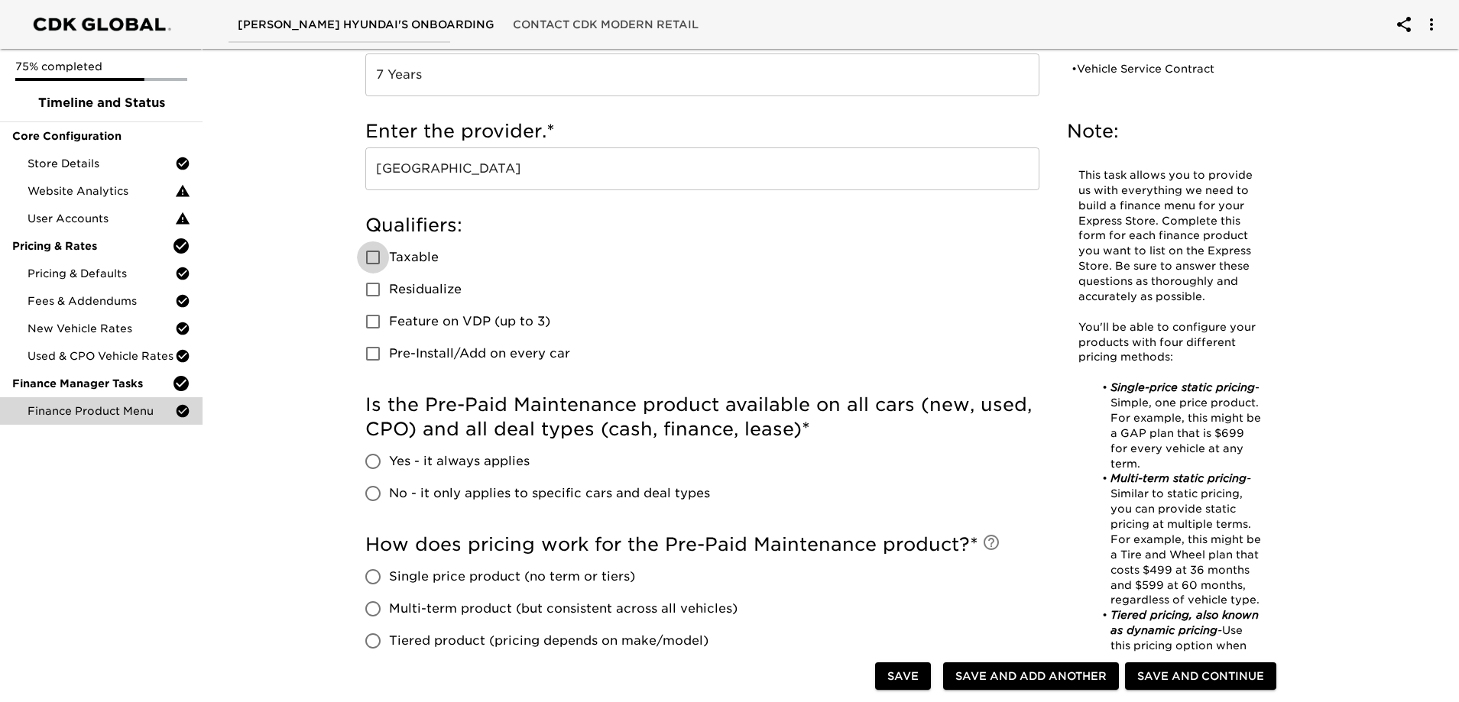
scroll to position [306, 0]
click at [422, 326] on span "Feature on VDP (up to 3)" at bounding box center [469, 320] width 161 height 18
click at [389, 326] on input "Feature on VDP (up to 3)" at bounding box center [373, 320] width 32 height 32
click at [480, 359] on span "Pre-Install/Add on every car" at bounding box center [479, 352] width 181 height 18
click at [389, 359] on input "Pre-Install/Add on every car" at bounding box center [373, 352] width 32 height 32
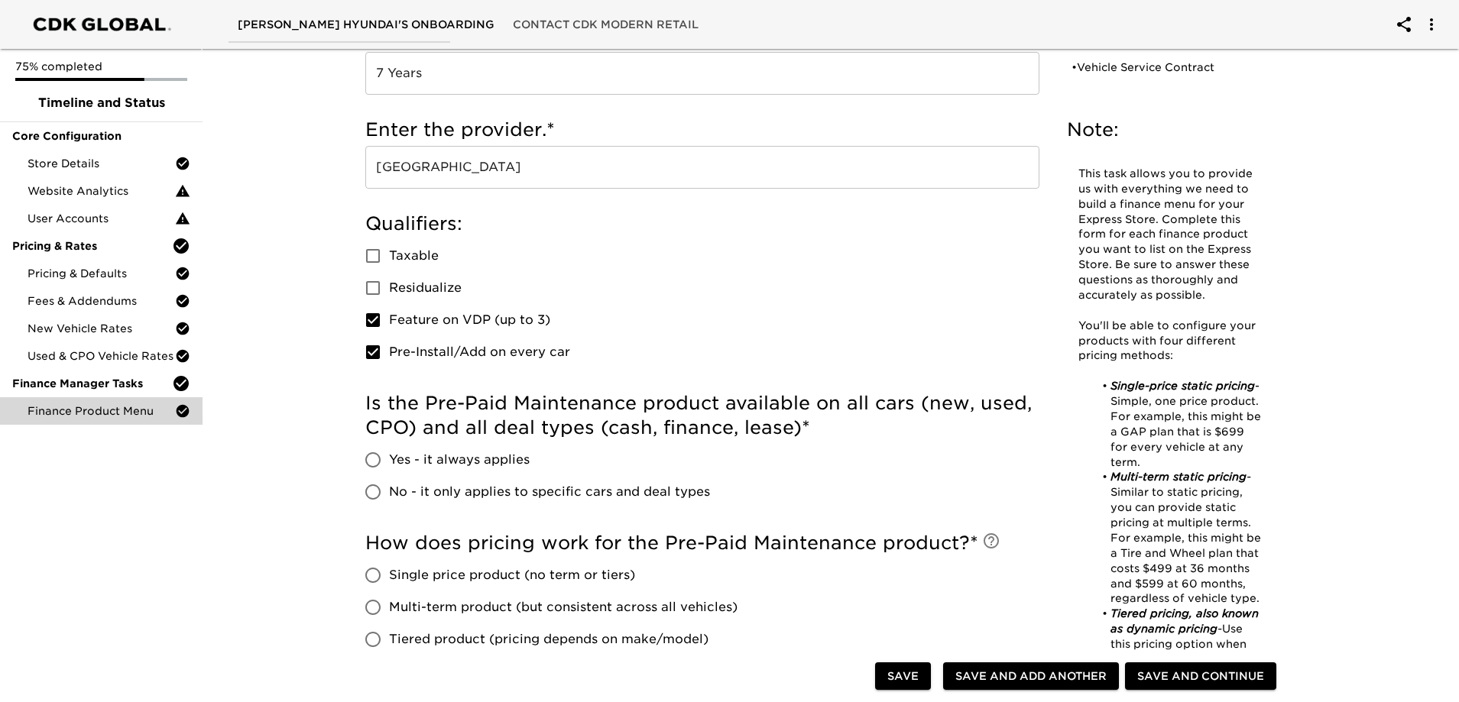
click at [413, 263] on span "Taxable" at bounding box center [414, 256] width 50 height 18
click at [389, 263] on input "Taxable" at bounding box center [373, 256] width 32 height 32
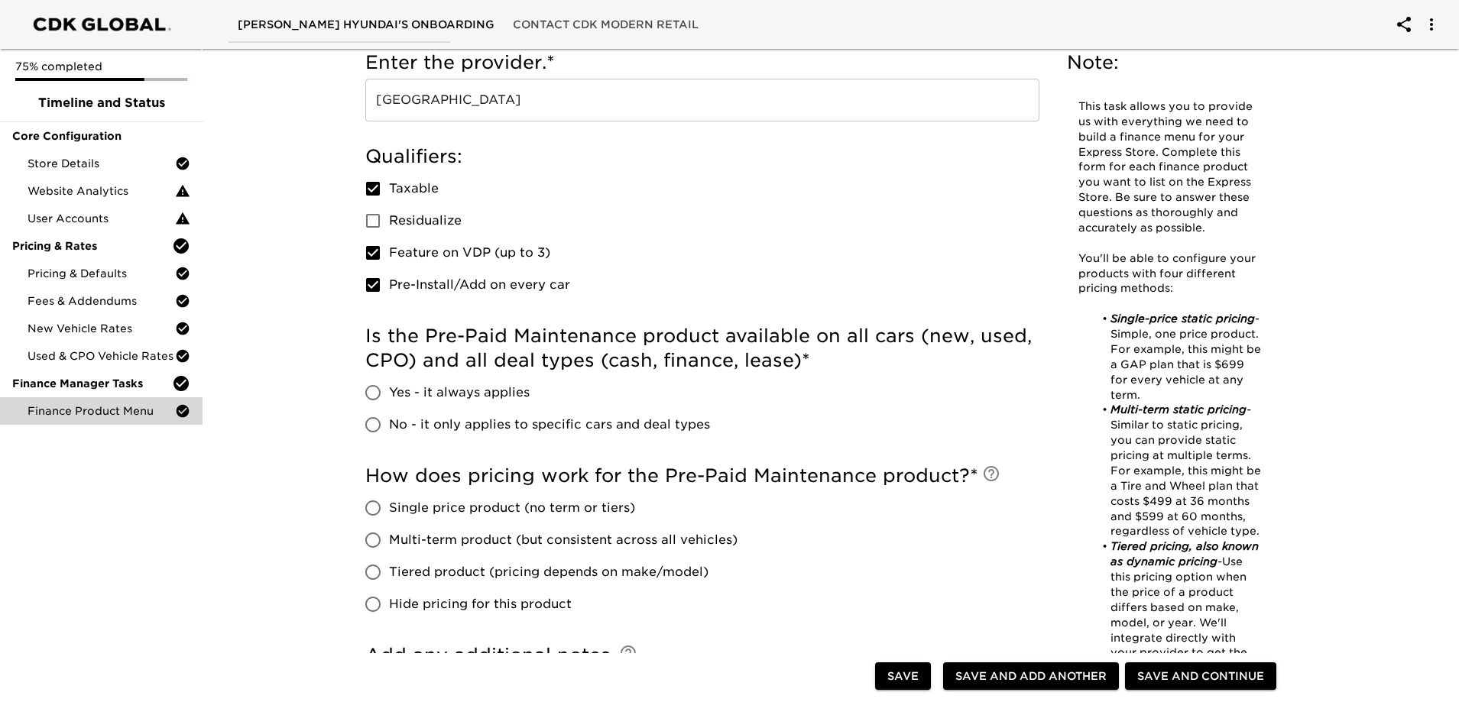
scroll to position [459, 0]
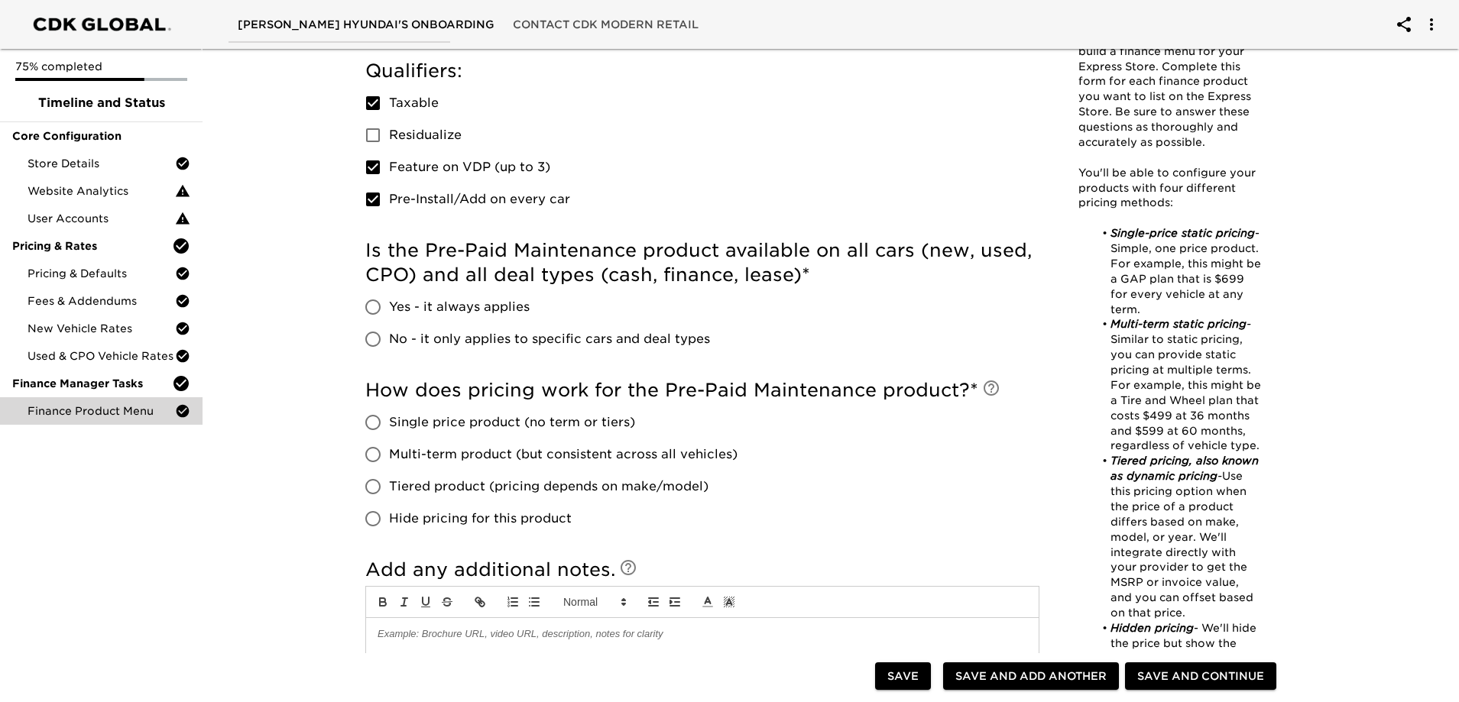
click at [466, 314] on span "Yes - it always applies" at bounding box center [459, 307] width 141 height 18
click at [389, 314] on input "Yes - it always applies" at bounding box center [373, 307] width 32 height 32
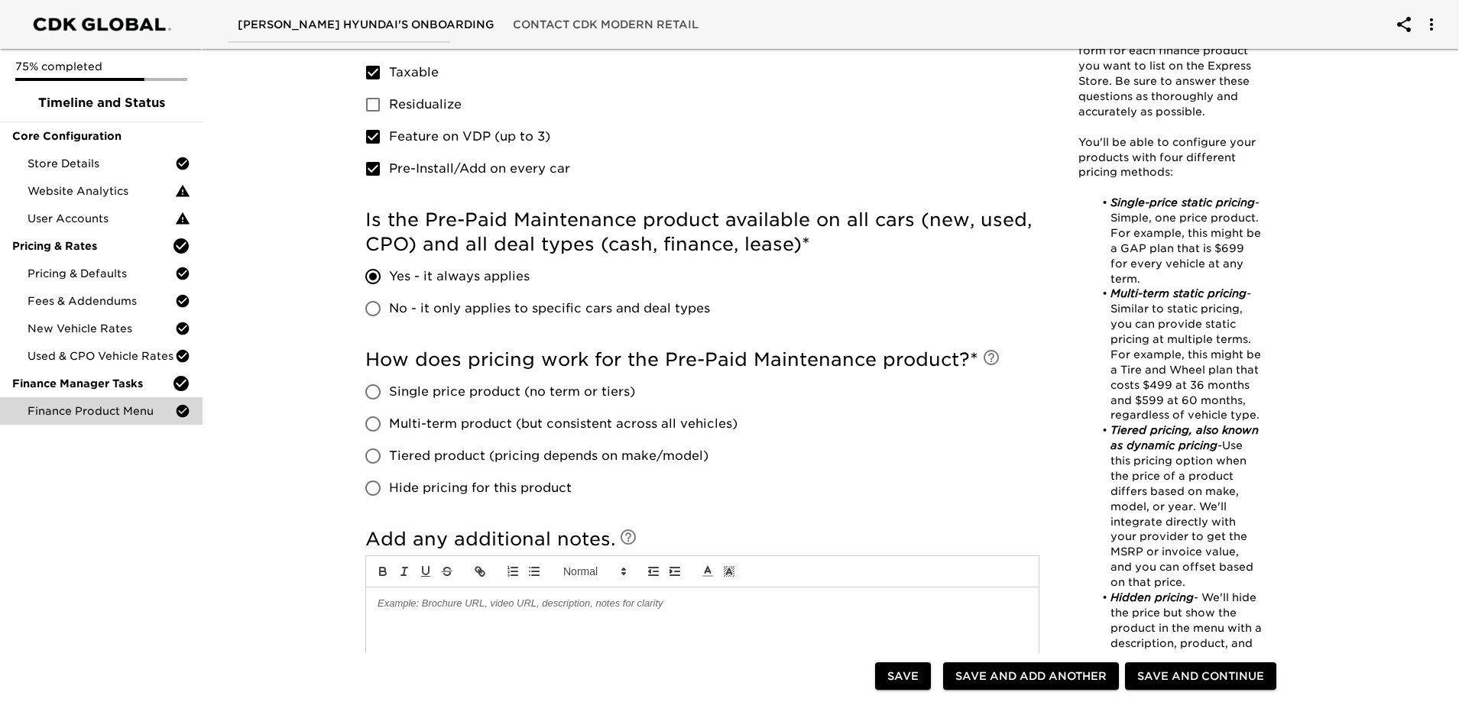
scroll to position [535, 0]
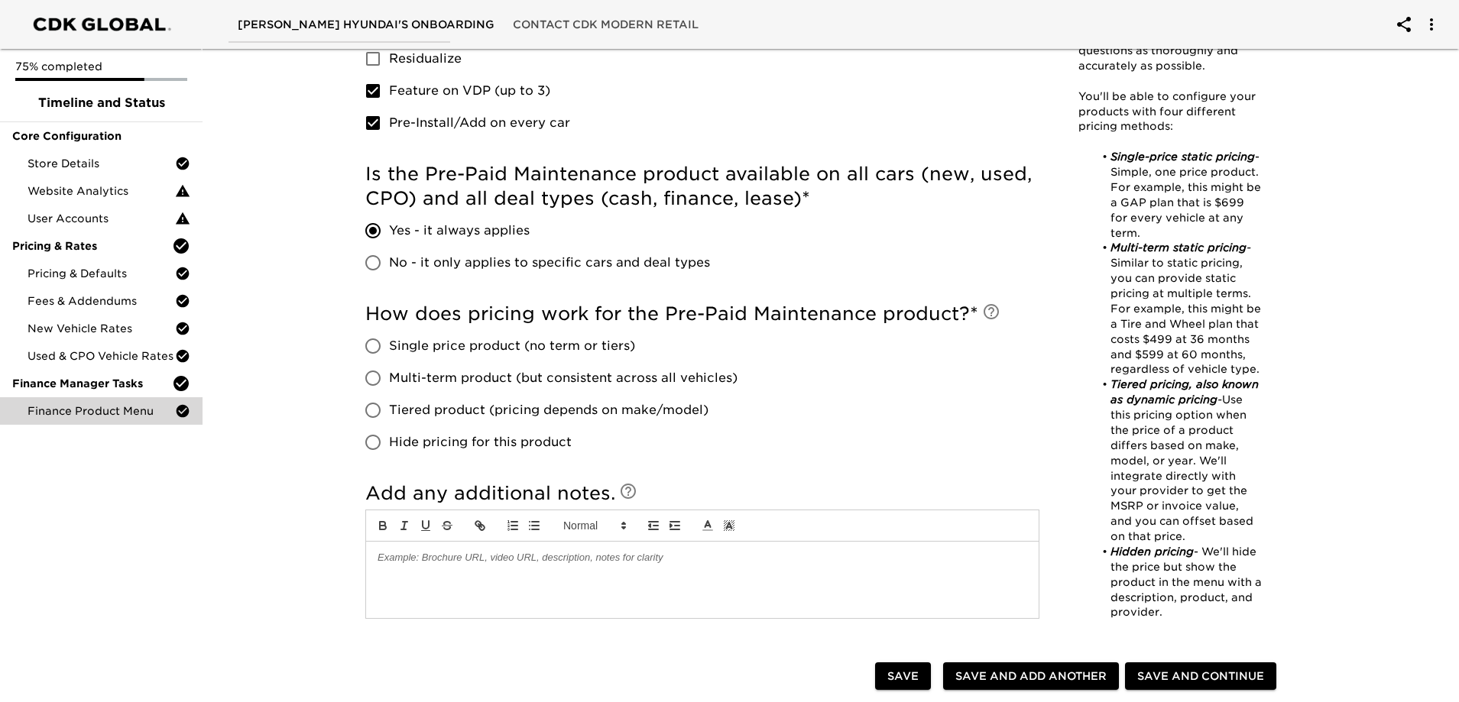
click at [563, 348] on span "Single price product (no term or tiers)" at bounding box center [512, 346] width 246 height 18
click at [389, 348] on input "Single price product (no term or tiers)" at bounding box center [373, 346] width 32 height 32
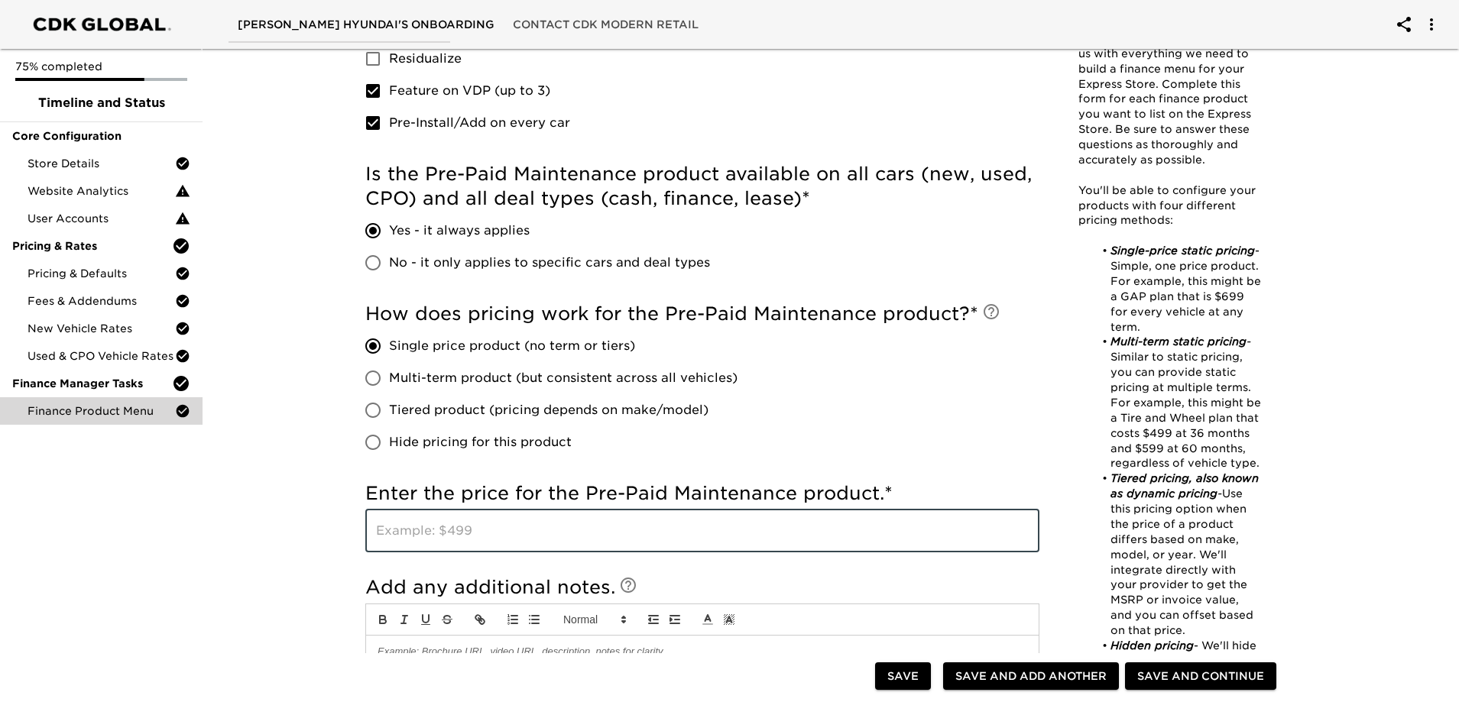
click at [516, 532] on input "text" at bounding box center [702, 531] width 674 height 43
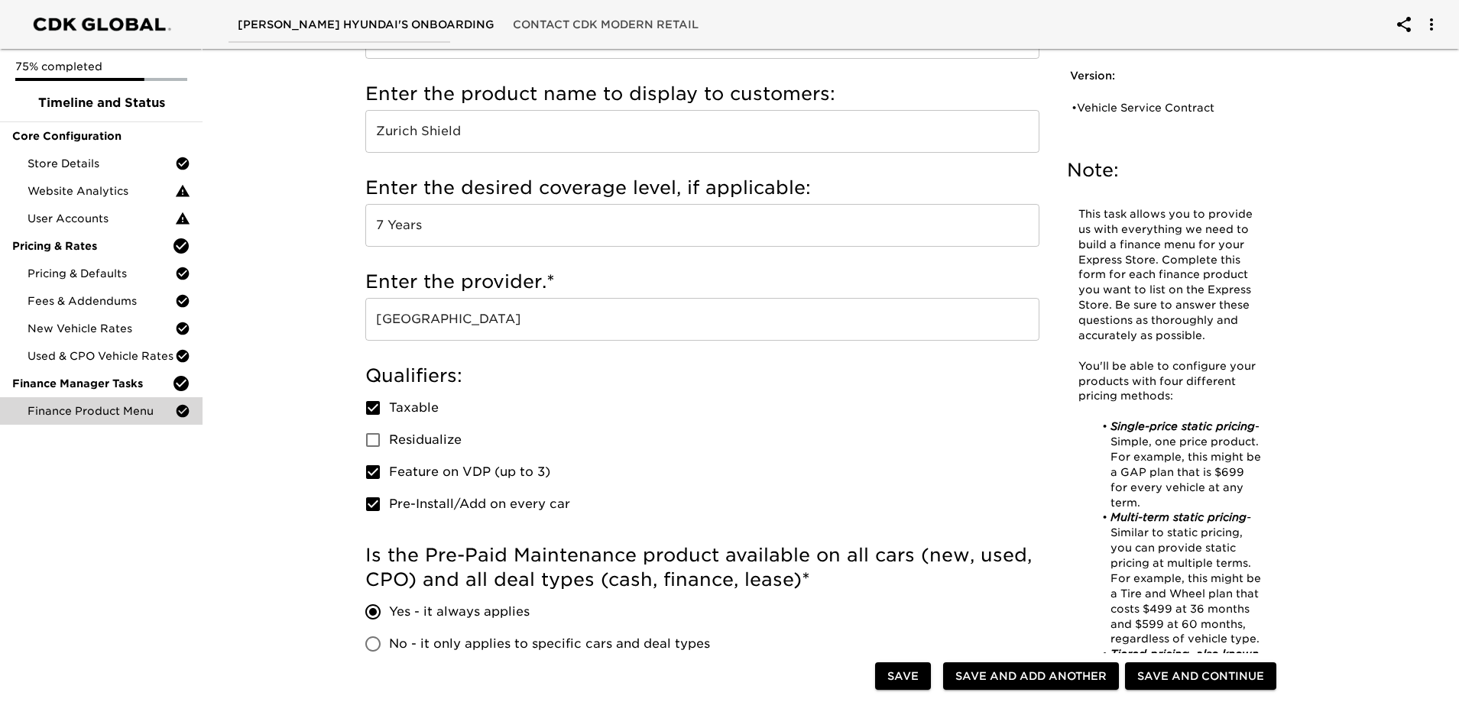
scroll to position [0, 0]
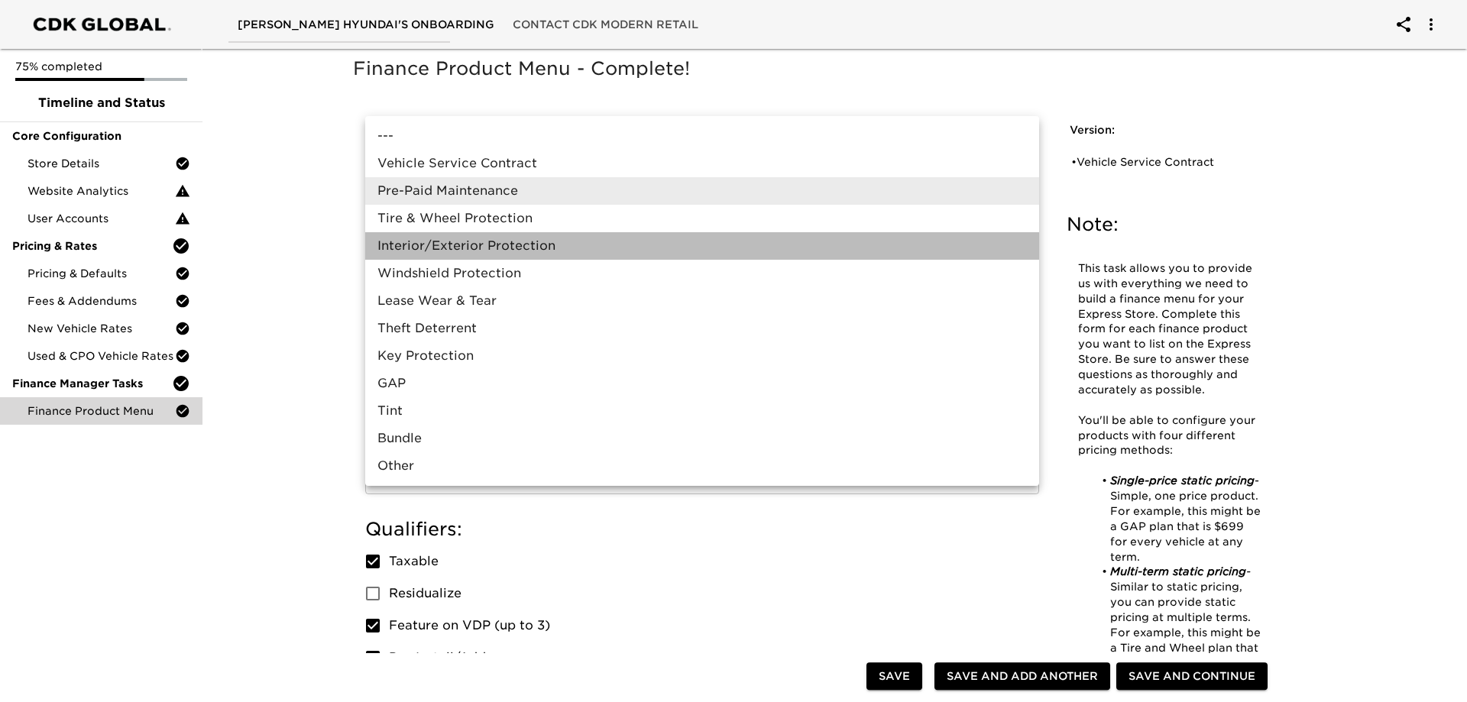
click at [462, 252] on li "Interior/Exterior Protection" at bounding box center [702, 246] width 674 height 28
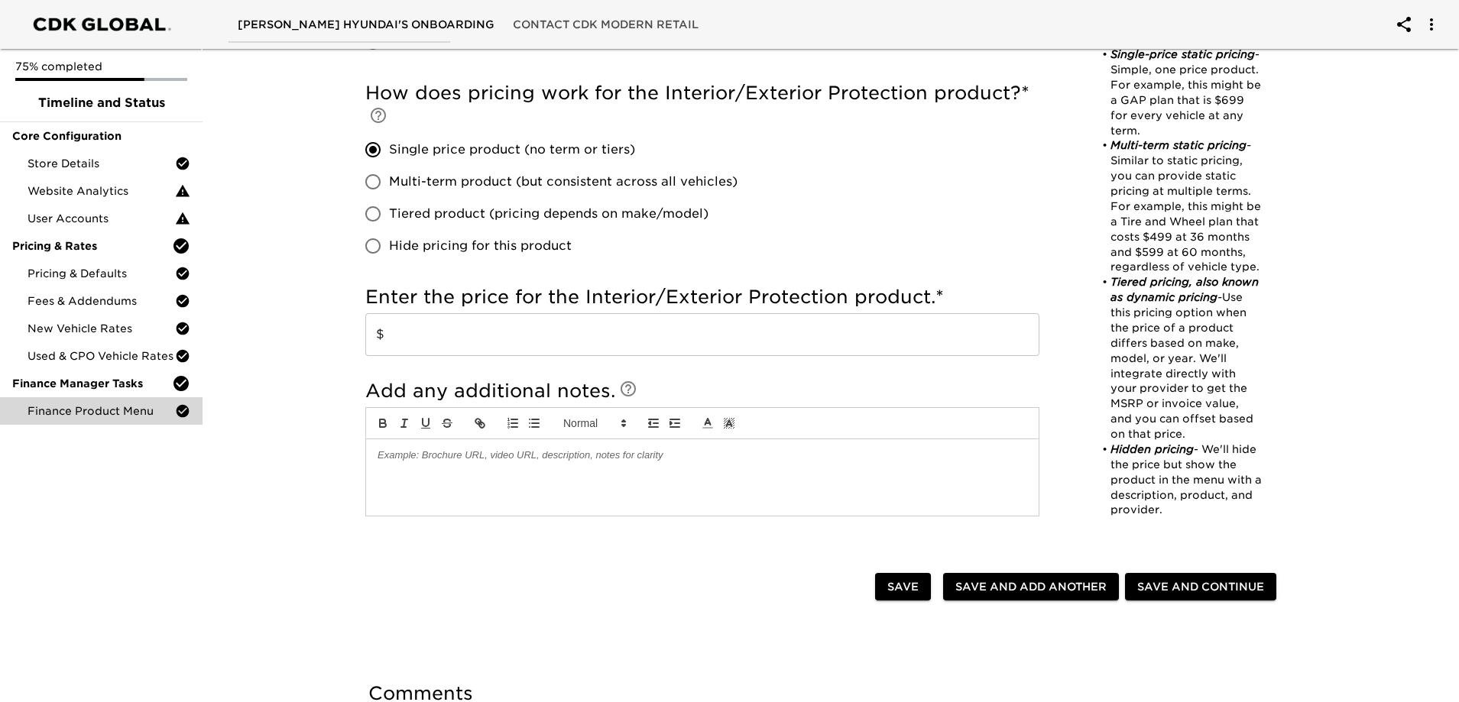
scroll to position [764, 0]
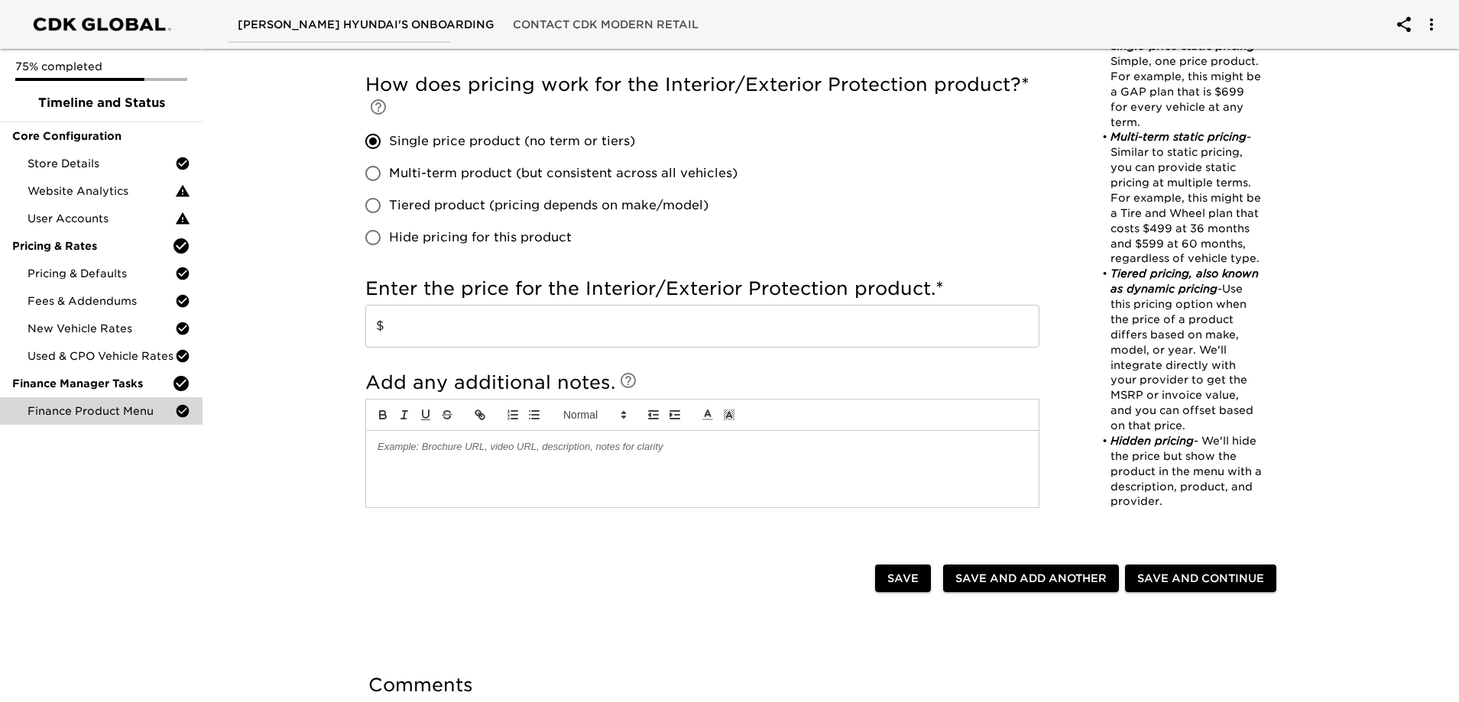
click at [457, 344] on input "$" at bounding box center [702, 326] width 674 height 43
click at [293, 415] on div "Finance Product Menu - Complete! Note: This task allows you to provide us with …" at bounding box center [824, 50] width 1263 height 1545
click at [1031, 581] on span "Save and Add Another" at bounding box center [1030, 578] width 151 height 19
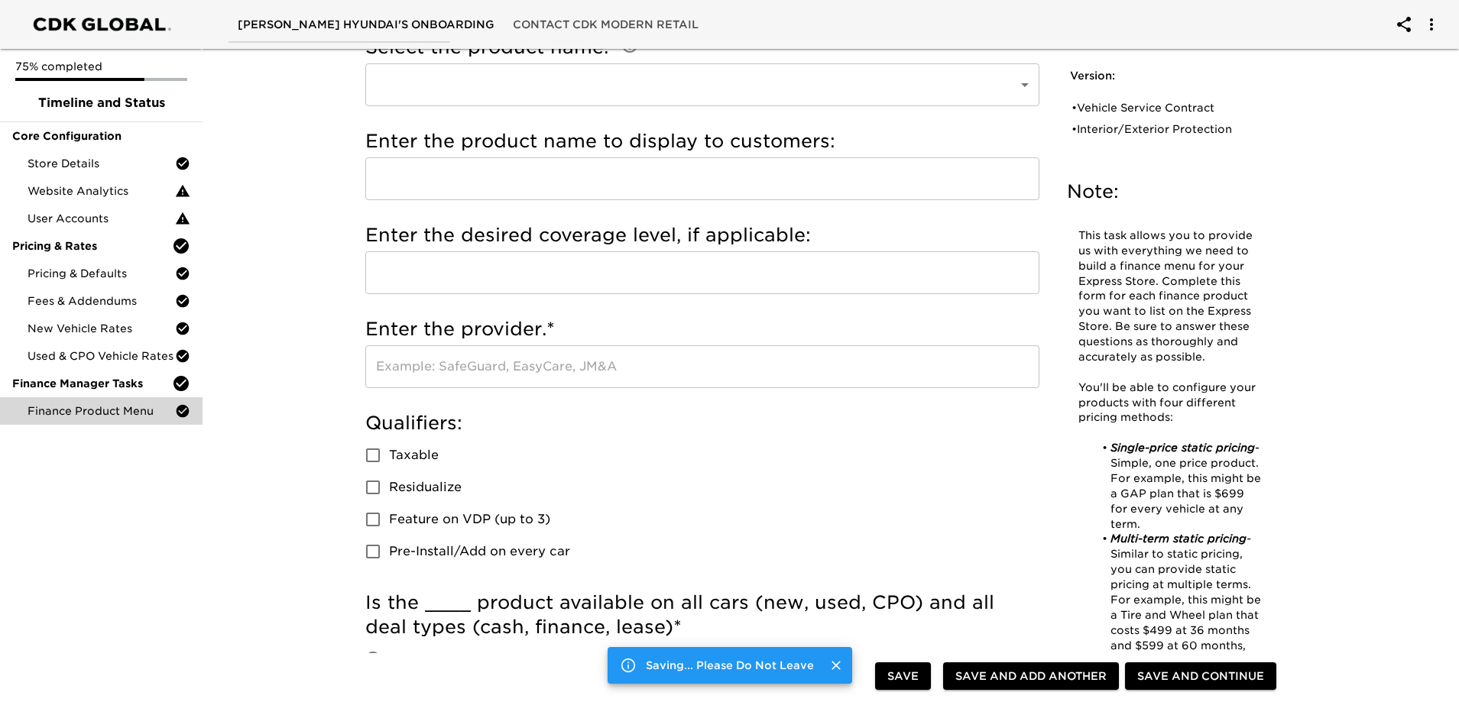
scroll to position [0, 0]
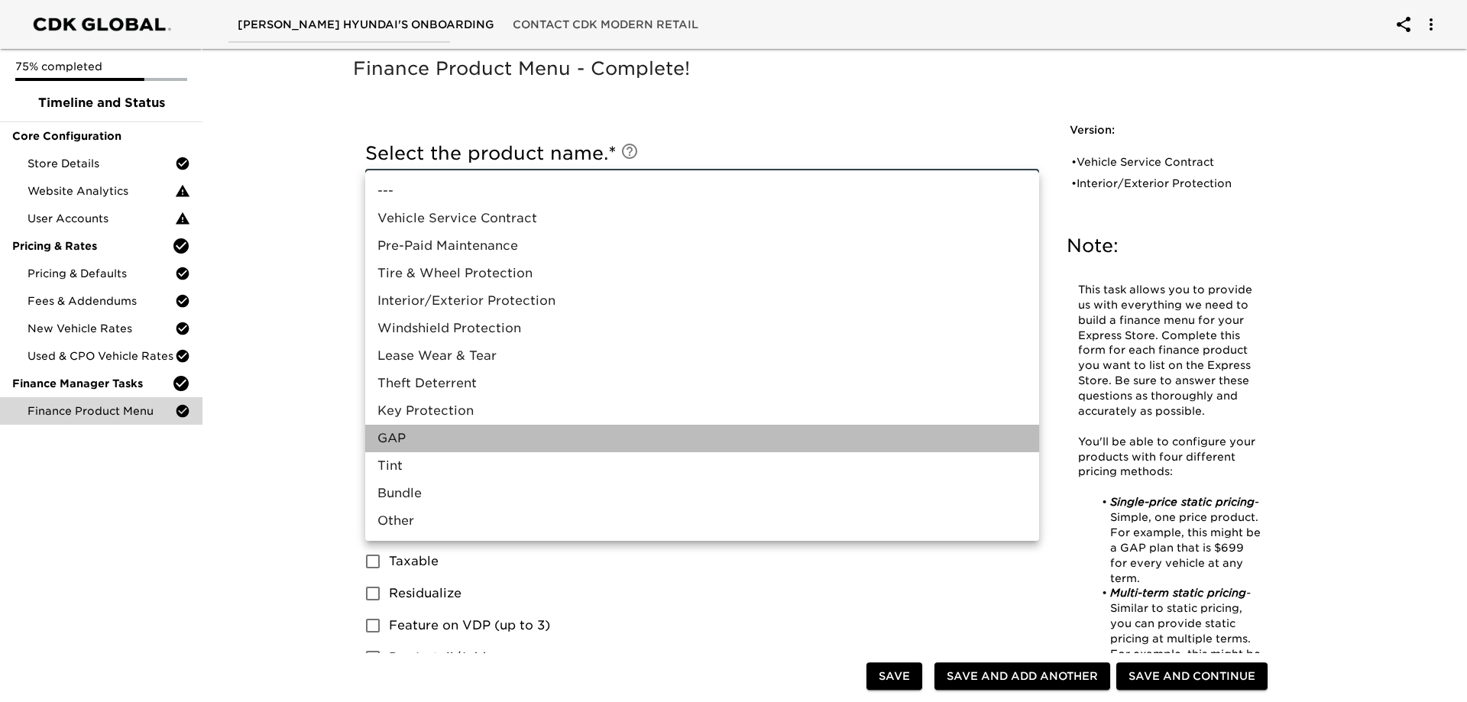
click at [429, 444] on li "GAP" at bounding box center [702, 439] width 674 height 28
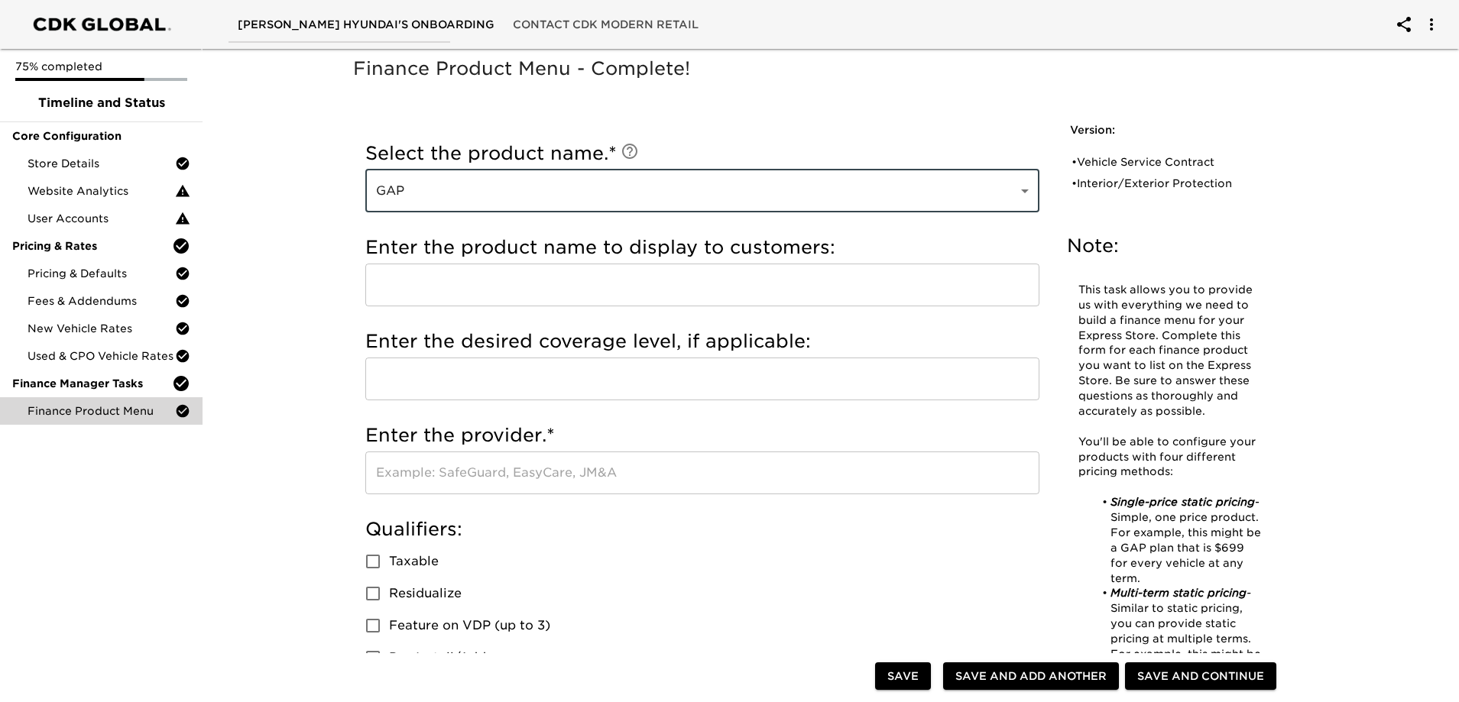
click at [421, 281] on input "text" at bounding box center [702, 285] width 674 height 43
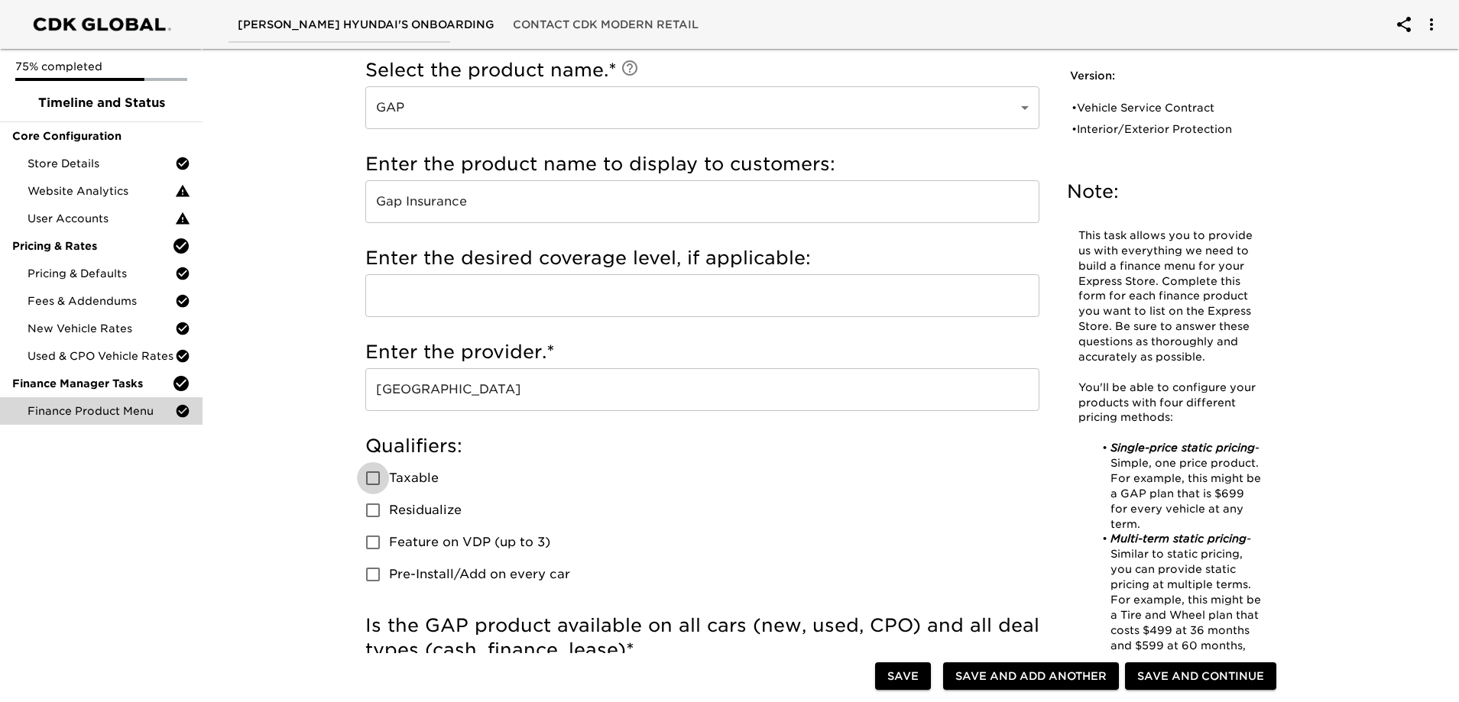
scroll to position [229, 0]
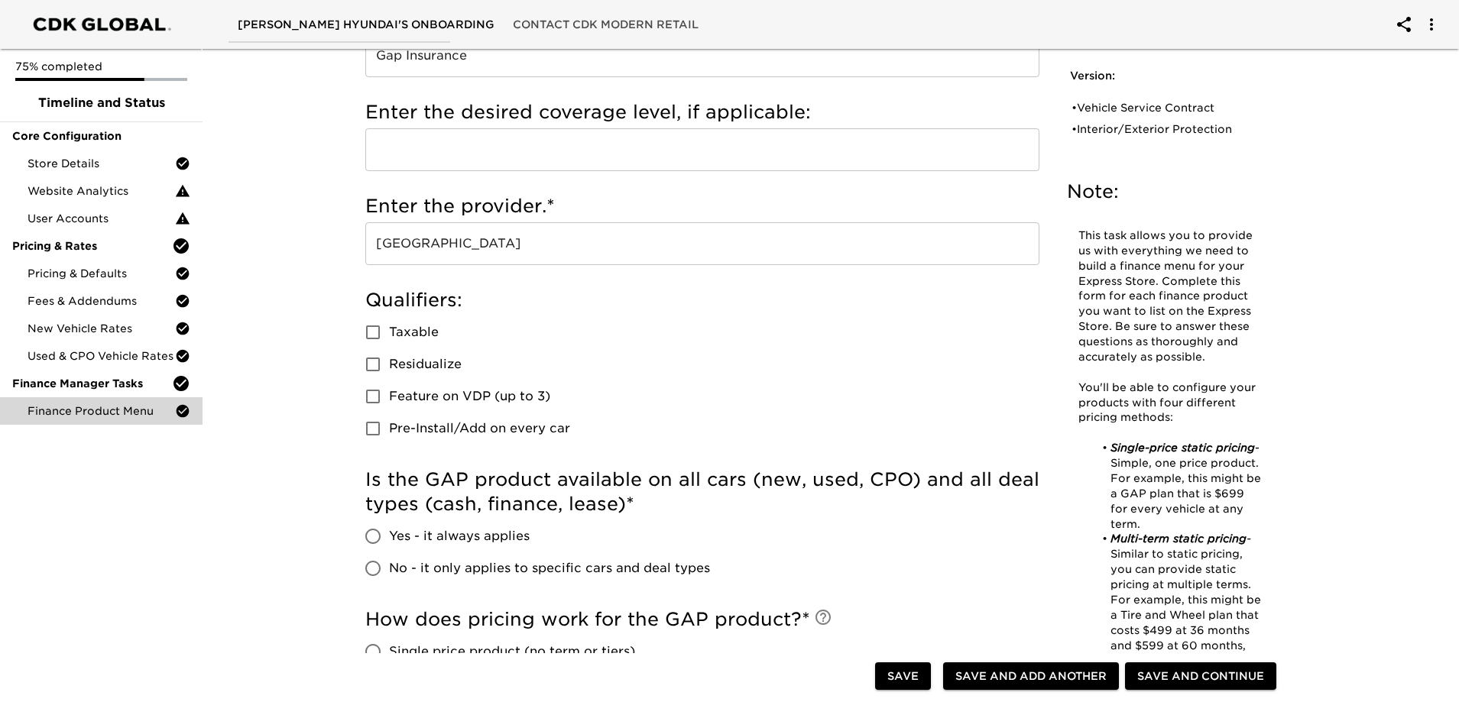
click at [410, 341] on span "Taxable" at bounding box center [414, 332] width 50 height 18
click at [389, 341] on input "Taxable" at bounding box center [373, 332] width 32 height 32
click at [430, 391] on span "Feature on VDP (up to 3)" at bounding box center [469, 397] width 161 height 18
click at [389, 391] on input "Feature on VDP (up to 3)" at bounding box center [373, 397] width 32 height 32
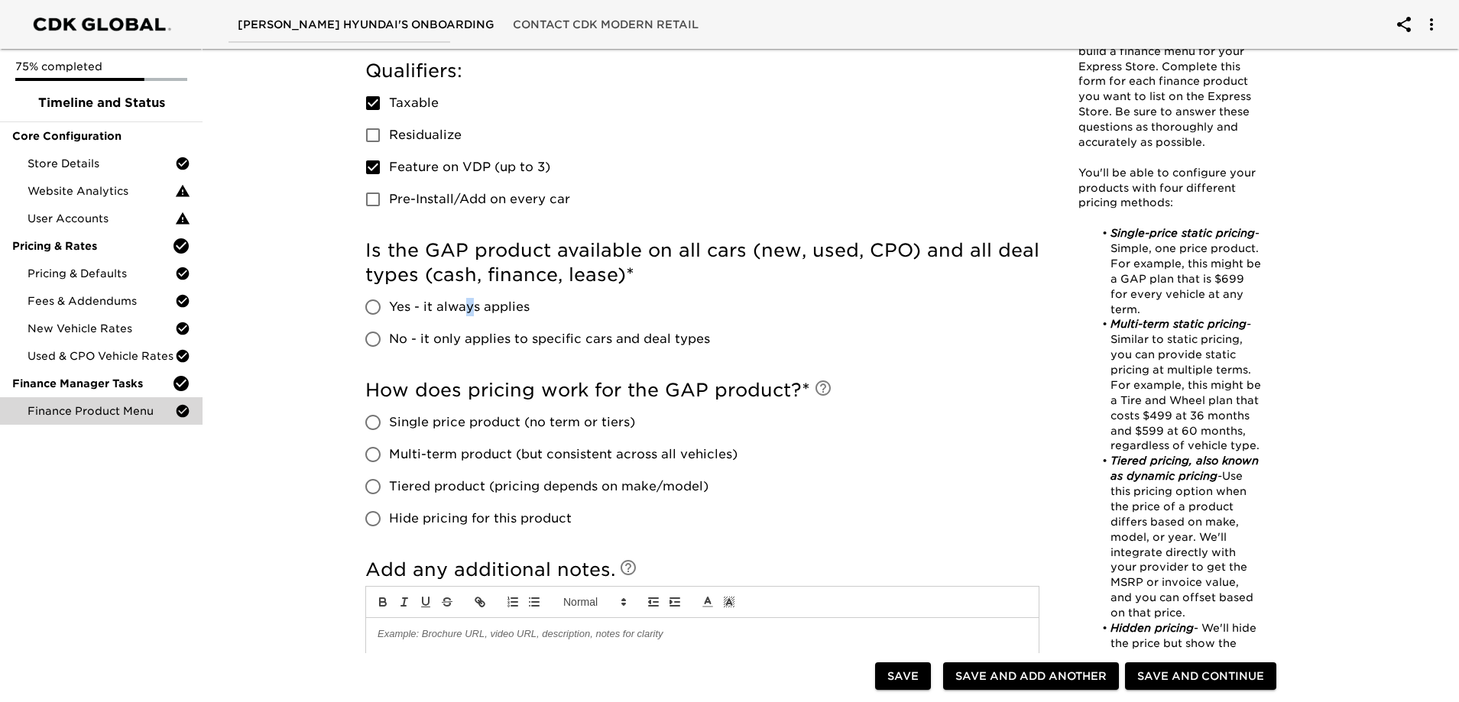
drag, startPoint x: 469, startPoint y: 311, endPoint x: 829, endPoint y: 360, distance: 362.5
click at [471, 310] on span "Yes - it always applies" at bounding box center [459, 307] width 141 height 18
click at [575, 424] on span "Single price product (no term or tiers)" at bounding box center [512, 422] width 246 height 18
click at [389, 424] on input "Single price product (no term or tiers)" at bounding box center [373, 423] width 32 height 32
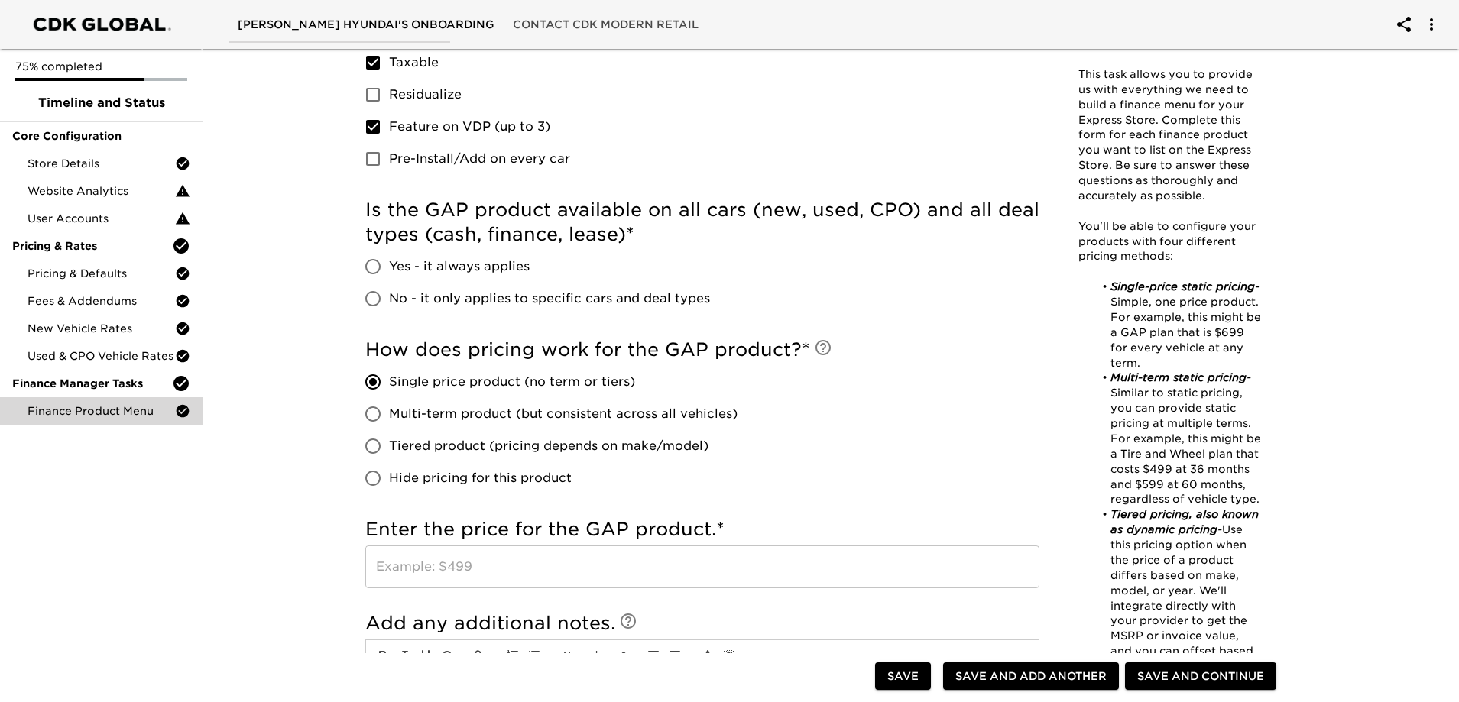
scroll to position [535, 0]
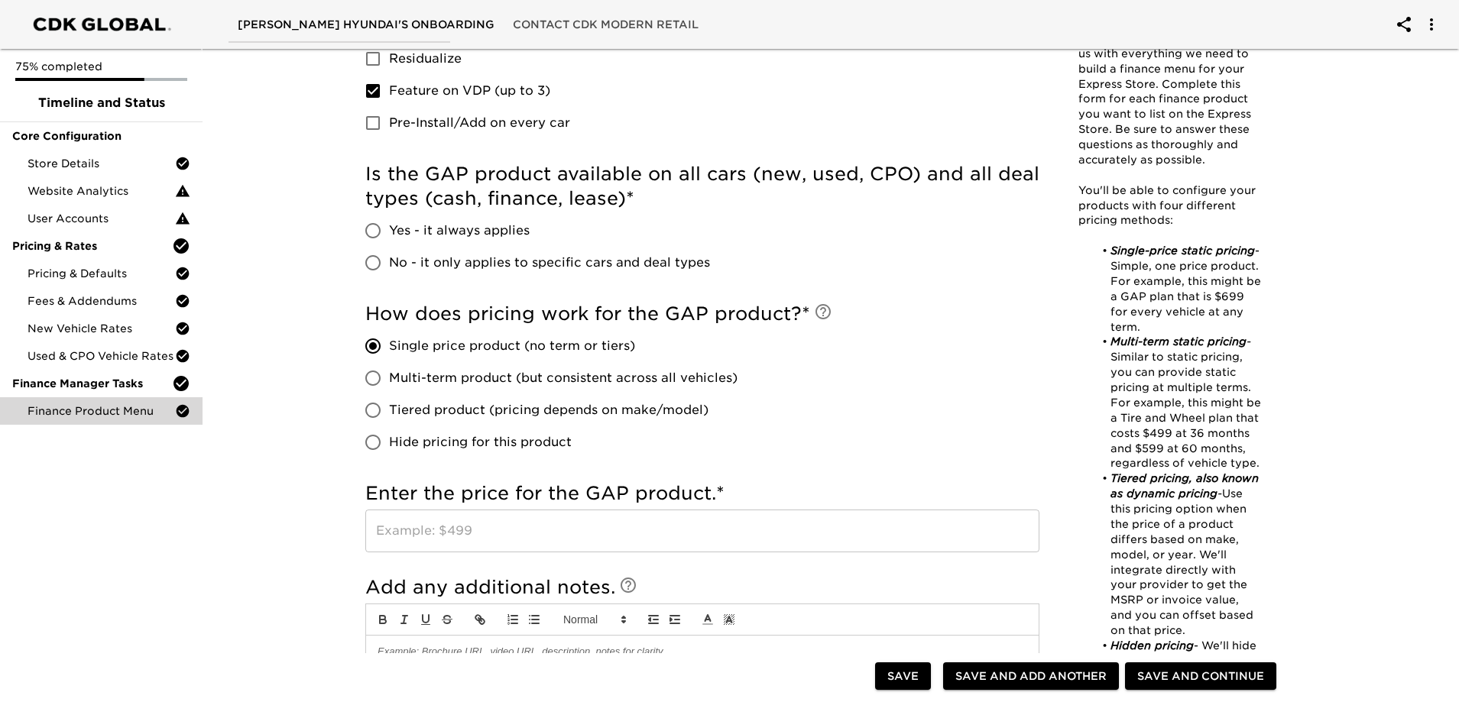
click at [618, 522] on input "text" at bounding box center [702, 531] width 674 height 43
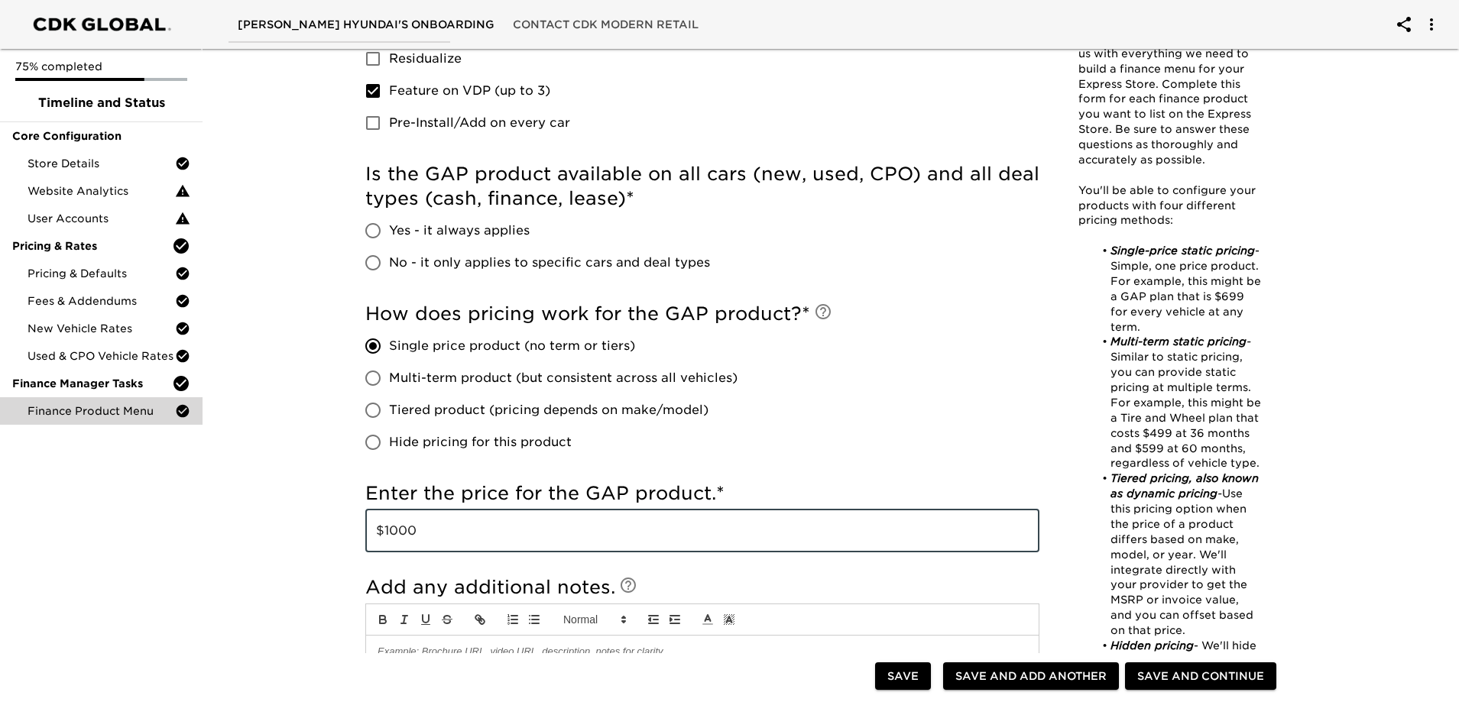
drag, startPoint x: 258, startPoint y: 466, endPoint x: 270, endPoint y: 461, distance: 13.3
click at [258, 467] on div "Finance Product Menu - Complete! Note: This task allows you to provide us with …" at bounding box center [824, 268] width 1263 height 1521
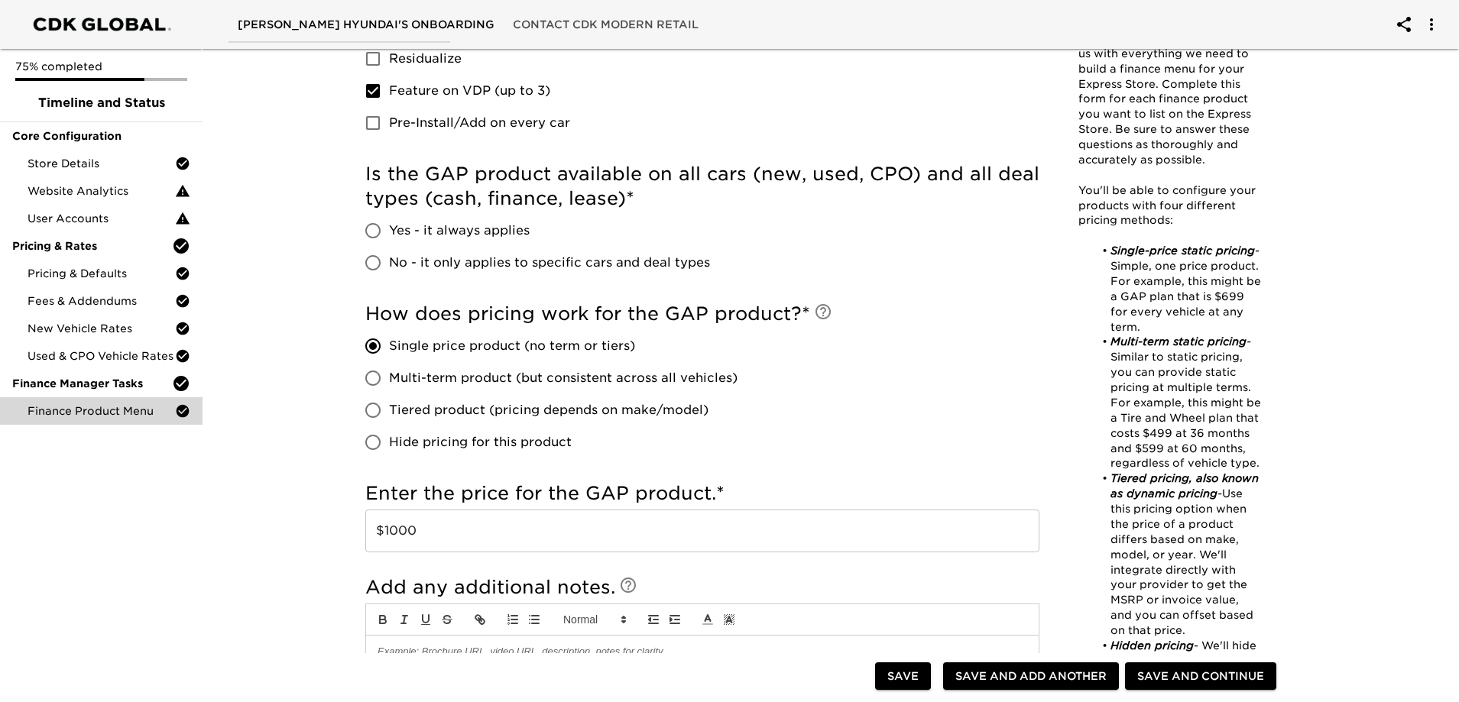
click at [474, 229] on span "Yes - it always applies" at bounding box center [459, 231] width 141 height 18
click at [389, 229] on input "Yes - it always applies" at bounding box center [373, 231] width 32 height 32
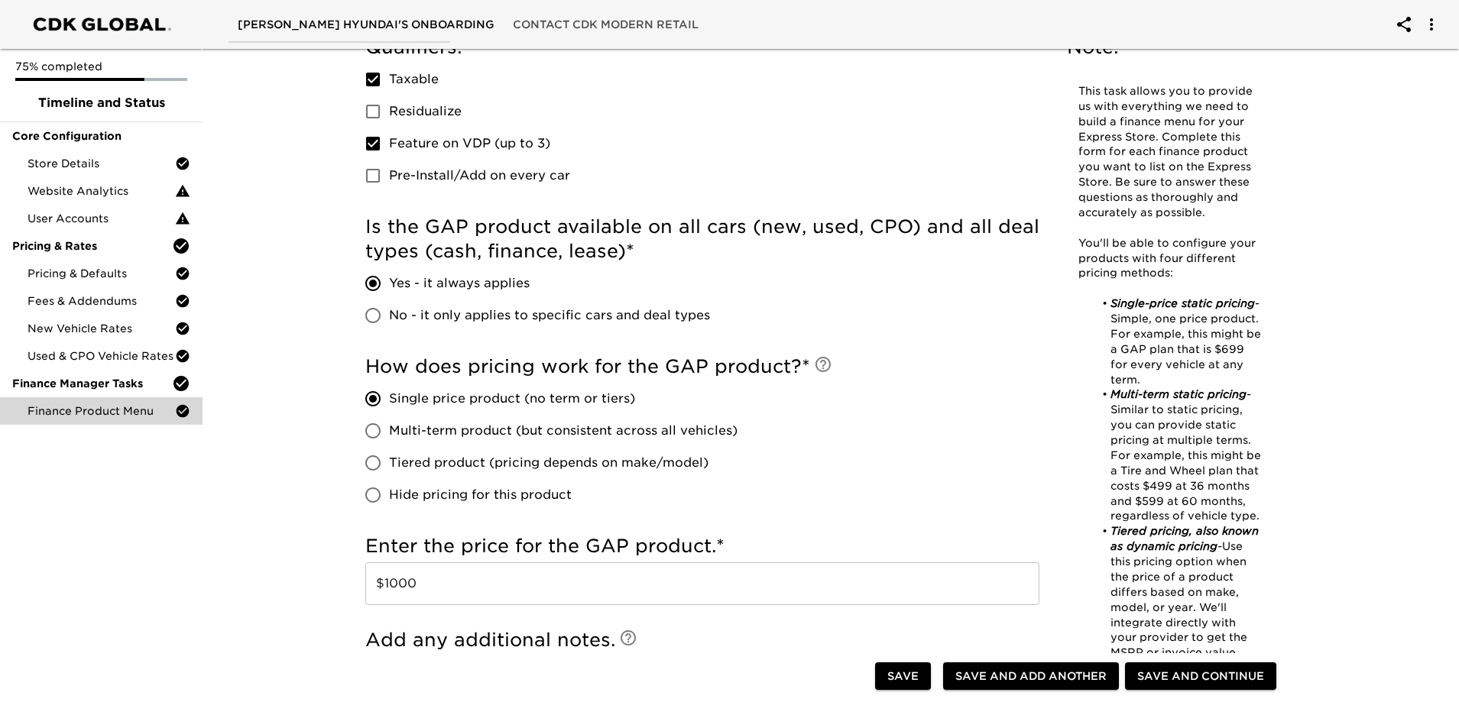
scroll to position [459, 0]
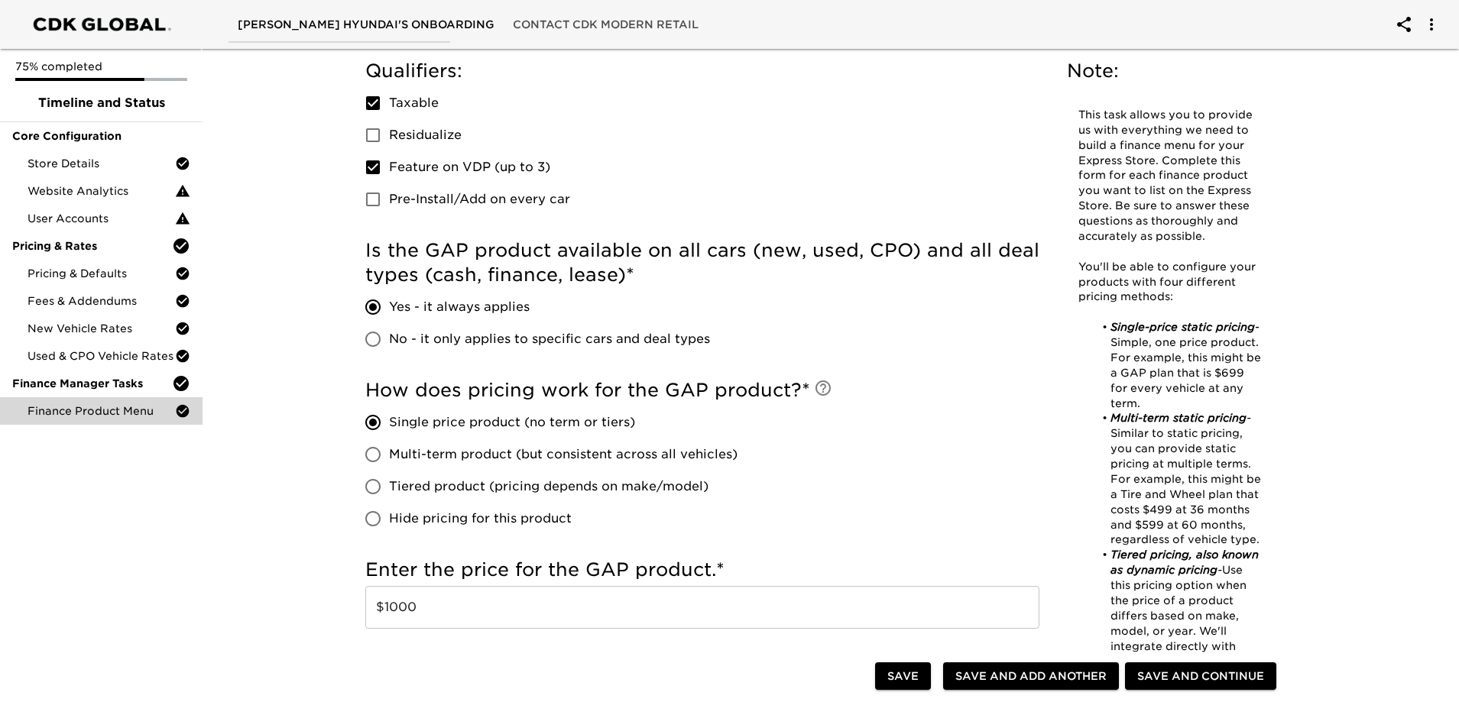
click at [485, 345] on span "No - it only applies to specific cars and deal types" at bounding box center [549, 339] width 321 height 18
click at [389, 345] on input "No - it only applies to specific cars and deal types" at bounding box center [373, 339] width 32 height 32
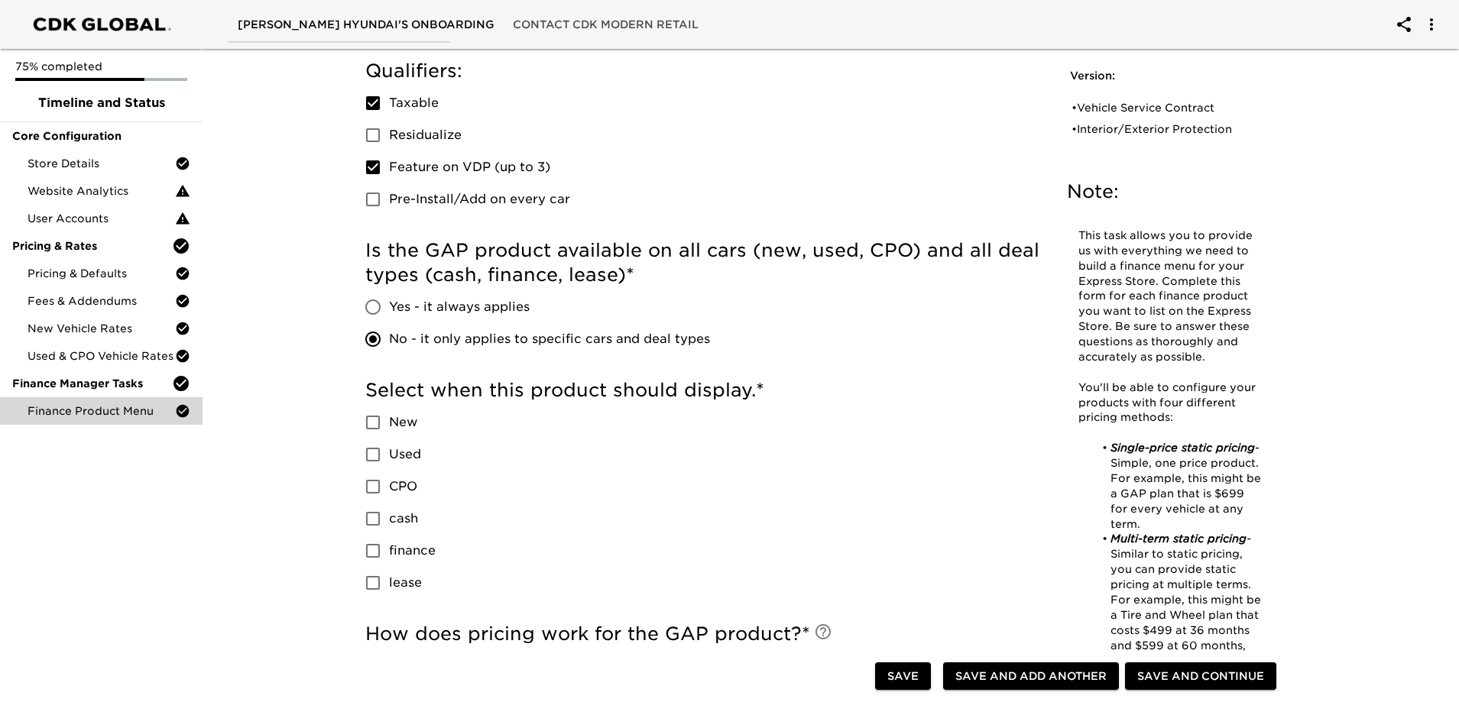
click at [400, 421] on span "New" at bounding box center [403, 422] width 28 height 18
click at [389, 421] on input "New" at bounding box center [373, 423] width 32 height 32
click at [407, 457] on span "Used" at bounding box center [405, 455] width 32 height 18
click at [389, 457] on input "Used" at bounding box center [373, 455] width 32 height 32
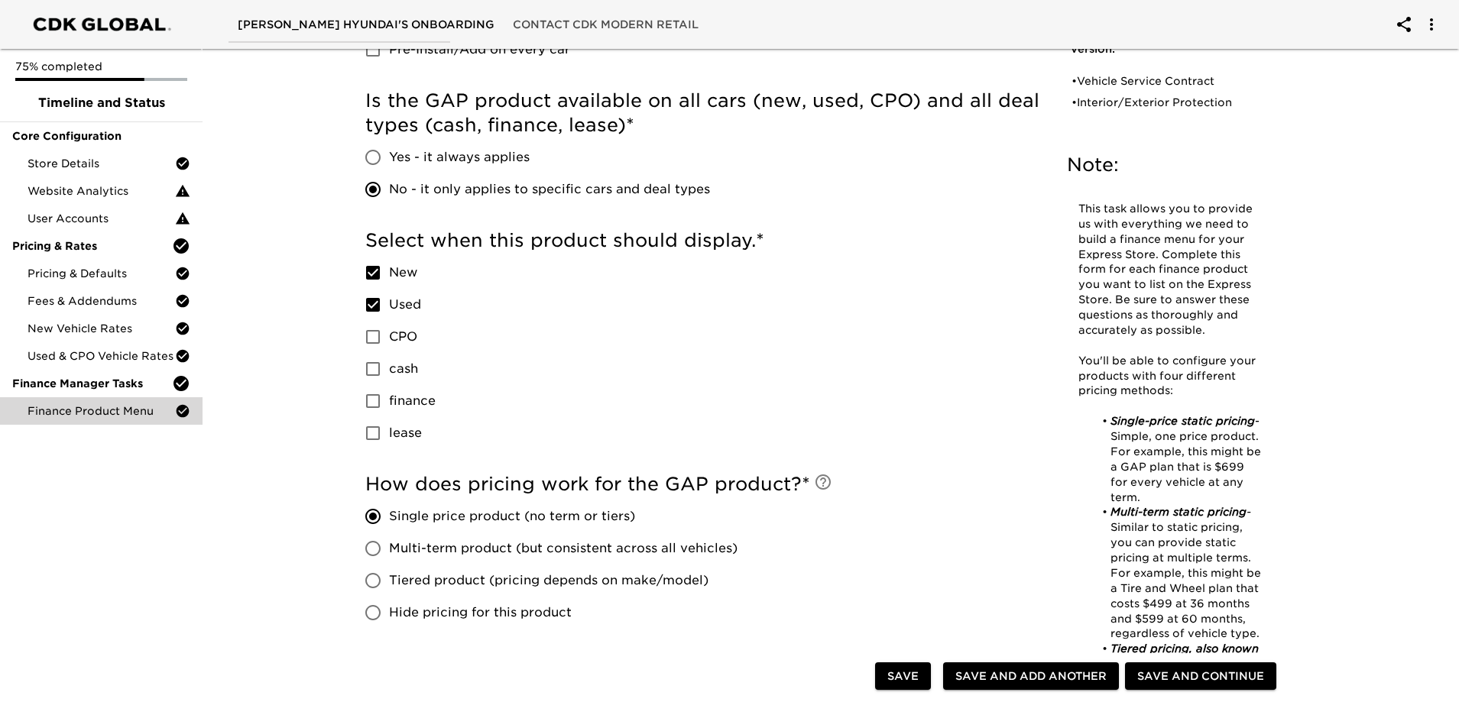
scroll to position [611, 0]
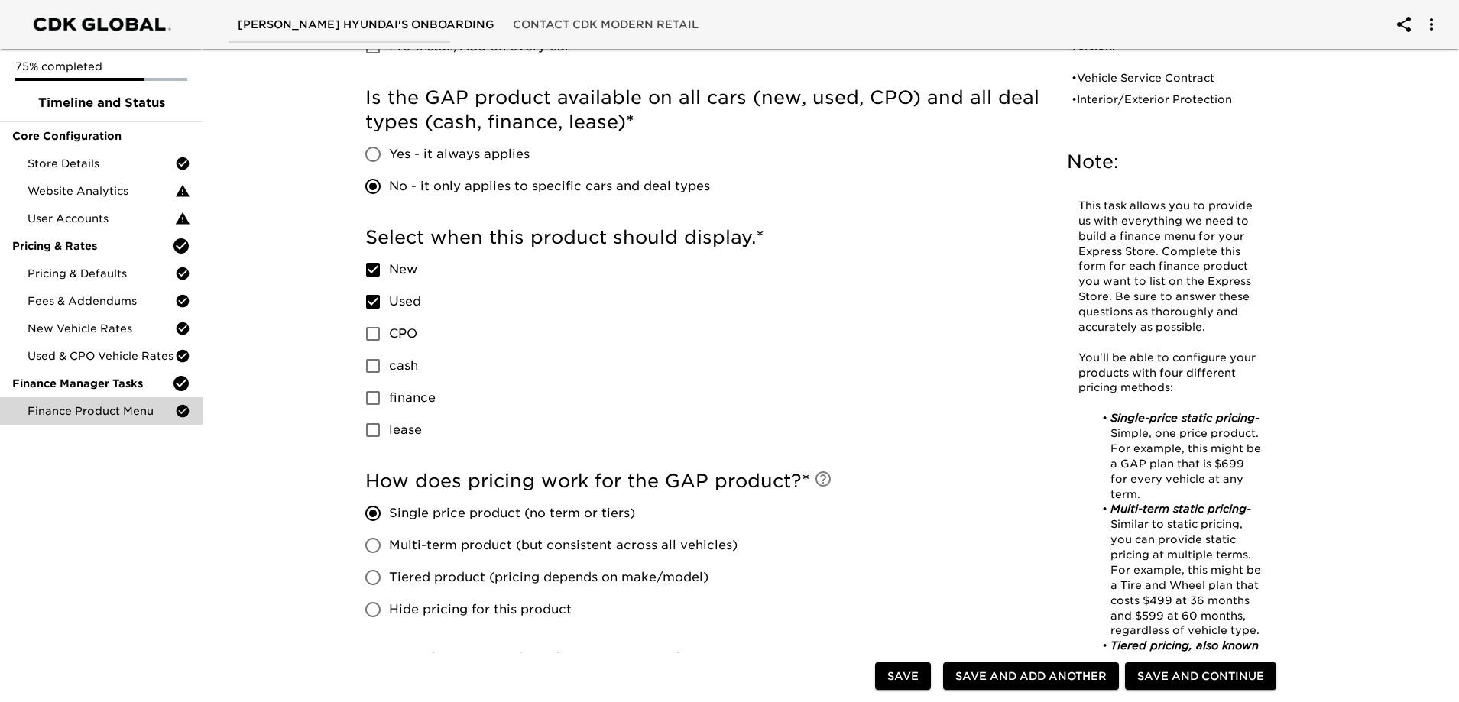
click at [401, 325] on span "CPO" at bounding box center [403, 334] width 28 height 18
click at [389, 325] on input "CPO" at bounding box center [373, 334] width 32 height 32
click at [403, 368] on span "cash" at bounding box center [403, 366] width 29 height 18
click at [389, 368] on input "cash" at bounding box center [373, 366] width 32 height 32
click at [404, 366] on span "cash" at bounding box center [403, 366] width 29 height 18
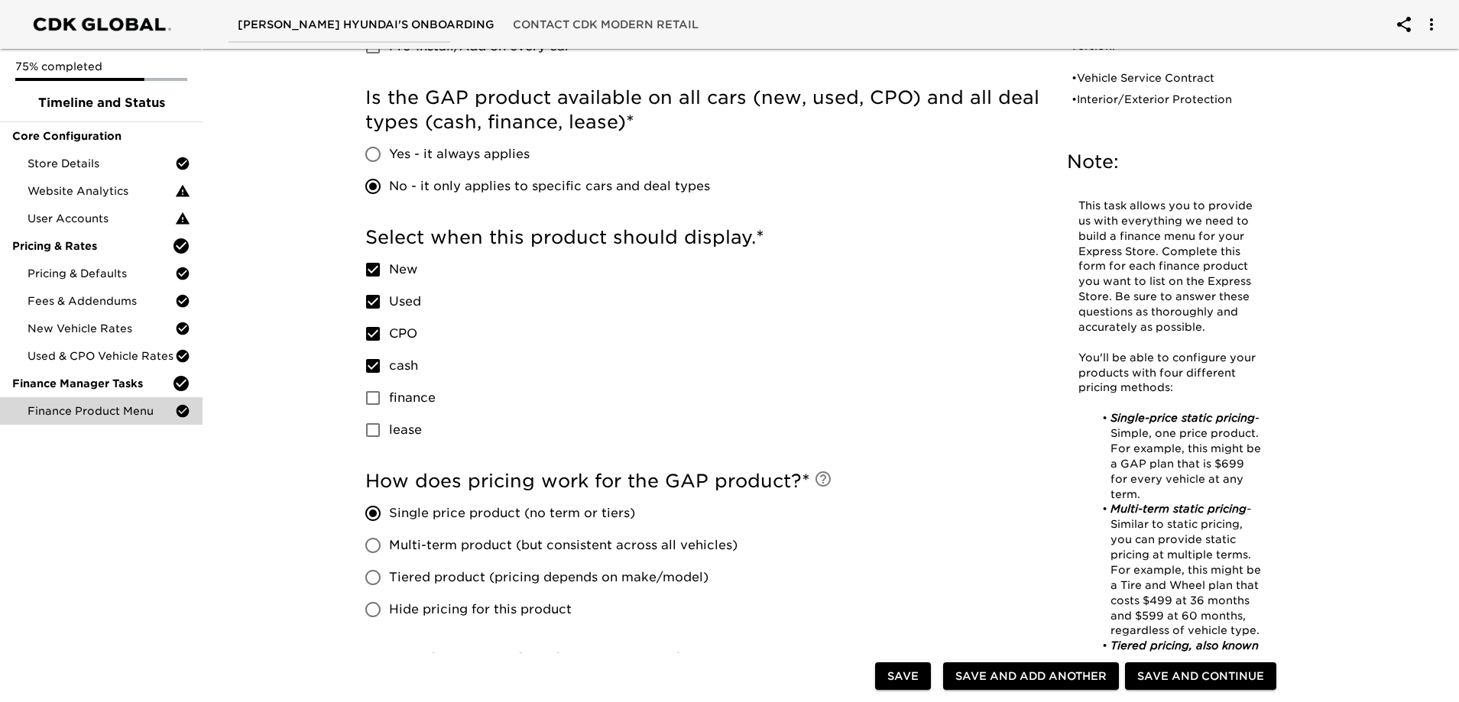
click at [389, 366] on input "cash" at bounding box center [373, 366] width 32 height 32
click at [408, 402] on span "finance" at bounding box center [412, 398] width 47 height 18
click at [389, 402] on input "finance" at bounding box center [373, 398] width 32 height 32
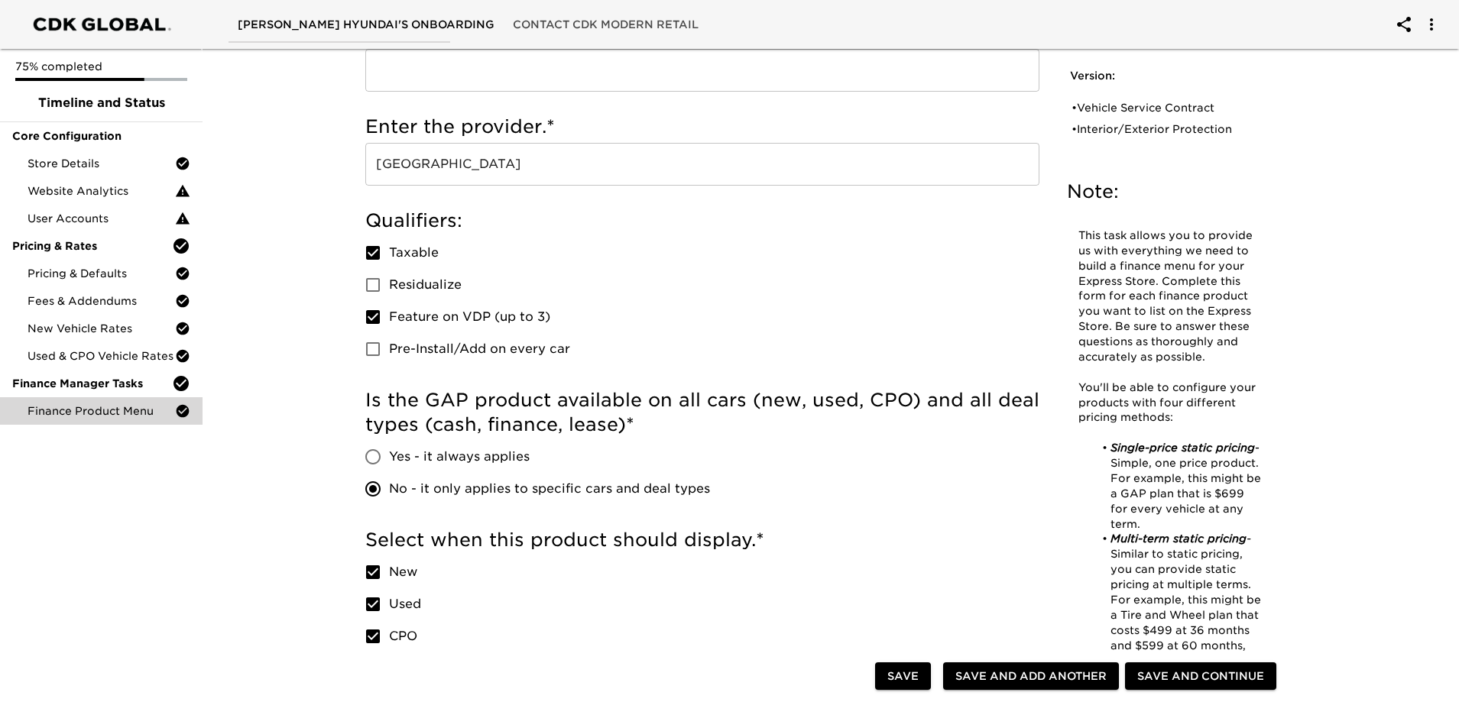
scroll to position [382, 0]
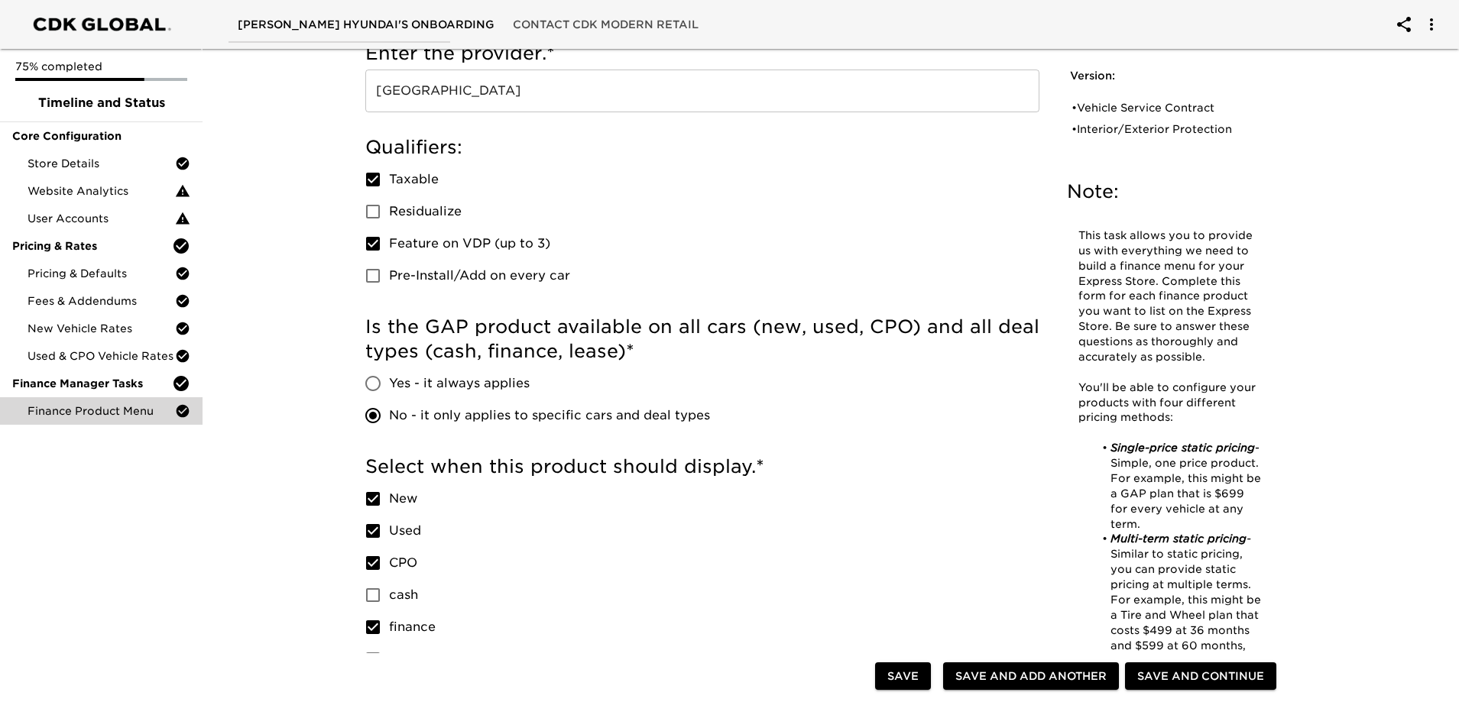
click at [1003, 676] on span "Save and Add Another" at bounding box center [1030, 676] width 151 height 19
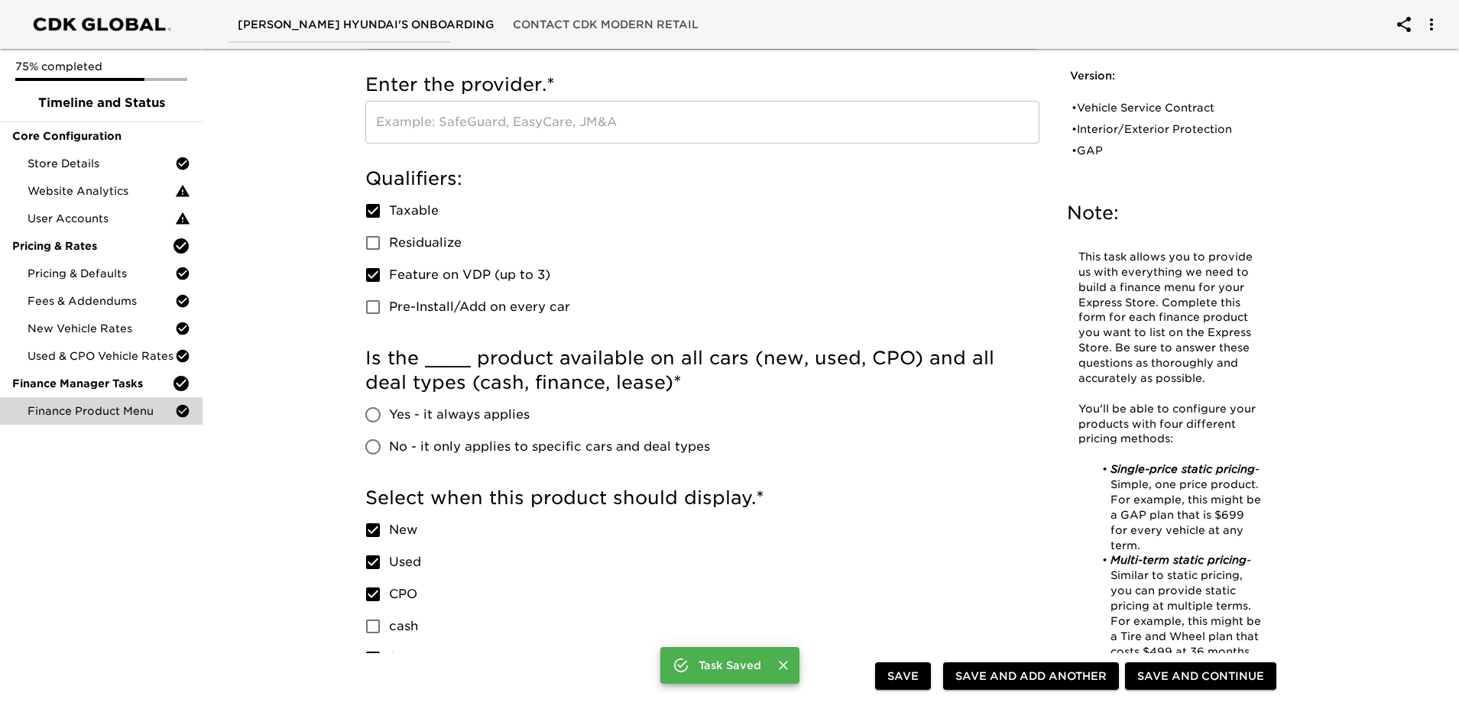
scroll to position [0, 0]
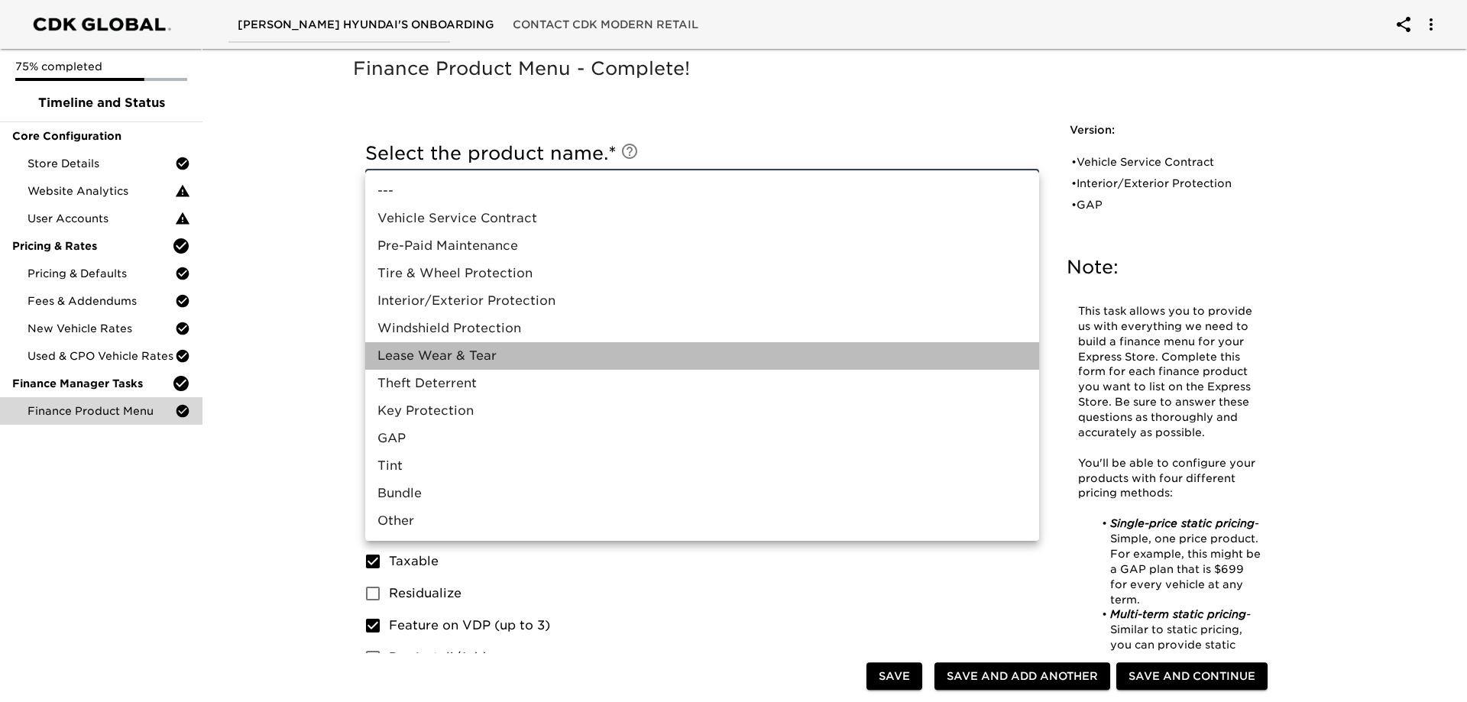
click at [449, 346] on li "Lease Wear & Tear" at bounding box center [702, 356] width 674 height 28
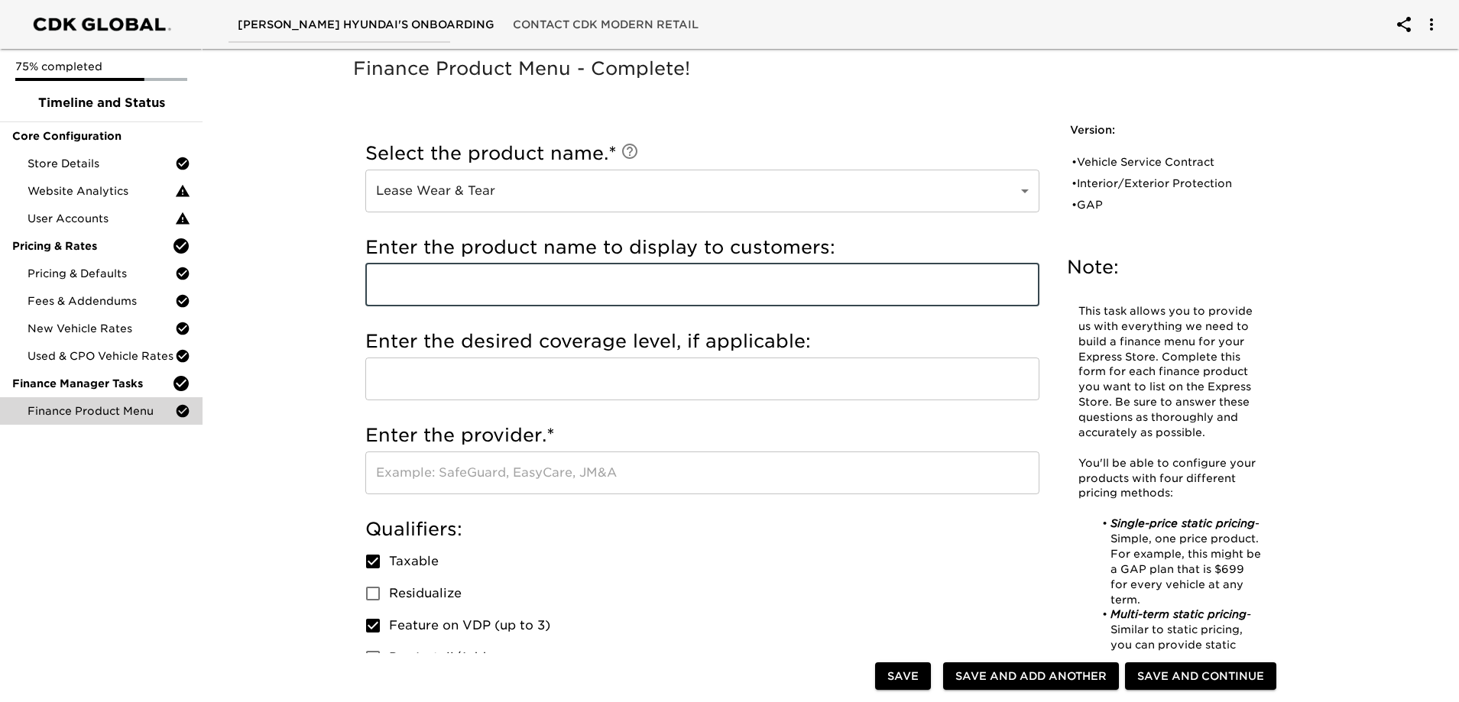
click at [425, 301] on input "text" at bounding box center [702, 285] width 674 height 43
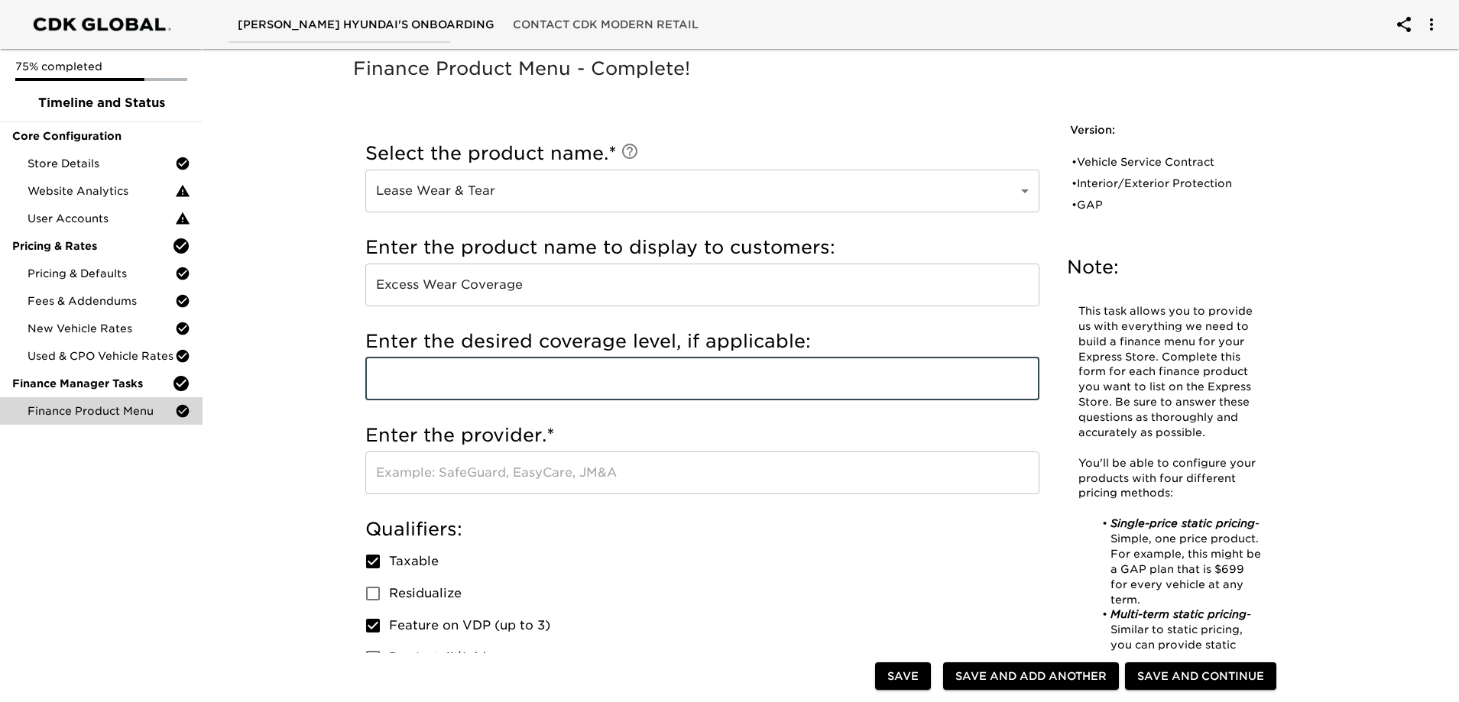
click at [468, 378] on input "text" at bounding box center [702, 379] width 674 height 43
click at [385, 475] on input "text" at bounding box center [702, 473] width 674 height 43
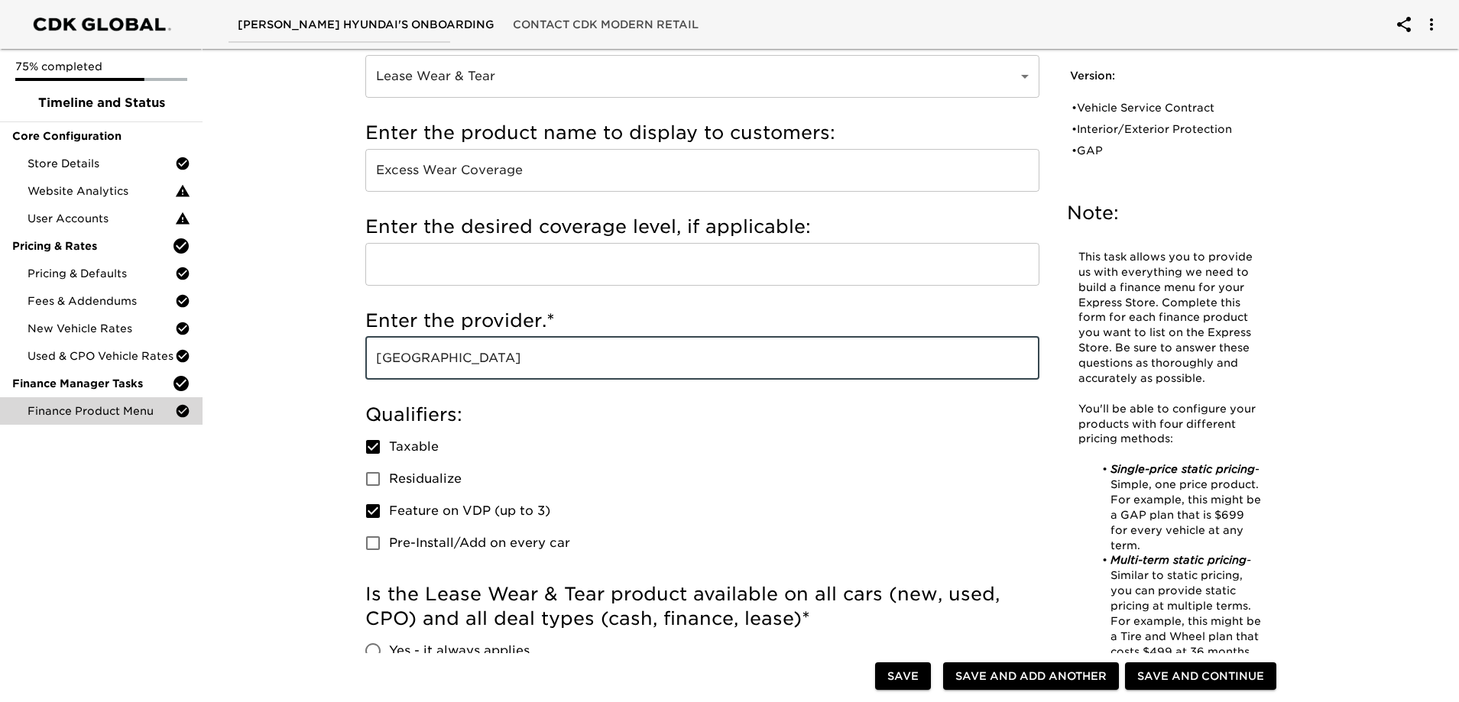
scroll to position [229, 0]
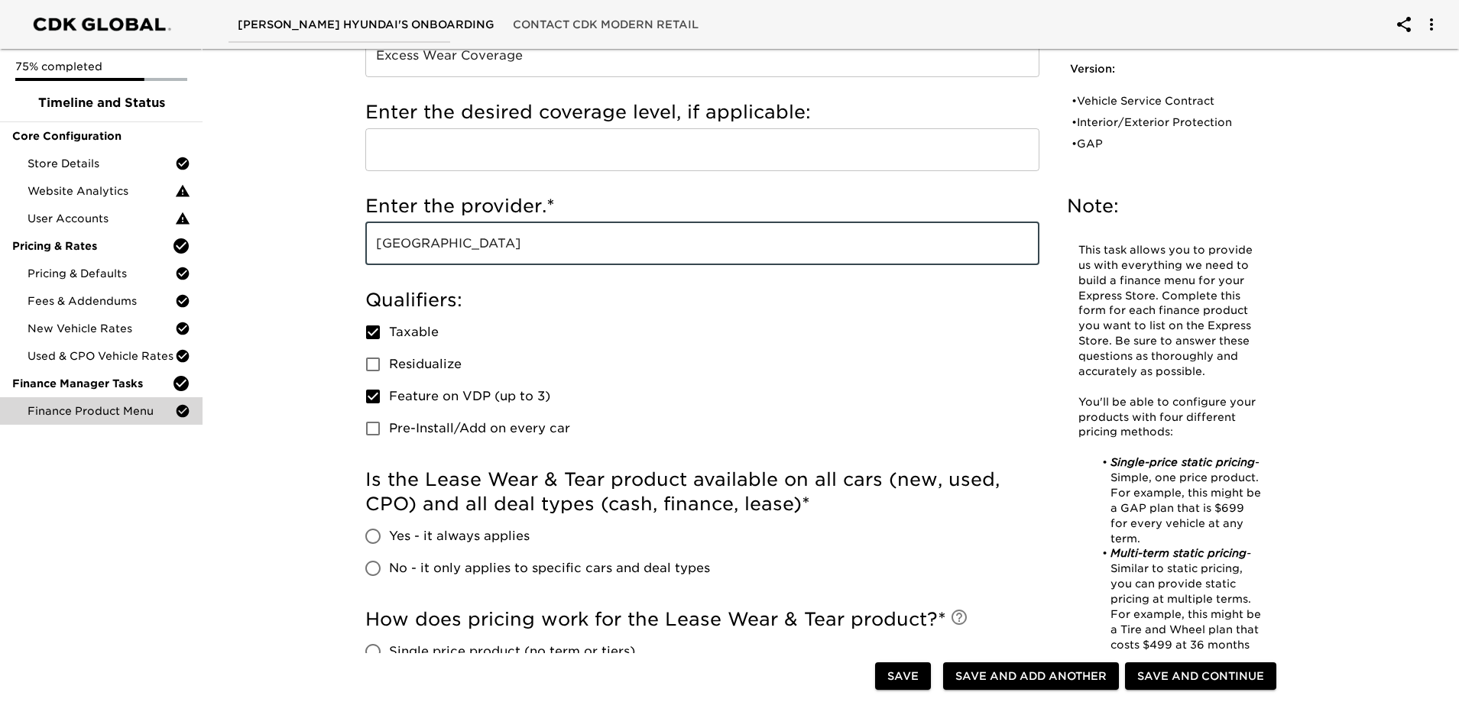
click at [493, 397] on span "Feature on VDP (up to 3)" at bounding box center [469, 397] width 161 height 18
click at [389, 397] on input "Feature on VDP (up to 3)" at bounding box center [373, 397] width 32 height 32
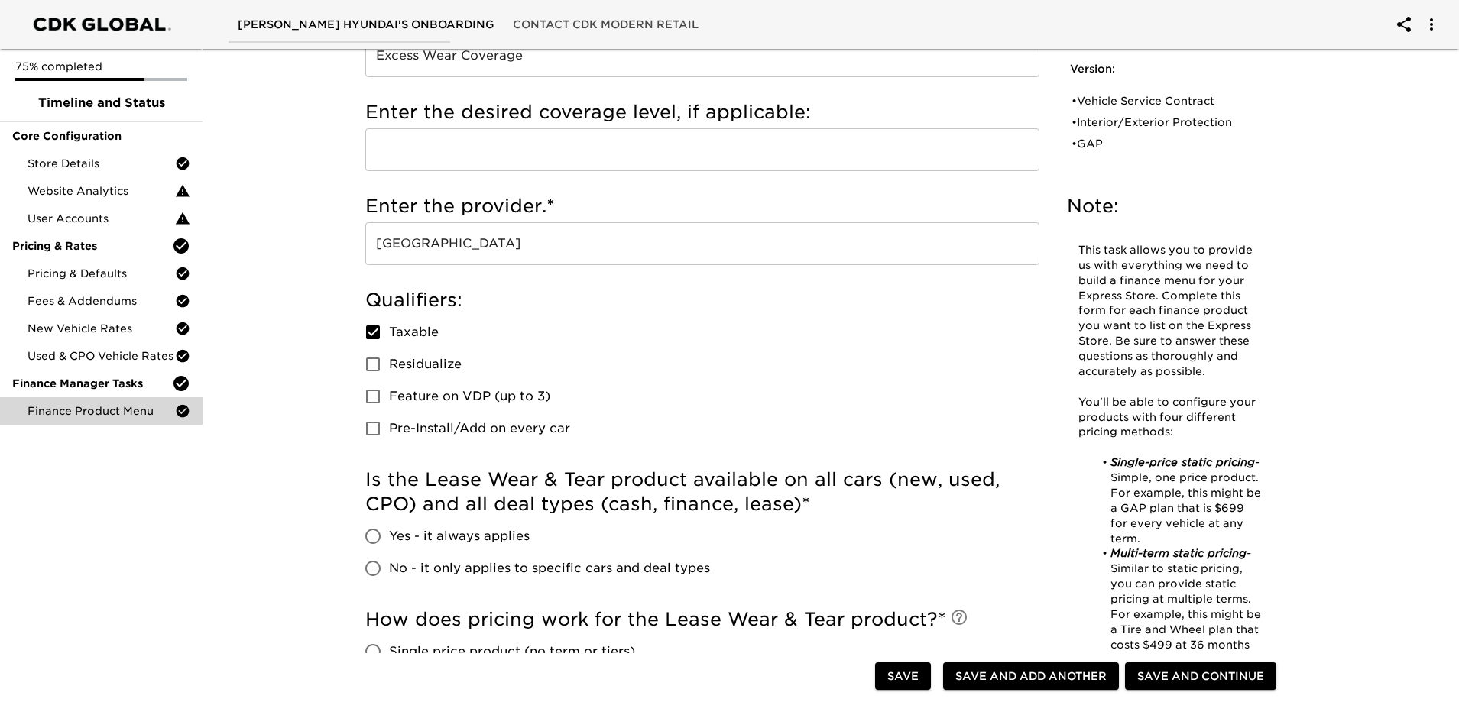
scroll to position [459, 0]
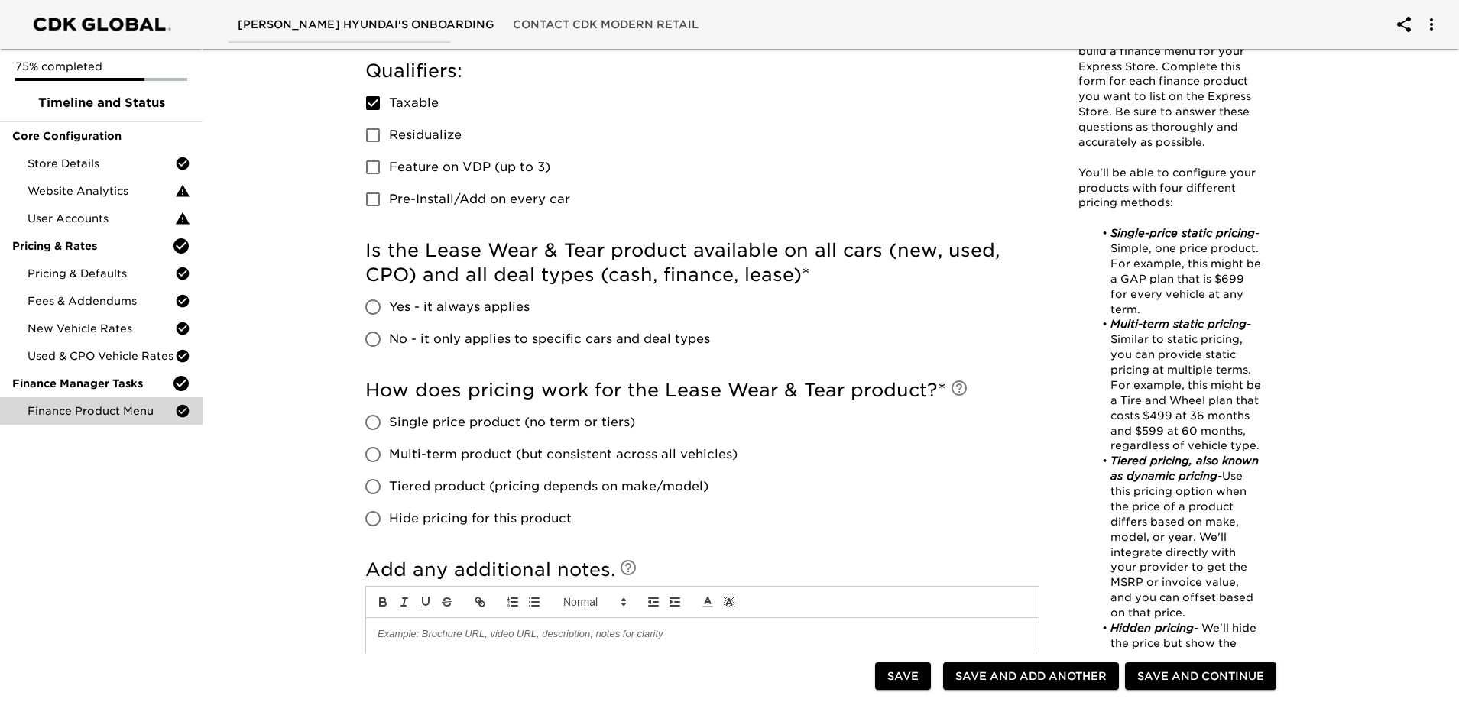
click at [465, 339] on span "No - it only applies to specific cars and deal types" at bounding box center [549, 339] width 321 height 18
click at [389, 339] on input "No - it only applies to specific cars and deal types" at bounding box center [373, 339] width 32 height 32
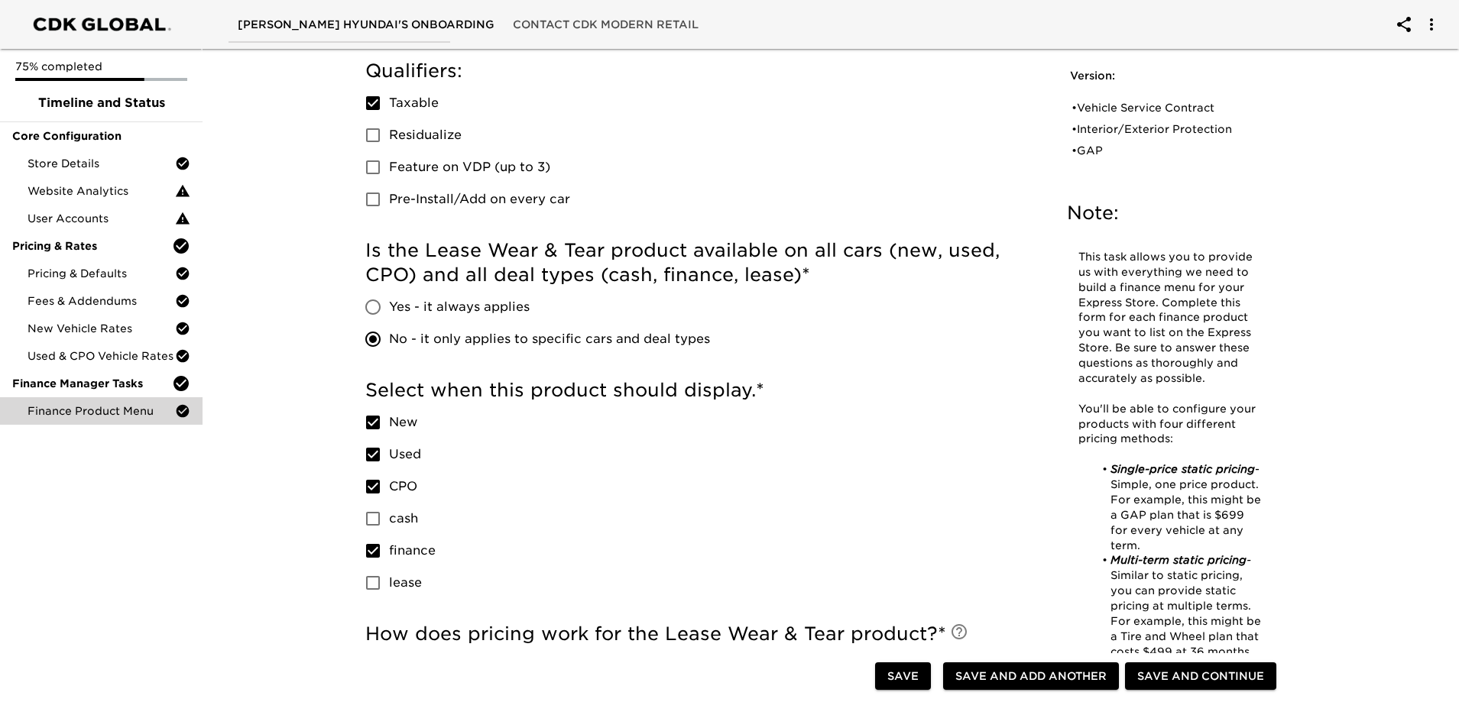
click at [404, 481] on span "CPO" at bounding box center [403, 487] width 28 height 18
click at [389, 481] on input "CPO" at bounding box center [373, 487] width 32 height 32
click at [407, 458] on span "Used" at bounding box center [405, 455] width 32 height 18
click at [389, 458] on input "Used" at bounding box center [373, 455] width 32 height 32
click at [408, 547] on span "finance" at bounding box center [412, 551] width 47 height 18
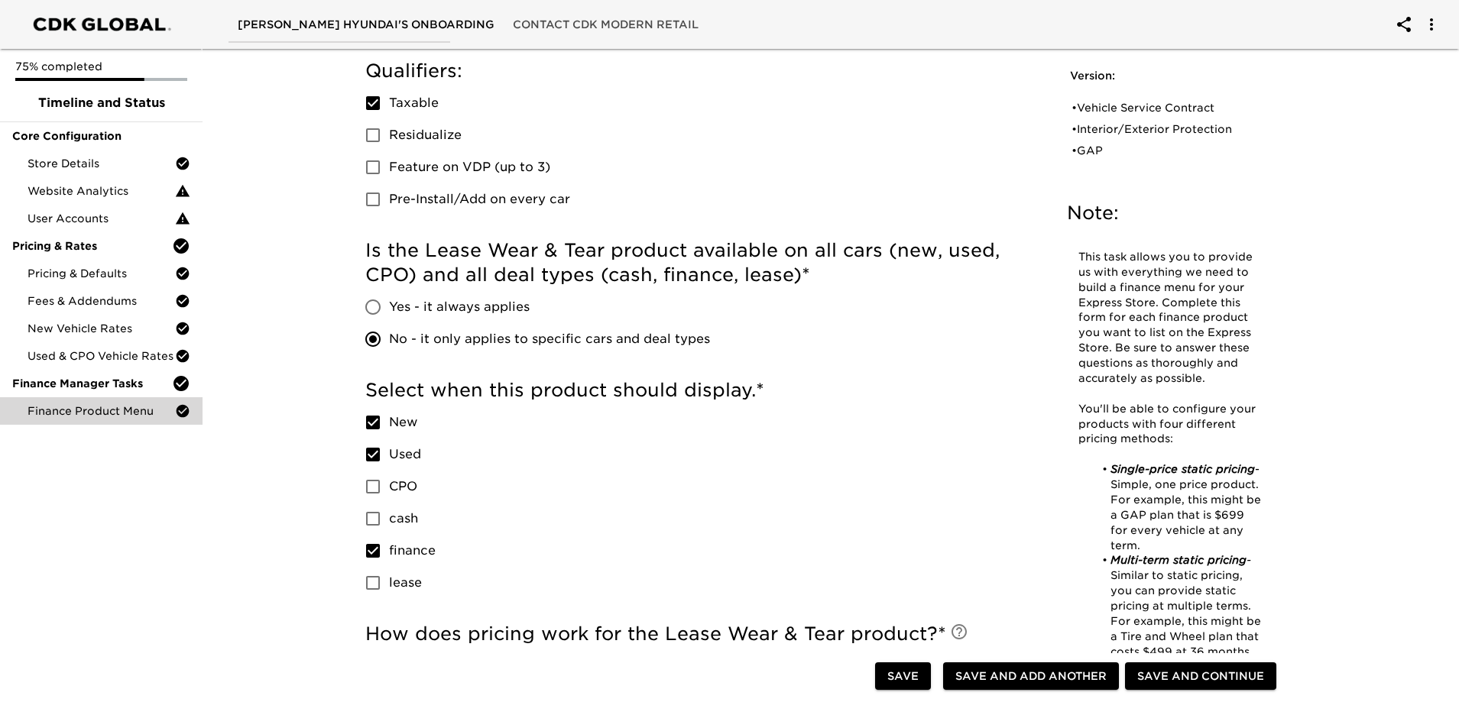
click at [389, 547] on input "finance" at bounding box center [373, 551] width 32 height 32
click at [396, 589] on span "lease" at bounding box center [405, 583] width 33 height 18
click at [389, 589] on input "lease" at bounding box center [373, 583] width 32 height 32
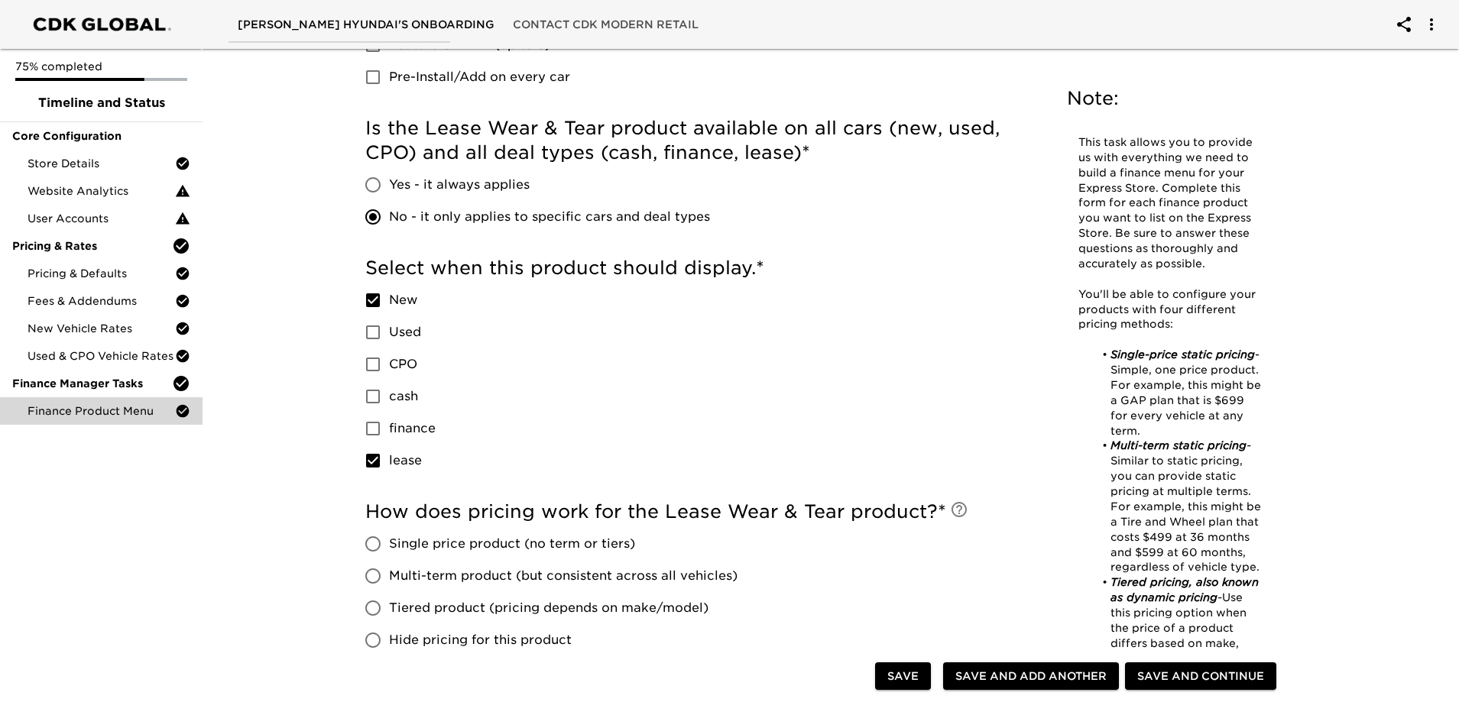
scroll to position [764, 0]
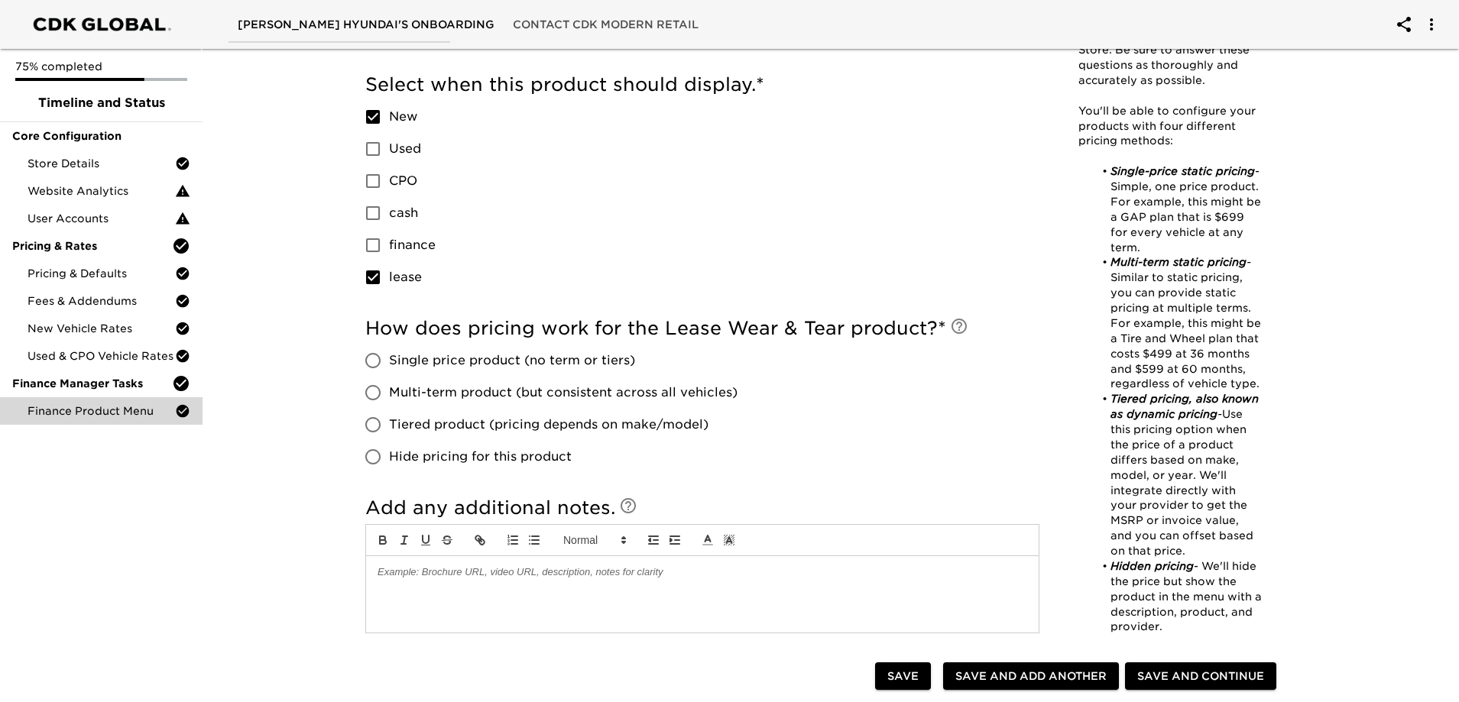
click at [451, 355] on span "Single price product (no term or tiers)" at bounding box center [512, 361] width 246 height 18
click at [389, 355] on input "Single price product (no term or tiers)" at bounding box center [373, 361] width 32 height 32
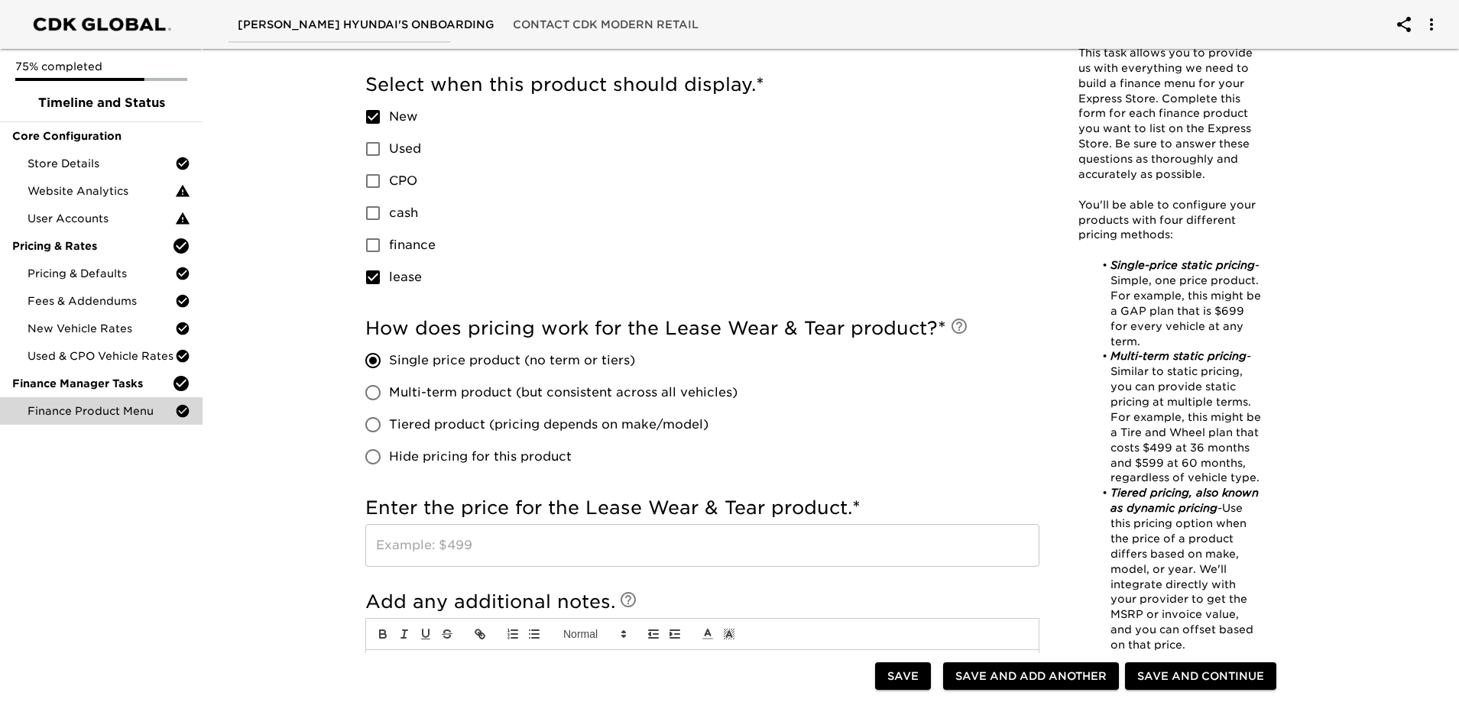
drag, startPoint x: 482, startPoint y: 543, endPoint x: 529, endPoint y: 545, distance: 47.4
click at [481, 543] on input "text" at bounding box center [702, 545] width 674 height 43
click at [886, 450] on div "How does pricing work for the Lease Wear & Tear product? * Single price product…" at bounding box center [702, 394] width 674 height 157
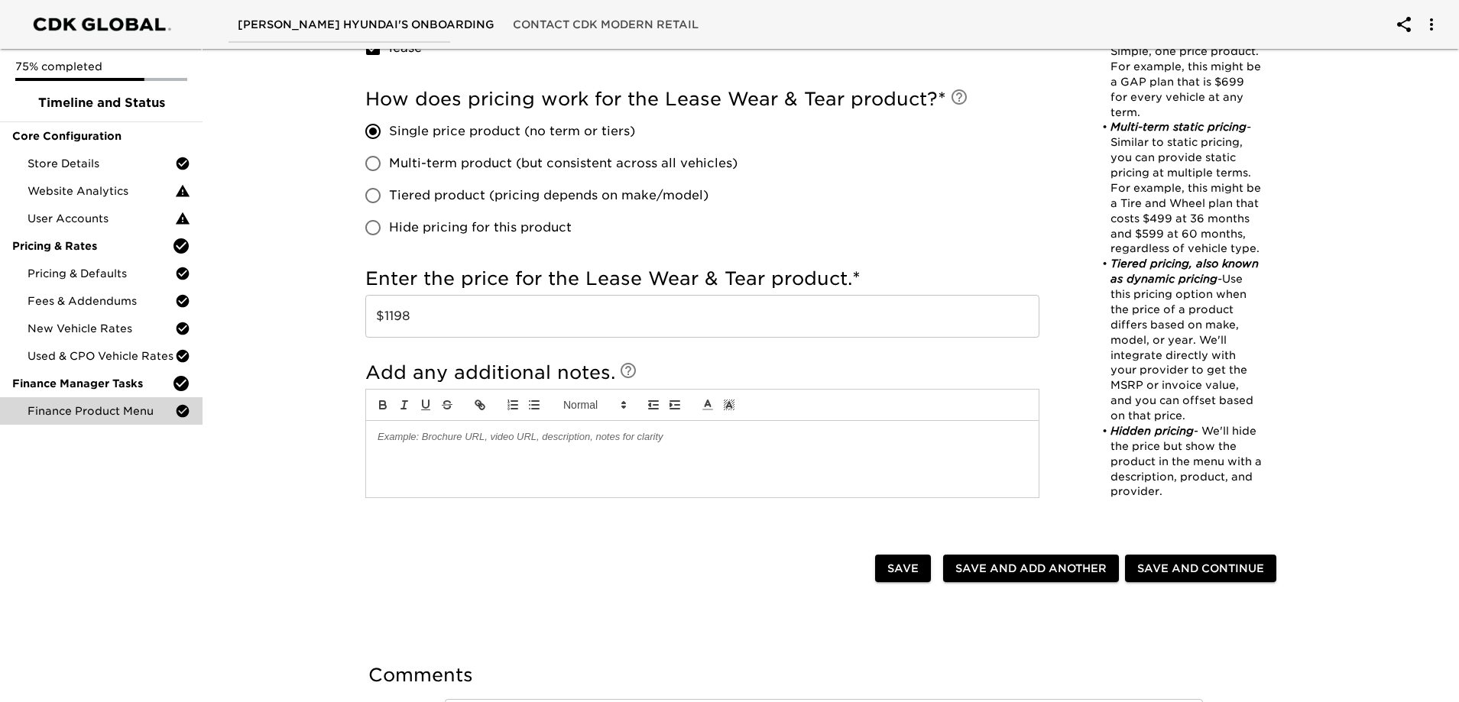
scroll to position [459, 0]
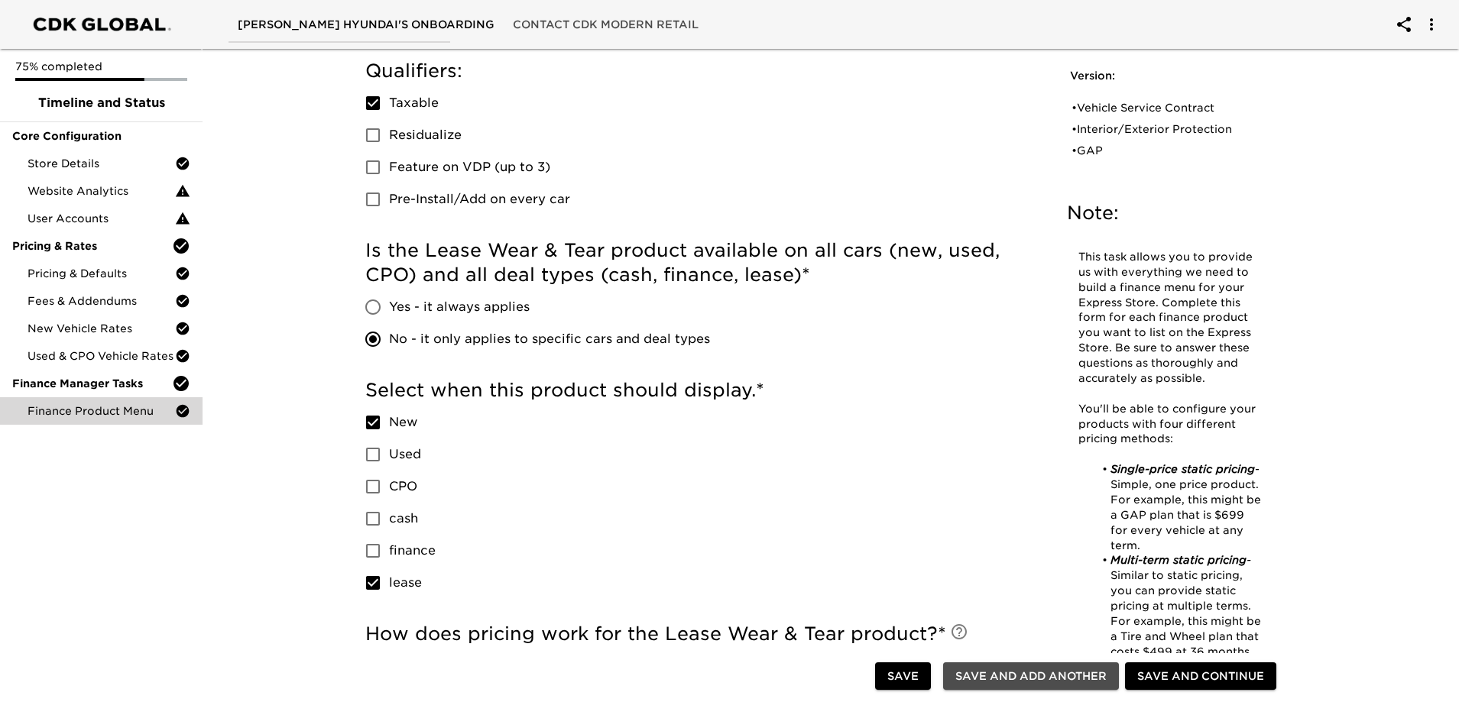
click at [1033, 675] on span "Save and Add Another" at bounding box center [1030, 676] width 151 height 19
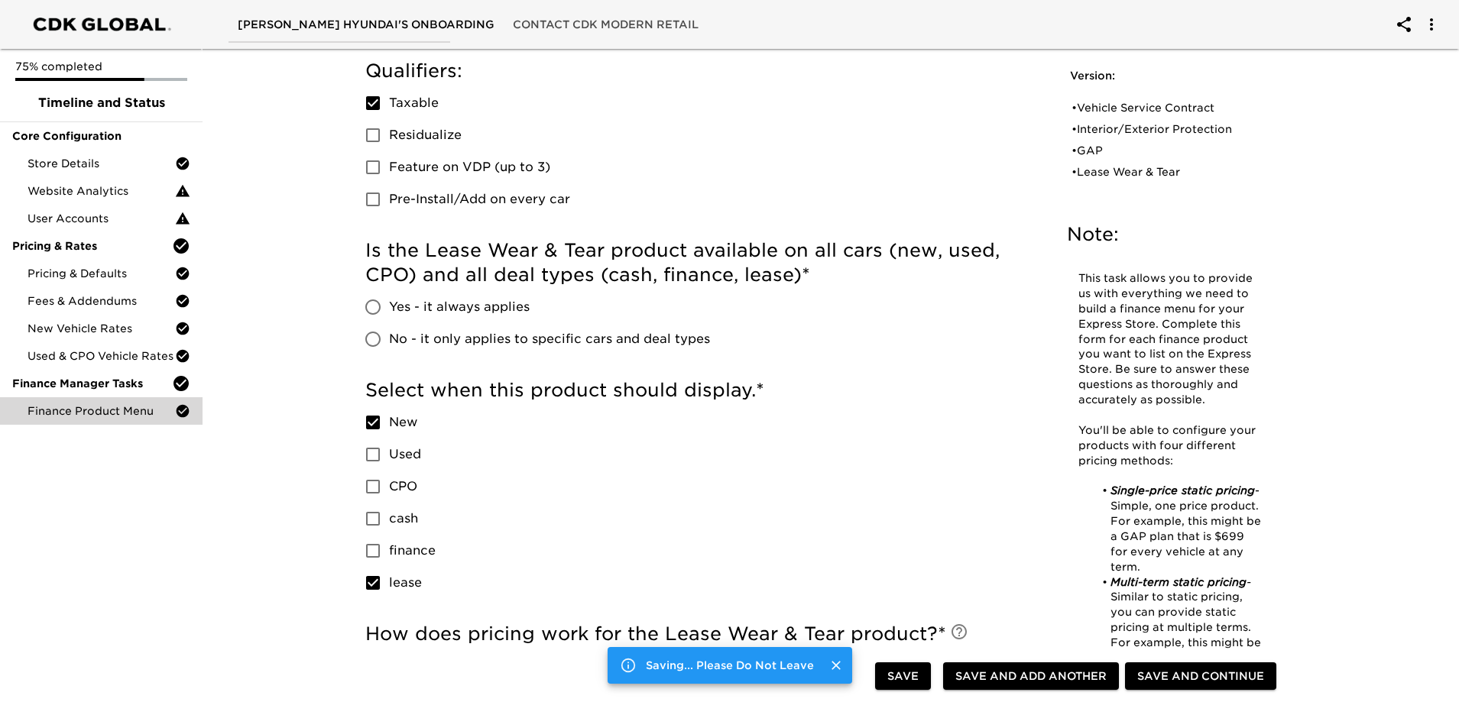
scroll to position [0, 0]
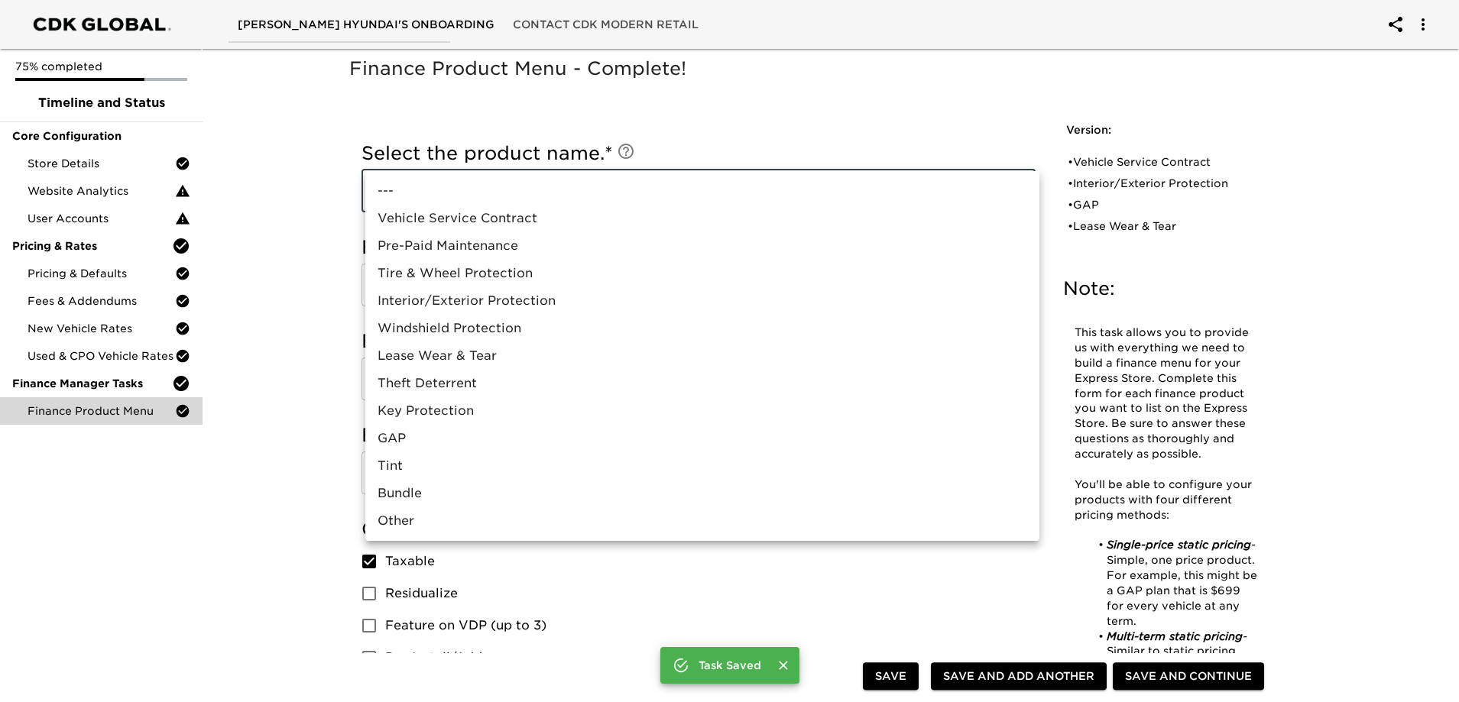
click at [162, 510] on div at bounding box center [733, 351] width 1467 height 702
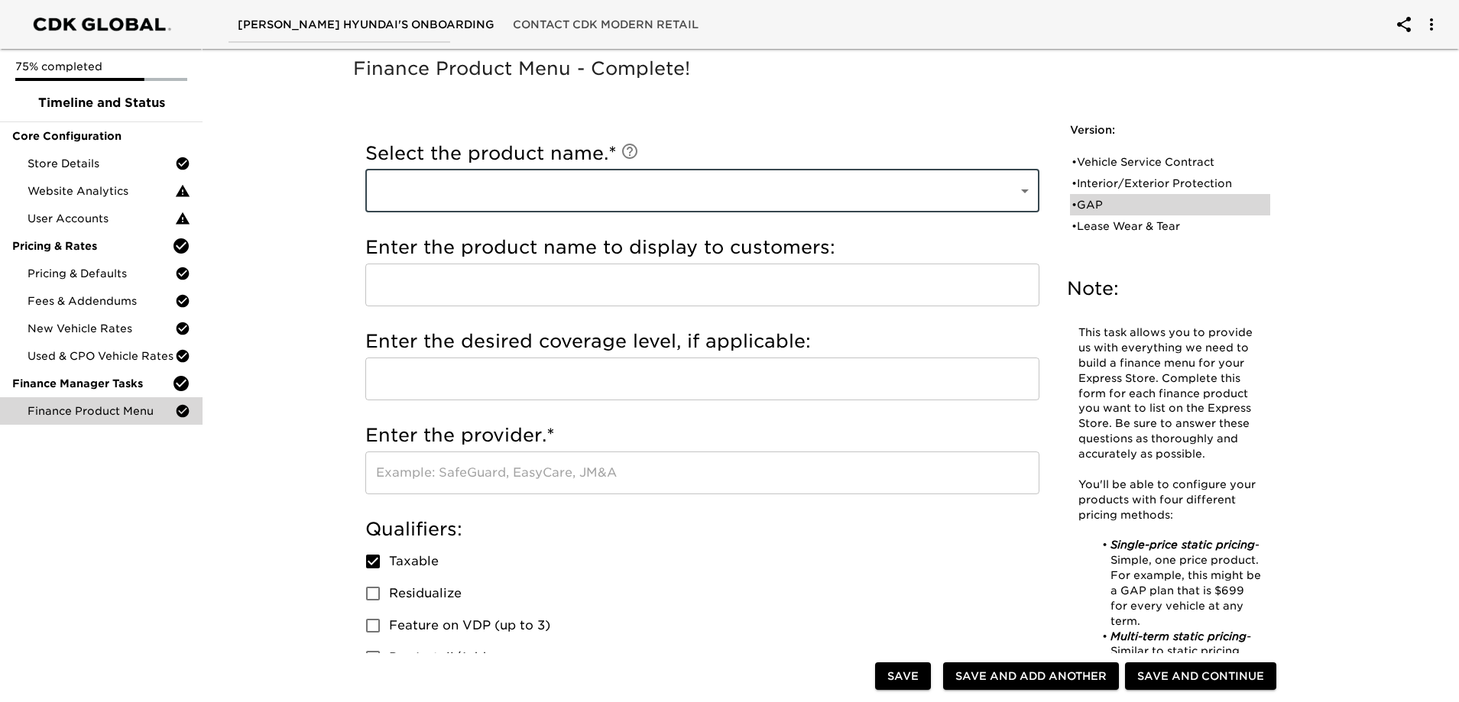
click at [1093, 211] on div "• GAP" at bounding box center [1160, 204] width 176 height 15
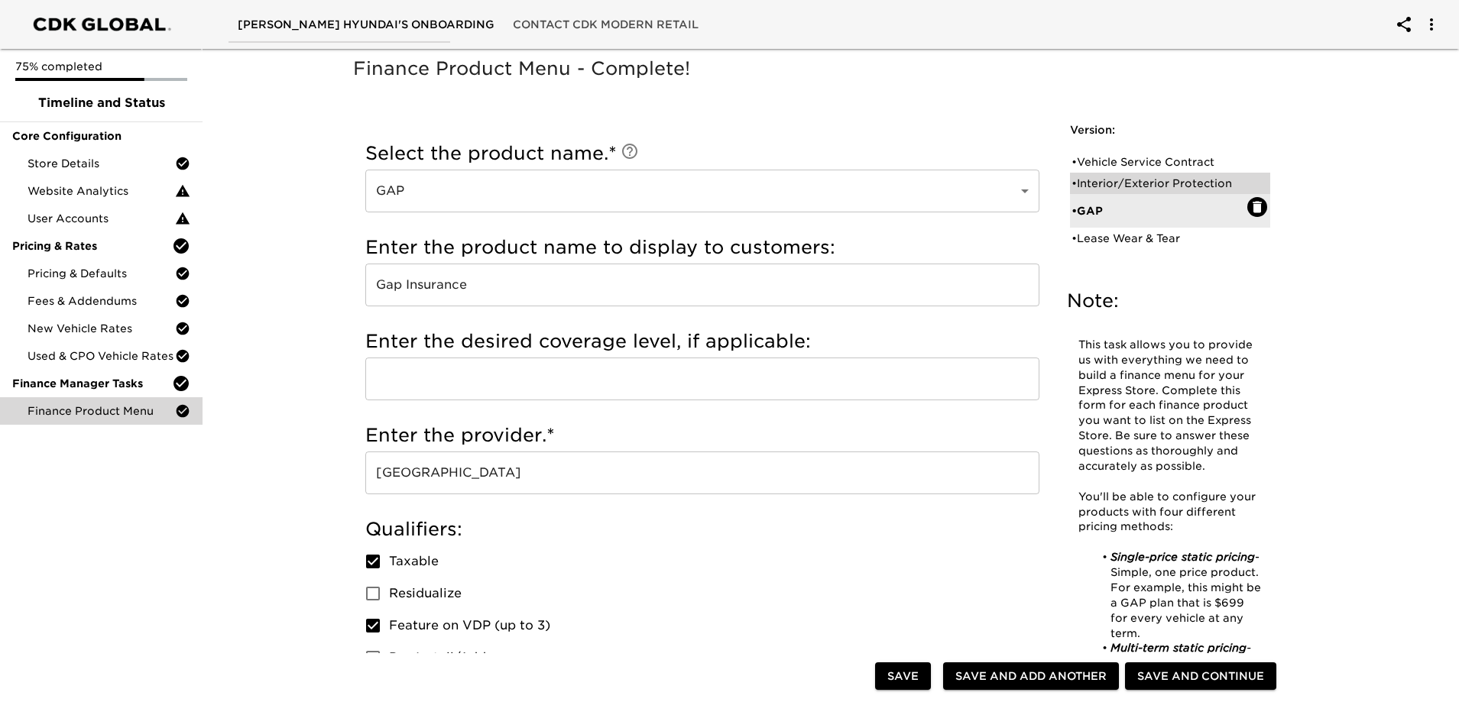
click at [1166, 182] on div "• Interior/Exterior Protection" at bounding box center [1160, 183] width 176 height 15
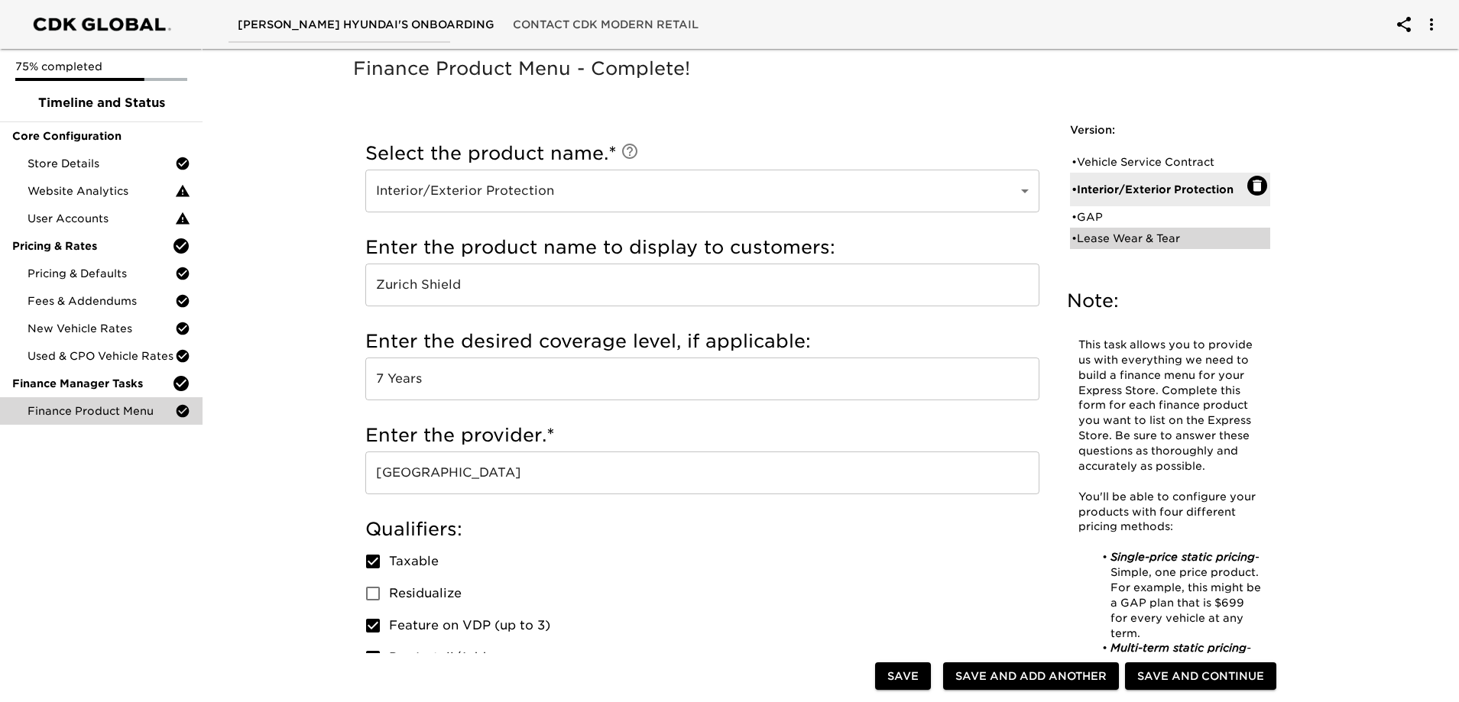
click at [1148, 235] on div "• Lease Wear & Tear" at bounding box center [1160, 238] width 176 height 15
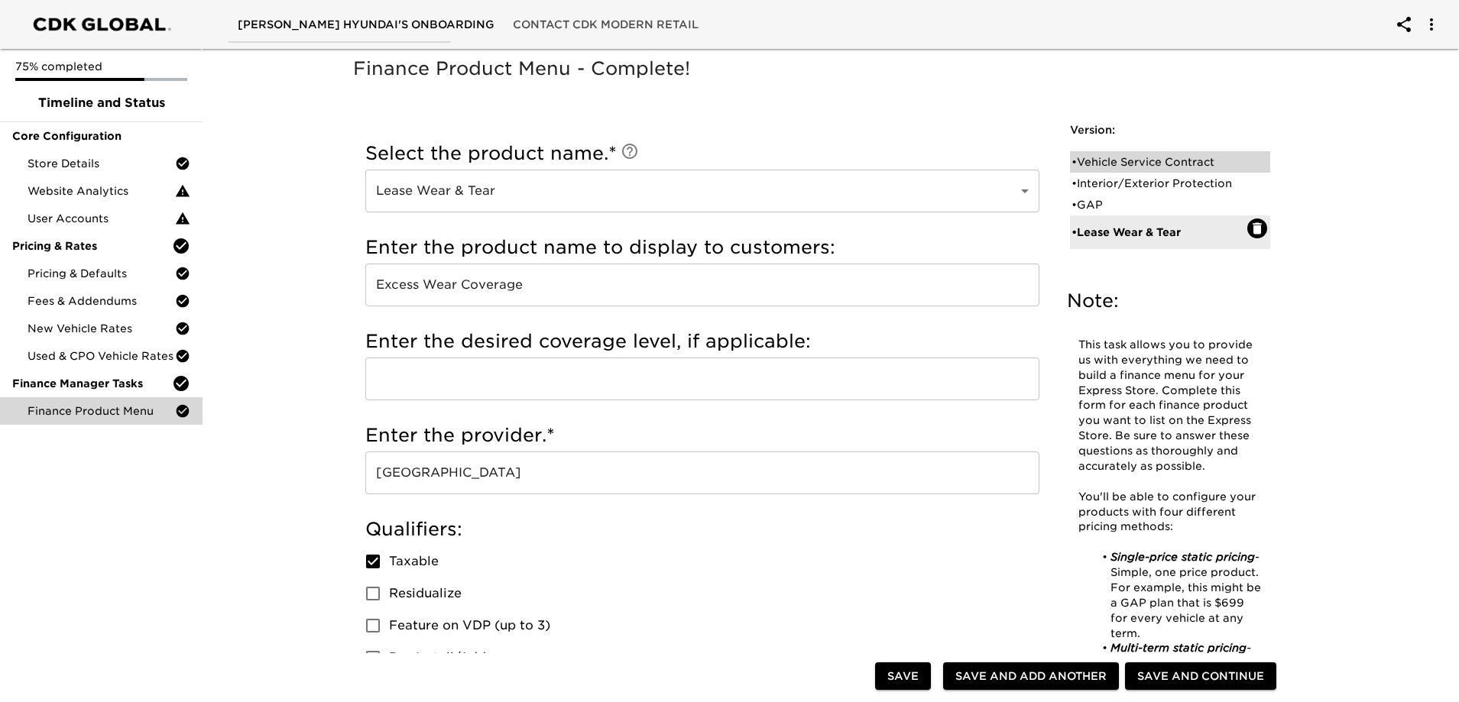
click at [1117, 162] on div "• Vehicle Service Contract" at bounding box center [1160, 161] width 176 height 15
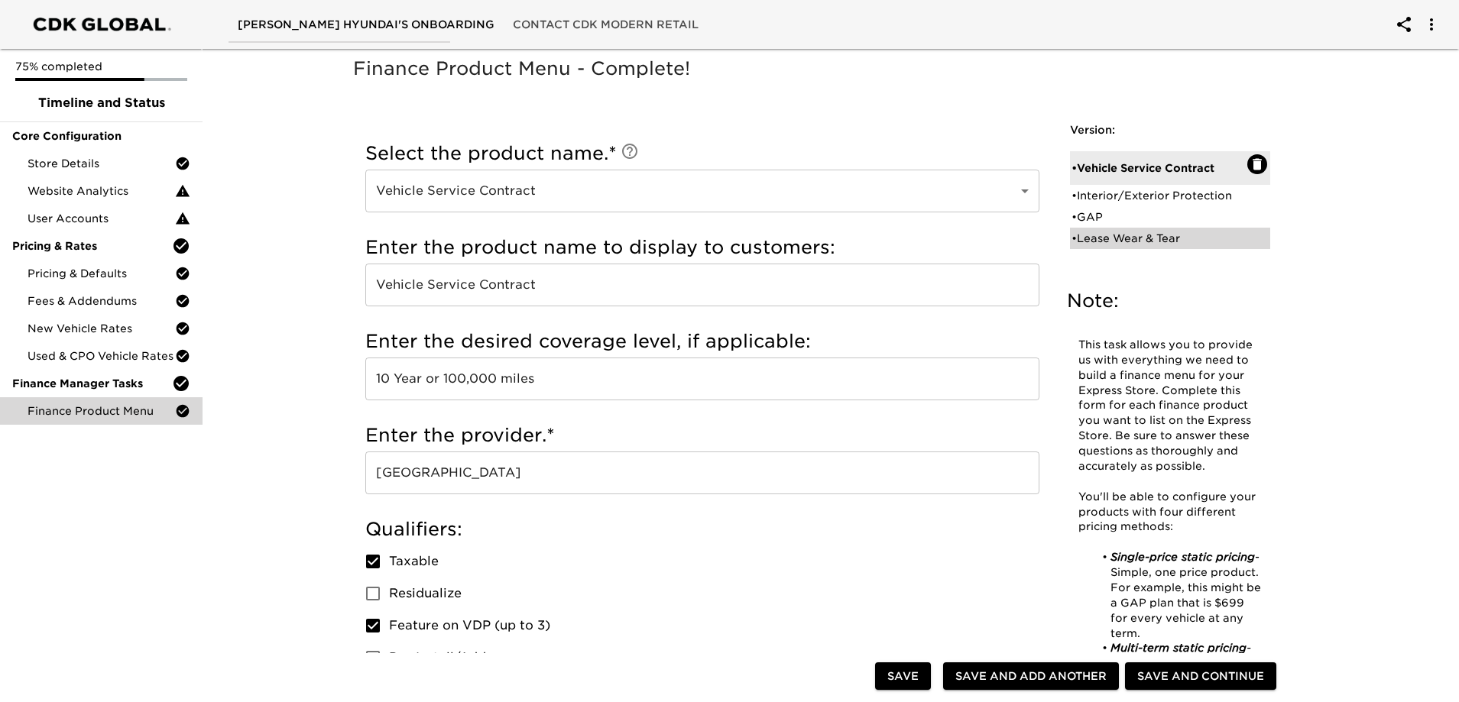
click at [1127, 238] on div "• Lease Wear & Tear" at bounding box center [1160, 238] width 176 height 15
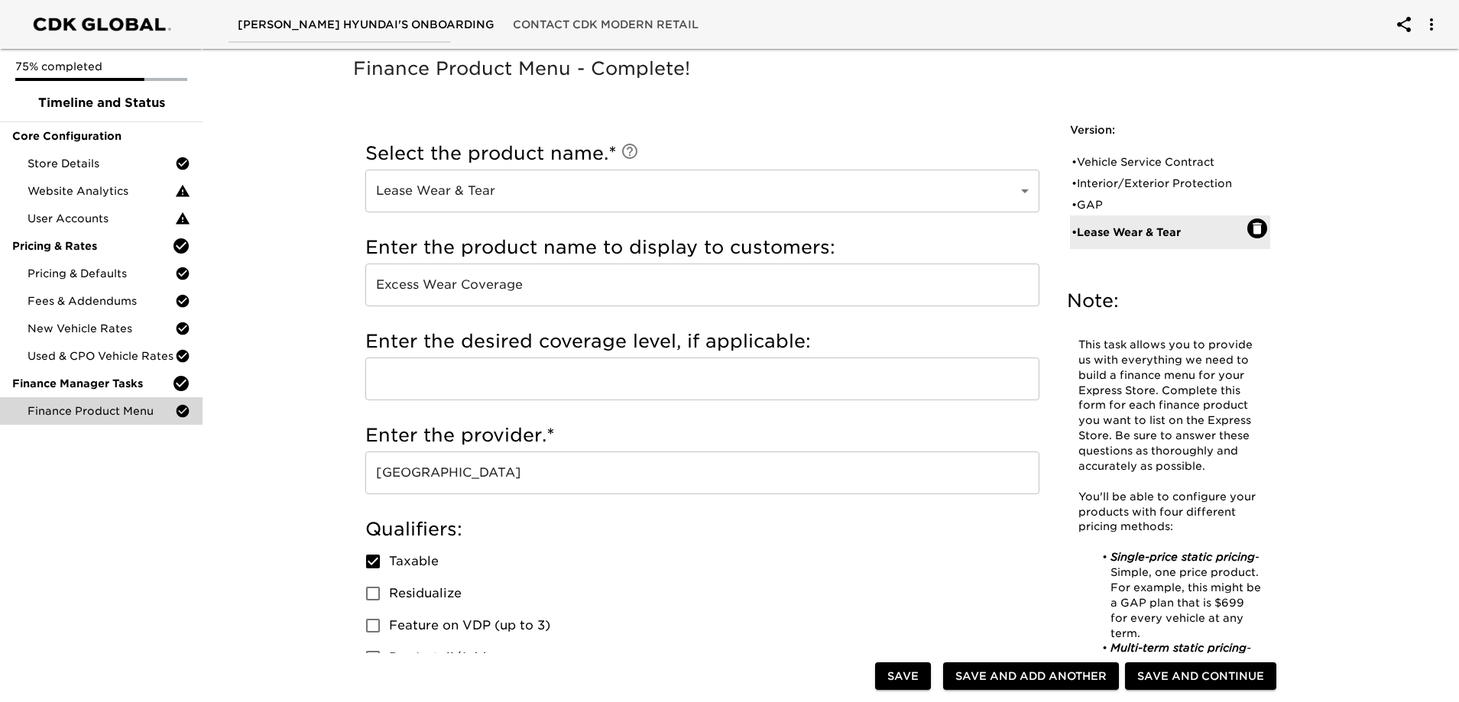
click at [1027, 676] on span "Save and Add Another" at bounding box center [1030, 676] width 151 height 19
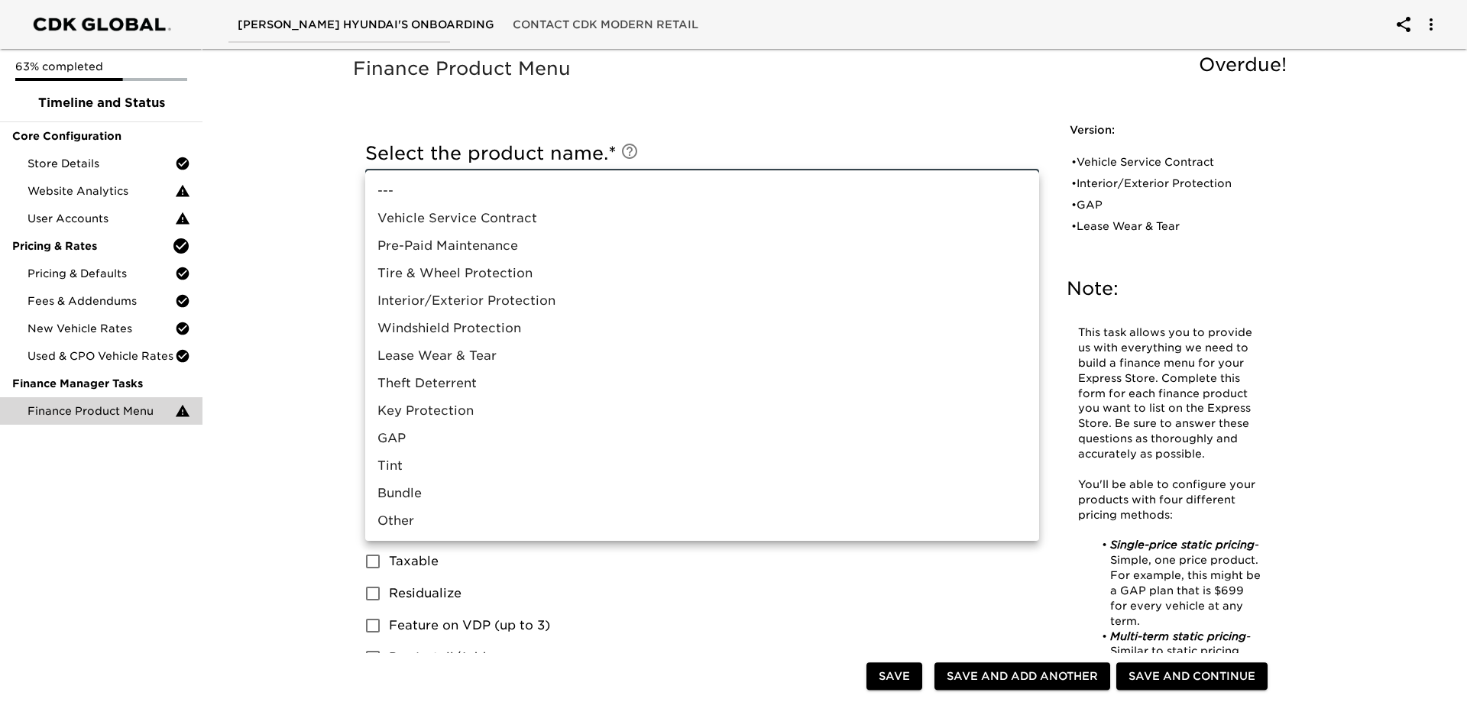
click at [488, 242] on li "Pre-Paid Maintenance" at bounding box center [702, 246] width 674 height 28
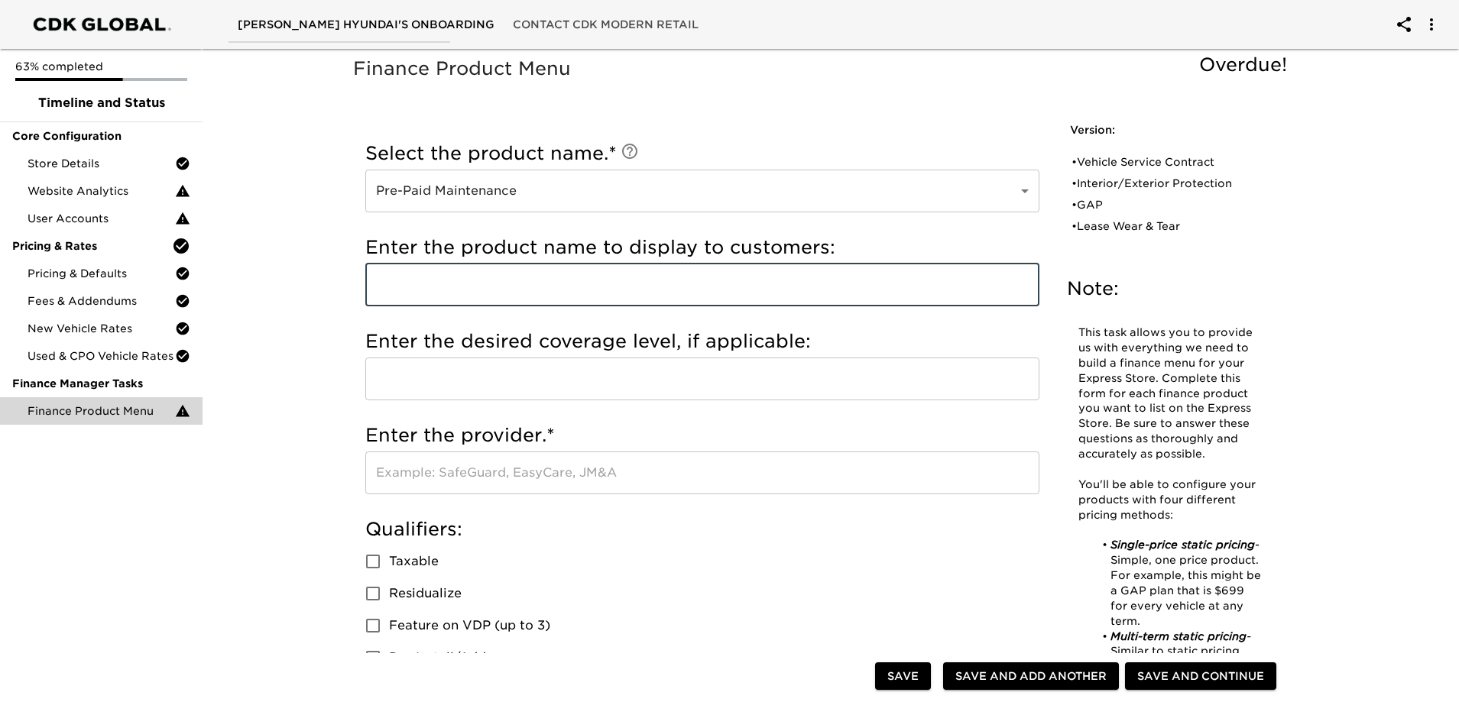
click at [469, 271] on input "text" at bounding box center [702, 285] width 674 height 43
click at [634, 280] on input "Scheduled Maintenance" at bounding box center [702, 285] width 674 height 43
click at [404, 271] on input "Scheduled Maintenance" at bounding box center [702, 285] width 674 height 43
click at [547, 367] on input "text" at bounding box center [702, 379] width 674 height 43
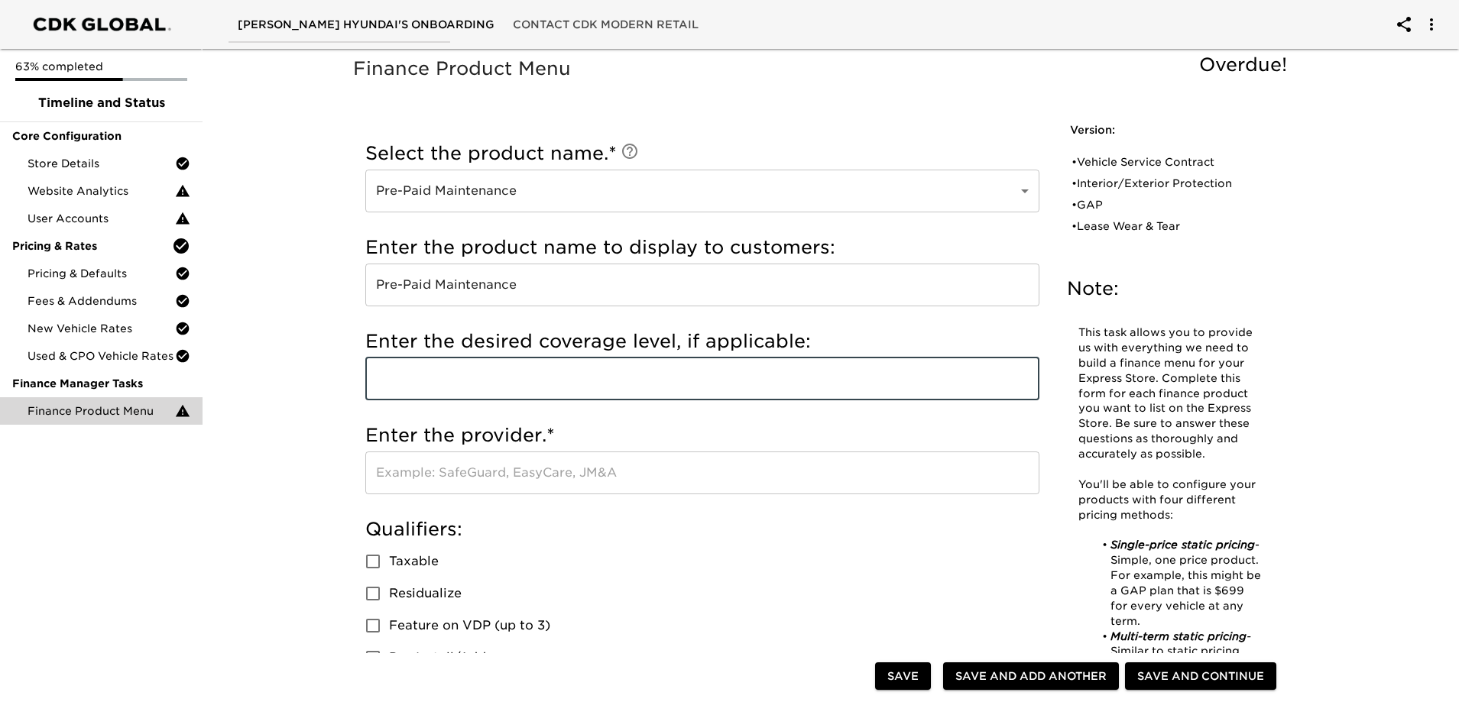
click at [718, 312] on div "Enter the product name to display to customers: Pre-Paid Maintenance ​" at bounding box center [702, 275] width 674 height 94
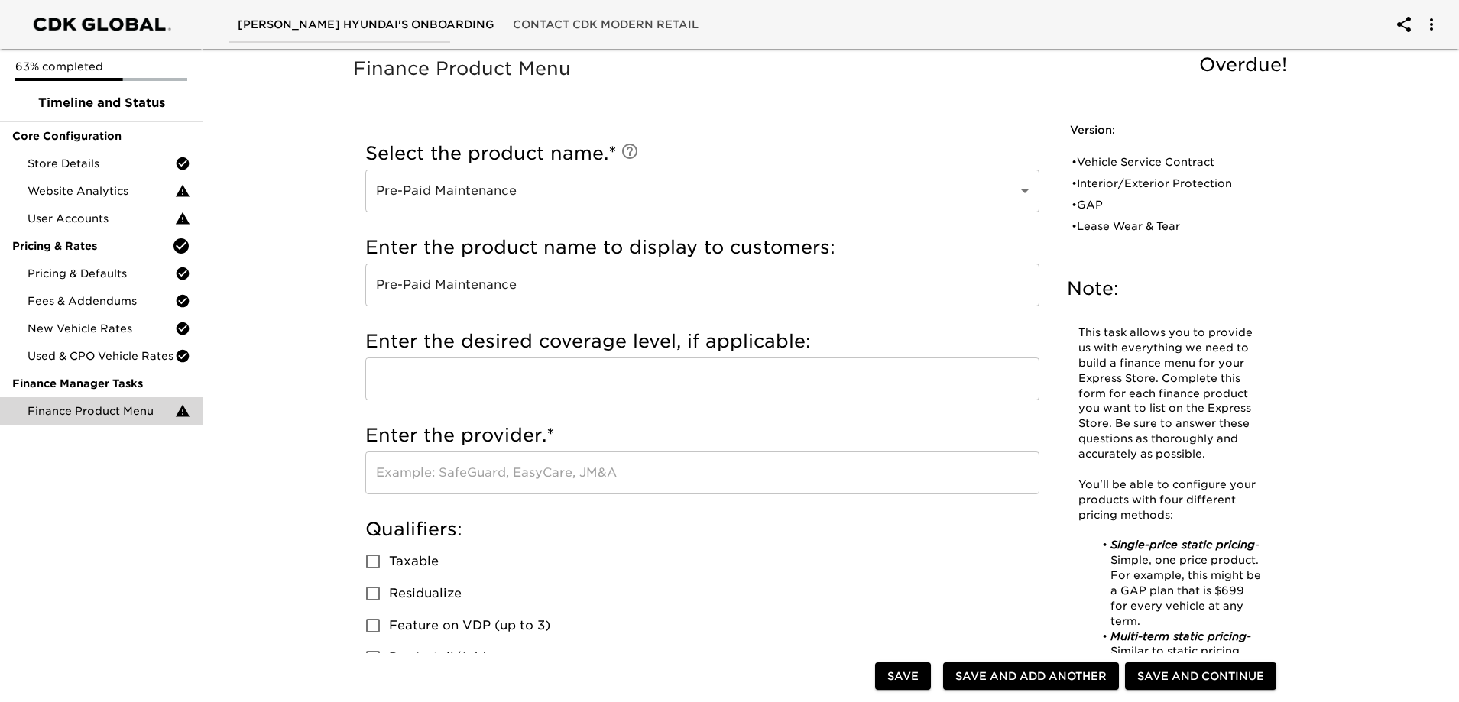
scroll to position [153, 0]
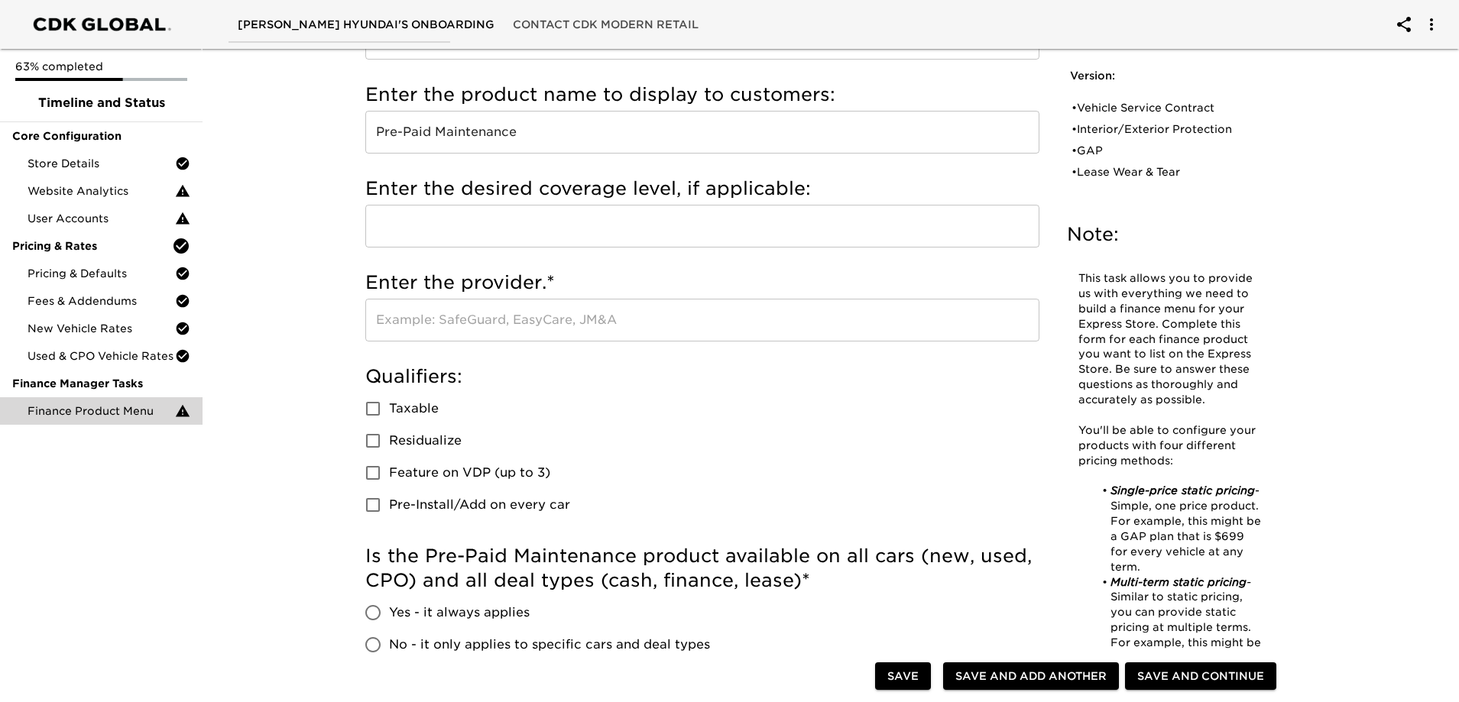
click at [615, 326] on input "text" at bounding box center [702, 320] width 674 height 43
click at [430, 405] on span "Taxable" at bounding box center [414, 409] width 50 height 18
click at [389, 405] on input "Taxable" at bounding box center [373, 409] width 32 height 32
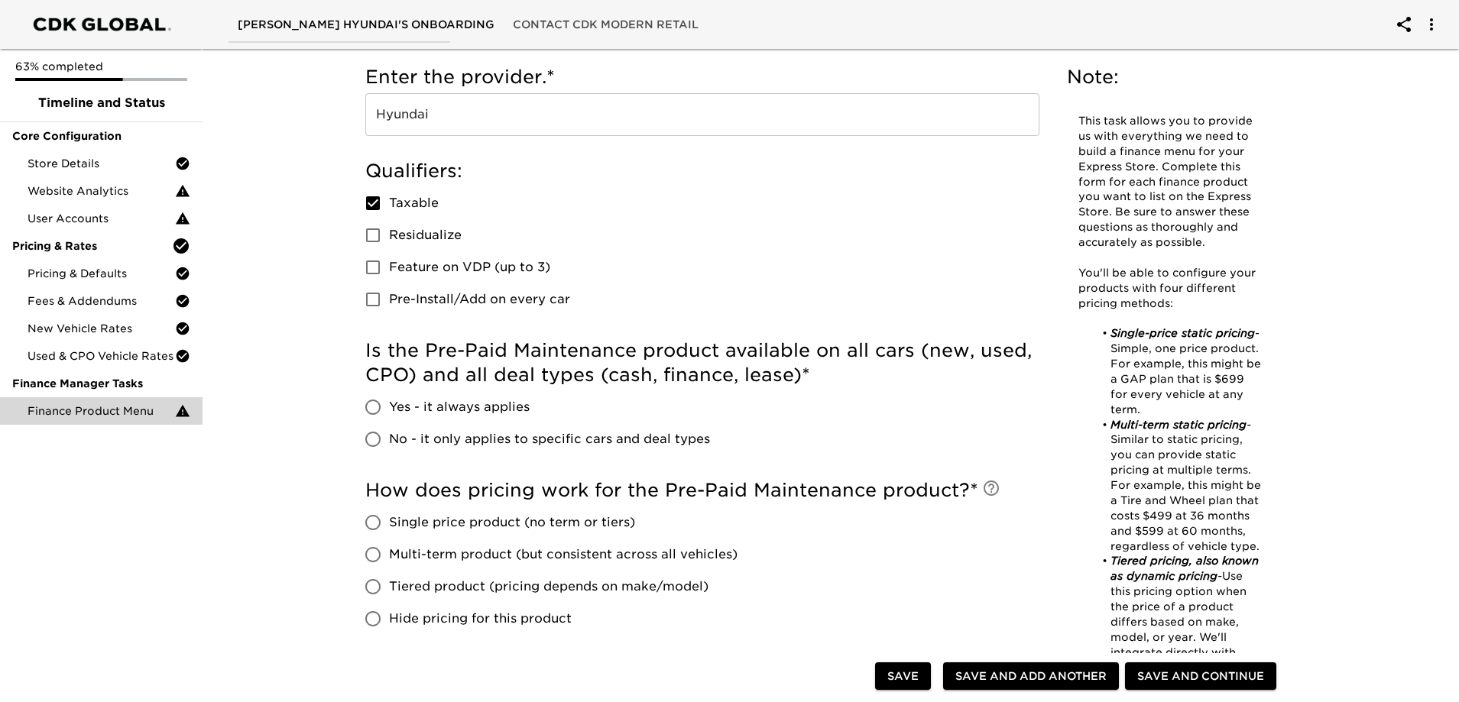
scroll to position [382, 0]
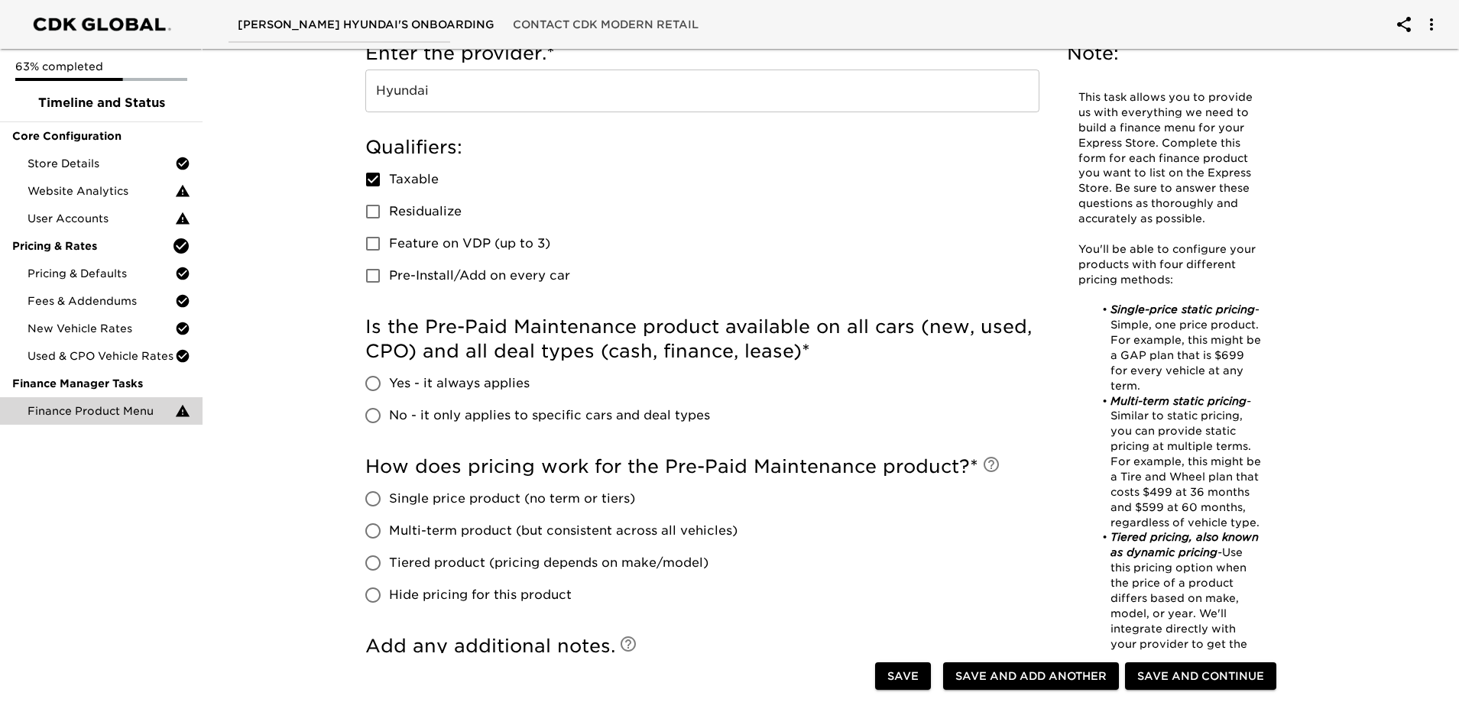
click at [438, 413] on span "No - it only applies to specific cars and deal types" at bounding box center [549, 416] width 321 height 18
click at [389, 413] on input "No - it only applies to specific cars and deal types" at bounding box center [373, 416] width 32 height 32
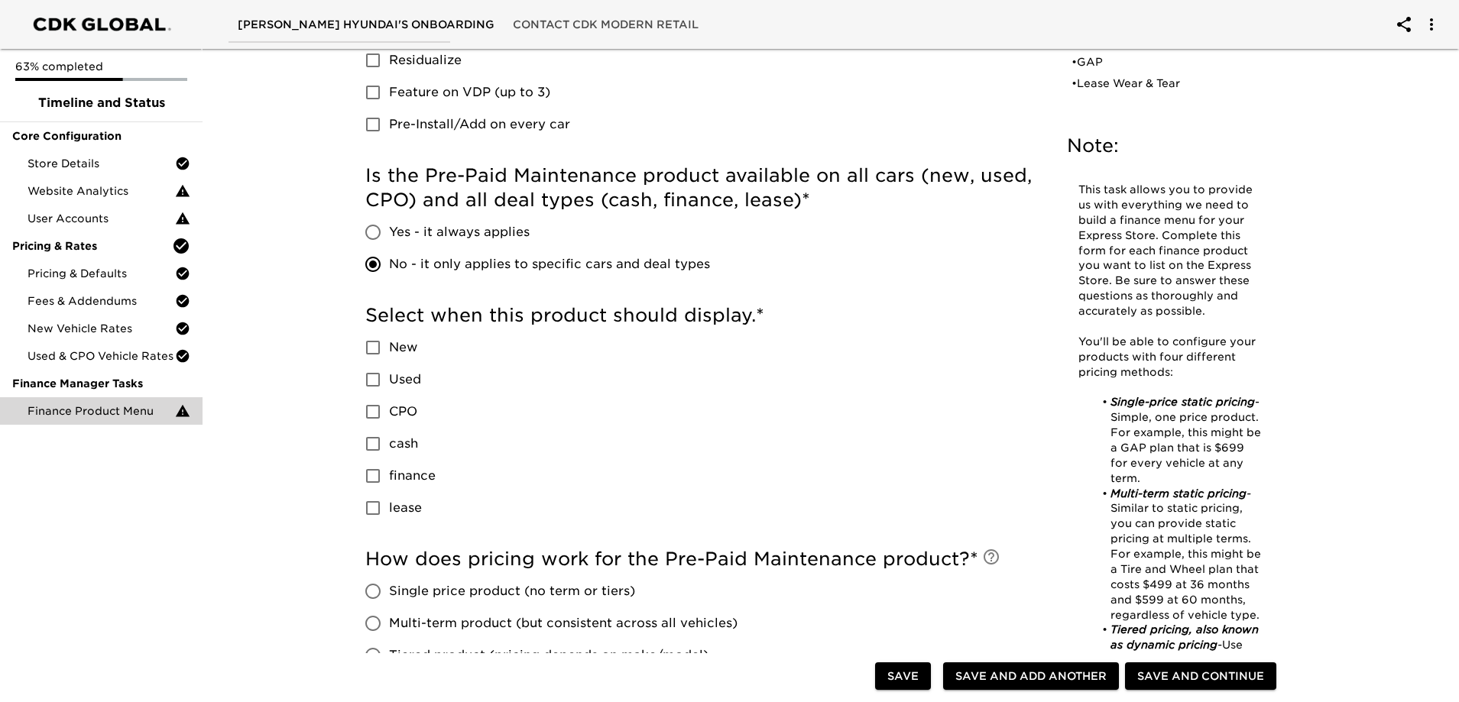
scroll to position [535, 0]
click at [397, 345] on span "New" at bounding box center [403, 346] width 28 height 18
click at [389, 345] on input "New" at bounding box center [373, 346] width 32 height 32
click at [420, 468] on span "finance" at bounding box center [412, 474] width 47 height 18
click at [389, 468] on input "finance" at bounding box center [373, 475] width 32 height 32
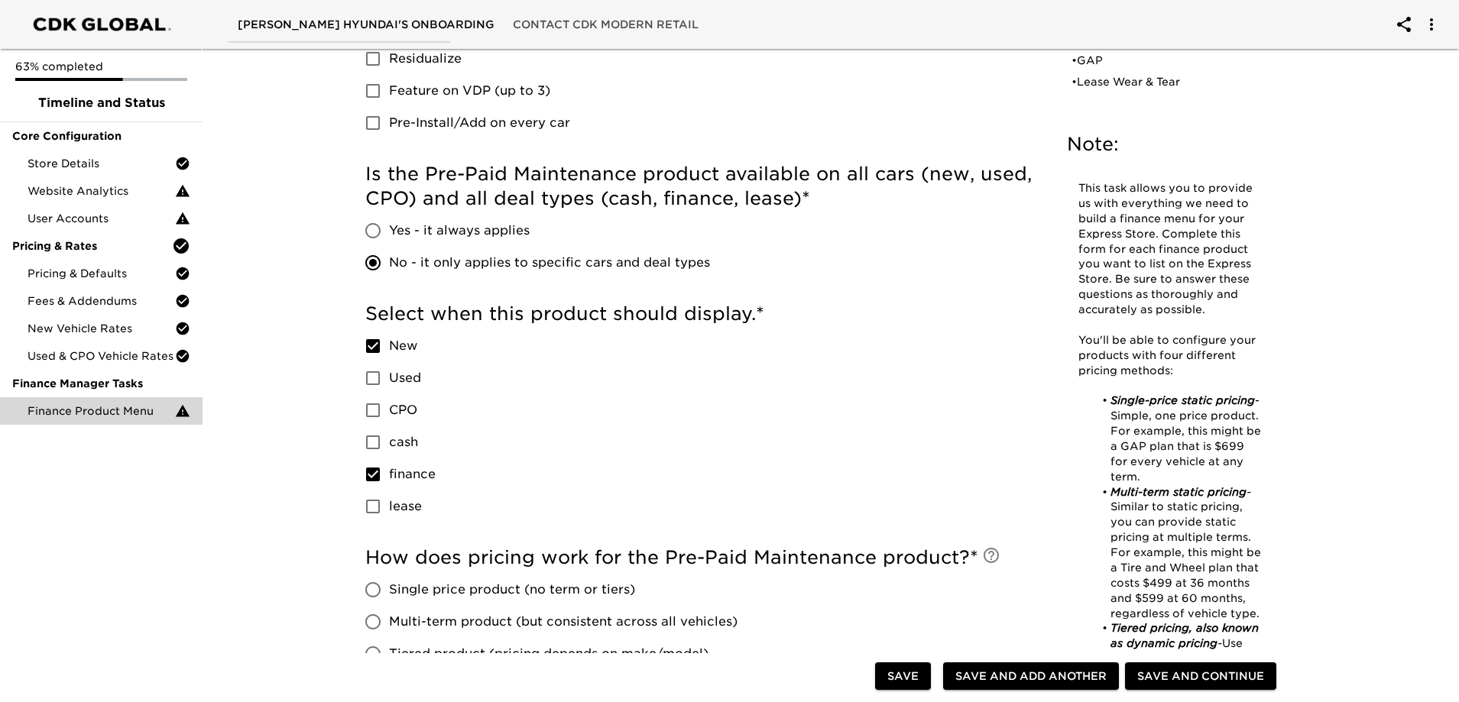
click at [401, 502] on span "lease" at bounding box center [405, 507] width 33 height 18
click at [389, 502] on input "lease" at bounding box center [373, 507] width 32 height 32
click at [385, 439] on input "cash" at bounding box center [373, 442] width 32 height 32
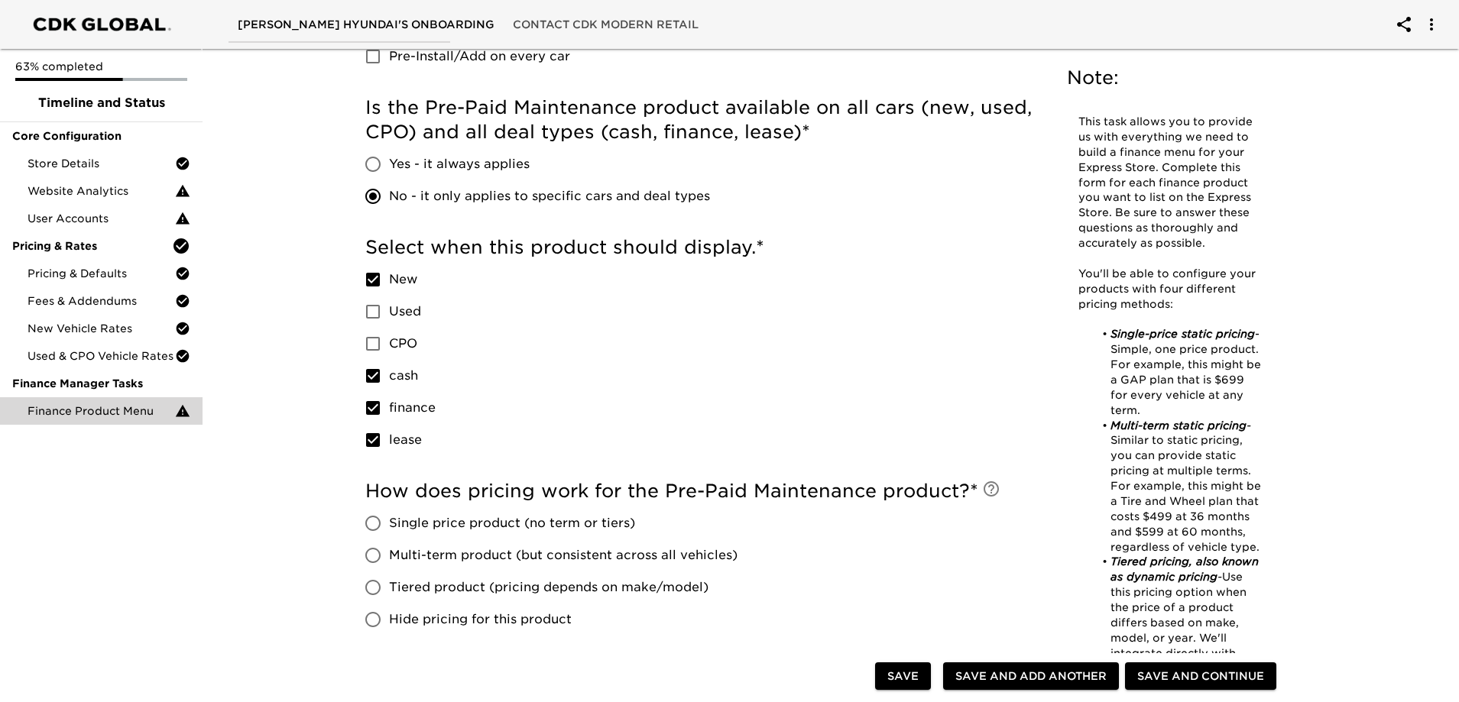
scroll to position [688, 0]
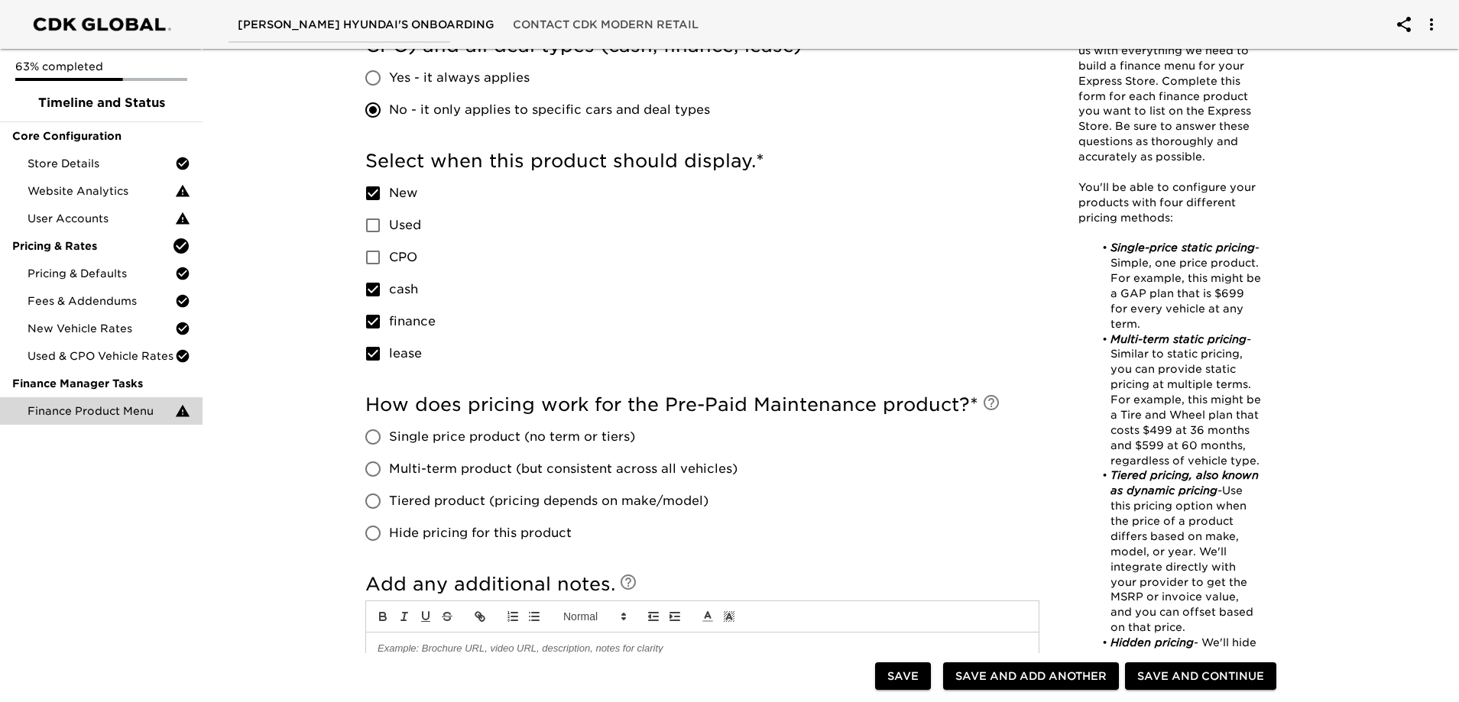
click at [520, 439] on span "Single price product (no term or tiers)" at bounding box center [512, 437] width 246 height 18
click at [389, 439] on input "Single price product (no term or tiers)" at bounding box center [373, 437] width 32 height 32
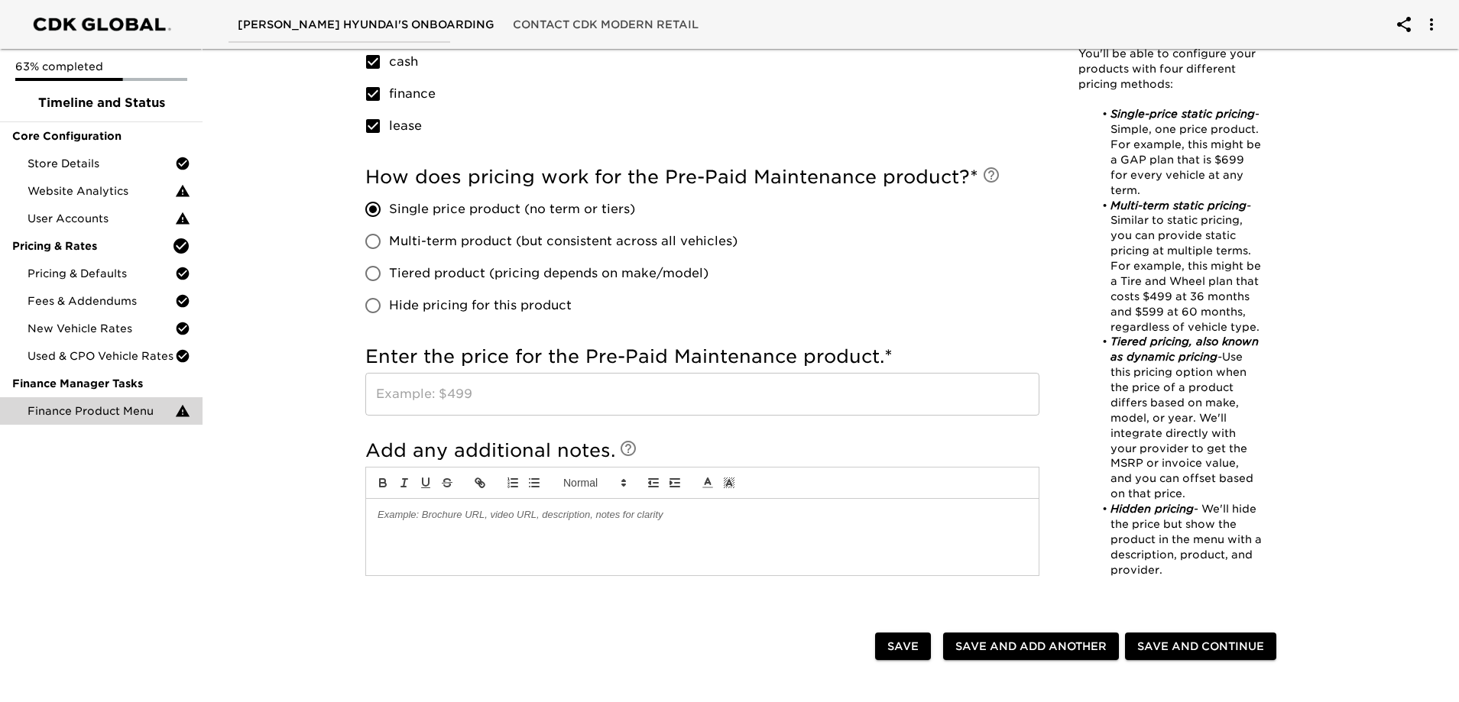
scroll to position [917, 0]
click at [470, 401] on input "text" at bounding box center [702, 392] width 674 height 43
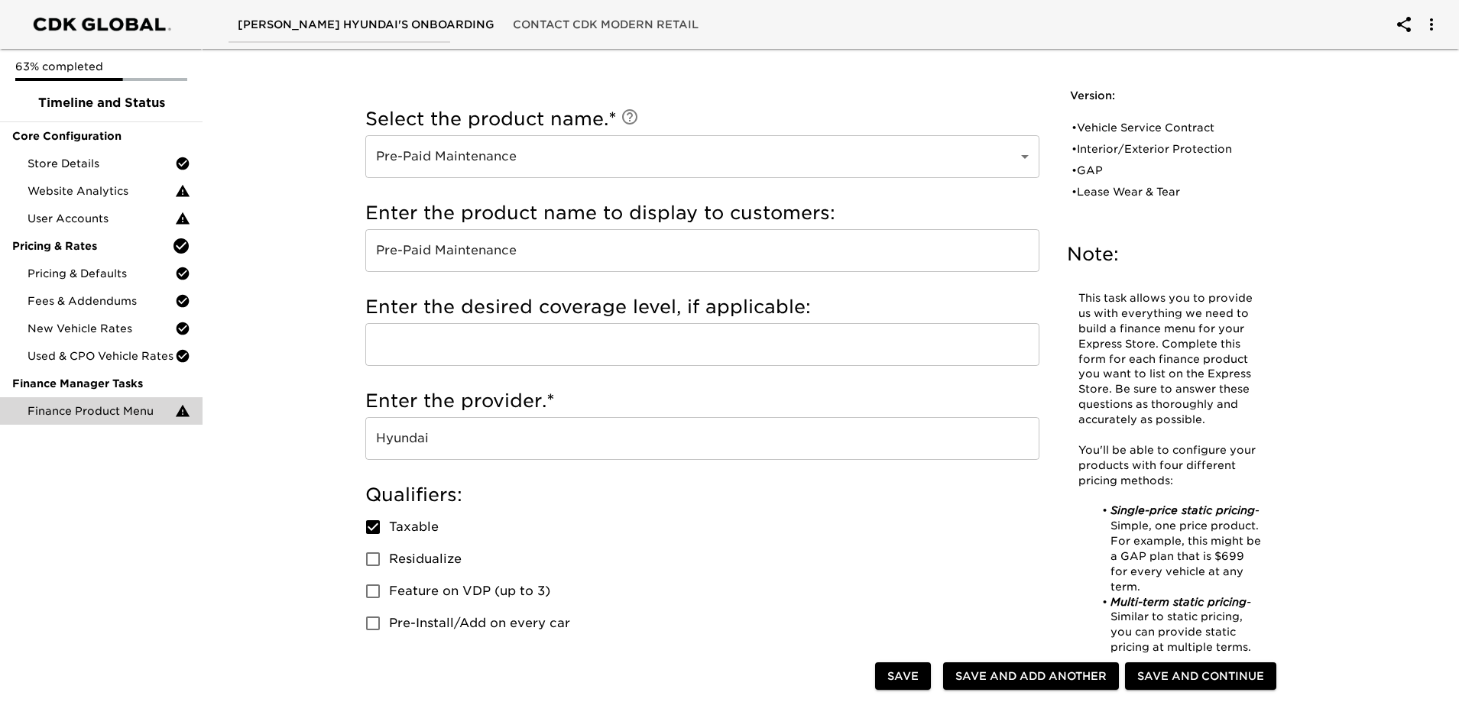
scroll to position [0, 0]
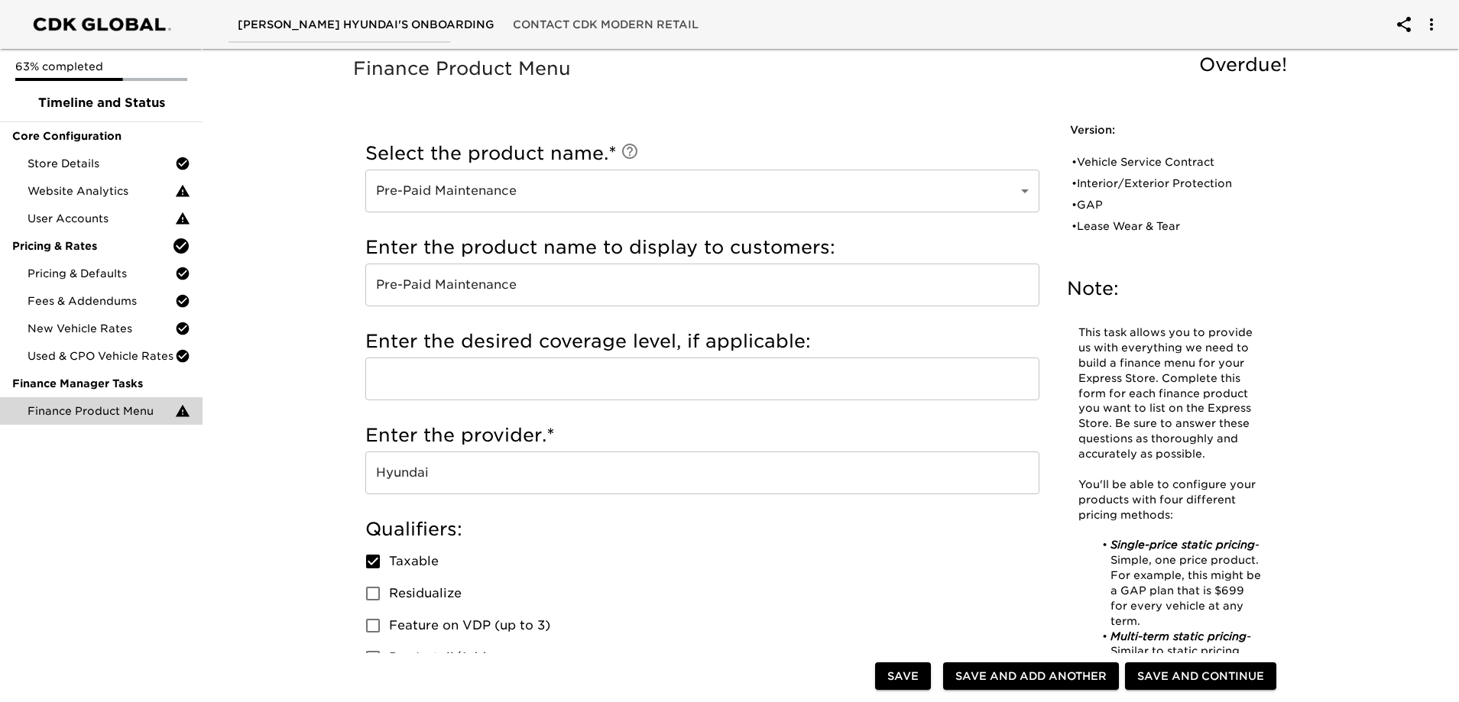
click at [586, 391] on input "text" at bounding box center [702, 379] width 674 height 43
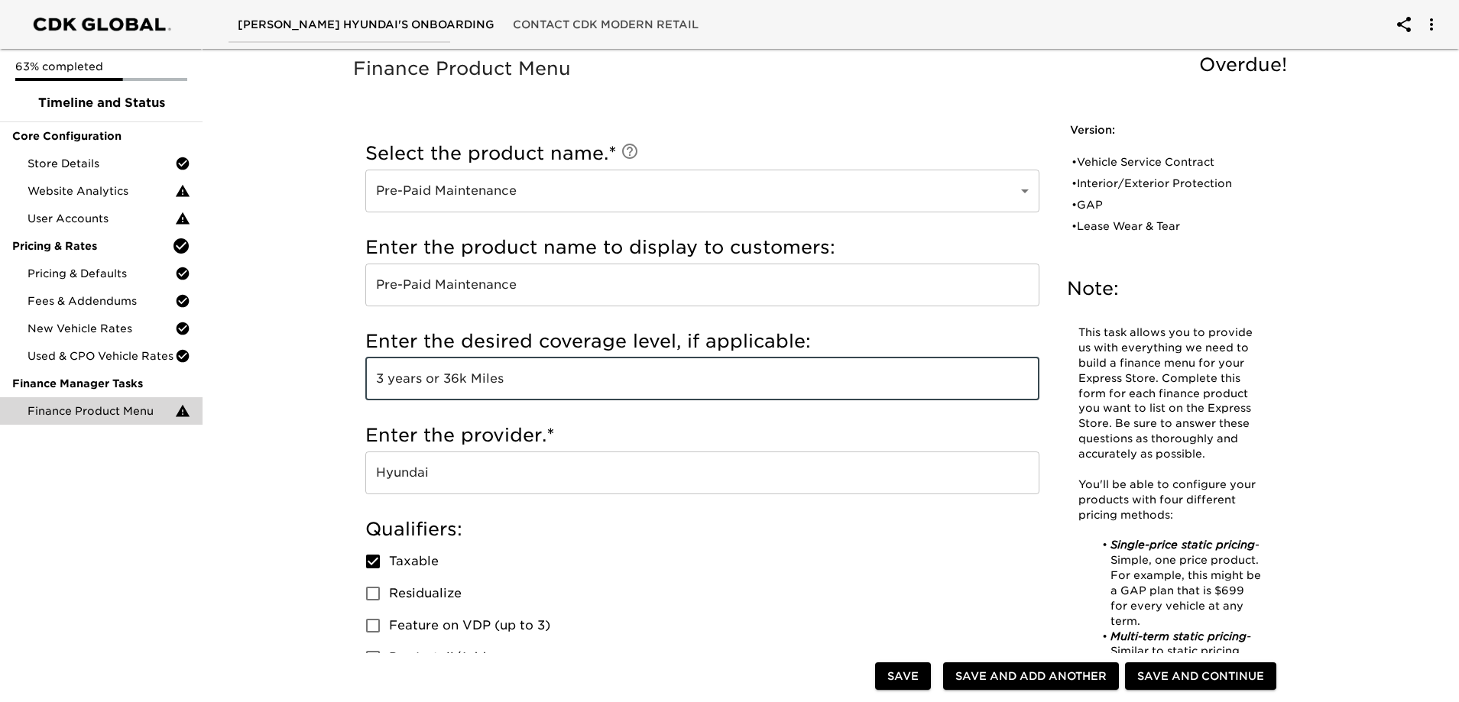
click at [590, 388] on input "3 years or 36k Miles" at bounding box center [702, 379] width 674 height 43
click at [377, 378] on input "3 years or 36k Miles" at bounding box center [702, 379] width 674 height 43
click at [890, 417] on div "Enter the provider. * Hyundai ​" at bounding box center [702, 463] width 674 height 94
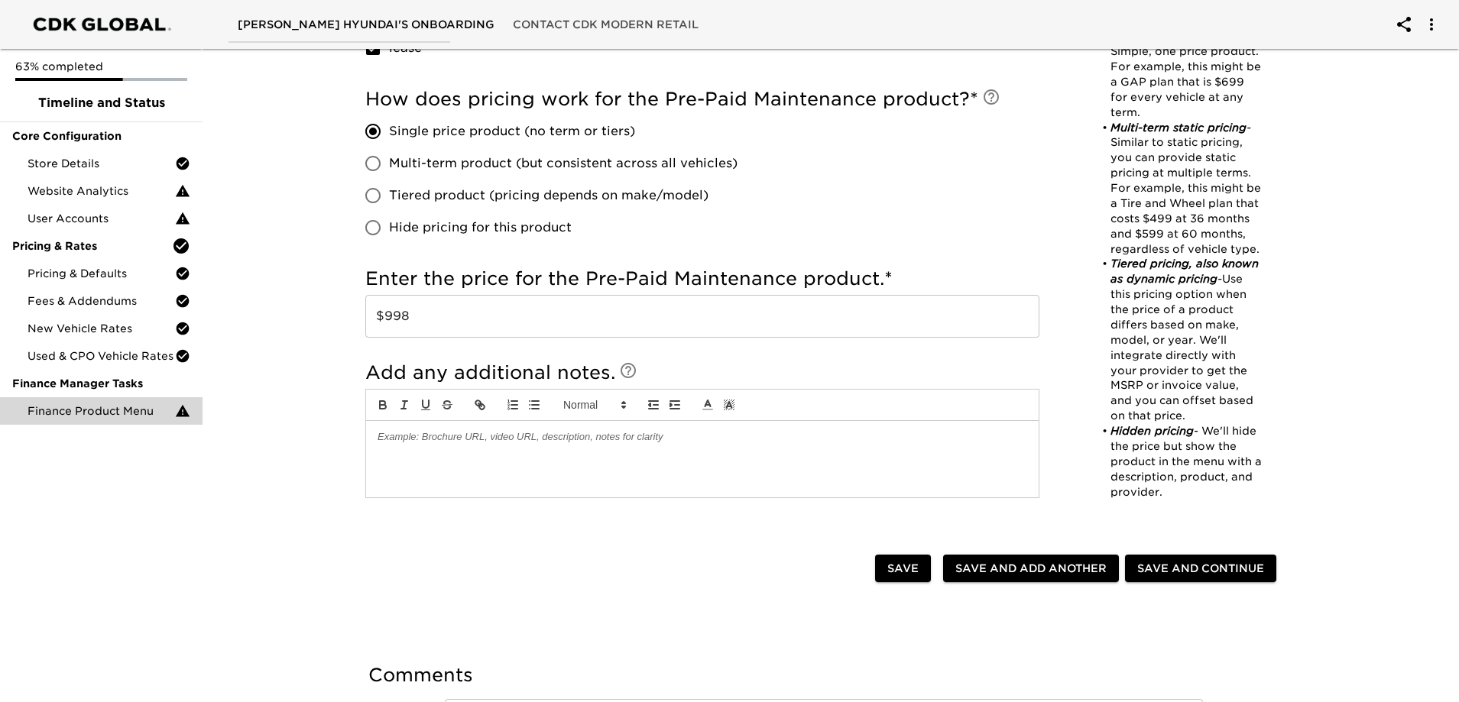
scroll to position [1105, 0]
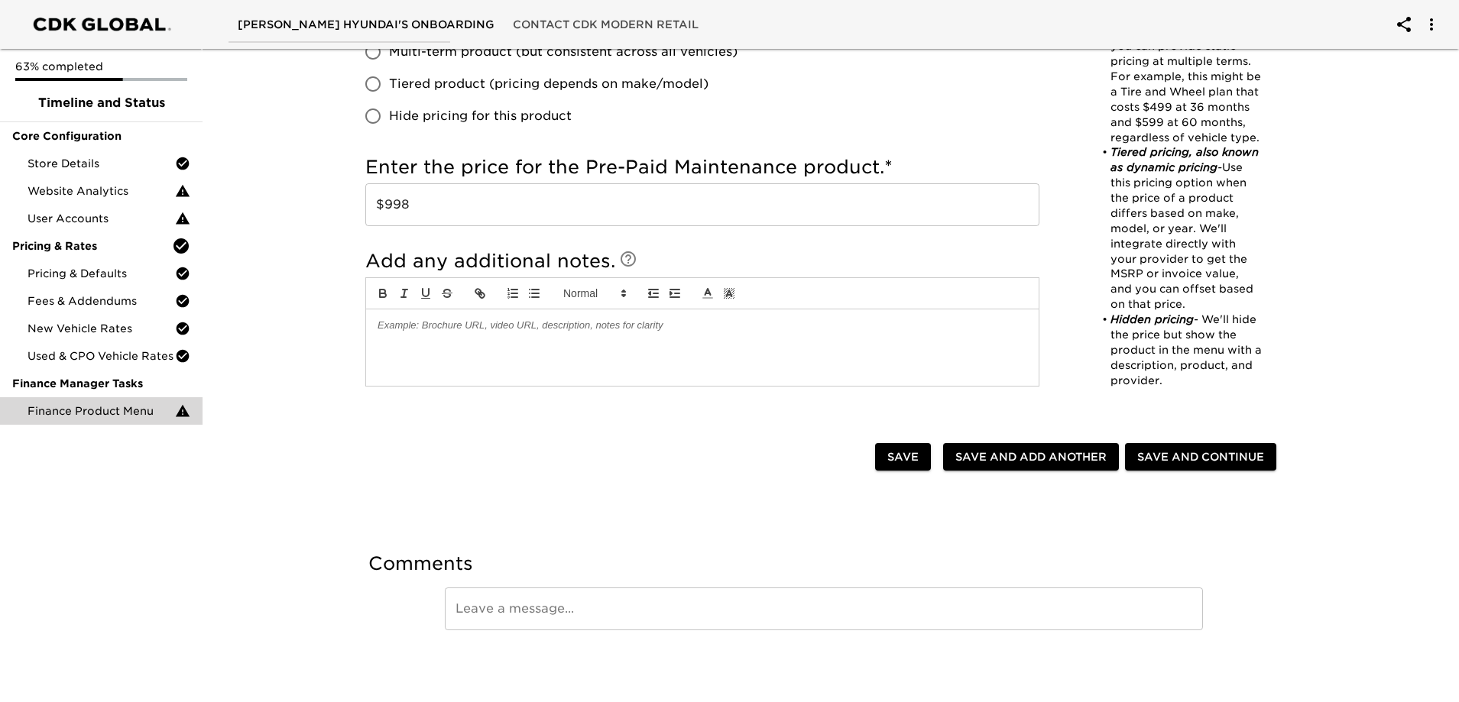
click at [1092, 455] on span "Save and Add Another" at bounding box center [1030, 457] width 151 height 19
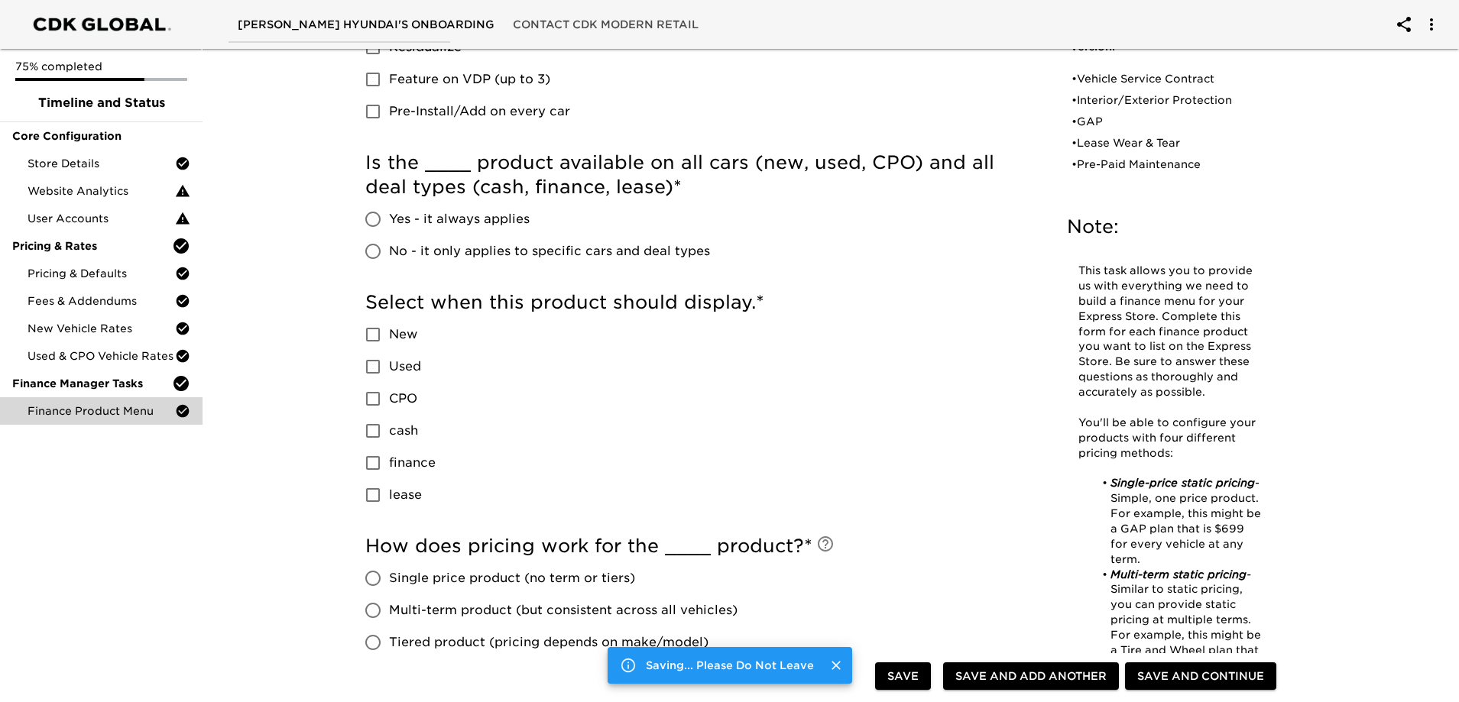
scroll to position [170, 0]
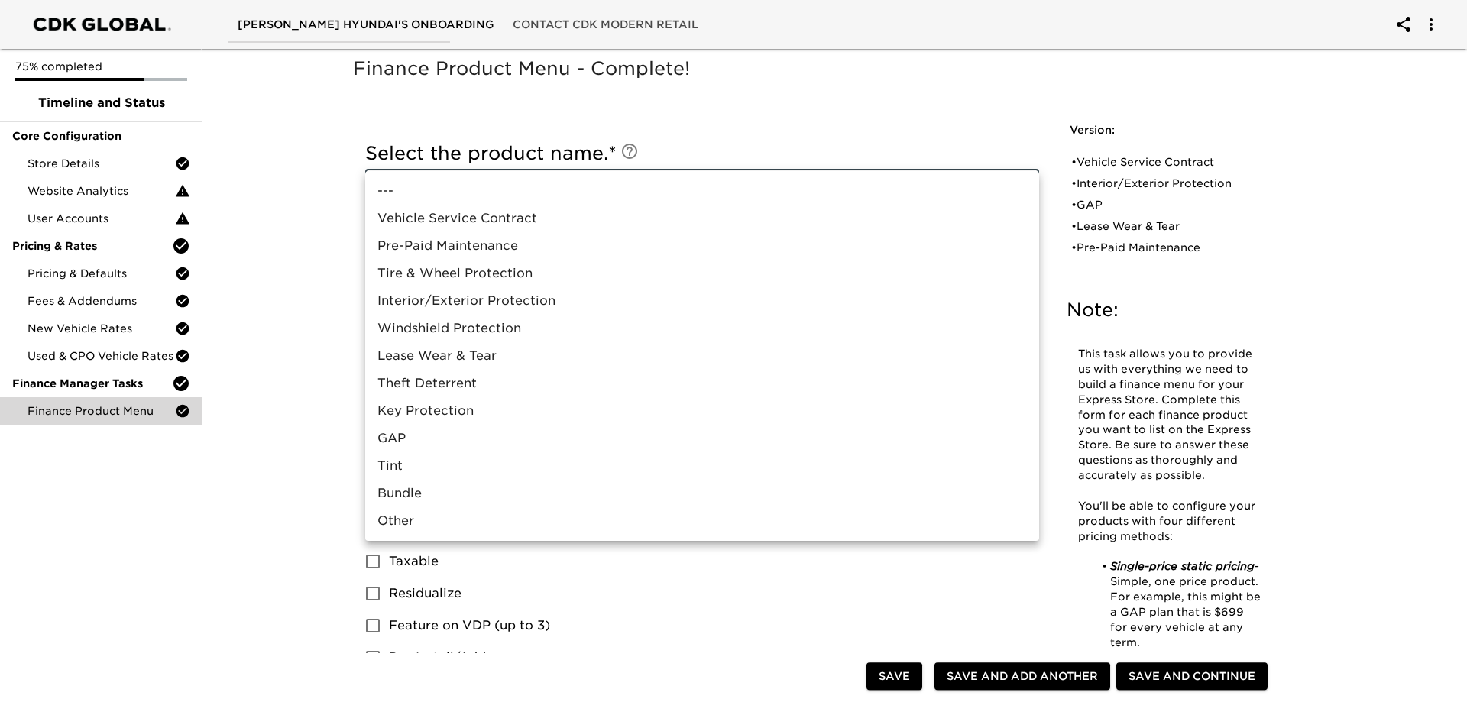
click at [488, 273] on li "Tire & Wheel Protection" at bounding box center [702, 274] width 674 height 28
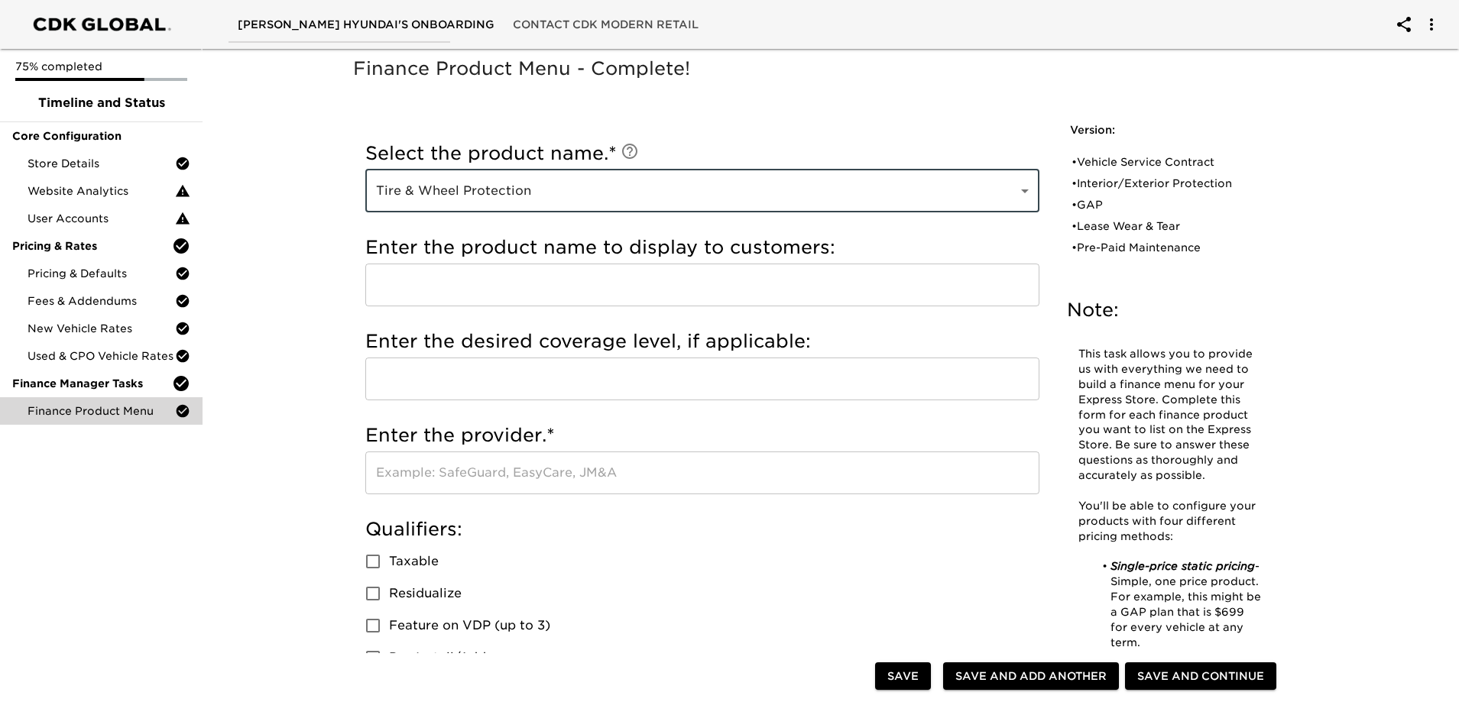
click at [472, 274] on input "text" at bounding box center [702, 285] width 674 height 43
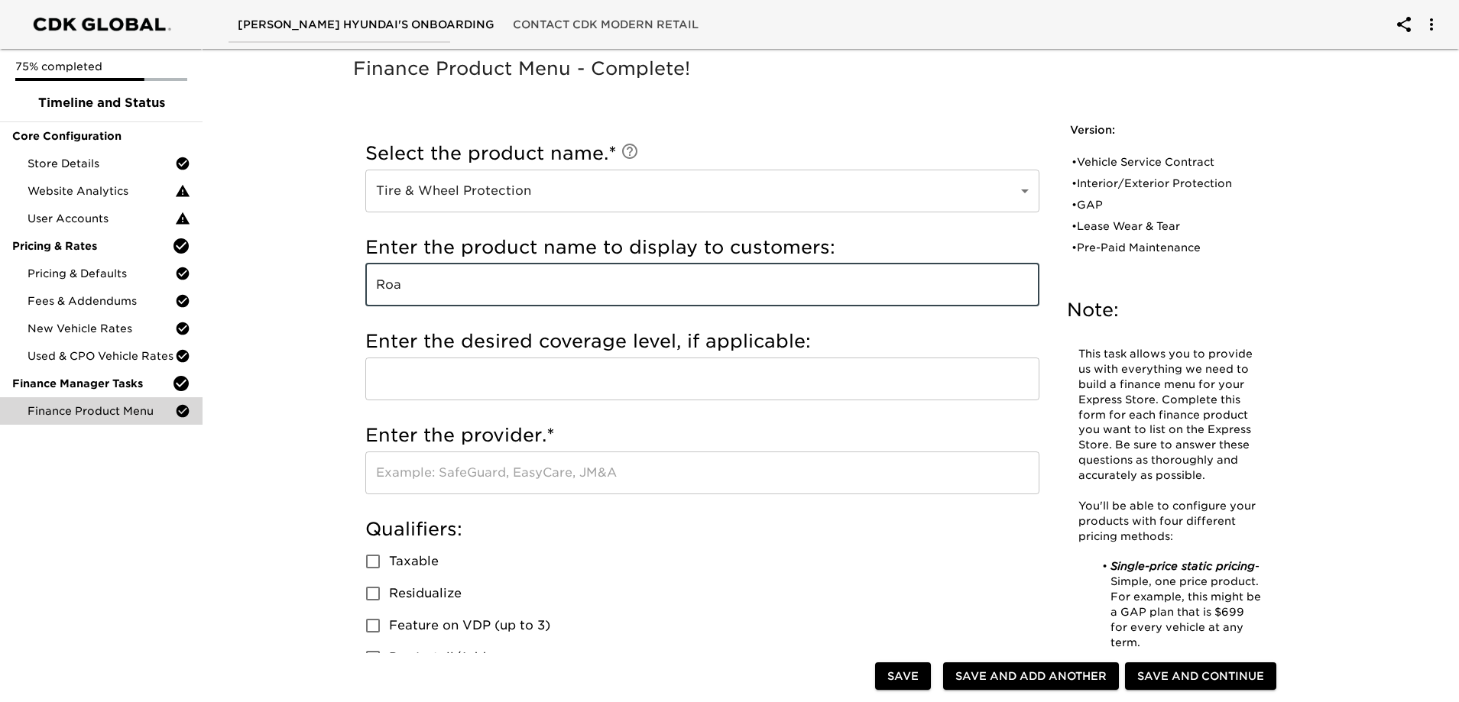
drag, startPoint x: 472, startPoint y: 276, endPoint x: 478, endPoint y: 281, distance: 8.7
click at [475, 279] on input "Roa" at bounding box center [702, 285] width 674 height 43
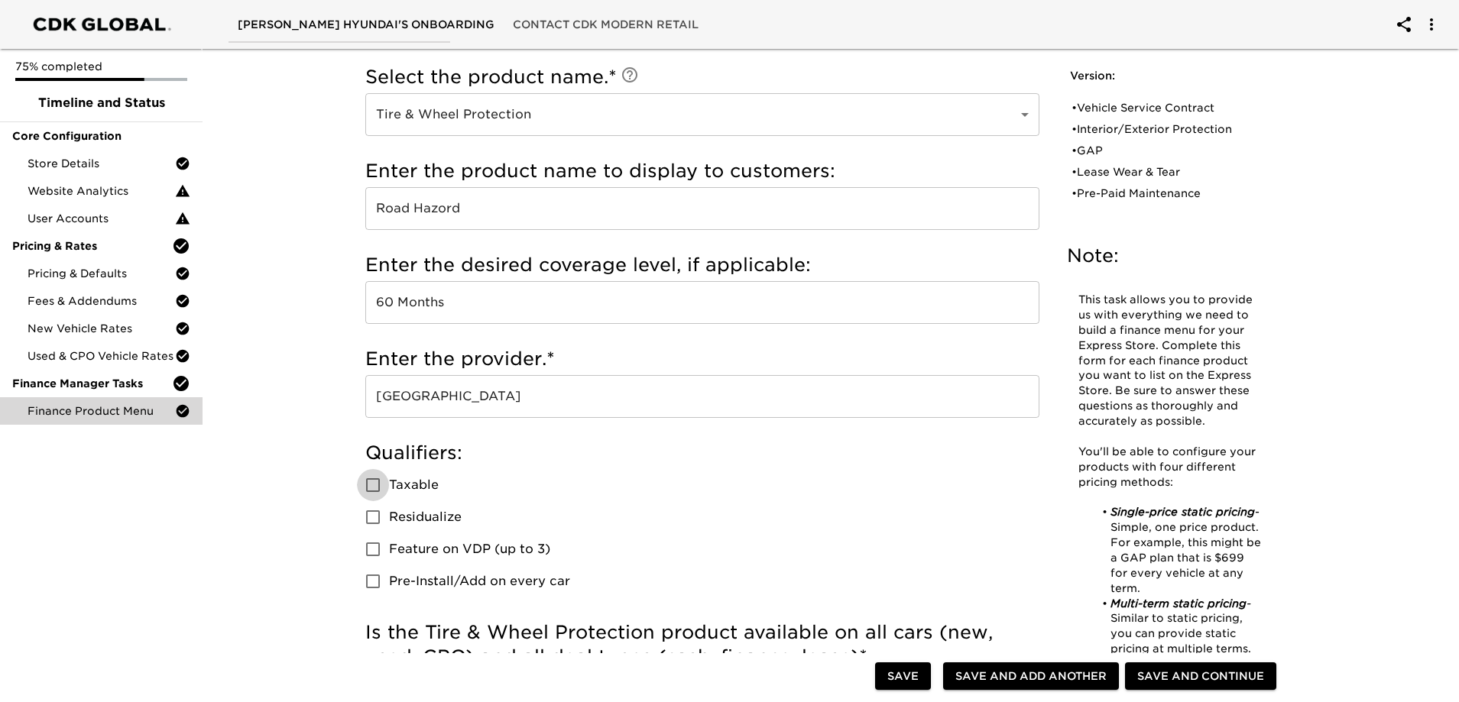
scroll to position [229, 0]
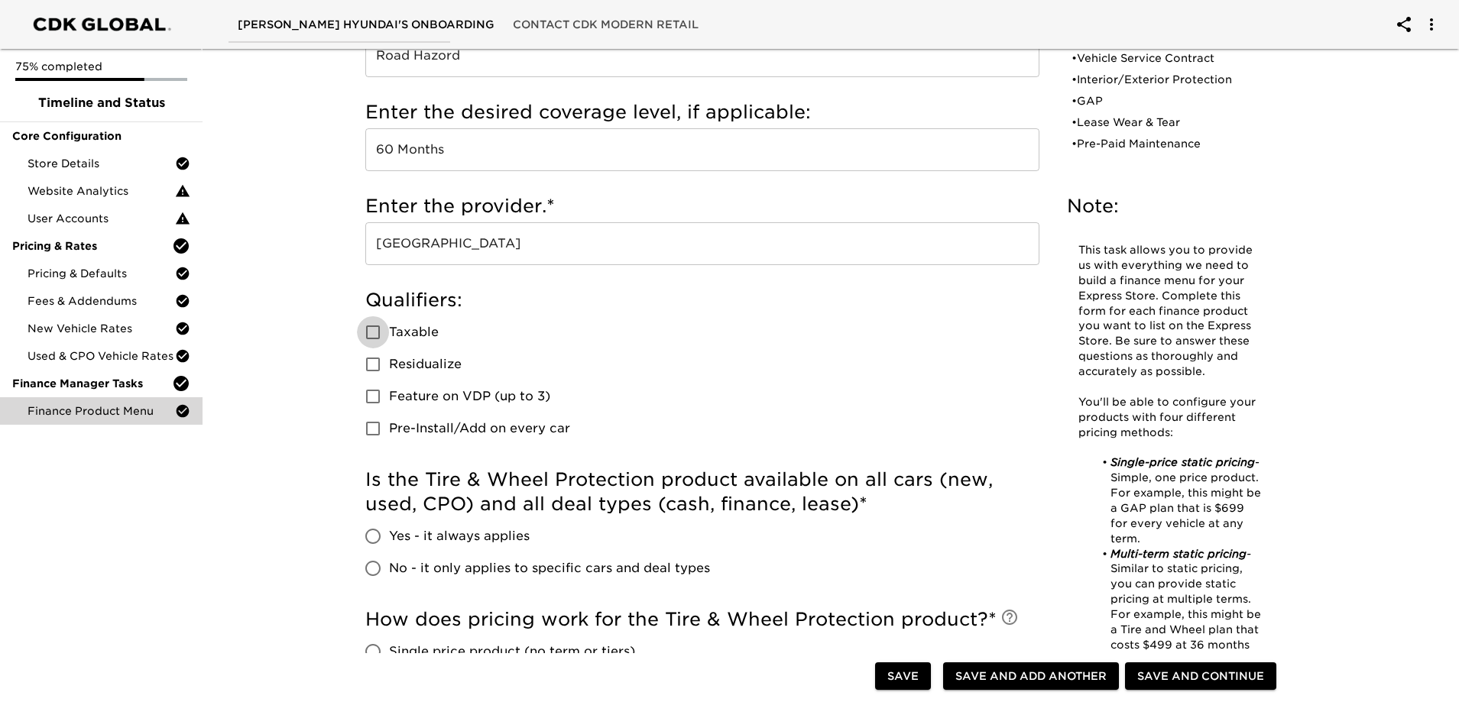
click at [415, 343] on label "Taxable" at bounding box center [463, 332] width 213 height 32
click at [389, 343] on input "Taxable" at bounding box center [373, 332] width 32 height 32
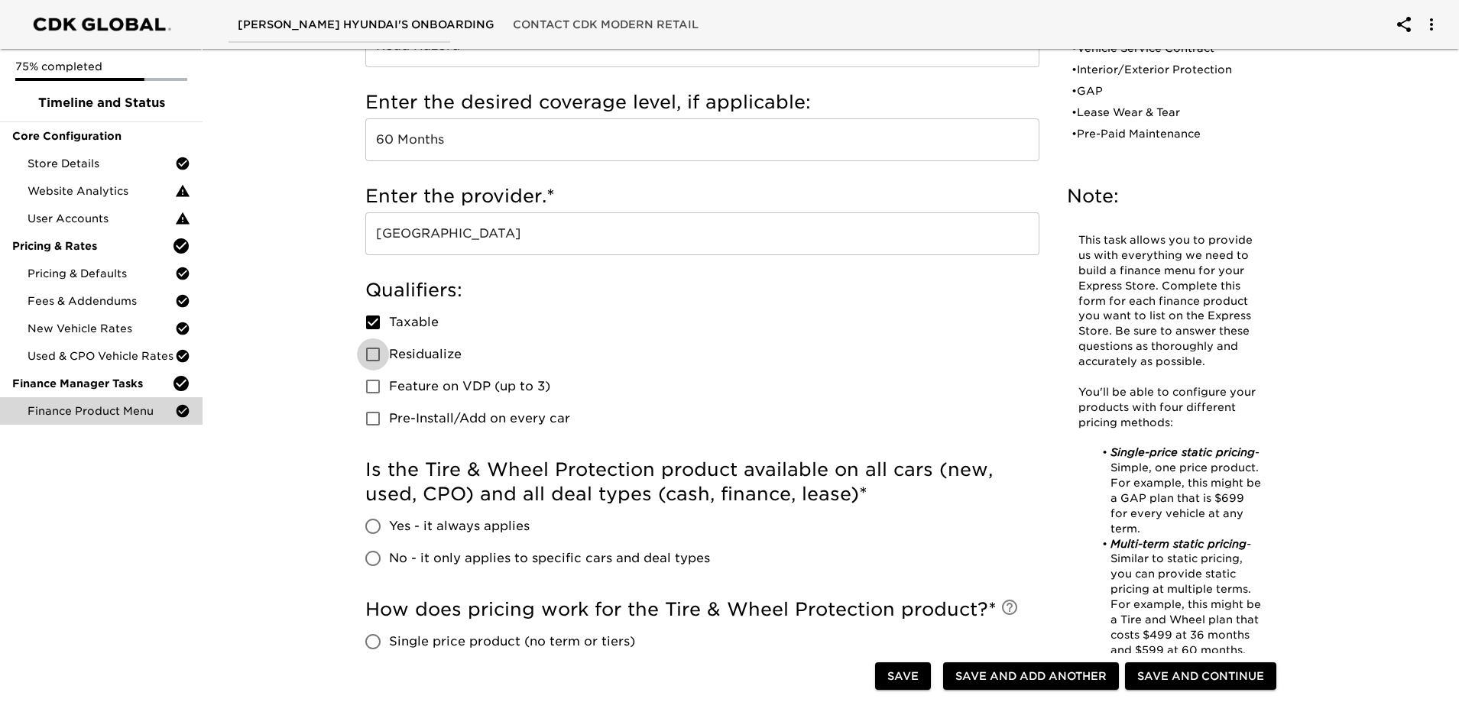
scroll to position [382, 0]
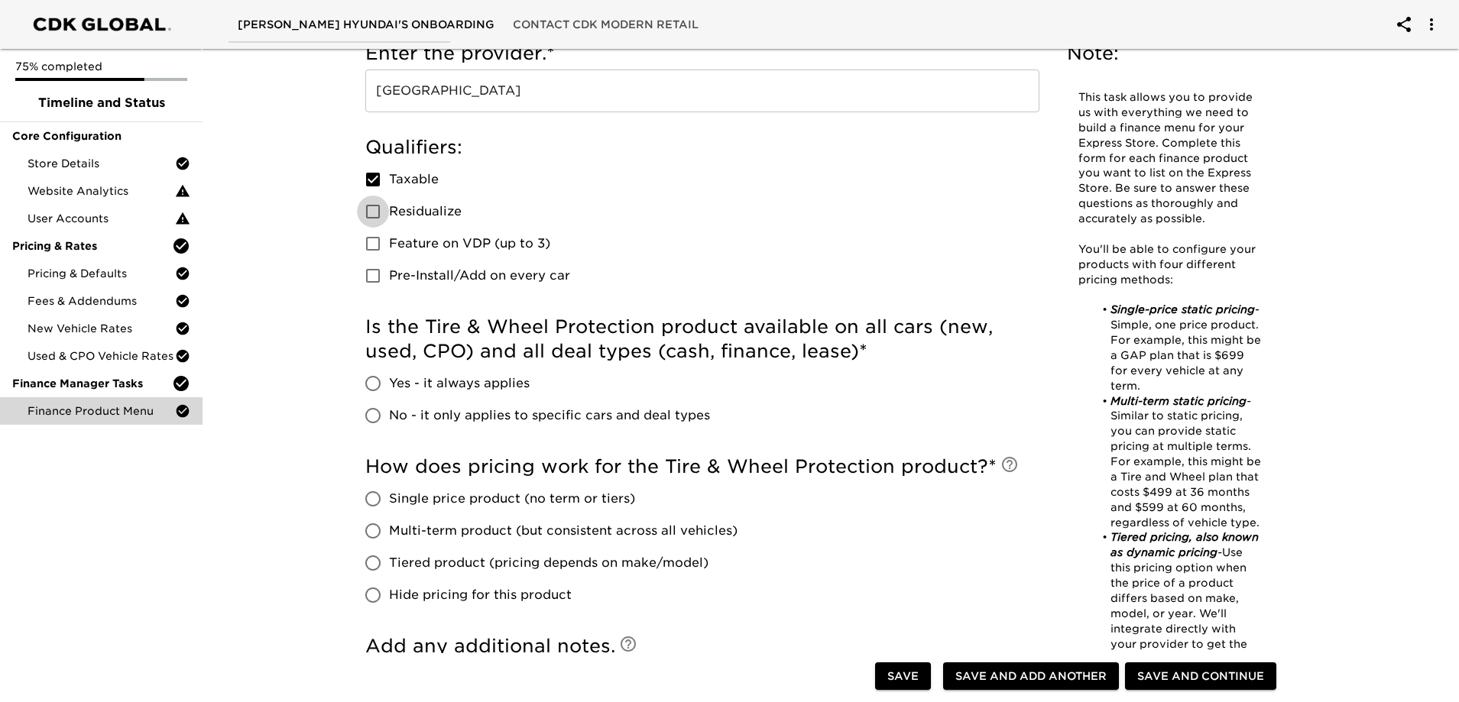
click at [459, 388] on span "Yes - it always applies" at bounding box center [459, 384] width 141 height 18
click at [389, 388] on input "Yes - it always applies" at bounding box center [373, 384] width 32 height 32
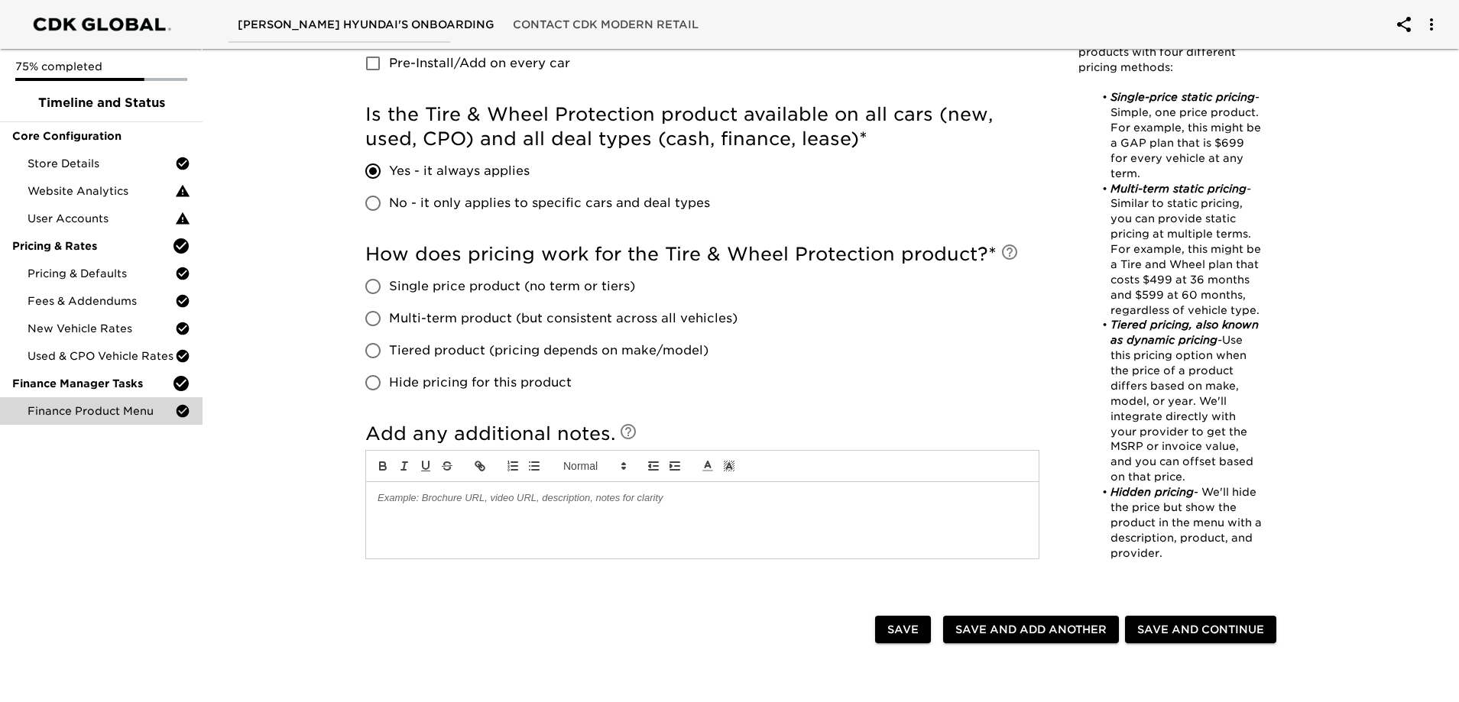
scroll to position [611, 0]
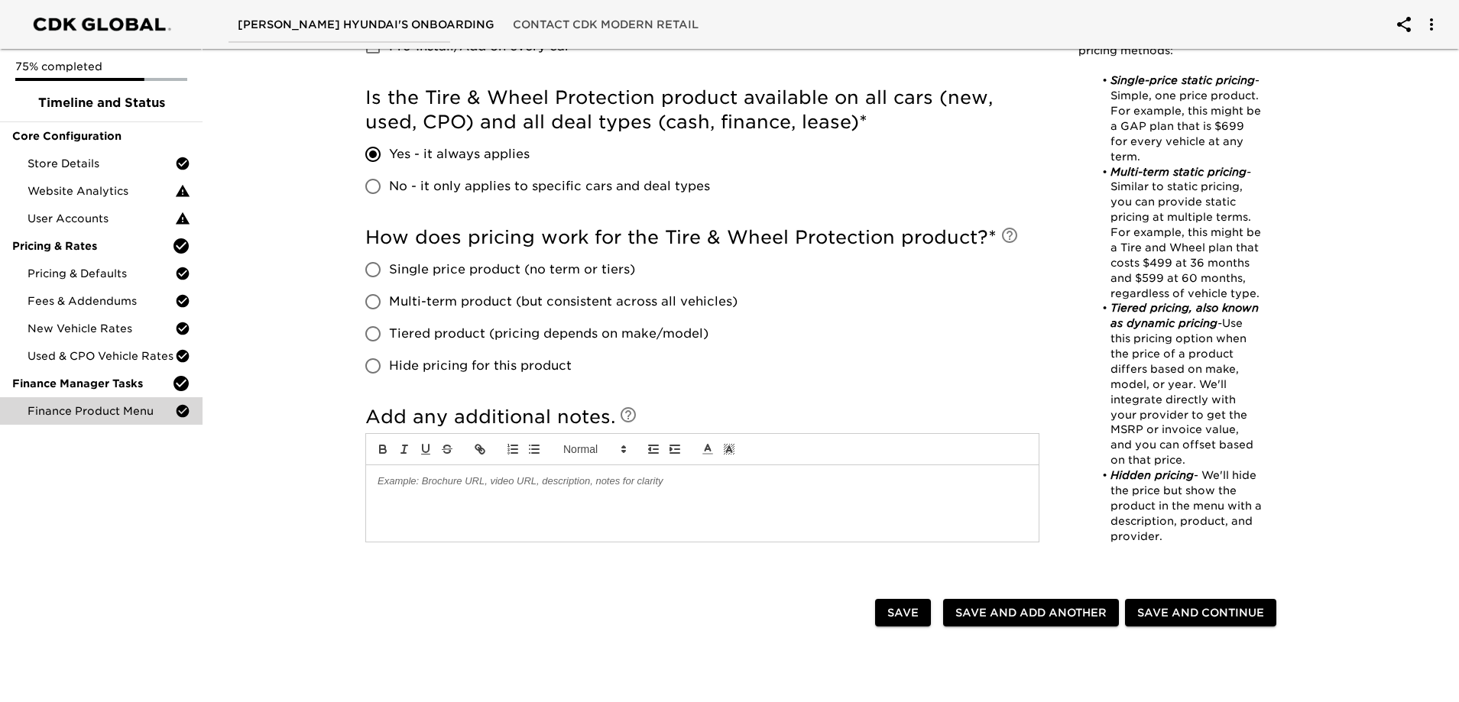
click at [490, 271] on span "Single price product (no term or tiers)" at bounding box center [512, 270] width 246 height 18
click at [389, 271] on input "Single price product (no term or tiers)" at bounding box center [373, 270] width 32 height 32
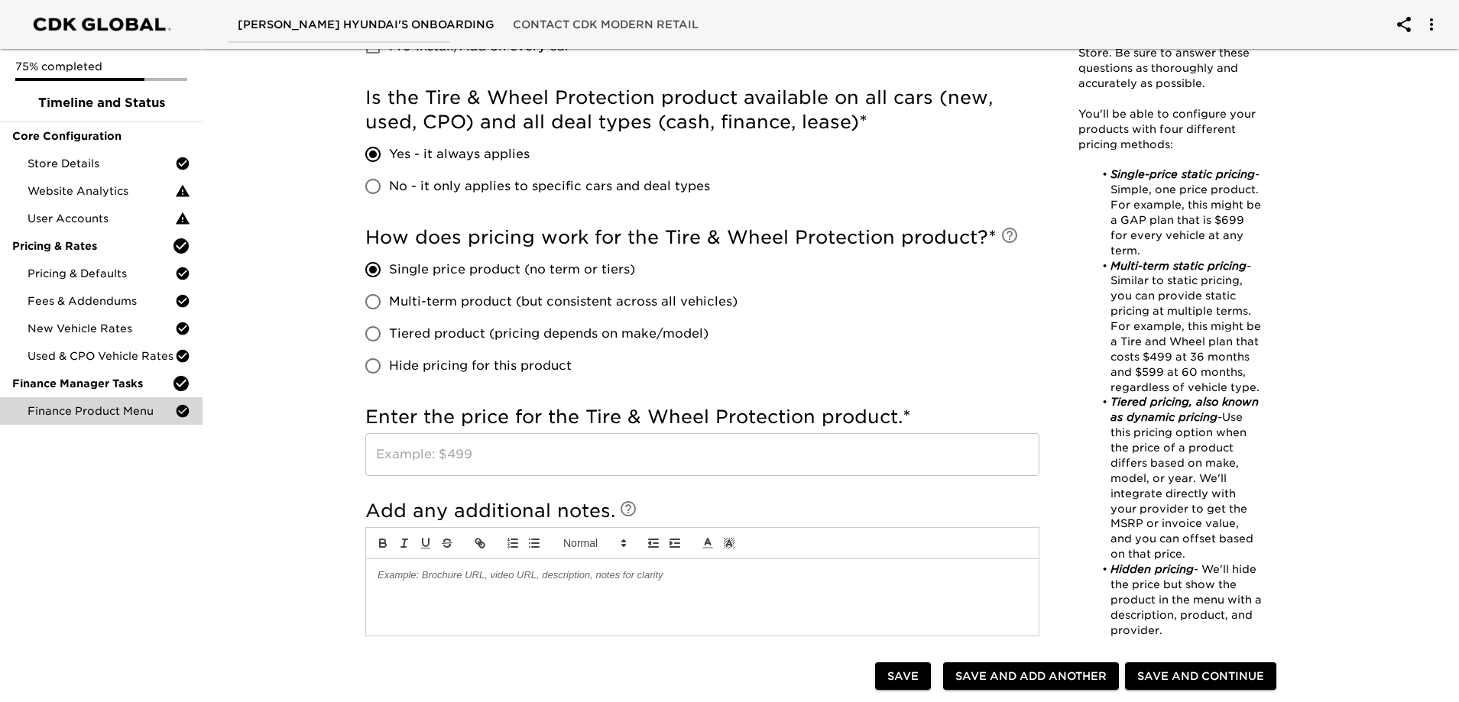
click at [522, 459] on input "text" at bounding box center [702, 454] width 674 height 43
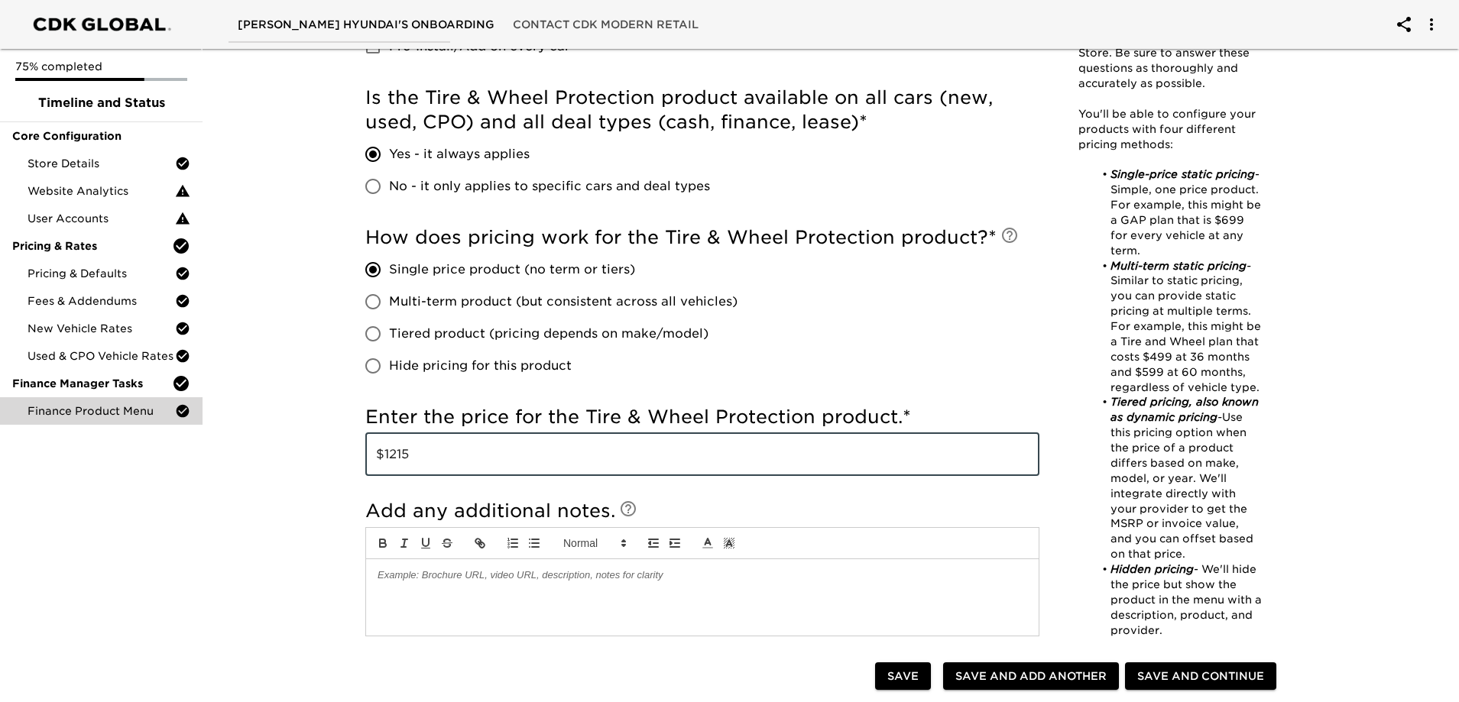
click at [520, 463] on input "$1215" at bounding box center [702, 454] width 674 height 43
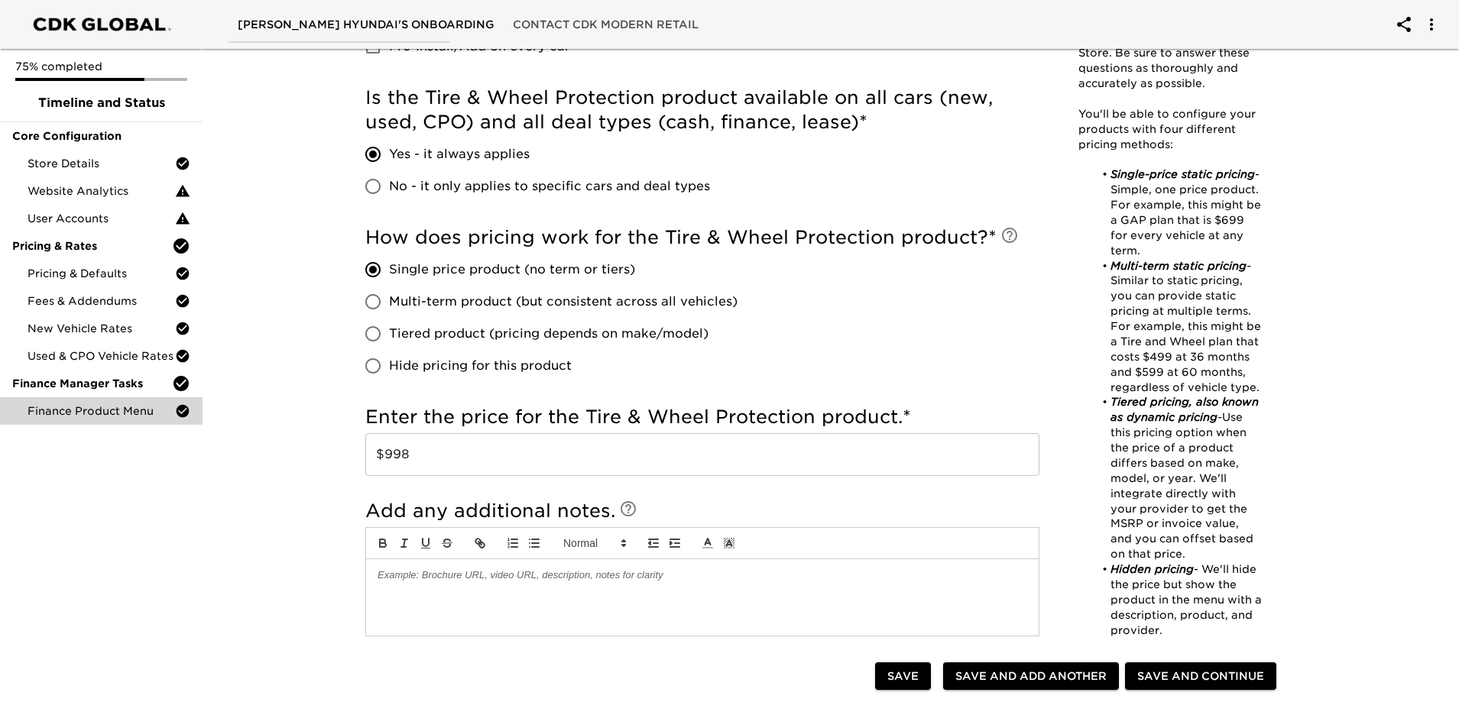
click at [305, 537] on div "Finance Product Menu - Complete! Note: This task allows you to provide us with …" at bounding box center [824, 191] width 1263 height 1521
click at [1067, 673] on span "Save and Add Another" at bounding box center [1030, 676] width 151 height 19
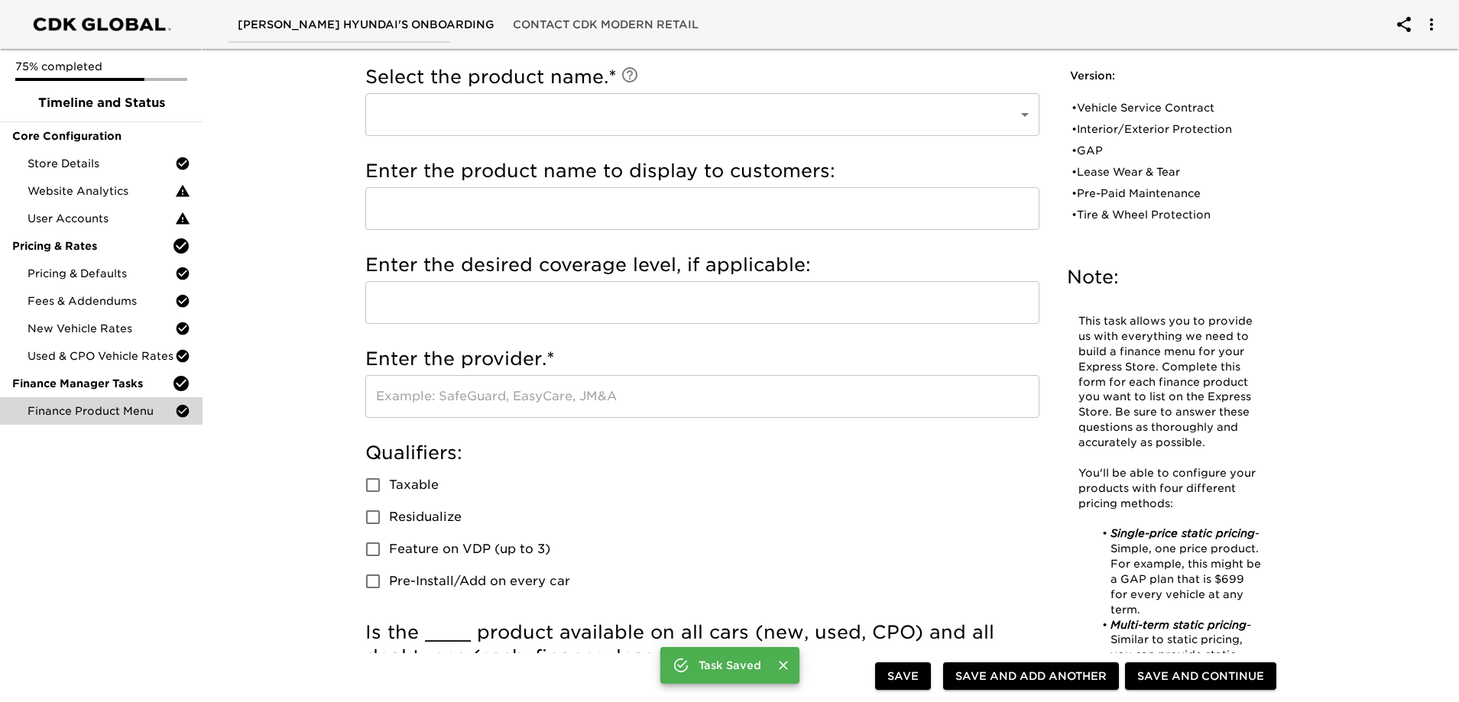
scroll to position [0, 0]
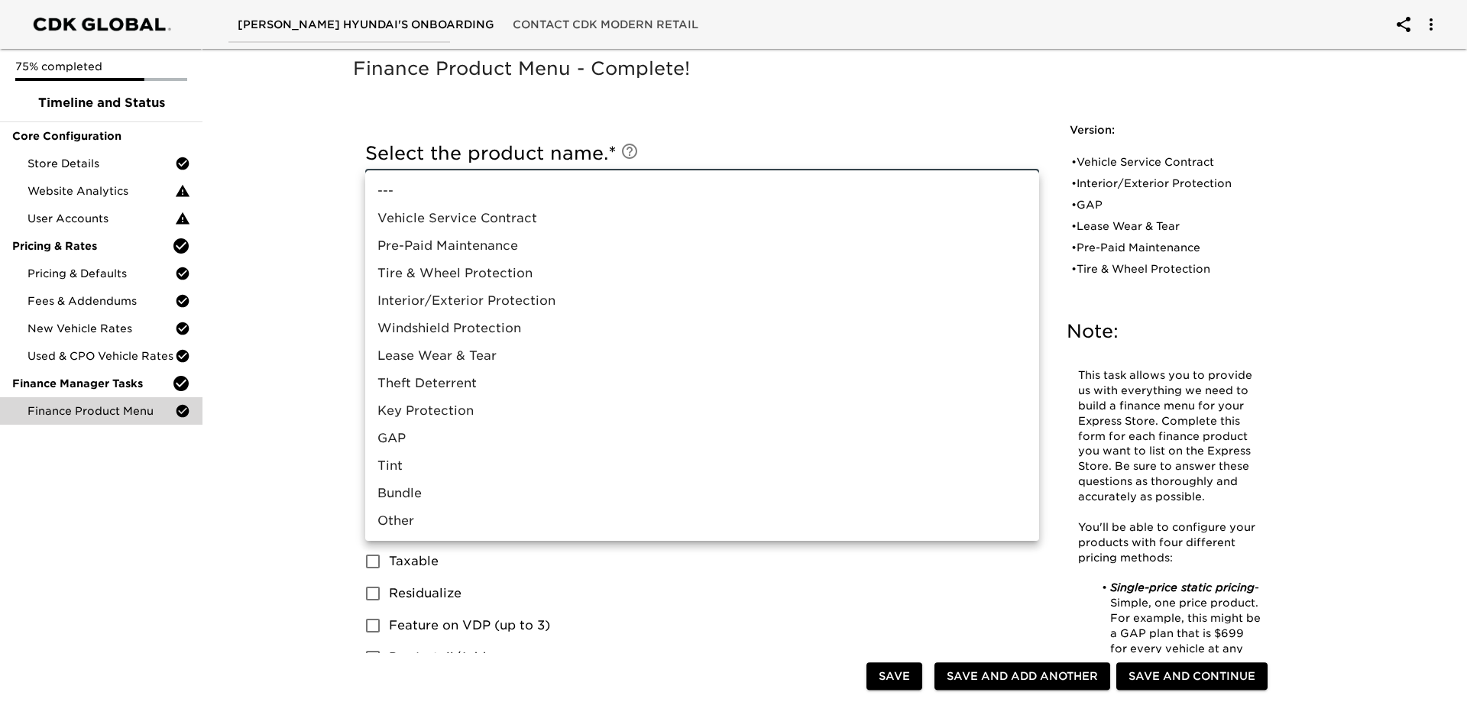
click at [409, 495] on li "Bundle" at bounding box center [702, 494] width 674 height 28
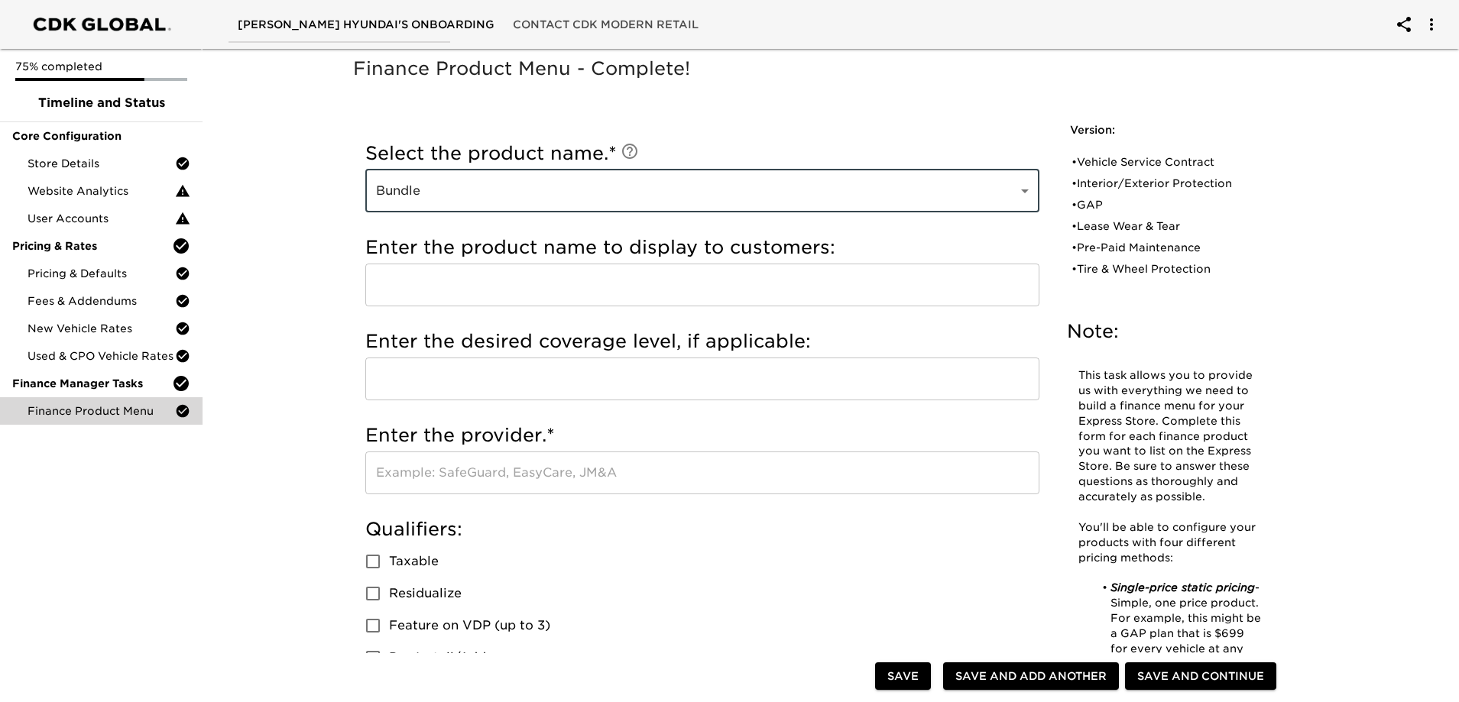
click at [501, 280] on input "text" at bounding box center [702, 285] width 674 height 43
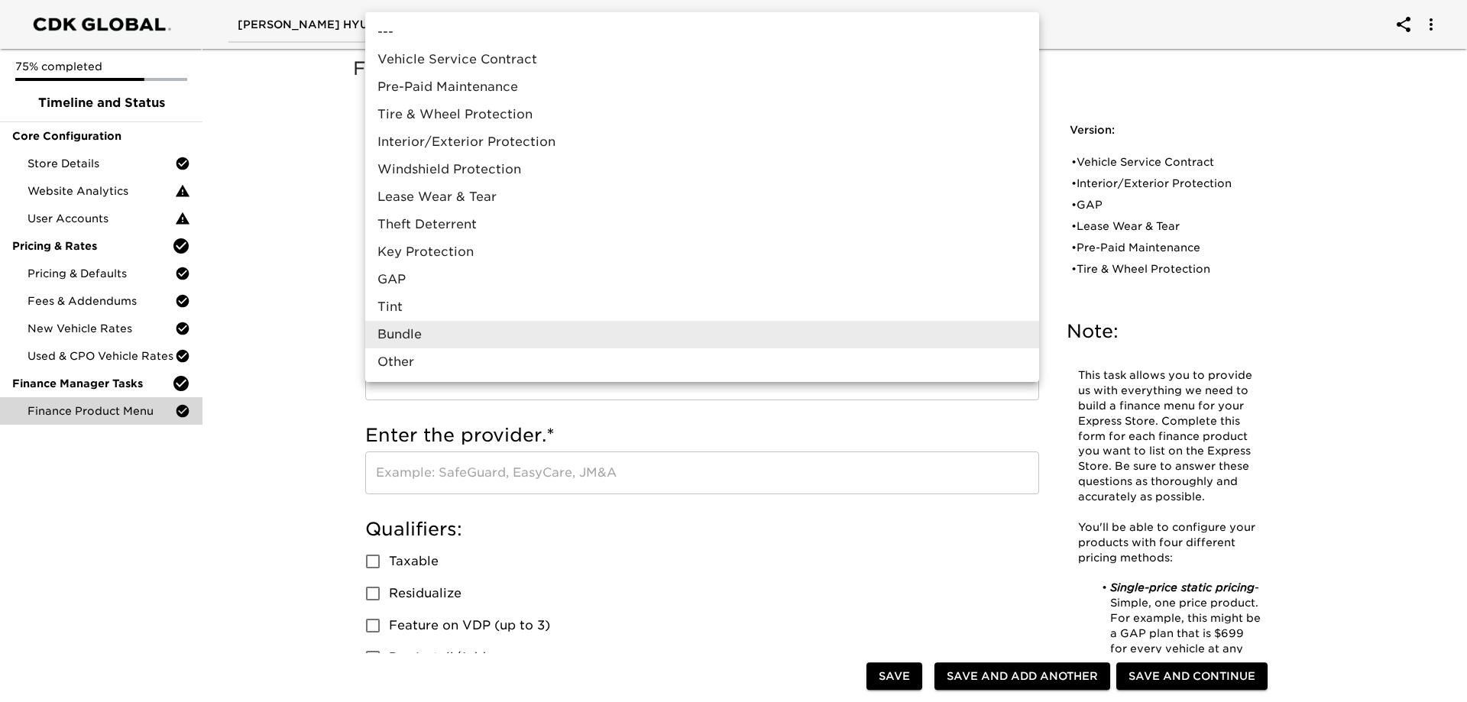
click at [308, 378] on div at bounding box center [733, 351] width 1467 height 702
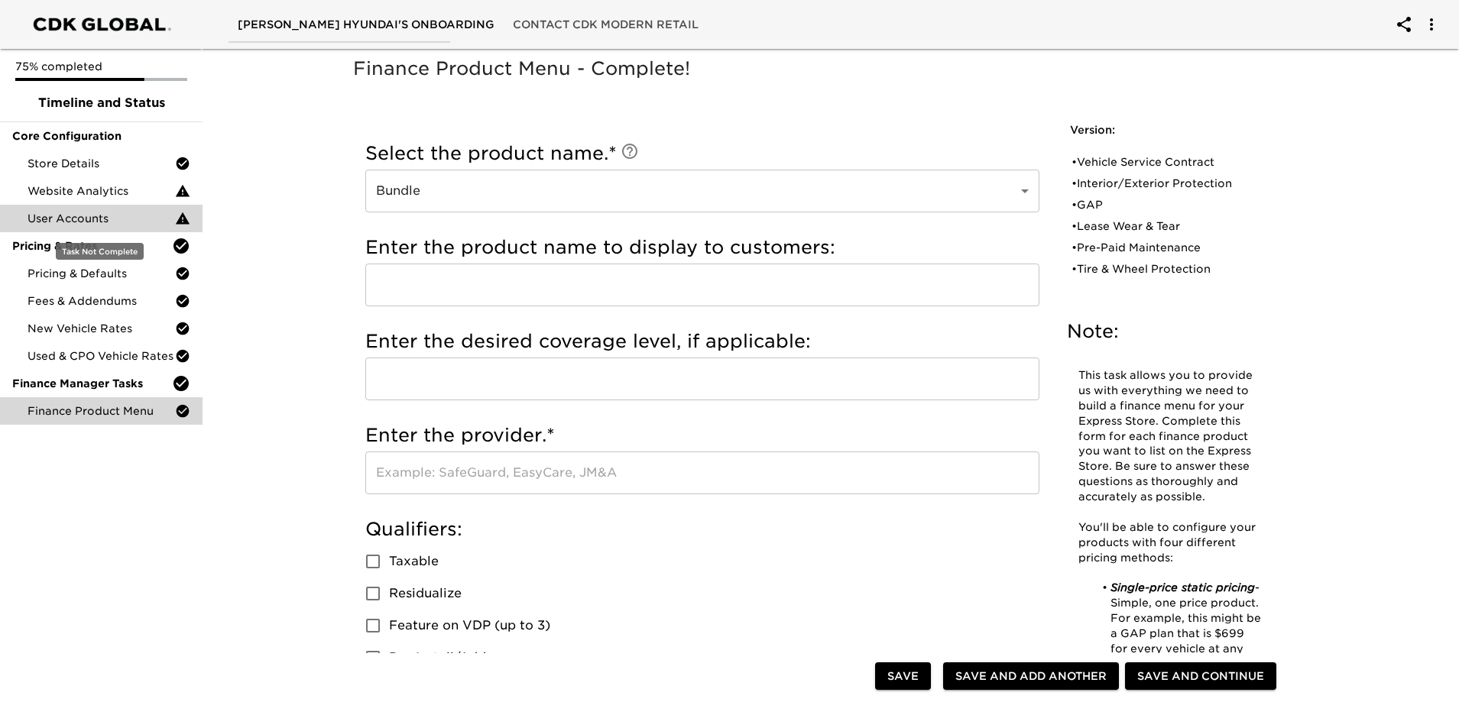
drag, startPoint x: 121, startPoint y: 217, endPoint x: 150, endPoint y: 219, distance: 29.1
click at [121, 216] on span "User Accounts" at bounding box center [102, 218] width 148 height 15
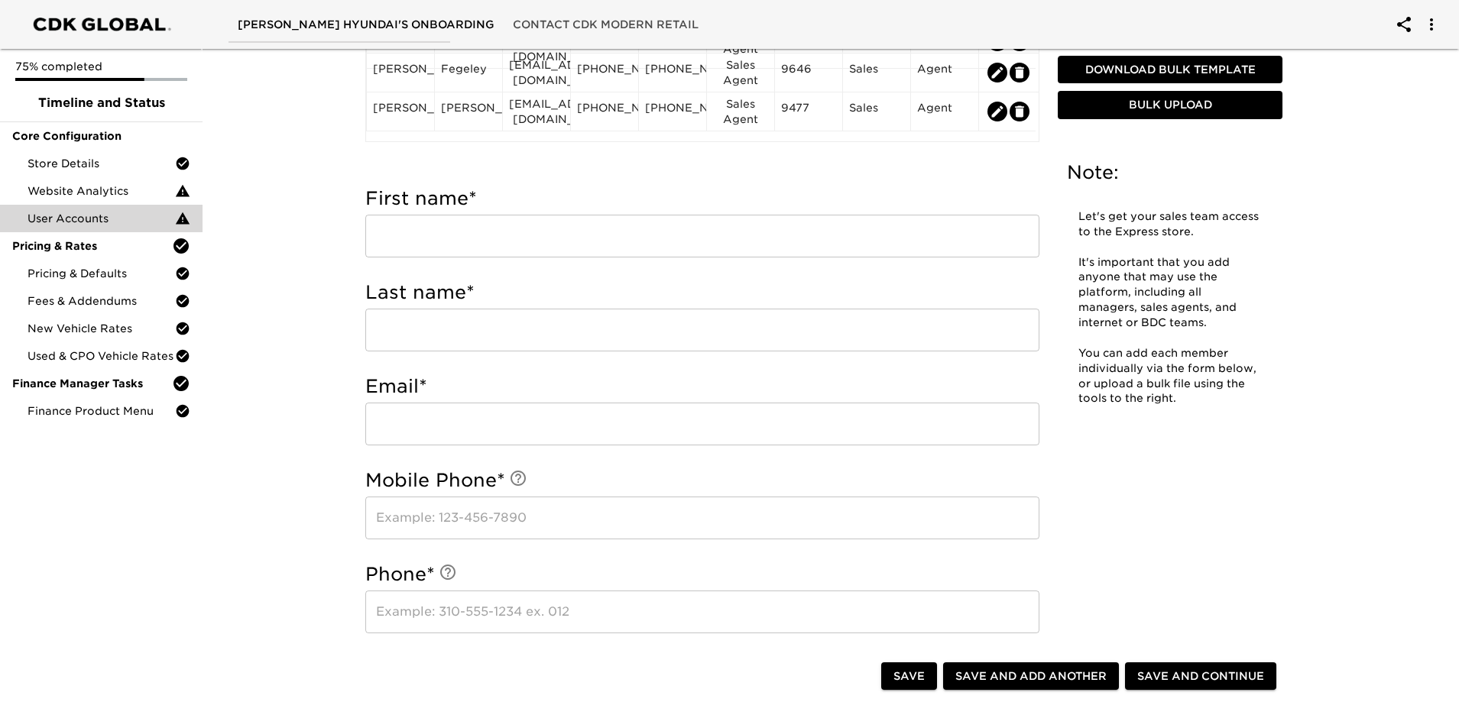
scroll to position [459, 0]
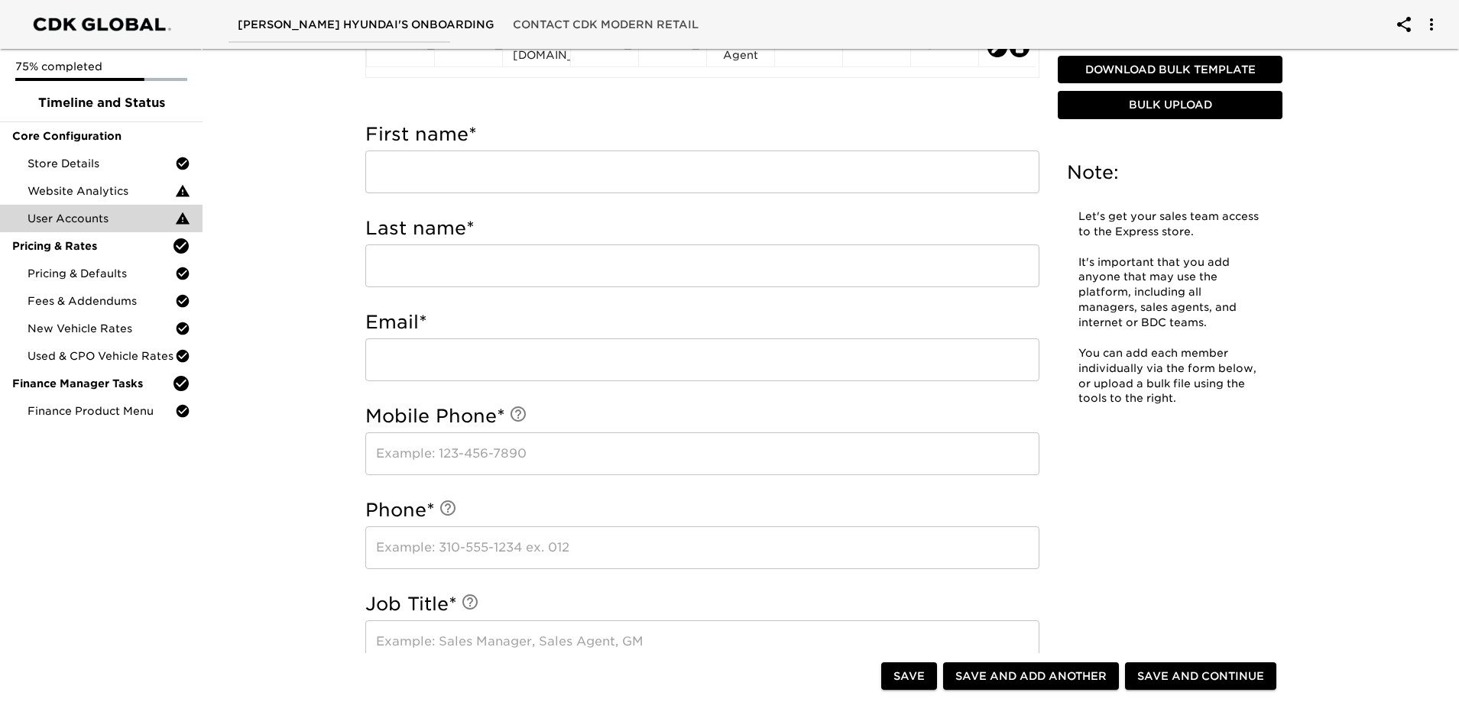
click at [1129, 105] on span "Bulk Upload" at bounding box center [1170, 105] width 212 height 19
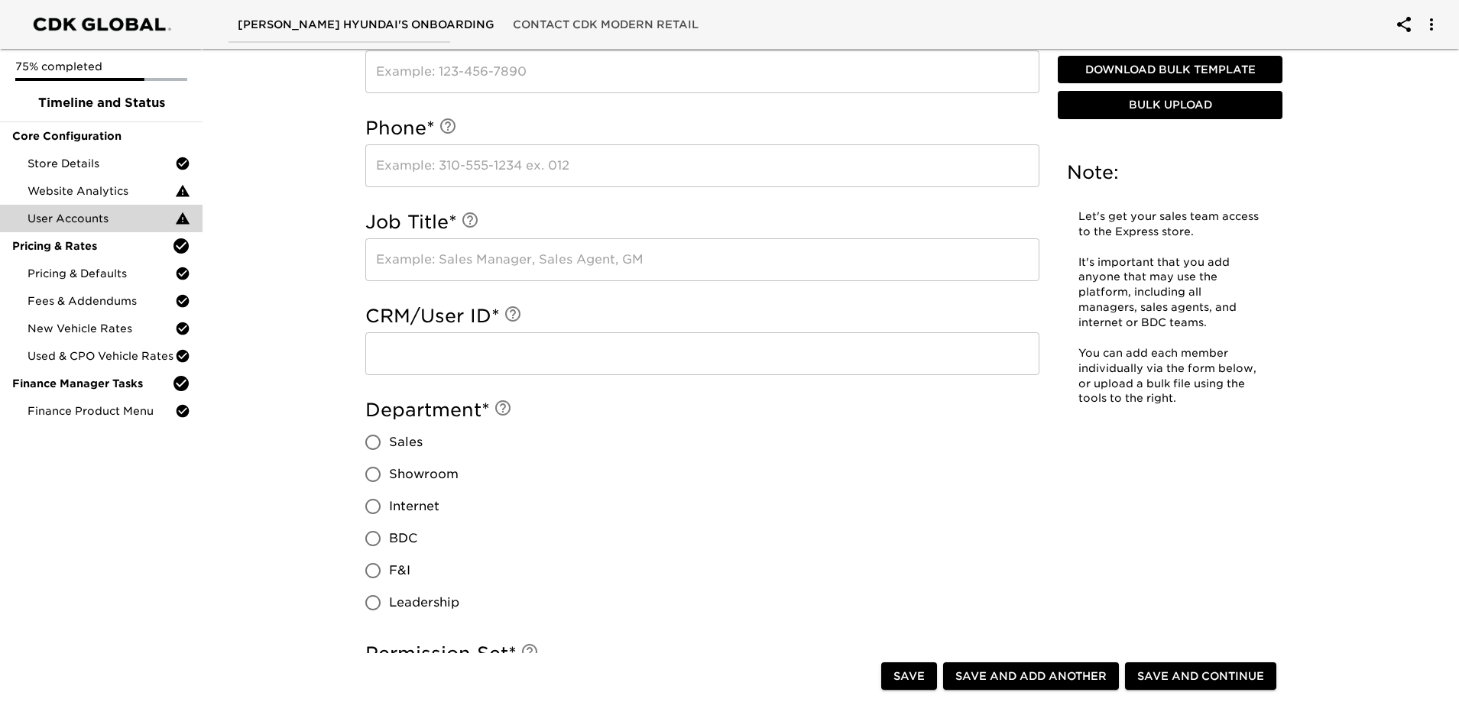
scroll to position [1285, 0]
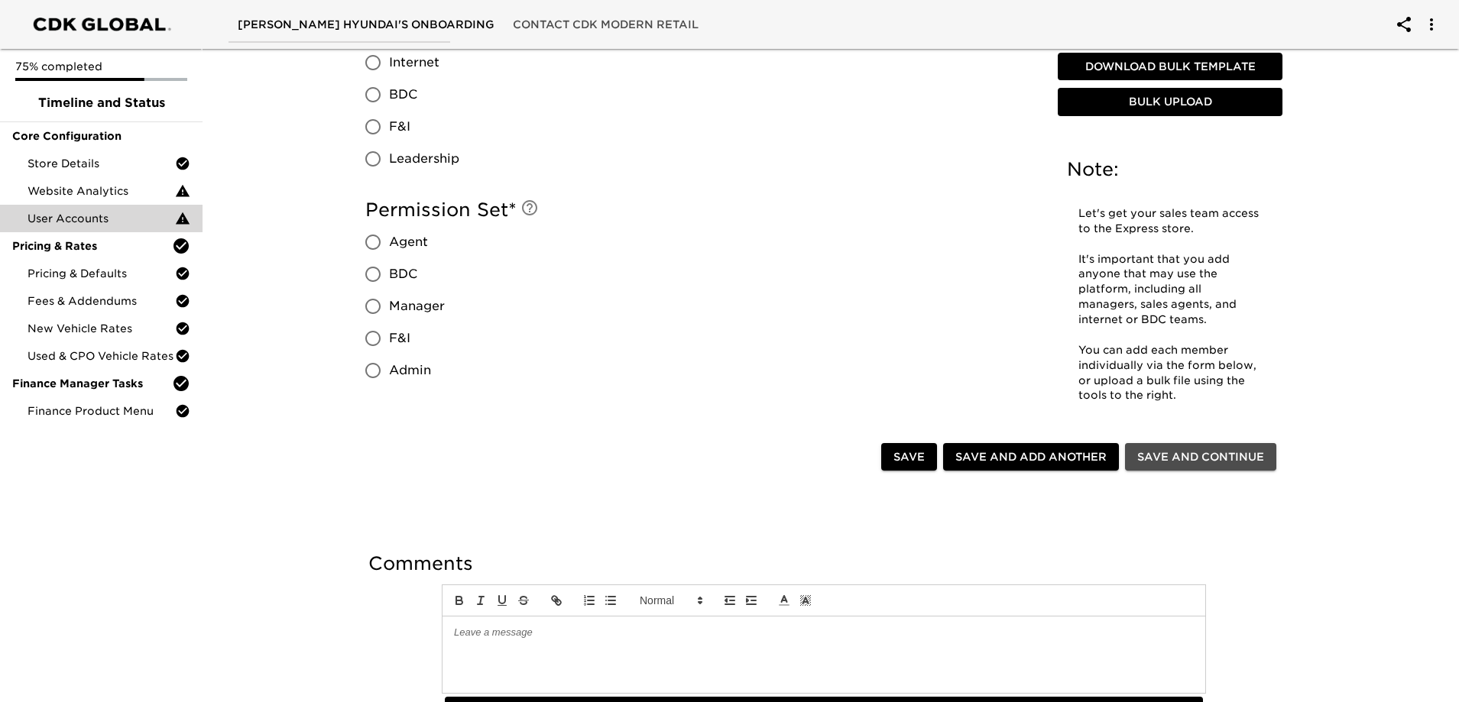
click at [1232, 469] on button "Save and Continue" at bounding box center [1200, 457] width 151 height 28
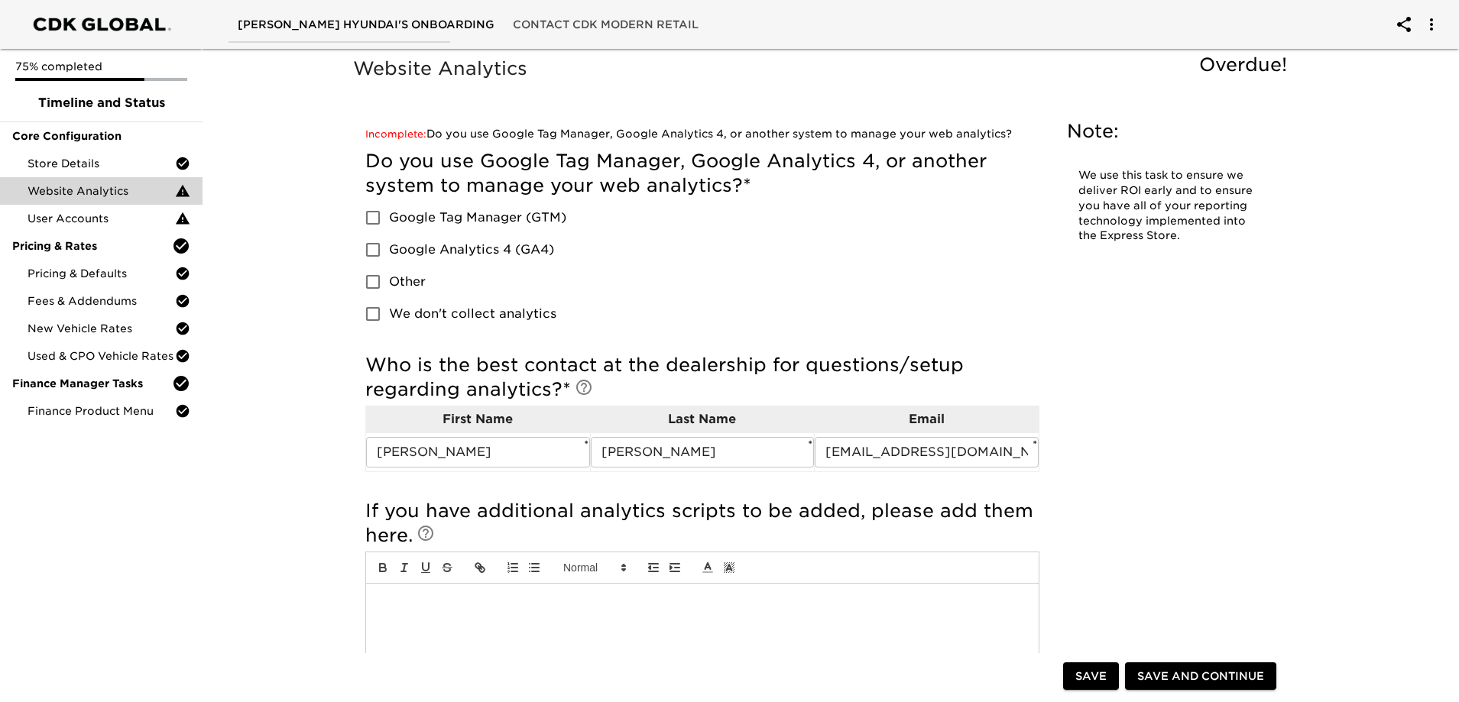
click at [443, 310] on span "We don't collect analytics" at bounding box center [472, 314] width 167 height 18
click at [389, 310] on input "We don't collect analytics" at bounding box center [373, 314] width 32 height 32
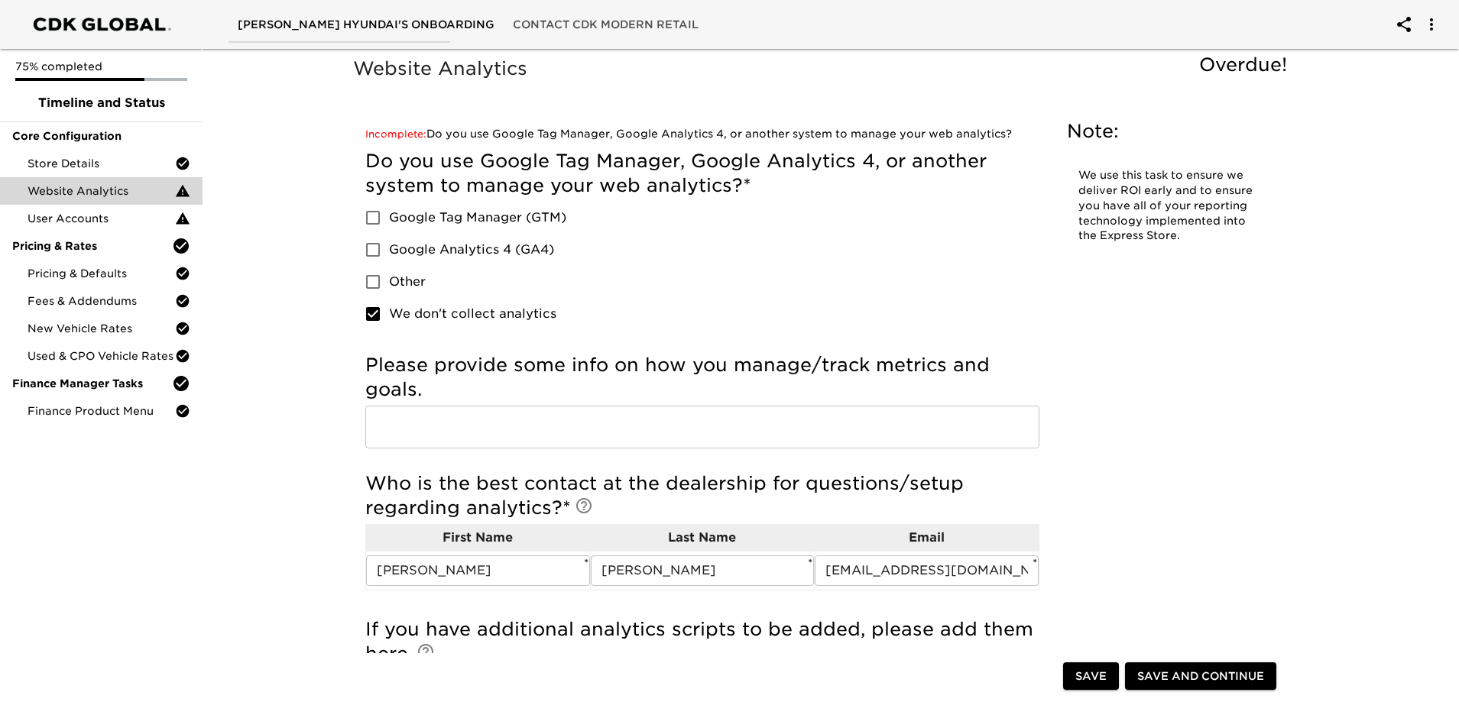
click at [559, 426] on input "text" at bounding box center [702, 427] width 674 height 43
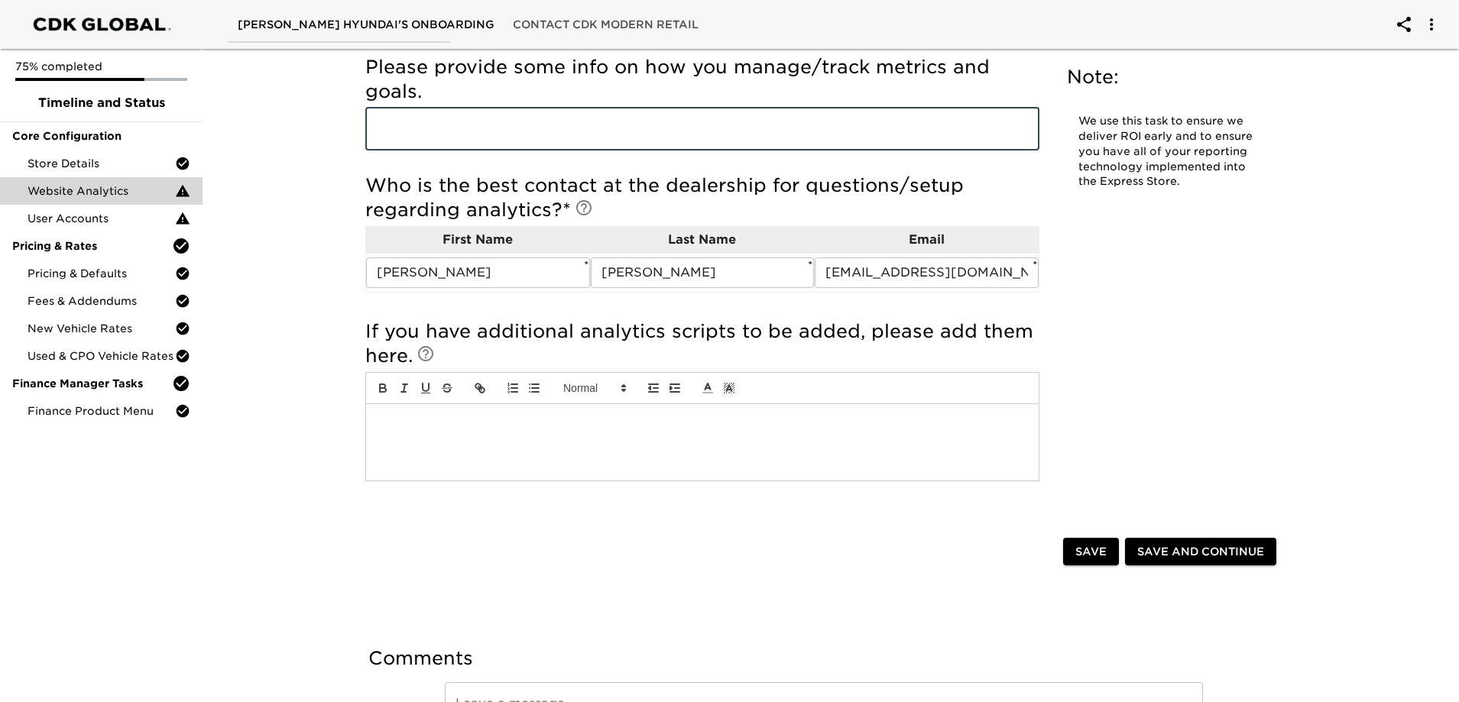
scroll to position [382, 0]
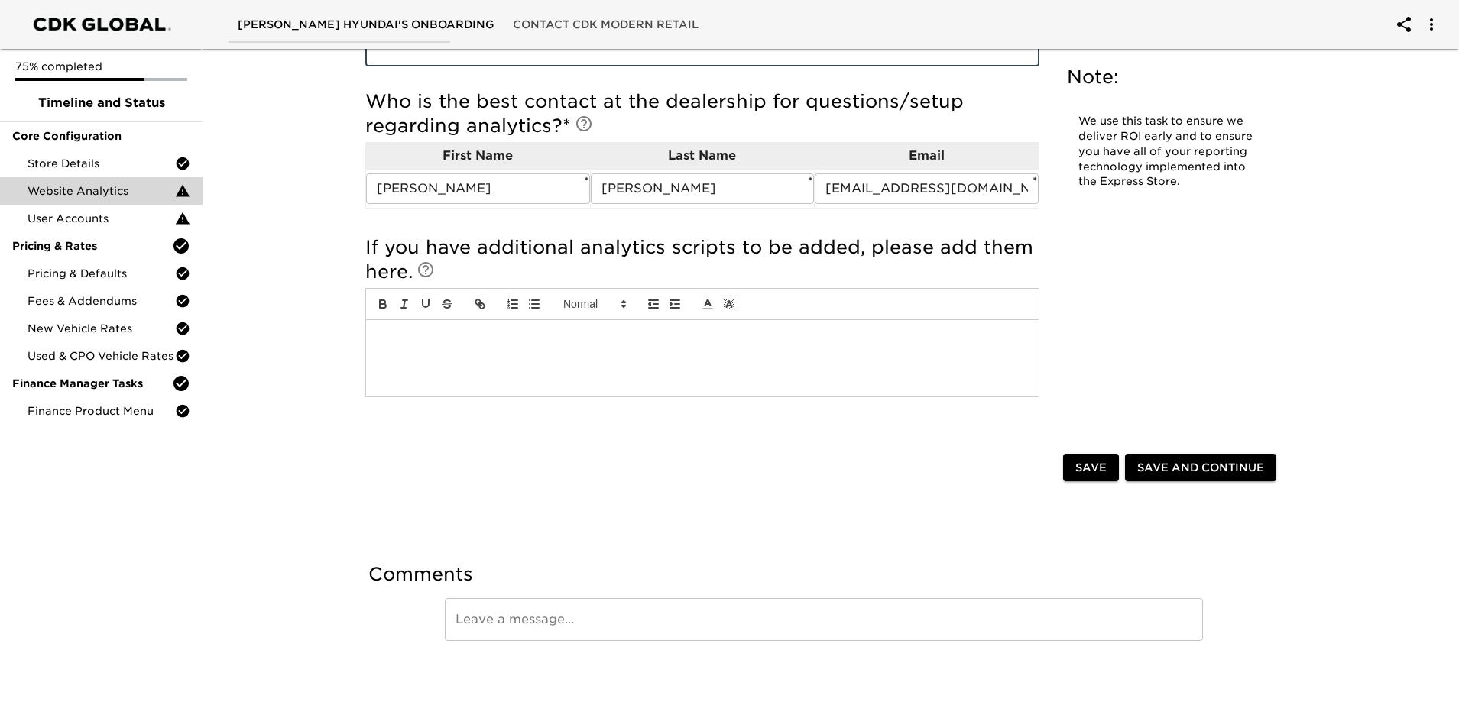
click at [1175, 474] on span "Save and Continue" at bounding box center [1200, 468] width 127 height 19
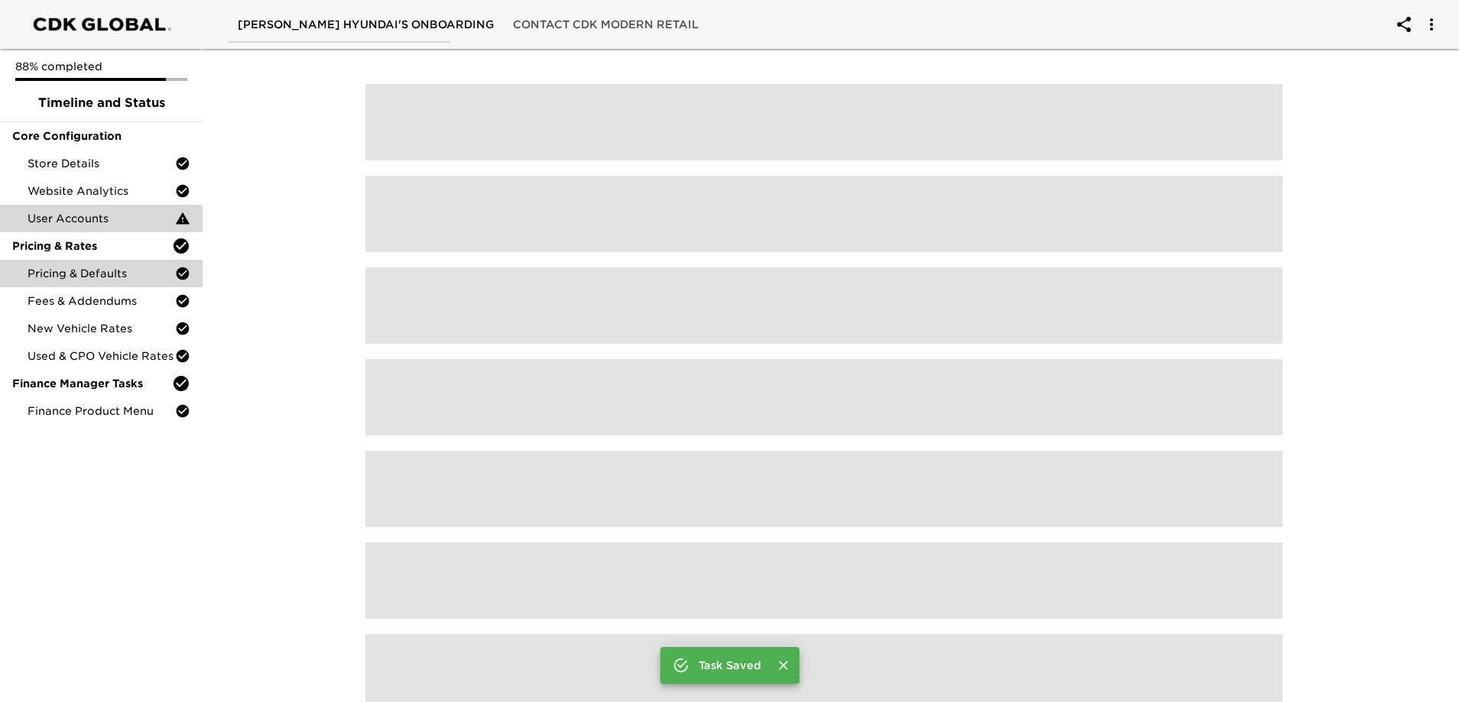
click at [294, 354] on div at bounding box center [824, 524] width 1263 height 962
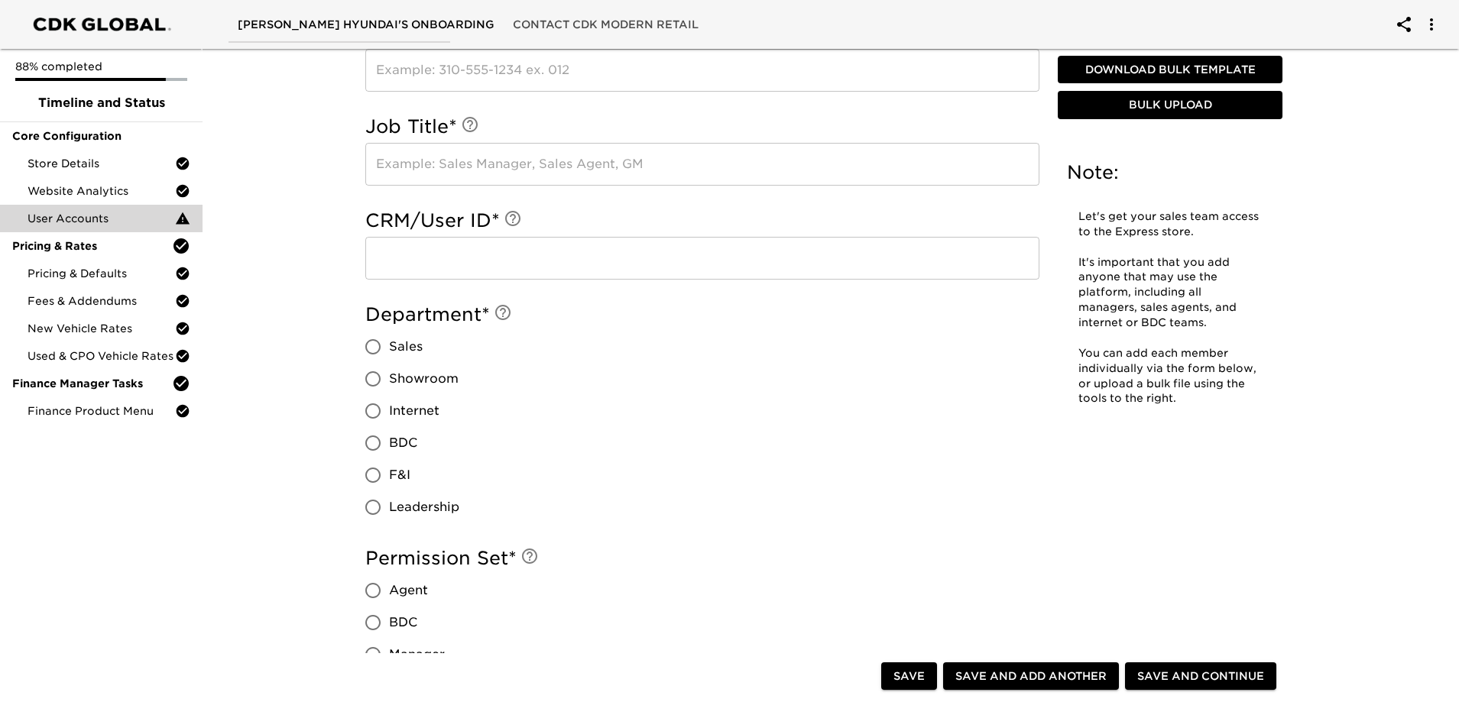
scroll to position [750, 0]
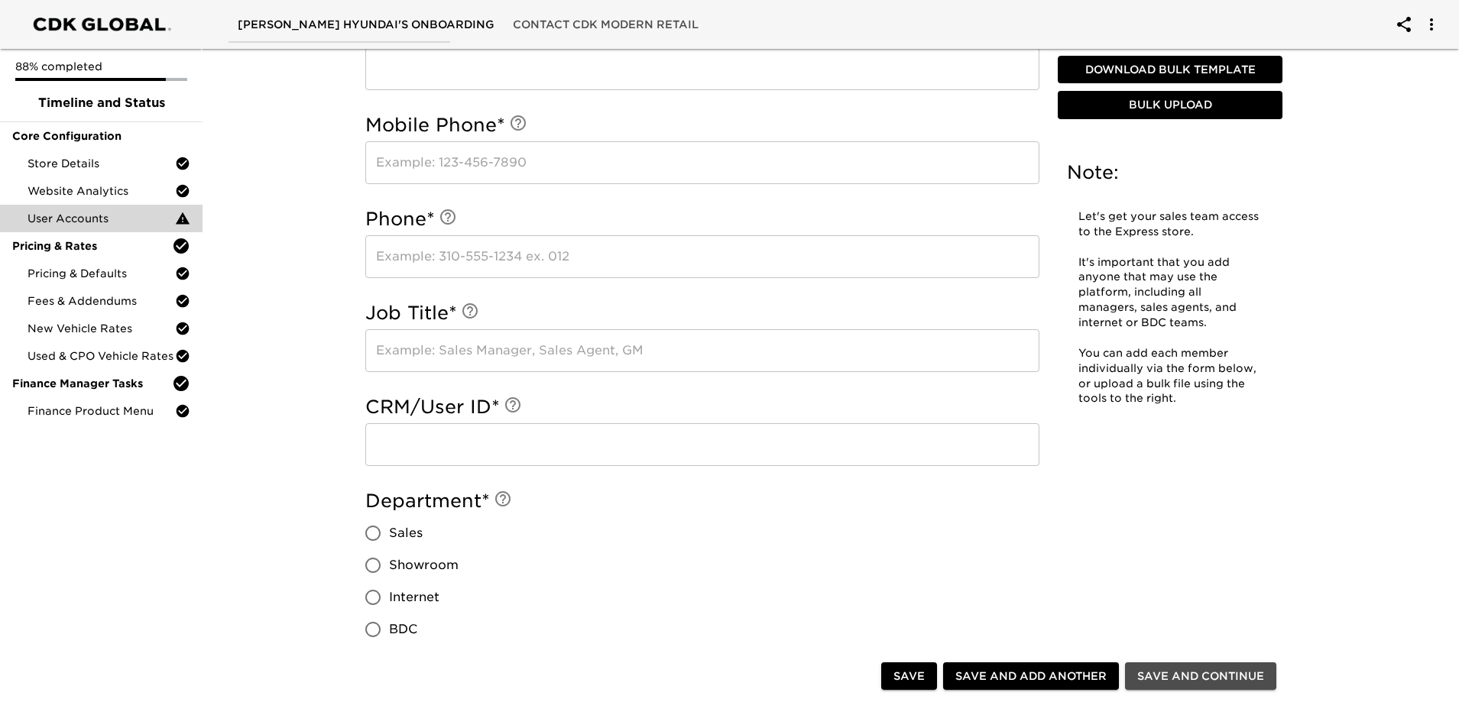
click at [1218, 668] on span "Save and Continue" at bounding box center [1200, 676] width 127 height 19
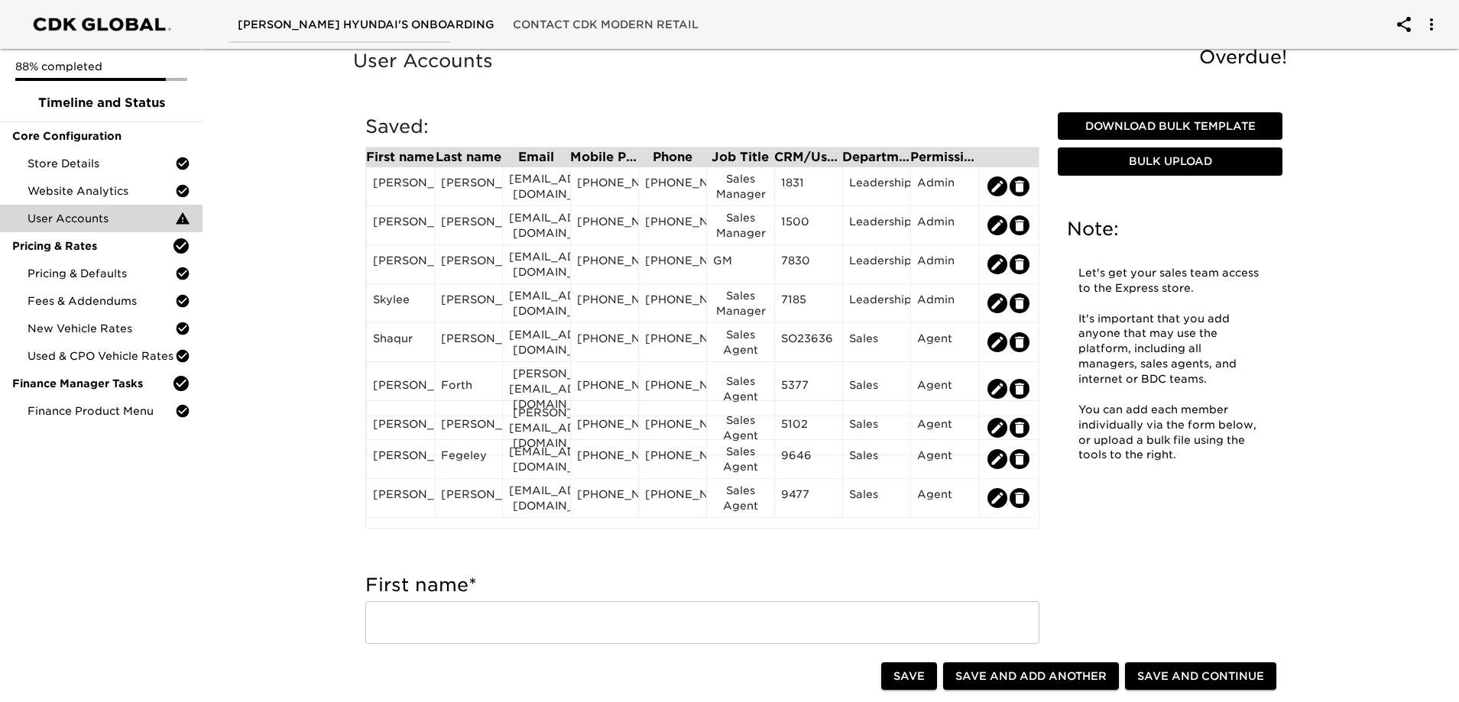
scroll to position [0, 0]
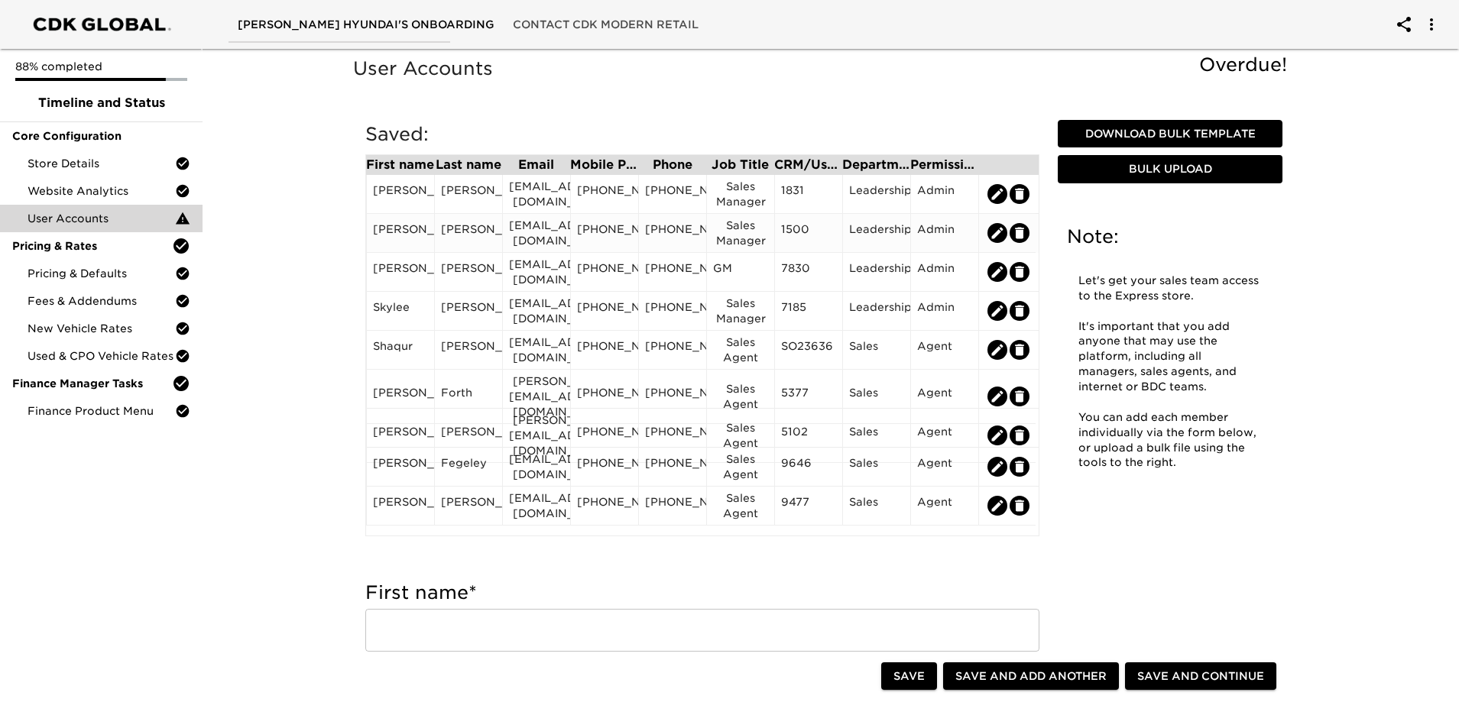
click at [995, 237] on icon "edit" at bounding box center [997, 232] width 11 height 11
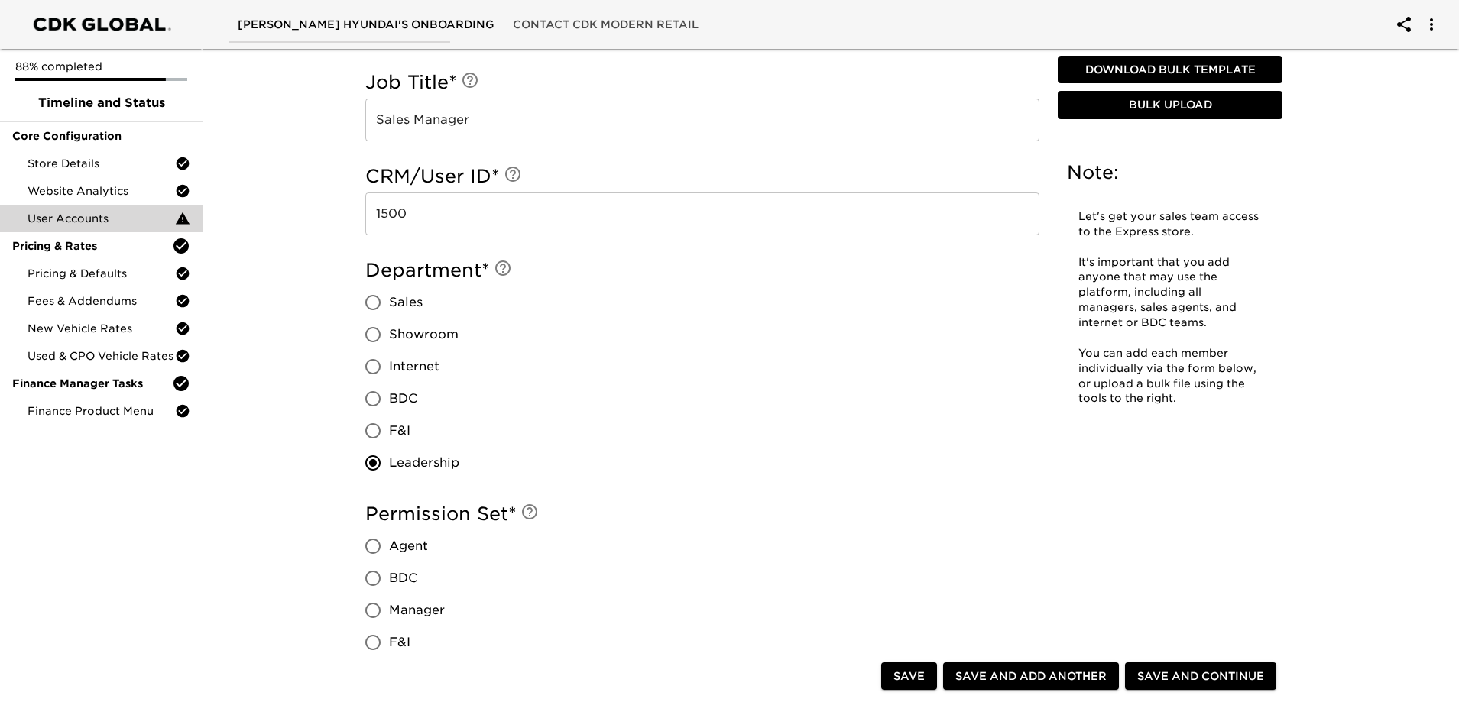
scroll to position [1146, 0]
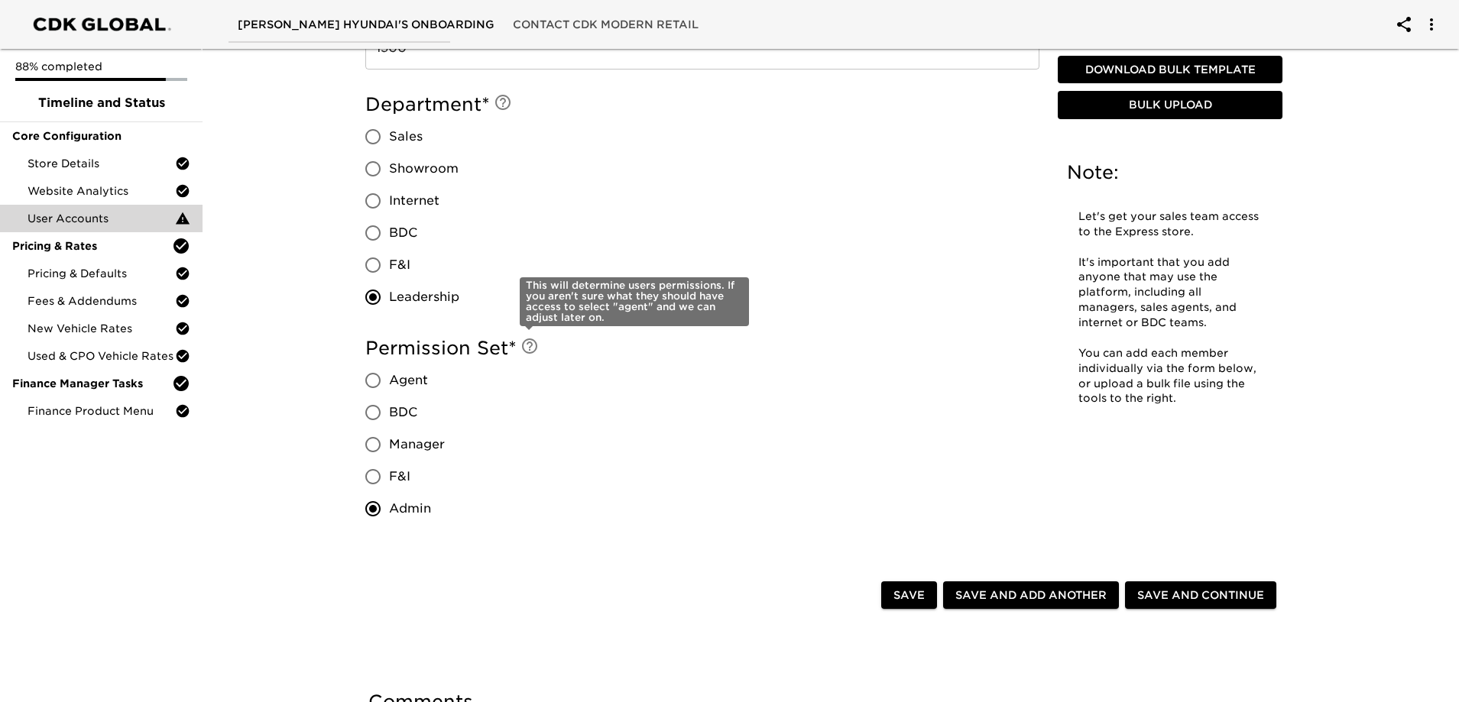
drag, startPoint x: 528, startPoint y: 345, endPoint x: 929, endPoint y: 320, distance: 402.1
click at [929, 320] on div "Department * Sales Showroom Internet BDC F&I Leadership" at bounding box center [702, 207] width 674 height 244
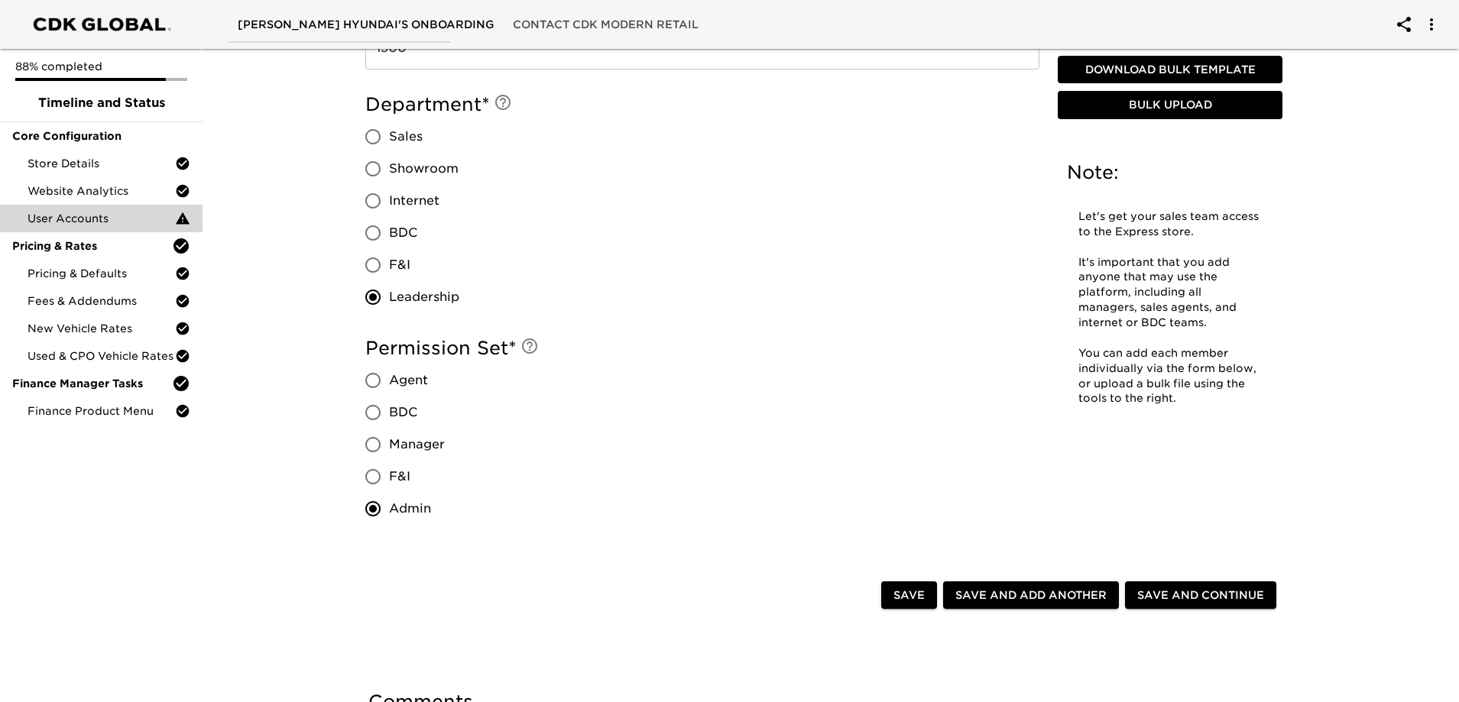
click at [410, 382] on span "Agent" at bounding box center [408, 380] width 39 height 18
click at [389, 382] on input "Agent" at bounding box center [373, 381] width 32 height 32
click at [412, 450] on span "Manager" at bounding box center [417, 445] width 56 height 18
click at [389, 450] on input "Manager" at bounding box center [373, 445] width 32 height 32
click at [1255, 601] on span "Save and Continue" at bounding box center [1200, 595] width 127 height 19
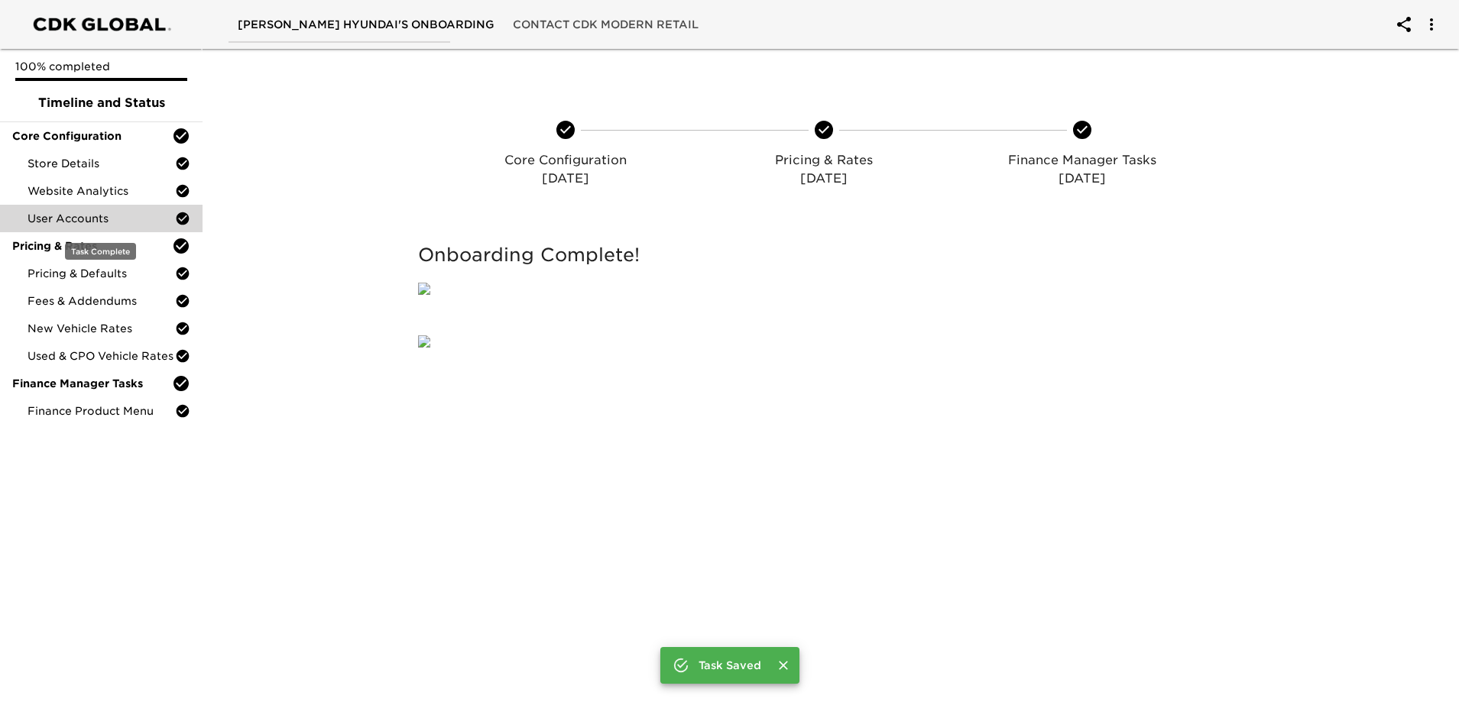
click at [141, 211] on span "User Accounts" at bounding box center [102, 218] width 148 height 15
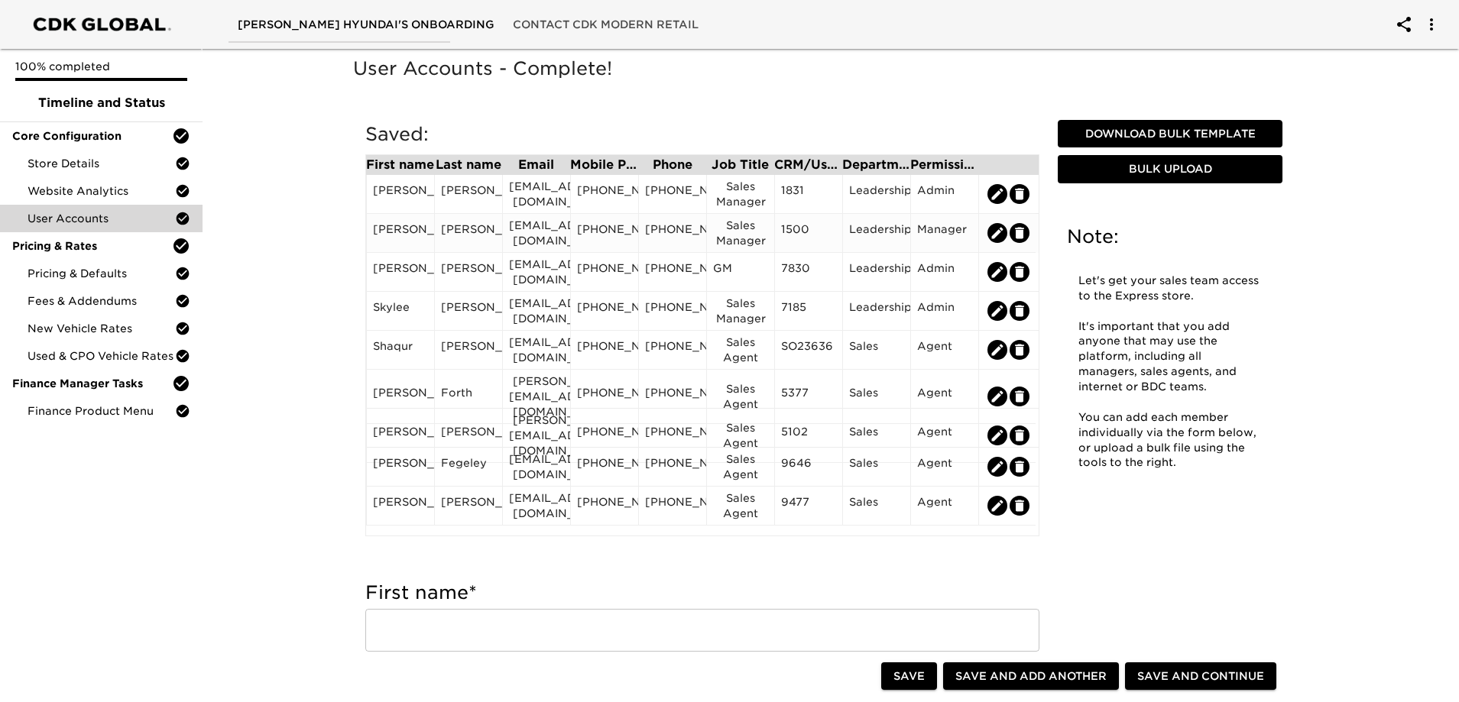
click at [987, 232] on div at bounding box center [1006, 233] width 57 height 39
click at [998, 231] on icon "edit" at bounding box center [997, 232] width 11 height 11
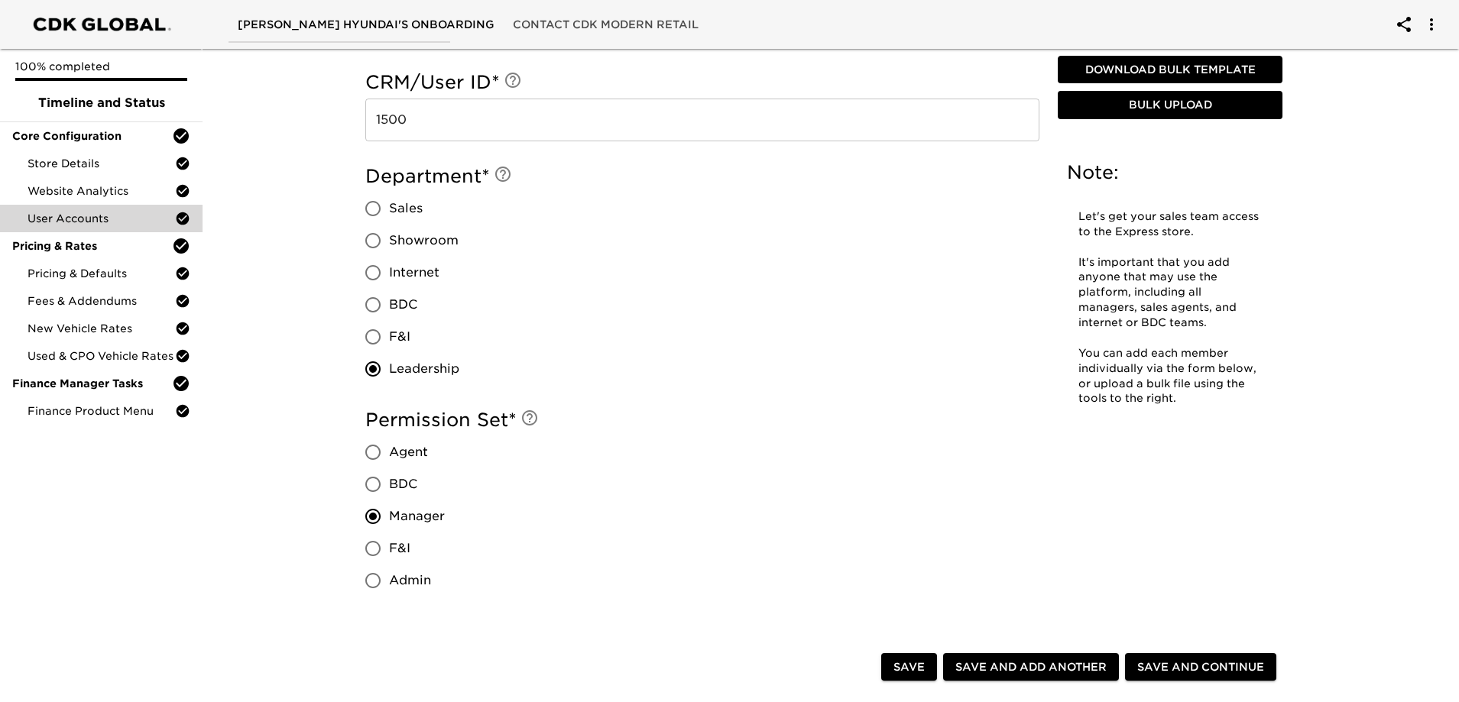
scroll to position [1223, 0]
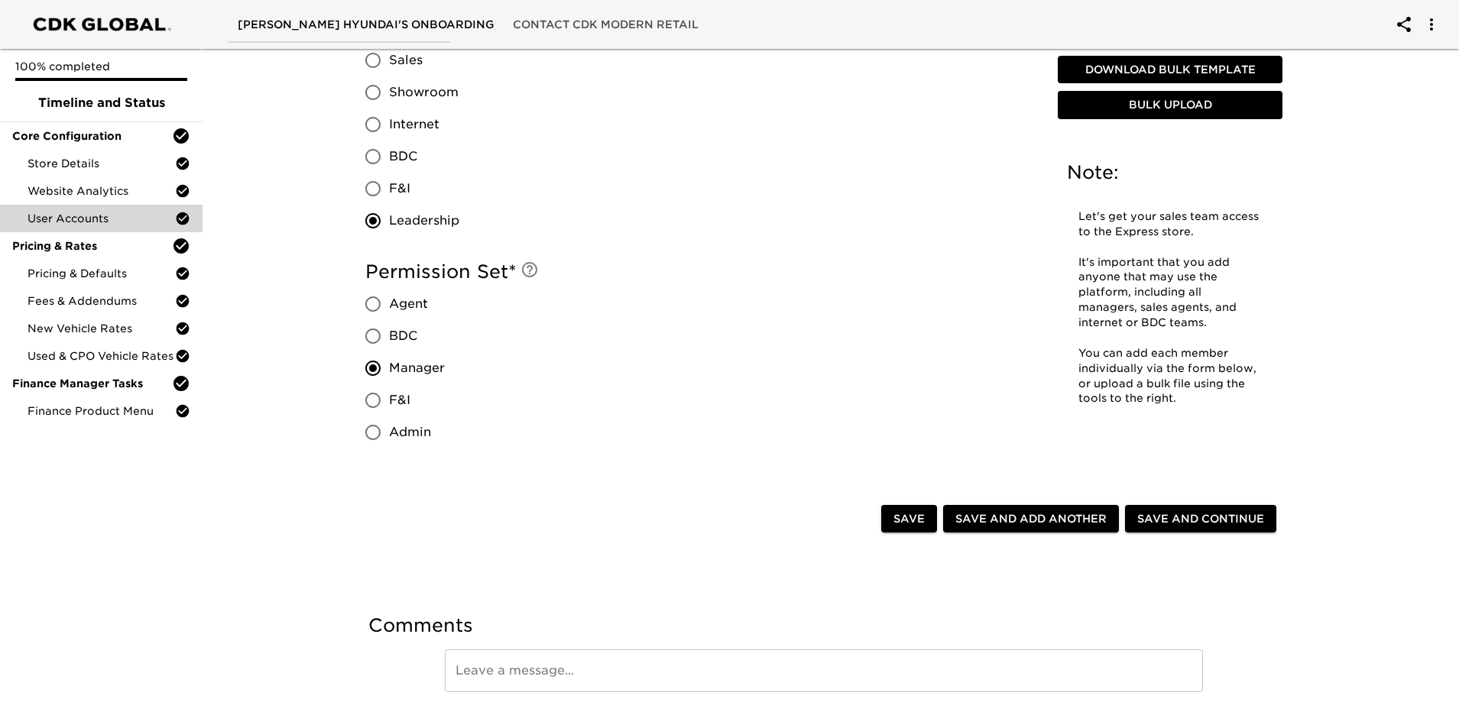
click at [422, 438] on span "Admin" at bounding box center [410, 432] width 42 height 18
click at [389, 438] on input "Admin" at bounding box center [373, 433] width 32 height 32
click at [1234, 516] on span "Save and Continue" at bounding box center [1200, 519] width 127 height 19
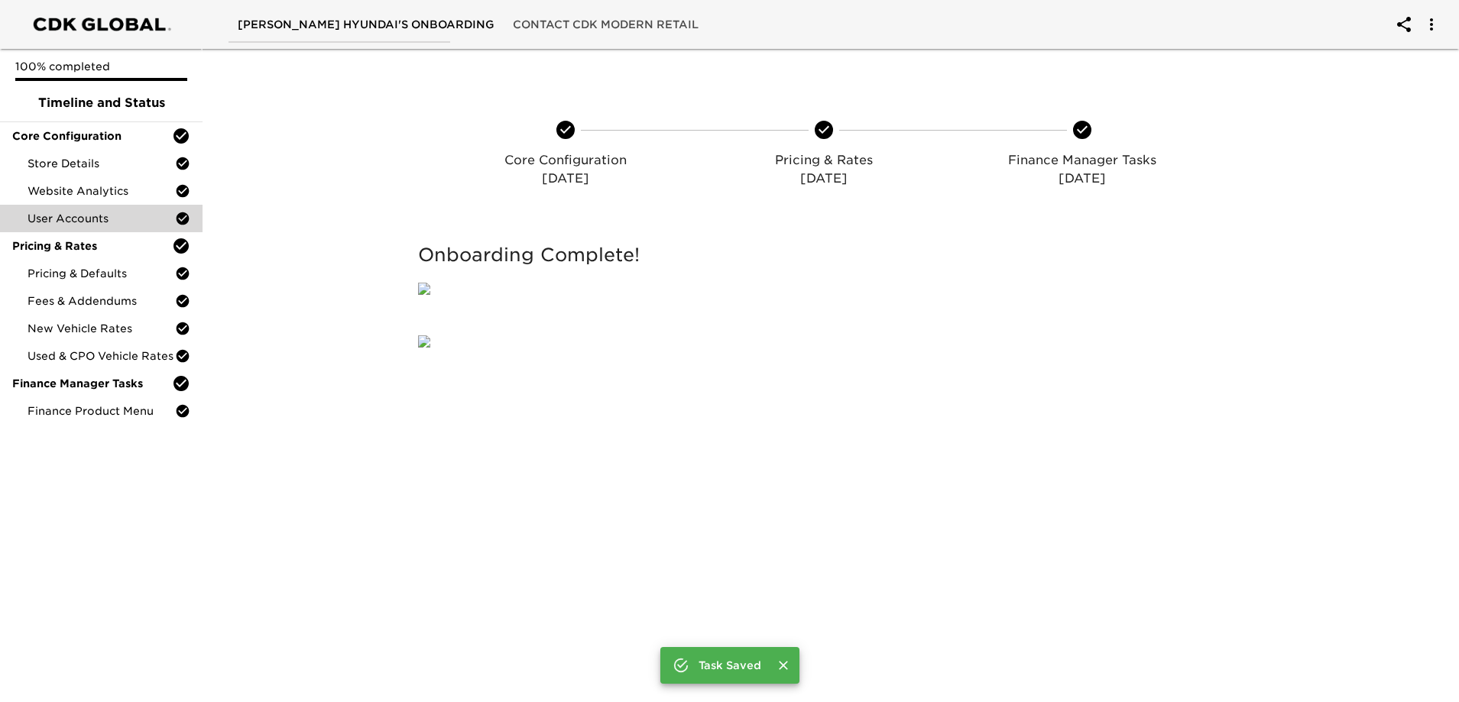
click at [358, 320] on div at bounding box center [298, 274] width 210 height 92
click at [559, 242] on div "Onboarding Complete!" at bounding box center [823, 274] width 835 height 86
click at [1101, 255] on div "Onboarding Complete!" at bounding box center [823, 274] width 835 height 86
drag, startPoint x: 1240, startPoint y: 149, endPoint x: 1214, endPoint y: 160, distance: 28.8
click at [1226, 160] on div "Core Configuration [DATE] Pricing & Rates [DATE] Finance Manager Tasks [DATE] C…" at bounding box center [823, 157] width 835 height 135
